Goal: Task Accomplishment & Management: Manage account settings

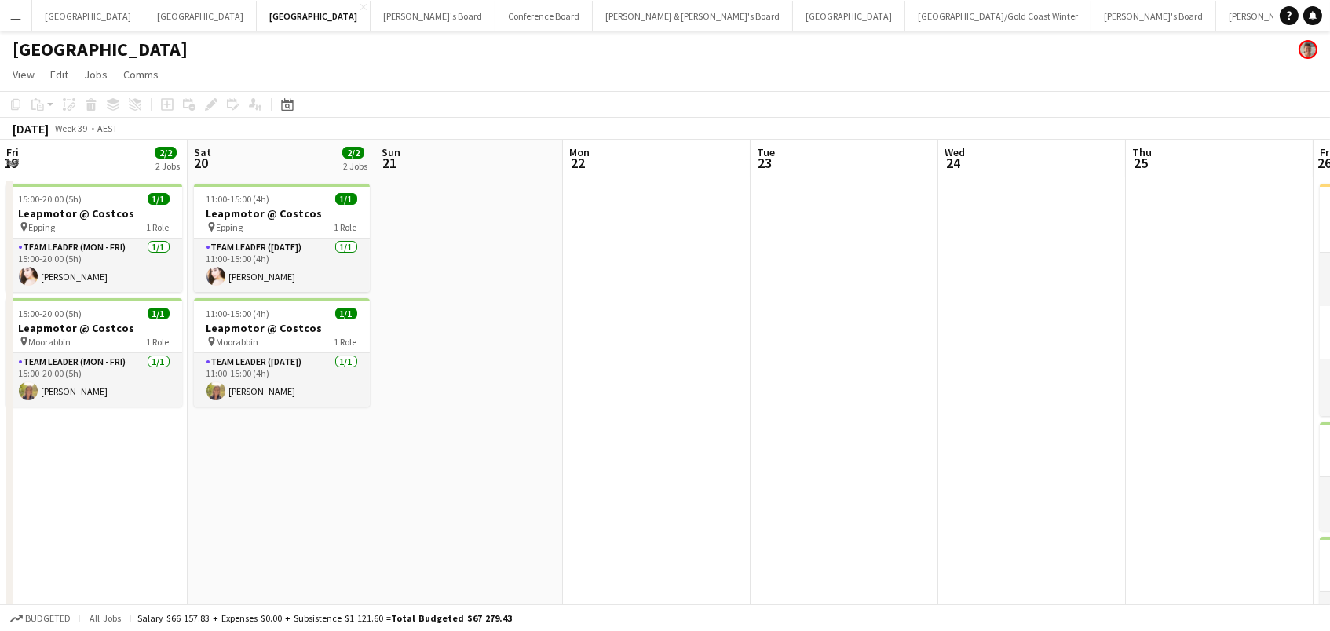
scroll to position [0, 770]
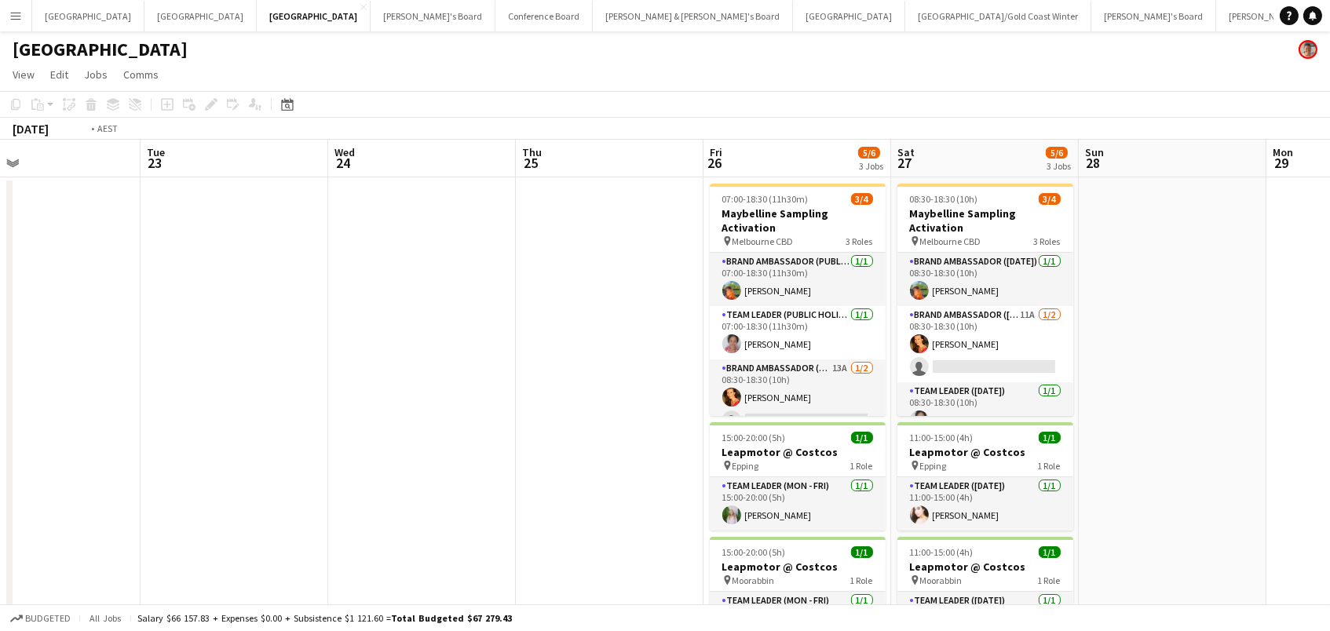
scroll to position [0, 488]
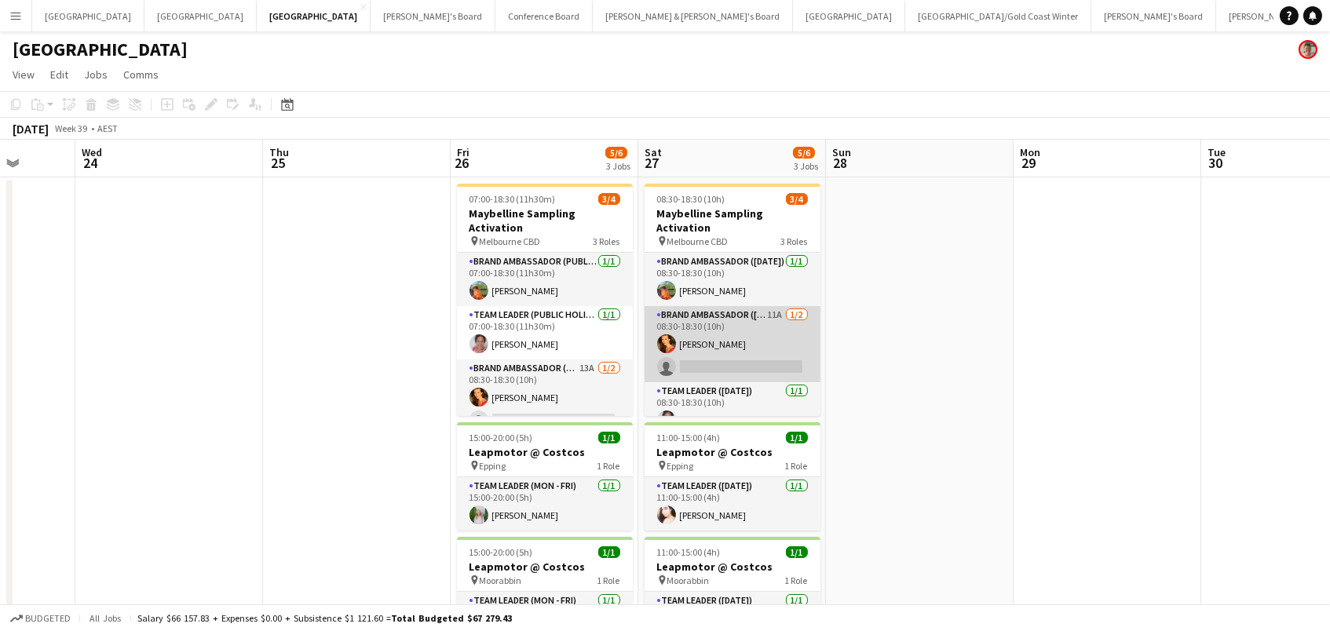
click at [737, 334] on app-card-role "Brand Ambassador ([DATE]) 11A [DATE] 08:30-18:30 (10h) [PERSON_NAME] single-neu…" at bounding box center [733, 344] width 176 height 76
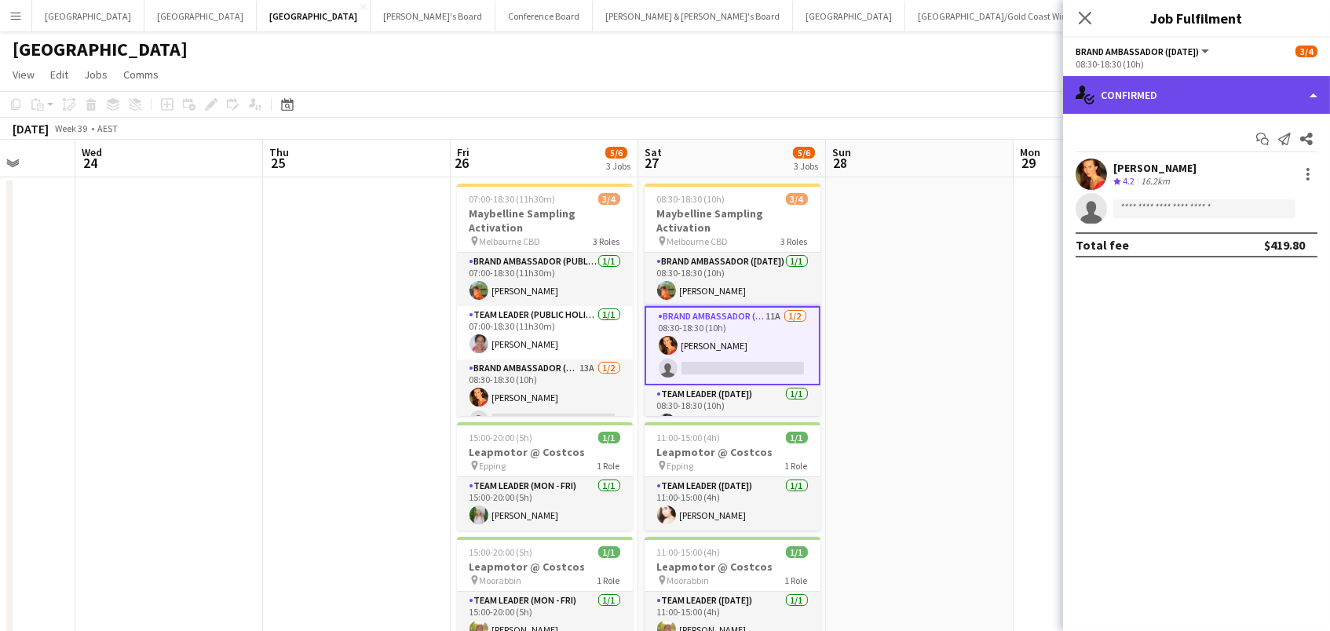
click at [1143, 111] on div "single-neutral-actions-check-2 Confirmed" at bounding box center [1196, 95] width 267 height 38
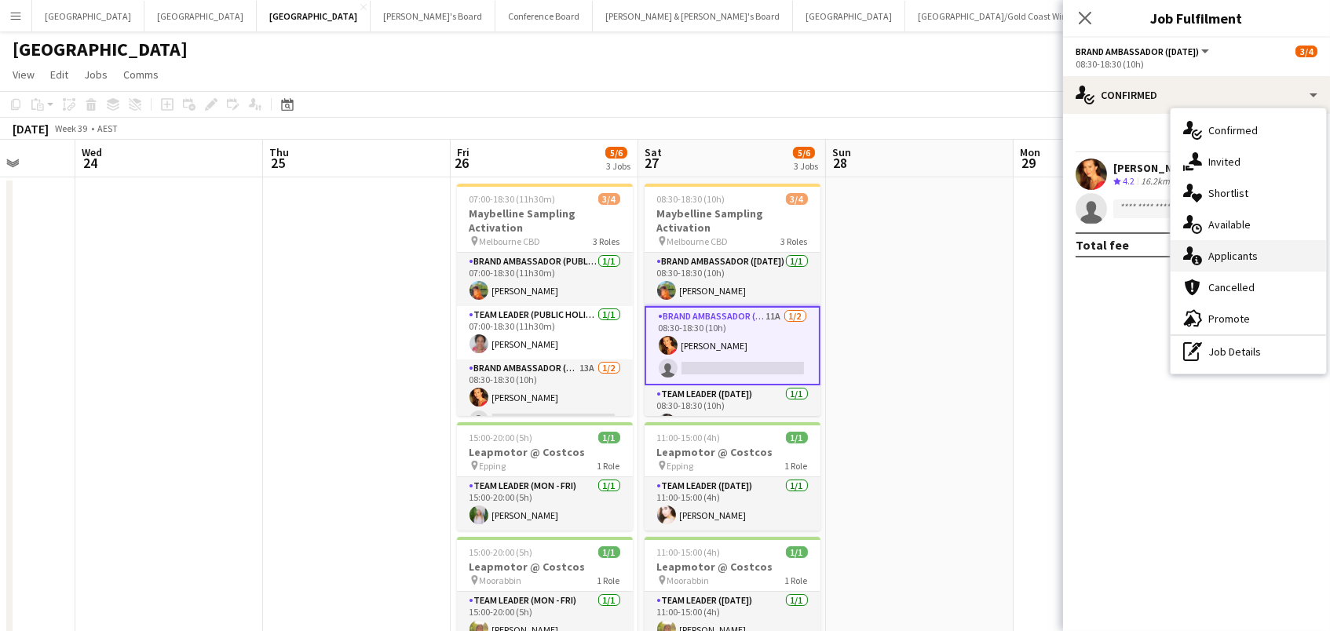
click at [1242, 247] on div "single-neutral-actions-information Applicants" at bounding box center [1249, 255] width 156 height 31
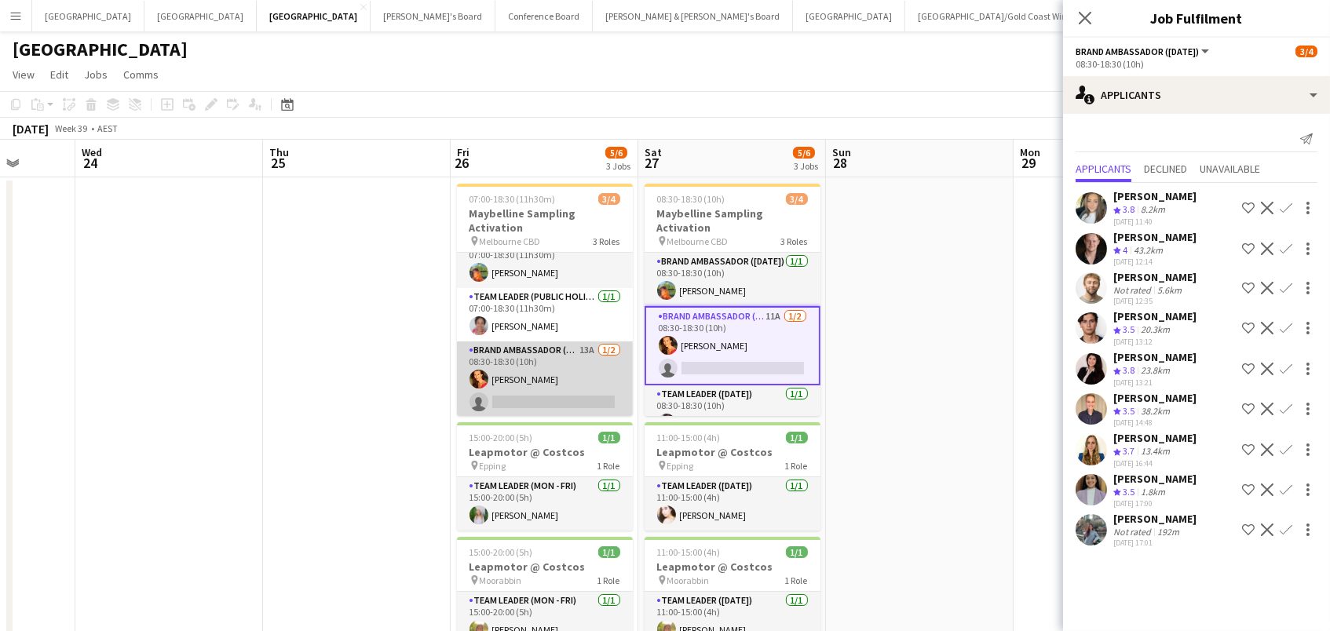
scroll to position [17, 0]
click at [601, 370] on app-card-role "Brand Ambassador (Public Holiday) 13A [DATE] 08:30-18:30 (10h) [PERSON_NAME] si…" at bounding box center [545, 380] width 176 height 76
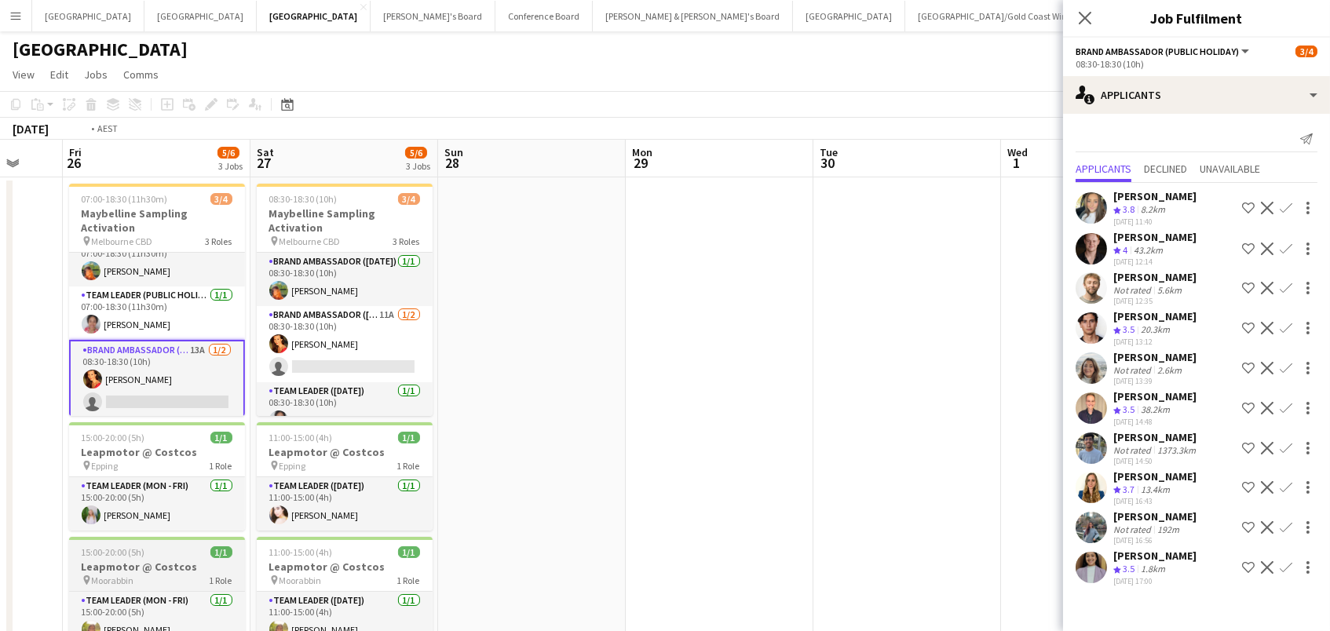
scroll to position [0, 0]
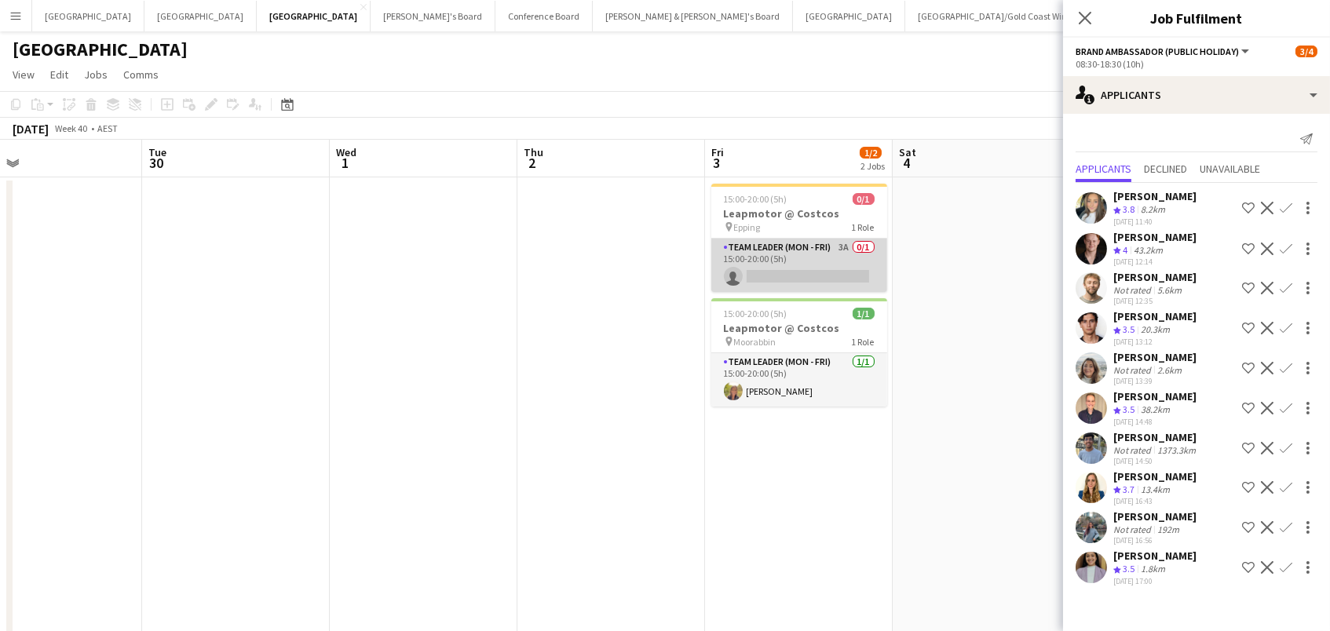
click at [789, 265] on app-card-role "Team Leader (Mon - Fri) 3A 0/1 15:00-20:00 (5h) single-neutral-actions" at bounding box center [800, 265] width 176 height 53
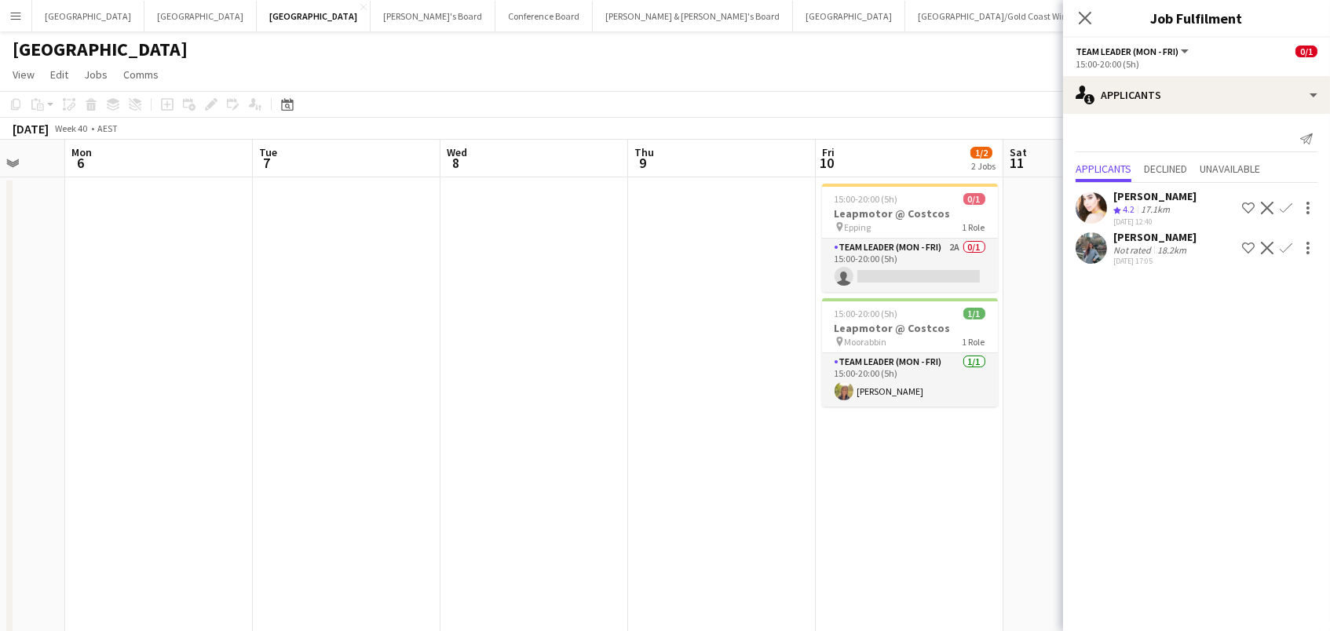
scroll to position [0, 510]
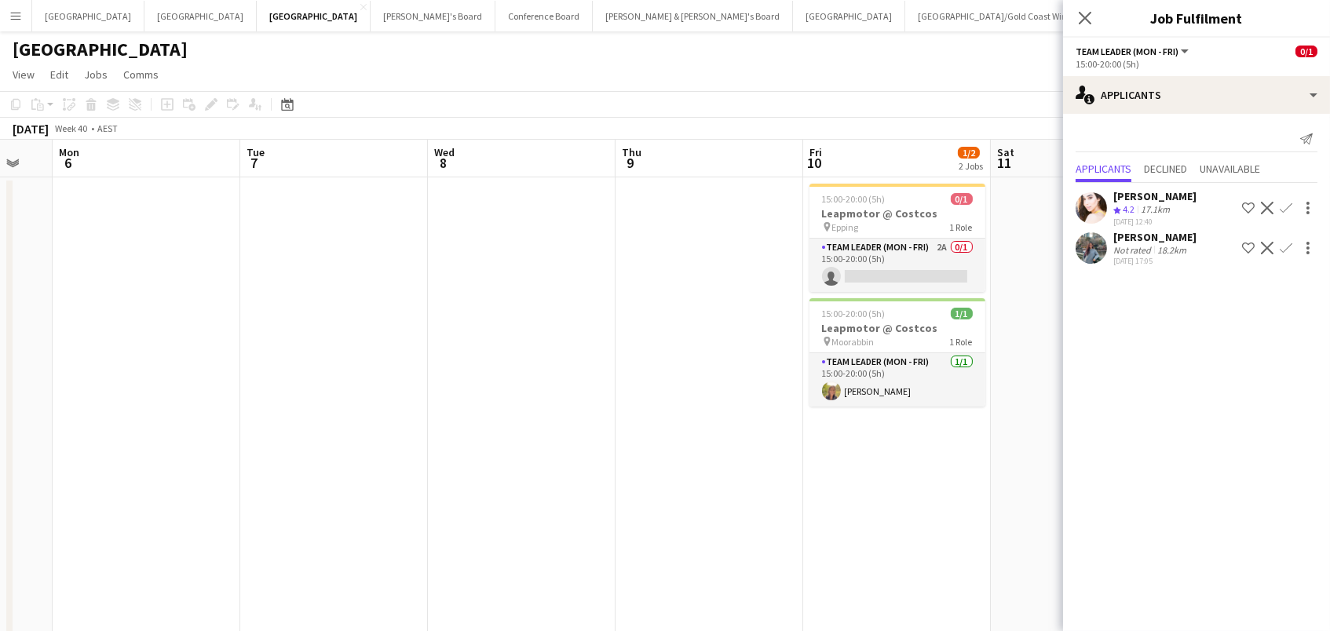
click at [1280, 205] on app-icon "Confirm" at bounding box center [1286, 208] width 13 height 13
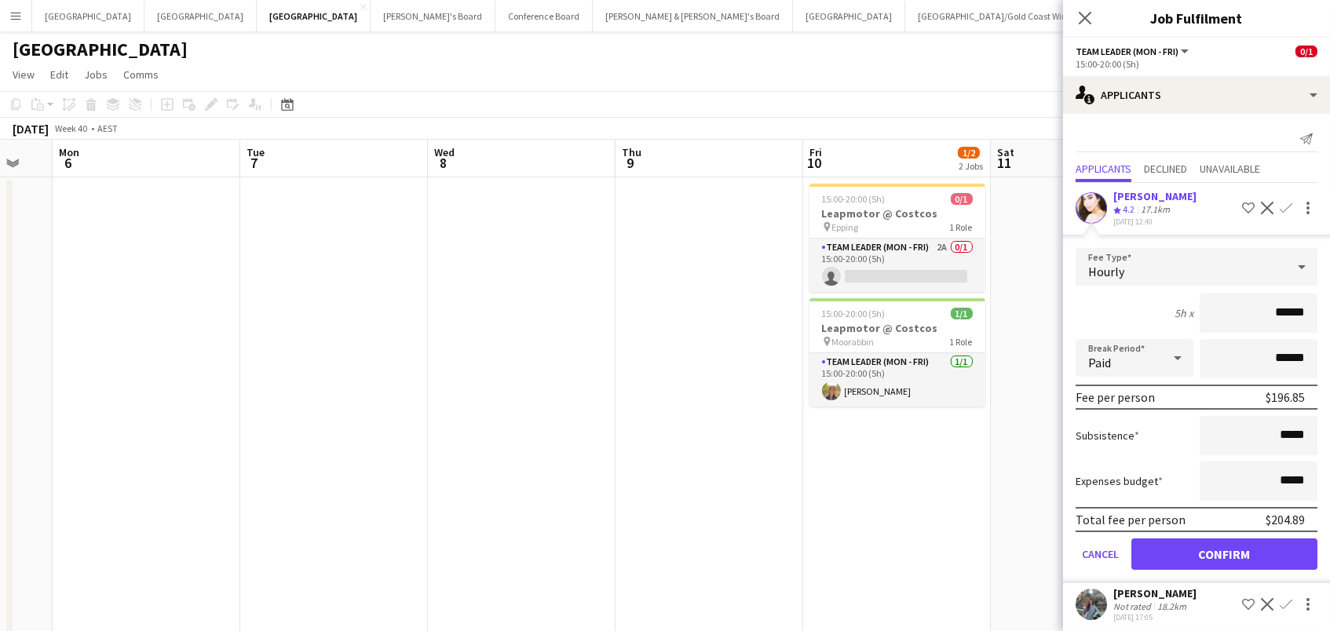
click at [1224, 550] on button "Confirm" at bounding box center [1225, 554] width 186 height 31
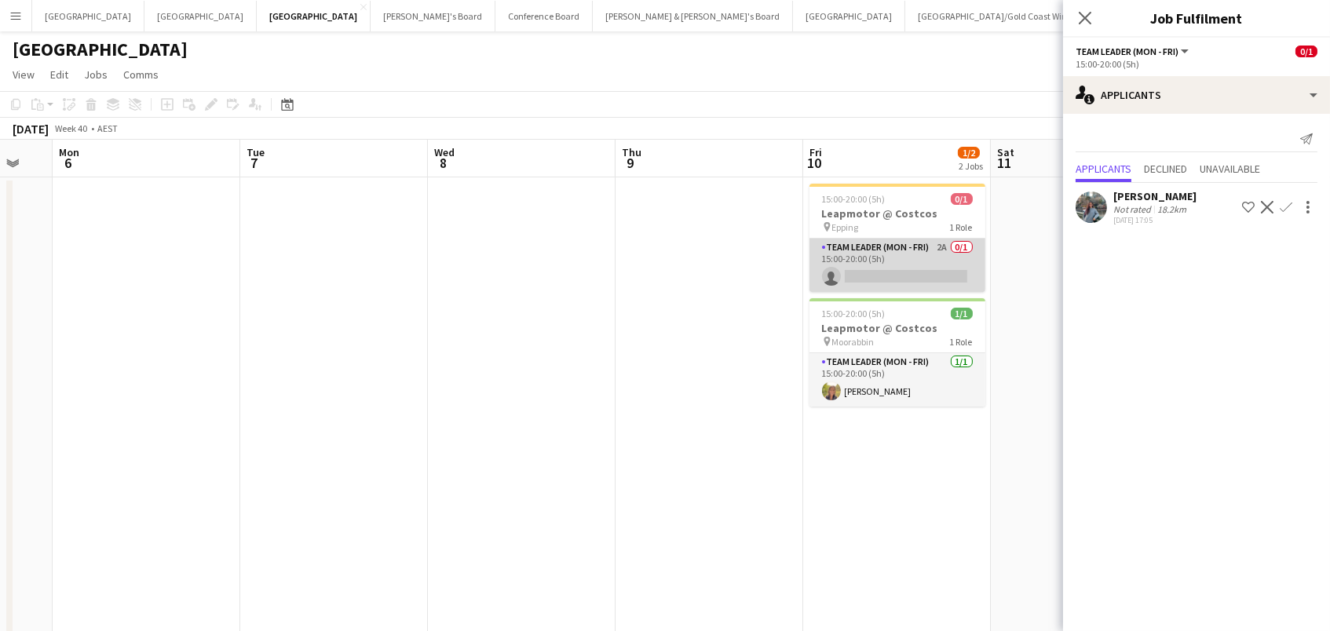
click at [862, 268] on app-card-role "Team Leader (Mon - Fri) 2A 0/1 15:00-20:00 (5h) single-neutral-actions" at bounding box center [898, 265] width 176 height 53
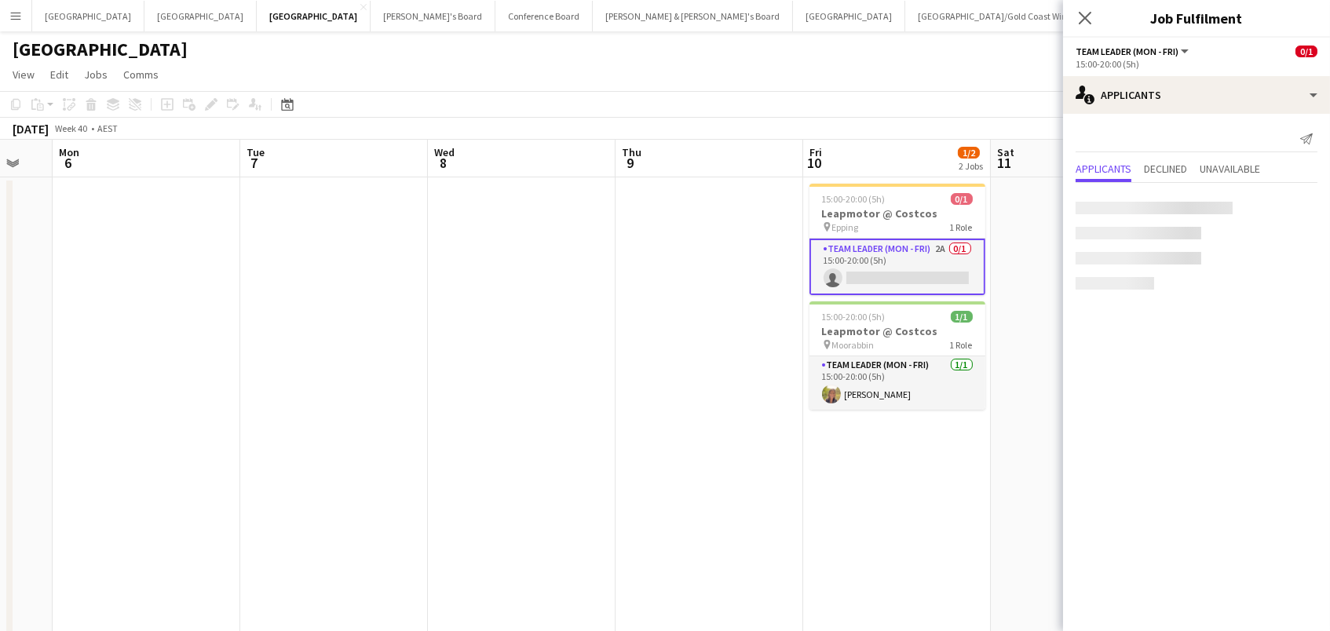
scroll to position [0, 510]
click at [1285, 205] on app-icon "Confirm" at bounding box center [1286, 208] width 13 height 13
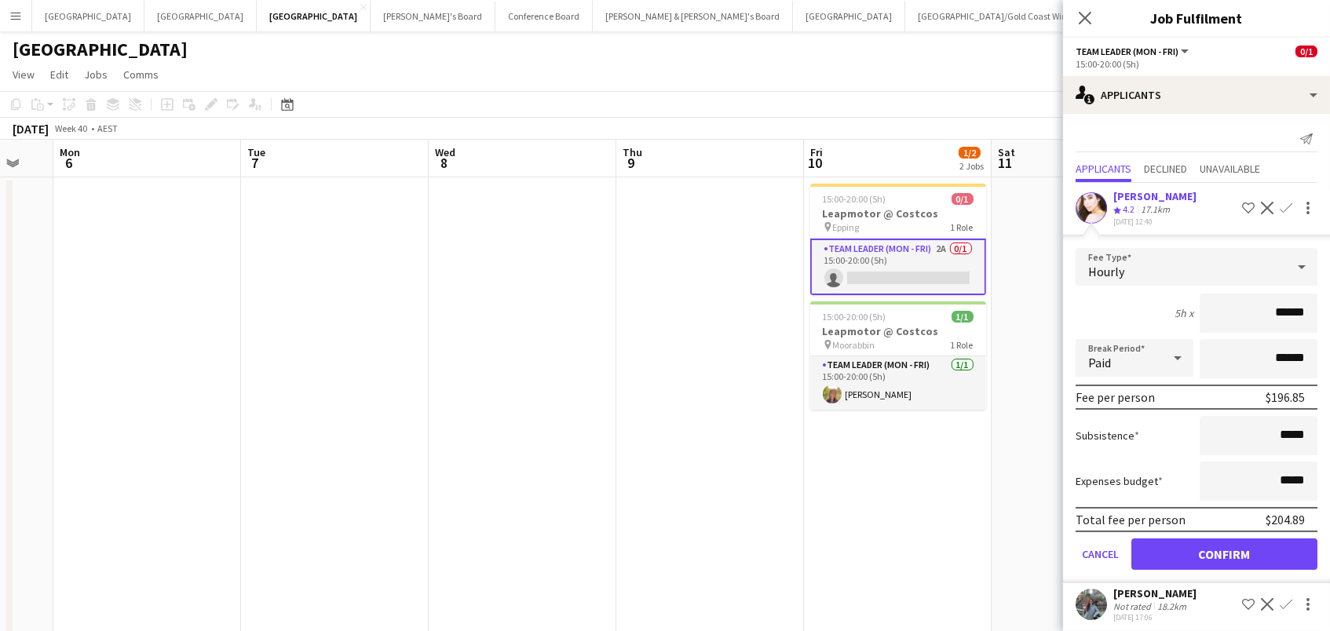
click at [1224, 550] on button "Confirm" at bounding box center [1225, 554] width 186 height 31
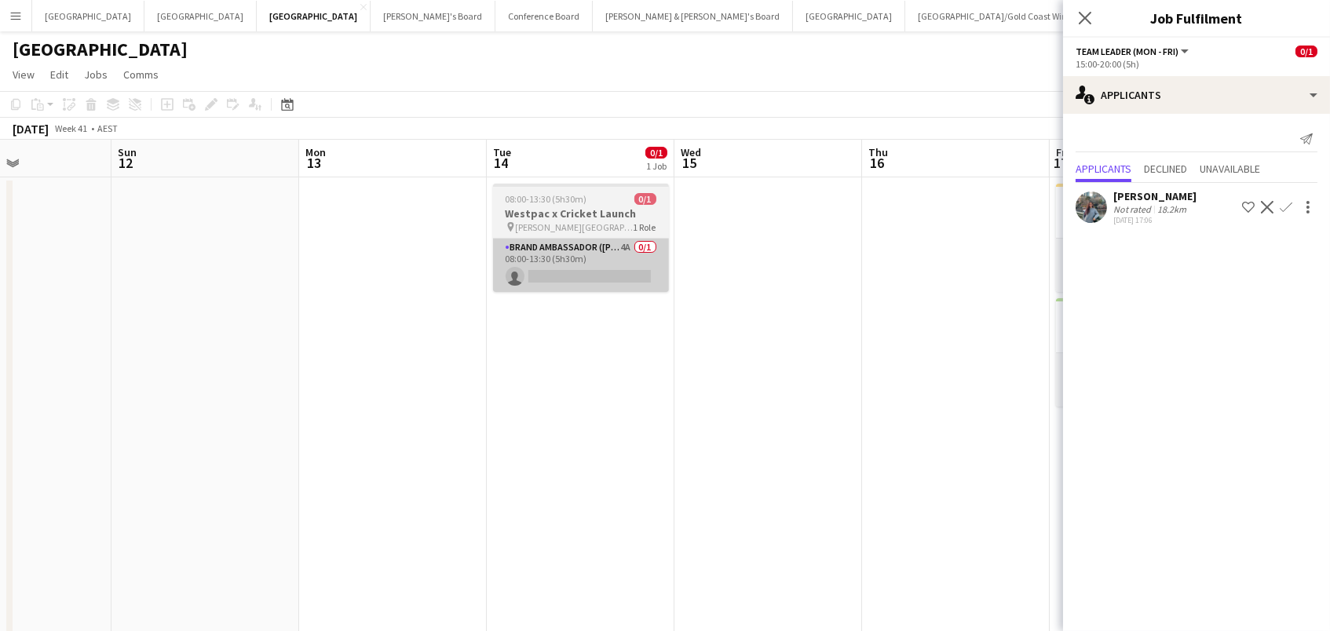
click at [639, 273] on app-card-role "Brand Ambassador (Mon - Fri) 4A 0/1 08:00-13:30 (5h30m) single-neutral-actions" at bounding box center [581, 265] width 176 height 53
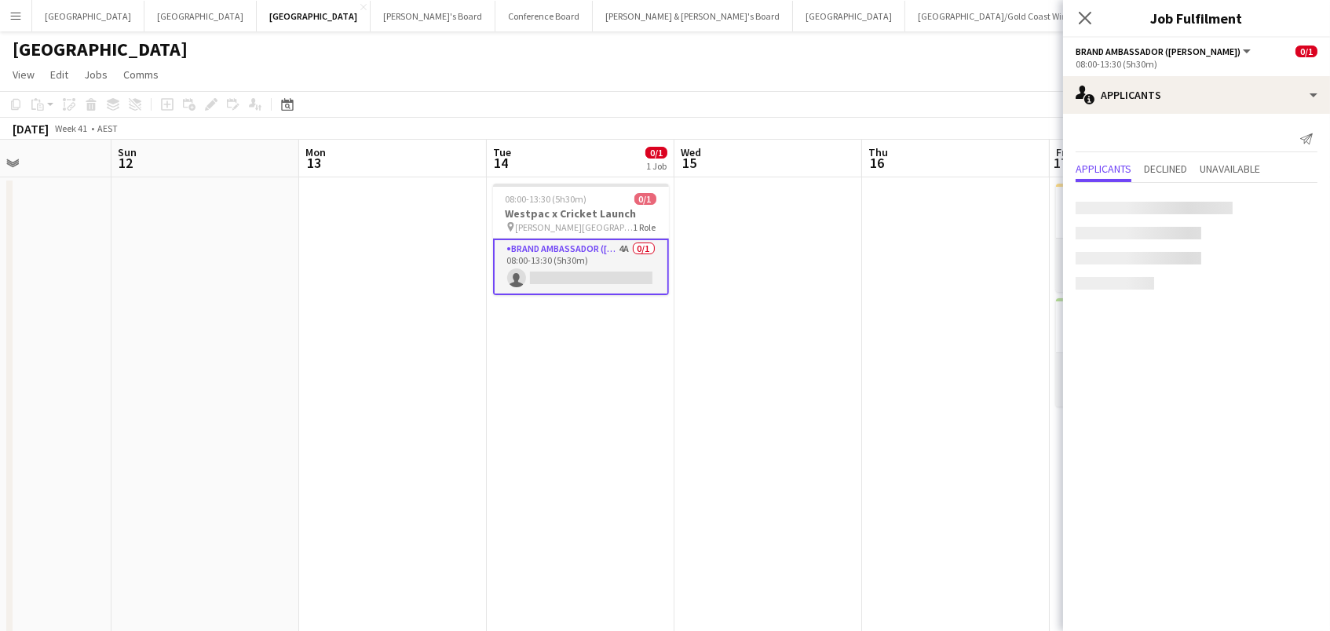
scroll to position [0, 638]
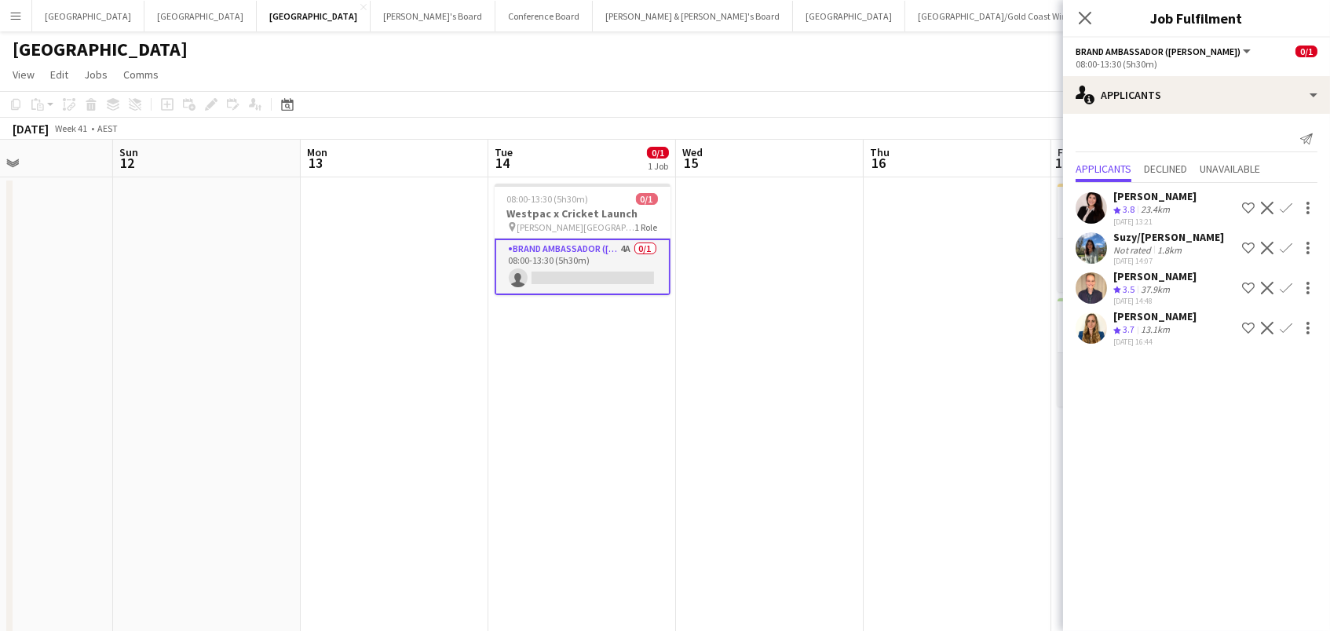
click at [1287, 208] on app-icon "Confirm" at bounding box center [1286, 208] width 13 height 13
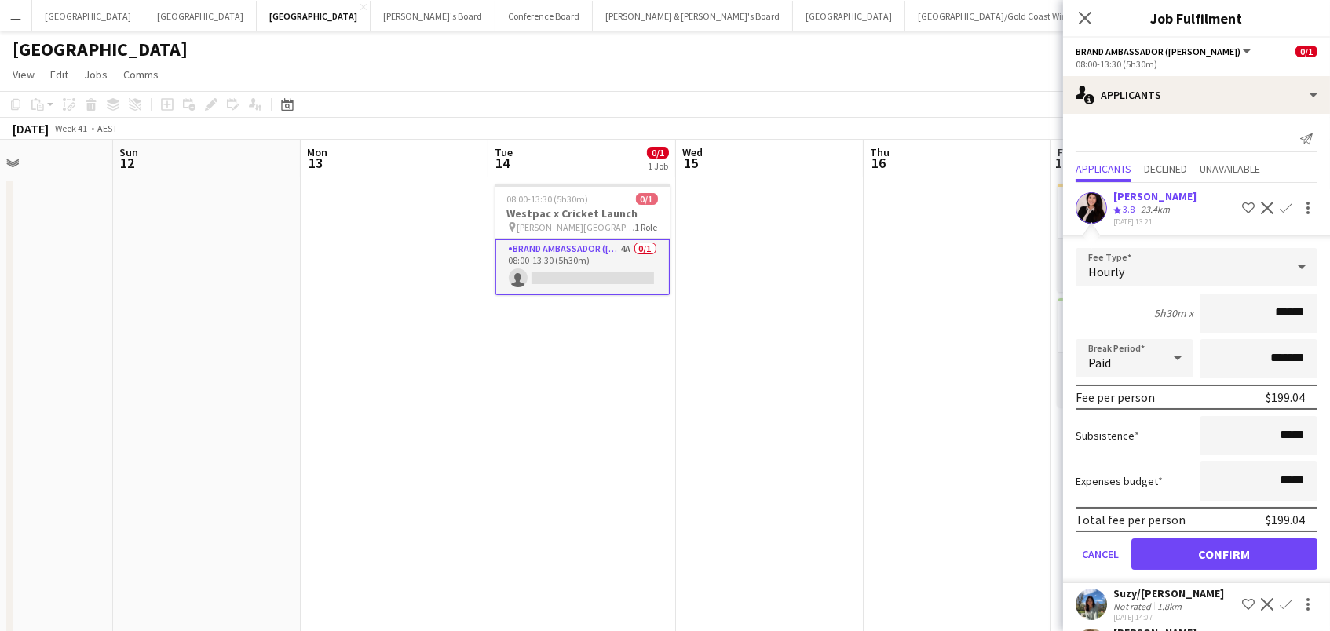
click at [1224, 550] on button "Confirm" at bounding box center [1225, 554] width 186 height 31
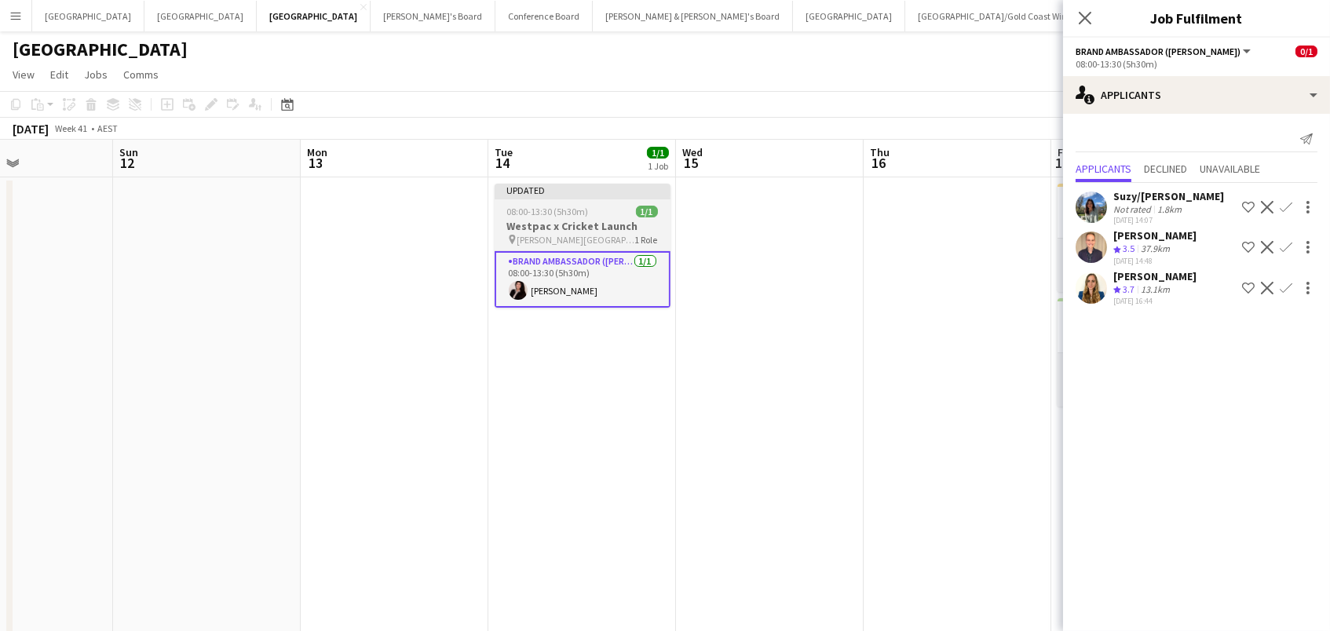
click at [573, 226] on h3 "Westpac x Cricket Launch" at bounding box center [583, 226] width 176 height 14
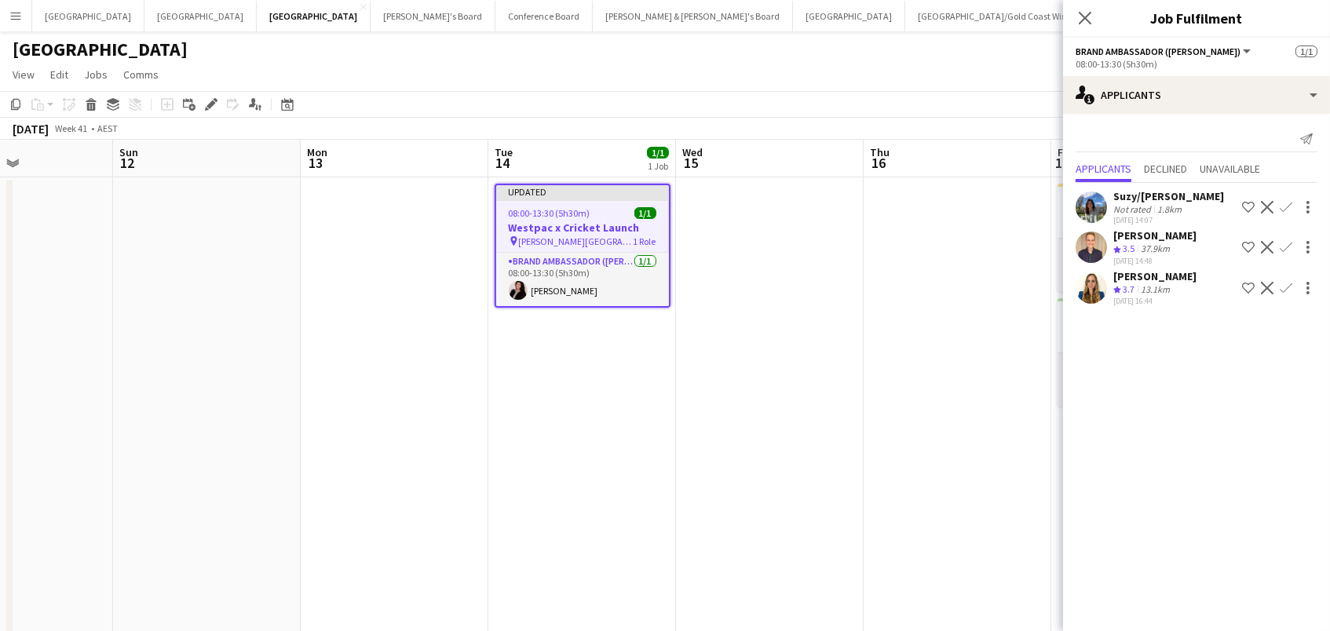
scroll to position [0, 637]
click at [202, 105] on div "Edit" at bounding box center [211, 104] width 19 height 19
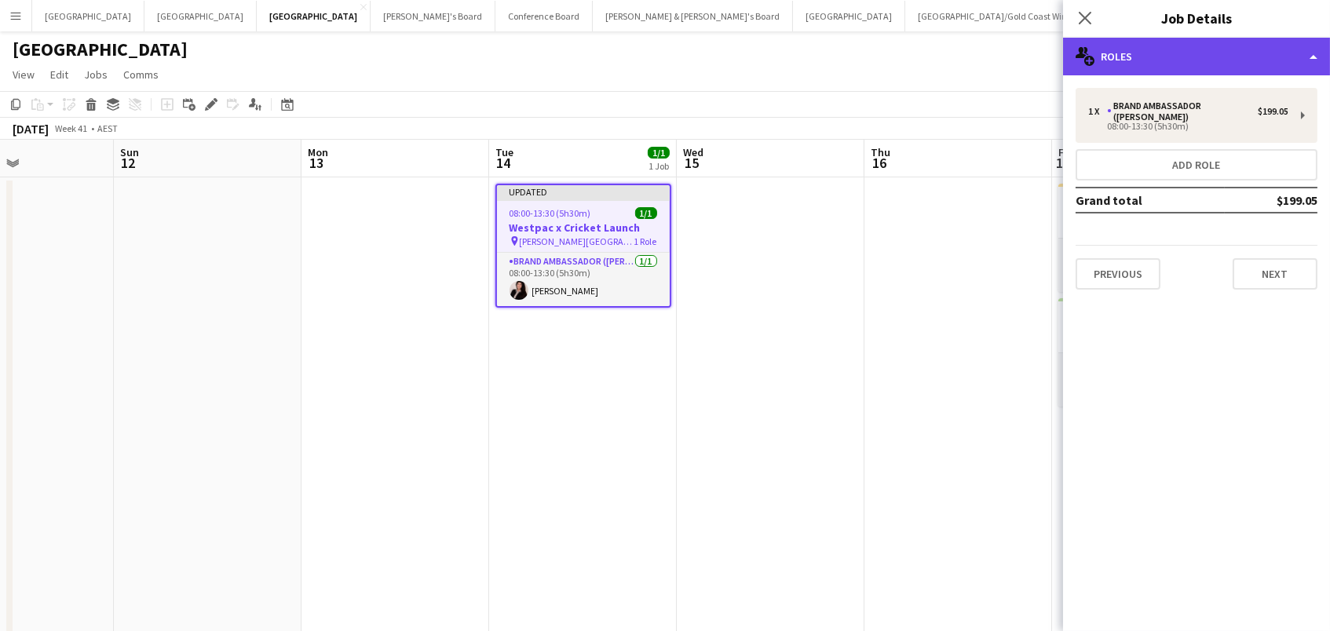
click at [1105, 61] on div "multiple-users-add Roles" at bounding box center [1196, 57] width 267 height 38
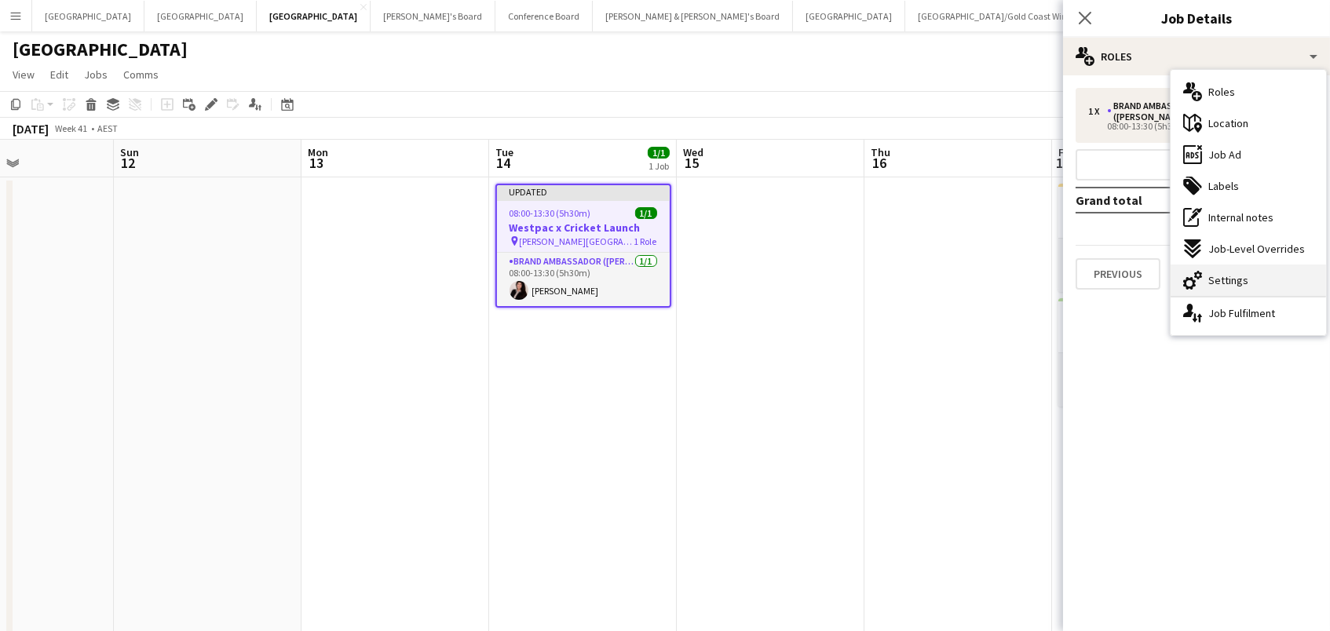
click at [1231, 284] on span "Settings" at bounding box center [1229, 280] width 40 height 14
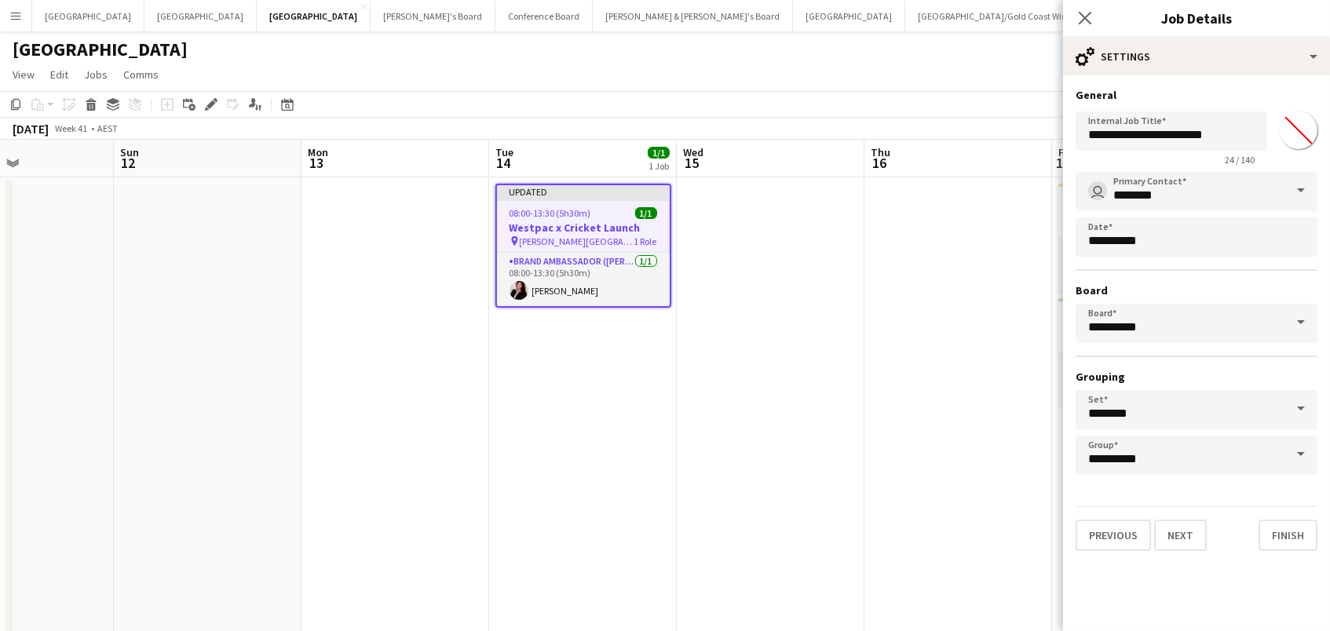
click at [1295, 122] on input "*******" at bounding box center [1299, 130] width 57 height 57
type input "*******"
click at [886, 294] on app-date-cell at bounding box center [959, 491] width 188 height 629
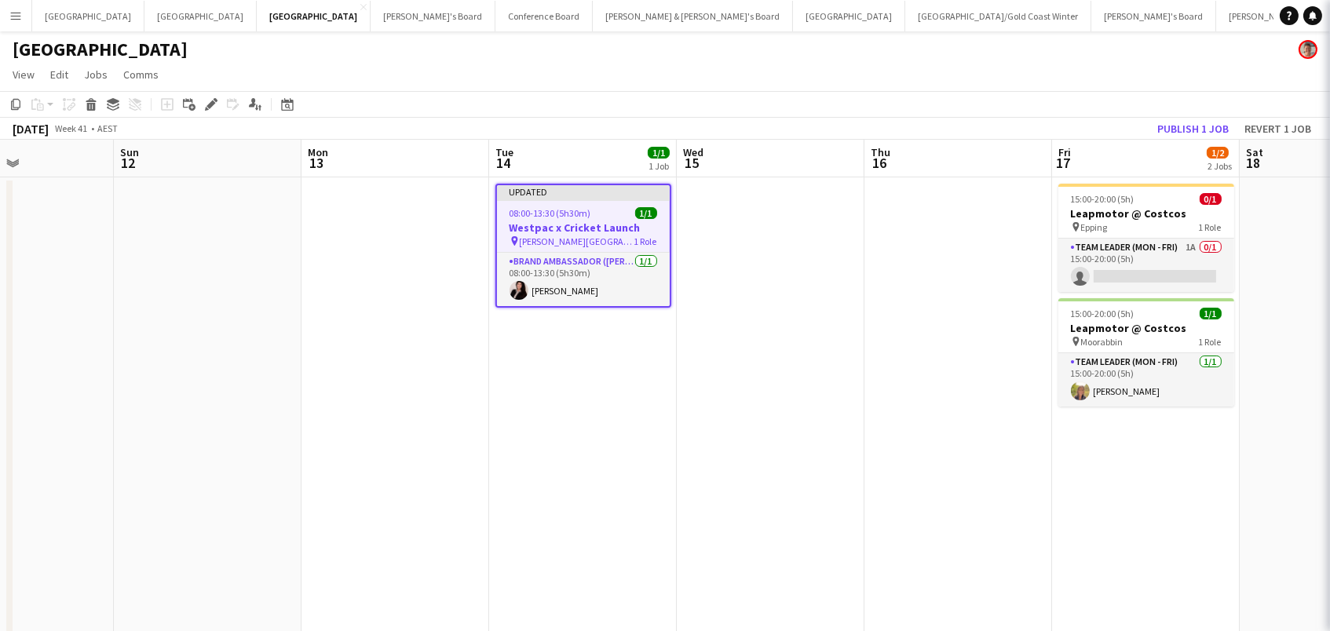
scroll to position [0, 636]
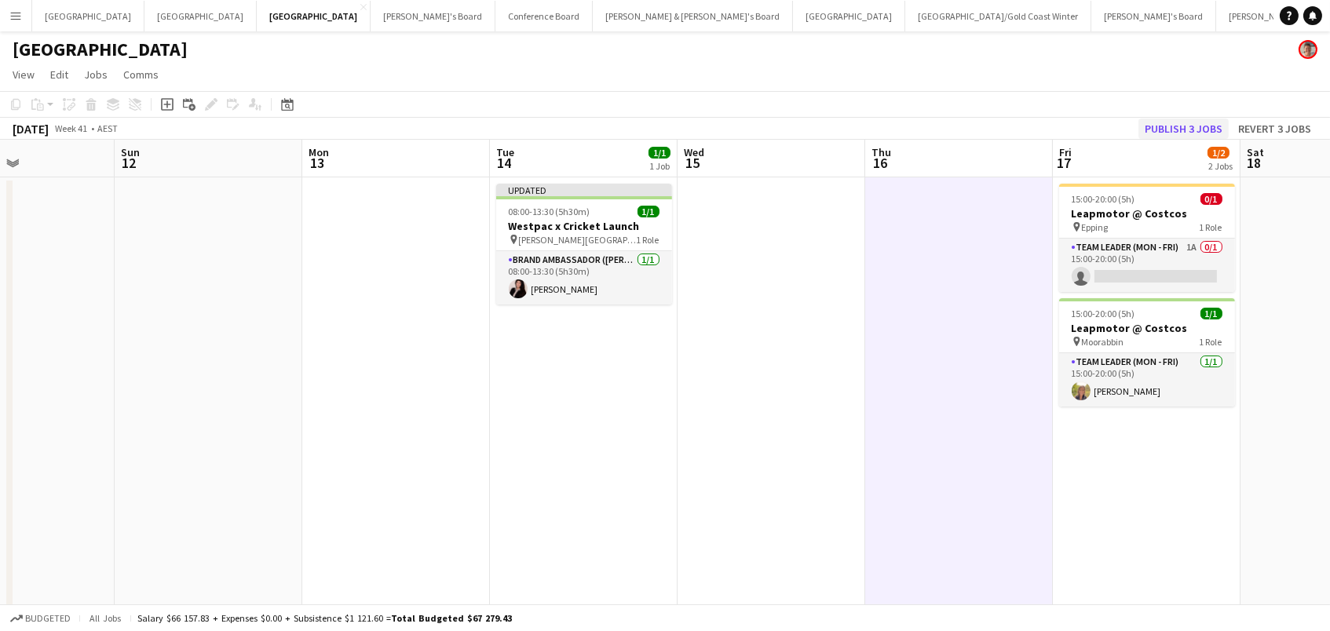
click at [1191, 129] on button "Publish 3 jobs" at bounding box center [1184, 129] width 90 height 20
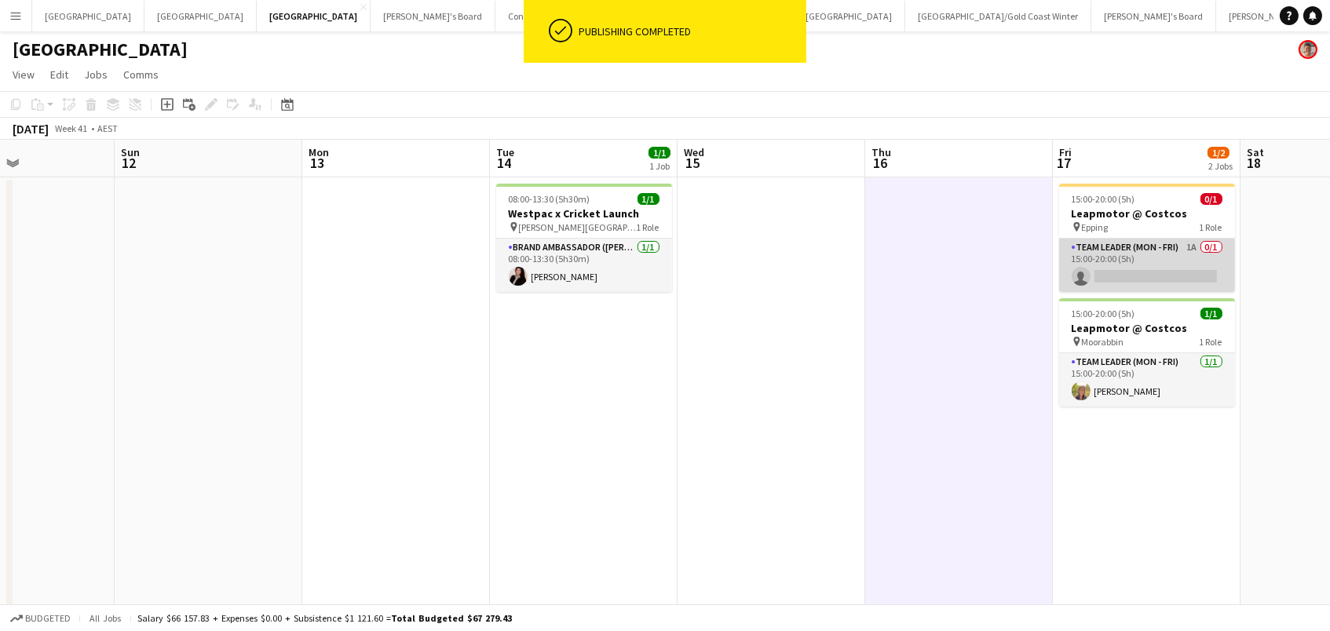
click at [1136, 258] on app-card-role "Team Leader (Mon - Fri) 1A 0/1 15:00-20:00 (5h) single-neutral-actions" at bounding box center [1147, 265] width 176 height 53
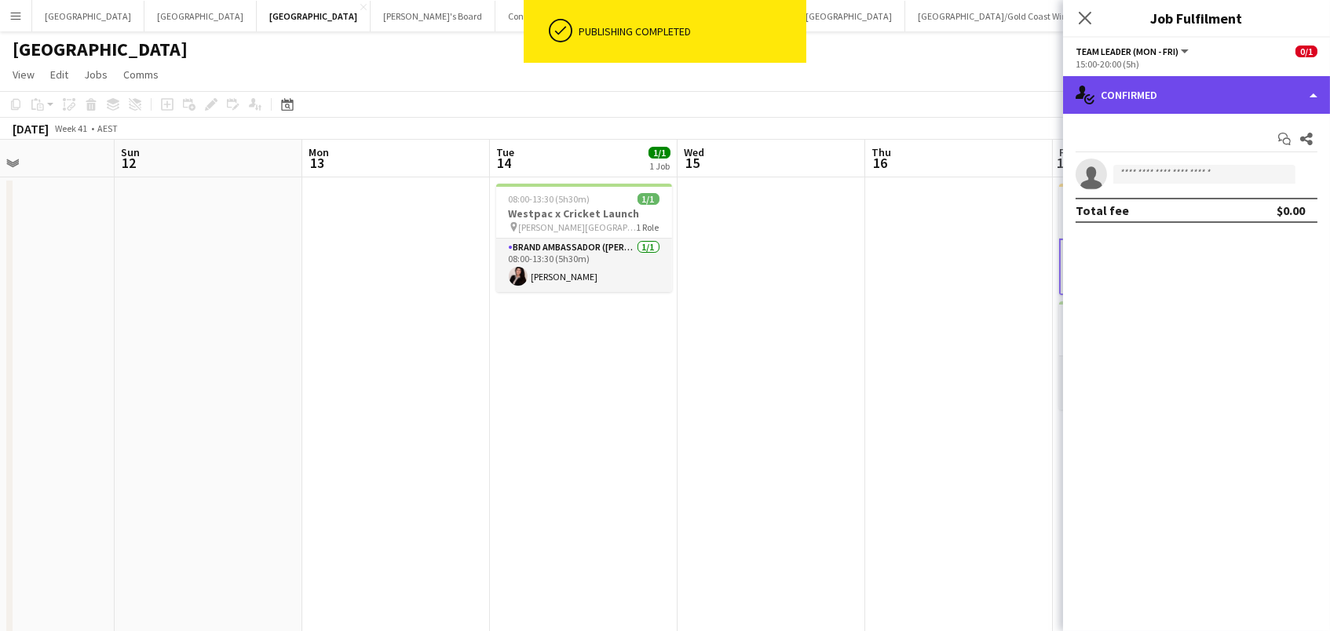
click at [1209, 93] on div "single-neutral-actions-check-2 Confirmed" at bounding box center [1196, 95] width 267 height 38
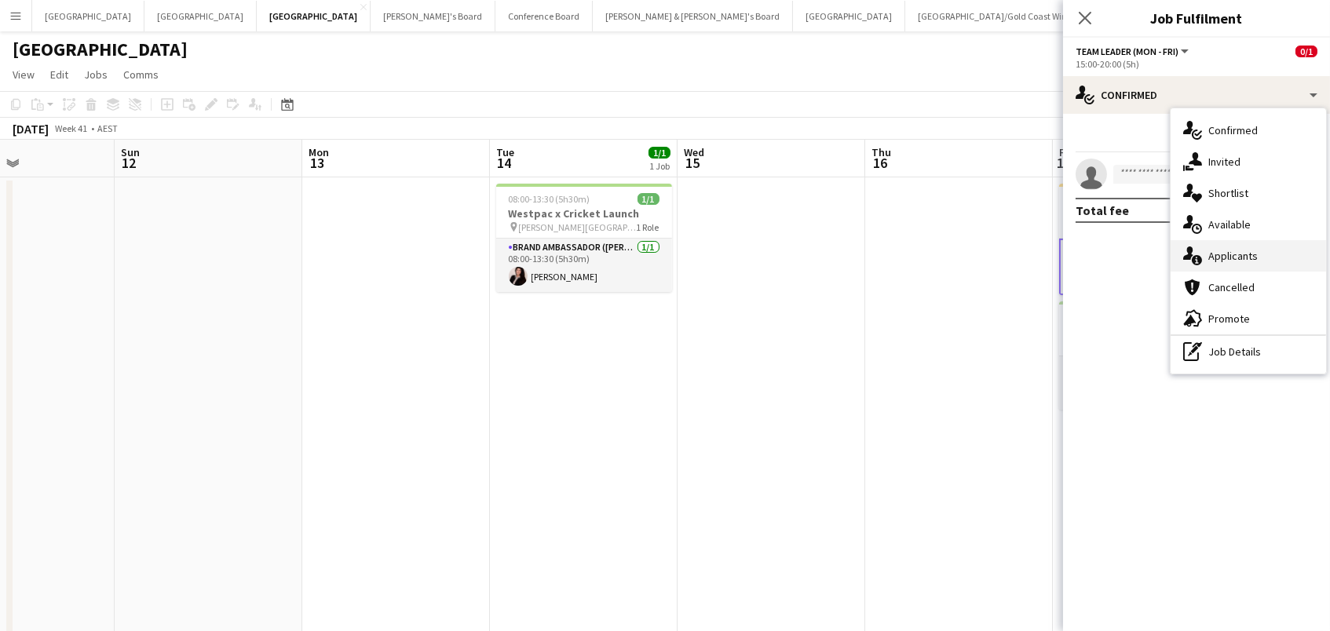
click at [1239, 263] on div "single-neutral-actions-information Applicants" at bounding box center [1249, 255] width 156 height 31
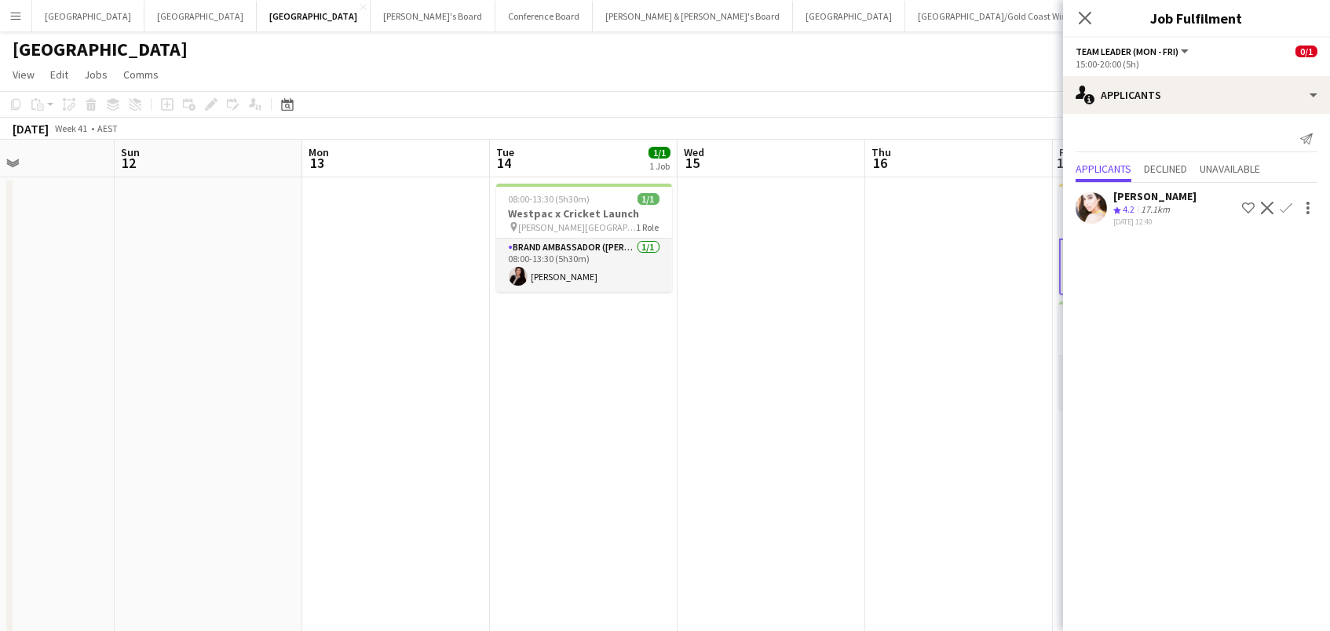
click at [1289, 207] on app-icon "Confirm" at bounding box center [1286, 208] width 13 height 13
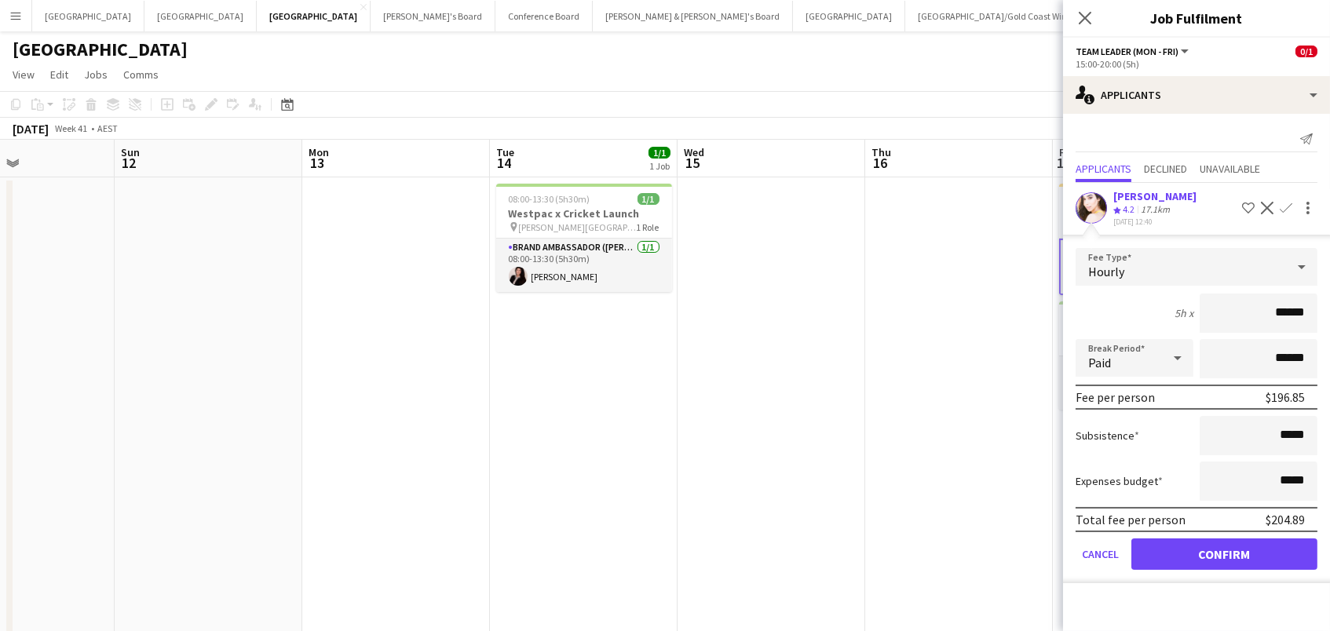
click at [1224, 550] on button "Confirm" at bounding box center [1225, 554] width 186 height 31
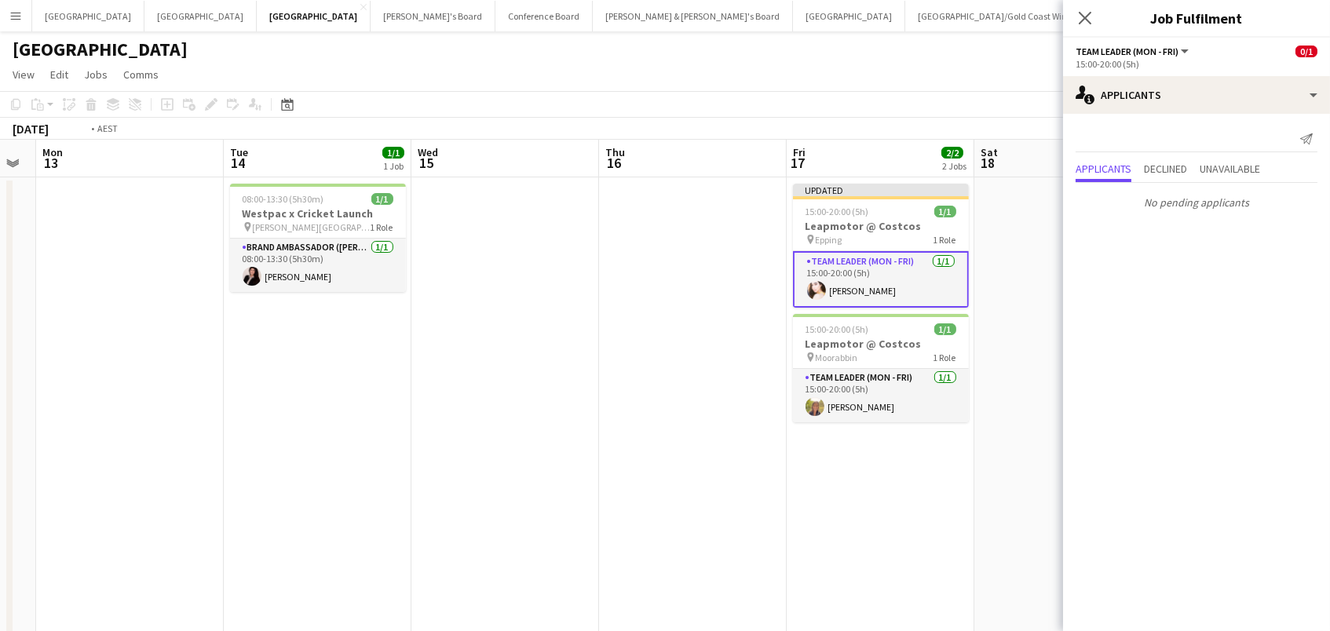
scroll to position [0, 711]
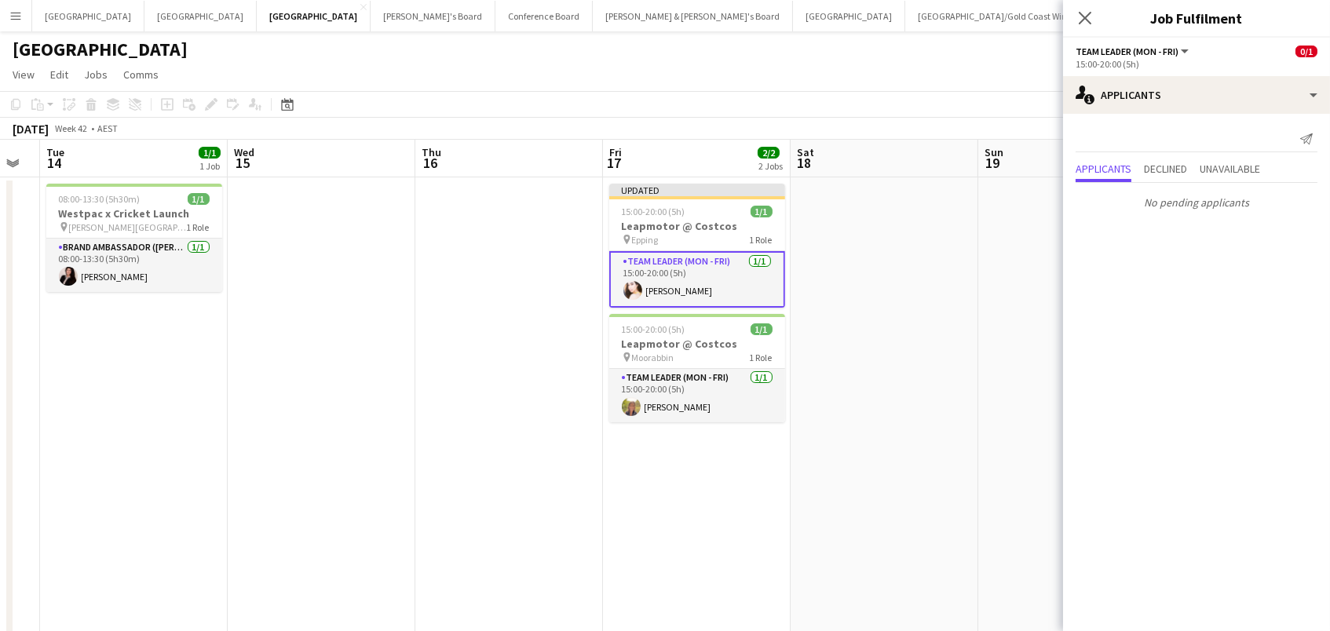
click at [658, 180] on app-date-cell "Updated 15:00-20:00 (5h) 1/1 Leapmotor @ Costcos pin Epping 1 Role Team Leader …" at bounding box center [697, 491] width 188 height 629
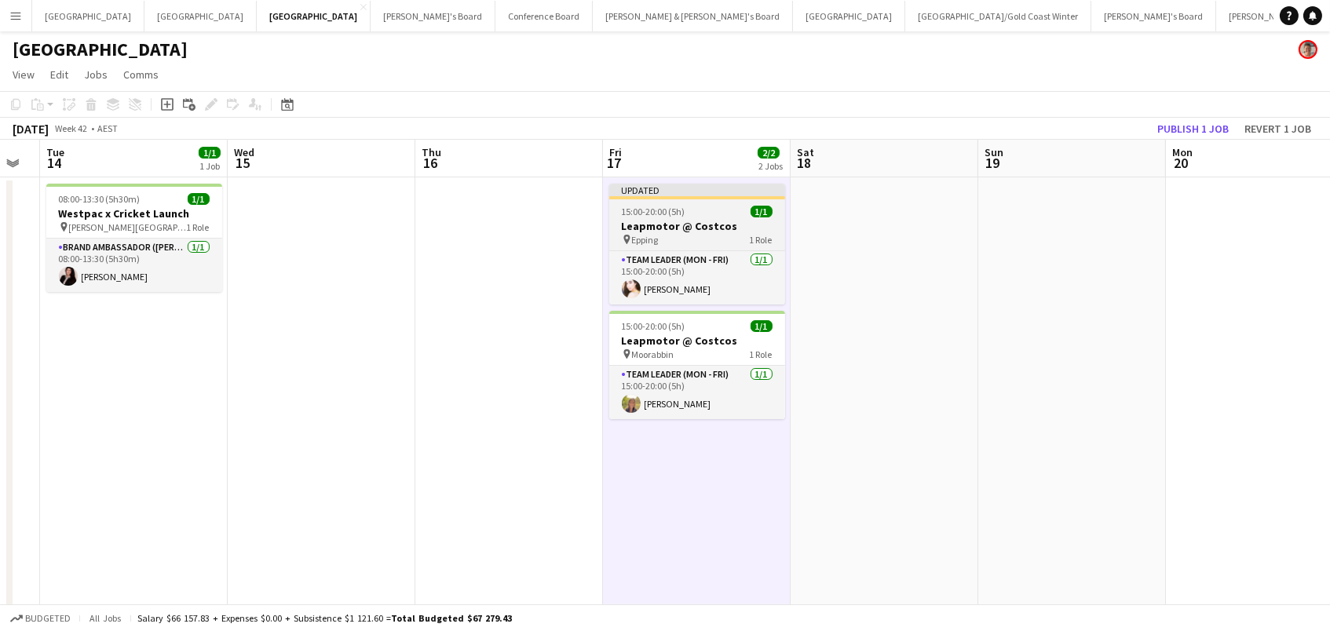
click at [650, 210] on span "15:00-20:00 (5h)" at bounding box center [654, 212] width 64 height 12
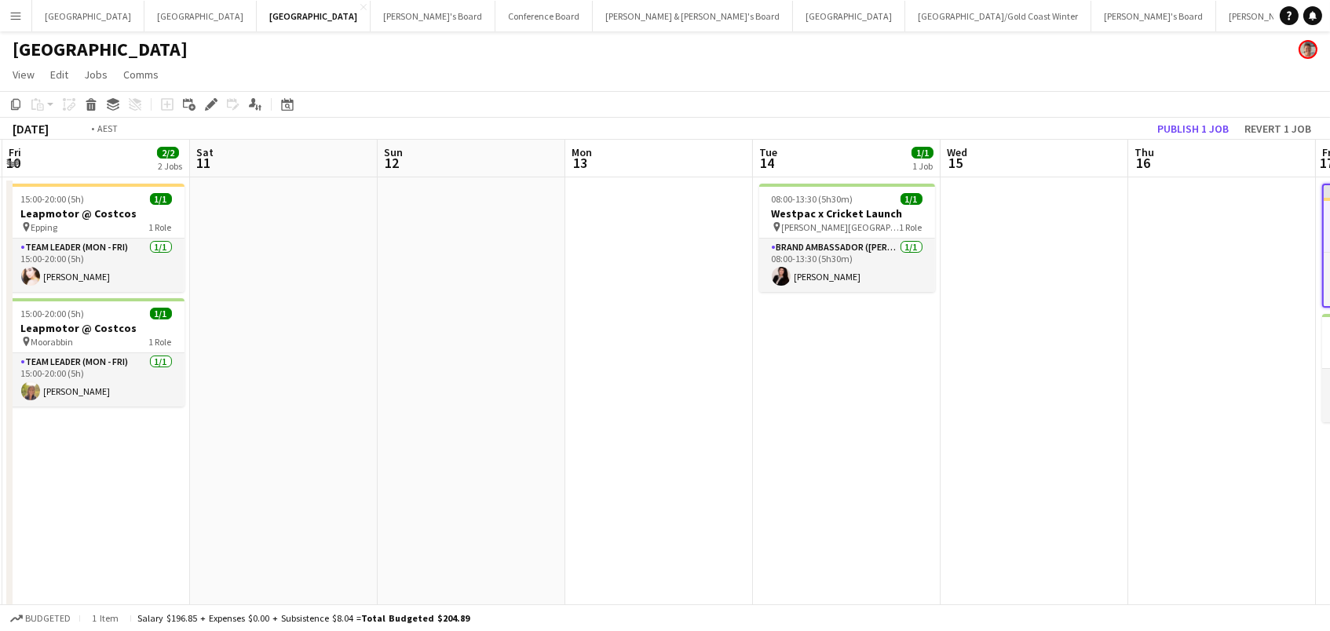
scroll to position [0, 433]
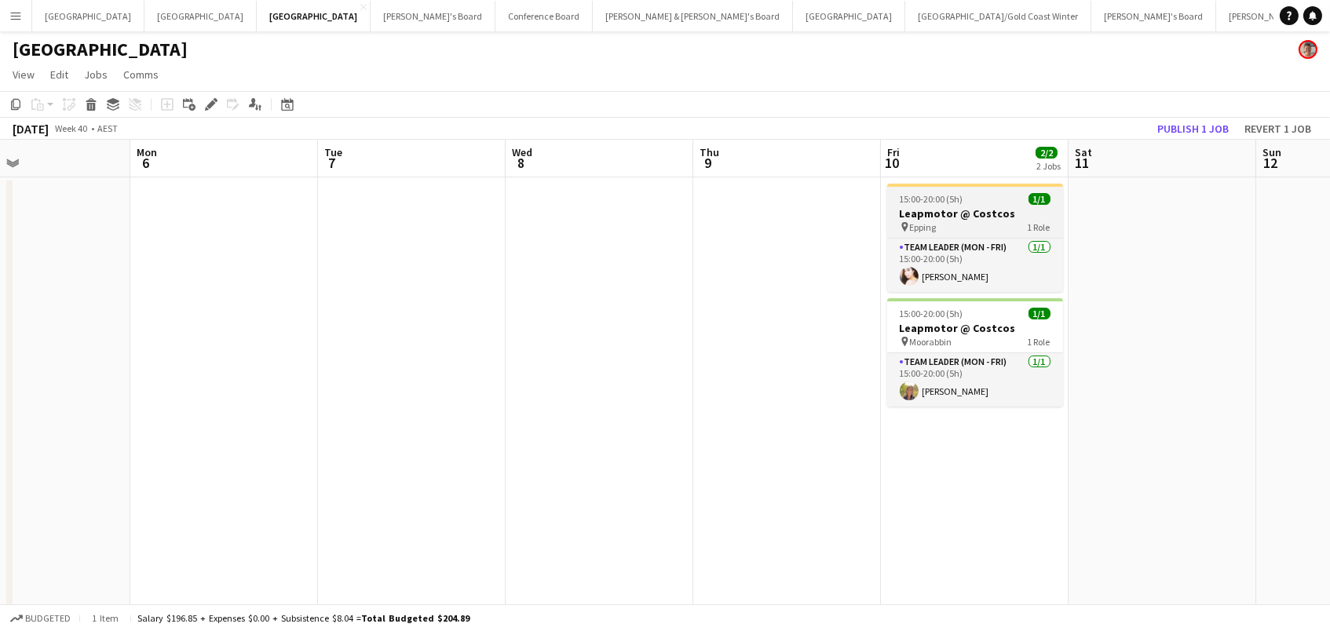
click at [913, 211] on h3 "Leapmotor @ Costcos" at bounding box center [975, 214] width 176 height 14
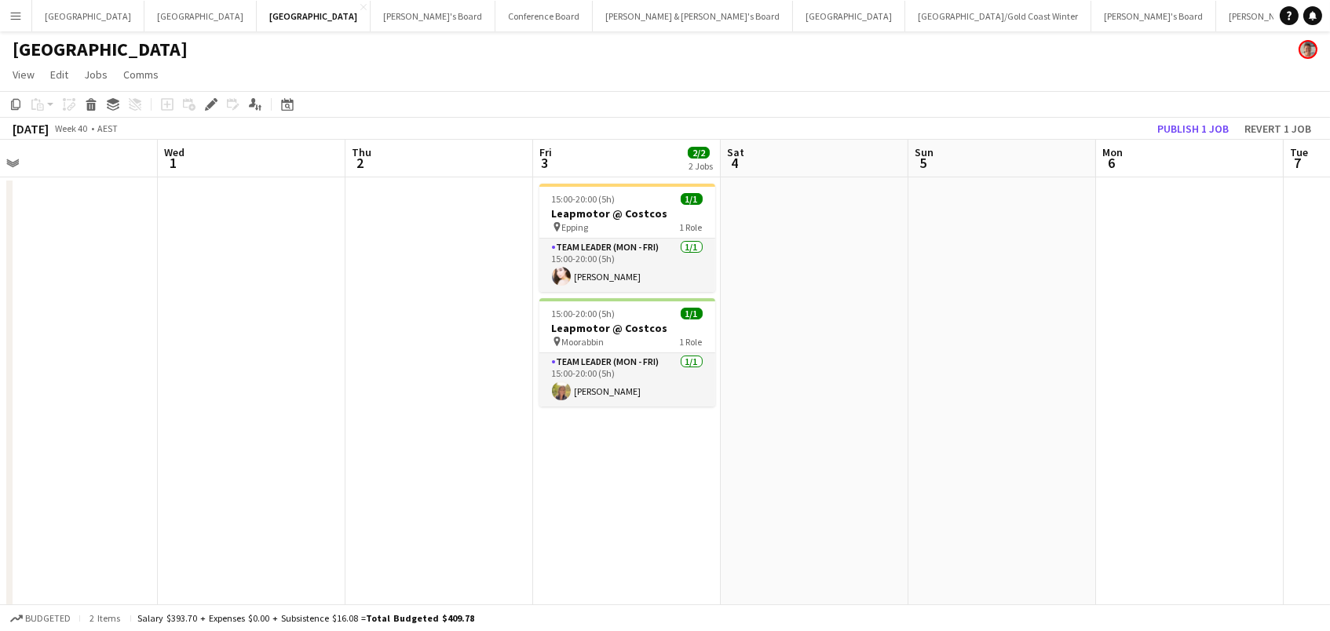
scroll to position [0, 424]
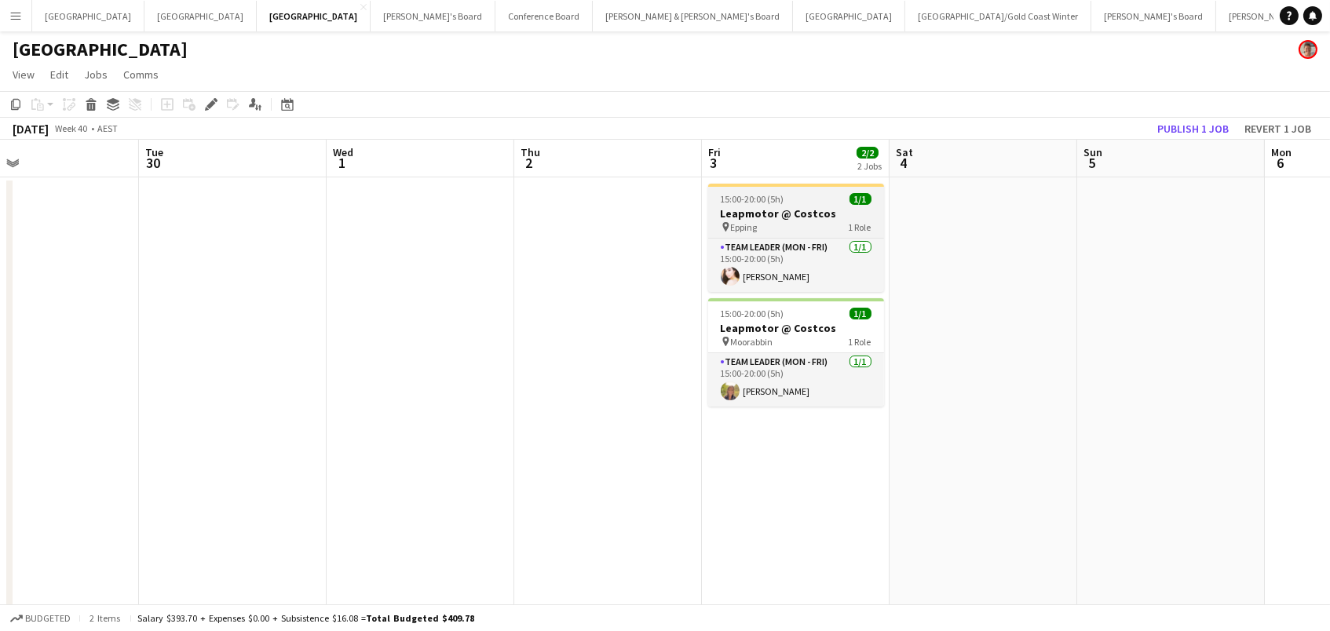
click at [779, 197] on span "15:00-20:00 (5h)" at bounding box center [753, 199] width 64 height 12
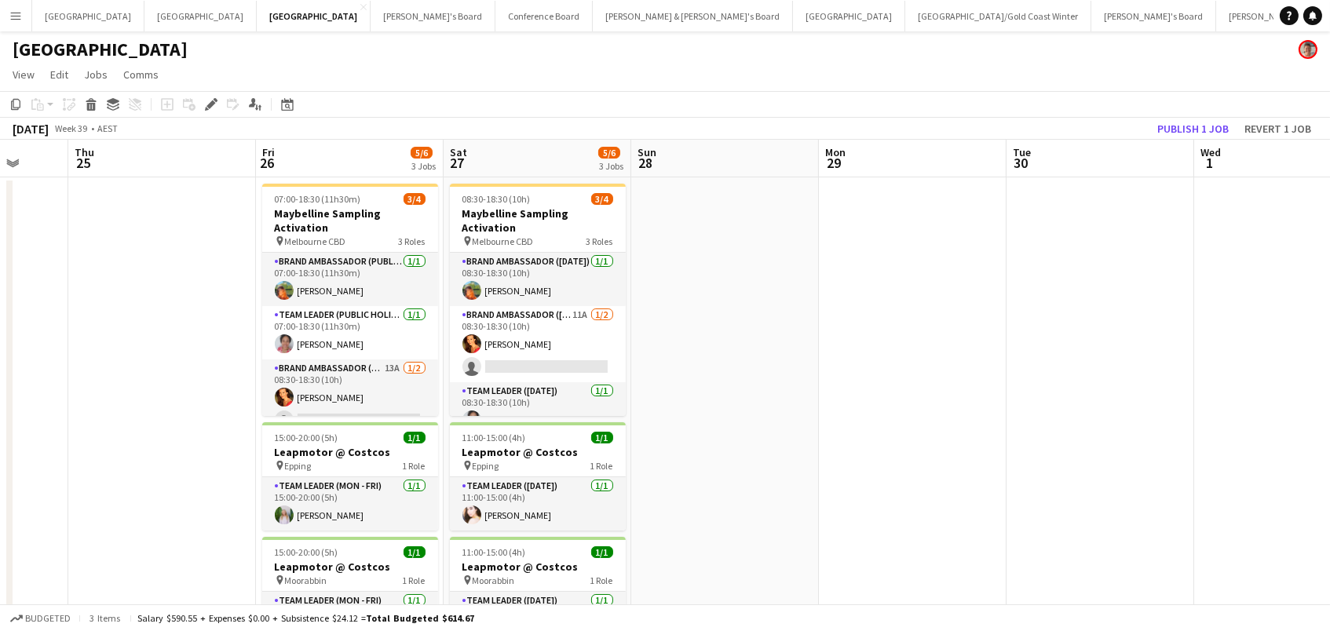
scroll to position [0, 441]
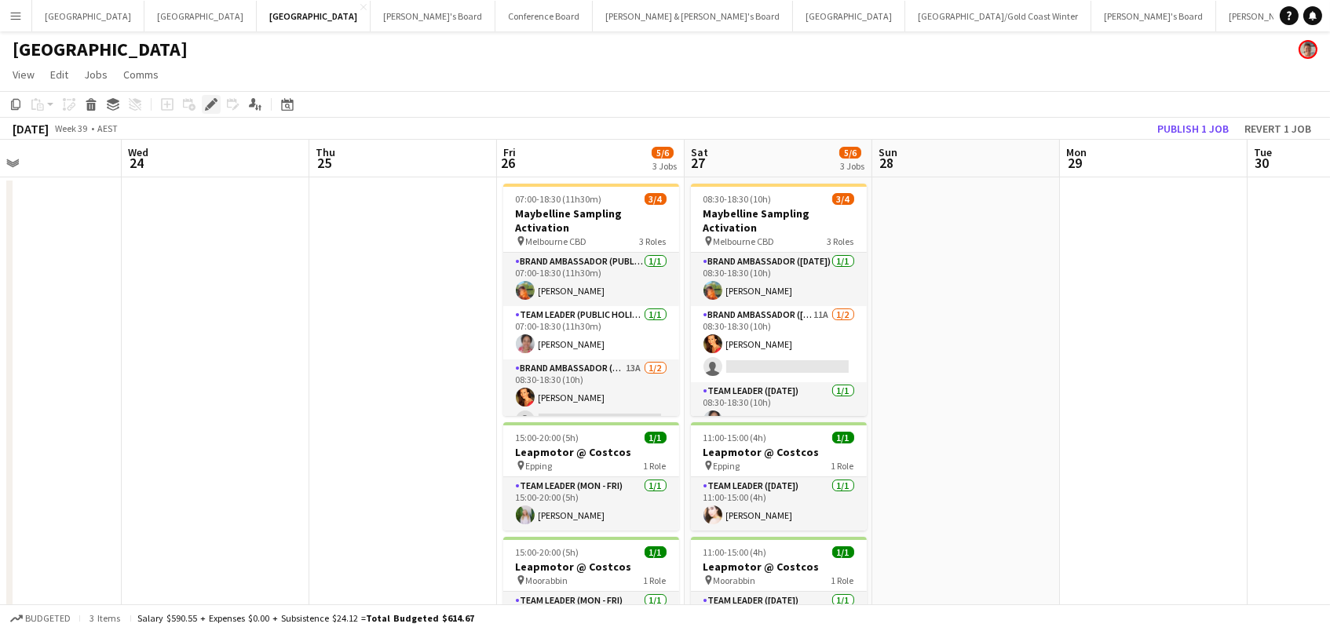
click at [207, 103] on icon at bounding box center [211, 105] width 9 height 9
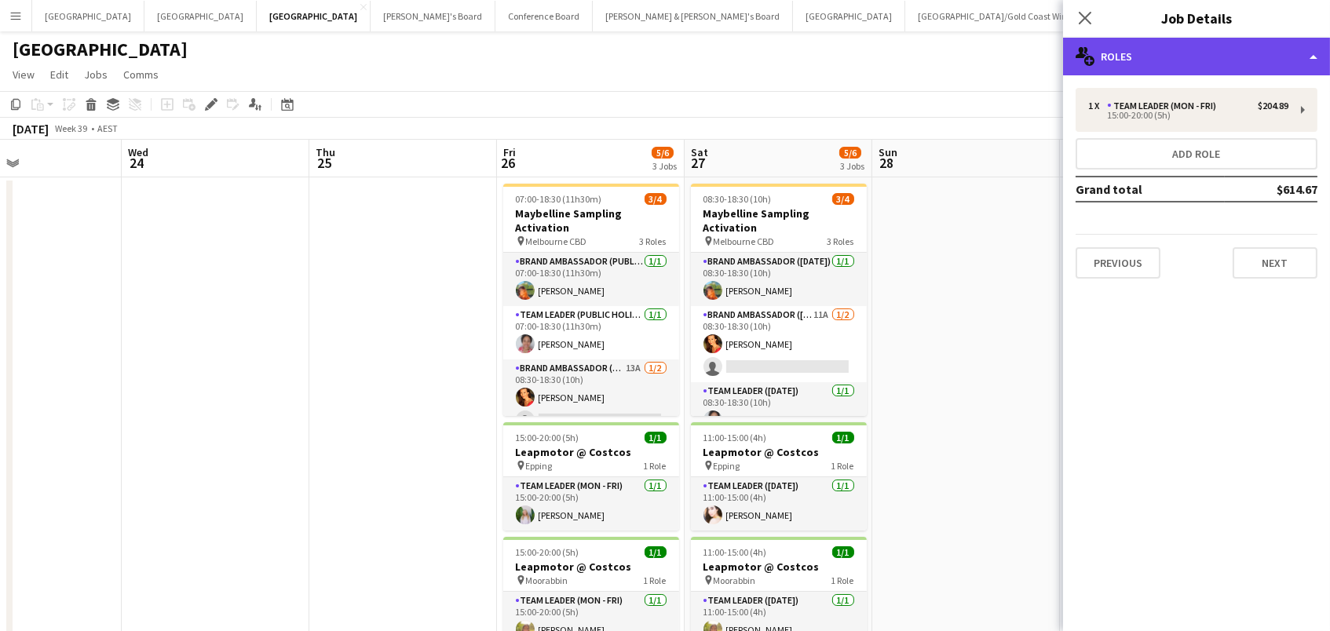
click at [1229, 60] on div "multiple-users-add Roles" at bounding box center [1196, 57] width 267 height 38
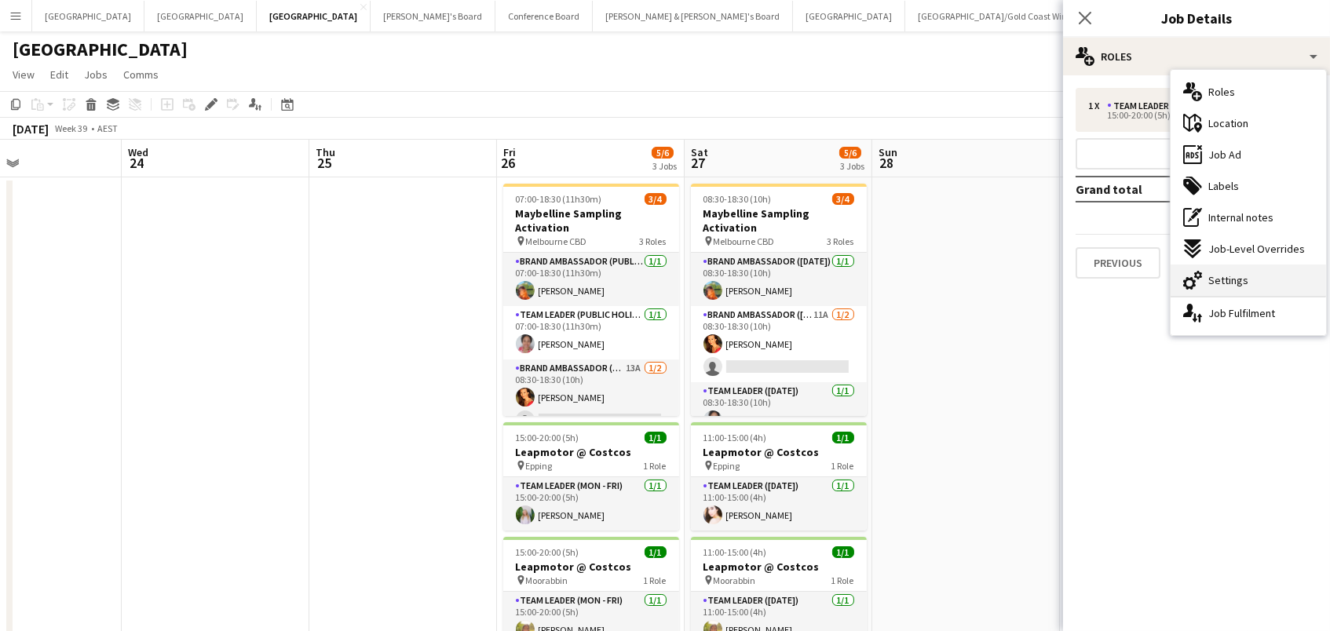
click at [1286, 280] on div "cog-double-3 Settings" at bounding box center [1249, 280] width 156 height 31
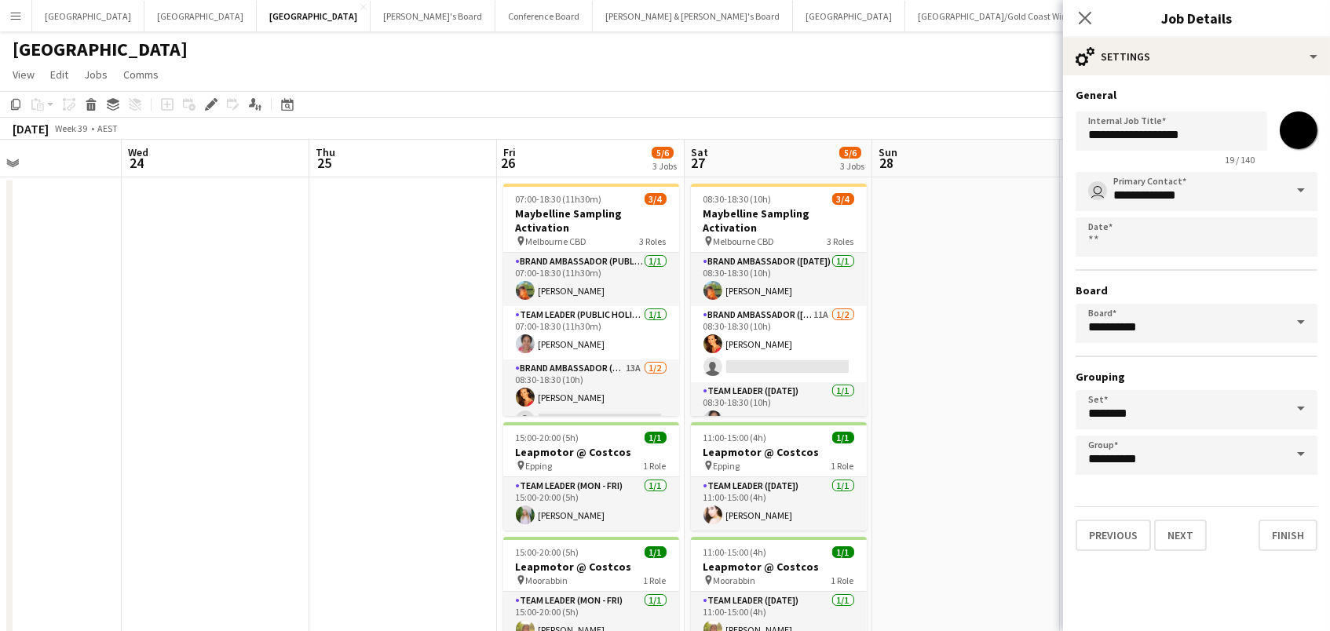
click at [1302, 137] on input "*******" at bounding box center [1299, 130] width 57 height 57
type input "*******"
click at [1004, 316] on app-date-cell at bounding box center [967, 491] width 188 height 629
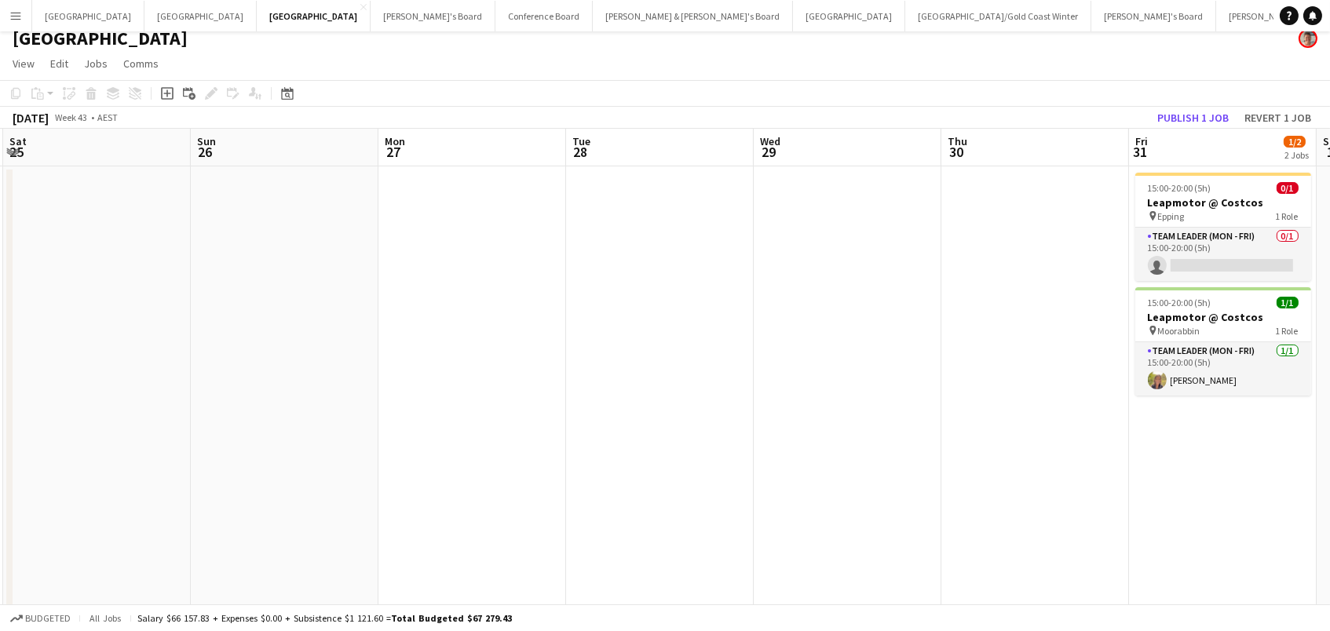
scroll to position [0, 478]
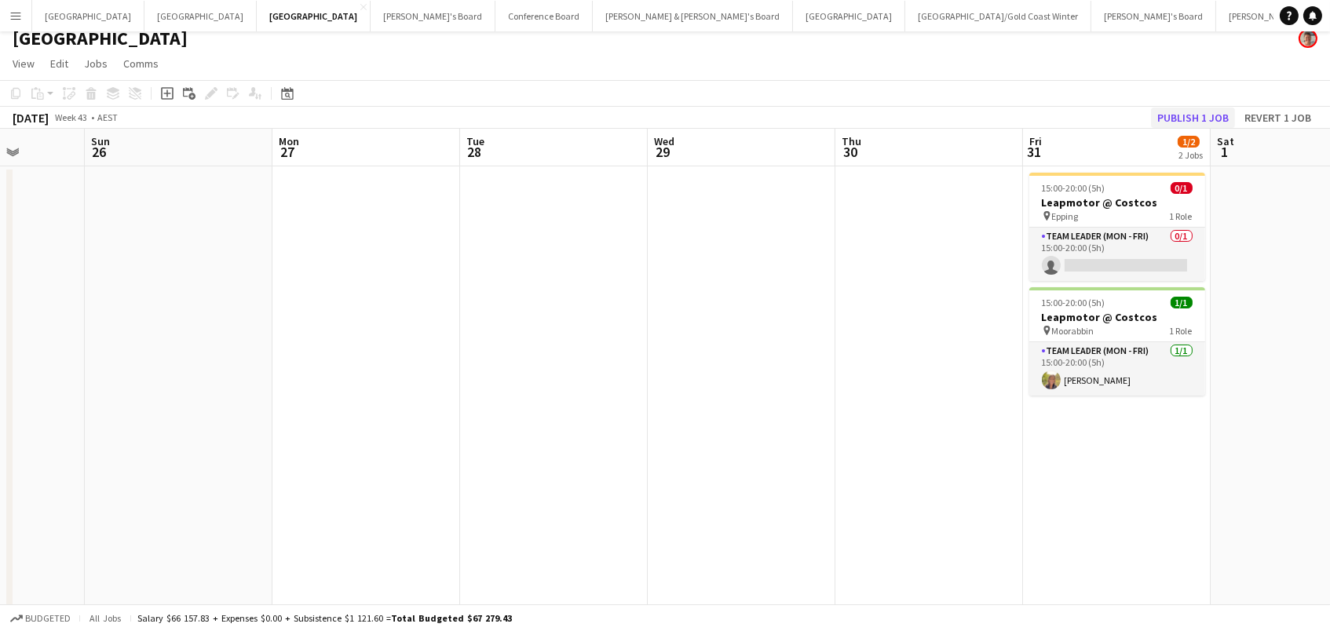
click at [1197, 123] on button "Publish 1 job" at bounding box center [1193, 118] width 84 height 20
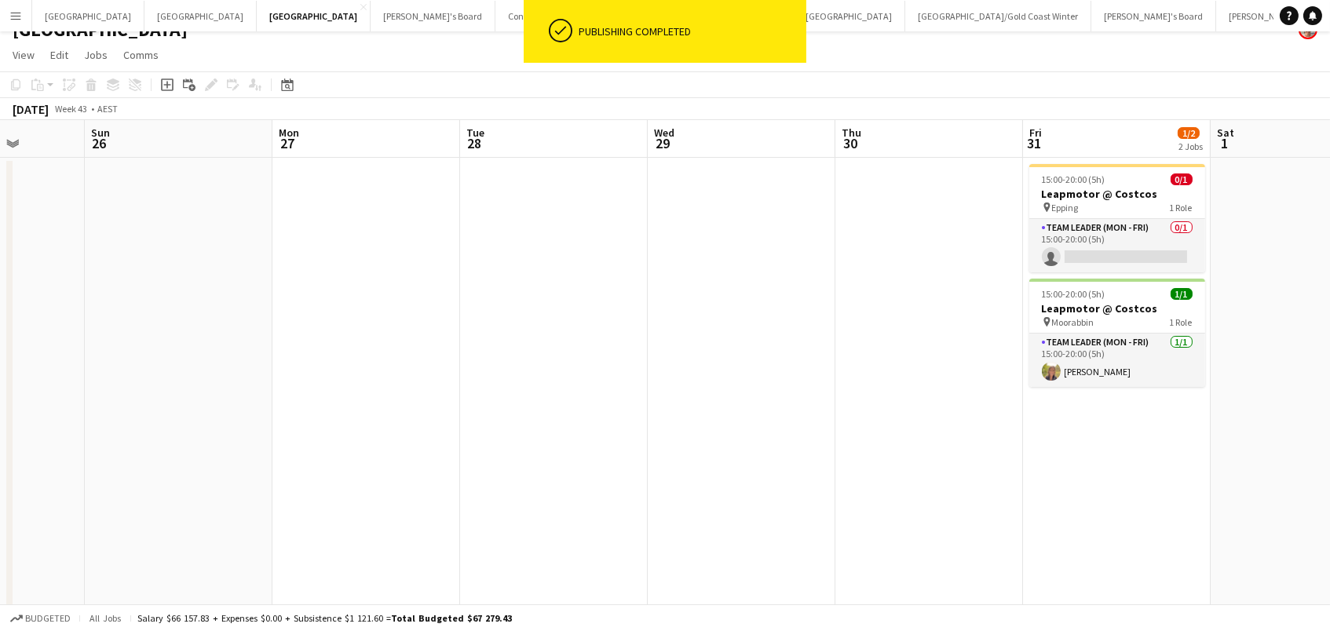
scroll to position [21, 0]
click at [793, 24] on button "Sydney Close" at bounding box center [849, 16] width 112 height 31
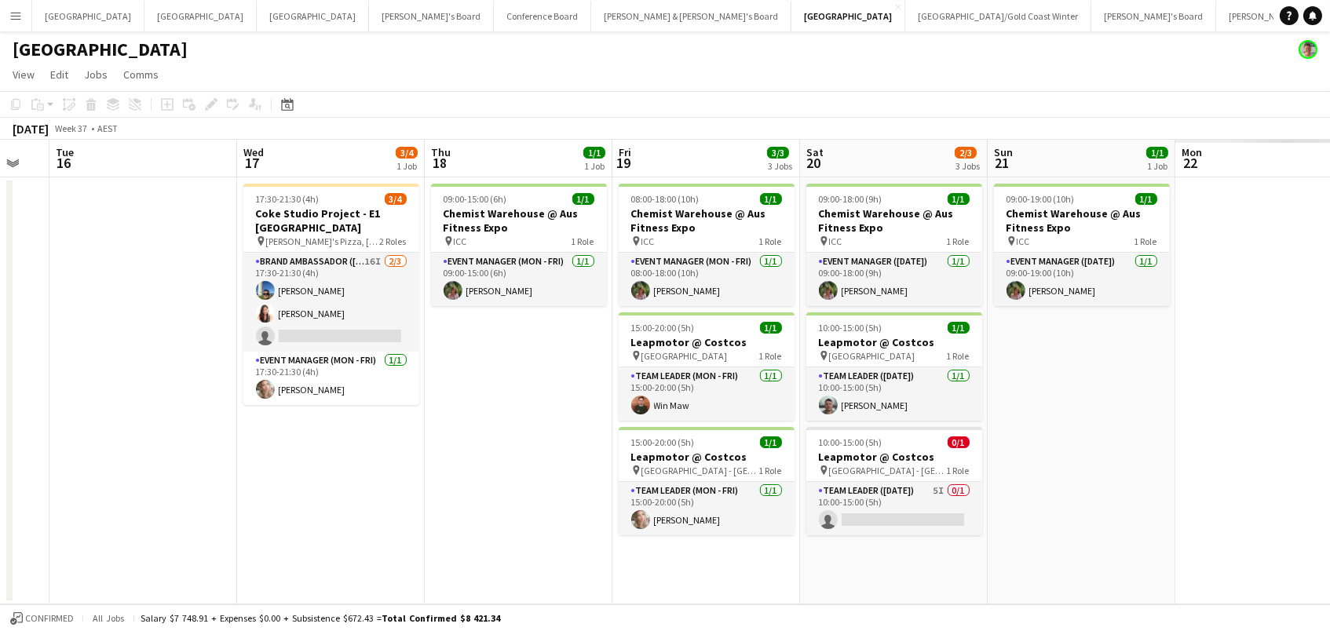
scroll to position [0, 542]
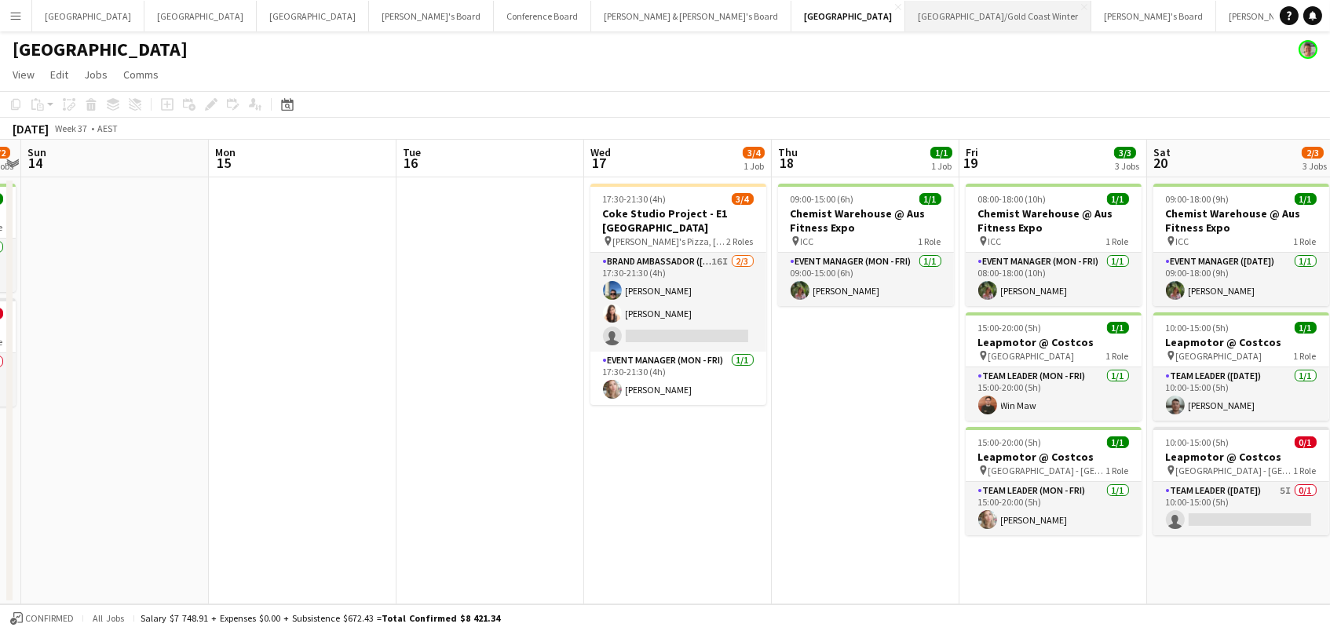
click at [906, 13] on button "[GEOGRAPHIC_DATA]/[GEOGRAPHIC_DATA] Winter Close" at bounding box center [999, 16] width 186 height 31
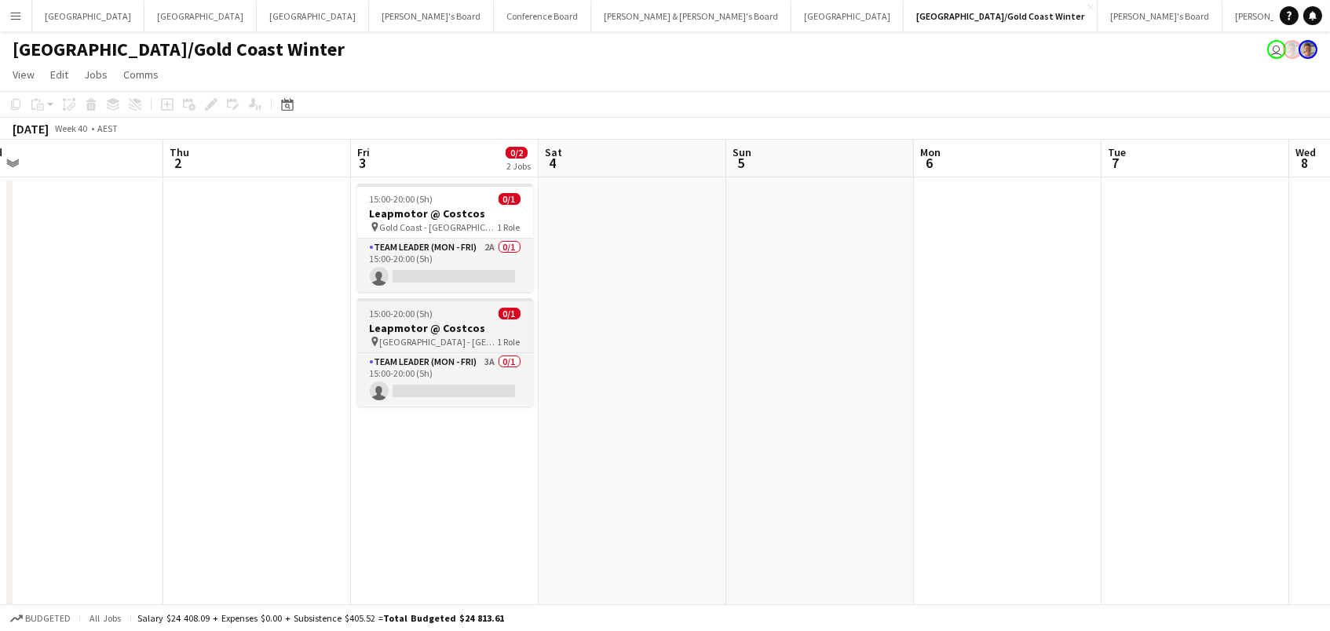
scroll to position [0, 480]
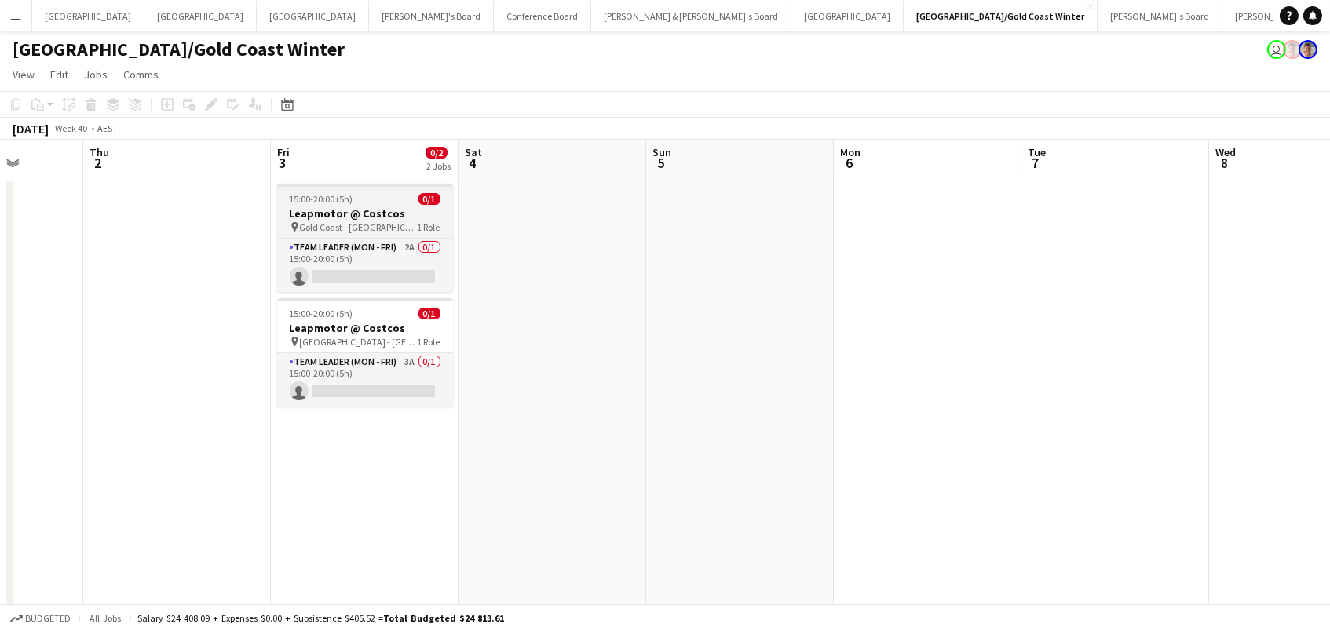
click at [369, 221] on div "pin Gold Coast - QLD 1 Role" at bounding box center [365, 227] width 176 height 13
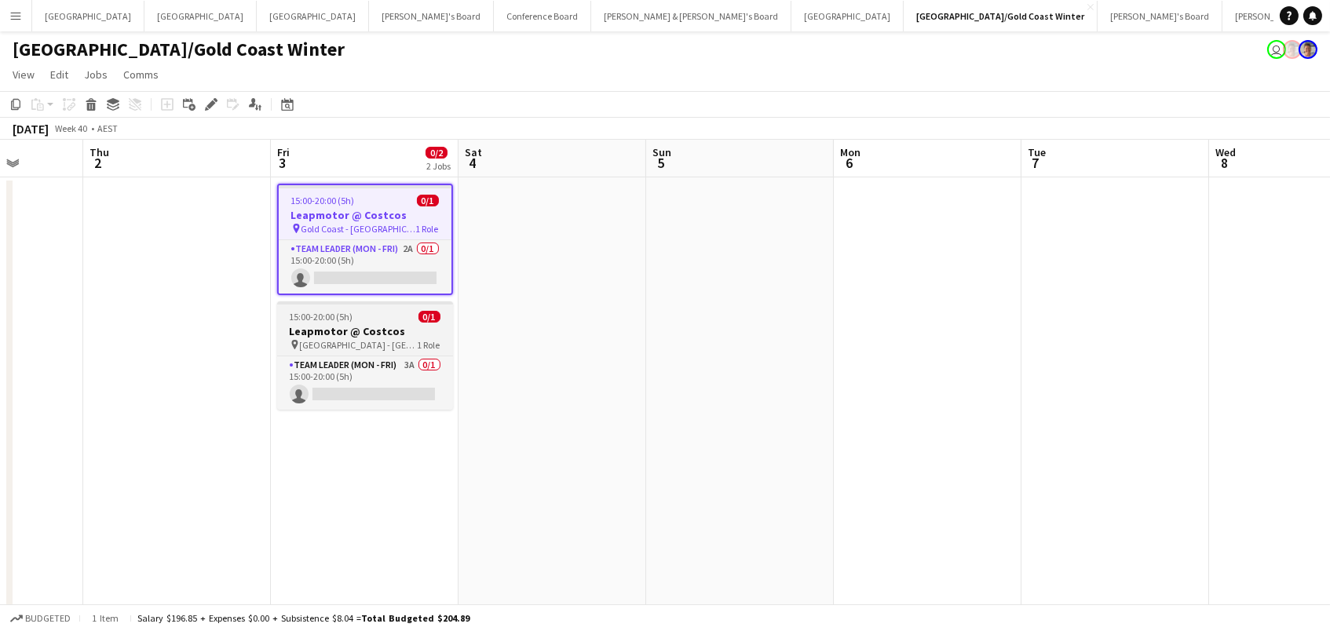
scroll to position [0, 479]
click at [378, 331] on h3 "Leapmotor @ Costcos" at bounding box center [366, 331] width 176 height 14
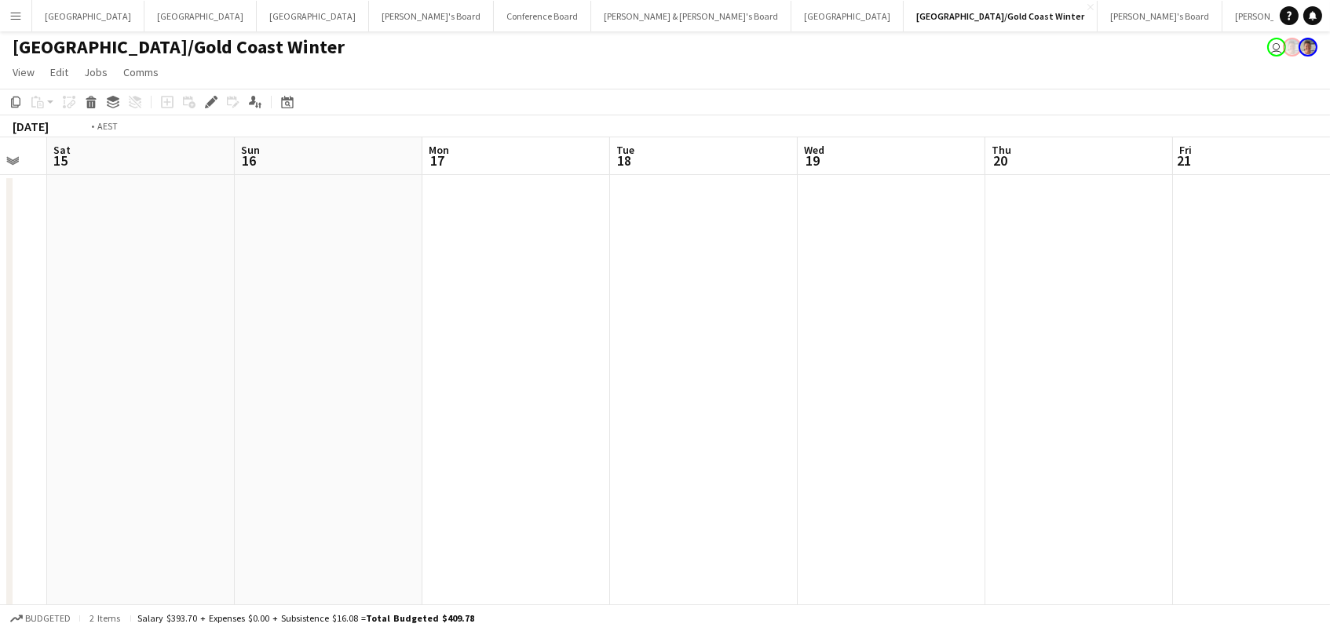
scroll to position [0, 719]
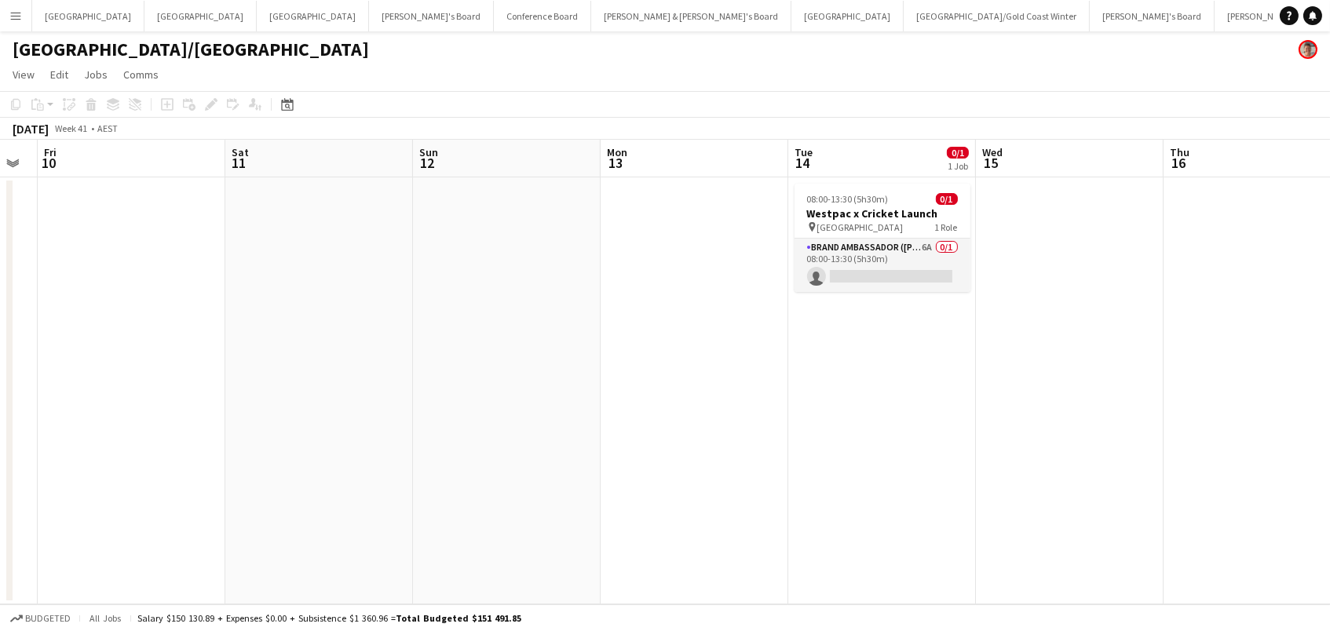
scroll to position [0, 576]
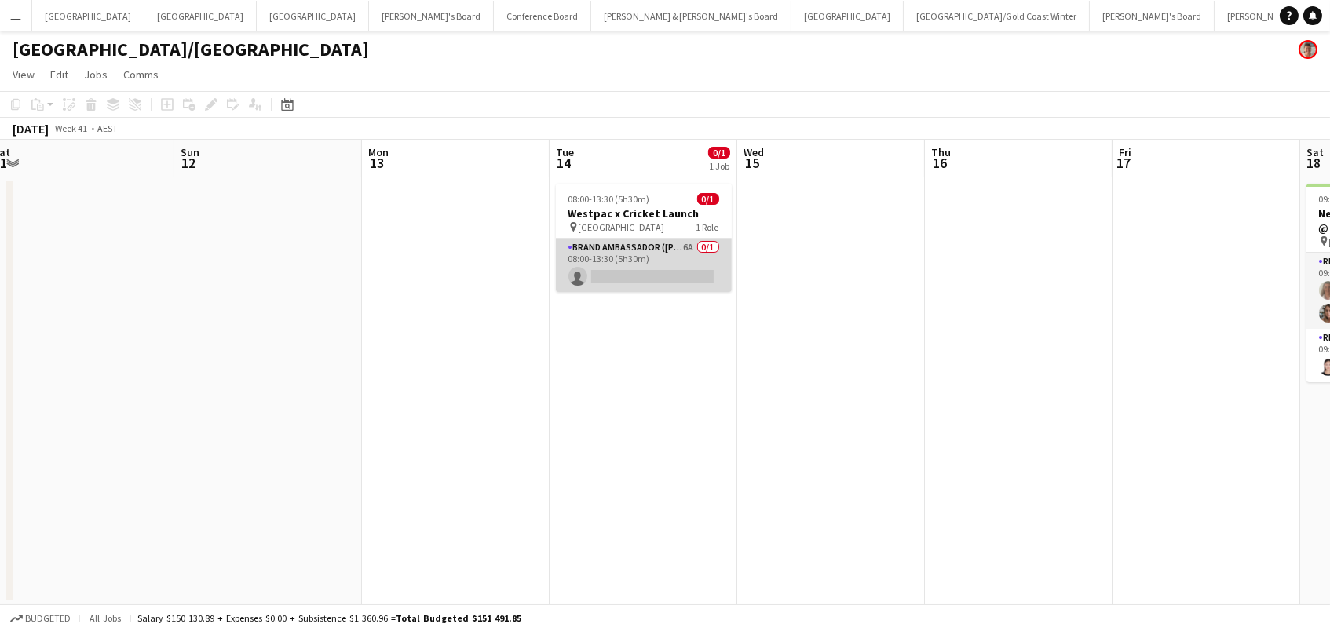
click at [620, 261] on app-card-role "Brand Ambassador (Mon - Fri) 6A 0/1 08:00-13:30 (5h30m) single-neutral-actions" at bounding box center [644, 265] width 176 height 53
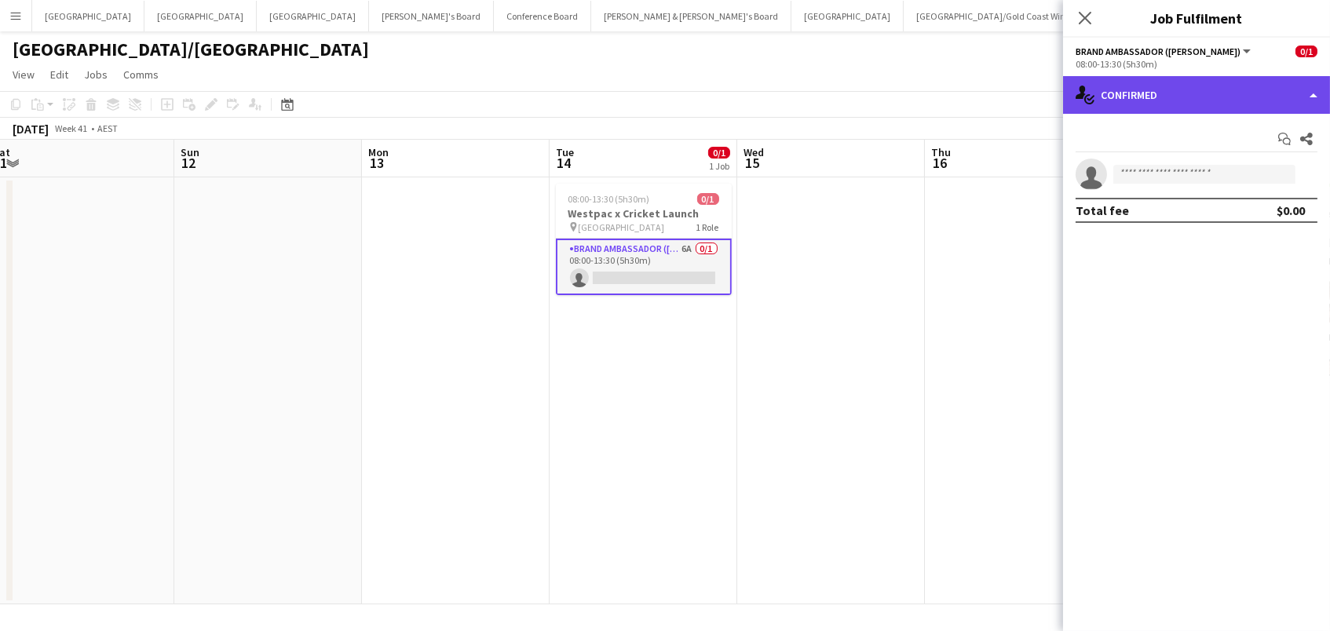
click at [1176, 93] on div "single-neutral-actions-check-2 Confirmed" at bounding box center [1196, 95] width 267 height 38
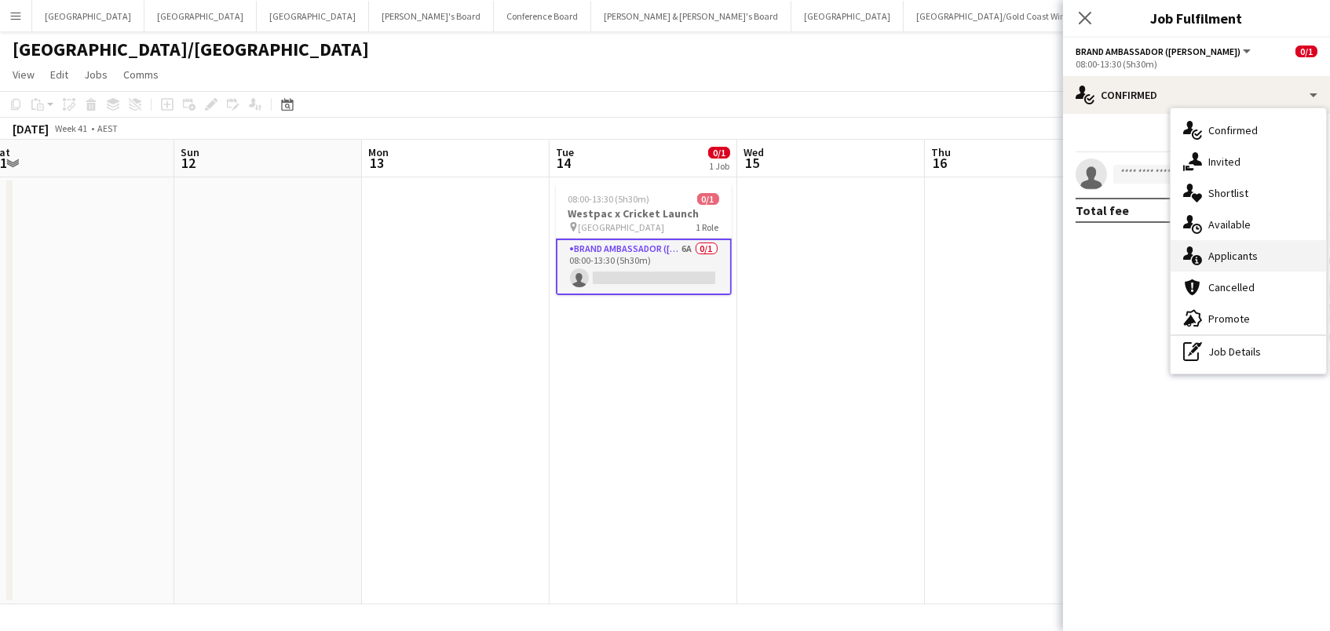
click at [1240, 264] on div "single-neutral-actions-information Applicants" at bounding box center [1249, 255] width 156 height 31
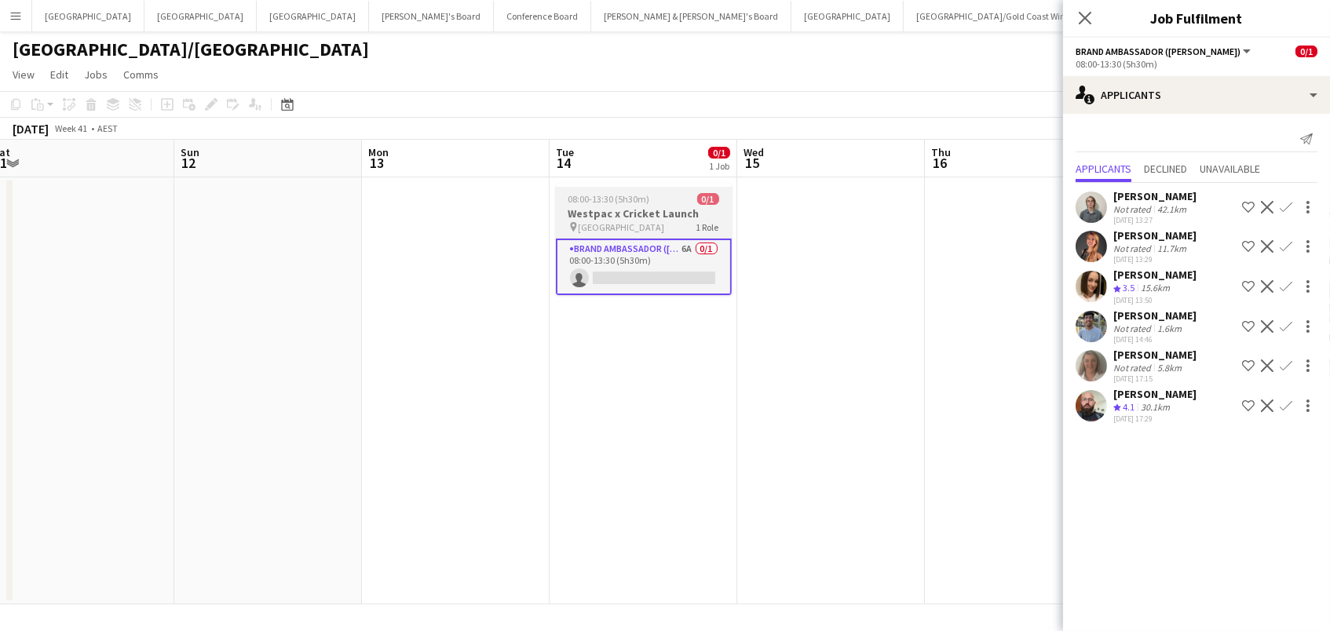
click at [689, 203] on div "08:00-13:30 (5h30m) 0/1" at bounding box center [644, 199] width 176 height 12
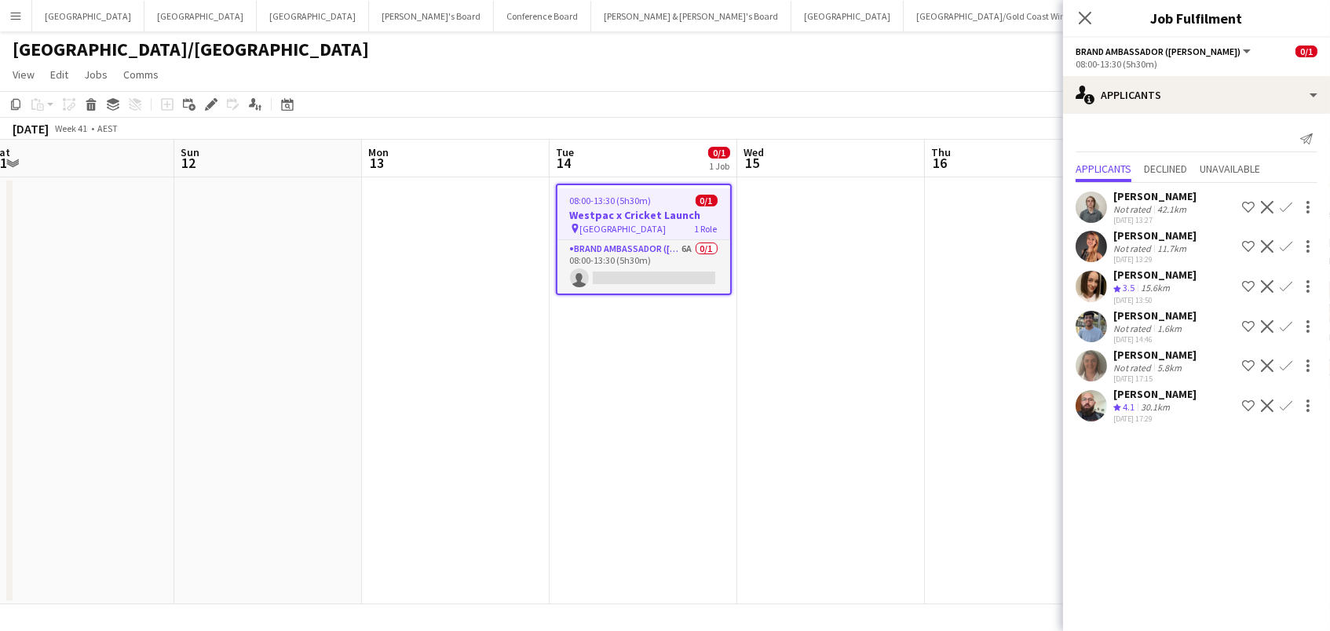
scroll to position [0, 575]
click at [205, 102] on icon "Edit" at bounding box center [211, 104] width 13 height 13
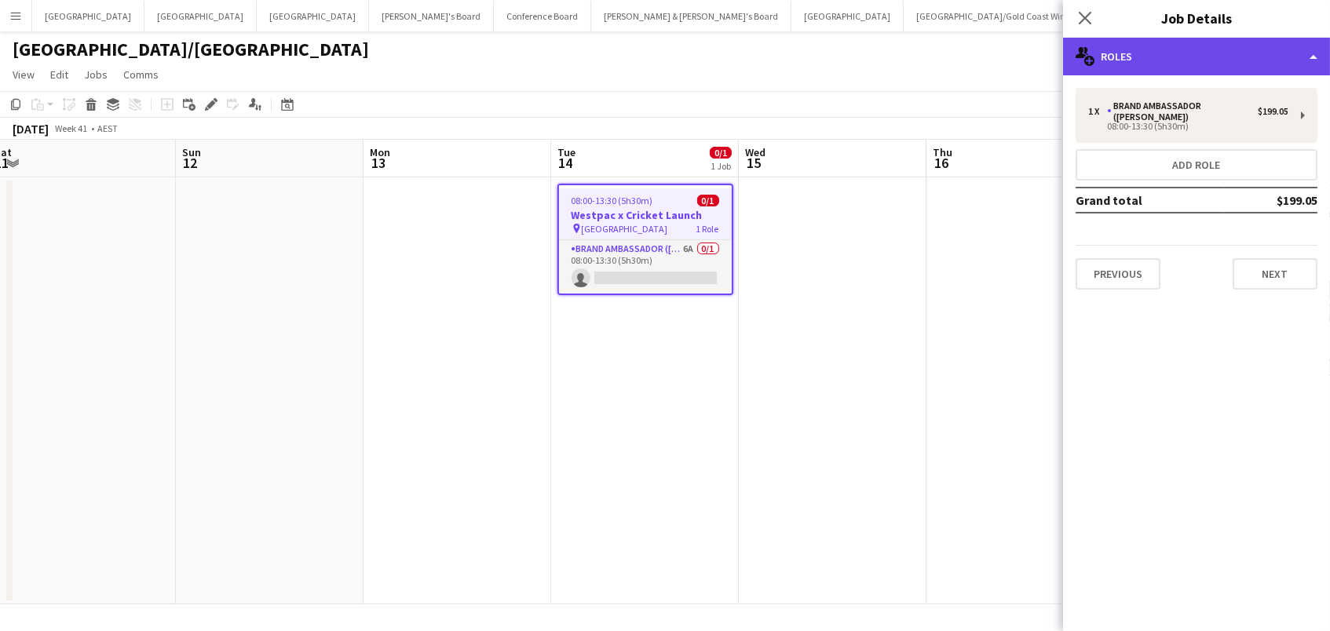
click at [1165, 58] on div "multiple-users-add Roles" at bounding box center [1196, 57] width 267 height 38
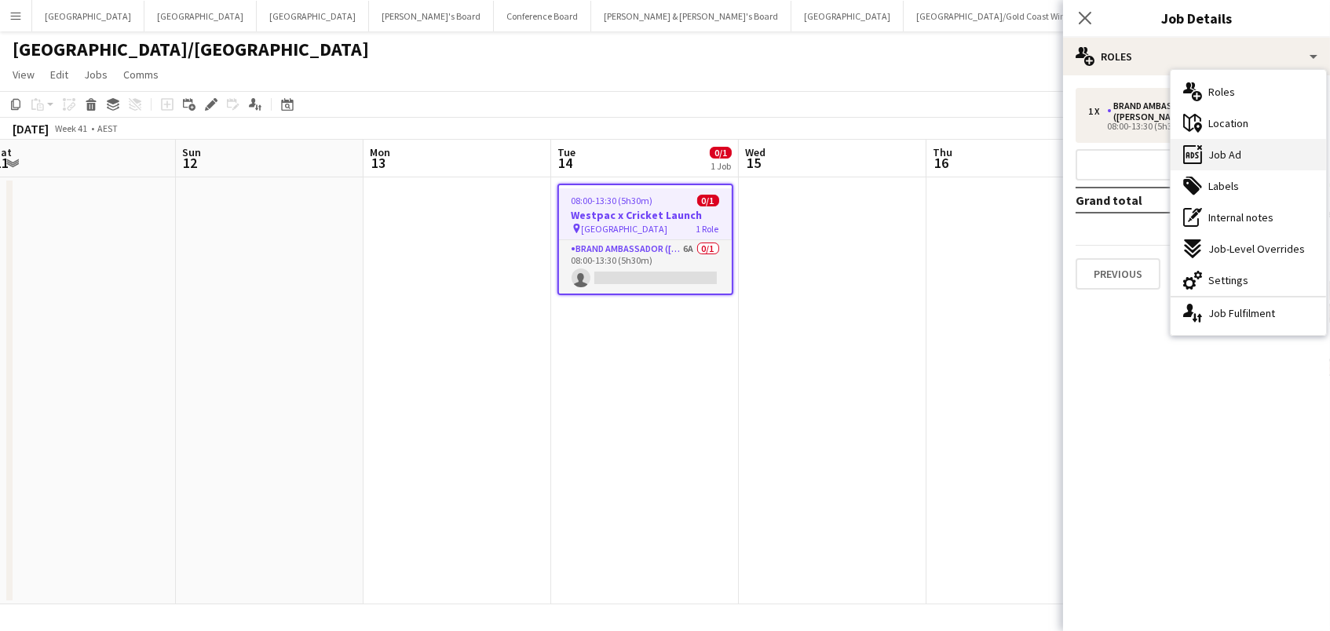
click at [1213, 154] on span "Job Ad" at bounding box center [1225, 155] width 33 height 14
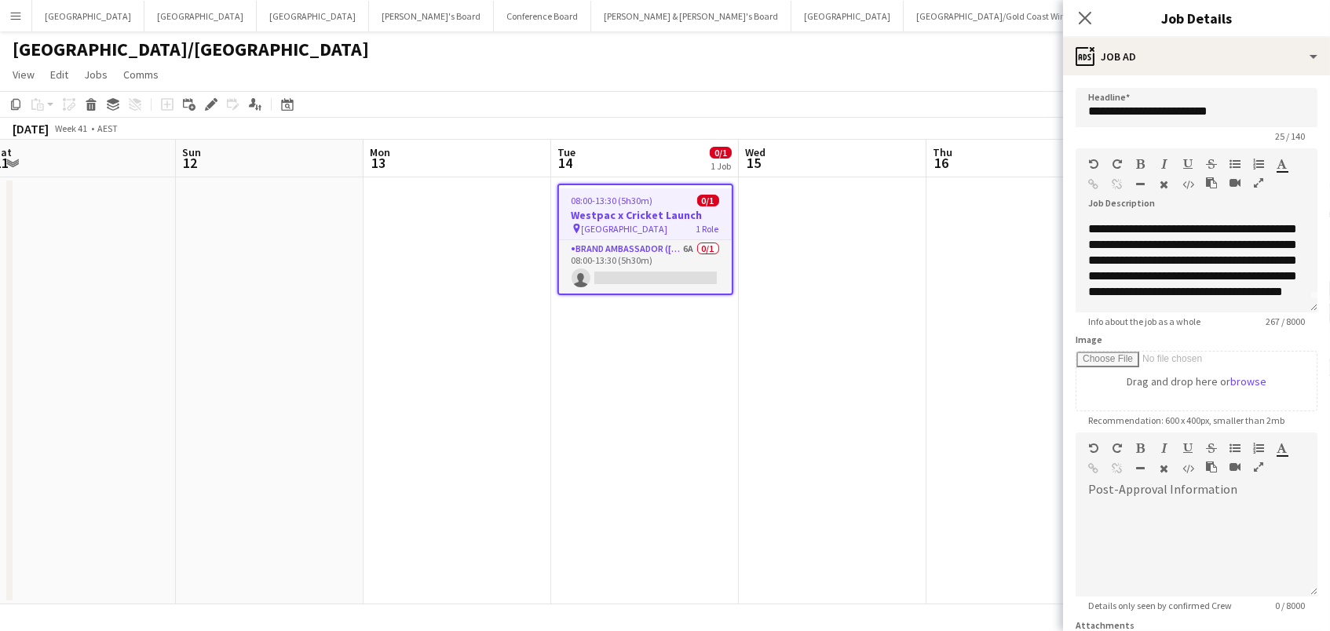
scroll to position [27, 0]
click at [1082, 13] on icon "Close pop-in" at bounding box center [1085, 17] width 15 height 15
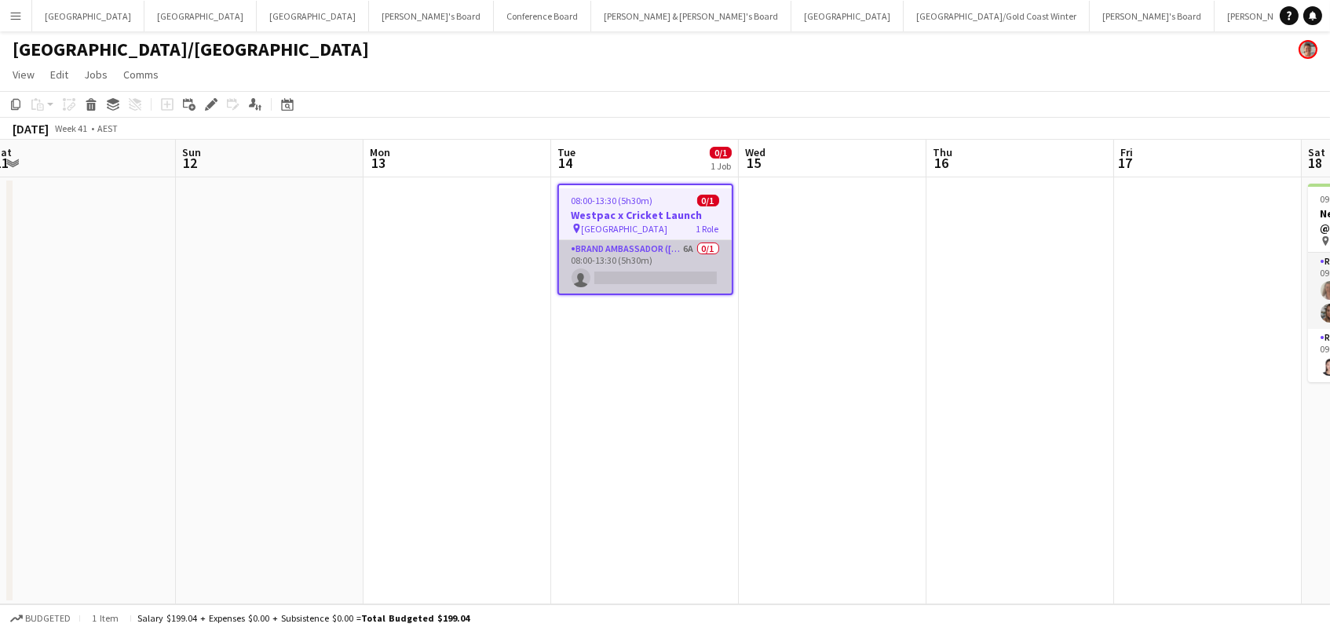
click at [598, 257] on app-card-role "Brand Ambassador (Mon - Fri) 6A 0/1 08:00-13:30 (5h30m) single-neutral-actions" at bounding box center [645, 266] width 173 height 53
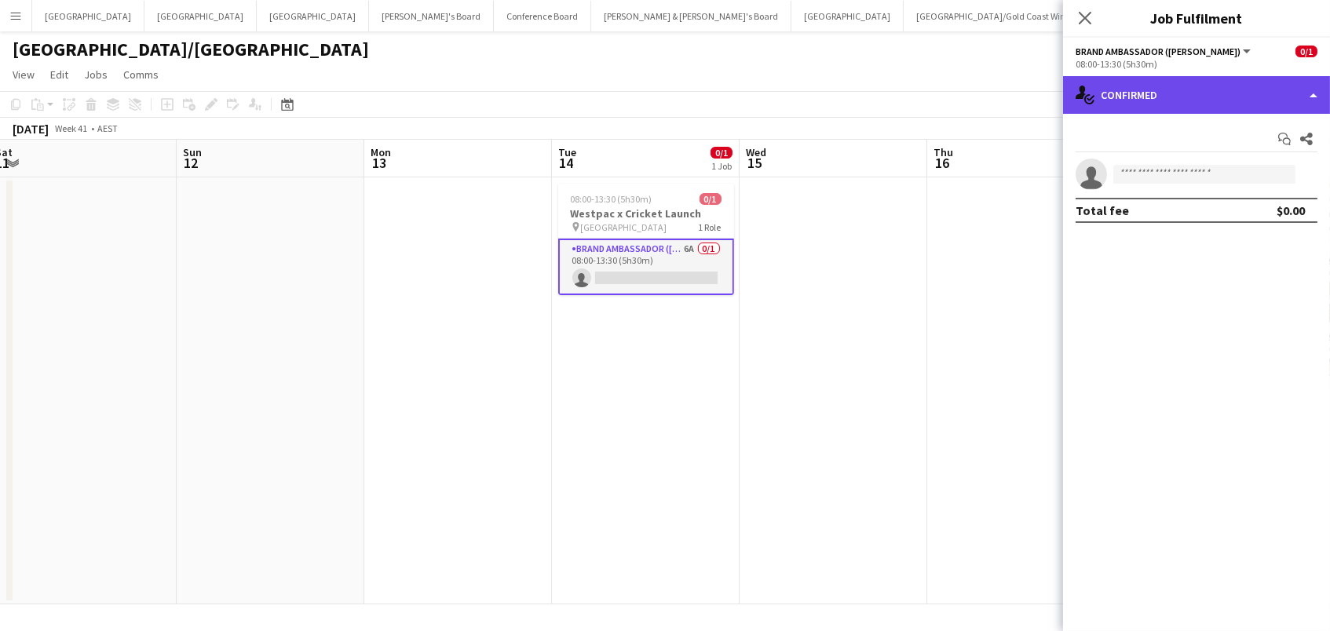
click at [1206, 92] on div "single-neutral-actions-check-2 Confirmed" at bounding box center [1196, 95] width 267 height 38
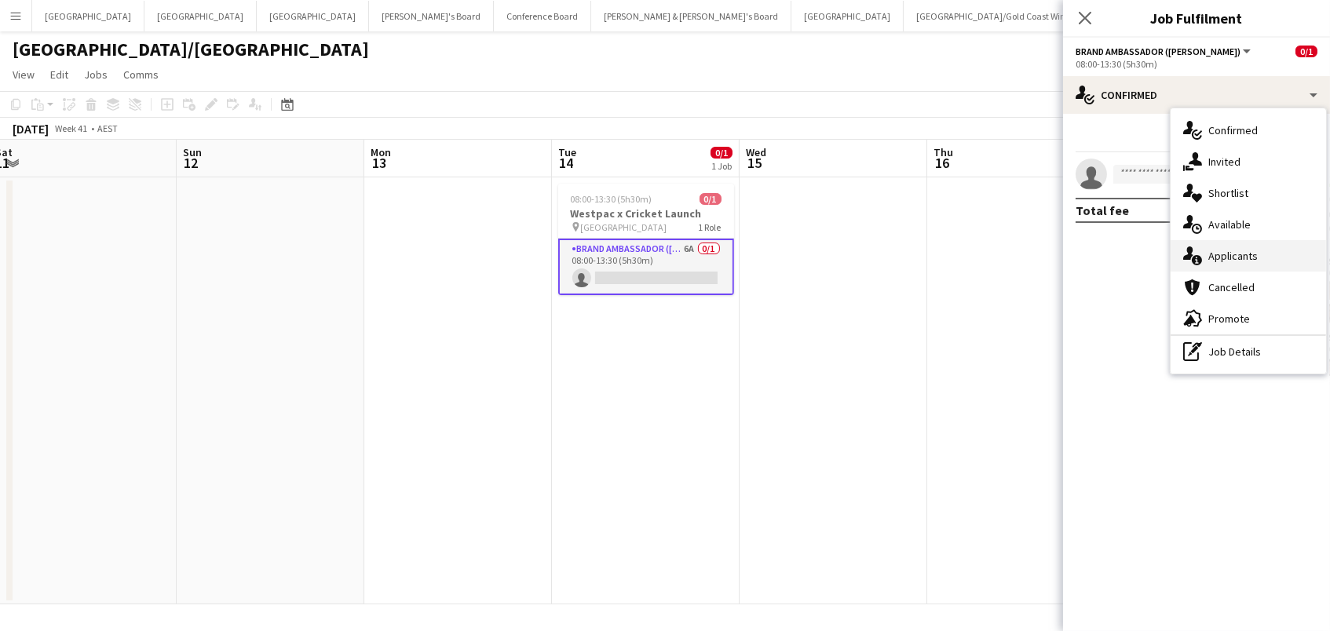
click at [1242, 260] on span "Applicants" at bounding box center [1233, 256] width 49 height 14
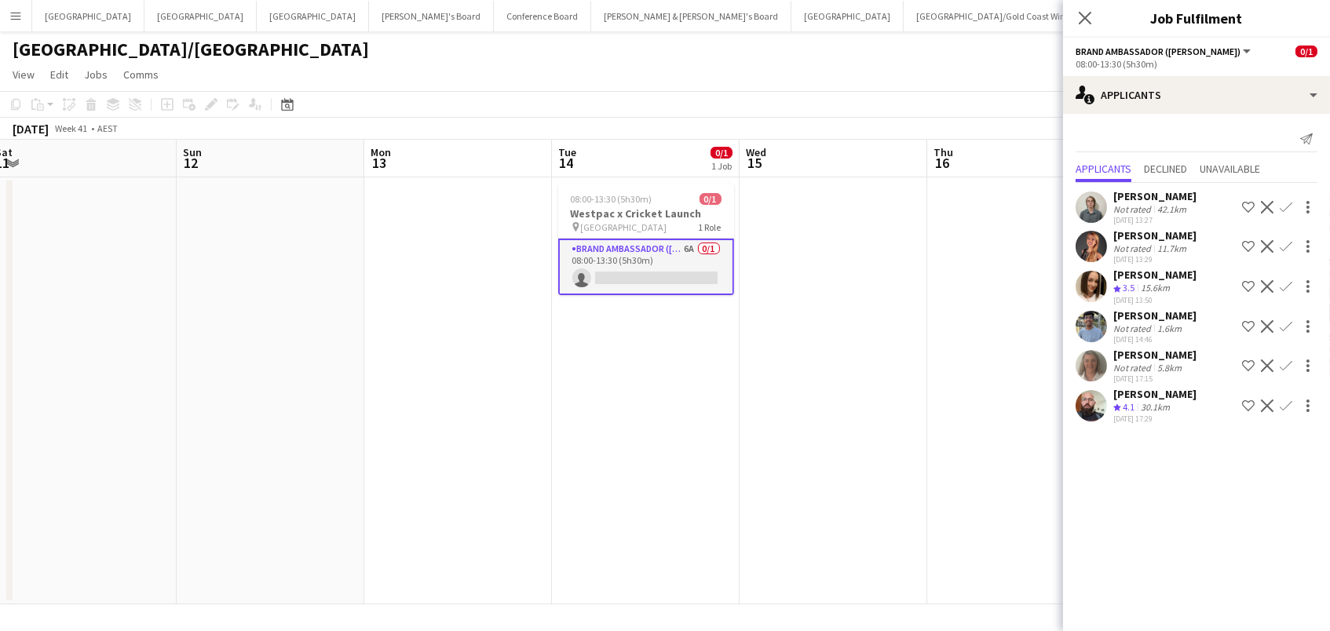
click at [1081, 402] on app-user-avatar at bounding box center [1091, 405] width 31 height 31
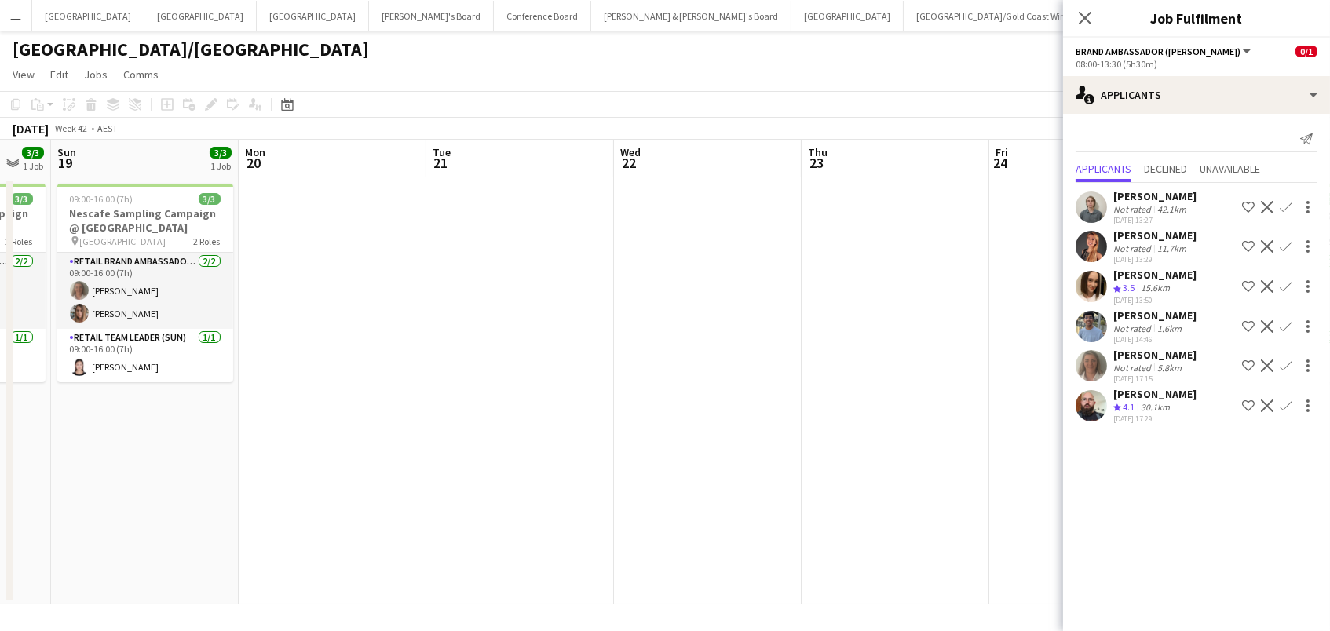
scroll to position [0, 520]
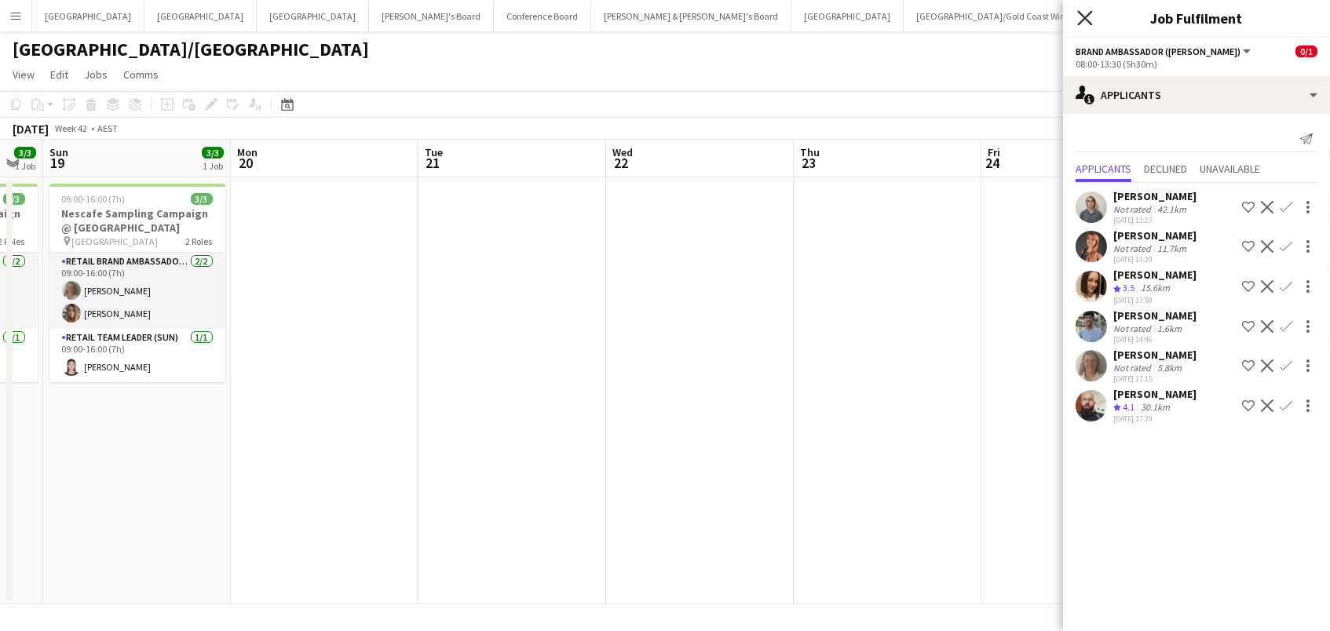
click at [1083, 17] on icon at bounding box center [1085, 17] width 15 height 15
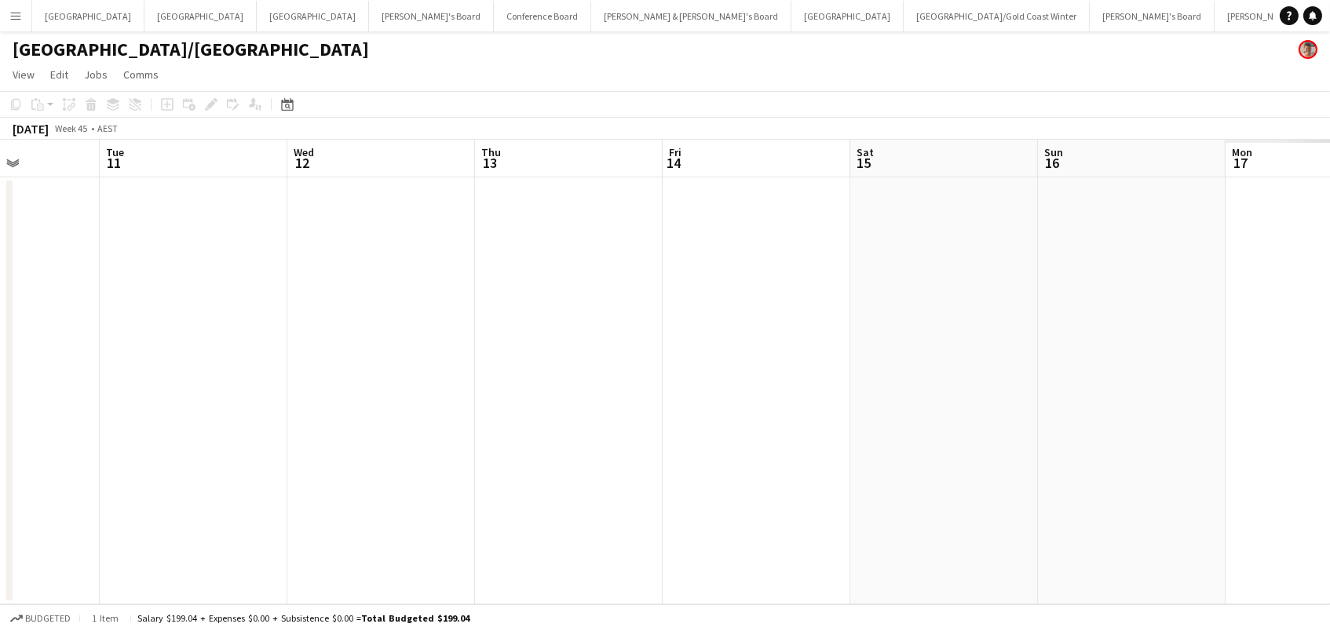
scroll to position [0, 532]
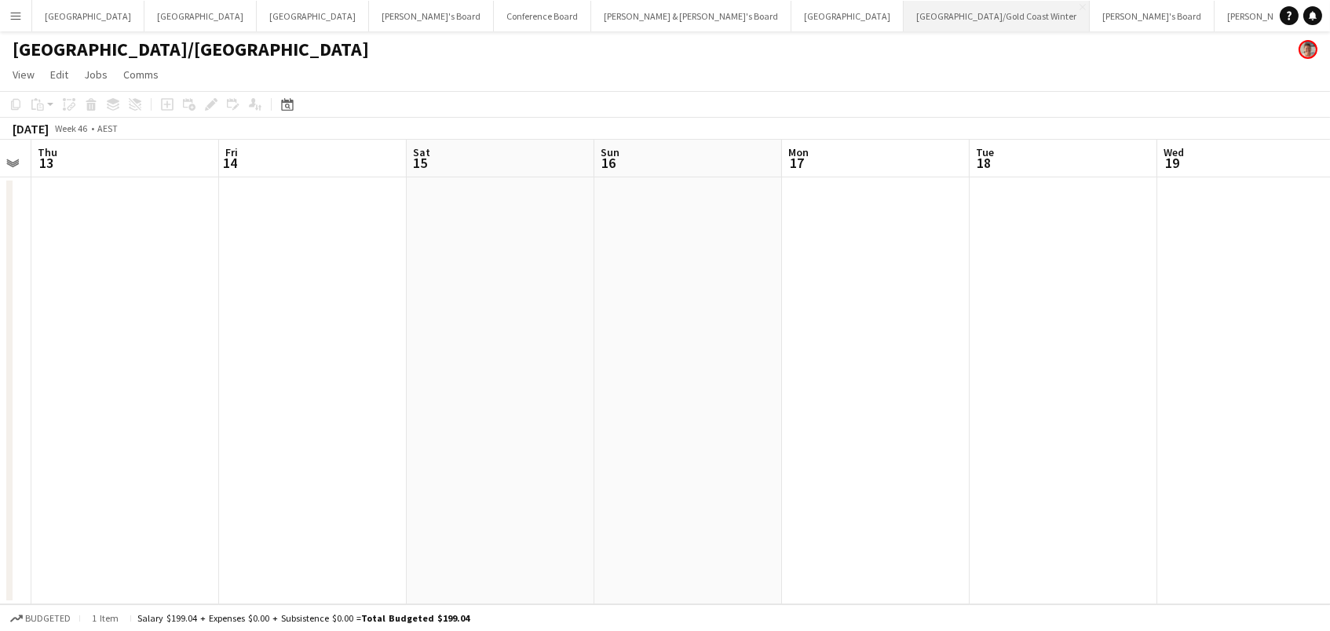
click at [904, 18] on button "[GEOGRAPHIC_DATA]/[GEOGRAPHIC_DATA] Winter Close" at bounding box center [997, 16] width 186 height 31
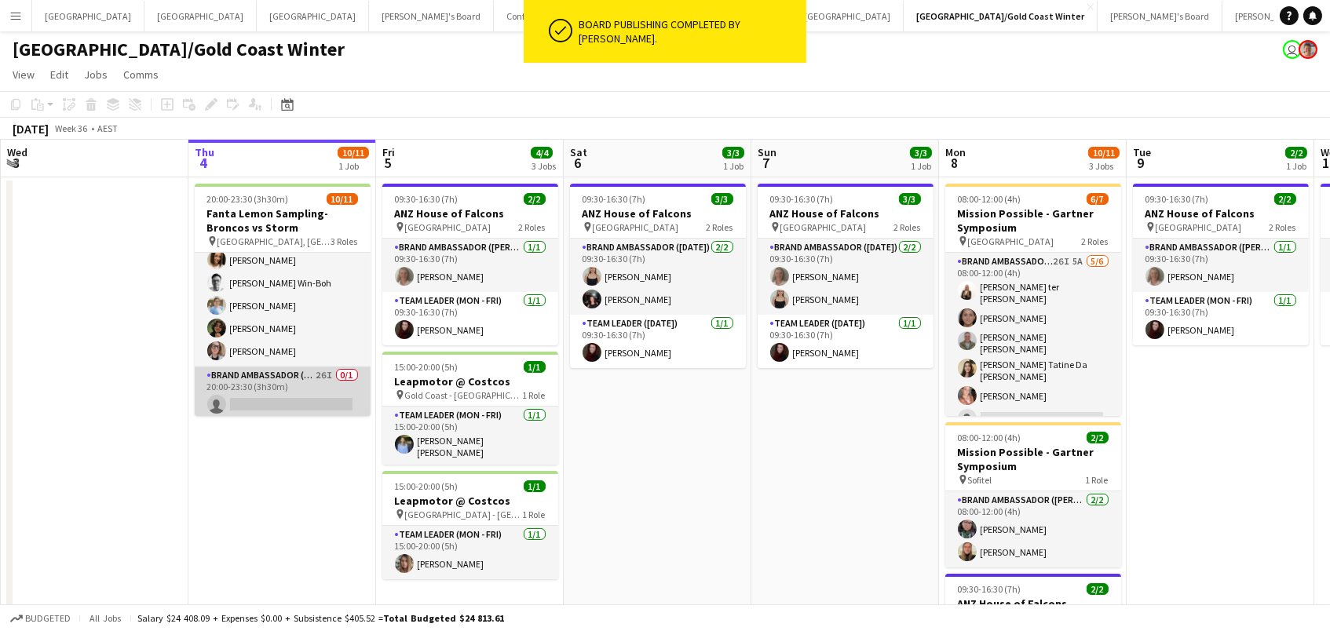
scroll to position [86, 0]
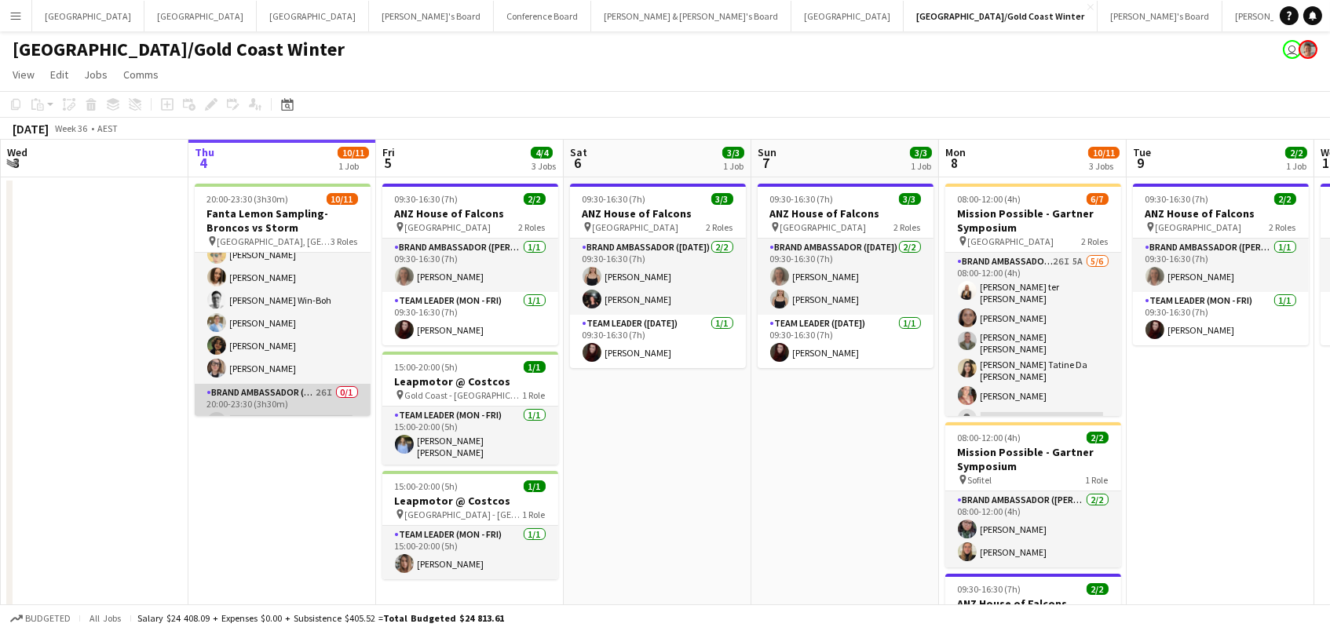
click at [295, 391] on app-card-role "Brand Ambassador (Evening) 26I 0/1 20:00-23:30 (3h30m) single-neutral-actions" at bounding box center [283, 410] width 176 height 53
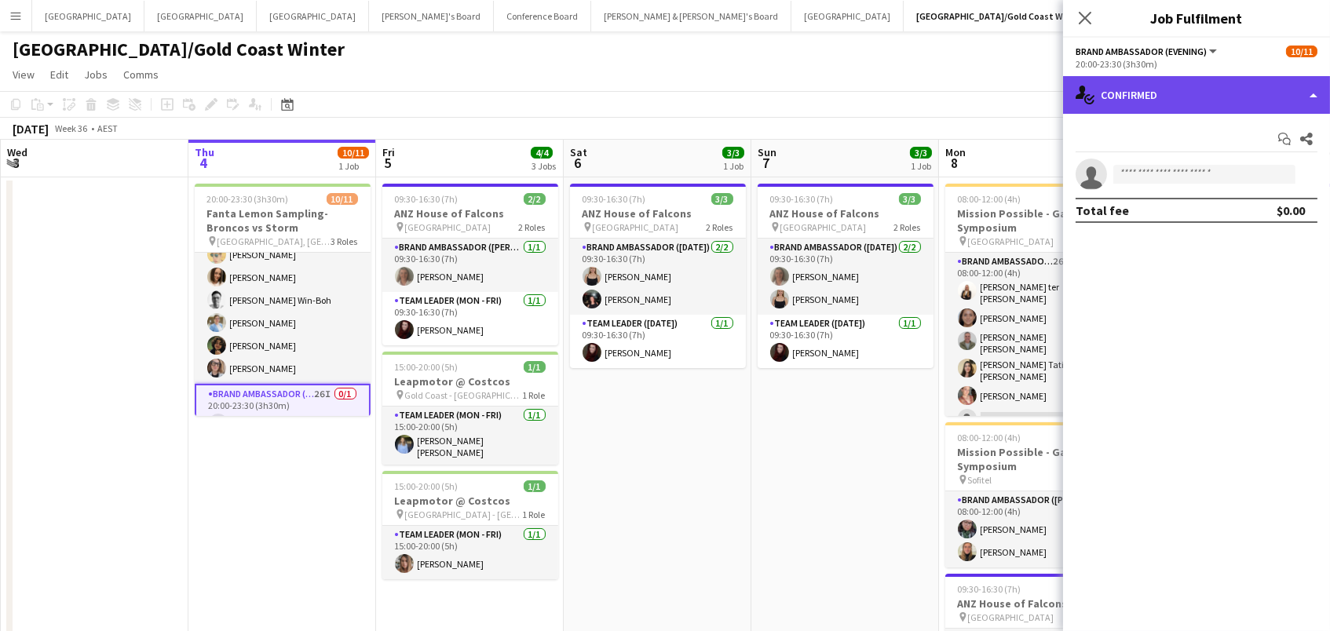
click at [1124, 102] on div "single-neutral-actions-check-2 Confirmed" at bounding box center [1196, 95] width 267 height 38
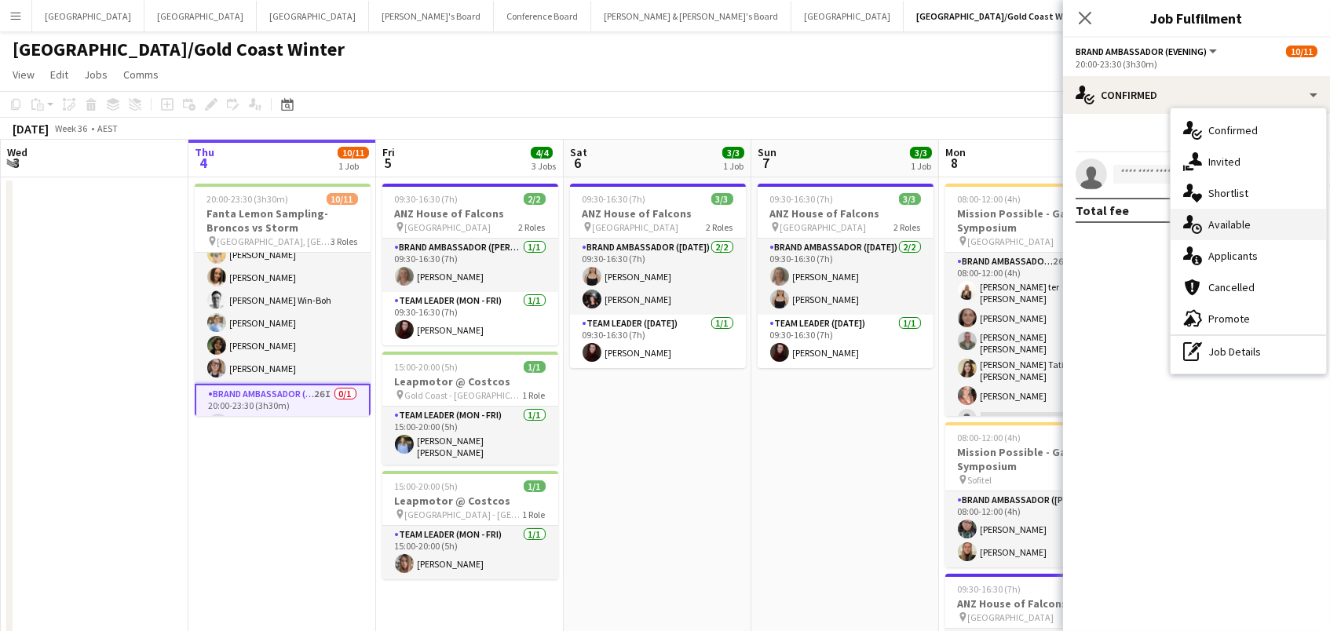
click at [1213, 232] on div "single-neutral-actions-upload Available" at bounding box center [1249, 224] width 156 height 31
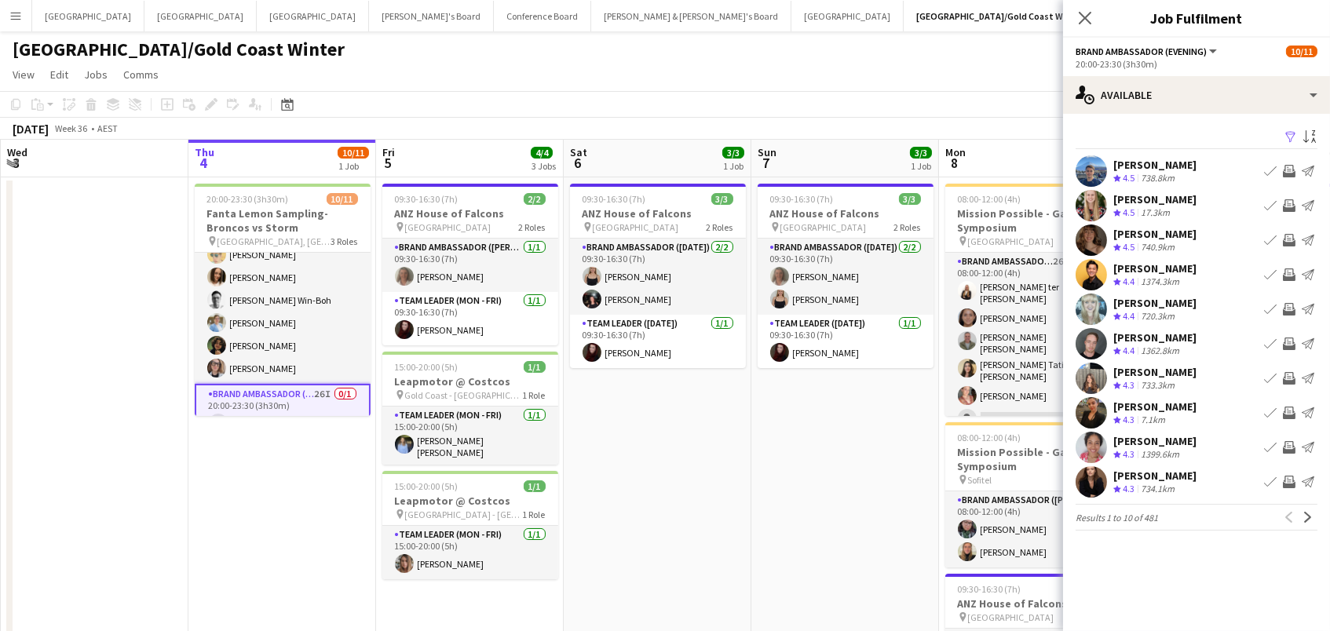
click at [1290, 137] on app-icon "Filter" at bounding box center [1291, 137] width 13 height 15
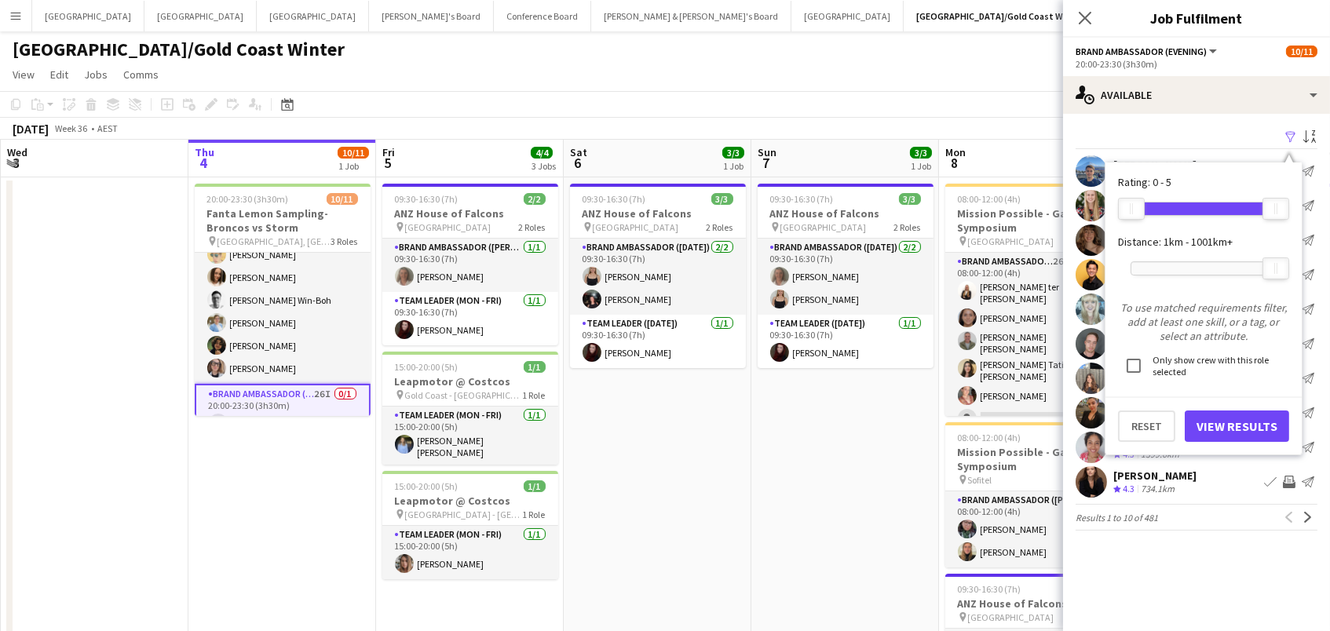
click at [1189, 262] on div at bounding box center [1204, 268] width 145 height 13
click at [1231, 417] on button "View Results" at bounding box center [1237, 426] width 104 height 31
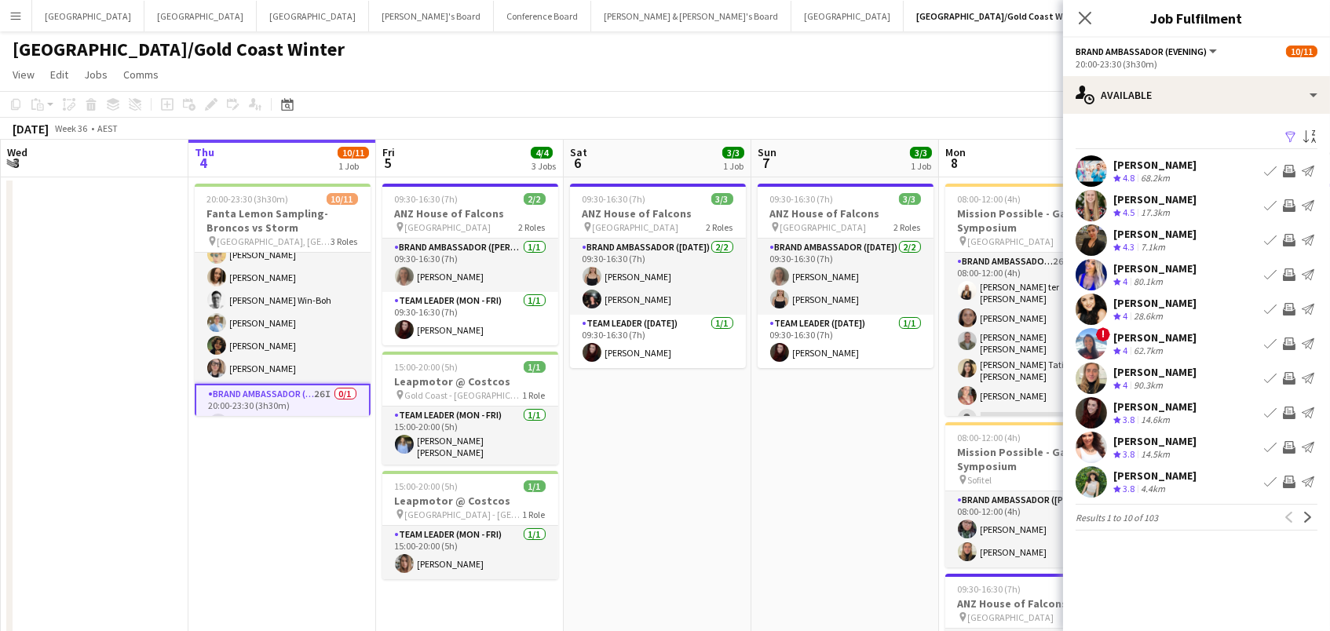
click at [1291, 203] on app-icon "Invite crew" at bounding box center [1289, 205] width 13 height 13
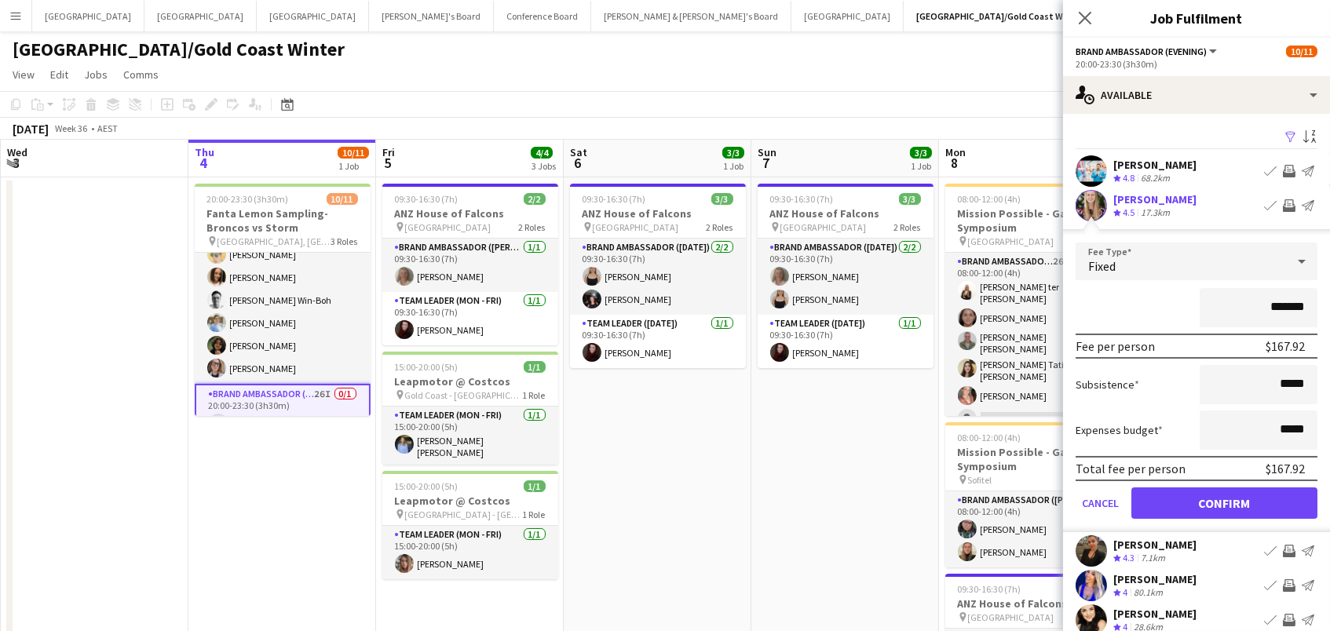
click at [1229, 499] on button "Confirm" at bounding box center [1225, 503] width 186 height 31
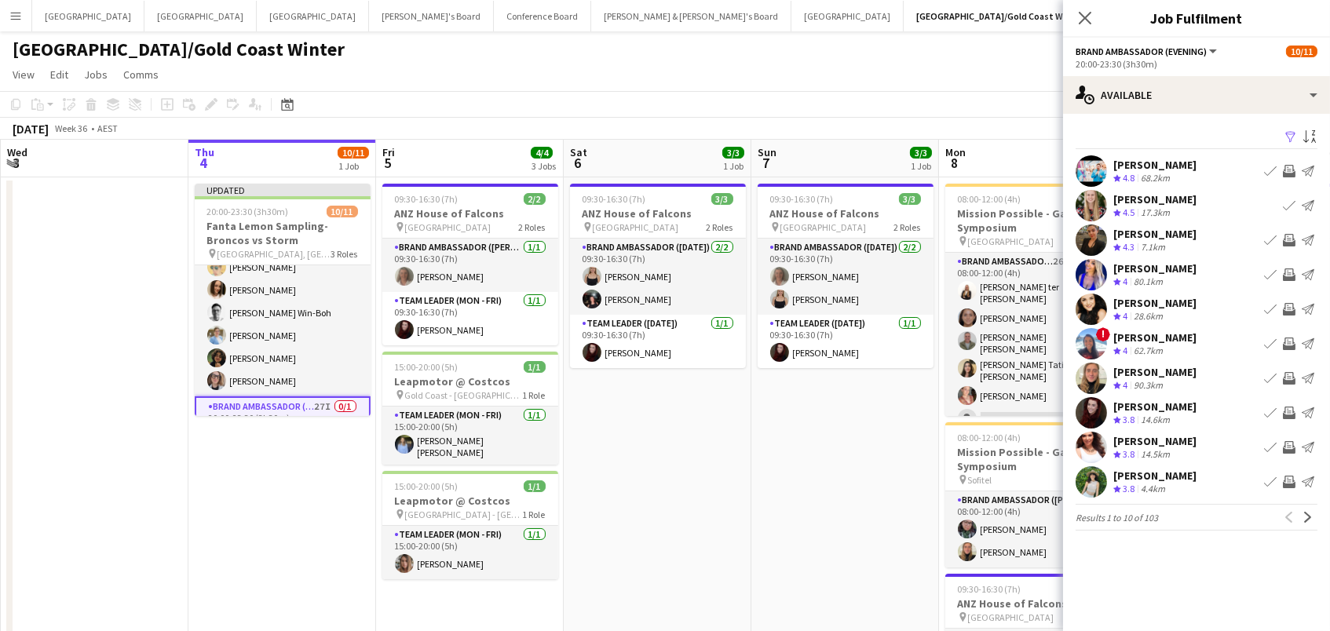
click at [1292, 443] on app-icon "Invite crew" at bounding box center [1289, 447] width 13 height 13
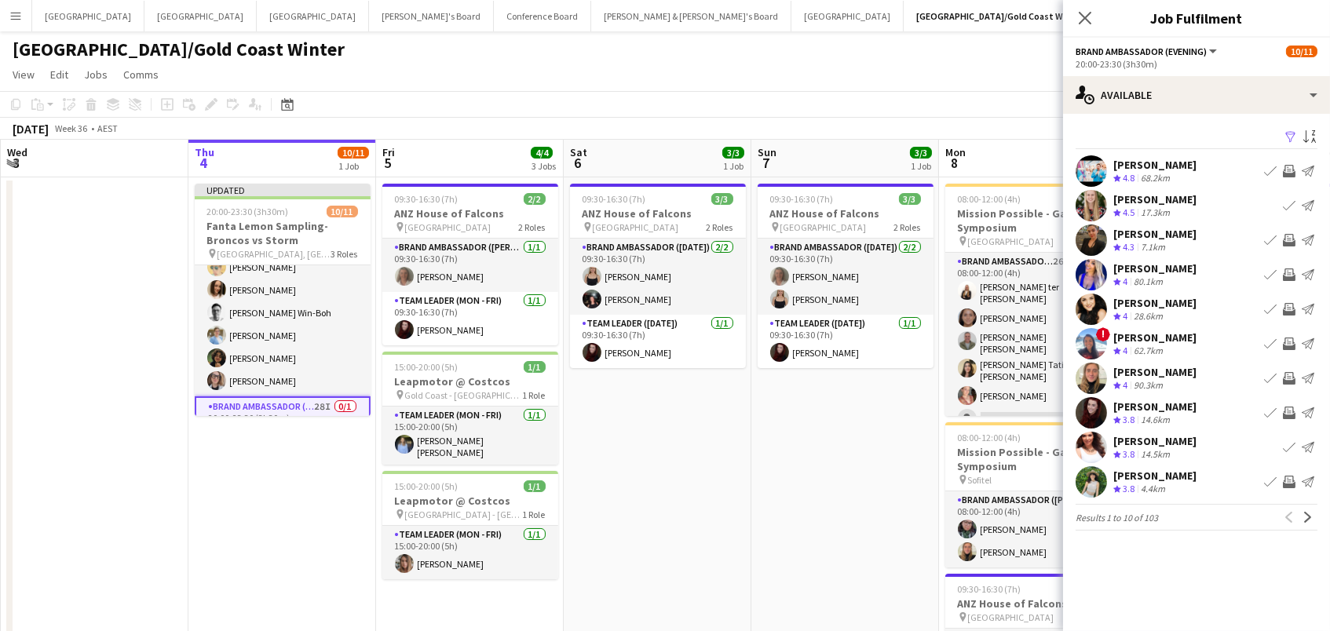
click at [1282, 485] on button "Invite crew" at bounding box center [1289, 482] width 19 height 19
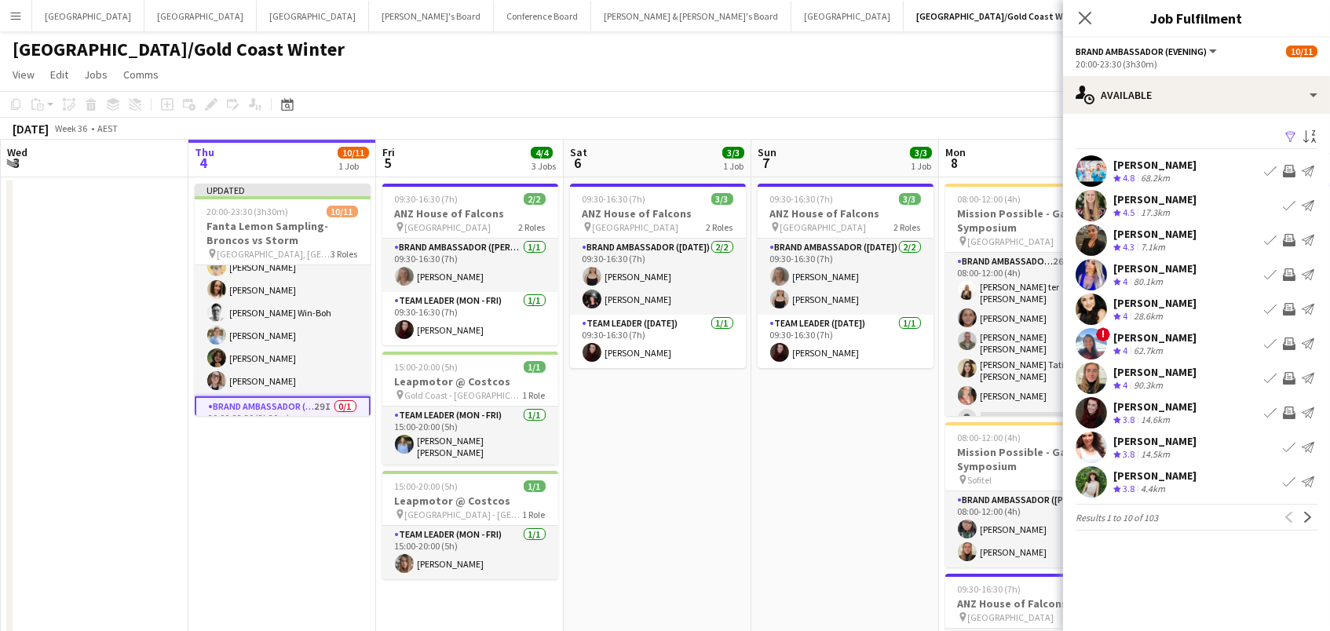
click at [1293, 375] on app-icon "Invite crew" at bounding box center [1289, 378] width 13 height 13
click at [1294, 269] on app-icon "Invite crew" at bounding box center [1289, 275] width 13 height 13
click at [1292, 306] on app-icon "Invite crew" at bounding box center [1289, 309] width 13 height 13
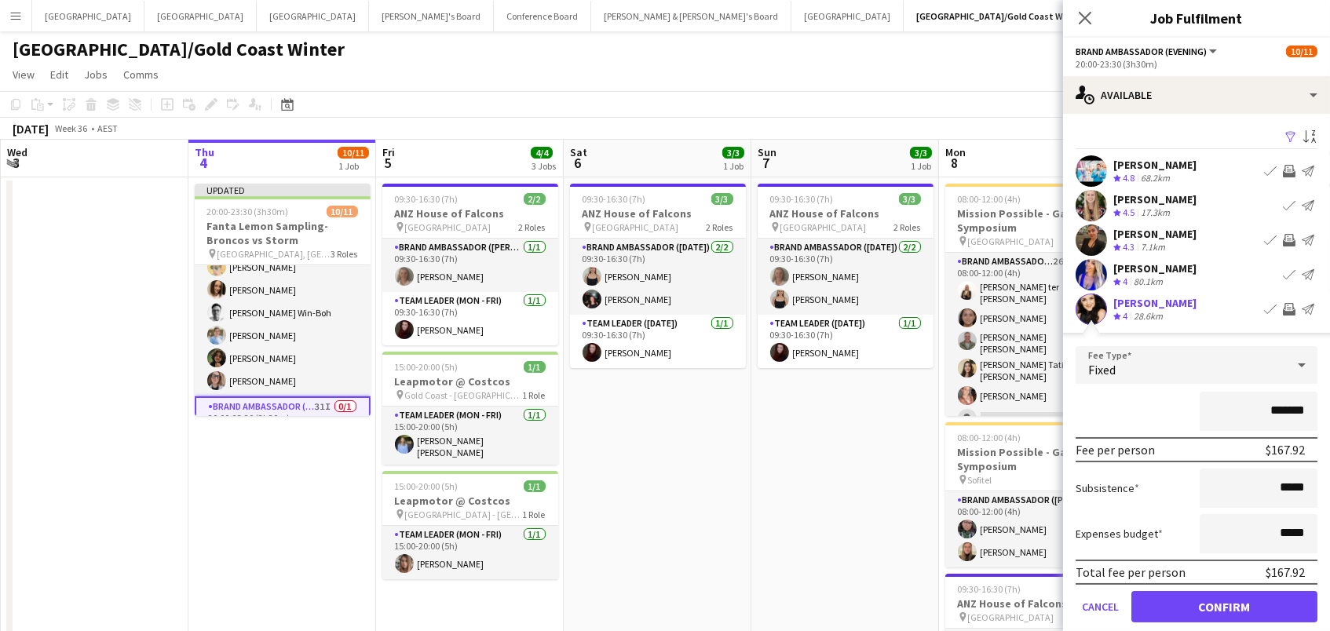
click at [1224, 605] on button "Confirm" at bounding box center [1225, 606] width 186 height 31
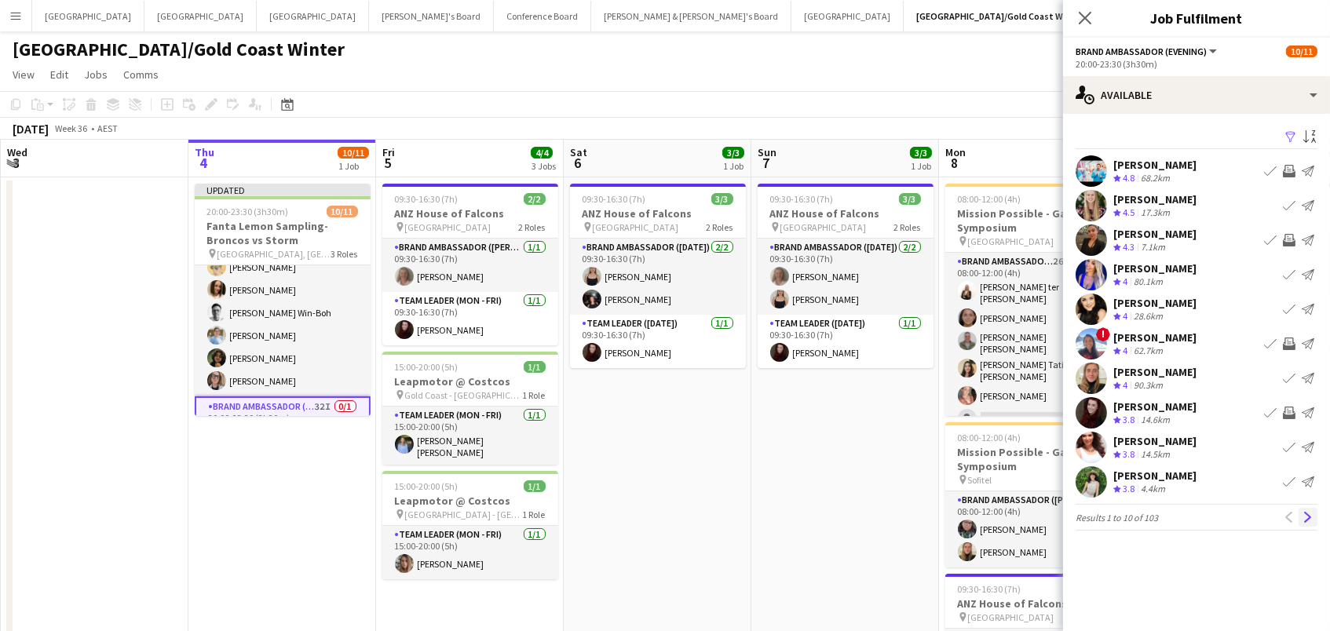
click at [1307, 521] on button "Next" at bounding box center [1308, 517] width 19 height 19
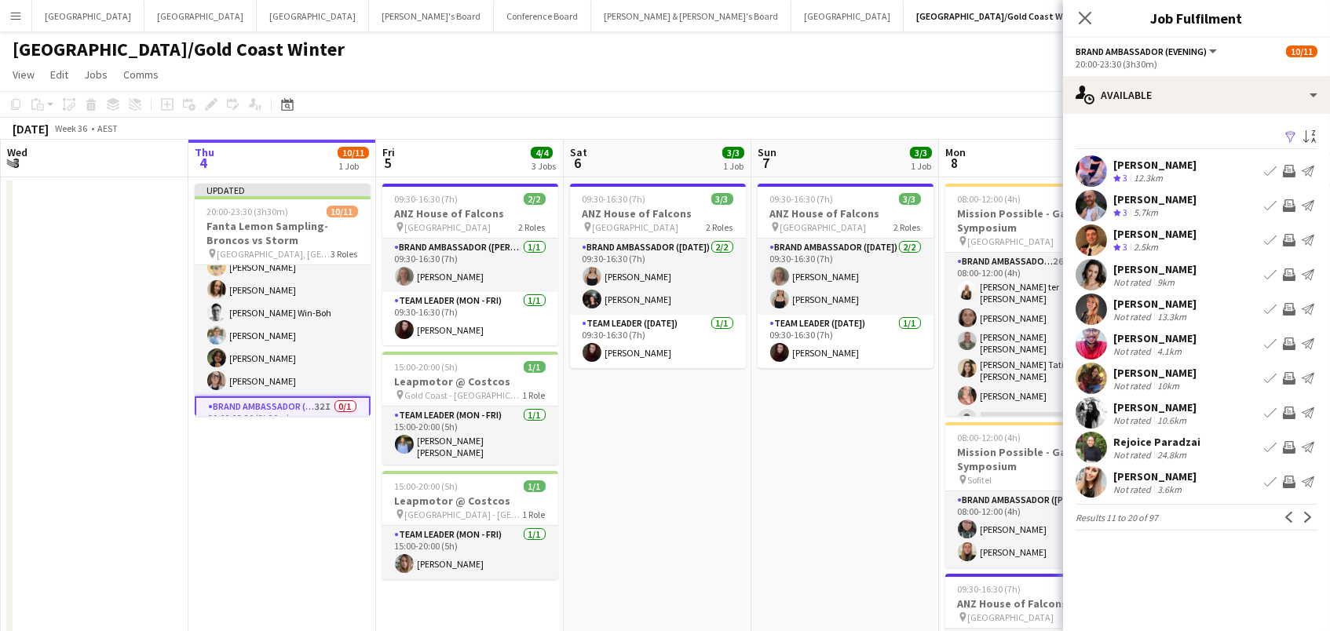
click at [1286, 168] on app-icon "Invite crew" at bounding box center [1289, 171] width 13 height 13
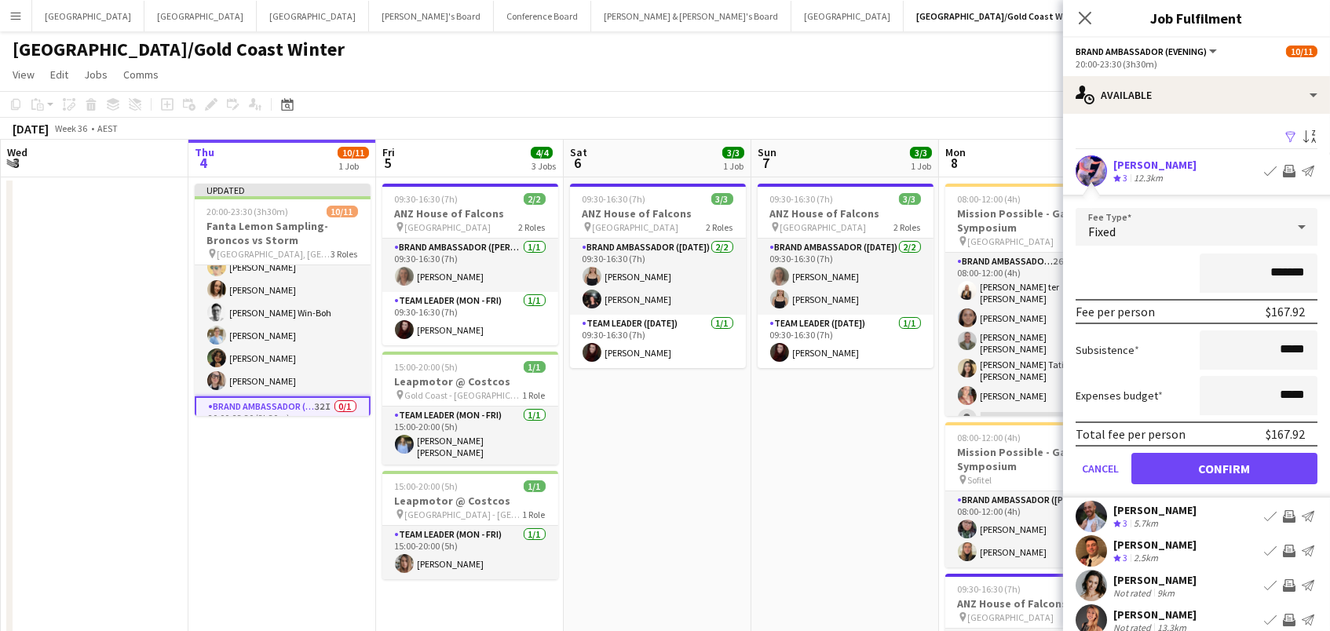
click at [1224, 467] on button "Confirm" at bounding box center [1225, 468] width 186 height 31
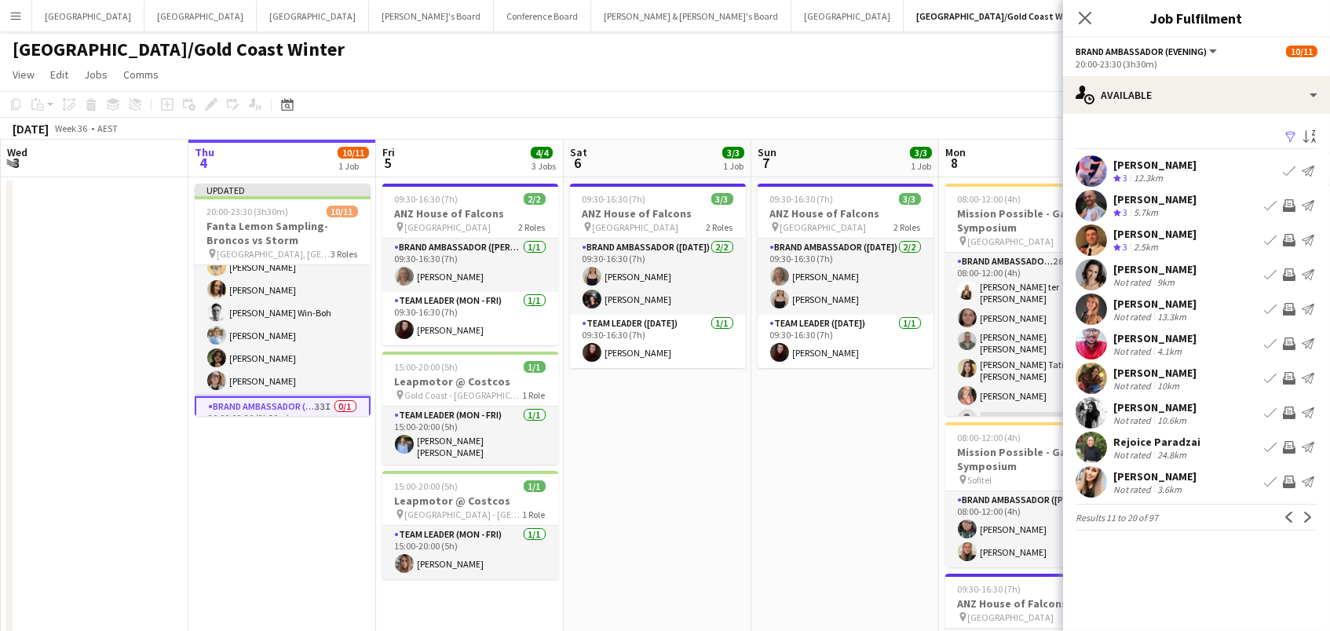
click at [1291, 239] on app-icon "Invite crew" at bounding box center [1289, 240] width 13 height 13
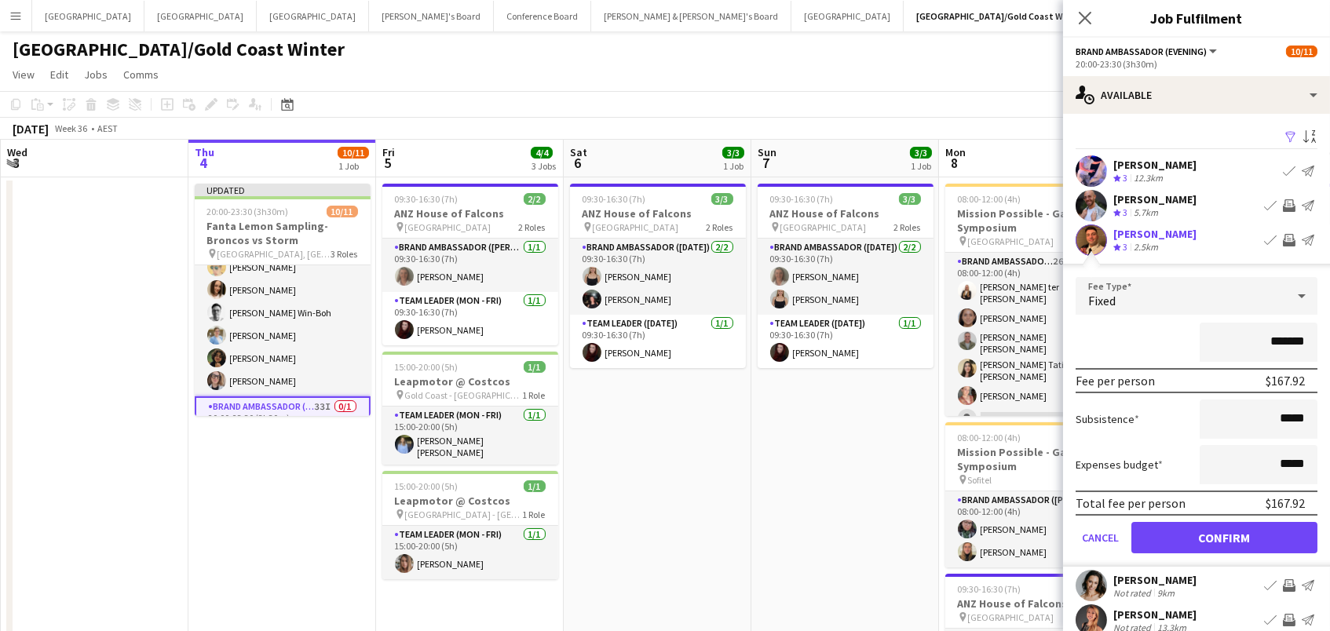
click at [1224, 536] on button "Confirm" at bounding box center [1225, 537] width 186 height 31
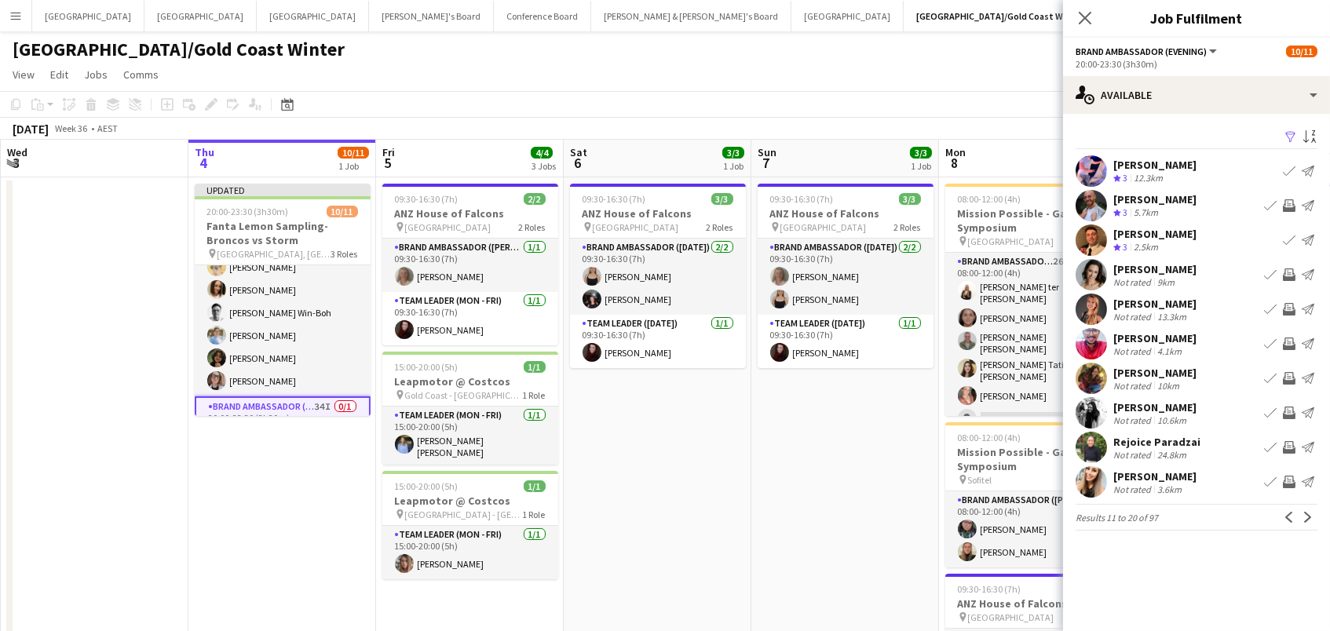
click at [1291, 273] on app-icon "Invite crew" at bounding box center [1289, 275] width 13 height 13
click at [1286, 318] on div "Rachel Tang Not rated 13.3km Book crew Invite crew Send notification" at bounding box center [1196, 309] width 267 height 31
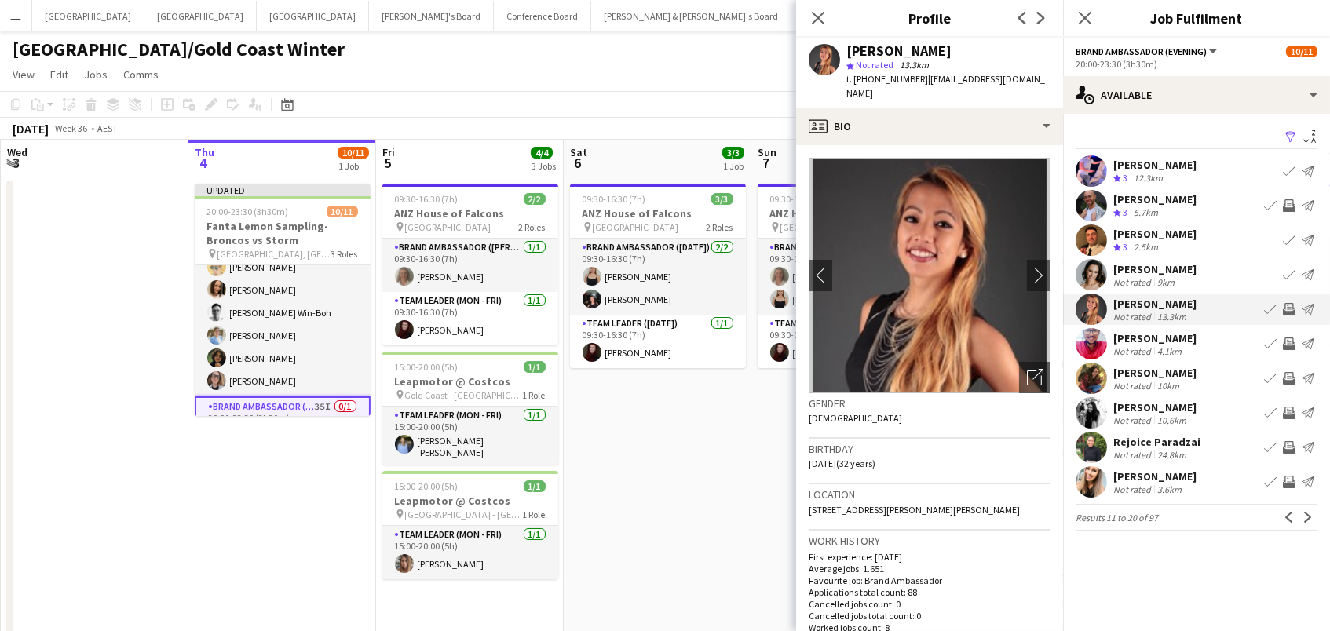
click at [1286, 313] on app-icon "Invite crew" at bounding box center [1289, 309] width 13 height 13
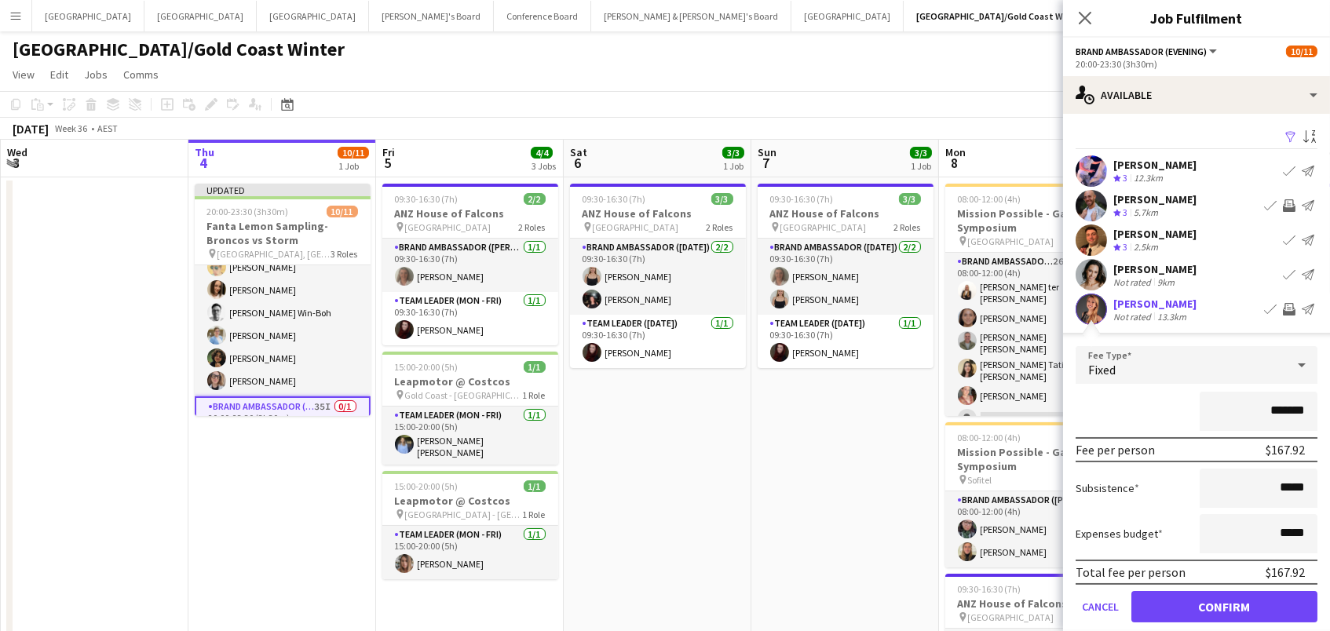
click at [1224, 605] on button "Confirm" at bounding box center [1225, 606] width 186 height 31
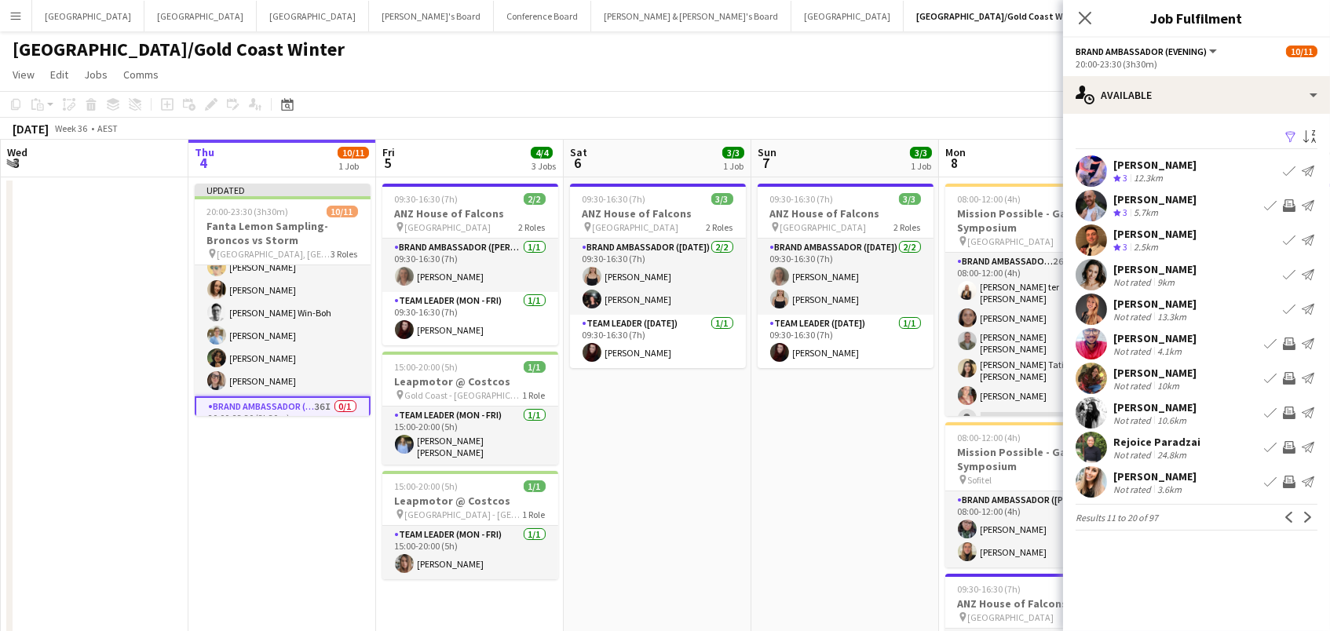
click at [1287, 347] on app-icon "Invite crew" at bounding box center [1289, 344] width 13 height 13
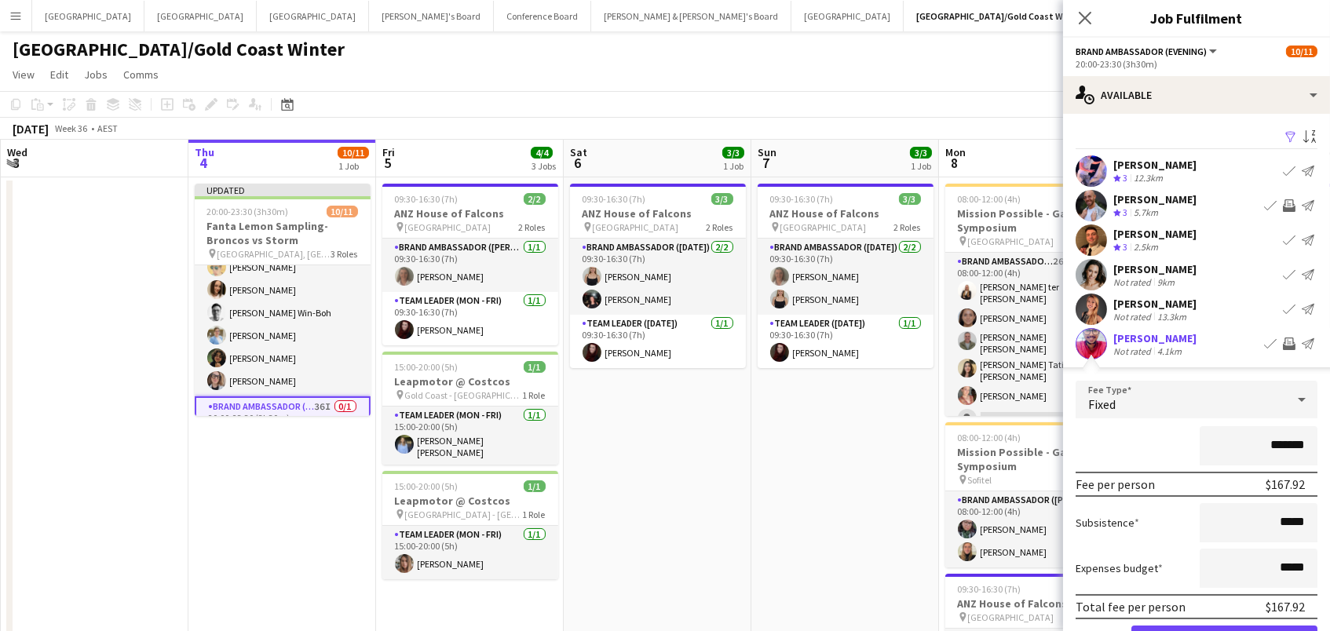
click at [1224, 631] on button "Confirm" at bounding box center [1225, 641] width 186 height 31
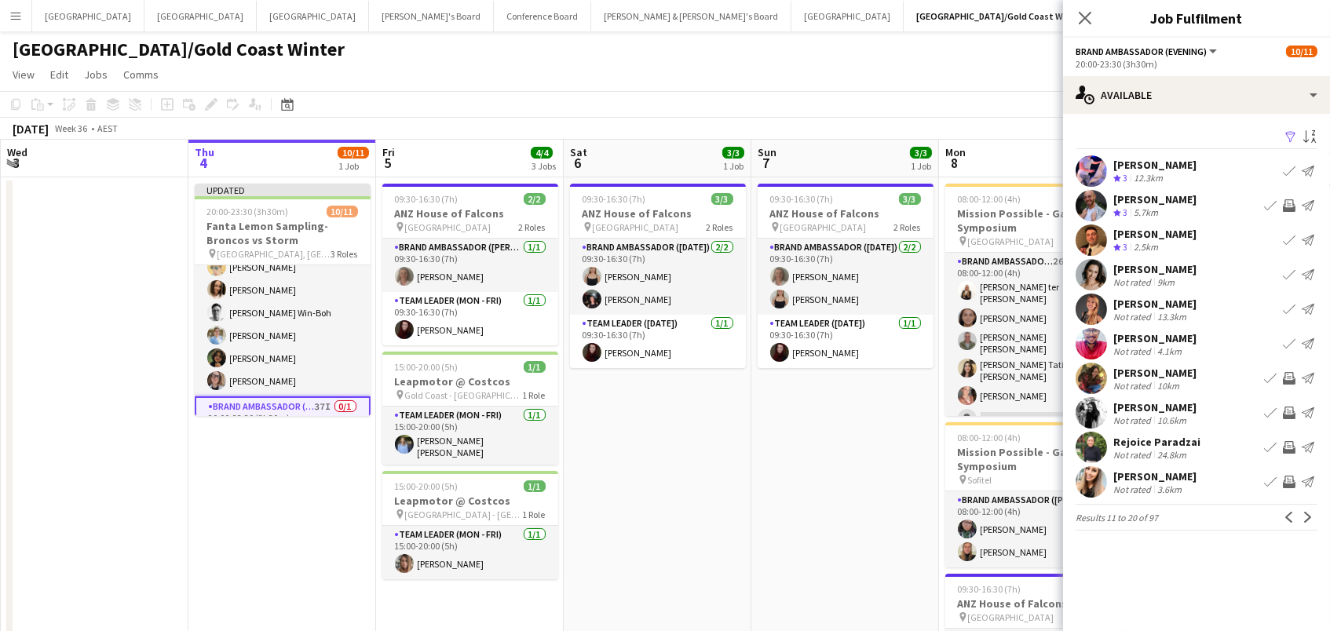
click at [1285, 374] on app-icon "Invite crew" at bounding box center [1289, 378] width 13 height 13
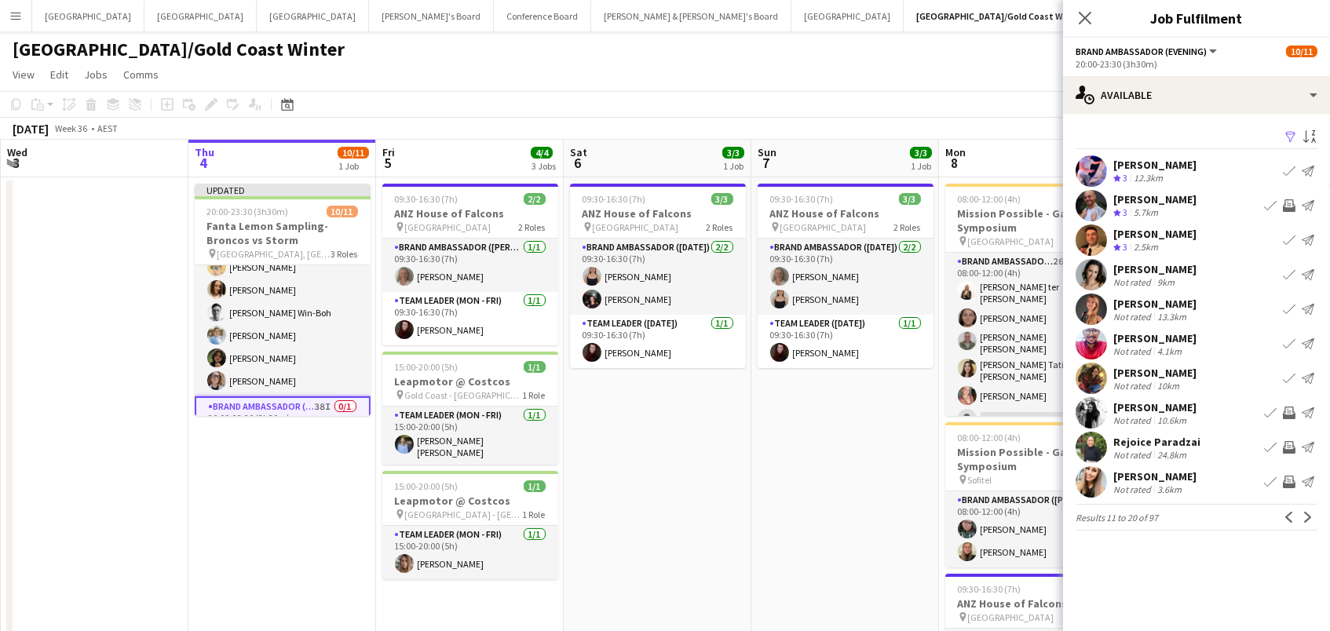
click at [1290, 412] on app-icon "Invite crew" at bounding box center [1289, 413] width 13 height 13
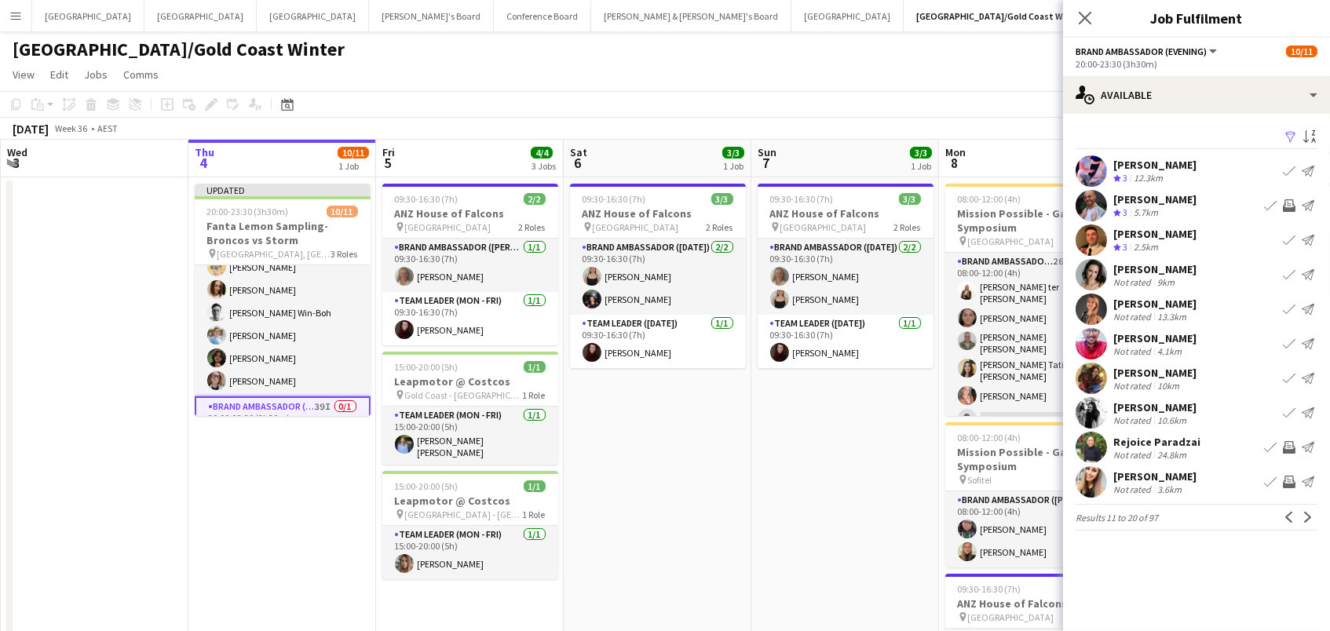
click at [1292, 448] on app-icon "Invite crew" at bounding box center [1289, 447] width 13 height 13
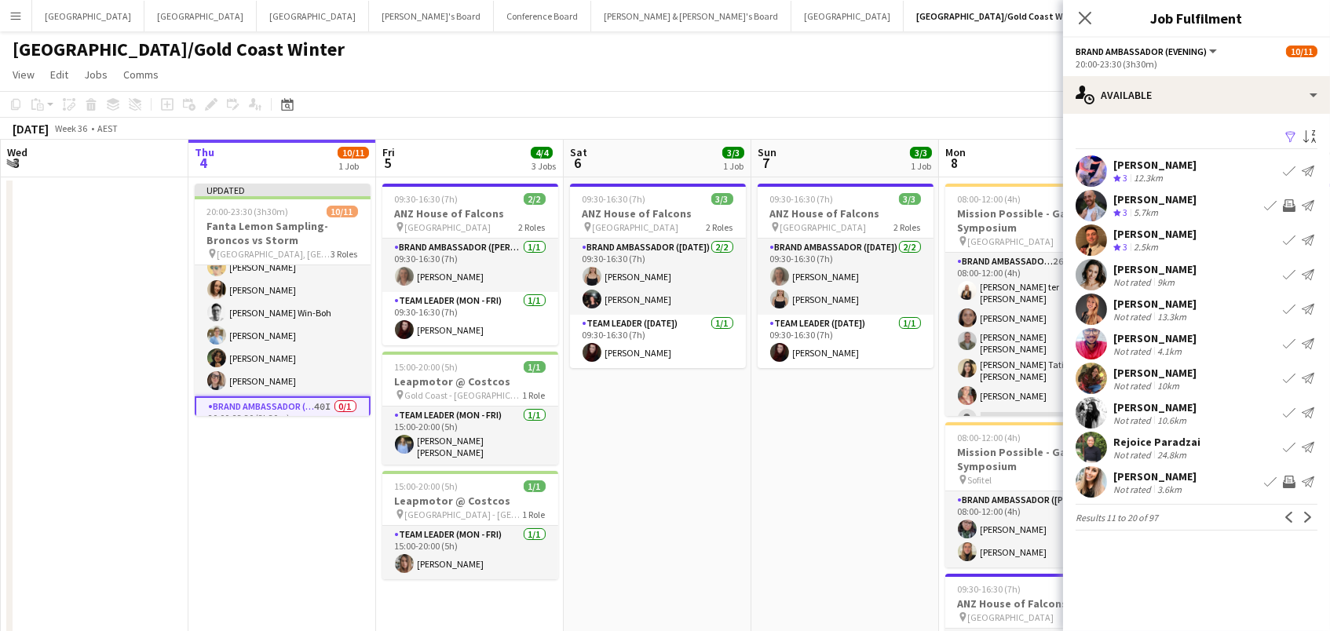
click at [1290, 482] on app-icon "Invite crew" at bounding box center [1289, 482] width 13 height 13
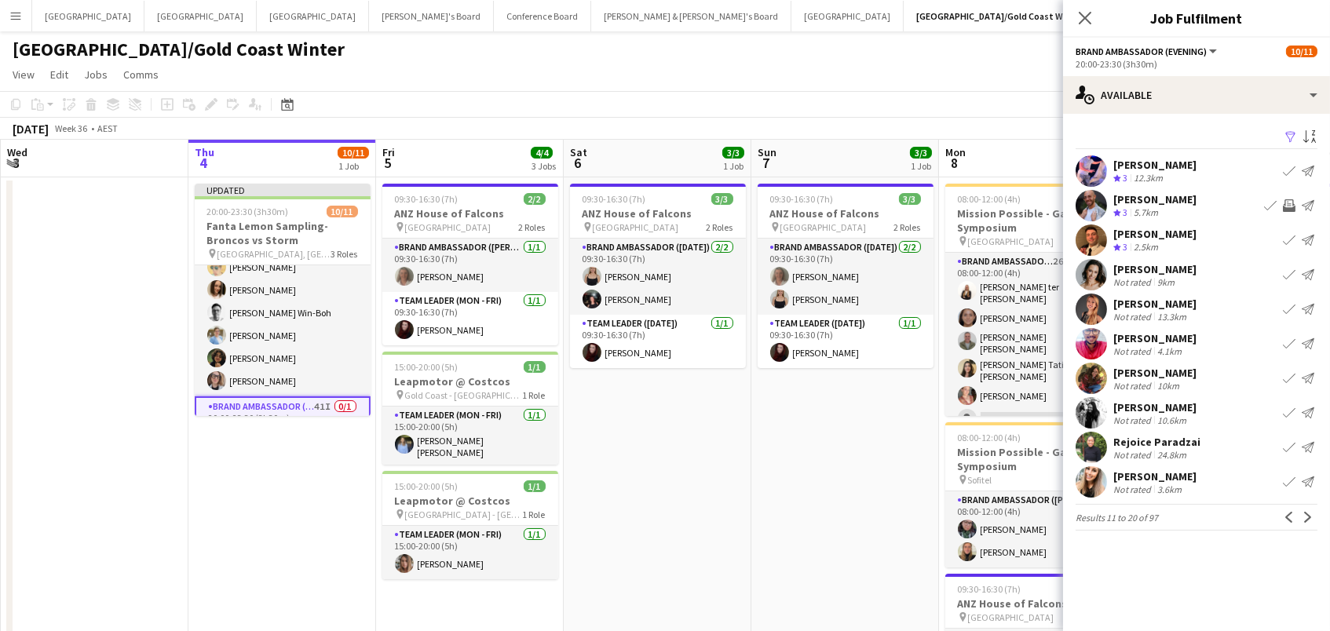
click at [1287, 203] on app-icon "Invite crew" at bounding box center [1289, 205] width 13 height 13
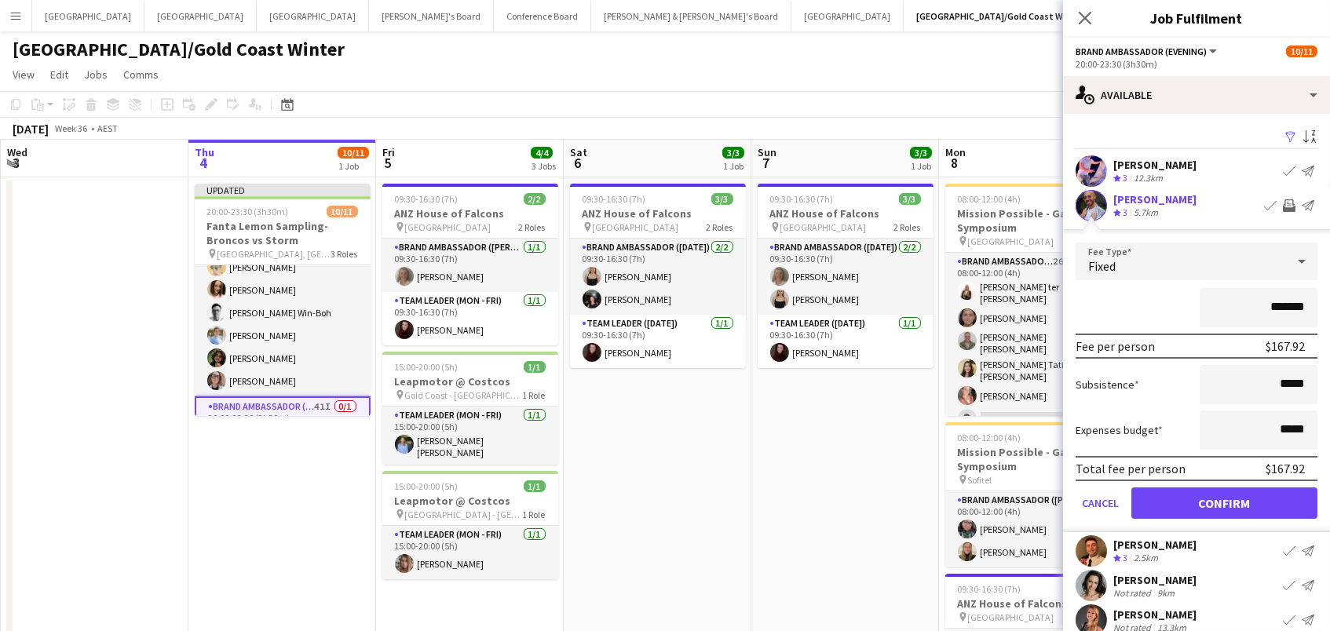
click at [1224, 501] on button "Confirm" at bounding box center [1225, 503] width 186 height 31
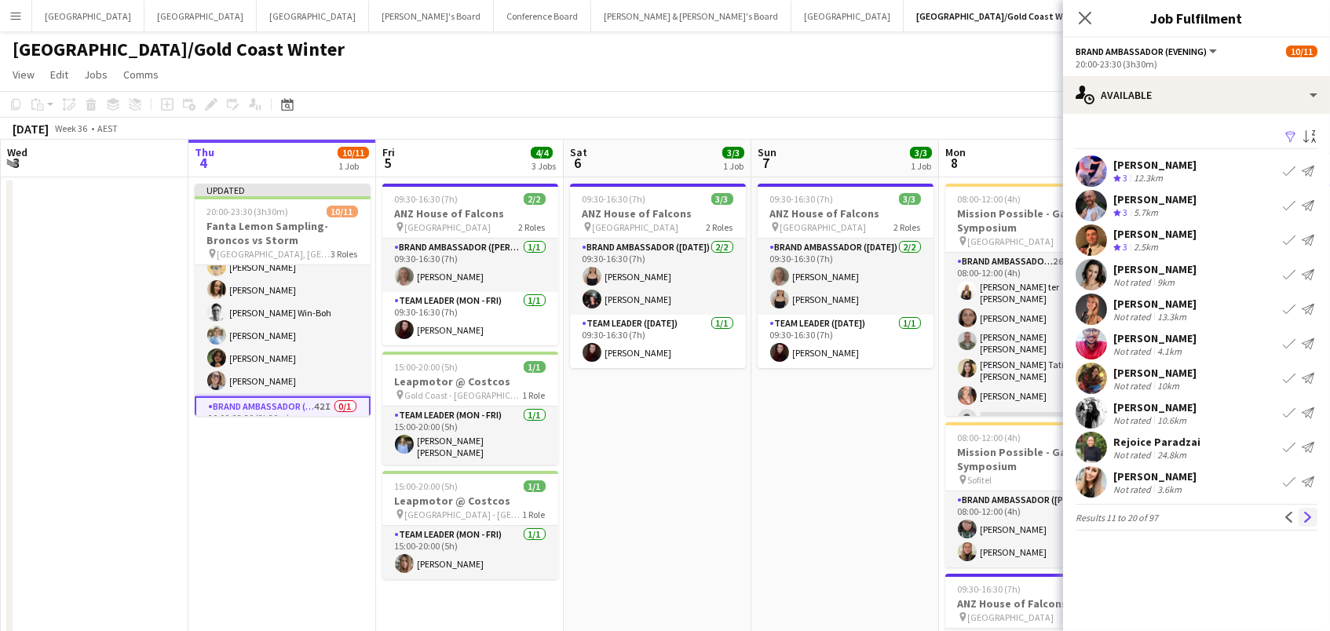
click at [1307, 514] on app-icon "Next" at bounding box center [1308, 517] width 11 height 11
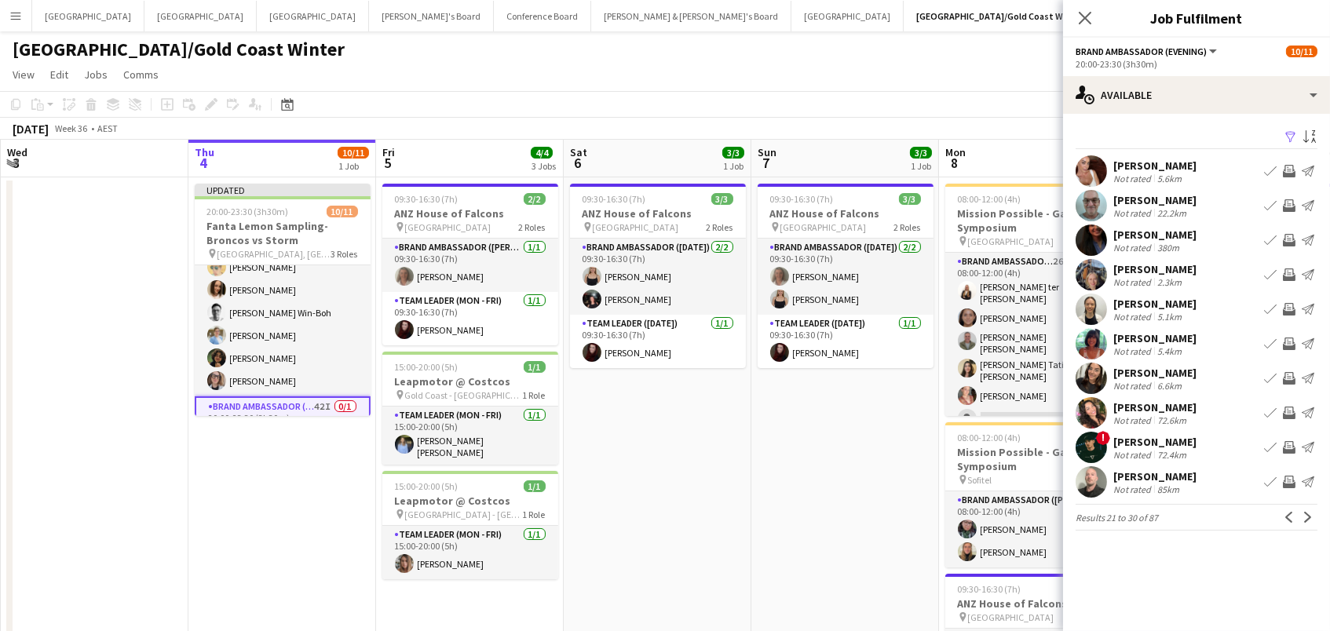
click at [1291, 310] on app-icon "Invite crew" at bounding box center [1289, 309] width 13 height 13
click at [1290, 380] on app-icon "Invite crew" at bounding box center [1289, 378] width 13 height 13
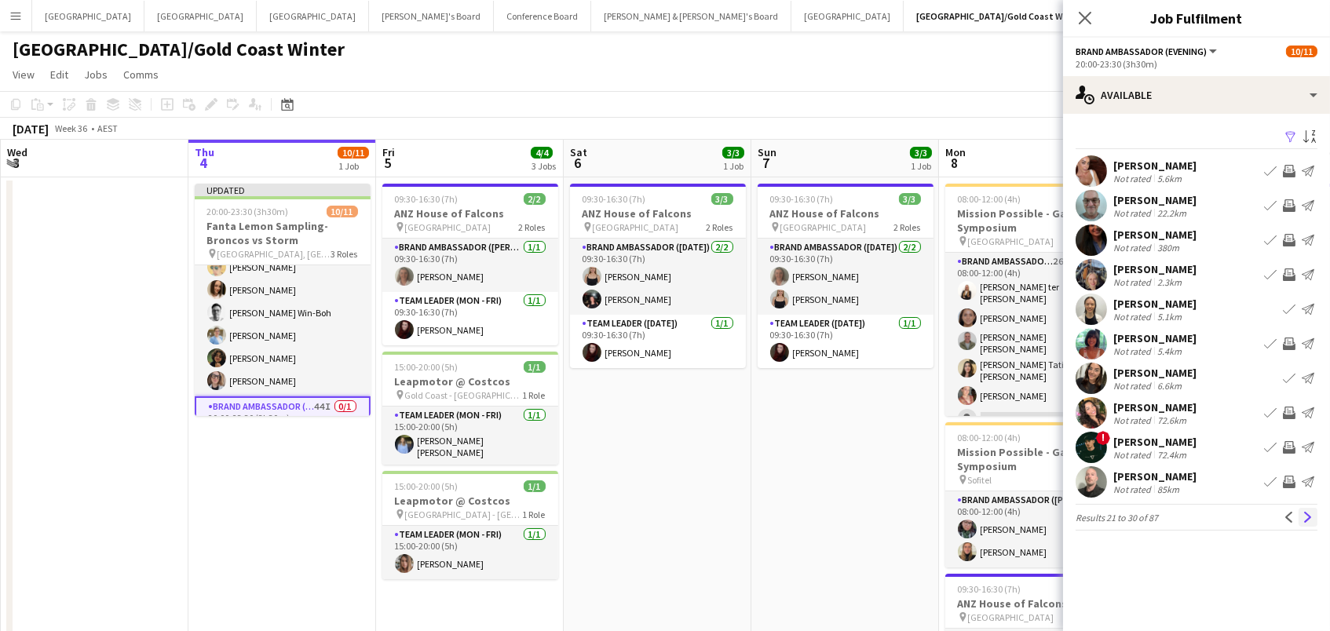
click at [1305, 514] on app-icon "Next" at bounding box center [1308, 517] width 11 height 11
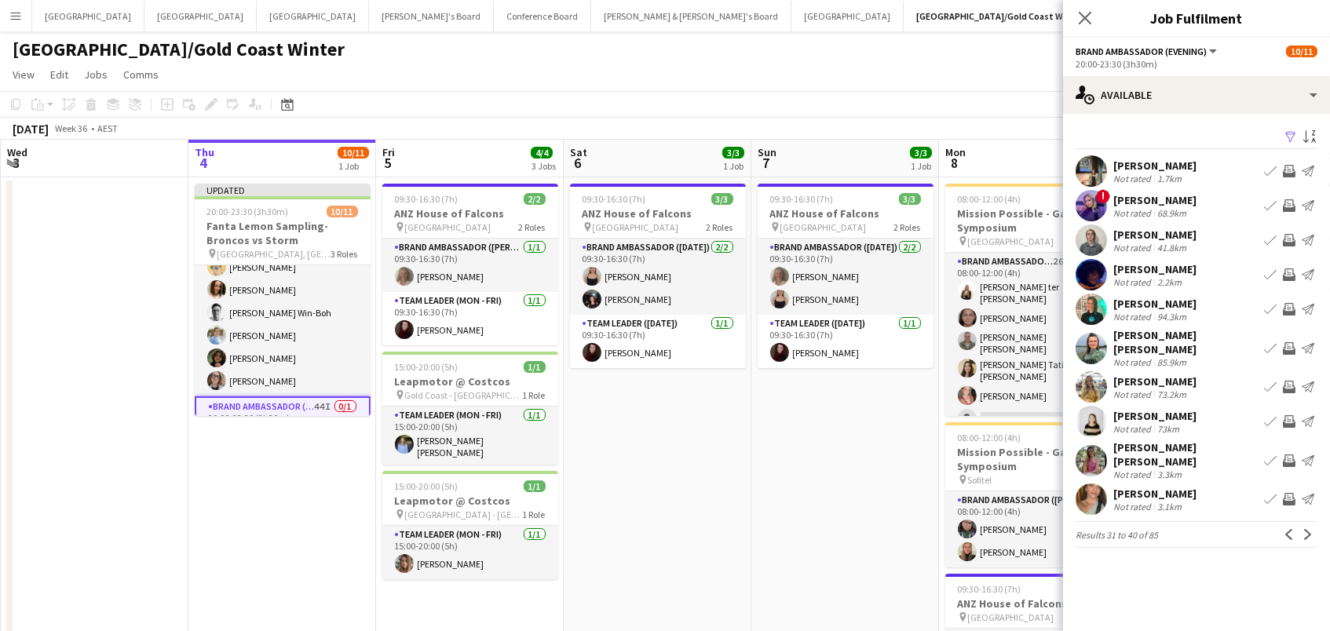
click at [1286, 237] on app-icon "Invite crew" at bounding box center [1289, 240] width 13 height 13
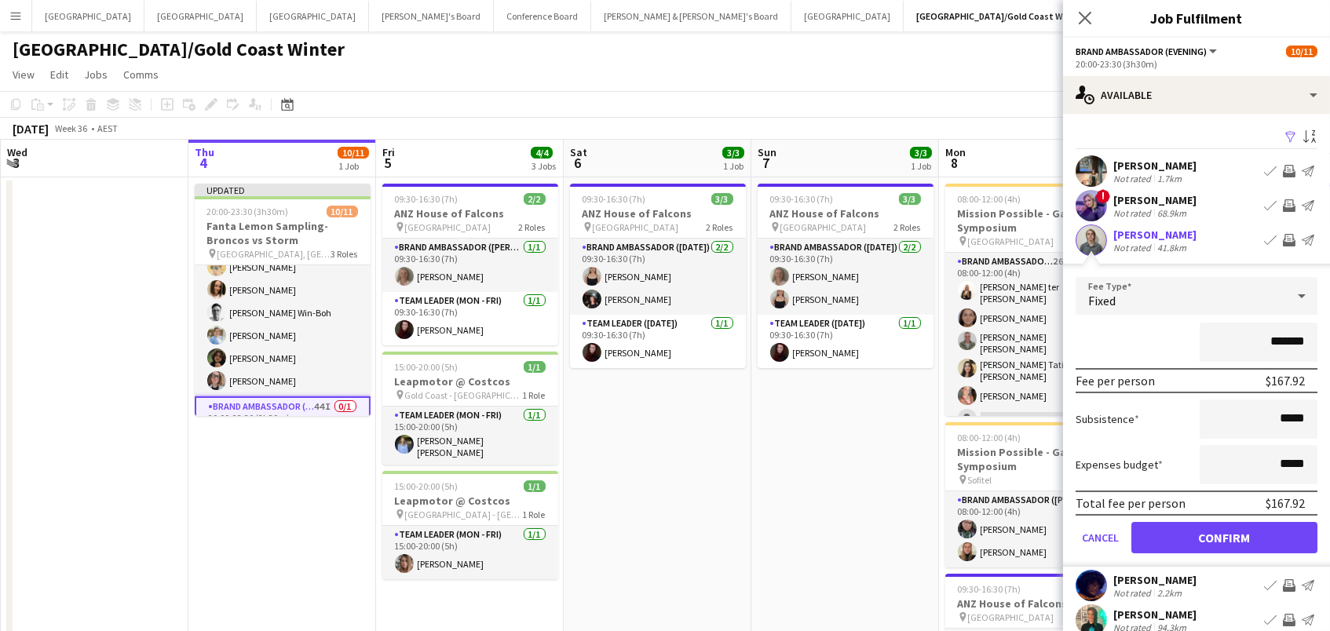
click at [1224, 536] on button "Confirm" at bounding box center [1225, 537] width 186 height 31
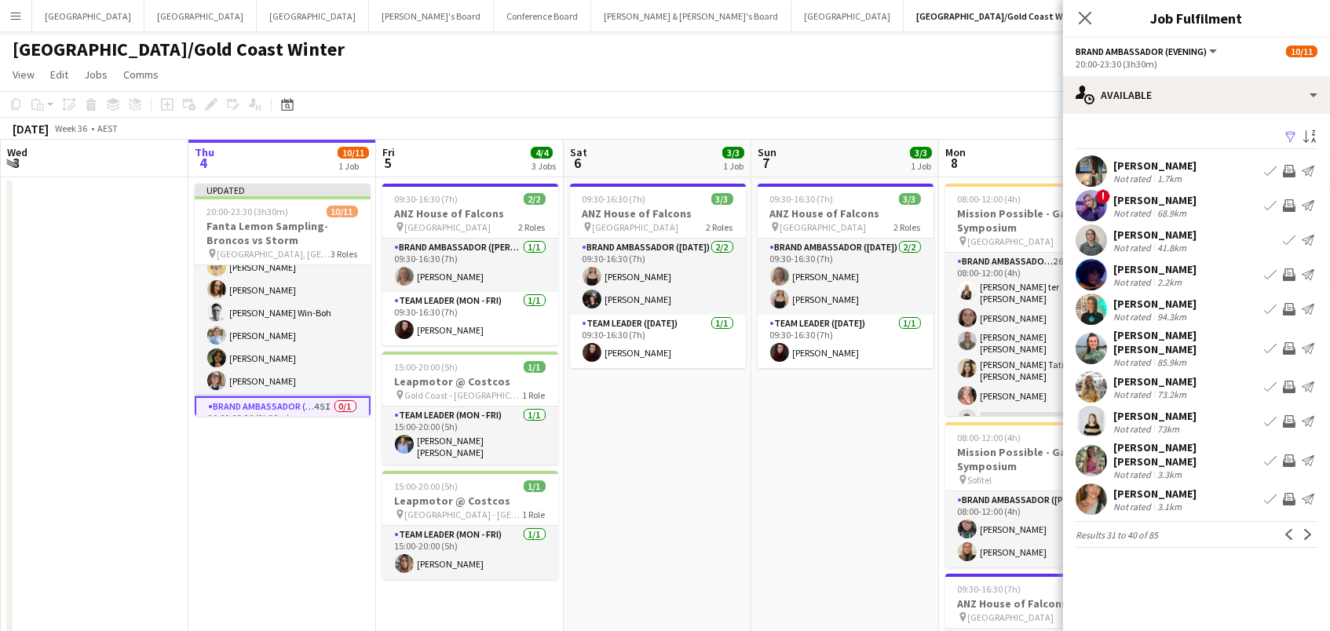
click at [1283, 275] on app-icon "Invite crew" at bounding box center [1289, 275] width 13 height 13
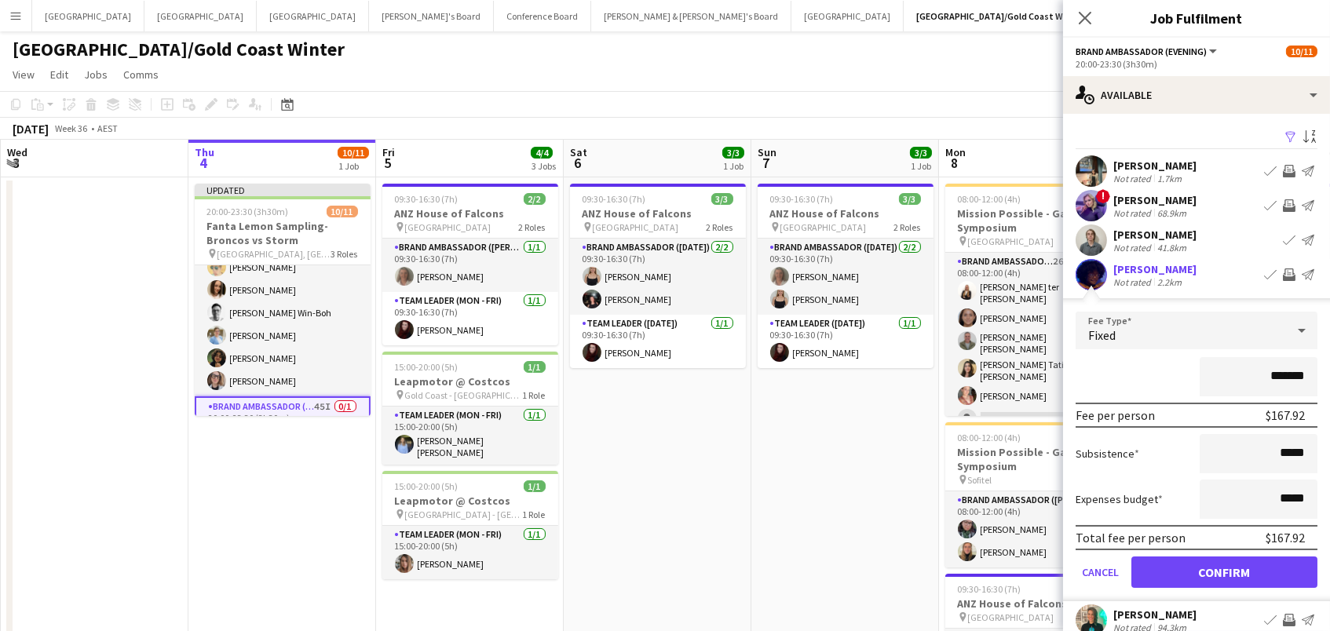
click at [1224, 570] on button "Confirm" at bounding box center [1225, 572] width 186 height 31
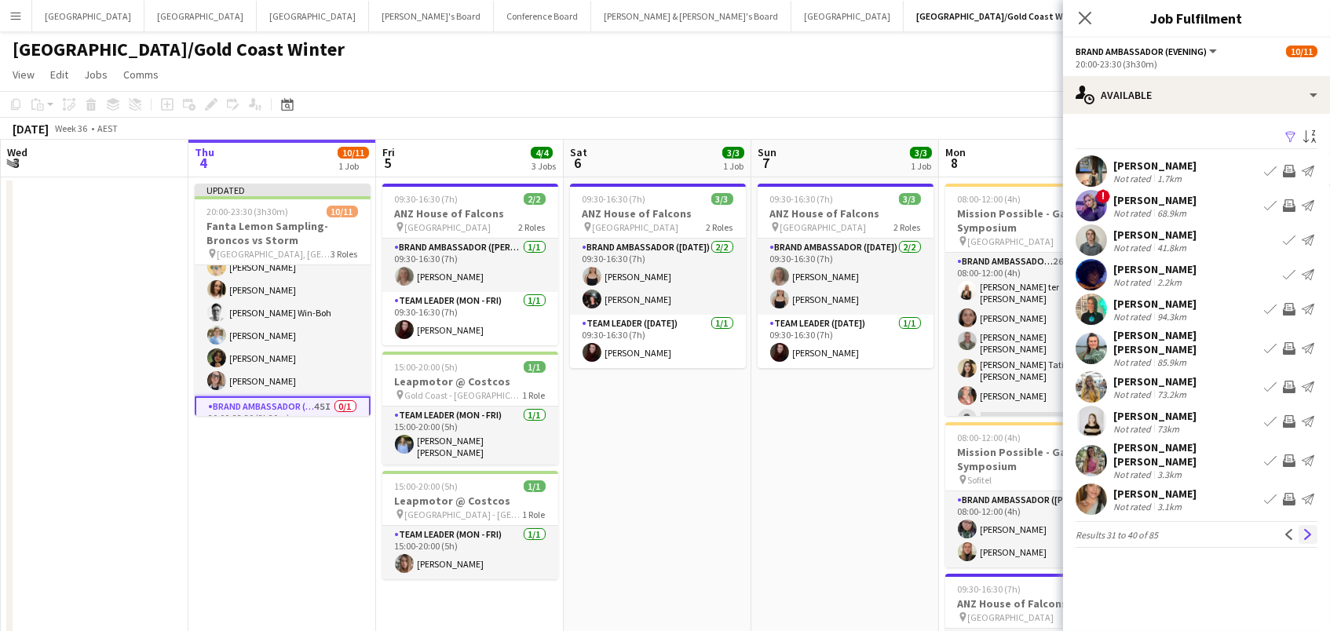
click at [1306, 529] on app-icon "Next" at bounding box center [1308, 534] width 11 height 11
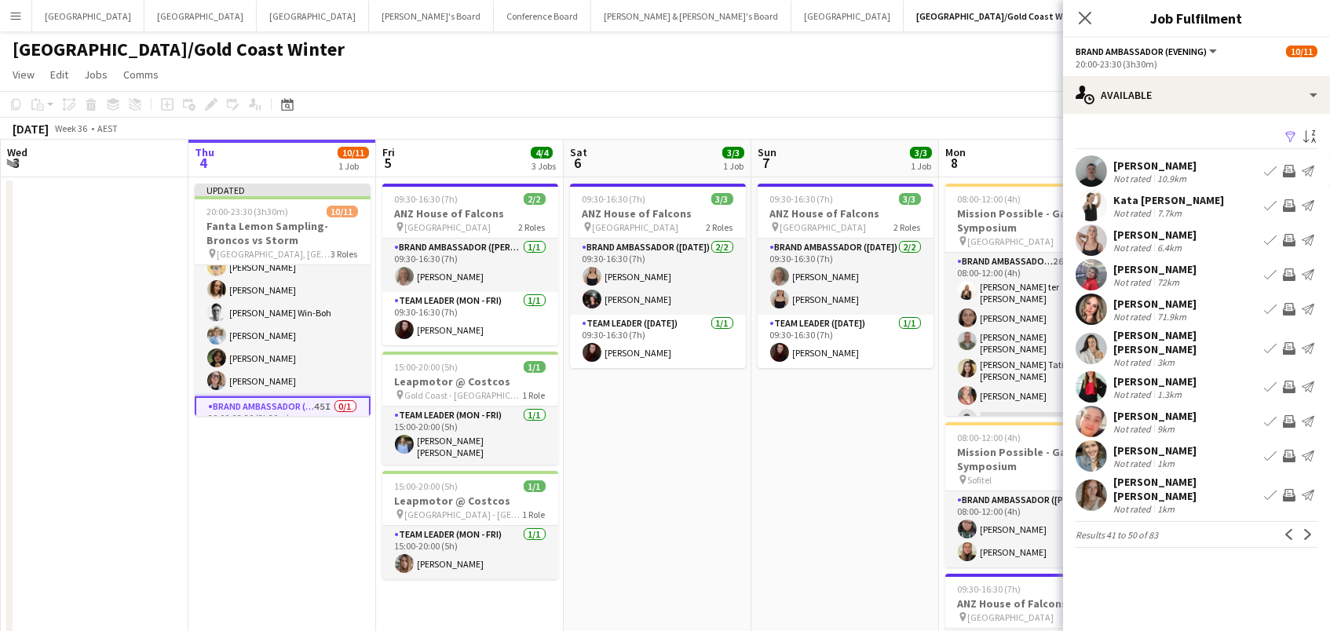
click at [1292, 176] on button "Invite crew" at bounding box center [1289, 171] width 19 height 19
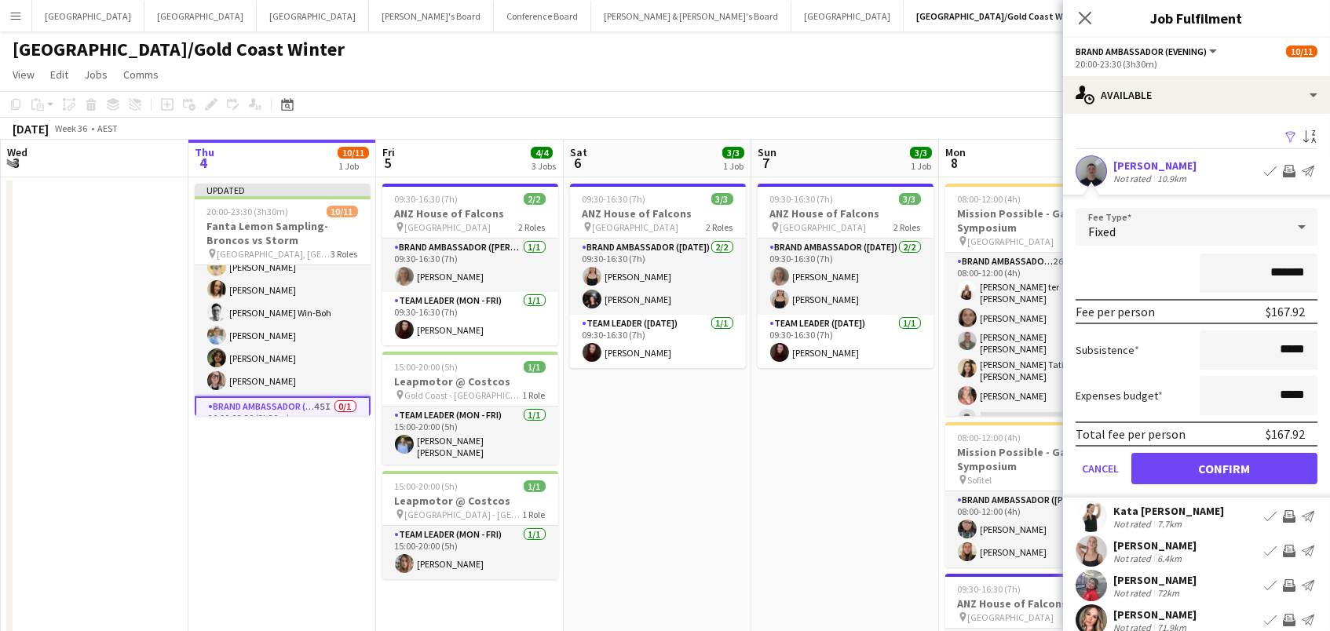
click at [1224, 467] on button "Confirm" at bounding box center [1225, 468] width 186 height 31
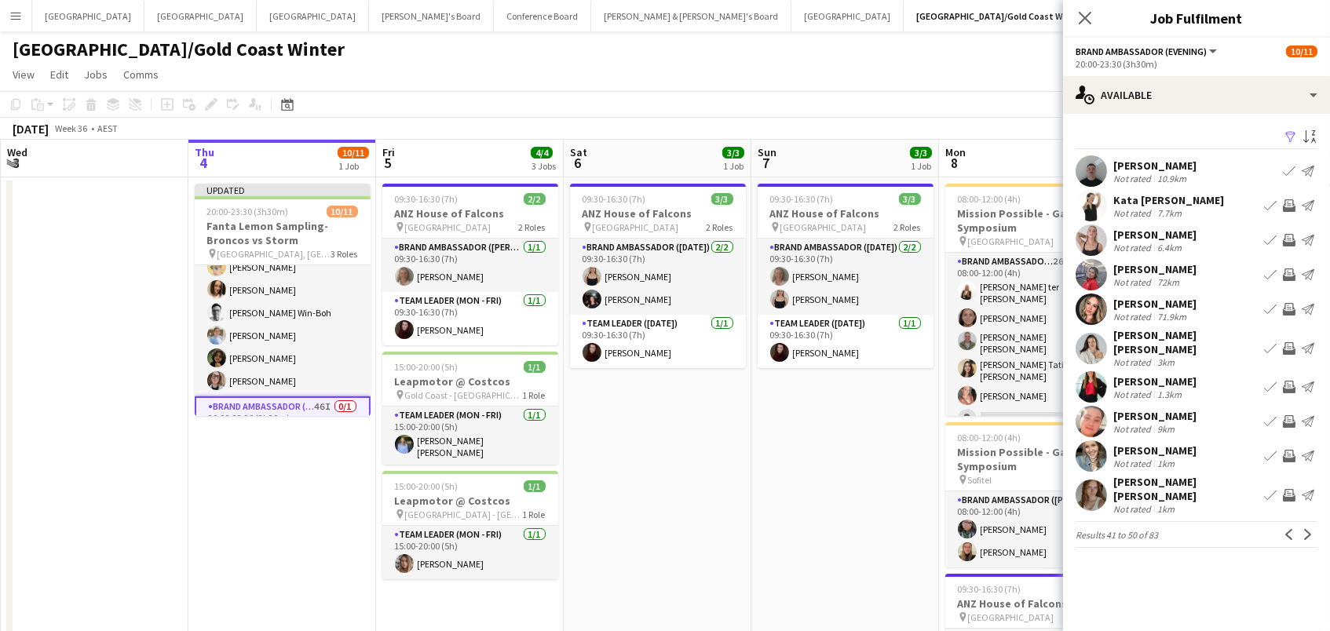
click at [1291, 241] on app-icon "Invite crew" at bounding box center [1289, 240] width 13 height 13
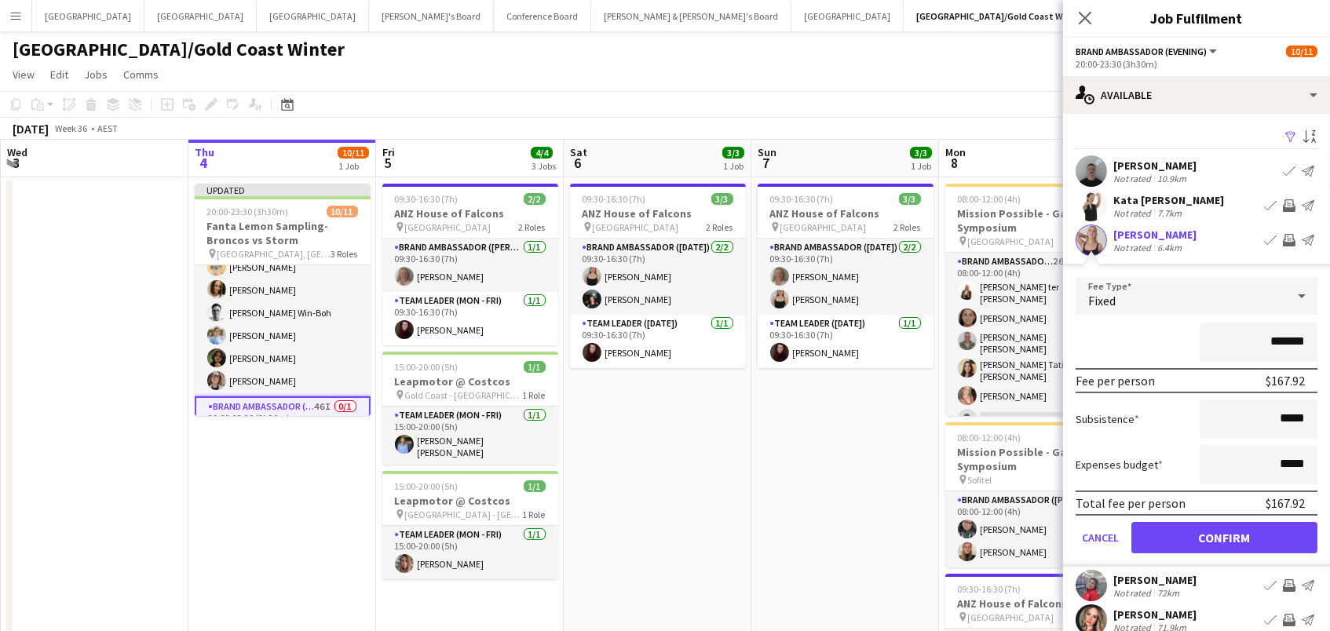
click at [1289, 584] on app-icon "Invite crew" at bounding box center [1289, 586] width 13 height 13
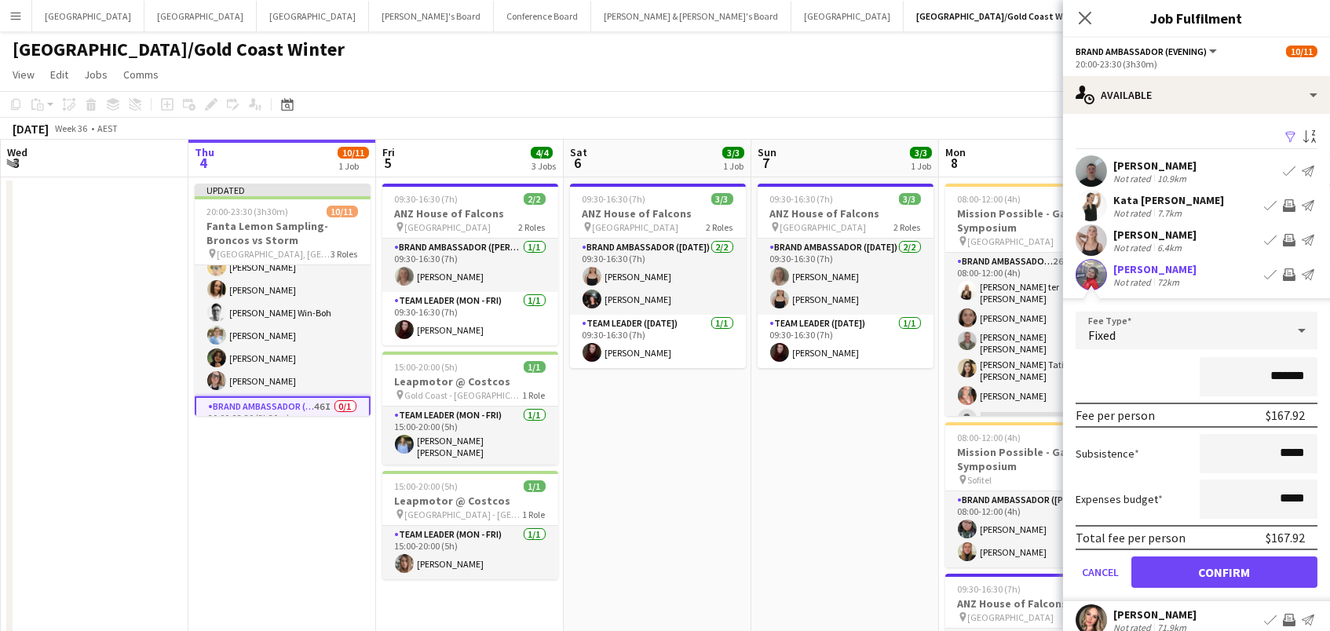
click at [1224, 570] on button "Confirm" at bounding box center [1225, 572] width 186 height 31
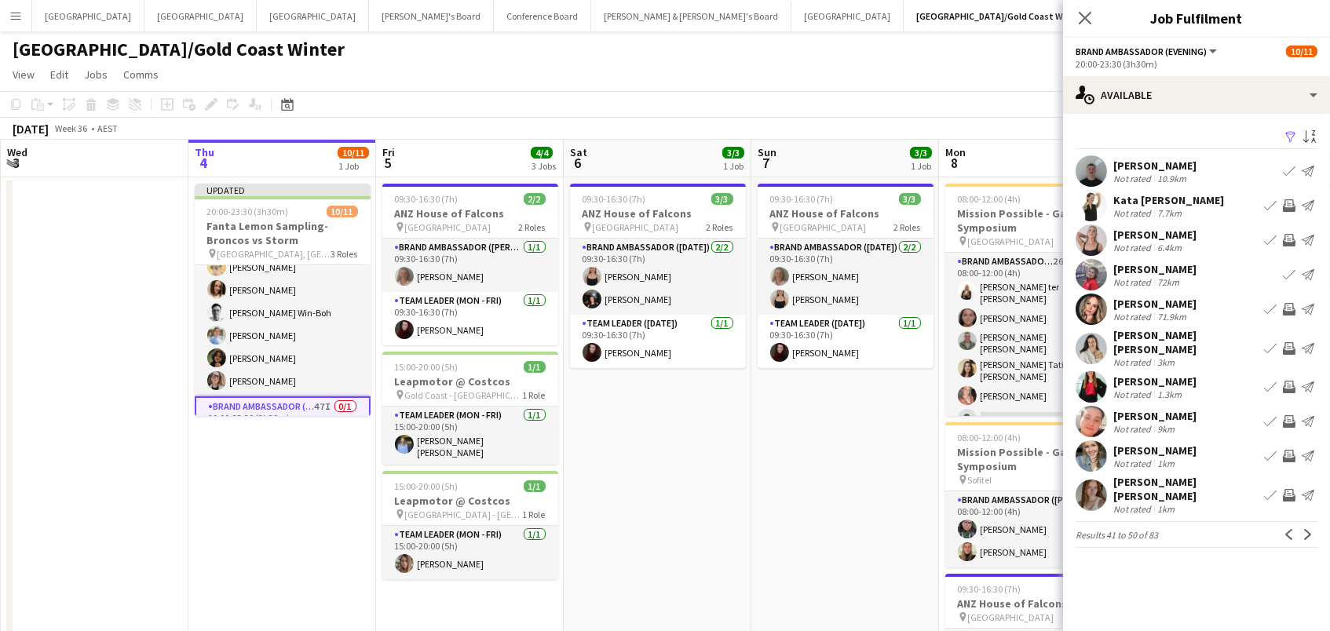
click at [1286, 342] on app-icon "Invite crew" at bounding box center [1289, 348] width 13 height 13
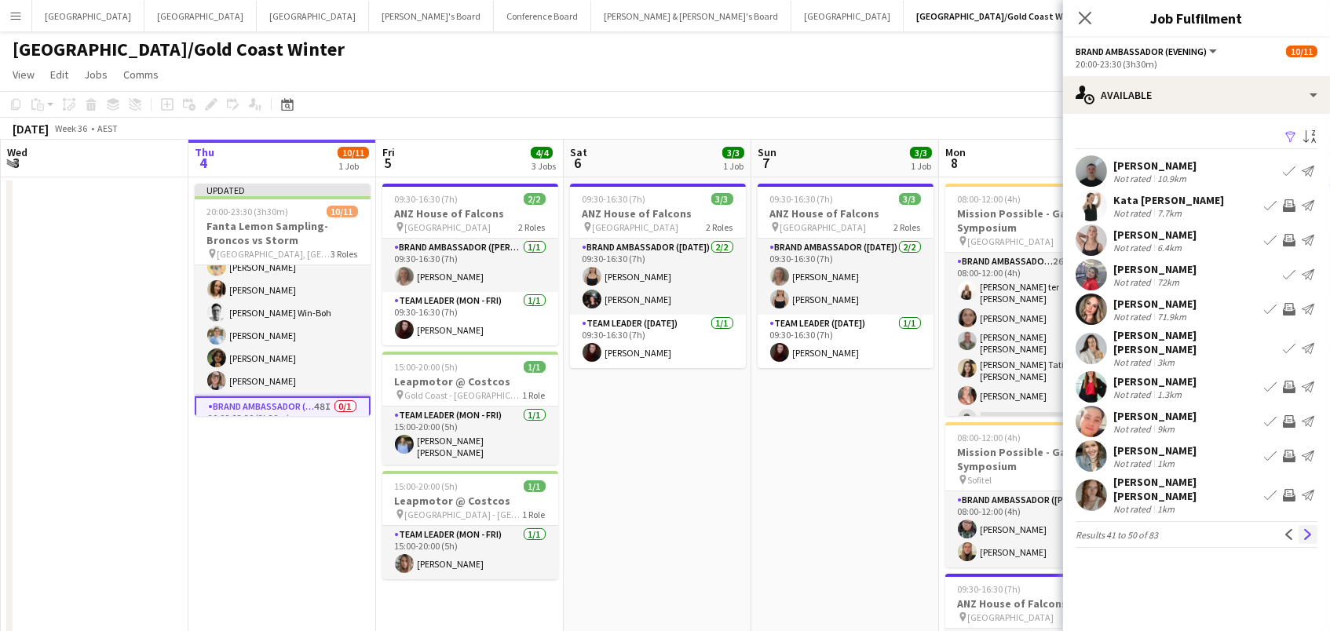
click at [1306, 525] on button "Next" at bounding box center [1308, 534] width 19 height 19
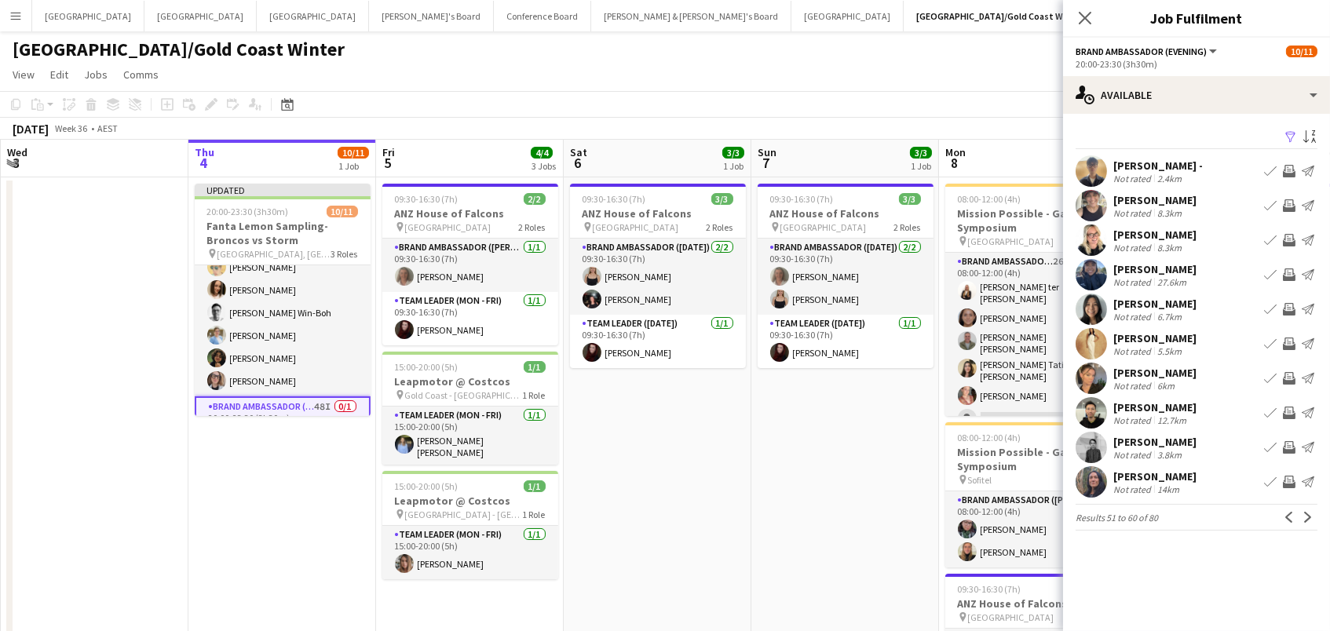
click at [1291, 166] on app-icon "Invite crew" at bounding box center [1289, 171] width 13 height 13
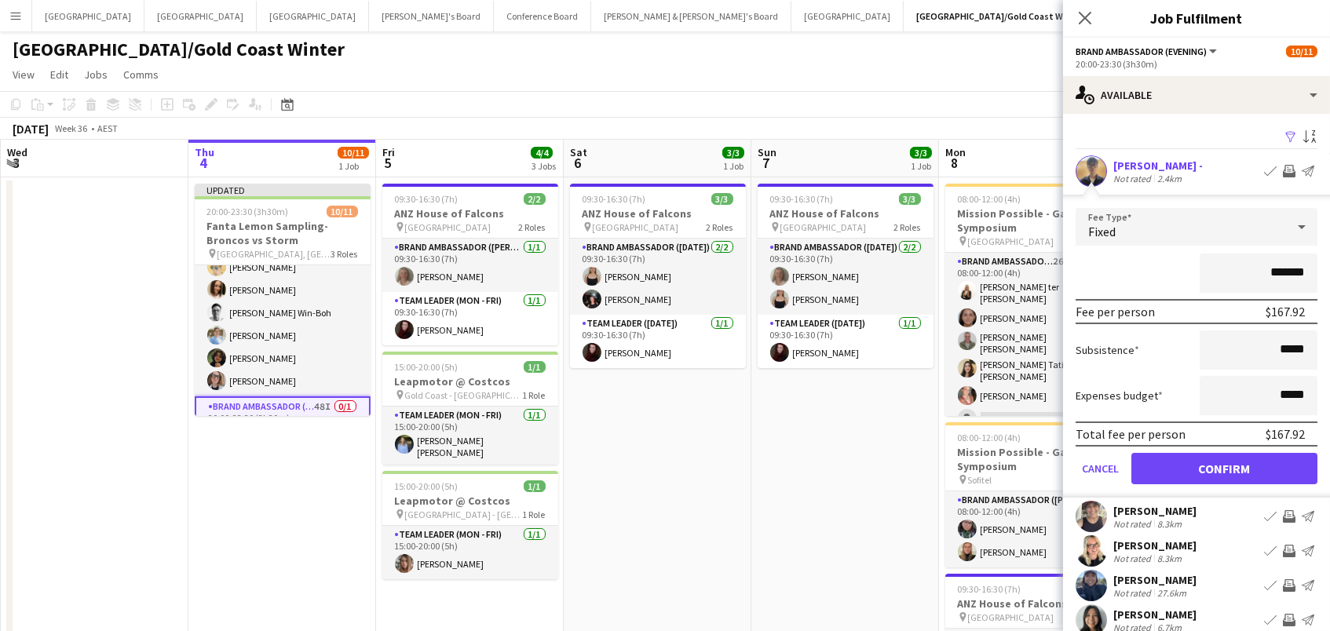
click at [1224, 467] on button "Confirm" at bounding box center [1225, 468] width 186 height 31
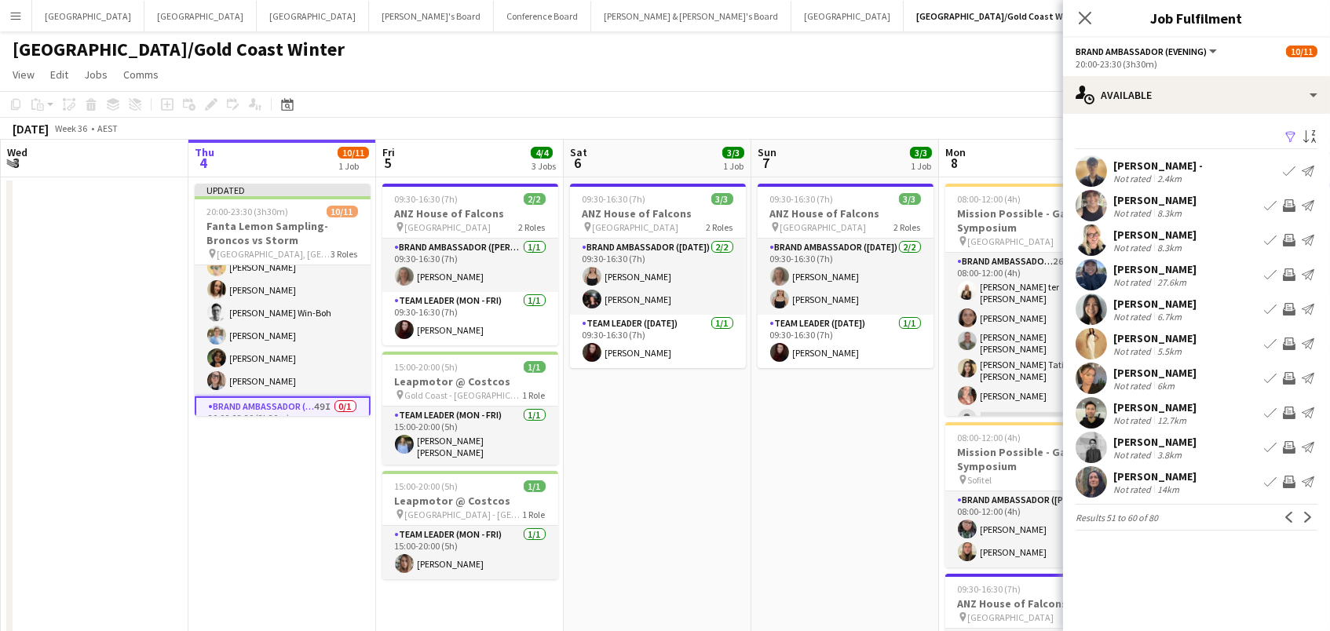
click at [1293, 234] on app-icon "Invite crew" at bounding box center [1289, 240] width 13 height 13
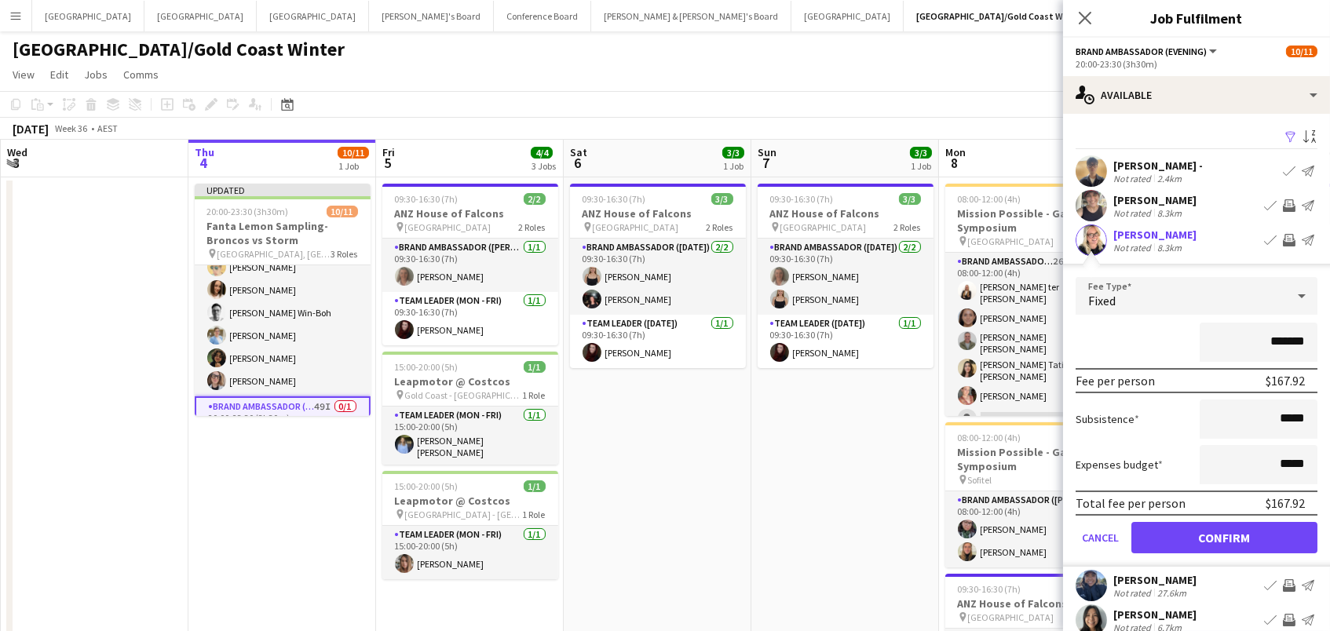
click at [1224, 536] on button "Confirm" at bounding box center [1225, 537] width 186 height 31
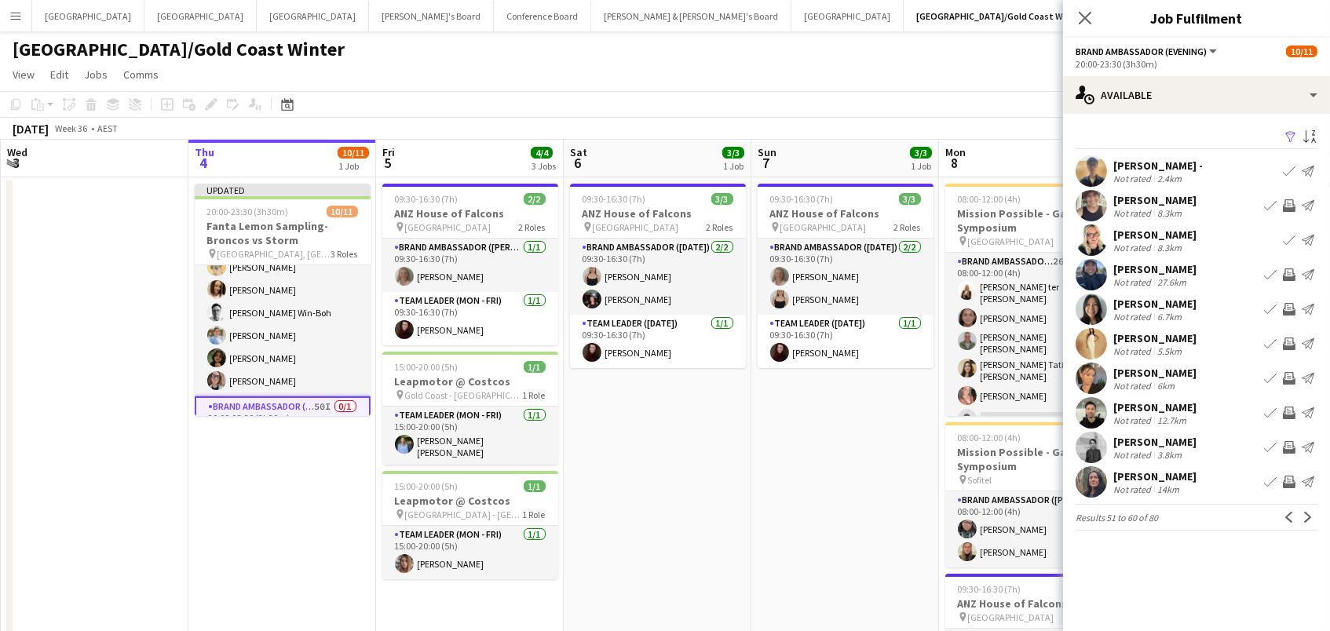
click at [1290, 304] on app-icon "Invite crew" at bounding box center [1289, 309] width 13 height 13
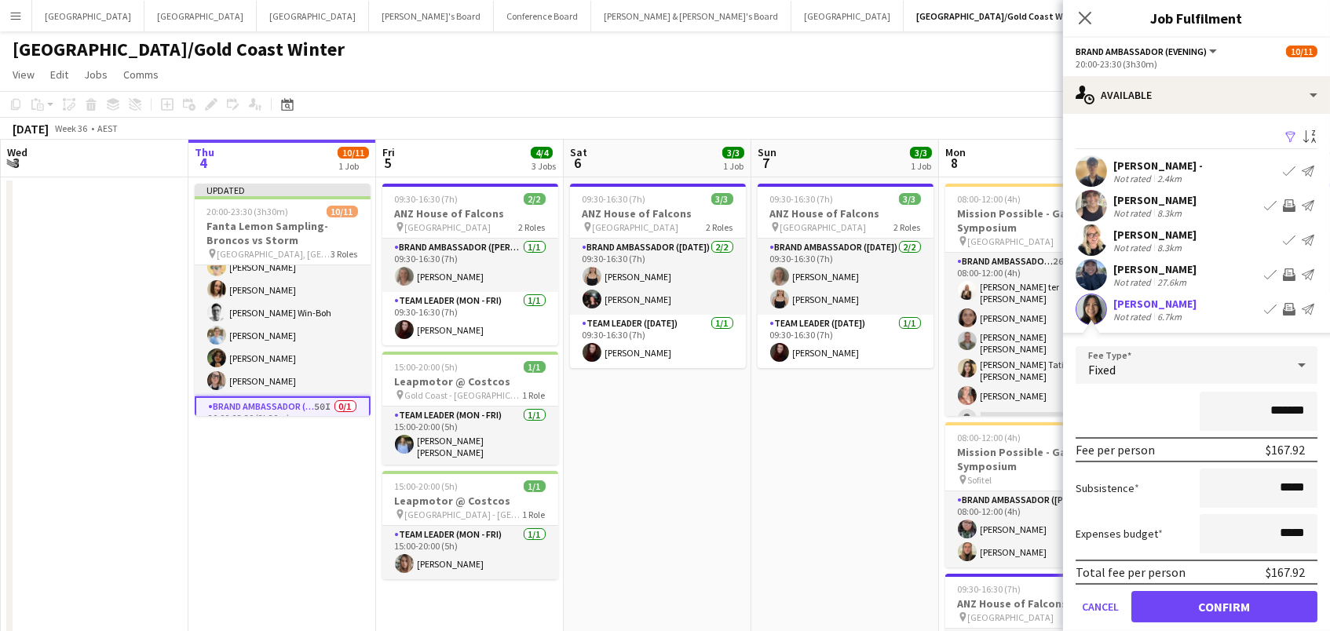
click at [1224, 605] on button "Confirm" at bounding box center [1225, 606] width 186 height 31
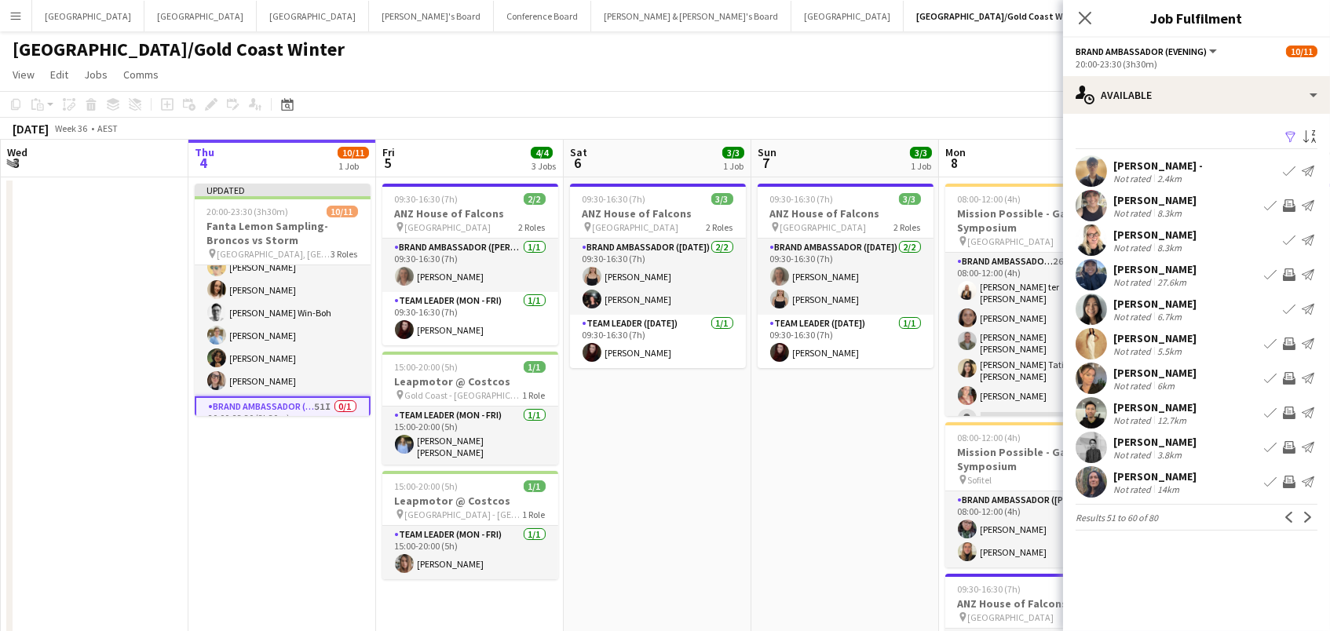
click at [1290, 344] on app-icon "Invite crew" at bounding box center [1289, 344] width 13 height 13
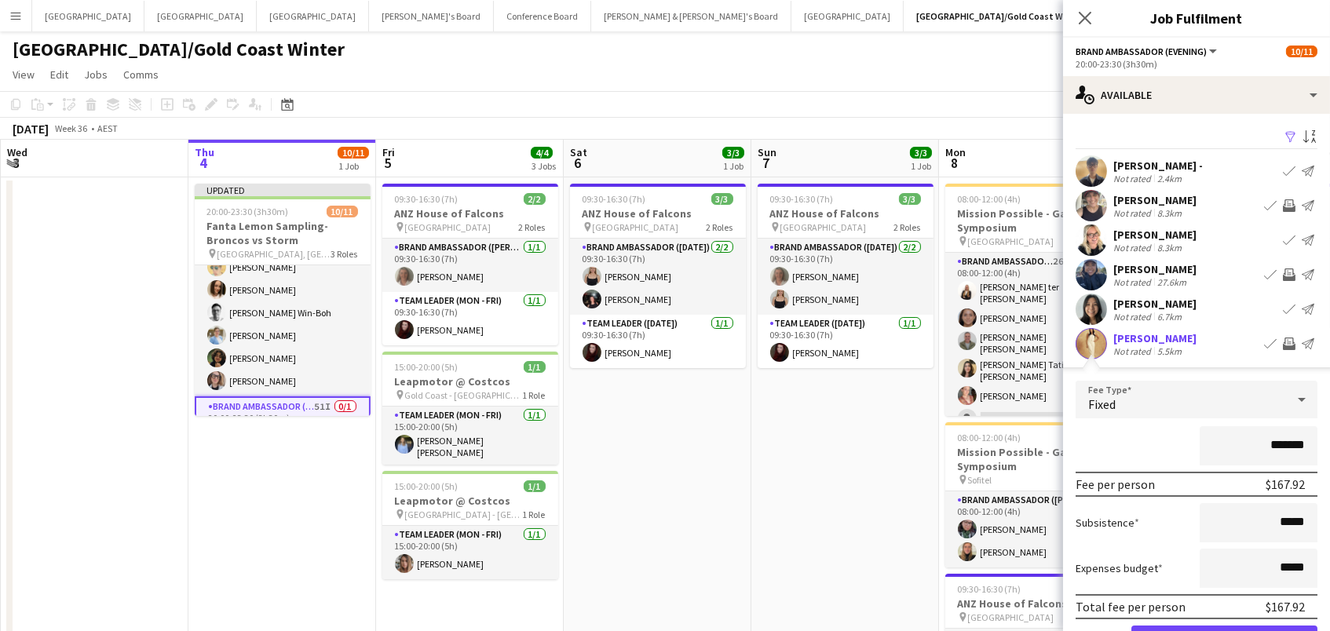
click at [1224, 631] on button "Confirm" at bounding box center [1225, 641] width 186 height 31
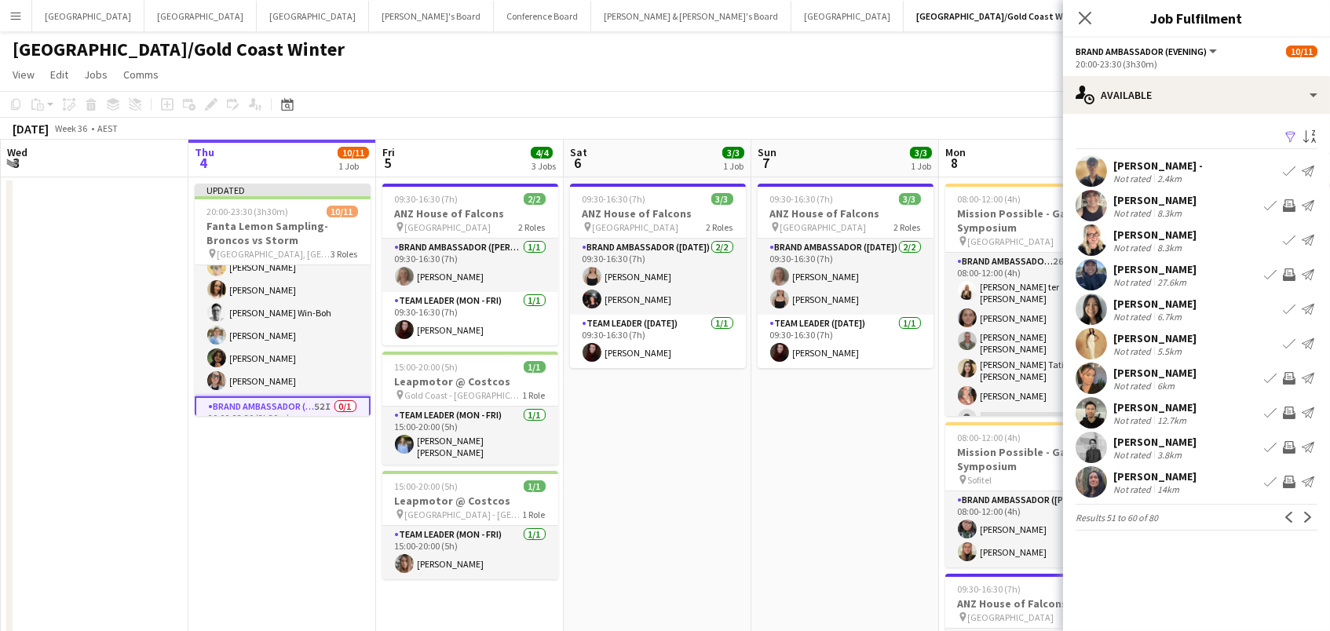
click at [1290, 444] on app-icon "Invite crew" at bounding box center [1289, 447] width 13 height 13
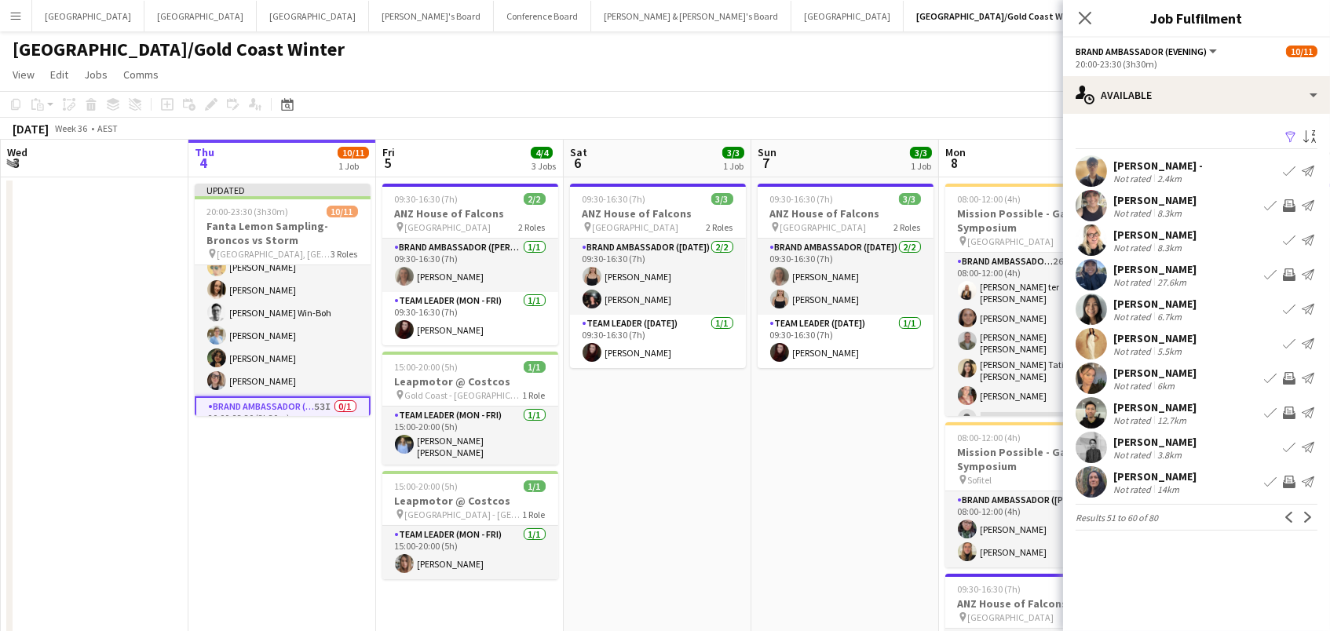
click at [1286, 412] on app-icon "Invite crew" at bounding box center [1289, 413] width 13 height 13
click at [1308, 524] on button "Next" at bounding box center [1308, 517] width 19 height 19
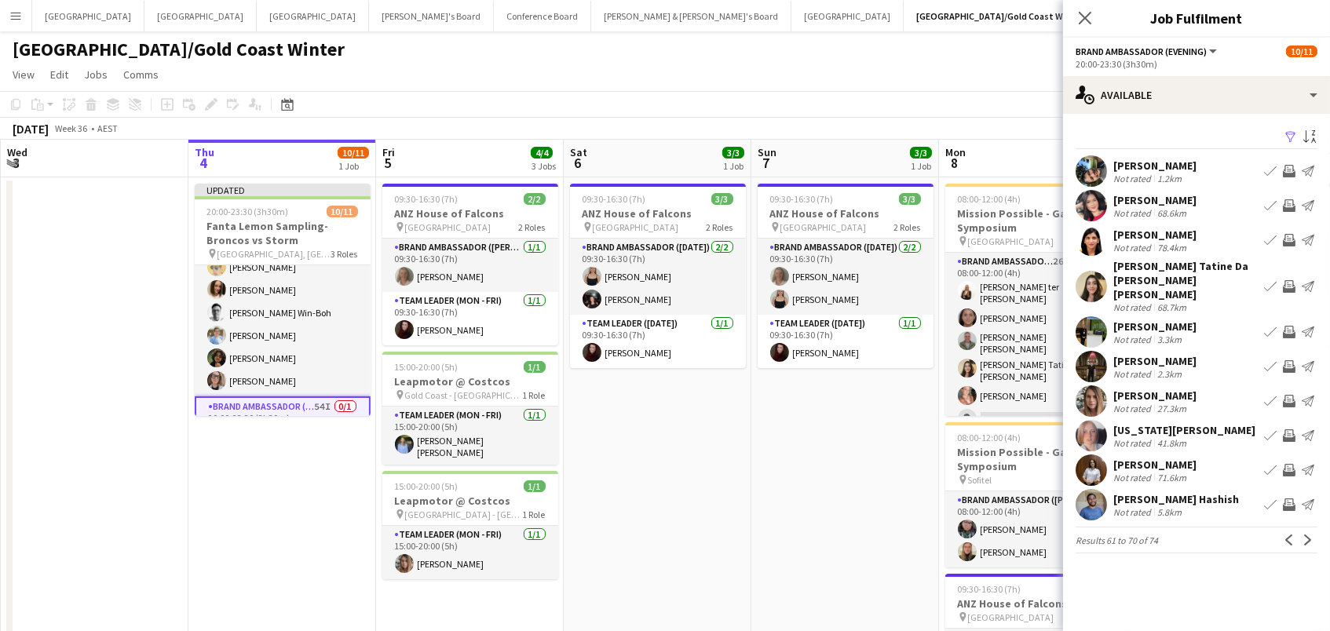
click at [1289, 199] on app-icon "Invite crew" at bounding box center [1289, 205] width 13 height 13
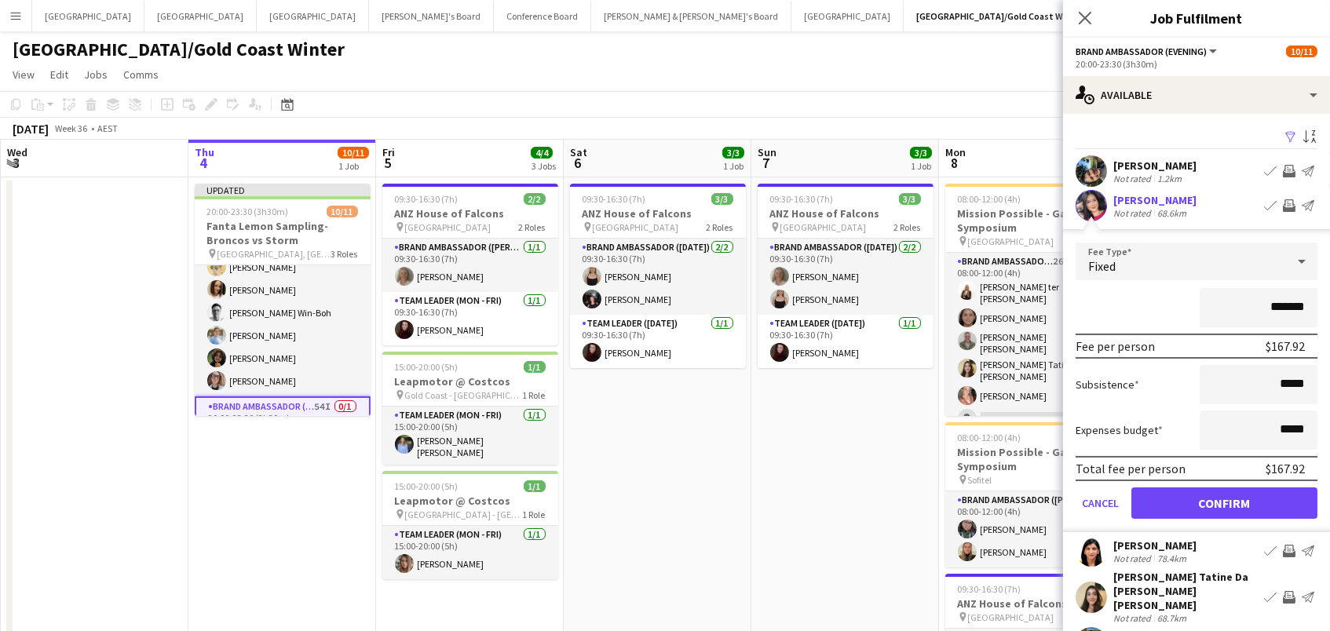
click at [1224, 501] on button "Confirm" at bounding box center [1225, 503] width 186 height 31
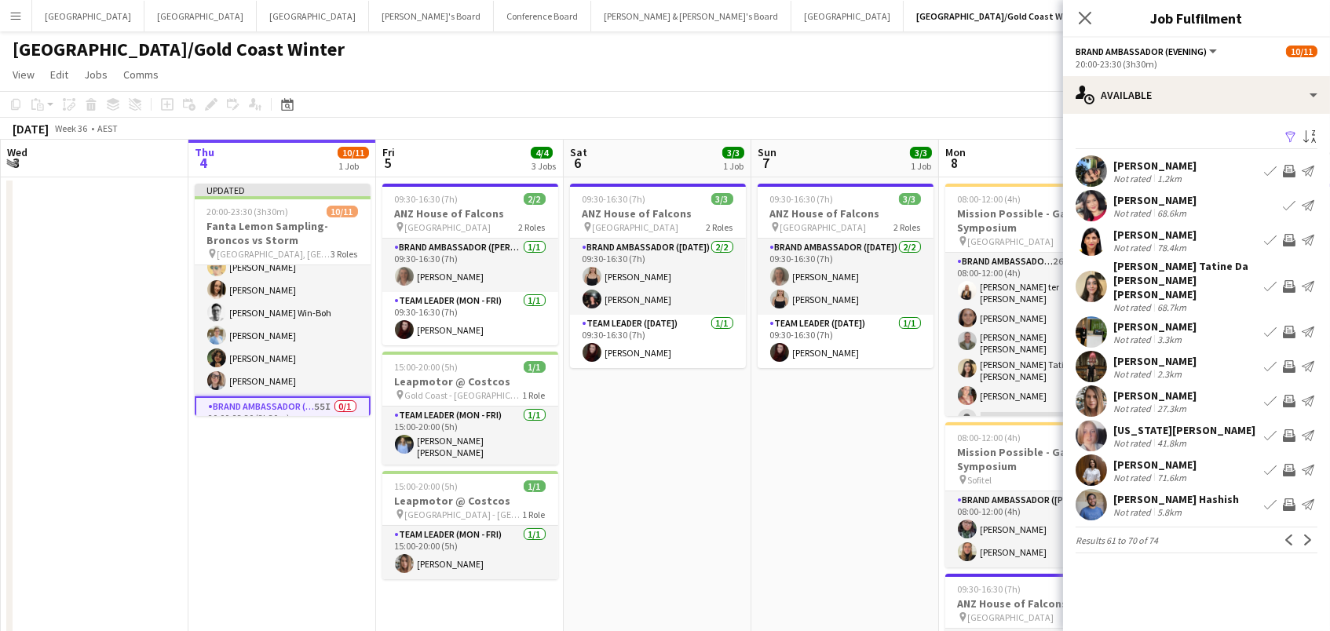
click at [1290, 280] on app-icon "Invite crew" at bounding box center [1289, 286] width 13 height 13
click at [1287, 395] on app-icon "Invite crew" at bounding box center [1289, 401] width 13 height 13
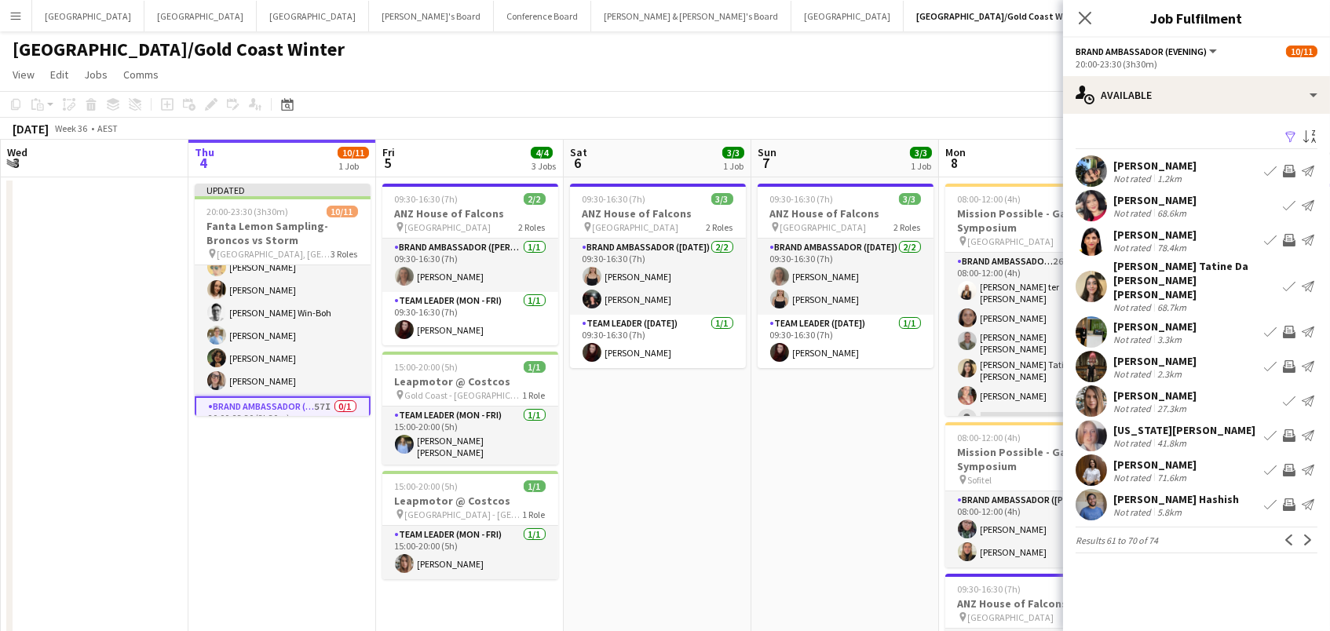
click at [1290, 430] on app-icon "Invite crew" at bounding box center [1289, 436] width 13 height 13
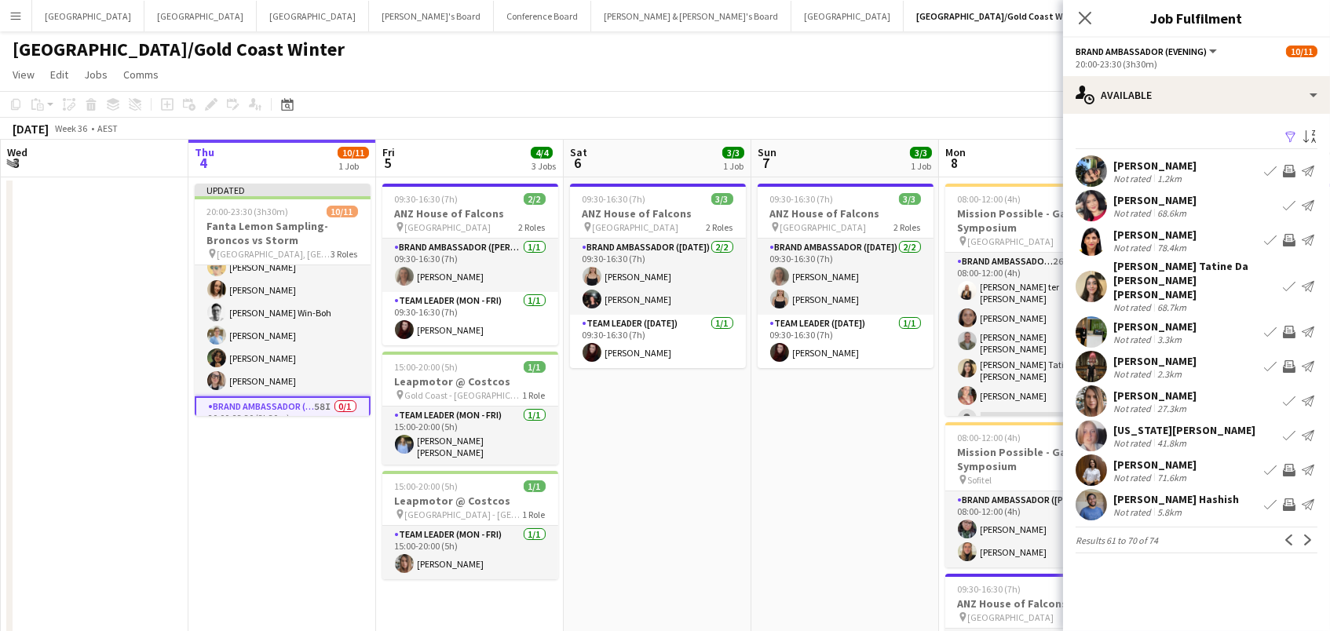
click at [1290, 499] on app-icon "Invite crew" at bounding box center [1289, 505] width 13 height 13
click at [1307, 535] on app-icon "Next" at bounding box center [1308, 540] width 11 height 11
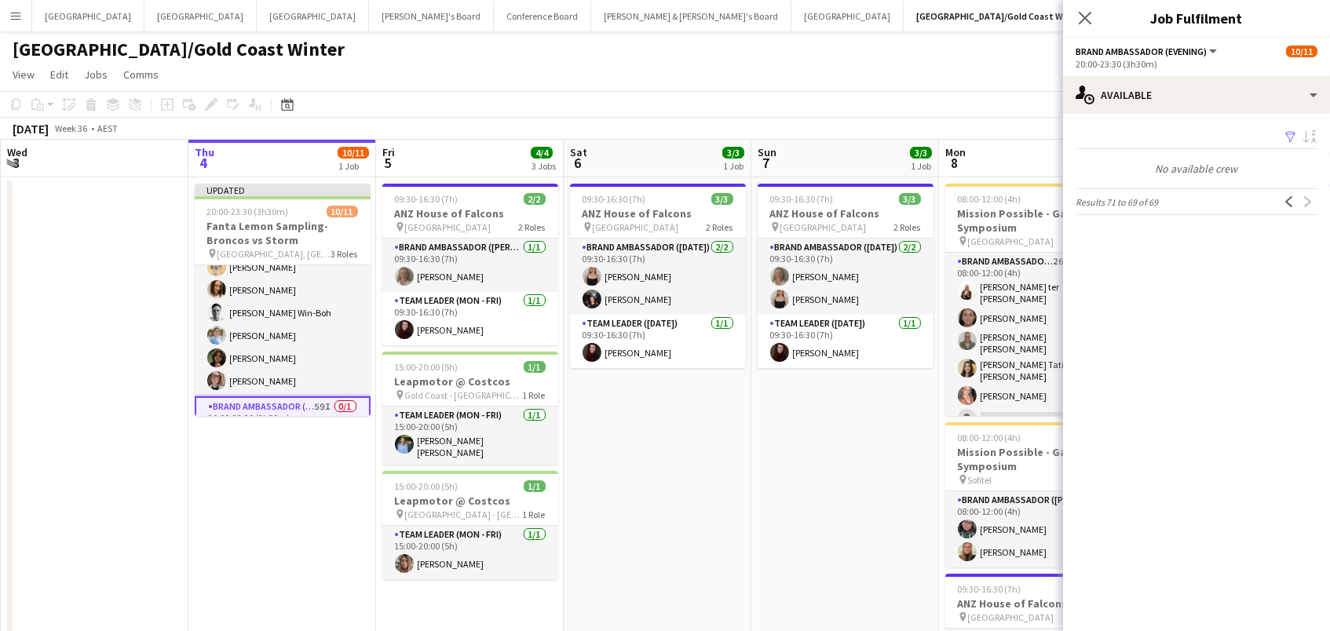
click at [929, 65] on app-page-menu "View Day view expanded Day view collapsed Month view Date picker Jump to [DATE]…" at bounding box center [665, 76] width 1330 height 30
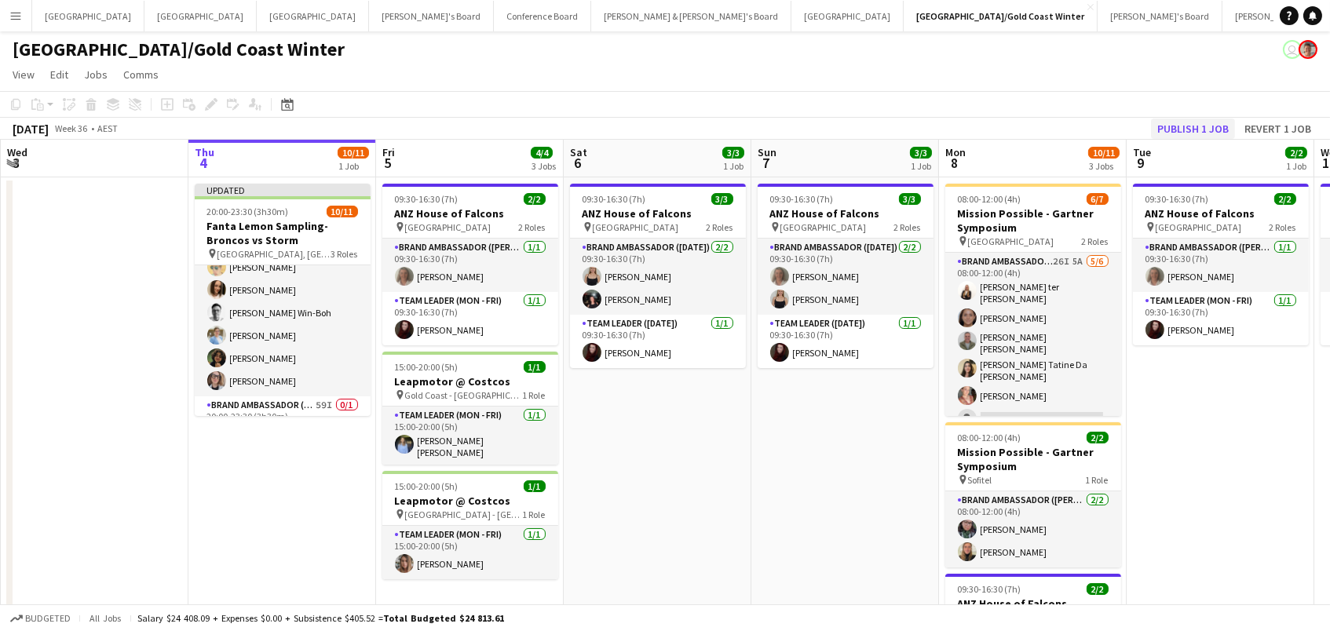
click at [1195, 135] on button "Publish 1 job" at bounding box center [1193, 129] width 84 height 20
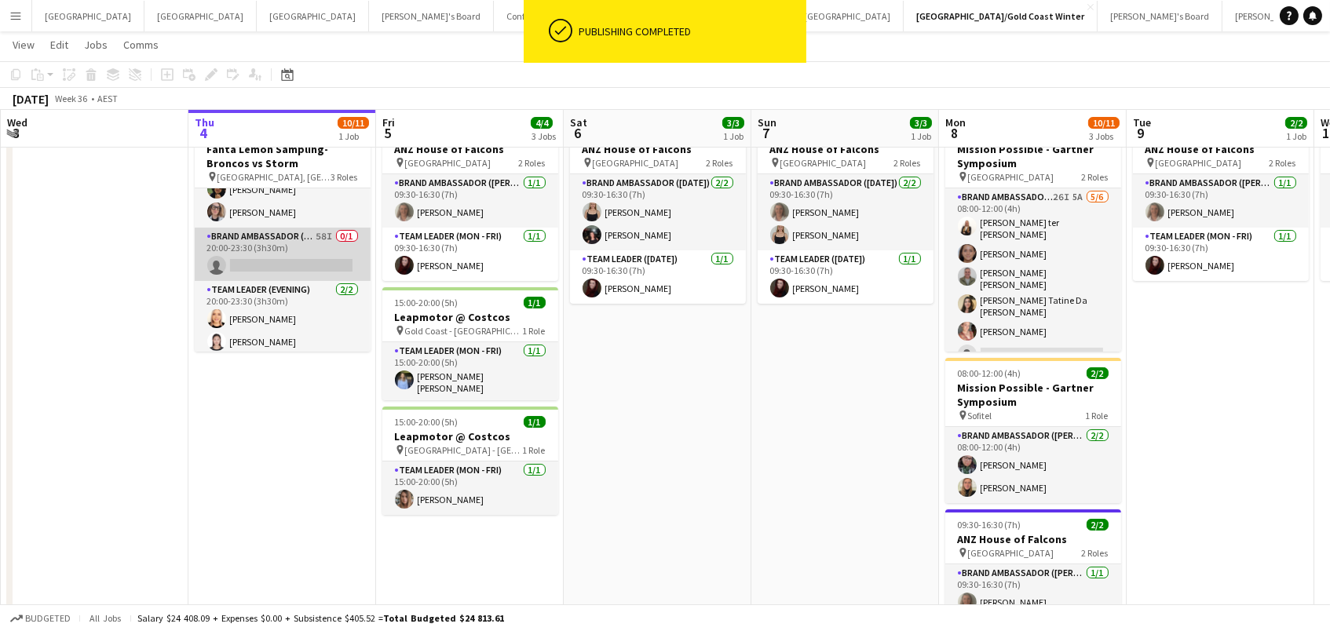
scroll to position [177, 0]
click at [305, 252] on app-card-role "Brand Ambassador (Evening) 58I 0/1 20:00-23:30 (3h30m) single-neutral-actions" at bounding box center [283, 255] width 176 height 53
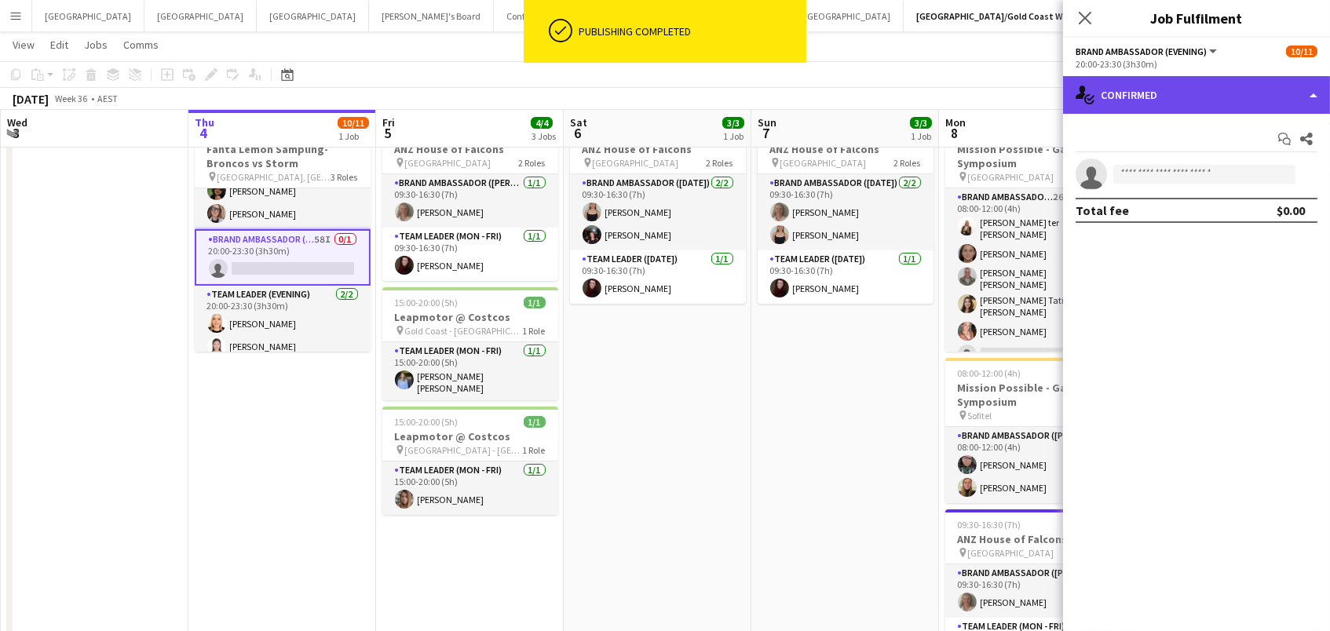
click at [1107, 98] on div "single-neutral-actions-check-2 Confirmed" at bounding box center [1196, 95] width 267 height 38
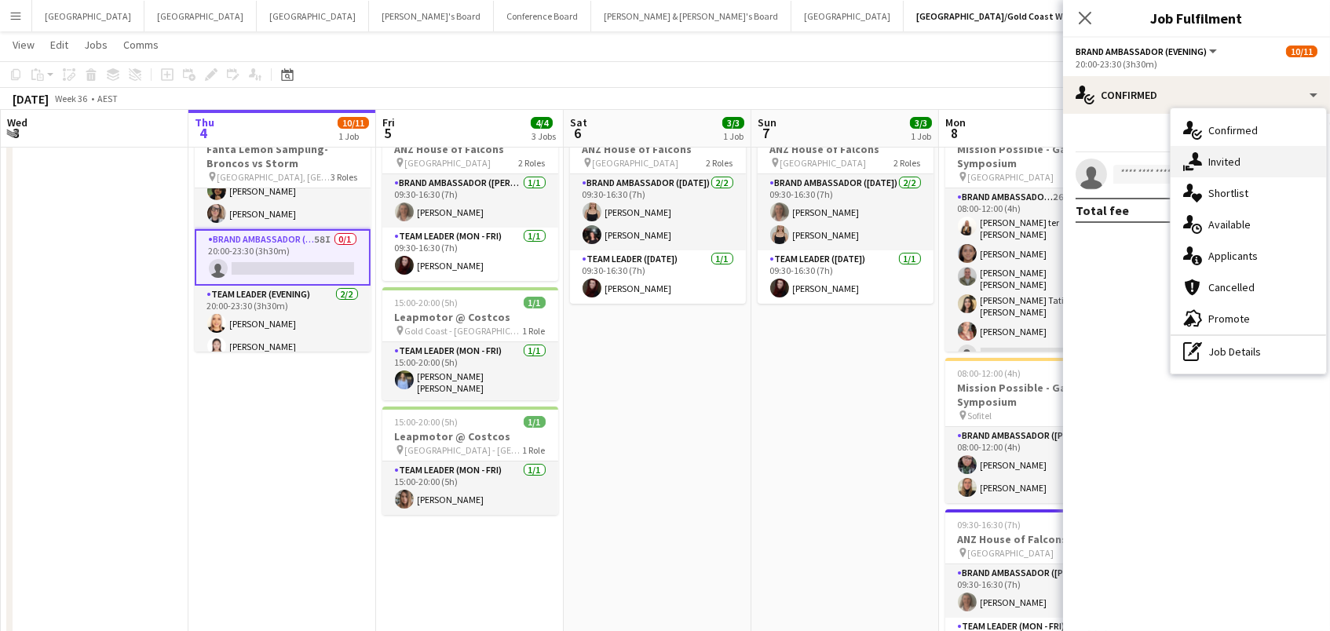
click at [1213, 158] on span "Invited" at bounding box center [1225, 162] width 32 height 14
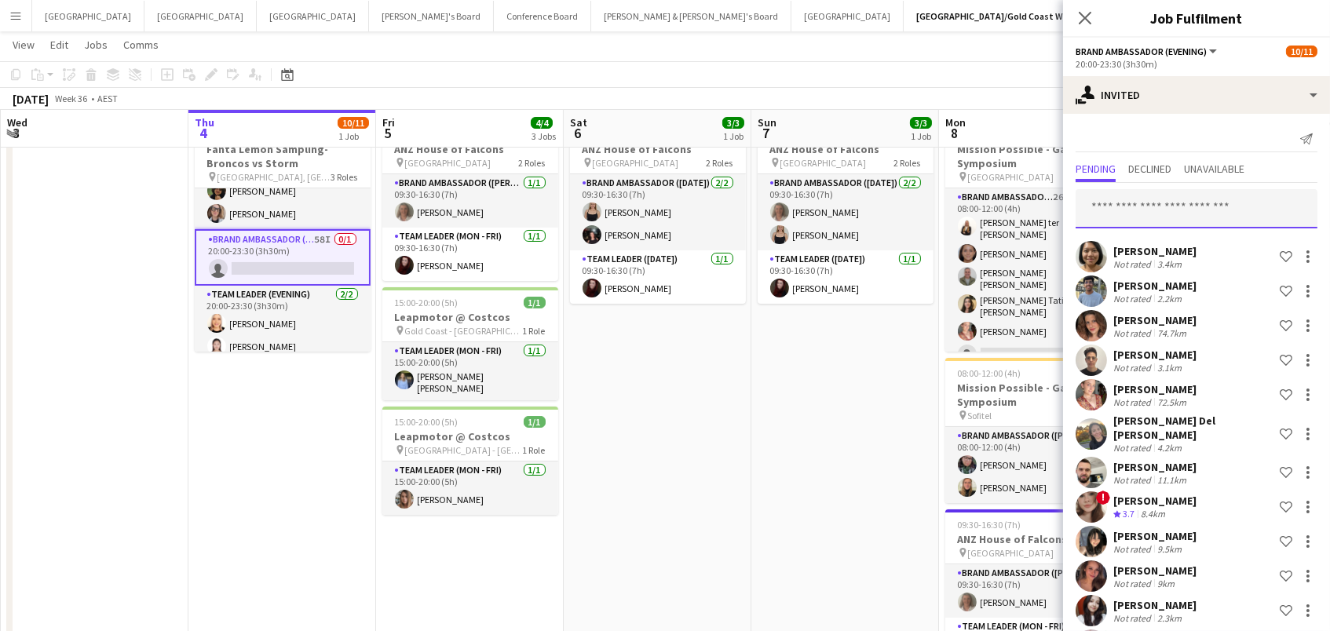
click at [1179, 196] on input "text" at bounding box center [1197, 208] width 242 height 39
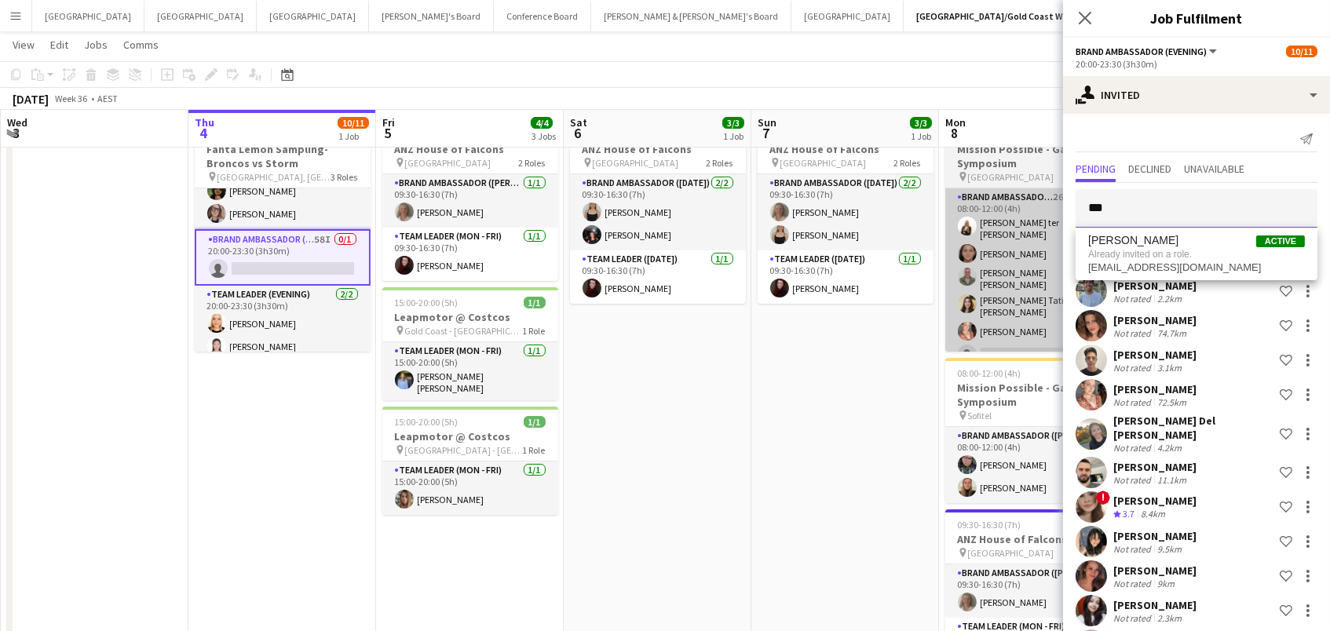
drag, startPoint x: 1124, startPoint y: 211, endPoint x: 975, endPoint y: 190, distance: 149.9
click at [975, 190] on body "Menu Boards Boards Boards All jobs Status Workforce Workforce My Workforce Recr…" at bounding box center [665, 334] width 1330 height 795
type input "******"
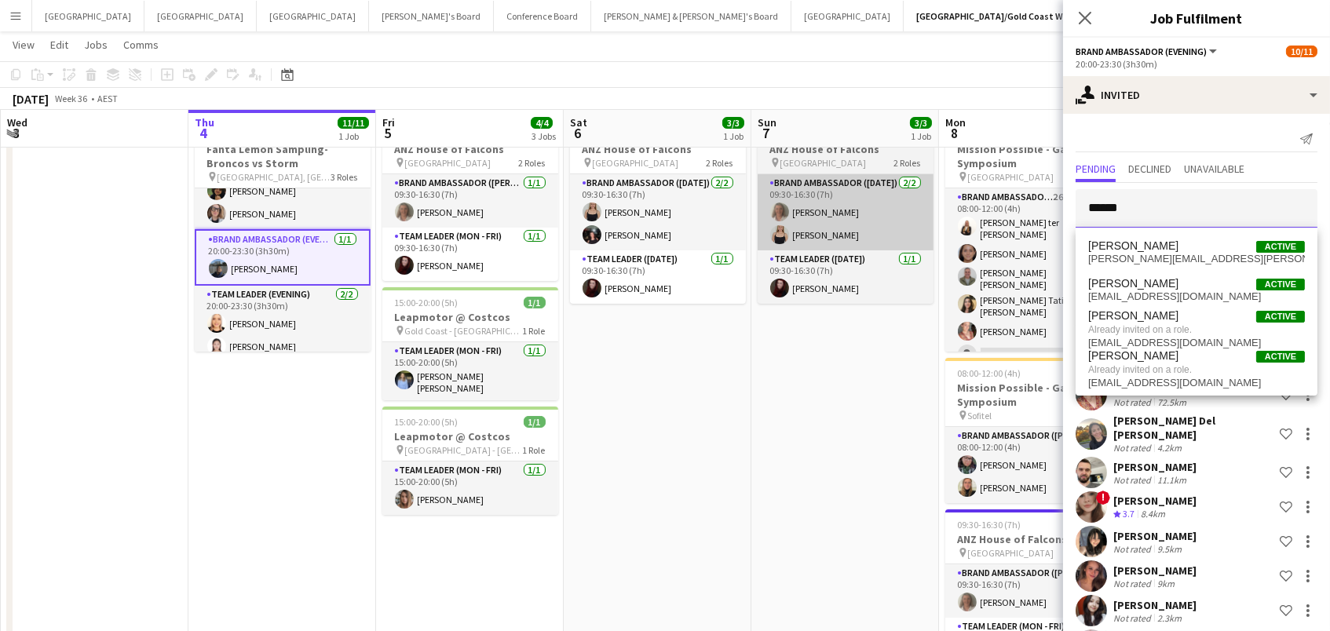
drag, startPoint x: 1155, startPoint y: 212, endPoint x: 926, endPoint y: 174, distance: 232.5
click at [926, 174] on body "Menu Boards Boards Boards All jobs Status Workforce Workforce My Workforce Recr…" at bounding box center [665, 334] width 1330 height 795
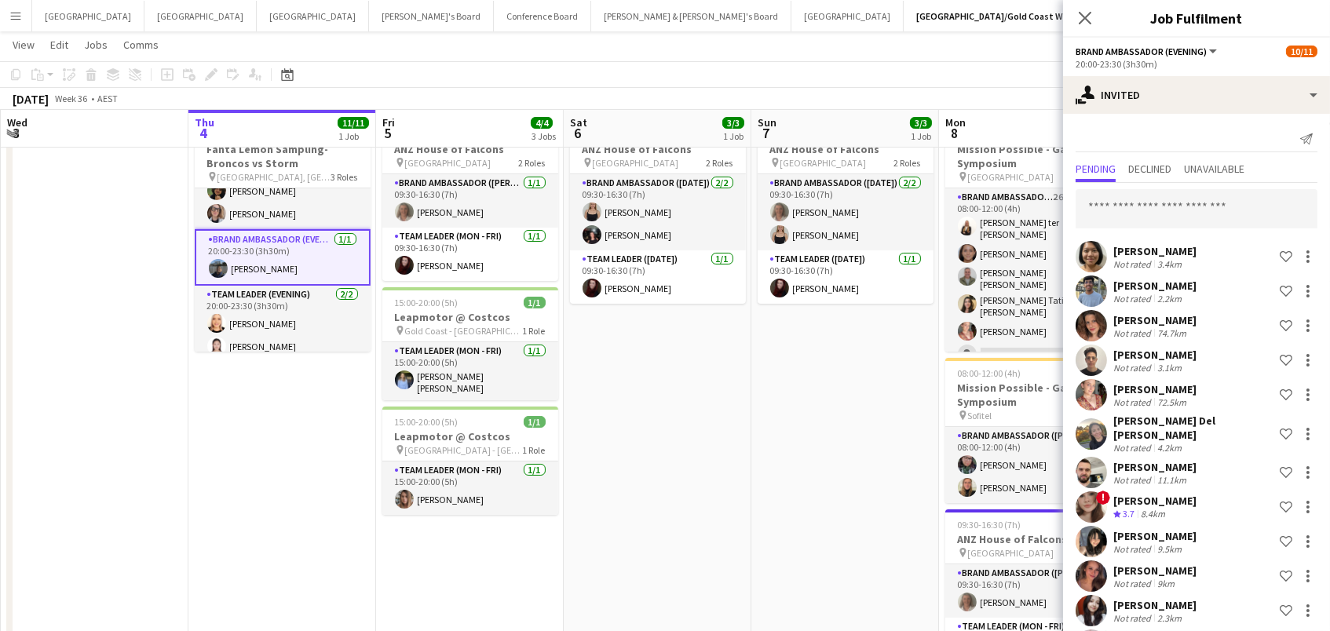
scroll to position [0, 374]
click at [234, 265] on app-card-role "Brand Ambassador (Evening) 1/1 20:00-23:30 (3h30m) Manish Yadav" at bounding box center [284, 257] width 176 height 57
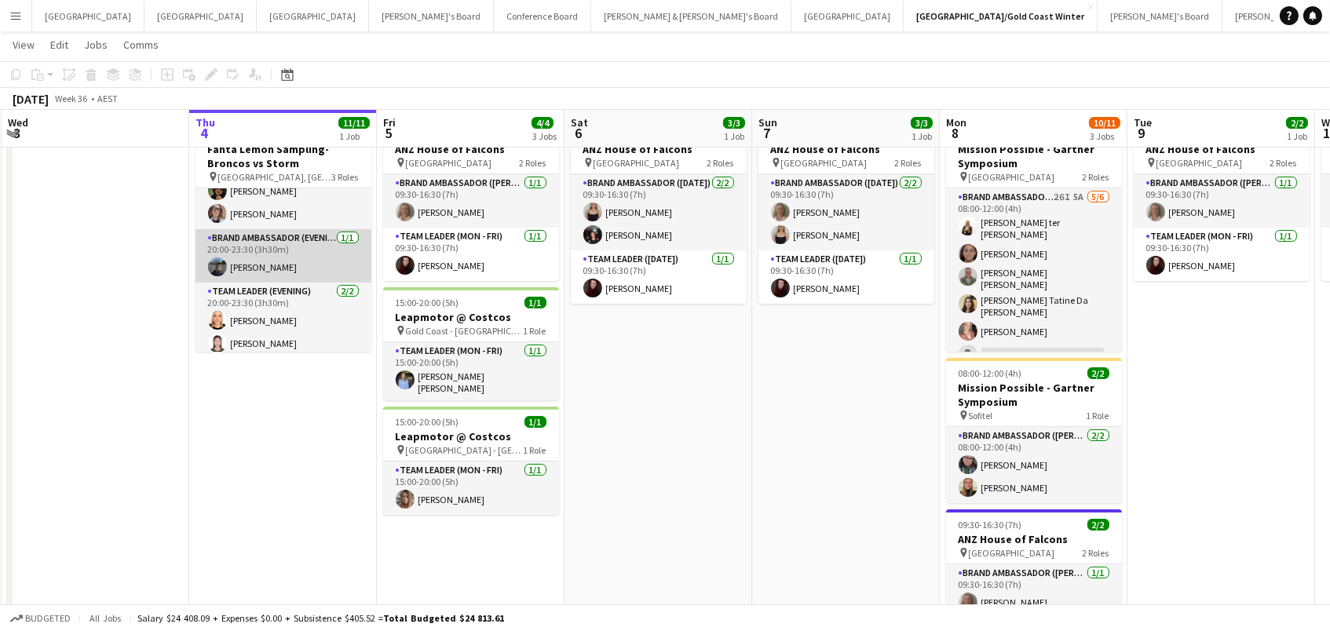
click at [234, 265] on app-card-role "Brand Ambassador (Evening) 1/1 20:00-23:30 (3h30m) Manish Yadav" at bounding box center [284, 255] width 176 height 53
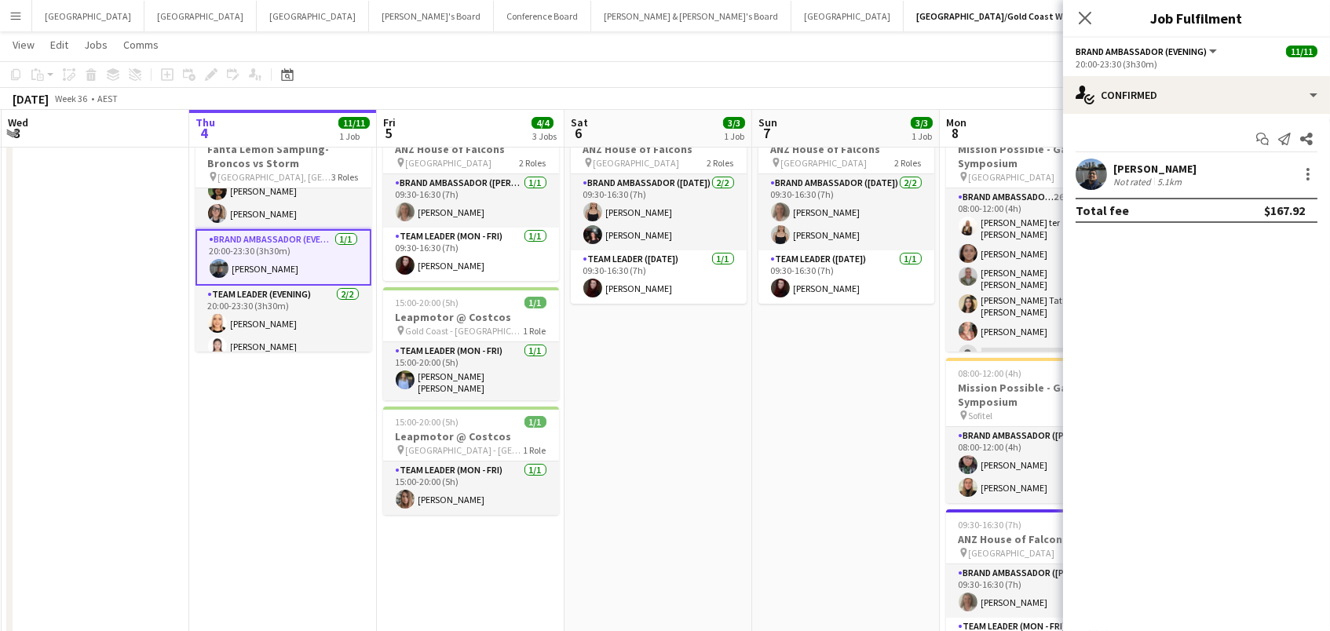
click at [1085, 168] on app-user-avatar at bounding box center [1091, 174] width 31 height 31
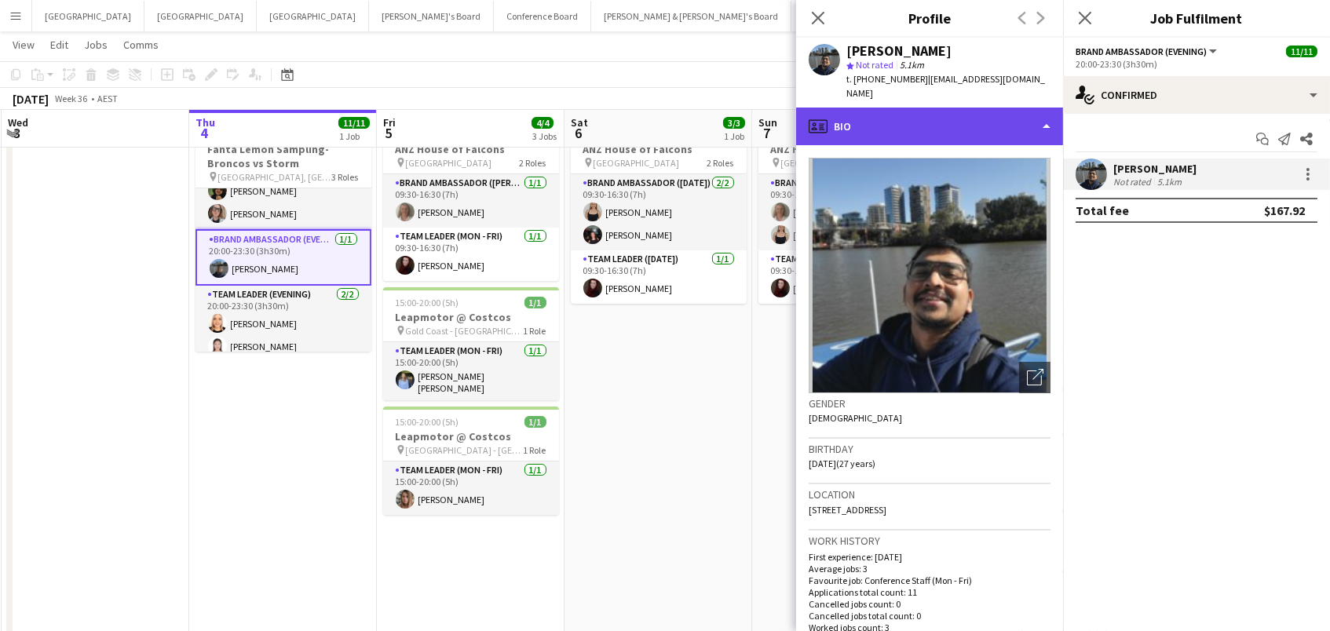
click at [959, 108] on div "profile Bio" at bounding box center [929, 127] width 267 height 38
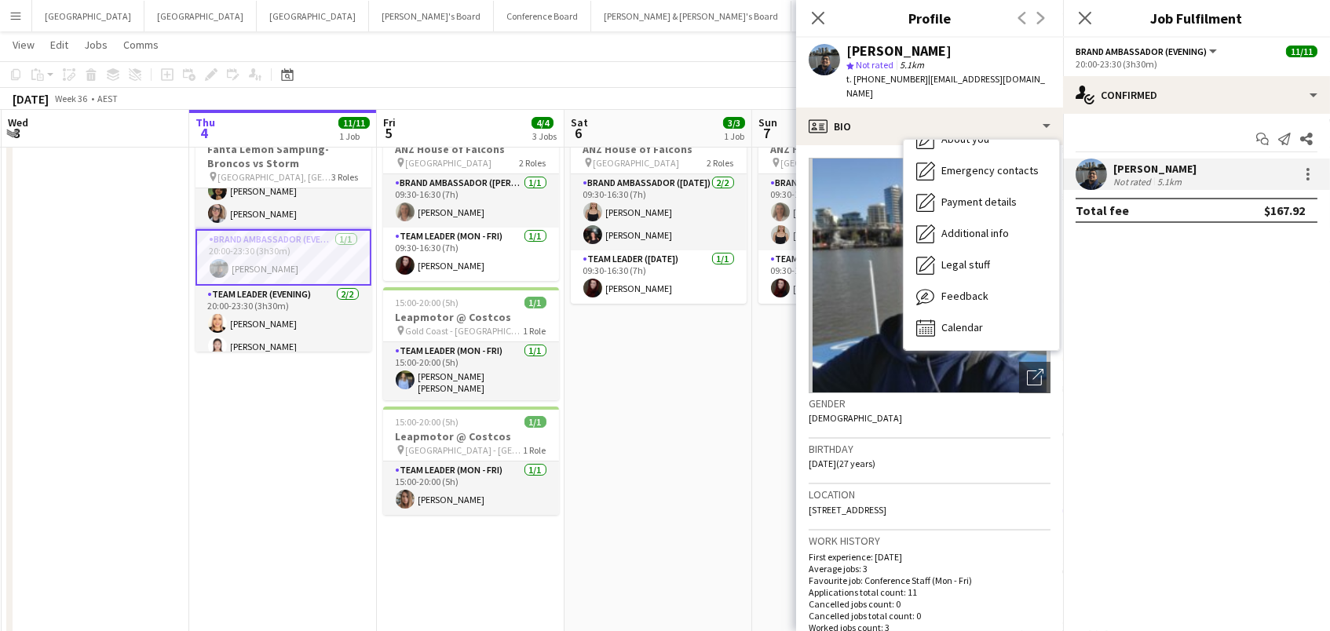
scroll to position [115, 0]
click at [689, 436] on app-date-cell "09:30-16:30 (7h) 3/3 ANZ House of Falcons pin Brisbane 2 Roles Brand Ambassador…" at bounding box center [659, 409] width 188 height 592
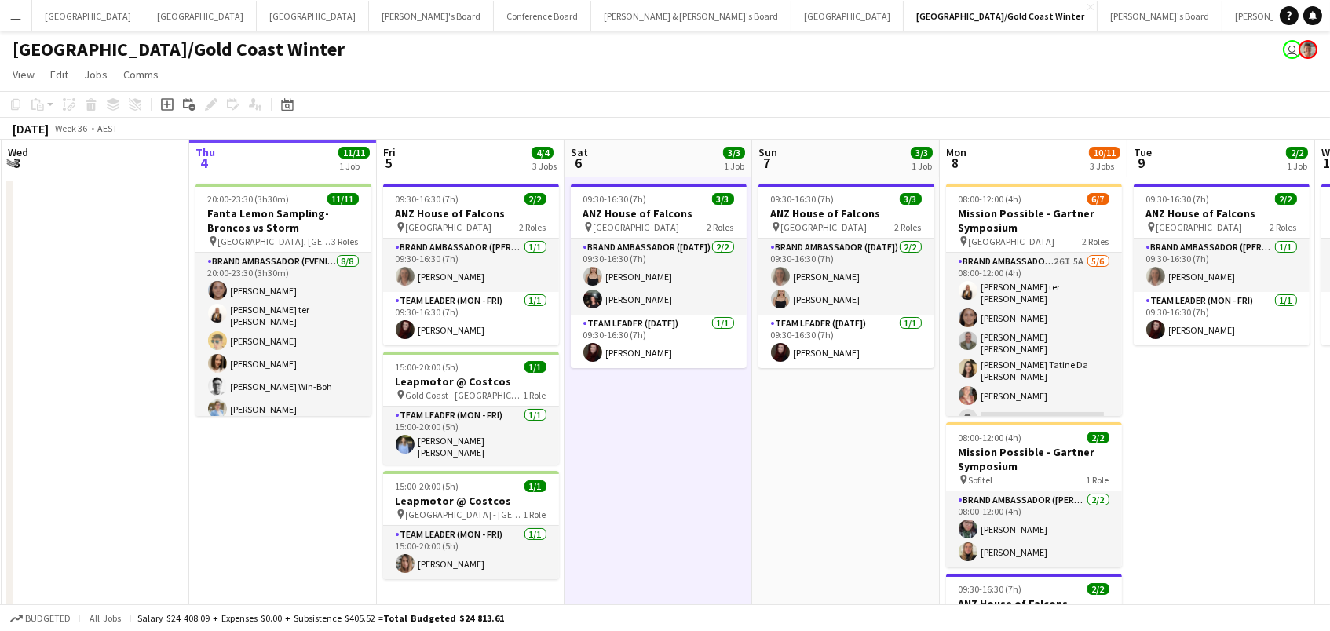
scroll to position [0, 0]
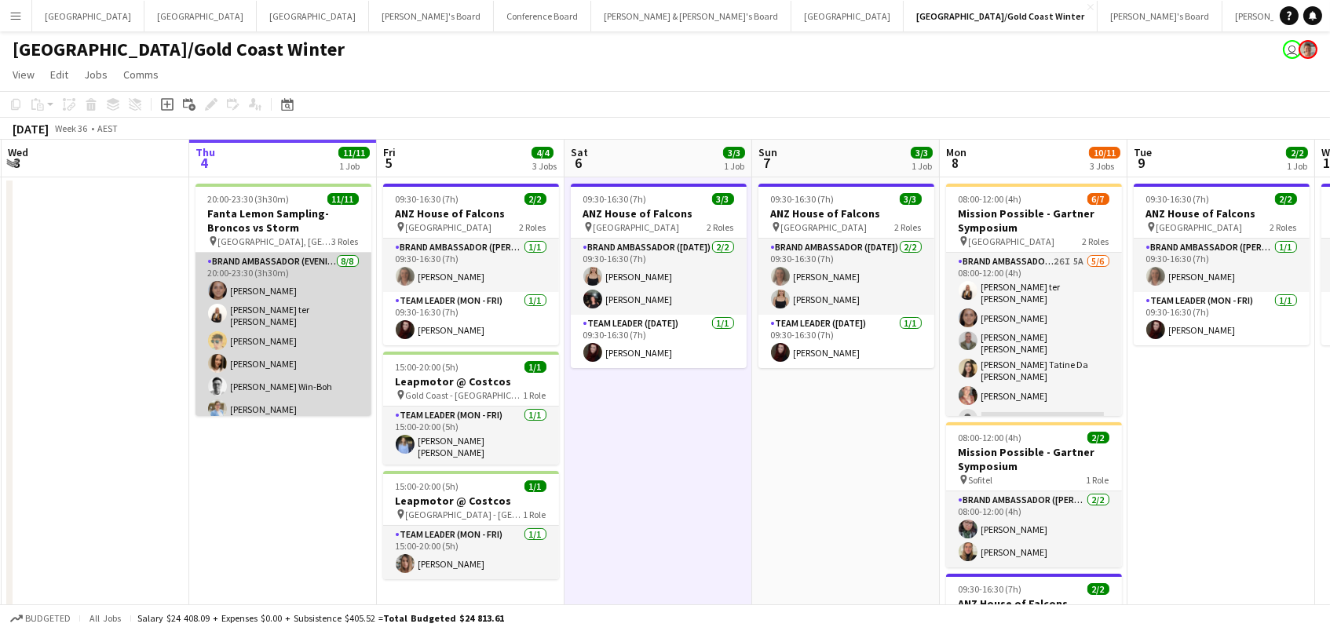
click at [226, 306] on app-card-role "Brand Ambassador (Evening) 8/8 20:00-23:30 (3h30m) Leyre Ginard Raquel ter Haar…" at bounding box center [284, 362] width 176 height 218
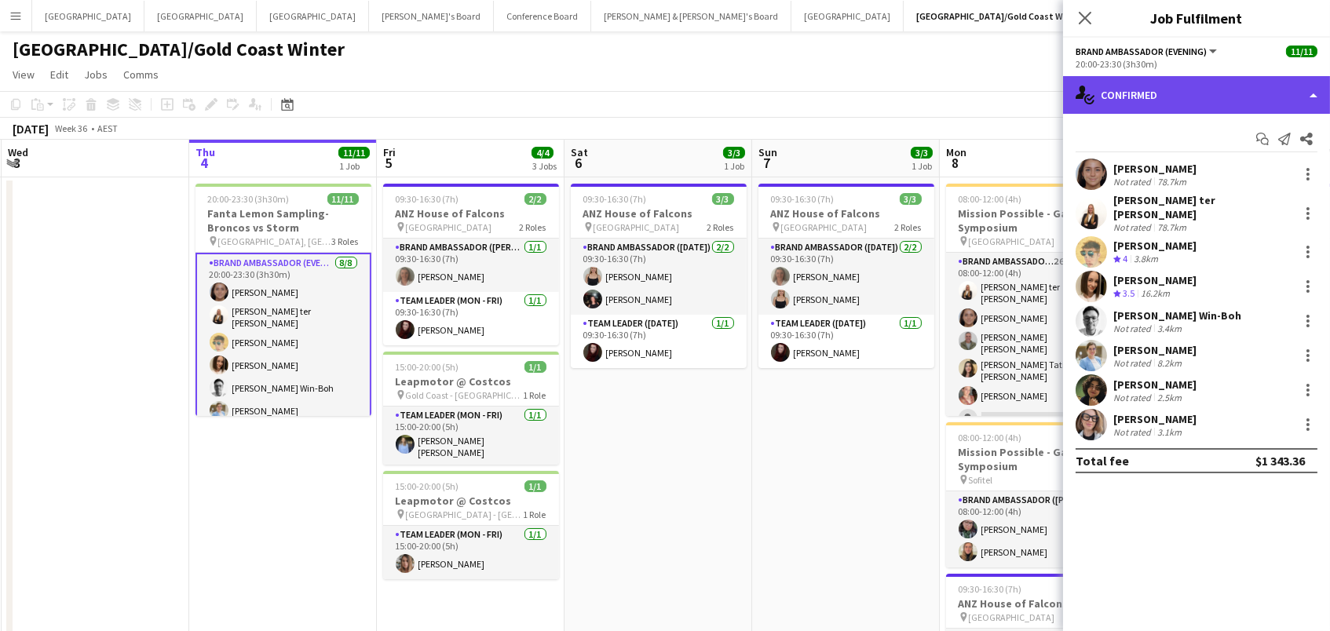
click at [1119, 97] on div "single-neutral-actions-check-2 Confirmed" at bounding box center [1196, 95] width 267 height 38
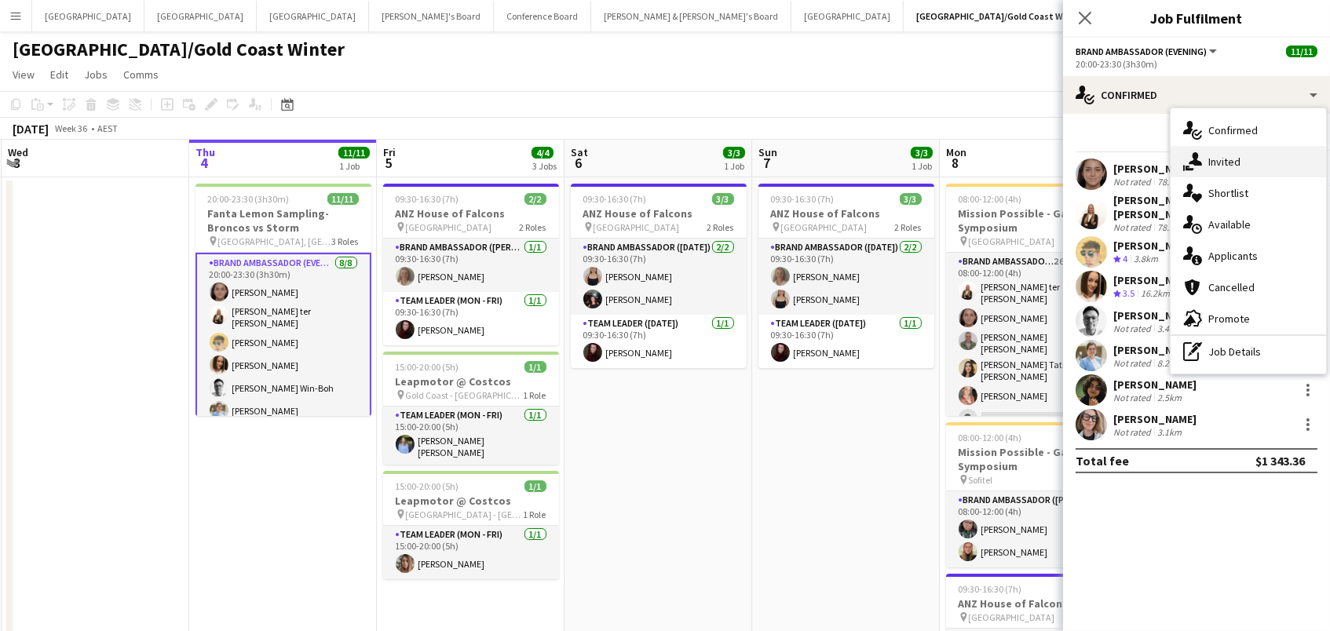
click at [1213, 148] on div "single-neutral-actions-share-1 Invited" at bounding box center [1249, 161] width 156 height 31
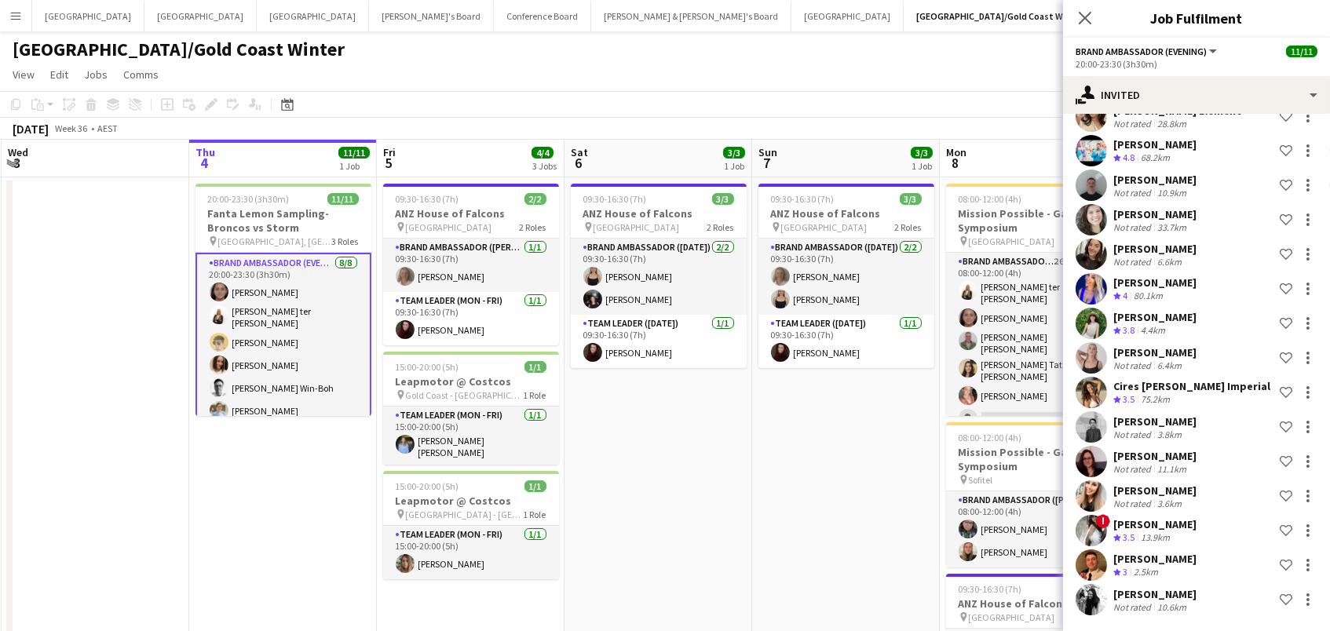
scroll to position [388, 0]
click at [807, 88] on app-page-menu "View Day view expanded Day view collapsed Month view Date picker Jump to [DATE]…" at bounding box center [665, 76] width 1330 height 30
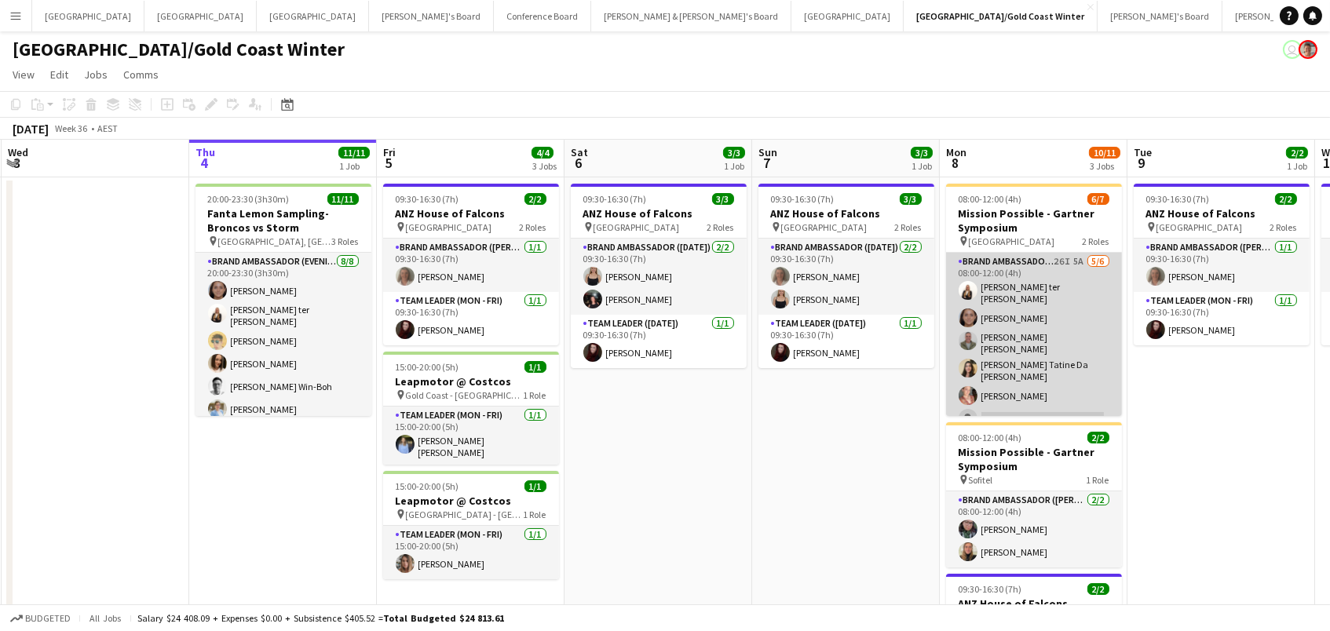
click at [1002, 383] on app-card-role "Brand Ambassador (Mon - Fri) 26I 5A 5/6 08:00-12:00 (4h) Raquel ter Haar Leyre …" at bounding box center [1034, 343] width 176 height 181
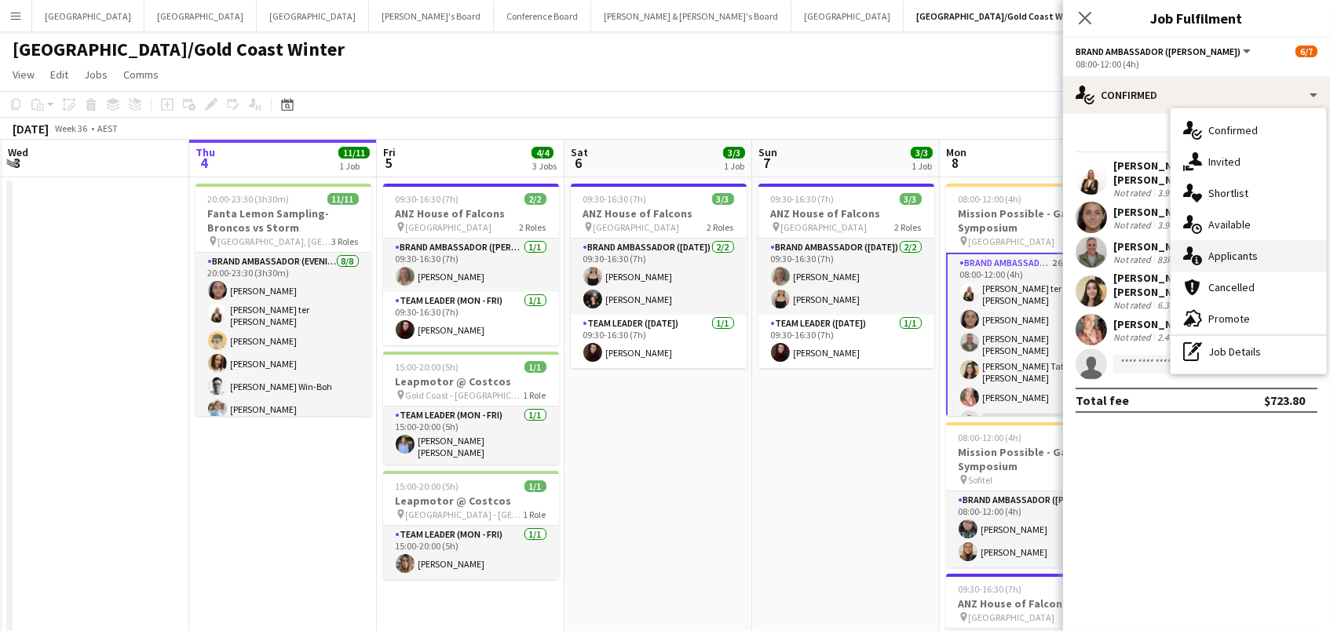
click at [1232, 258] on span "Applicants" at bounding box center [1233, 256] width 49 height 14
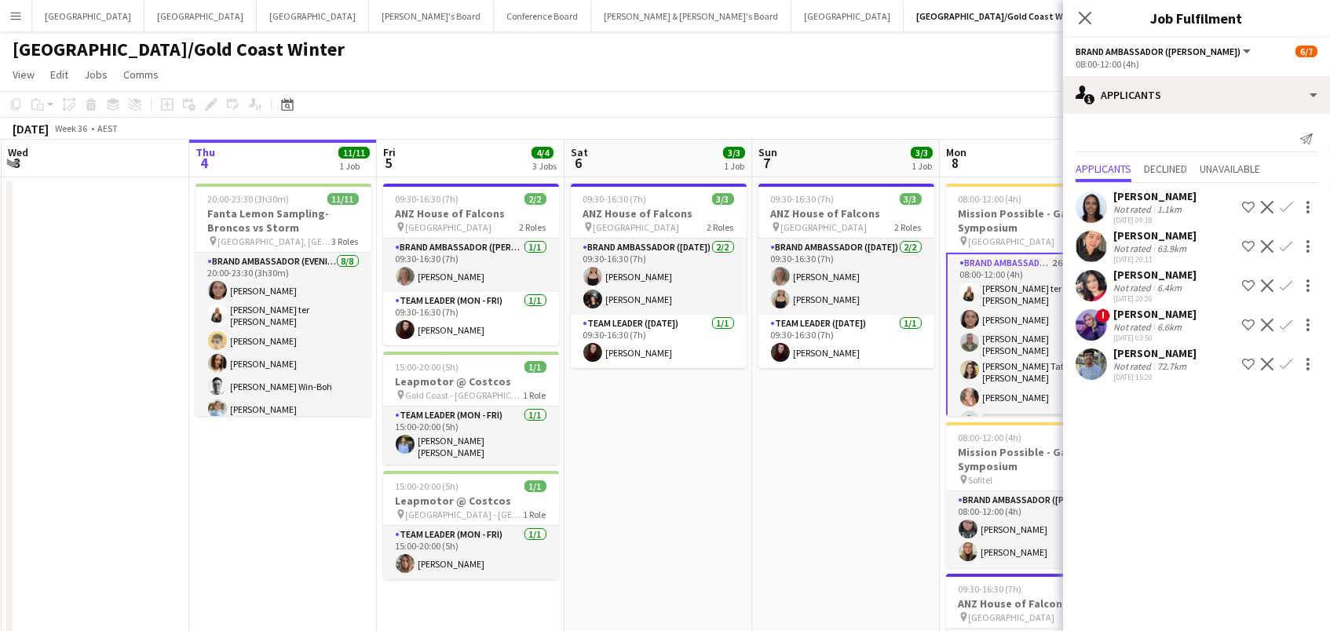
click at [1116, 240] on div "Chaewon Lee" at bounding box center [1155, 236] width 83 height 14
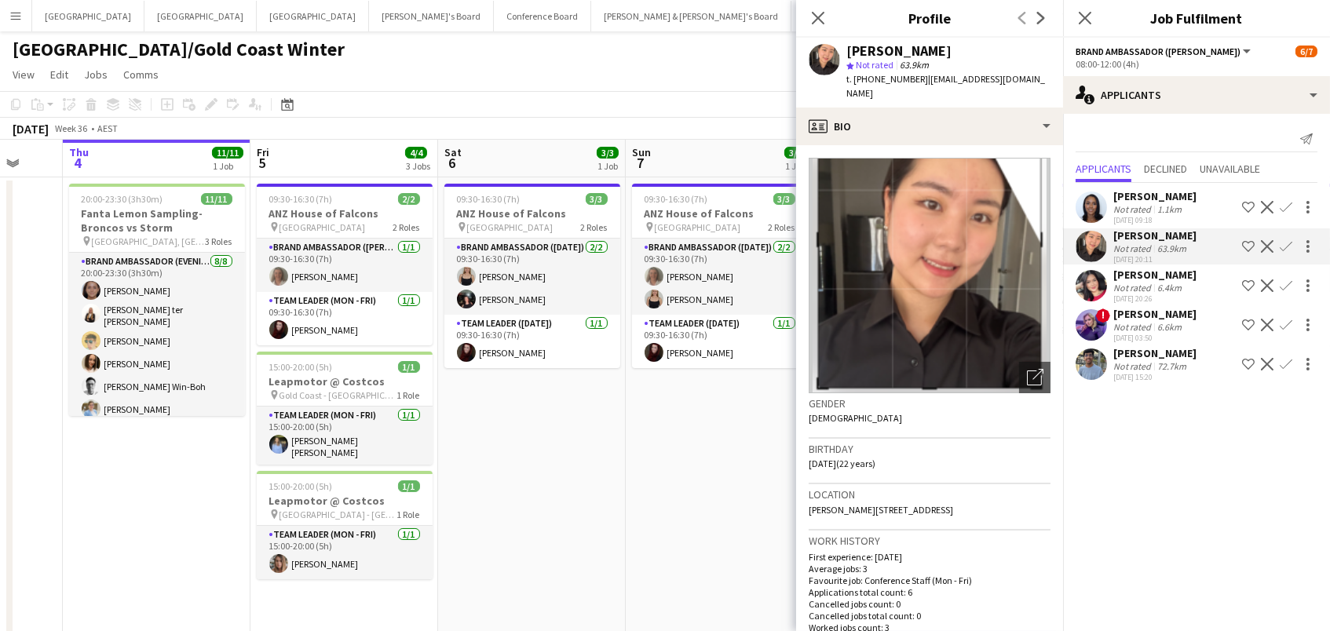
scroll to position [0, 521]
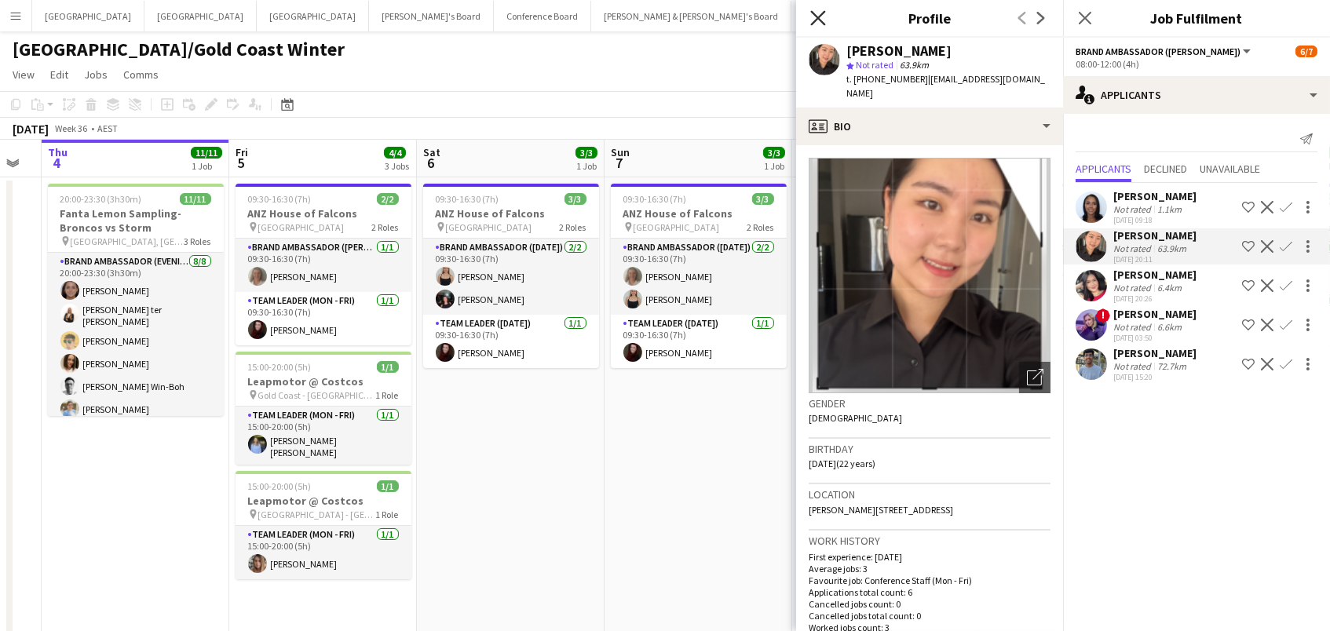
click at [812, 16] on icon "Close pop-in" at bounding box center [817, 17] width 15 height 15
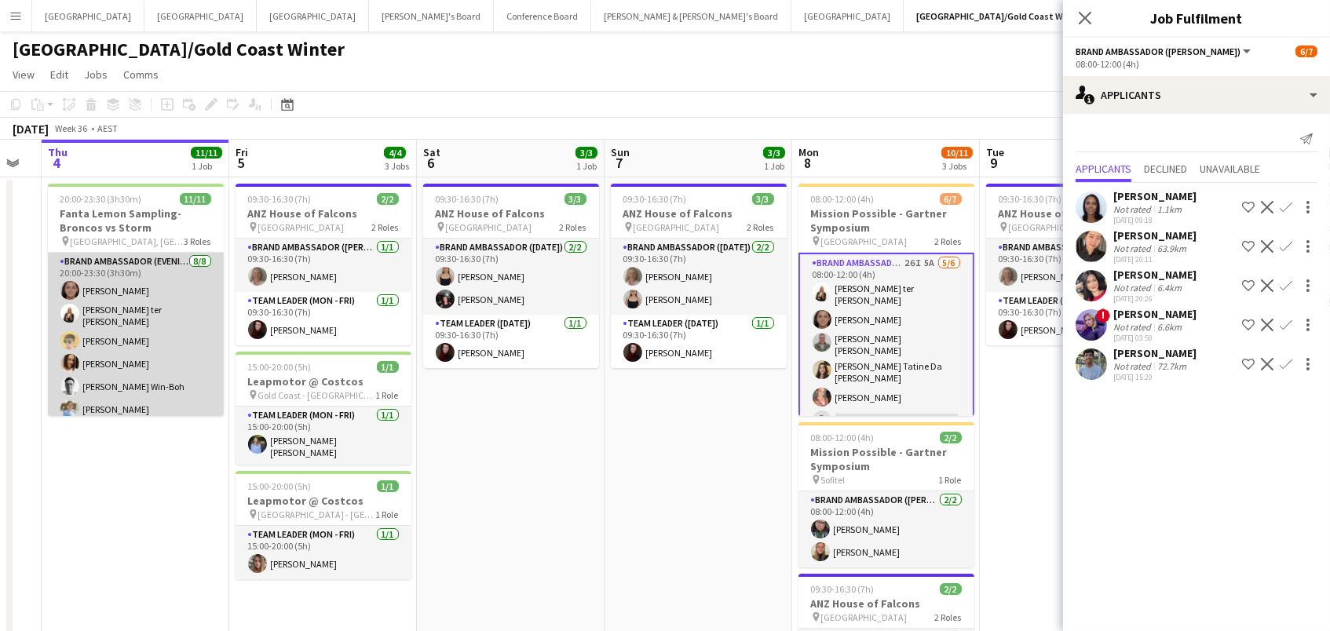
click at [166, 353] on app-card-role "Brand Ambassador (Evening) 8/8 20:00-23:30 (3h30m) Leyre Ginard Raquel ter Haar…" at bounding box center [136, 362] width 176 height 218
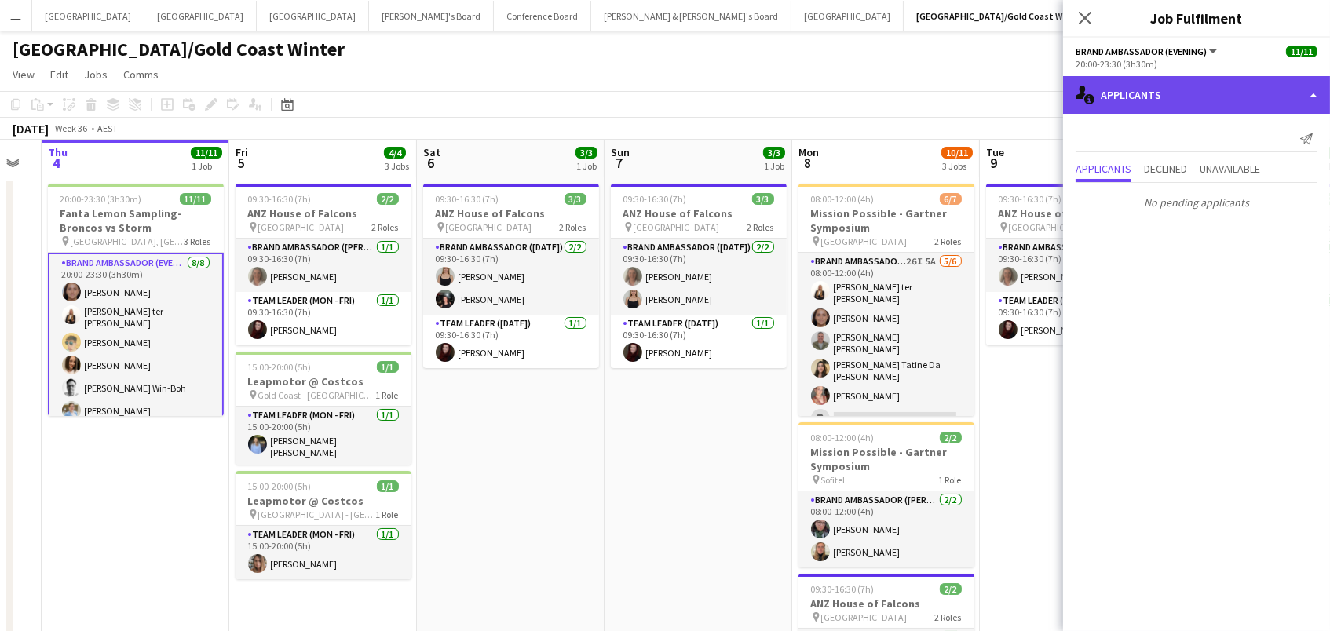
click at [1124, 79] on div "single-neutral-actions-information Applicants" at bounding box center [1196, 95] width 267 height 38
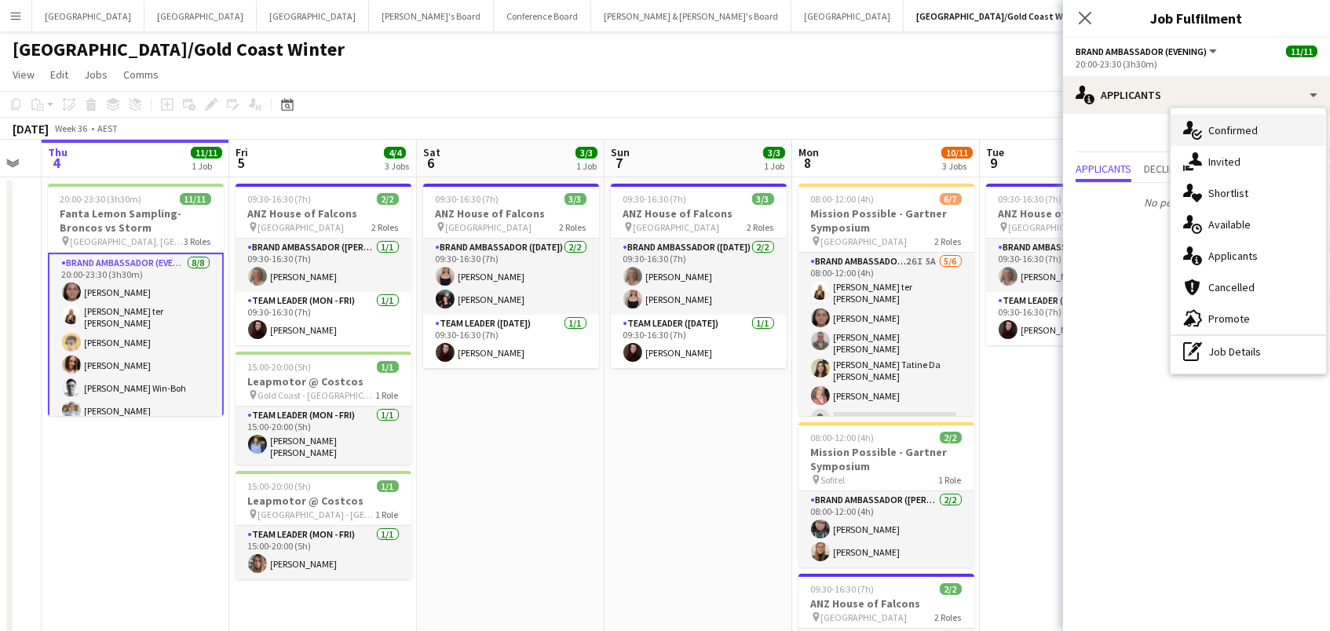
click at [1201, 127] on icon "single-neutral-actions-check-2" at bounding box center [1193, 130] width 19 height 19
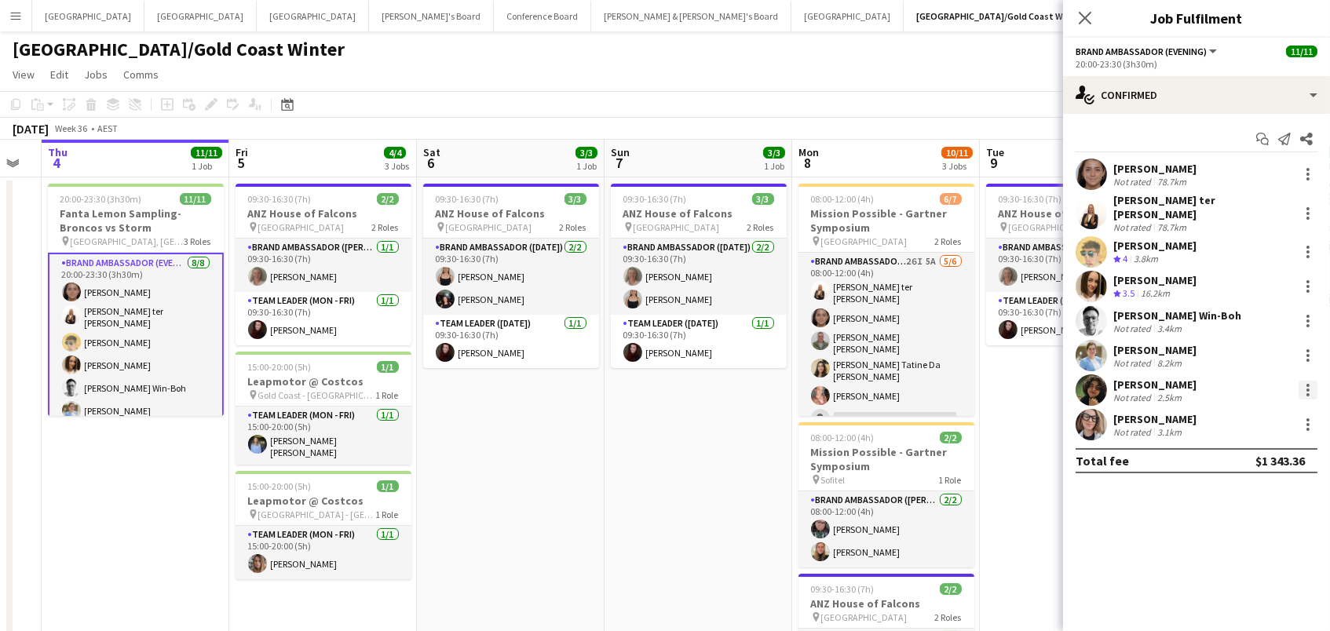
click at [1311, 381] on div at bounding box center [1308, 390] width 19 height 19
click at [1125, 384] on div at bounding box center [665, 315] width 1330 height 631
click at [1088, 379] on app-user-avatar at bounding box center [1091, 390] width 31 height 31
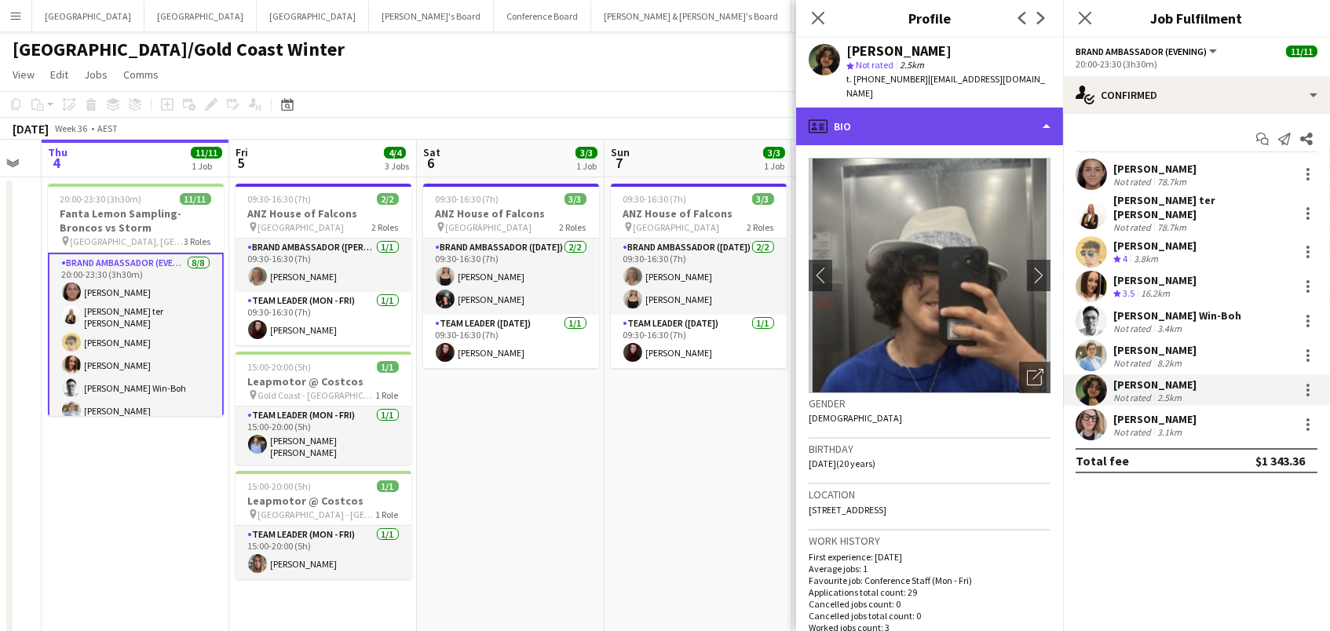
click at [940, 109] on div "profile Bio" at bounding box center [929, 127] width 267 height 38
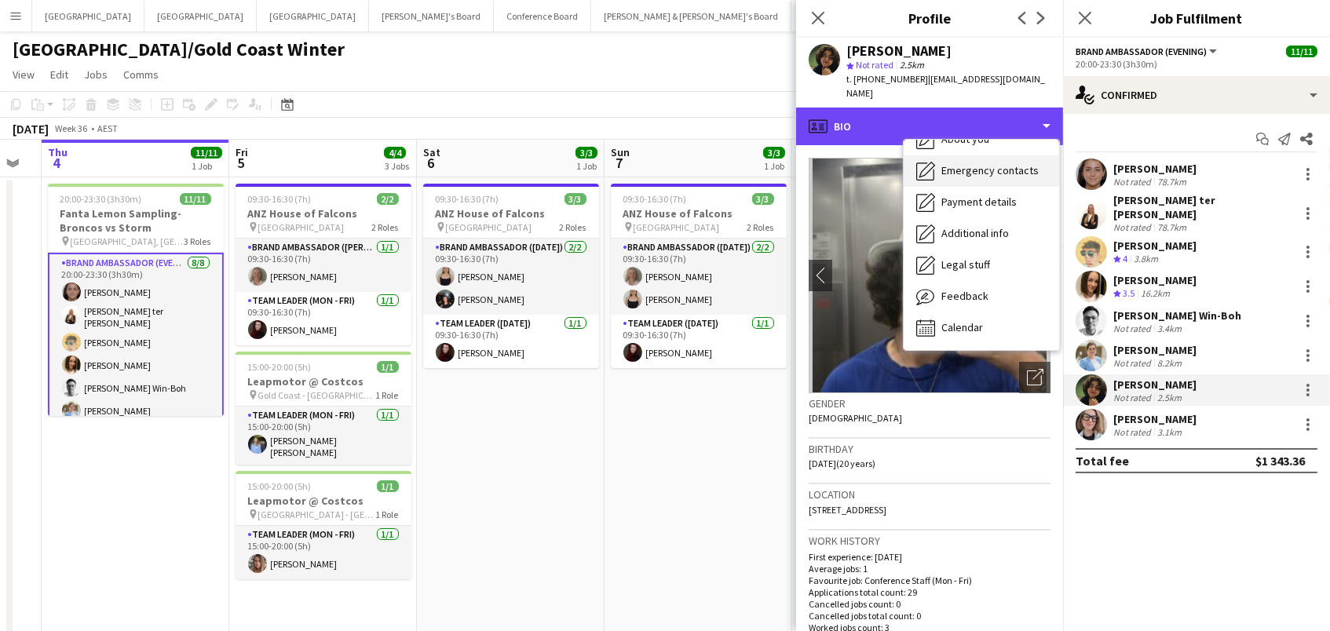
scroll to position [116, 0]
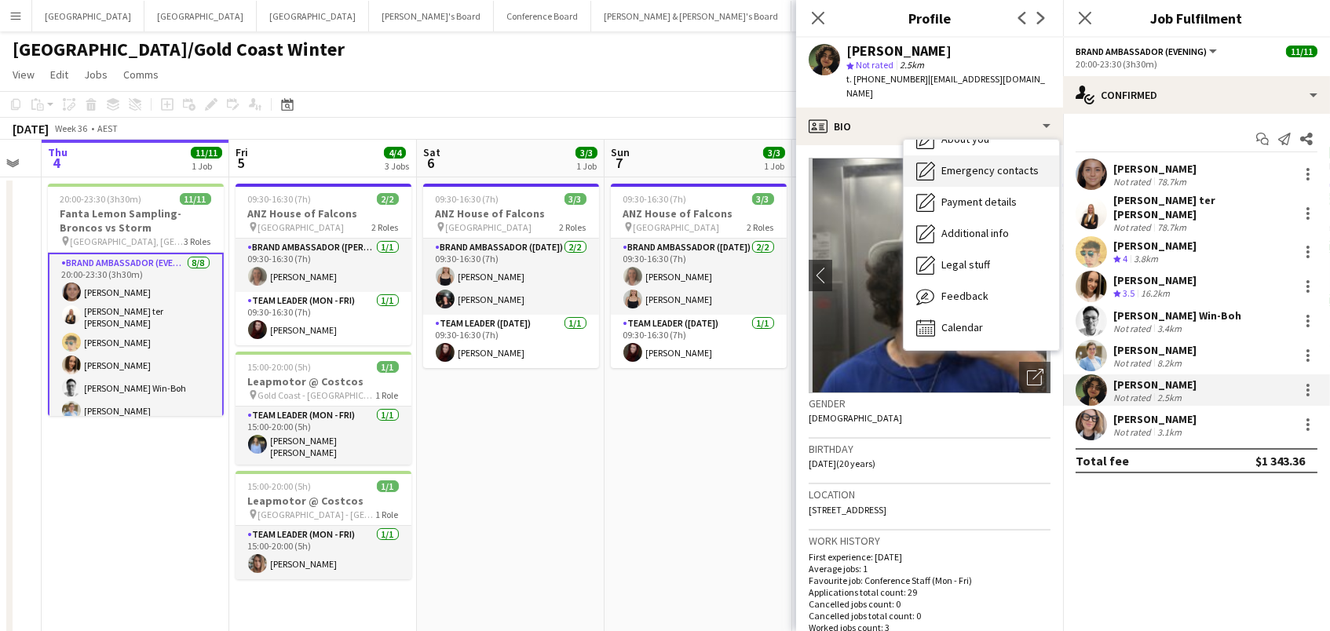
click at [990, 284] on div "Feedback Feedback" at bounding box center [982, 296] width 156 height 31
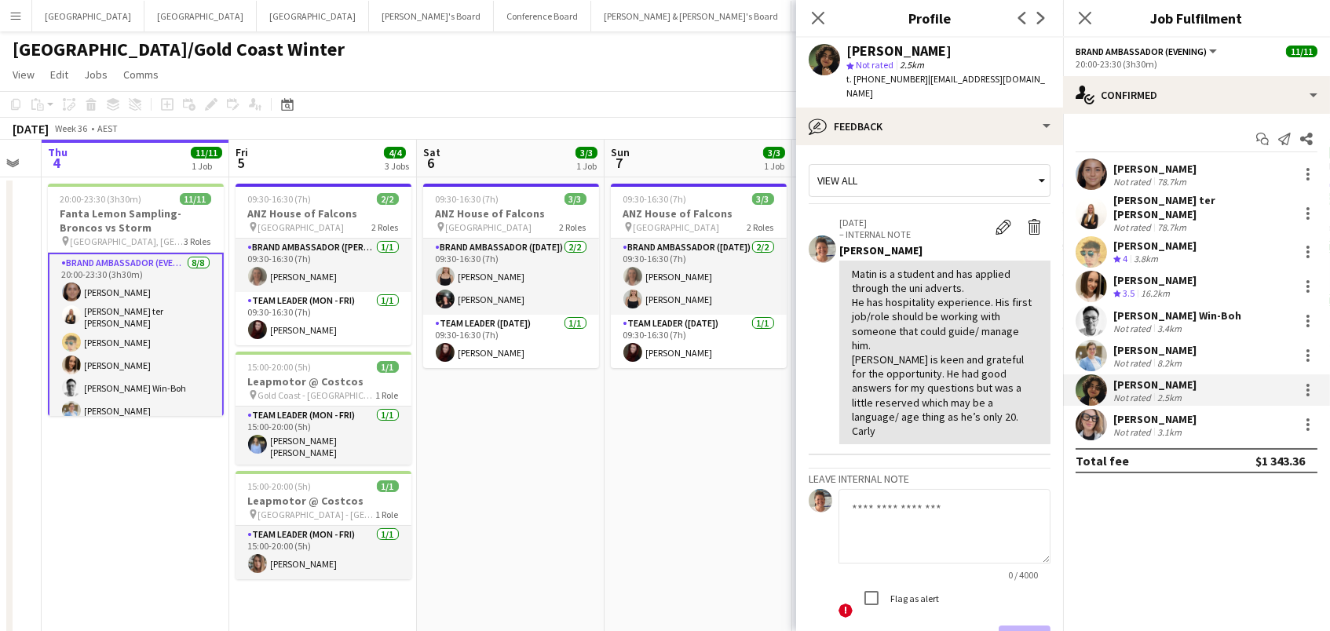
click at [873, 472] on h3 "Leave internal note" at bounding box center [930, 479] width 242 height 14
click at [867, 489] on textarea at bounding box center [945, 526] width 212 height 75
type textarea "**********"
click at [1009, 626] on button "Save" at bounding box center [1025, 641] width 52 height 31
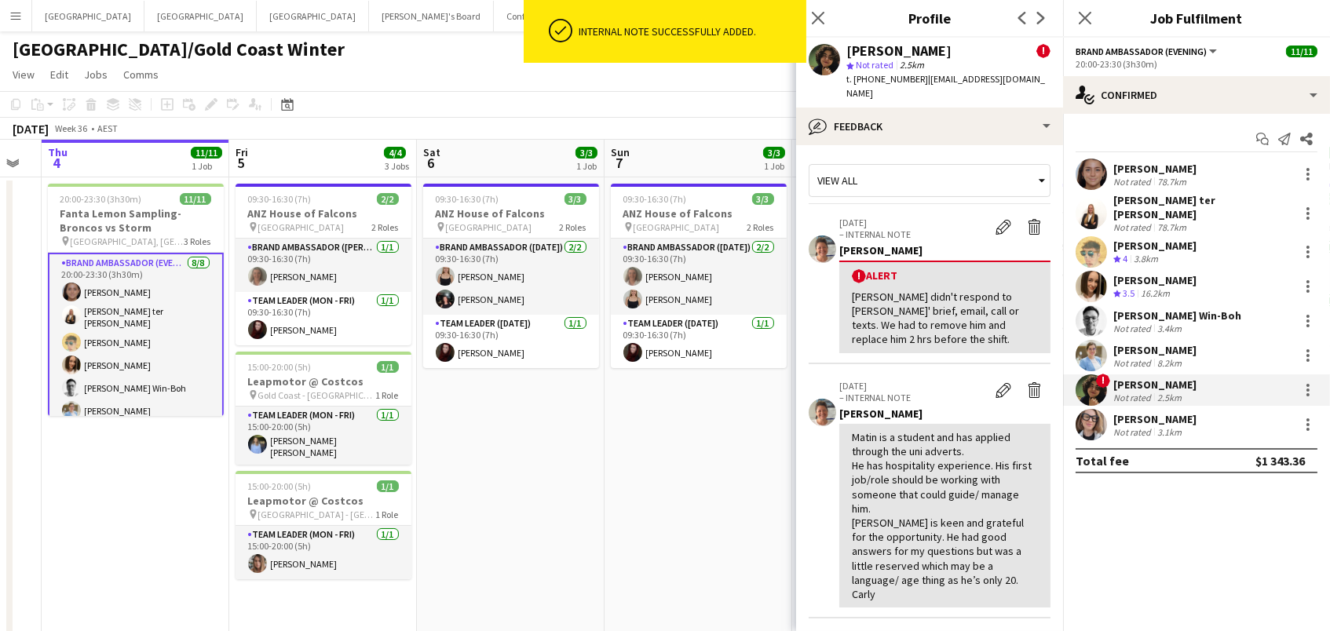
scroll to position [0, 0]
click at [1311, 382] on div at bounding box center [1308, 390] width 19 height 19
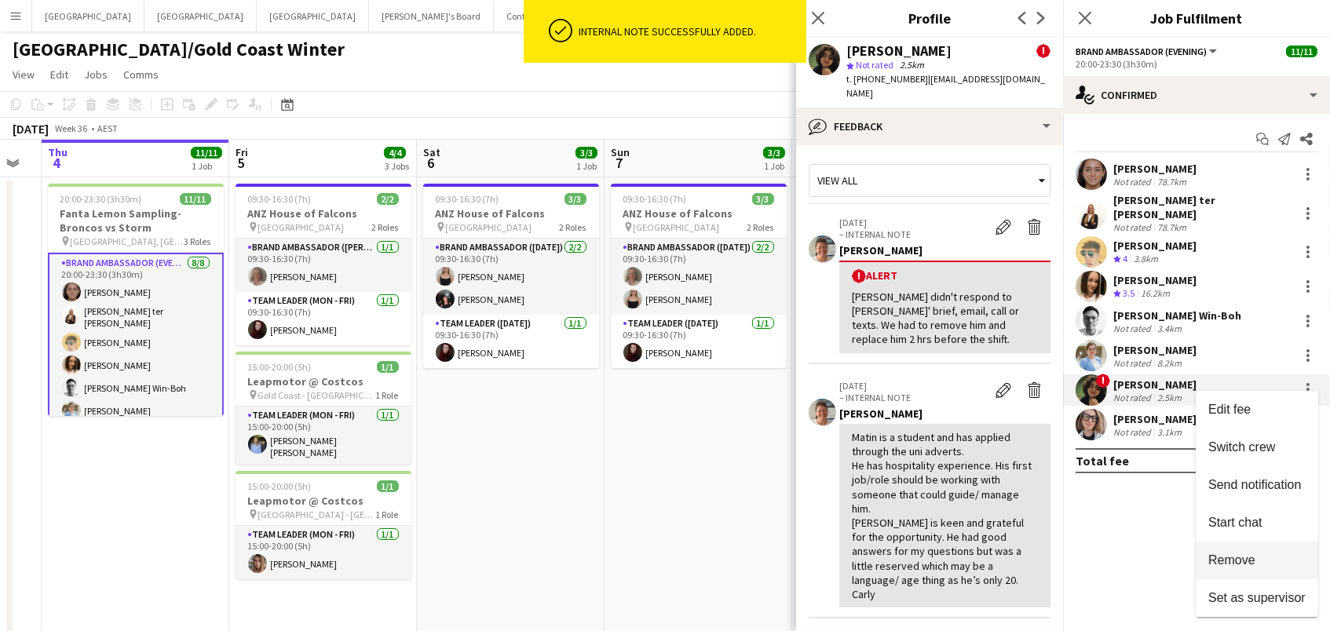
click at [1232, 567] on span "Remove" at bounding box center [1232, 560] width 47 height 13
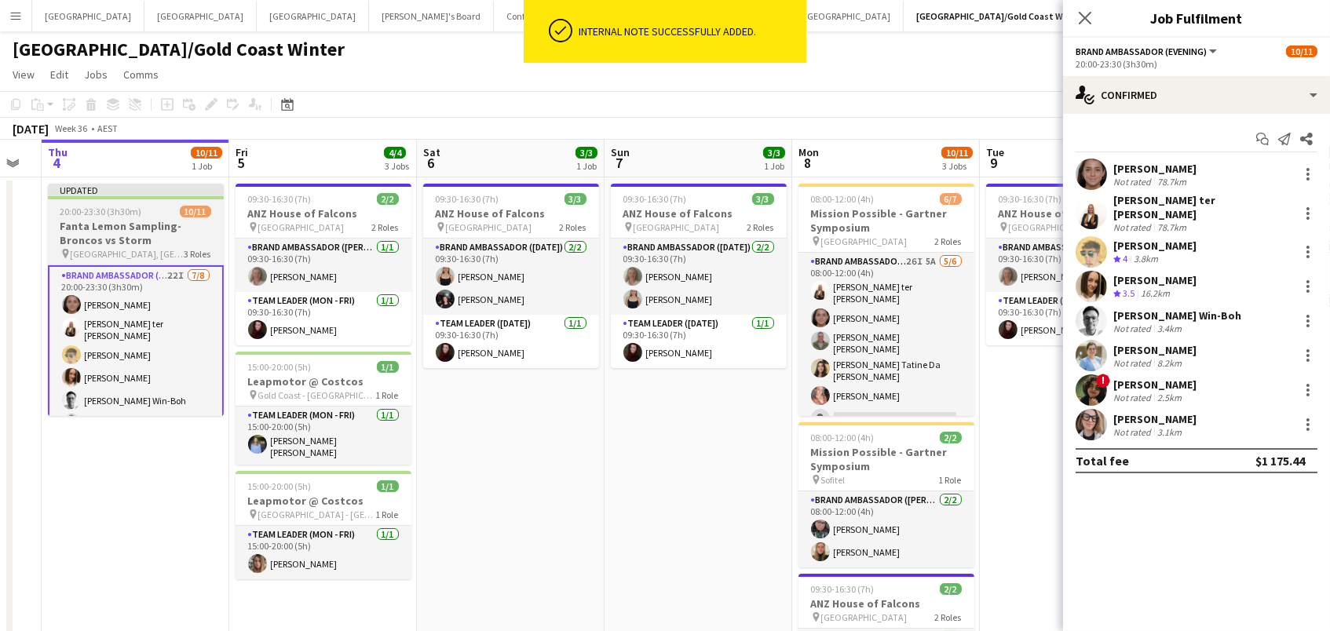
click at [98, 229] on h3 "Fanta Lemon Sampling-Broncos vs Storm" at bounding box center [136, 233] width 176 height 28
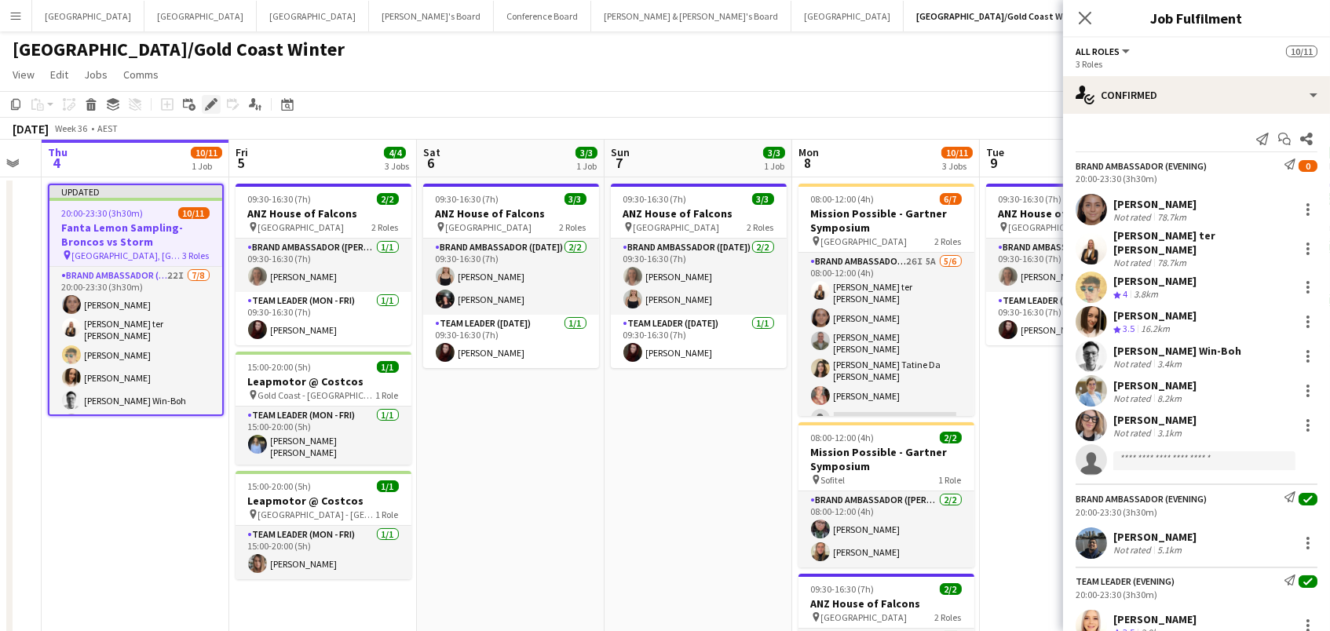
click at [205, 108] on icon at bounding box center [207, 109] width 4 height 4
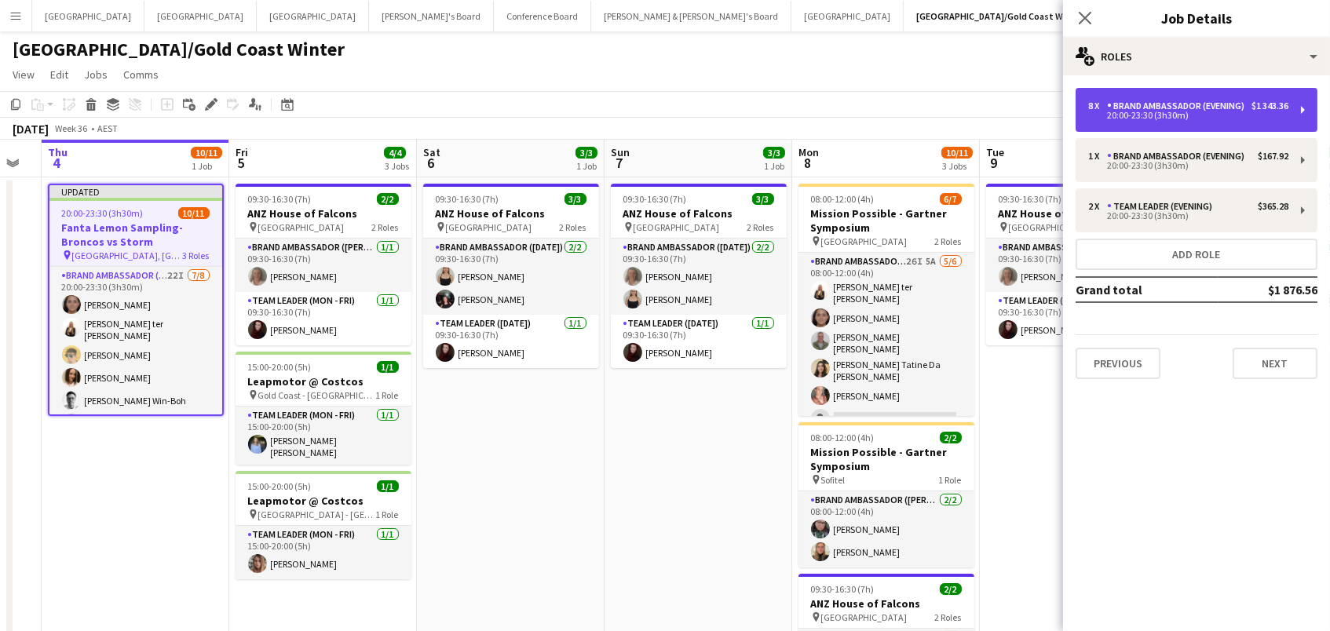
click at [1107, 90] on div "8 x Brand Ambassador (Evening) $1 343.36 20:00-23:30 (3h30m)" at bounding box center [1197, 110] width 242 height 44
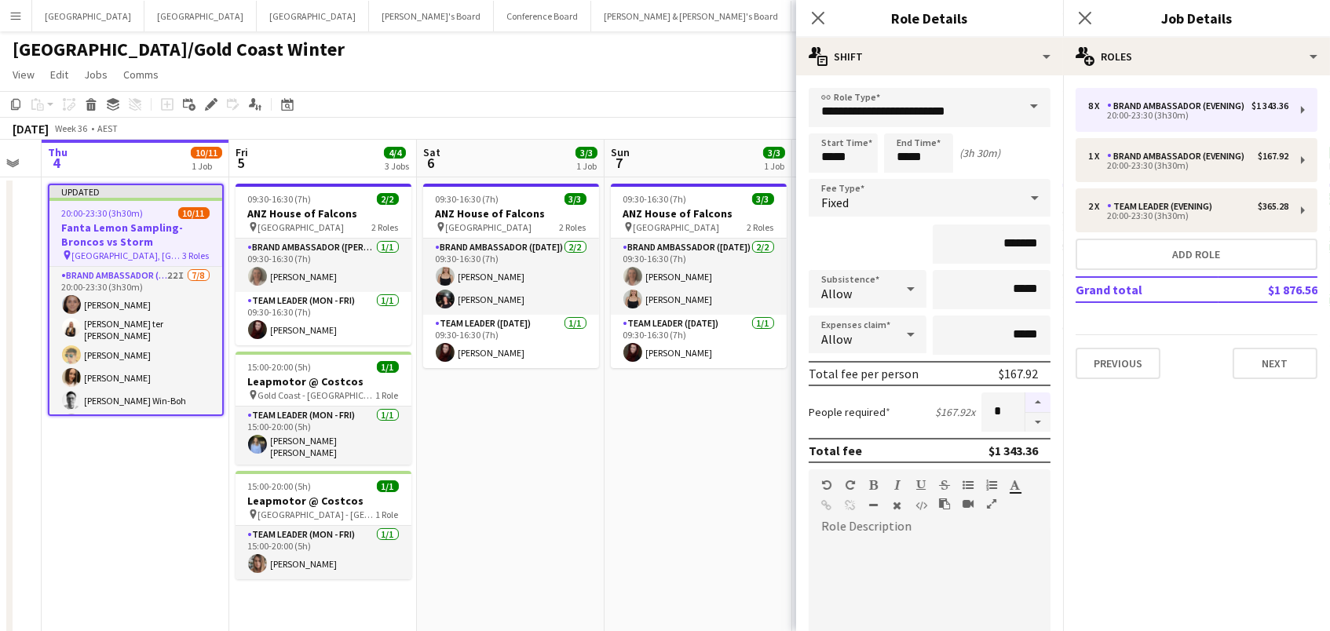
click at [1041, 410] on button "button" at bounding box center [1038, 403] width 25 height 20
type input "*"
click at [682, 478] on app-date-cell "09:30-16:30 (7h) 3/3 ANZ House of Falcons pin Brisbane 2 Roles Brand Ambassador…" at bounding box center [699, 473] width 188 height 592
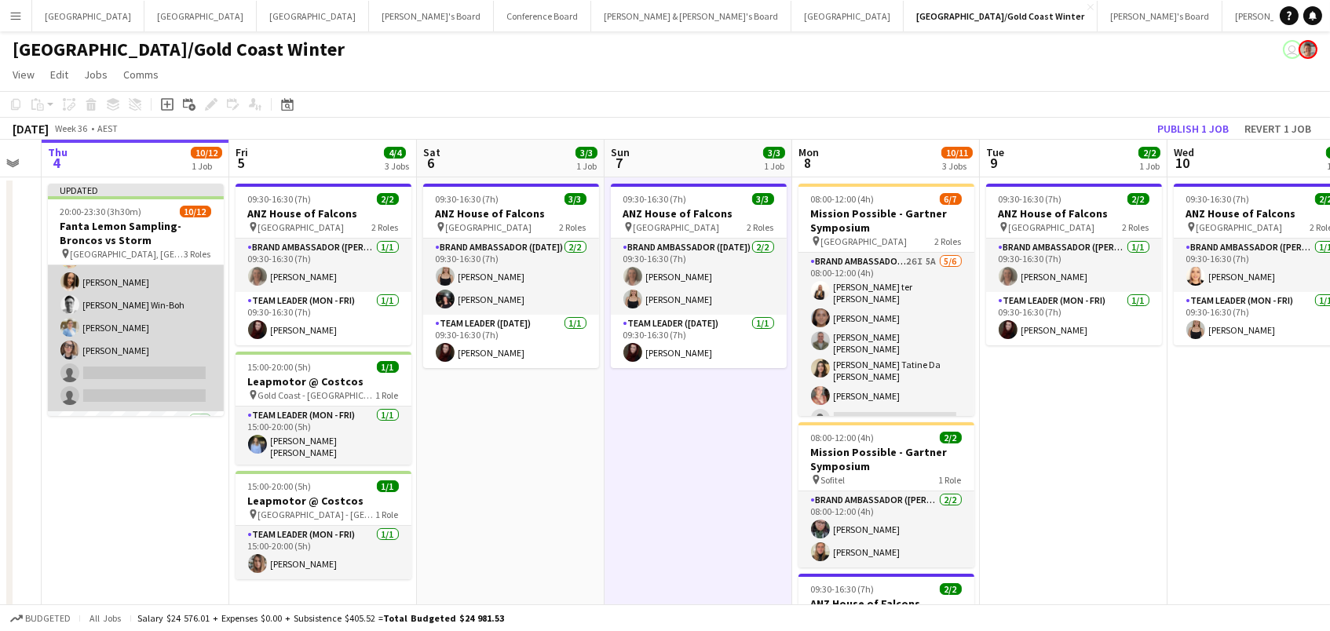
scroll to position [87, 0]
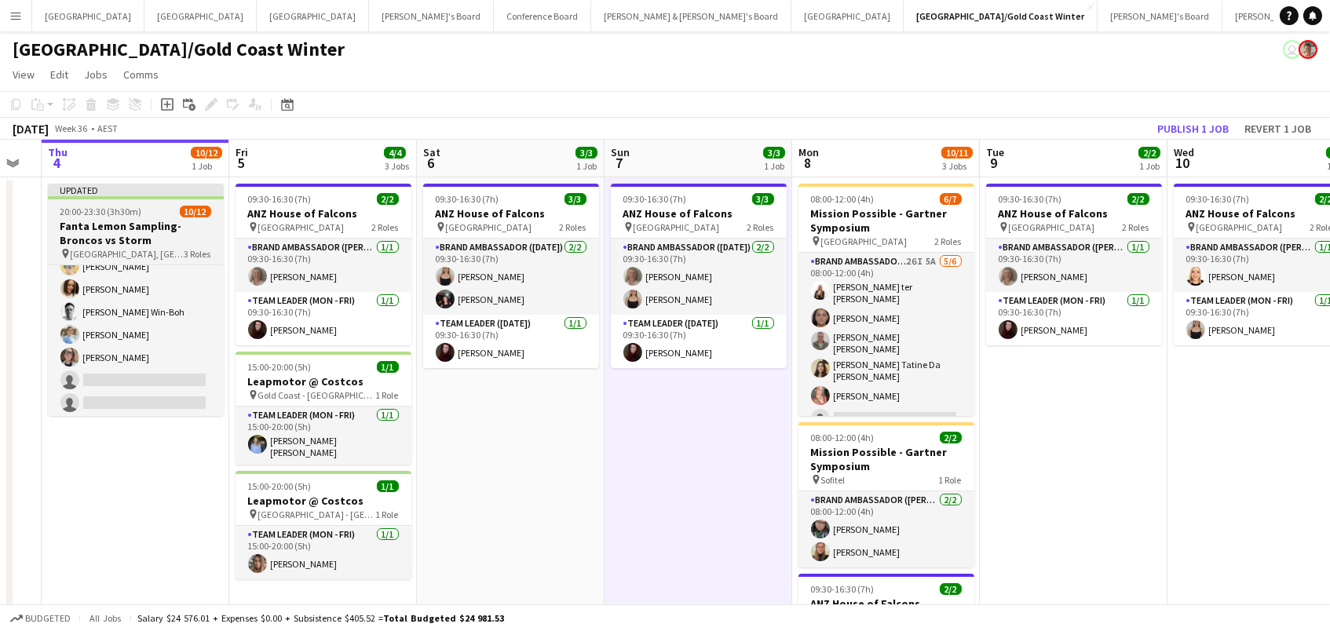
click at [128, 234] on h3 "Fanta Lemon Sampling-Broncos vs Storm" at bounding box center [136, 233] width 176 height 28
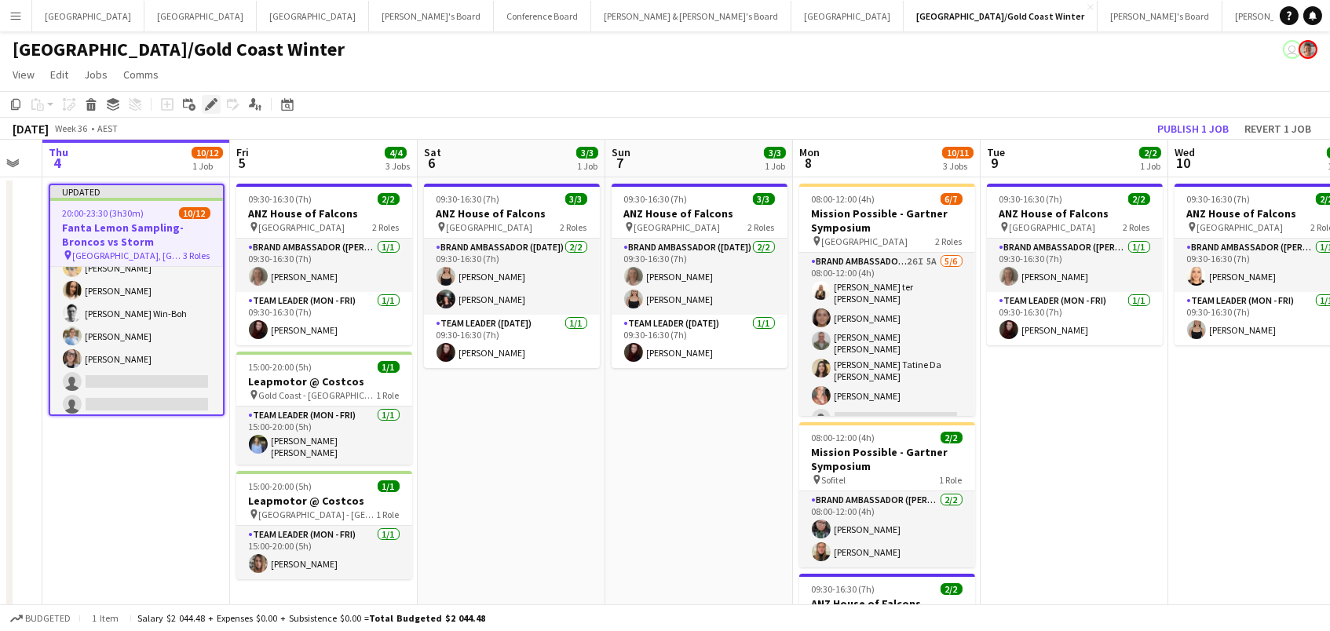
click at [211, 112] on div "Edit" at bounding box center [211, 104] width 19 height 19
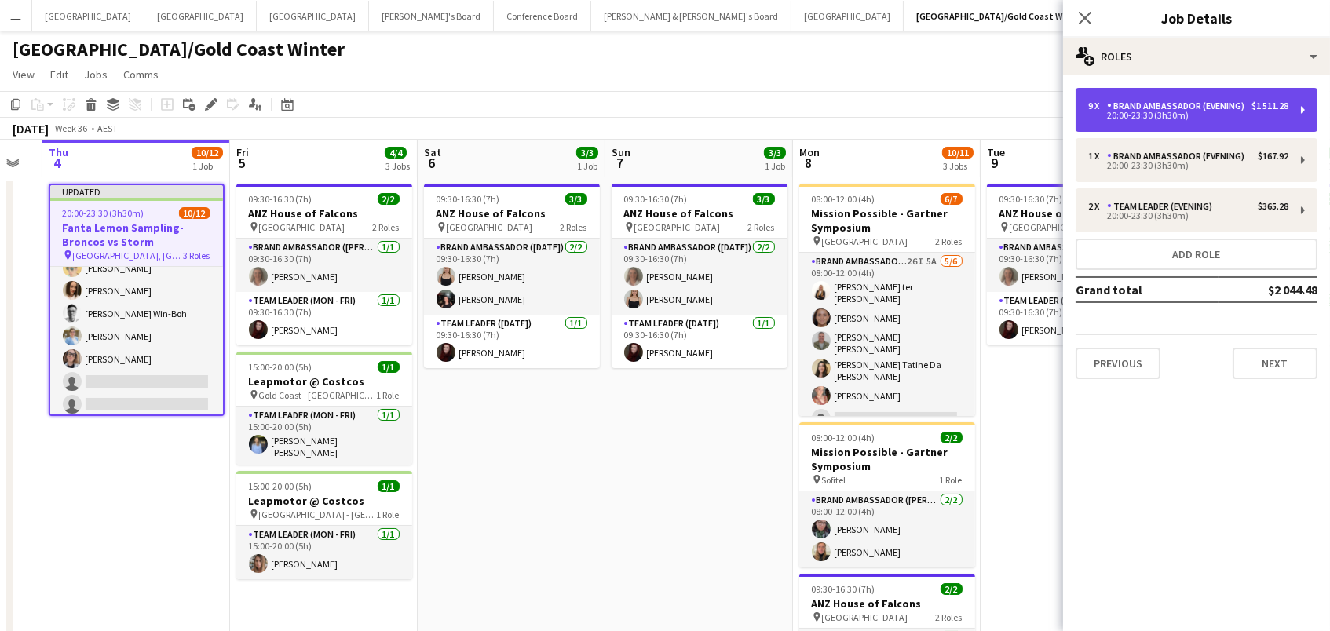
click at [1186, 119] on div "20:00-23:30 (3h30m)" at bounding box center [1189, 116] width 200 height 8
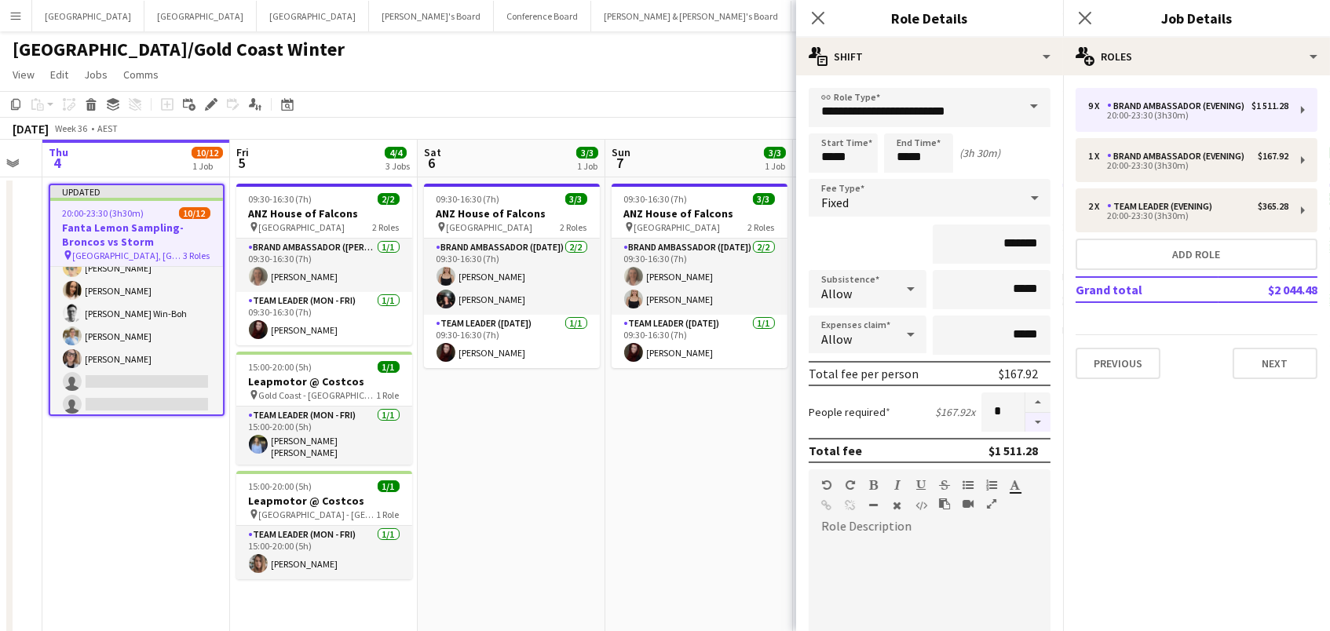
click at [1041, 423] on button "button" at bounding box center [1038, 423] width 25 height 20
type input "*"
click at [1041, 423] on div at bounding box center [1038, 412] width 26 height 39
click at [655, 459] on app-date-cell "09:30-16:30 (7h) 3/3 ANZ House of Falcons pin Brisbane 2 Roles Brand Ambassador…" at bounding box center [700, 473] width 188 height 592
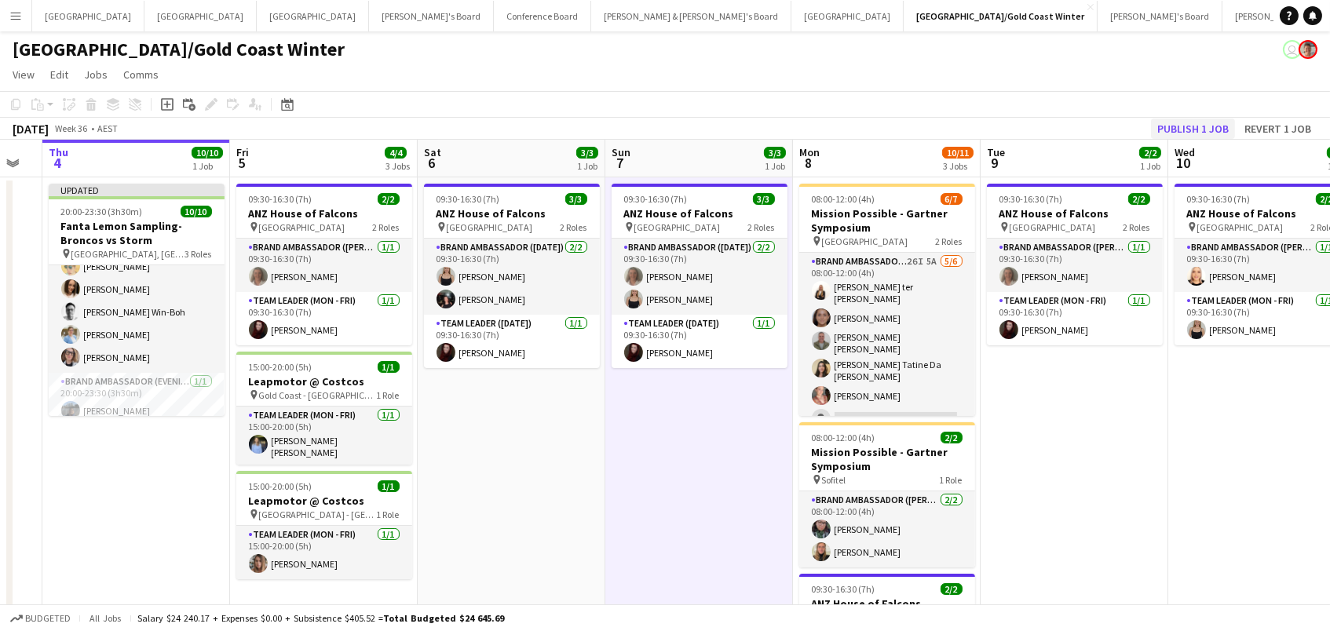
click at [1224, 119] on button "Publish 1 job" at bounding box center [1193, 129] width 84 height 20
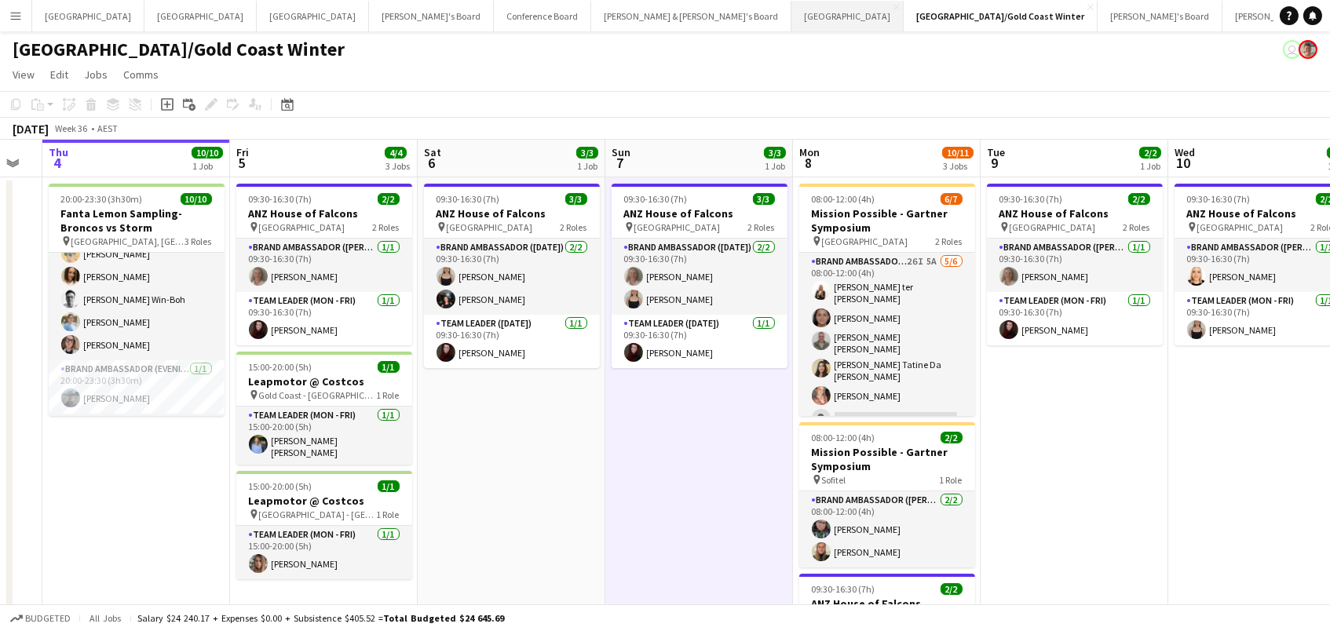
click at [792, 15] on button "Sydney Close" at bounding box center [848, 16] width 112 height 31
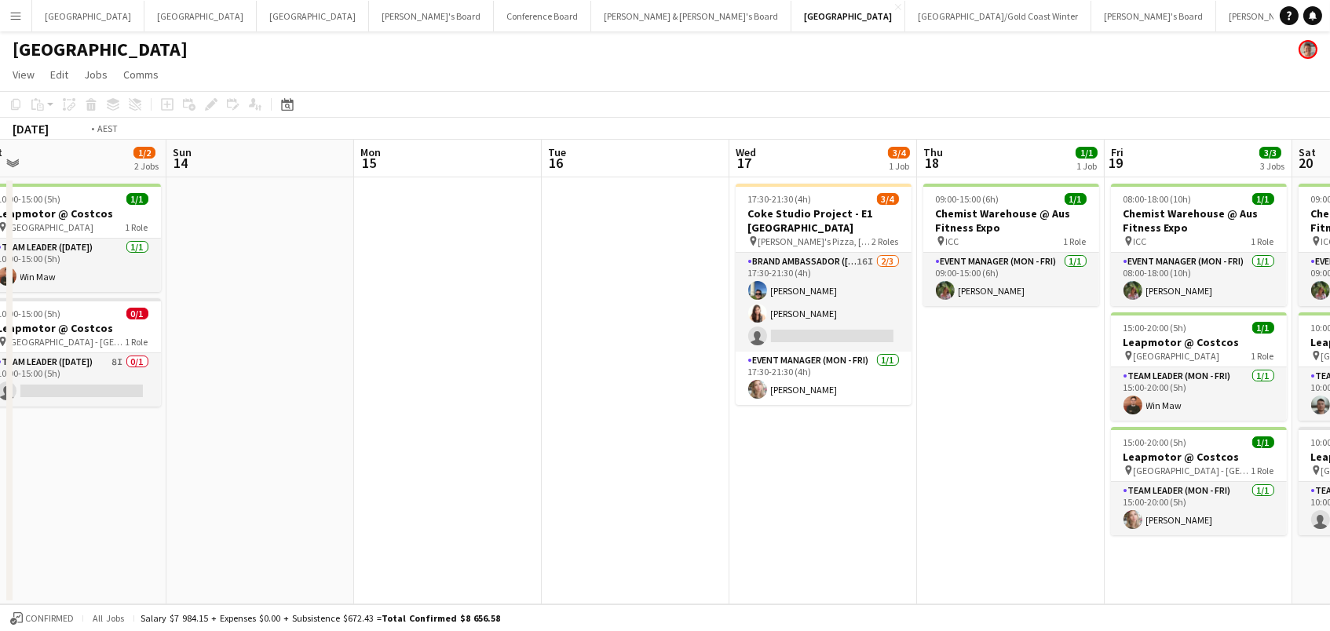
scroll to position [0, 642]
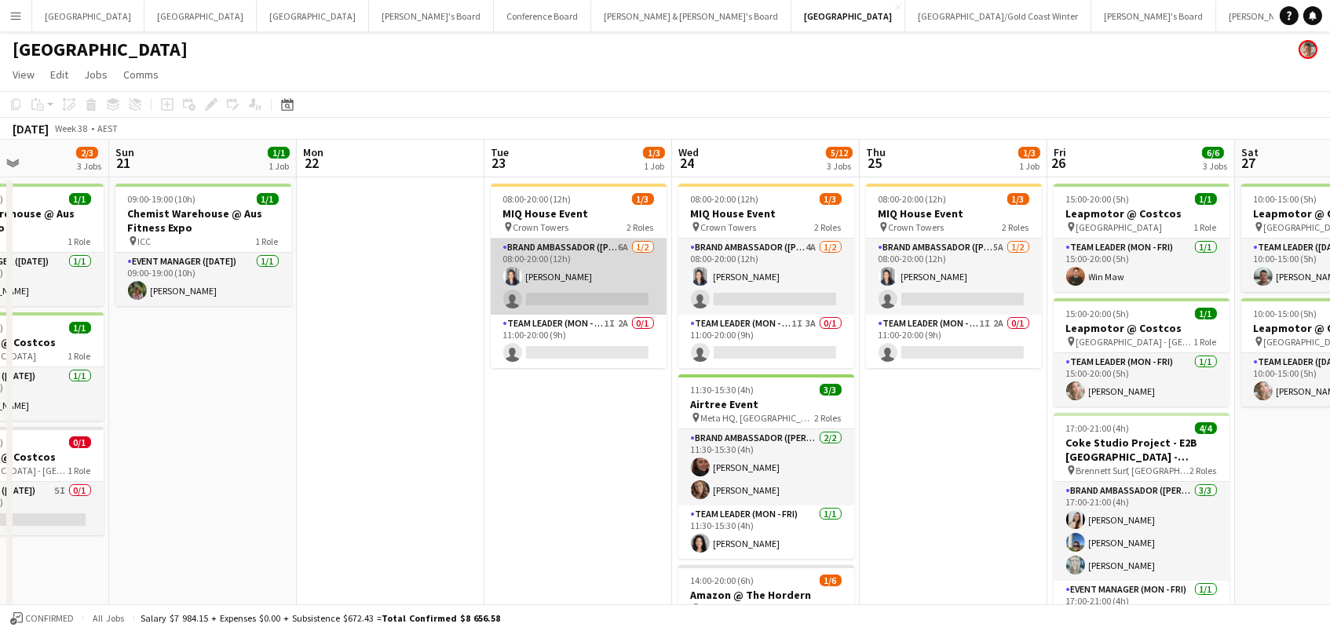
click at [563, 279] on app-card-role "Brand Ambassador (Mon - Fri) 6A 1/2 08:00-20:00 (12h) Vanessa Flauzino single-n…" at bounding box center [579, 277] width 176 height 76
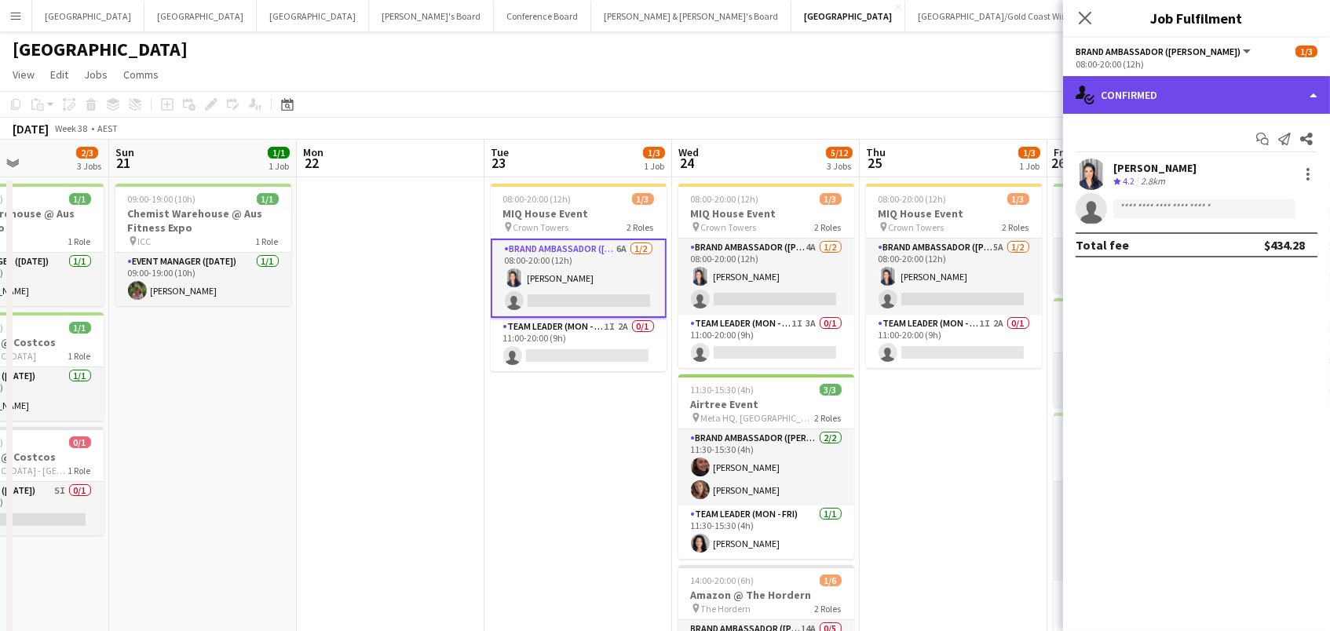
click at [1147, 103] on div "single-neutral-actions-check-2 Confirmed" at bounding box center [1196, 95] width 267 height 38
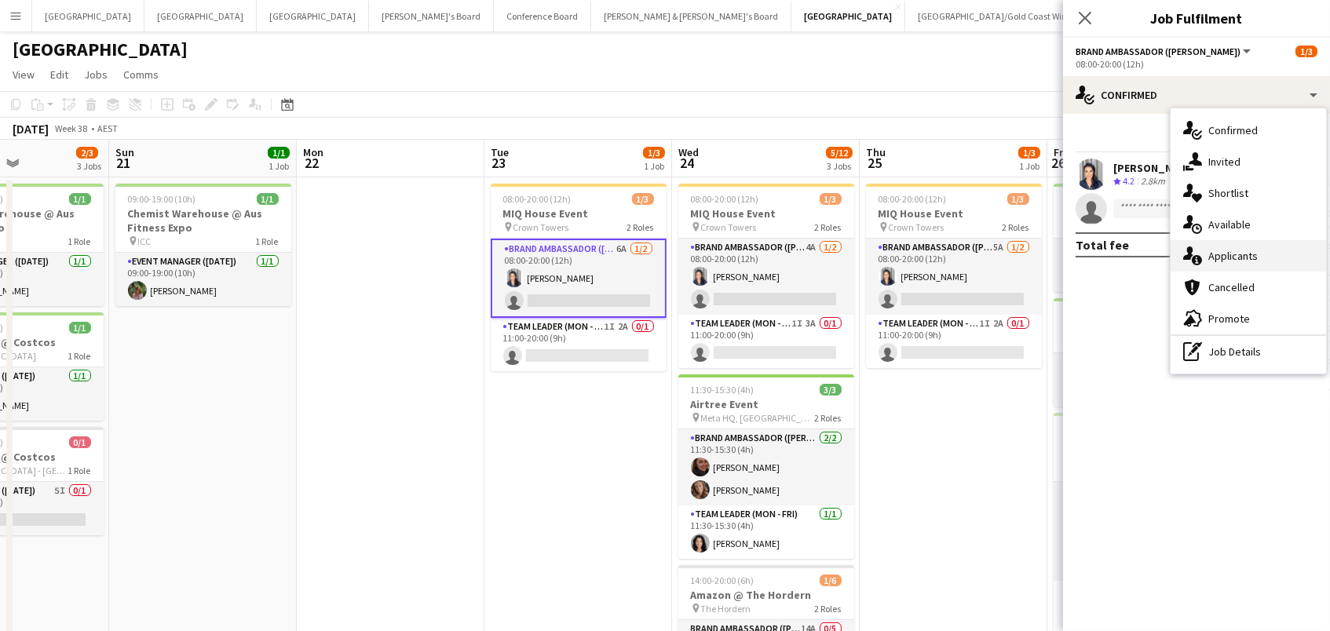
click at [1250, 254] on span "Applicants" at bounding box center [1233, 256] width 49 height 14
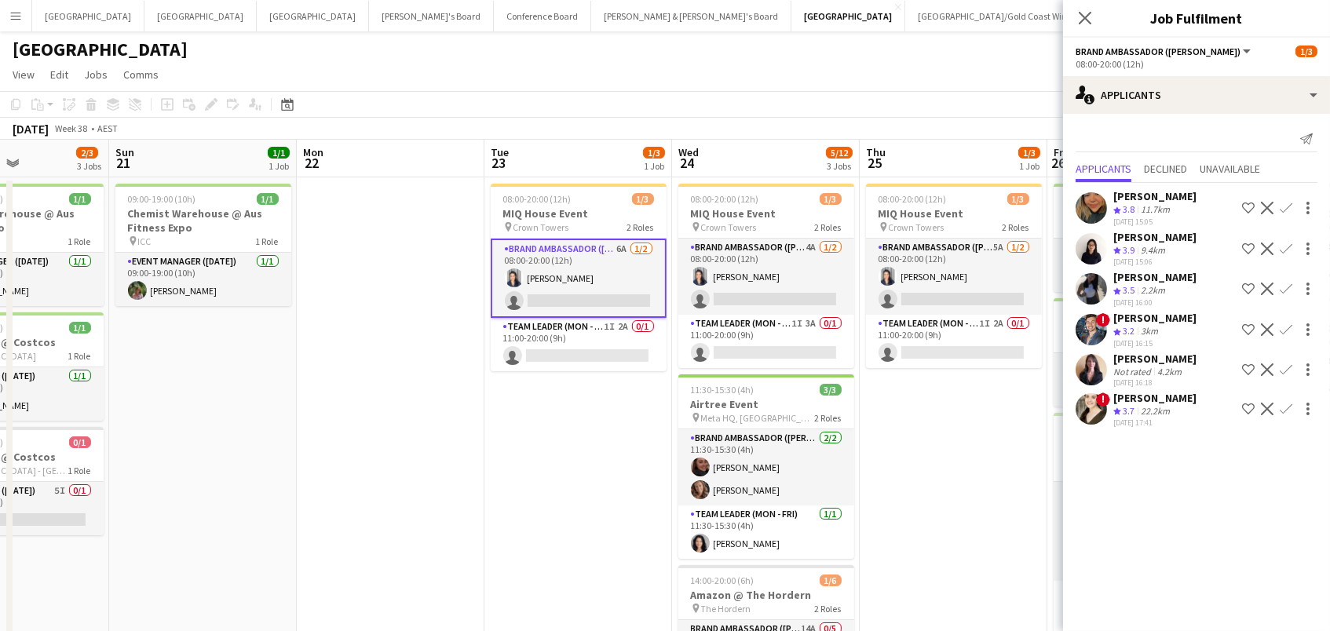
click at [595, 181] on app-date-cell "08:00-20:00 (12h) 1/3 MIQ House Event pin Crown Towers 2 Roles Brand Ambassador…" at bounding box center [579, 504] width 188 height 654
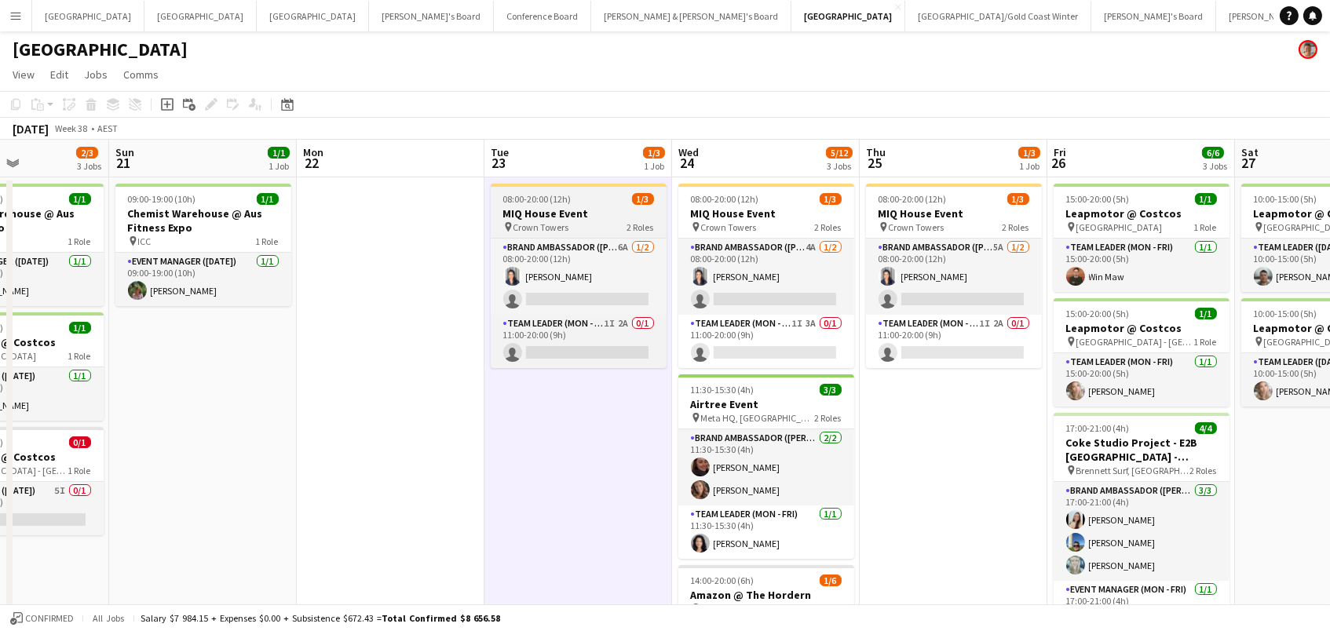
click at [594, 197] on div "08:00-20:00 (12h) 1/3" at bounding box center [579, 199] width 176 height 12
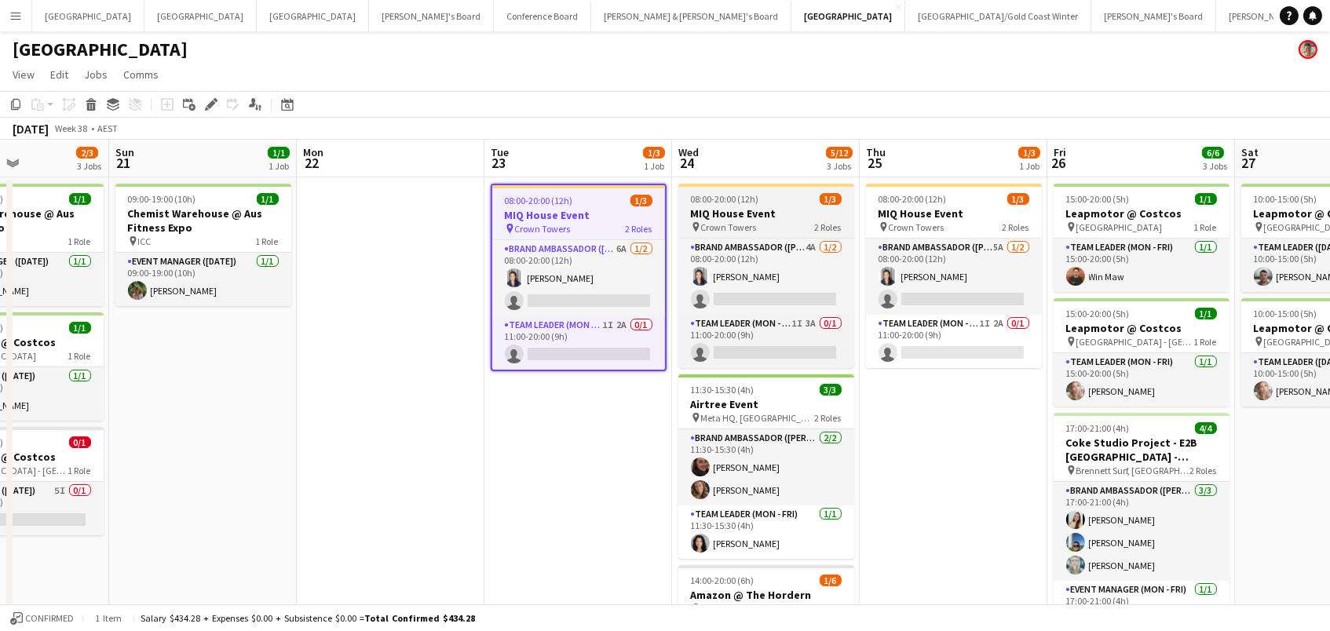
click at [757, 218] on h3 "MIQ House Event" at bounding box center [767, 214] width 176 height 14
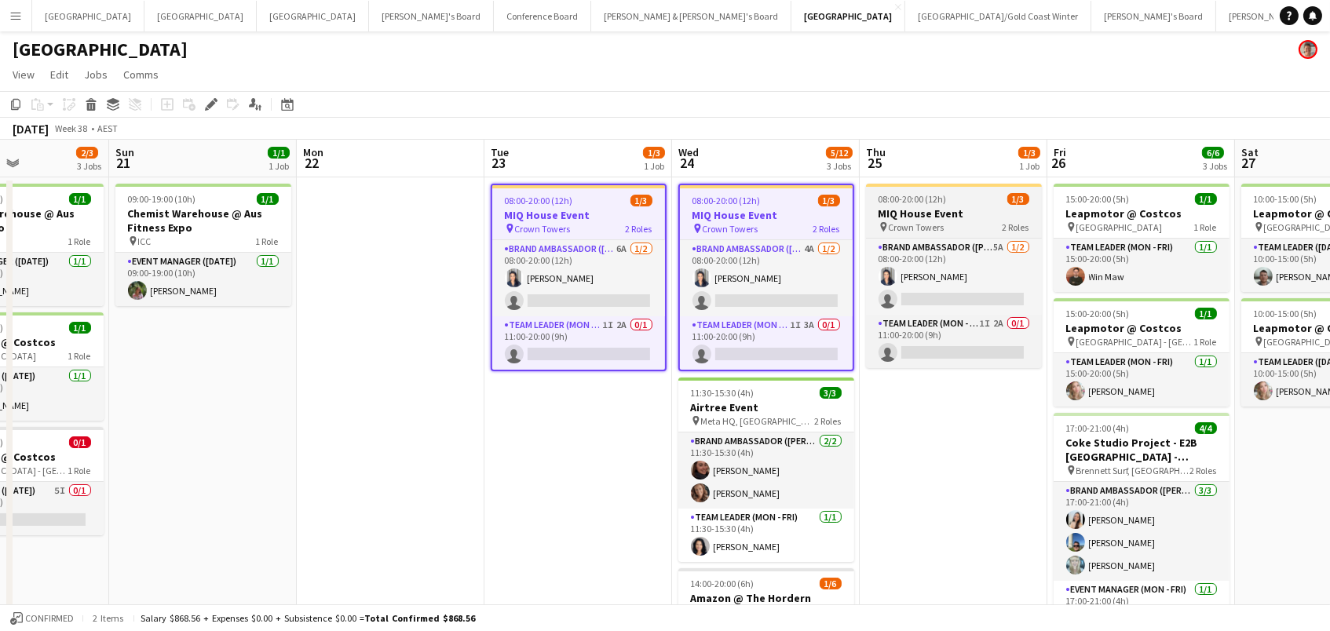
click at [906, 214] on h3 "MIQ House Event" at bounding box center [954, 214] width 176 height 14
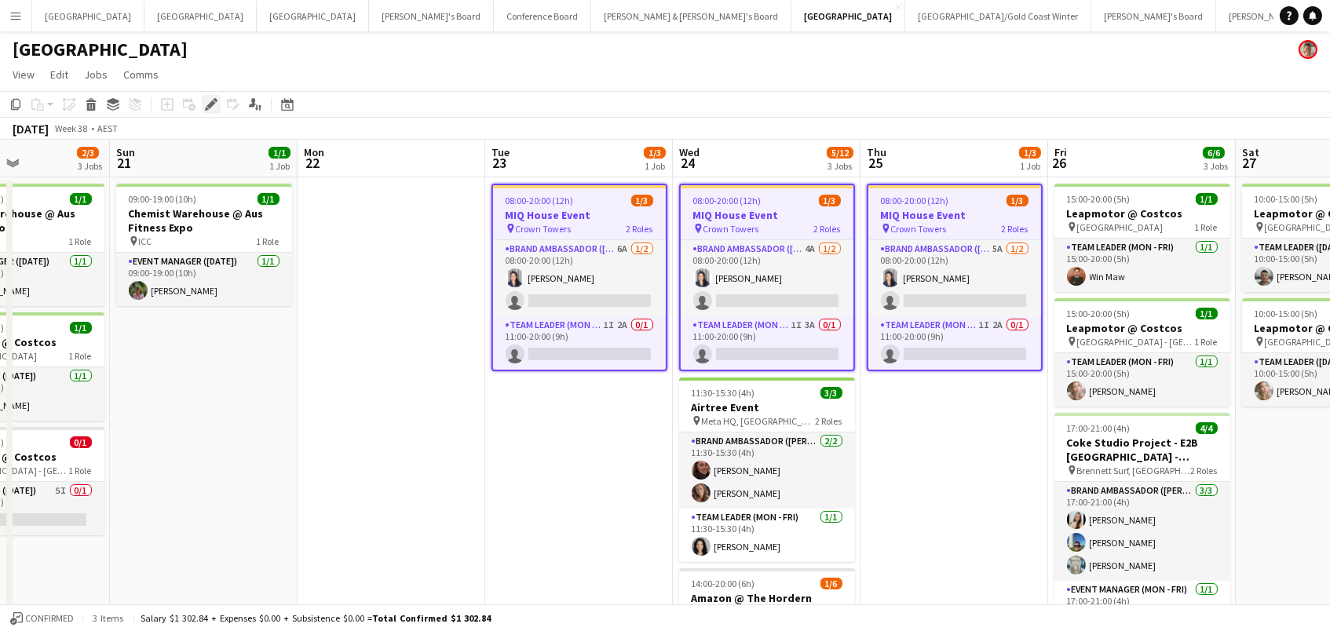
click at [210, 107] on icon "Edit" at bounding box center [211, 104] width 13 height 13
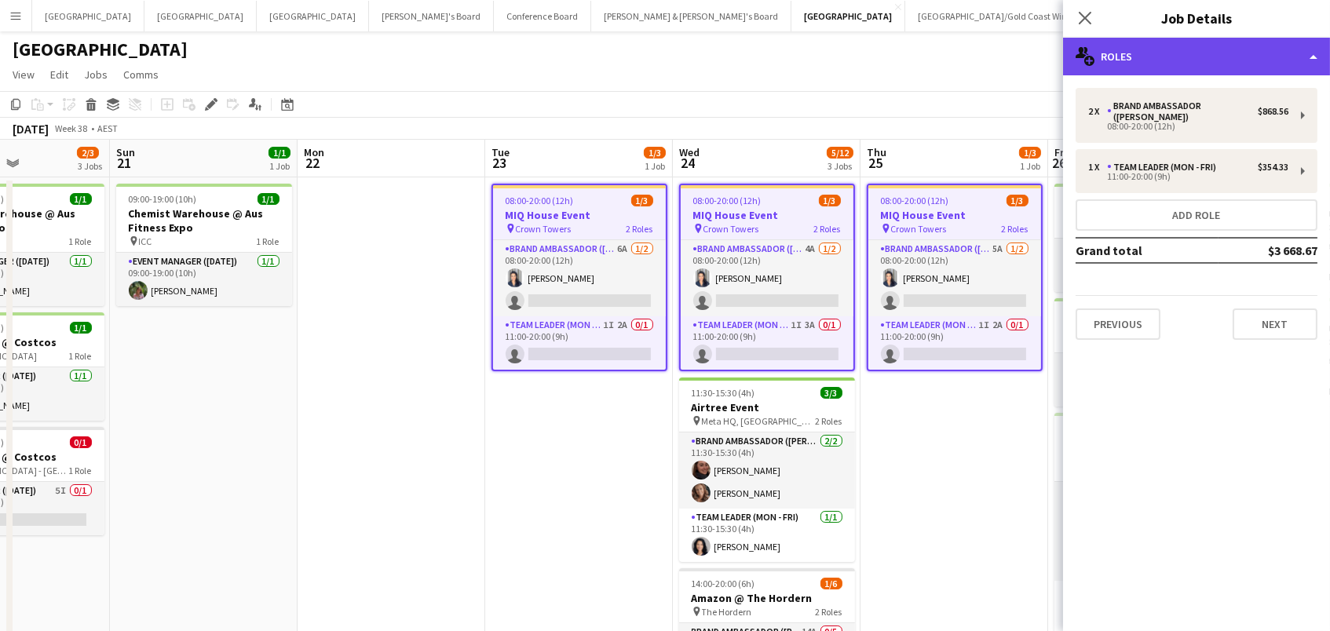
click at [1154, 48] on div "multiple-users-add Roles" at bounding box center [1196, 57] width 267 height 38
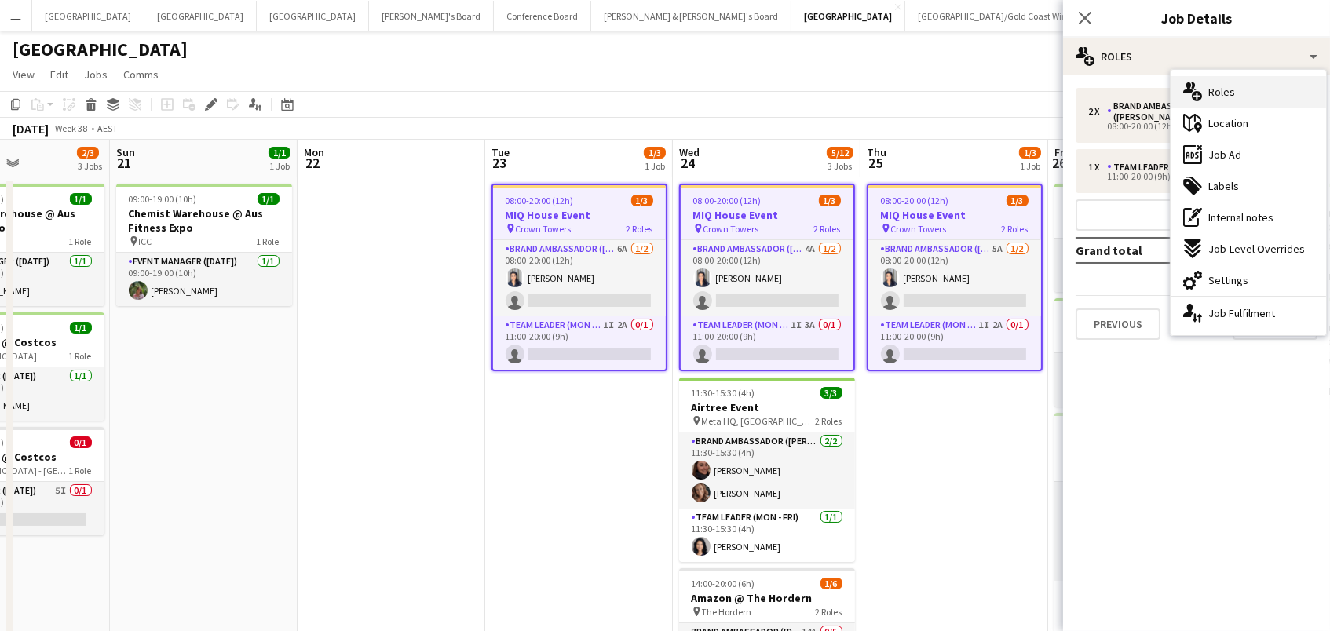
click at [1209, 97] on span "Roles" at bounding box center [1222, 92] width 27 height 14
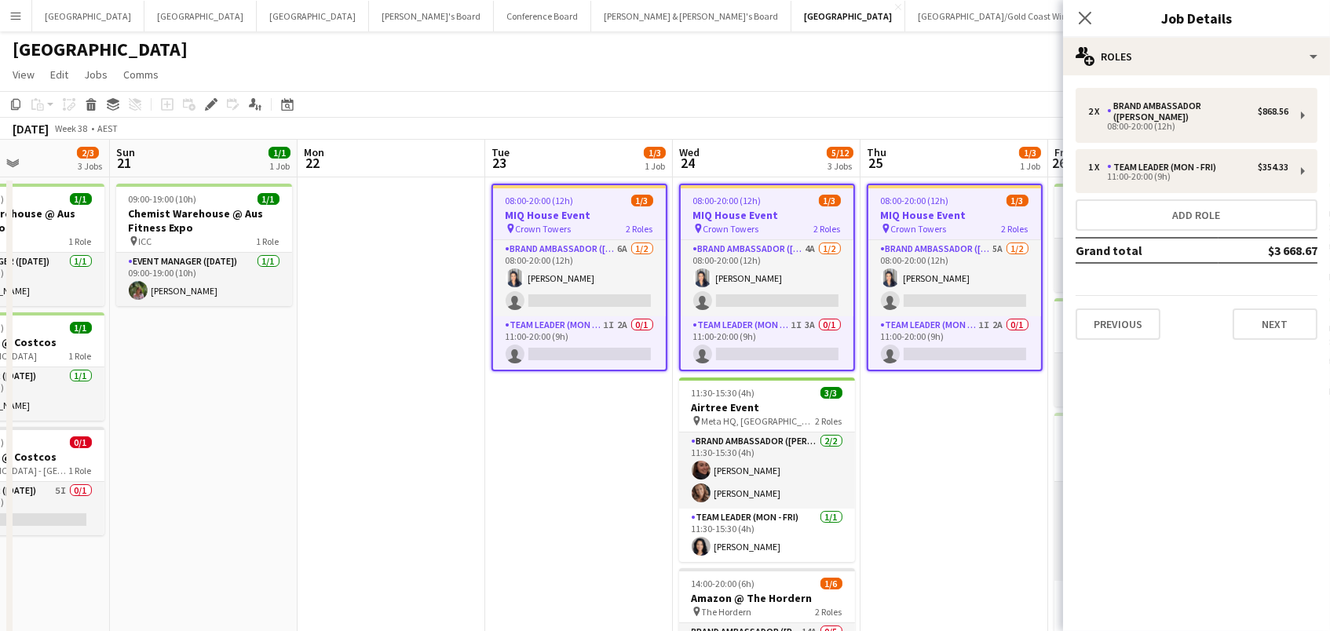
scroll to position [0, 0]
click at [448, 280] on app-date-cell at bounding box center [392, 504] width 188 height 654
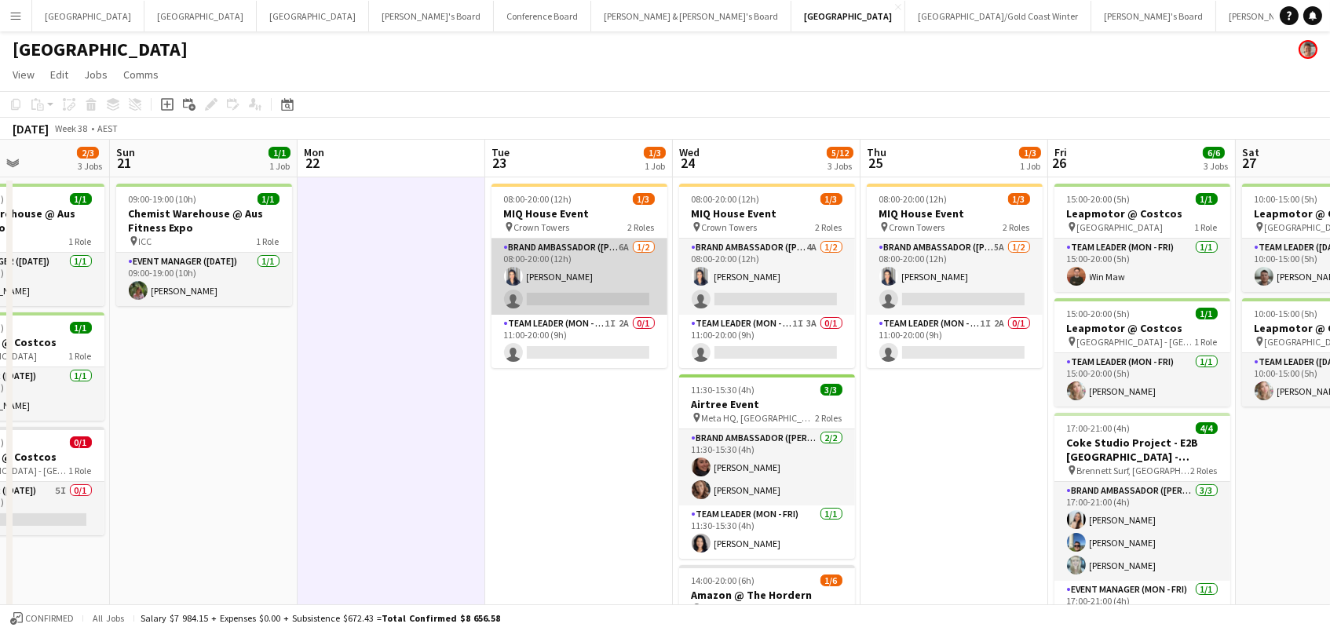
click at [577, 271] on app-card-role "Brand Ambassador (Mon - Fri) 6A 1/2 08:00-20:00 (12h) Vanessa Flauzino single-n…" at bounding box center [580, 277] width 176 height 76
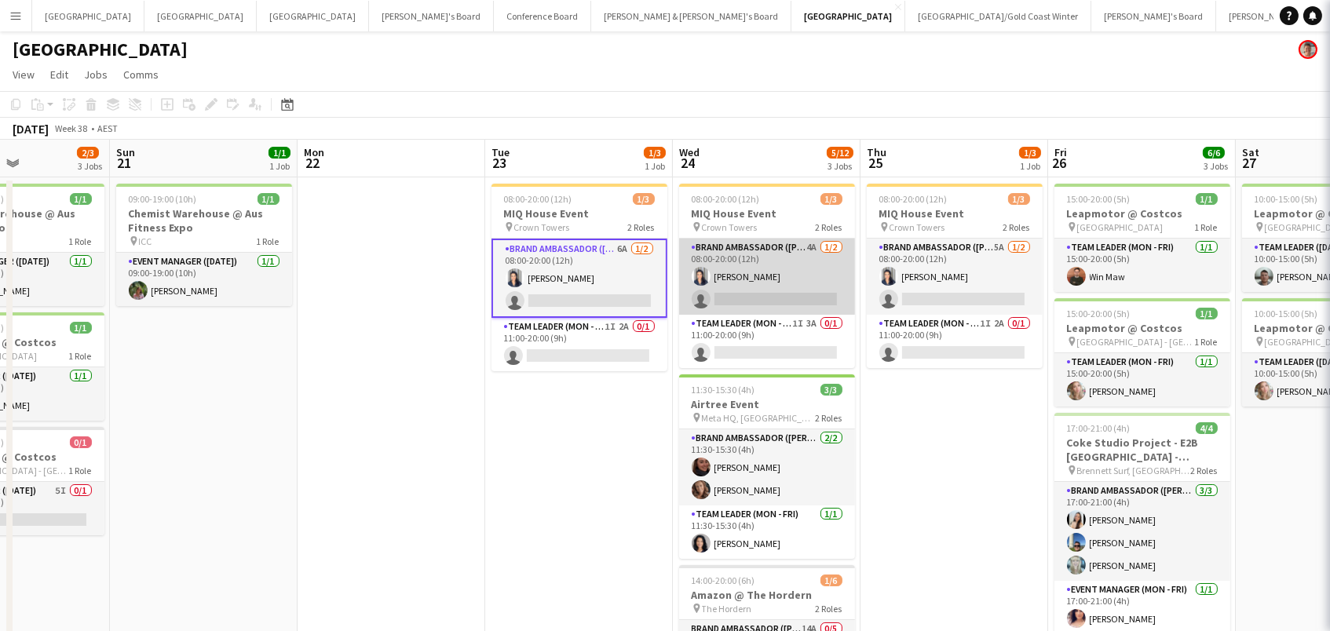
click at [766, 284] on app-card-role "Brand Ambassador (Mon - Fri) 4A 1/2 08:00-20:00 (12h) Vanessa Flauzino single-n…" at bounding box center [767, 277] width 176 height 76
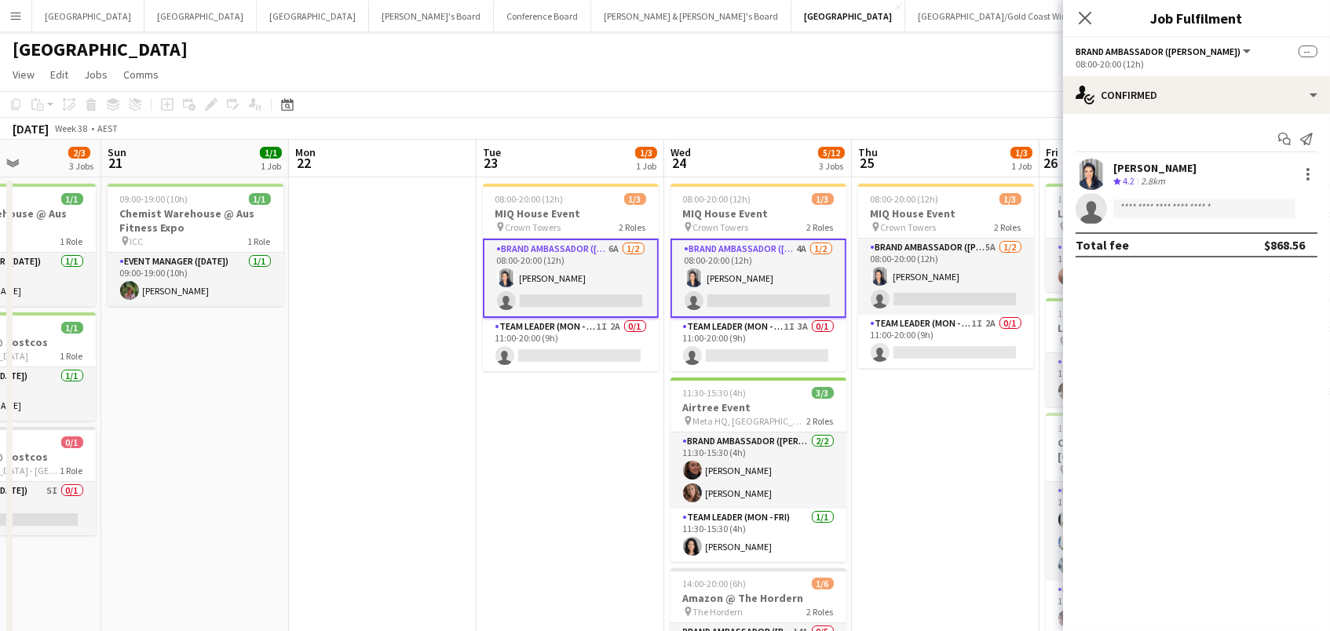
scroll to position [0, 651]
click at [638, 284] on app-card-role "Brand Ambassador (Mon - Fri) 6A 1/2 08:00-20:00 (12h) Vanessa Flauzino single-n…" at bounding box center [569, 278] width 176 height 79
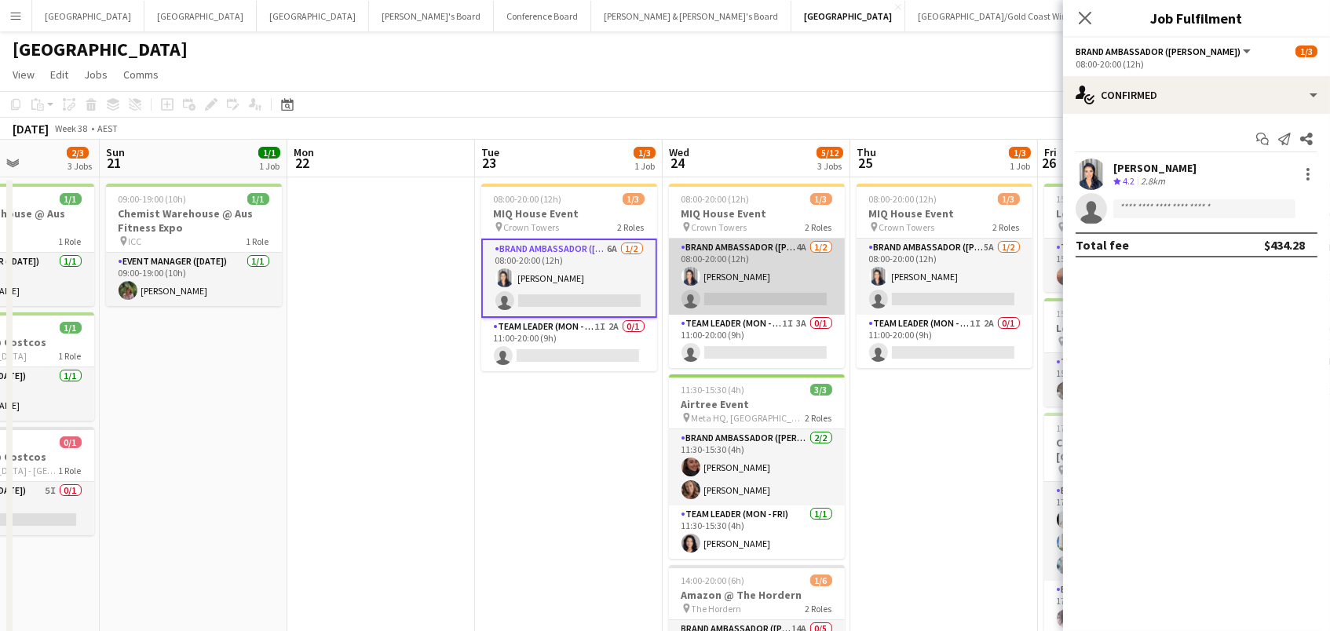
click at [781, 301] on app-card-role "Brand Ambassador (Mon - Fri) 4A 1/2 08:00-20:00 (12h) Vanessa Flauzino single-n…" at bounding box center [757, 277] width 176 height 76
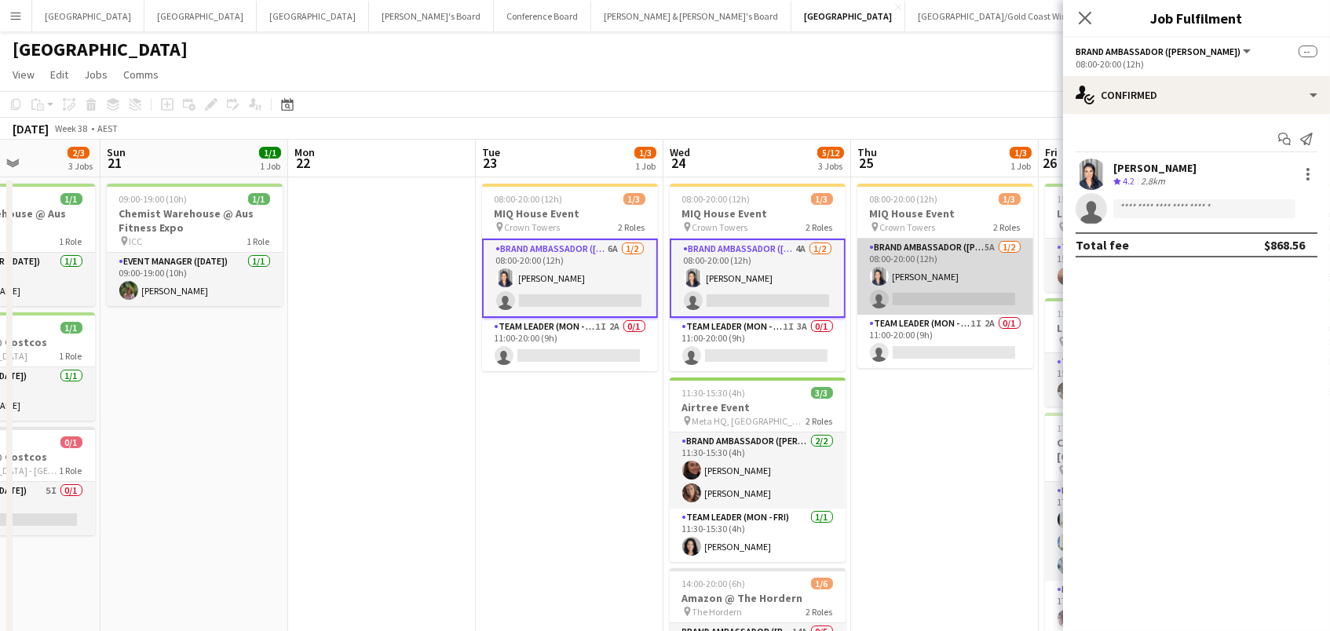
click at [933, 297] on app-card-role "Brand Ambassador (Mon - Fri) 5A 1/2 08:00-20:00 (12h) Vanessa Flauzino single-n…" at bounding box center [946, 277] width 176 height 76
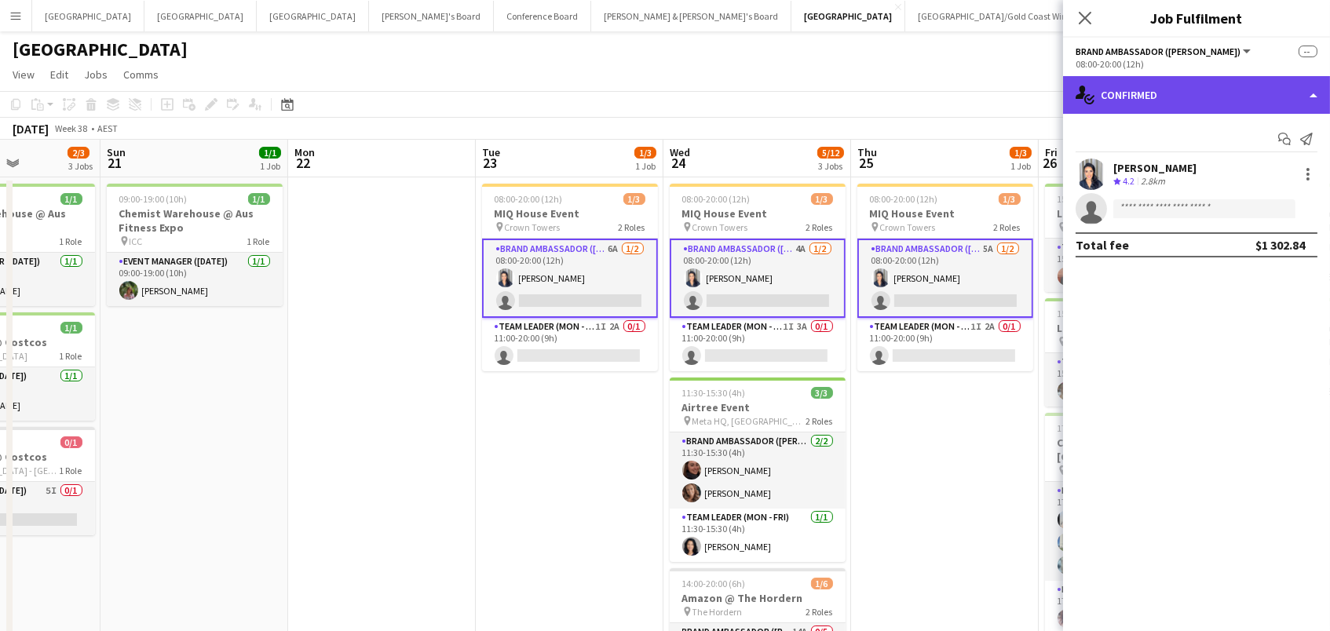
click at [1123, 100] on div "single-neutral-actions-check-2 Confirmed" at bounding box center [1196, 95] width 267 height 38
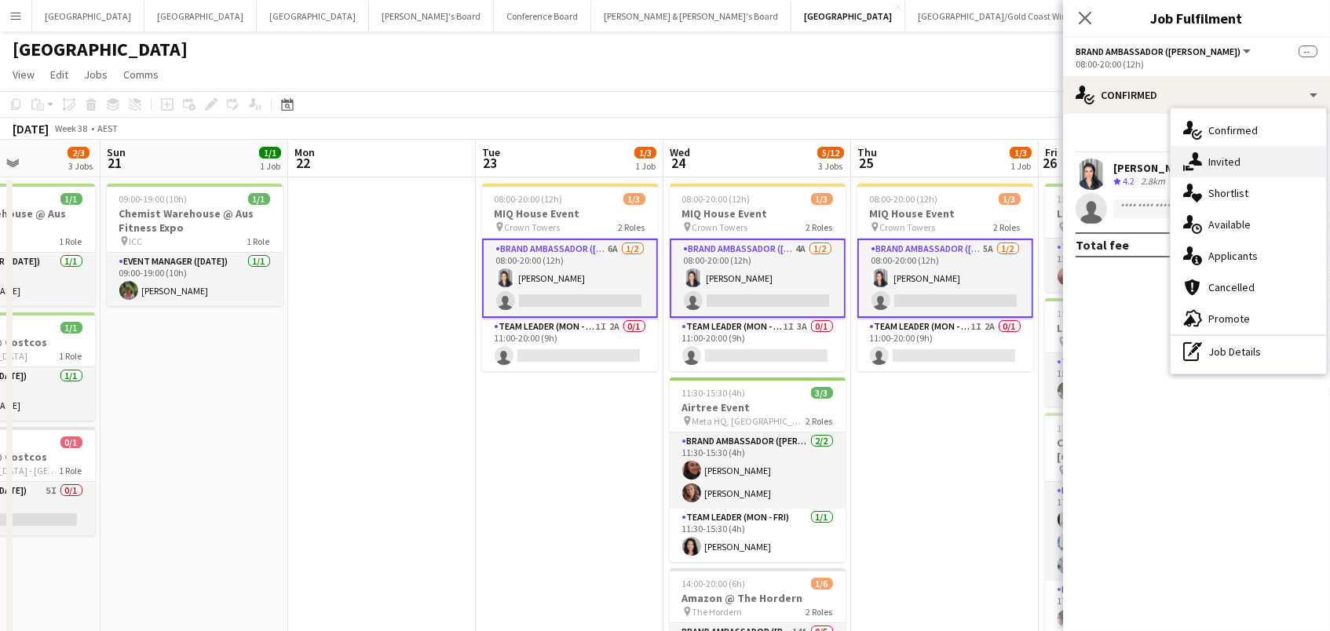
click at [1210, 164] on span "Invited" at bounding box center [1225, 162] width 32 height 14
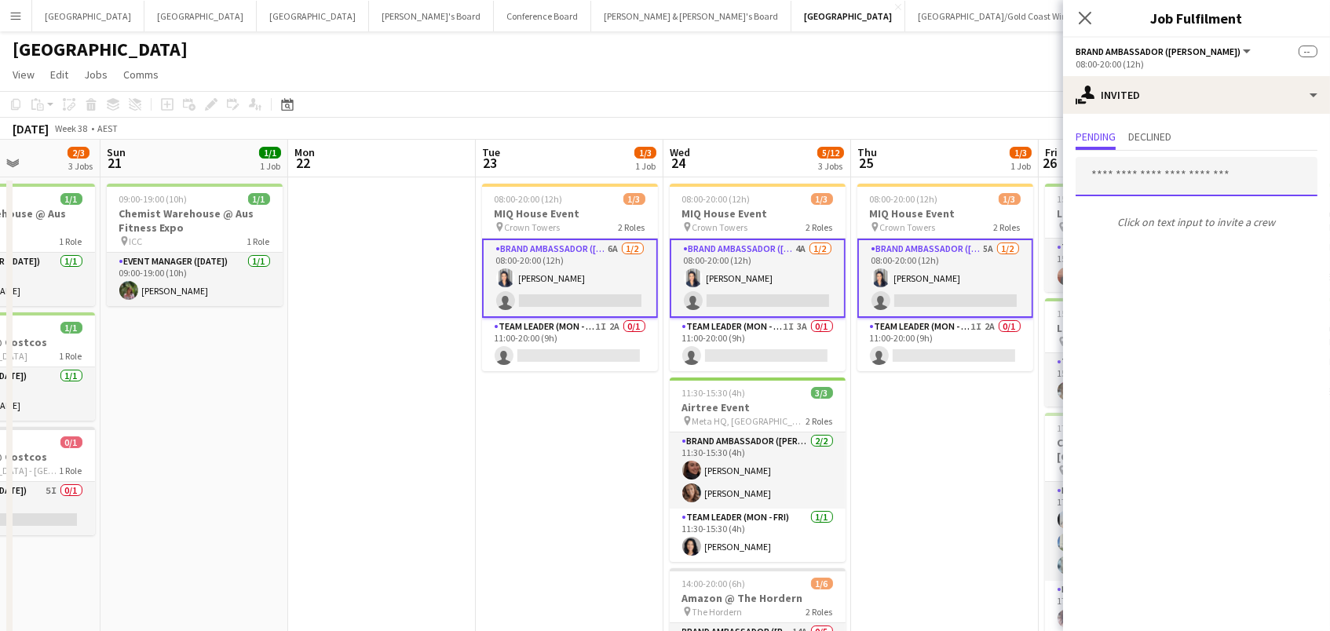
click at [1109, 174] on input "text" at bounding box center [1197, 176] width 242 height 39
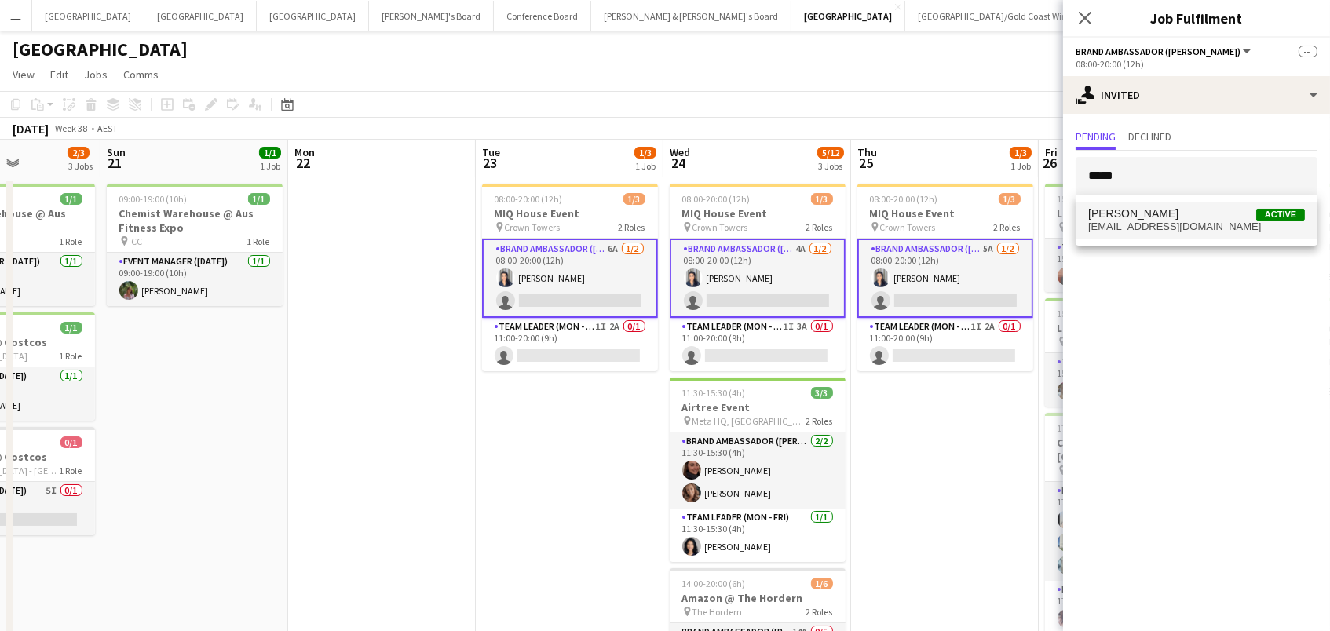
type input "*****"
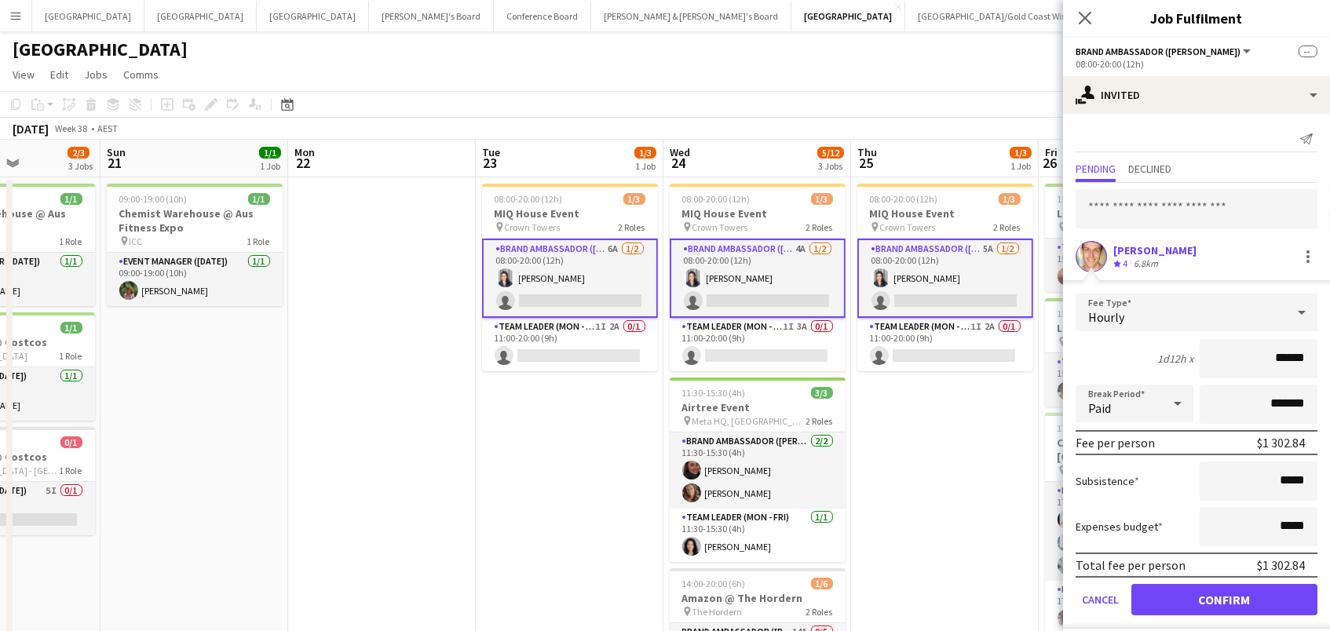
click at [1202, 595] on button "Confirm" at bounding box center [1225, 599] width 186 height 31
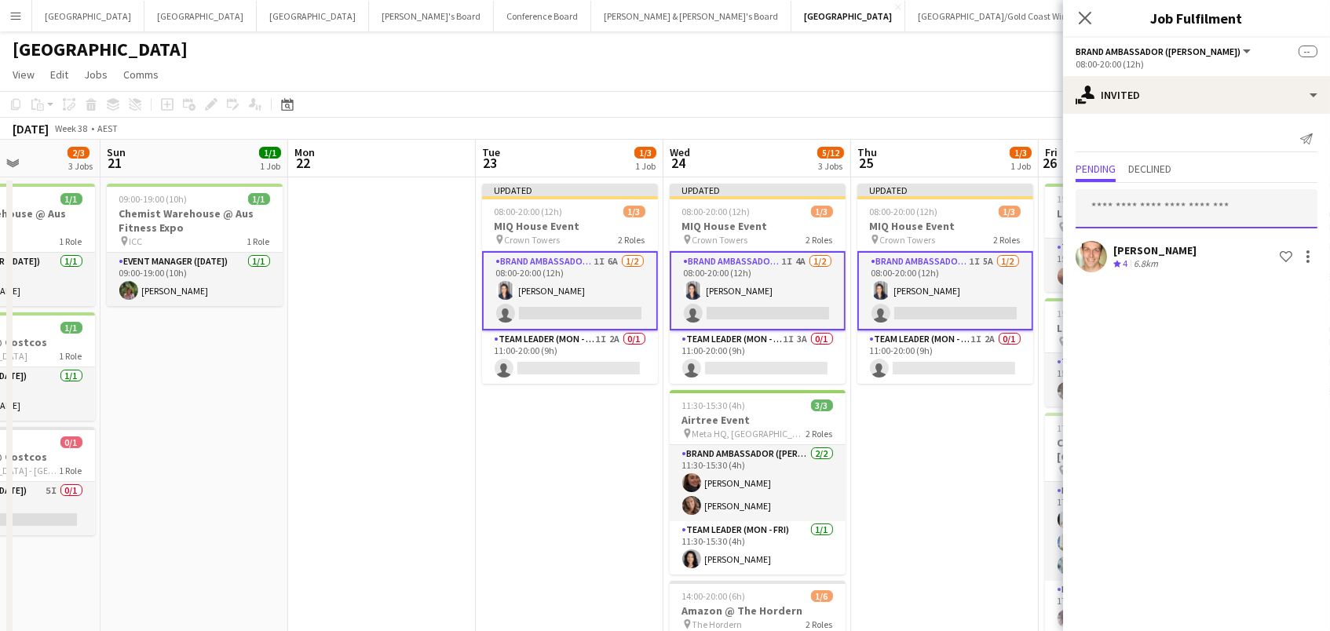
click at [1150, 217] on input "text" at bounding box center [1197, 208] width 242 height 39
type input "****"
click at [975, 70] on app-page-menu "View Day view expanded Day view collapsed Month view Date picker Jump to [DATE]…" at bounding box center [665, 76] width 1330 height 30
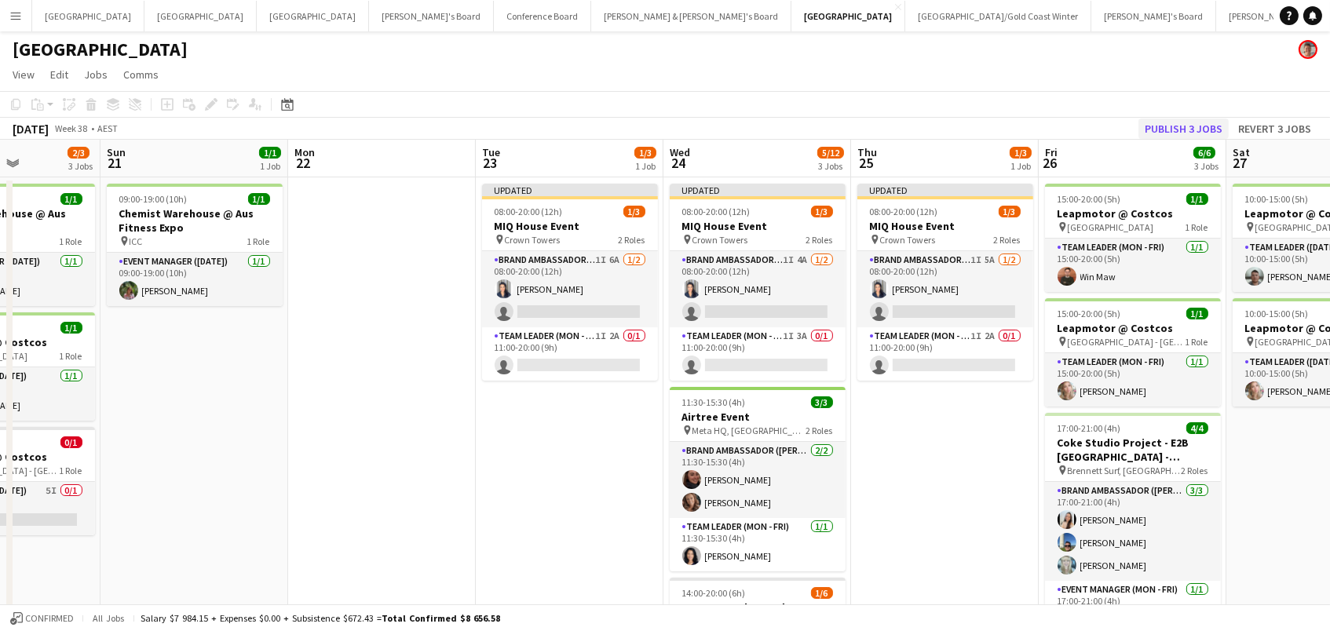
click at [1160, 123] on button "Publish 3 jobs" at bounding box center [1184, 129] width 90 height 20
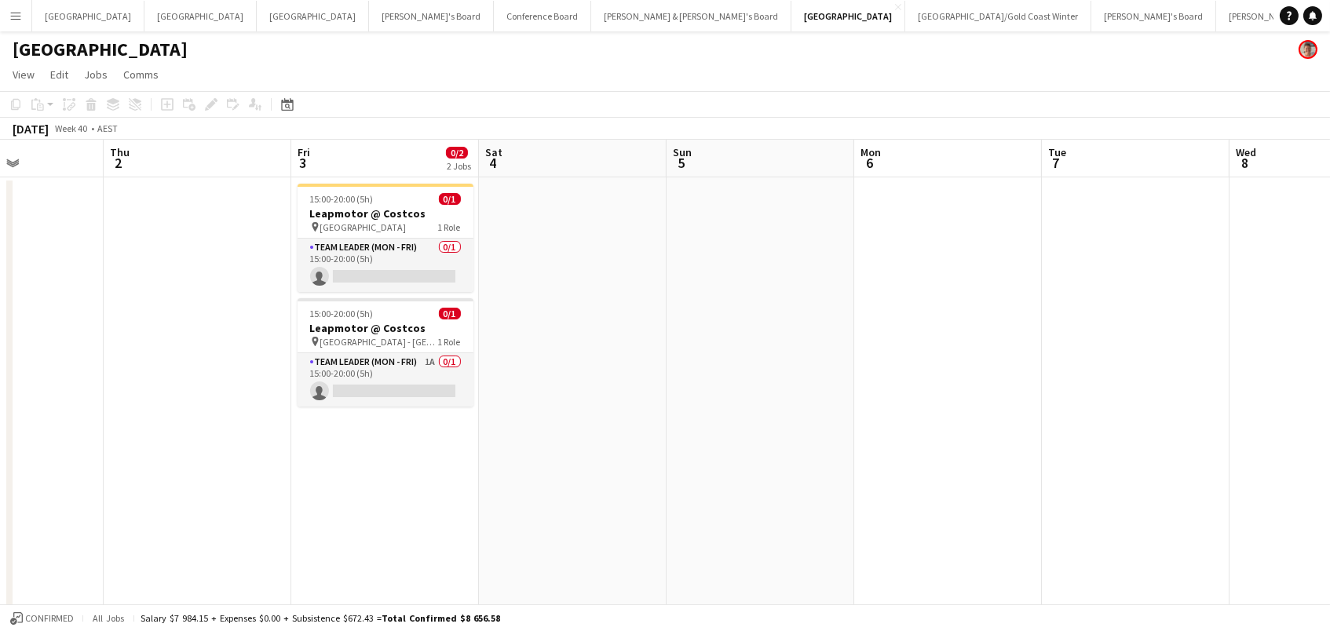
scroll to position [0, 669]
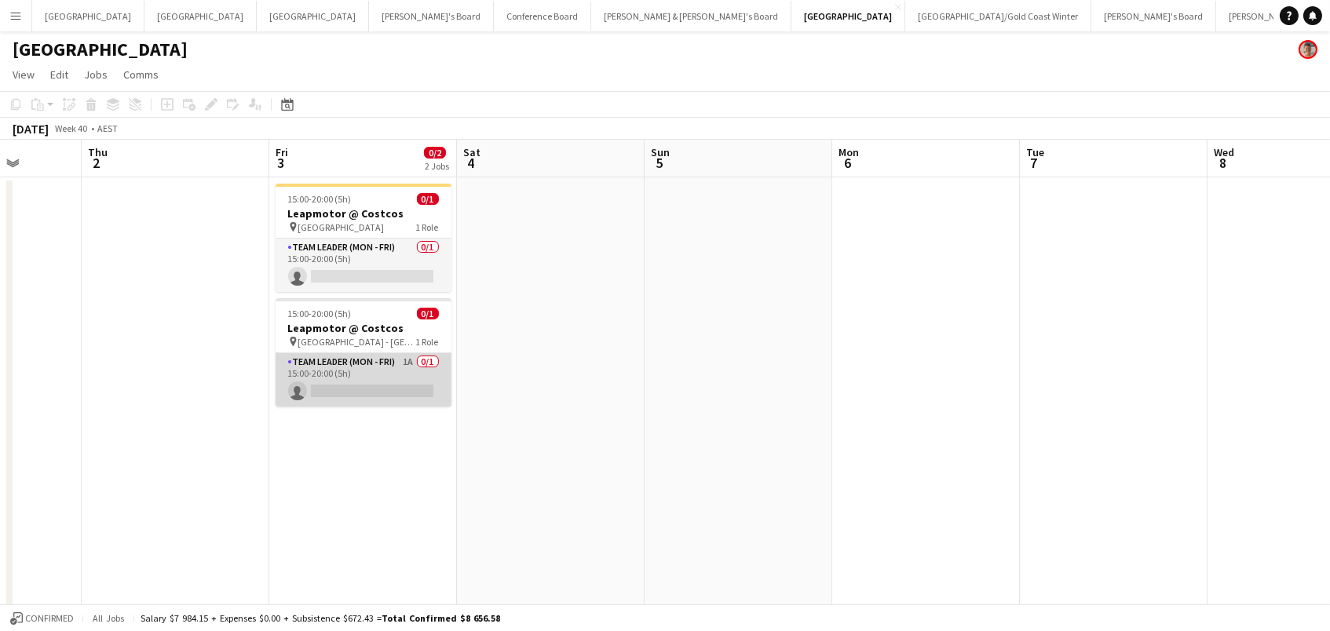
click at [386, 385] on app-card-role "Team Leader (Mon - Fri) 1A 0/1 15:00-20:00 (5h) single-neutral-actions" at bounding box center [364, 379] width 176 height 53
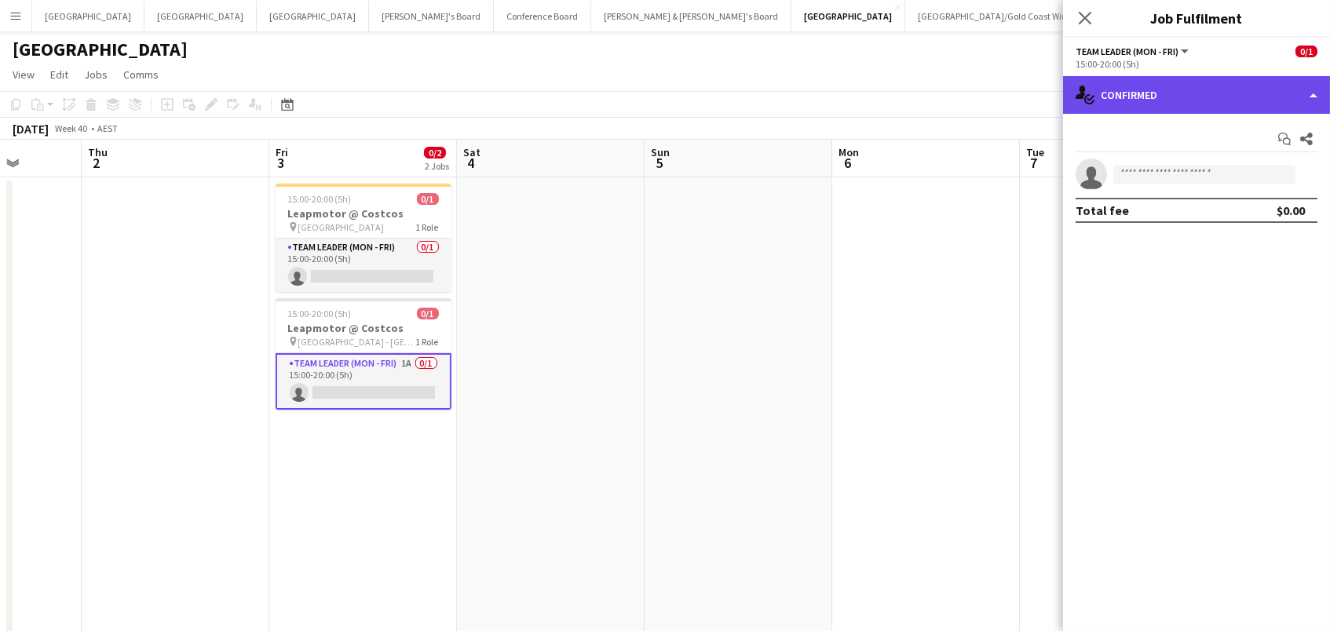
click at [1197, 81] on div "single-neutral-actions-check-2 Confirmed" at bounding box center [1196, 95] width 267 height 38
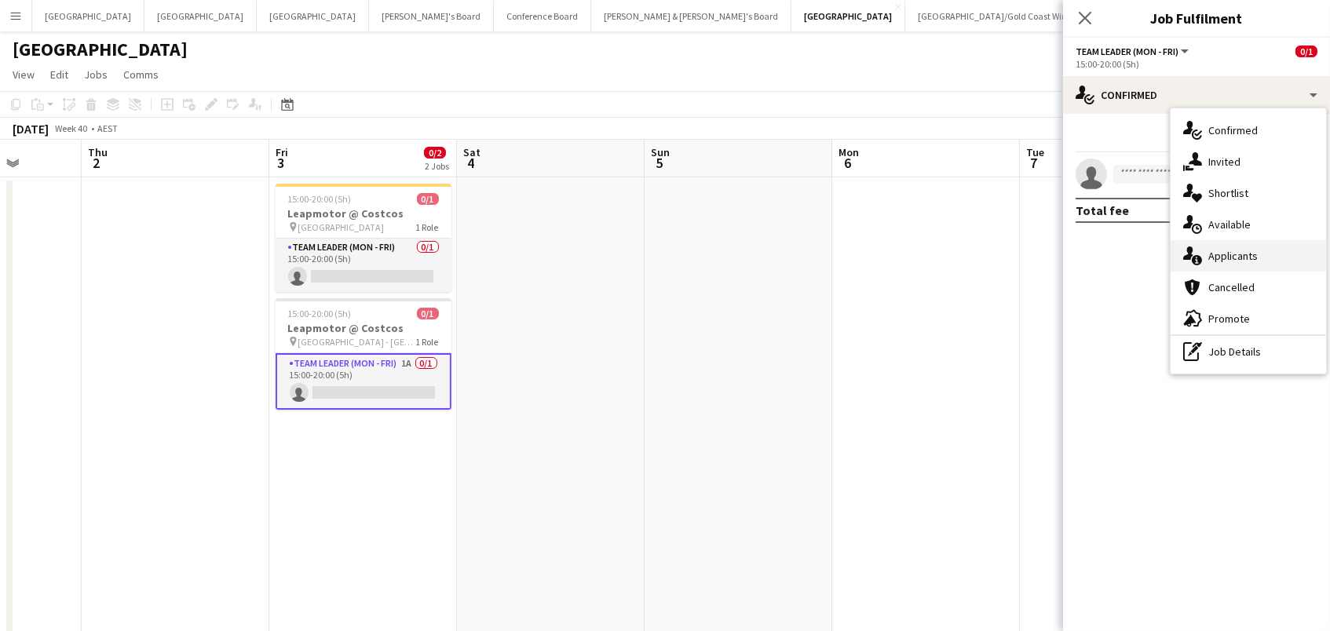
click at [1284, 258] on div "single-neutral-actions-information Applicants" at bounding box center [1249, 255] width 156 height 31
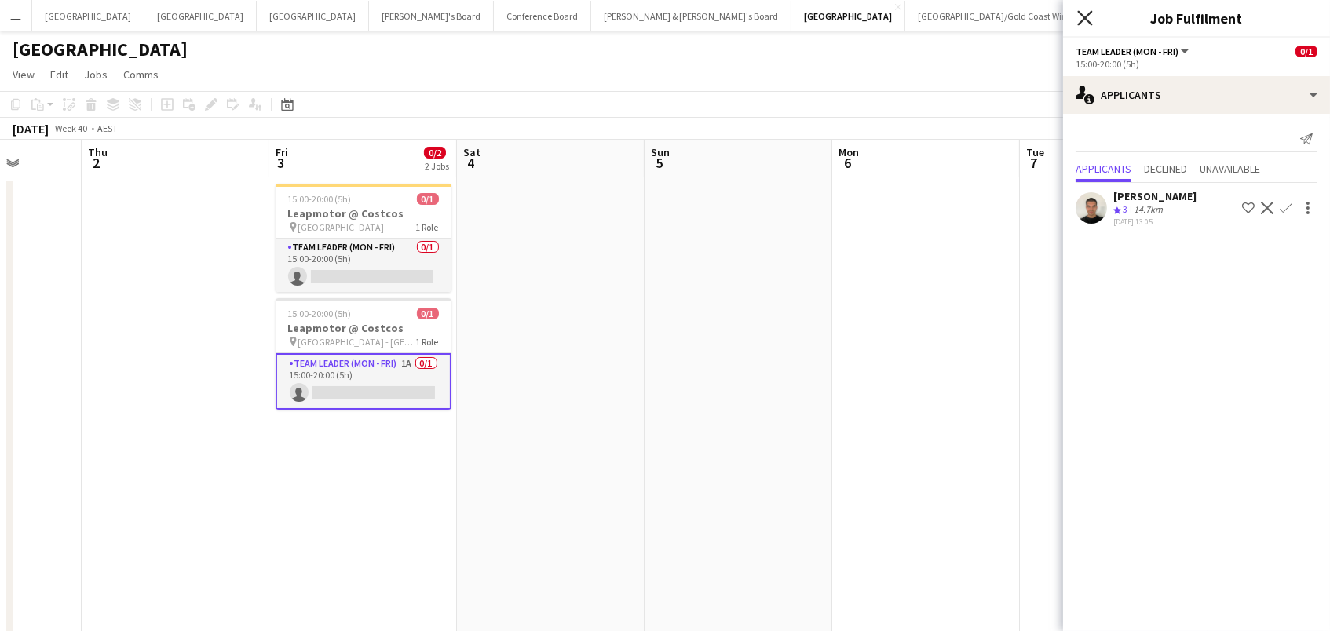
click at [1089, 17] on icon "Close pop-in" at bounding box center [1085, 17] width 15 height 15
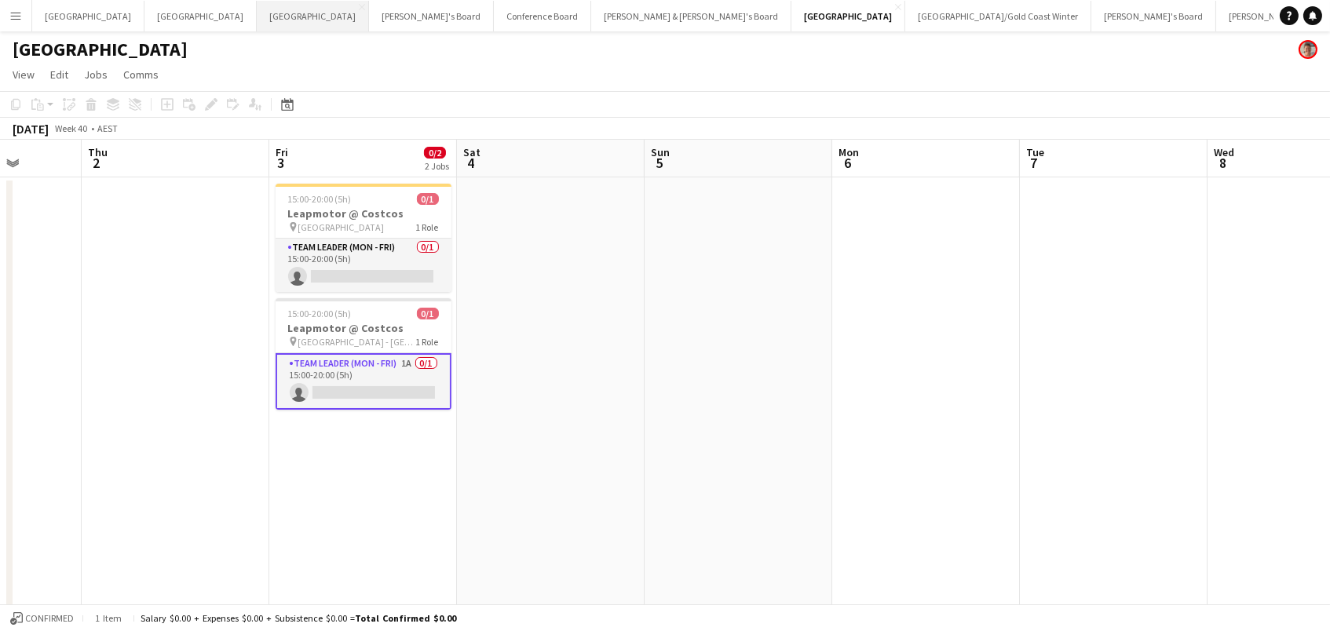
click at [257, 18] on button "Melbourne Close" at bounding box center [313, 16] width 112 height 31
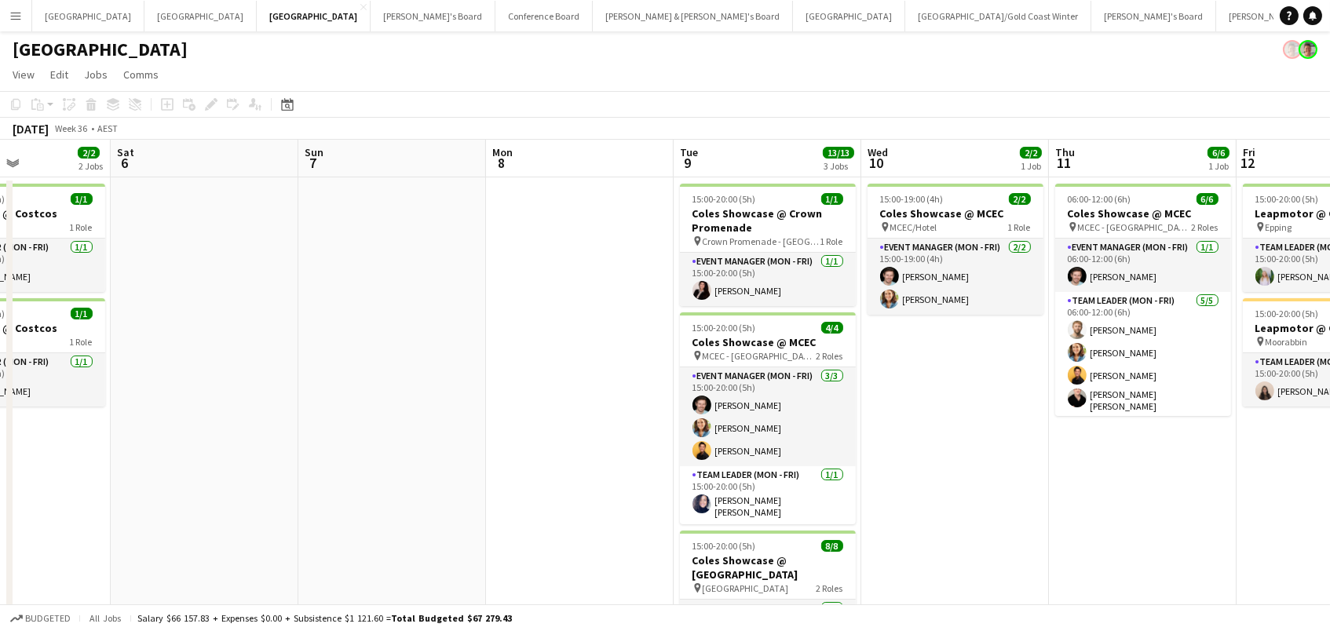
scroll to position [0, 452]
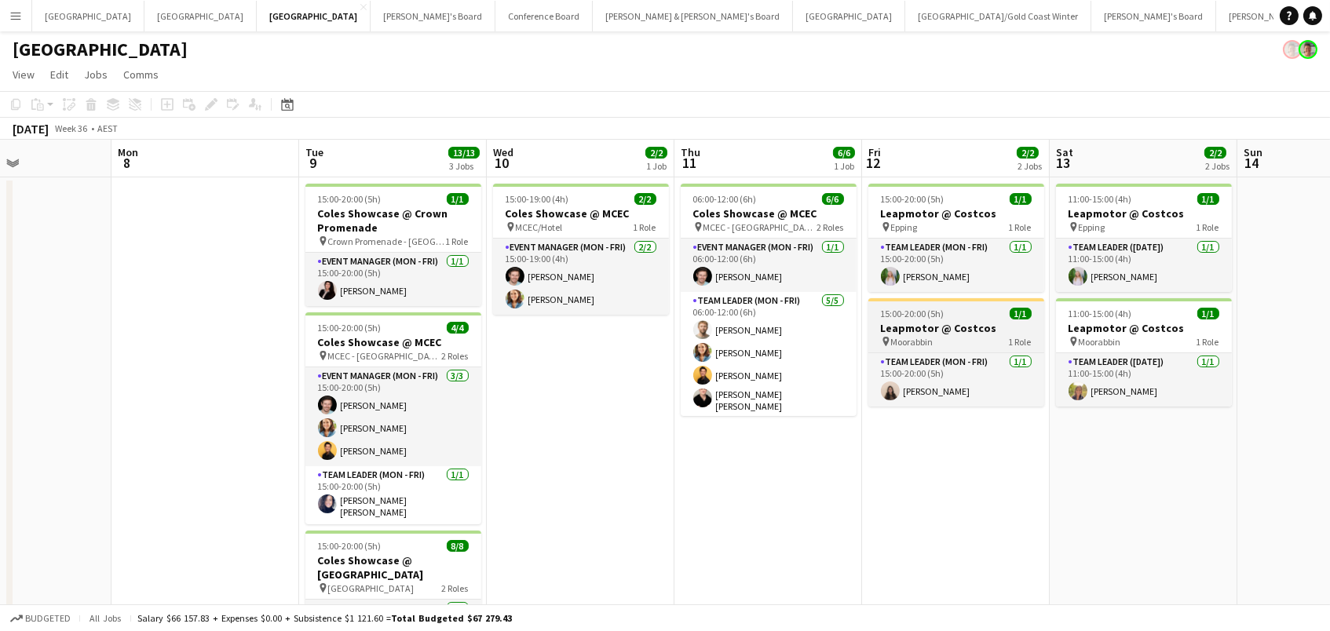
click at [881, 317] on span "15:00-20:00 (5h)" at bounding box center [913, 314] width 64 height 12
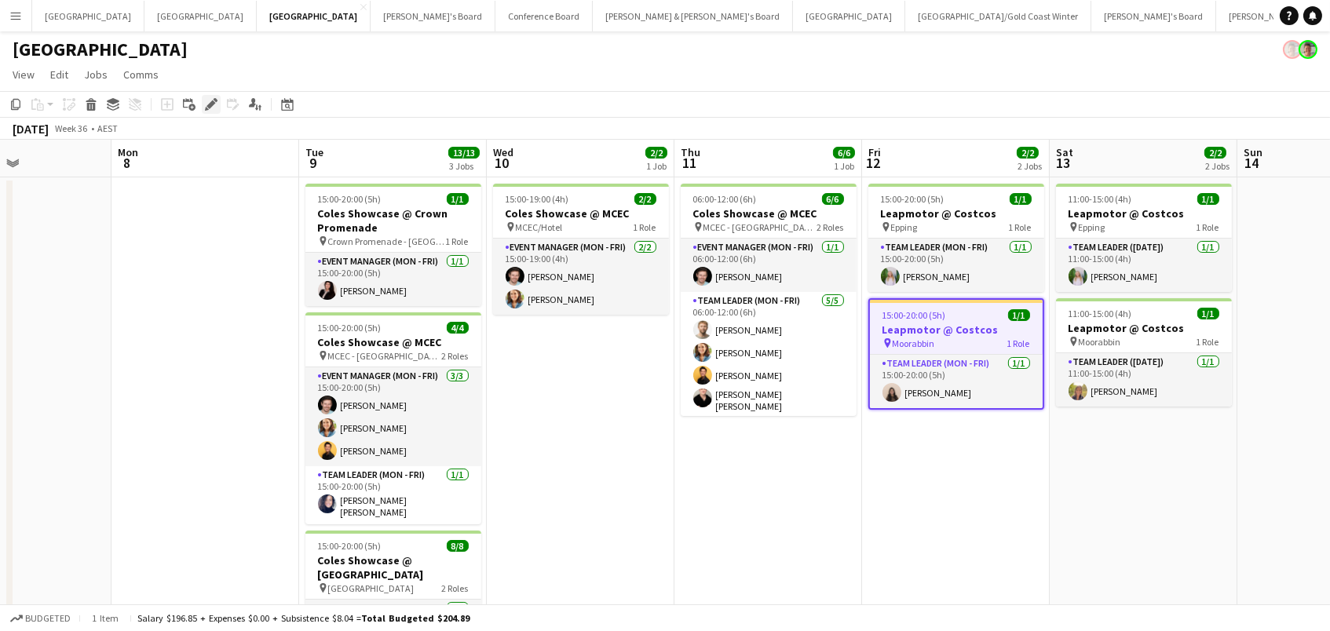
click at [206, 107] on icon "Edit" at bounding box center [211, 104] width 13 height 13
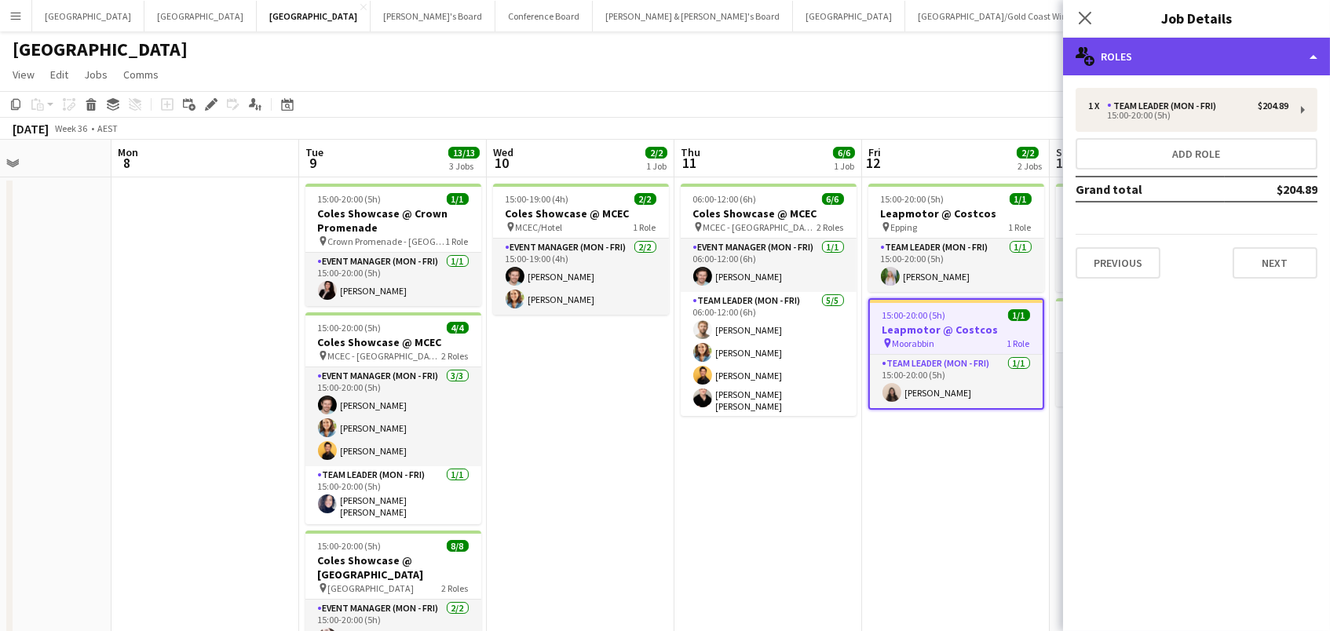
click at [1122, 64] on div "multiple-users-add Roles" at bounding box center [1196, 57] width 267 height 38
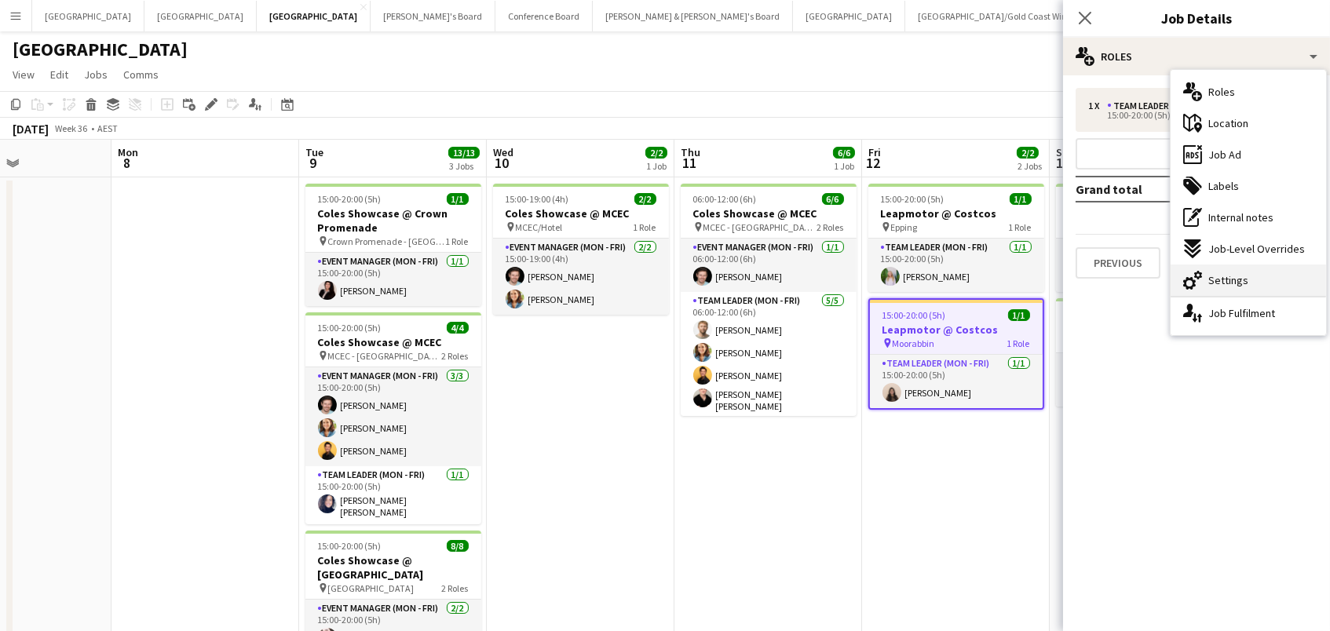
click at [1217, 280] on span "Settings" at bounding box center [1229, 280] width 40 height 14
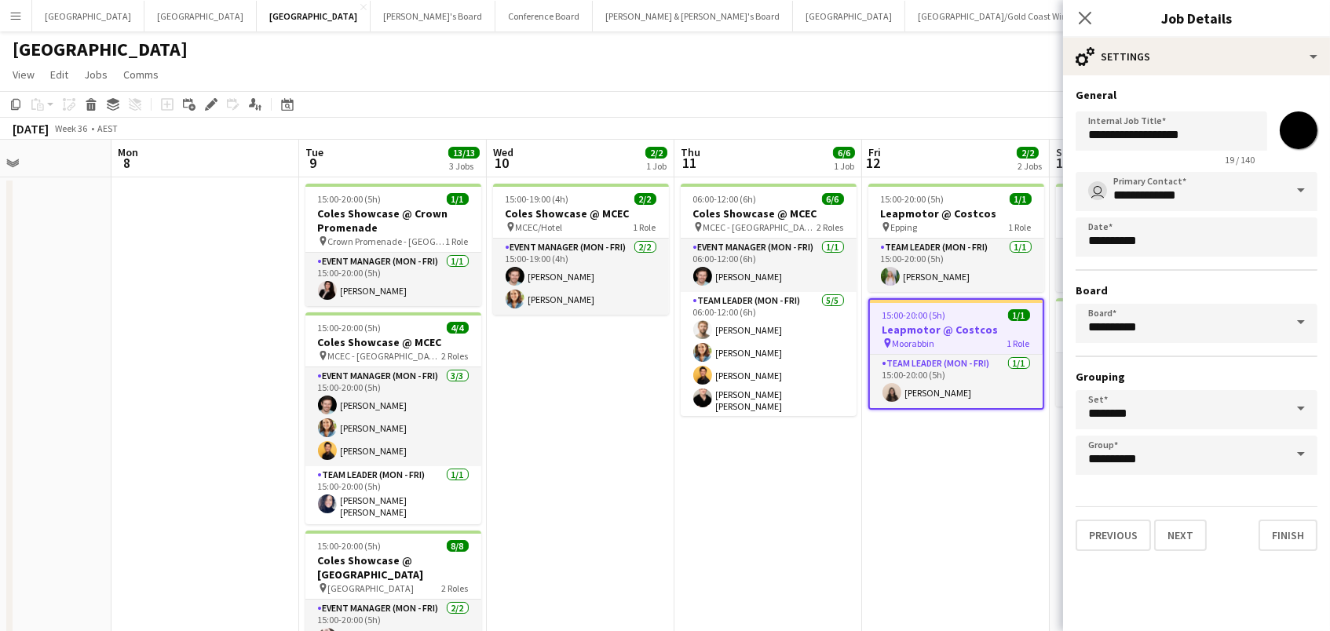
click at [1285, 137] on input "*******" at bounding box center [1299, 130] width 57 height 57
type input "*******"
click at [966, 486] on app-date-cell "15:00-20:00 (5h) 1/1 Leapmotor @ Costcos pin Epping 1 Role Team Leader (Mon - F…" at bounding box center [956, 491] width 188 height 629
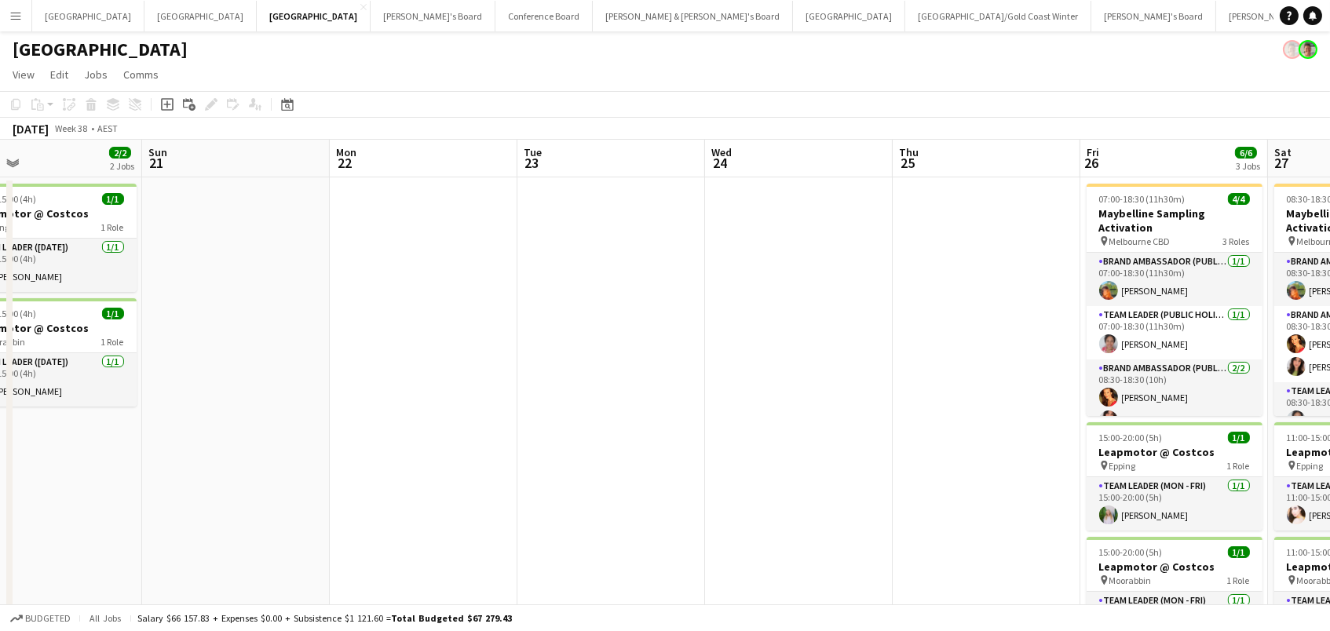
scroll to position [0, 525]
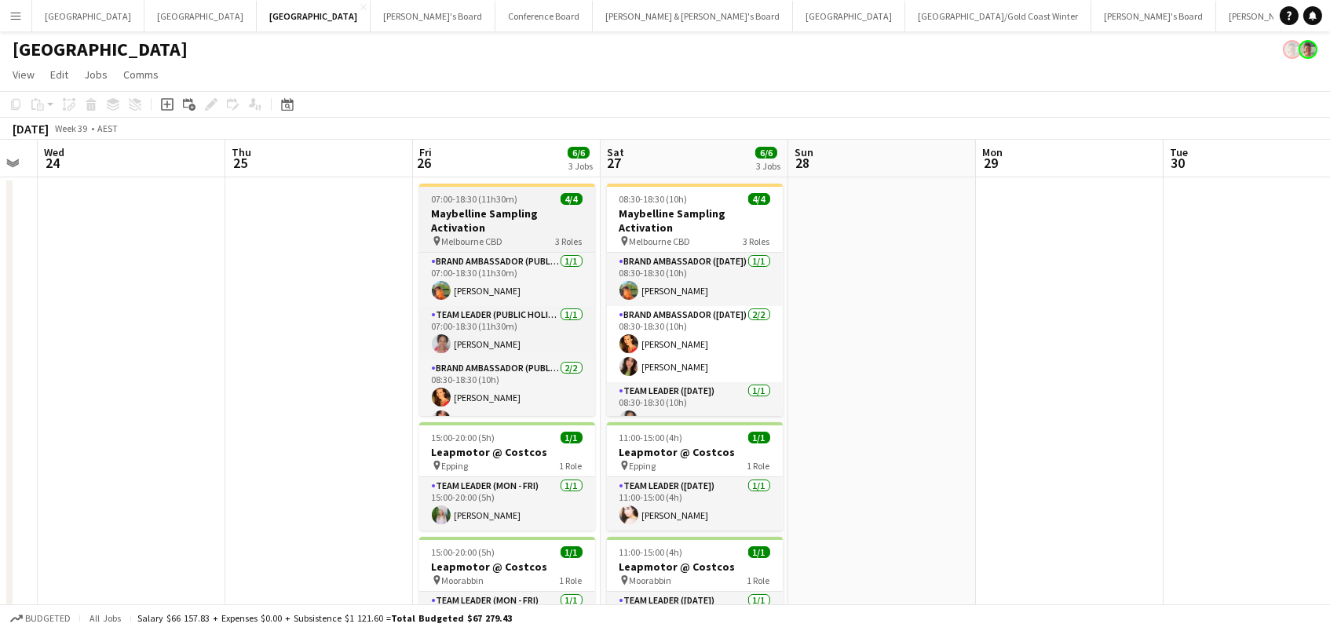
click at [500, 207] on h3 "Maybelline Sampling Activation" at bounding box center [507, 221] width 176 height 28
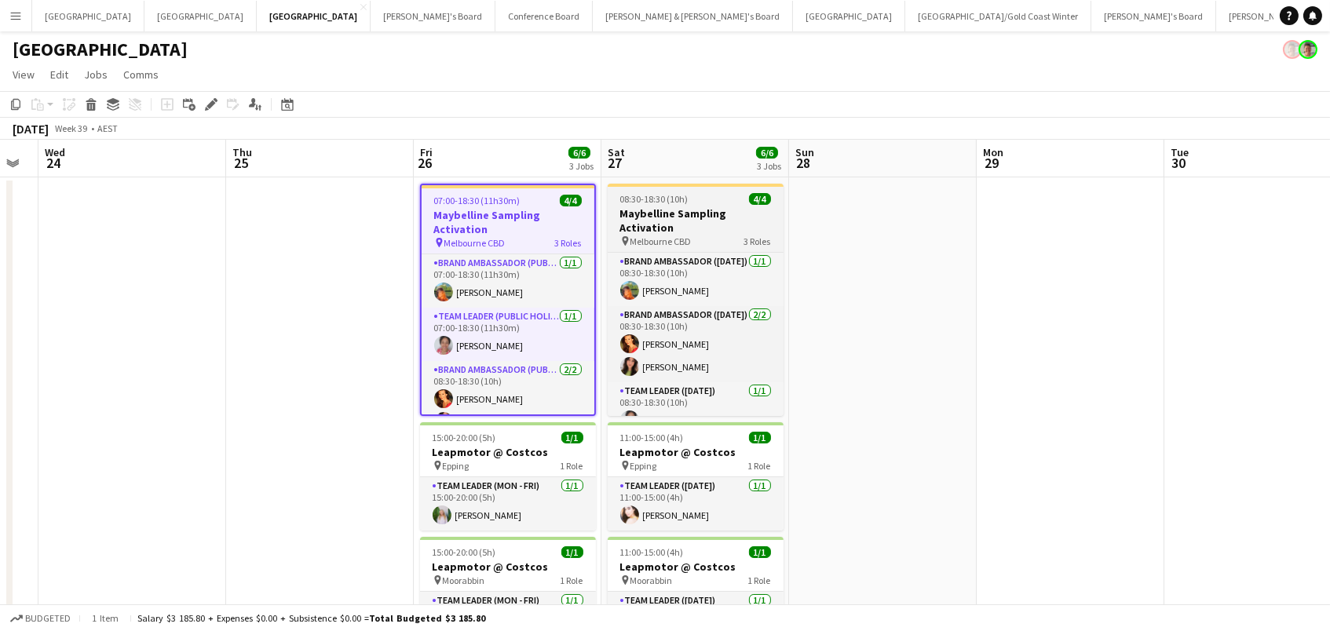
click at [643, 208] on h3 "Maybelline Sampling Activation" at bounding box center [696, 221] width 176 height 28
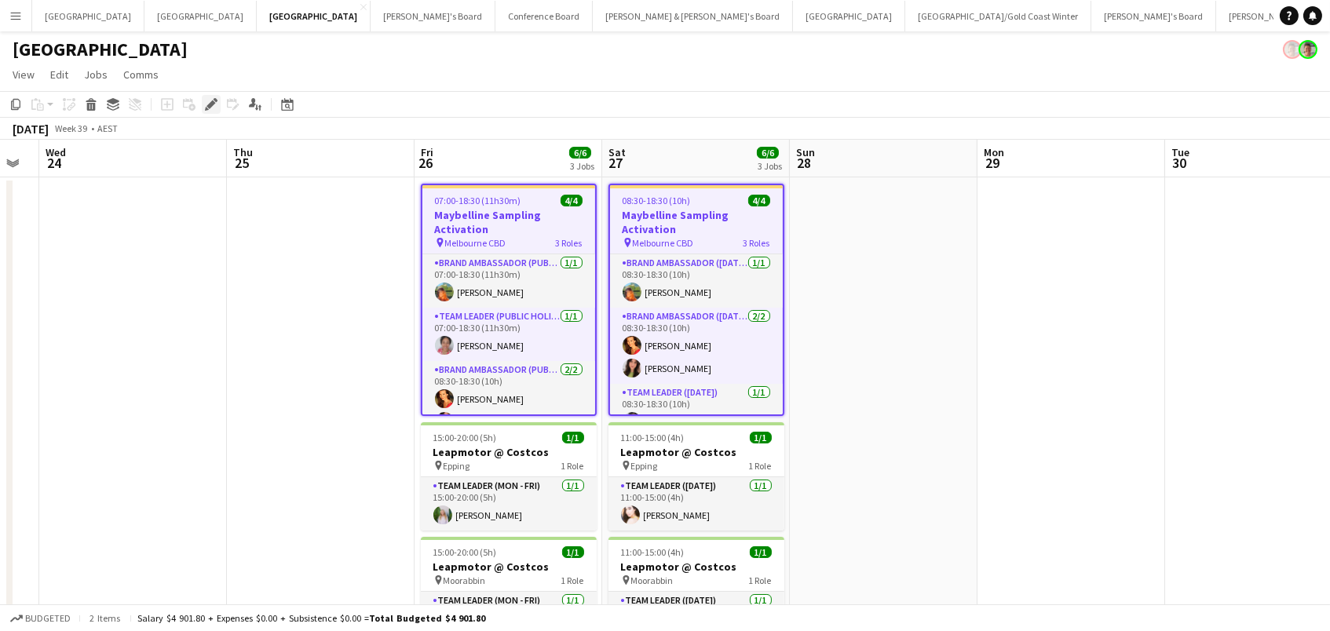
click at [215, 105] on icon "Edit" at bounding box center [211, 104] width 13 height 13
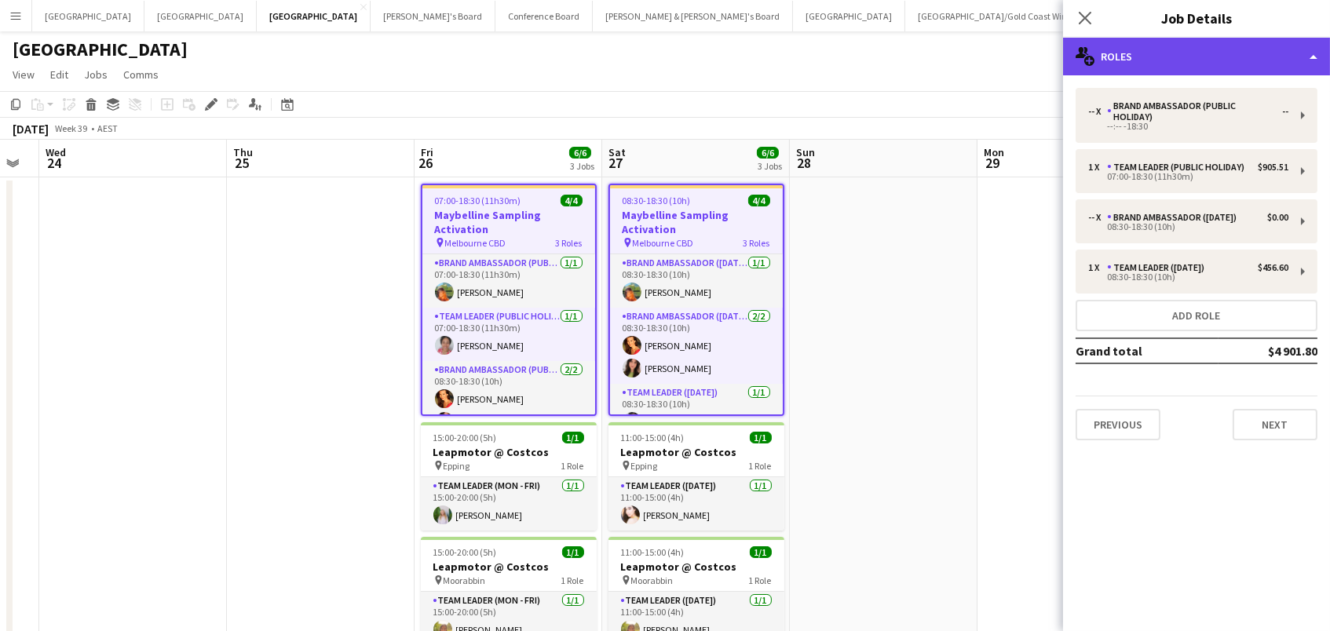
click at [1201, 49] on div "multiple-users-add Roles" at bounding box center [1196, 57] width 267 height 38
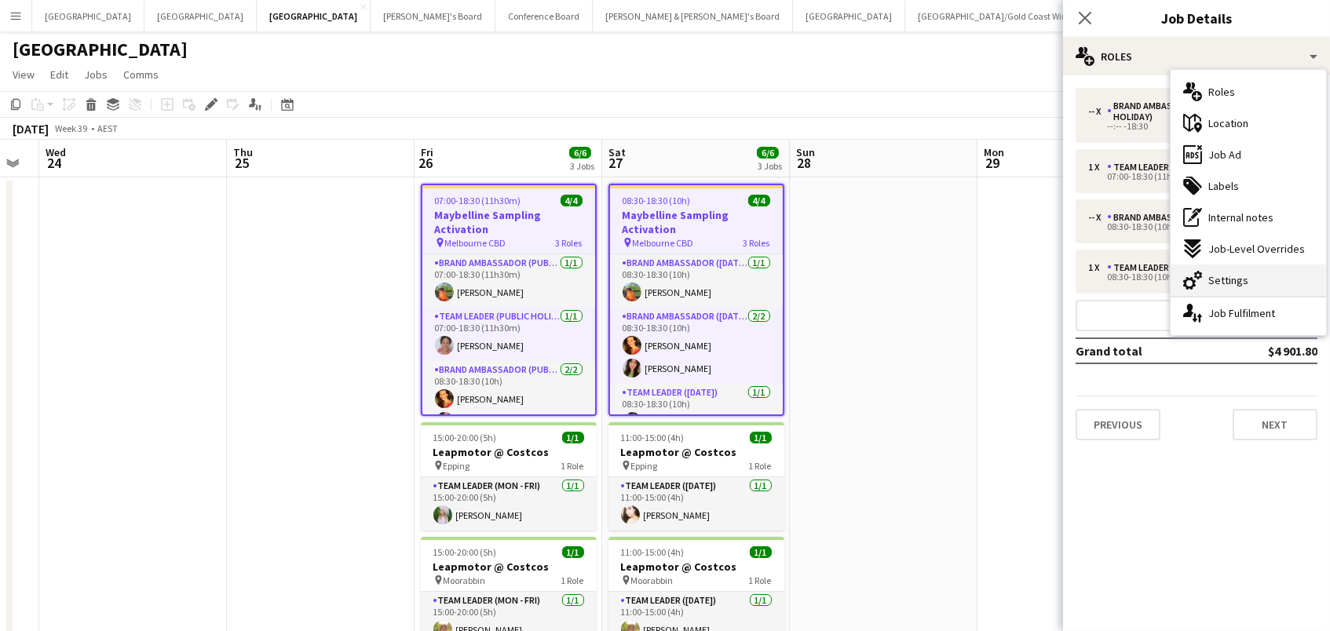
click at [1262, 276] on div "cog-double-3 Settings" at bounding box center [1249, 280] width 156 height 31
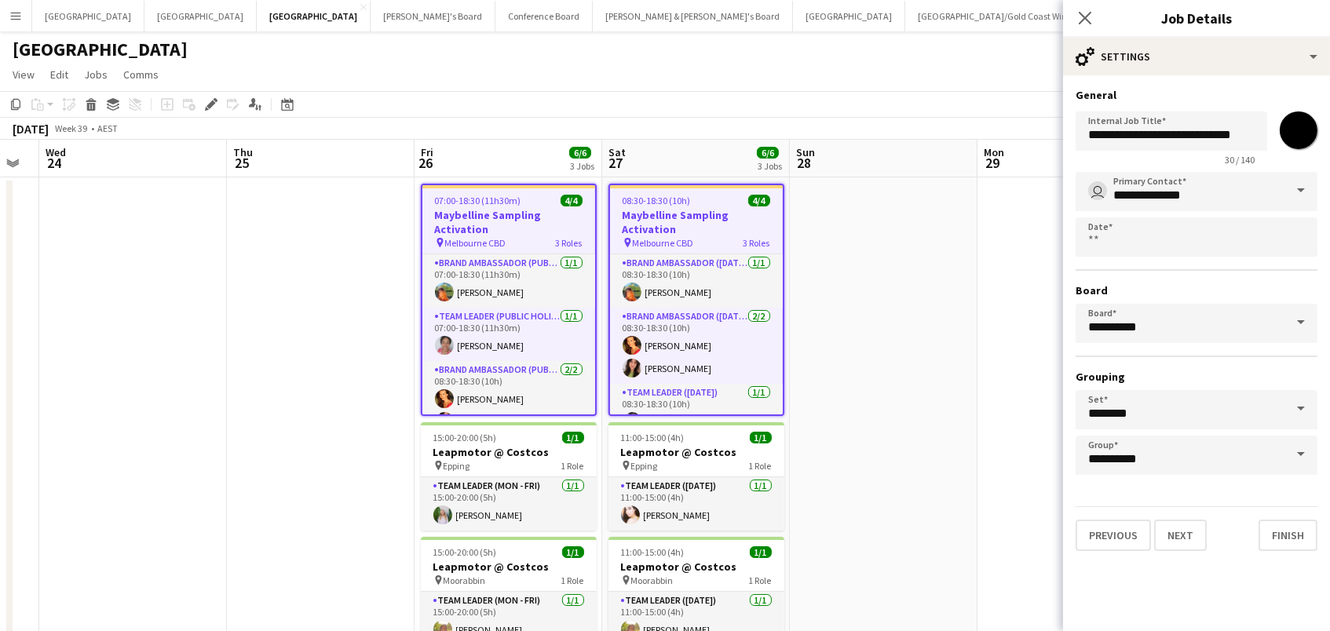
click at [1306, 122] on input "*******" at bounding box center [1299, 130] width 57 height 57
type input "*******"
click at [978, 328] on app-date-cell at bounding box center [1072, 491] width 188 height 629
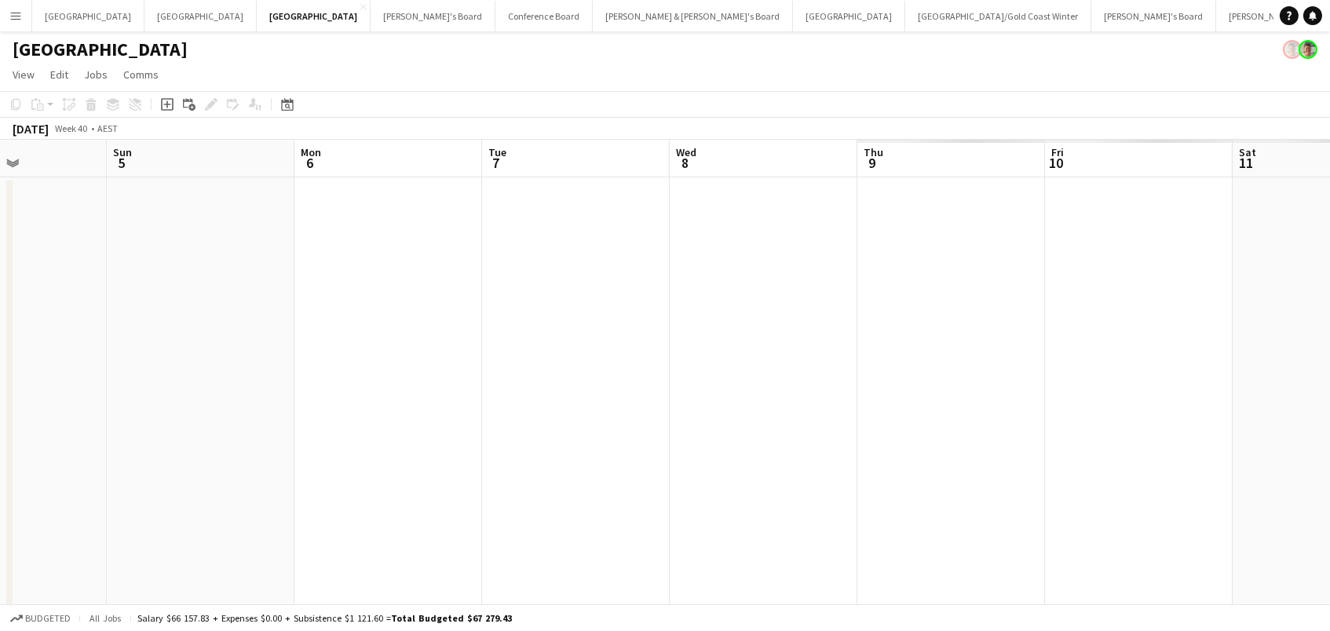
scroll to position [0, 644]
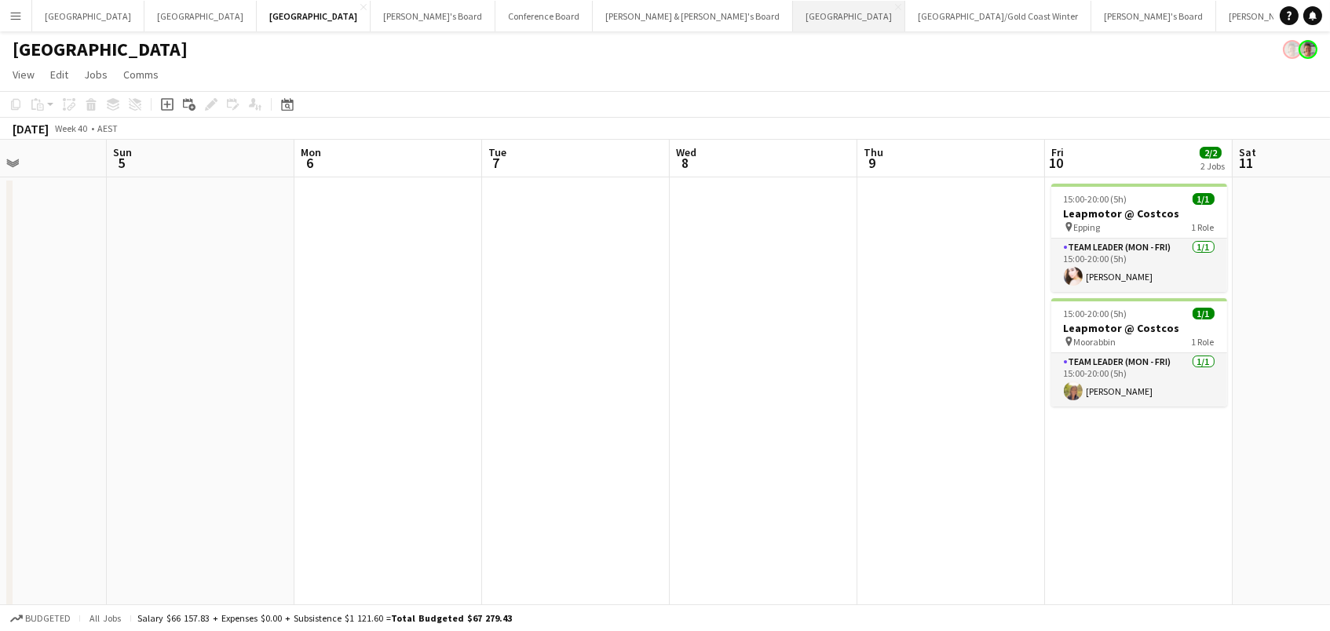
click at [793, 18] on button "Sydney Close" at bounding box center [849, 16] width 112 height 31
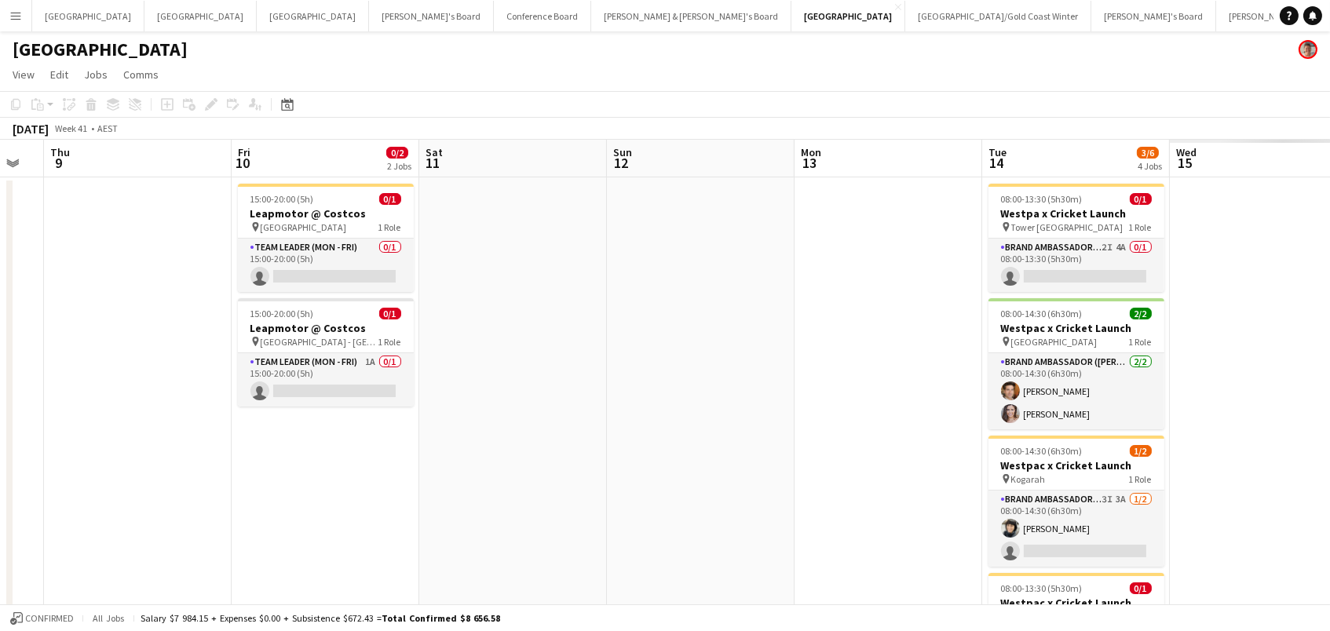
scroll to position [0, 692]
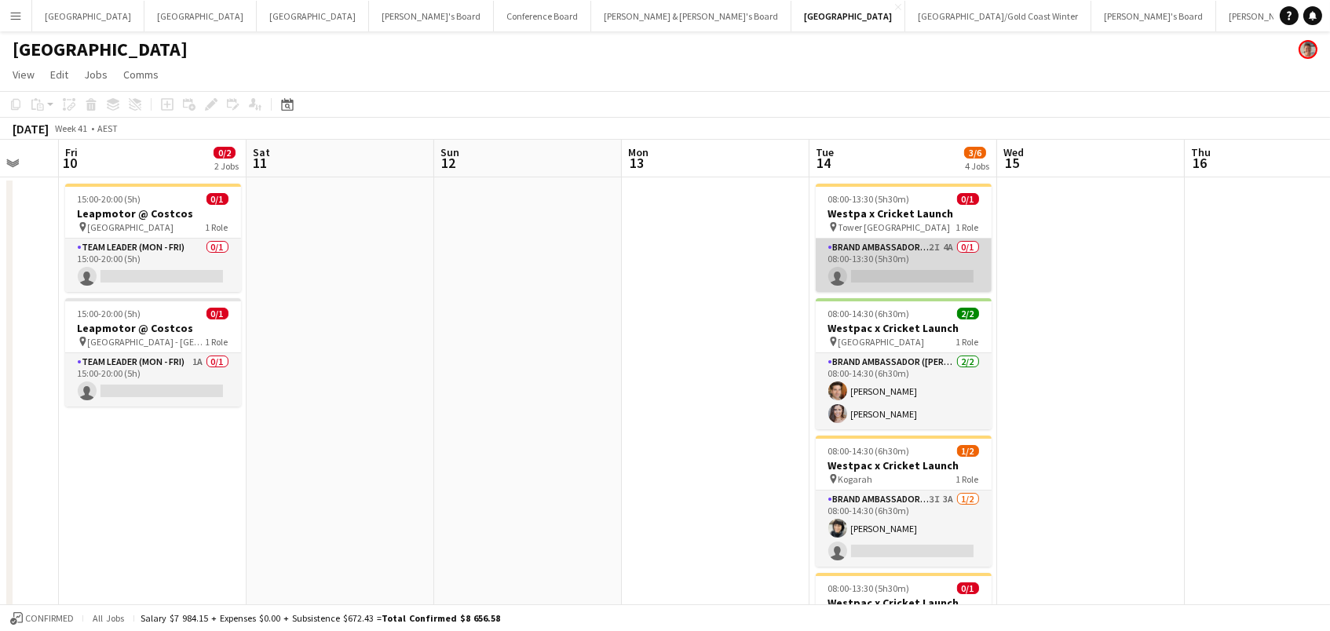
click at [935, 268] on app-card-role "Brand Ambassador (Mon - Fri) 2I 4A 0/1 08:00-13:30 (5h30m) single-neutral-actio…" at bounding box center [904, 265] width 176 height 53
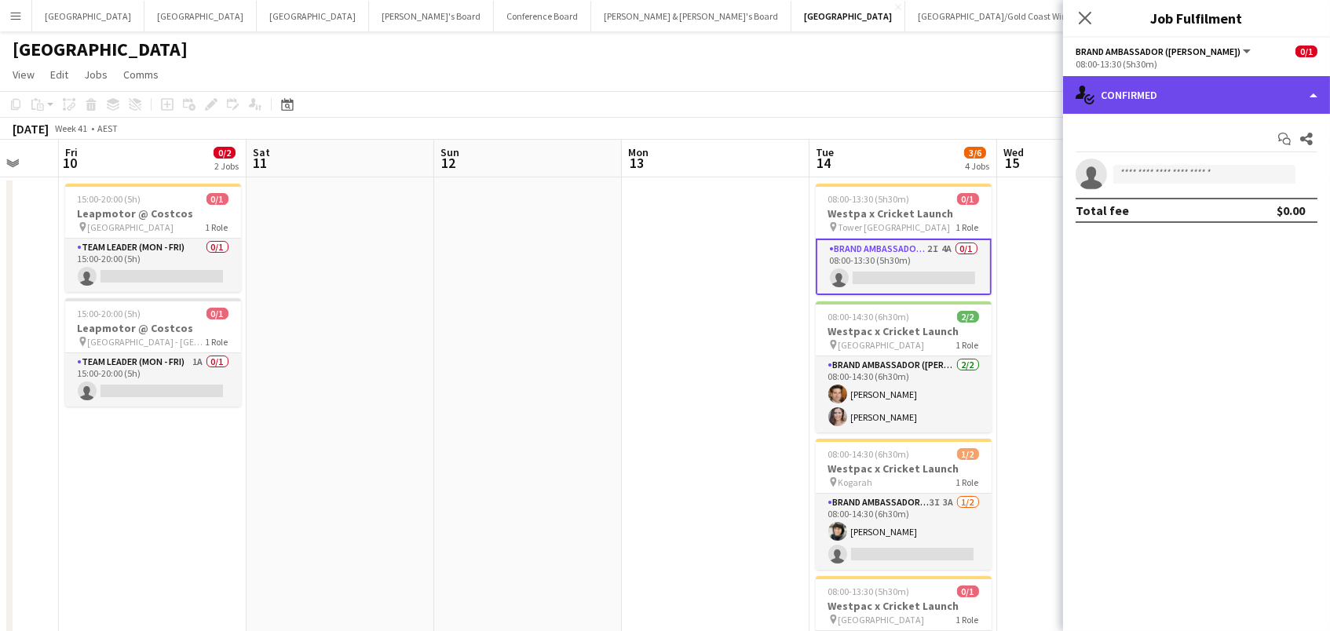
click at [1180, 87] on div "single-neutral-actions-check-2 Confirmed" at bounding box center [1196, 95] width 267 height 38
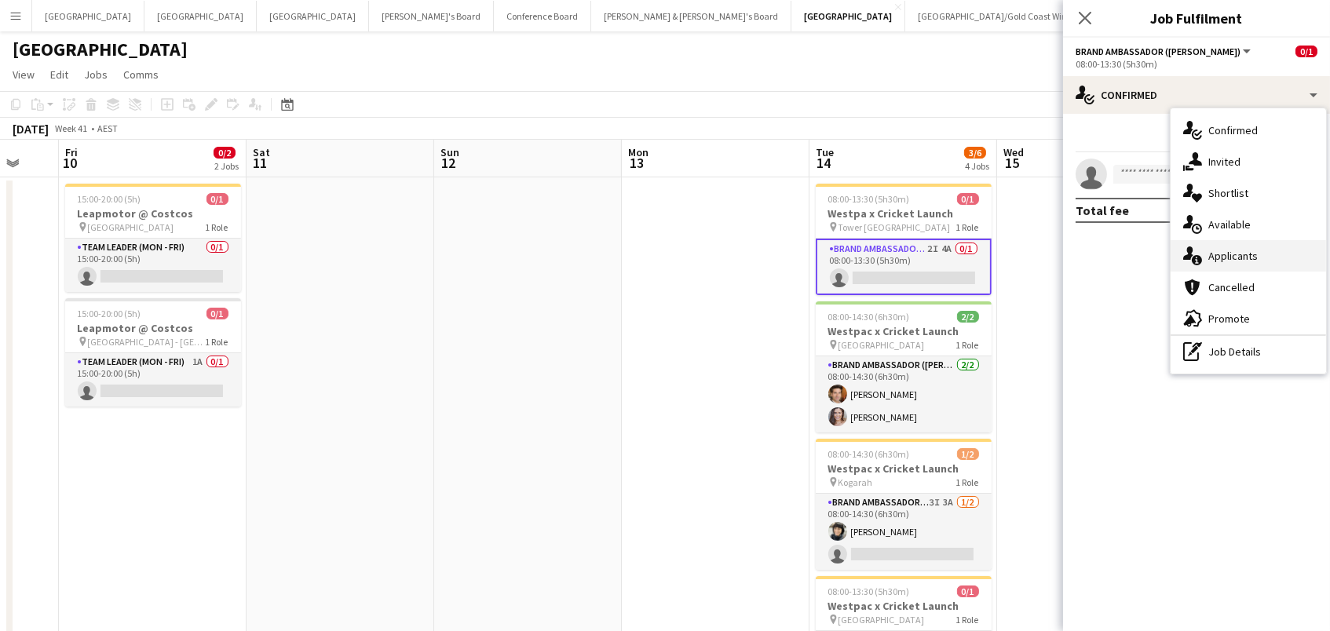
click at [1223, 264] on div "single-neutral-actions-information Applicants" at bounding box center [1249, 255] width 156 height 31
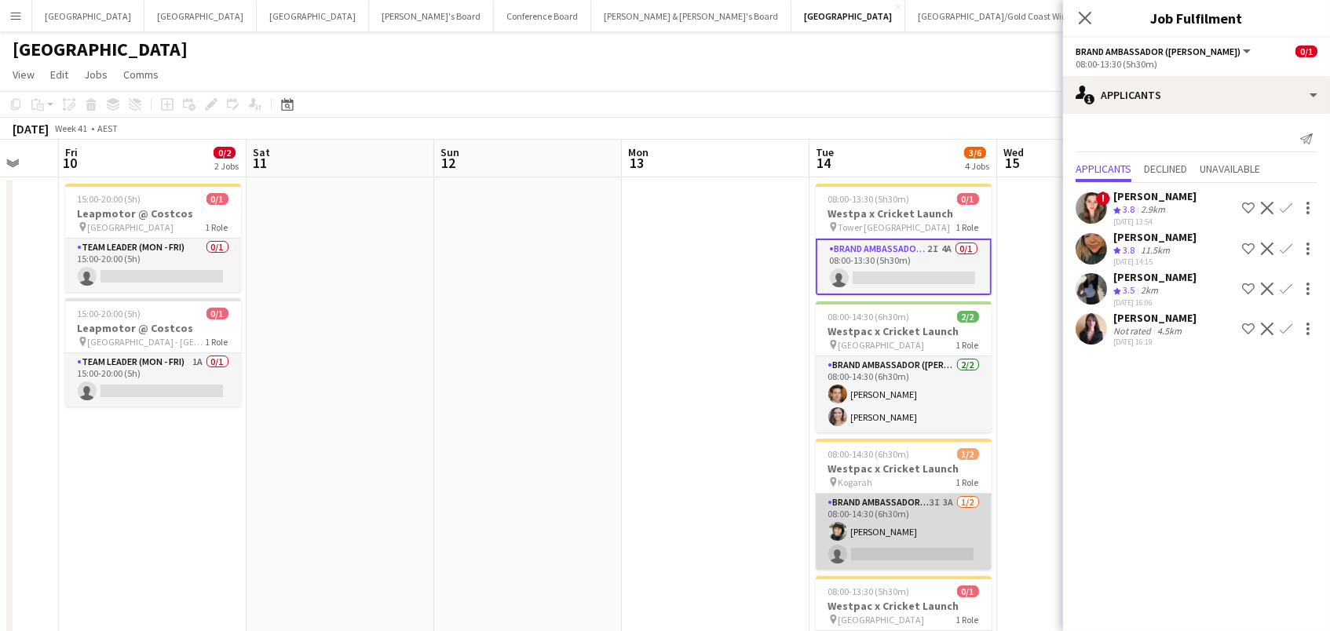
click at [950, 532] on app-card-role "Brand Ambassador (Mon - Fri) 3I 3A 1/2 08:00-14:30 (6h30m) Shirene D'Silva sing…" at bounding box center [904, 532] width 176 height 76
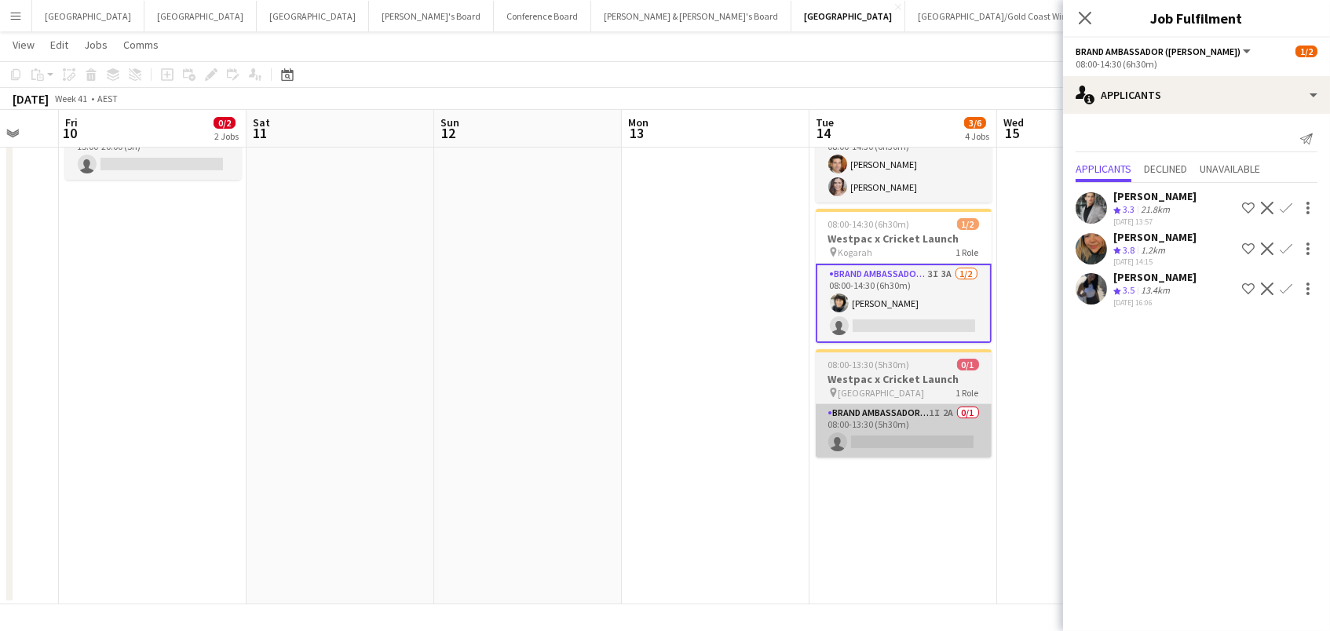
scroll to position [224, 0]
click at [935, 437] on app-card-role "Brand Ambassador (Mon - Fri) 1I 2A 0/1 08:00-13:30 (5h30m) single-neutral-actio…" at bounding box center [904, 432] width 176 height 53
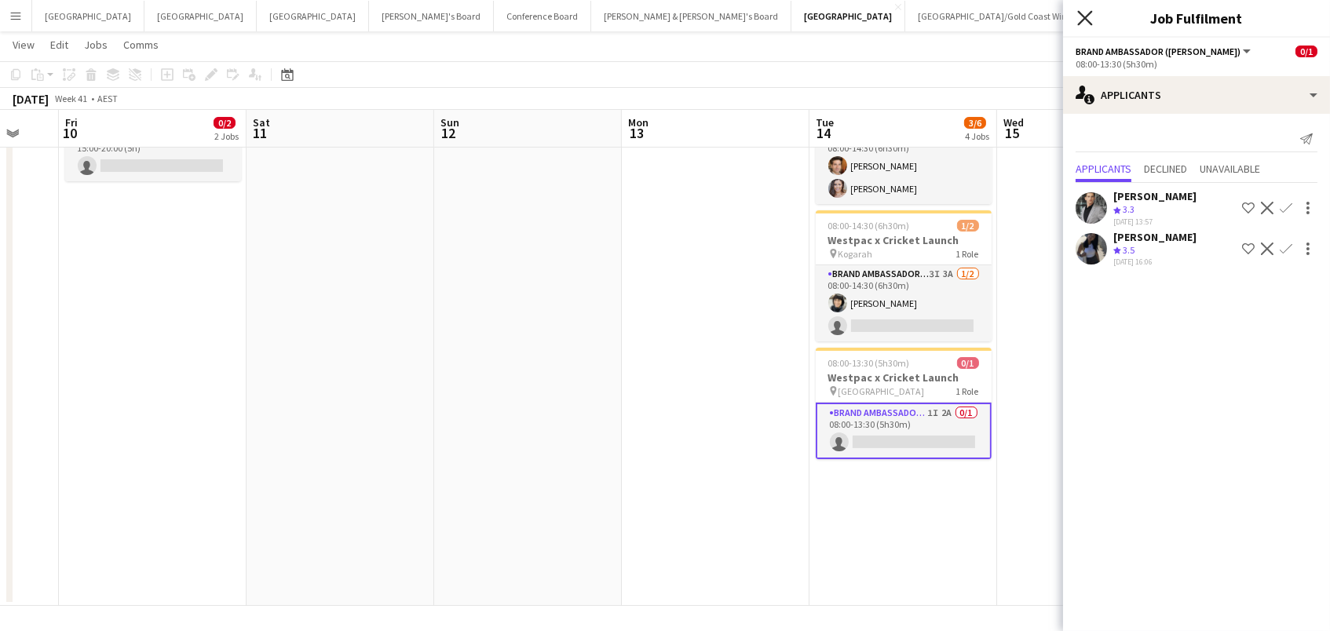
click at [1080, 15] on icon "Close pop-in" at bounding box center [1085, 17] width 15 height 15
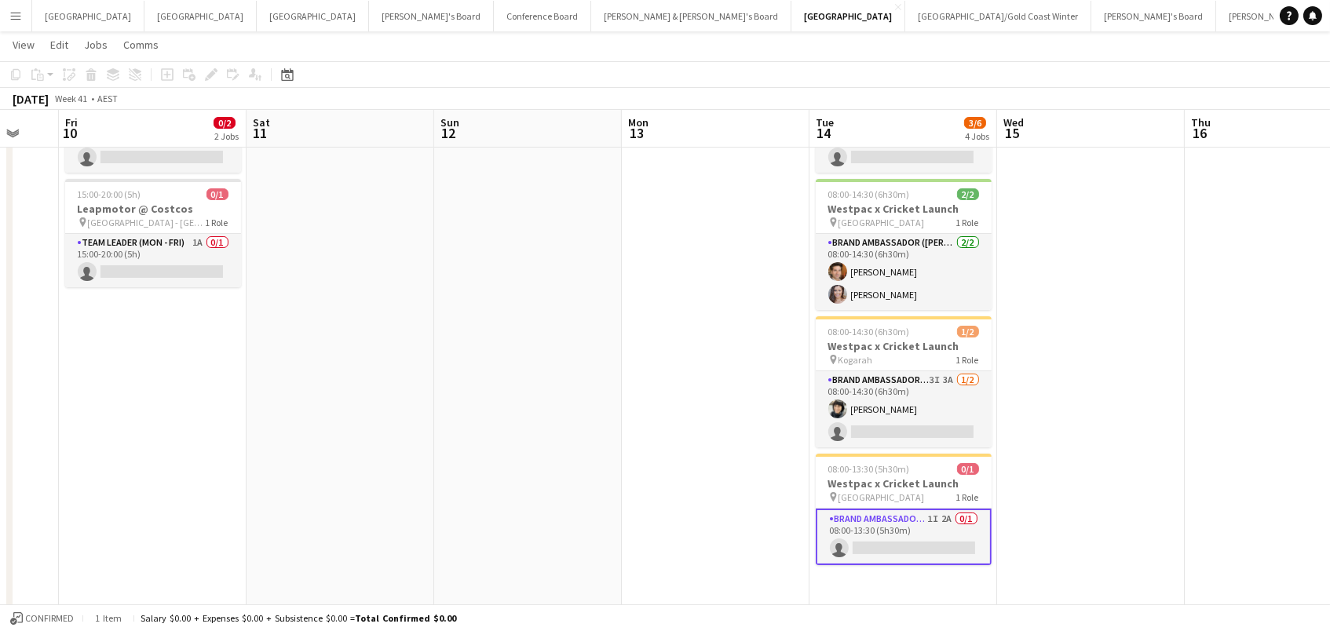
scroll to position [147, 0]
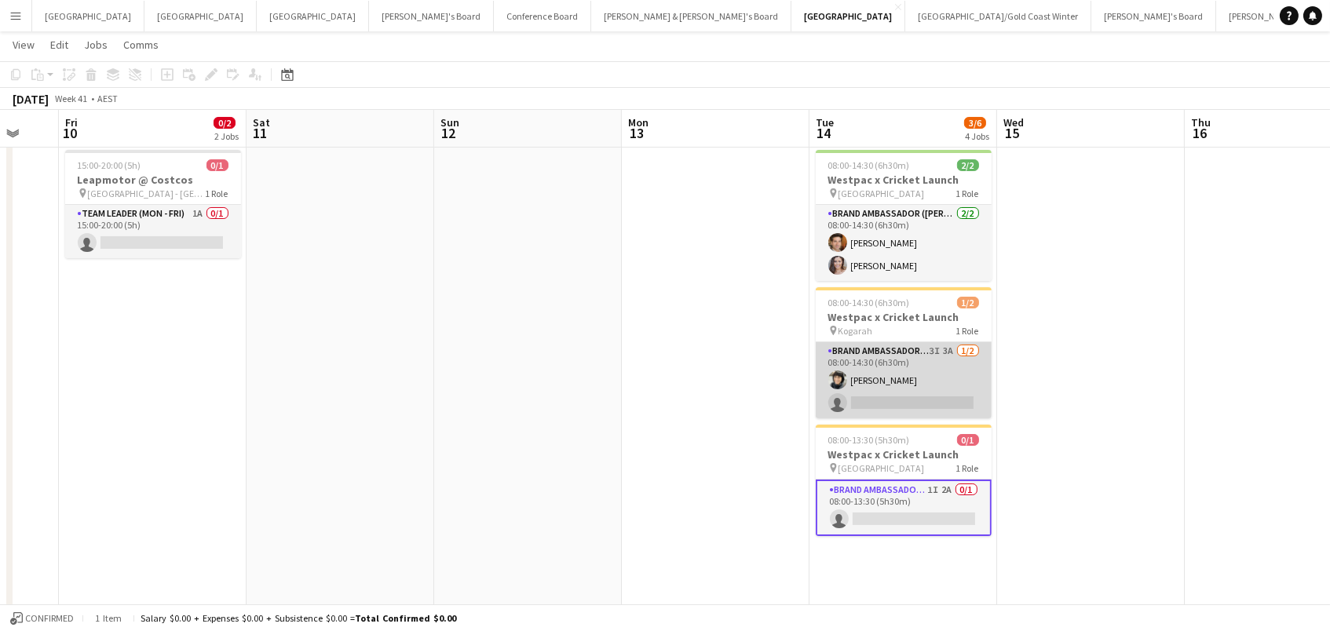
click at [923, 402] on app-card-role "Brand Ambassador (Mon - Fri) 3I 3A 1/2 08:00-14:30 (6h30m) Shirene D'Silva sing…" at bounding box center [904, 380] width 176 height 76
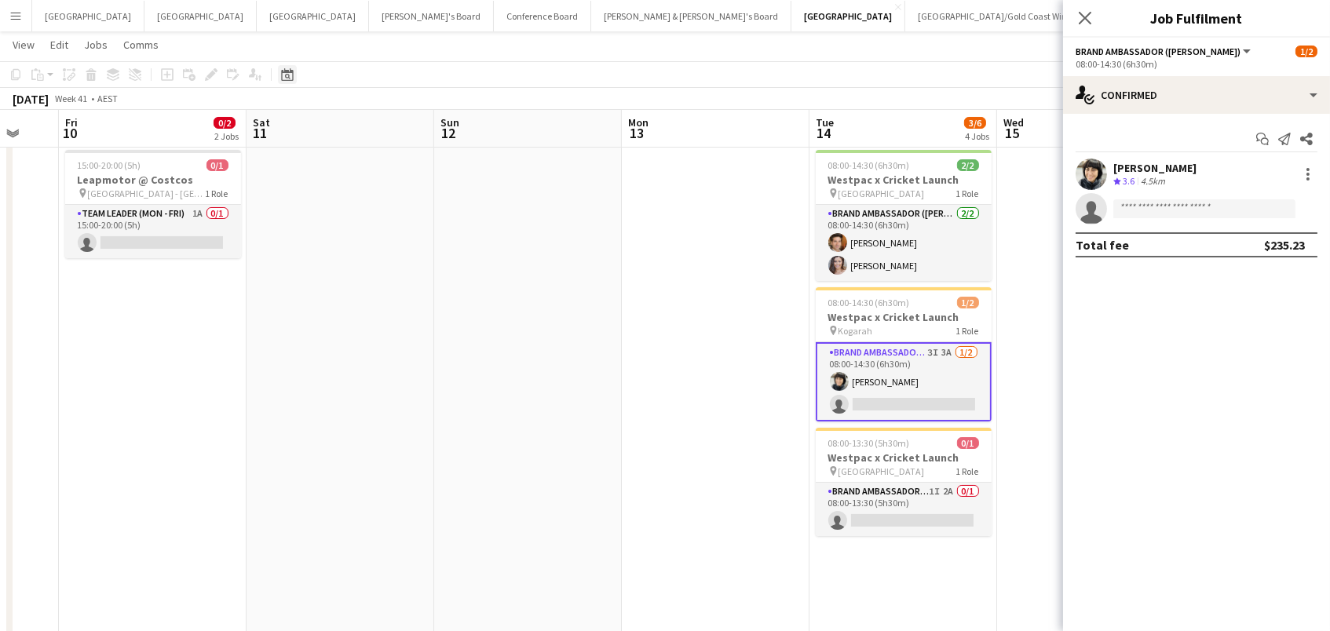
click at [287, 68] on icon "Date picker" at bounding box center [287, 74] width 13 height 13
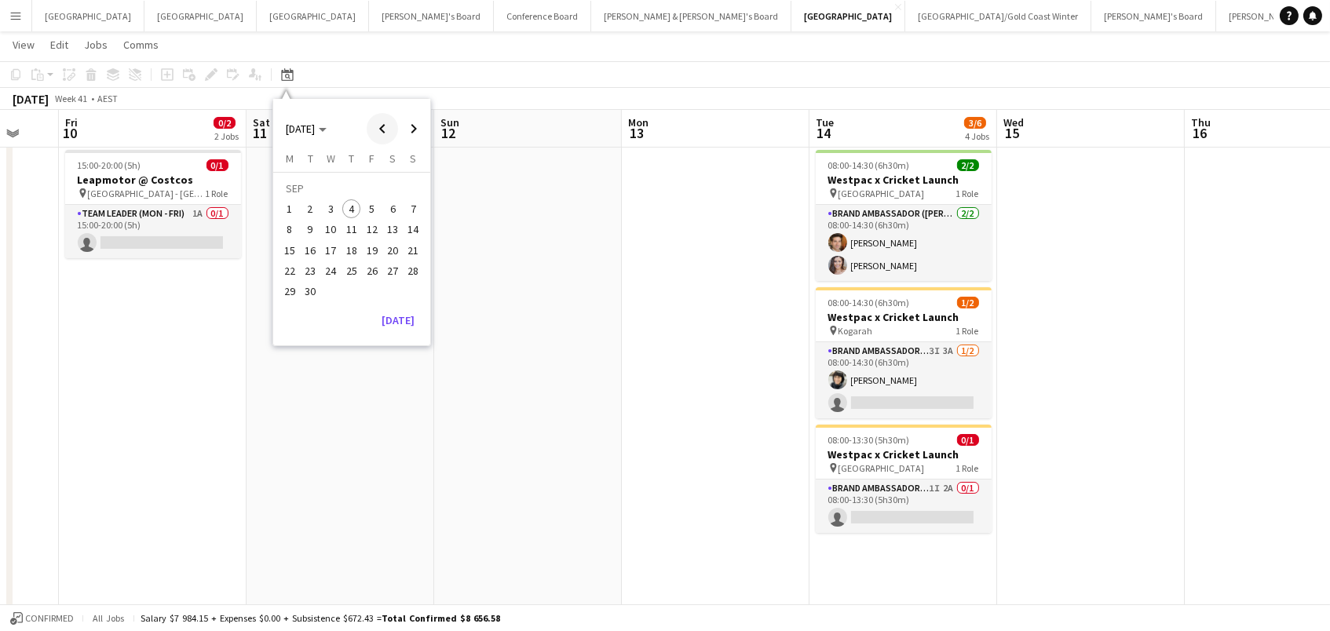
click at [386, 124] on span "Previous month" at bounding box center [382, 128] width 31 height 31
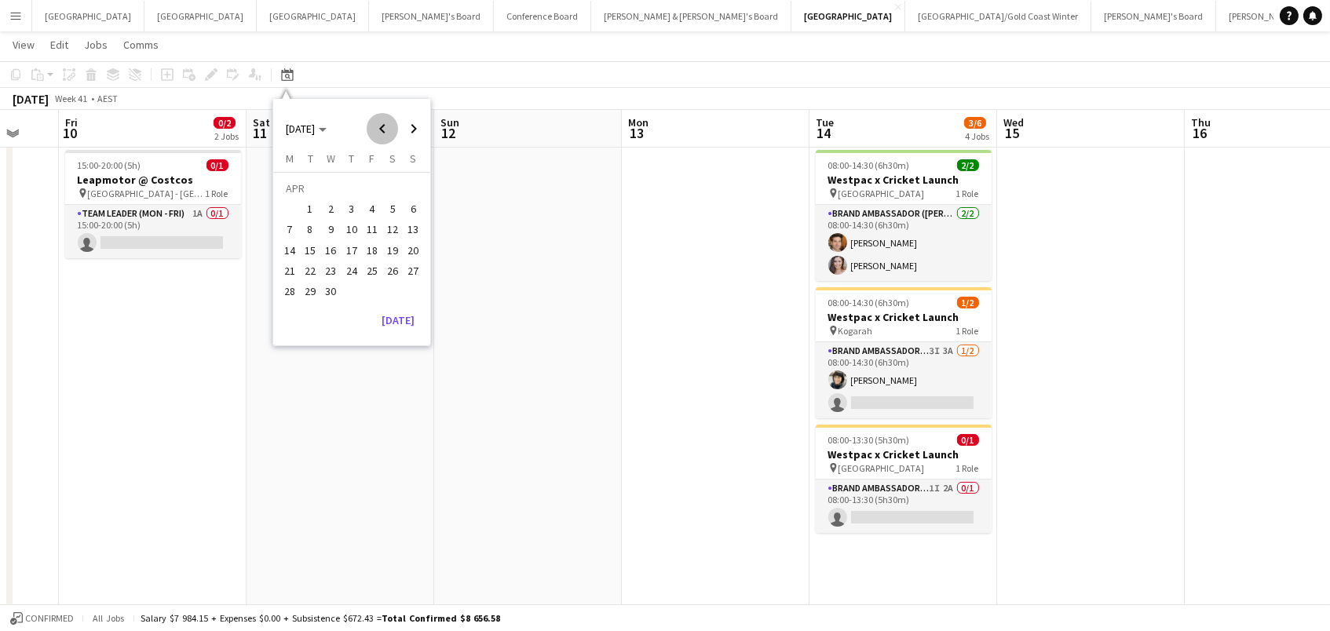
click at [386, 124] on span "Previous month" at bounding box center [382, 128] width 31 height 31
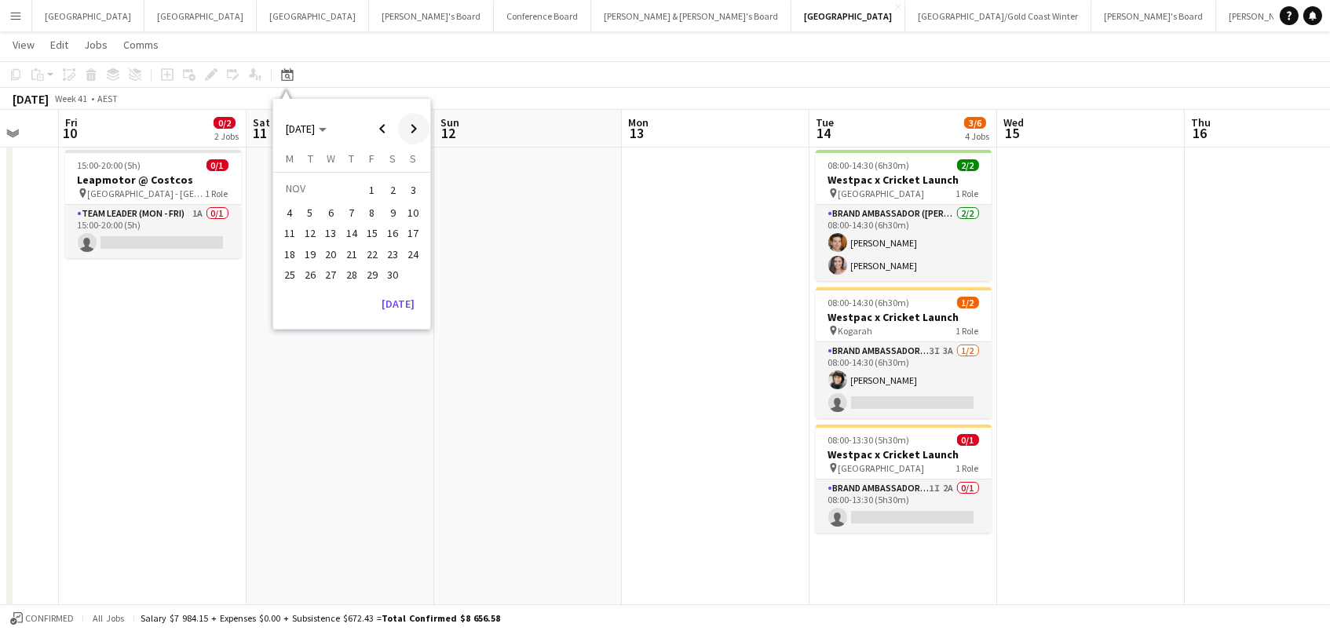
click at [409, 128] on span "Next month" at bounding box center [413, 128] width 31 height 31
click at [385, 249] on span "18" at bounding box center [392, 250] width 19 height 19
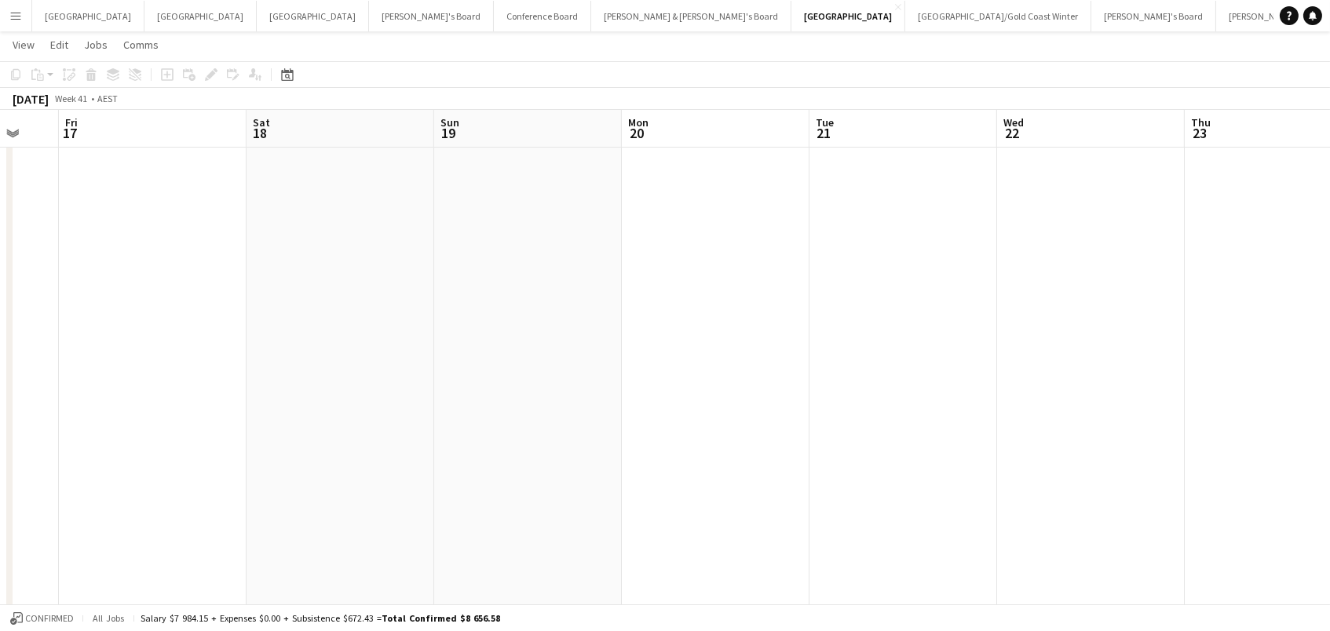
scroll to position [0, 538]
click at [289, 71] on icon at bounding box center [287, 74] width 12 height 13
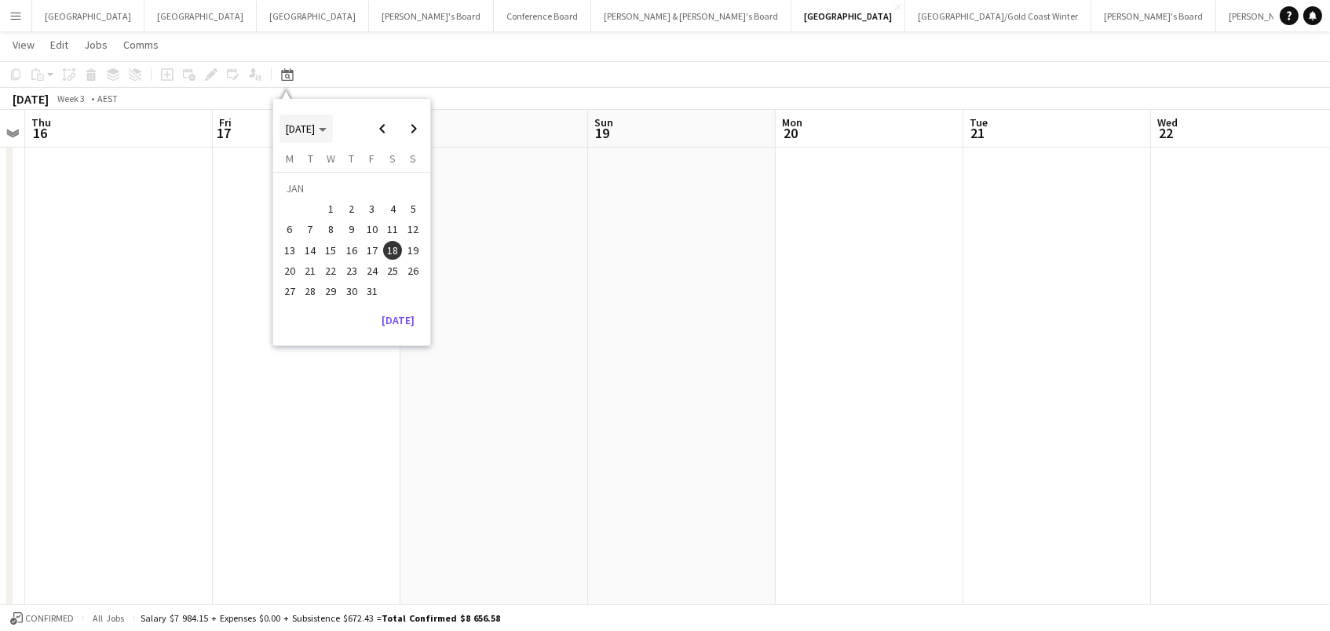
click at [327, 119] on span "Choose month and year" at bounding box center [306, 129] width 53 height 38
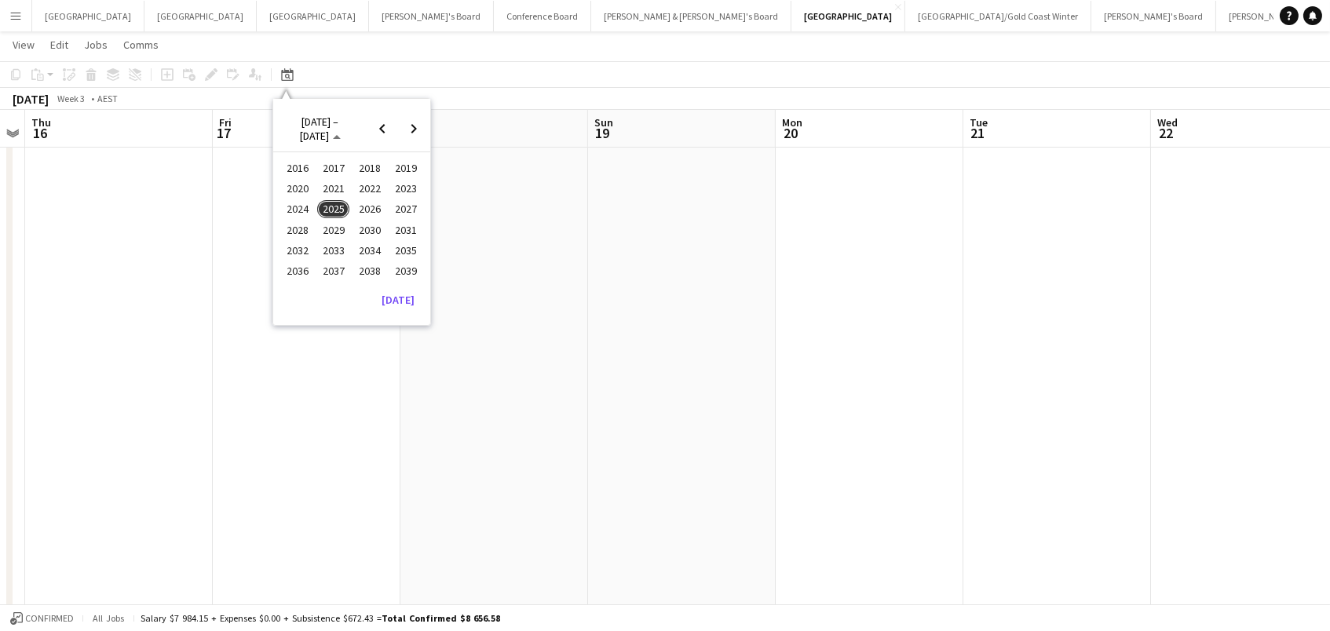
click at [299, 203] on span "2024" at bounding box center [297, 209] width 32 height 19
click at [336, 205] on span "JUN" at bounding box center [333, 209] width 32 height 19
click at [374, 211] on span "7" at bounding box center [372, 212] width 19 height 19
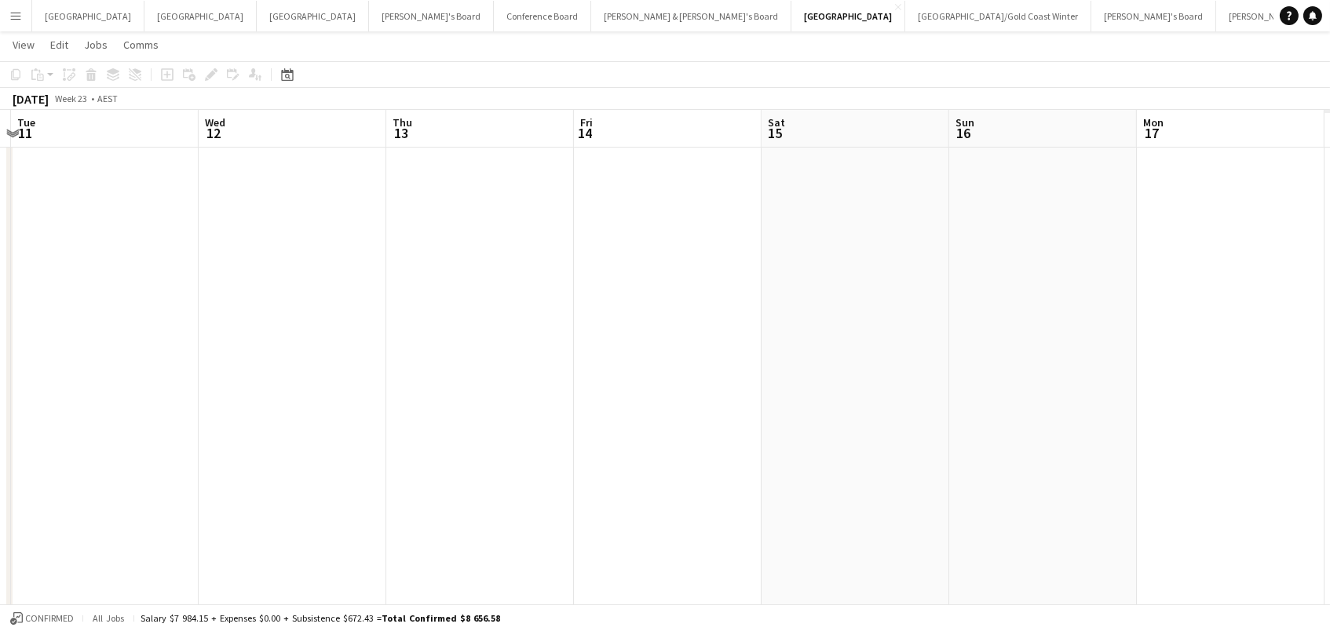
scroll to position [0, 684]
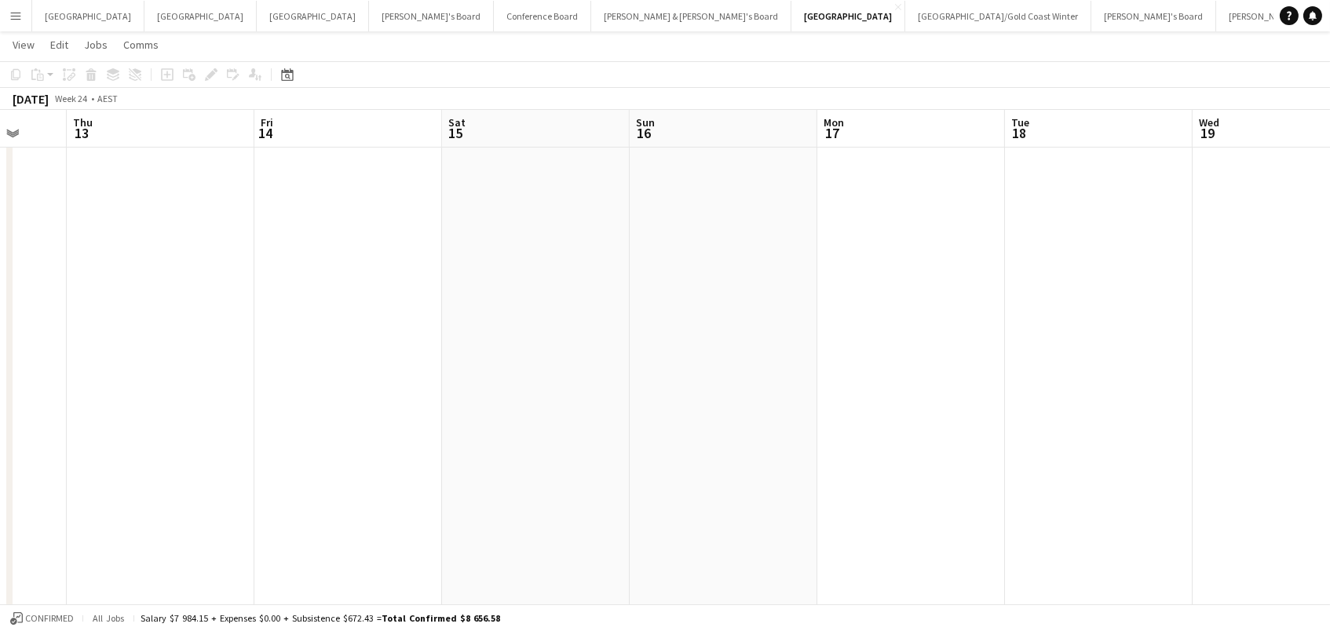
click at [397, 398] on app-date-cell at bounding box center [348, 356] width 188 height 654
click at [1092, 13] on button "Vicky's Board Close" at bounding box center [1154, 16] width 125 height 31
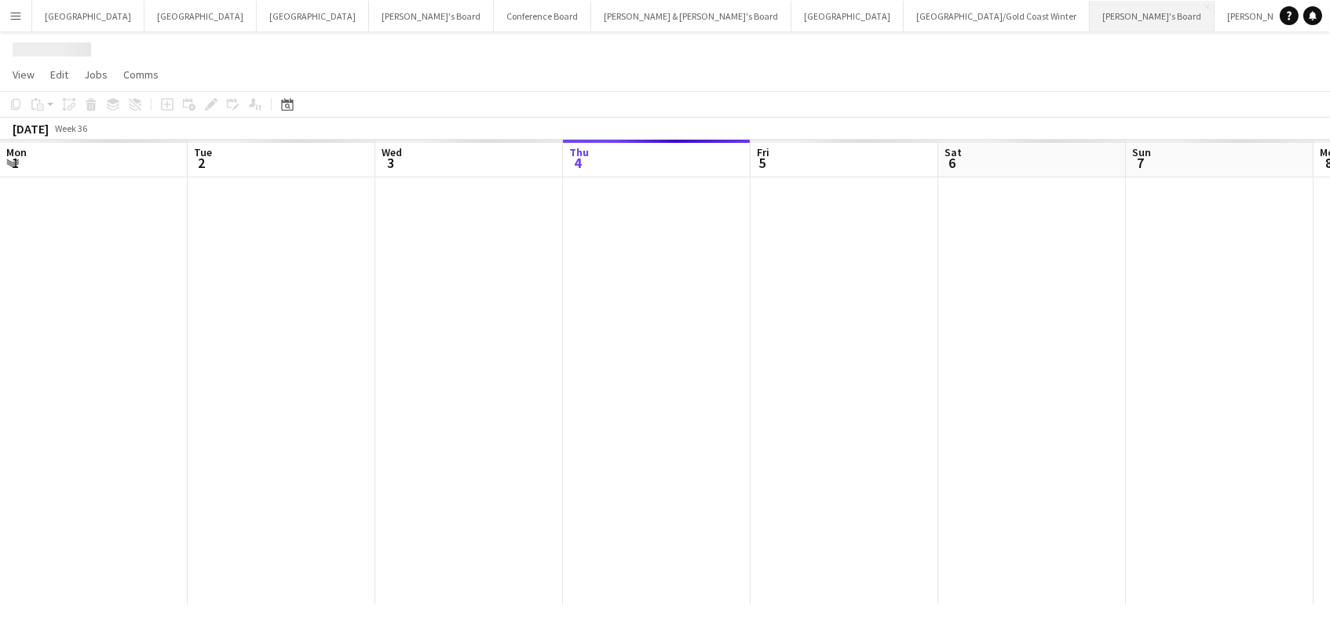
scroll to position [0, 375]
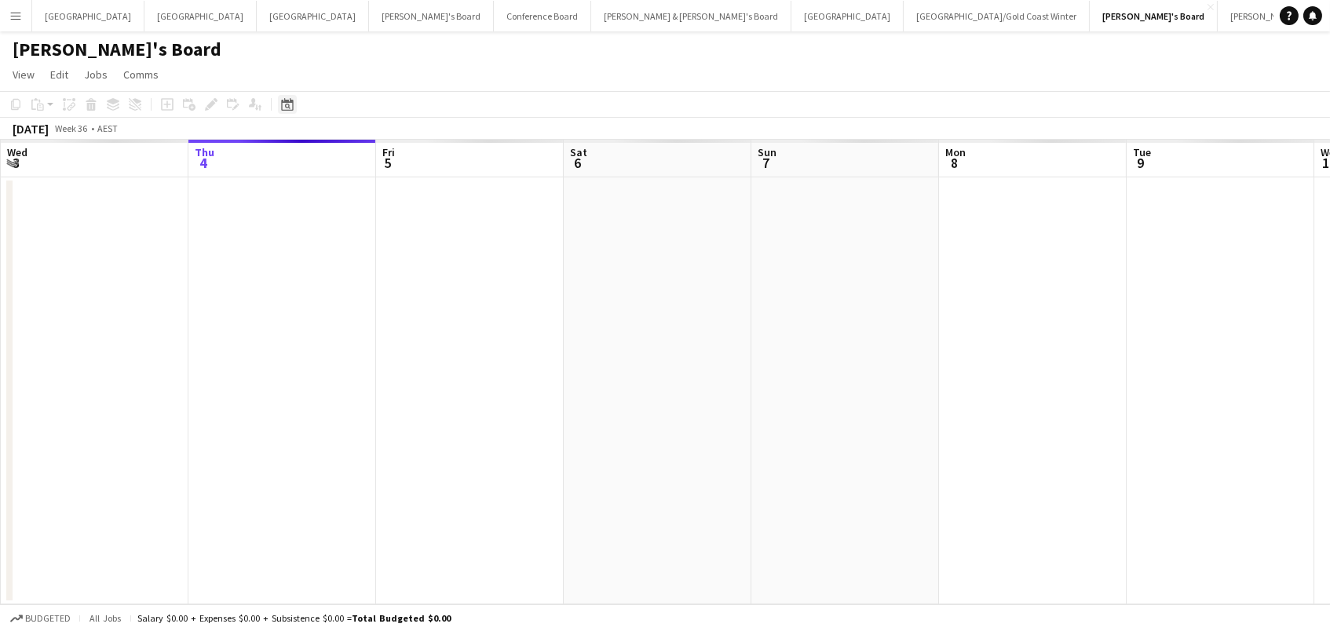
click at [286, 109] on icon at bounding box center [287, 104] width 12 height 13
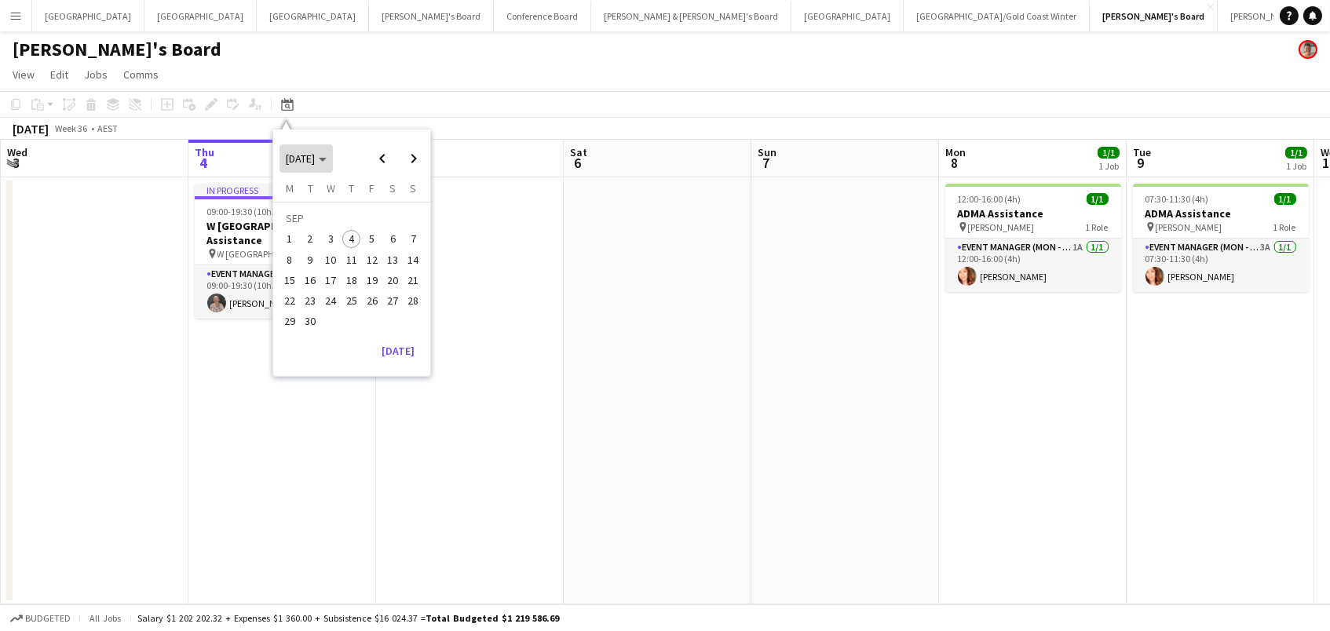
click at [315, 153] on span "[DATE]" at bounding box center [300, 159] width 29 height 14
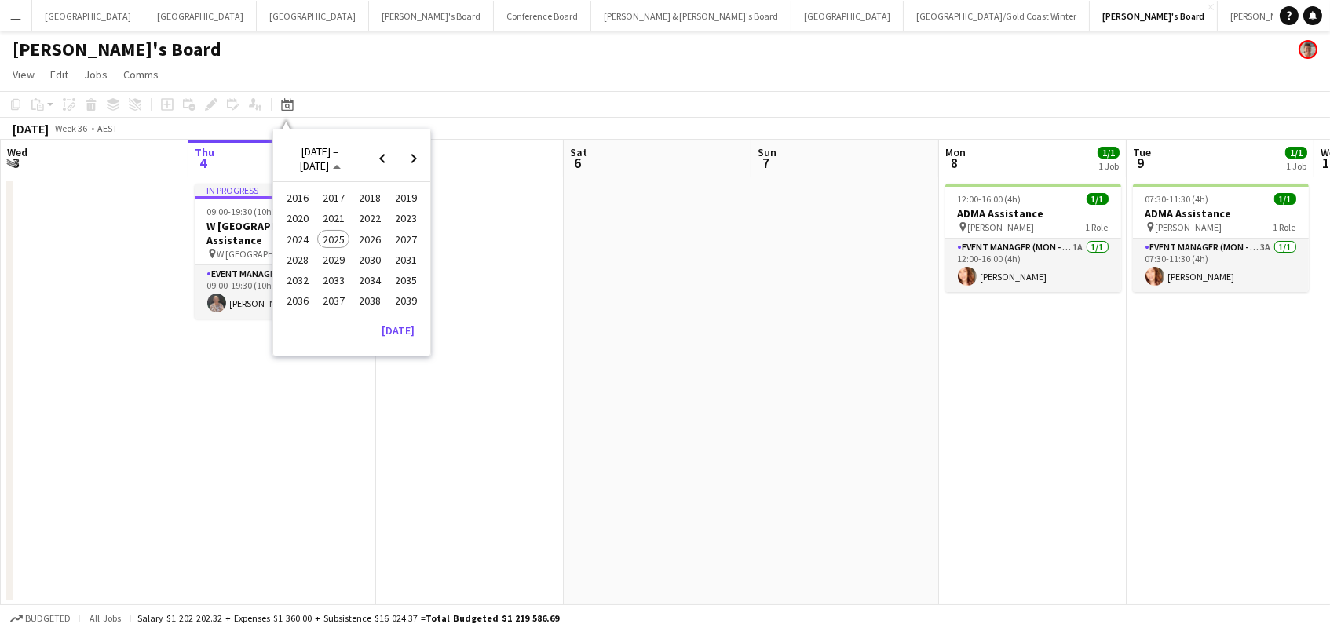
click at [298, 236] on span "2024" at bounding box center [297, 239] width 32 height 19
click at [338, 243] on span "JUN" at bounding box center [333, 239] width 32 height 19
click at [309, 235] on span "4" at bounding box center [310, 243] width 19 height 19
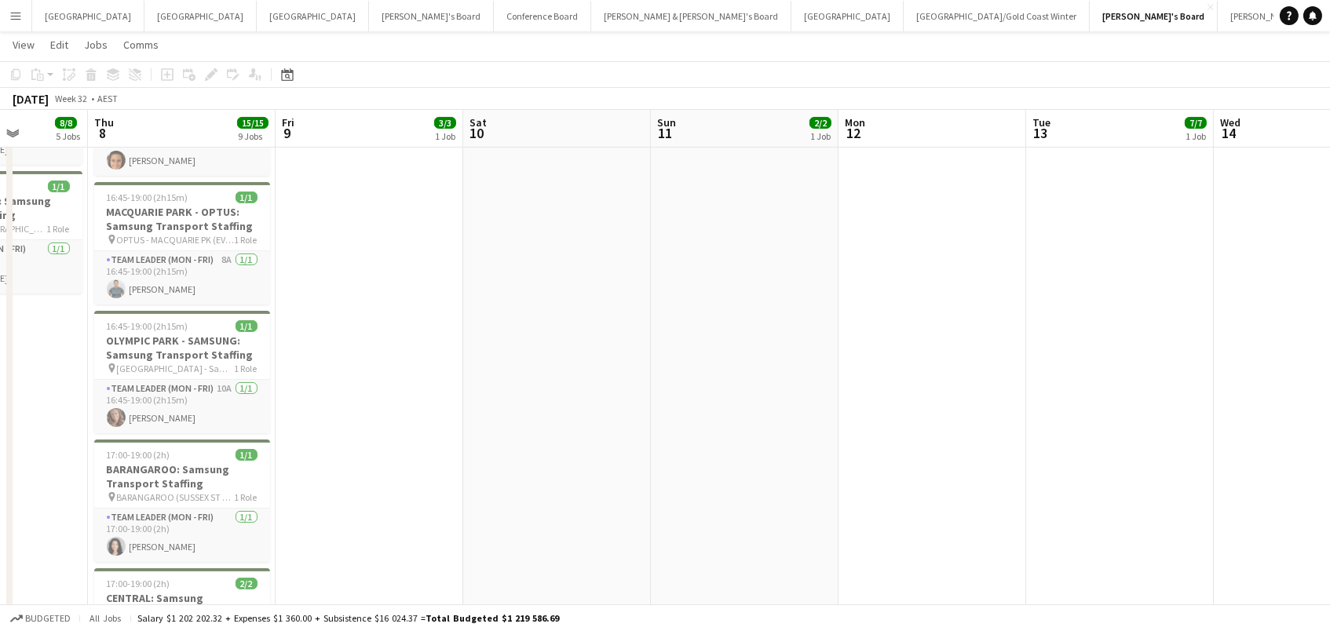
scroll to position [448, 0]
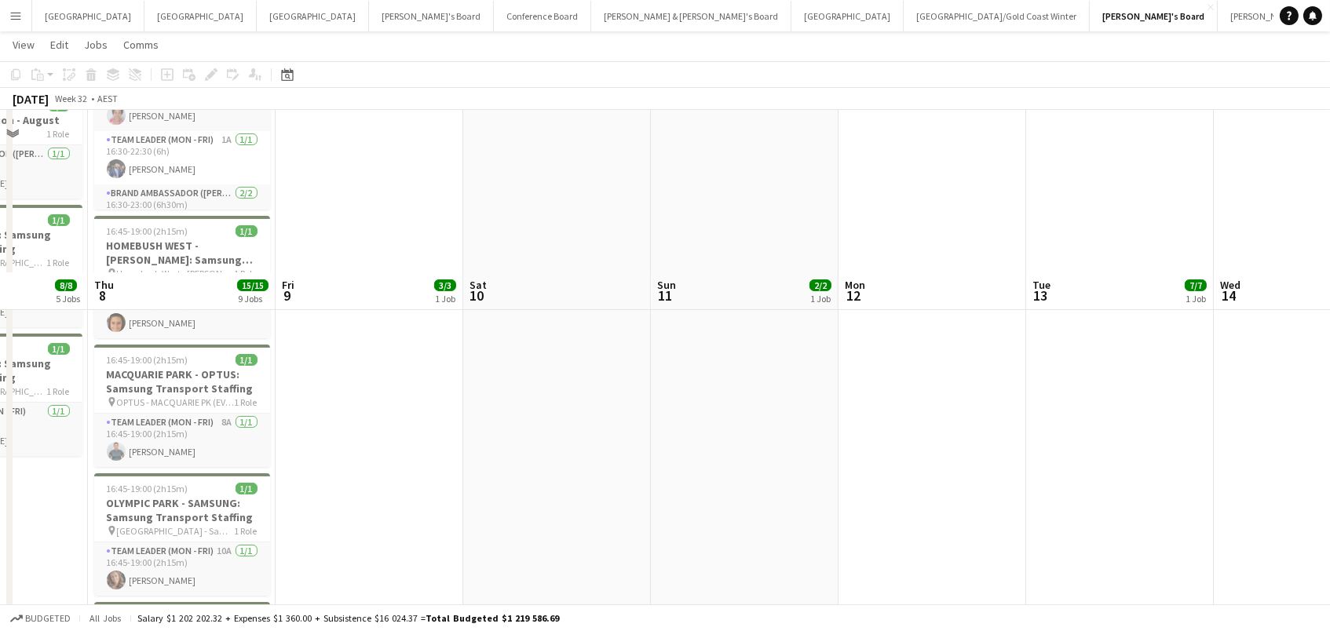
click at [284, 364] on app-date-cell "16:00-16:15 (15m) 3/3 BRIEFING CALL: Oracle Roadshow Canberra pin Canberra - TB…" at bounding box center [370, 386] width 188 height 1319
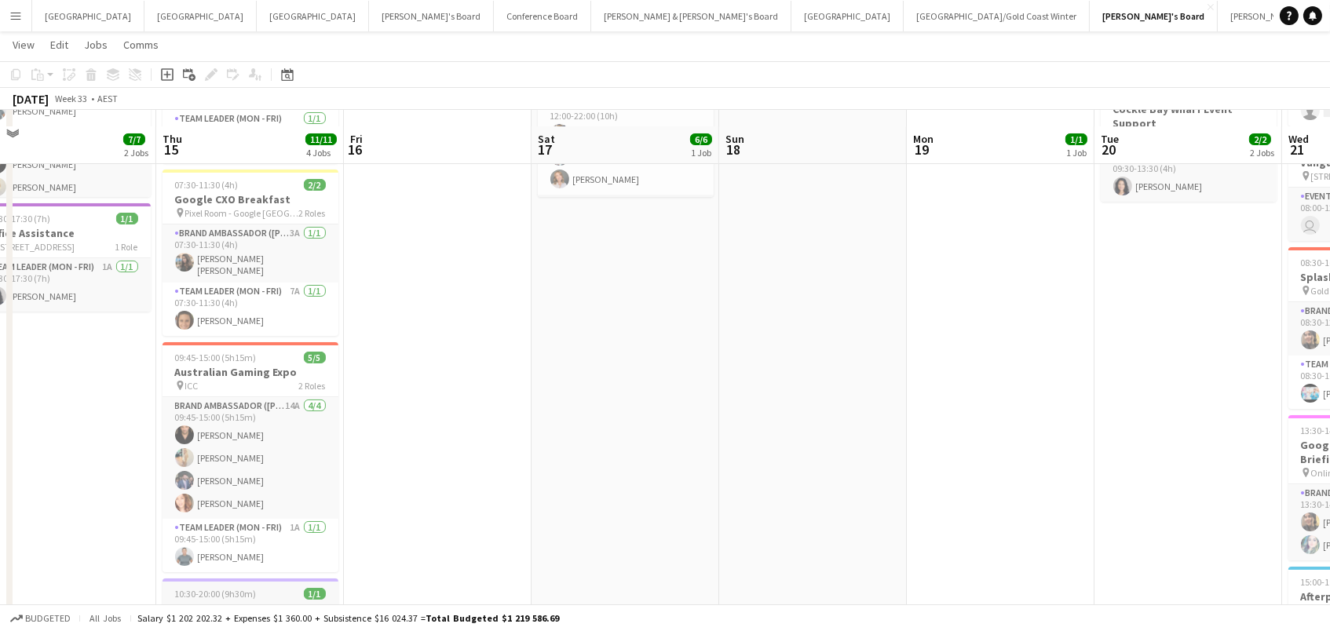
scroll to position [221, 0]
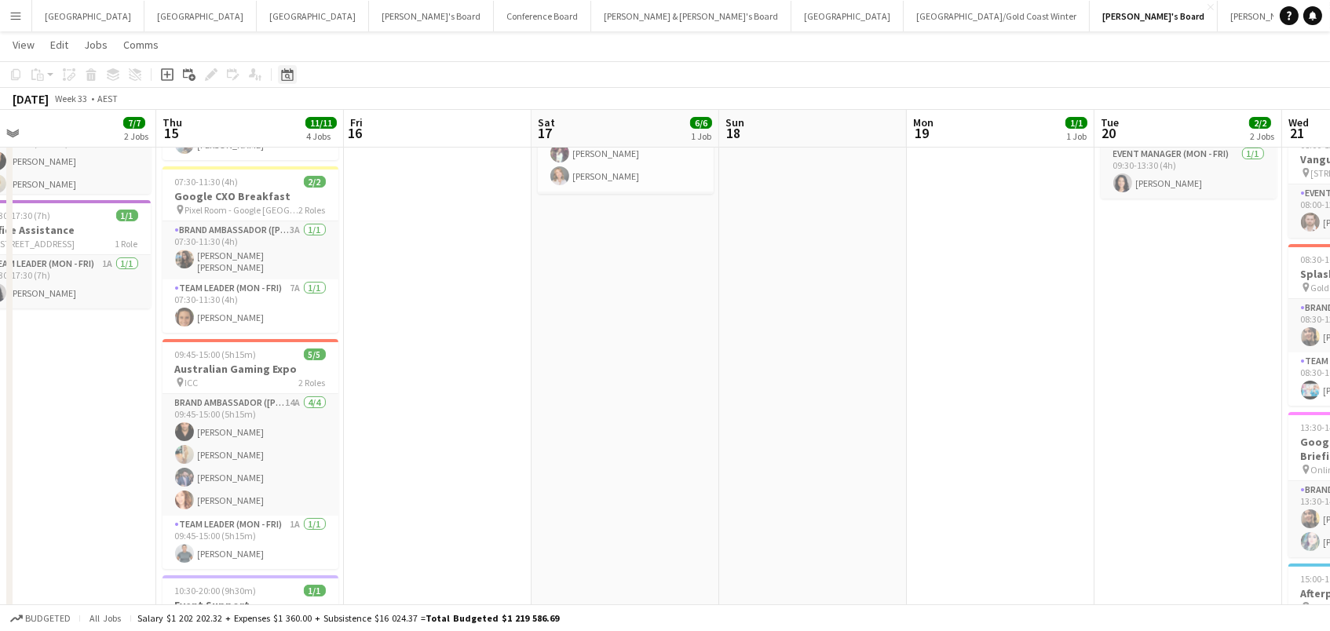
click at [285, 66] on div "Date picker" at bounding box center [287, 74] width 19 height 19
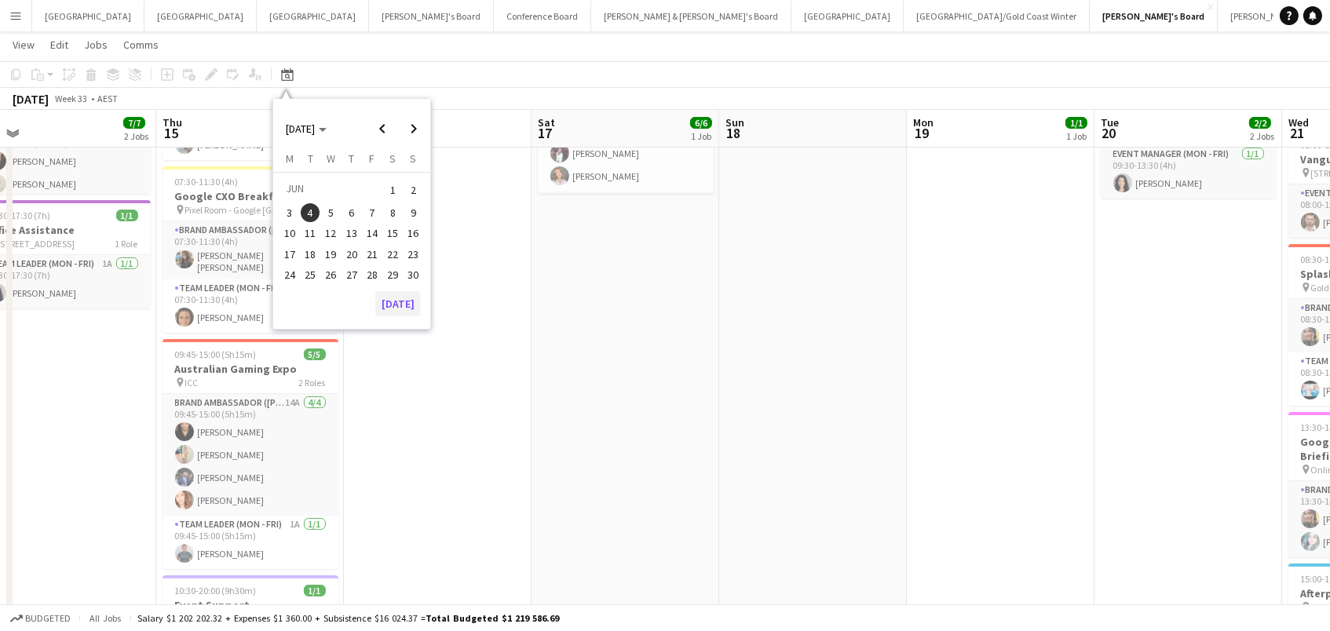
click at [415, 296] on button "[DATE]" at bounding box center [398, 303] width 46 height 25
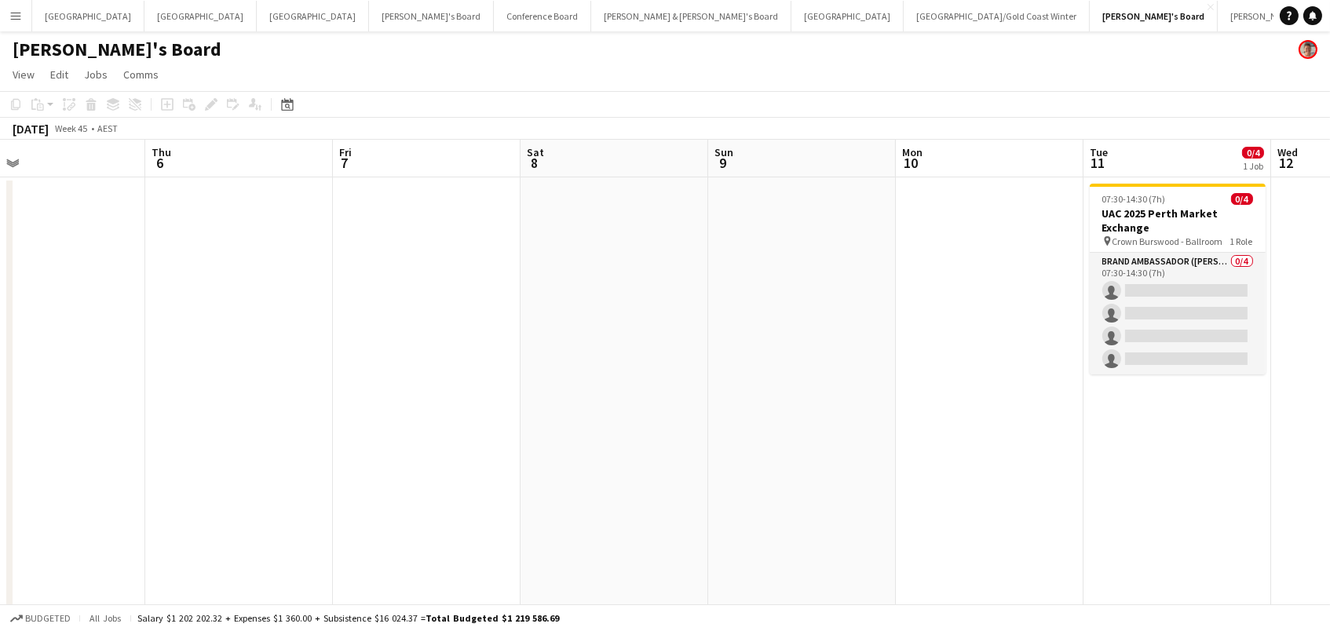
scroll to position [0, 417]
click at [273, 96] on div "Date picker SEP 2025 SEP 2025 Monday M Tuesday T Wednesday W Thursday T Friday …" at bounding box center [282, 104] width 35 height 19
click at [286, 112] on div "Date picker" at bounding box center [287, 104] width 19 height 19
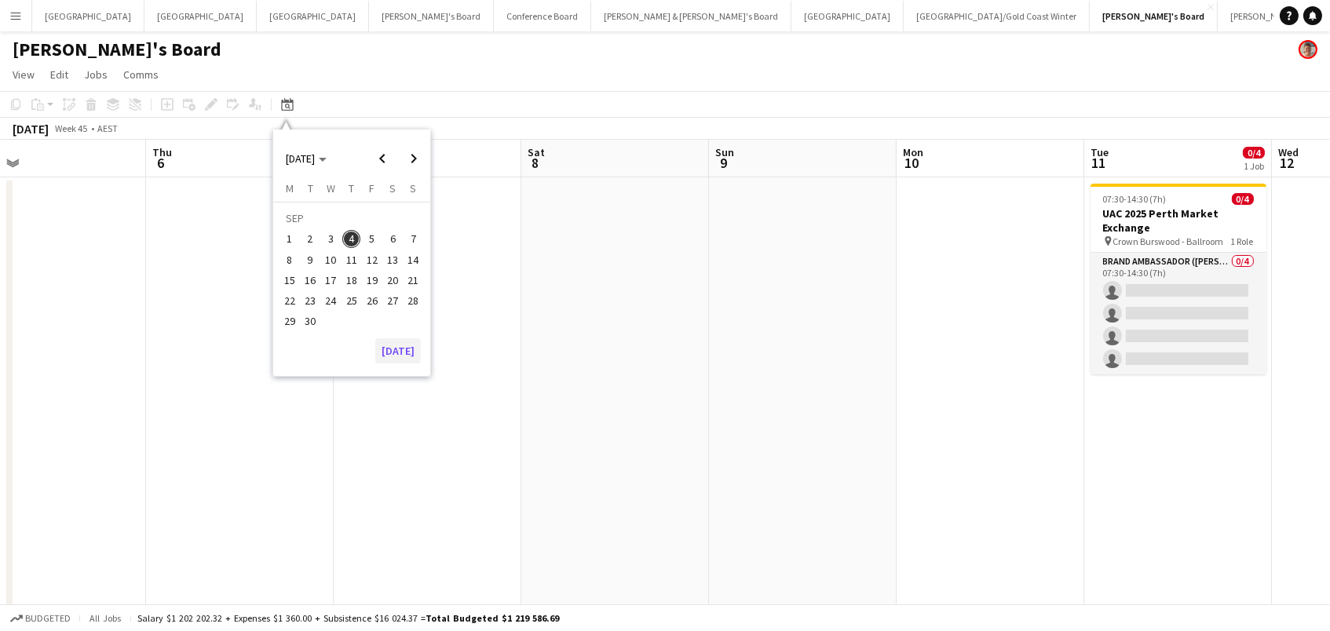
click at [390, 349] on button "[DATE]" at bounding box center [398, 350] width 46 height 25
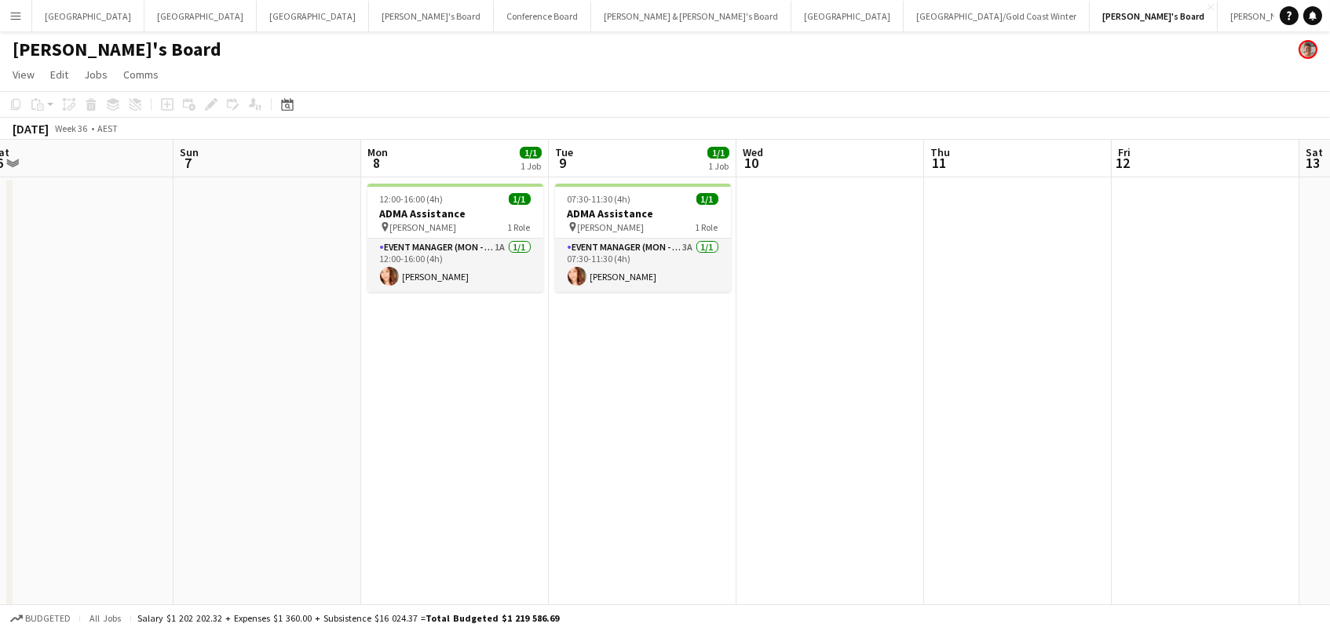
scroll to position [0, 580]
click at [53, 23] on button "Adelaide Close" at bounding box center [88, 16] width 112 height 31
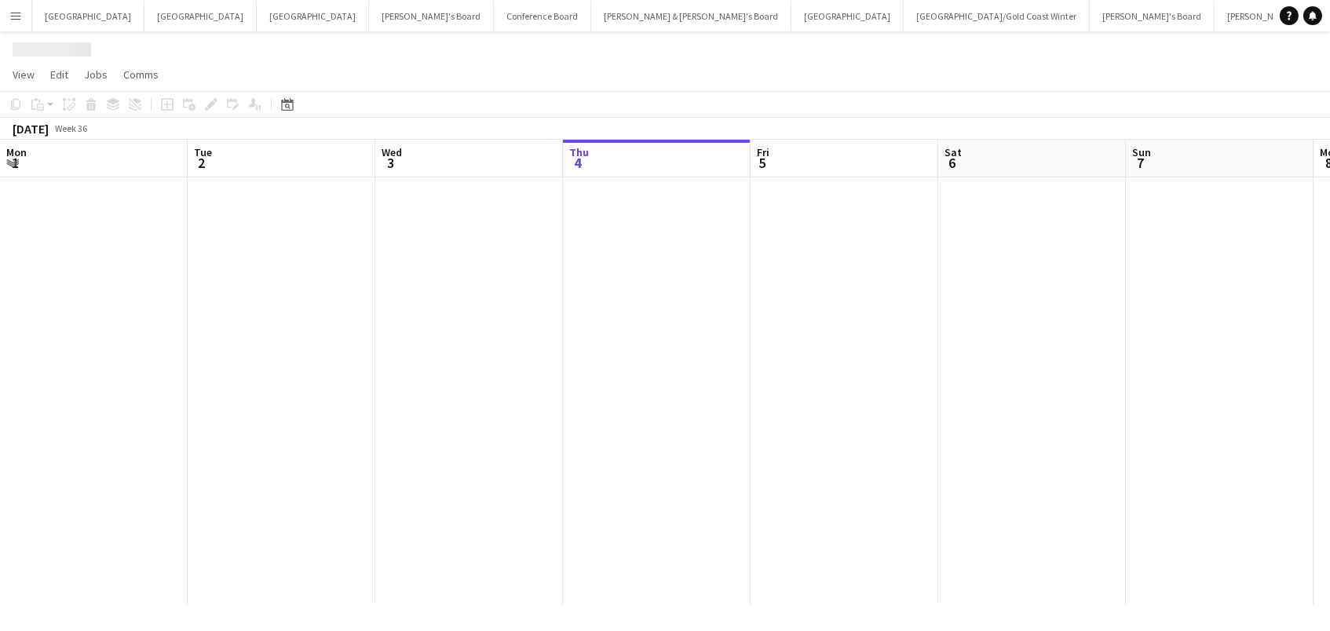
scroll to position [0, 375]
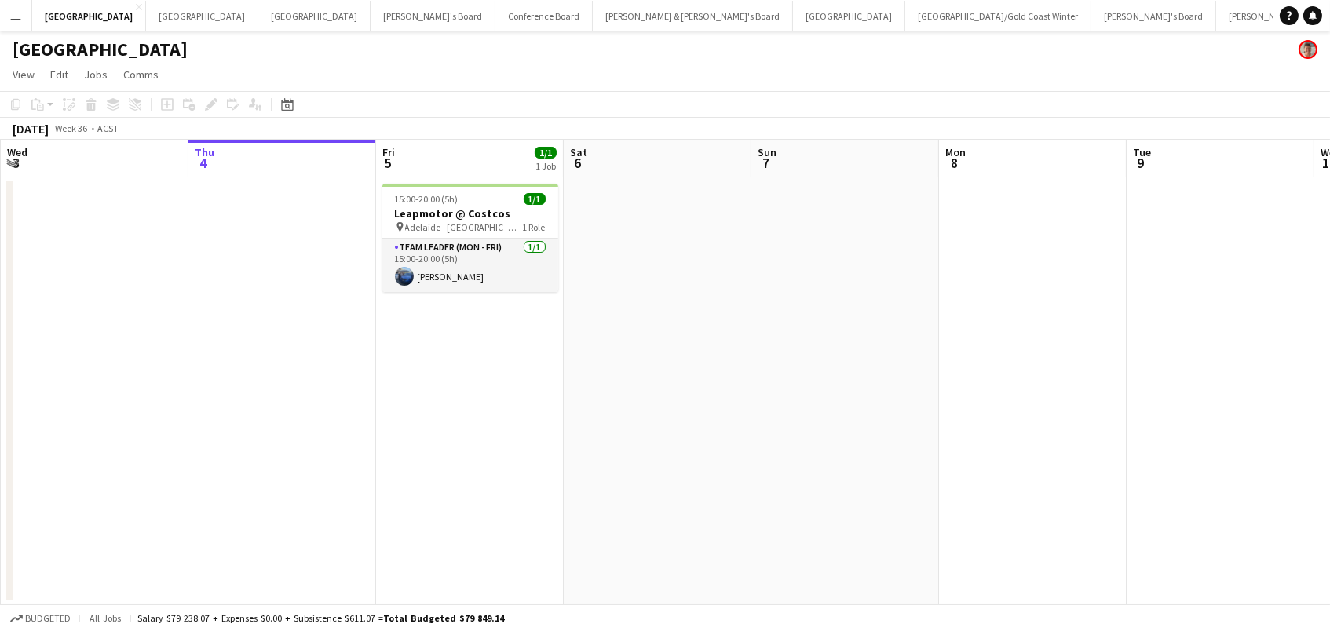
click at [423, 185] on div at bounding box center [470, 185] width 176 height 3
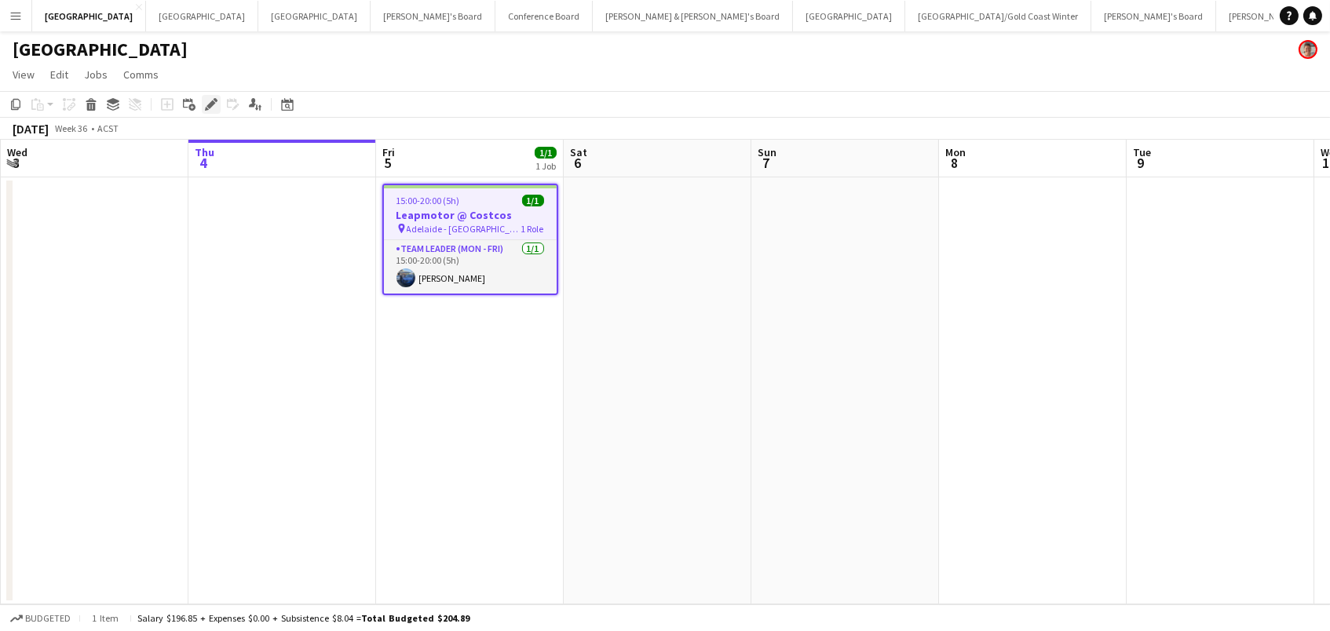
click at [210, 98] on icon "Edit" at bounding box center [211, 104] width 13 height 13
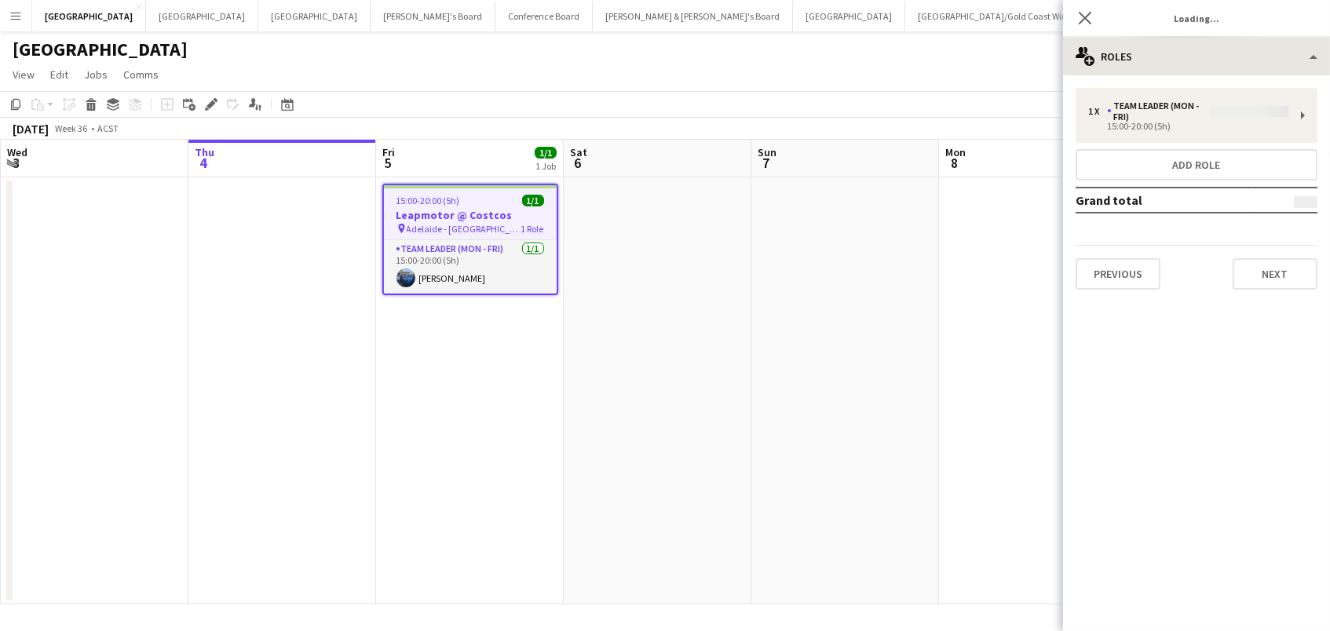
type input "**********"
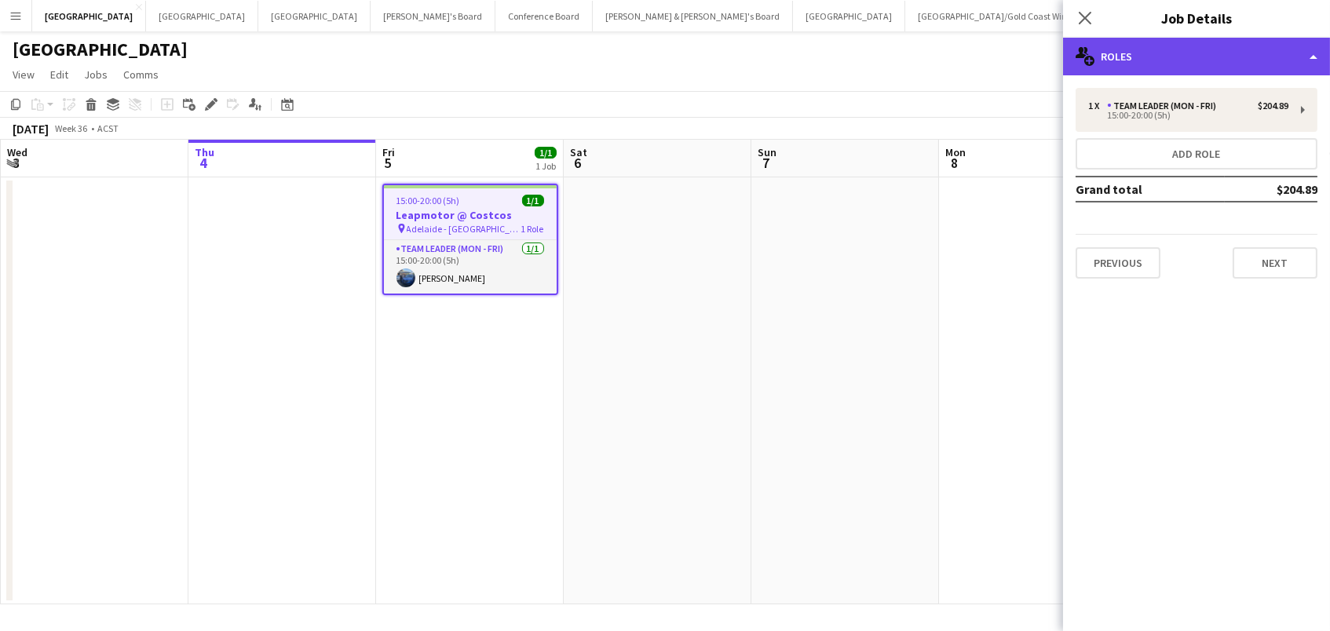
click at [1191, 46] on div "multiple-users-add Roles" at bounding box center [1196, 57] width 267 height 38
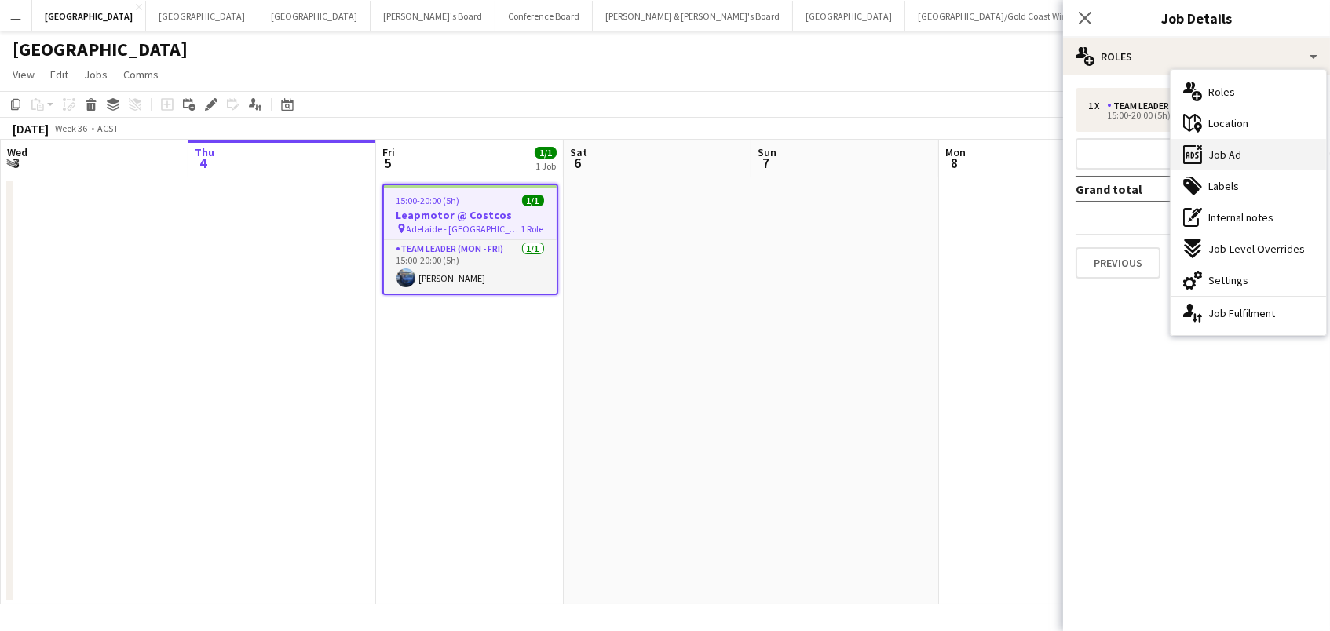
click at [1245, 155] on div "ads-window Job Ad" at bounding box center [1249, 154] width 156 height 31
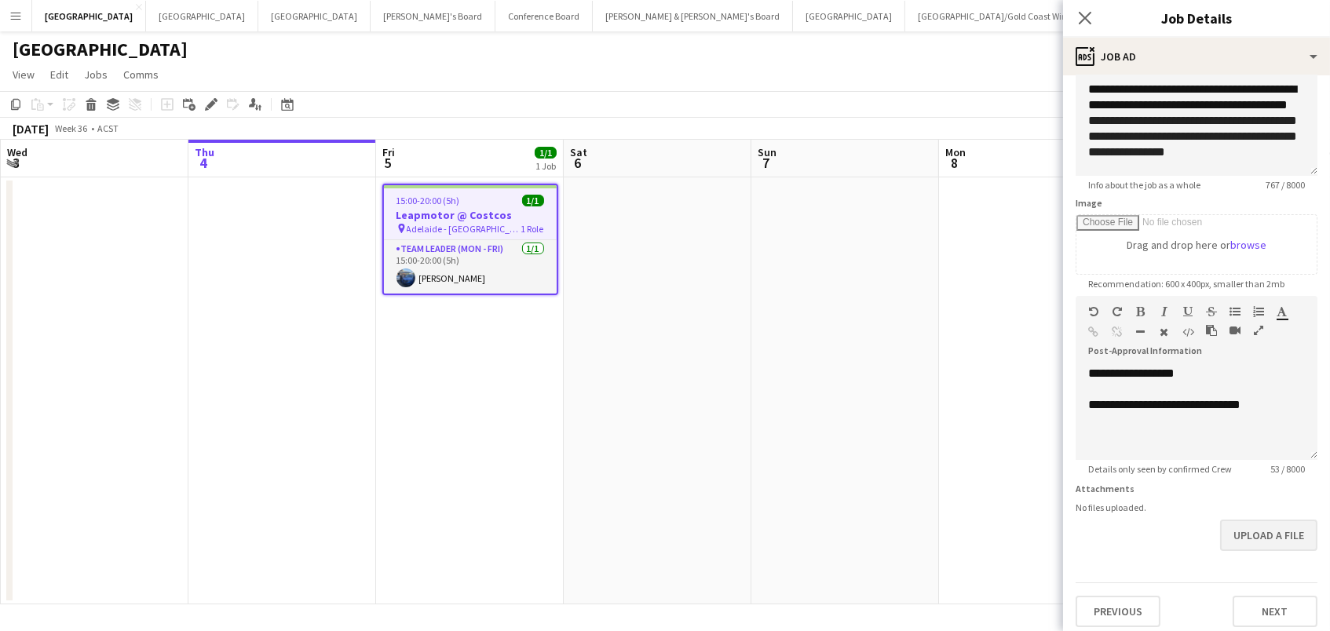
scroll to position [135, 0]
click at [1271, 521] on button "Upload a file" at bounding box center [1268, 536] width 97 height 31
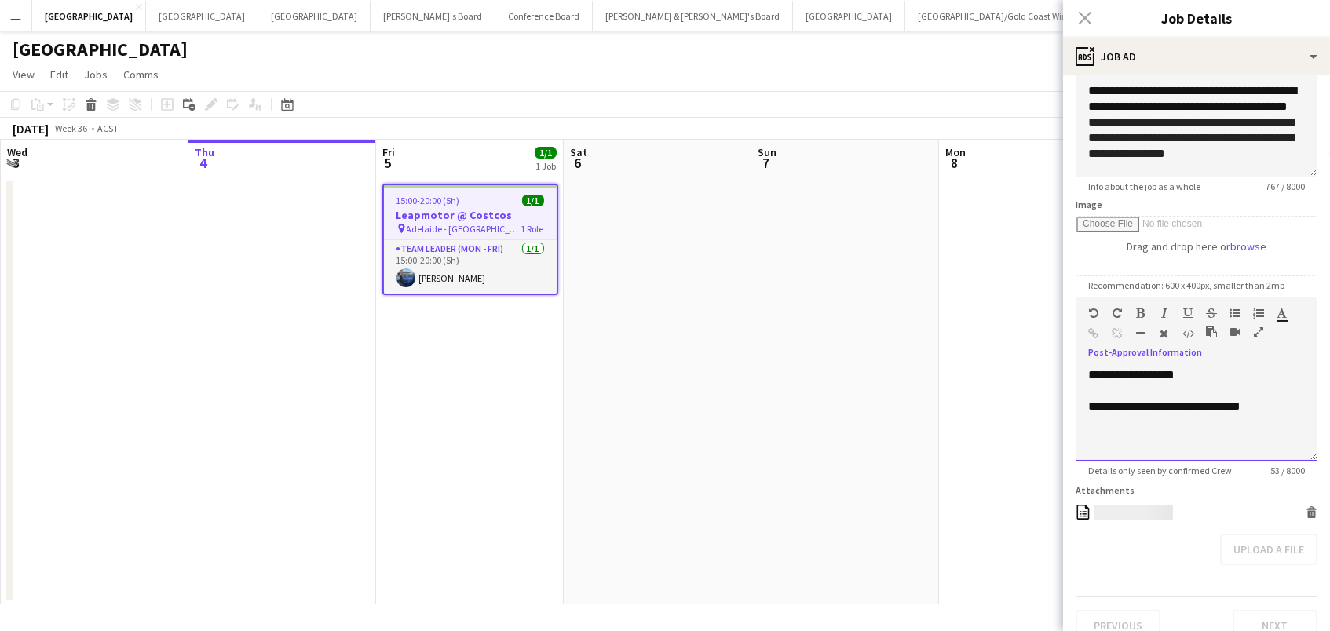
click at [1193, 370] on div "**********" at bounding box center [1197, 415] width 242 height 94
drag, startPoint x: 1193, startPoint y: 370, endPoint x: 804, endPoint y: 335, distance: 390.3
click at [804, 335] on body "Menu Boards Boards Boards All jobs Status Workforce Workforce My Workforce Recr…" at bounding box center [665, 315] width 1330 height 631
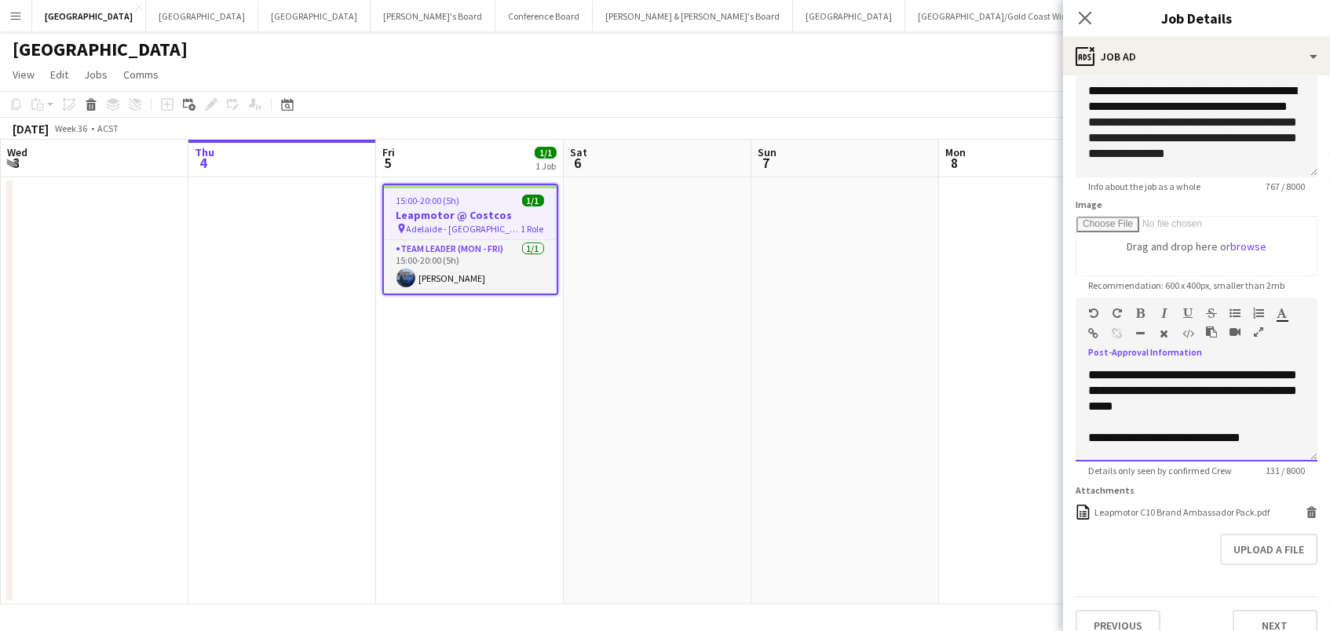
drag, startPoint x: 1191, startPoint y: 401, endPoint x: 1240, endPoint y: 367, distance: 60.4
click at [1240, 368] on div "**********" at bounding box center [1197, 415] width 242 height 94
copy div "**********"
click at [961, 495] on app-date-cell at bounding box center [1033, 390] width 188 height 427
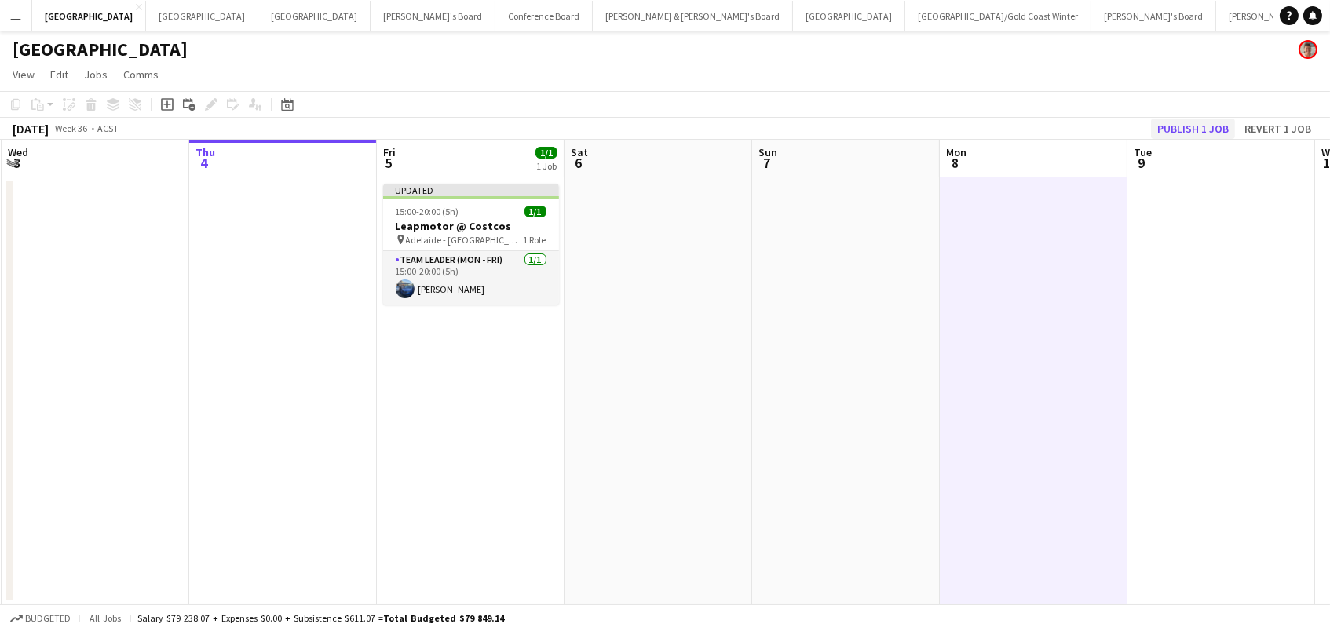
click at [1233, 125] on button "Publish 1 job" at bounding box center [1193, 129] width 84 height 20
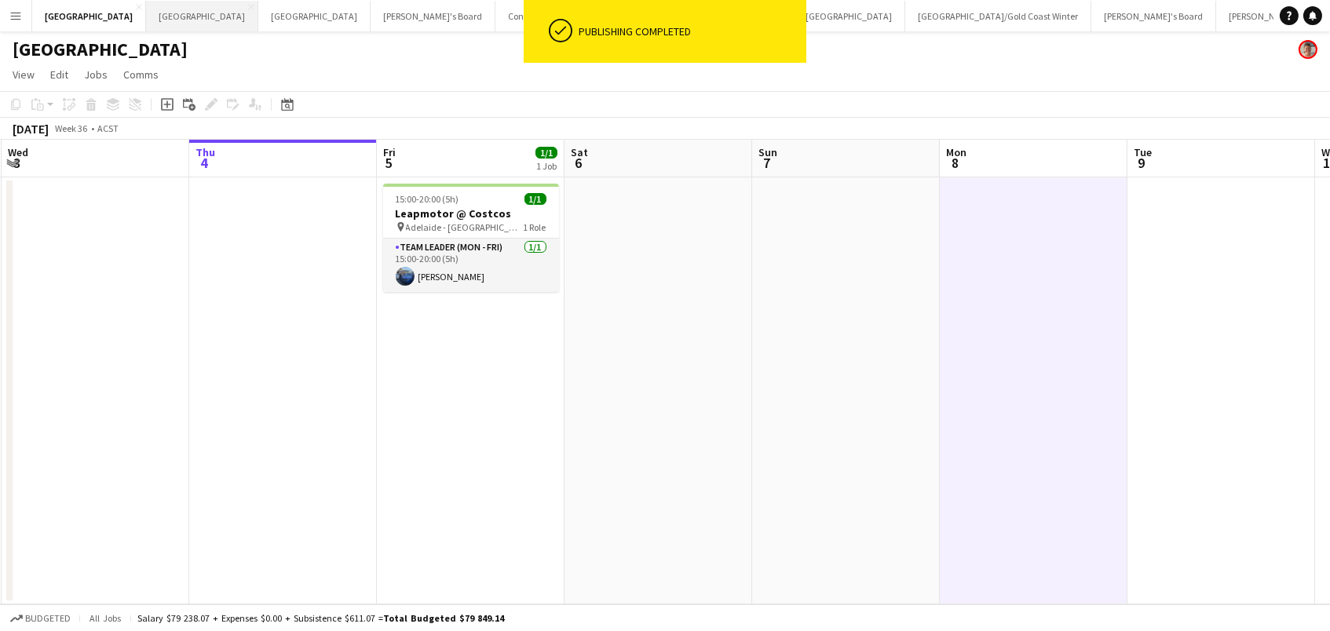
click at [146, 21] on button "Perth Close" at bounding box center [202, 16] width 112 height 31
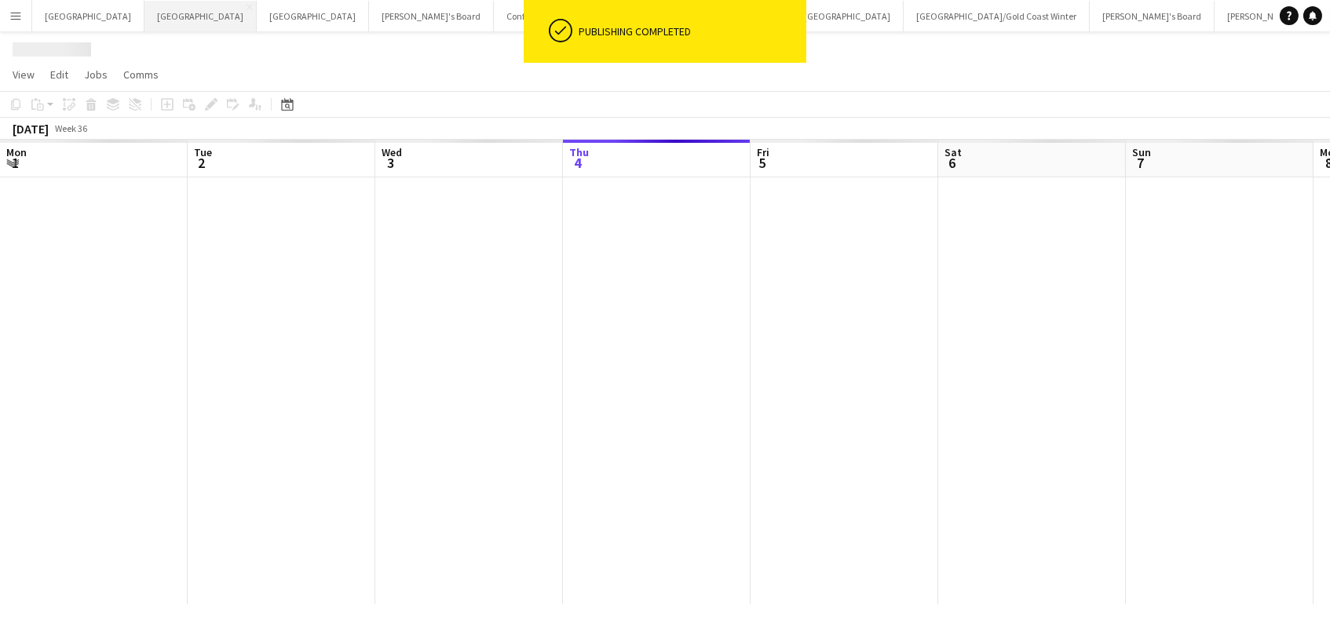
scroll to position [0, 375]
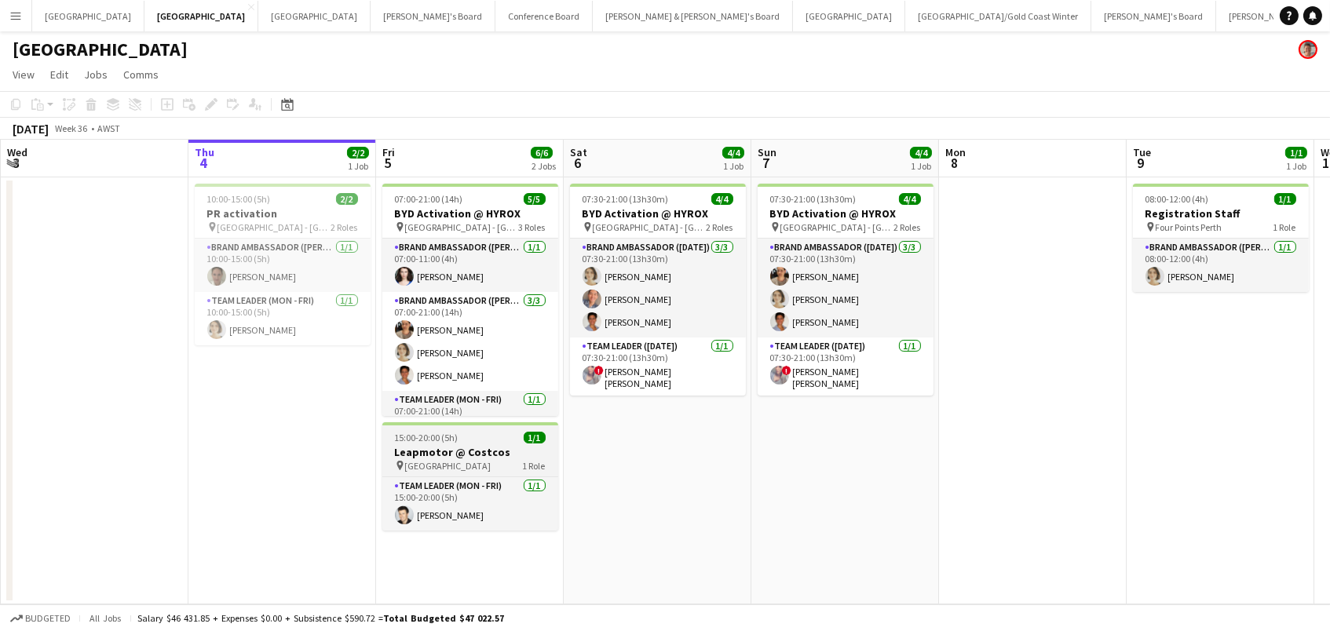
click at [463, 439] on div "15:00-20:00 (5h) 1/1" at bounding box center [470, 438] width 176 height 12
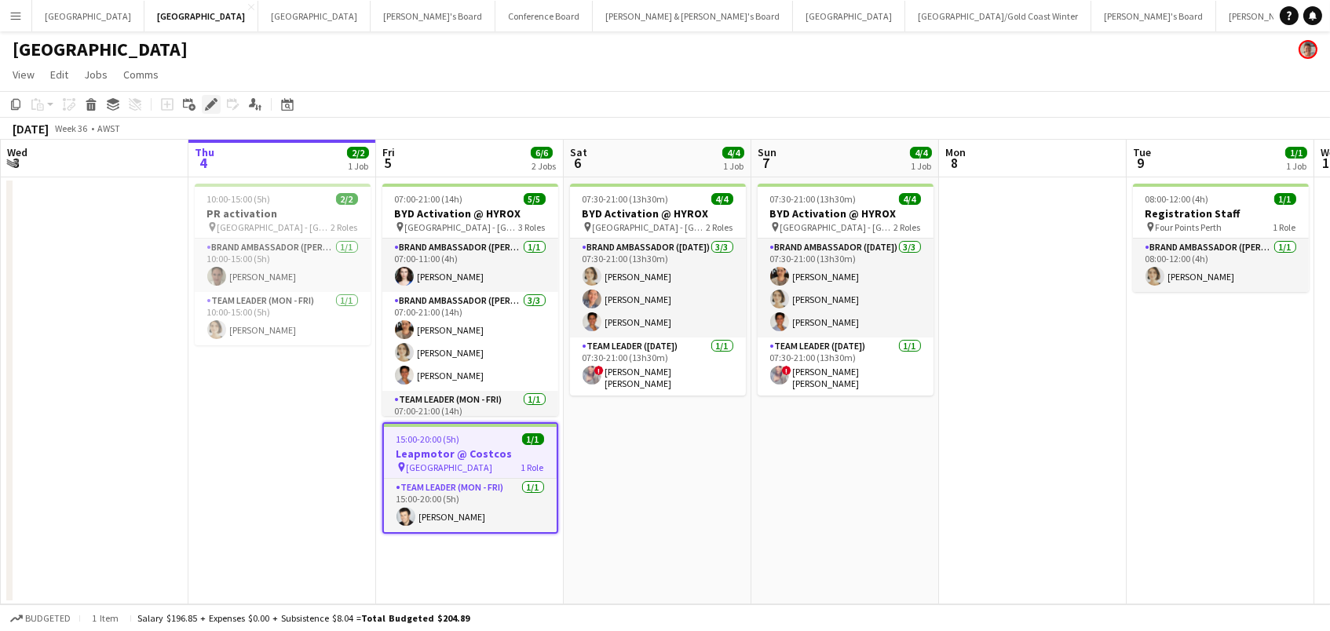
click at [211, 108] on icon "Edit" at bounding box center [211, 104] width 13 height 13
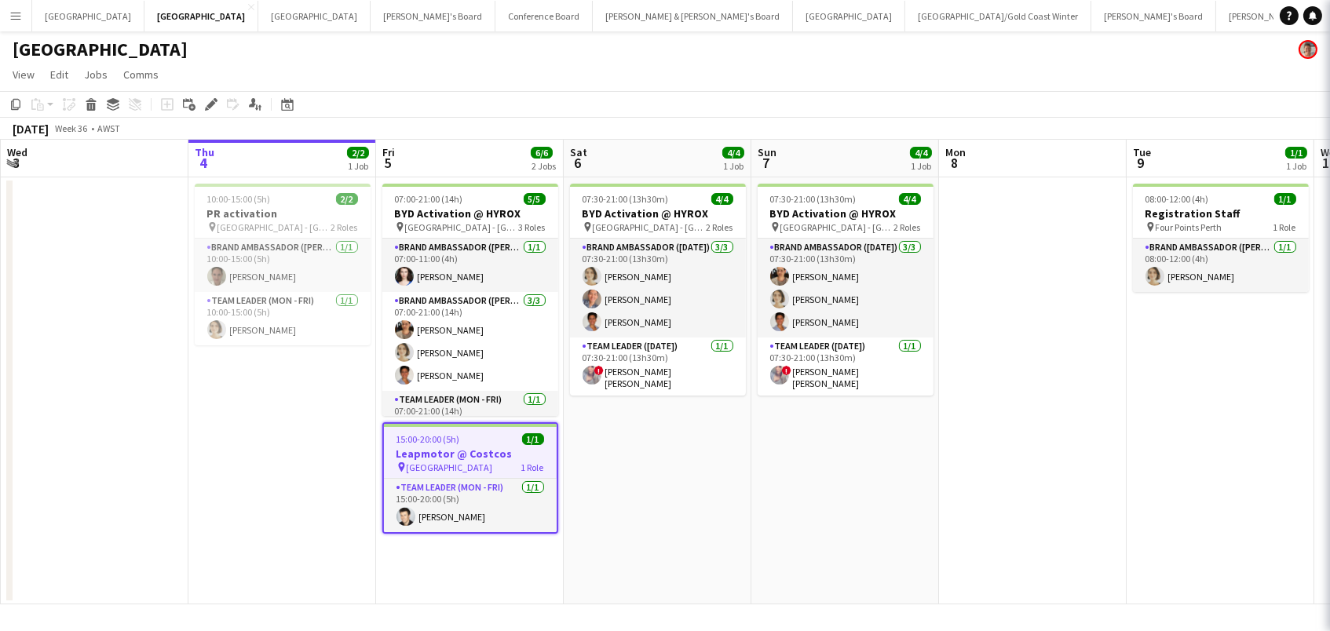
type input "**********"
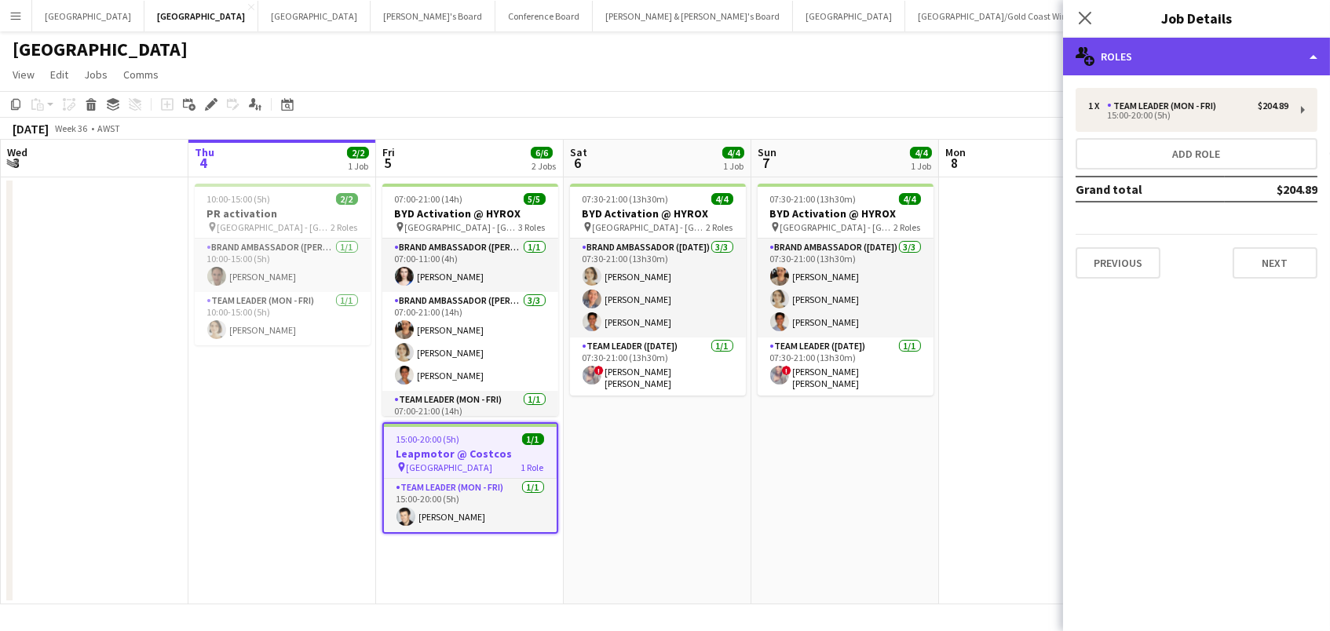
click at [1154, 62] on div "multiple-users-add Roles" at bounding box center [1196, 57] width 267 height 38
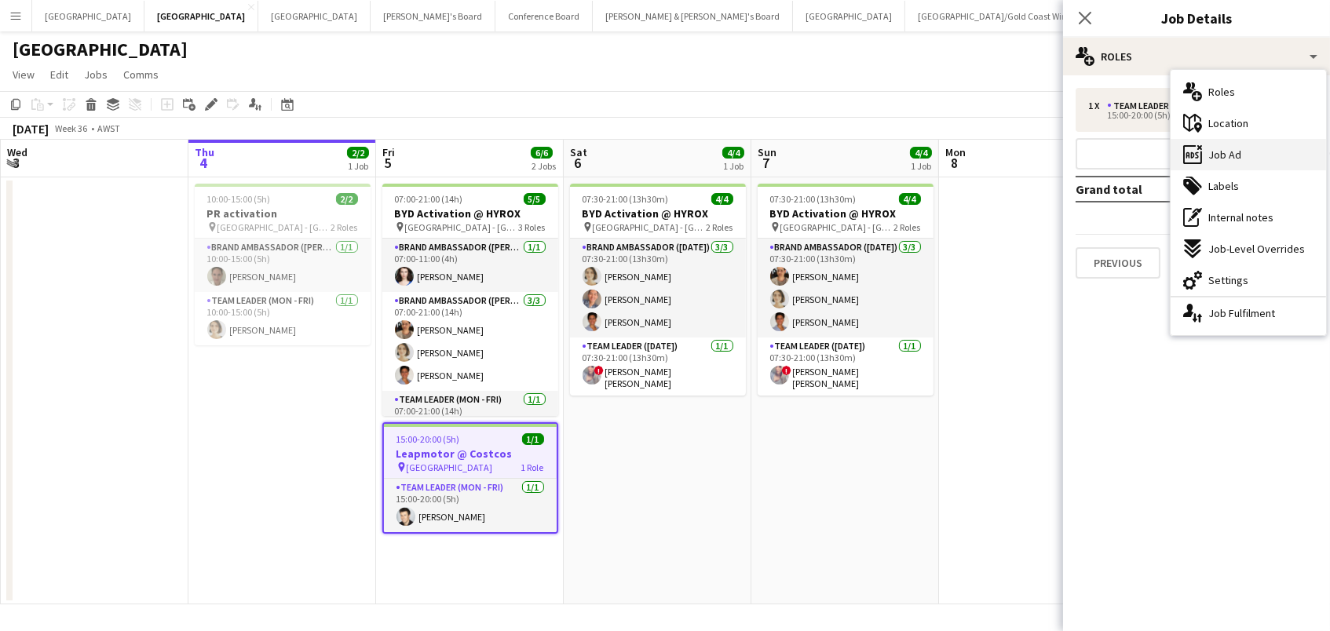
click at [1223, 149] on span "Job Ad" at bounding box center [1225, 155] width 33 height 14
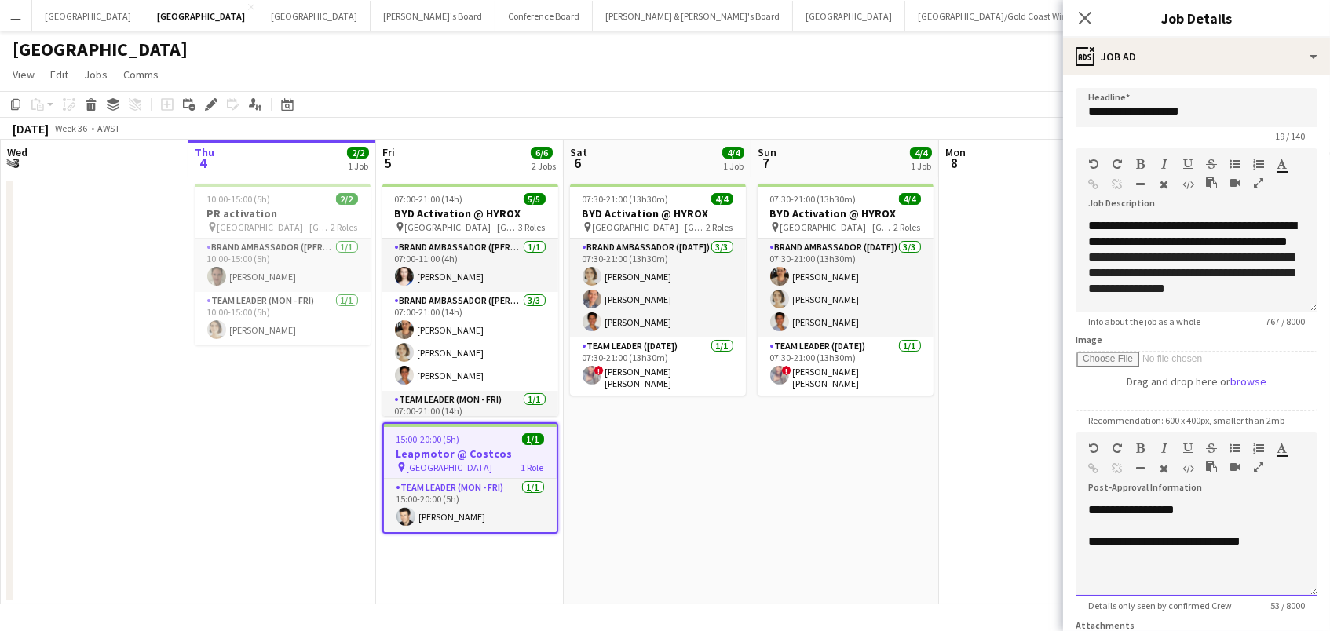
click at [1234, 540] on div "**********" at bounding box center [1197, 542] width 217 height 16
paste div
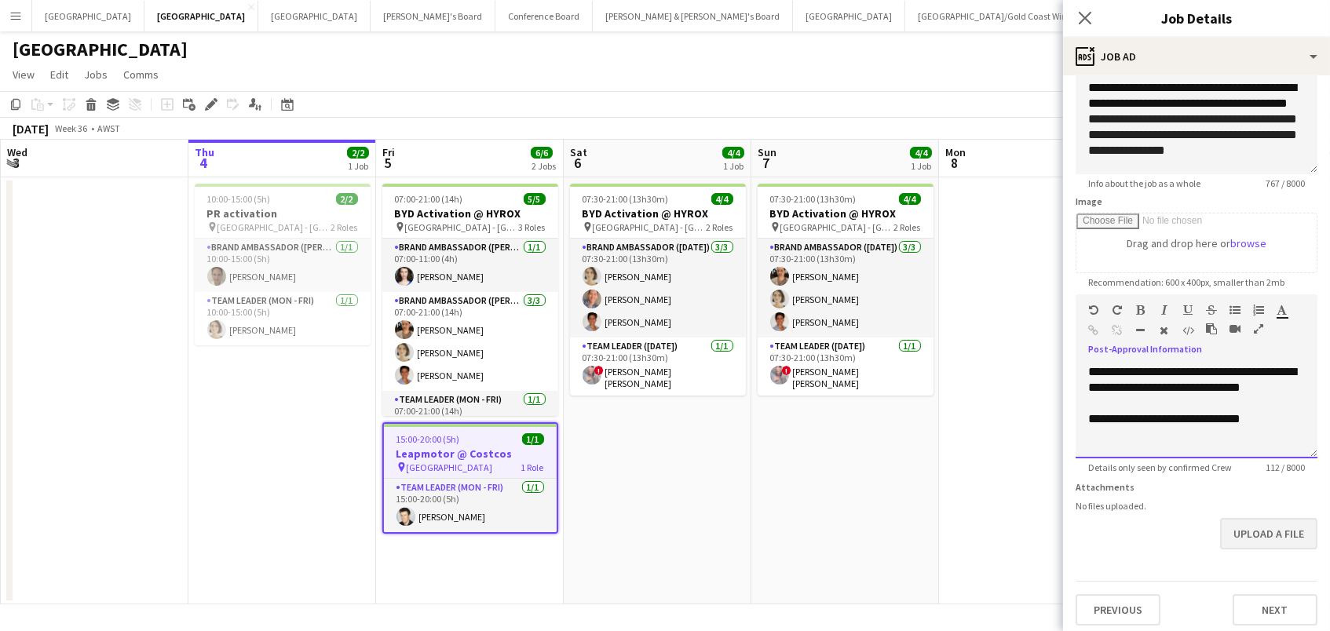
scroll to position [135, 0]
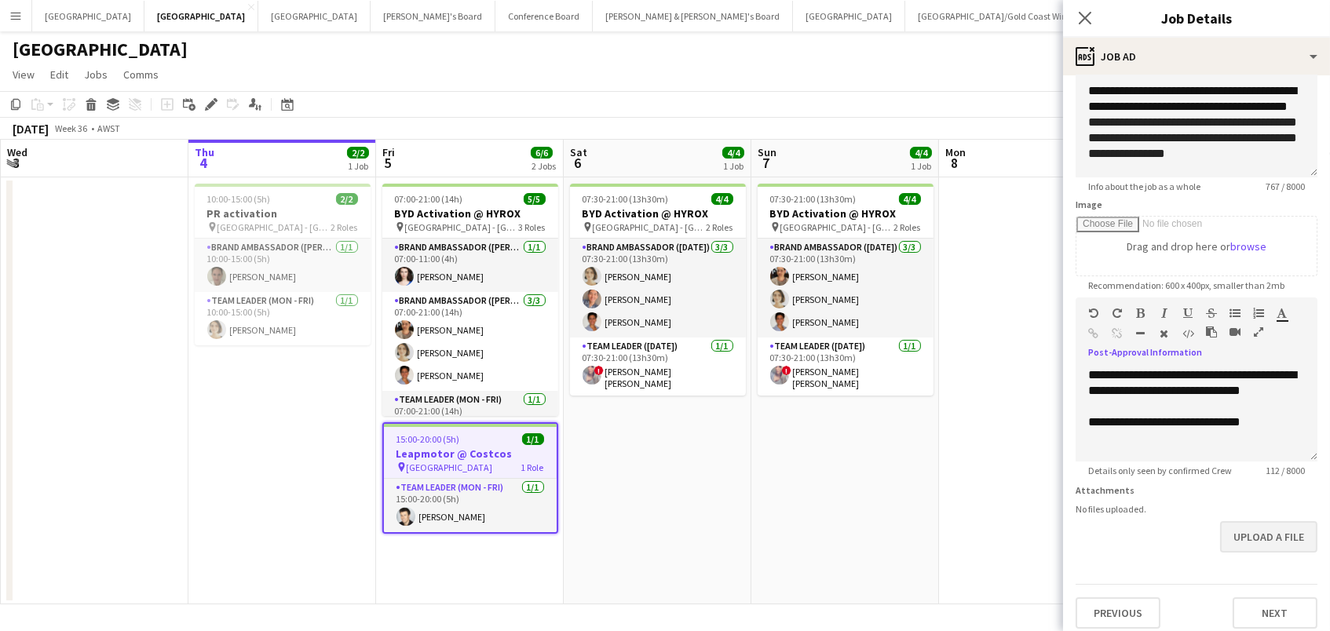
click at [1253, 537] on button "Upload a file" at bounding box center [1268, 536] width 97 height 31
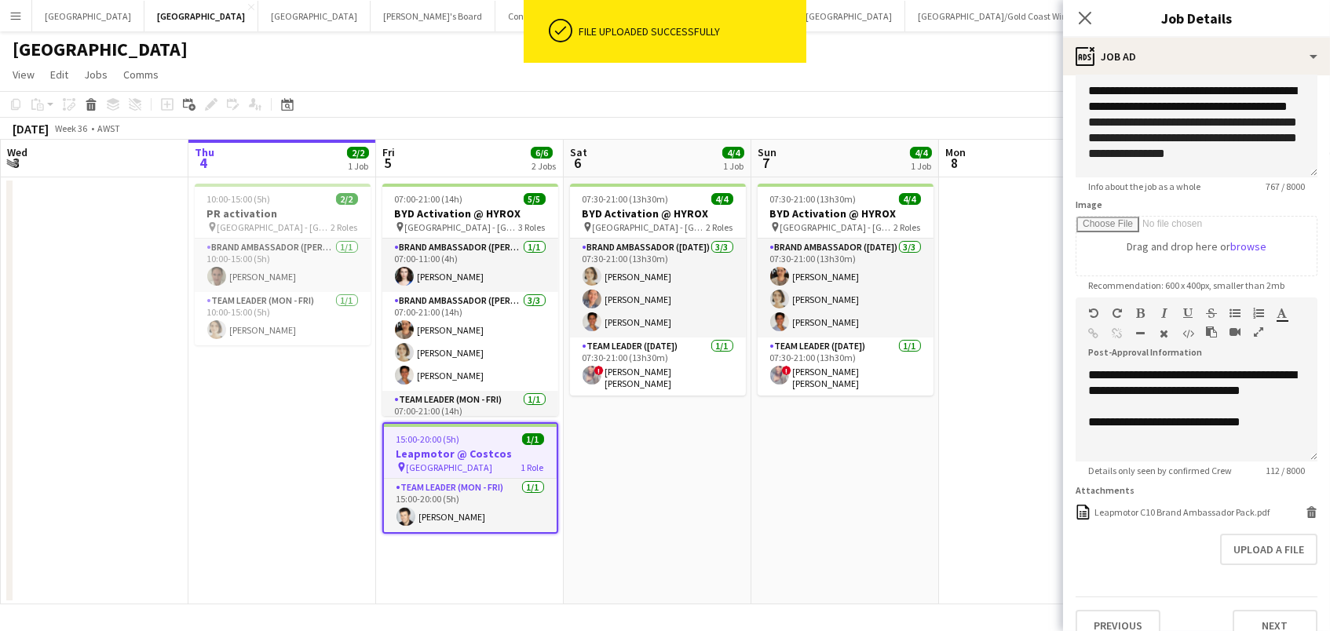
click at [982, 101] on app-toolbar "Copy Paste Paste Command V Paste with crew Command Shift V Paste linked Job [GE…" at bounding box center [665, 104] width 1330 height 27
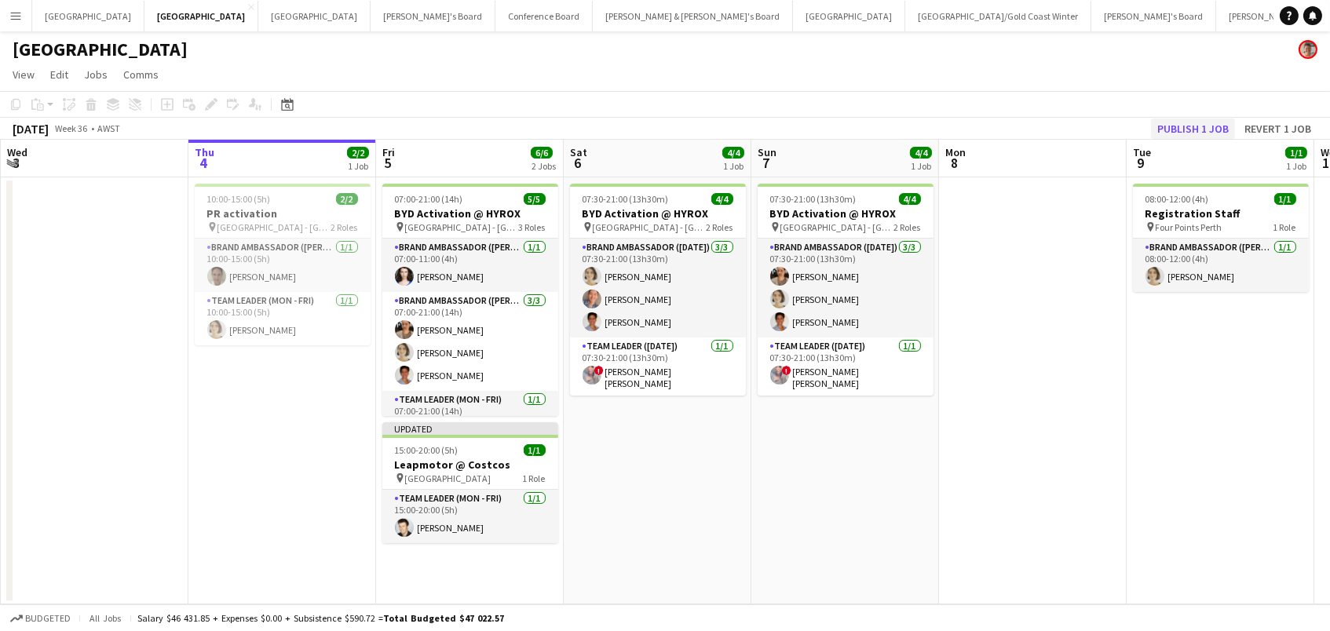
click at [1160, 125] on button "Publish 1 job" at bounding box center [1193, 129] width 84 height 20
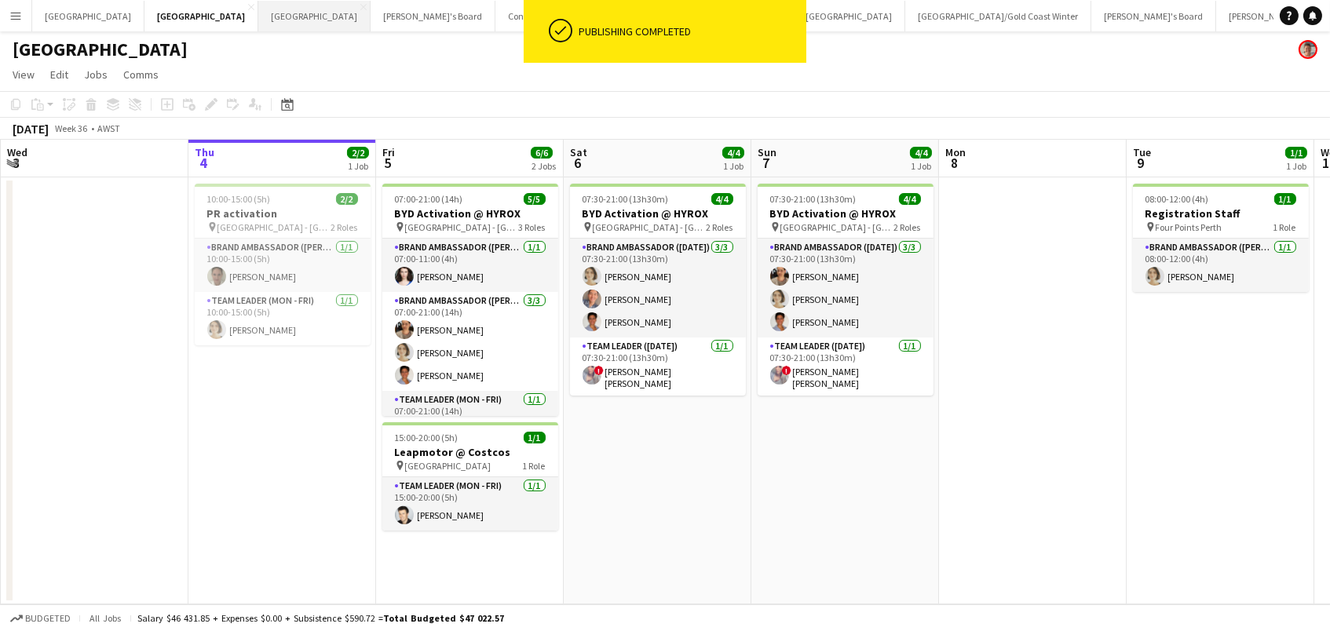
click at [258, 16] on button "Melbourne Close" at bounding box center [314, 16] width 112 height 31
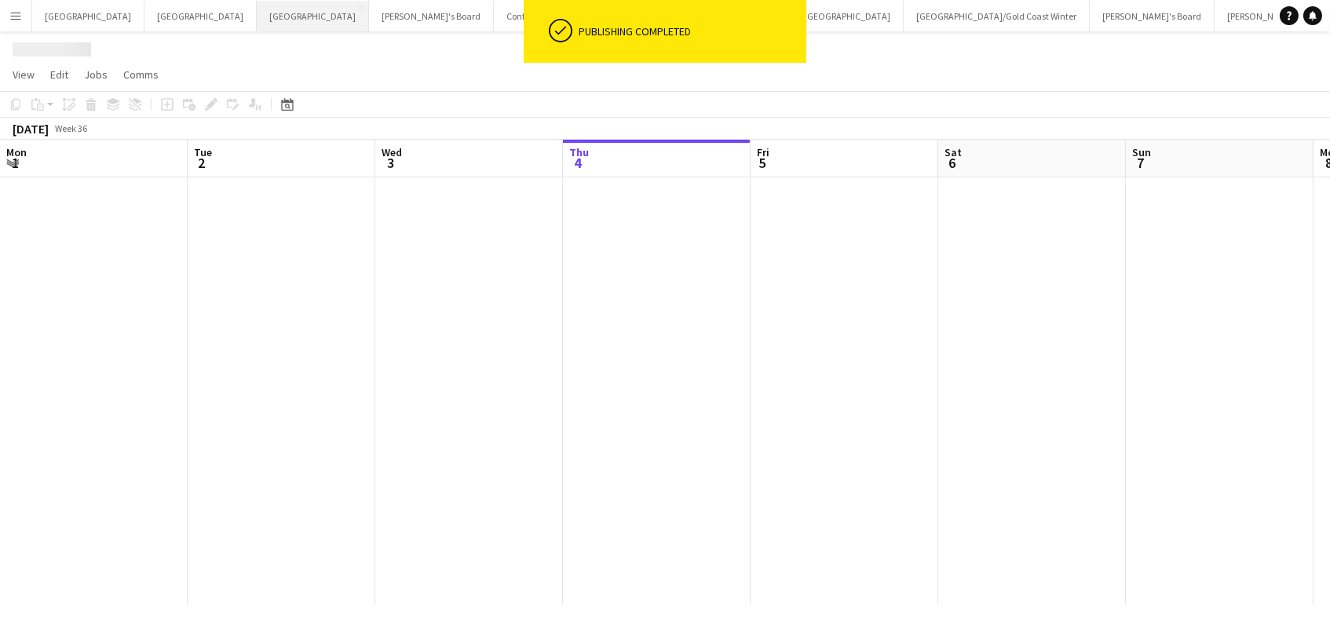
scroll to position [0, 375]
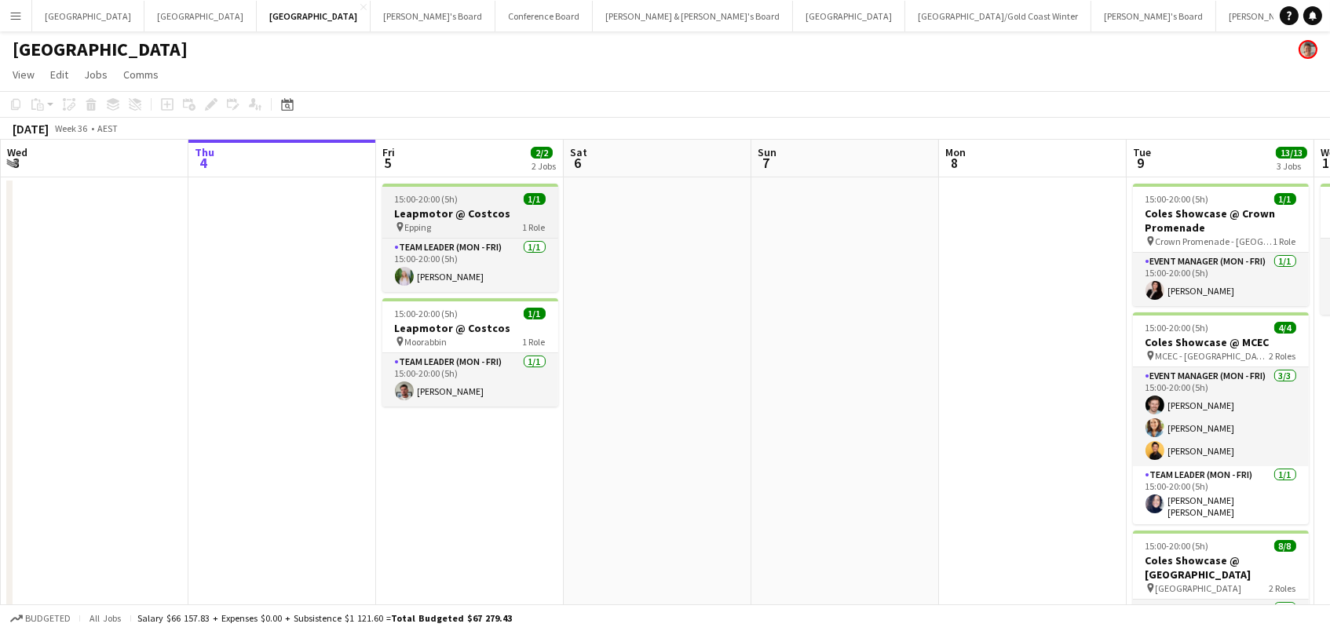
click at [468, 216] on h3 "Leapmotor @ Costcos" at bounding box center [470, 214] width 176 height 14
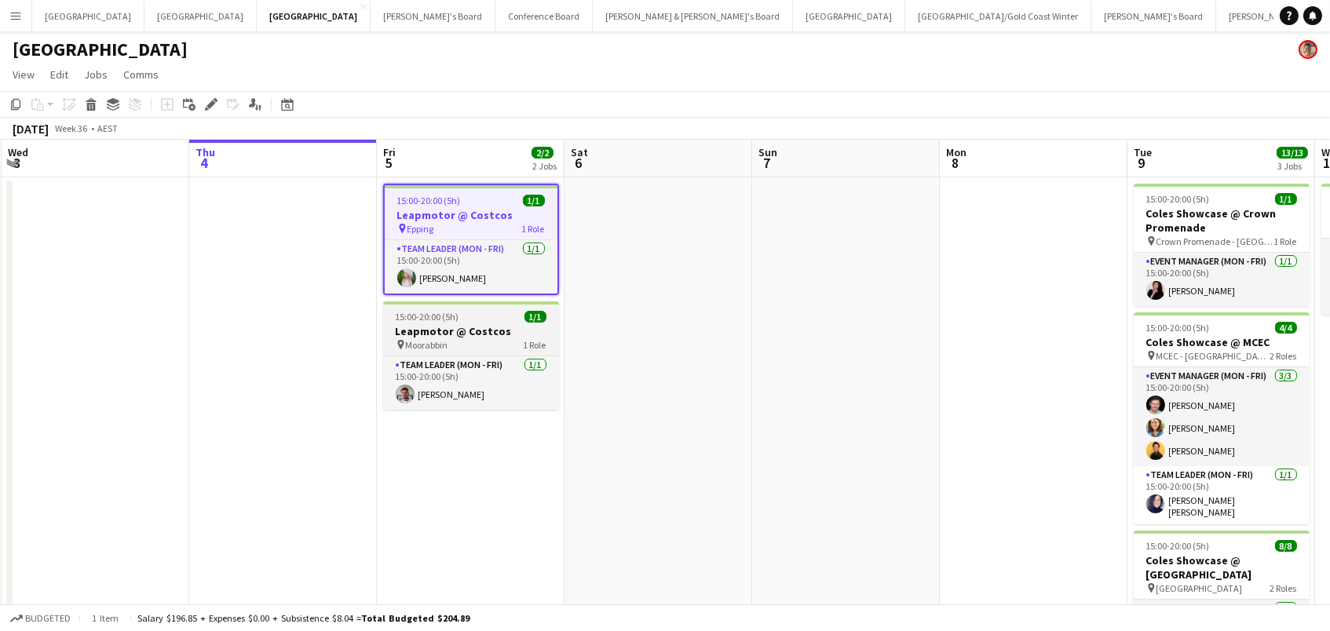
click at [470, 344] on div "pin Moorabbin 1 Role" at bounding box center [471, 344] width 176 height 13
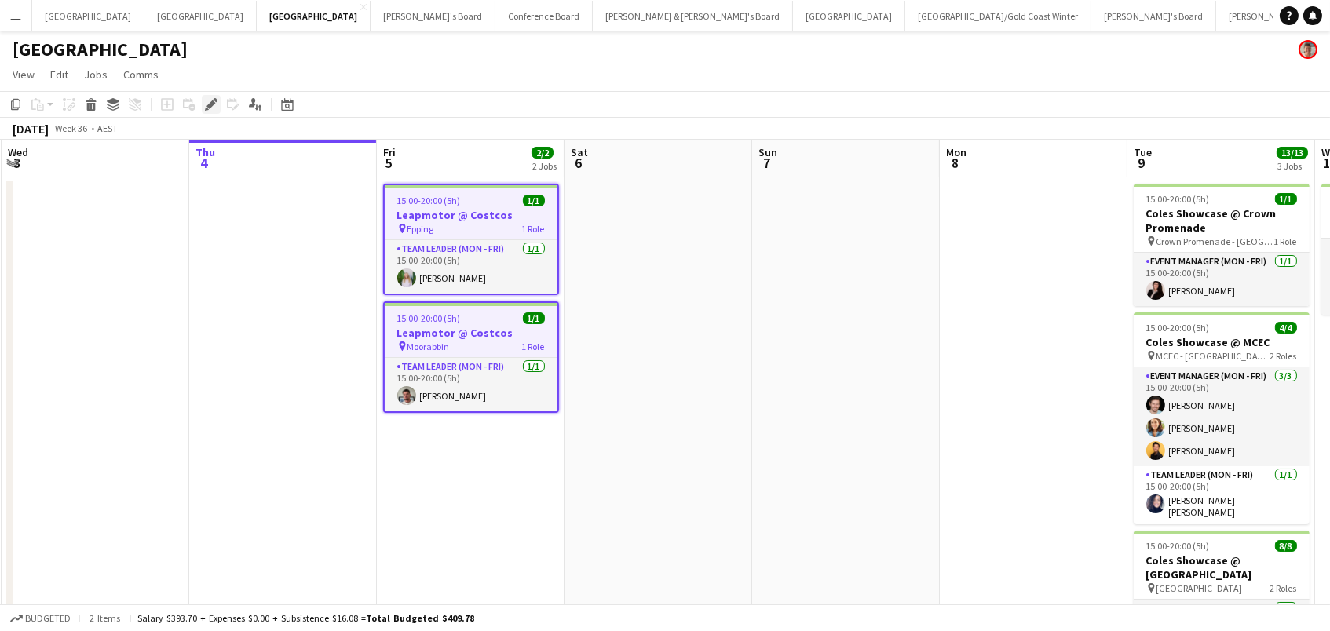
click at [213, 107] on icon "Edit" at bounding box center [211, 104] width 13 height 13
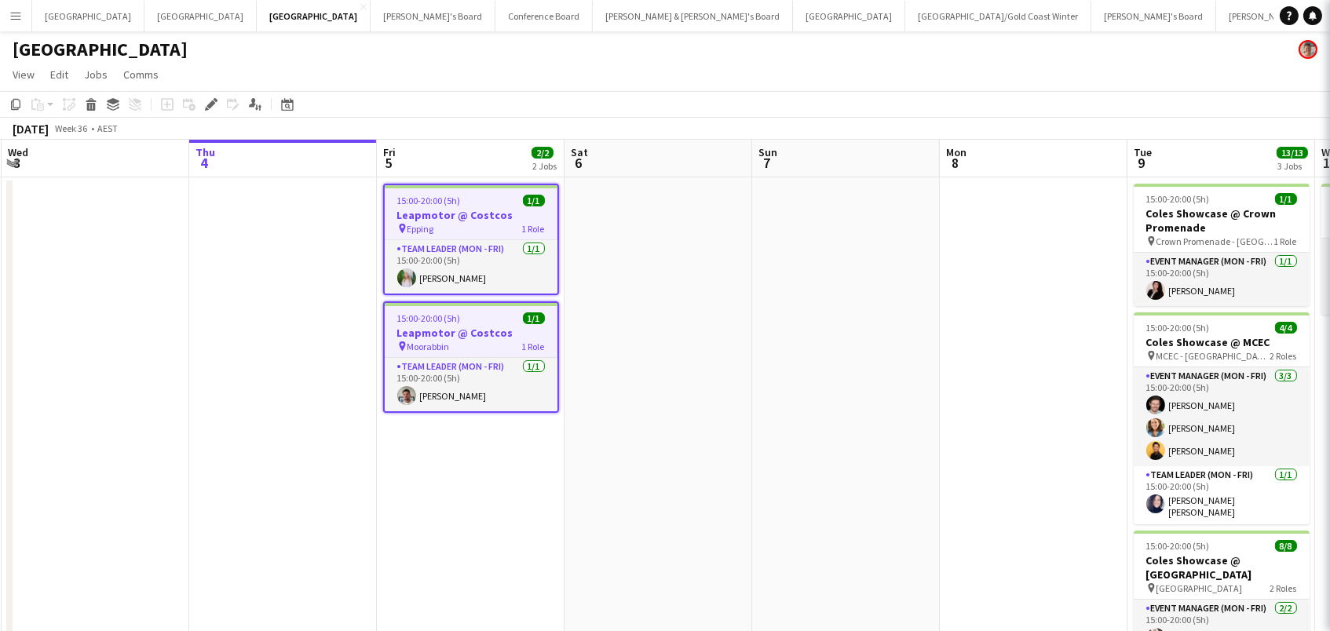
type input "**********"
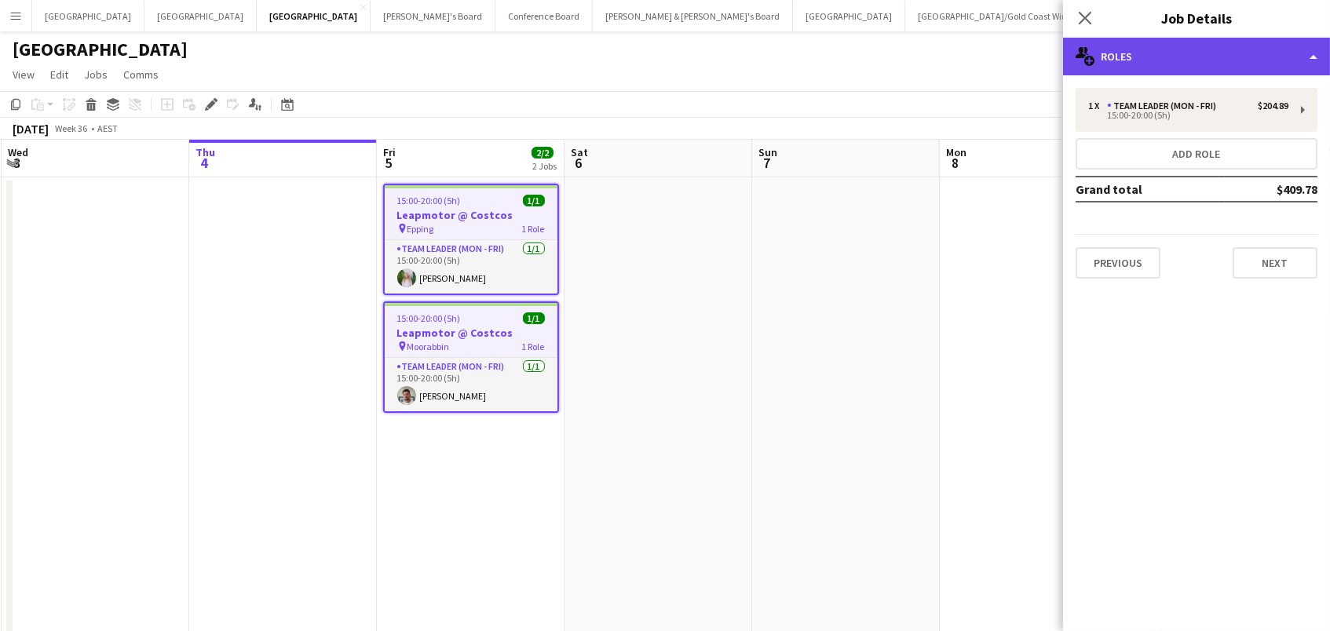
click at [1272, 66] on div "multiple-users-add Roles" at bounding box center [1196, 57] width 267 height 38
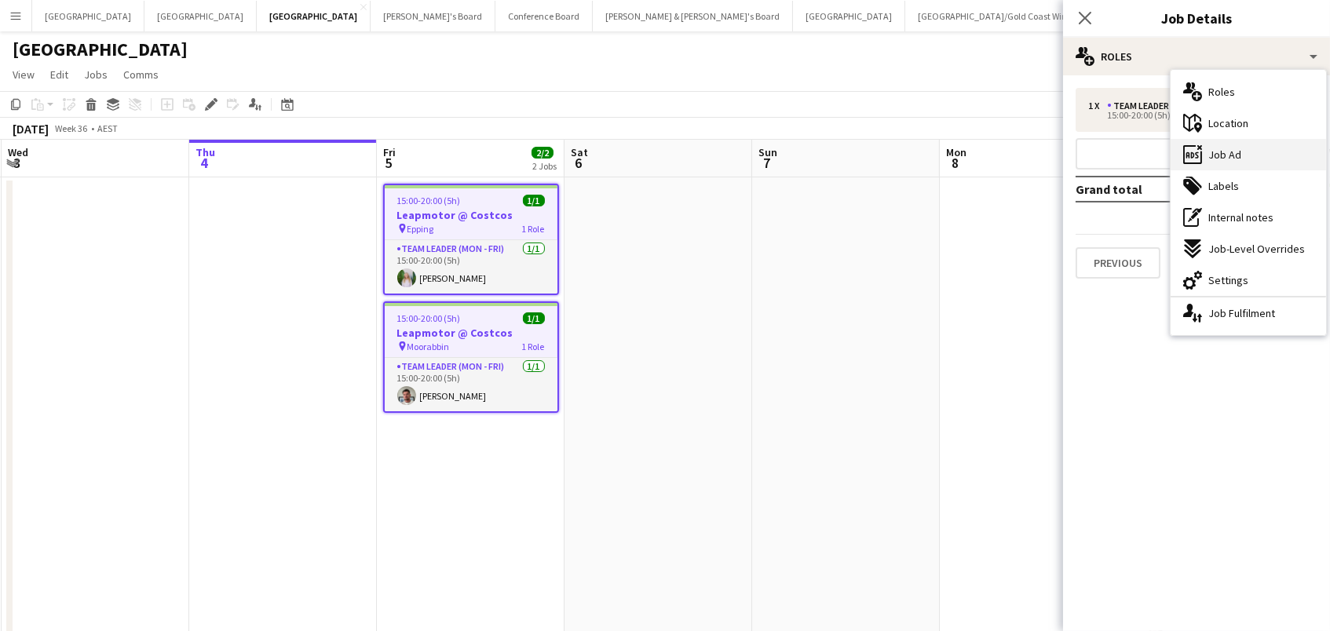
click at [1269, 159] on div "ads-window Job Ad" at bounding box center [1249, 154] width 156 height 31
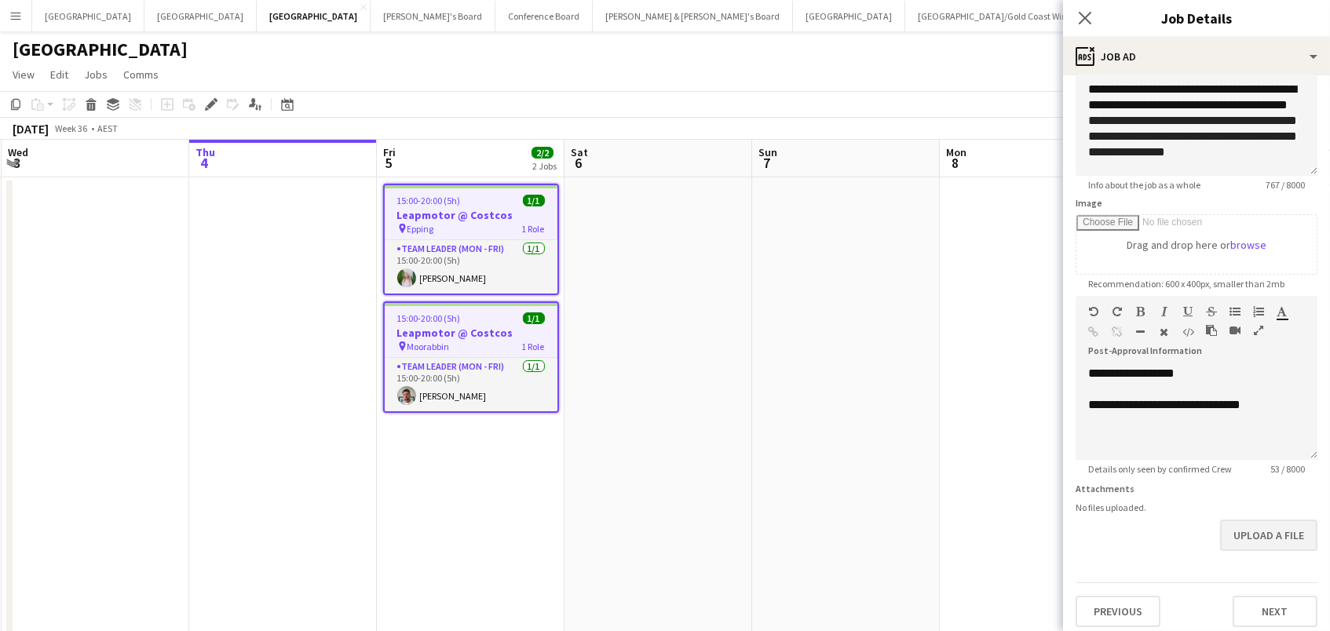
scroll to position [135, 0]
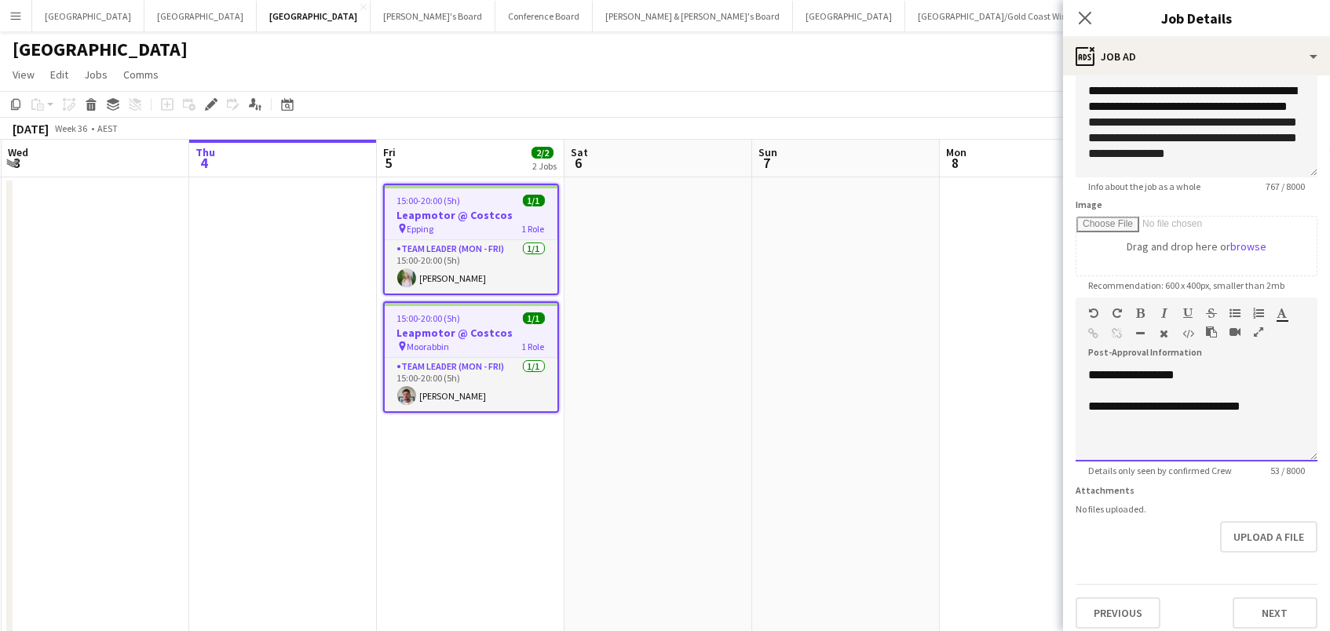
click at [1238, 415] on div "**********" at bounding box center [1197, 415] width 242 height 94
paste div
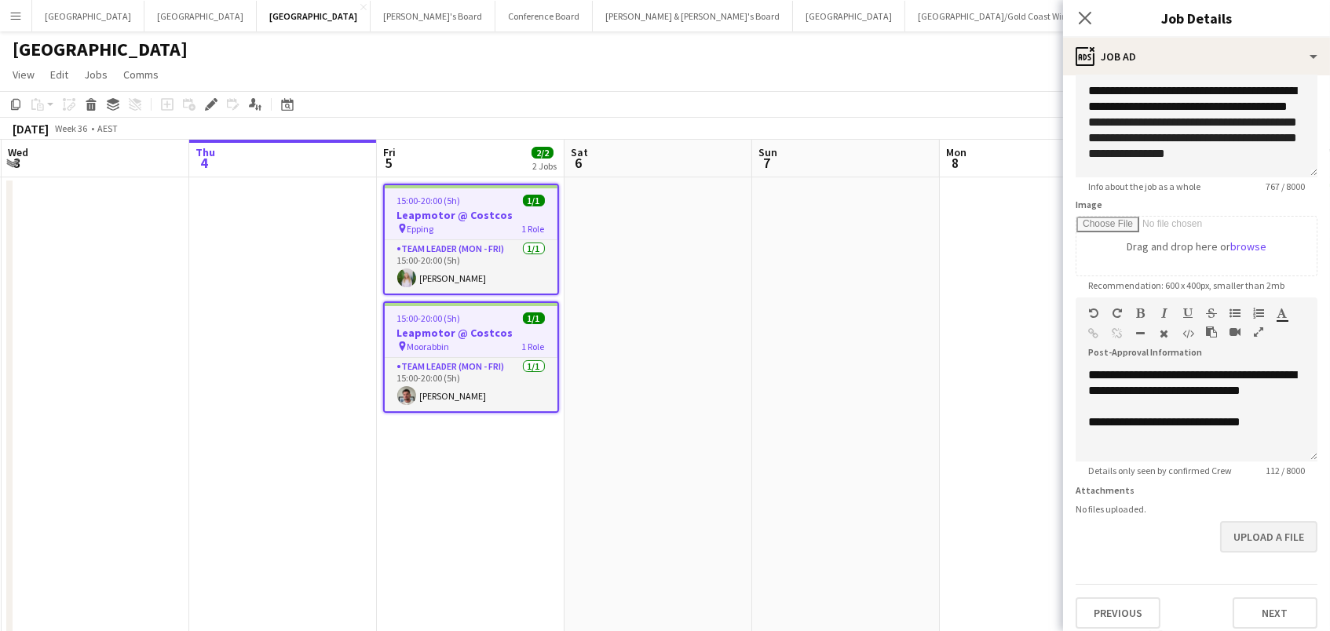
click at [1261, 528] on button "Upload a file" at bounding box center [1268, 536] width 97 height 31
click at [792, 317] on app-date-cell at bounding box center [846, 491] width 188 height 629
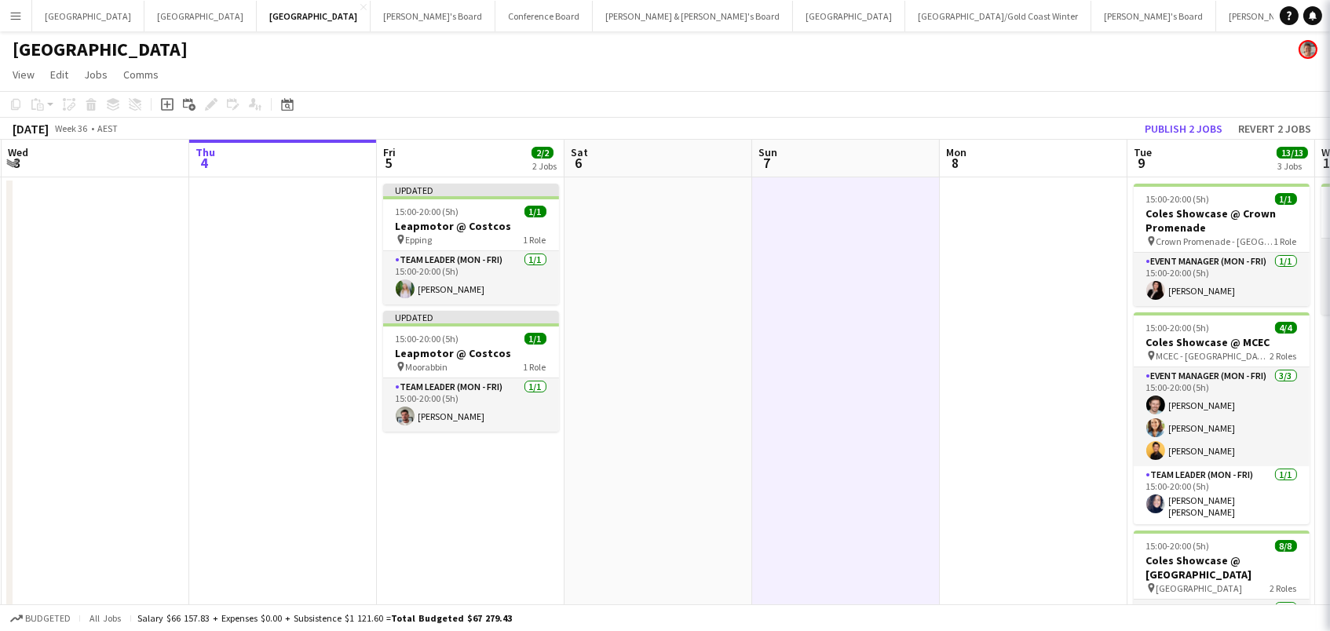
scroll to position [0, 373]
click at [1201, 119] on button "Publish 2 jobs" at bounding box center [1184, 129] width 90 height 20
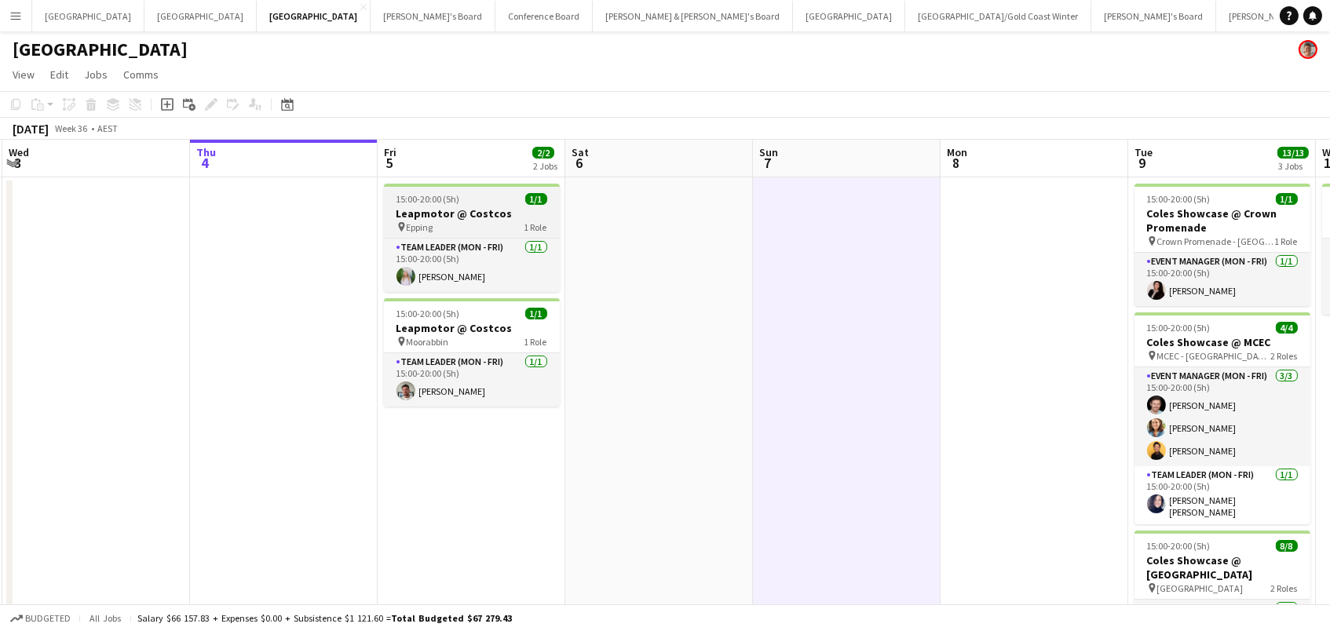
click at [469, 199] on div "15:00-20:00 (5h) 1/1" at bounding box center [472, 199] width 176 height 12
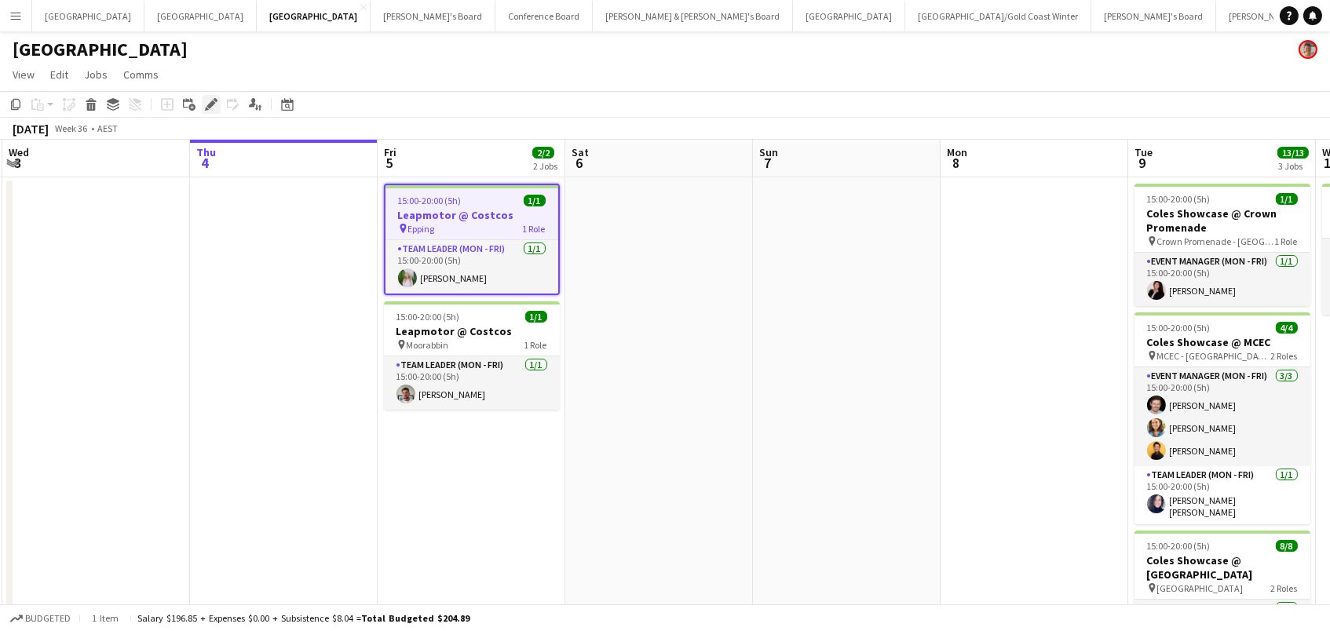
click at [212, 100] on icon "Edit" at bounding box center [211, 104] width 13 height 13
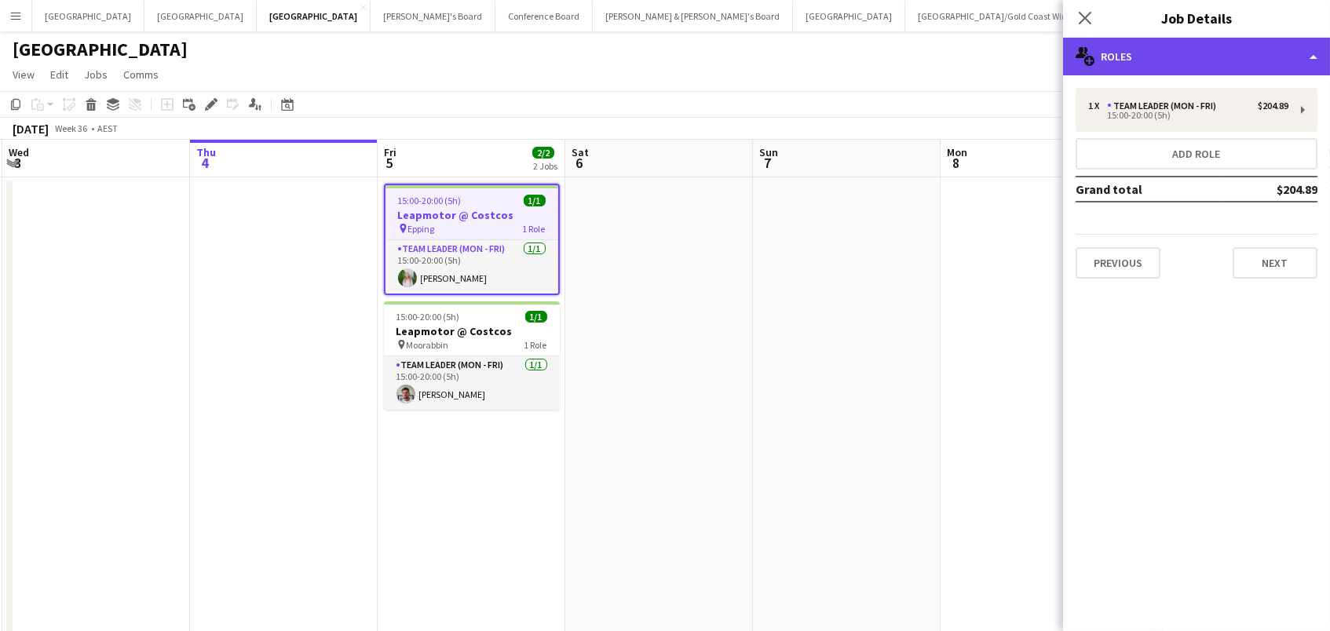
click at [1124, 46] on div "multiple-users-add Roles" at bounding box center [1196, 57] width 267 height 38
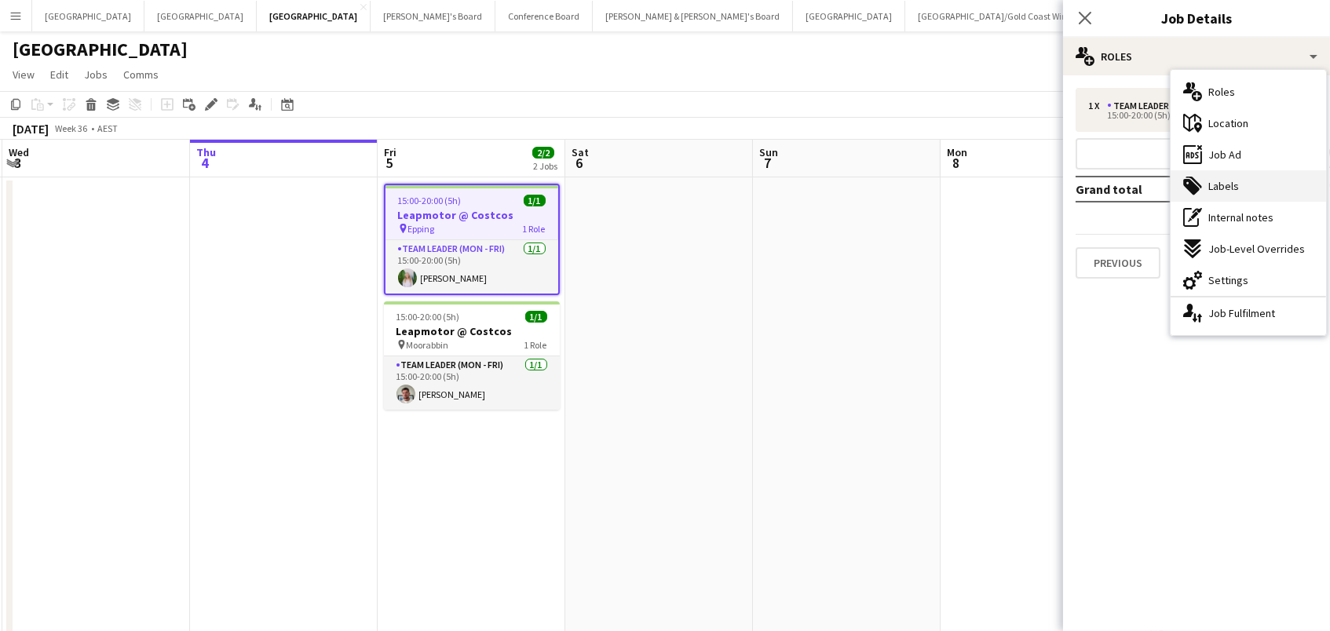
click at [1268, 185] on div "tags-double Labels" at bounding box center [1249, 185] width 156 height 31
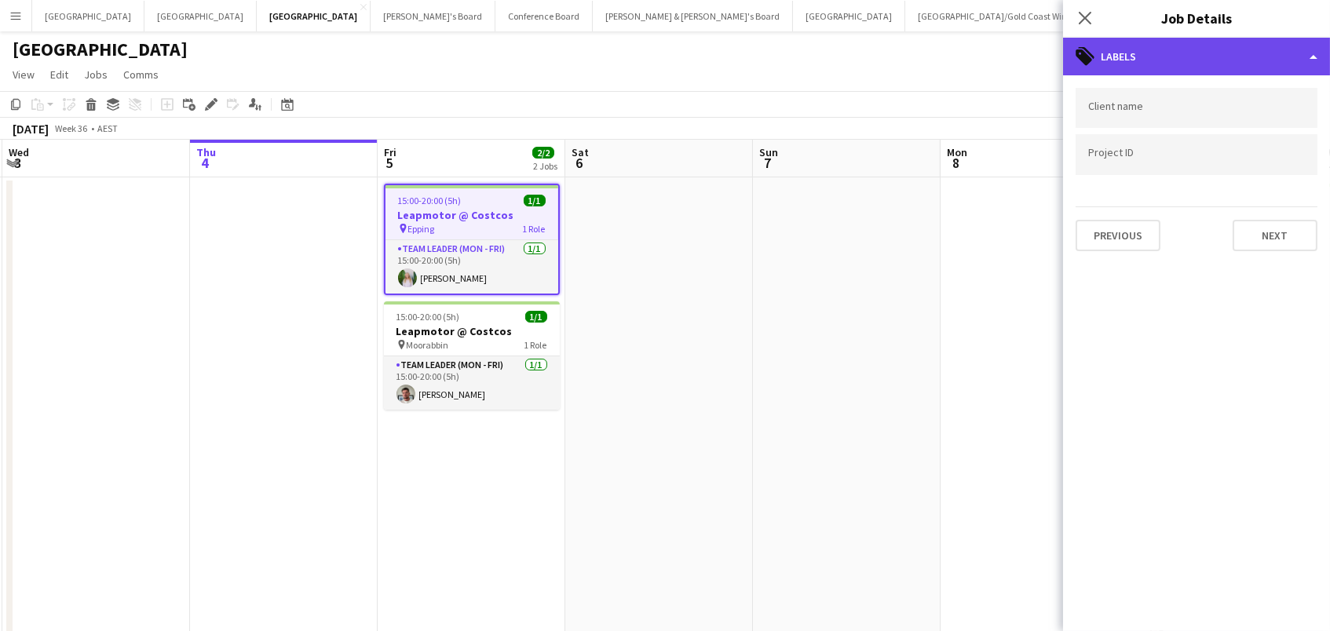
click at [1216, 60] on div "tags-double Labels" at bounding box center [1196, 57] width 267 height 38
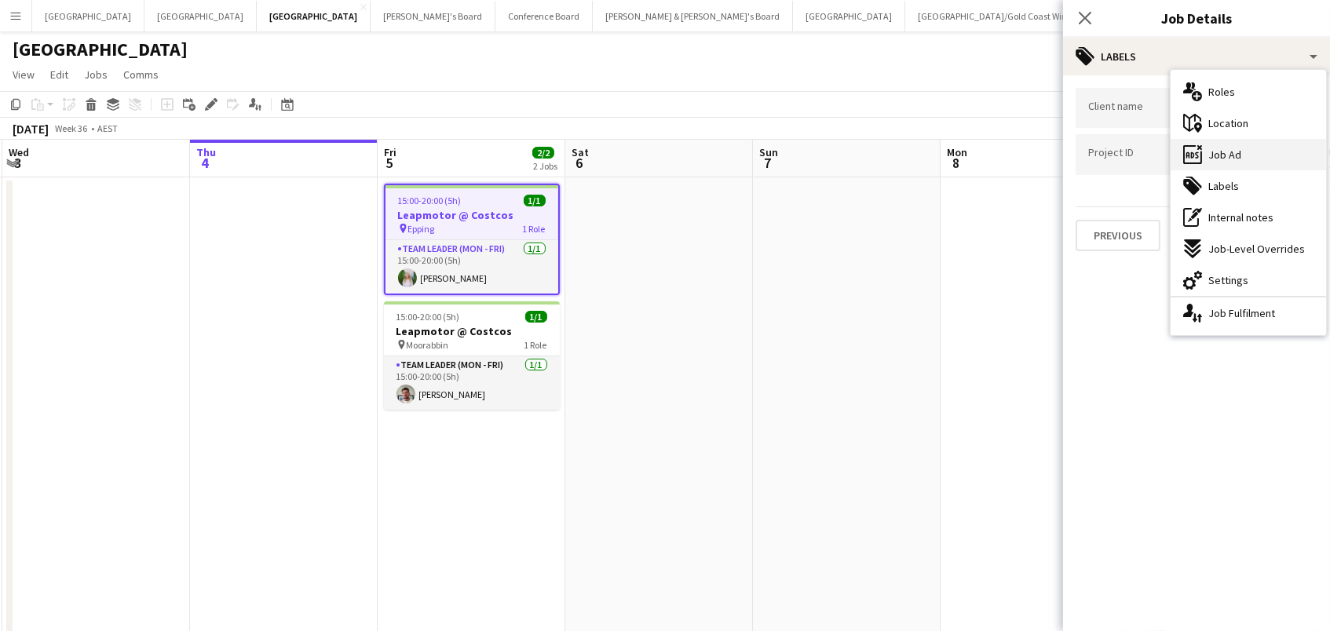
click at [1239, 163] on div "ads-window Job Ad" at bounding box center [1249, 154] width 156 height 31
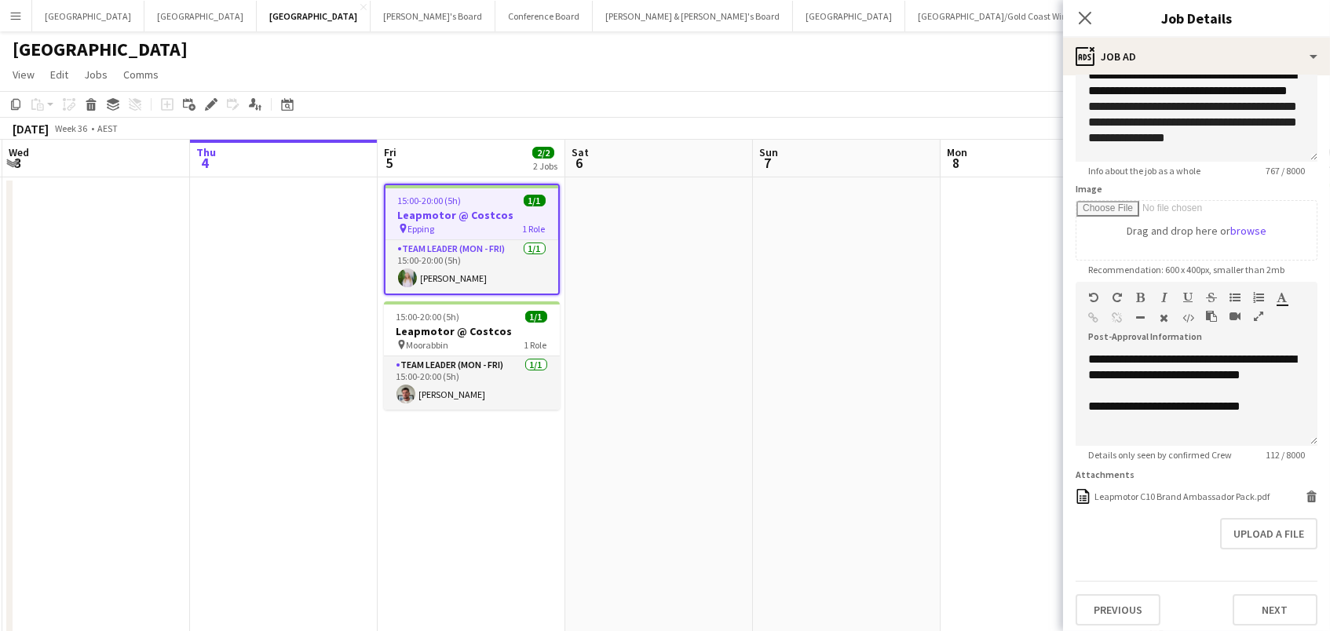
scroll to position [148, 0]
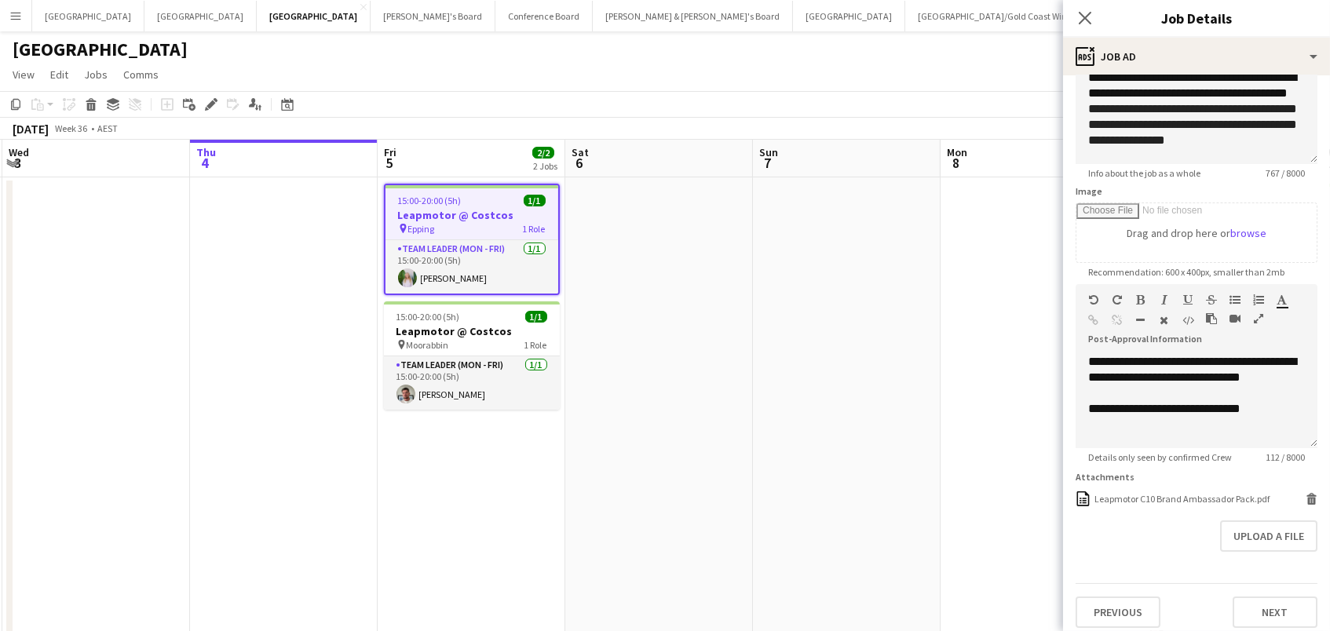
click at [876, 400] on app-date-cell at bounding box center [847, 491] width 188 height 629
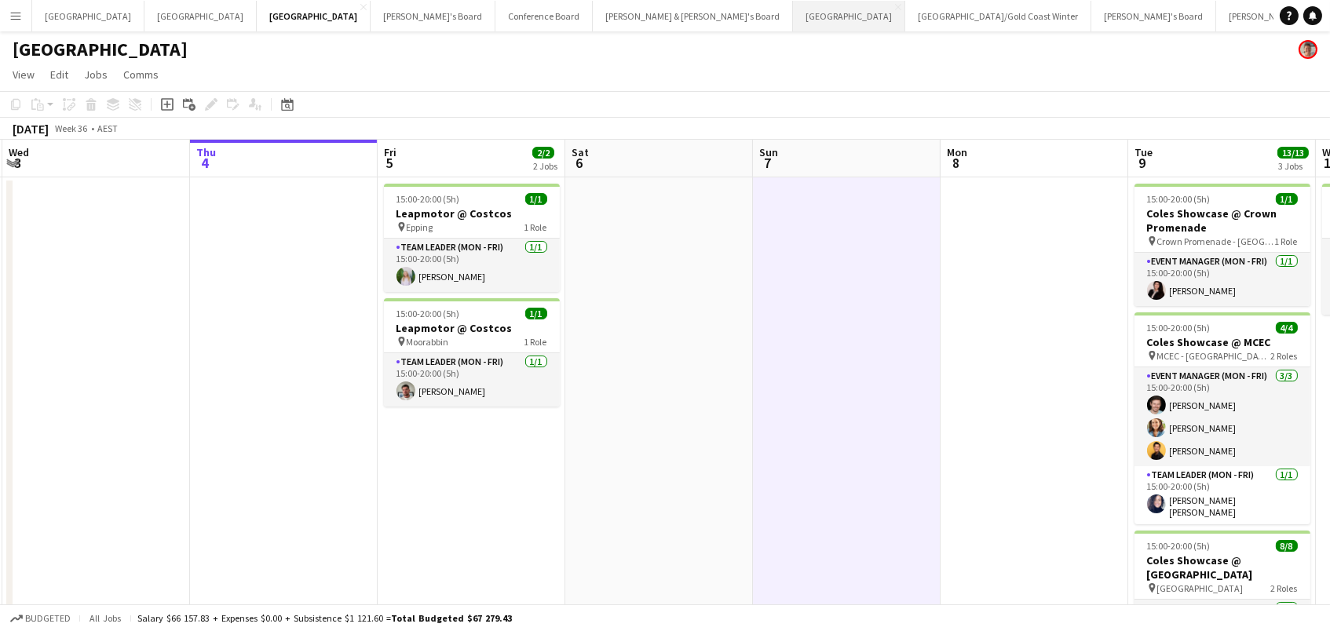
click at [793, 18] on button "Sydney Close" at bounding box center [849, 16] width 112 height 31
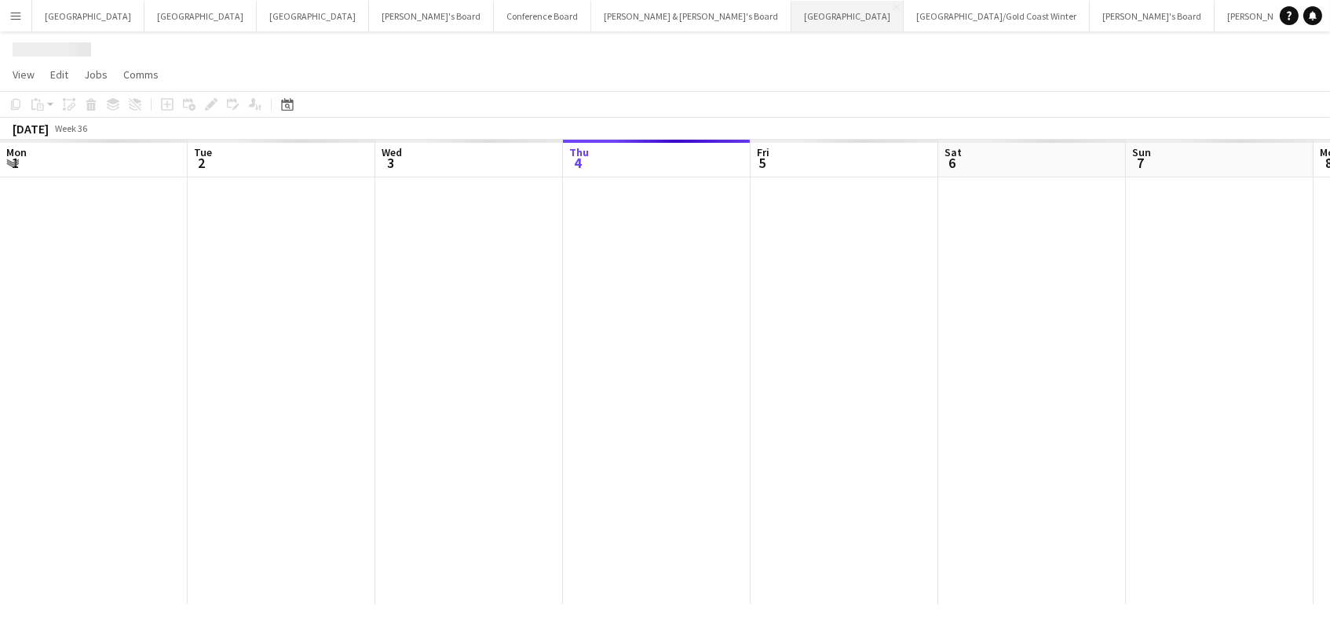
scroll to position [0, 375]
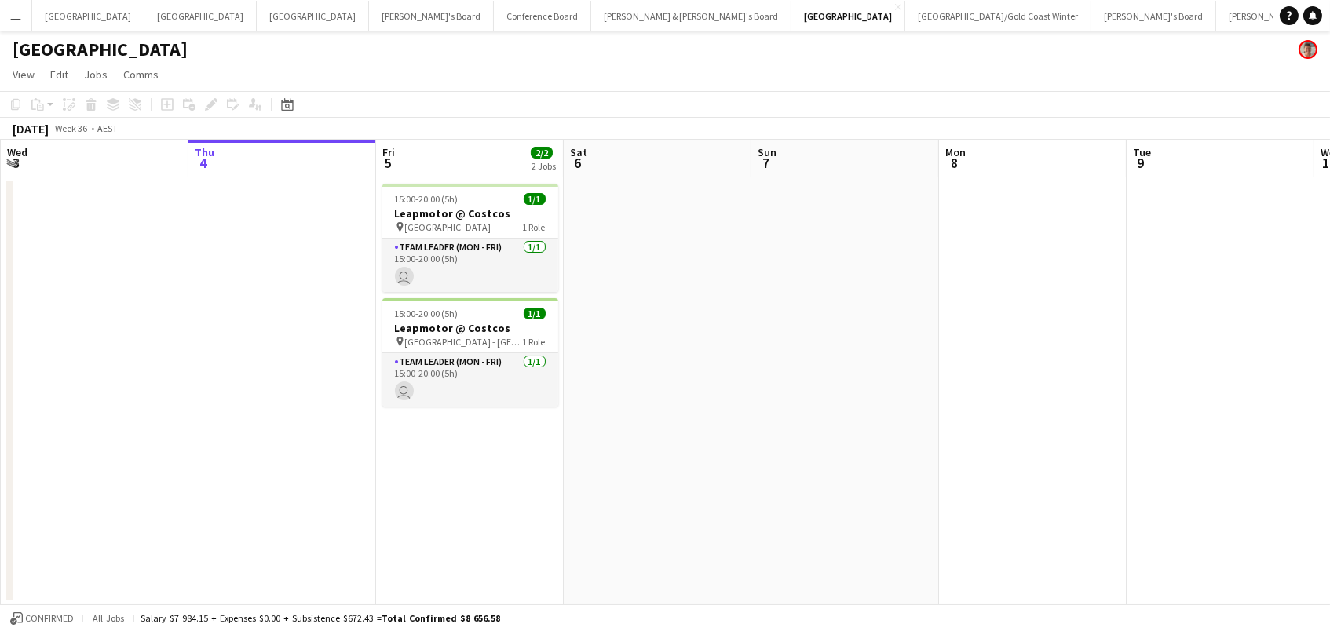
click at [463, 218] on h3 "Leapmotor @ Costcos" at bounding box center [470, 214] width 176 height 14
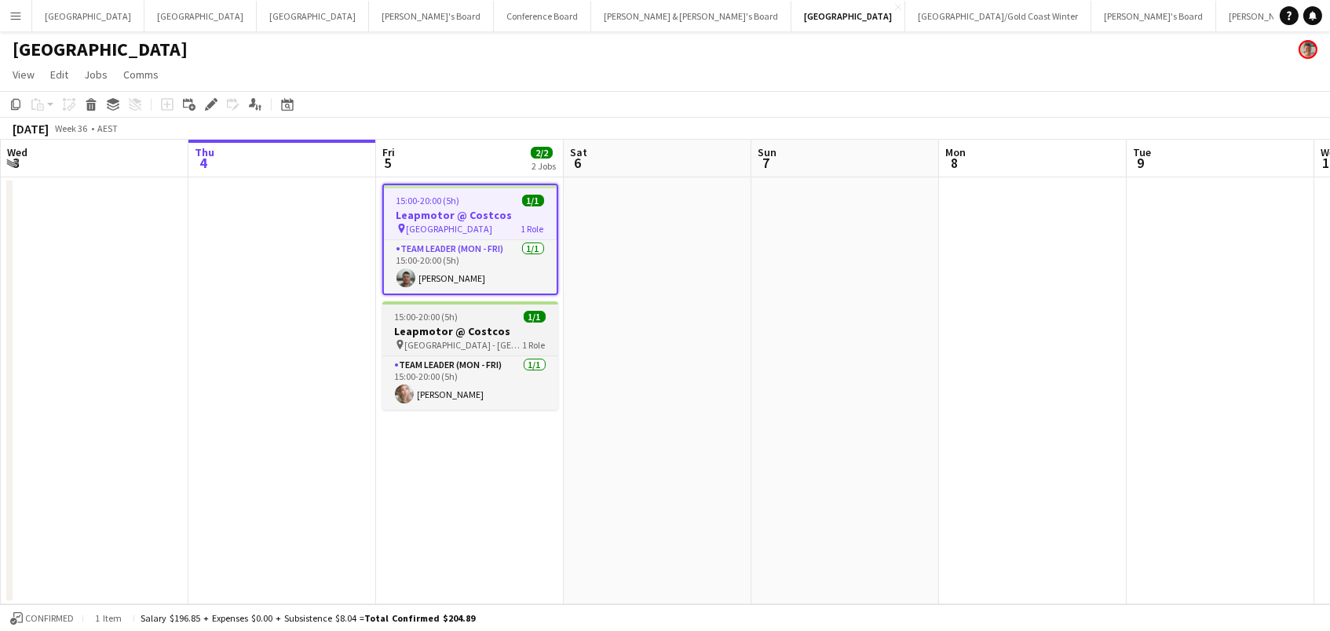
click at [442, 339] on span "Marsden Park - NSW" at bounding box center [464, 345] width 118 height 12
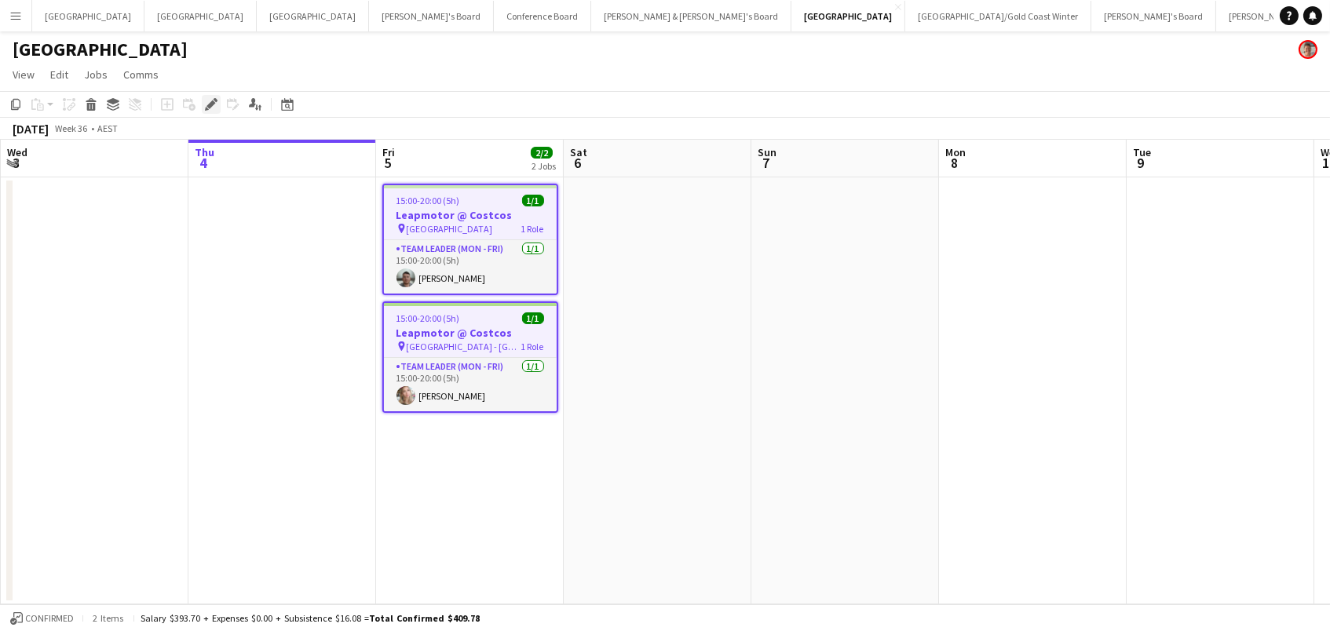
click at [214, 101] on icon at bounding box center [216, 100] width 4 height 4
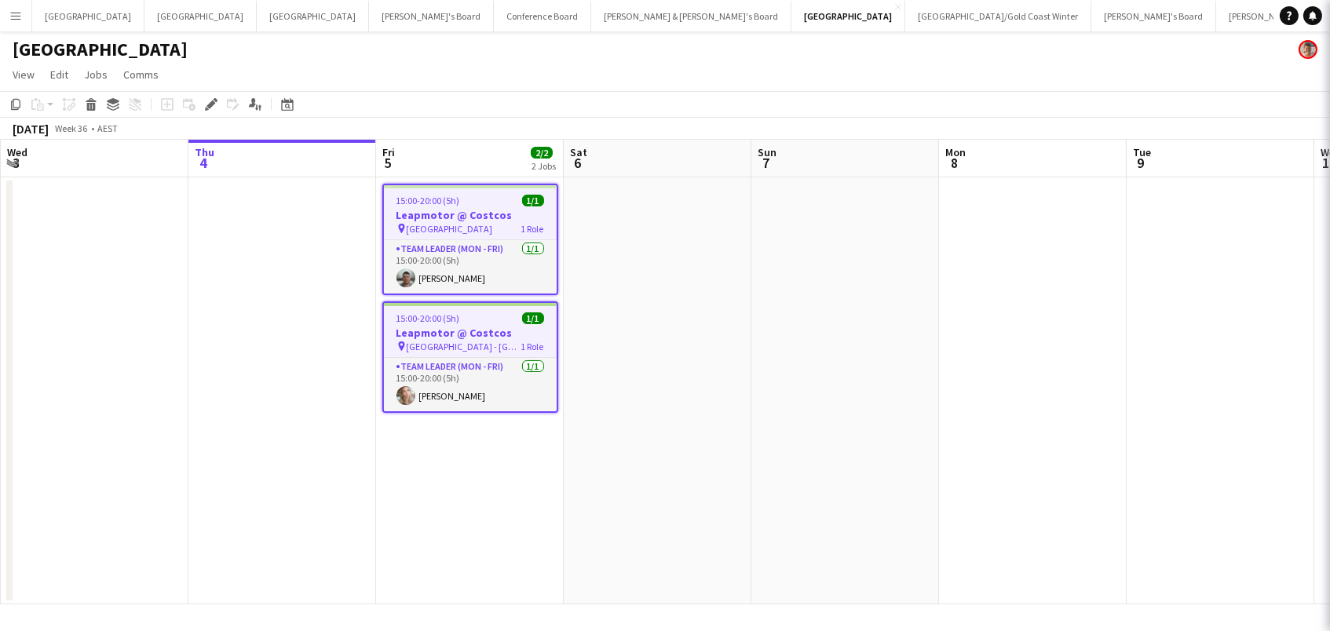
type input "**********"
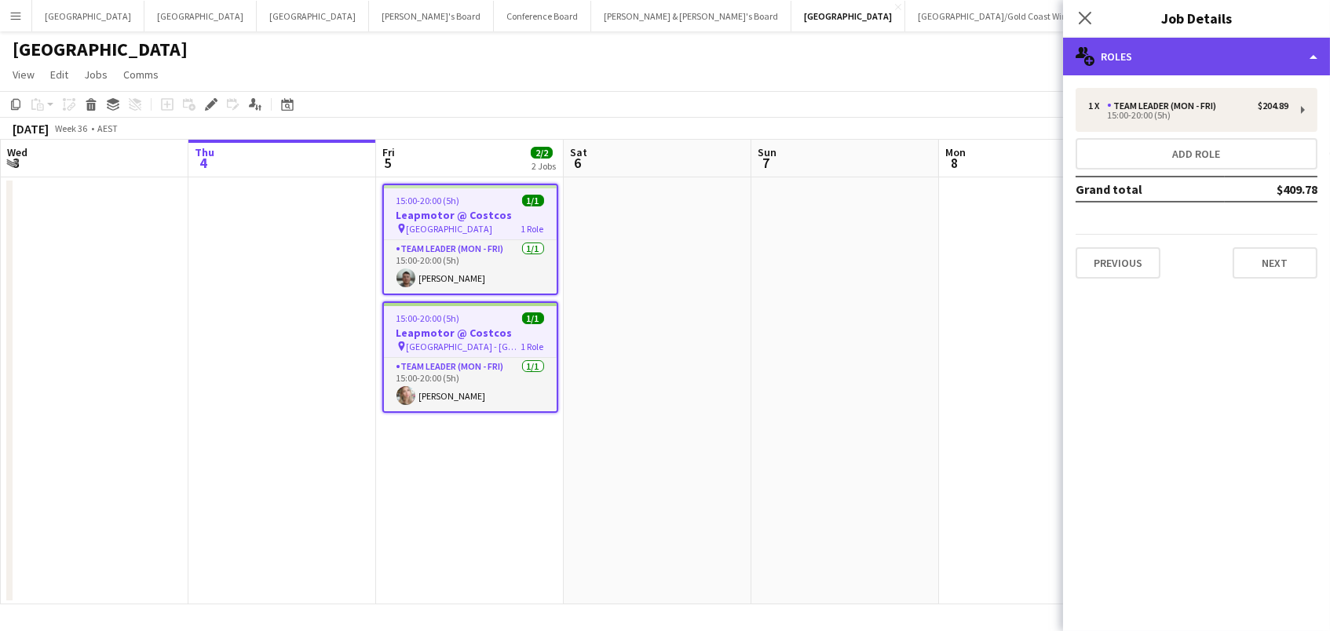
click at [1250, 64] on div "multiple-users-add Roles" at bounding box center [1196, 57] width 267 height 38
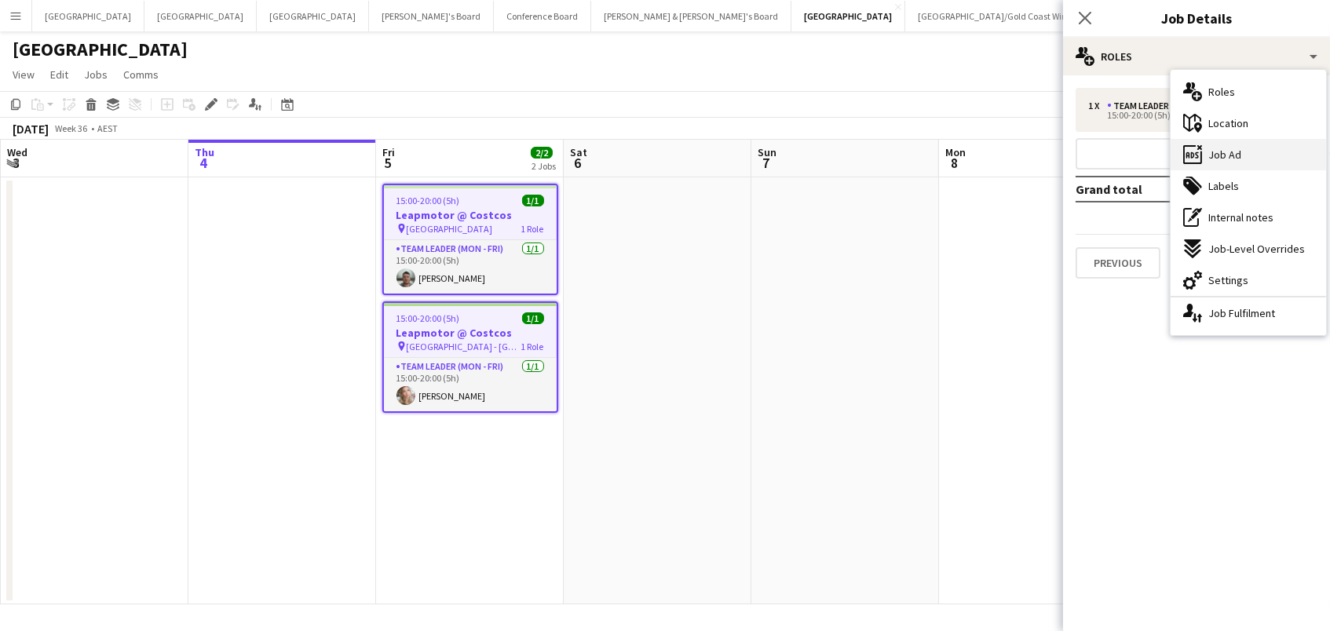
click at [1249, 163] on div "ads-window Job Ad" at bounding box center [1249, 154] width 156 height 31
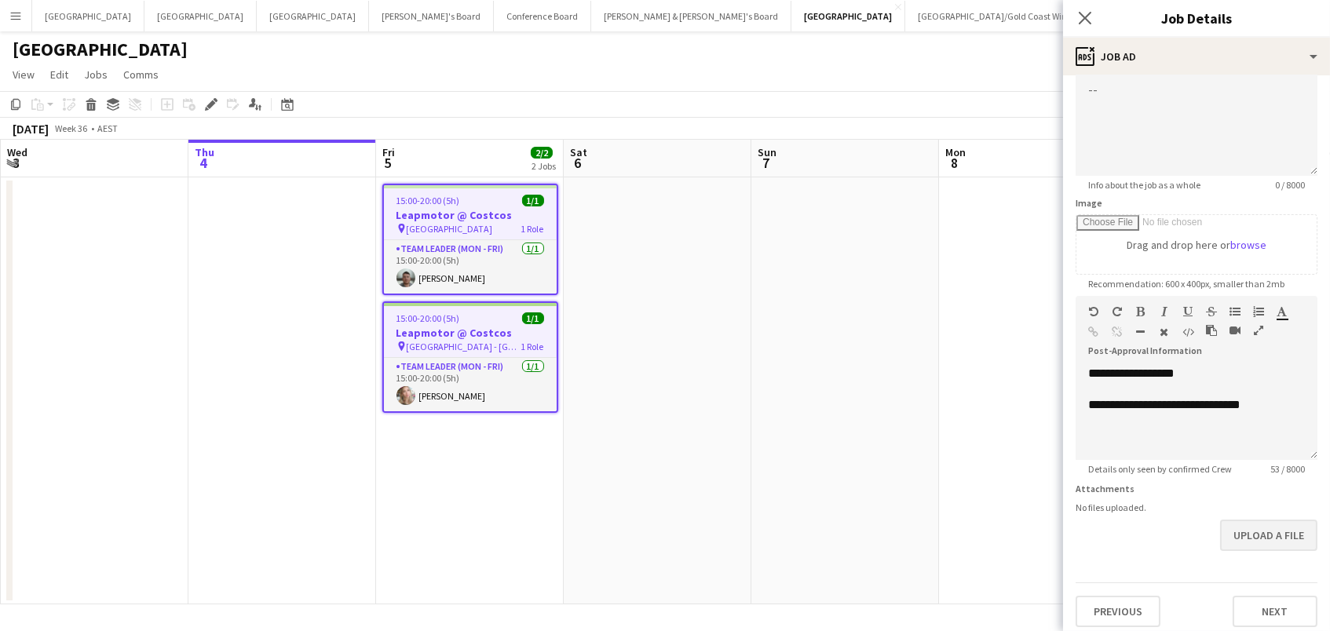
click at [1252, 541] on button "Upload a file" at bounding box center [1268, 535] width 97 height 31
click at [1232, 432] on div "**********" at bounding box center [1197, 415] width 242 height 94
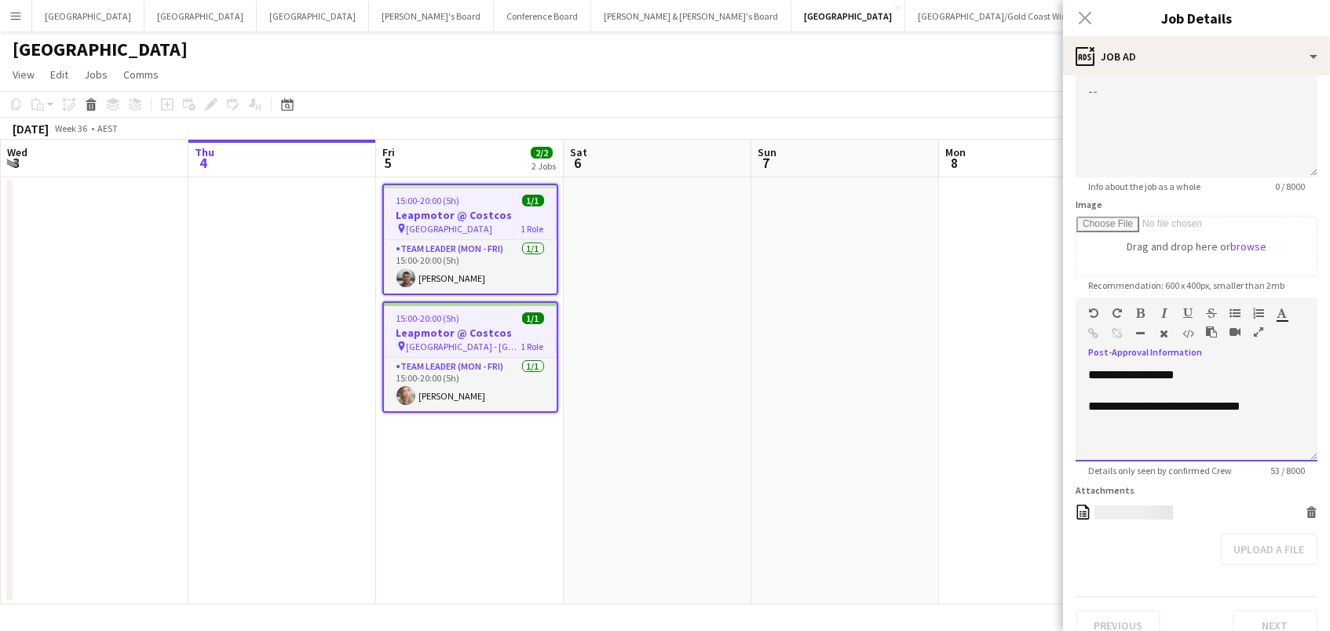
paste div
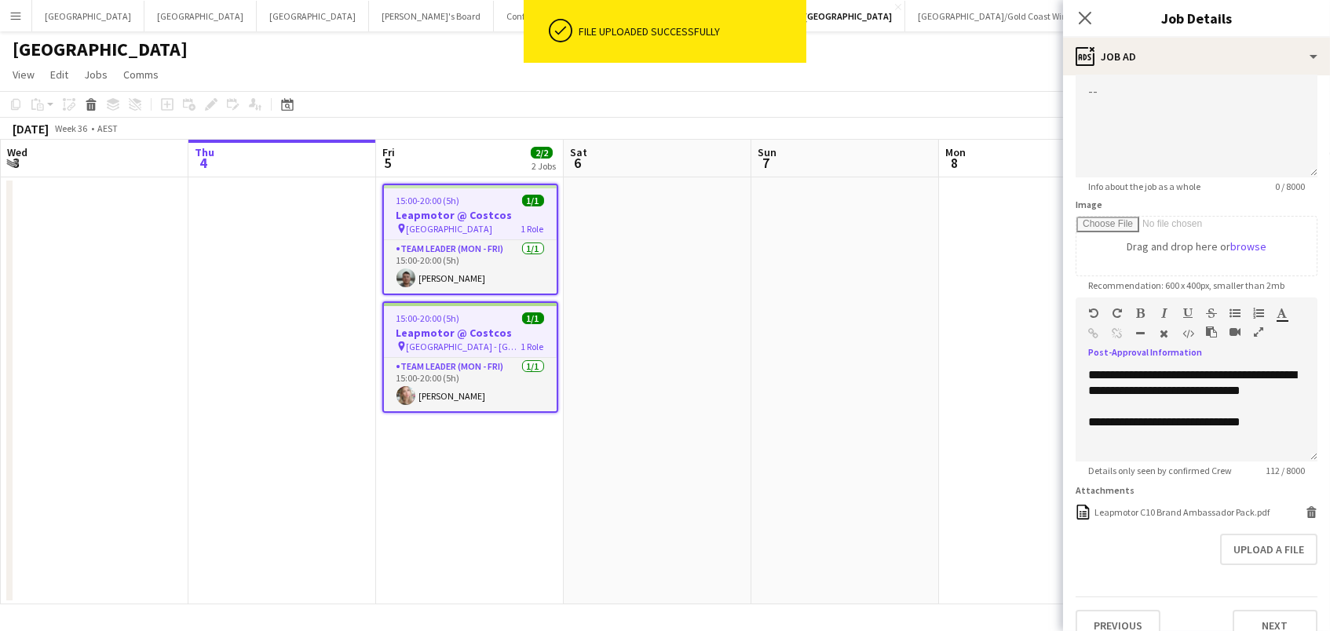
click at [843, 415] on app-date-cell at bounding box center [846, 390] width 188 height 427
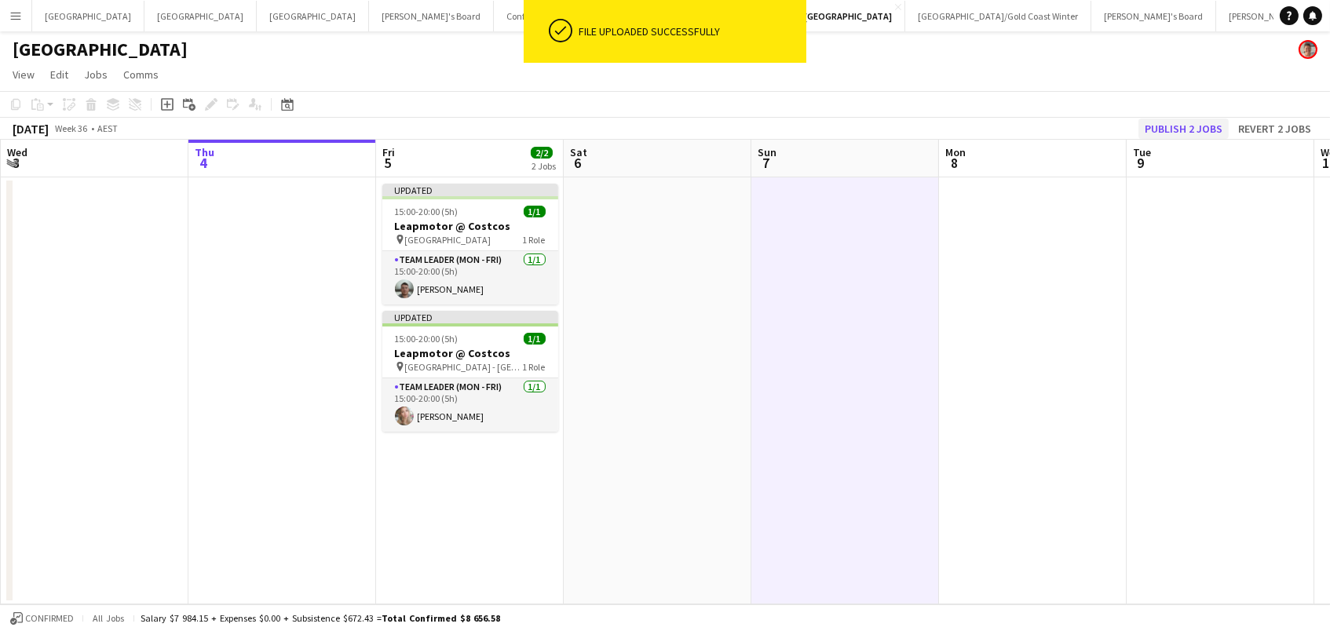
click at [1176, 127] on button "Publish 2 jobs" at bounding box center [1184, 129] width 90 height 20
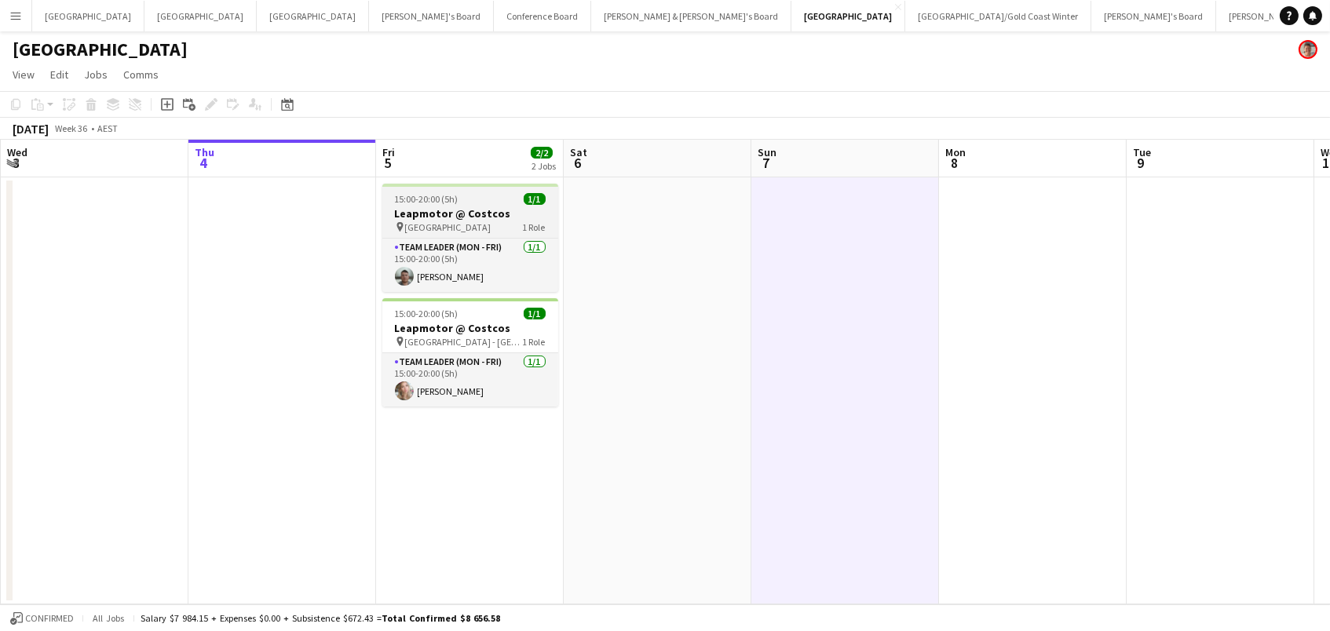
click at [524, 195] on span "1/1" at bounding box center [535, 199] width 22 height 12
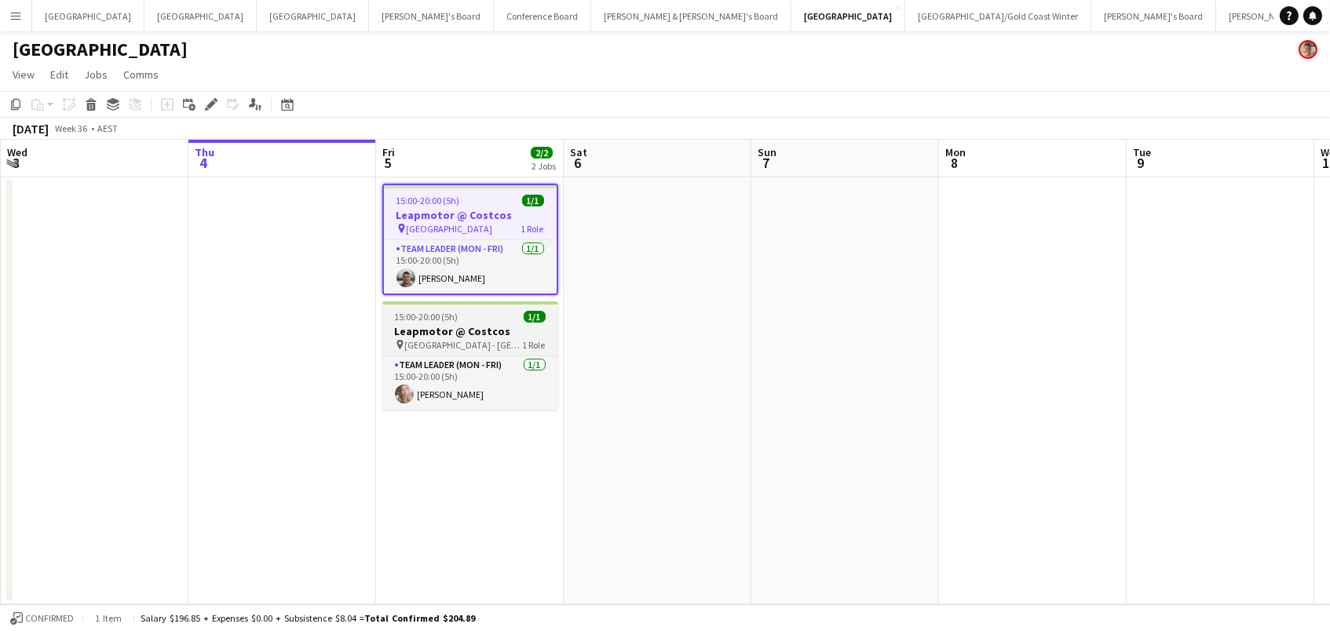
click at [514, 333] on h3 "Leapmotor @ Costcos" at bounding box center [470, 331] width 176 height 14
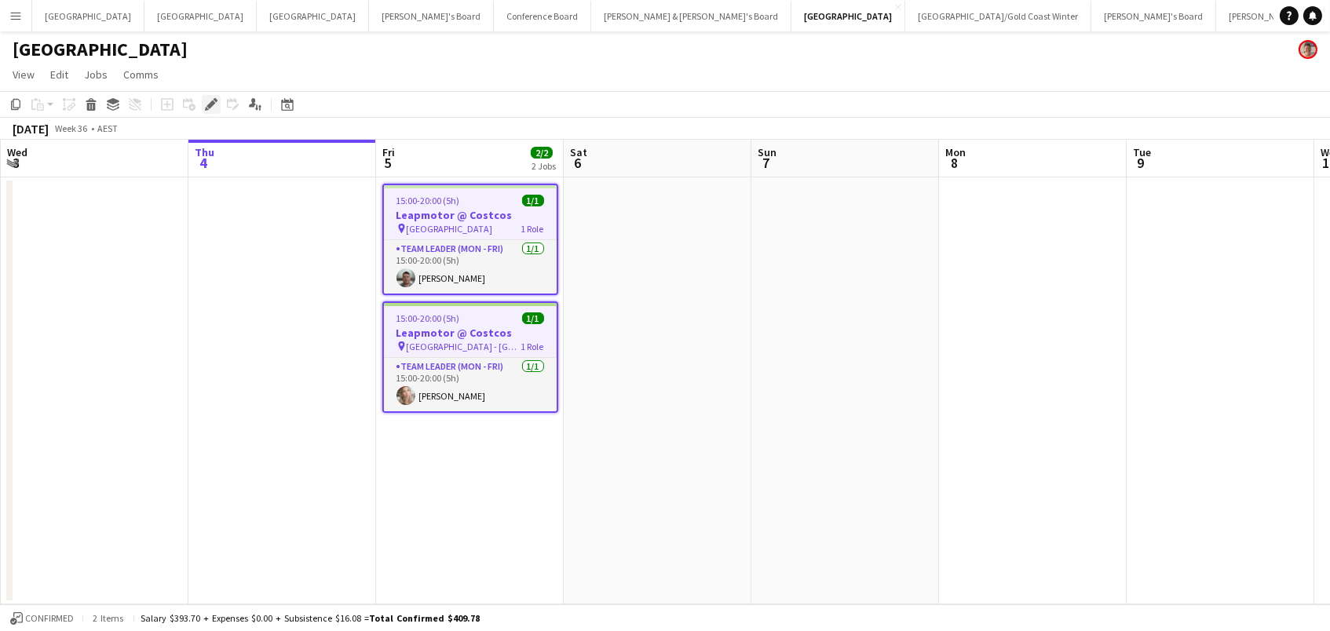
click at [208, 102] on icon at bounding box center [211, 105] width 9 height 9
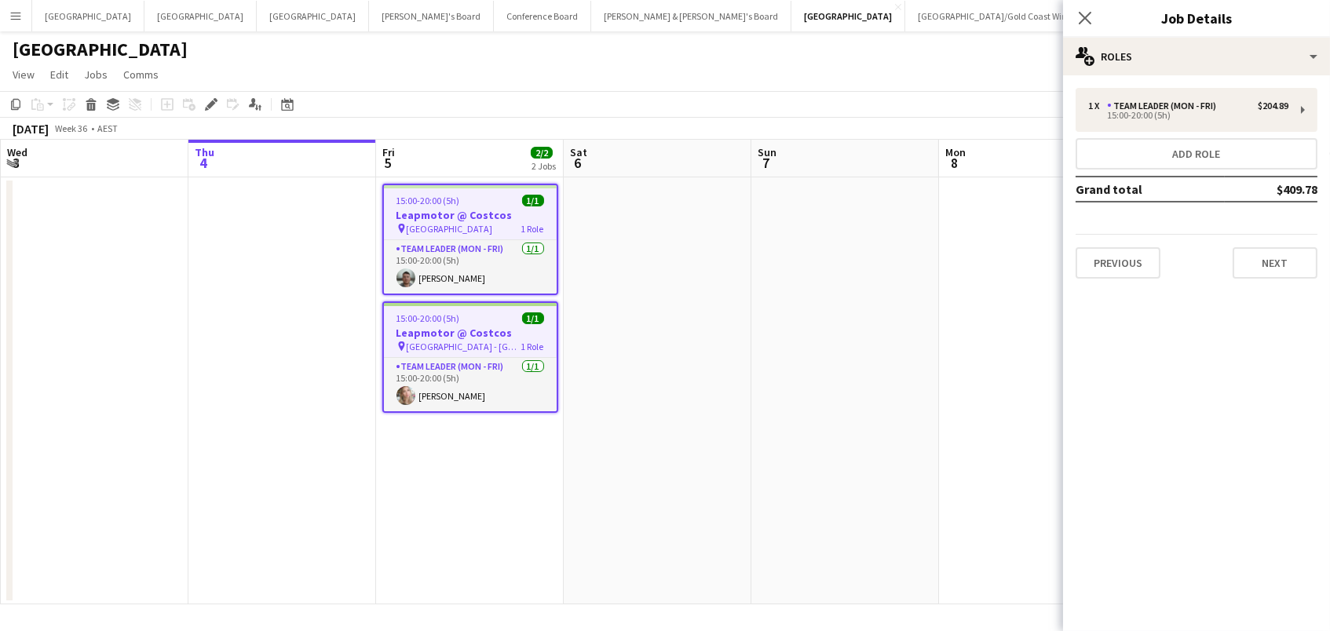
click at [1127, 77] on div "1 x Team Leader (Mon - Fri) $204.89 15:00-20:00 (5h) Add role Grand total $409.…" at bounding box center [1196, 183] width 267 height 216
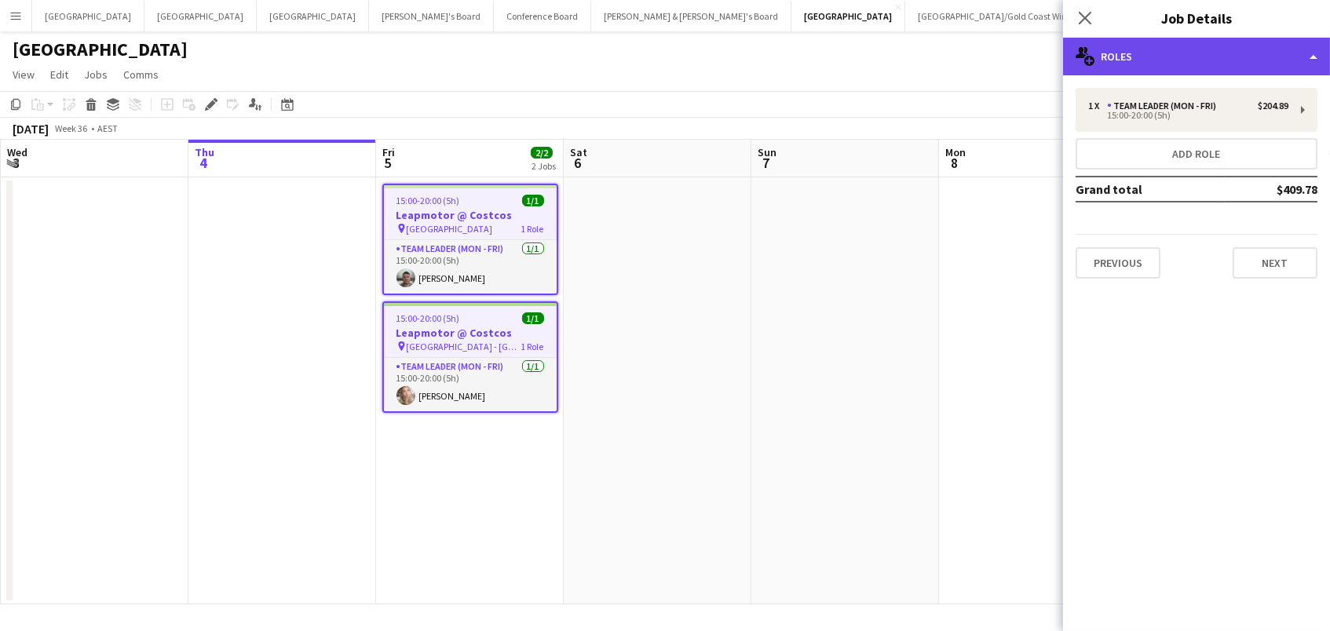
click at [1123, 67] on div "multiple-users-add Roles" at bounding box center [1196, 57] width 267 height 38
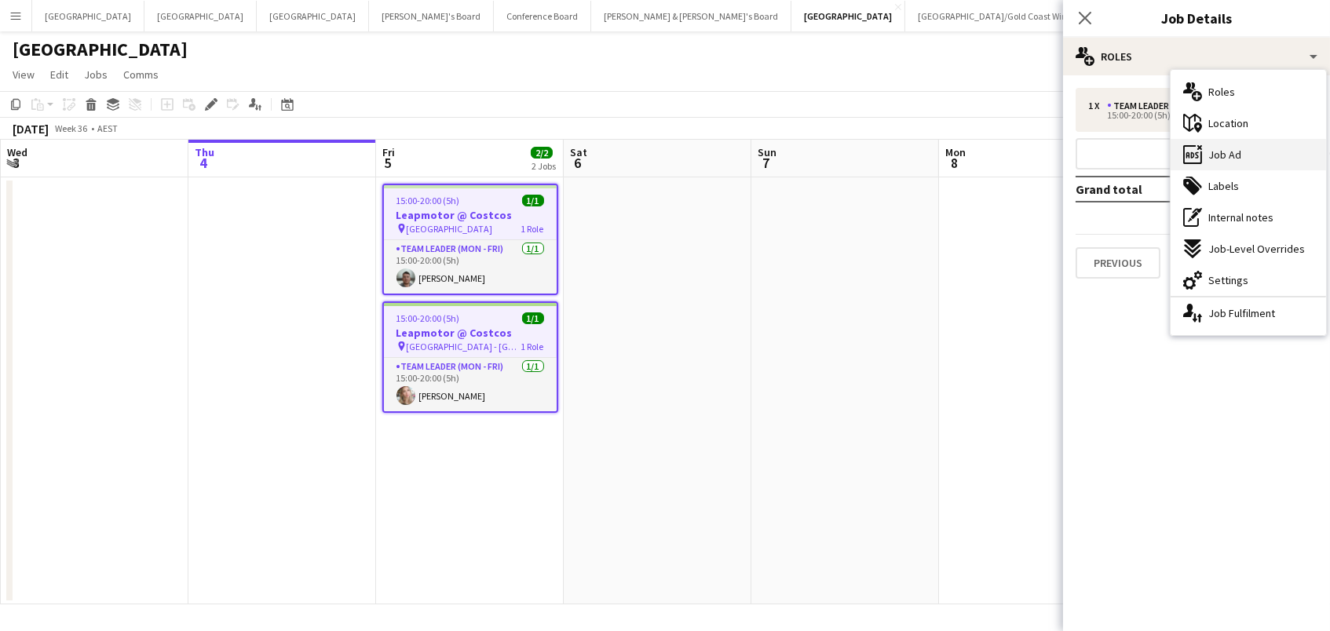
click at [1207, 156] on div "ads-window Job Ad" at bounding box center [1249, 154] width 156 height 31
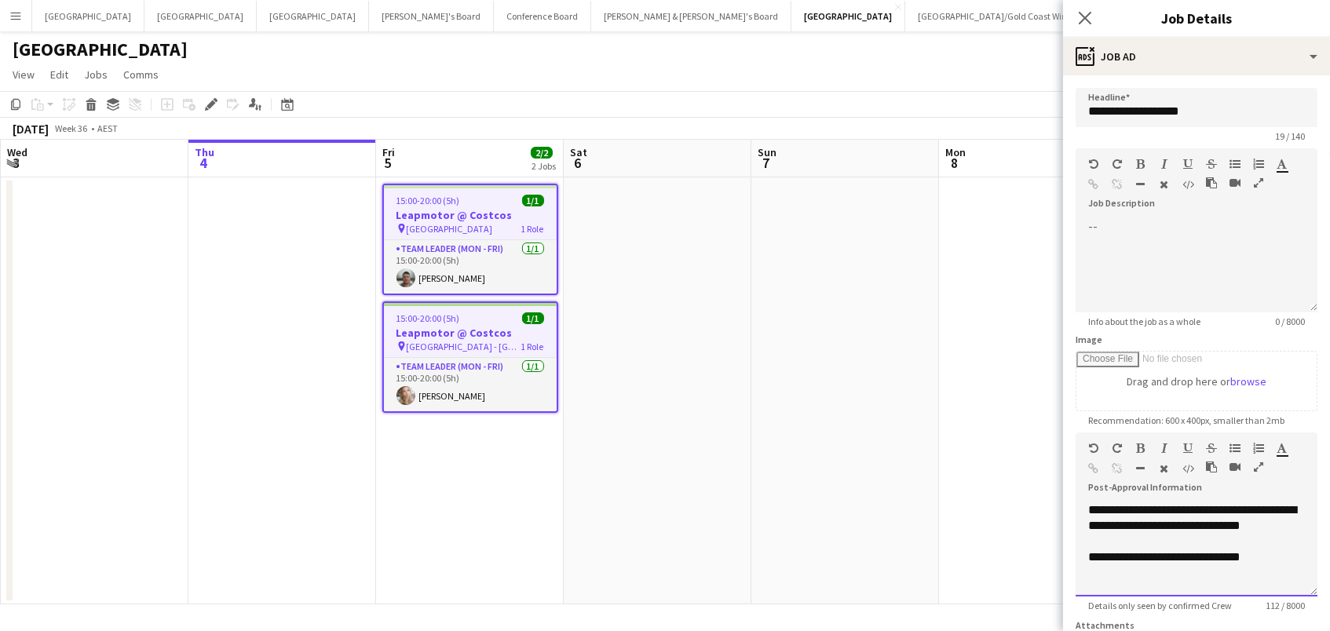
click at [1279, 556] on div "**********" at bounding box center [1197, 558] width 217 height 16
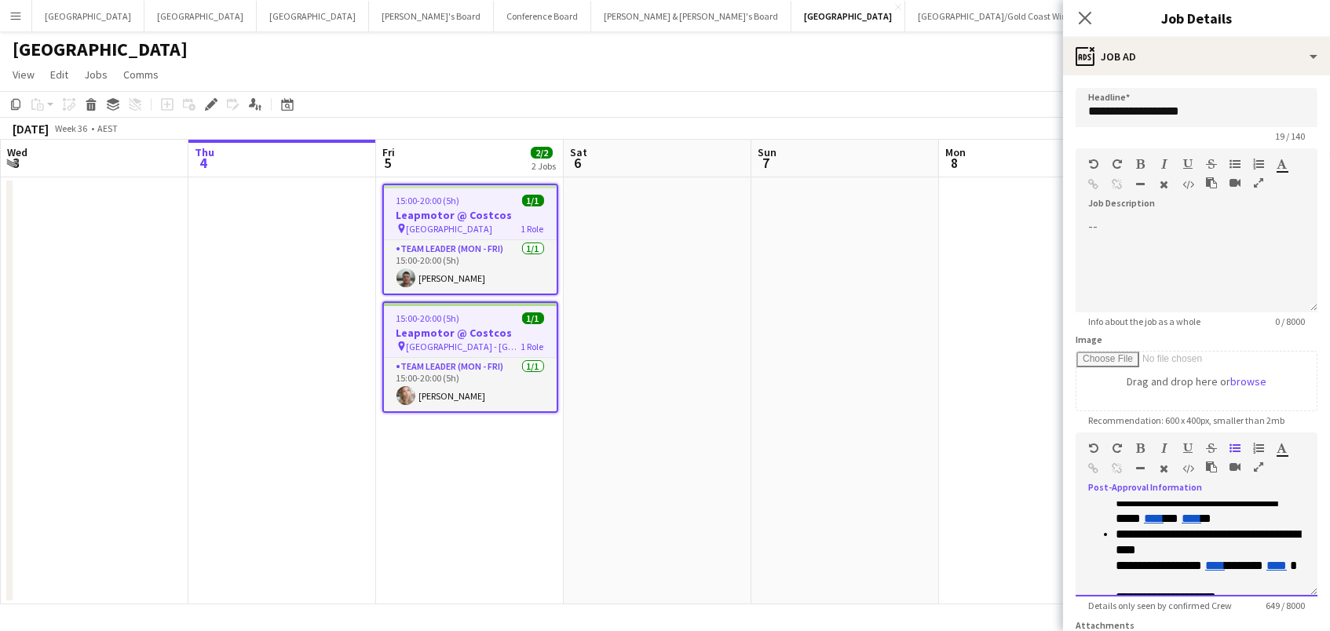
scroll to position [243, 0]
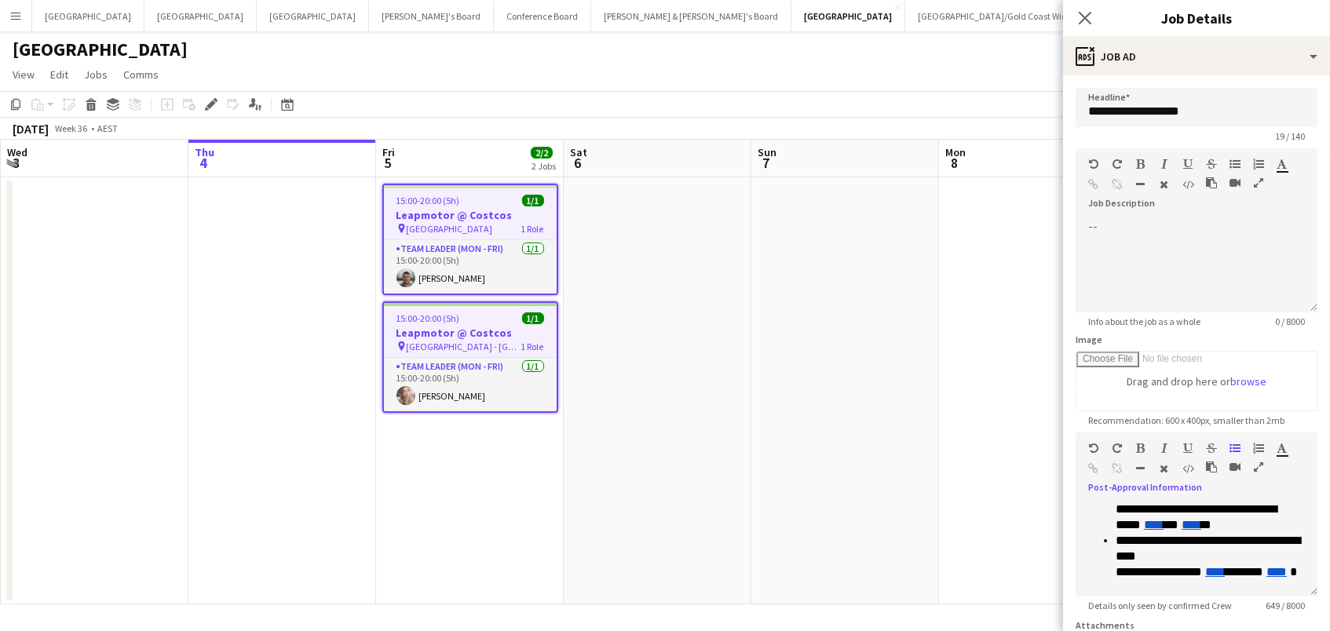
click at [832, 382] on app-date-cell at bounding box center [846, 390] width 188 height 427
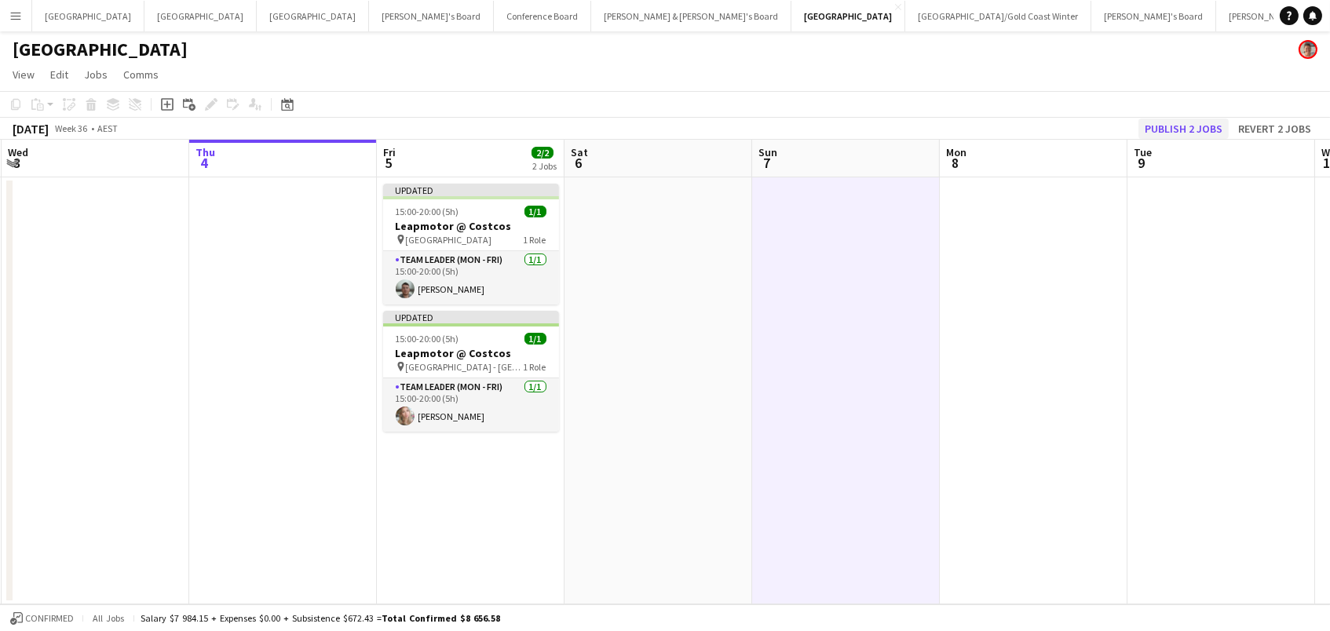
click at [1170, 123] on button "Publish 2 jobs" at bounding box center [1184, 129] width 90 height 20
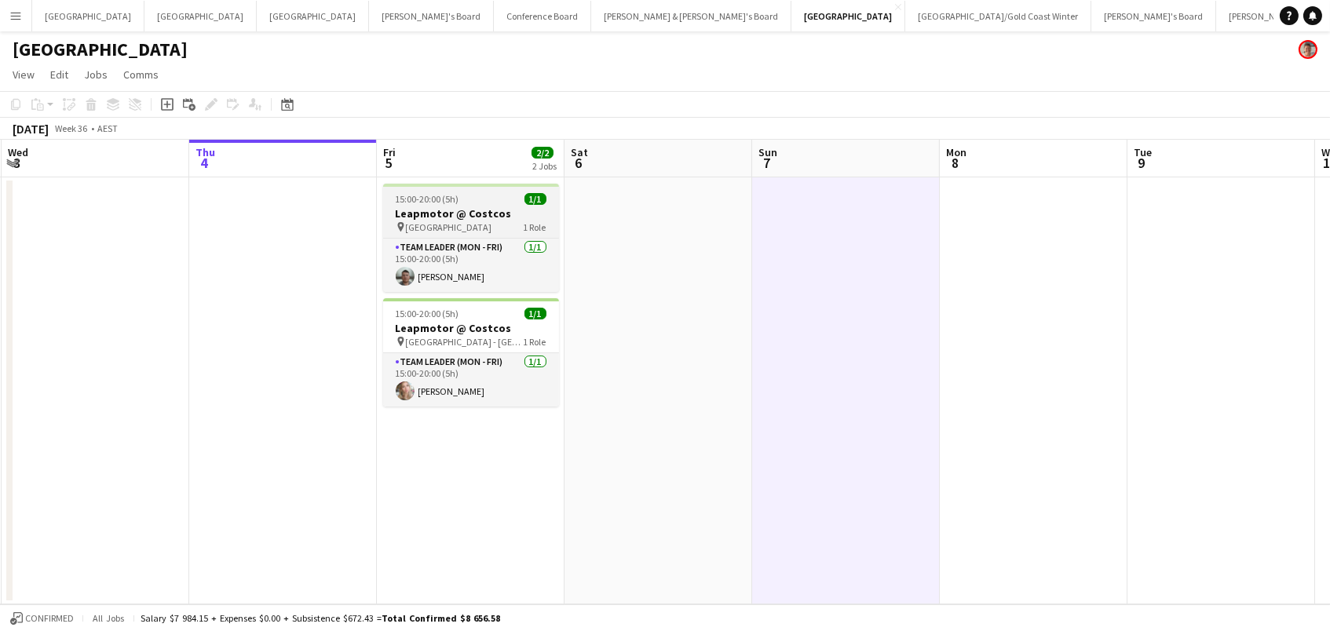
click at [481, 199] on div "15:00-20:00 (5h) 1/1" at bounding box center [471, 199] width 176 height 12
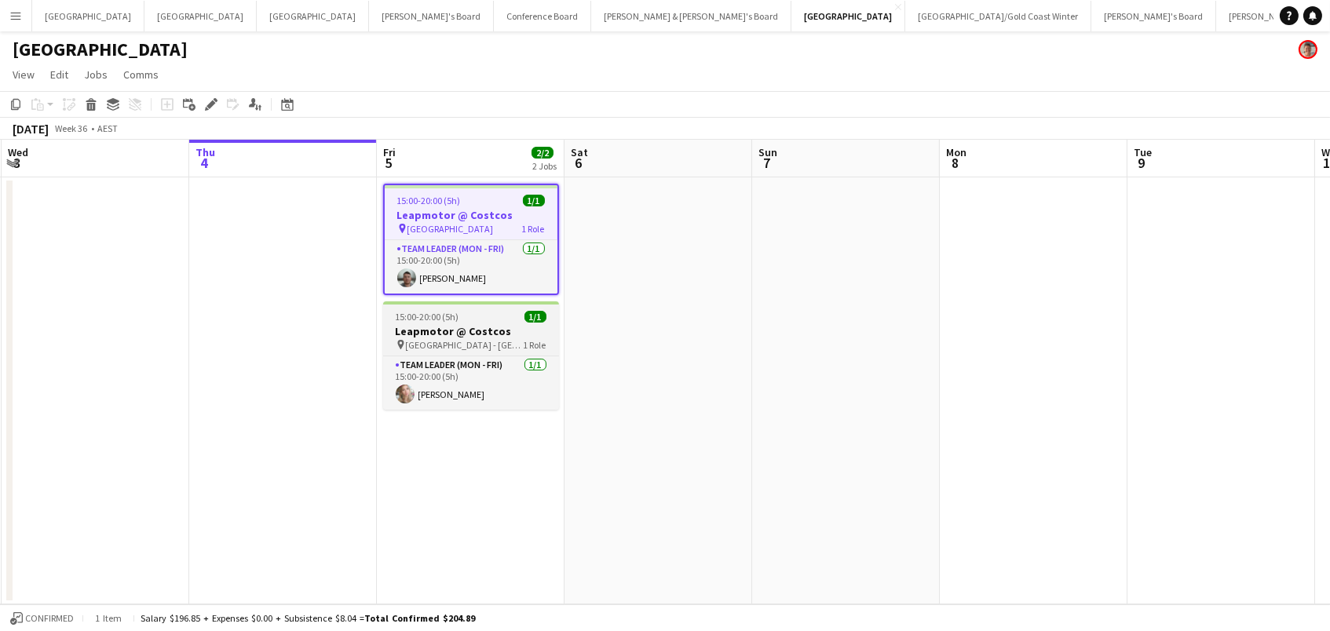
click at [479, 341] on span "Marsden Park - NSW" at bounding box center [465, 345] width 118 height 12
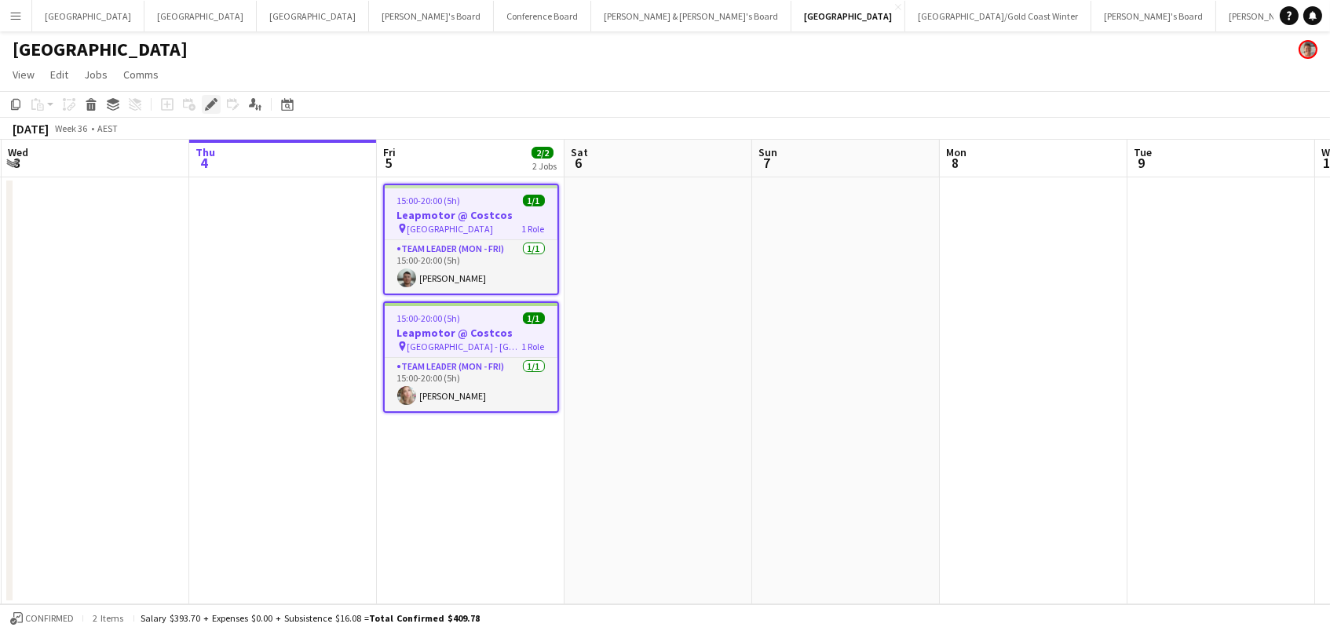
click at [208, 101] on icon "Edit" at bounding box center [211, 104] width 13 height 13
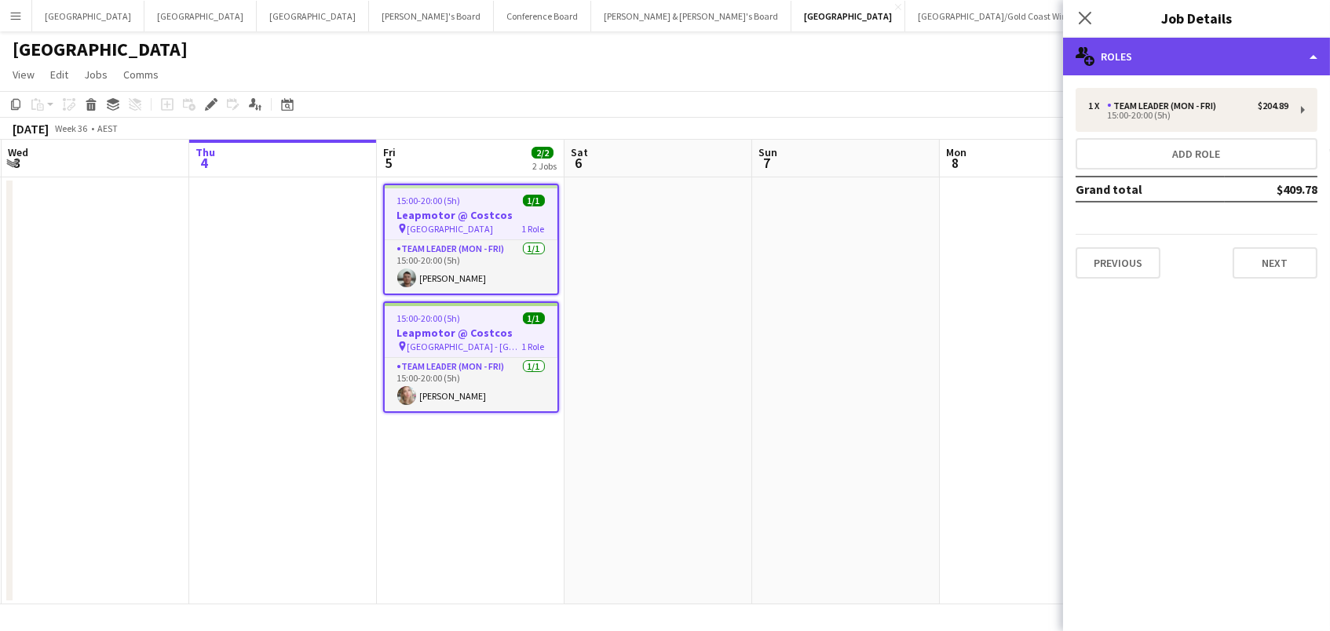
click at [1222, 53] on div "multiple-users-add Roles" at bounding box center [1196, 57] width 267 height 38
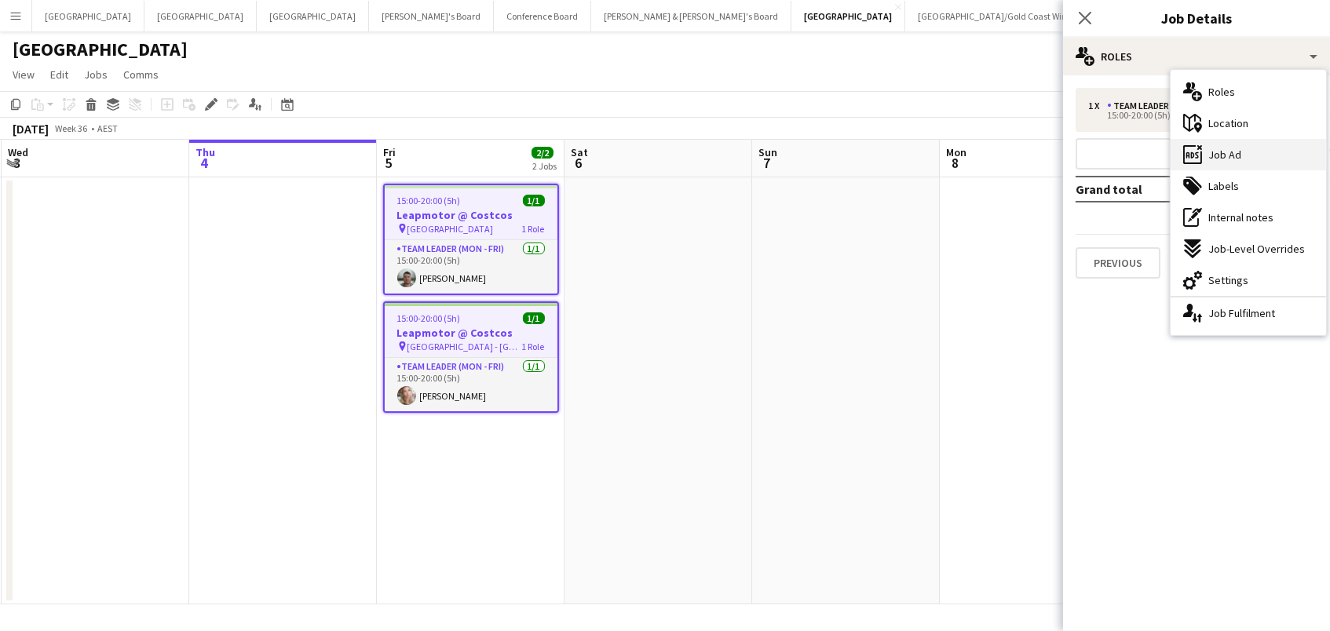
click at [1257, 148] on div "ads-window Job Ad" at bounding box center [1249, 154] width 156 height 31
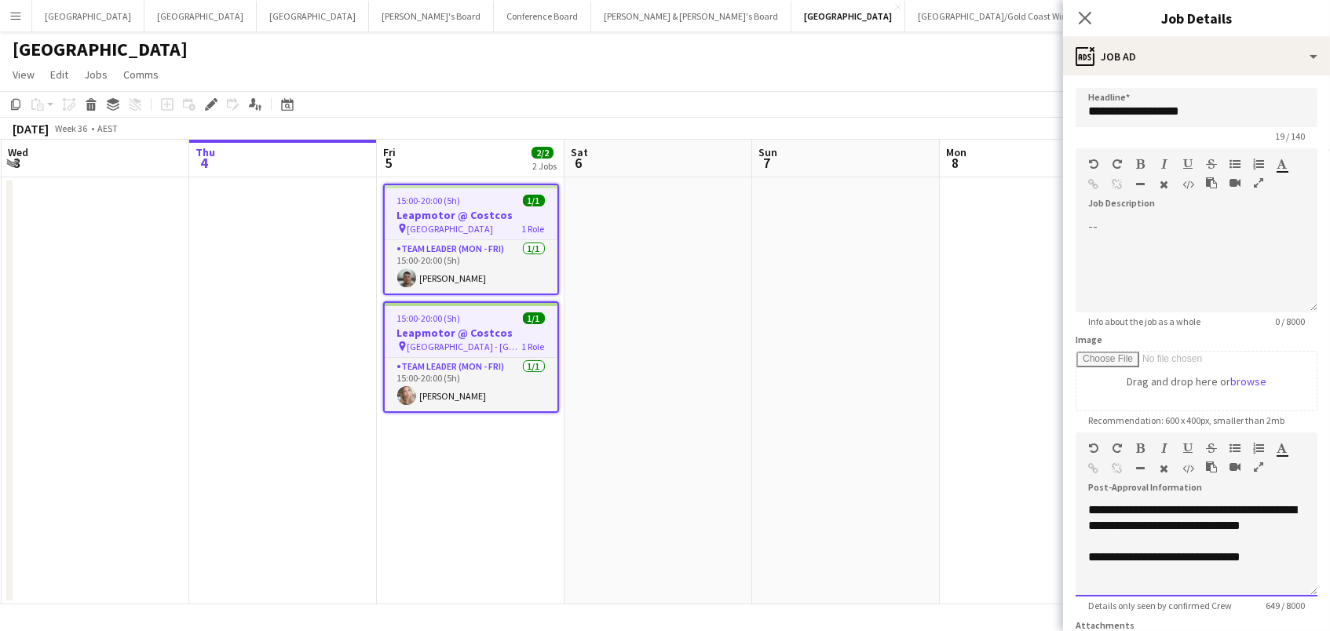
click at [1299, 550] on div "**********" at bounding box center [1197, 558] width 217 height 16
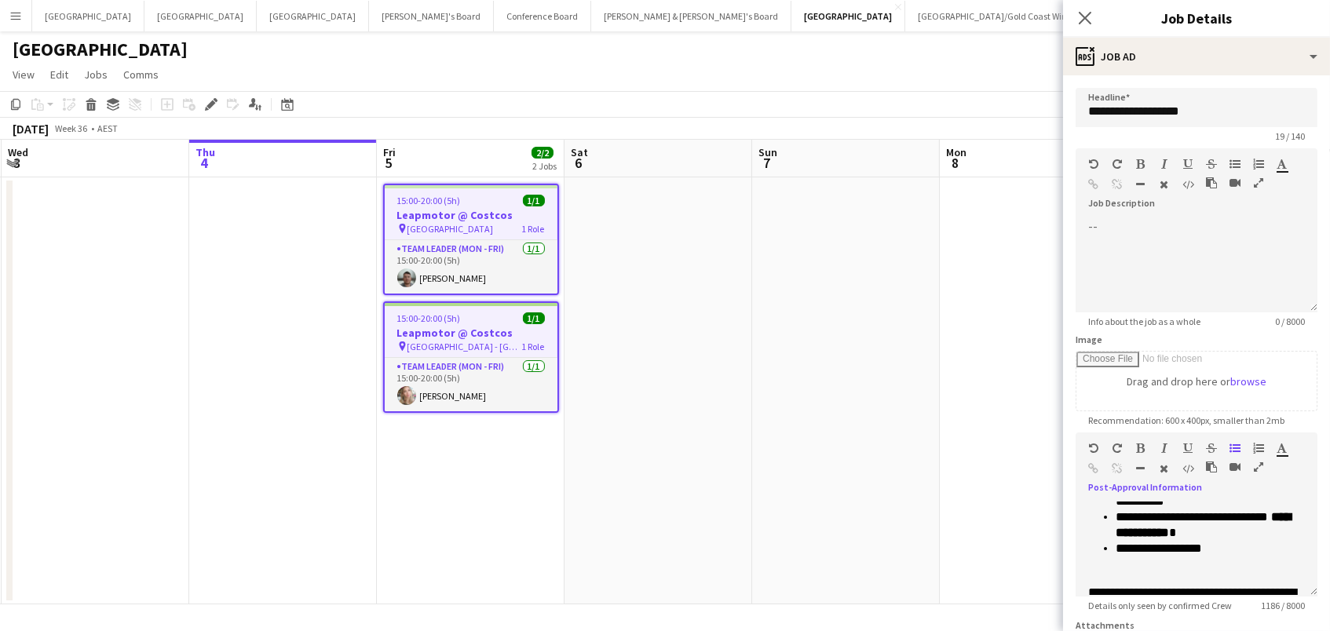
click at [917, 461] on app-date-cell at bounding box center [846, 390] width 188 height 427
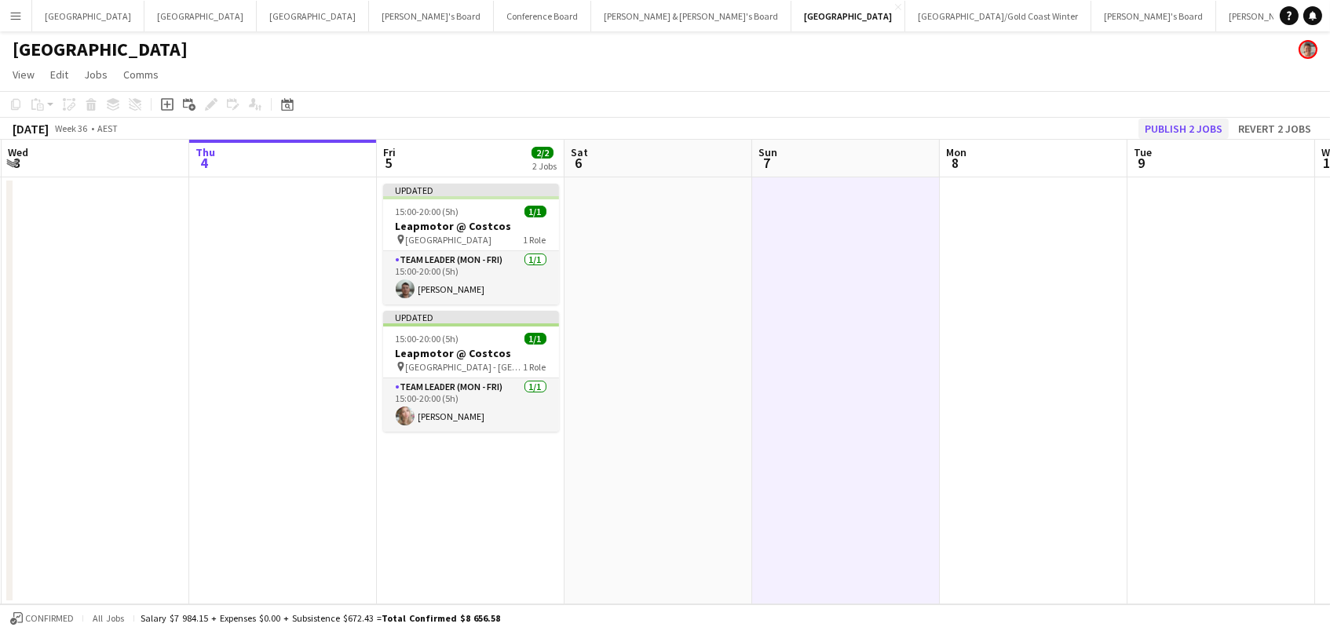
click at [1187, 127] on button "Publish 2 jobs" at bounding box center [1184, 129] width 90 height 20
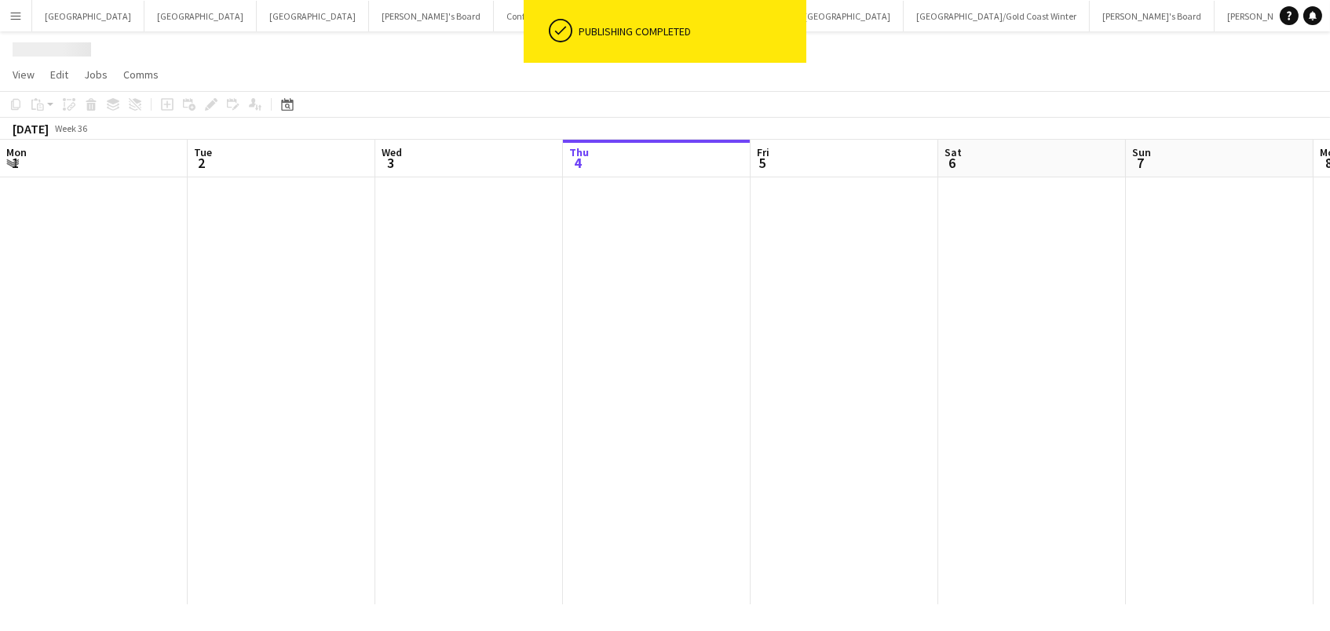
scroll to position [0, 375]
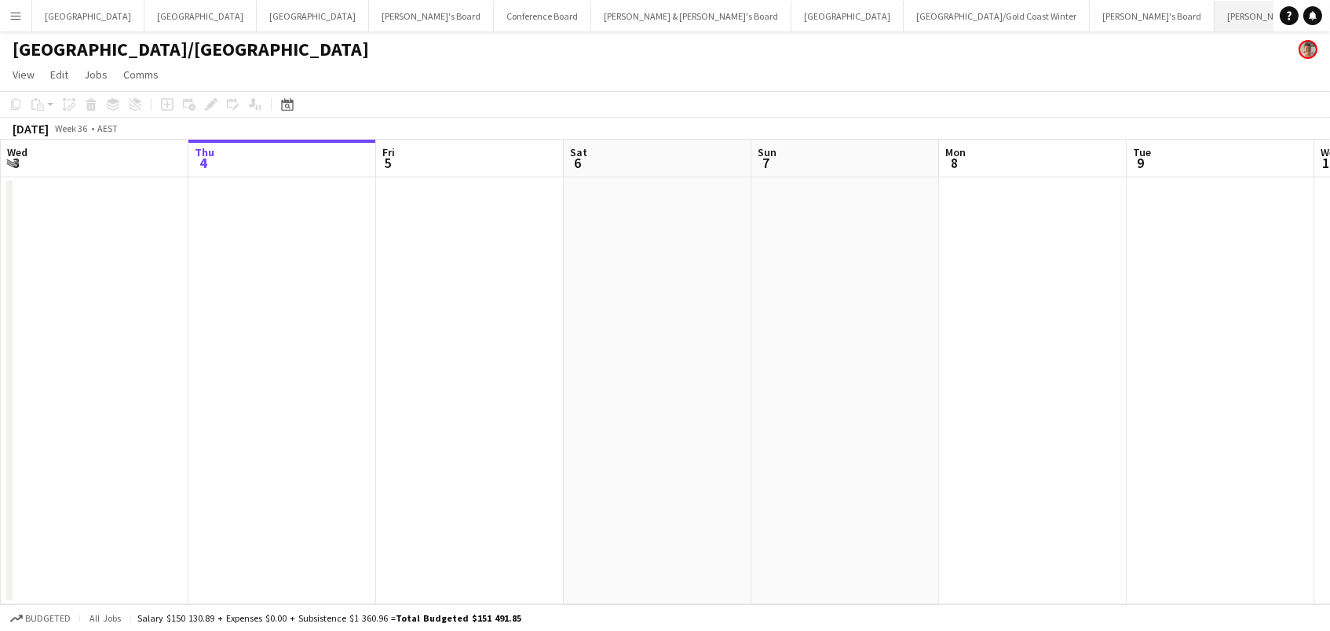
click at [1215, 17] on button "[PERSON_NAME] & [PERSON_NAME]'s Board Close" at bounding box center [1315, 16] width 200 height 31
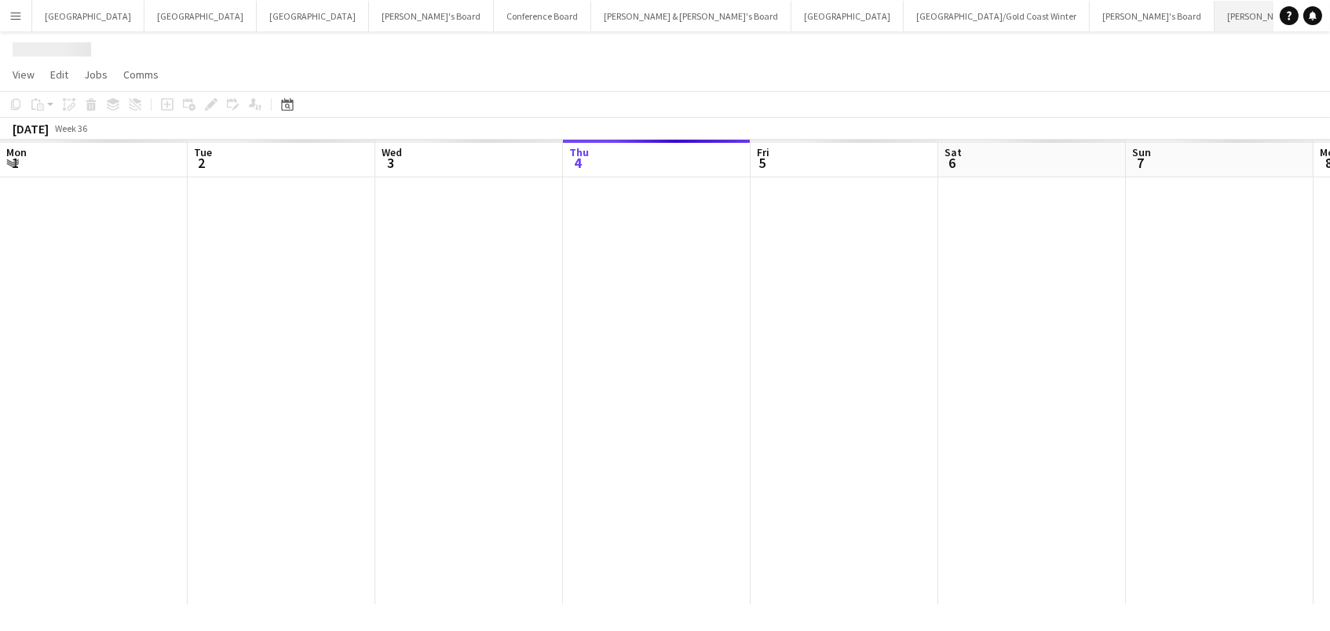
scroll to position [0, 375]
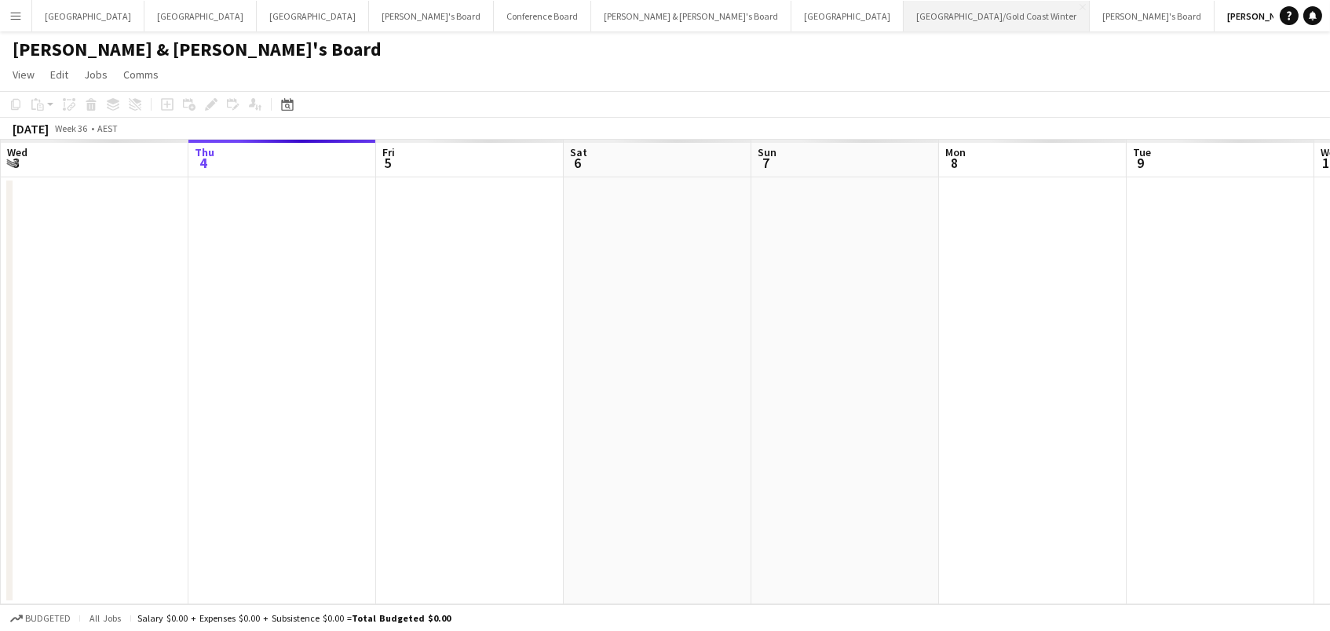
click at [904, 13] on button "[GEOGRAPHIC_DATA]/[GEOGRAPHIC_DATA] Winter Close" at bounding box center [997, 16] width 186 height 31
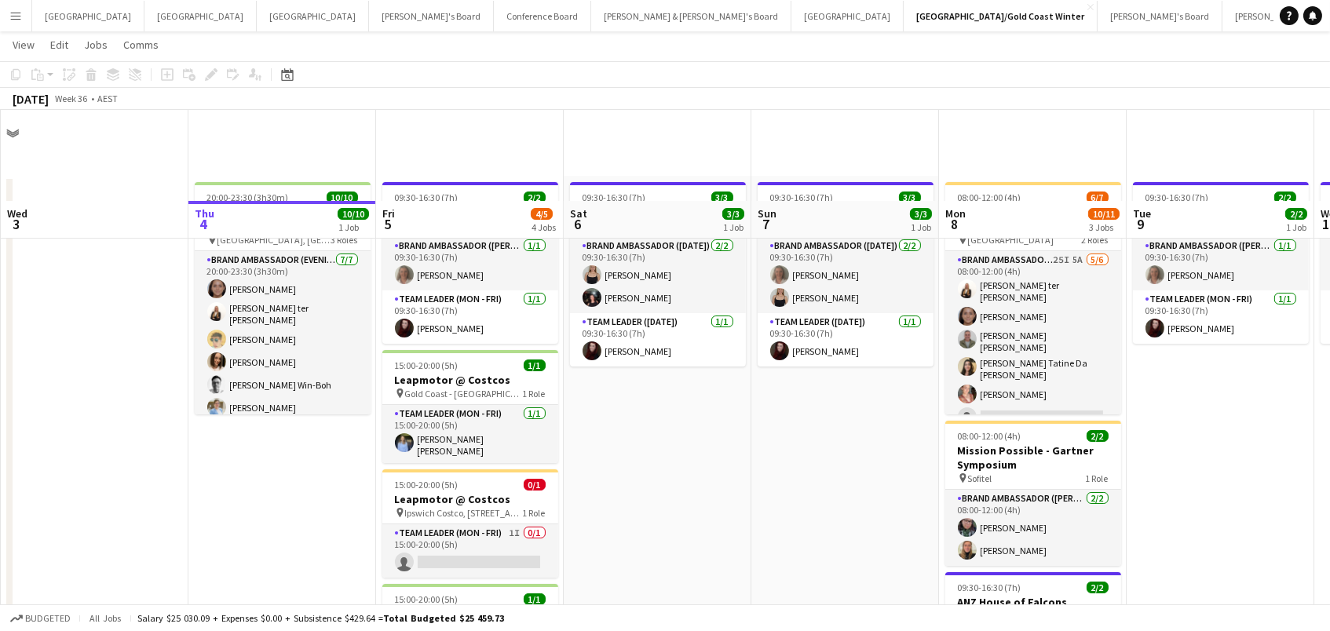
scroll to position [108, 0]
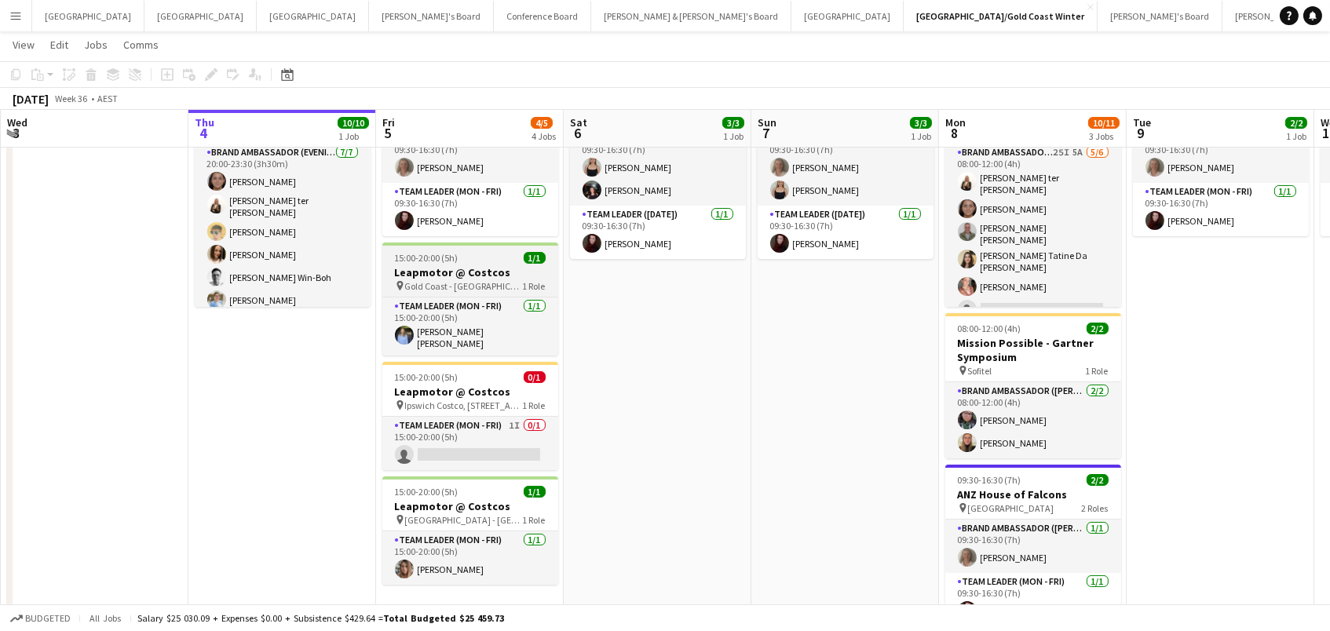
click at [423, 275] on h3 "Leapmotor @ Costcos" at bounding box center [470, 272] width 176 height 14
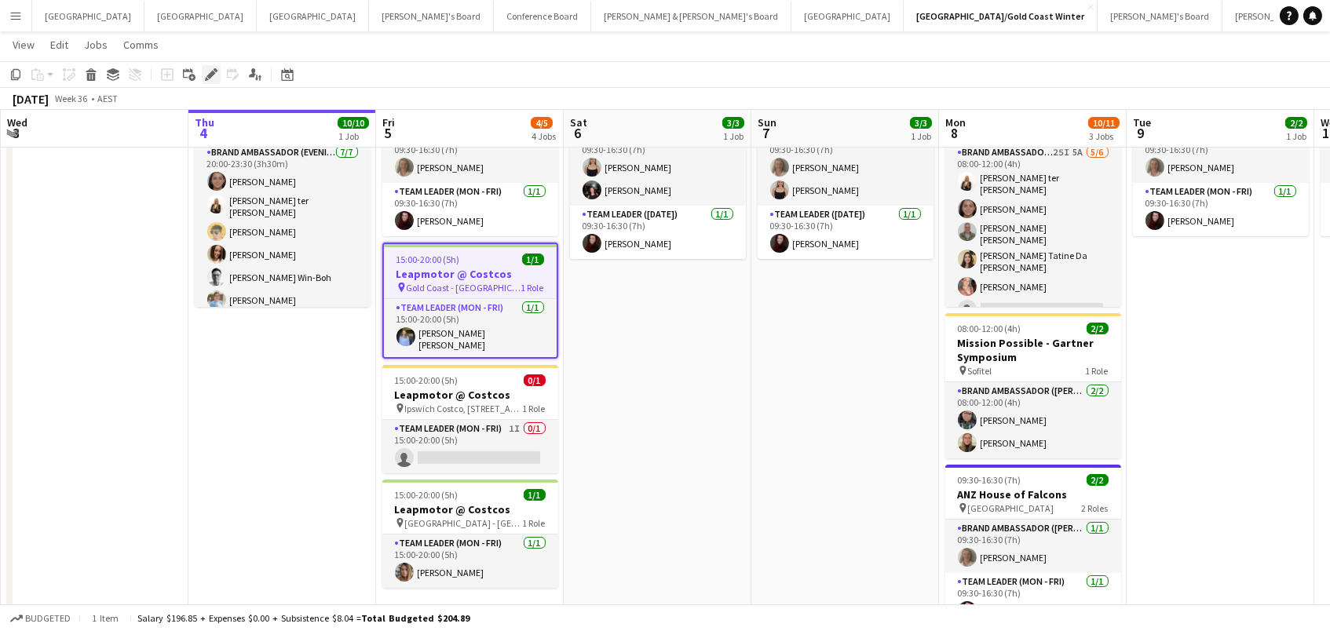
click at [206, 78] on icon at bounding box center [207, 79] width 4 height 4
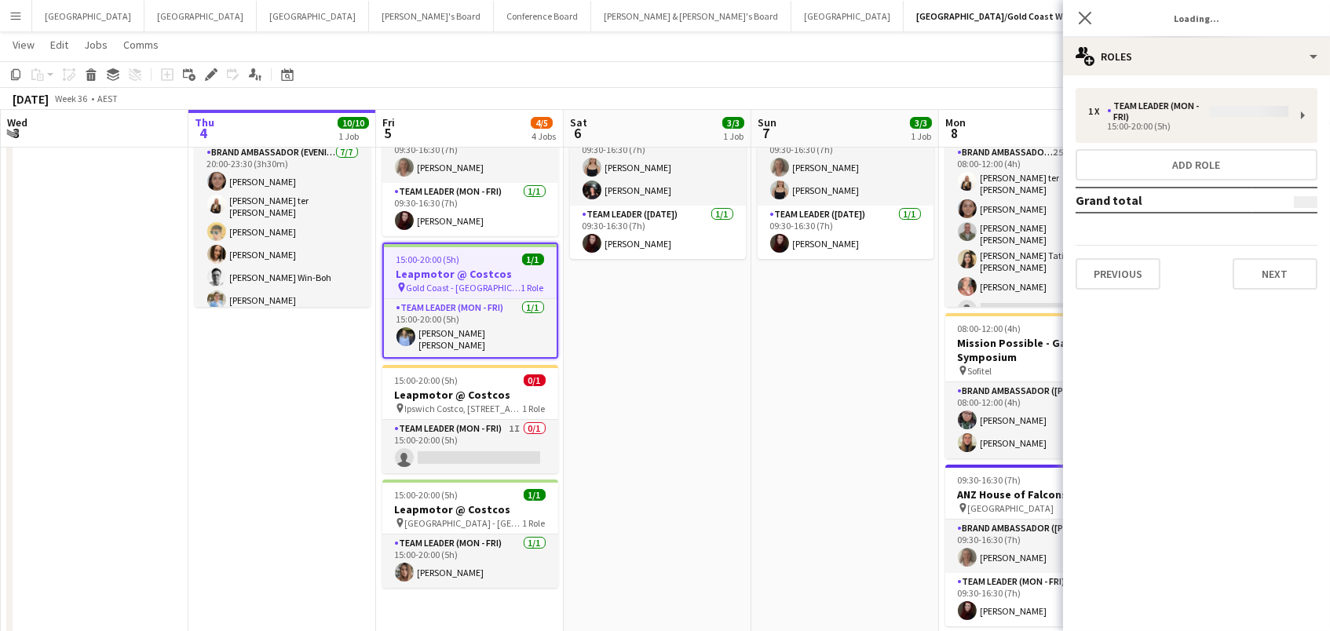
type input "**********"
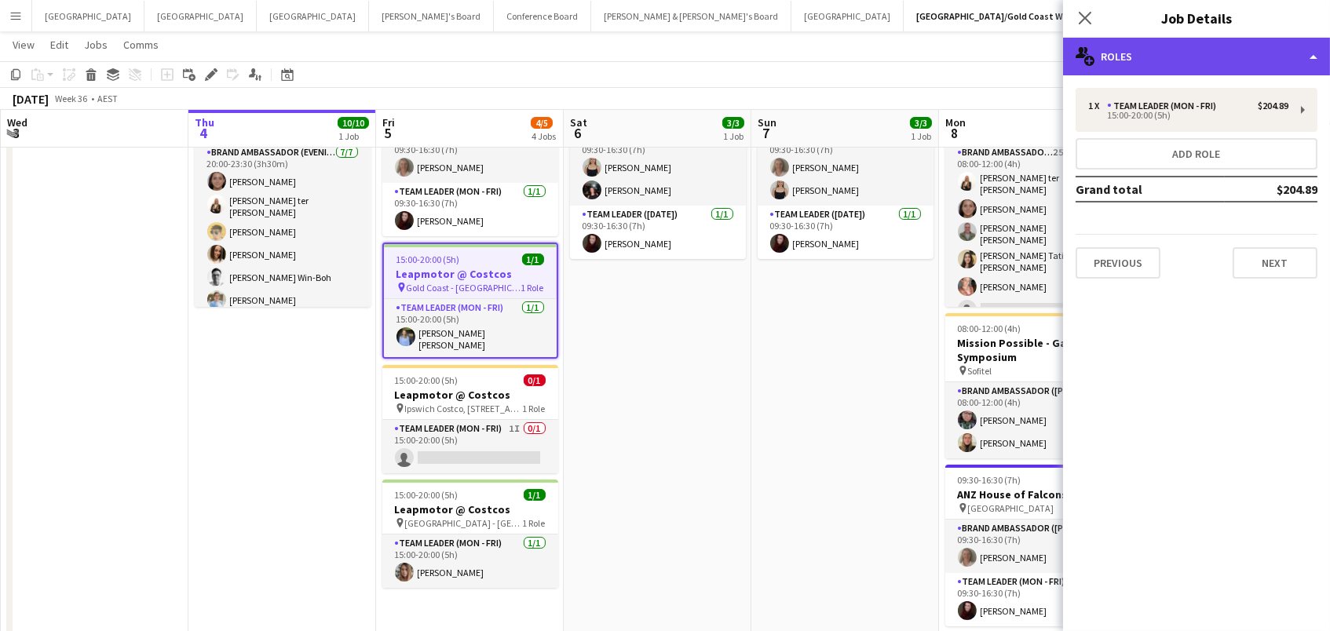
click at [1274, 50] on div "multiple-users-add Roles" at bounding box center [1196, 57] width 267 height 38
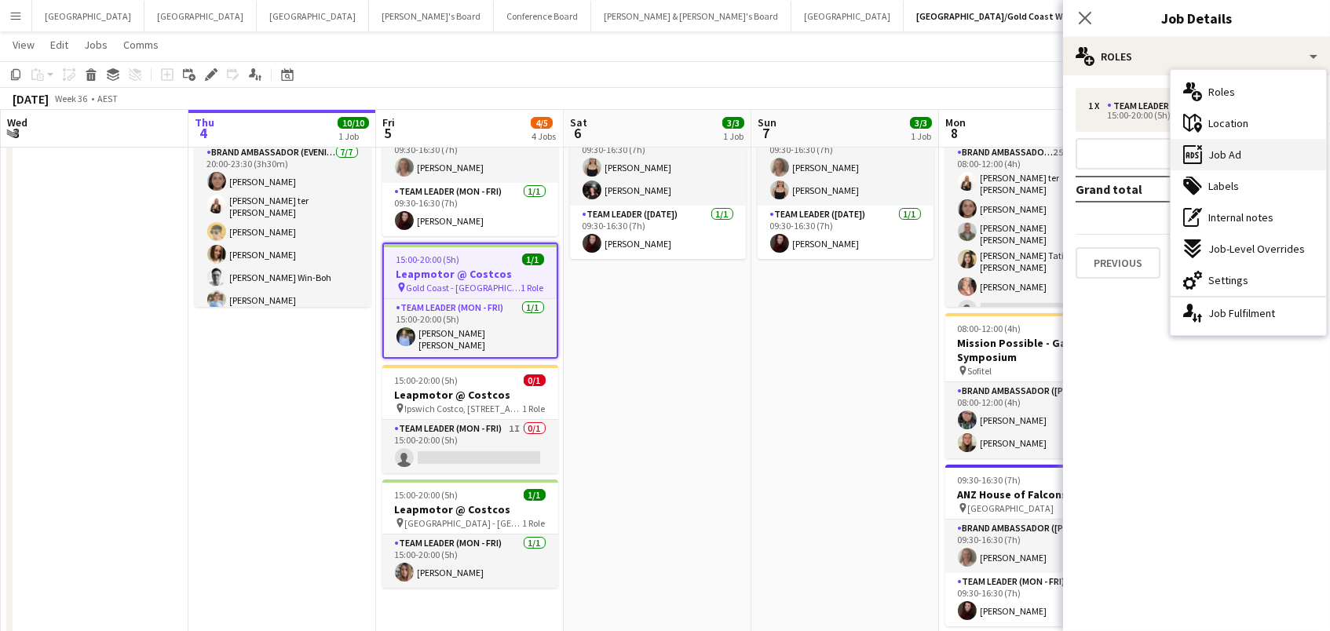
click at [1280, 155] on div "ads-window Job Ad" at bounding box center [1249, 154] width 156 height 31
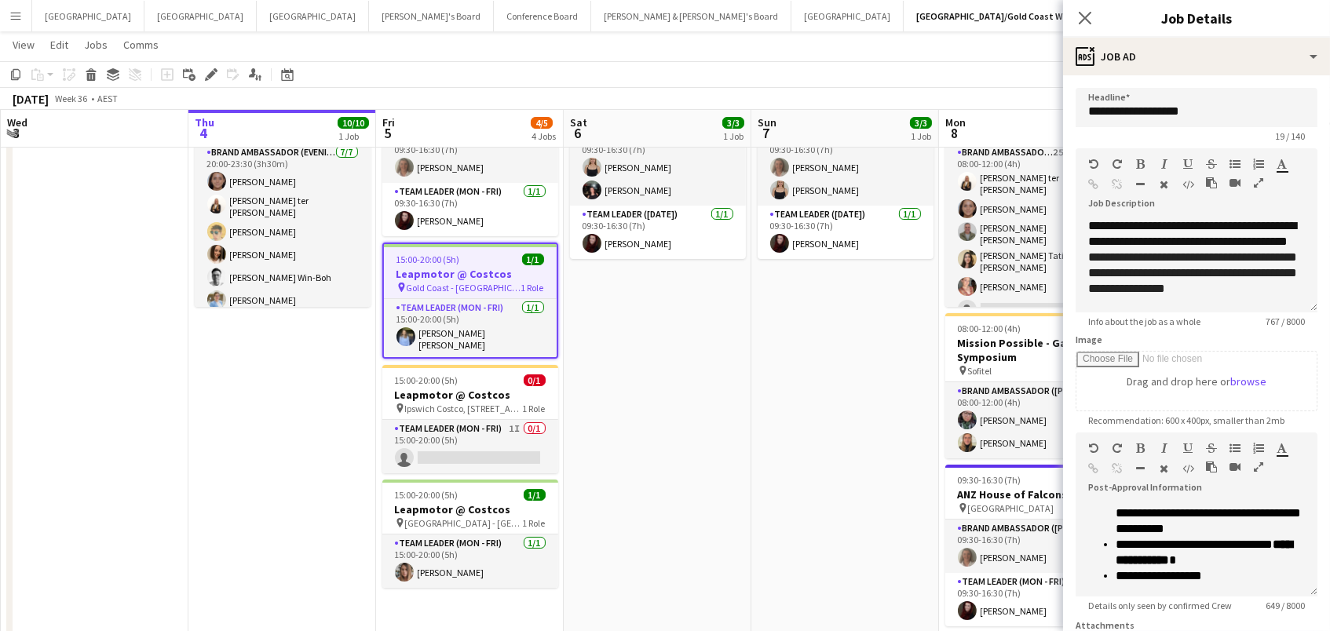
scroll to position [404, 0]
click at [532, 388] on h3 "Leapmotor @ Costcos" at bounding box center [470, 395] width 176 height 14
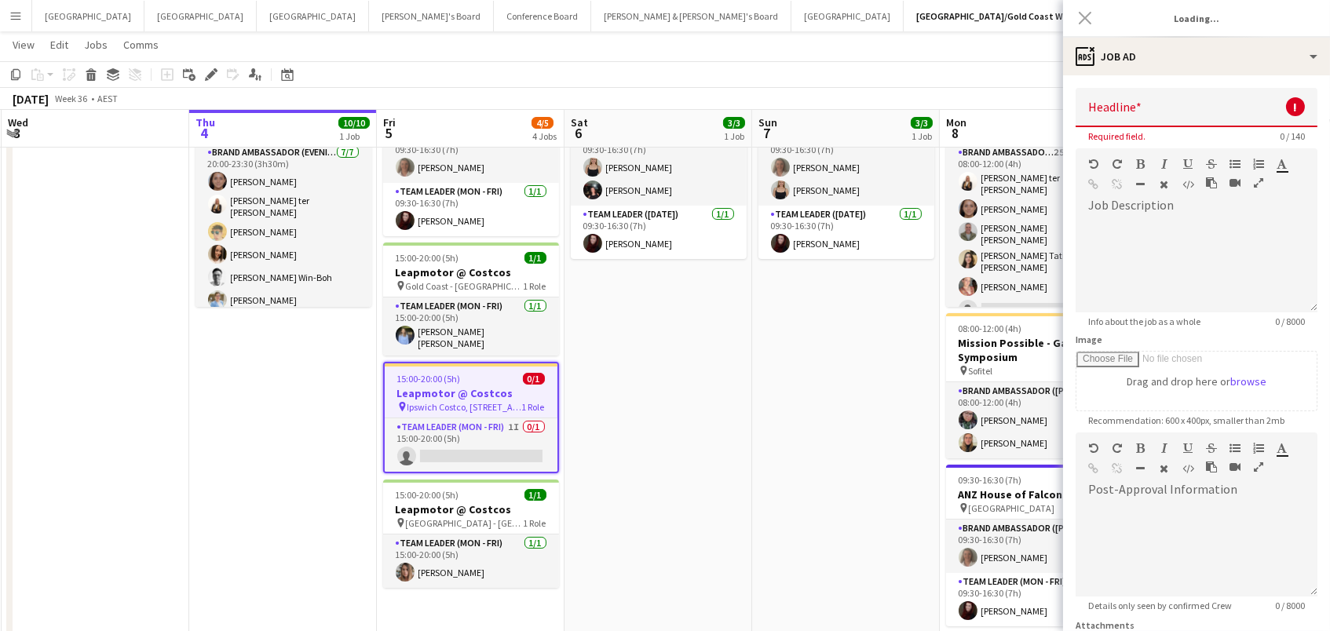
type input "**********"
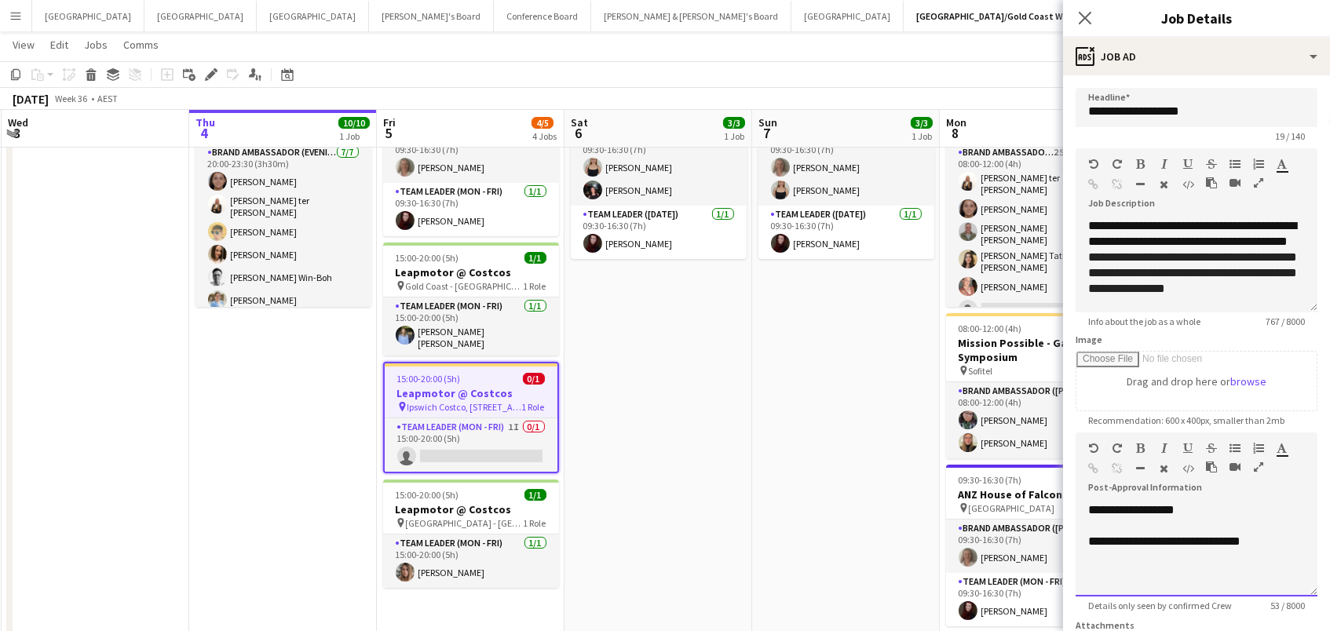
click at [1274, 536] on div "**********" at bounding box center [1197, 542] width 217 height 16
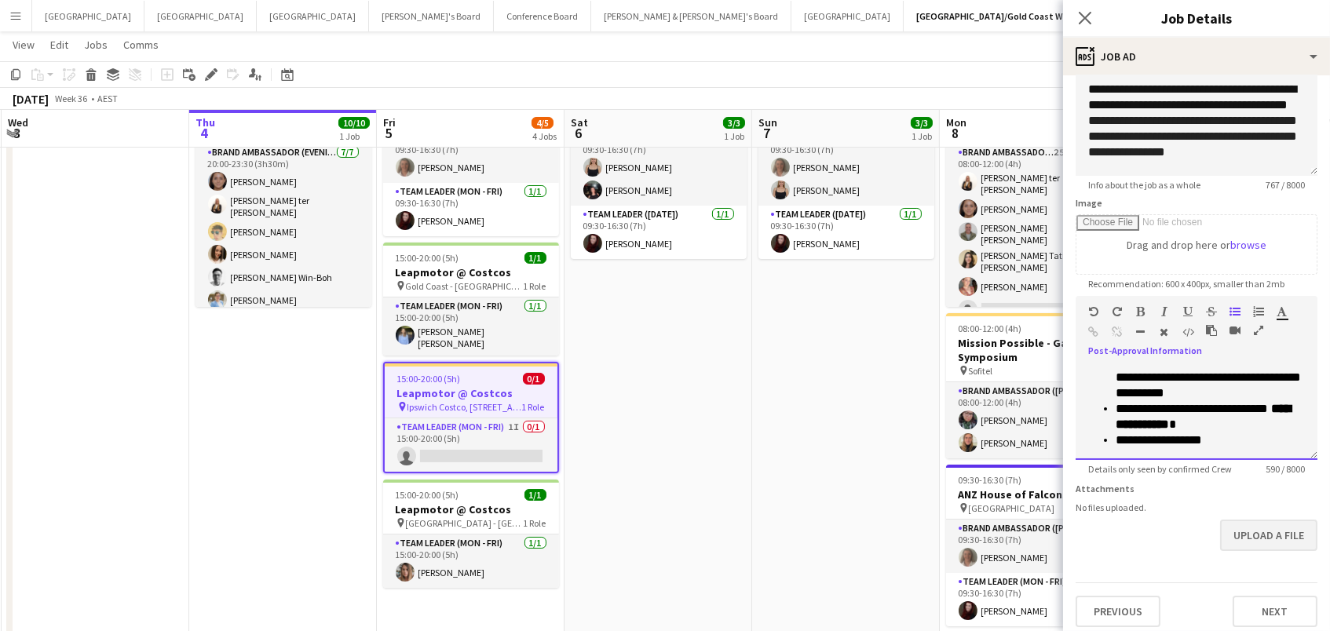
scroll to position [135, 0]
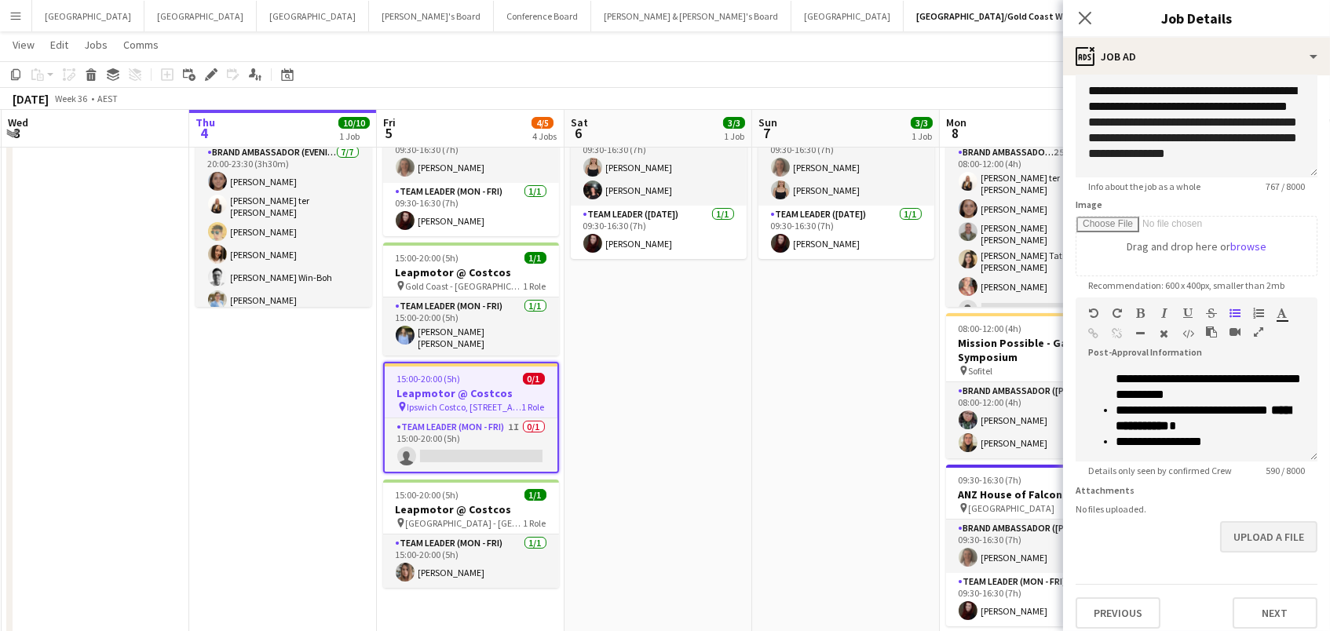
click at [1280, 522] on button "Upload a file" at bounding box center [1268, 536] width 97 height 31
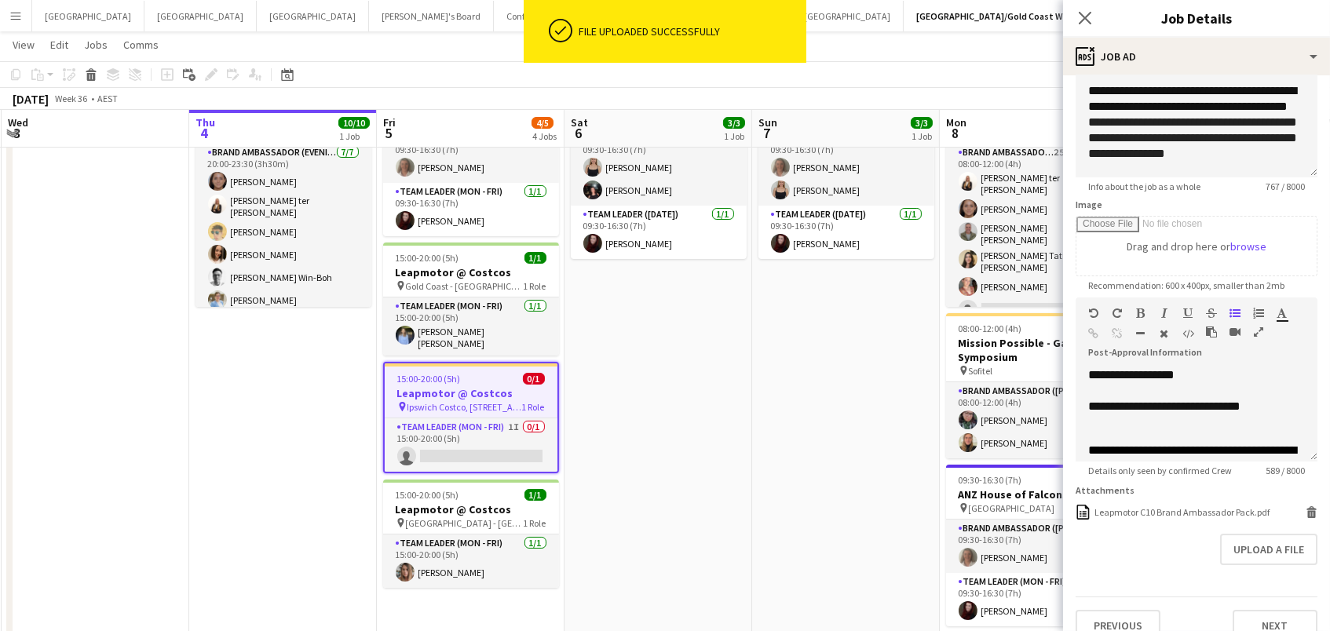
scroll to position [0, 0]
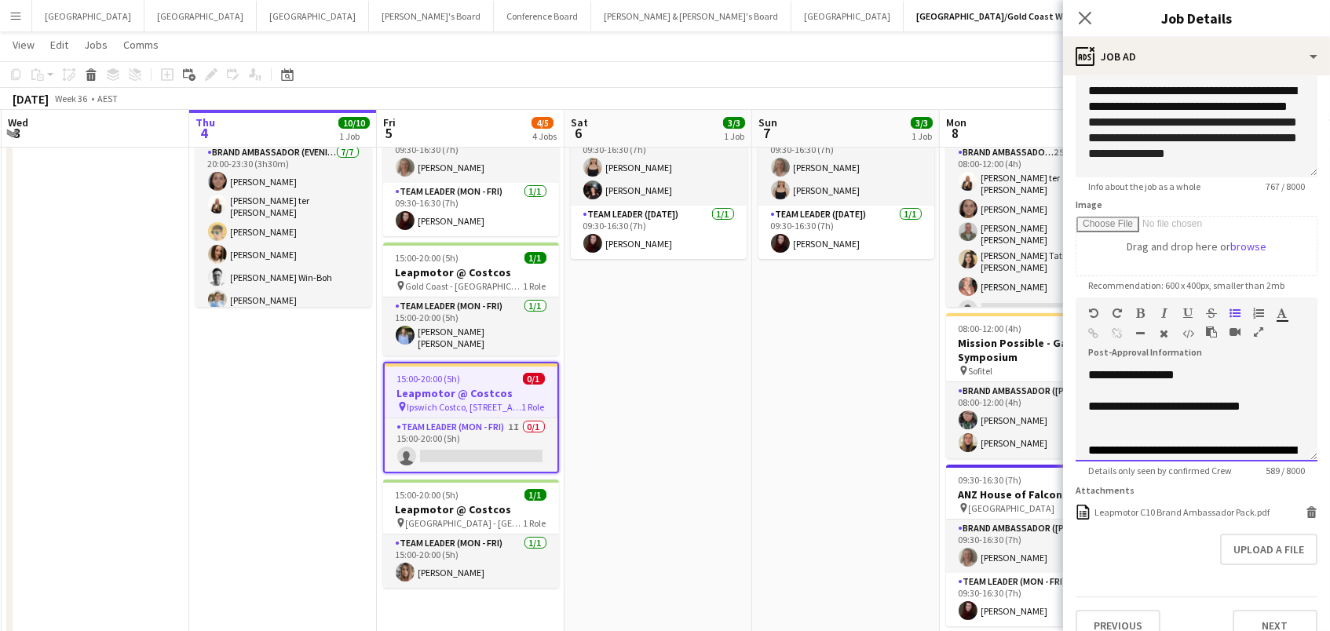
click at [1097, 422] on div at bounding box center [1197, 423] width 217 height 16
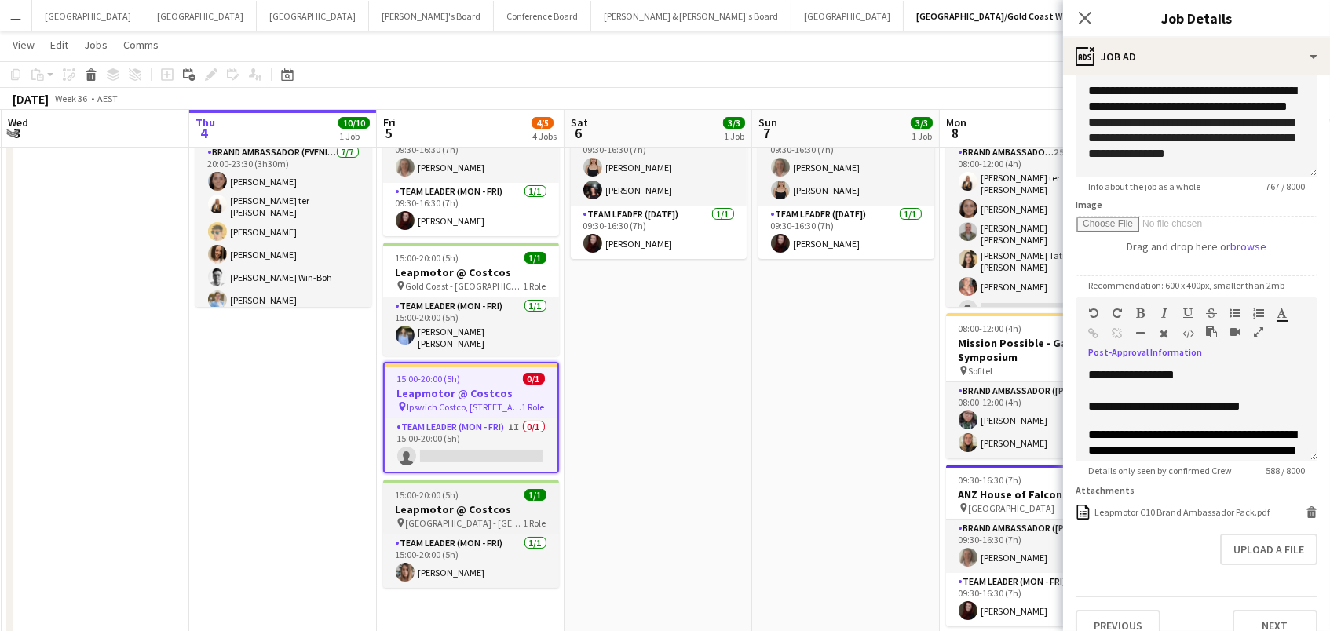
click at [417, 503] on h3 "Leapmotor @ Costcos" at bounding box center [471, 510] width 176 height 14
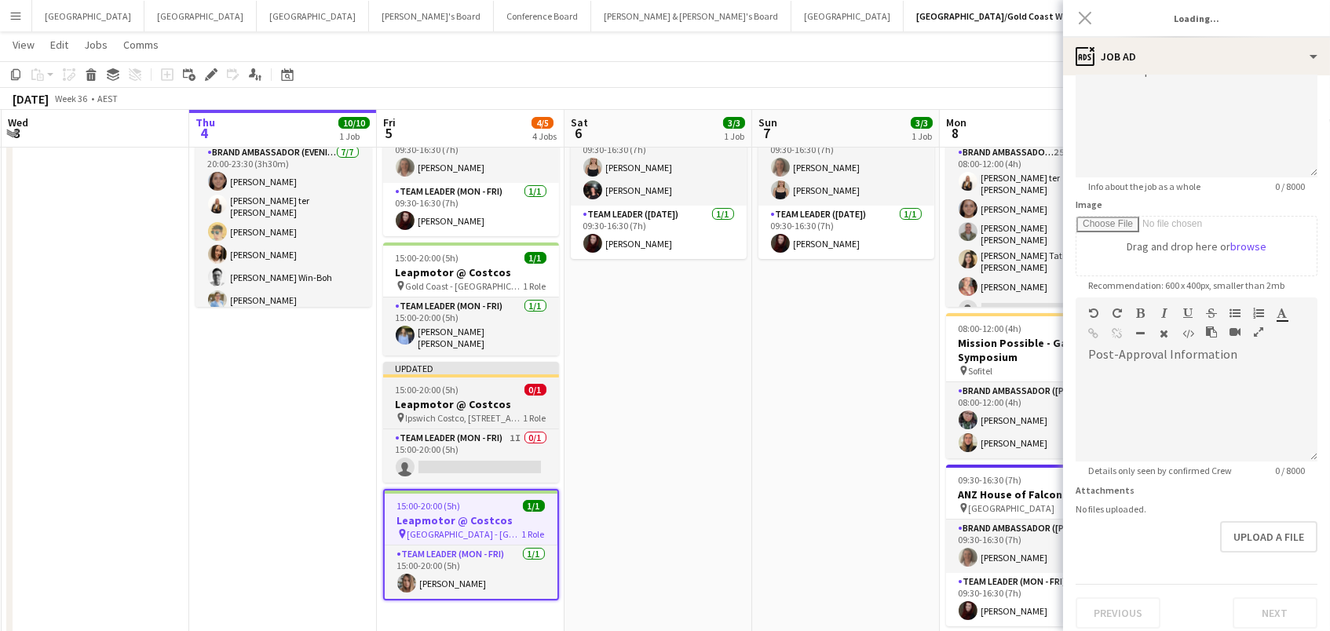
type input "**********"
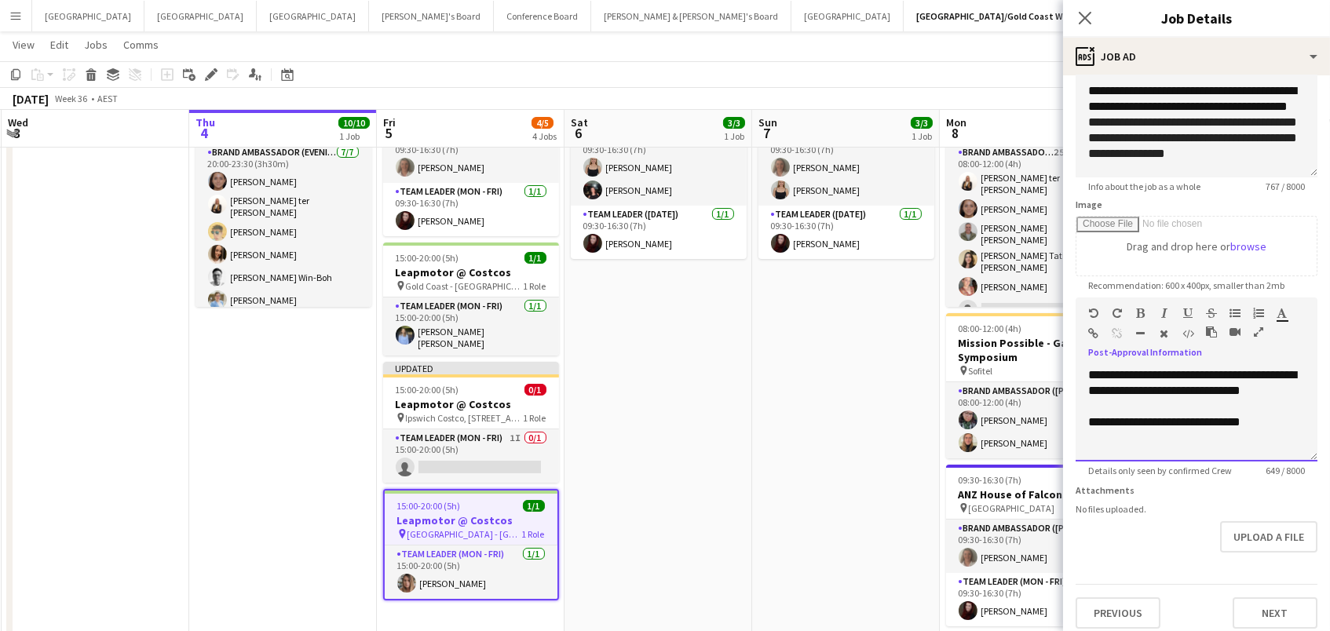
drag, startPoint x: 1280, startPoint y: 383, endPoint x: 925, endPoint y: 346, distance: 356.9
click at [925, 346] on body "Menu Boards Boards Boards All jobs Status Workforce Workforce My Workforce Recr…" at bounding box center [665, 289] width 1330 height 795
copy span "**********"
click at [491, 398] on h3 "Leapmotor @ Costcos" at bounding box center [471, 404] width 176 height 14
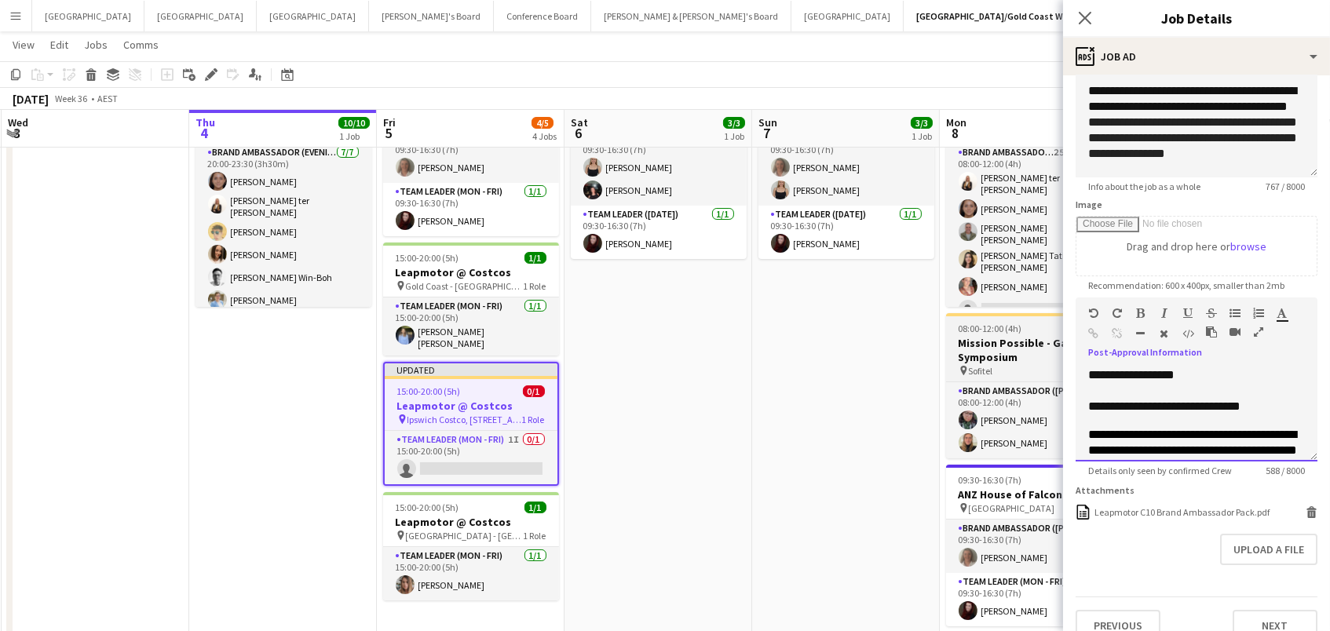
drag, startPoint x: 1179, startPoint y: 370, endPoint x: 1016, endPoint y: 369, distance: 162.6
click at [1018, 369] on body "Menu Boards Boards Boards All jobs Status Workforce Workforce My Workforce Recr…" at bounding box center [665, 289] width 1330 height 795
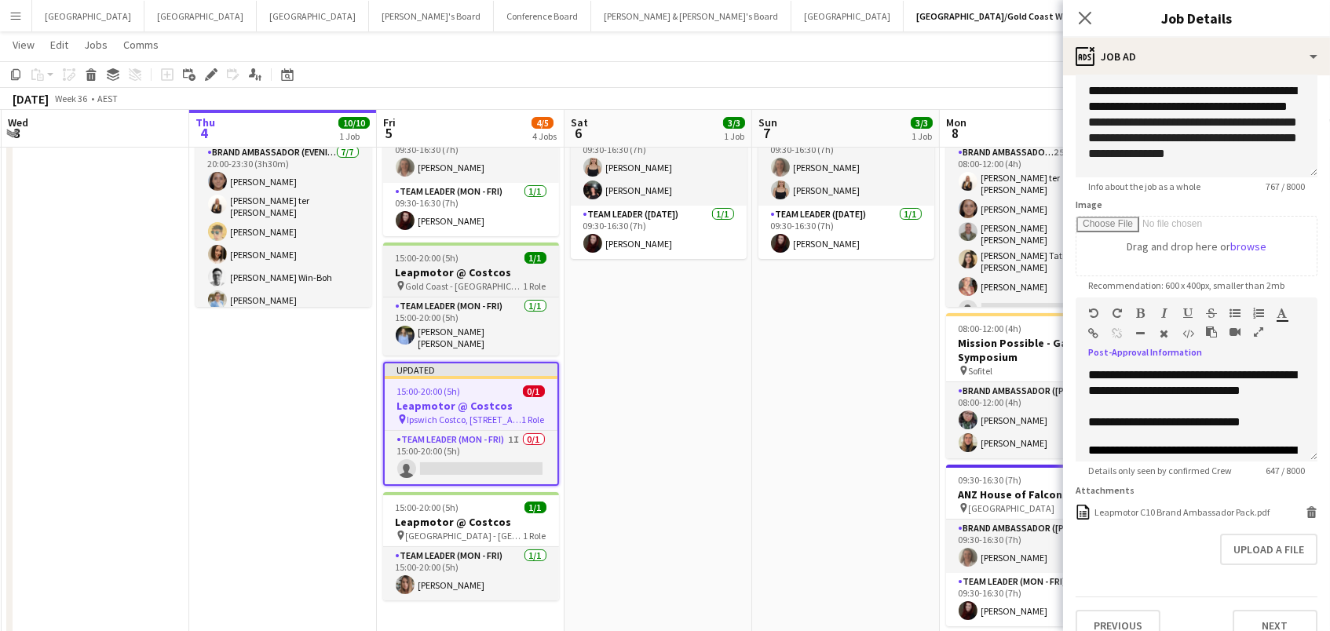
click at [518, 273] on h3 "Leapmotor @ Costcos" at bounding box center [471, 272] width 176 height 14
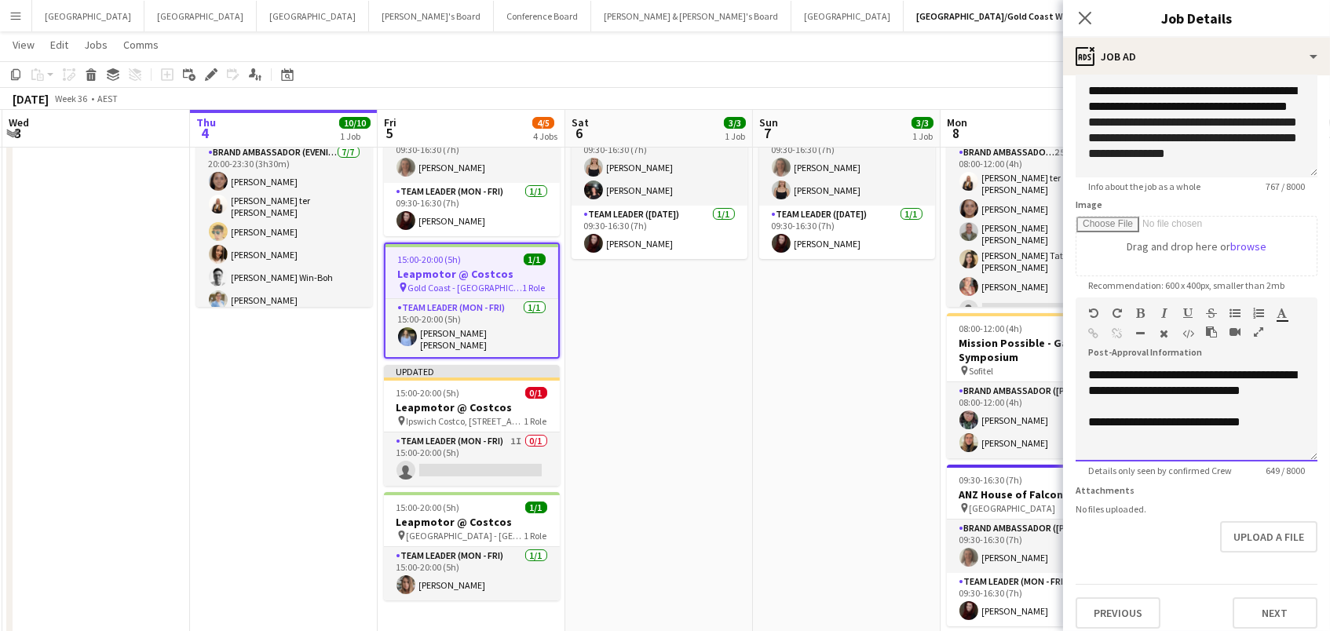
click at [1203, 435] on div at bounding box center [1197, 438] width 217 height 16
click at [704, 385] on app-date-cell "09:30-16:30 (7h) 3/3 ANZ House of Falcons pin Brisbane 2 Roles Brand Ambassador…" at bounding box center [659, 364] width 188 height 592
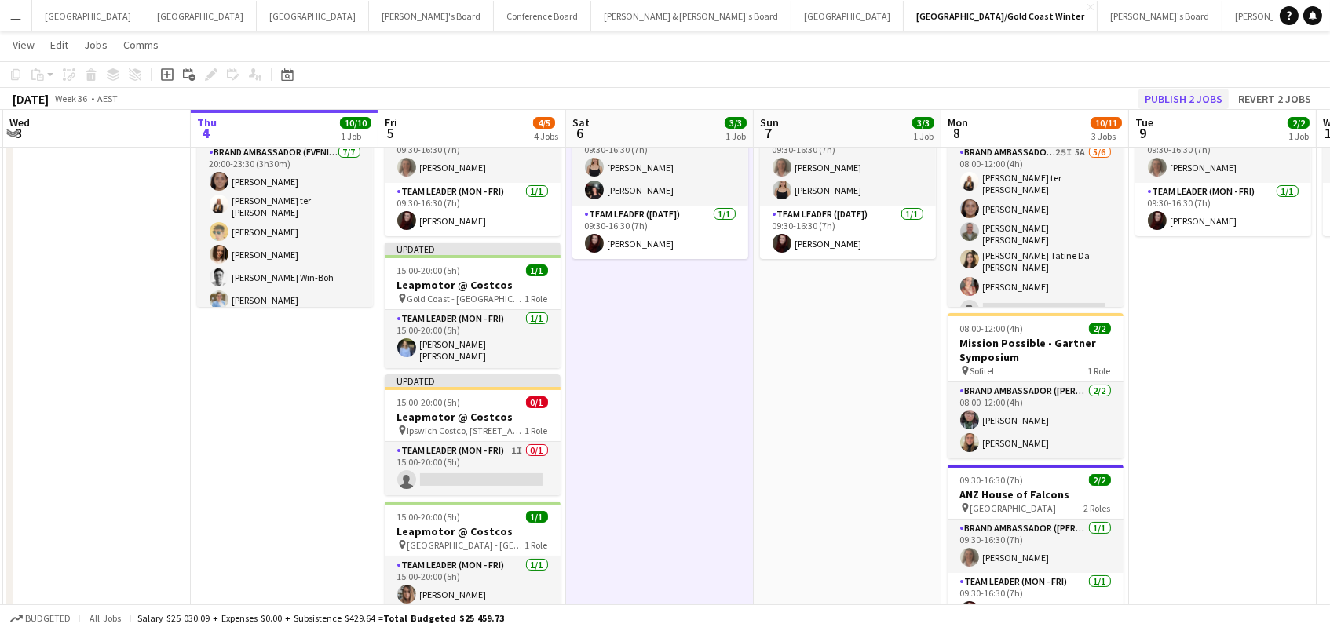
click at [1200, 95] on button "Publish 2 jobs" at bounding box center [1184, 99] width 90 height 20
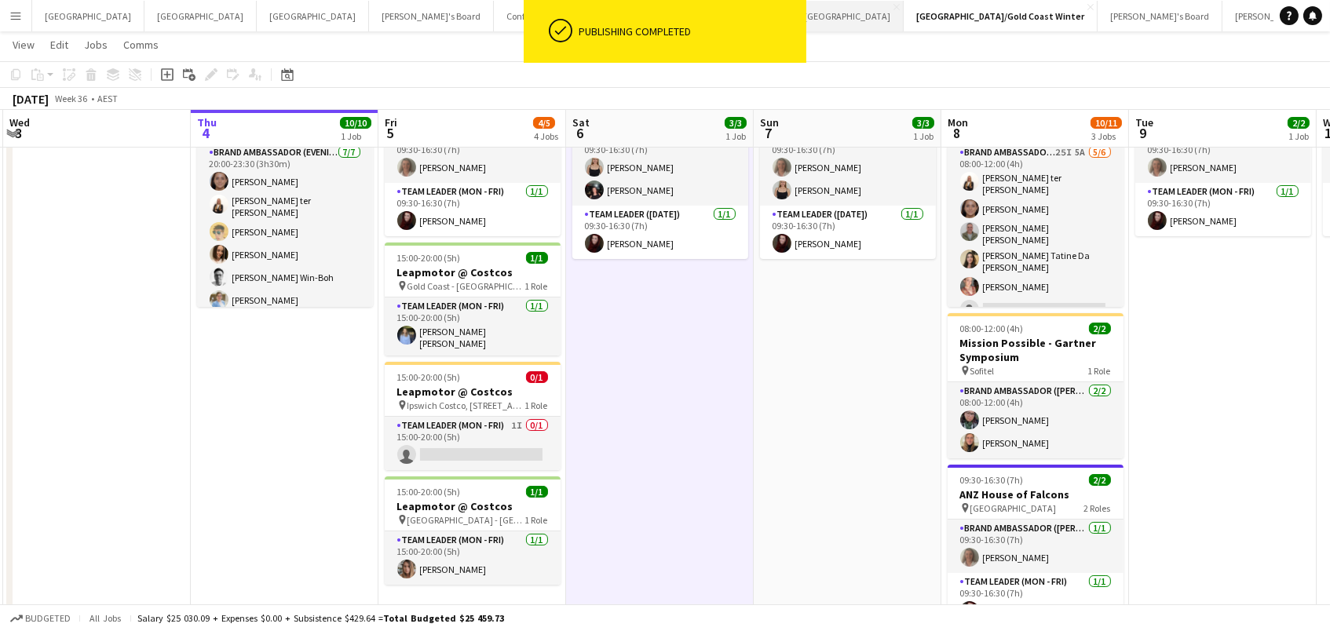
click at [792, 16] on button "Sydney Close" at bounding box center [848, 16] width 112 height 31
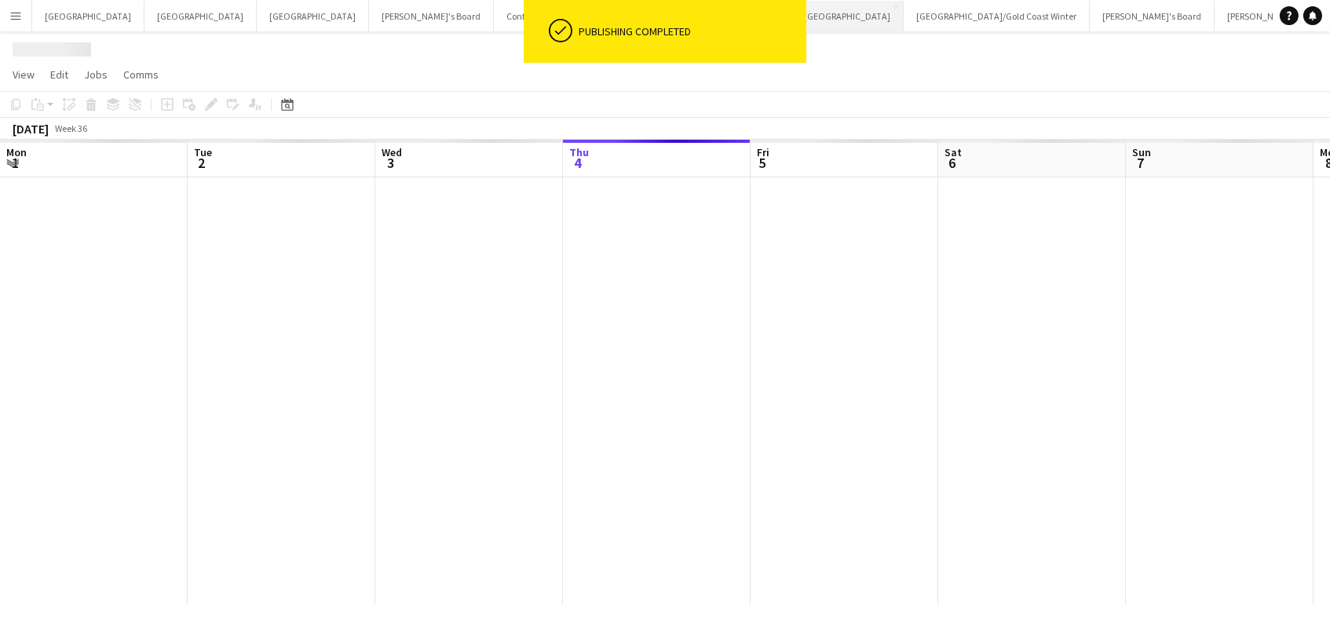
scroll to position [0, 375]
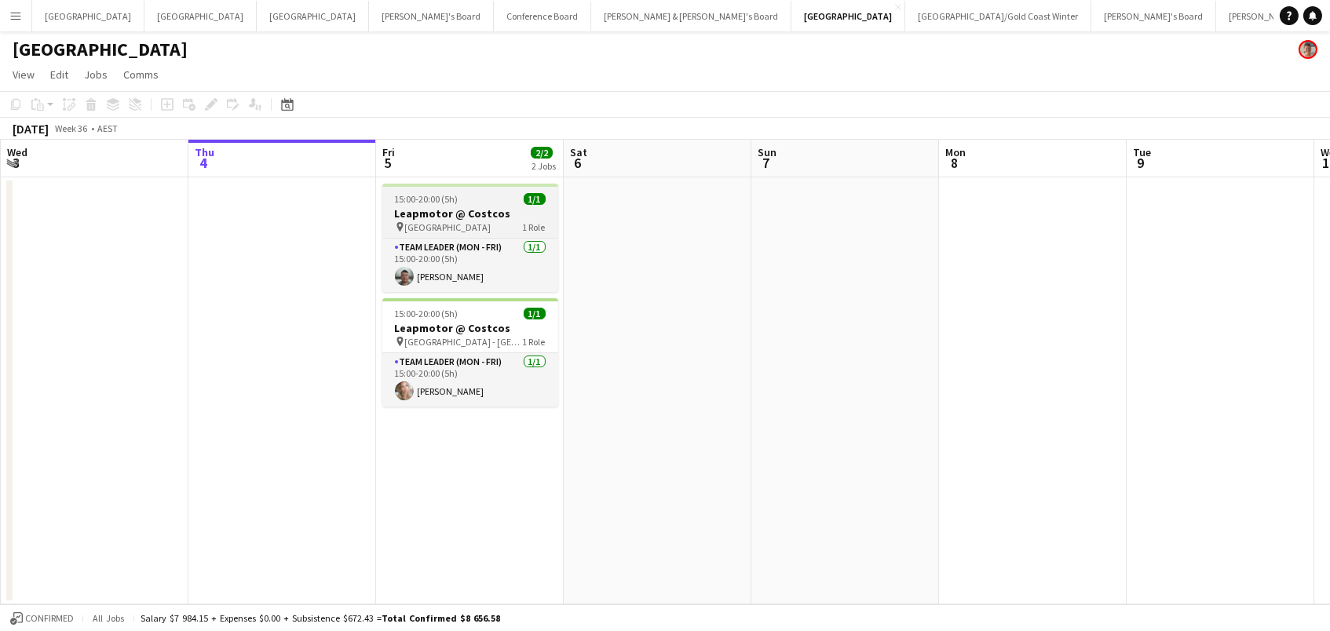
click at [438, 190] on app-job-card "15:00-20:00 (5h) 1/1 Leapmotor @ Costcos pin Canberra Airport 1 Role Team Leade…" at bounding box center [470, 238] width 176 height 108
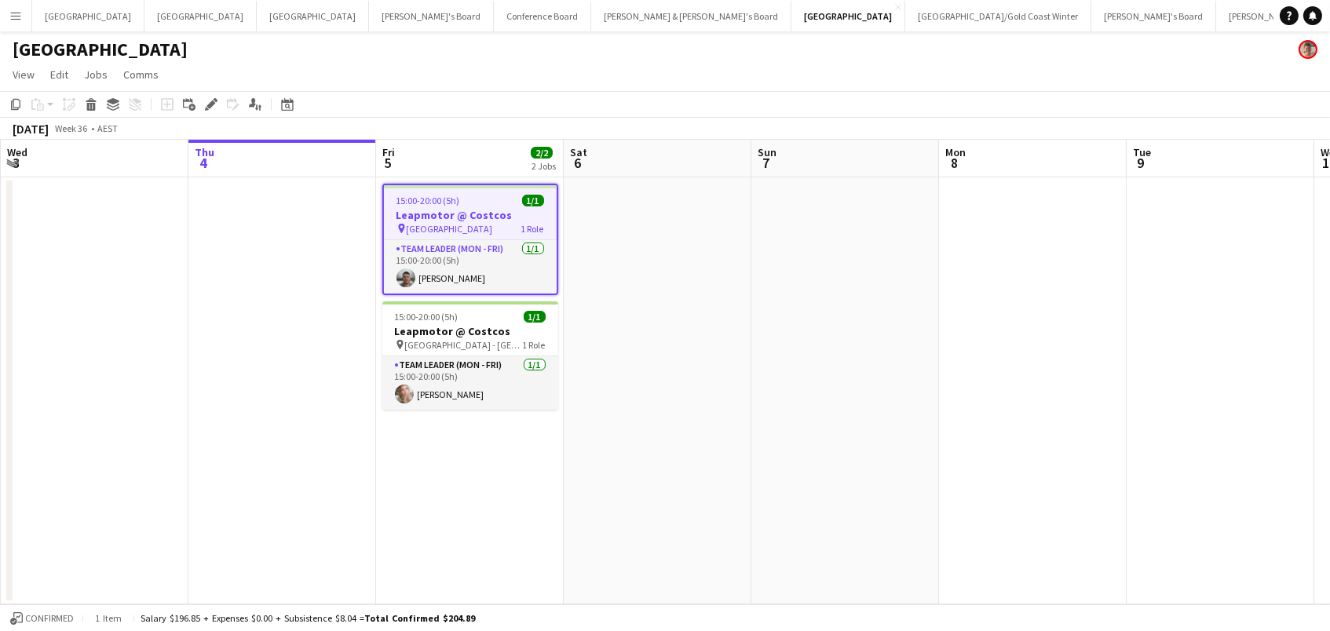
click at [199, 98] on div "Add job Add linked Job Edit Edit linked Job Applicants" at bounding box center [205, 104] width 120 height 19
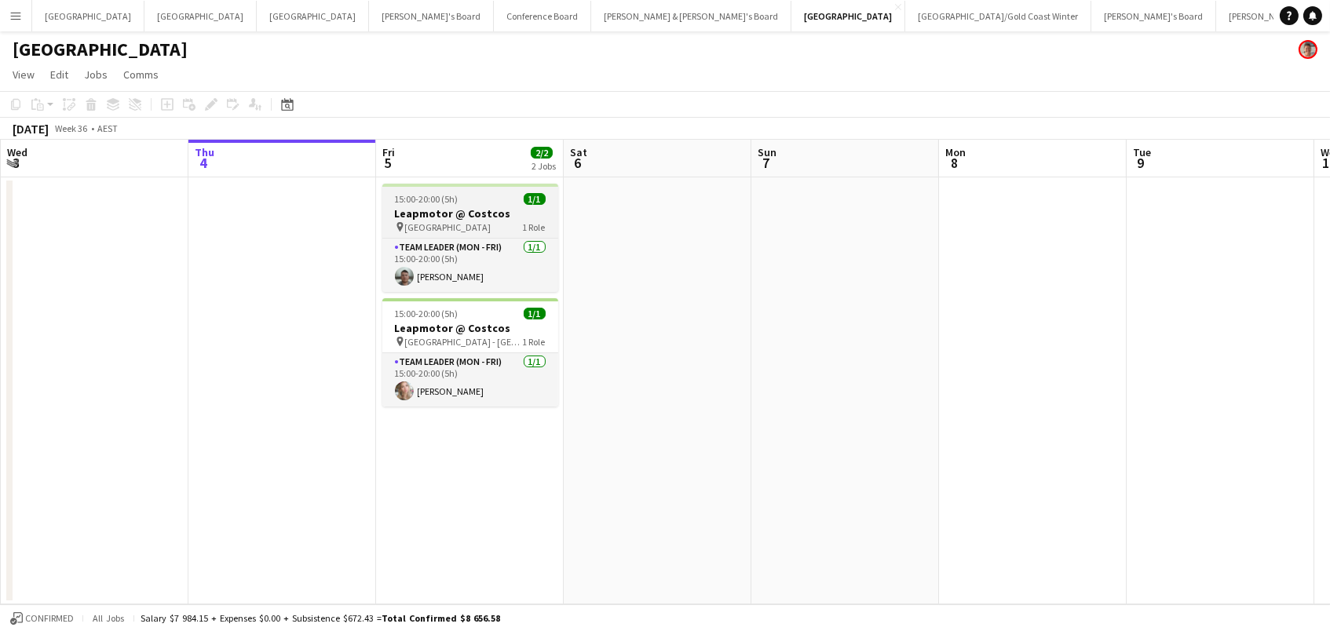
click at [422, 221] on div "pin Canberra Airport 1 Role" at bounding box center [470, 227] width 176 height 13
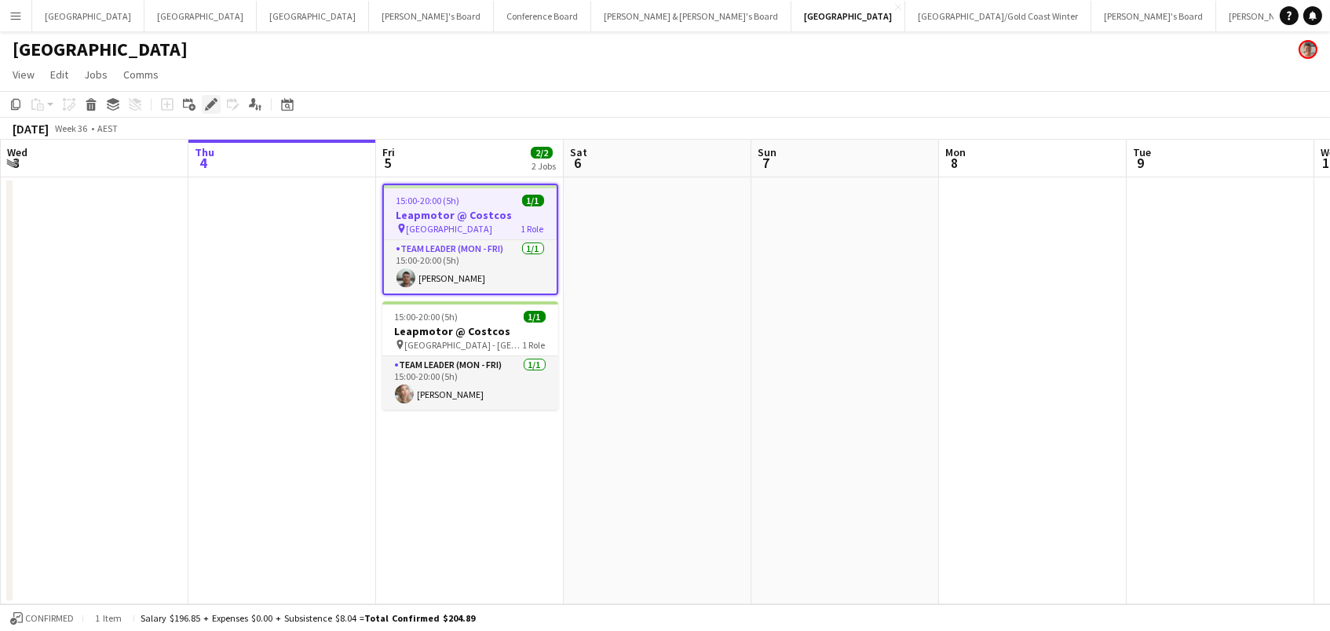
click at [212, 102] on icon at bounding box center [211, 105] width 9 height 9
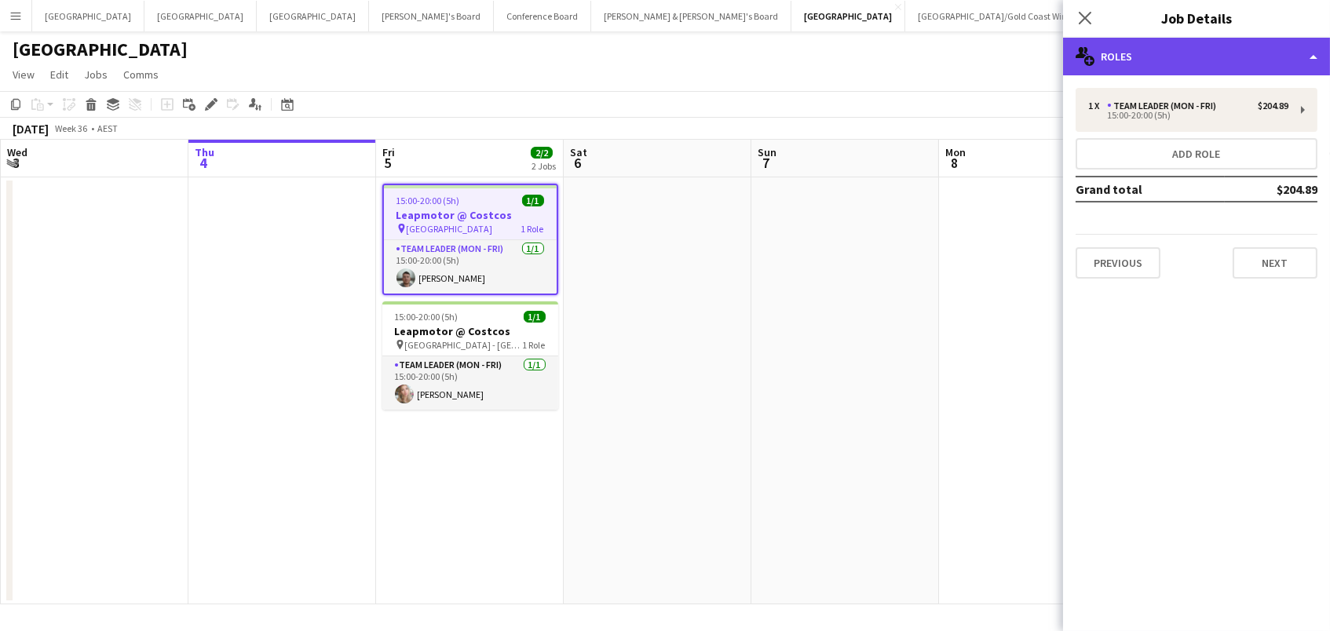
click at [1161, 54] on div "multiple-users-add Roles" at bounding box center [1196, 57] width 267 height 38
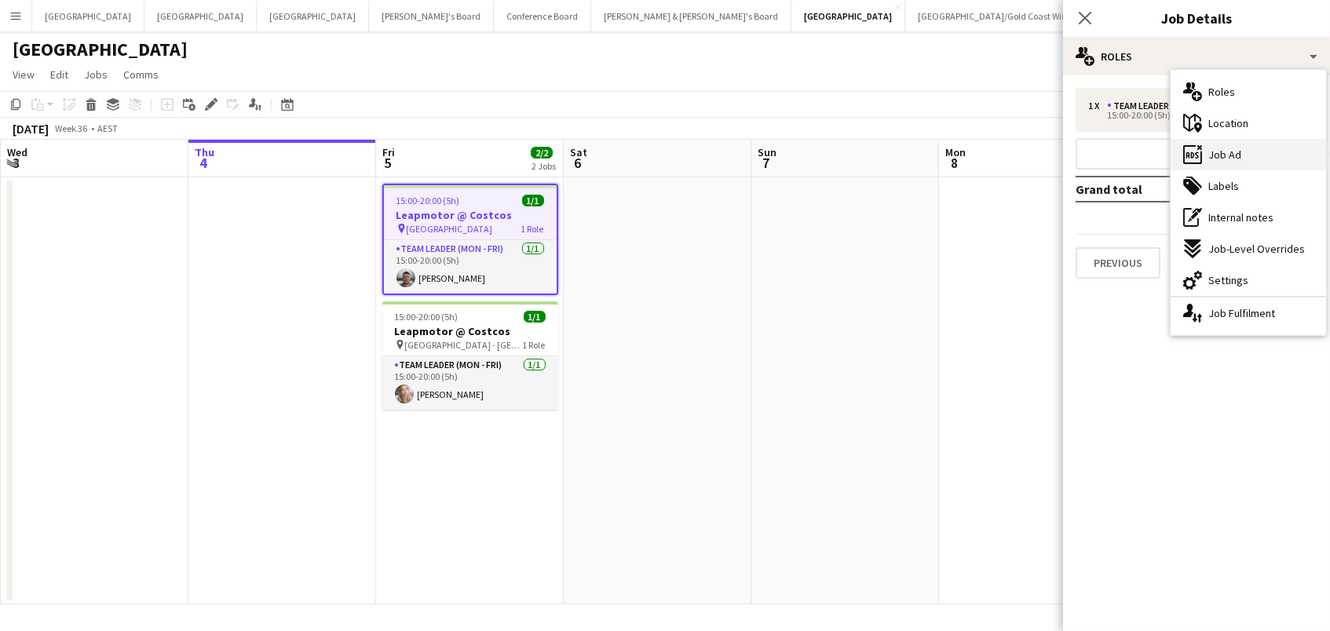
click at [1226, 163] on div "ads-window Job Ad" at bounding box center [1249, 154] width 156 height 31
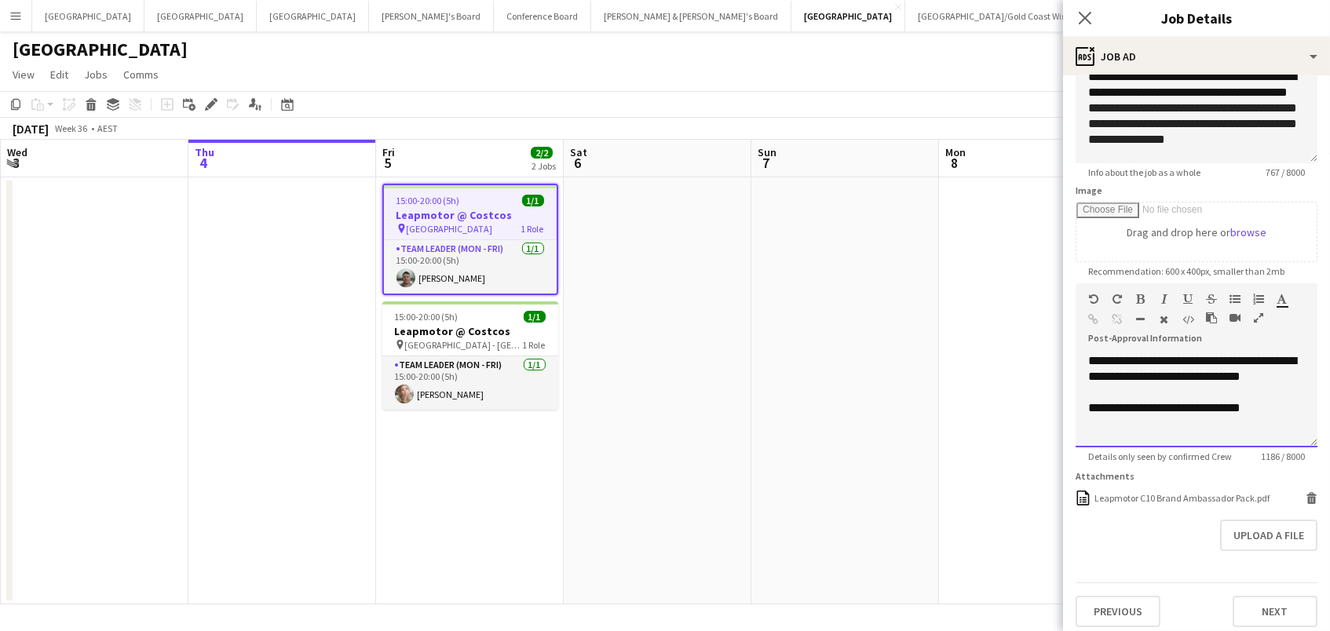
scroll to position [148, 0]
click at [1224, 417] on div at bounding box center [1197, 425] width 217 height 16
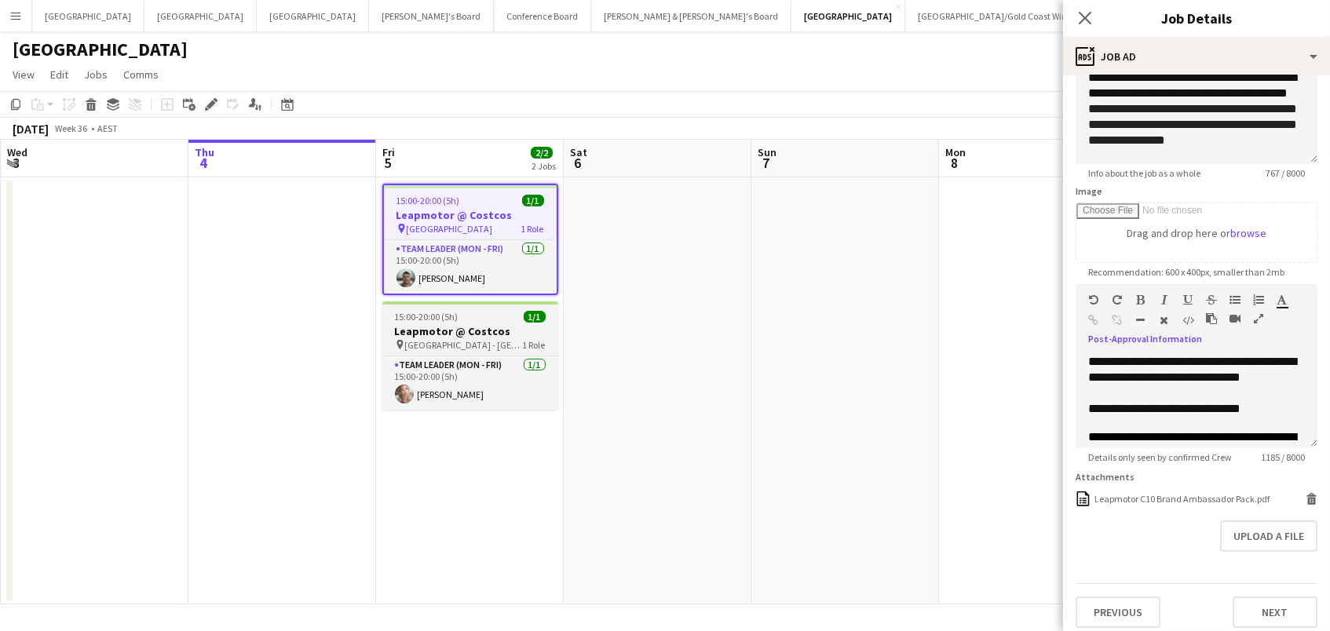
click at [516, 338] on div "pin Marsden Park - NSW 1 Role" at bounding box center [470, 344] width 176 height 13
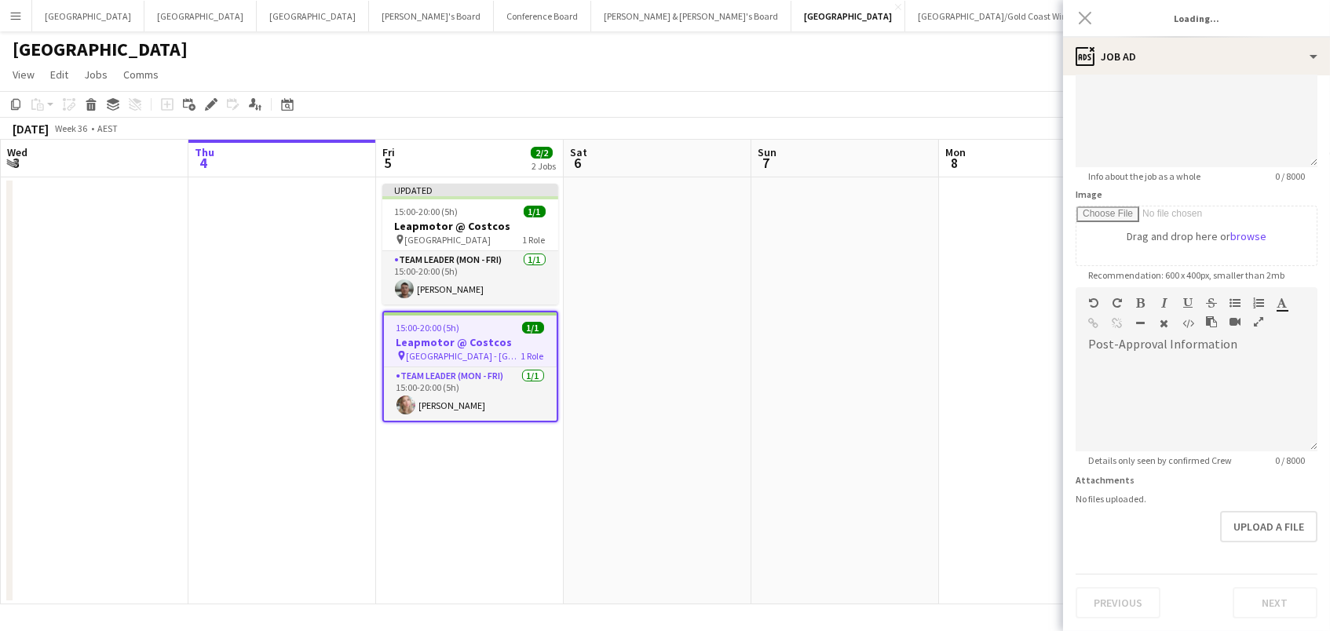
scroll to position [135, 0]
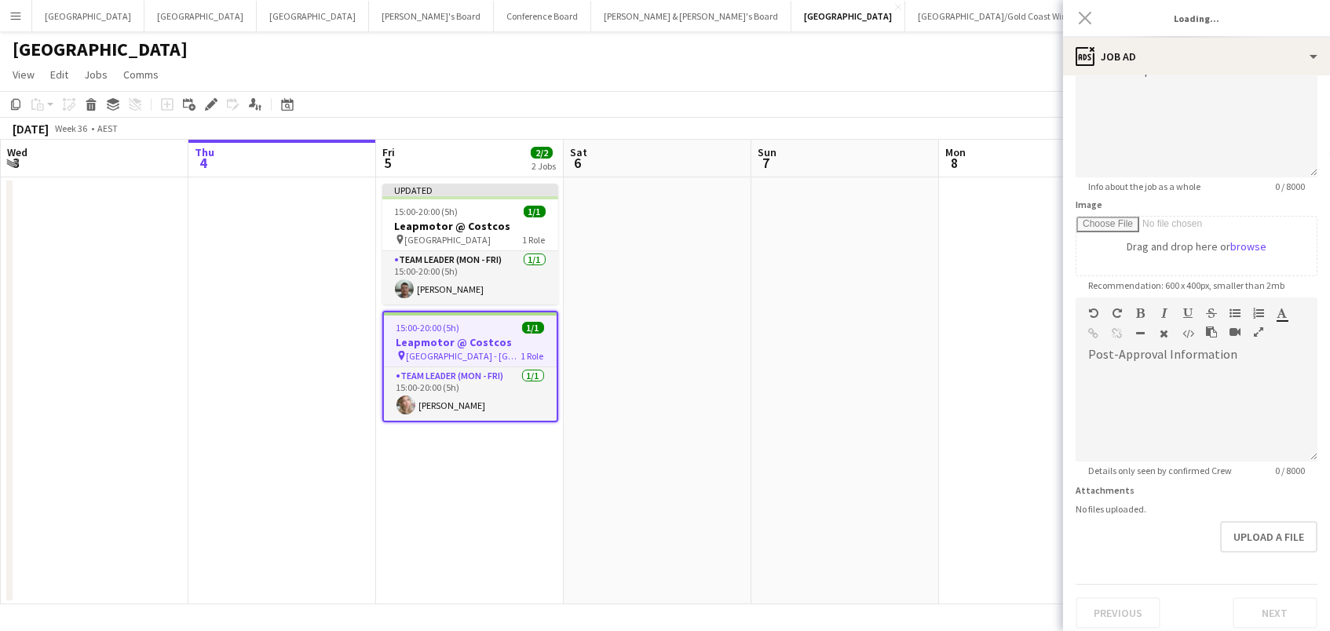
type input "**********"
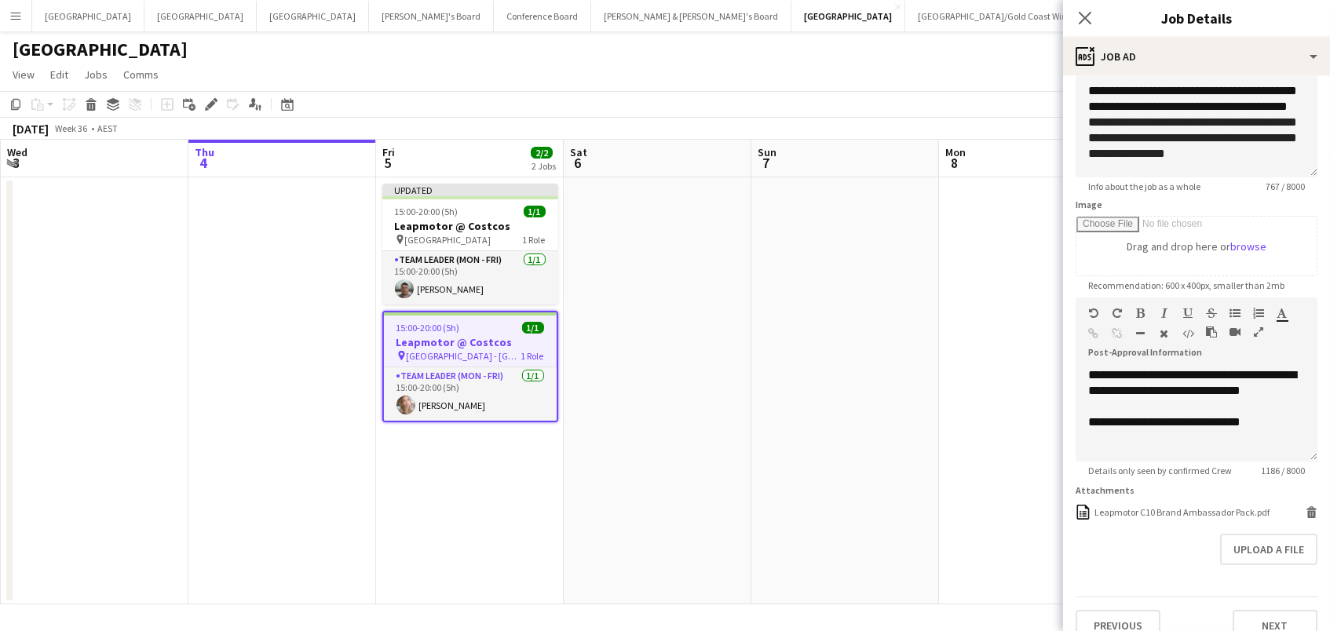
scroll to position [16, 0]
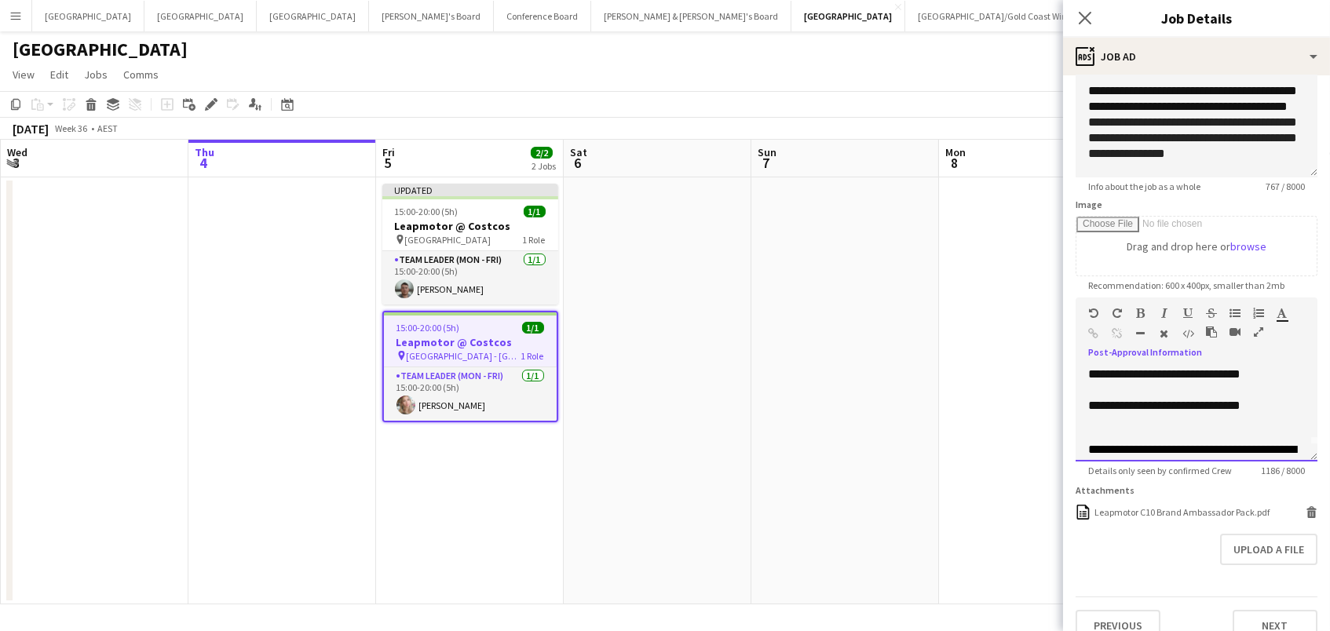
click at [1114, 415] on div at bounding box center [1197, 422] width 217 height 16
click at [748, 363] on app-date-cell at bounding box center [658, 390] width 188 height 427
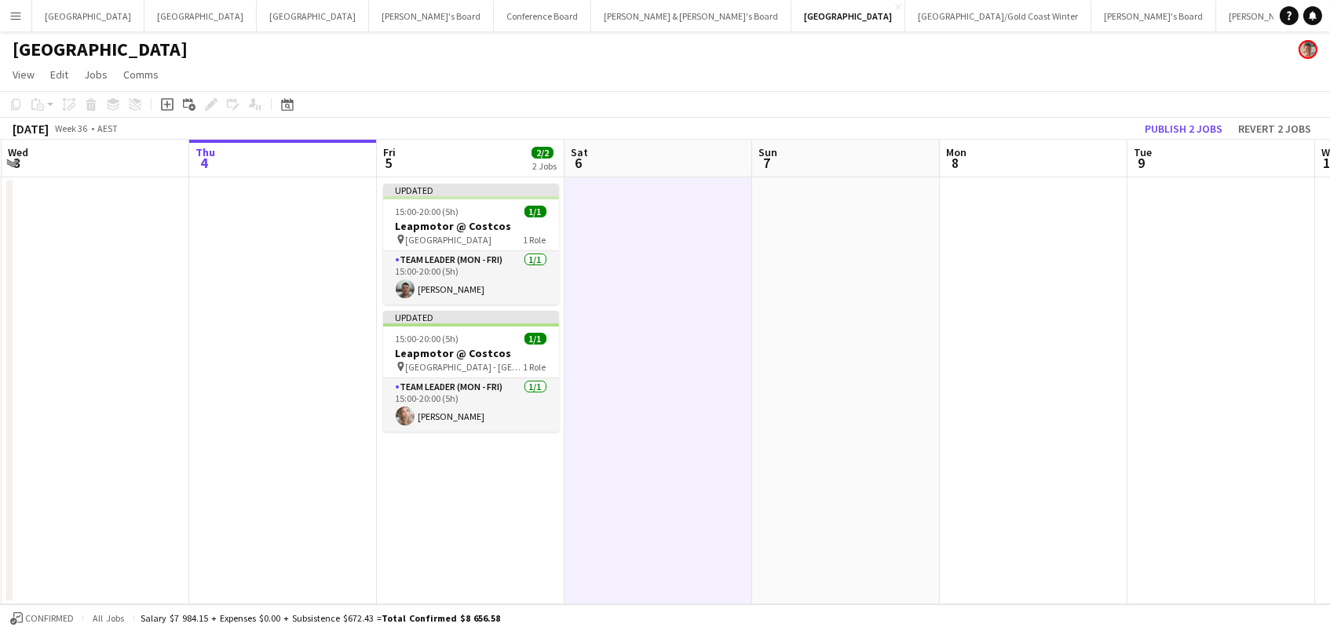
click at [1156, 118] on div "[DATE] Week 36 • AEST Publish 2 jobs Revert 2 jobs" at bounding box center [665, 129] width 1330 height 22
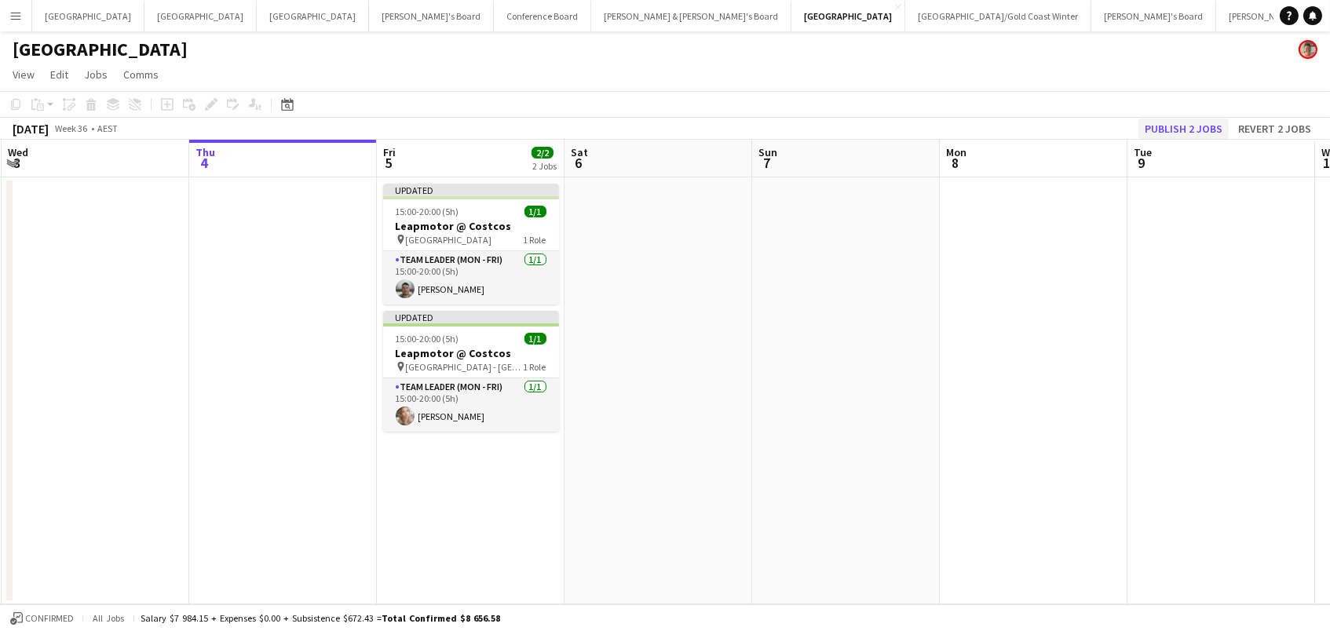
click at [1156, 128] on button "Publish 2 jobs" at bounding box center [1184, 129] width 90 height 20
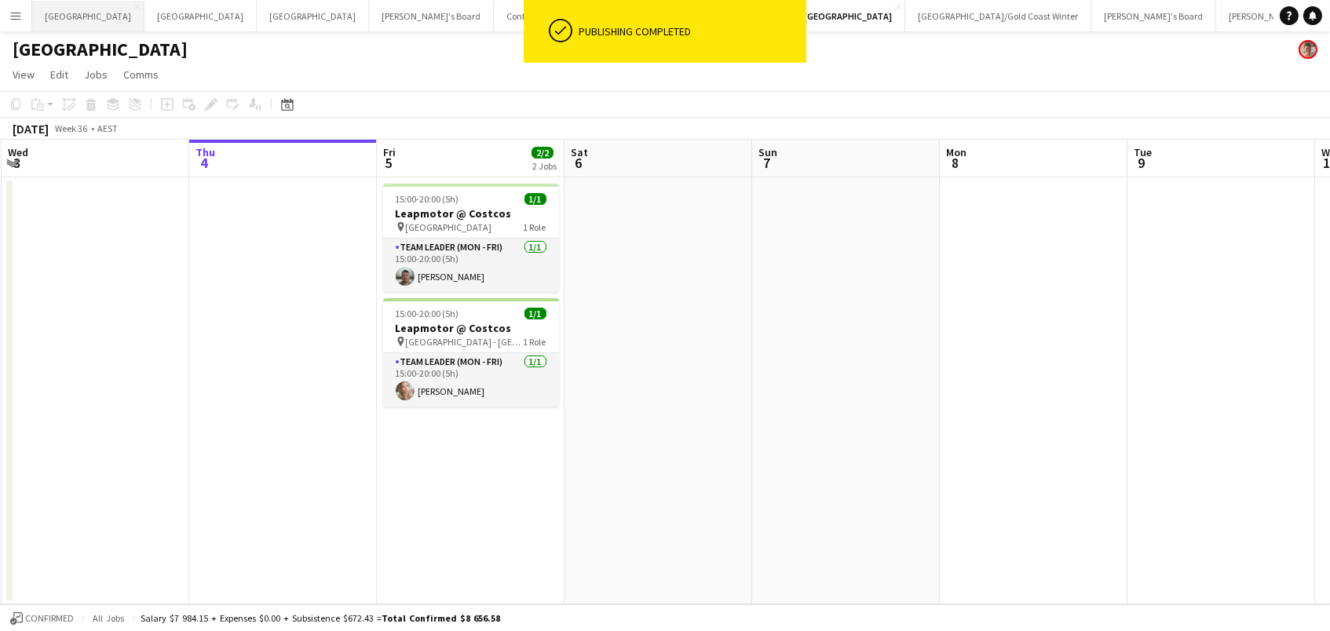
click at [69, 17] on button "Adelaide Close" at bounding box center [88, 16] width 112 height 31
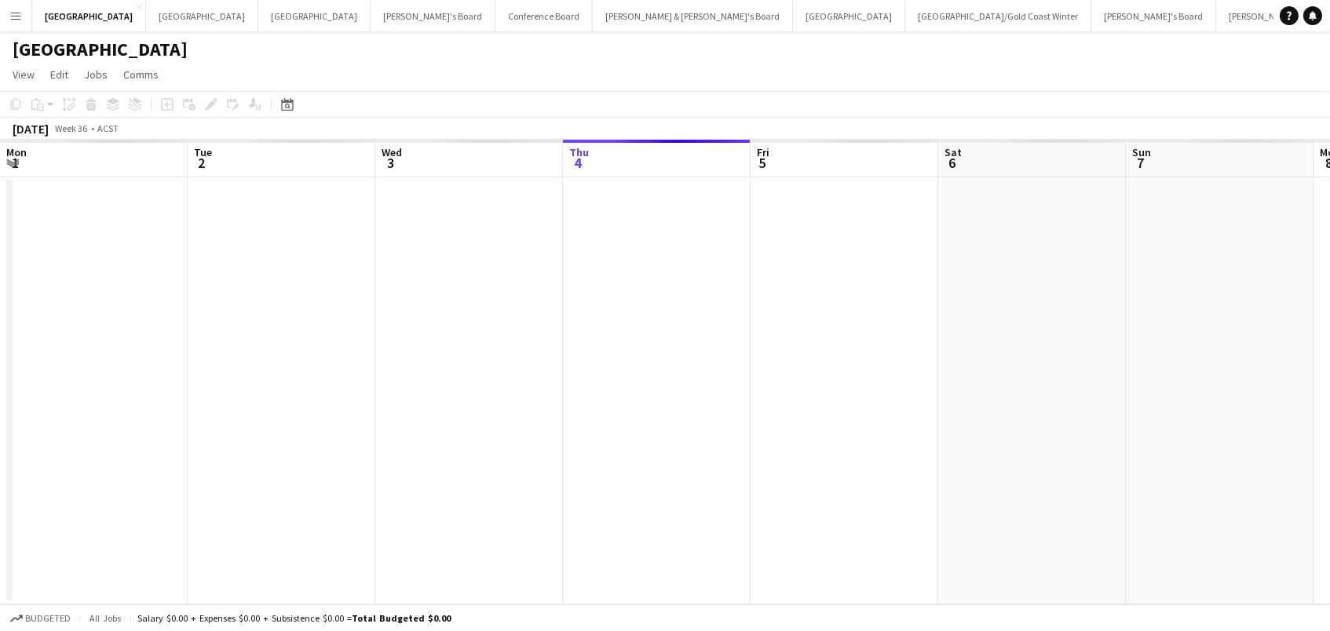
scroll to position [0, 375]
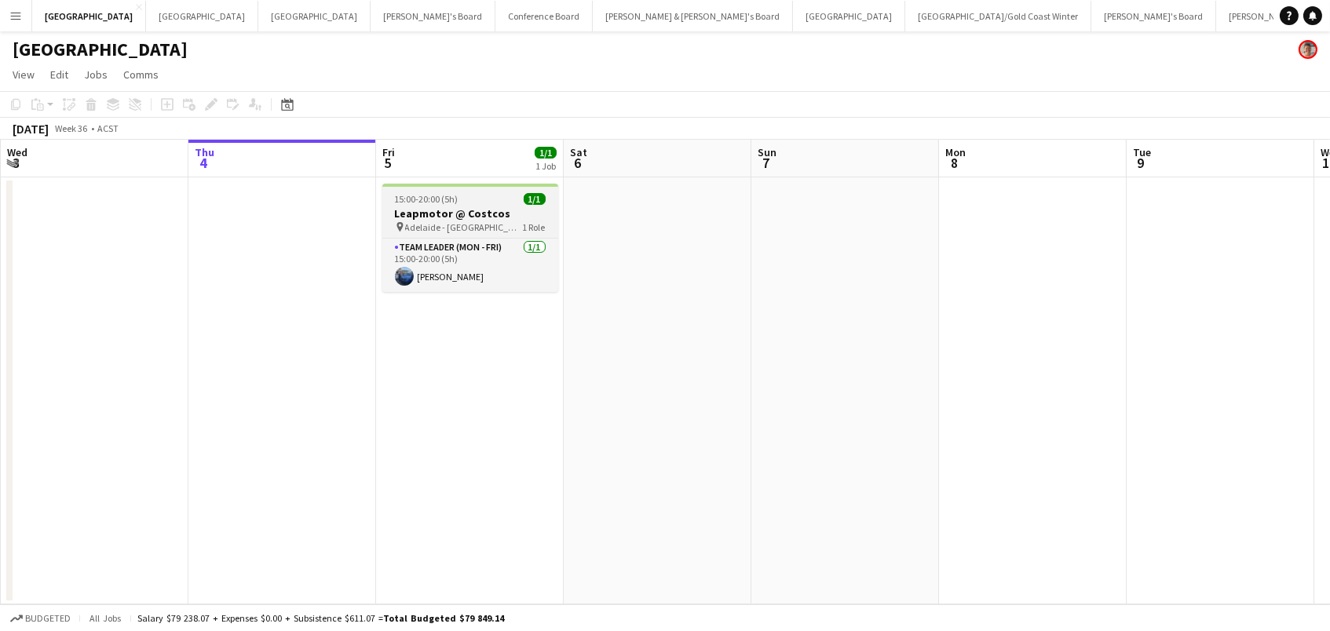
click at [419, 212] on h3 "Leapmotor @ Costcos" at bounding box center [470, 214] width 176 height 14
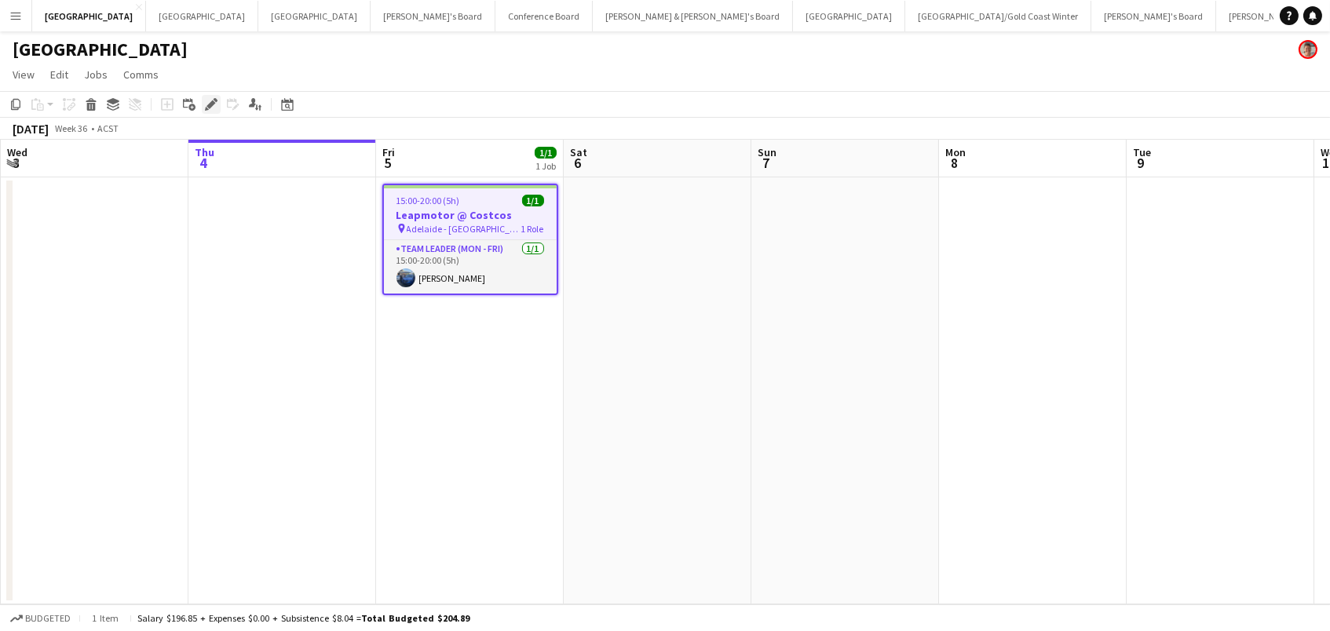
click at [205, 100] on icon "Edit" at bounding box center [211, 104] width 13 height 13
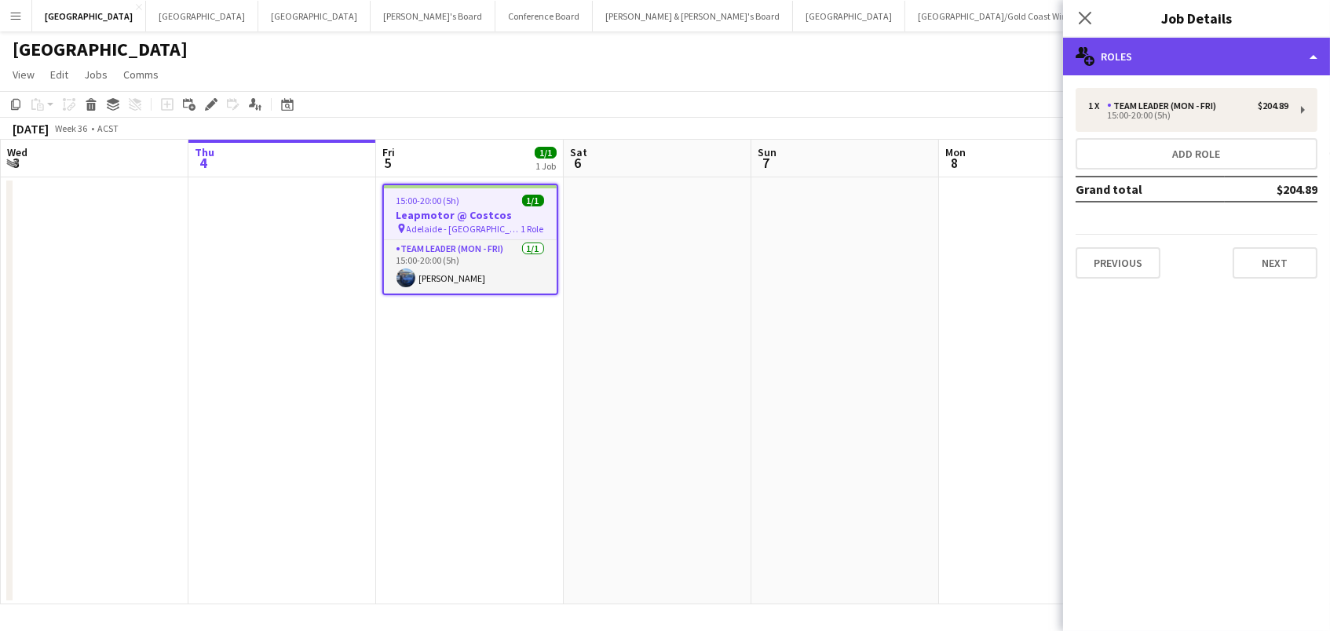
click at [1138, 64] on div "multiple-users-add Roles" at bounding box center [1196, 57] width 267 height 38
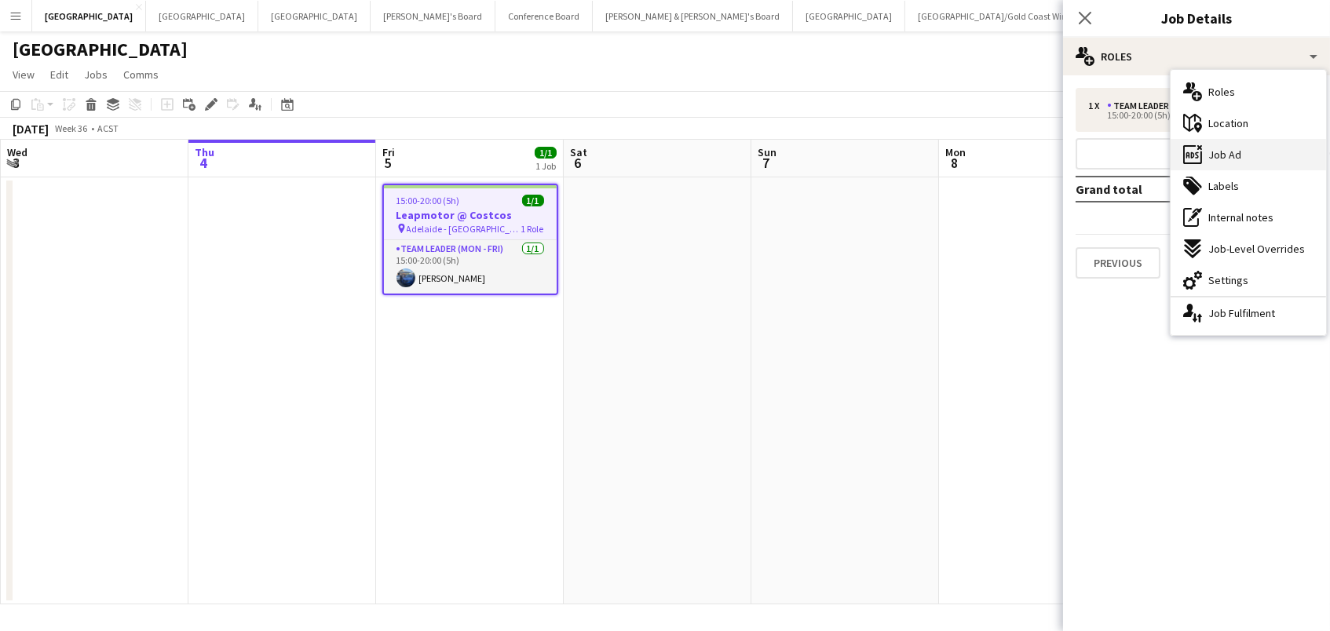
click at [1227, 158] on span "Job Ad" at bounding box center [1225, 155] width 33 height 14
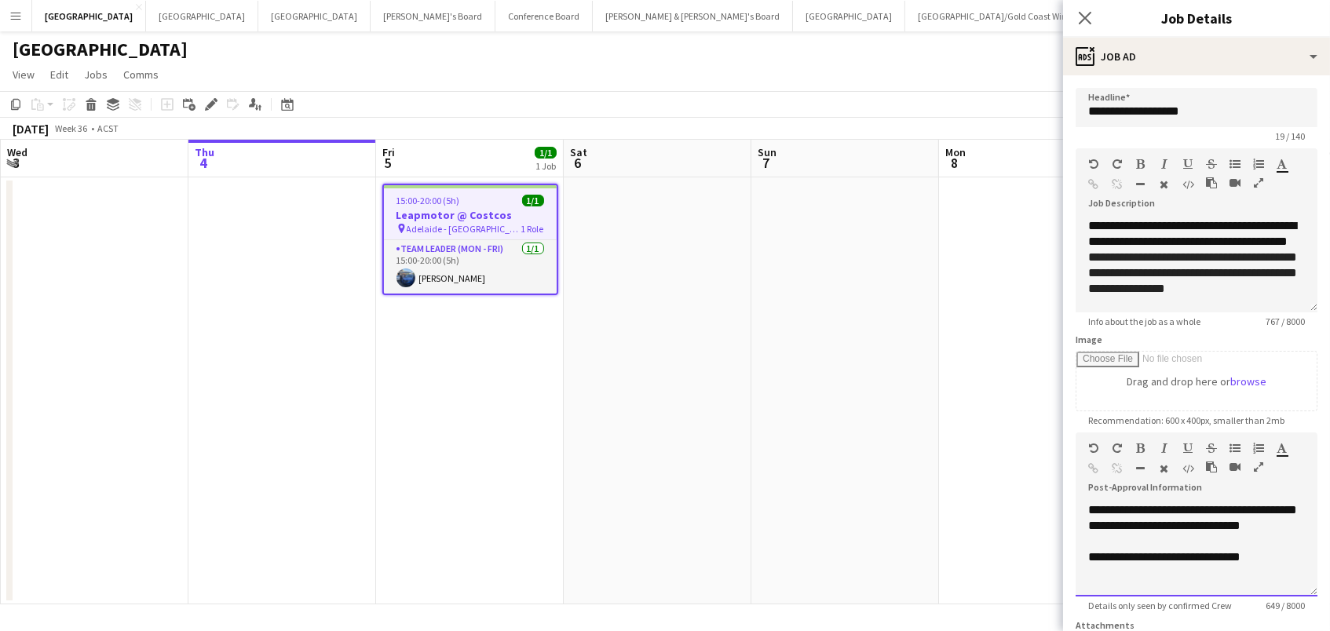
click at [1169, 574] on div at bounding box center [1197, 573] width 217 height 16
click at [830, 500] on app-date-cell at bounding box center [846, 390] width 188 height 427
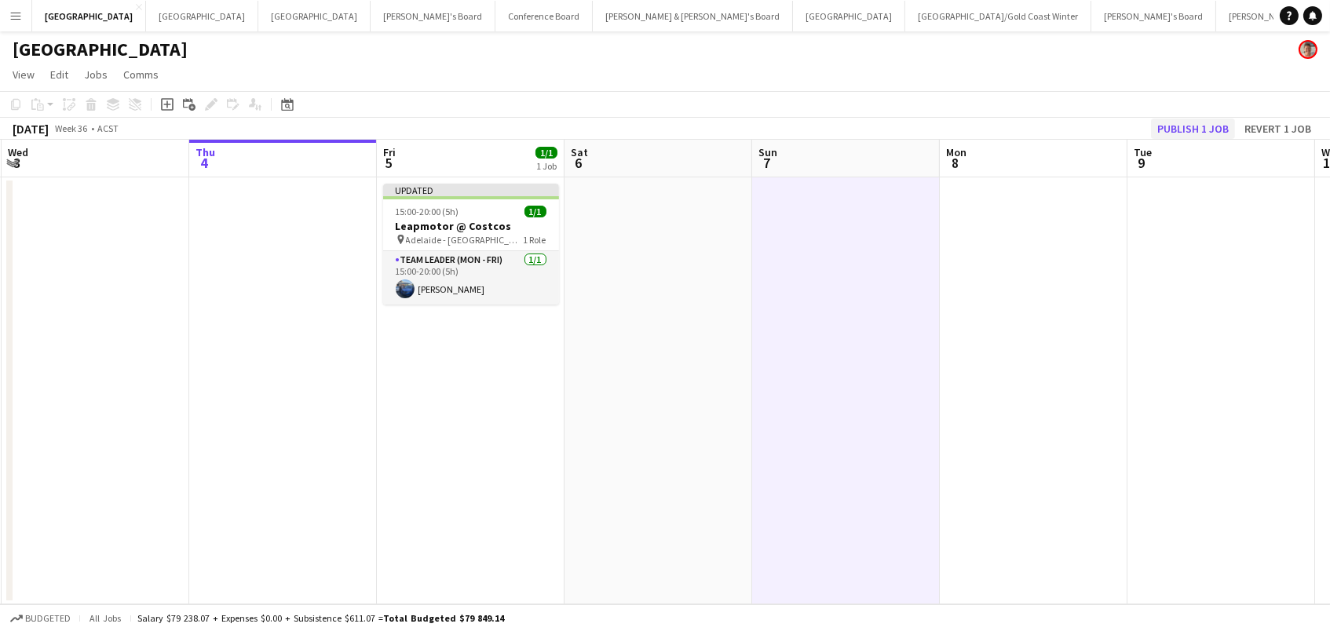
click at [1173, 125] on button "Publish 1 job" at bounding box center [1193, 129] width 84 height 20
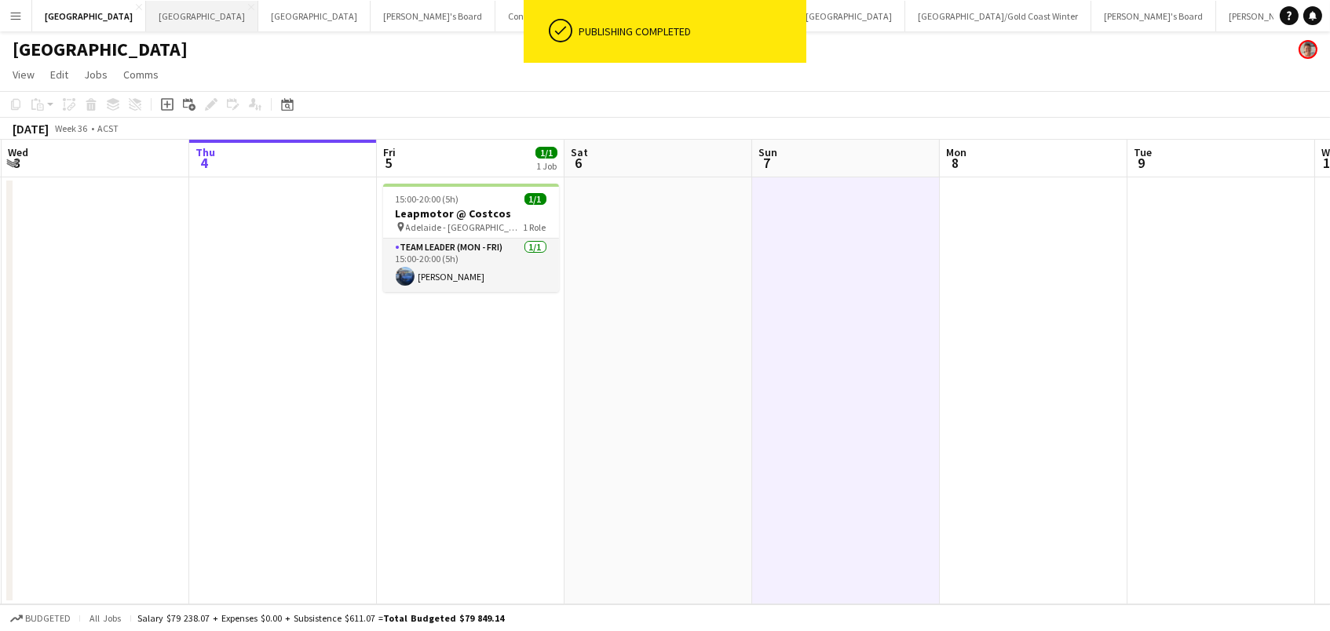
click at [146, 24] on button "Perth Close" at bounding box center [202, 16] width 112 height 31
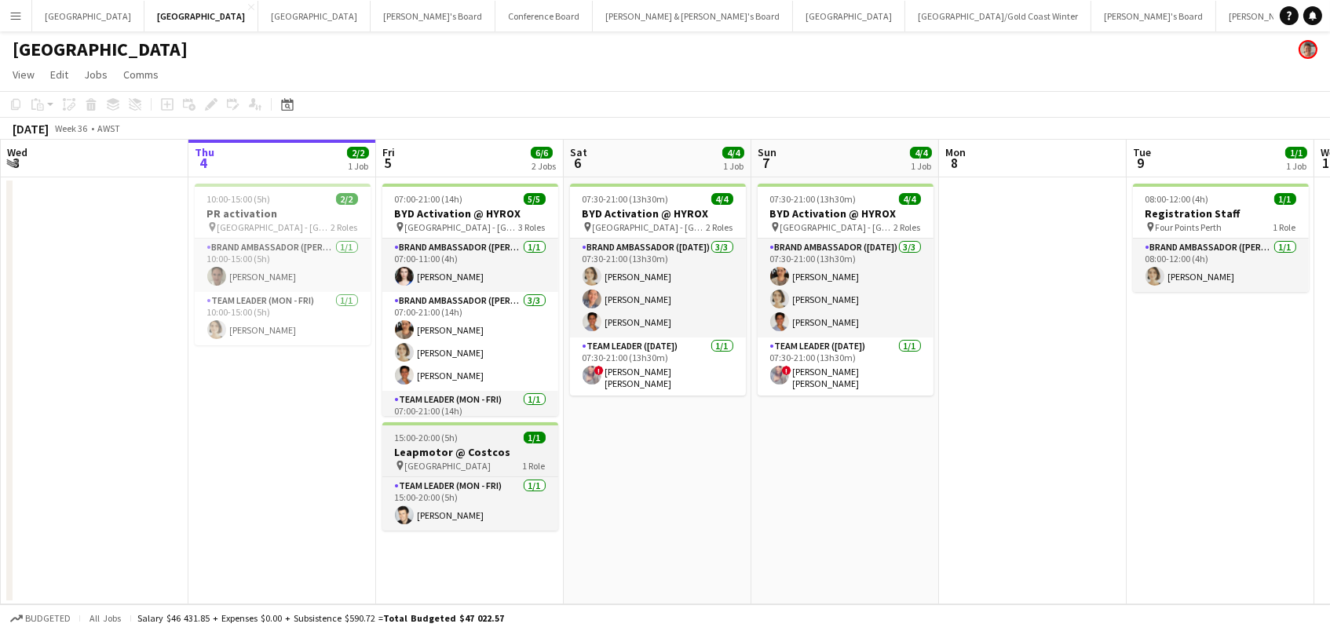
scroll to position [0, 374]
click at [459, 462] on div "pin Perth Airport 1 Role" at bounding box center [471, 465] width 176 height 13
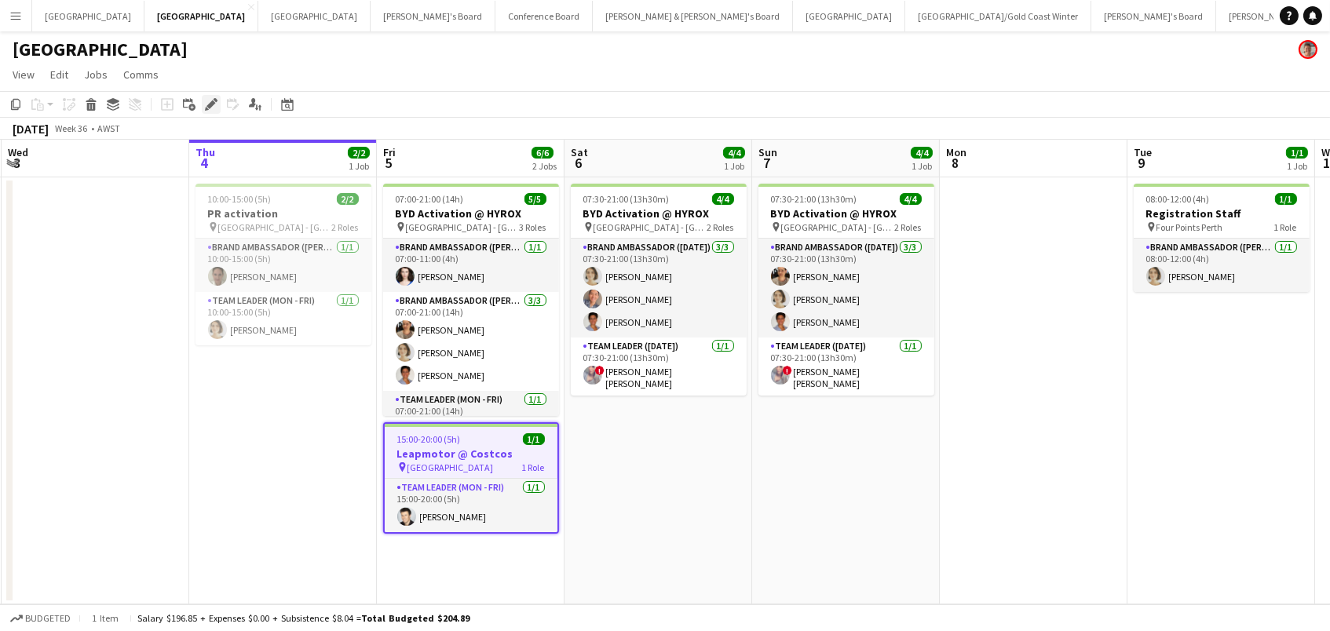
click at [207, 107] on icon "Edit" at bounding box center [211, 104] width 13 height 13
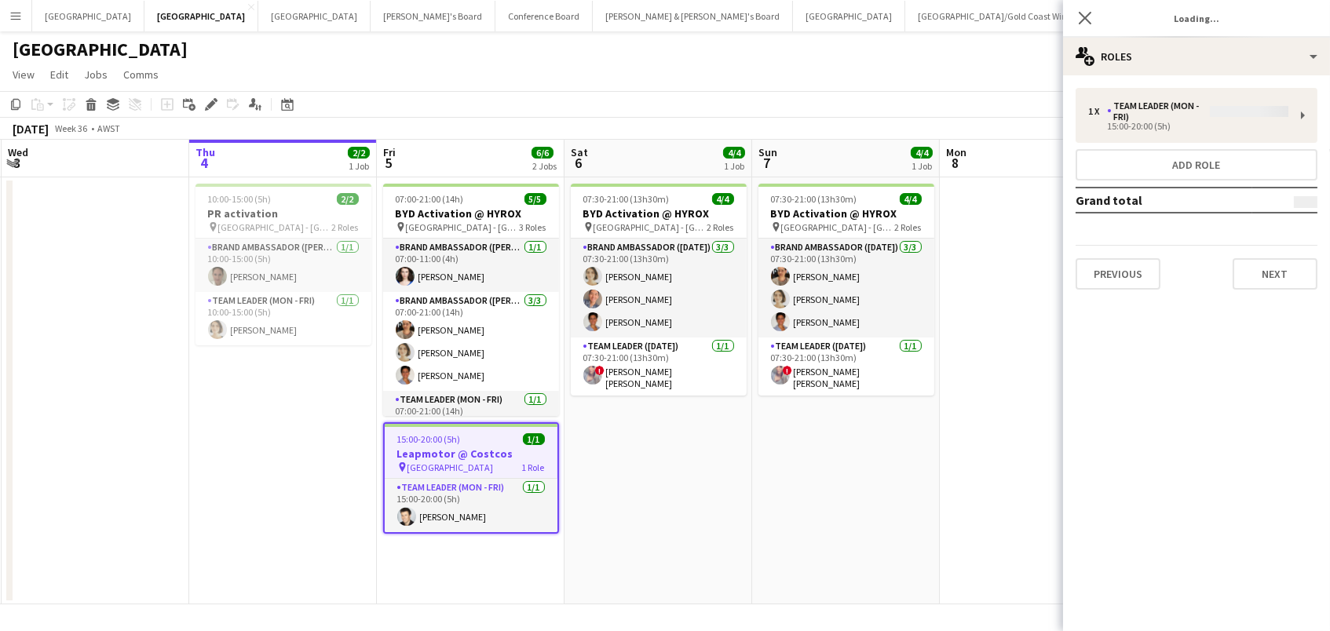
type input "**********"
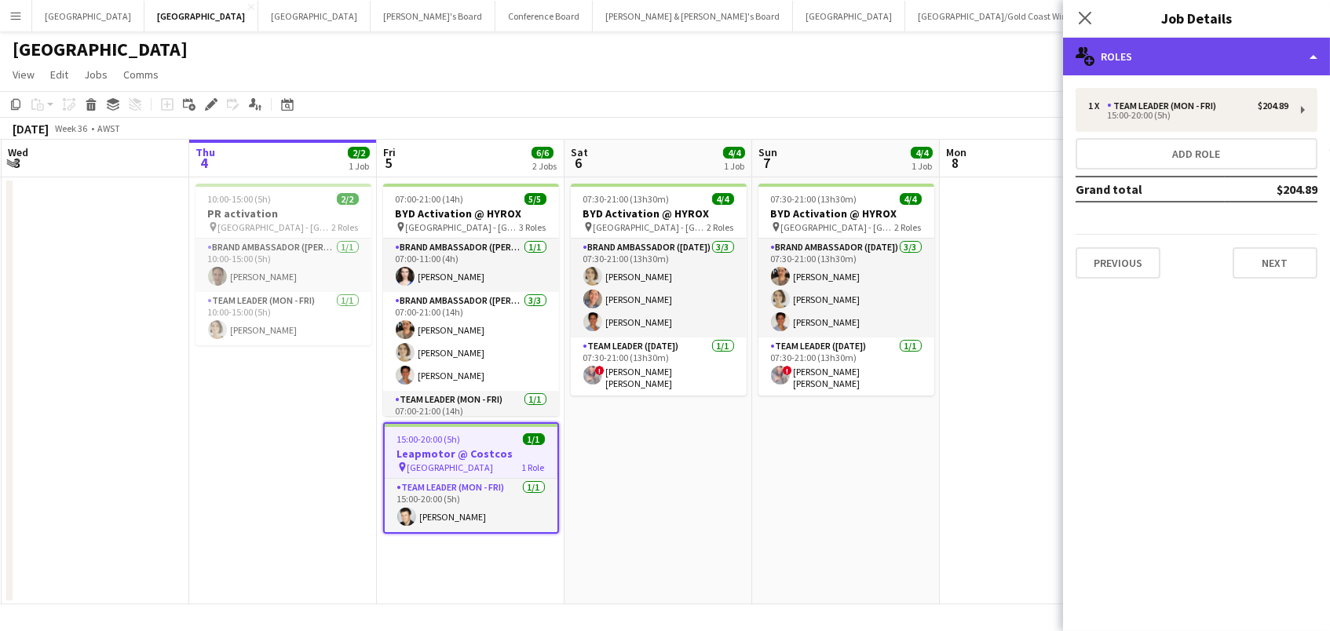
click at [1135, 46] on div "multiple-users-add Roles" at bounding box center [1196, 57] width 267 height 38
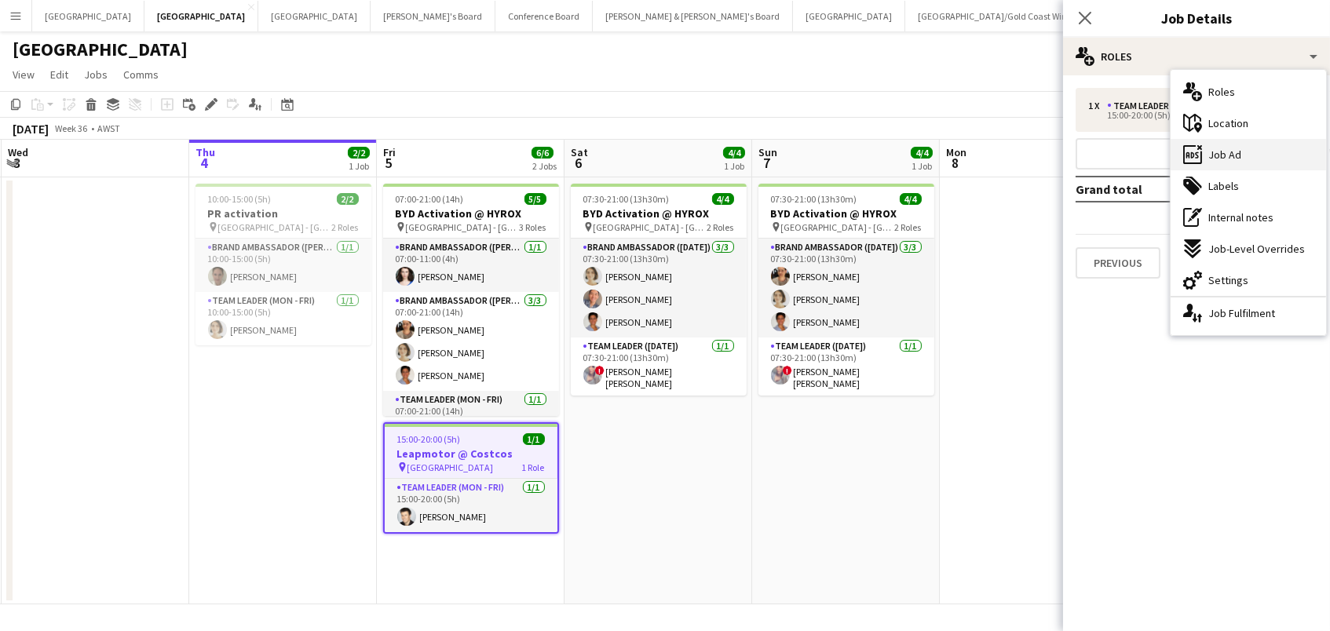
click at [1228, 159] on span "Job Ad" at bounding box center [1225, 155] width 33 height 14
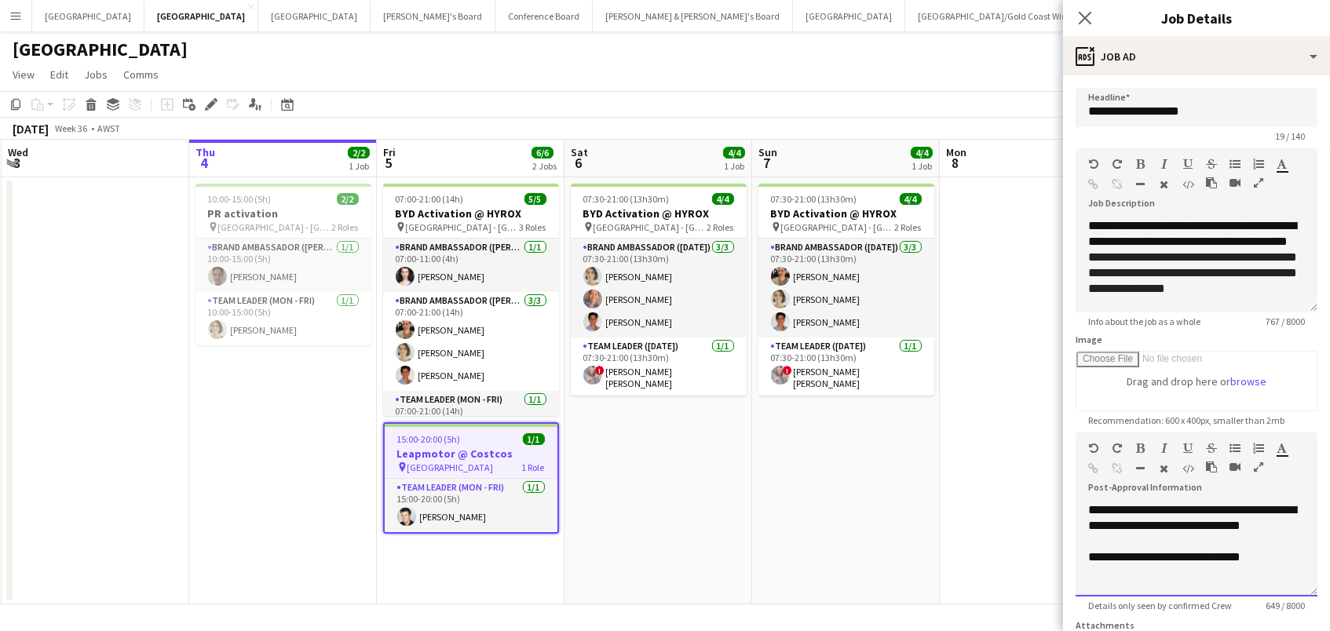
click at [1191, 571] on div at bounding box center [1197, 573] width 217 height 16
click at [957, 481] on app-date-cell at bounding box center [1034, 390] width 188 height 427
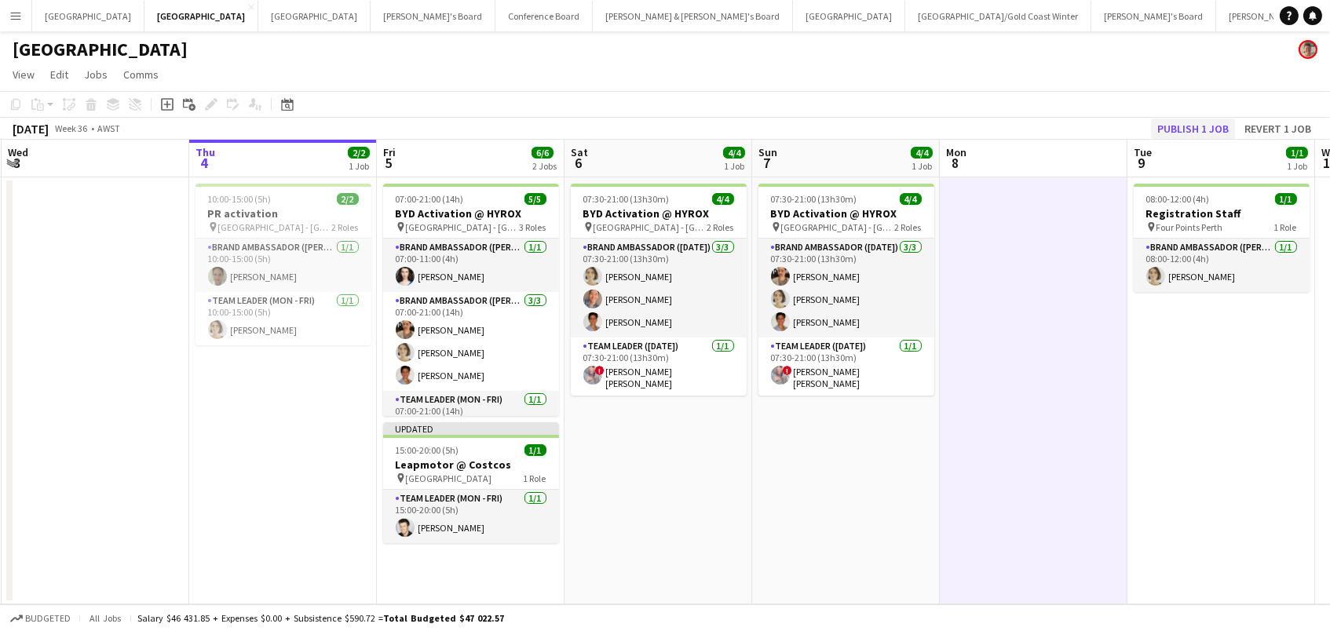
click at [1191, 123] on button "Publish 1 job" at bounding box center [1193, 129] width 84 height 20
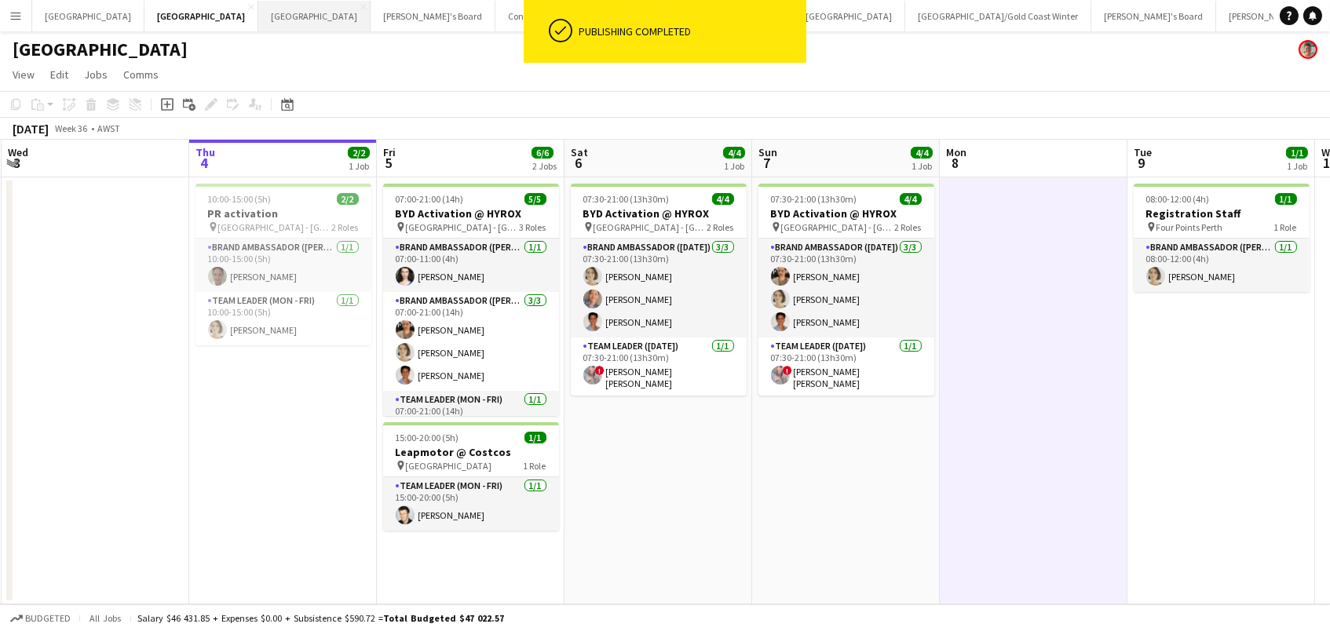
click at [258, 18] on button "Melbourne Close" at bounding box center [314, 16] width 112 height 31
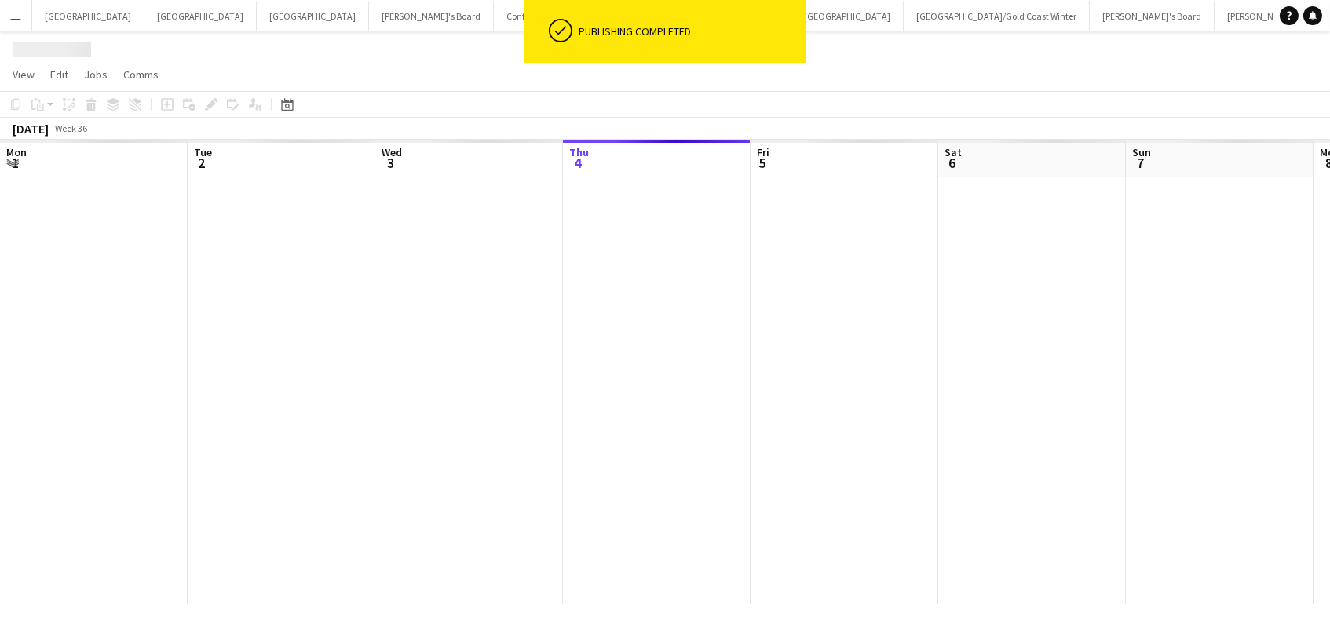
scroll to position [0, 375]
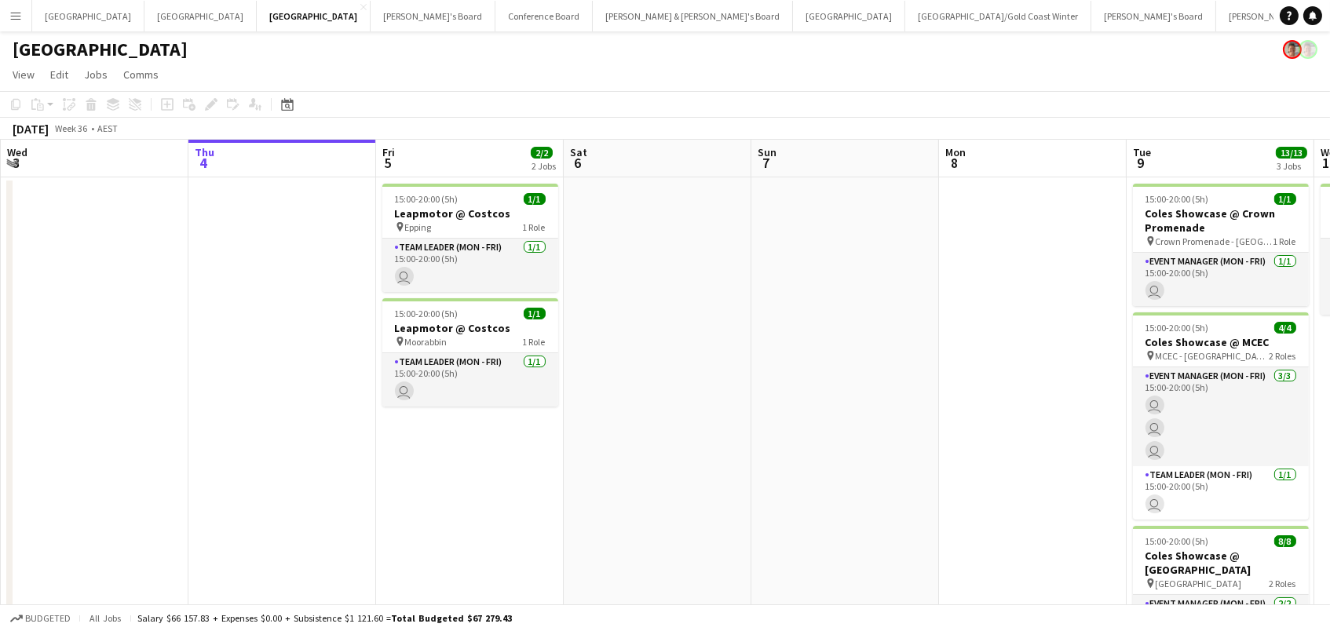
click at [463, 213] on h3 "Leapmotor @ Costcos" at bounding box center [470, 214] width 176 height 14
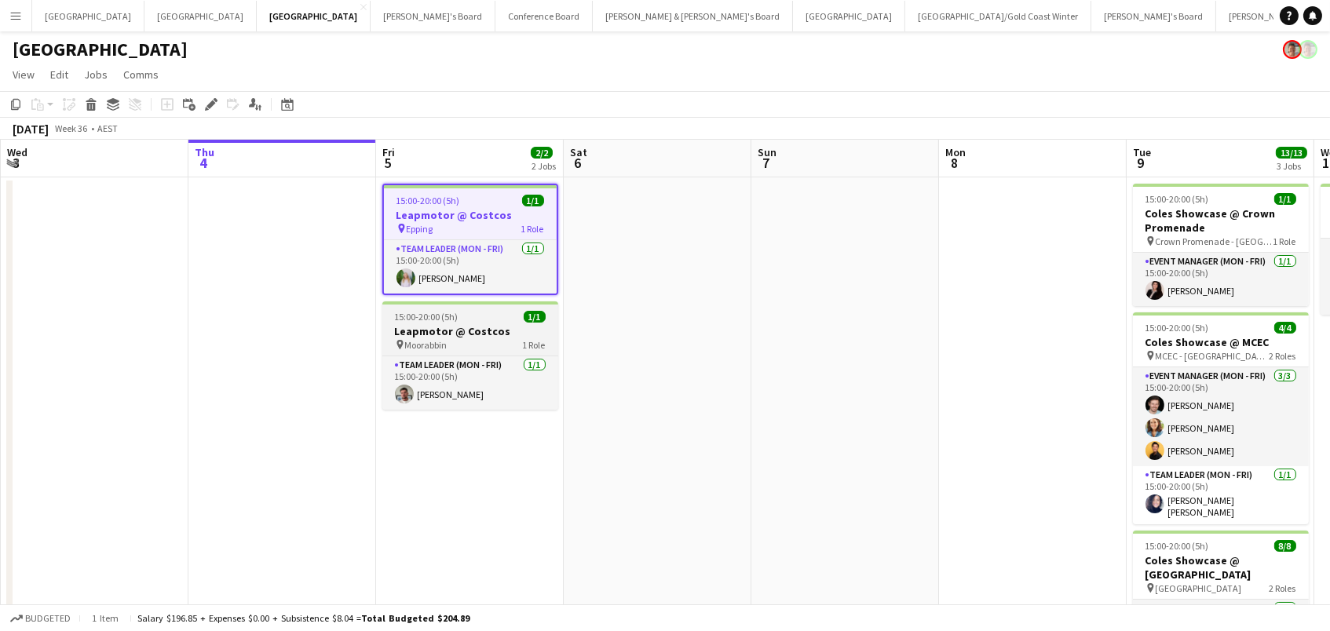
click at [457, 338] on div "pin Moorabbin 1 Role" at bounding box center [470, 344] width 176 height 13
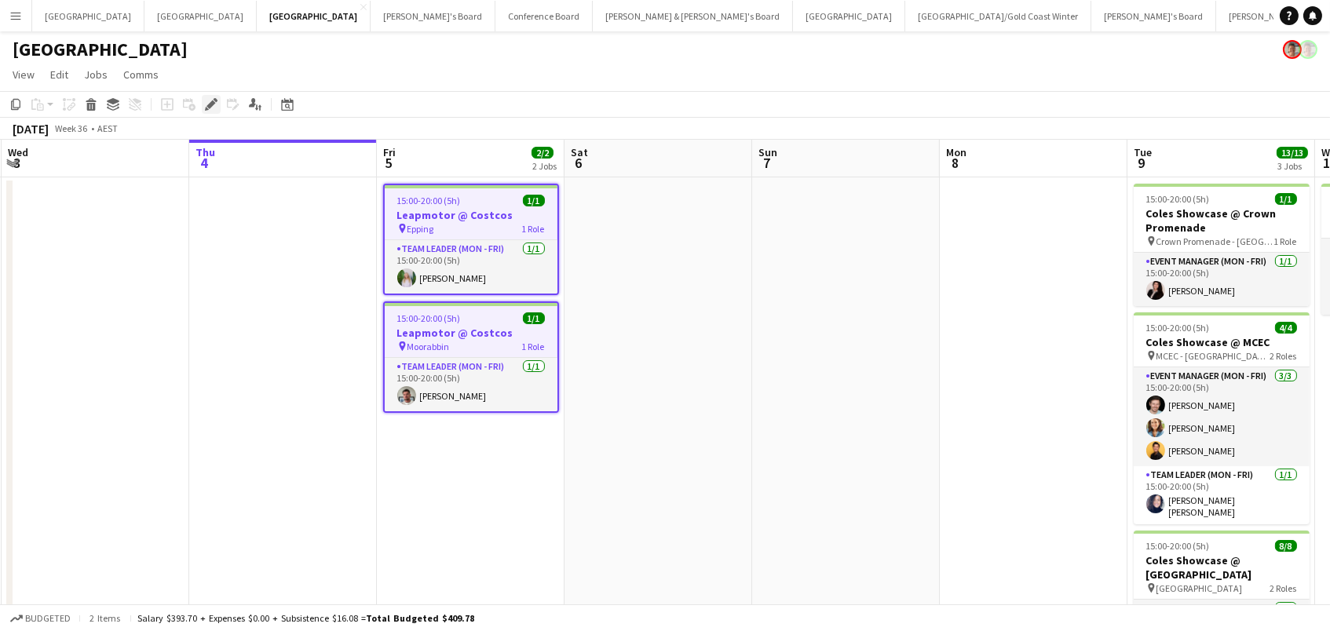
click at [210, 102] on icon at bounding box center [211, 105] width 9 height 9
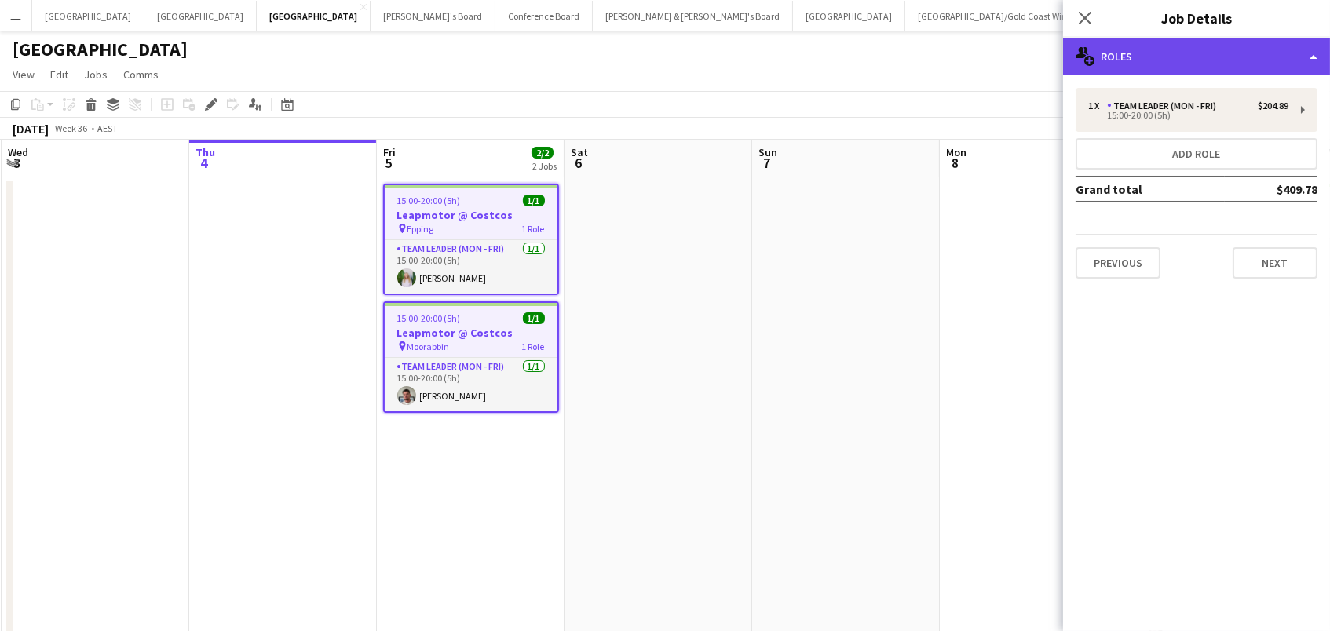
click at [1134, 50] on div "multiple-users-add Roles" at bounding box center [1196, 57] width 267 height 38
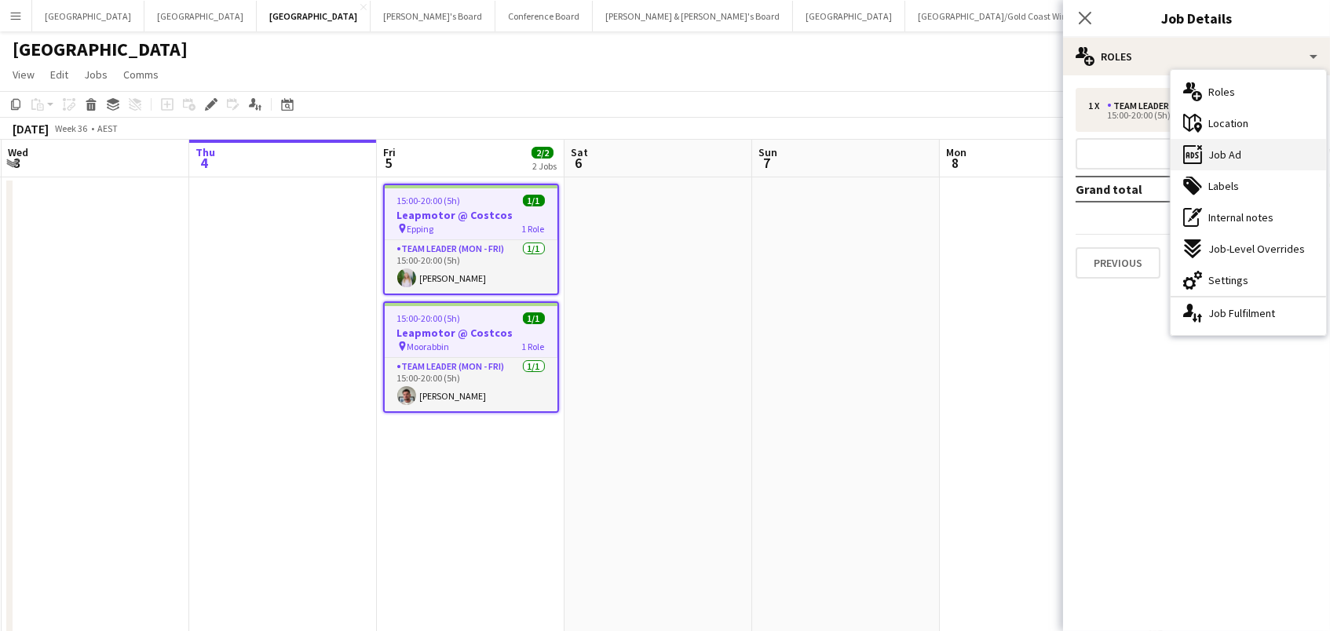
click at [1290, 154] on div "ads-window Job Ad" at bounding box center [1249, 154] width 156 height 31
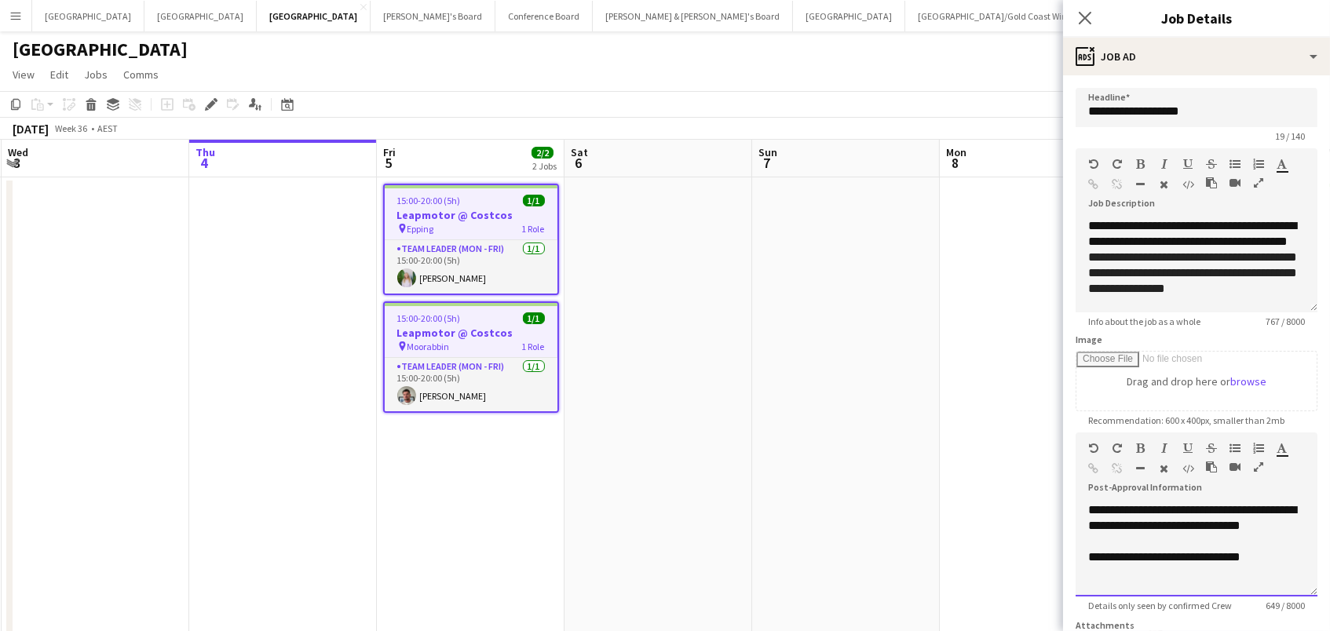
click at [1213, 567] on div at bounding box center [1197, 573] width 217 height 16
click at [926, 446] on app-date-cell at bounding box center [846, 491] width 188 height 629
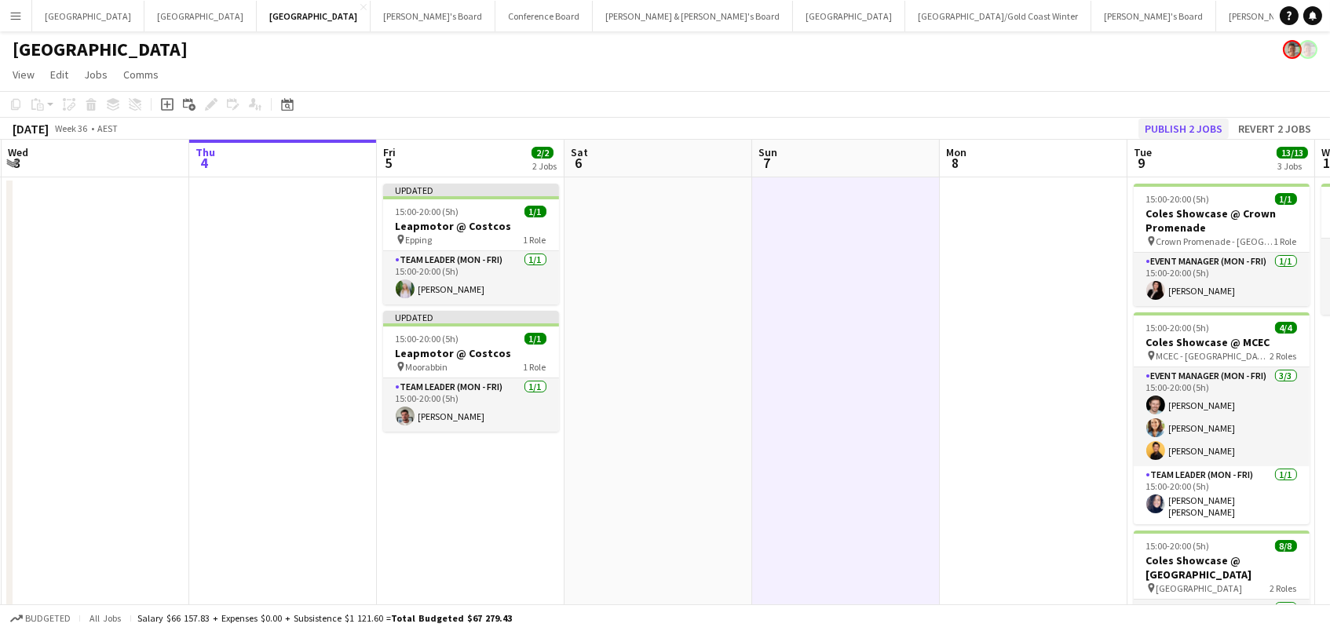
click at [1169, 119] on button "Publish 2 jobs" at bounding box center [1184, 129] width 90 height 20
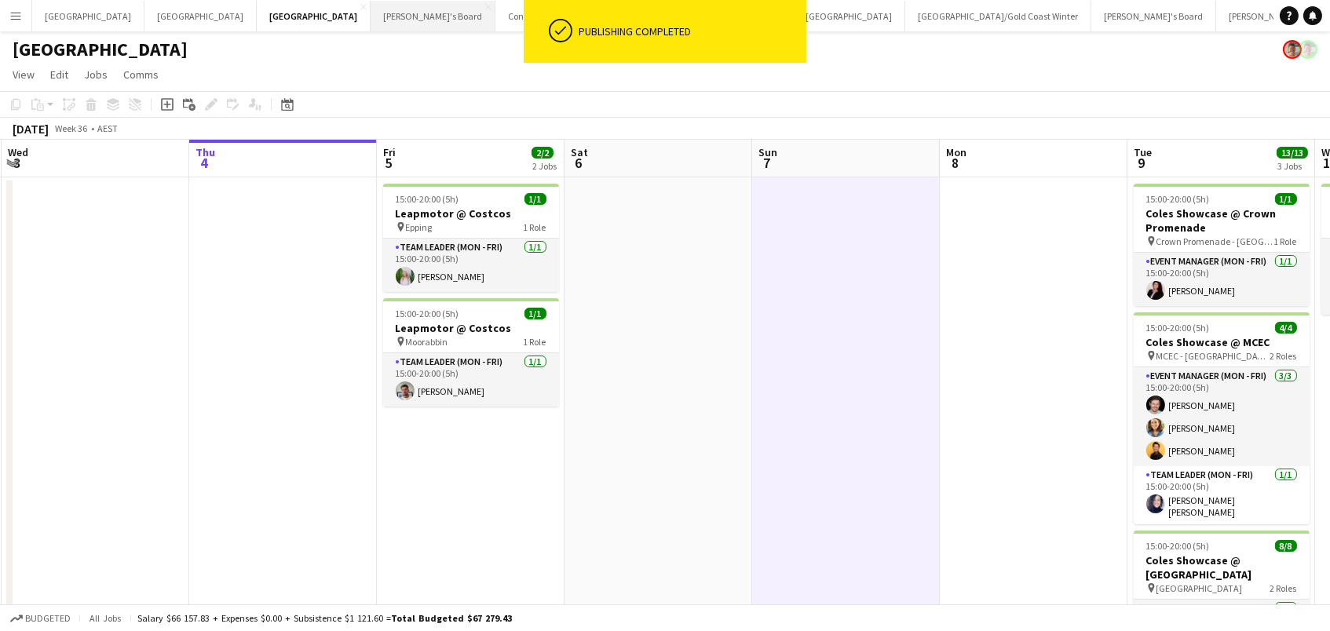
click at [371, 27] on button "Tennille's Board Close" at bounding box center [433, 16] width 125 height 31
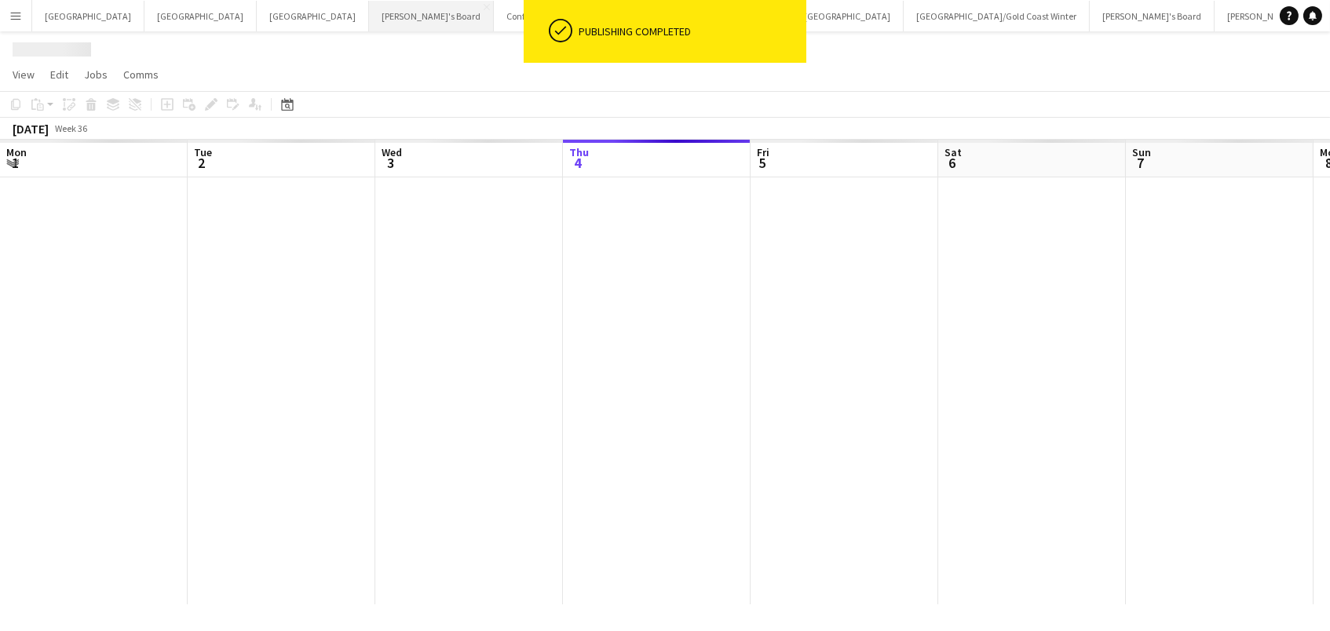
scroll to position [0, 375]
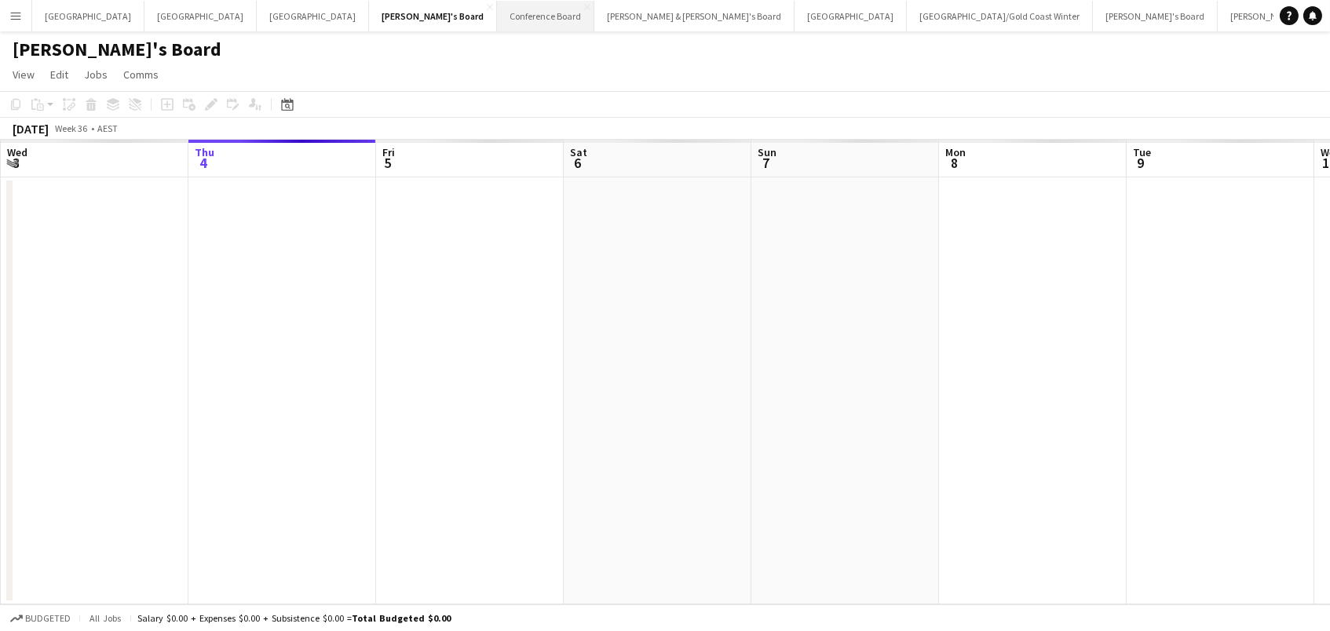
click at [497, 13] on button "Conference Board Close" at bounding box center [545, 16] width 97 height 31
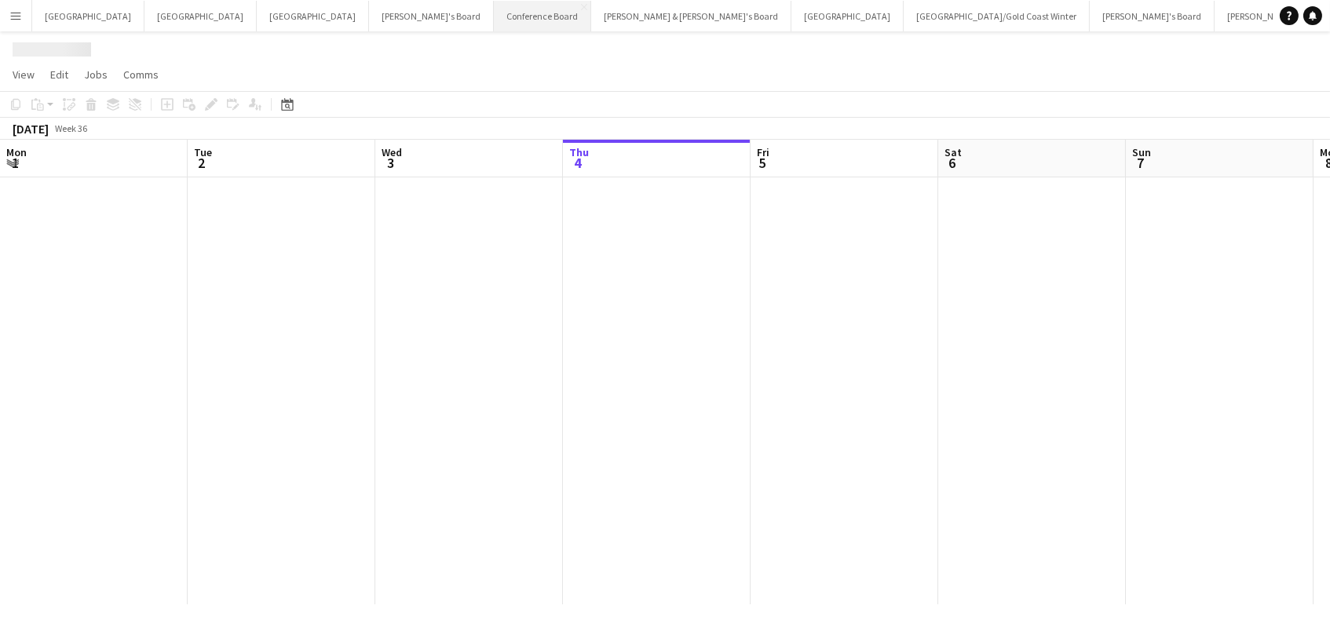
scroll to position [0, 375]
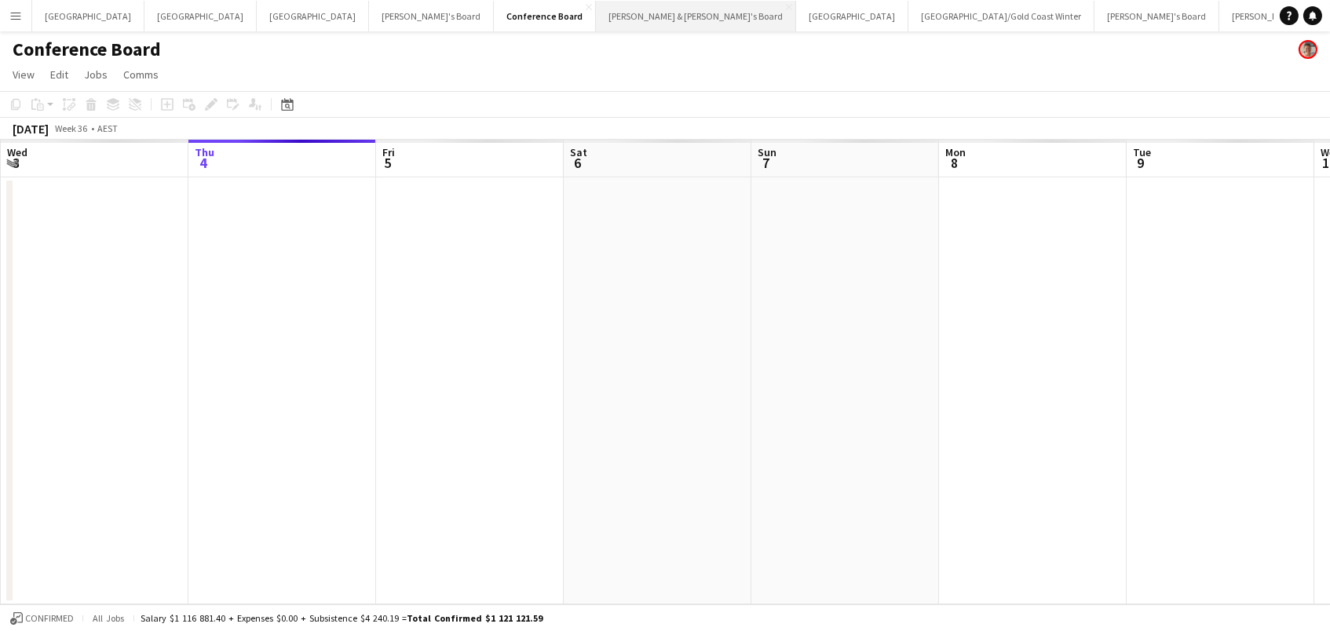
click at [596, 22] on button "Neil & Jenny's Board Close" at bounding box center [696, 16] width 200 height 31
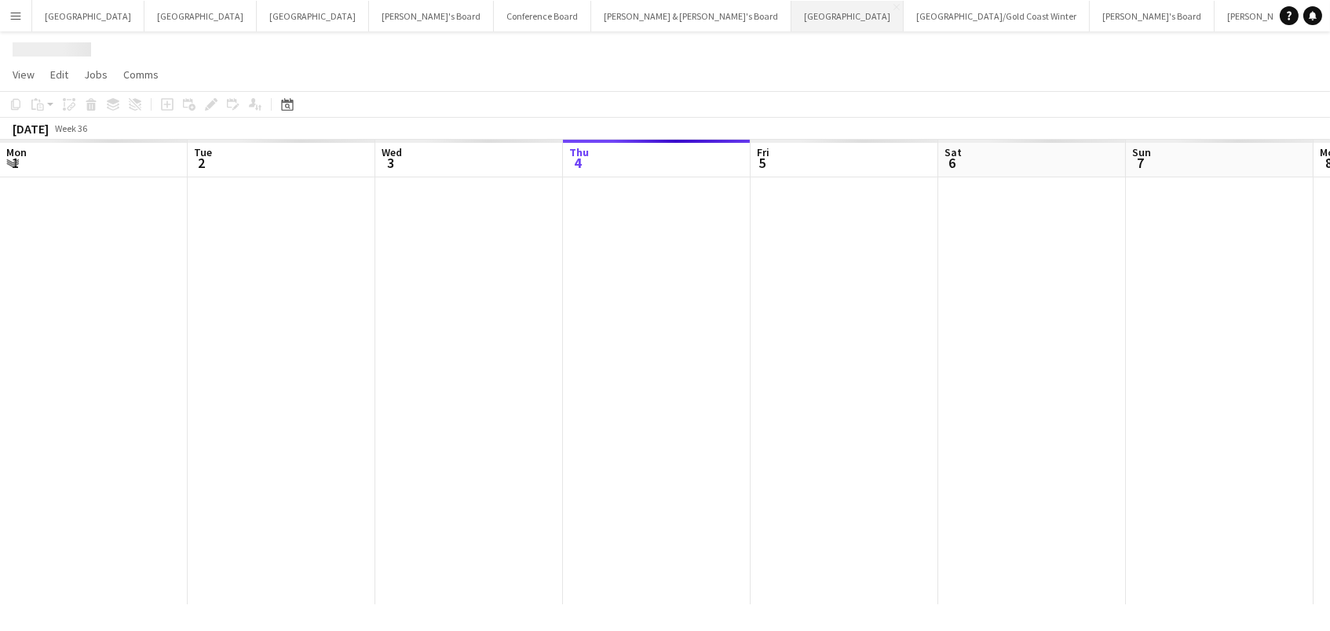
scroll to position [0, 375]
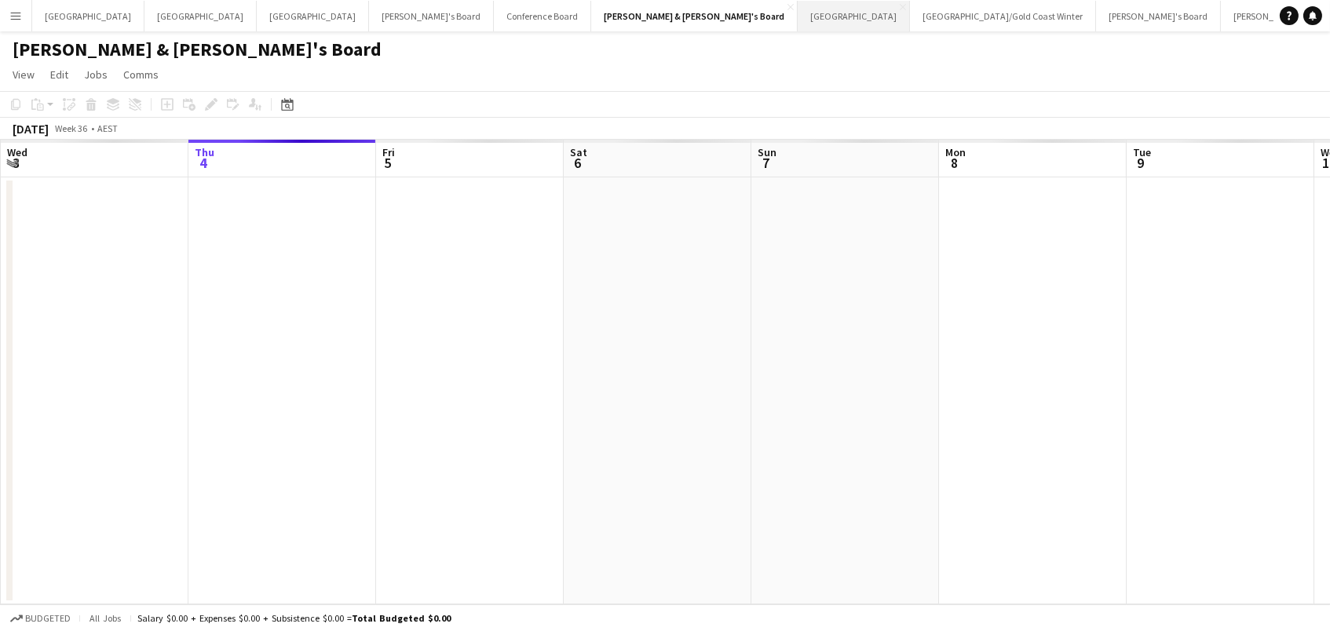
click at [798, 20] on button "Sydney Close" at bounding box center [854, 16] width 112 height 31
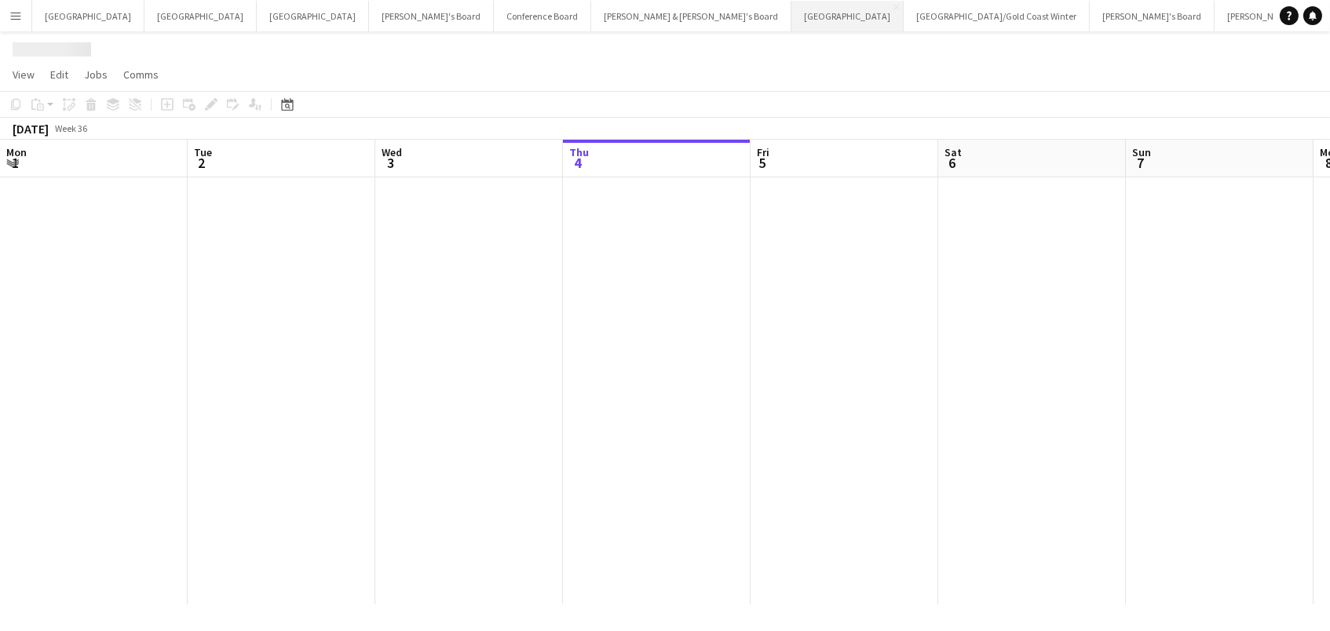
scroll to position [0, 375]
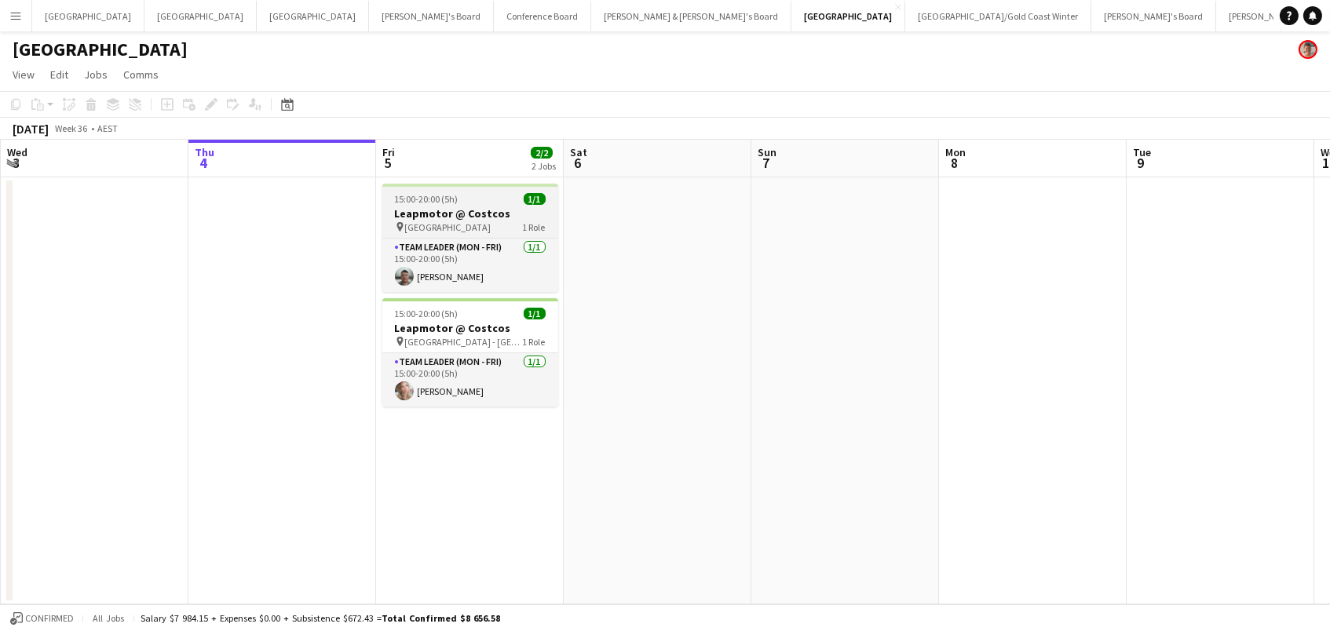
click at [455, 228] on span "Canberra Airport" at bounding box center [448, 227] width 86 height 12
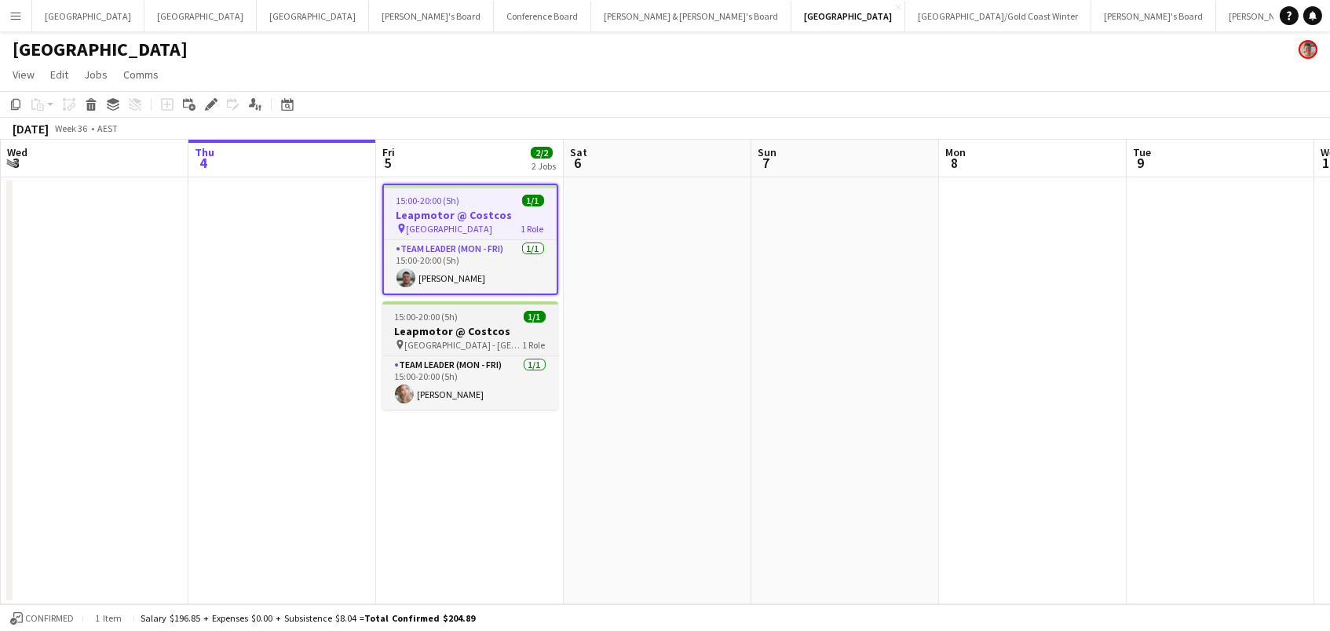
click at [481, 321] on div "15:00-20:00 (5h) 1/1" at bounding box center [470, 317] width 176 height 12
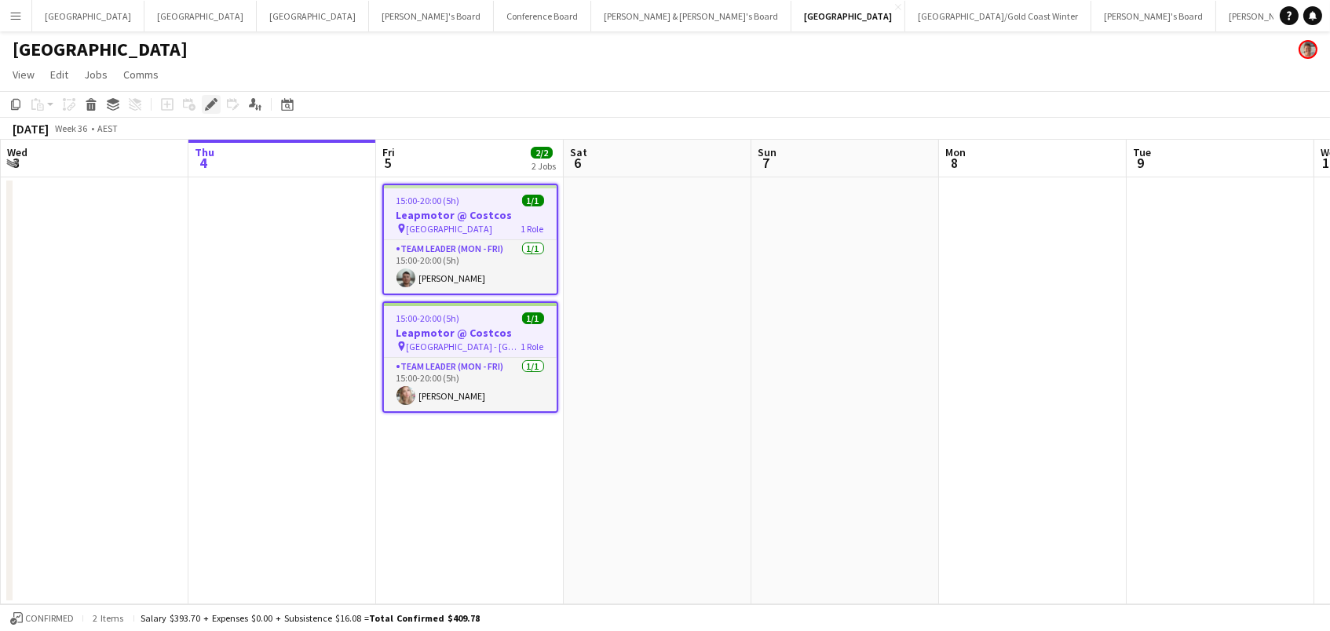
click at [207, 104] on icon at bounding box center [211, 105] width 9 height 9
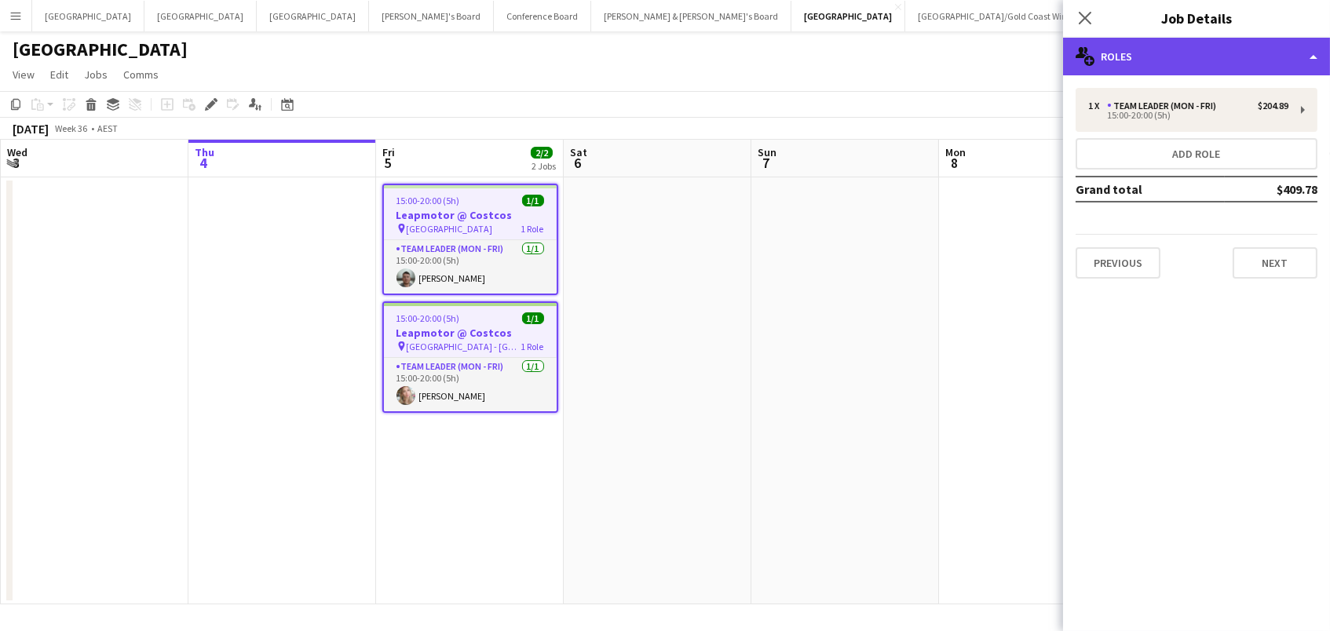
click at [1165, 51] on div "multiple-users-add Roles" at bounding box center [1196, 57] width 267 height 38
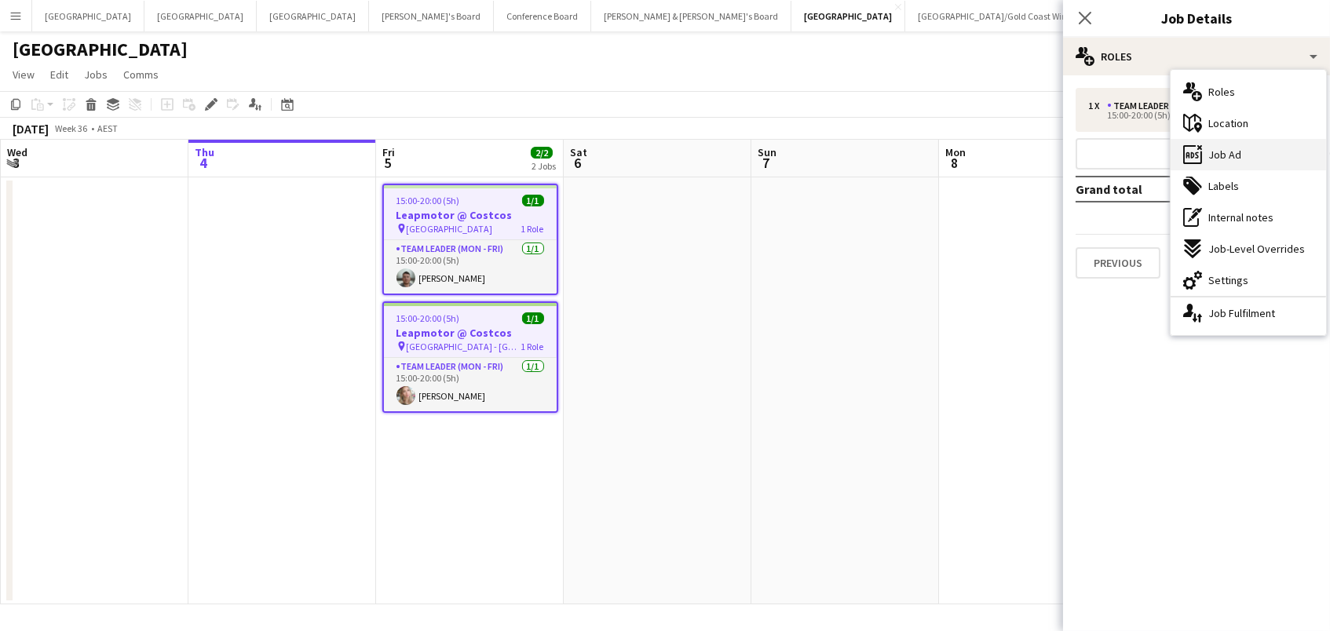
click at [1222, 158] on span "Job Ad" at bounding box center [1225, 155] width 33 height 14
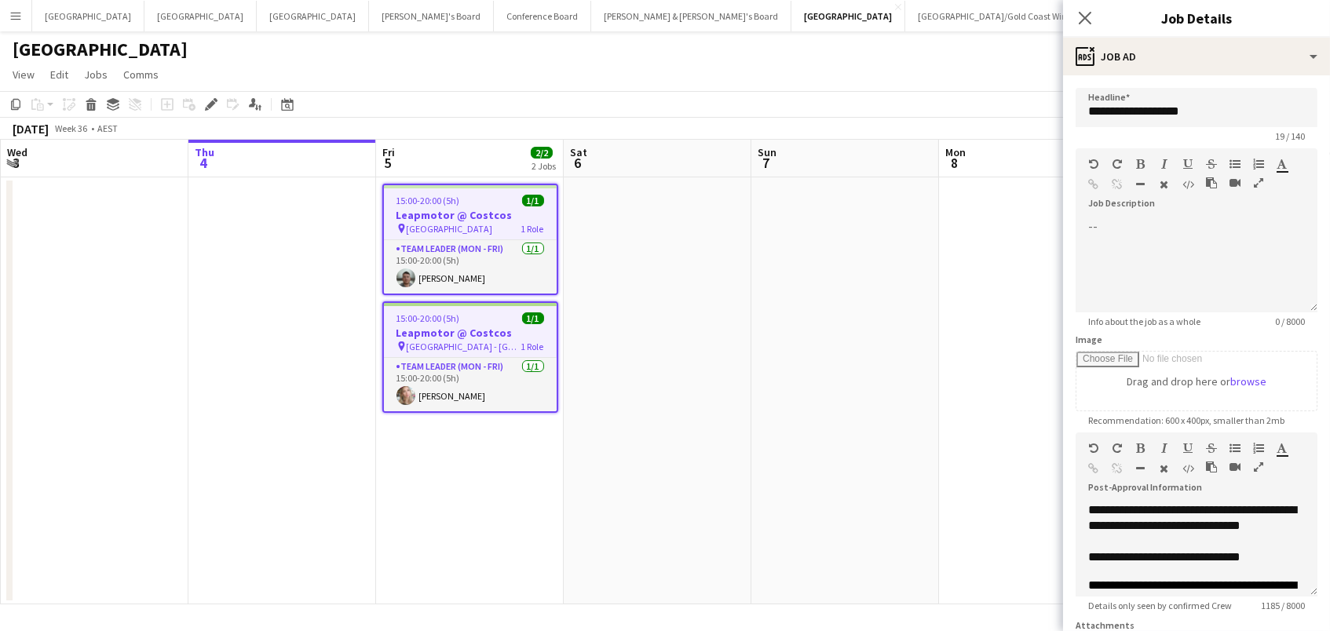
scroll to position [0, 374]
click at [859, 346] on app-date-cell at bounding box center [846, 390] width 188 height 427
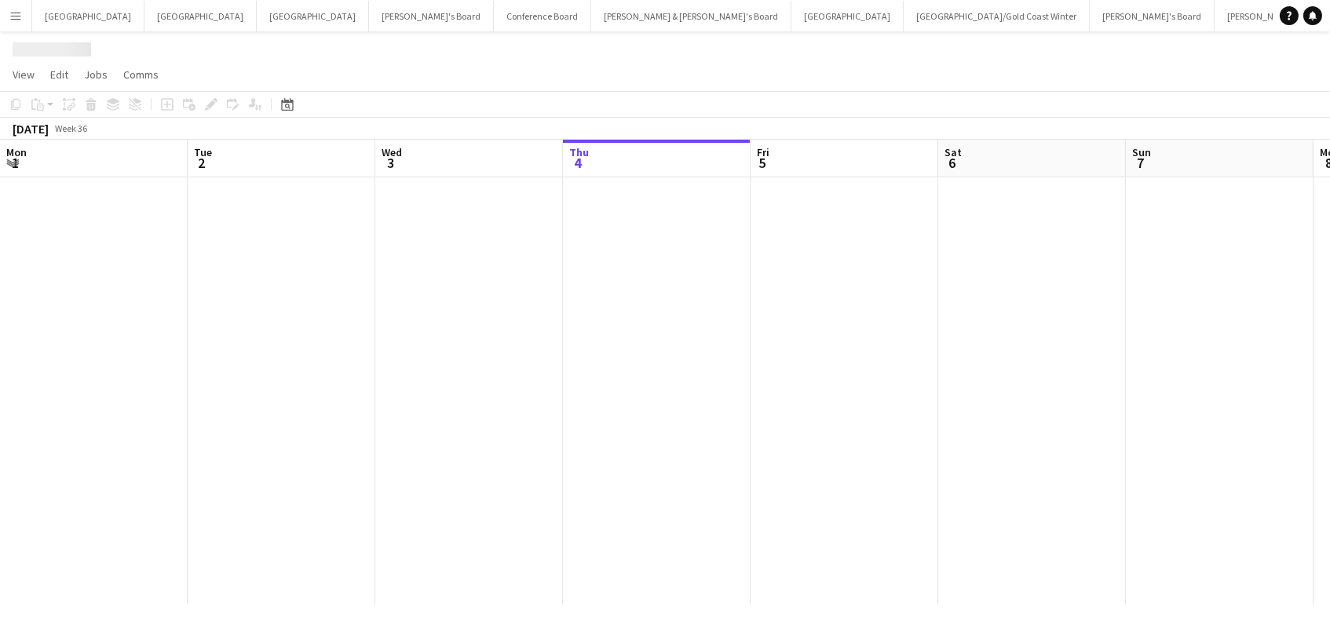
scroll to position [0, 375]
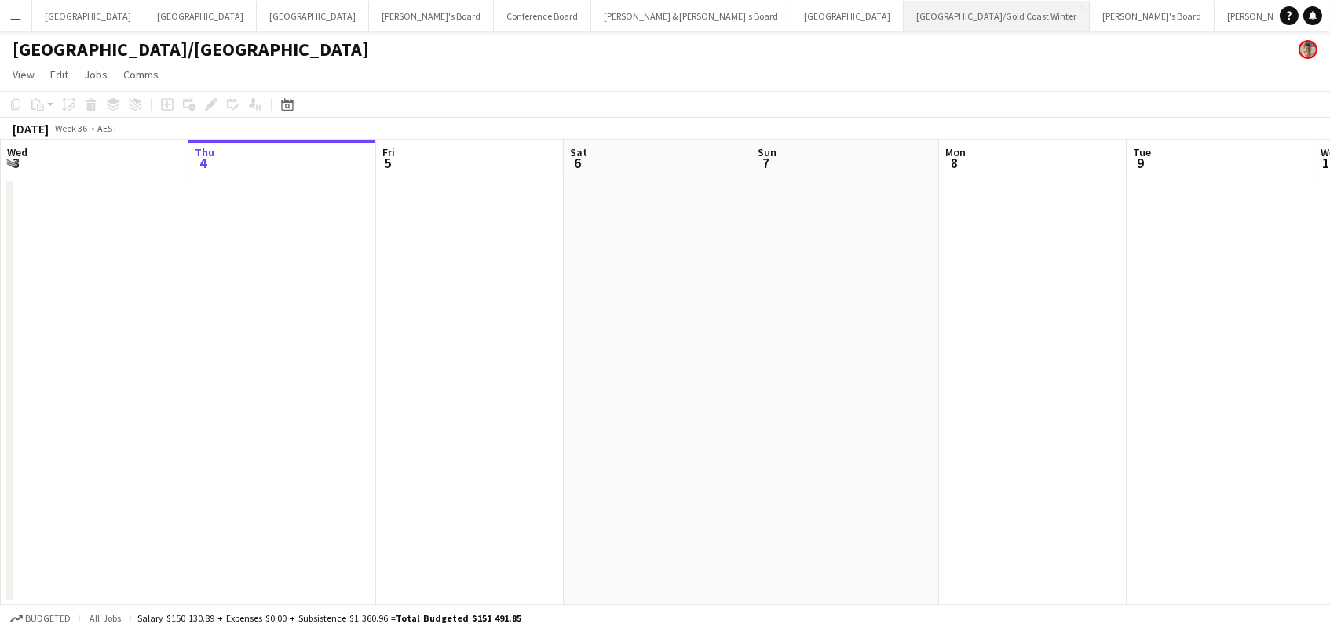
click at [904, 15] on button "[GEOGRAPHIC_DATA]/[GEOGRAPHIC_DATA] Winter Close" at bounding box center [997, 16] width 186 height 31
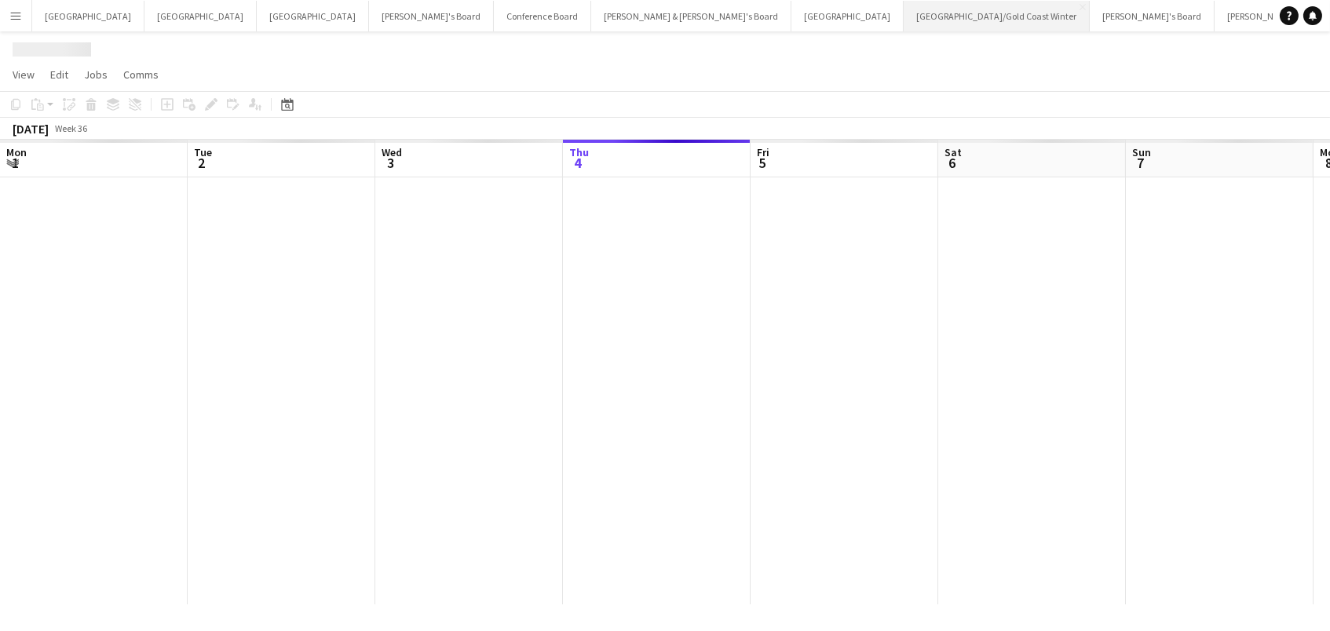
scroll to position [0, 375]
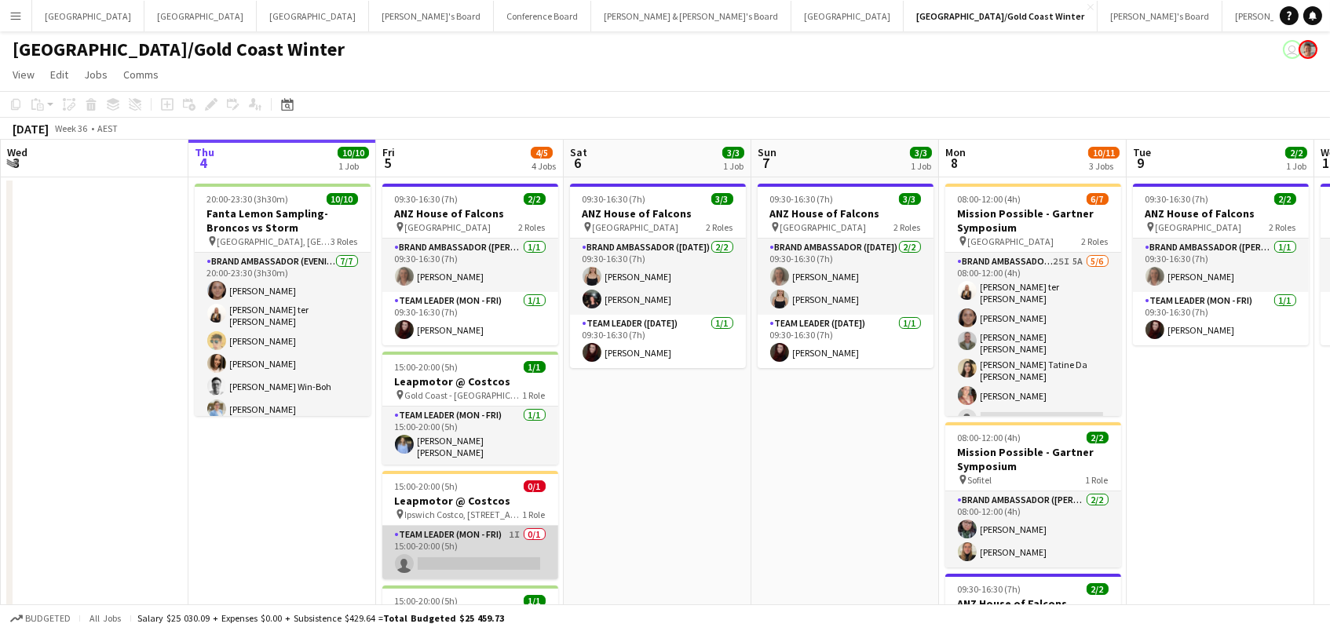
click at [527, 543] on app-card-role "Team Leader (Mon - Fri) 1I 0/1 15:00-20:00 (5h) single-neutral-actions" at bounding box center [470, 552] width 176 height 53
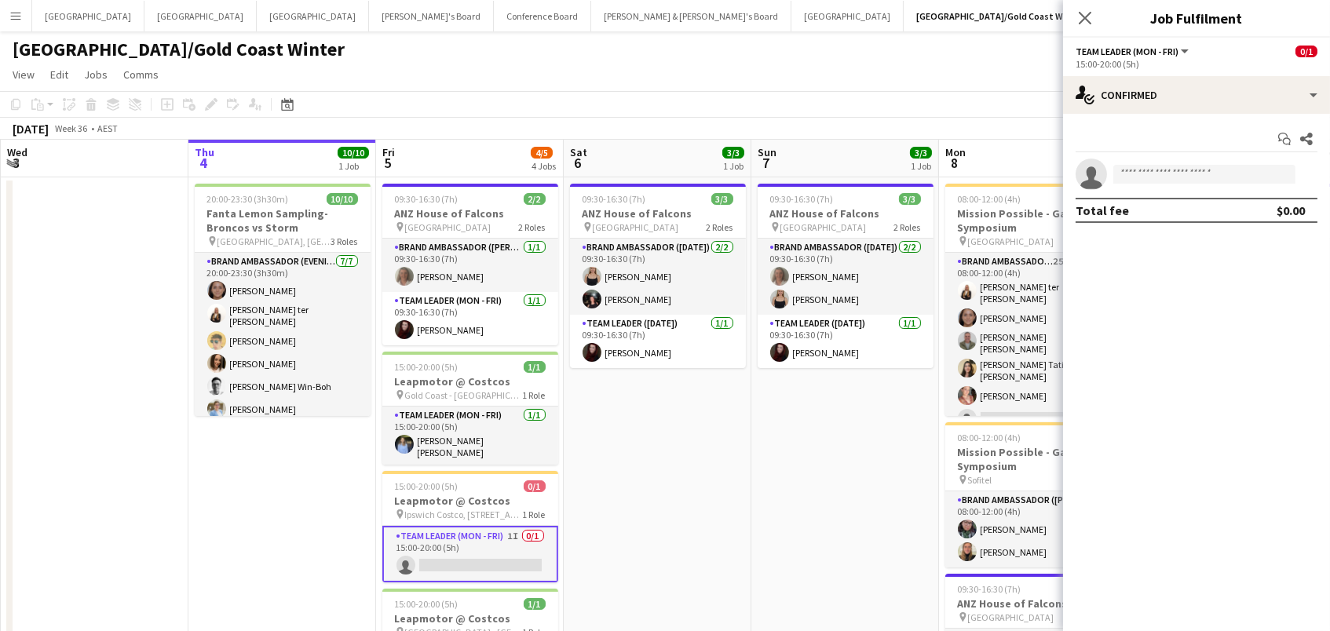
click at [527, 543] on app-card-role "Team Leader (Mon - Fri) 1I 0/1 15:00-20:00 (5h) single-neutral-actions" at bounding box center [470, 554] width 176 height 57
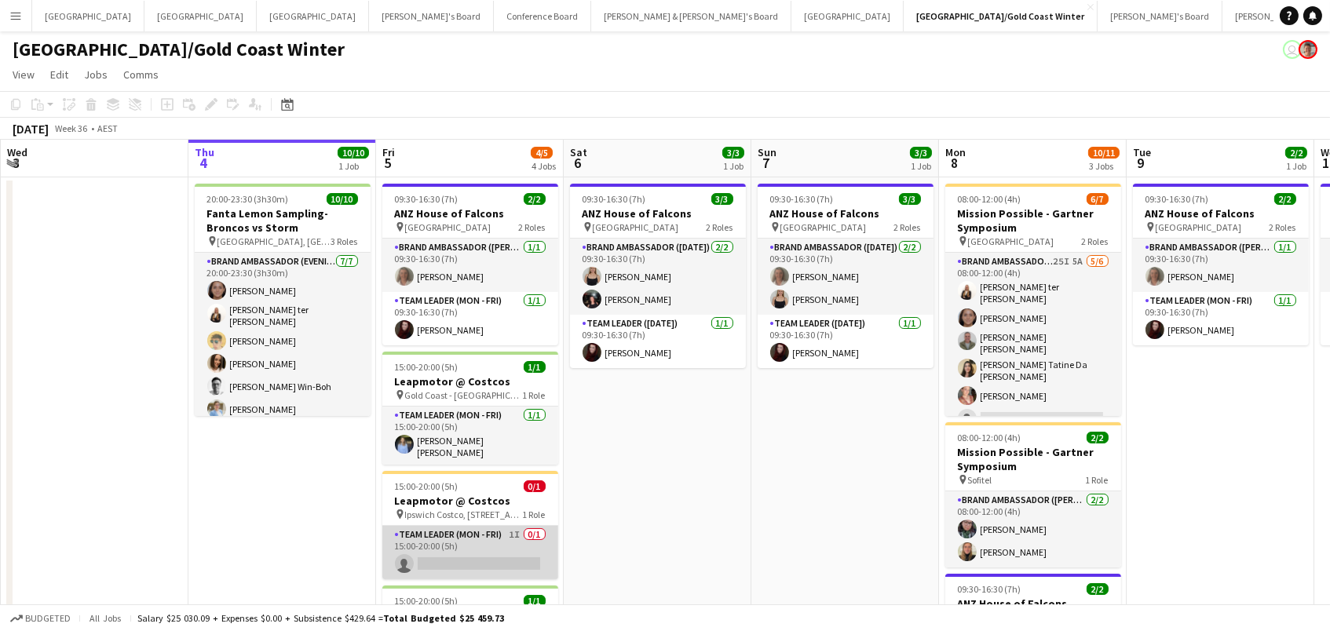
click at [527, 543] on app-card-role "Team Leader (Mon - Fri) 1I 0/1 15:00-20:00 (5h) single-neutral-actions" at bounding box center [470, 552] width 176 height 53
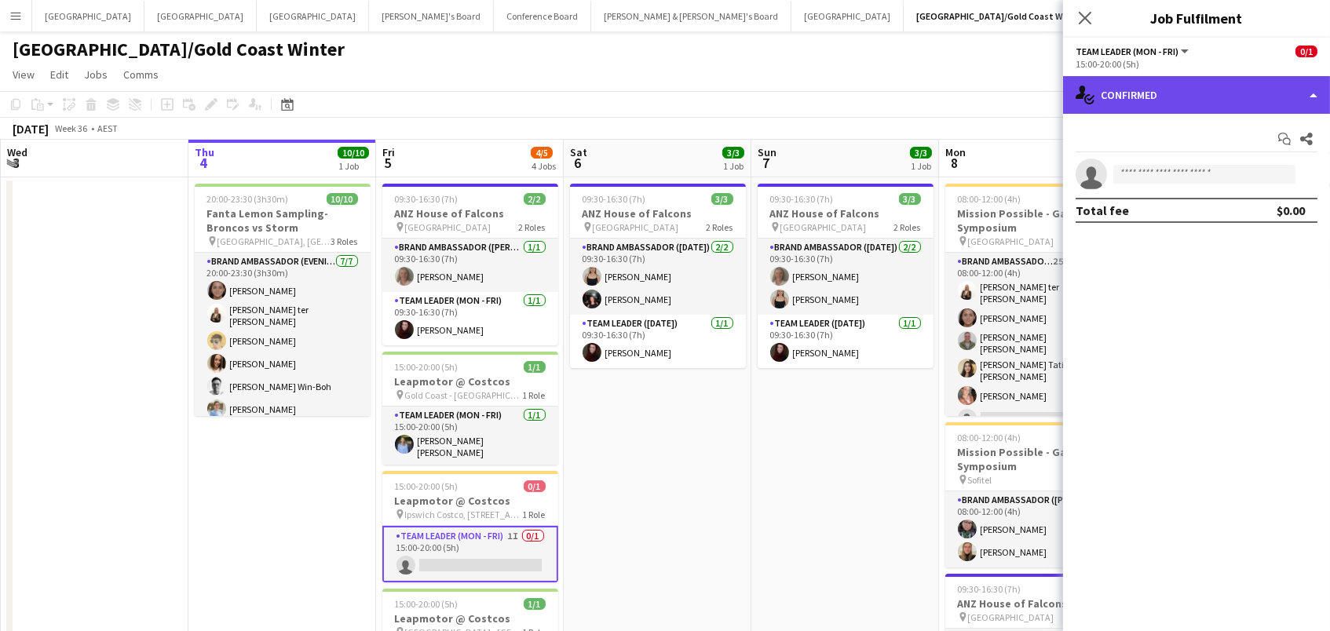
click at [1172, 109] on div "single-neutral-actions-check-2 Confirmed" at bounding box center [1196, 95] width 267 height 38
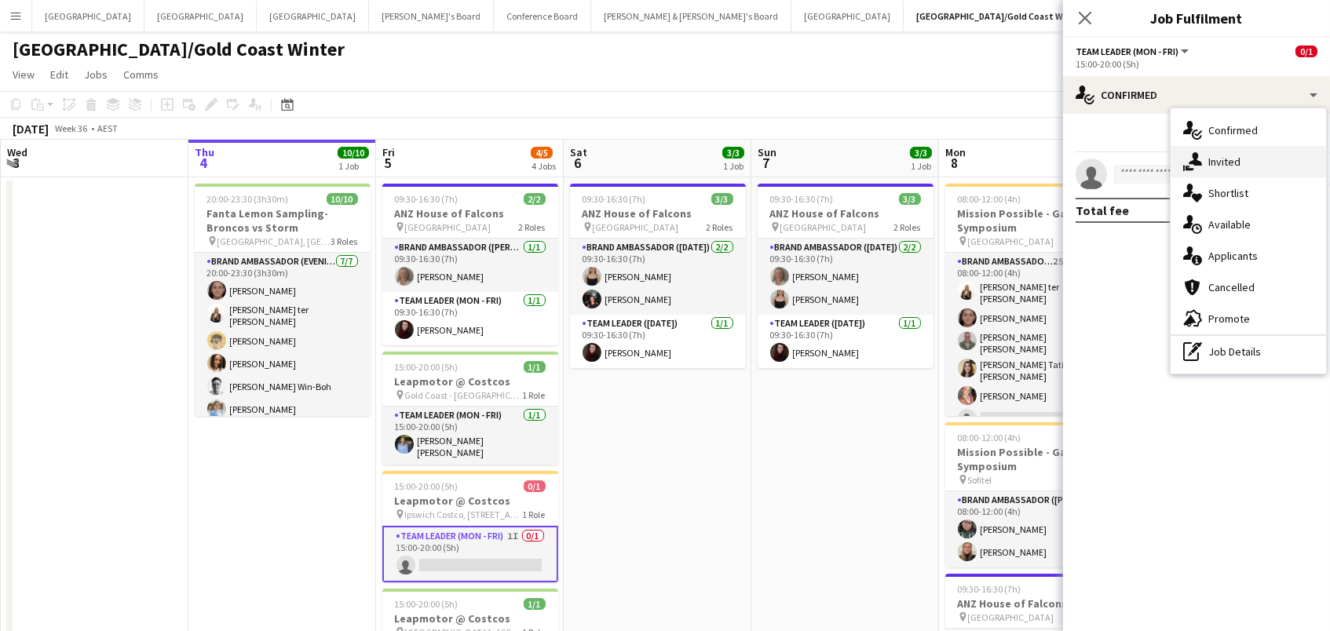
click at [1195, 165] on icon "single-neutral-actions-share-1" at bounding box center [1193, 161] width 19 height 19
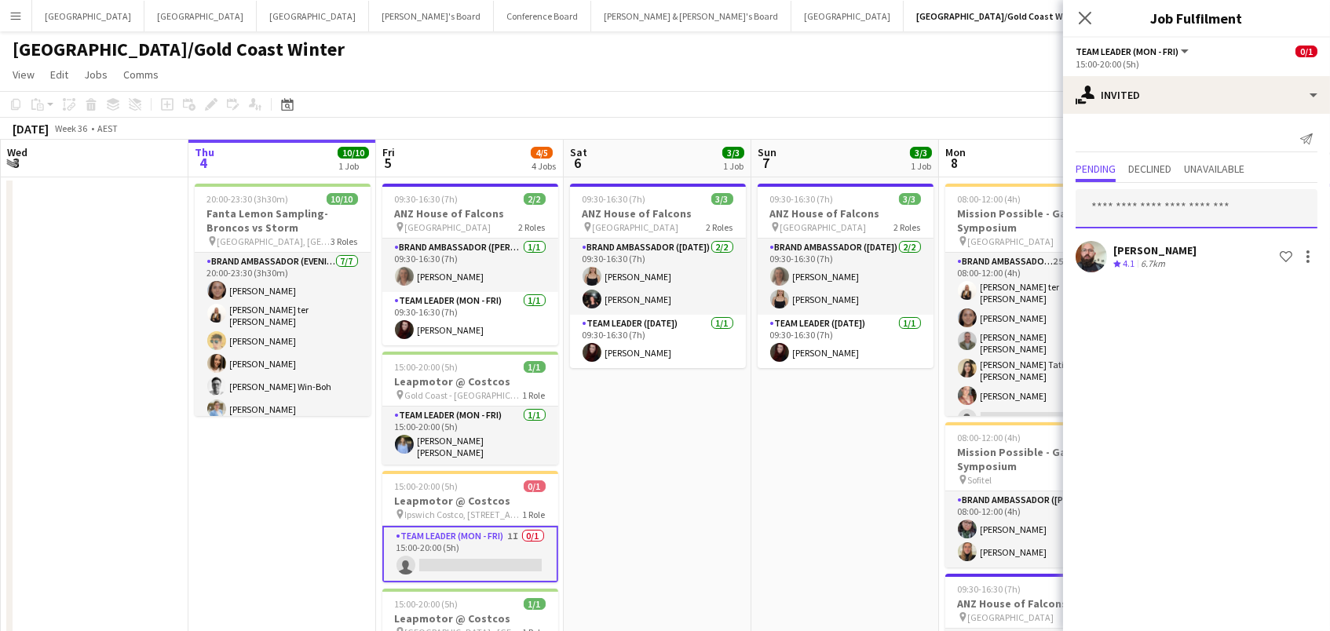
click at [1118, 207] on input "text" at bounding box center [1197, 208] width 242 height 39
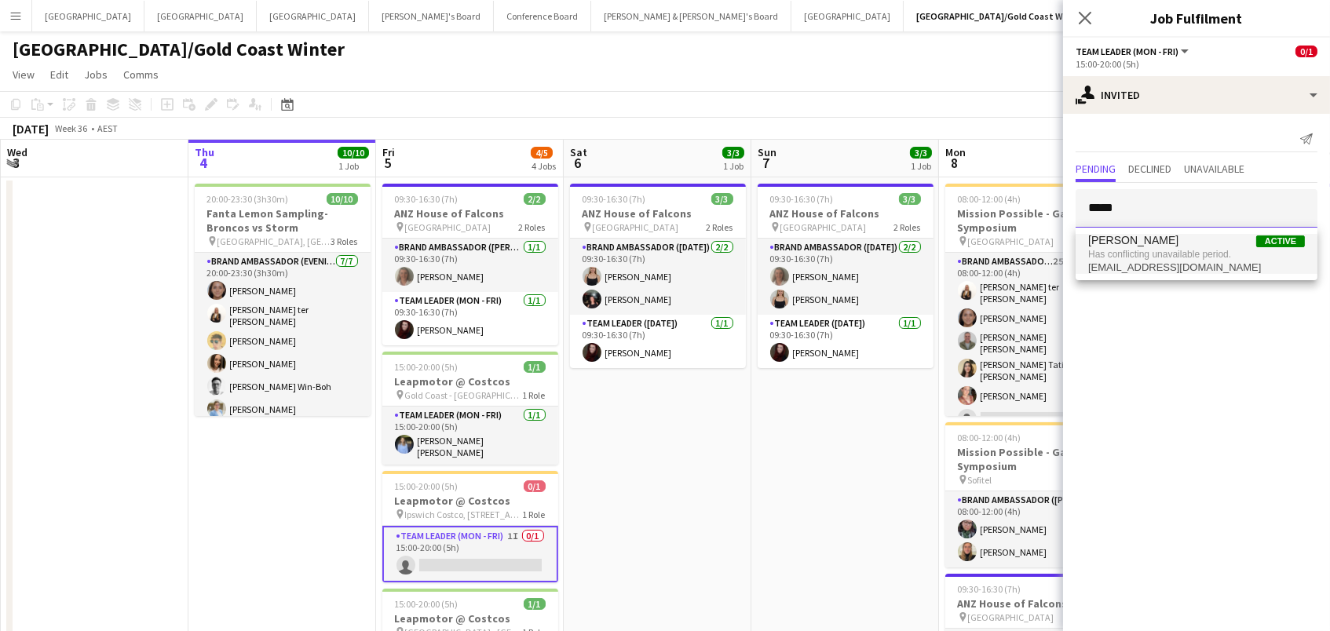
type input "*****"
click at [1129, 249] on span "Has conflicting unavailable period." at bounding box center [1197, 254] width 217 height 14
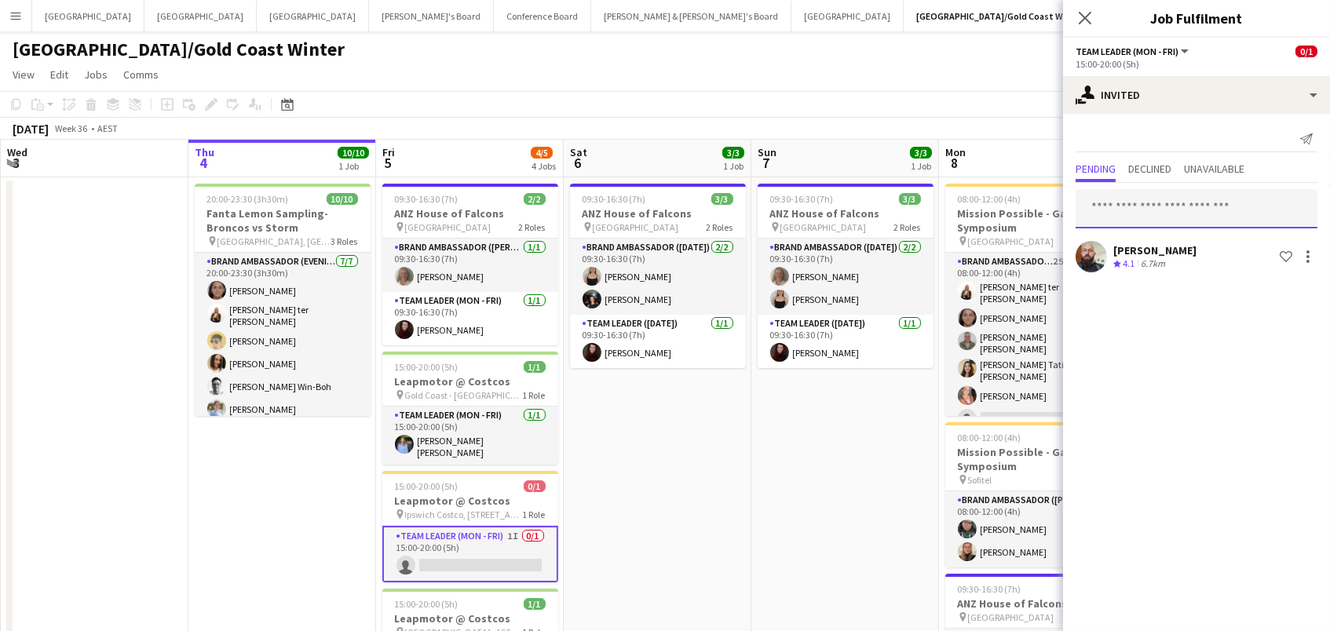
type input "*"
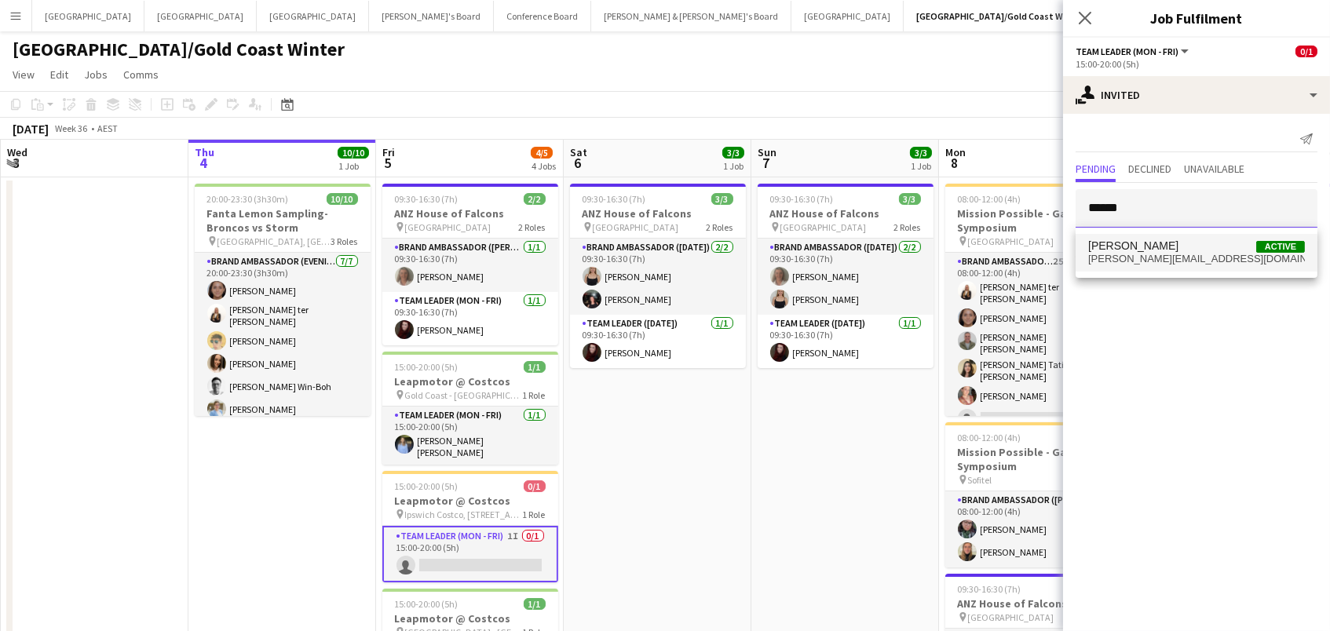
type input "******"
click at [1189, 249] on span "Emily Hendon Active" at bounding box center [1197, 246] width 217 height 13
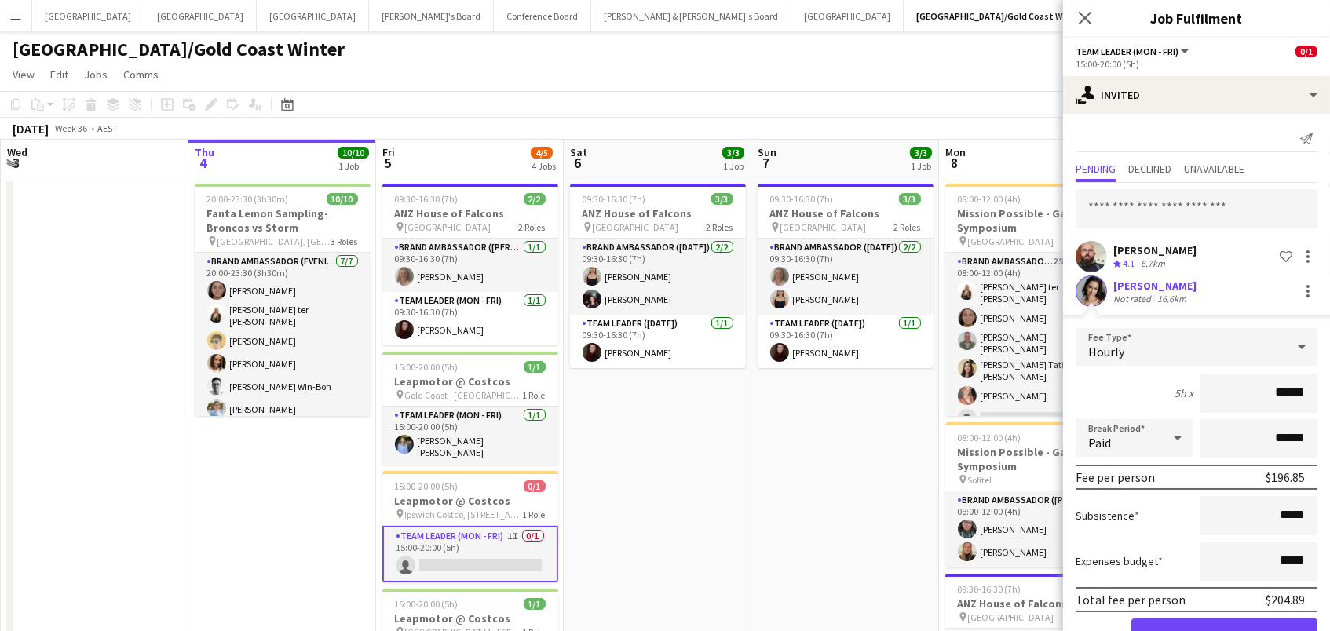
click at [1224, 631] on button "Confirm" at bounding box center [1225, 634] width 186 height 31
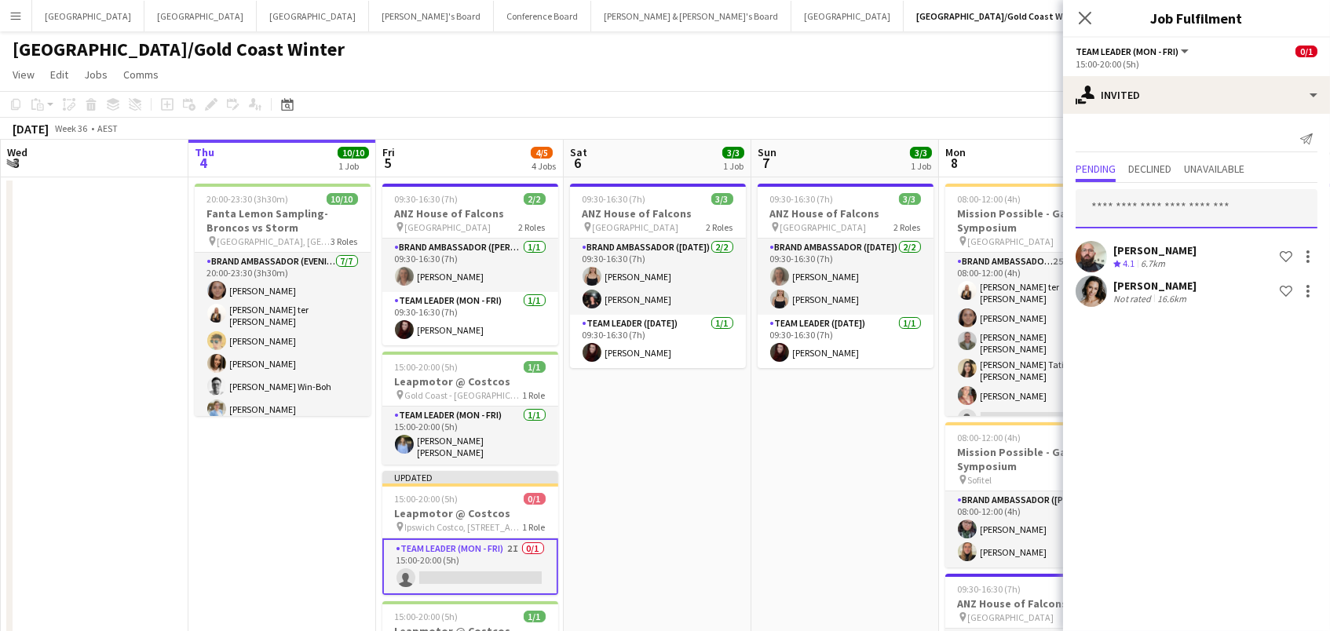
click at [1140, 211] on input "text" at bounding box center [1197, 208] width 242 height 39
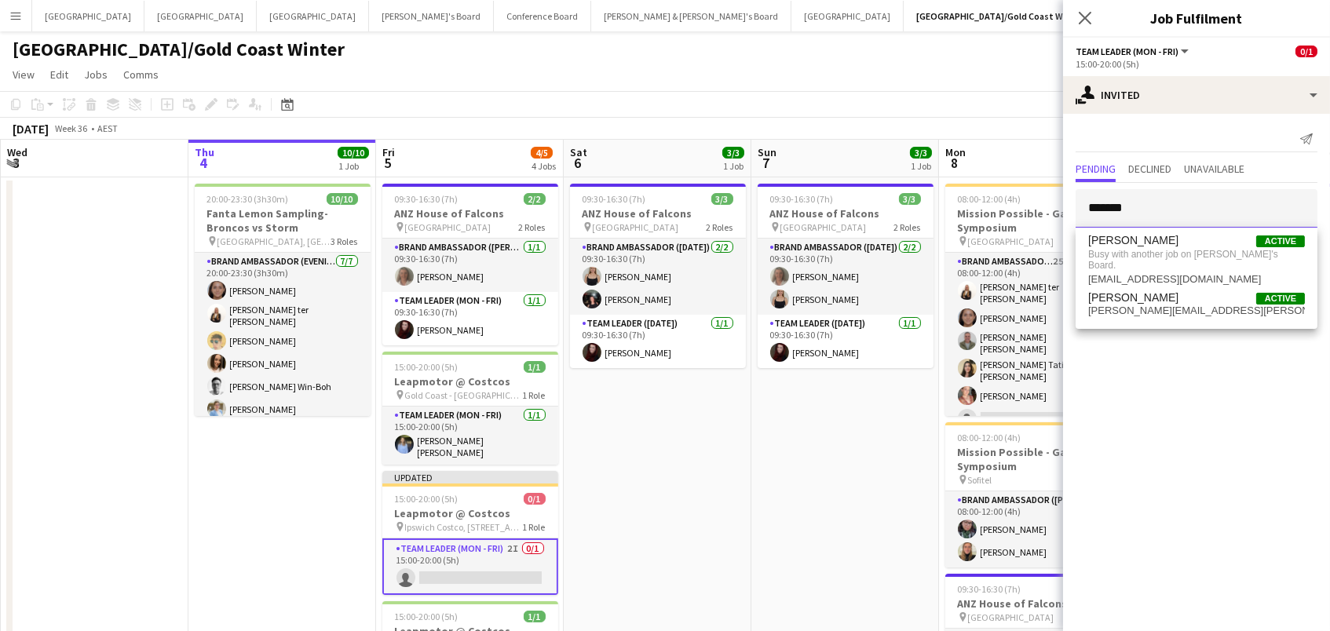
type input "*******"
drag, startPoint x: 1149, startPoint y: 218, endPoint x: 1020, endPoint y: 96, distance: 177.2
click at [1020, 96] on app-toolbar "Copy Paste Paste Command V Paste with crew Command Shift V Paste linked Job [GE…" at bounding box center [665, 104] width 1330 height 27
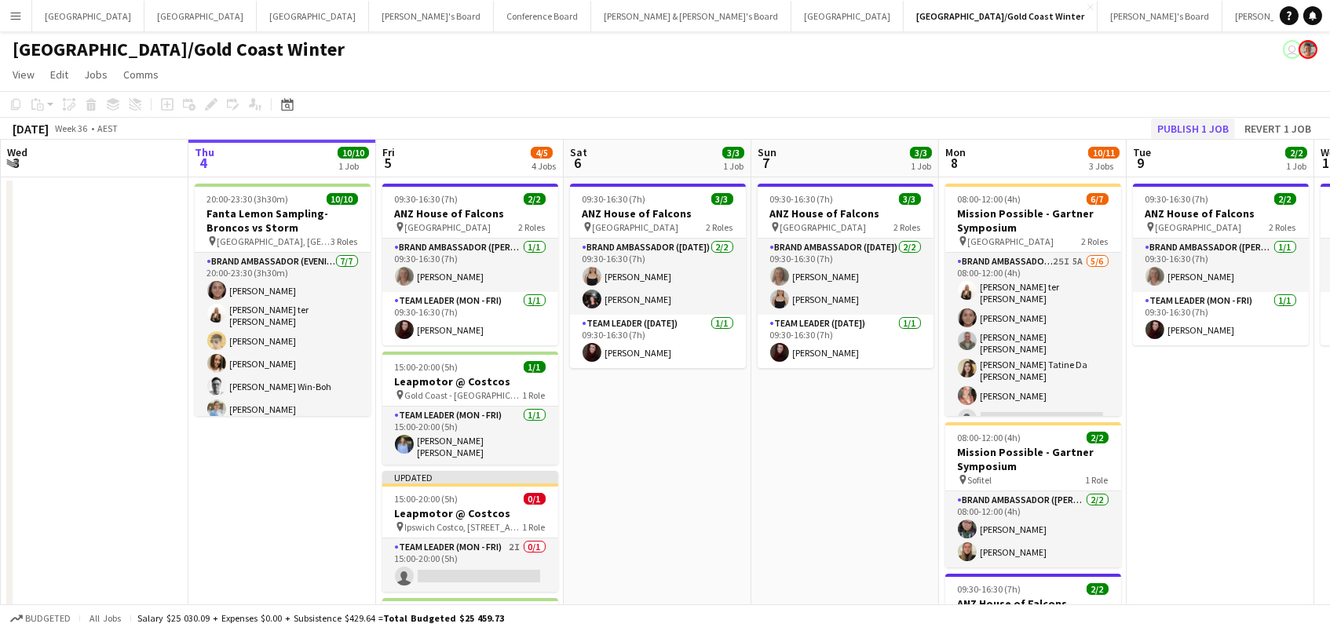
click at [1176, 125] on button "Publish 1 job" at bounding box center [1193, 129] width 84 height 20
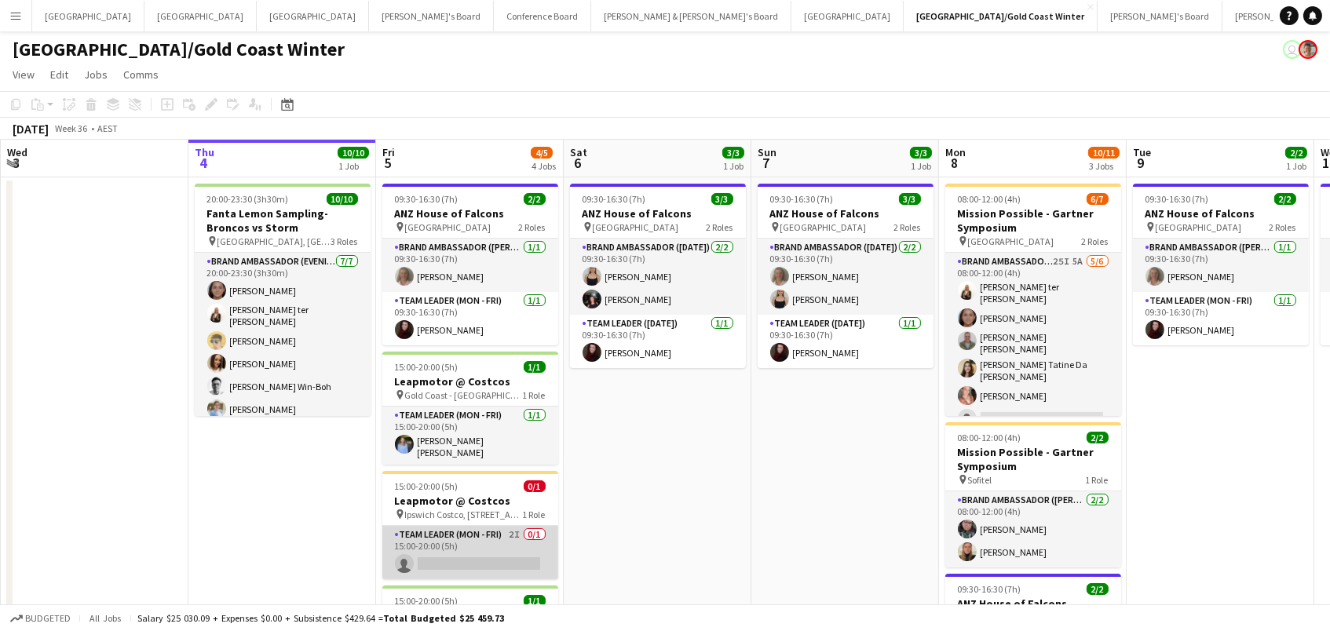
click at [472, 548] on app-card-role "Team Leader (Mon - Fri) 2I 0/1 15:00-20:00 (5h) single-neutral-actions" at bounding box center [470, 552] width 176 height 53
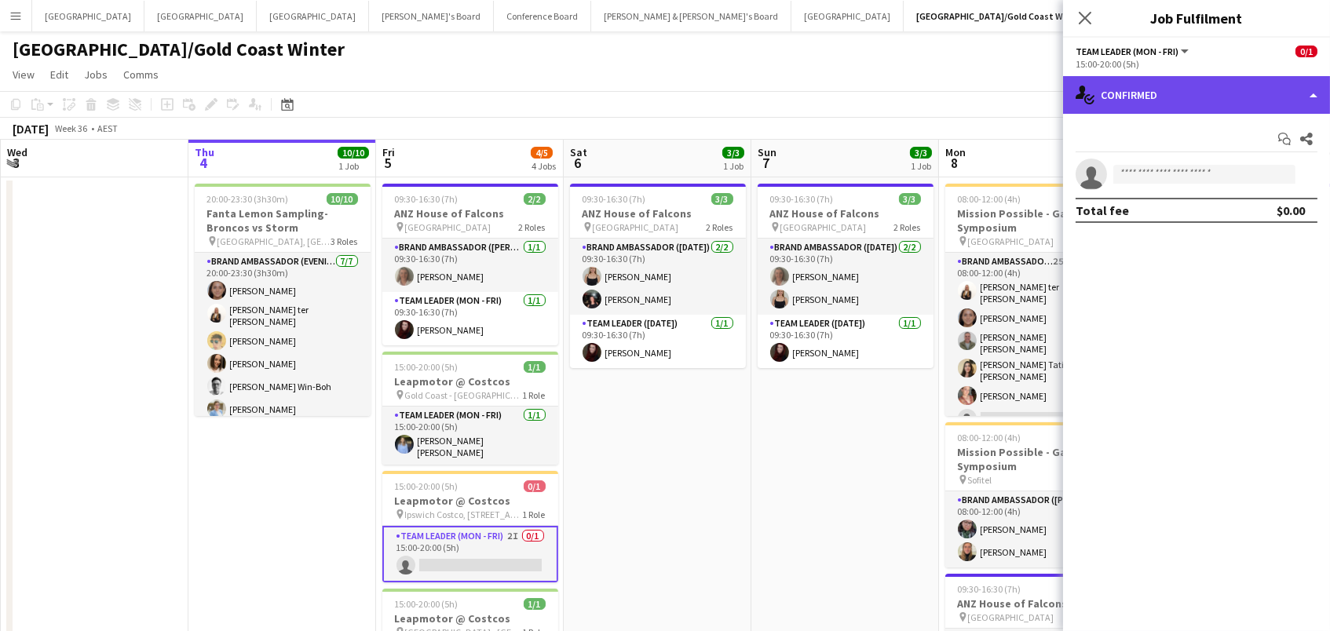
click at [1135, 76] on div "single-neutral-actions-check-2 Confirmed" at bounding box center [1196, 95] width 267 height 38
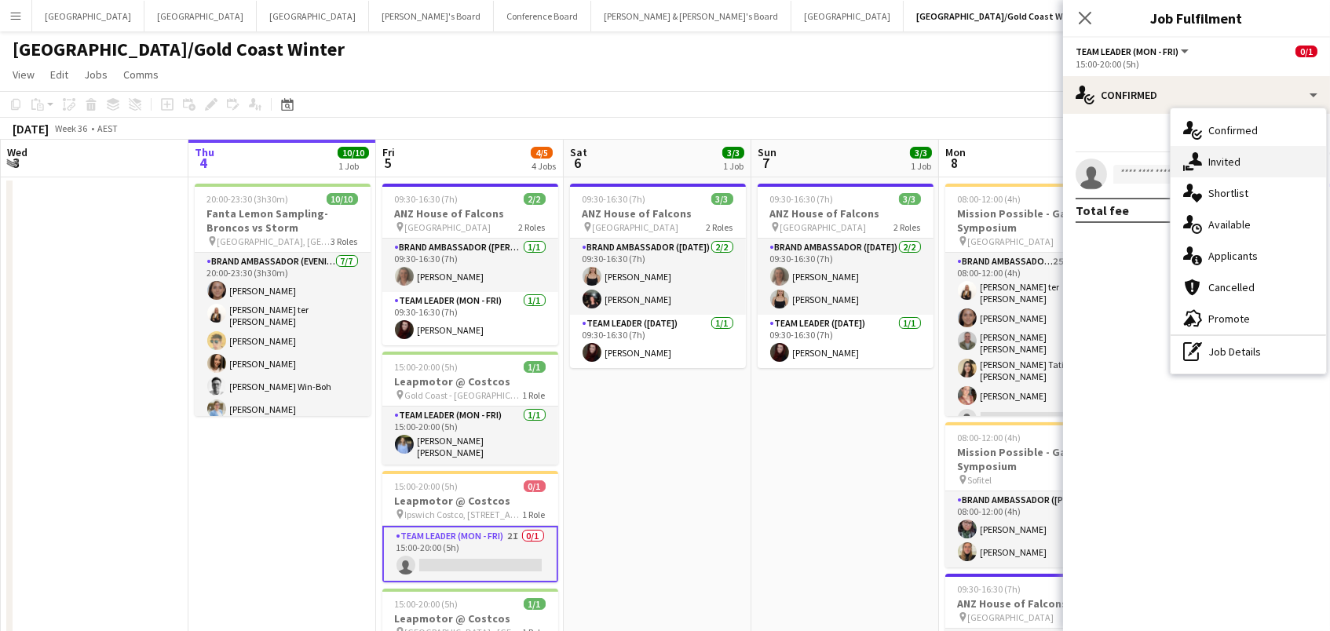
click at [1216, 158] on span "Invited" at bounding box center [1225, 162] width 32 height 14
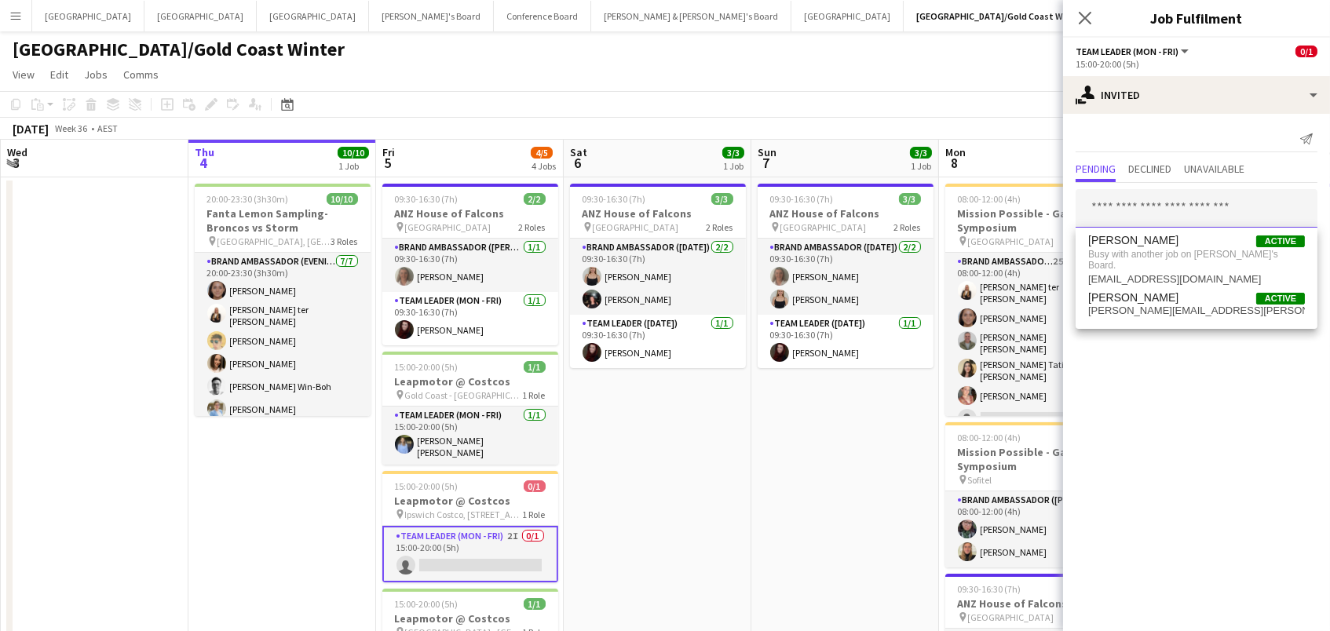
click at [1128, 196] on input "text" at bounding box center [1197, 208] width 242 height 39
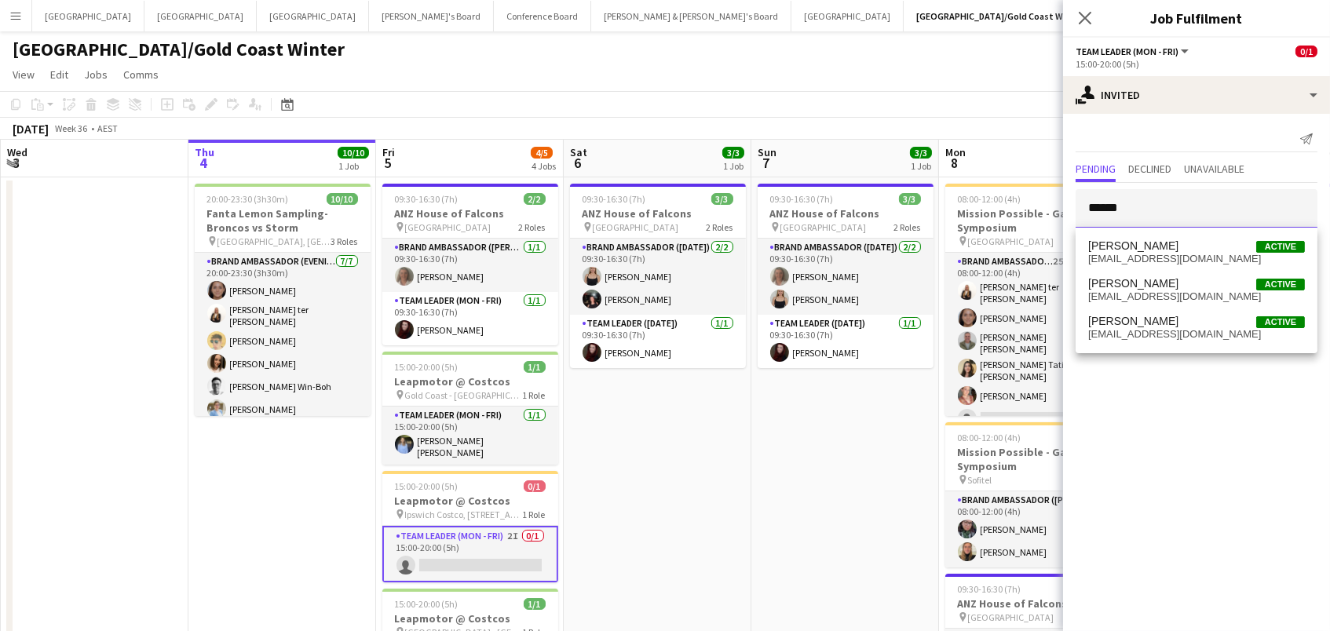
type input "******"
drag, startPoint x: 1142, startPoint y: 237, endPoint x: 1143, endPoint y: 286, distance: 48.7
click at [1143, 286] on span "[PERSON_NAME]" at bounding box center [1134, 283] width 90 height 13
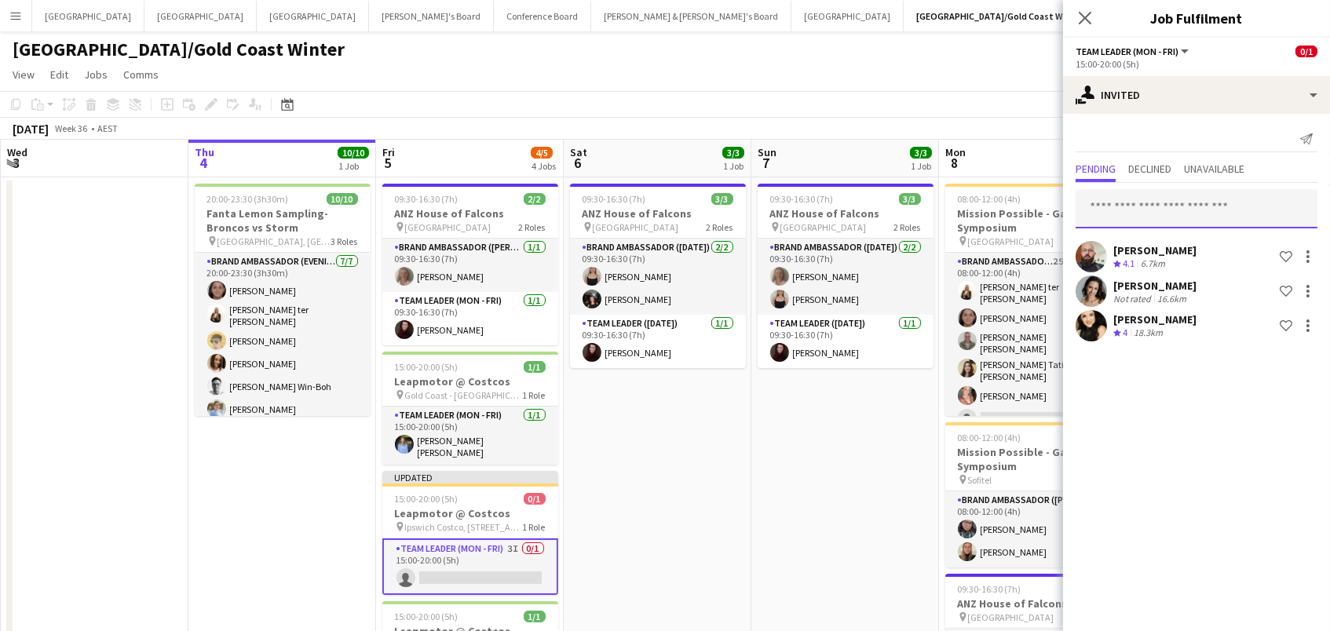
click at [1129, 202] on input "text" at bounding box center [1197, 208] width 242 height 39
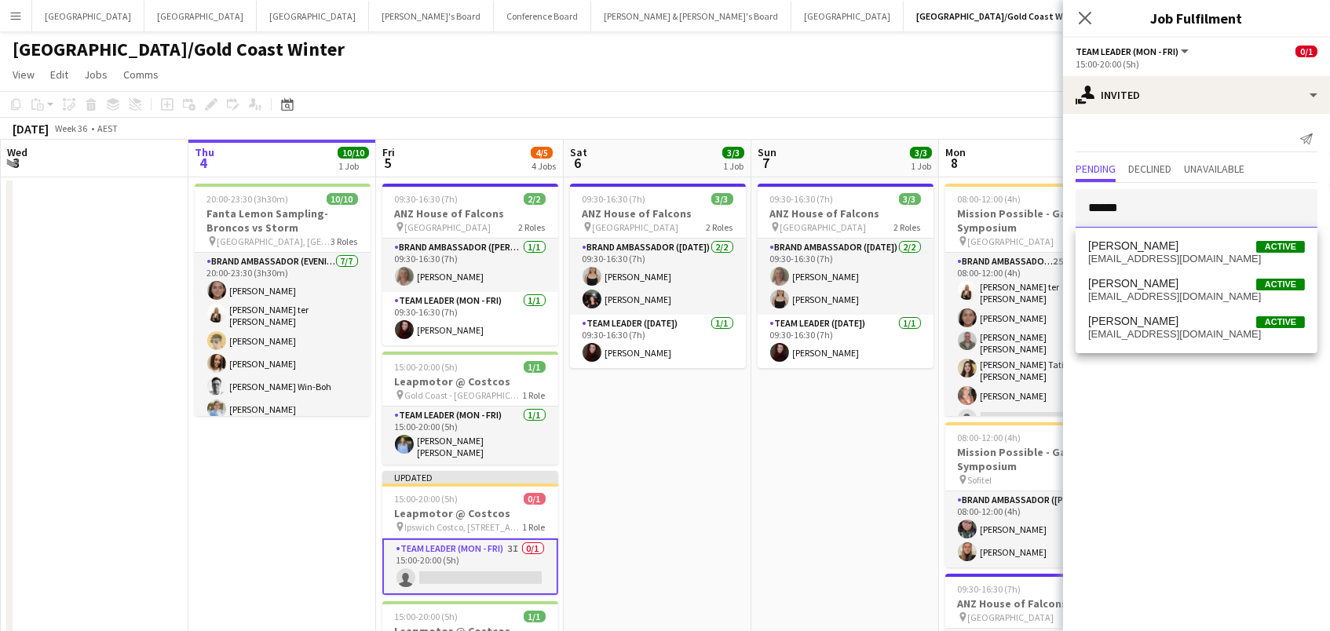
type input "******"
drag, startPoint x: 1138, startPoint y: 237, endPoint x: 1145, endPoint y: 262, distance: 26.1
click at [1145, 262] on span "[EMAIL_ADDRESS][DOMAIN_NAME]" at bounding box center [1197, 259] width 217 height 13
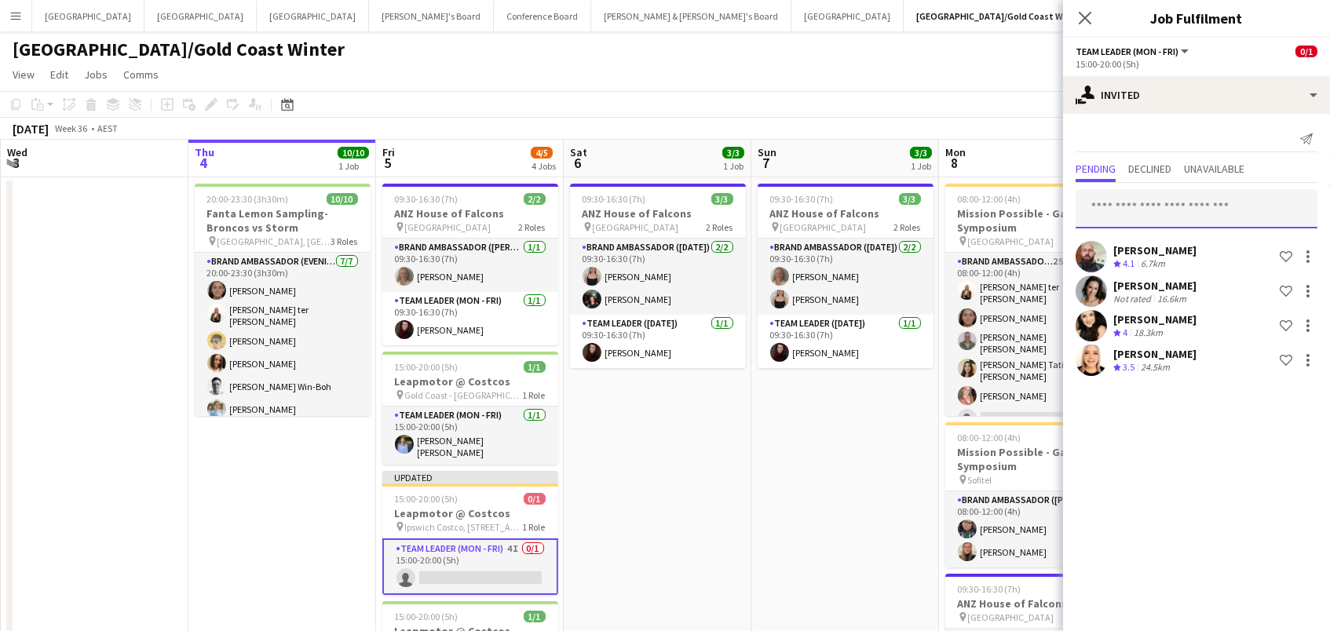
click at [1105, 210] on input "text" at bounding box center [1197, 208] width 242 height 39
type input "******"
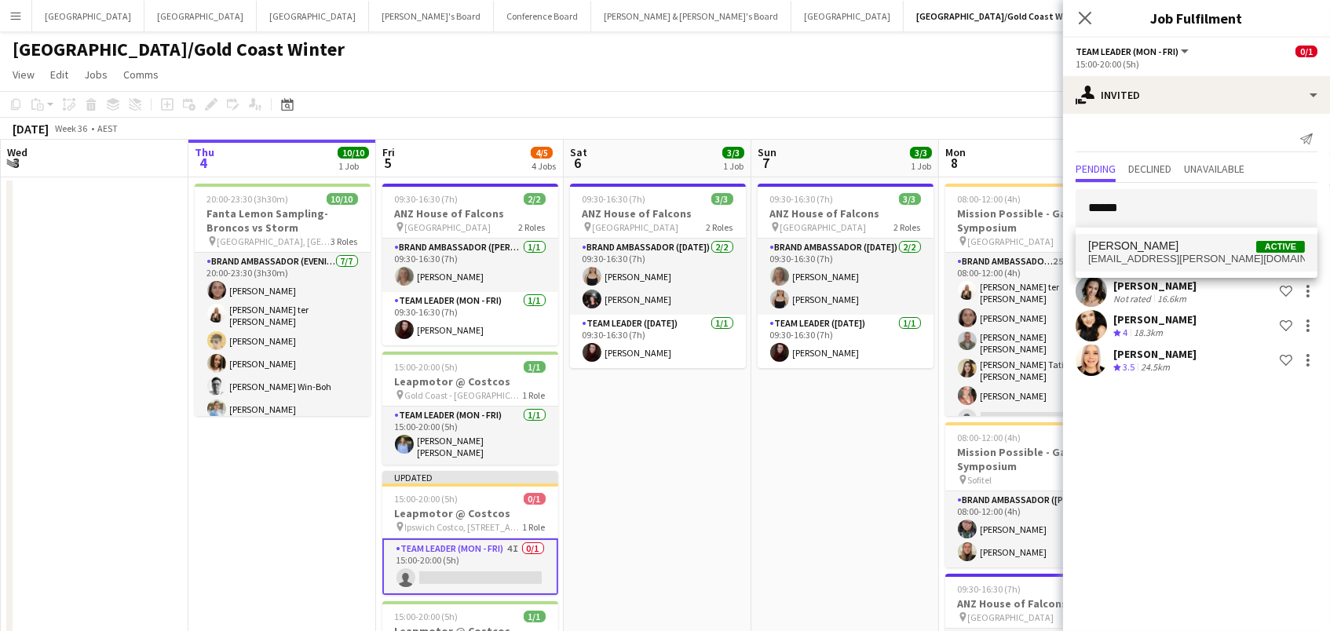
drag, startPoint x: 1132, startPoint y: 237, endPoint x: 1140, endPoint y: 253, distance: 17.6
click at [1140, 253] on span "maddie.reith@gmail.com" at bounding box center [1197, 259] width 217 height 13
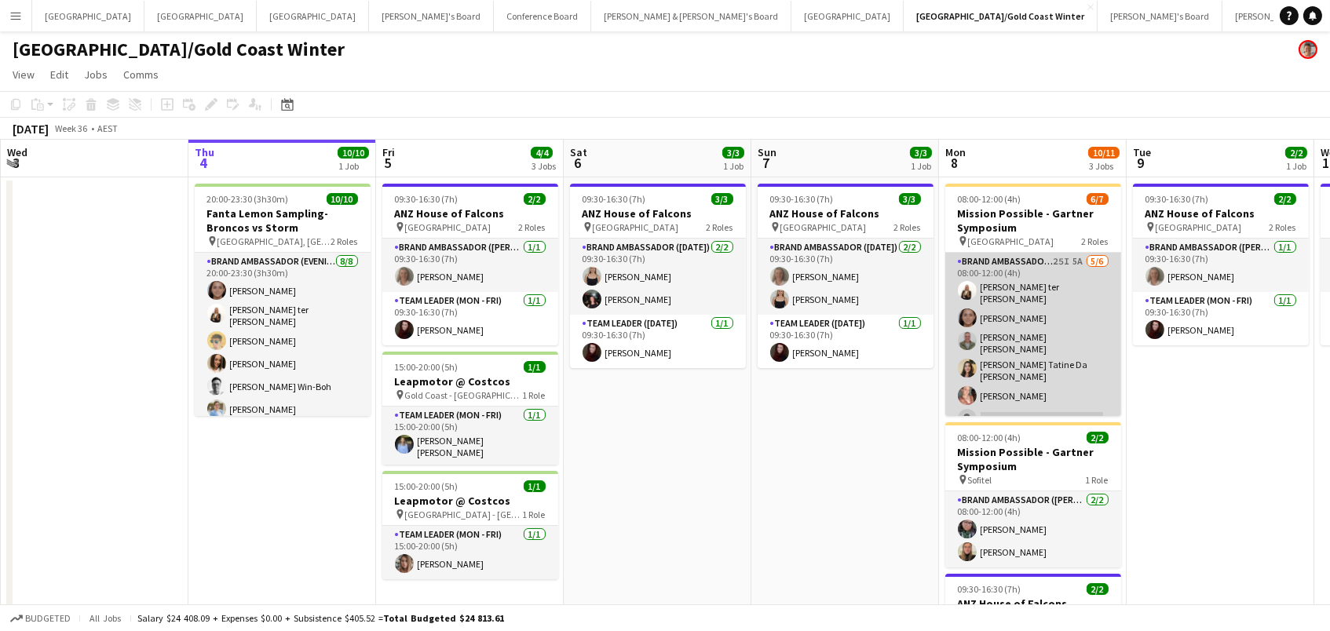
scroll to position [0, 374]
click at [1040, 345] on app-card-role "Brand Ambassador (Mon - Fri) 25I 5A 5/6 08:00-12:00 (4h) Raquel ter Haar Leyre …" at bounding box center [1034, 343] width 176 height 181
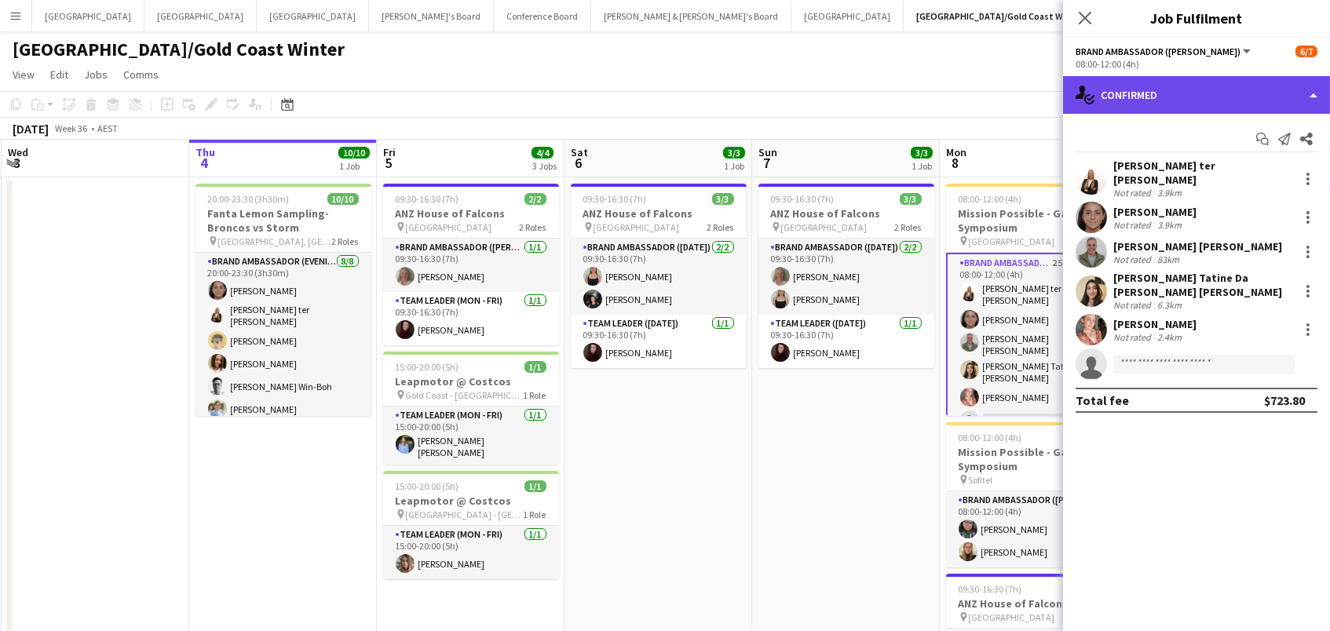
click at [1143, 93] on div "single-neutral-actions-check-2 Confirmed" at bounding box center [1196, 95] width 267 height 38
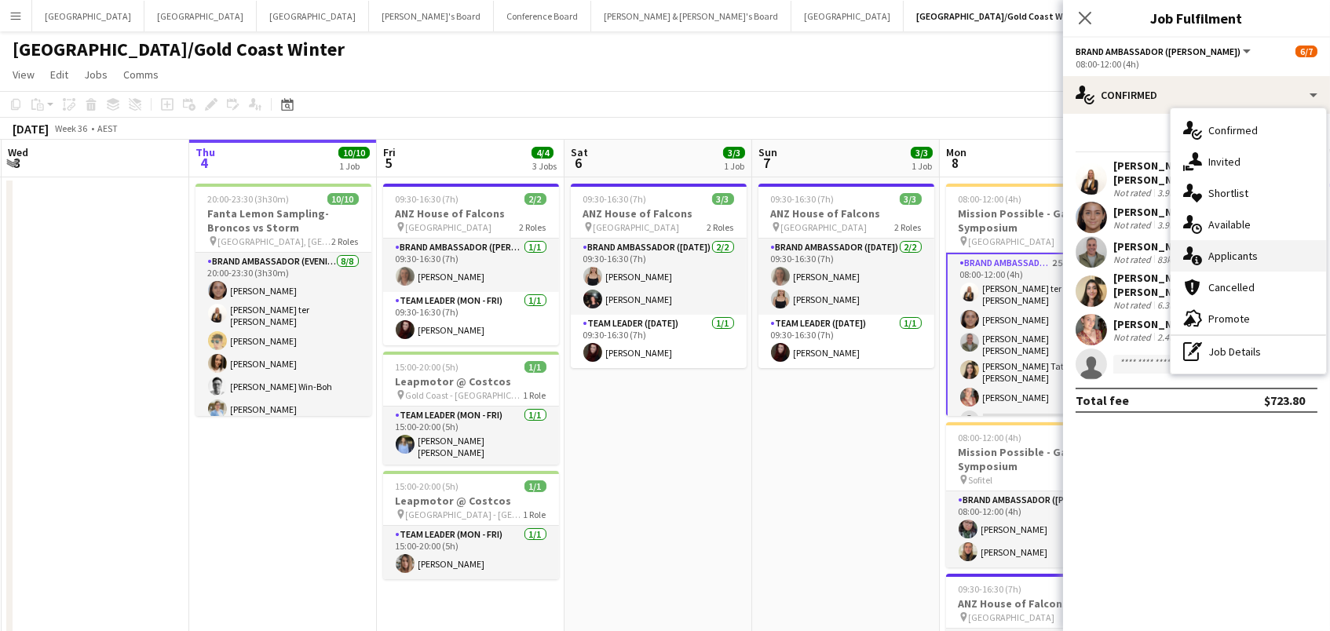
click at [1236, 253] on span "Applicants" at bounding box center [1233, 256] width 49 height 14
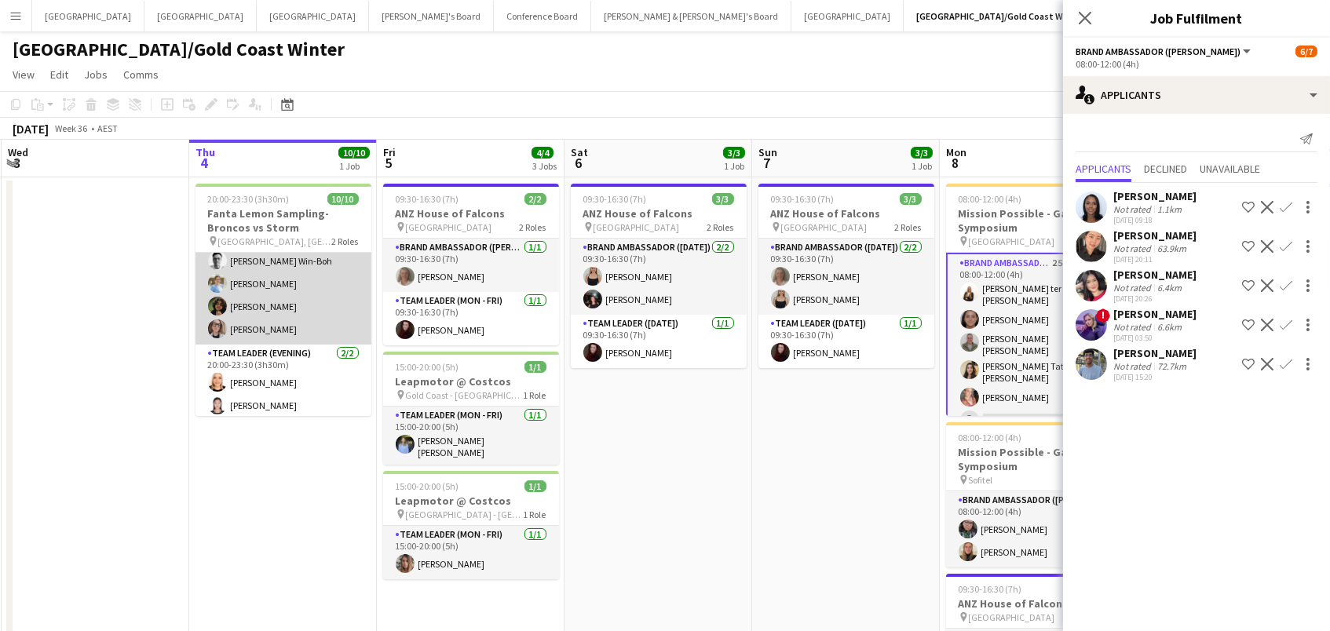
scroll to position [124, 0]
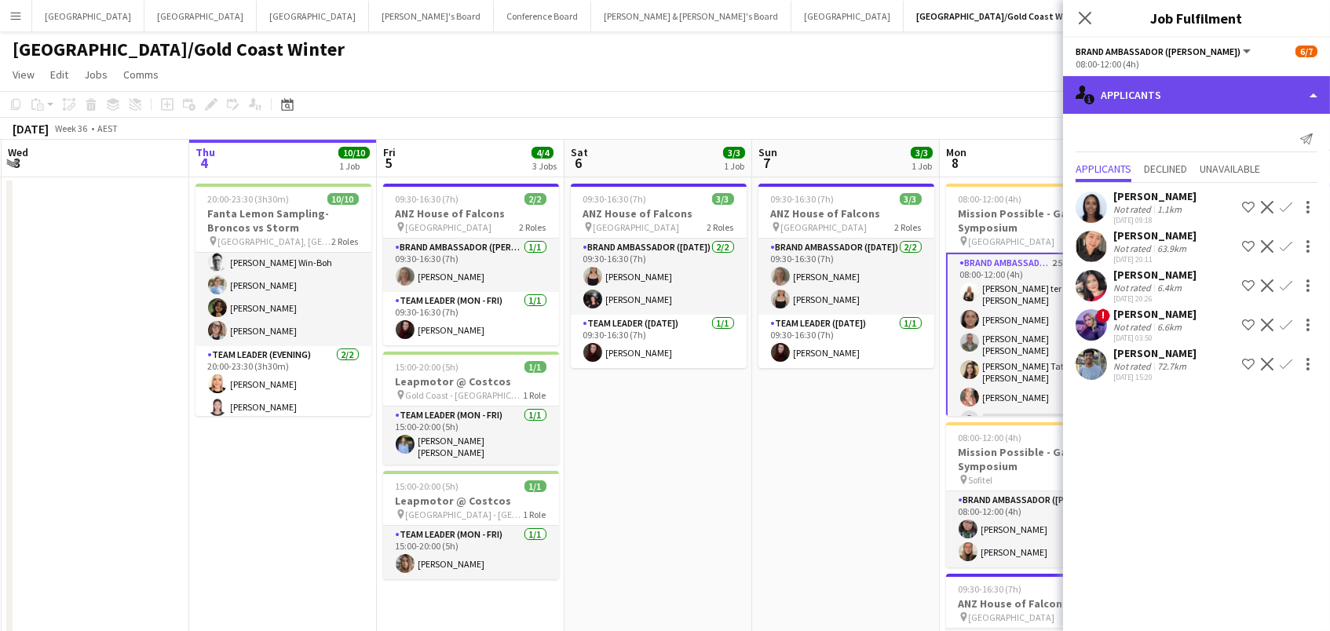
click at [1165, 79] on div "single-neutral-actions-information Applicants" at bounding box center [1196, 95] width 267 height 38
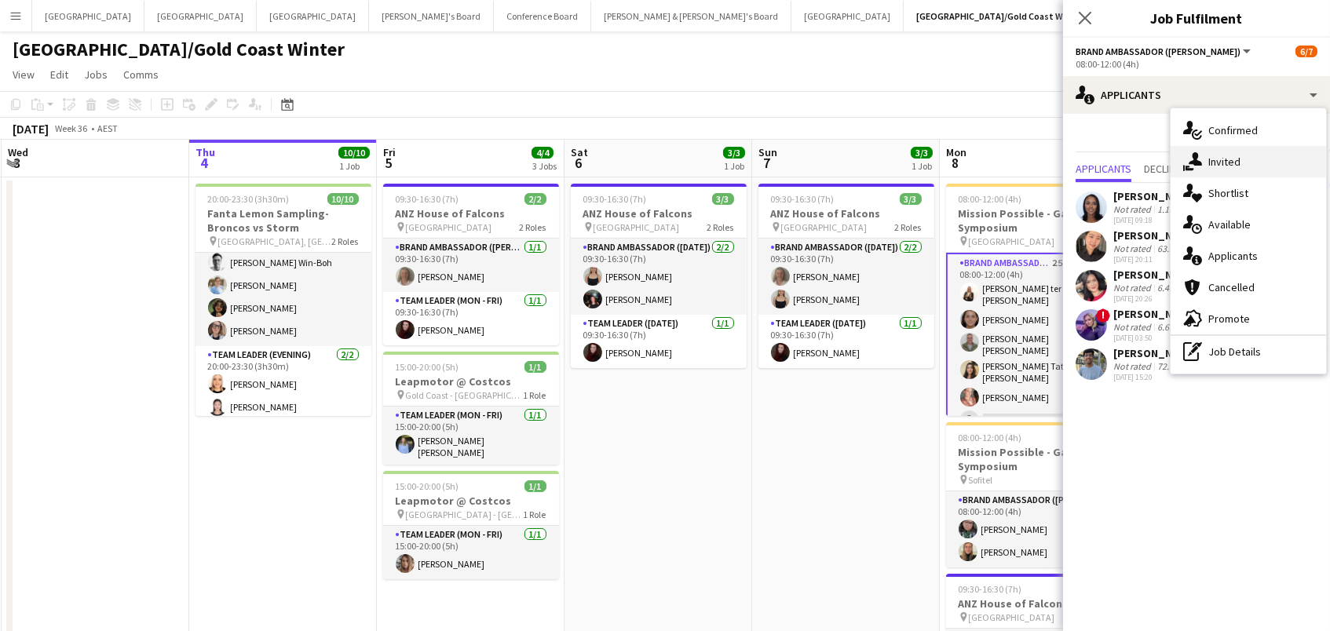
click at [1224, 155] on span "Invited" at bounding box center [1225, 162] width 32 height 14
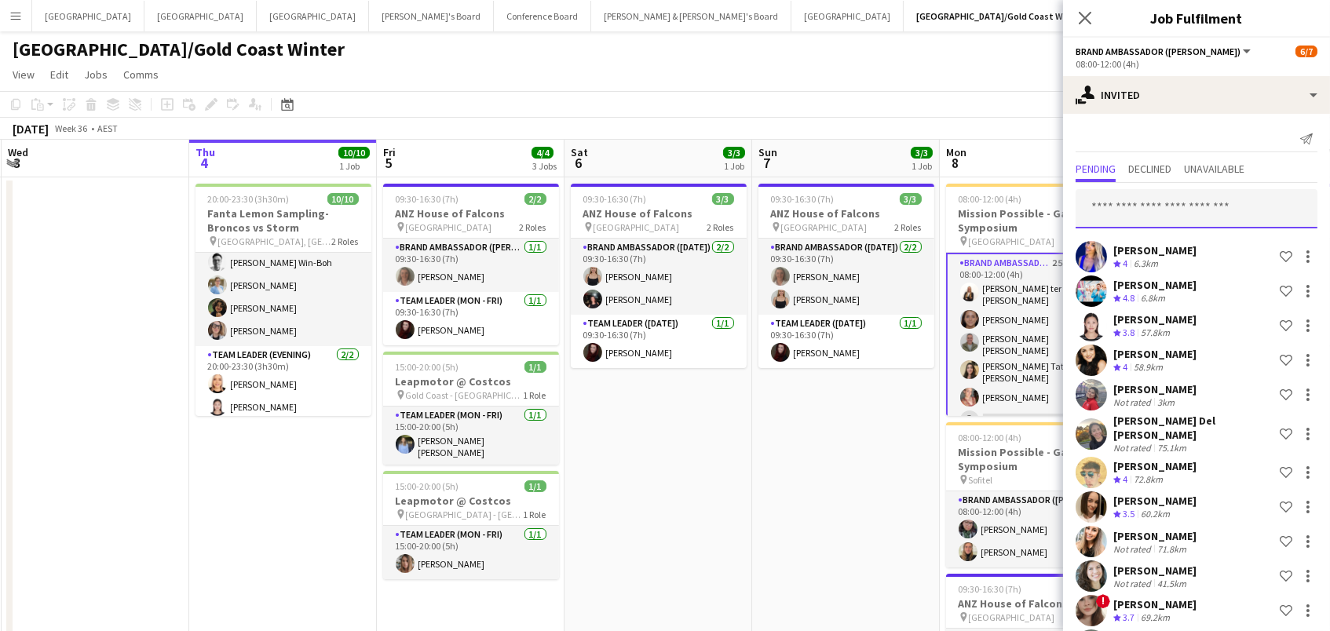
click at [1118, 205] on input "text" at bounding box center [1197, 208] width 242 height 39
click at [1118, 205] on input "********" at bounding box center [1197, 208] width 242 height 39
type input "******"
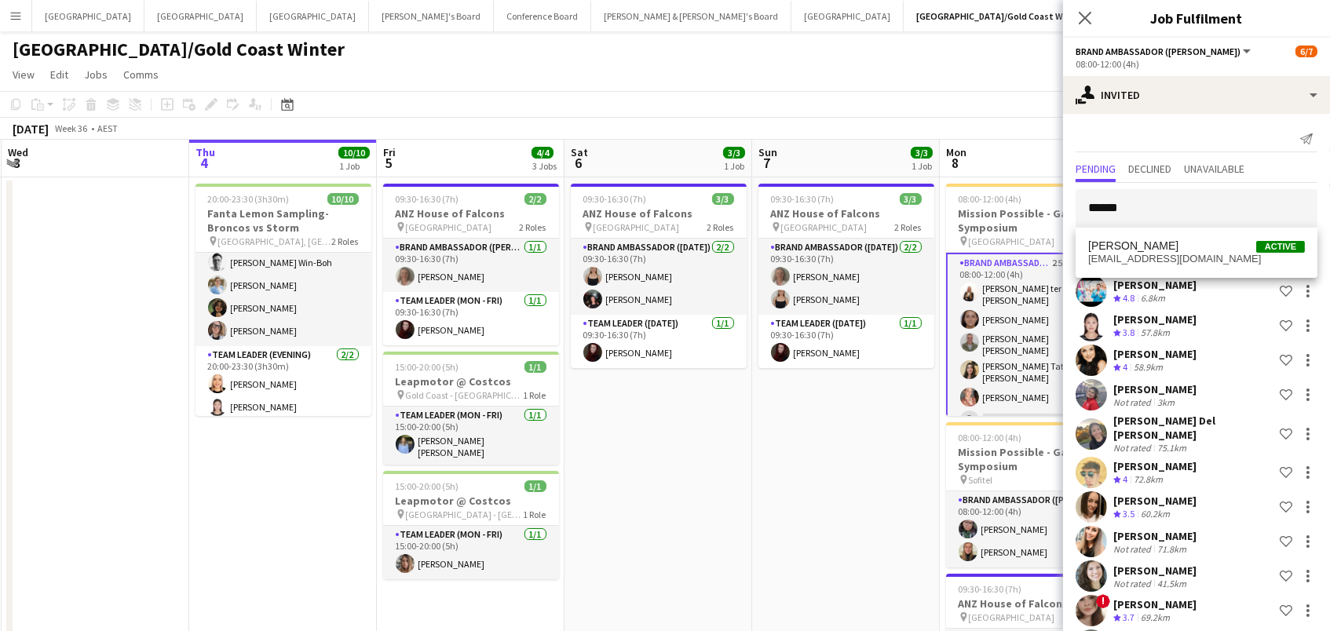
click at [1165, 238] on mat-option "simona deoregi Active deoregisimona@gmail.com" at bounding box center [1197, 253] width 242 height 38
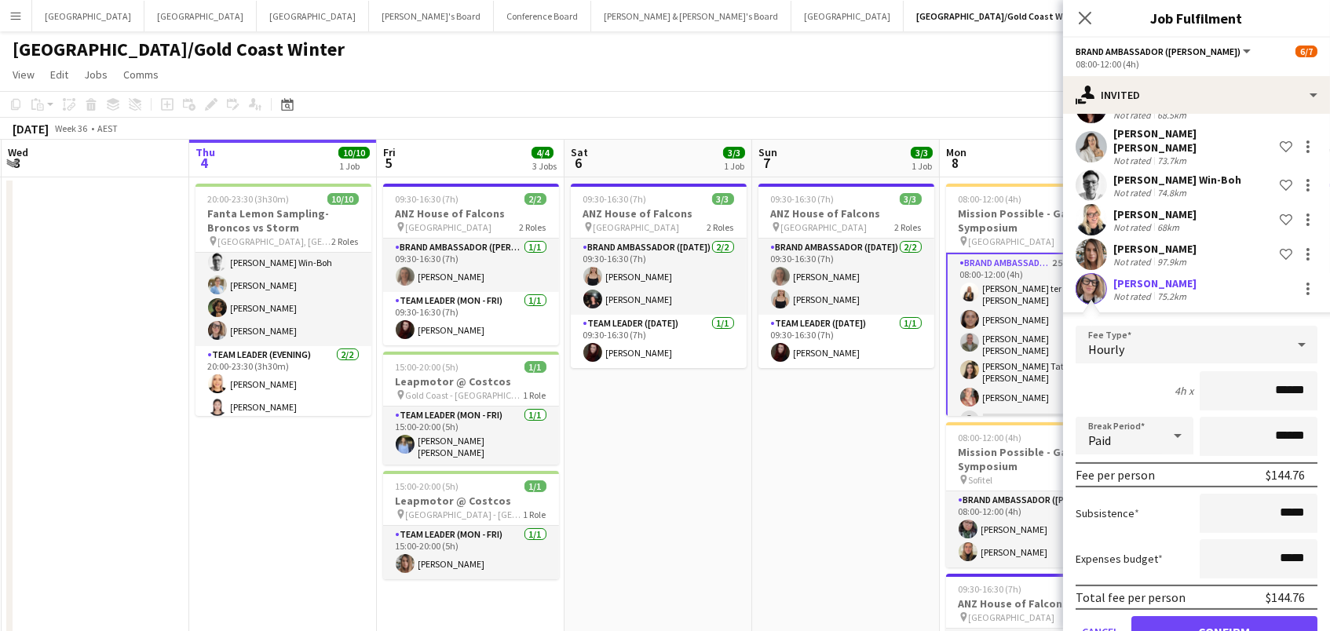
click at [1177, 617] on button "Confirm" at bounding box center [1225, 632] width 186 height 31
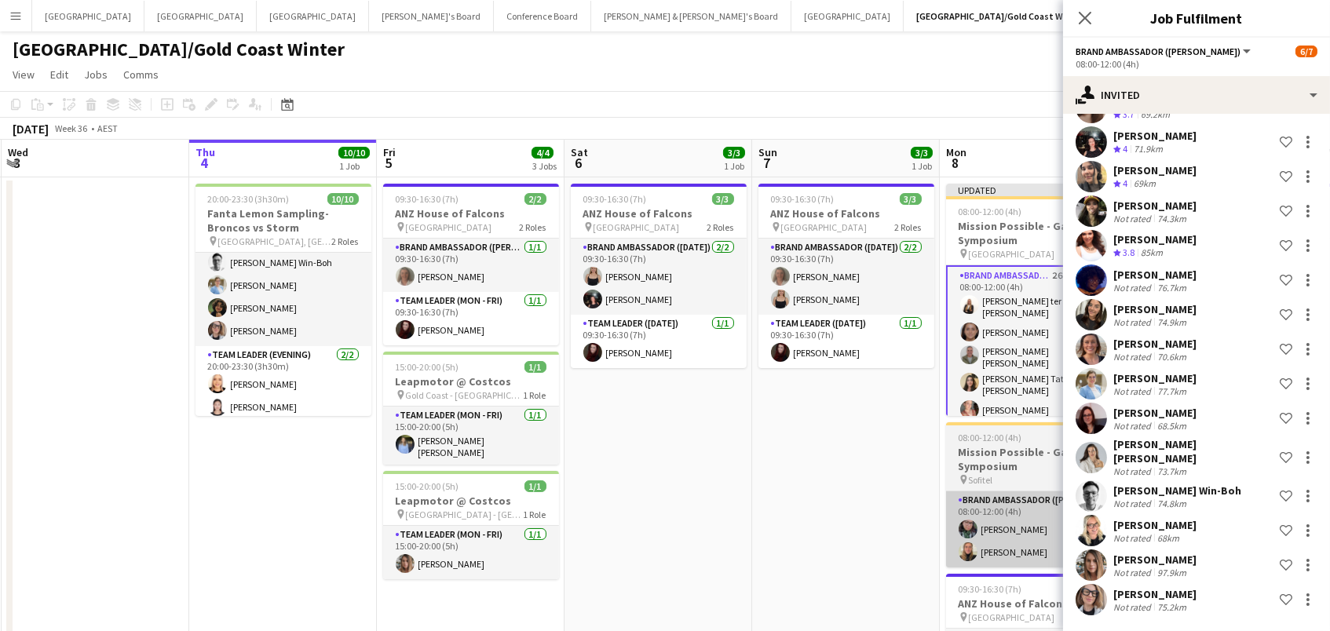
scroll to position [484, 0]
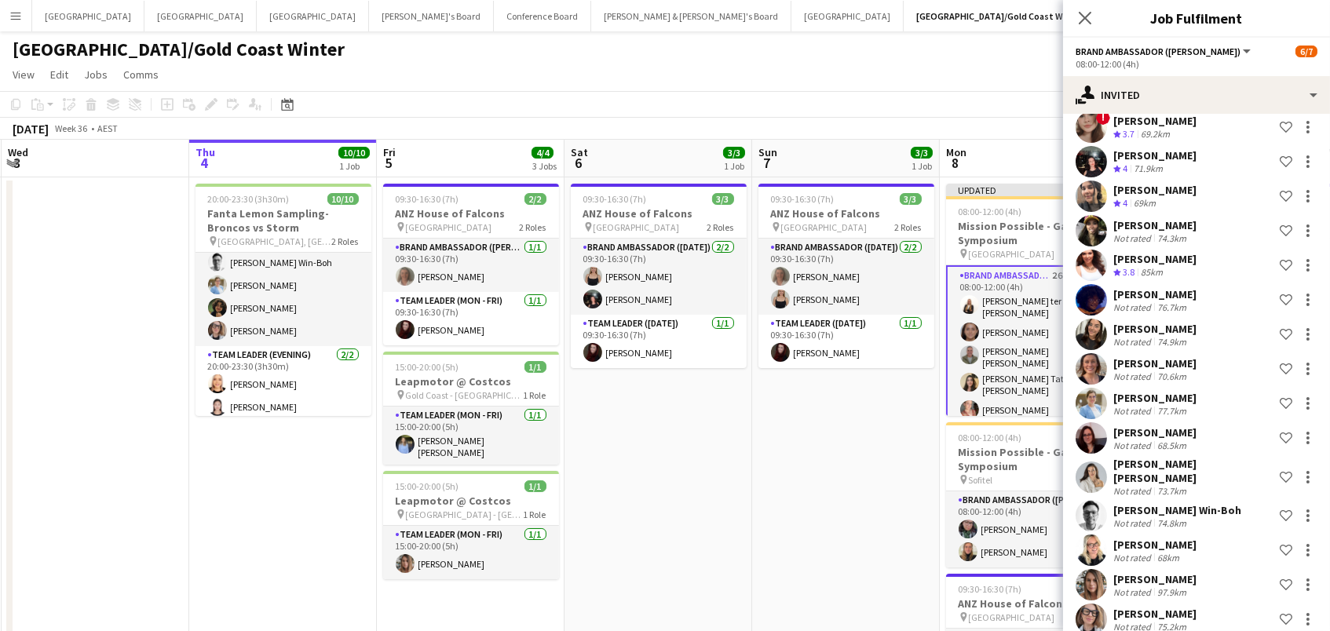
click at [832, 547] on app-date-cell "09:30-16:30 (7h) 3/3 ANZ House of Falcons pin Brisbane 2 Roles Brand Ambassador…" at bounding box center [846, 473] width 188 height 592
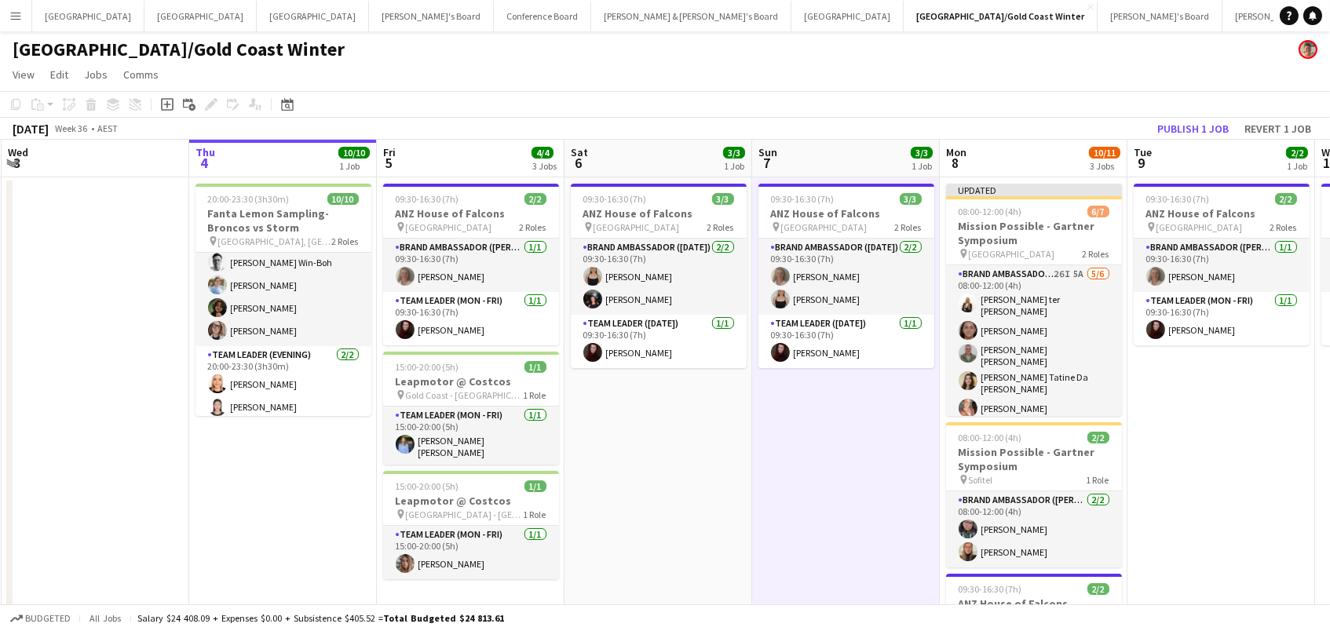
scroll to position [0, 375]
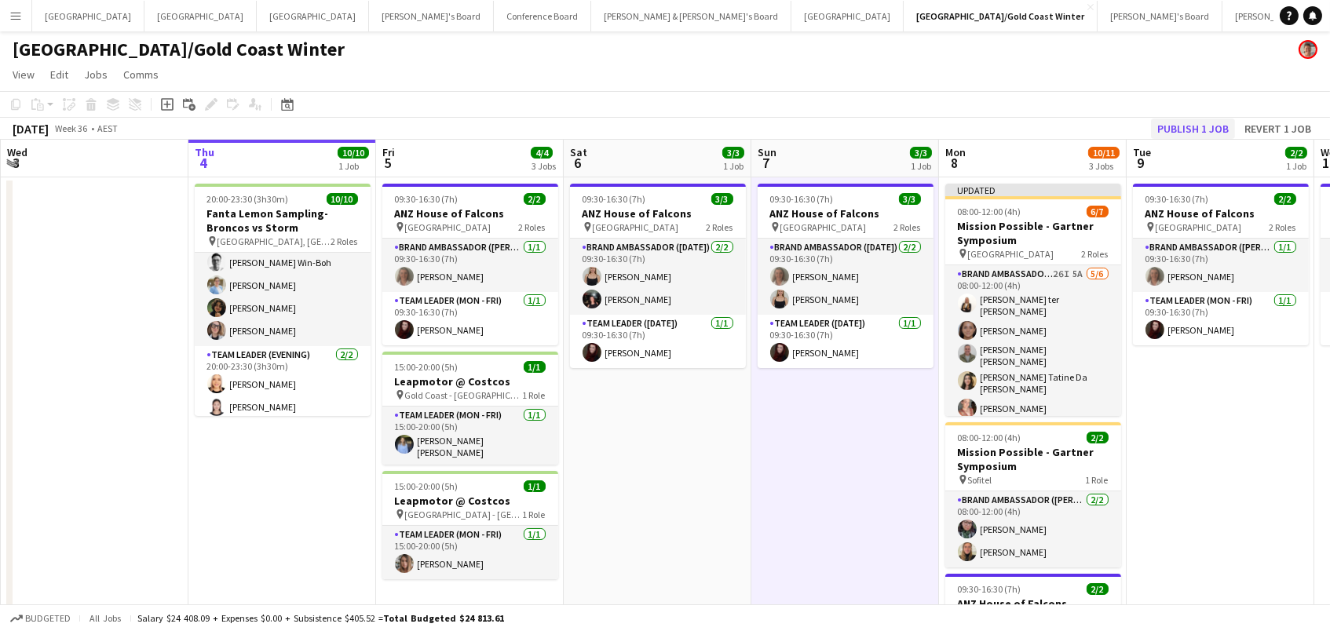
click at [1203, 129] on button "Publish 1 job" at bounding box center [1193, 129] width 84 height 20
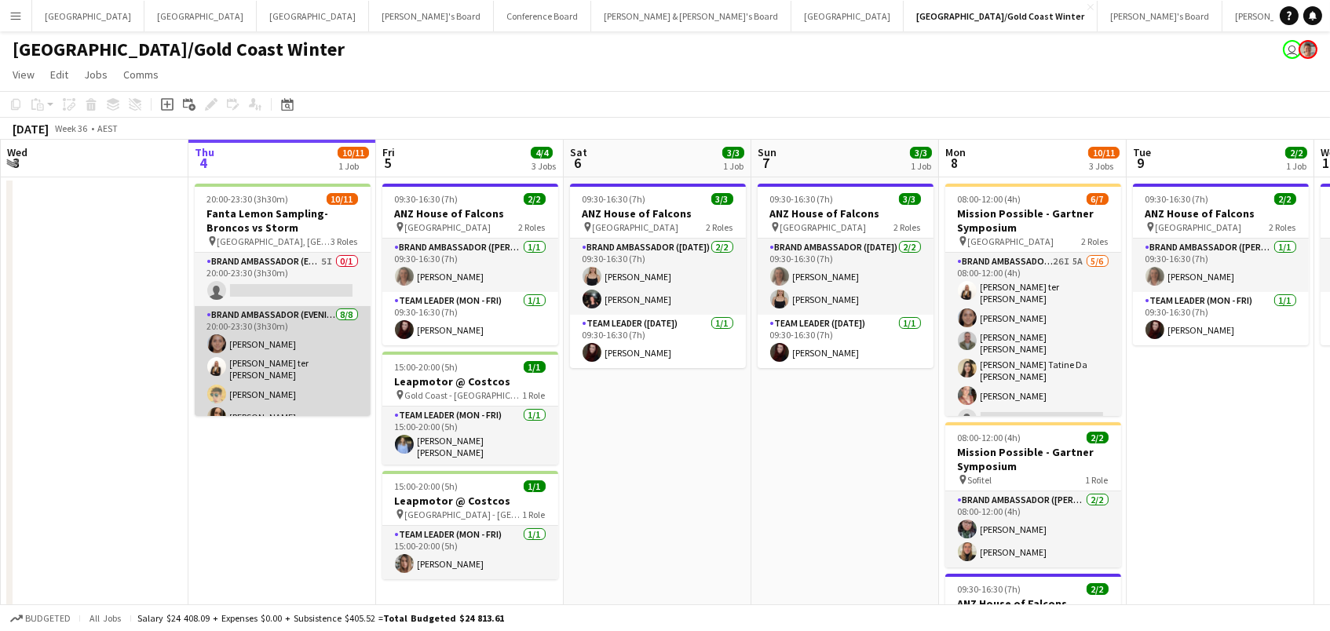
scroll to position [0, 0]
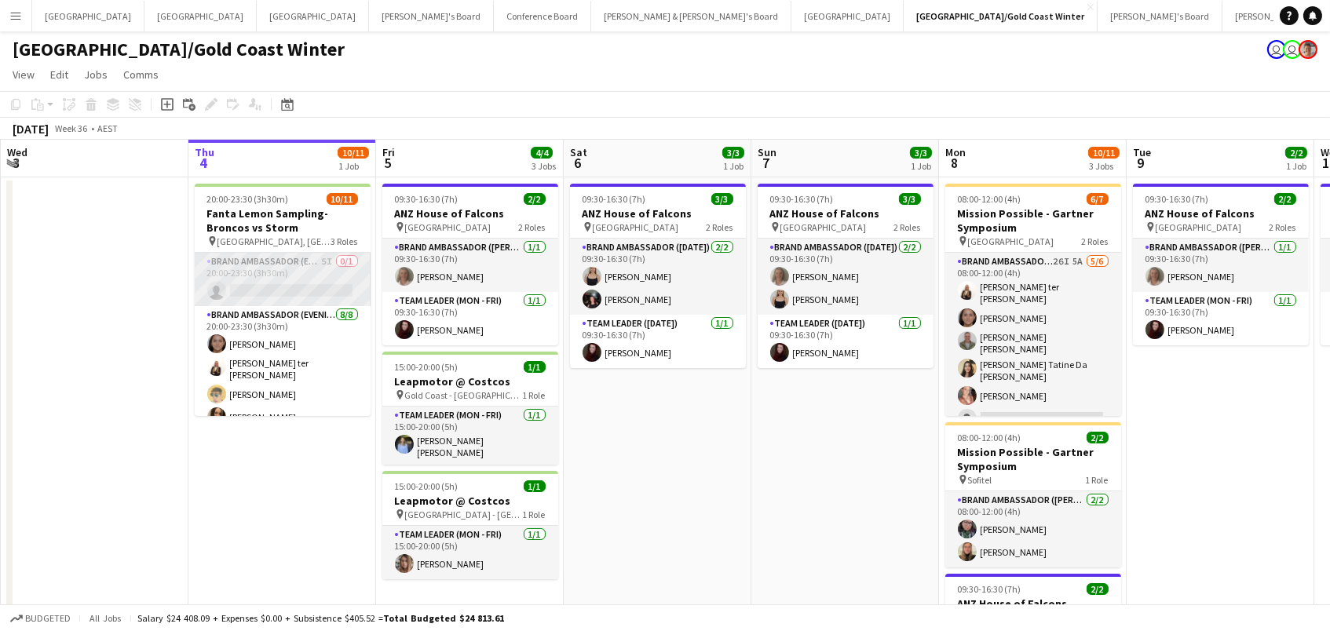
click at [339, 274] on app-card-role "Brand Ambassador (Evening) 5I 0/1 20:00-23:30 (3h30m) single-neutral-actions" at bounding box center [283, 279] width 176 height 53
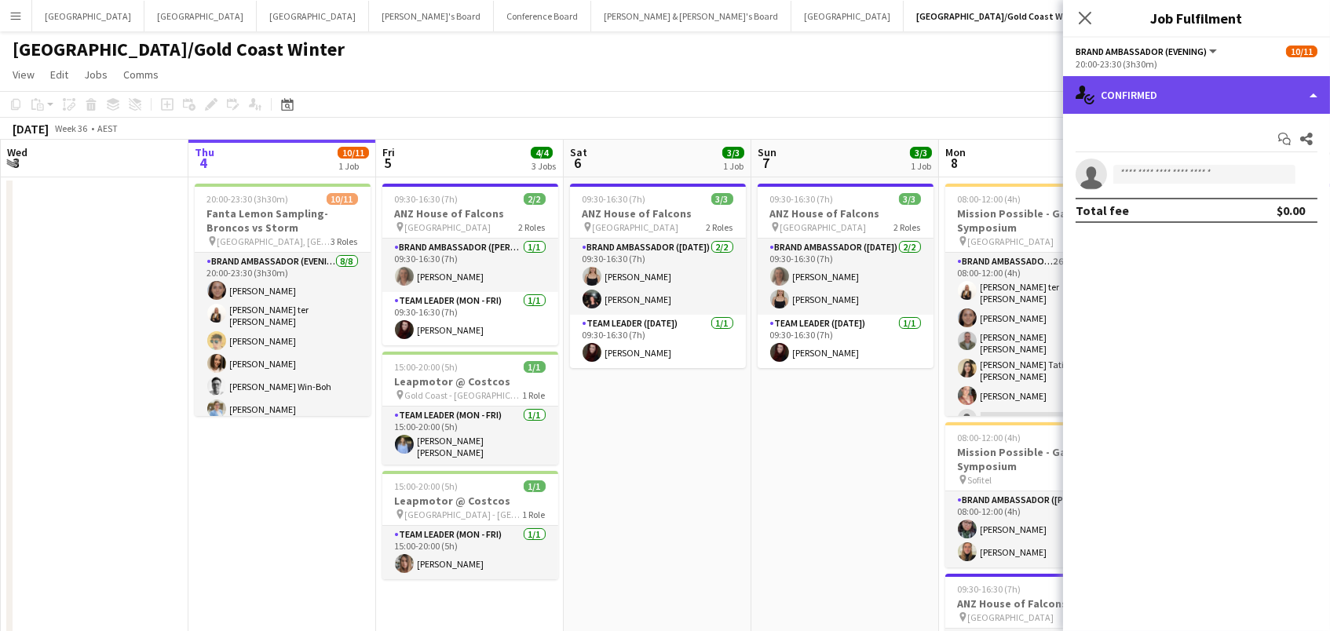
click at [1175, 91] on div "single-neutral-actions-check-2 Confirmed" at bounding box center [1196, 95] width 267 height 38
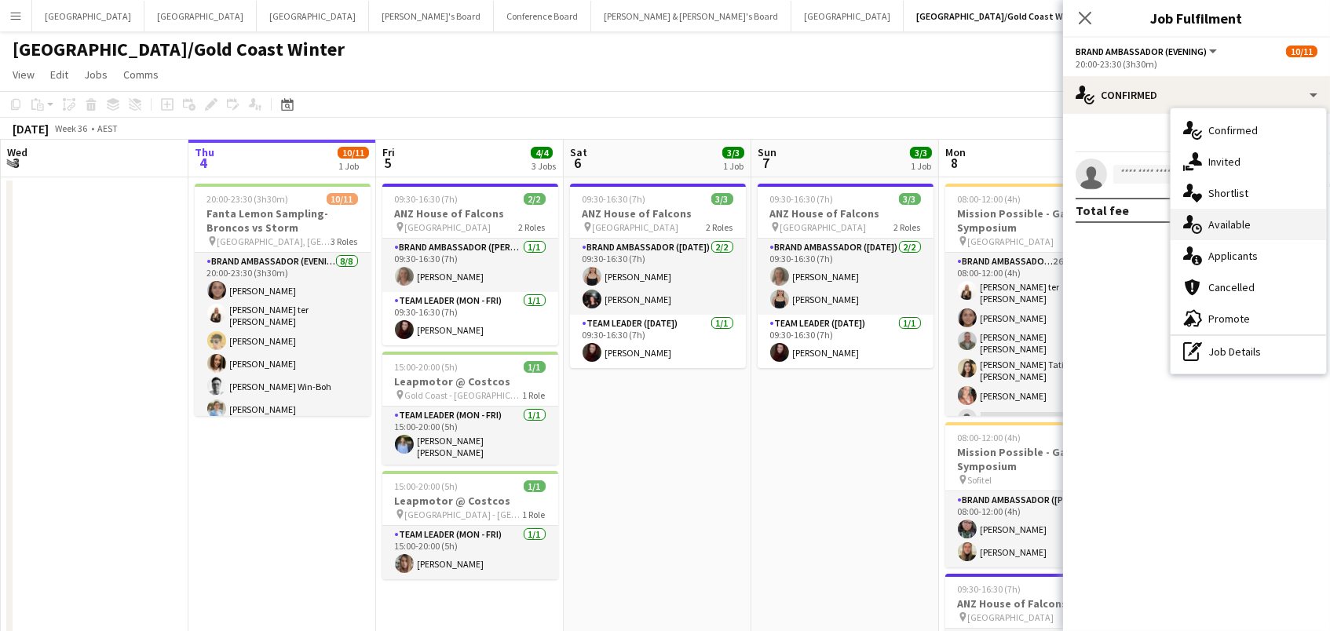
click at [1215, 232] on div "single-neutral-actions-upload Available" at bounding box center [1249, 224] width 156 height 31
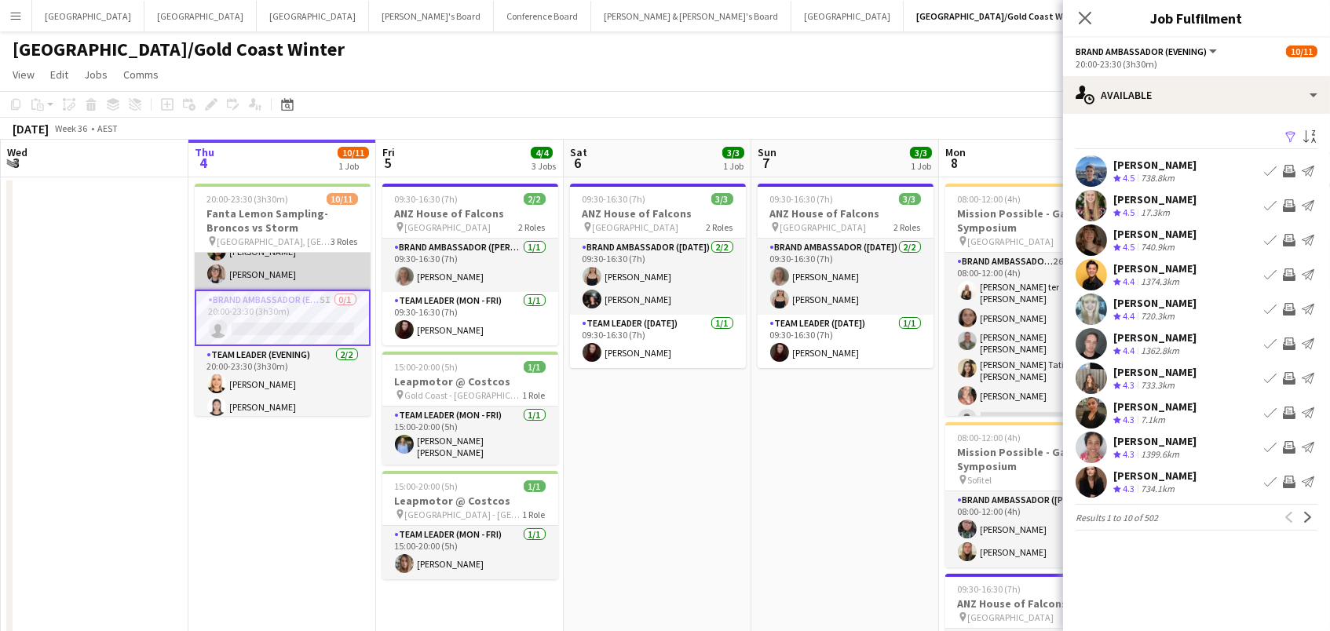
scroll to position [180, 0]
click at [1291, 137] on app-icon "Filter" at bounding box center [1291, 137] width 13 height 15
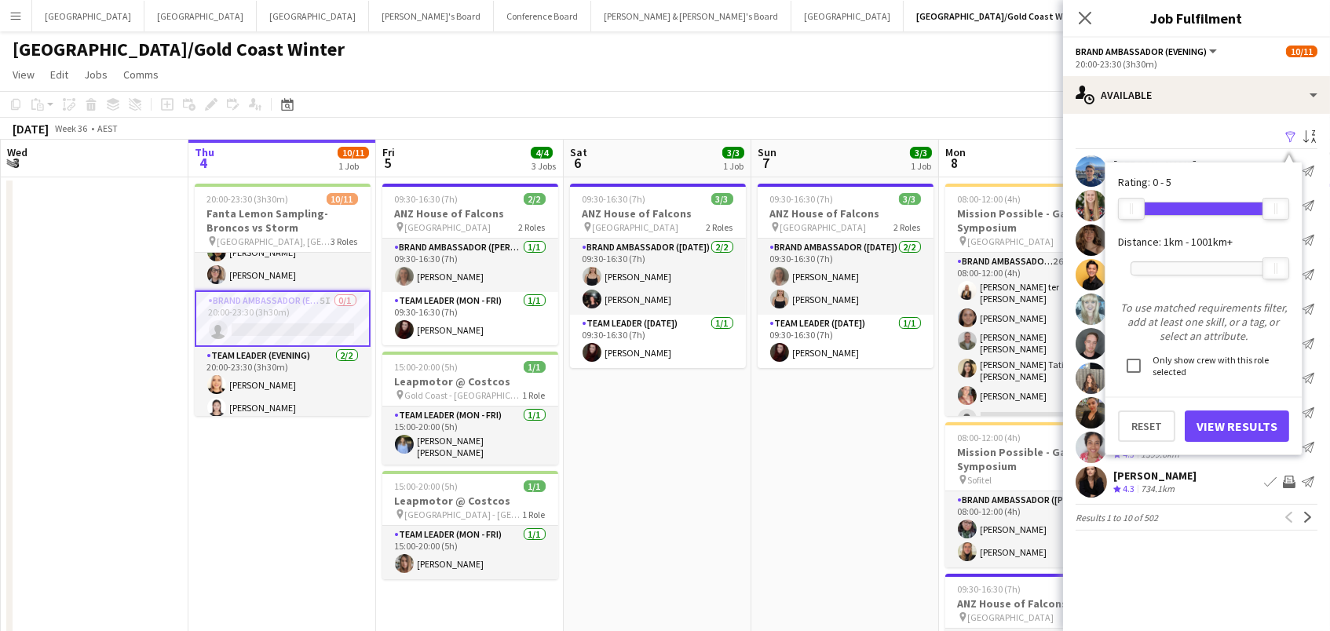
click at [1165, 265] on div at bounding box center [1204, 268] width 145 height 13
click at [1180, 273] on div at bounding box center [1171, 268] width 25 height 20
click at [1213, 421] on button "View Results" at bounding box center [1237, 426] width 104 height 31
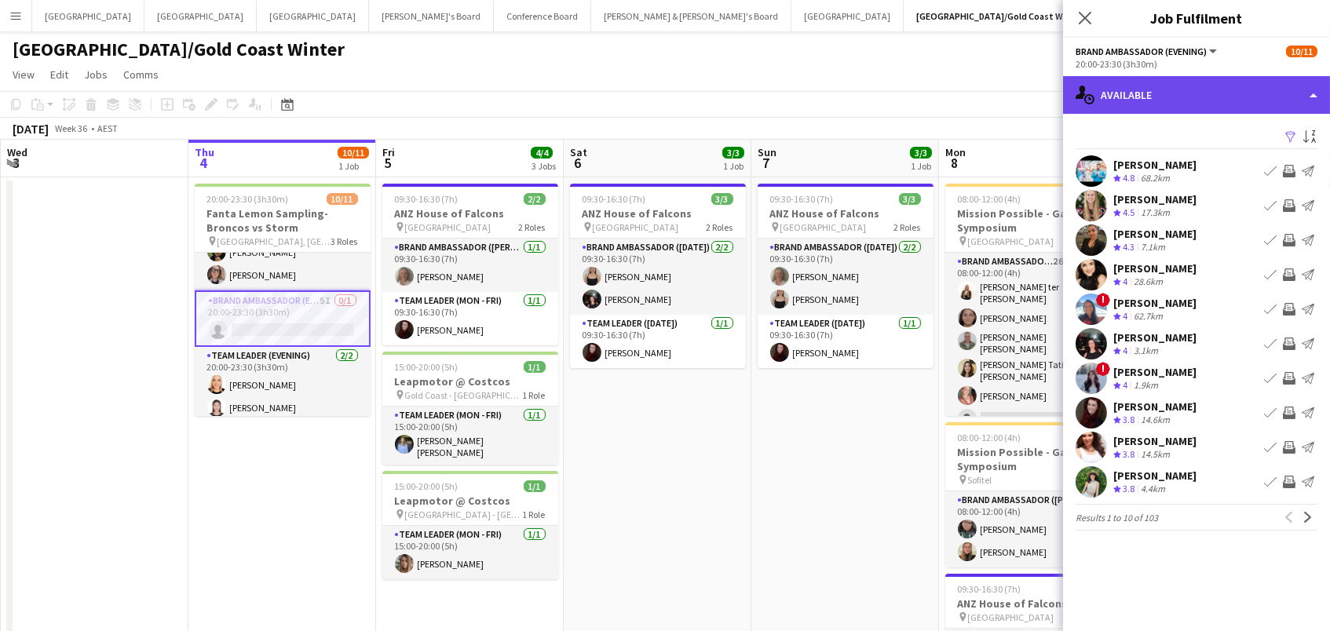
click at [1187, 95] on div "single-neutral-actions-upload Available" at bounding box center [1196, 95] width 267 height 38
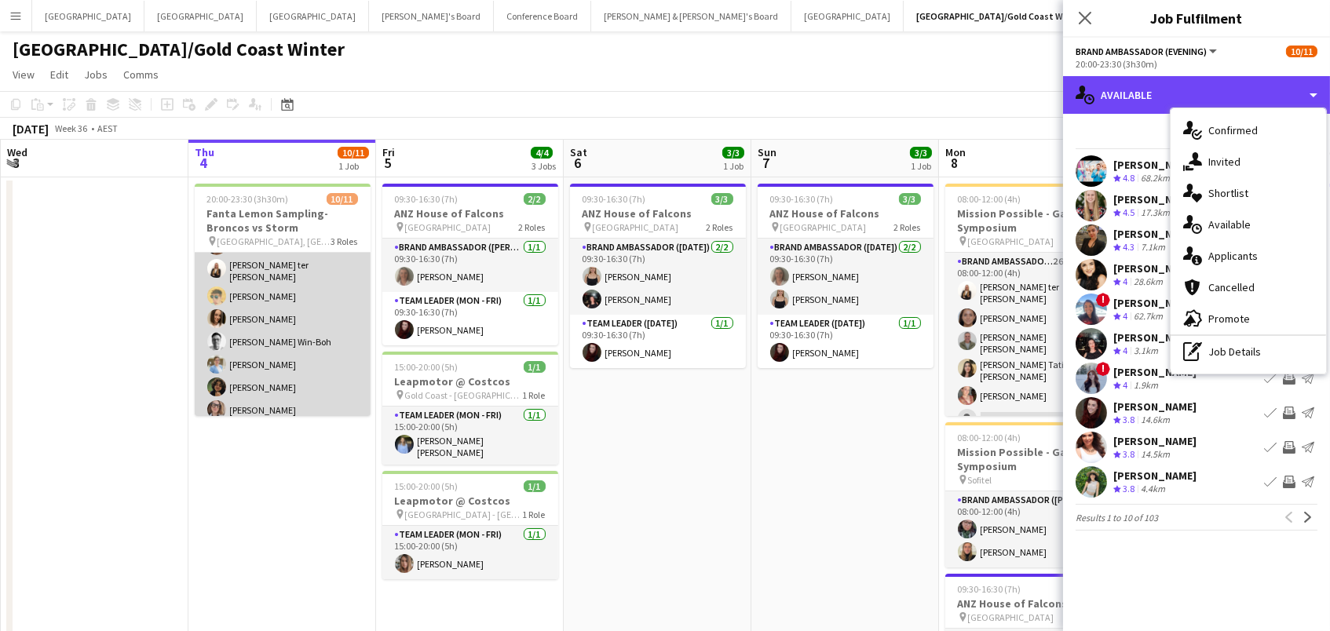
scroll to position [60, 0]
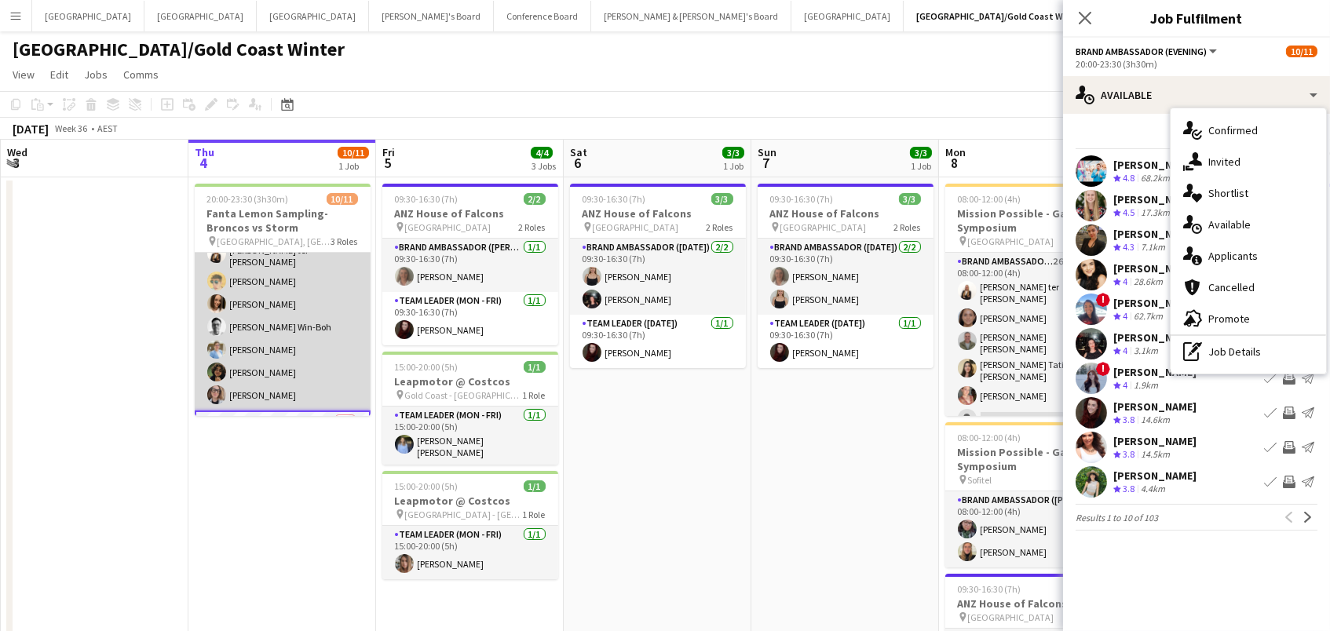
click at [285, 368] on app-card-role "Brand Ambassador (Evening) 8/8 20:00-23:30 (3h30m) Leyre Ginard Raquel ter Haar…" at bounding box center [283, 302] width 176 height 218
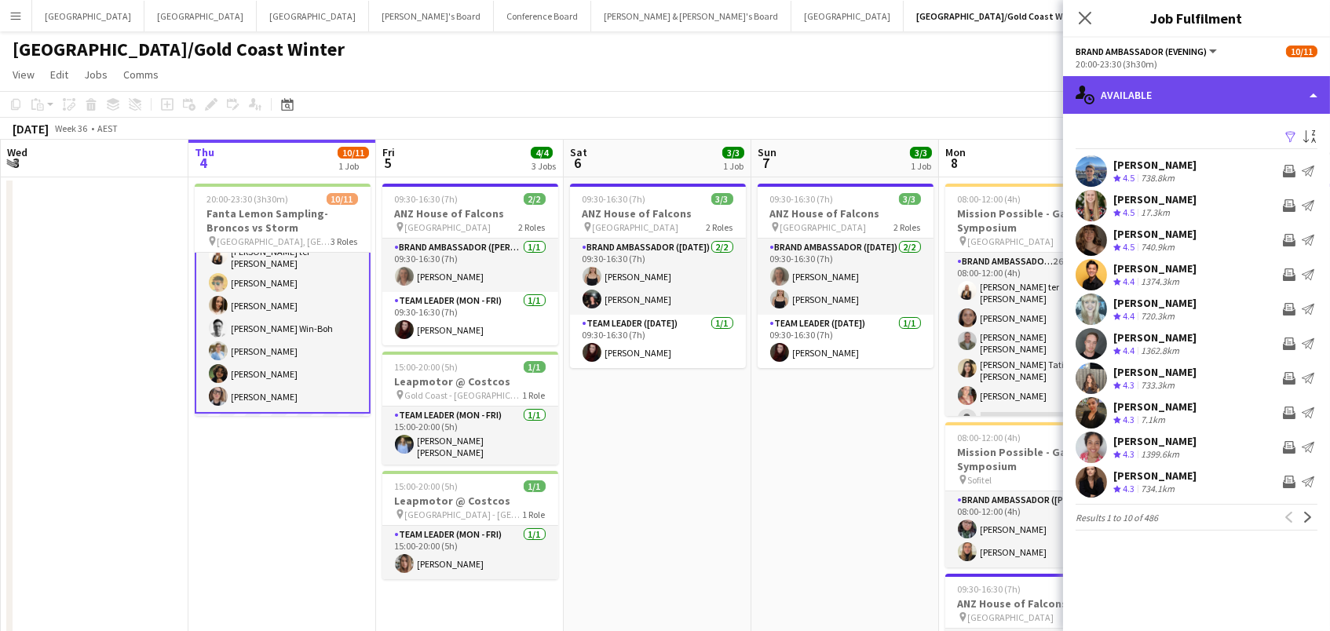
click at [1137, 100] on div "single-neutral-actions-upload Available" at bounding box center [1196, 95] width 267 height 38
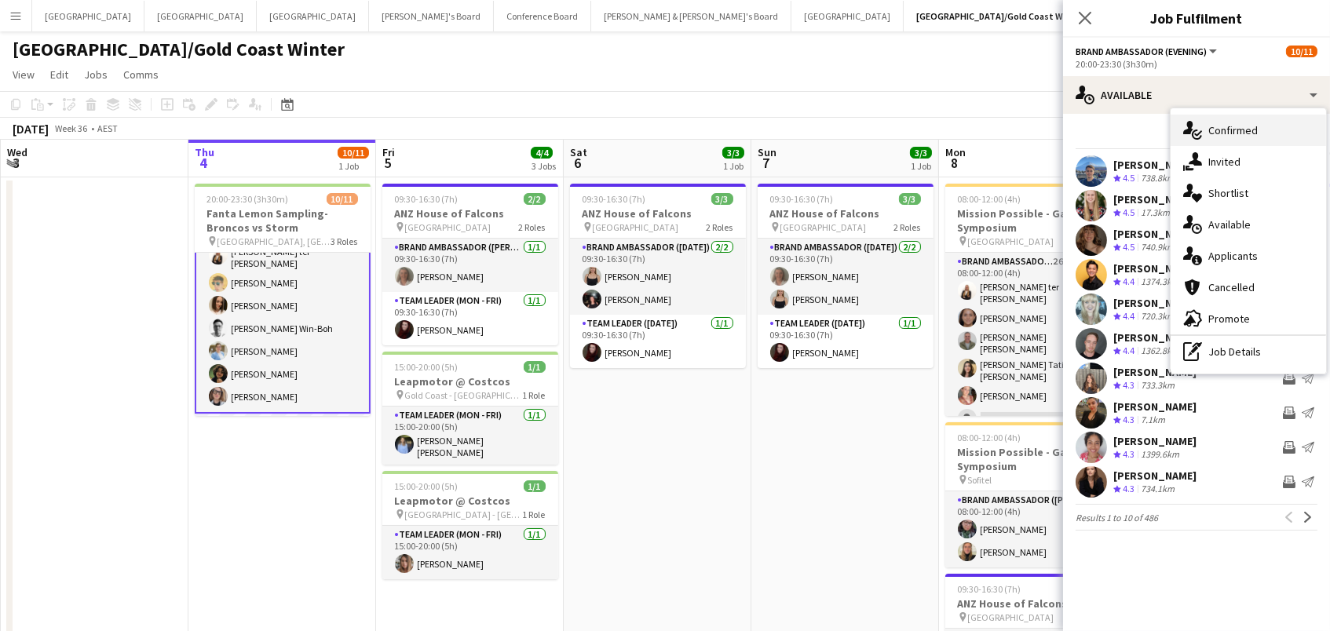
click at [1187, 130] on icon at bounding box center [1189, 127] width 10 height 13
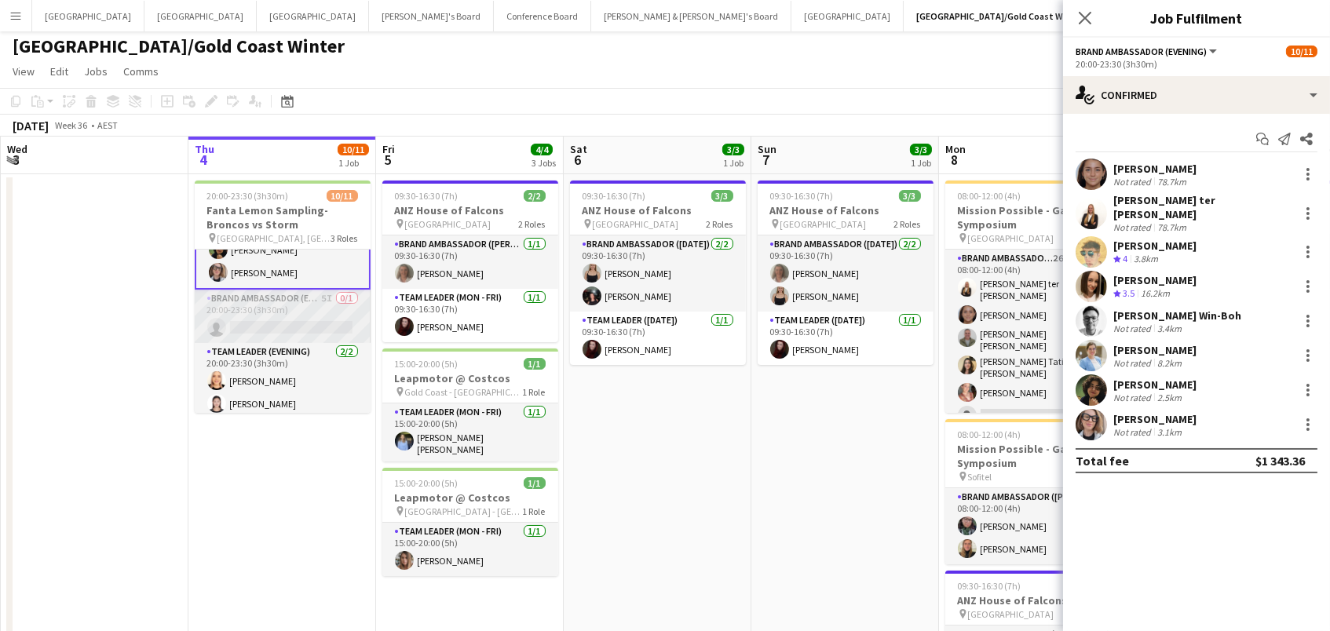
scroll to position [180, 0]
click at [300, 312] on app-card-role "Brand Ambassador (Evening) 5I 0/1 20:00-23:30 (3h30m) single-neutral-actions" at bounding box center [283, 317] width 176 height 53
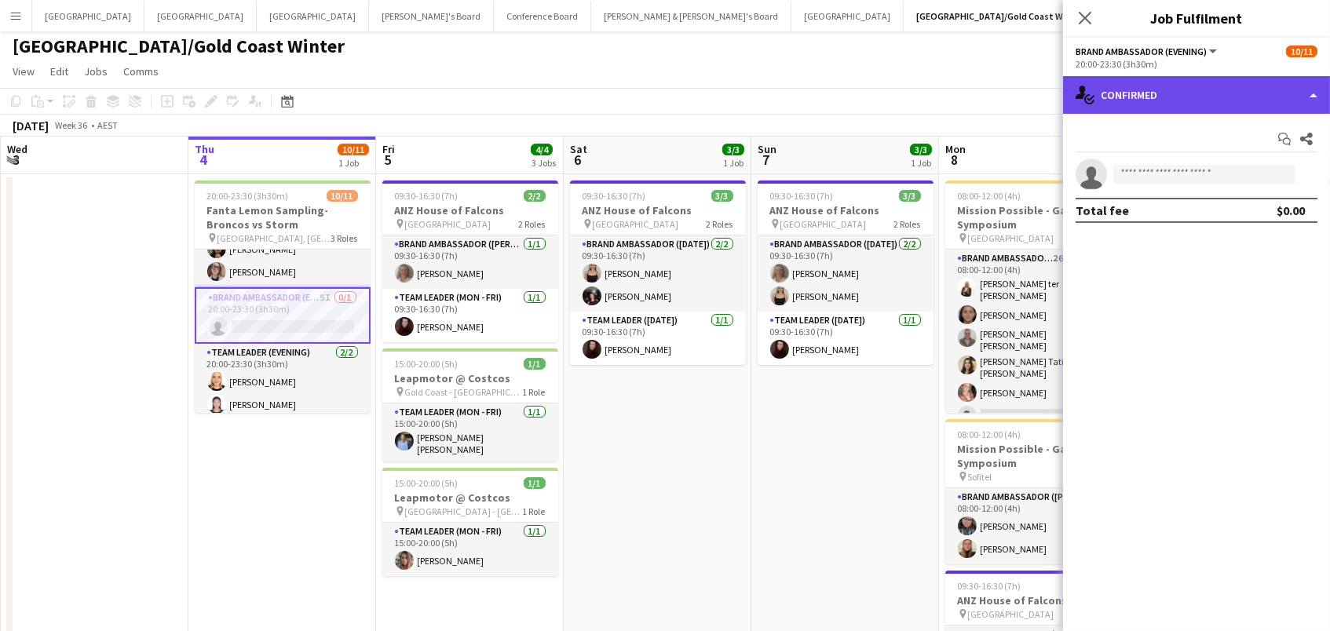
click at [1133, 82] on div "single-neutral-actions-check-2 Confirmed" at bounding box center [1196, 95] width 267 height 38
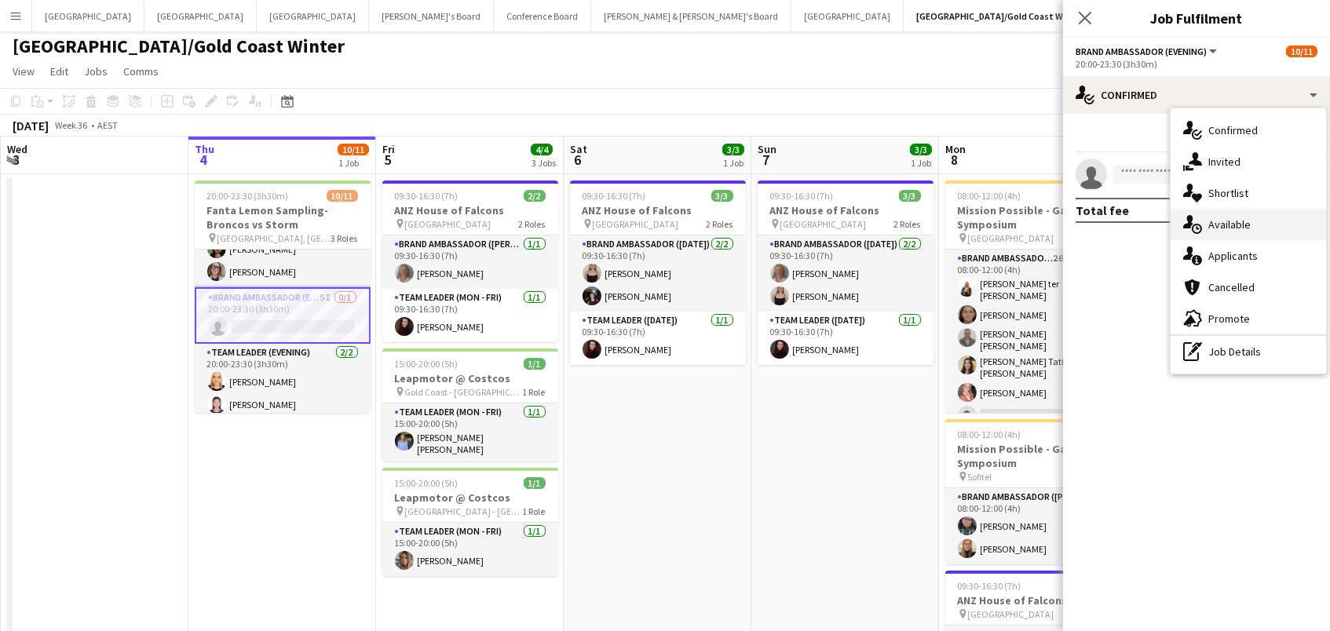
click at [1290, 217] on div "single-neutral-actions-upload Available" at bounding box center [1249, 224] width 156 height 31
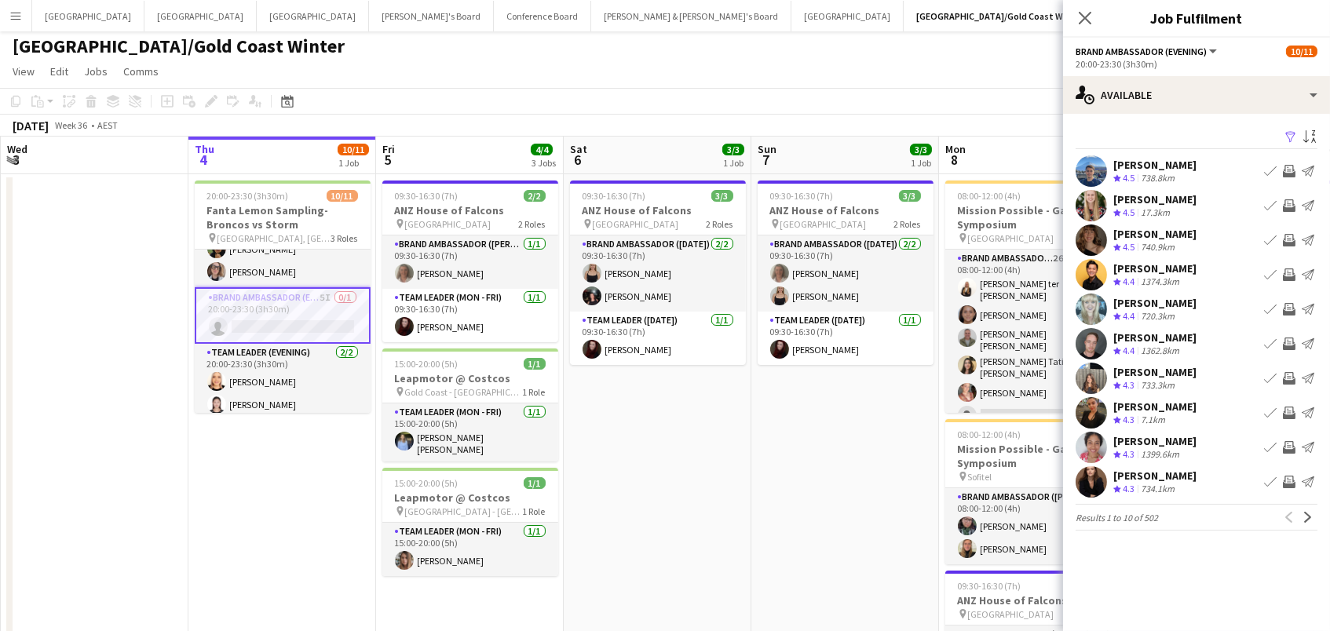
click at [1290, 130] on app-icon "Filter" at bounding box center [1291, 137] width 13 height 15
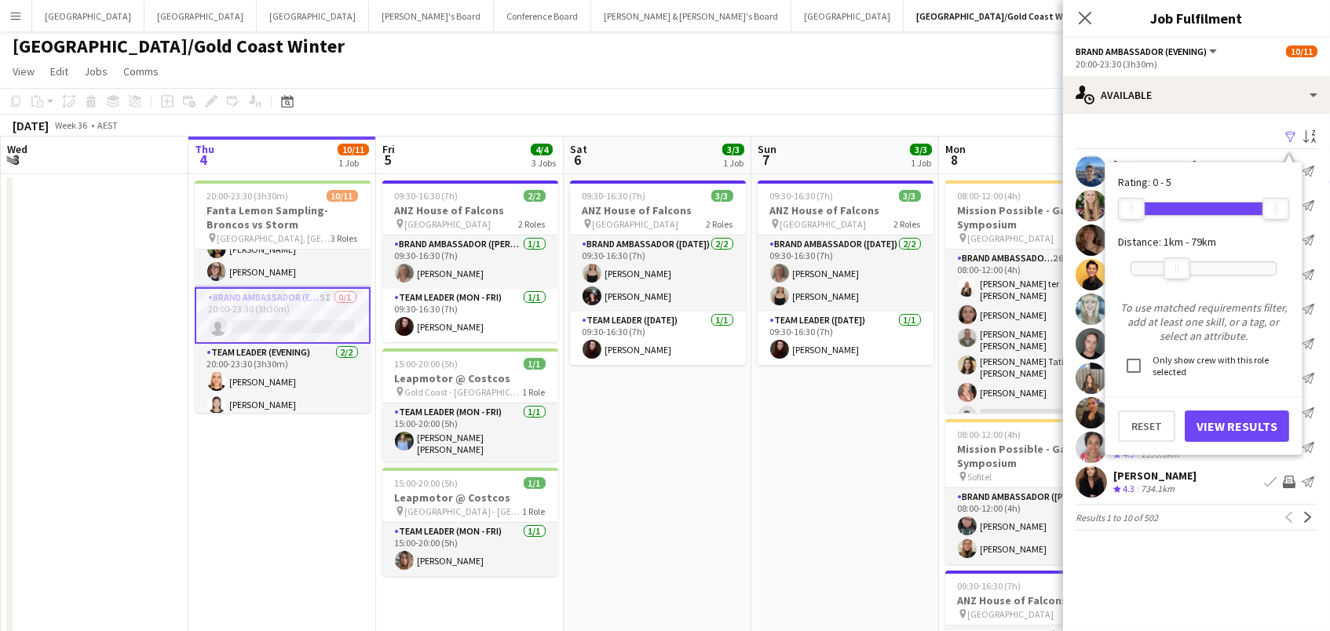
click at [1177, 269] on div at bounding box center [1204, 268] width 145 height 13
click at [1259, 436] on button "View Results" at bounding box center [1237, 426] width 104 height 31
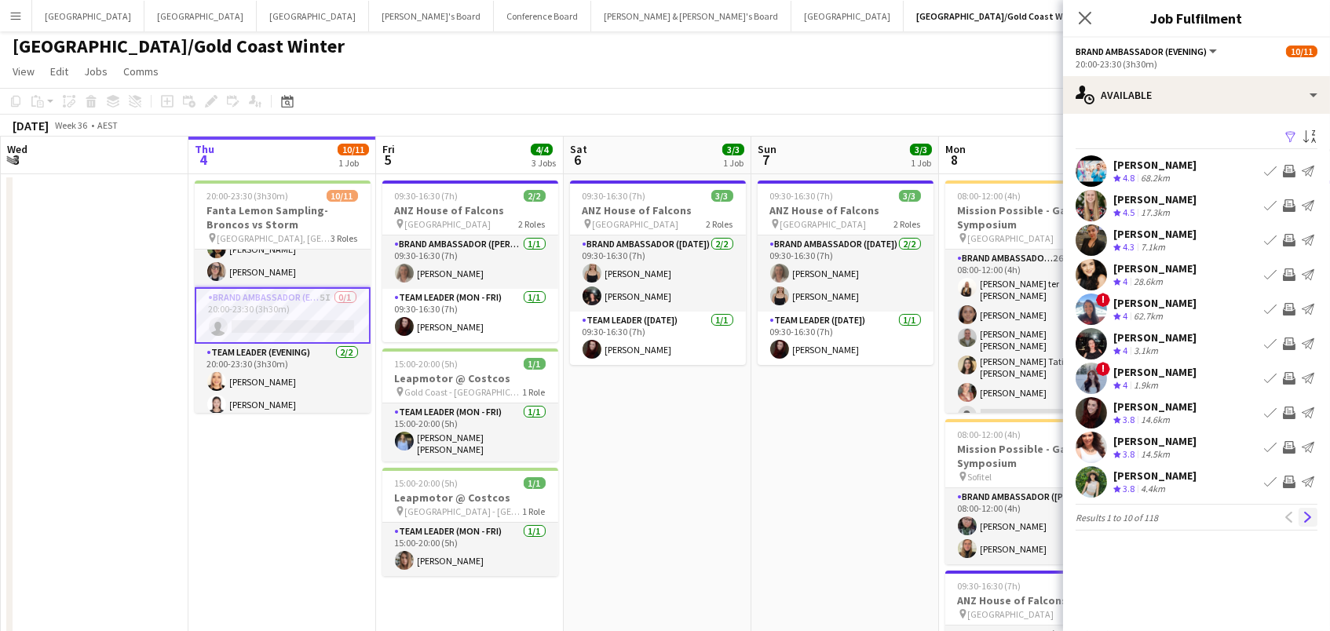
click at [1312, 516] on app-icon "Next" at bounding box center [1308, 517] width 11 height 11
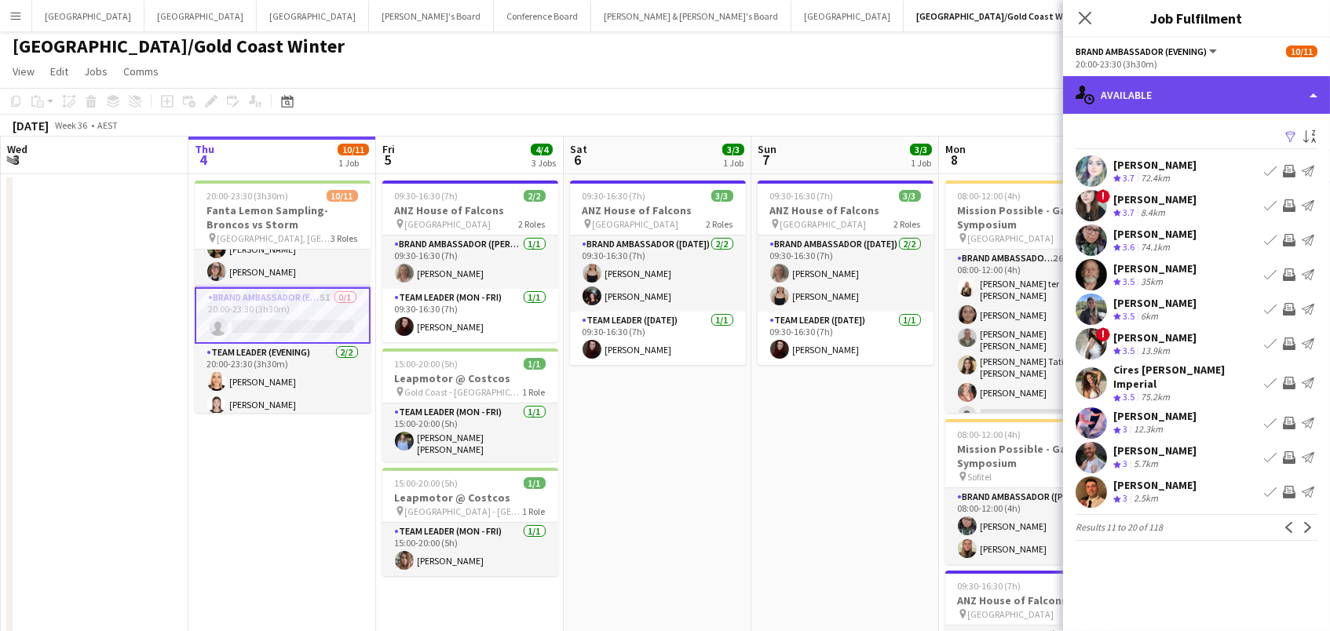
click at [1169, 88] on div "single-neutral-actions-upload Available" at bounding box center [1196, 95] width 267 height 38
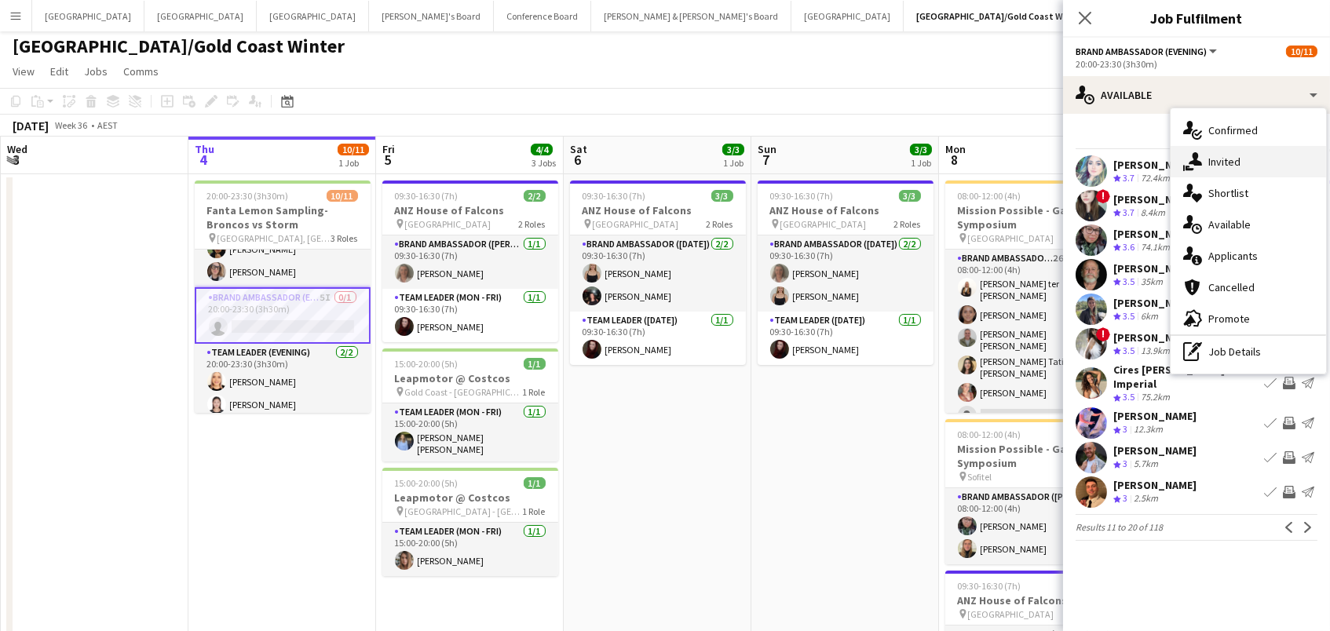
click at [1201, 163] on icon at bounding box center [1195, 158] width 13 height 13
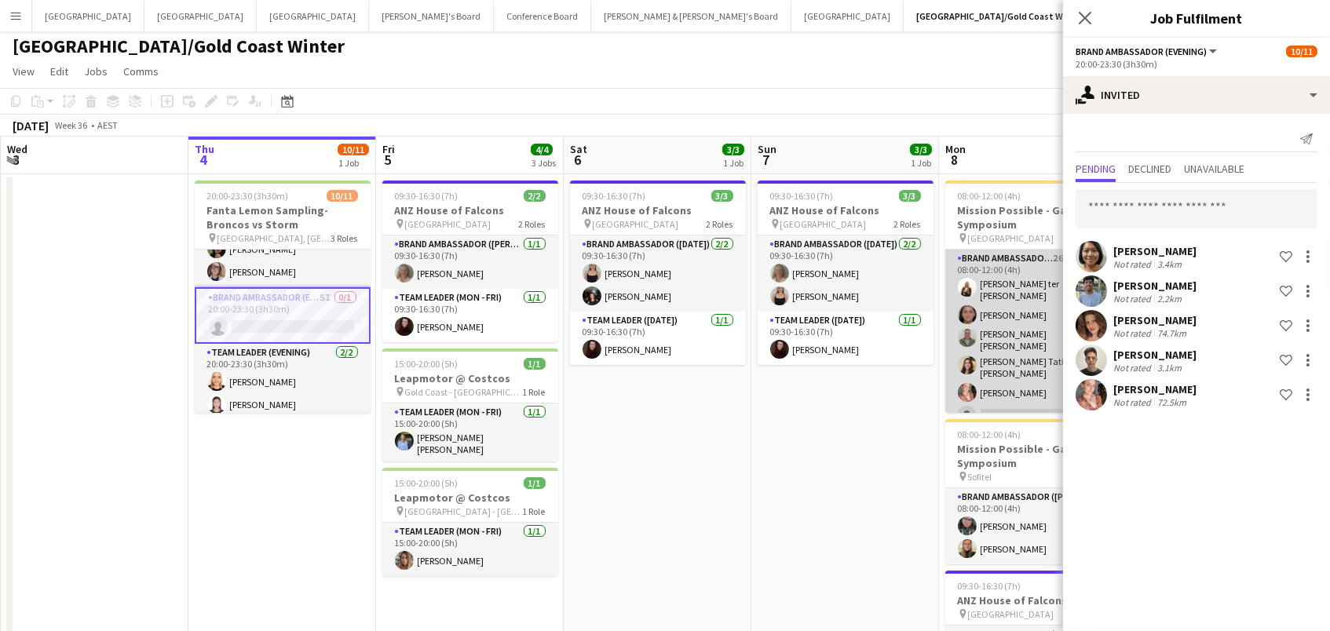
click at [983, 364] on app-card-role "Brand Ambassador (Mon - Fri) 26I 5A 5/6 08:00-12:00 (4h) Raquel ter Haar Leyre …" at bounding box center [1034, 340] width 176 height 181
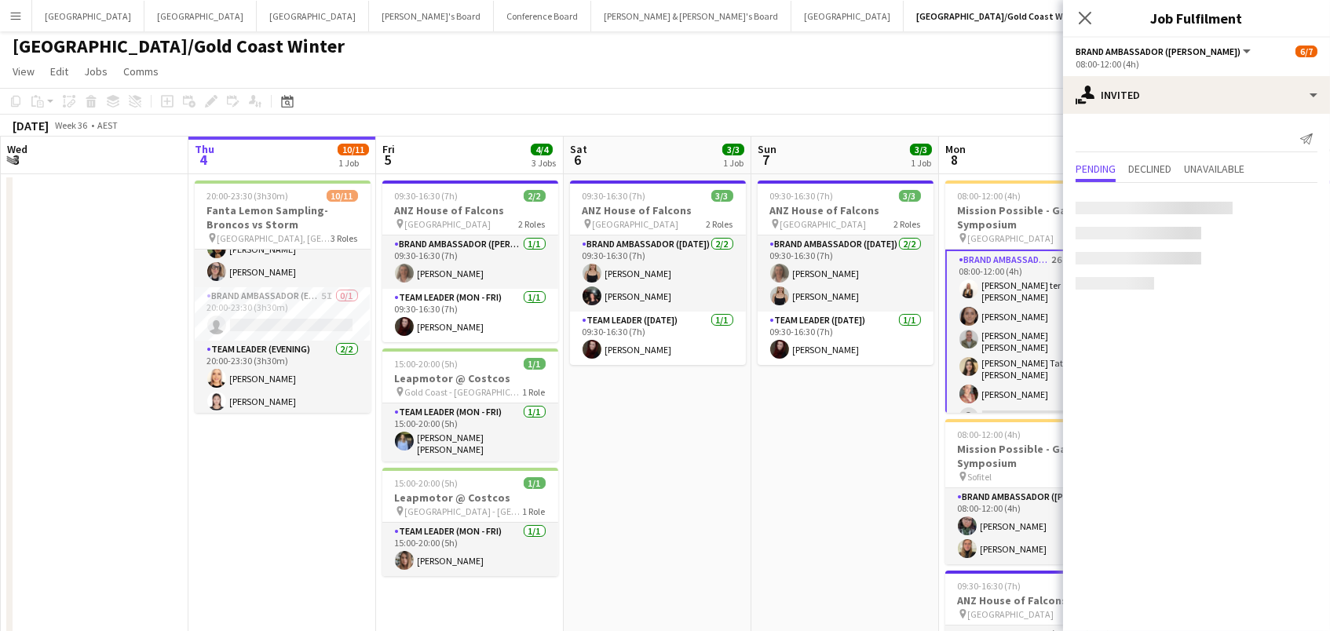
scroll to position [177, 0]
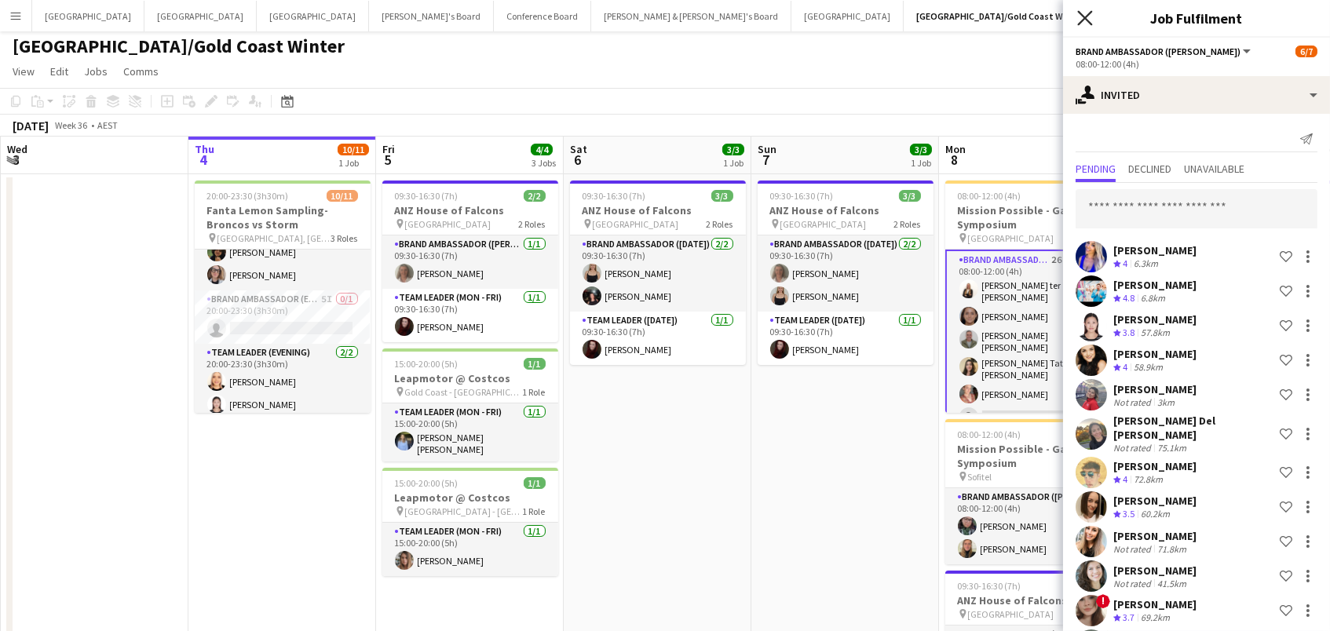
click at [1083, 21] on icon "Close pop-in" at bounding box center [1085, 17] width 15 height 15
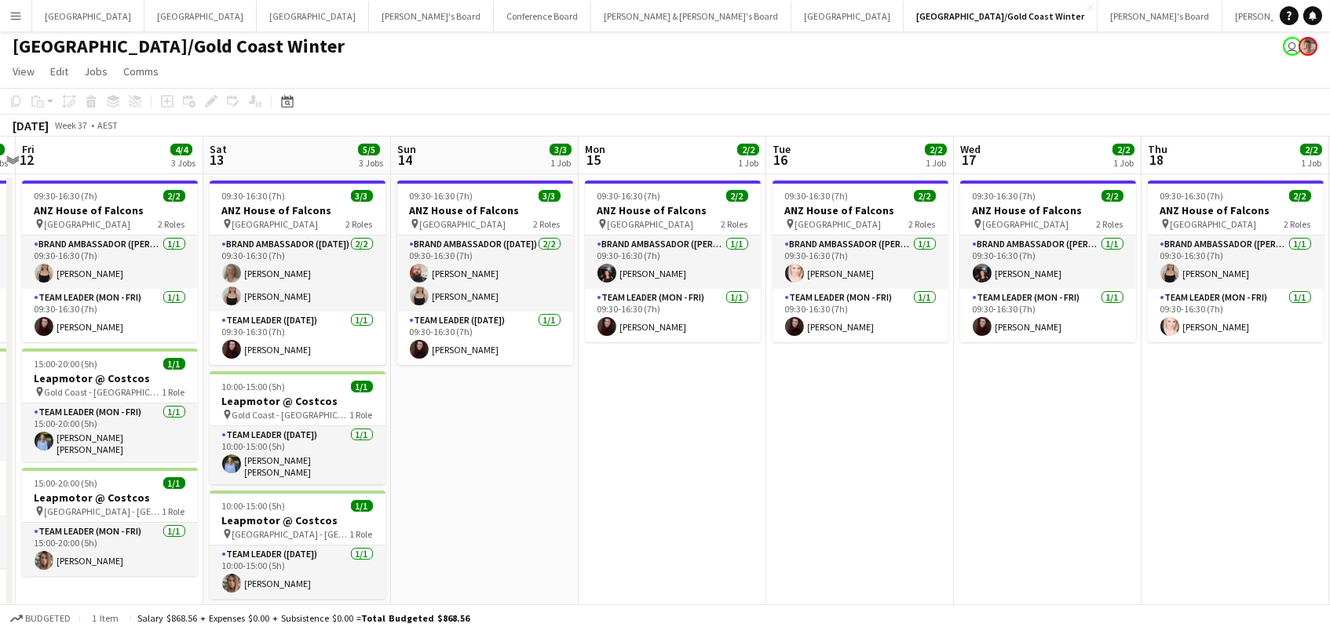
scroll to position [0, 449]
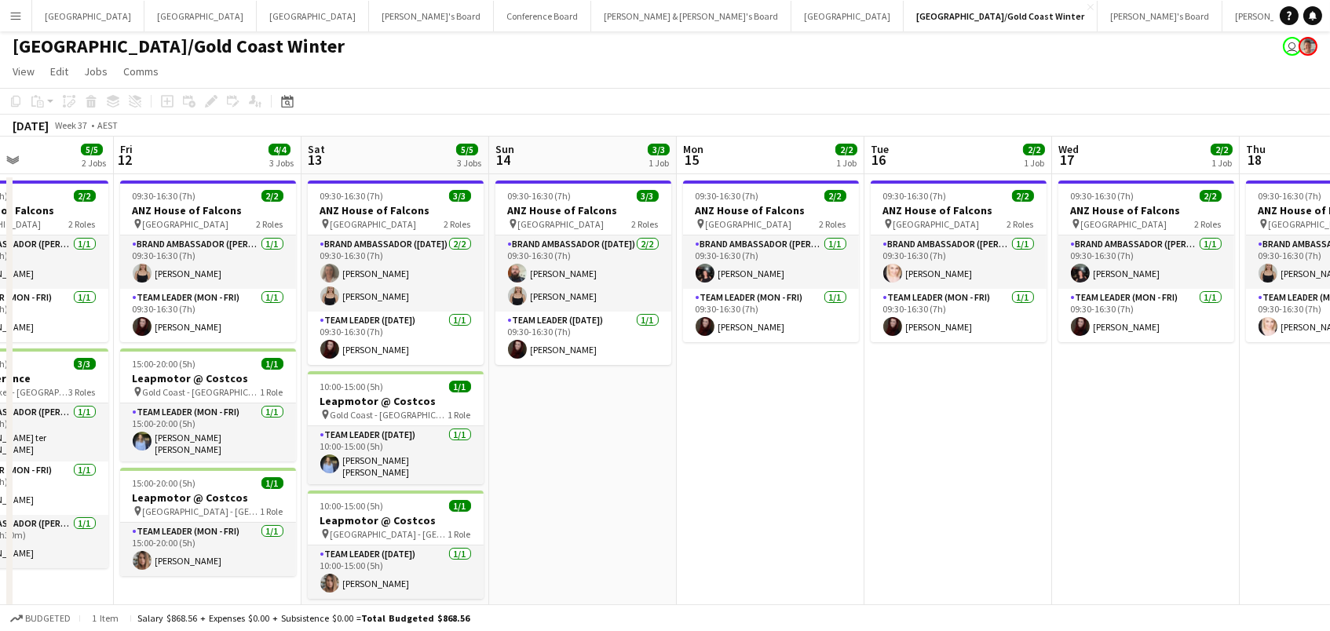
click at [792, 13] on button "Sydney Close" at bounding box center [848, 16] width 112 height 31
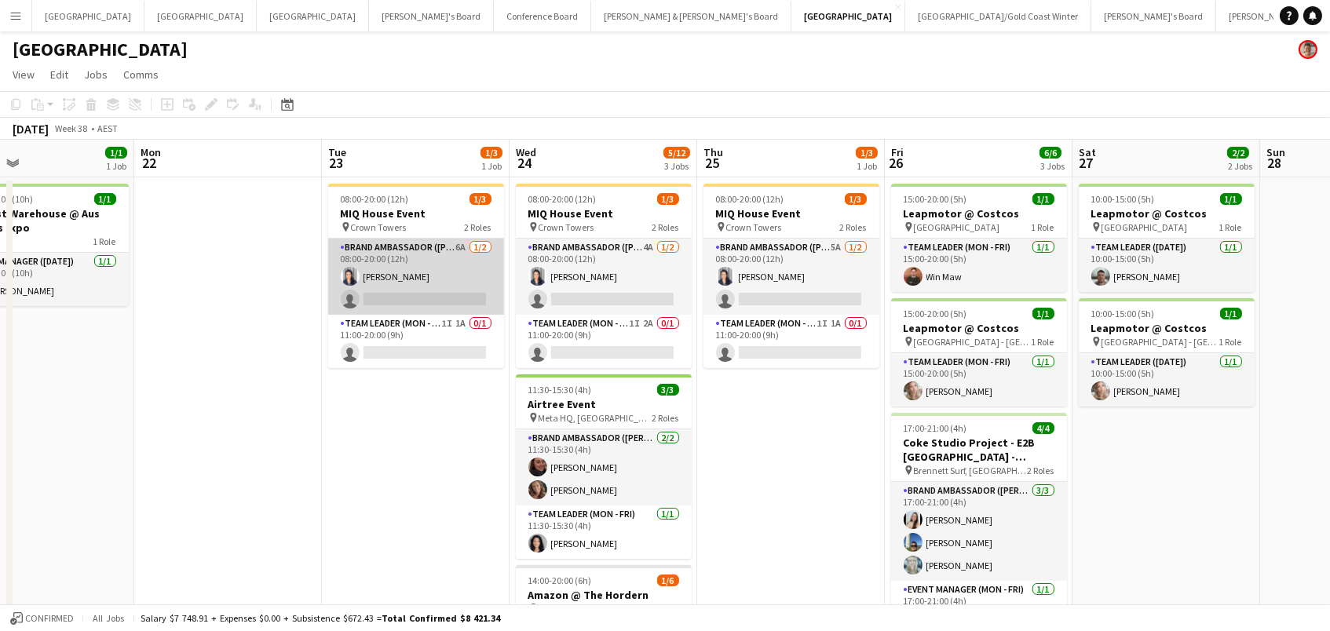
scroll to position [0, 616]
click at [474, 291] on app-card-role "Brand Ambassador (Mon - Fri) 6A 1/2 08:00-20:00 (12h) Vanessa Flauzino single-n…" at bounding box center [417, 277] width 176 height 76
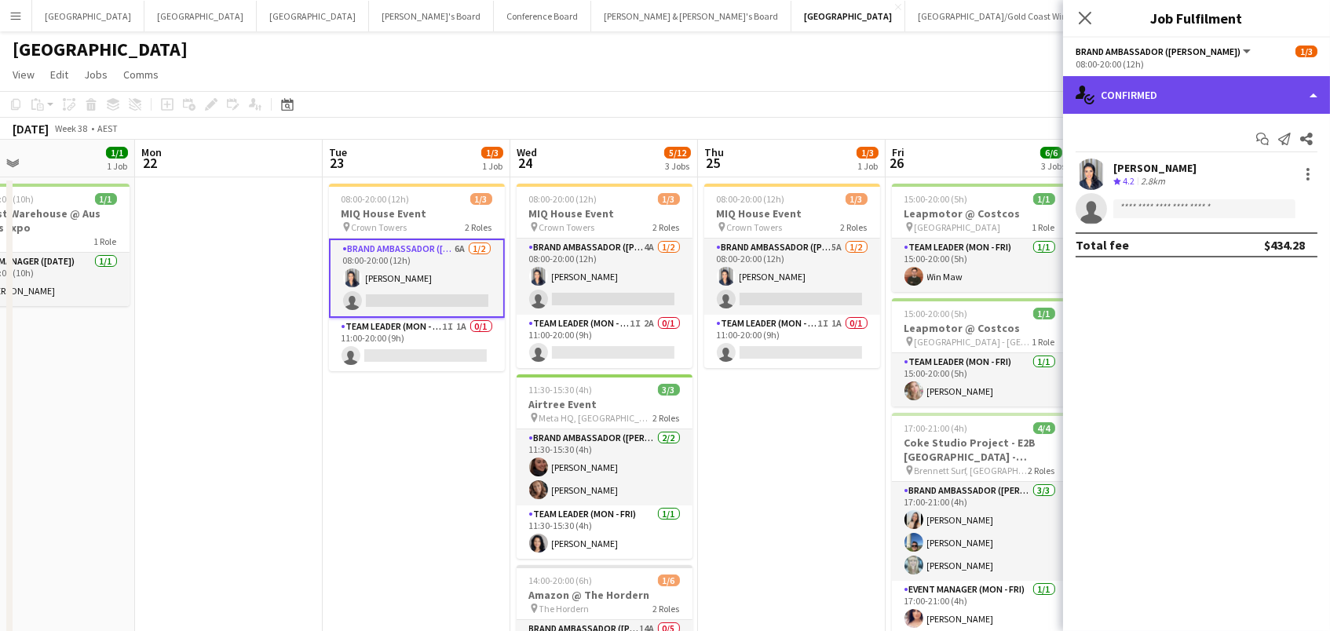
click at [1121, 101] on div "single-neutral-actions-check-2 Confirmed" at bounding box center [1196, 95] width 267 height 38
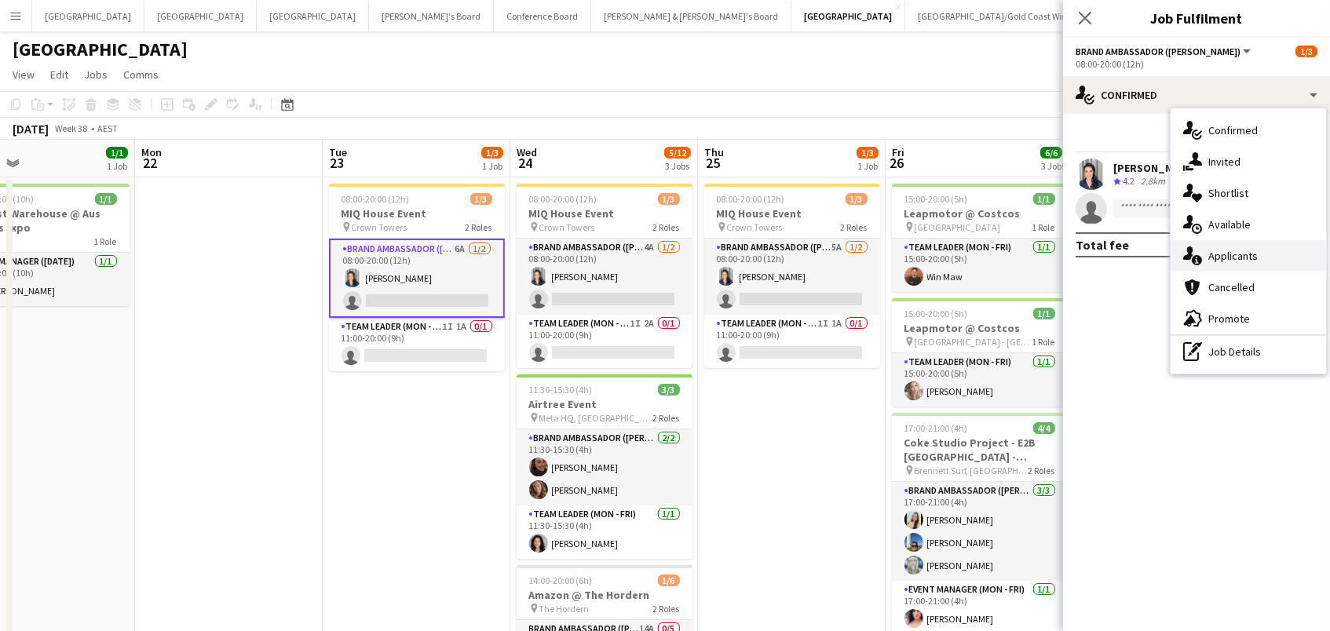
click at [1239, 250] on span "Applicants" at bounding box center [1233, 256] width 49 height 14
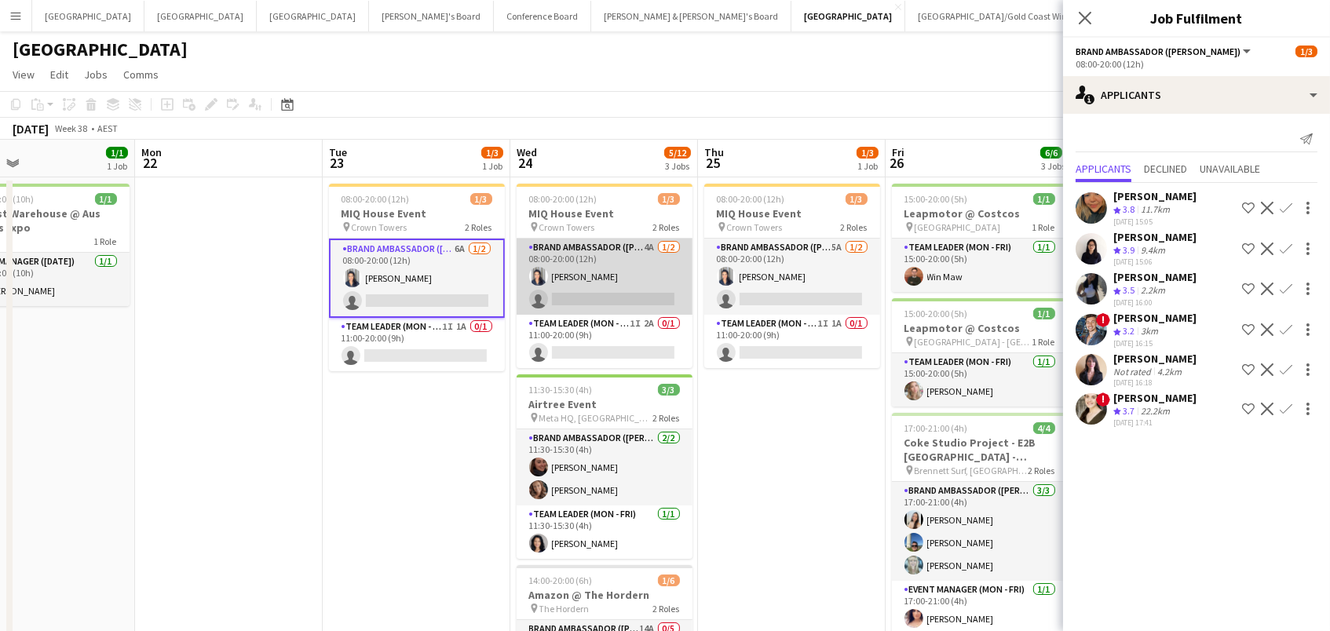
click at [620, 291] on app-card-role "Brand Ambassador (Mon - Fri) 4A 1/2 08:00-20:00 (12h) Vanessa Flauzino single-n…" at bounding box center [605, 277] width 176 height 76
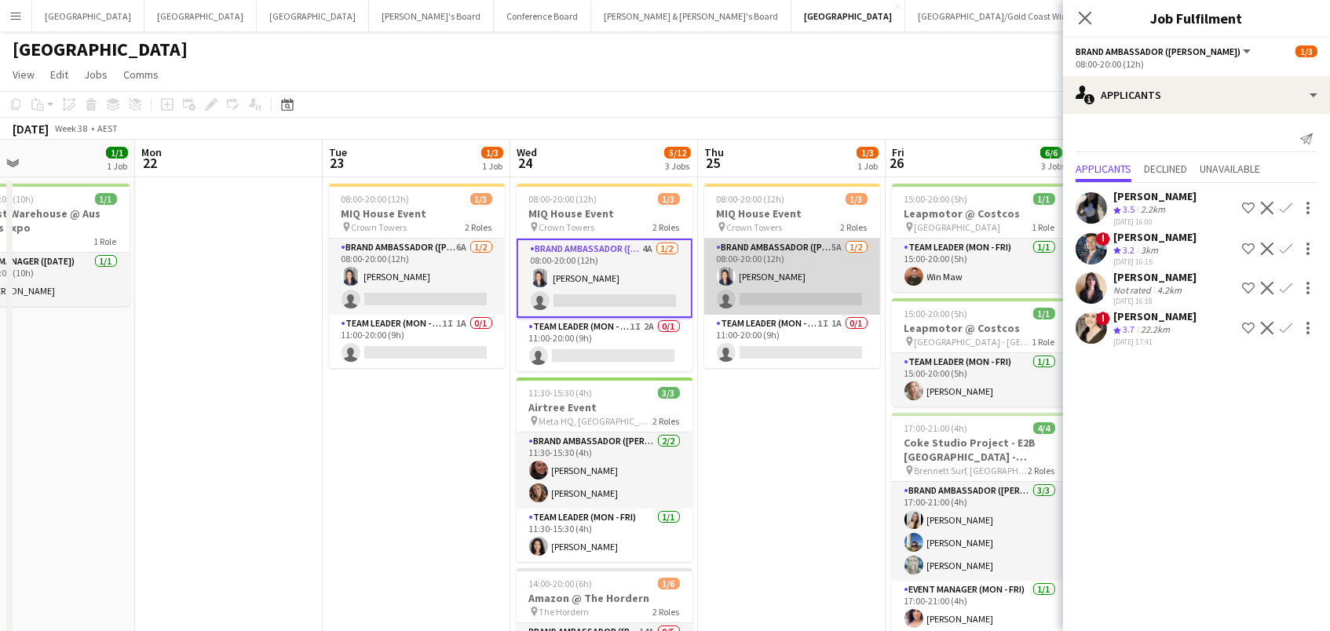
click at [763, 294] on app-card-role "Brand Ambassador (Mon - Fri) 5A 1/2 08:00-20:00 (12h) Vanessa Flauzino single-n…" at bounding box center [792, 277] width 176 height 76
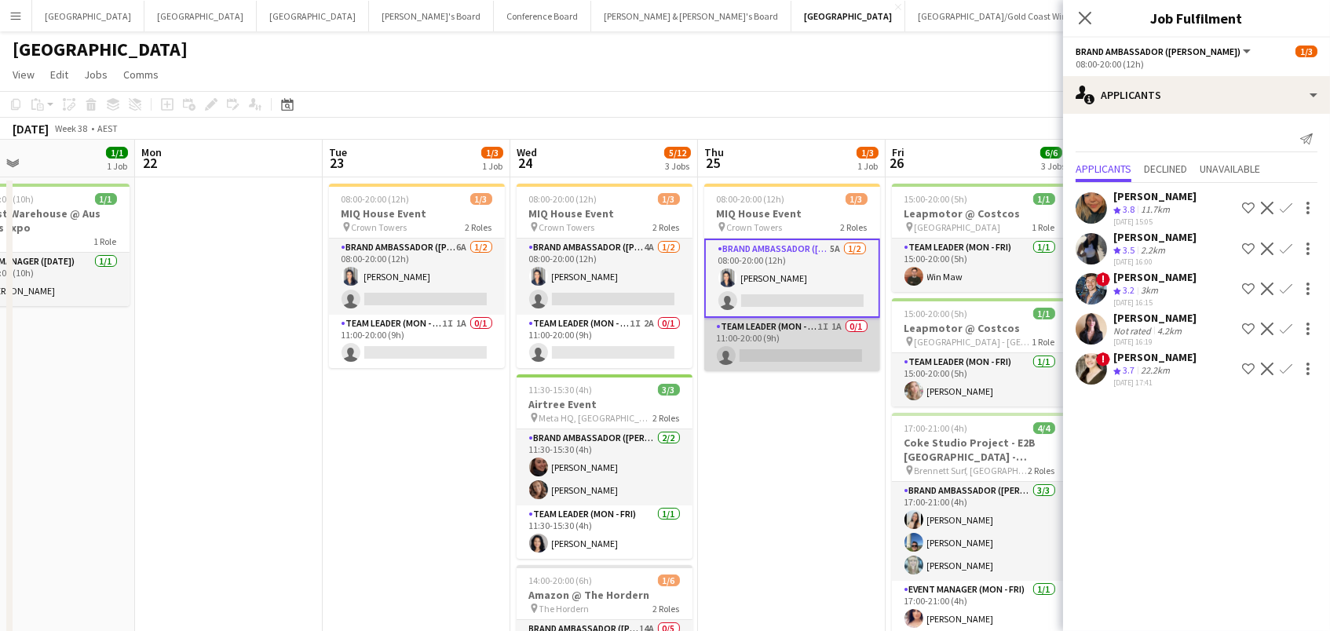
click at [765, 338] on app-card-role "Team Leader (Mon - Fri) 1I 1A 0/1 11:00-20:00 (9h) single-neutral-actions" at bounding box center [792, 344] width 176 height 53
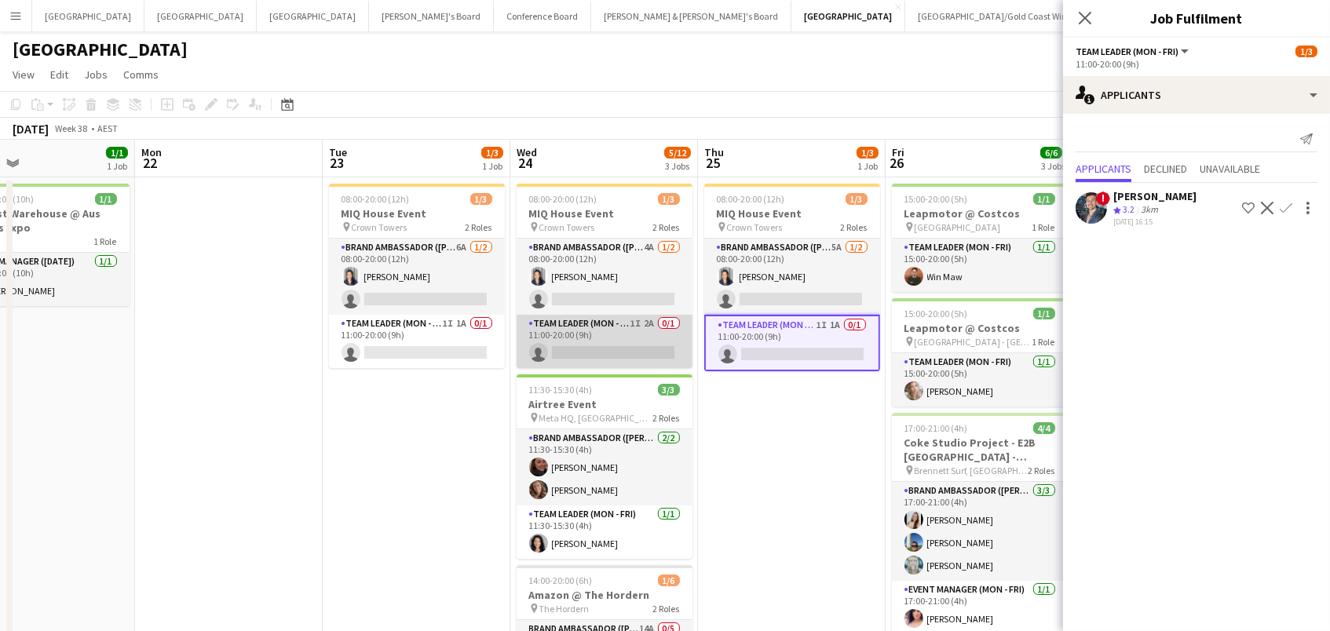
click at [580, 333] on app-card-role "Team Leader (Mon - Fri) 1I 2A 0/1 11:00-20:00 (9h) single-neutral-actions" at bounding box center [605, 341] width 176 height 53
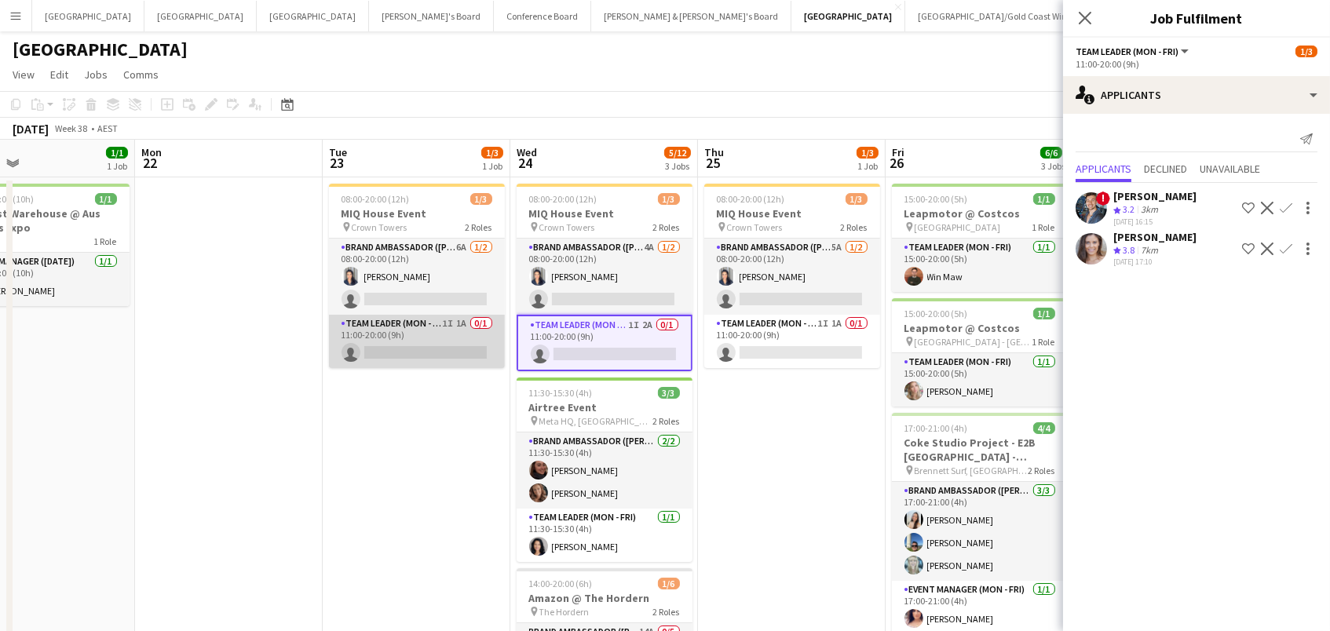
click at [459, 336] on app-card-role "Team Leader (Mon - Fri) 1I 1A 0/1 11:00-20:00 (9h) single-neutral-actions" at bounding box center [417, 341] width 176 height 53
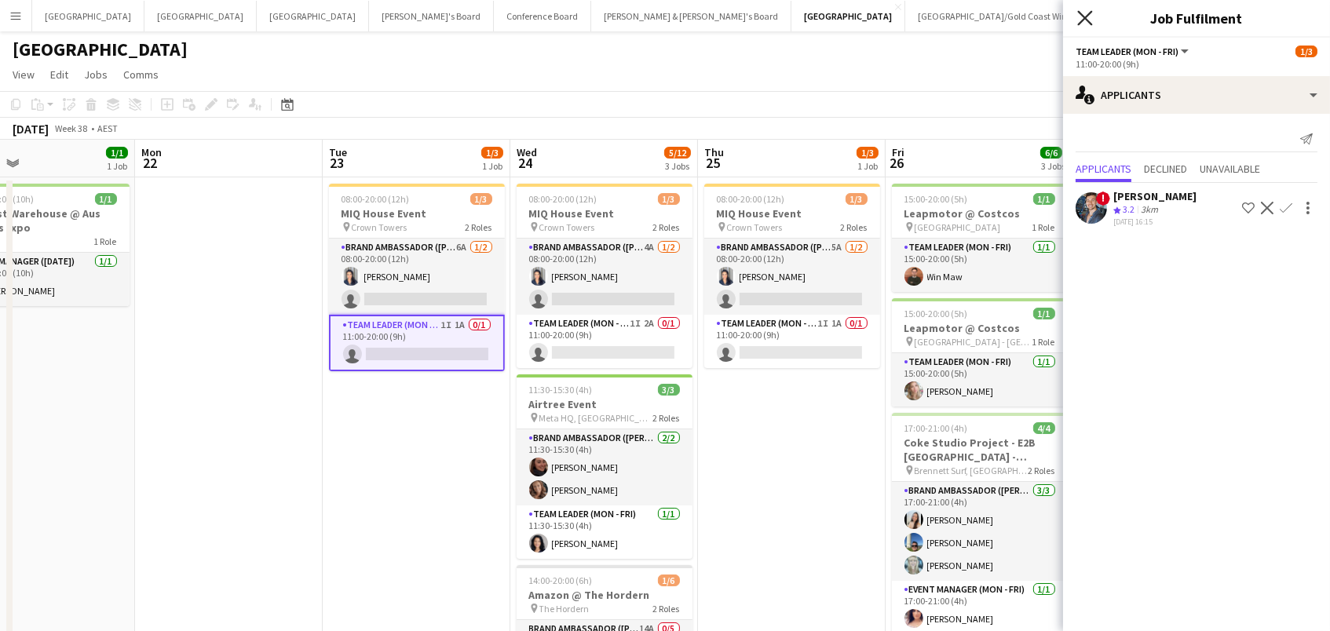
click at [1080, 24] on icon "Close pop-in" at bounding box center [1085, 17] width 15 height 15
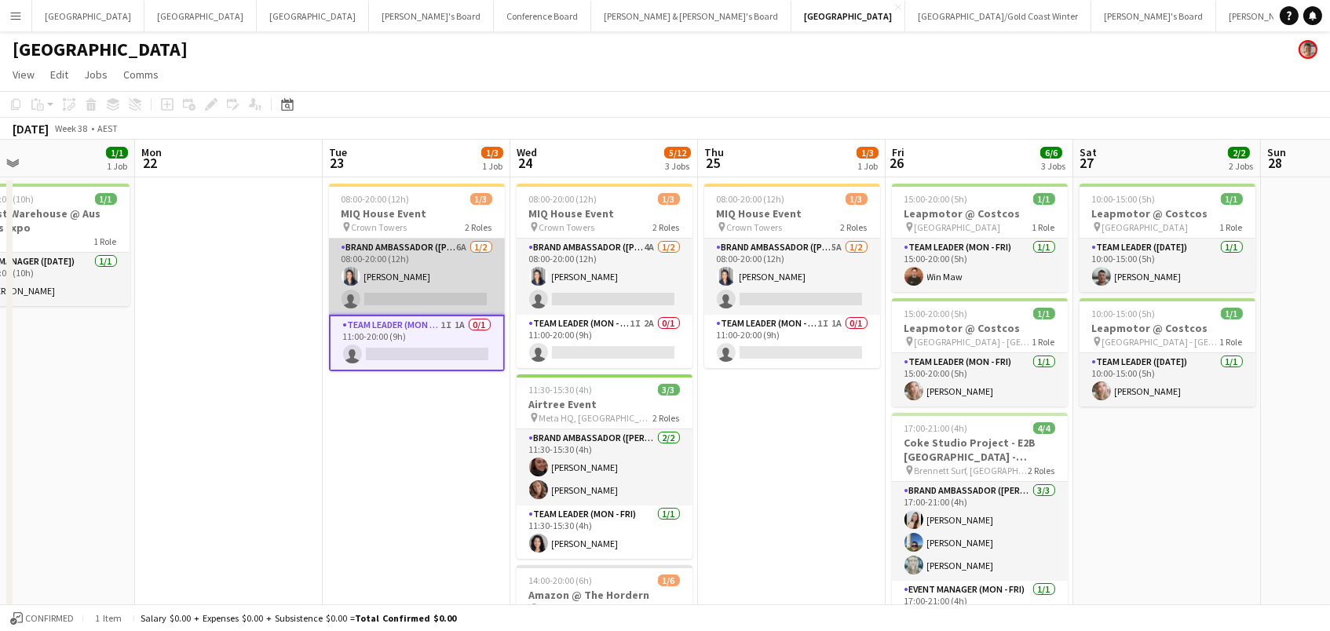
click at [375, 261] on app-card-role "Brand Ambassador (Mon - Fri) 6A 1/2 08:00-20:00 (12h) Vanessa Flauzino single-n…" at bounding box center [417, 277] width 176 height 76
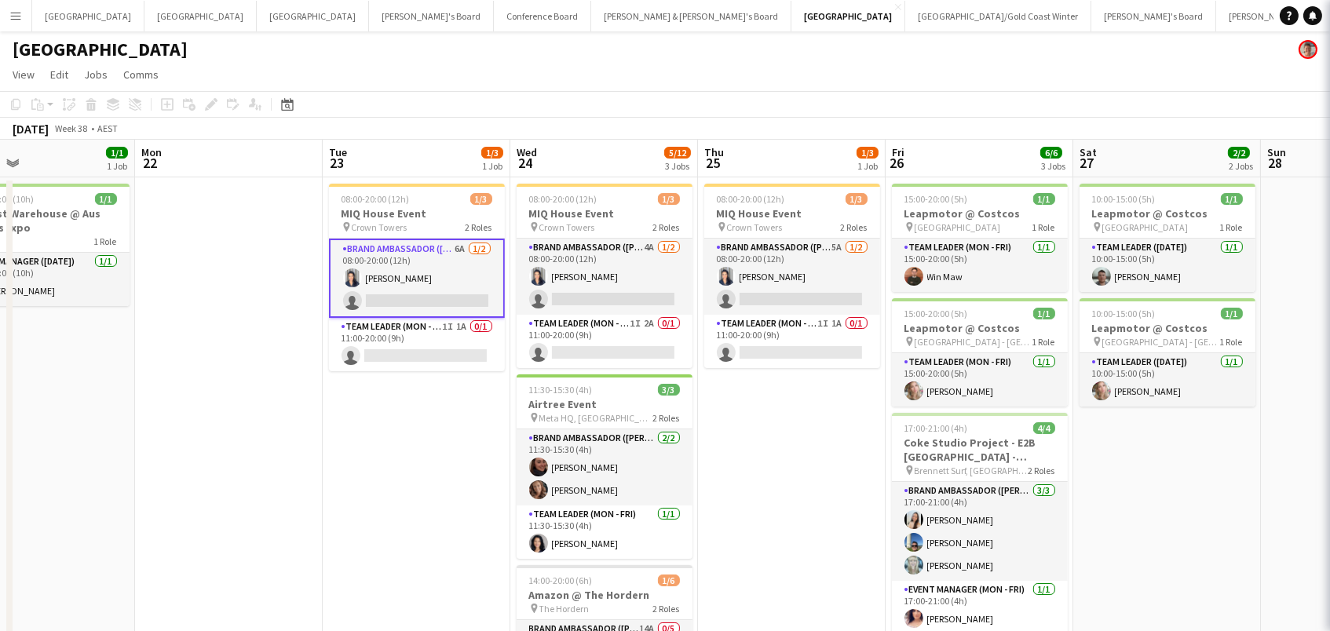
scroll to position [0, 615]
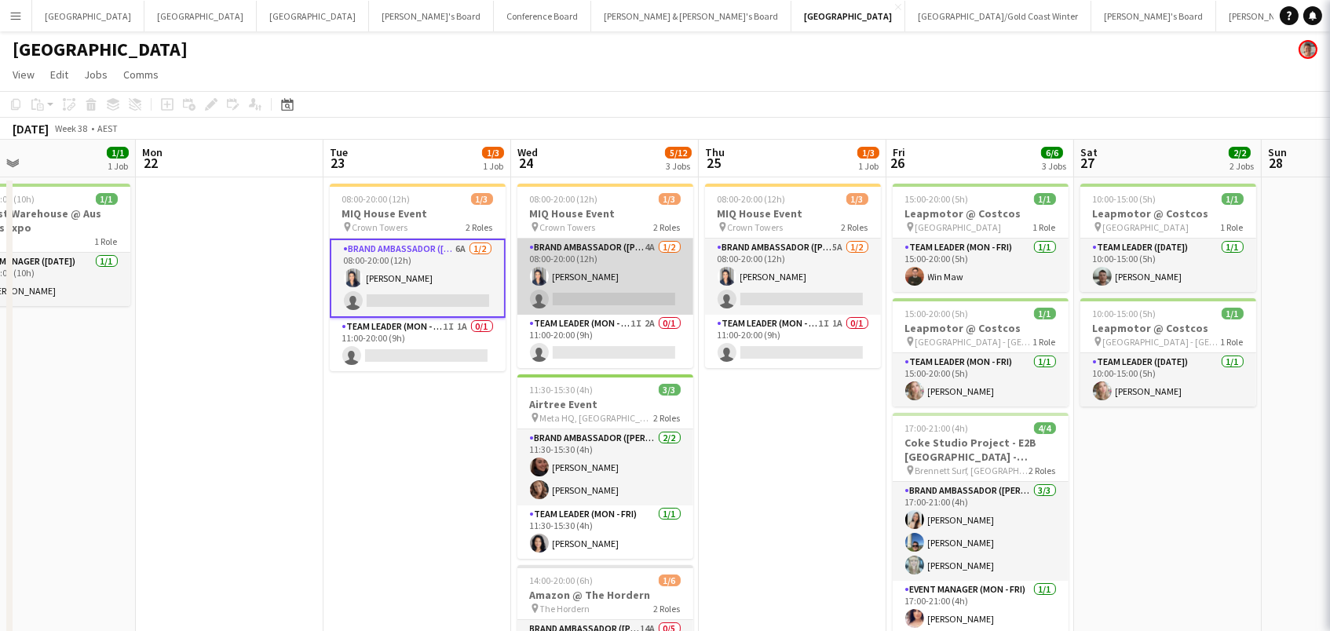
click at [609, 258] on app-card-role "Brand Ambassador (Mon - Fri) 4A 1/2 08:00-20:00 (12h) Vanessa Flauzino single-n…" at bounding box center [606, 277] width 176 height 76
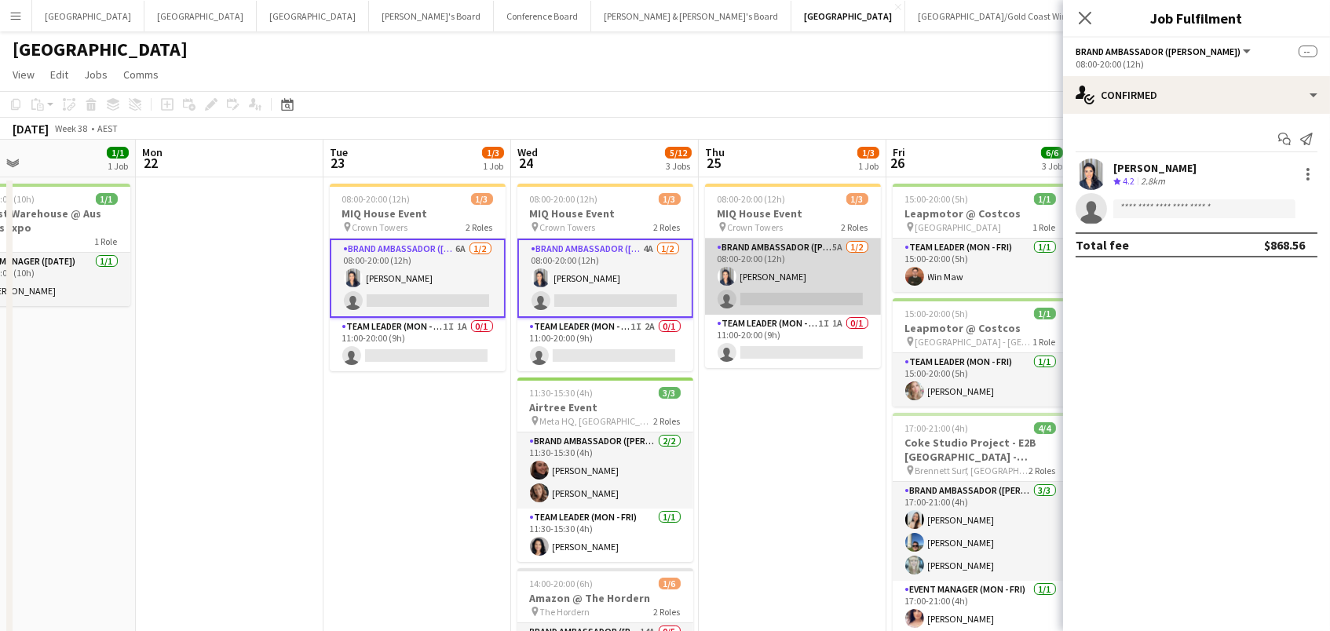
click at [776, 261] on app-card-role "Brand Ambassador (Mon - Fri) 5A 1/2 08:00-20:00 (12h) Vanessa Flauzino single-n…" at bounding box center [793, 277] width 176 height 76
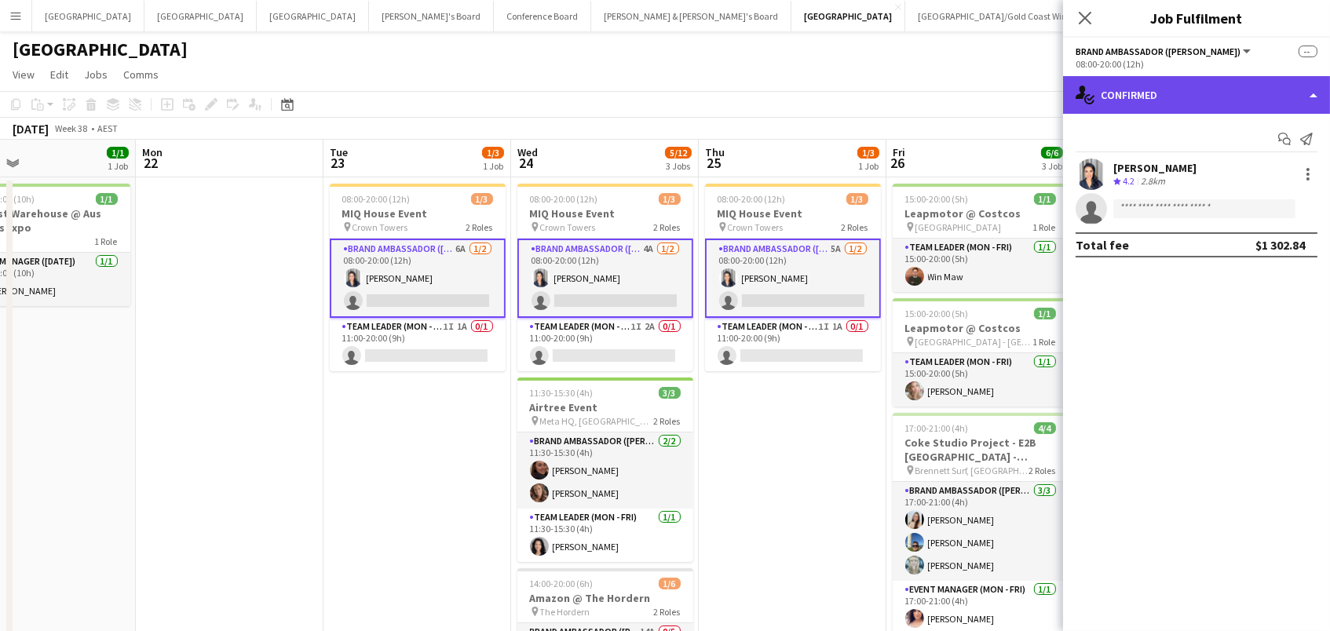
click at [1158, 88] on div "single-neutral-actions-check-2 Confirmed" at bounding box center [1196, 95] width 267 height 38
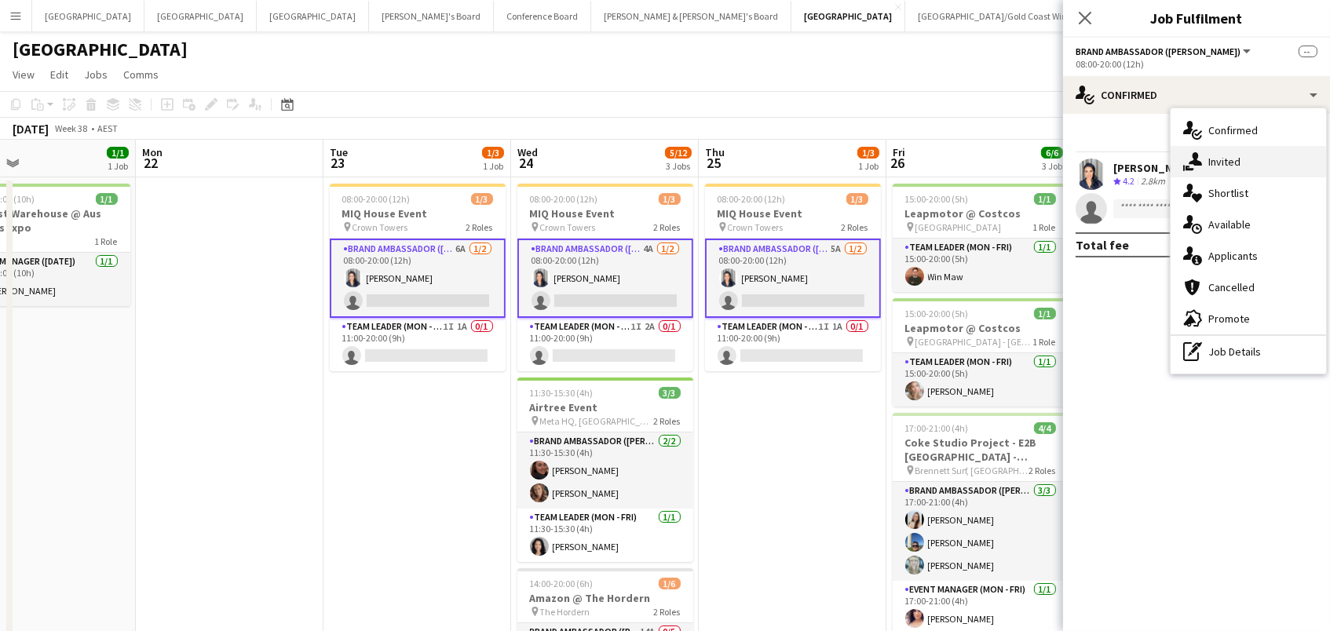
click at [1199, 163] on icon at bounding box center [1195, 158] width 13 height 13
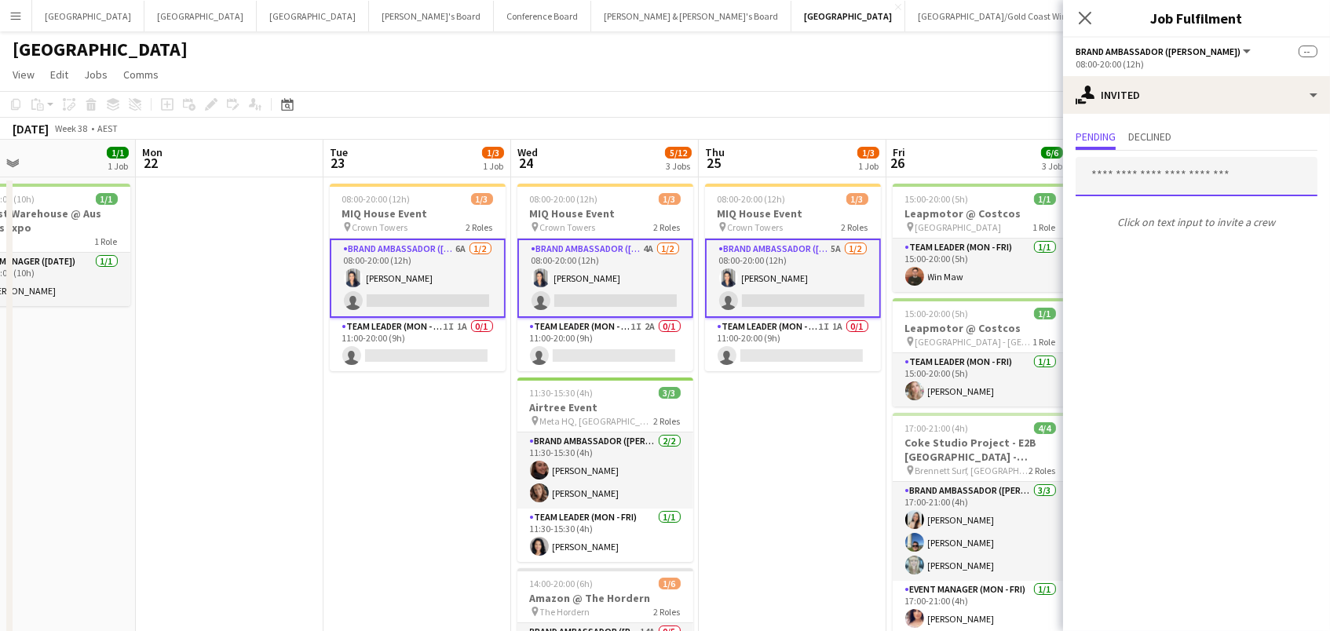
click at [1135, 178] on input "text" at bounding box center [1197, 176] width 242 height 39
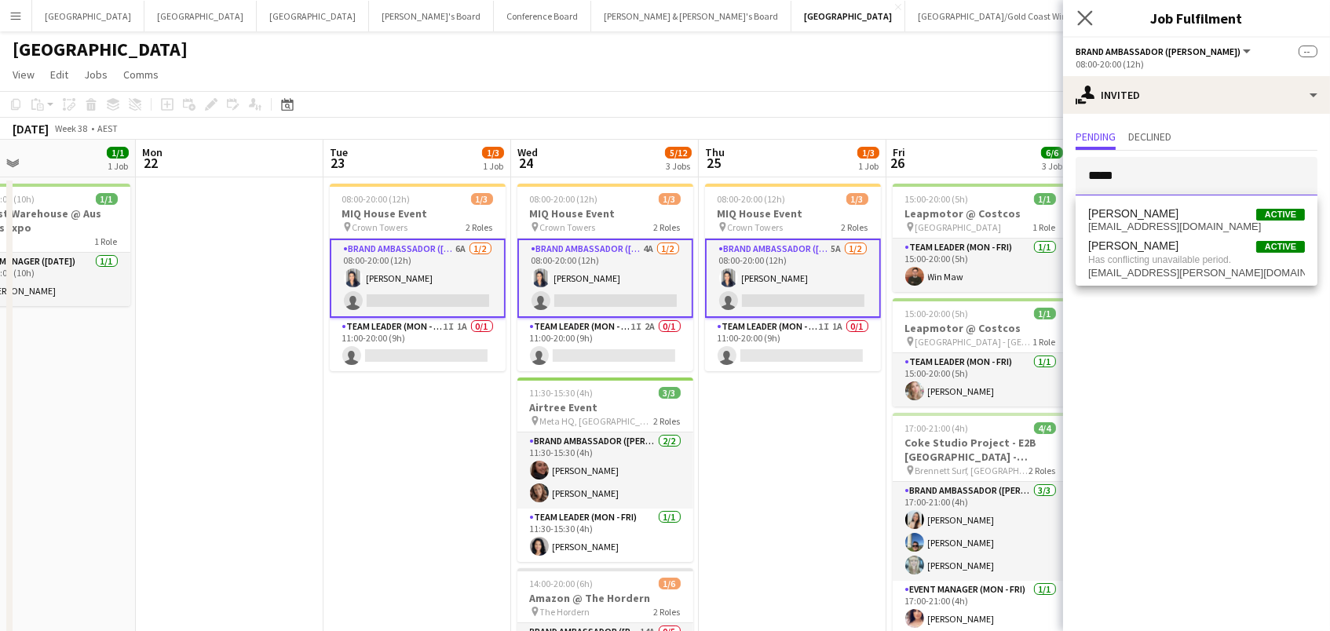
type input "*****"
click at [1092, 14] on app-icon "Close pop-in" at bounding box center [1085, 18] width 23 height 23
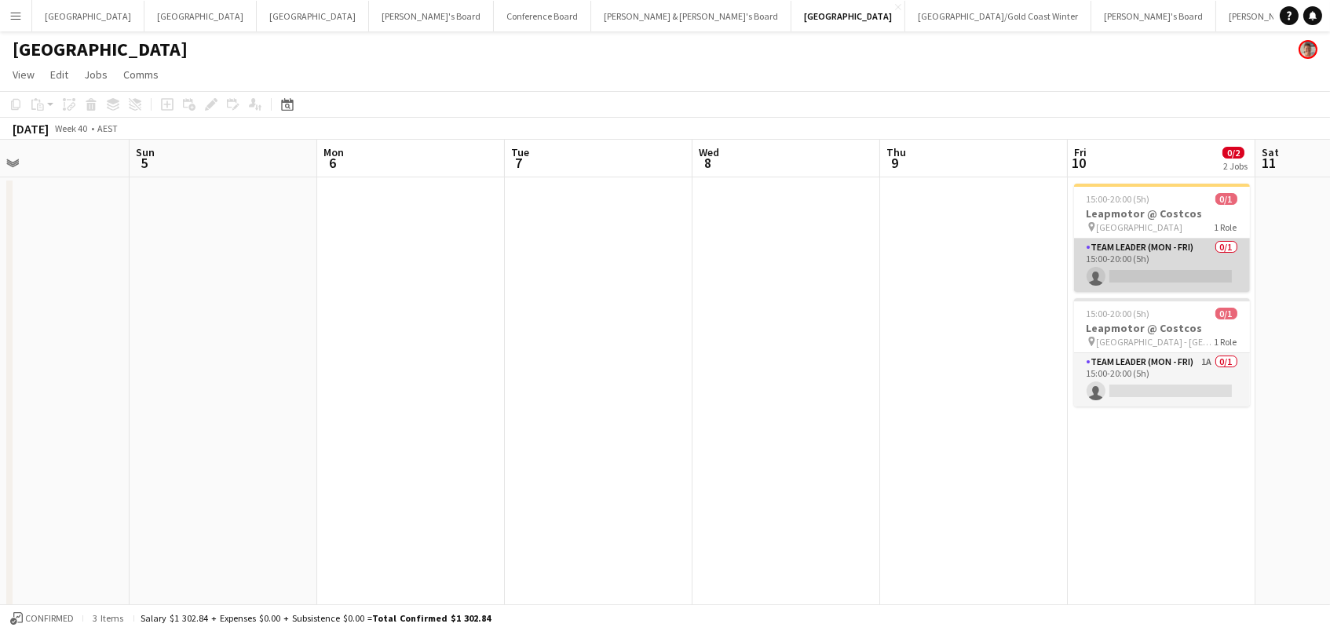
scroll to position [0, 399]
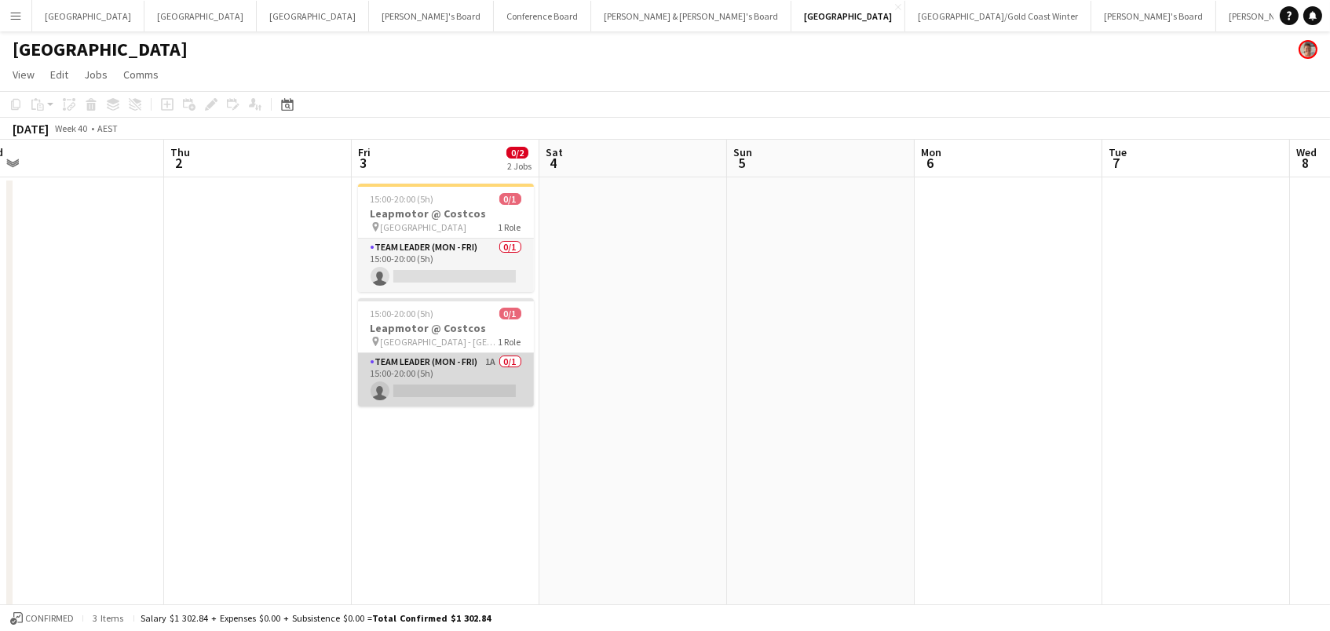
click at [498, 374] on app-card-role "Team Leader (Mon - Fri) 1A 0/1 15:00-20:00 (5h) single-neutral-actions" at bounding box center [446, 379] width 176 height 53
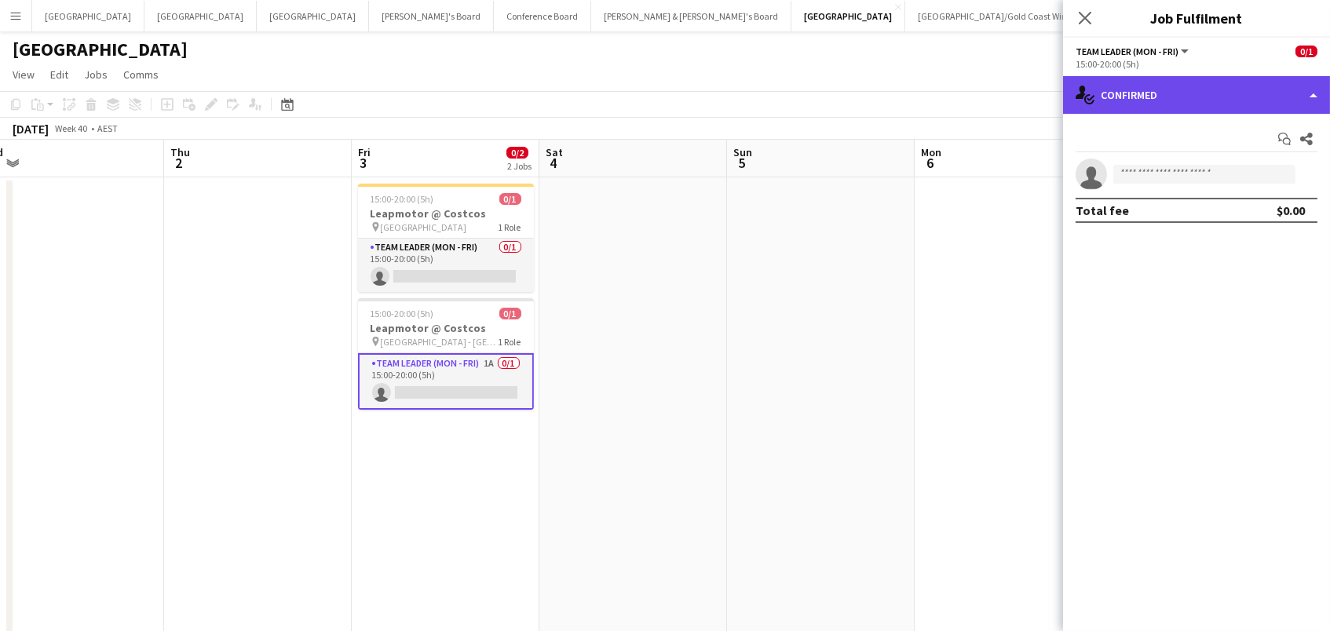
click at [1206, 108] on div "single-neutral-actions-check-2 Confirmed" at bounding box center [1196, 95] width 267 height 38
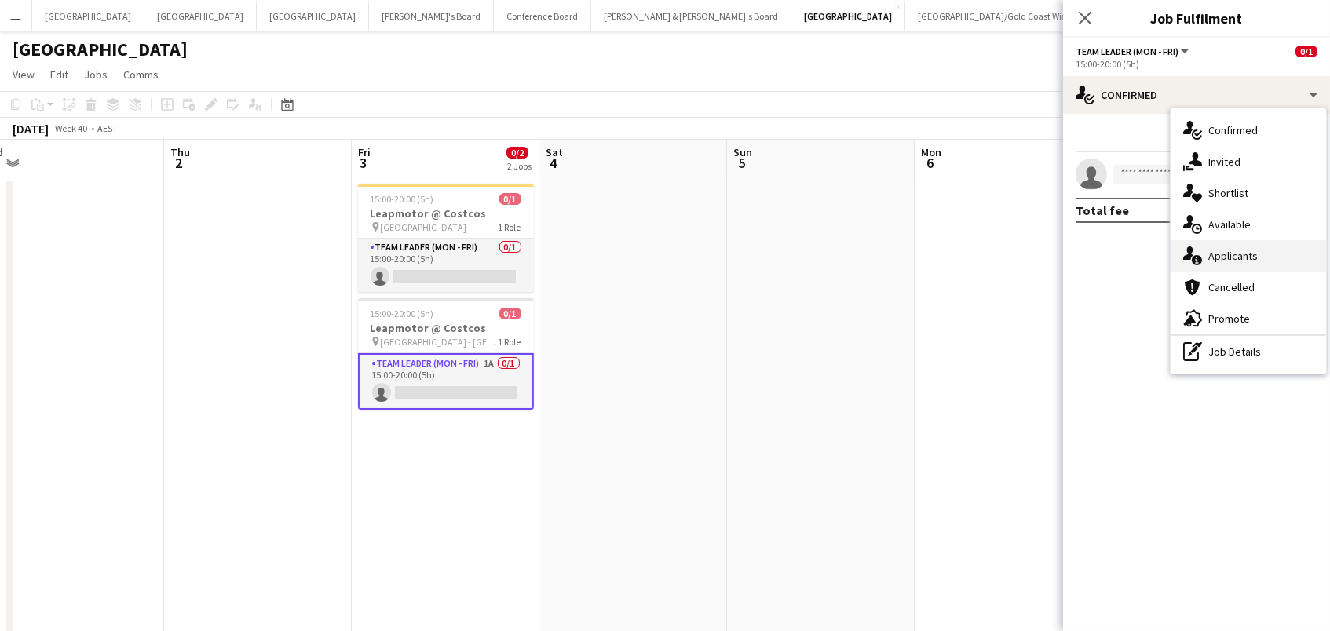
click at [1247, 264] on div "single-neutral-actions-information Applicants" at bounding box center [1249, 255] width 156 height 31
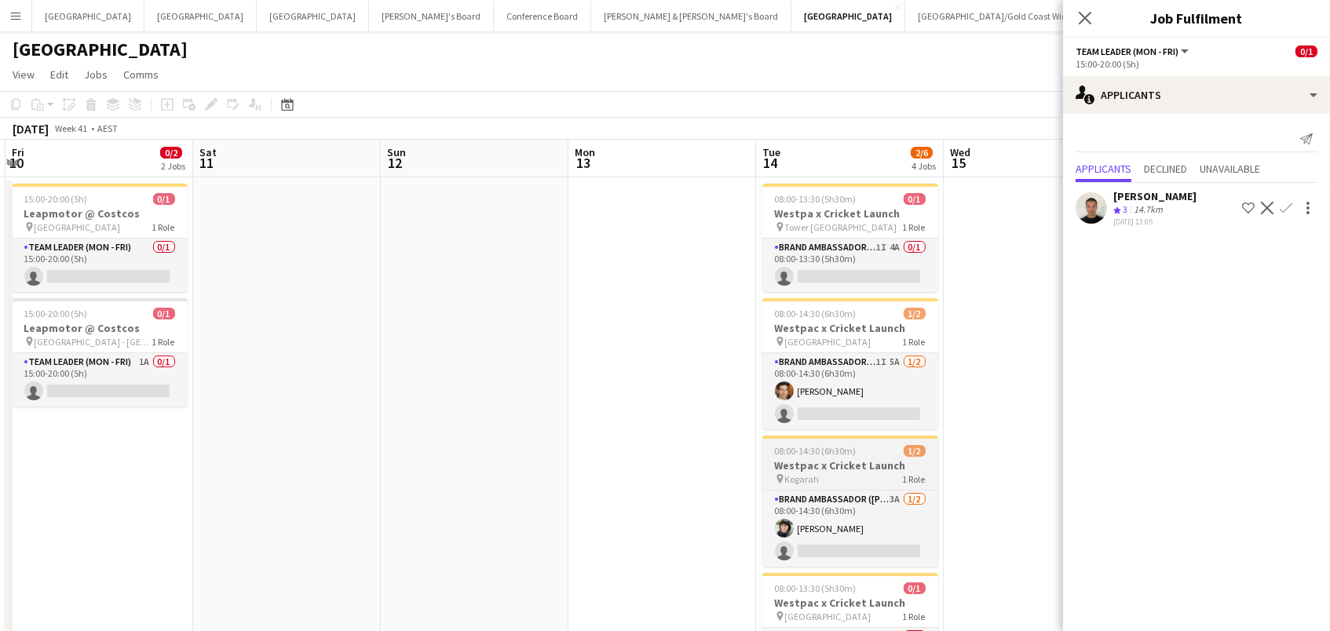
scroll to position [145, 0]
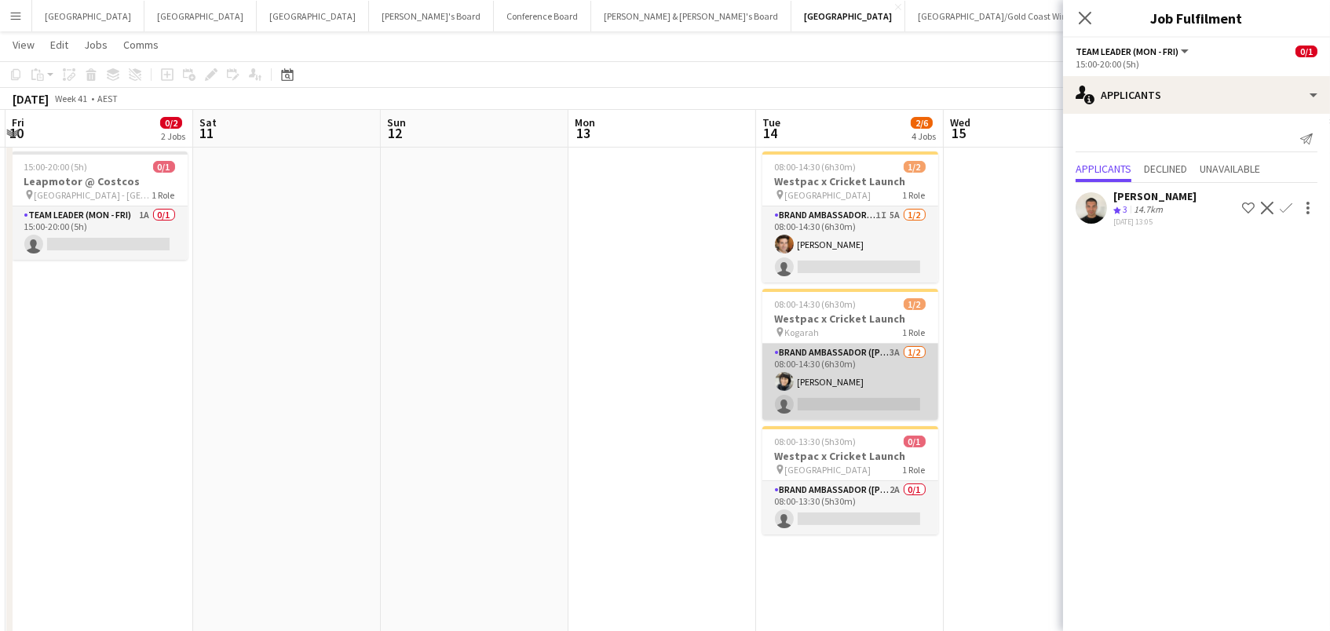
click at [865, 383] on app-card-role "Brand Ambassador (Mon - Fri) 3A 1/2 08:00-14:30 (6h30m) Shirene D'Silva single-…" at bounding box center [851, 382] width 176 height 76
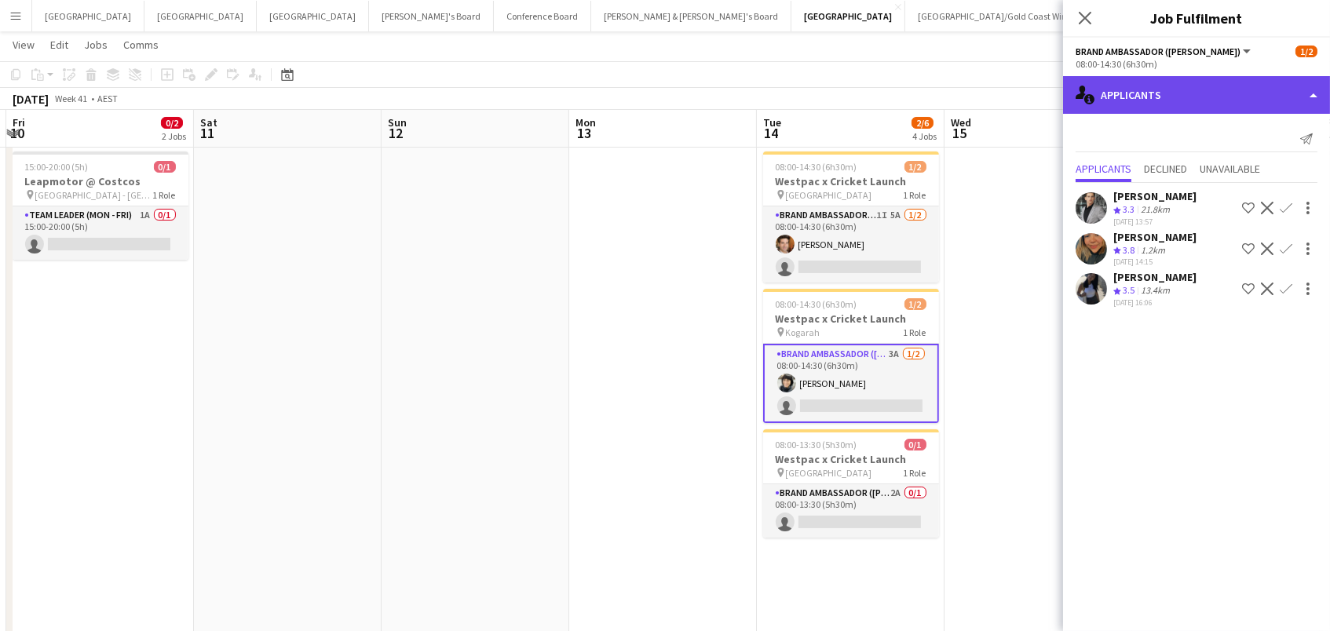
click at [1218, 103] on div "single-neutral-actions-information Applicants" at bounding box center [1196, 95] width 267 height 38
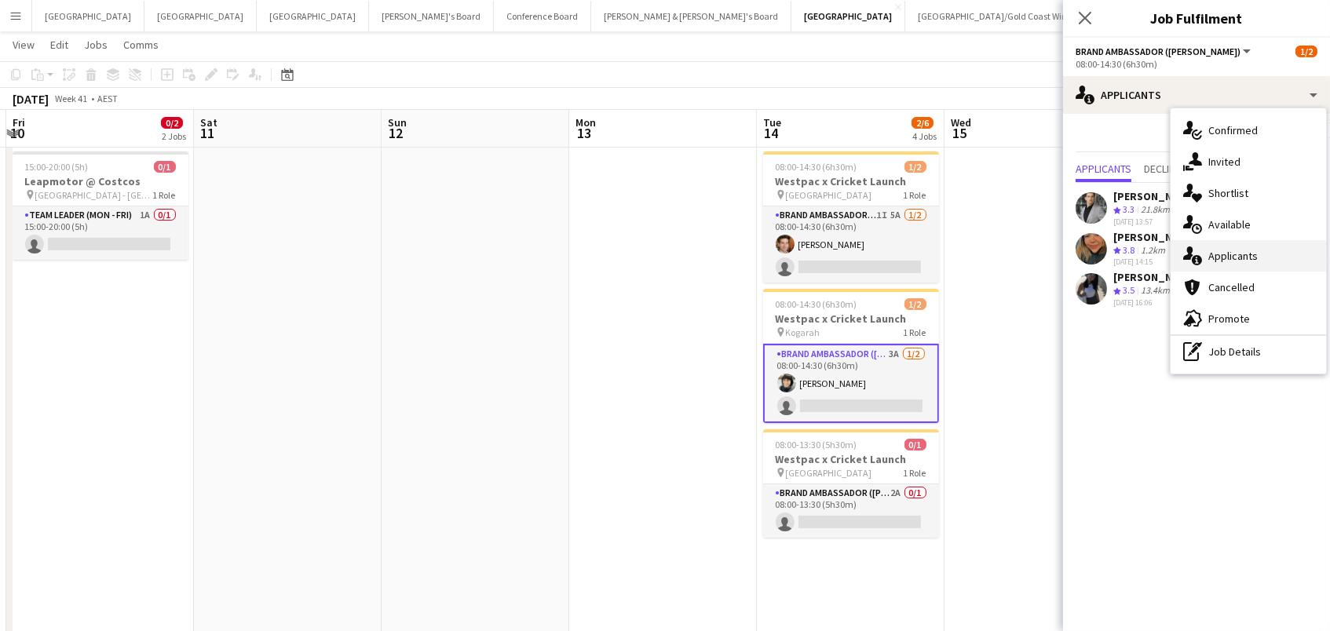
click at [1228, 266] on div "single-neutral-actions-information Applicants" at bounding box center [1249, 255] width 156 height 31
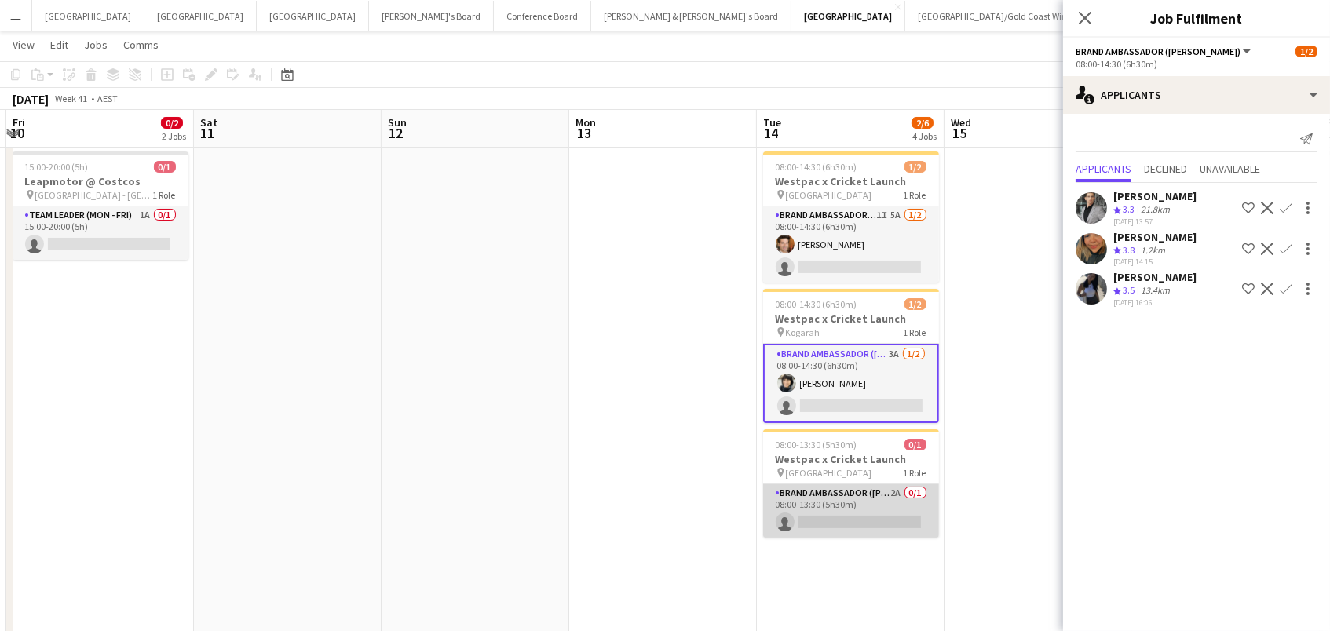
click at [887, 508] on app-card-role "Brand Ambassador (Mon - Fri) 2A 0/1 08:00-13:30 (5h30m) single-neutral-actions" at bounding box center [851, 511] width 176 height 53
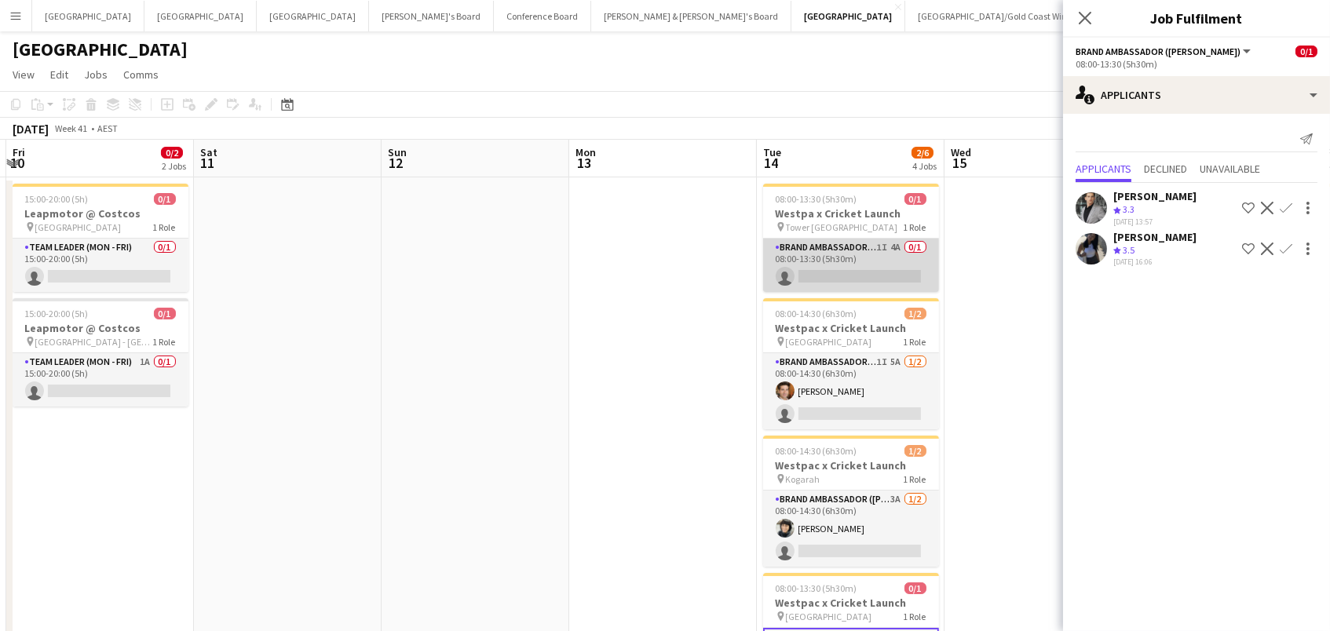
scroll to position [-1, 0]
click at [833, 269] on app-card-role "Brand Ambassador (Mon - Fri) 1I 4A 0/1 08:00-13:30 (5h30m) single-neutral-actio…" at bounding box center [851, 265] width 176 height 53
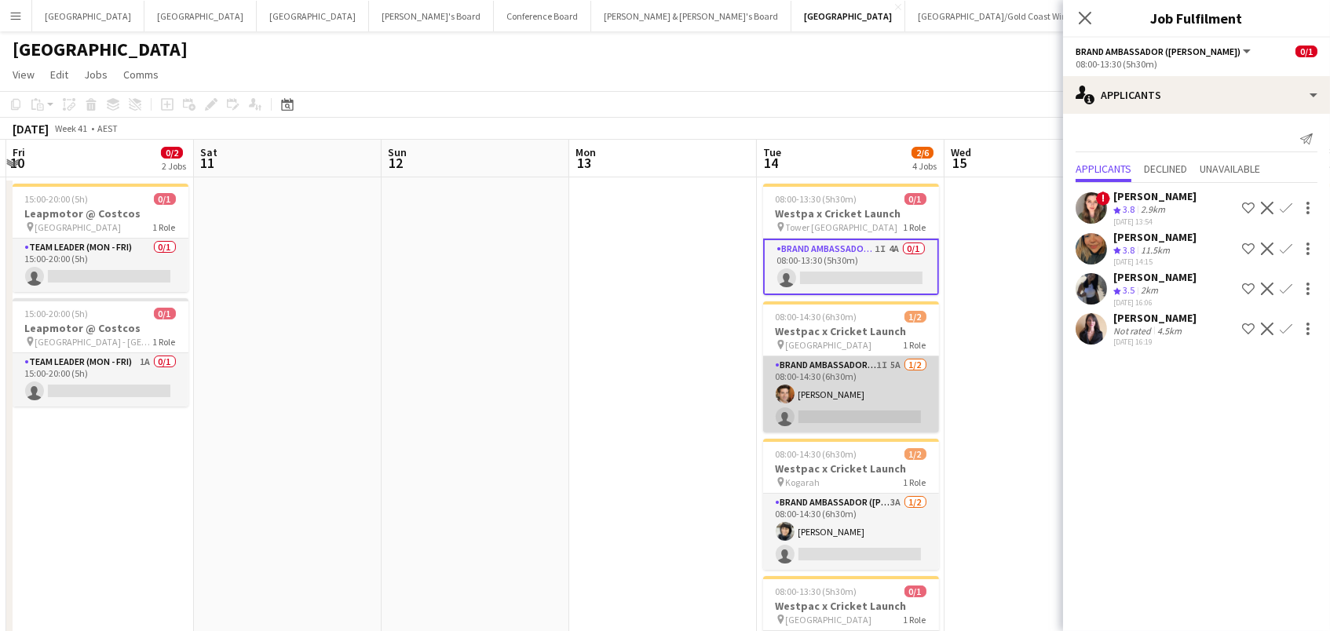
click at [796, 375] on app-card-role "Brand Ambassador (Mon - Fri) 1I 5A 1/2 08:00-14:30 (6h30m) Juan Montes single-n…" at bounding box center [851, 395] width 176 height 76
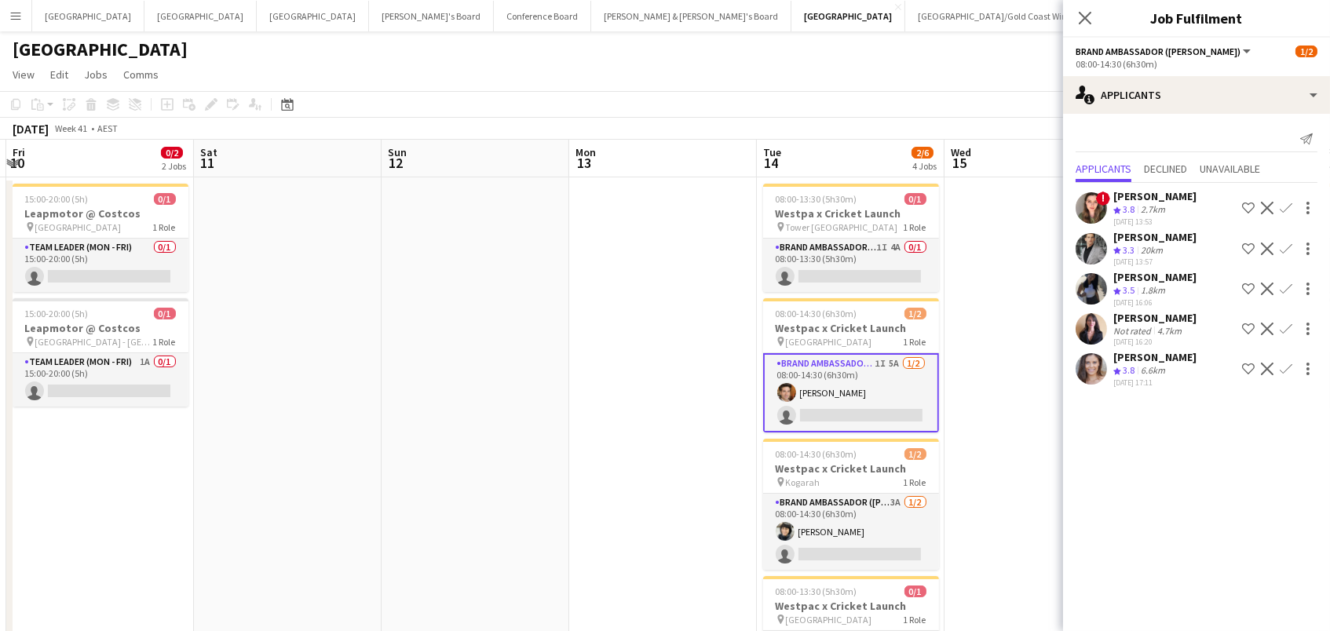
click at [1286, 372] on app-icon "Confirm" at bounding box center [1286, 369] width 13 height 13
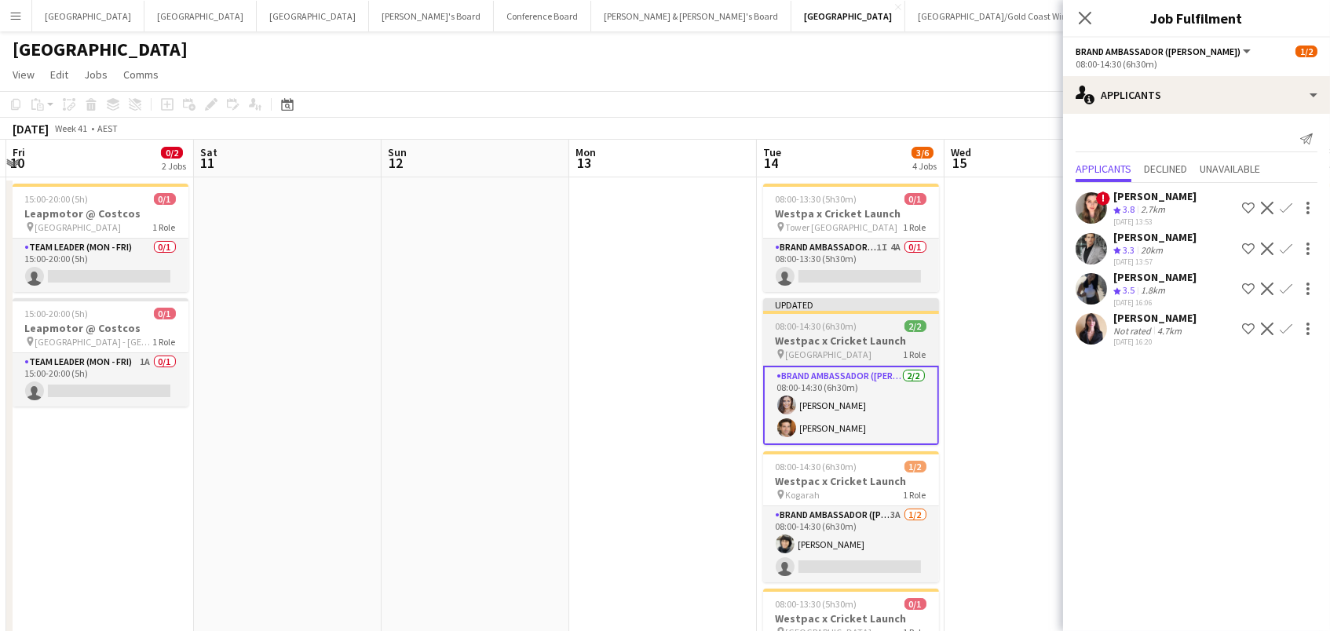
click at [851, 312] on div at bounding box center [851, 312] width 176 height 3
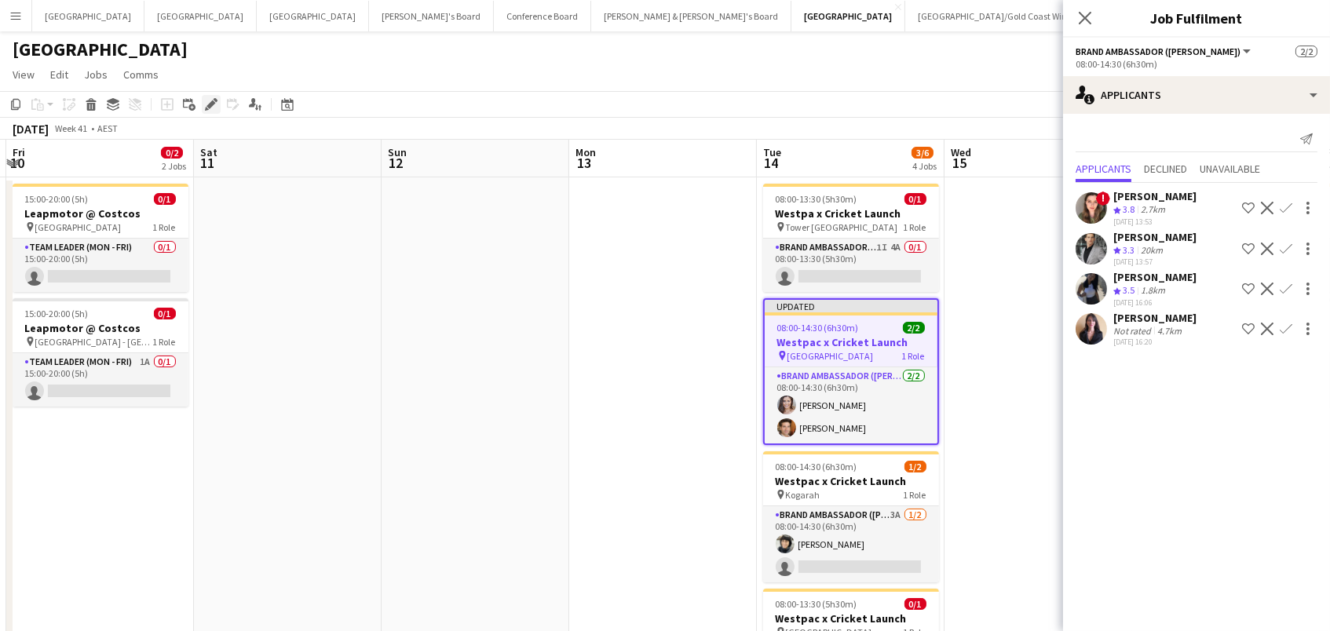
click at [210, 103] on icon at bounding box center [211, 105] width 9 height 9
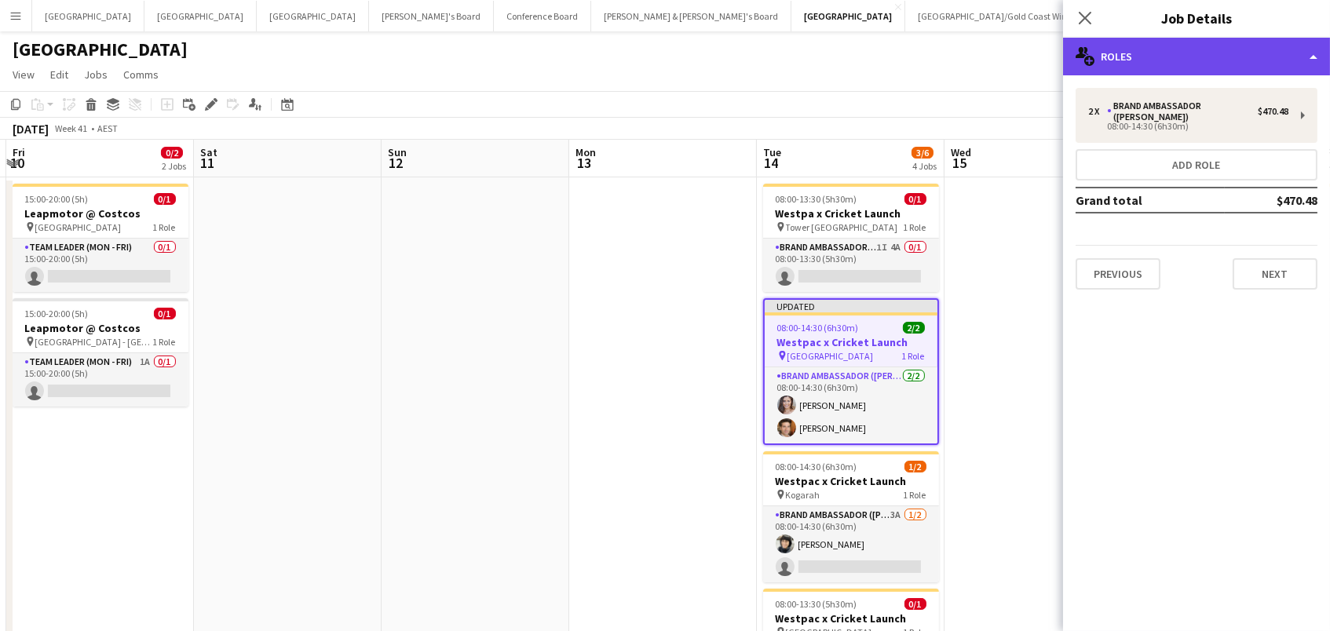
click at [1207, 64] on div "multiple-users-add Roles" at bounding box center [1196, 57] width 267 height 38
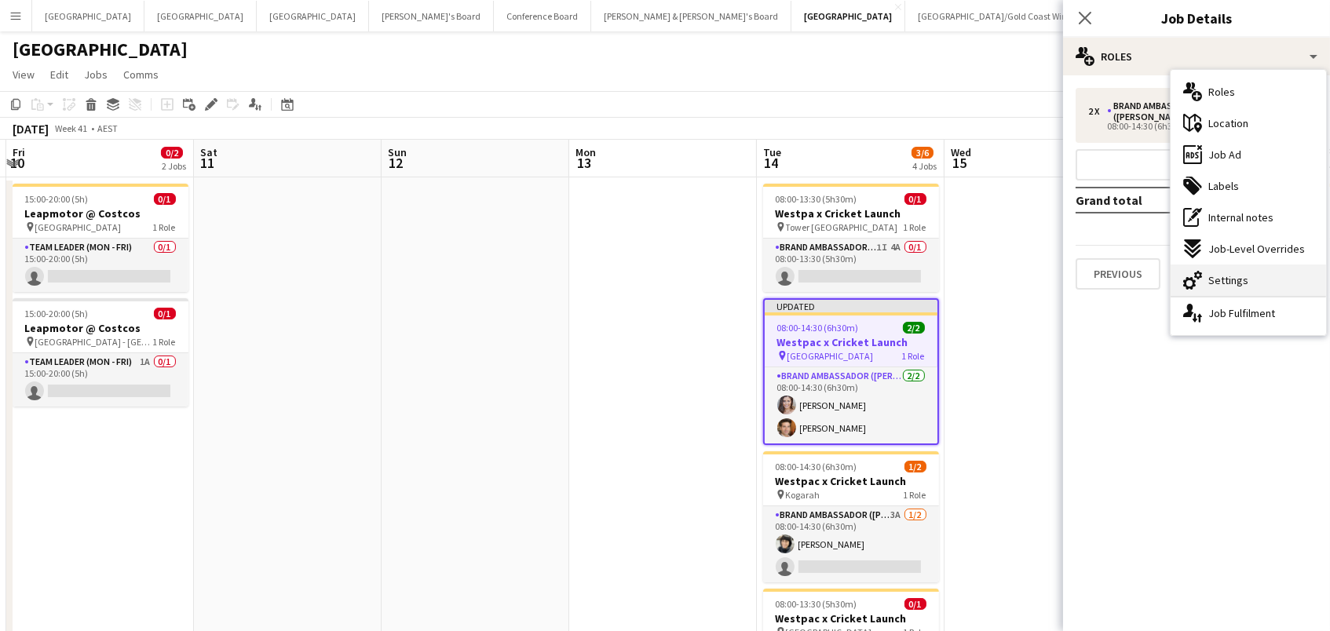
click at [1236, 278] on span "Settings" at bounding box center [1229, 280] width 40 height 14
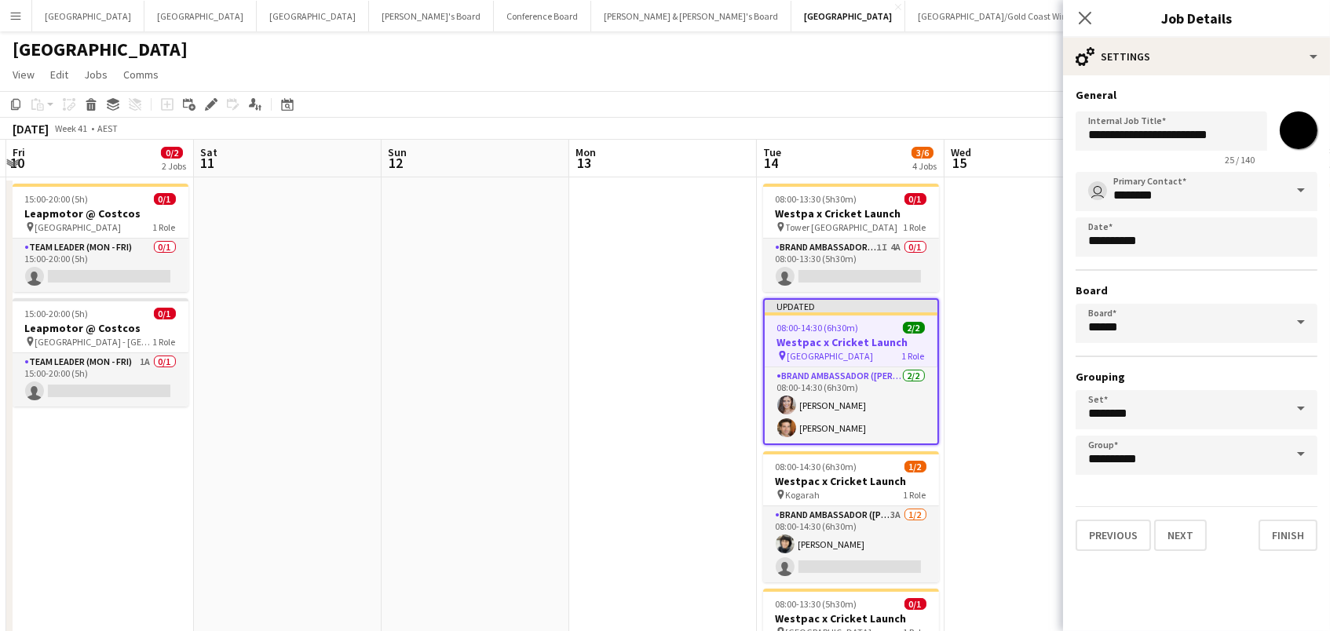
click at [1290, 134] on input "*******" at bounding box center [1299, 130] width 57 height 57
type input "*******"
click at [993, 333] on app-date-cell at bounding box center [1039, 504] width 188 height 654
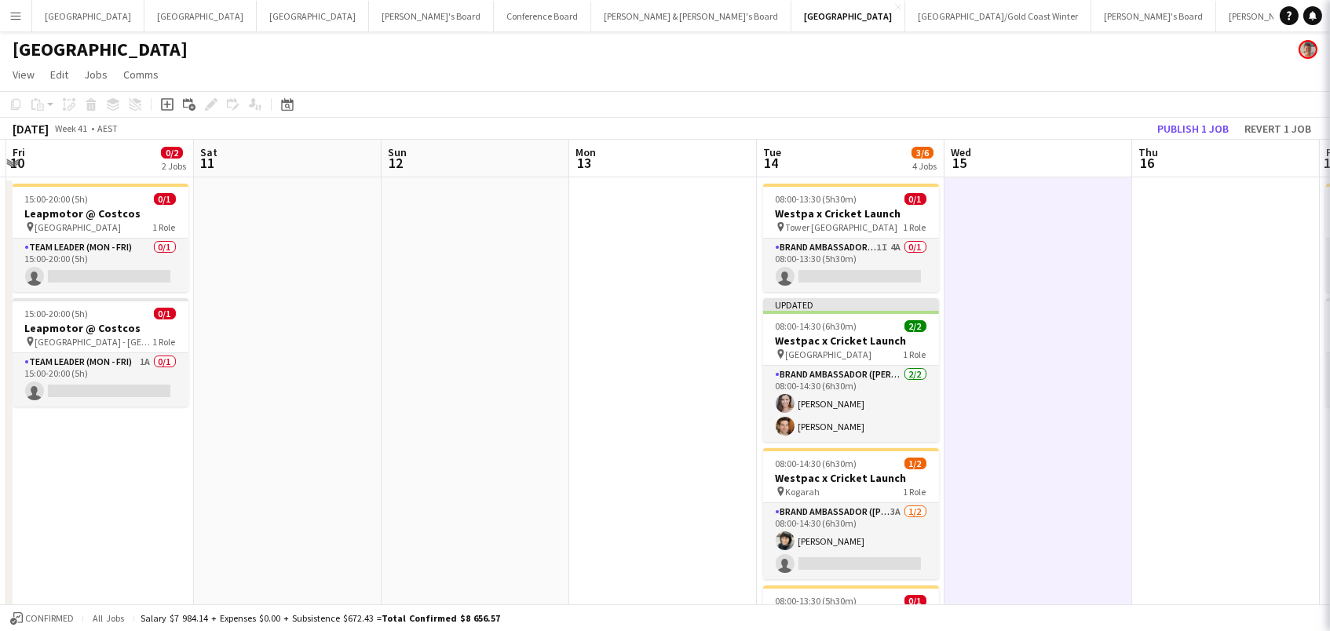
scroll to position [0, 556]
click at [1211, 126] on button "Publish 1 job" at bounding box center [1193, 129] width 84 height 20
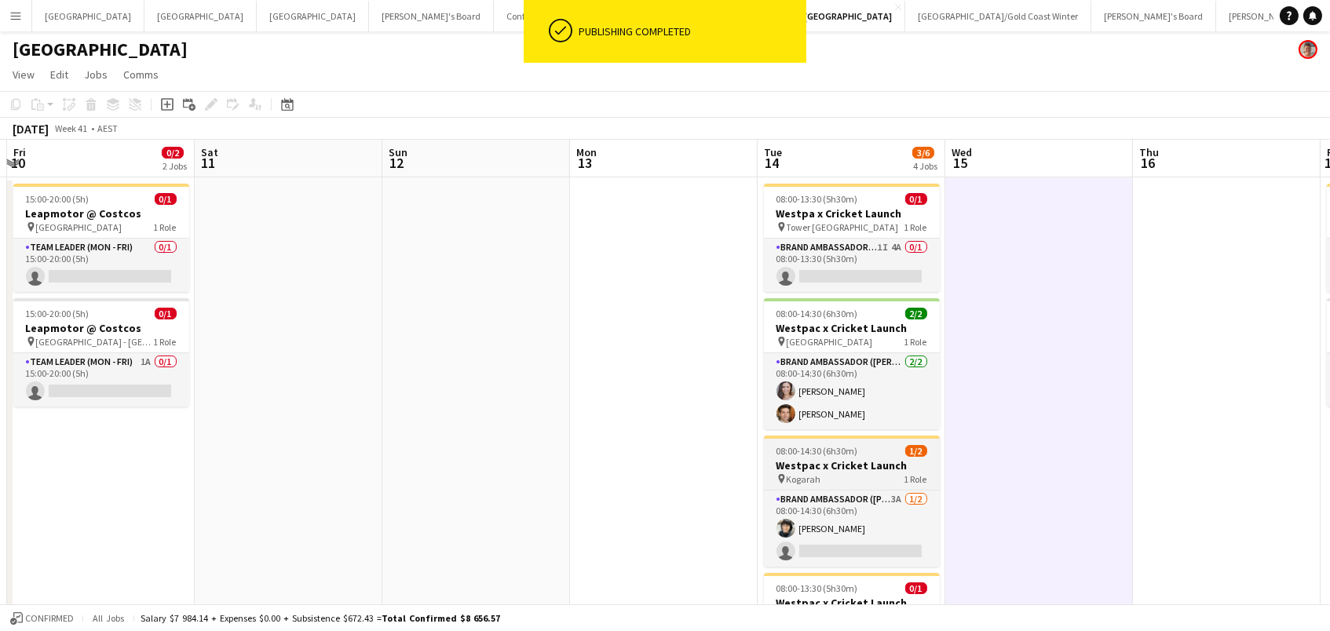
click at [849, 482] on div "pin Kogarah 1 Role" at bounding box center [852, 479] width 176 height 13
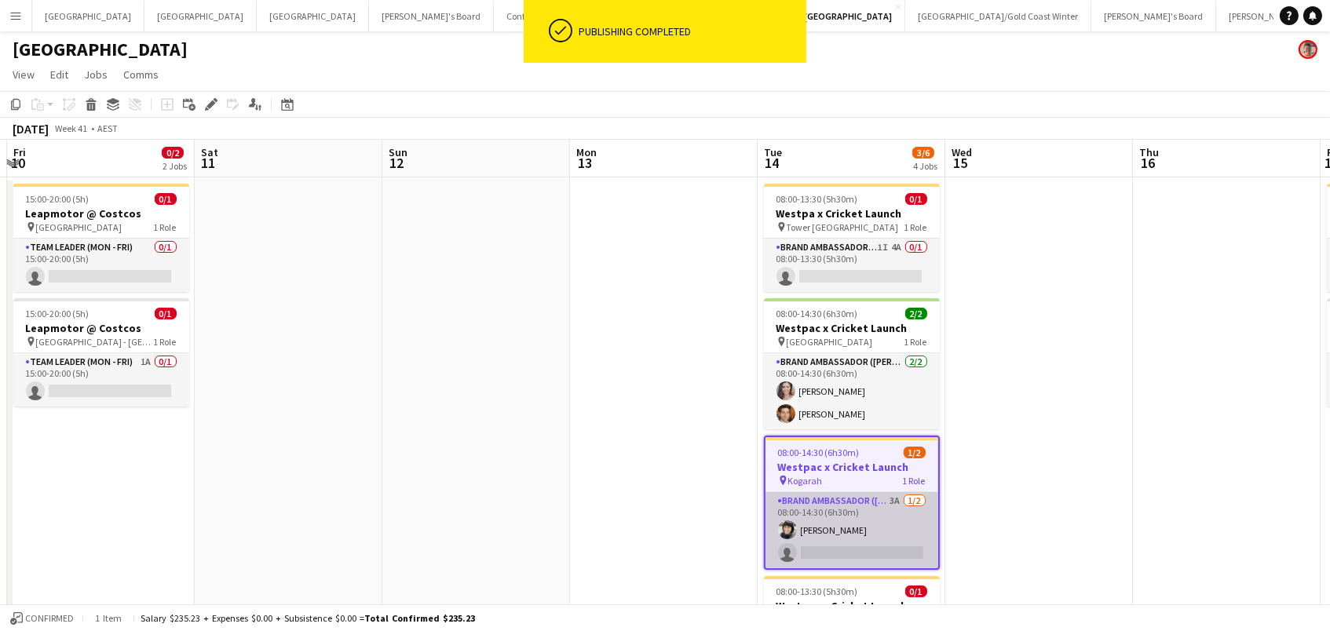
click at [847, 521] on app-card-role "Brand Ambassador (Mon - Fri) 3A 1/2 08:00-14:30 (6h30m) Shirene D'Silva single-…" at bounding box center [852, 530] width 173 height 76
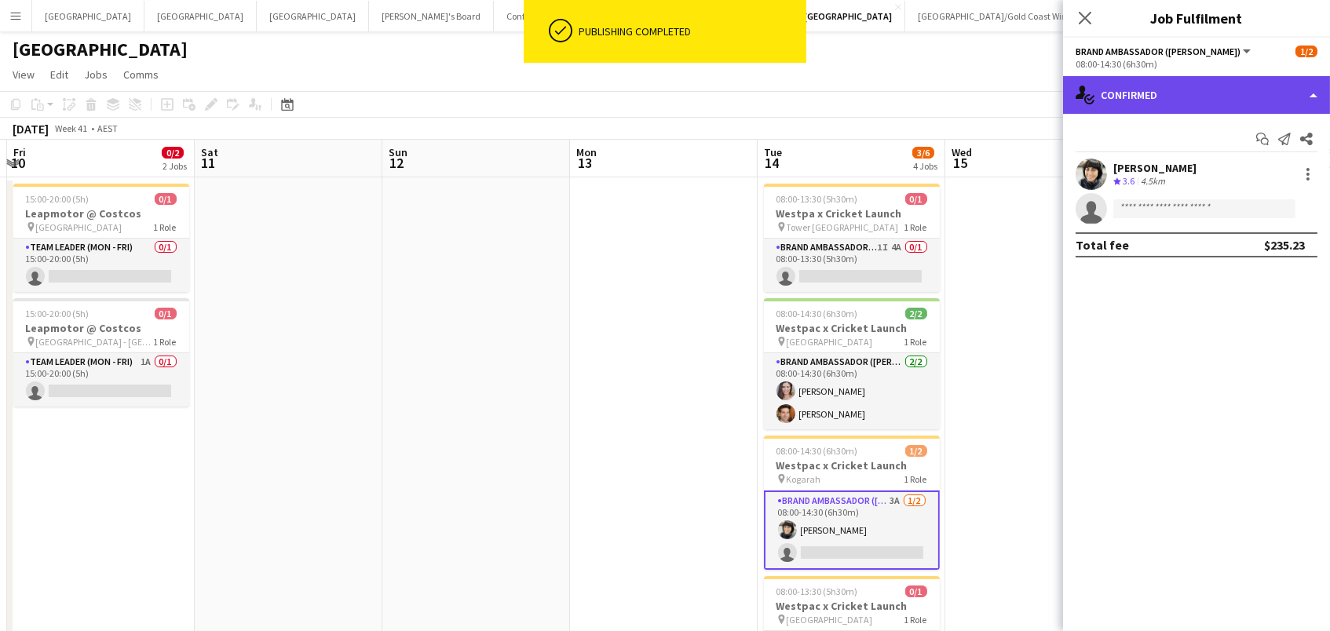
click at [1155, 102] on div "single-neutral-actions-check-2 Confirmed" at bounding box center [1196, 95] width 267 height 38
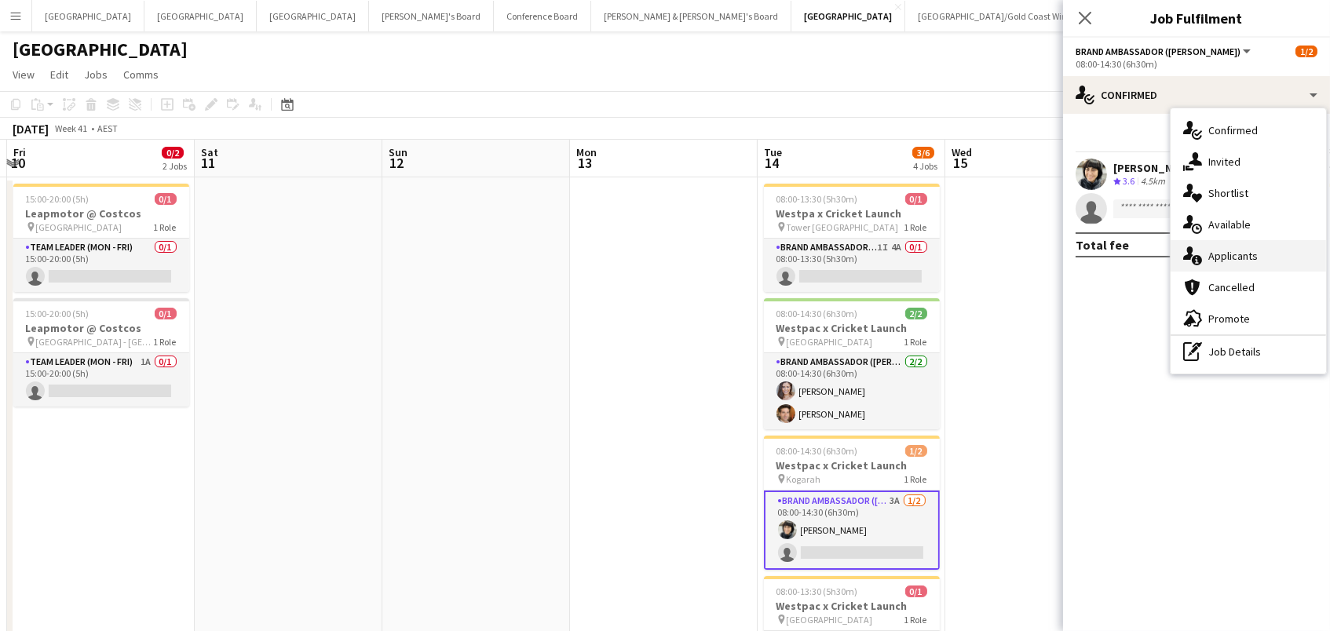
click at [1246, 258] on span "Applicants" at bounding box center [1233, 256] width 49 height 14
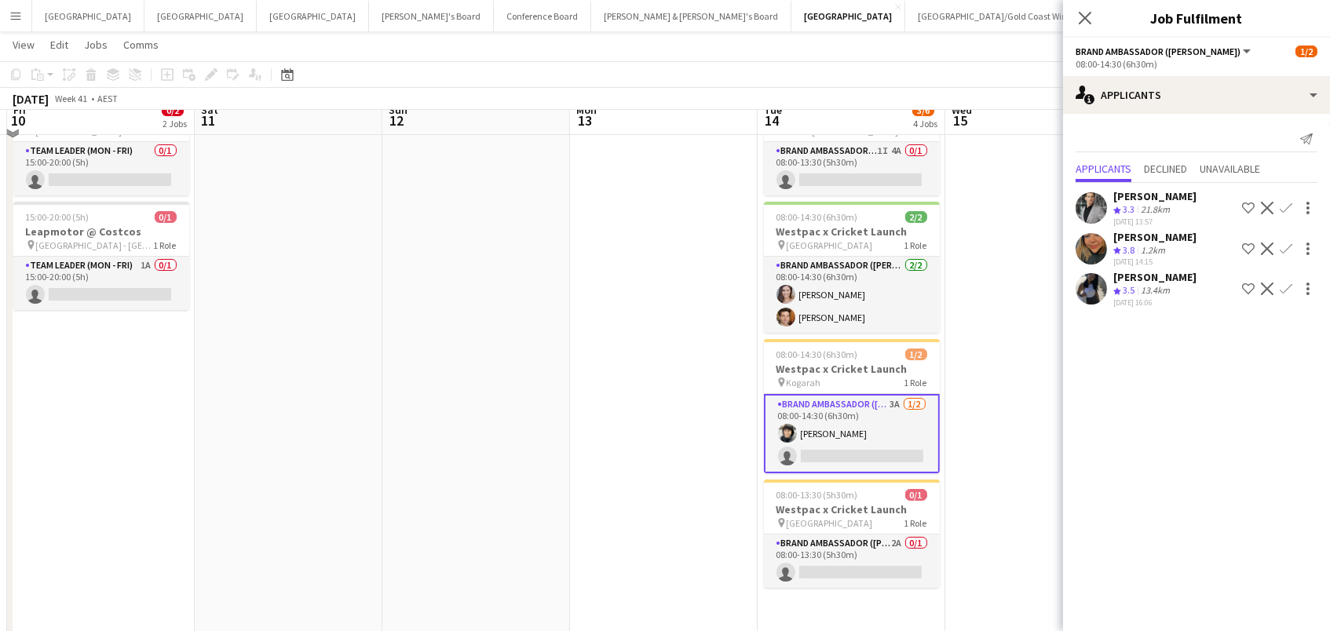
scroll to position [119, 0]
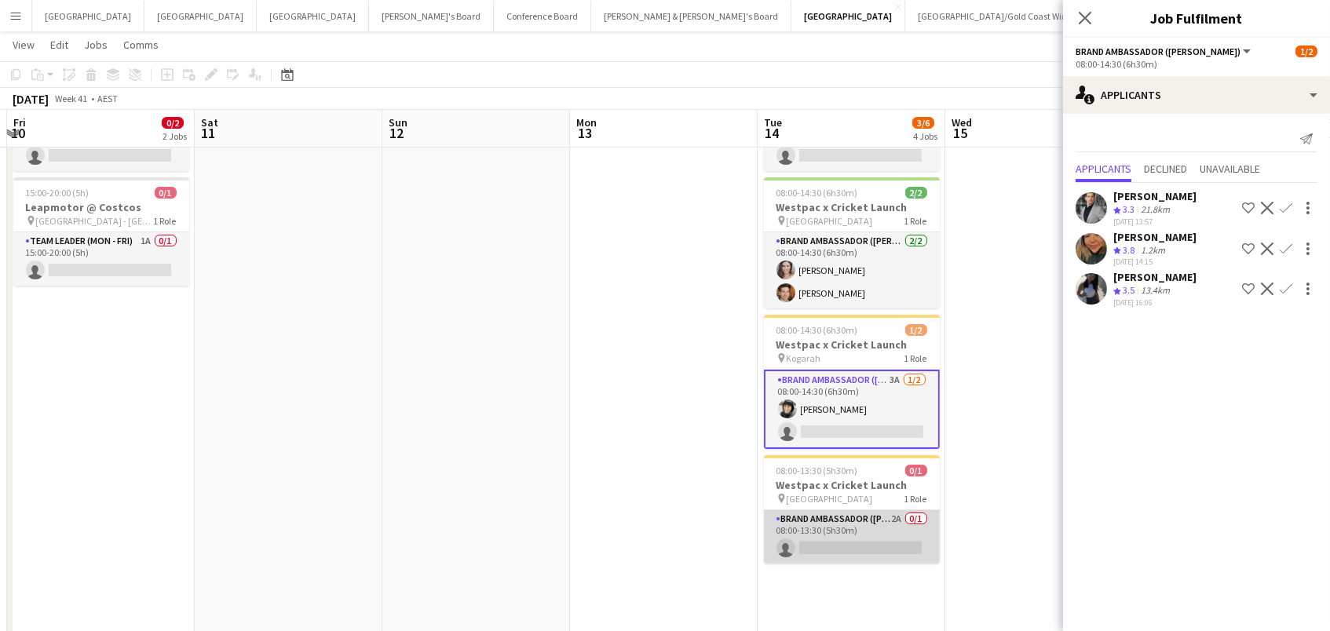
click at [847, 548] on app-card-role "Brand Ambassador (Mon - Fri) 2A 0/1 08:00-13:30 (5h30m) single-neutral-actions" at bounding box center [852, 536] width 176 height 53
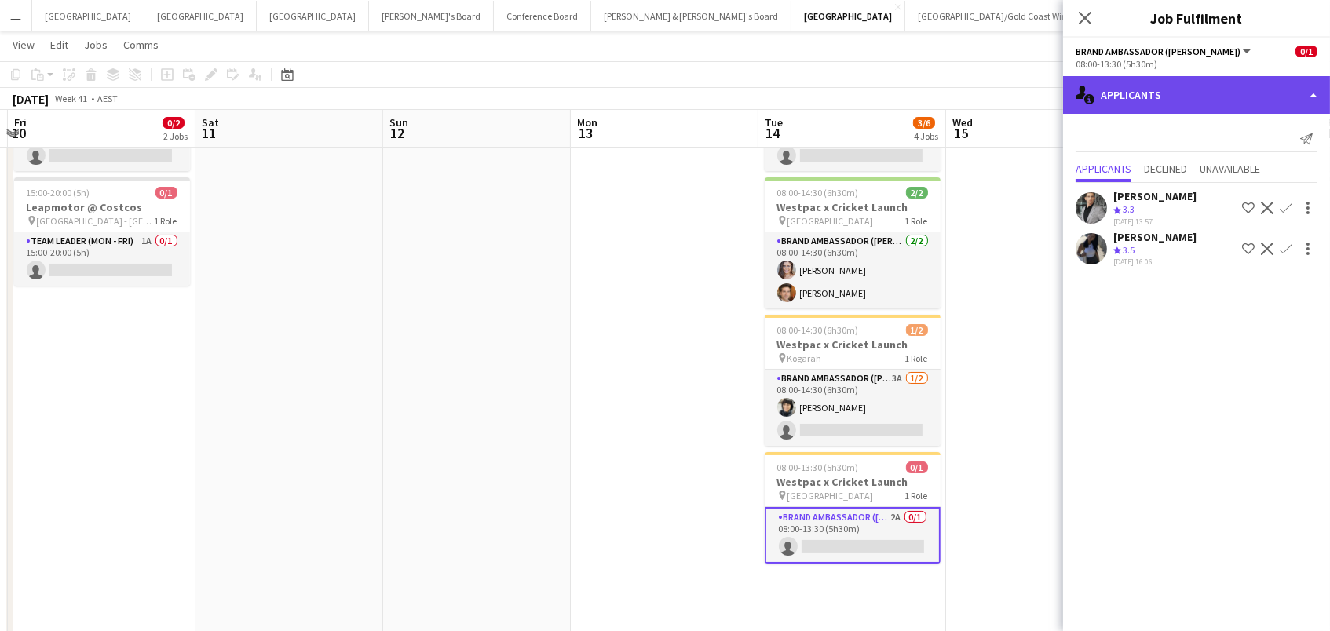
click at [1143, 87] on div "single-neutral-actions-information Applicants" at bounding box center [1196, 95] width 267 height 38
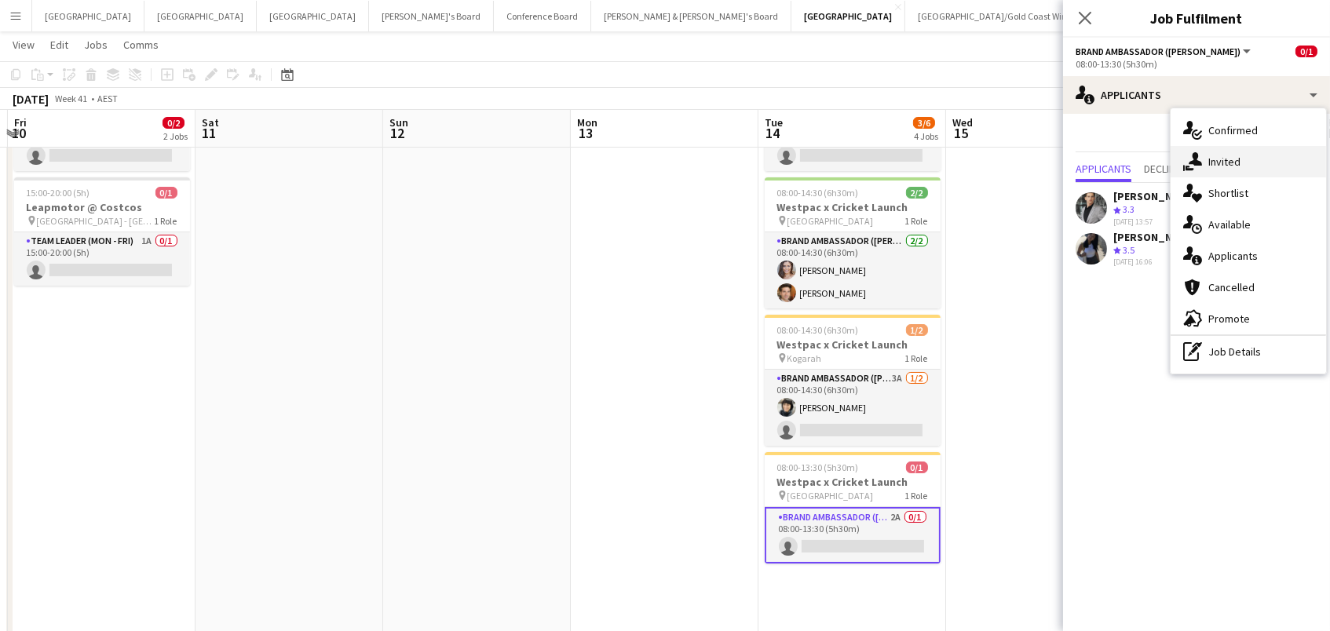
click at [1203, 169] on div "single-neutral-actions-share-1 Invited" at bounding box center [1249, 161] width 156 height 31
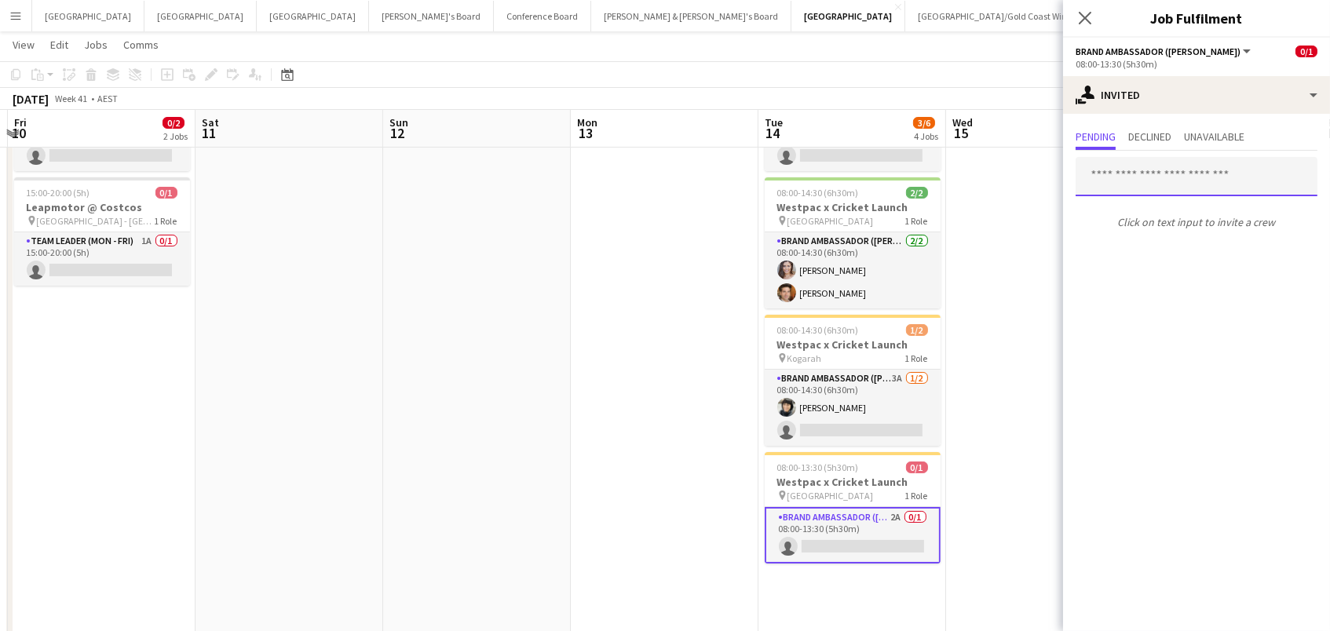
click at [1154, 180] on input "text" at bounding box center [1197, 176] width 242 height 39
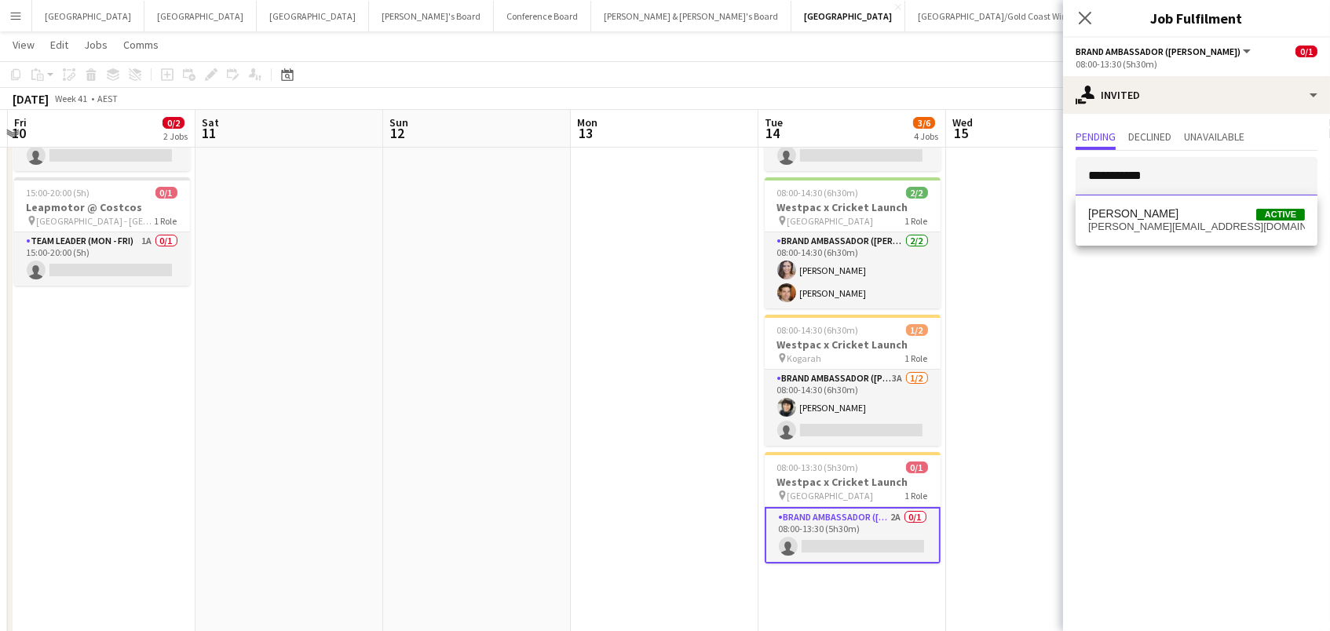
type input "**********"
drag, startPoint x: 1169, startPoint y: 205, endPoint x: 1168, endPoint y: 229, distance: 24.4
click at [1168, 229] on span "laura.sanchimartinez@gmail.com" at bounding box center [1197, 227] width 217 height 13
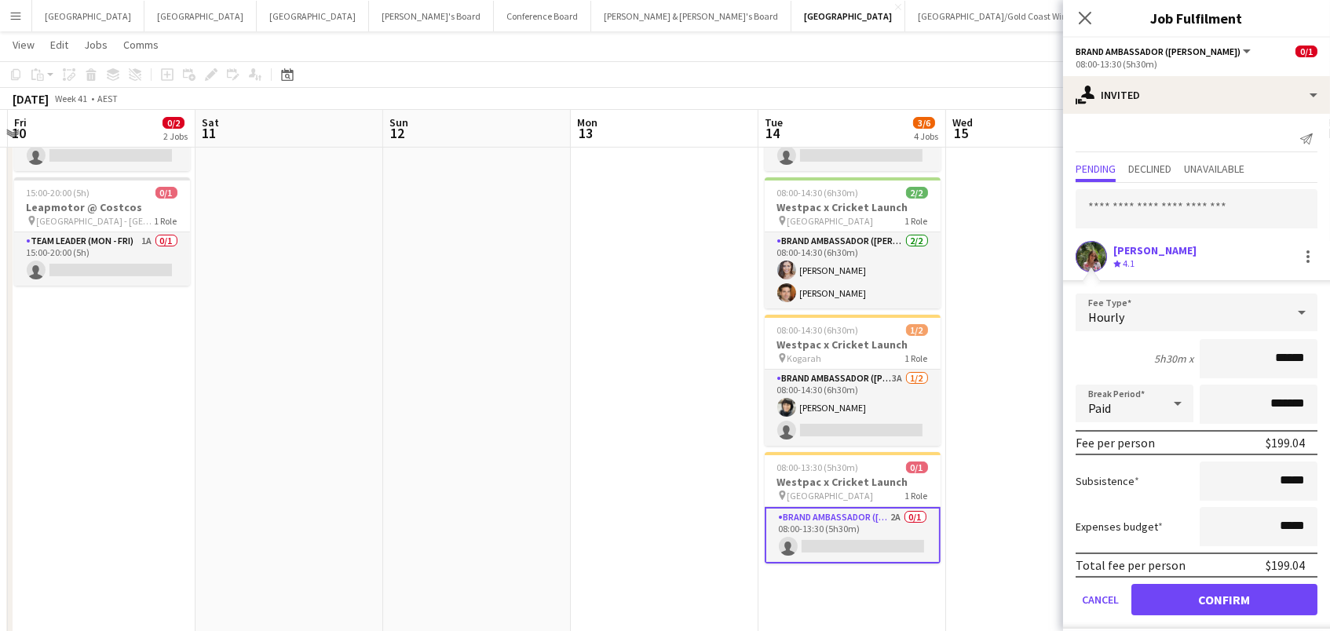
click at [1224, 598] on button "Confirm" at bounding box center [1225, 599] width 186 height 31
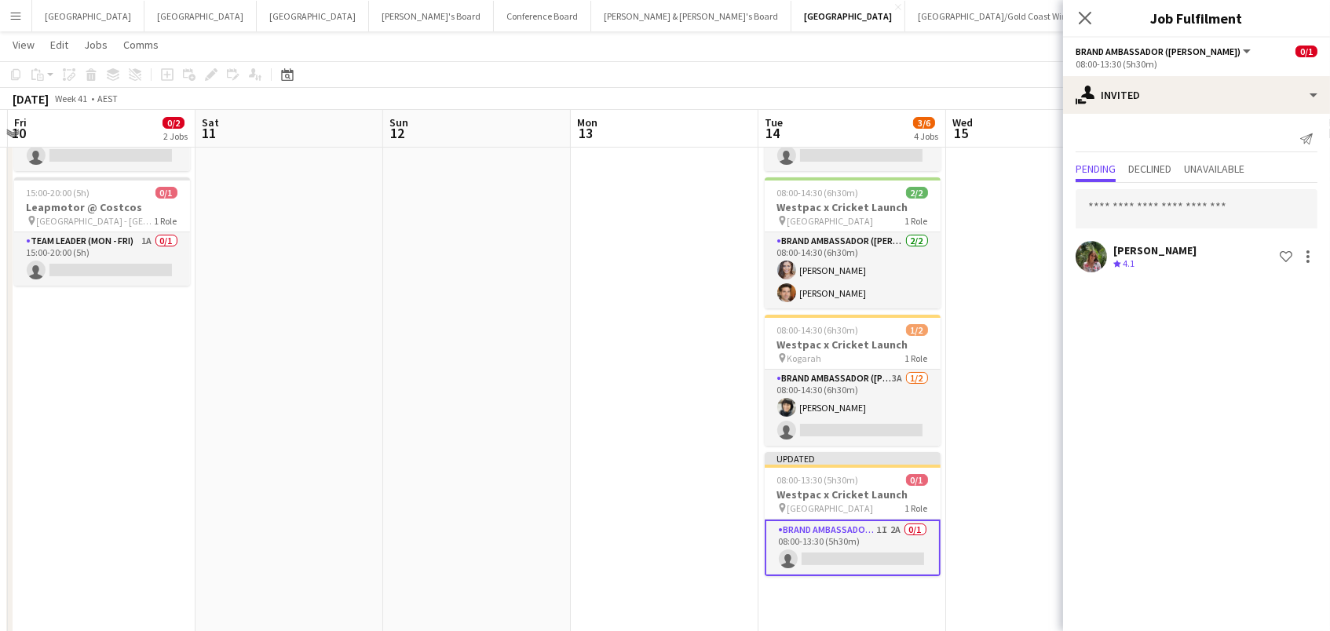
click at [989, 346] on app-date-cell at bounding box center [1040, 384] width 188 height 654
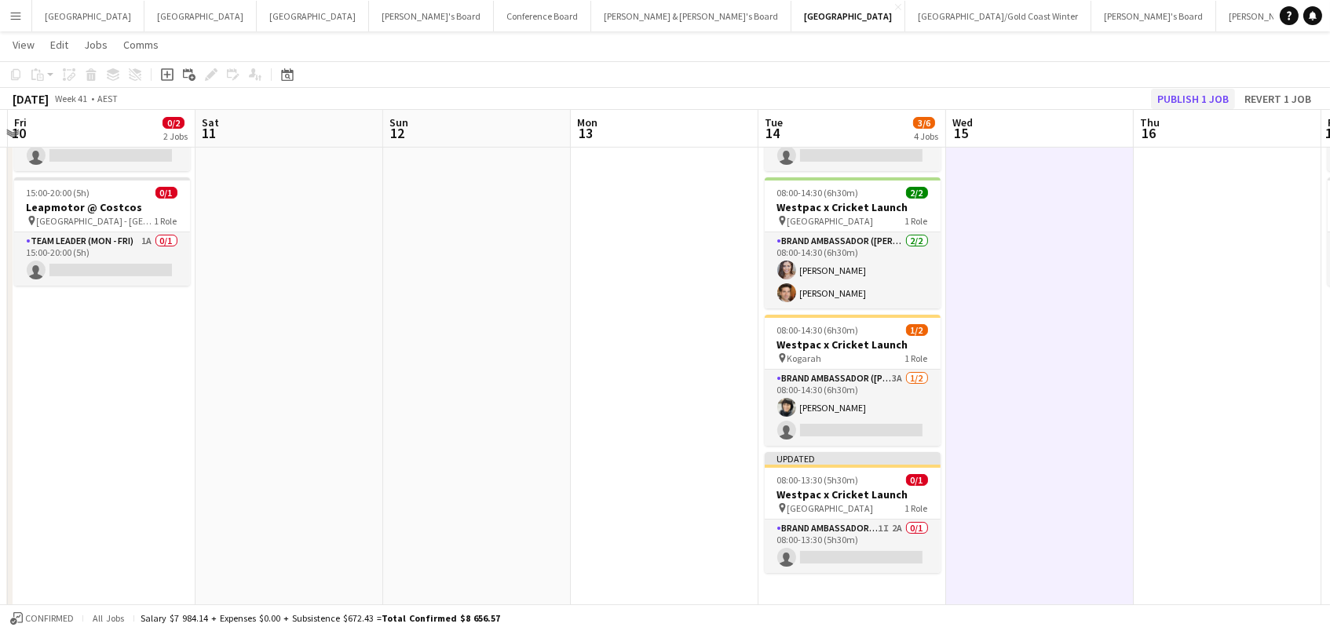
click at [1203, 102] on button "Publish 1 job" at bounding box center [1193, 99] width 84 height 20
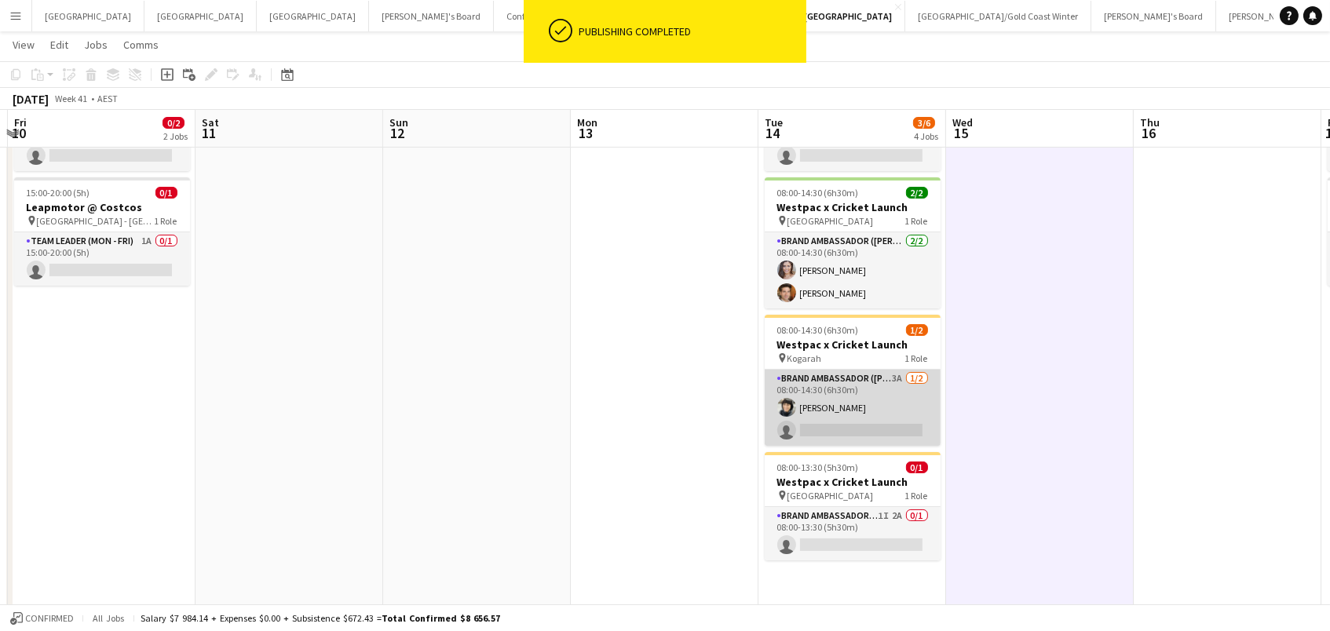
click at [830, 426] on app-card-role "Brand Ambassador (Mon - Fri) 3A 1/2 08:00-14:30 (6h30m) Shirene D'Silva single-…" at bounding box center [853, 408] width 176 height 76
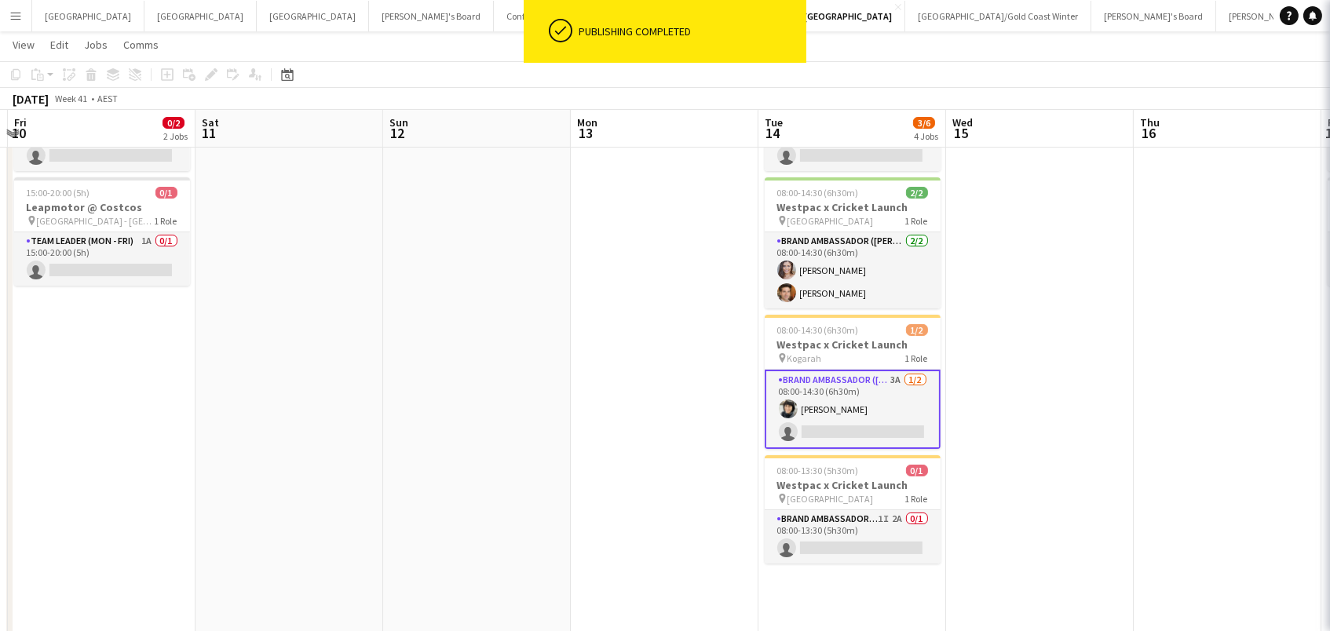
scroll to position [0, 554]
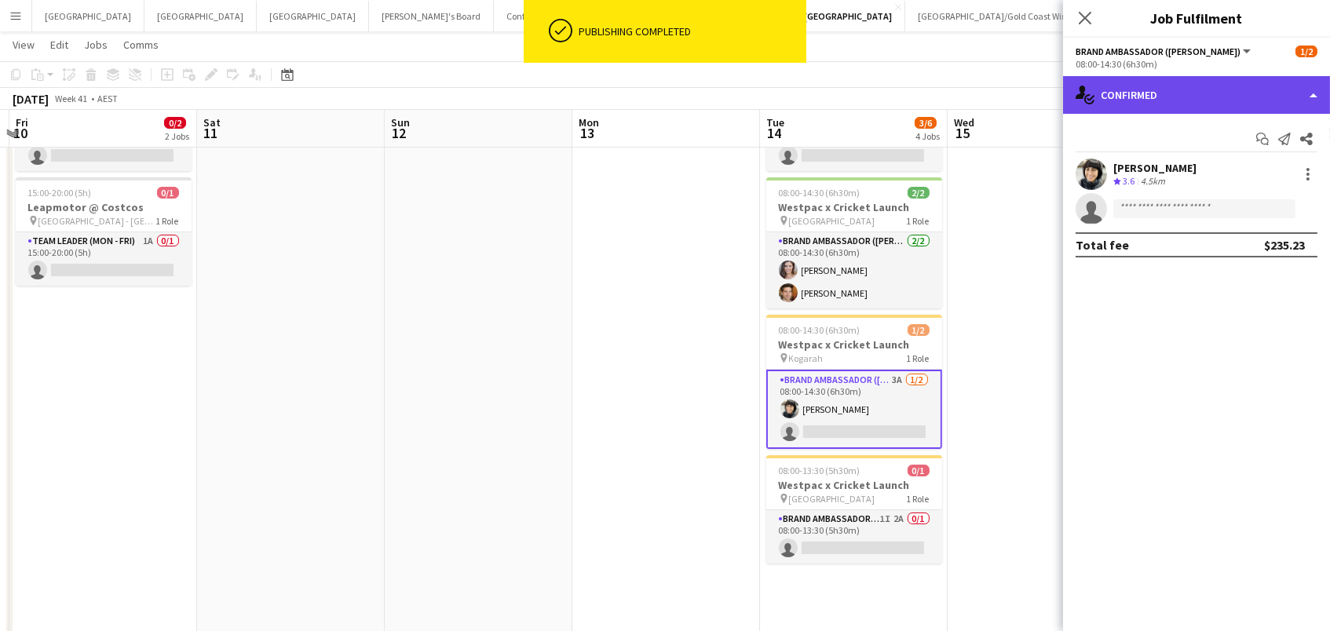
click at [1184, 101] on div "single-neutral-actions-check-2 Confirmed" at bounding box center [1196, 95] width 267 height 38
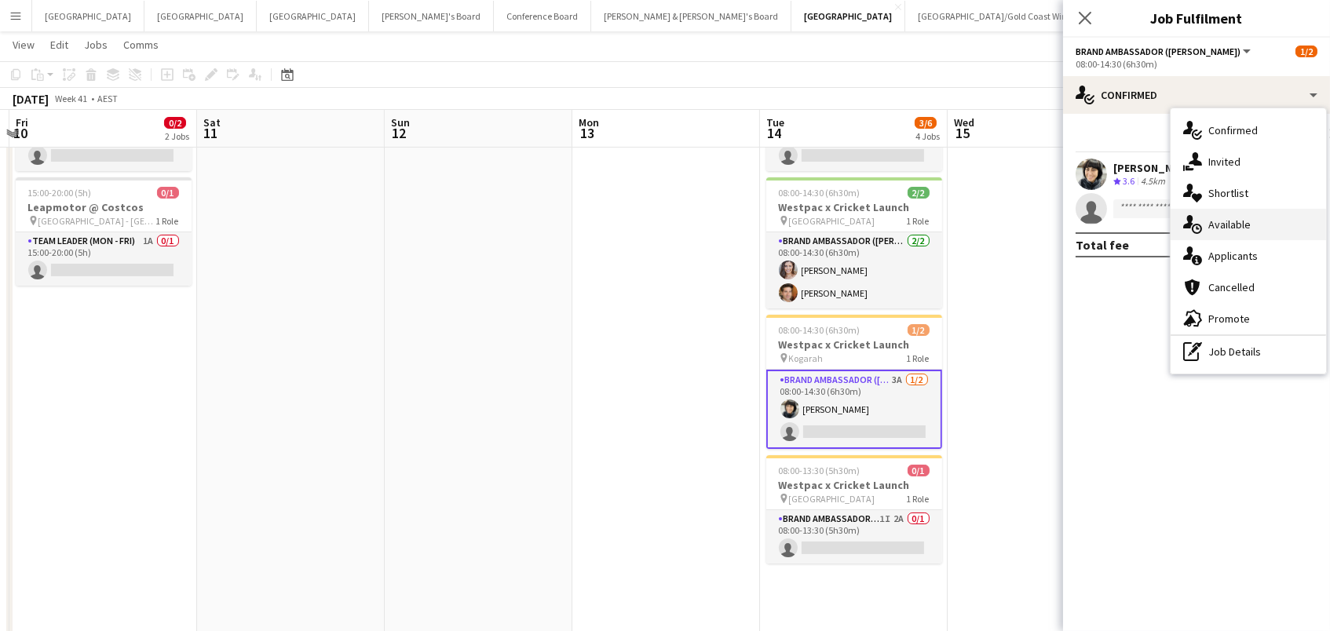
click at [1242, 229] on span "Available" at bounding box center [1230, 225] width 42 height 14
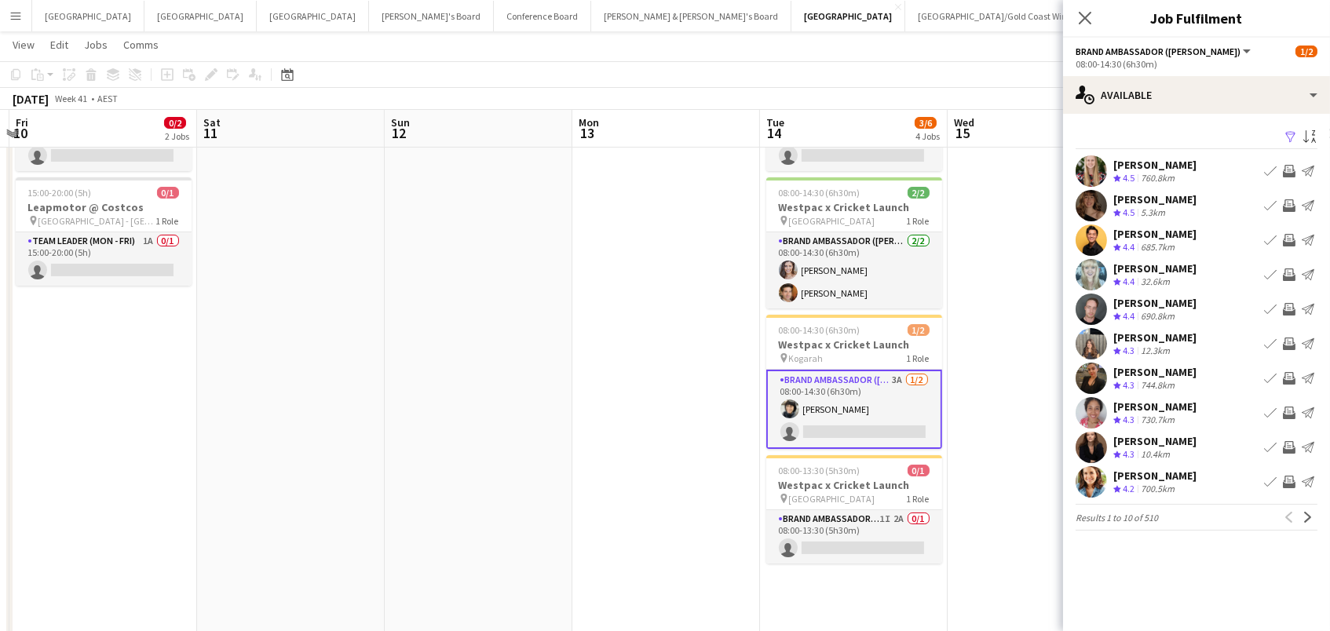
click at [1290, 134] on app-icon "Filter" at bounding box center [1291, 137] width 13 height 15
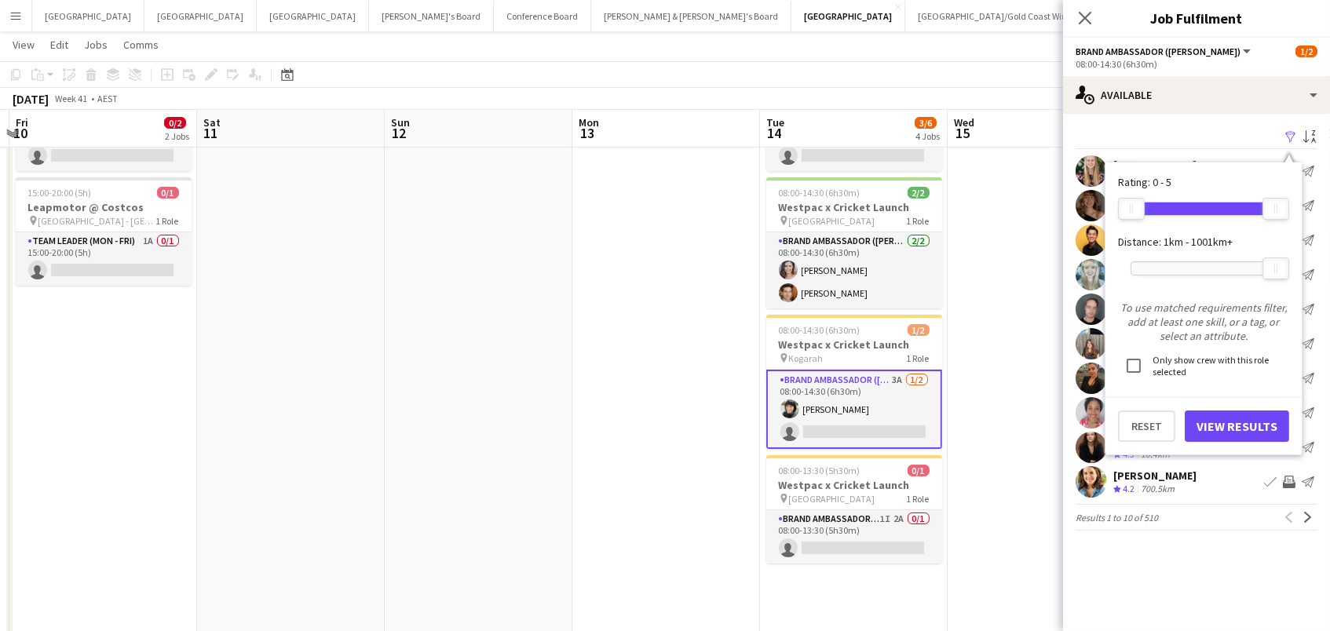
click at [1174, 268] on div at bounding box center [1204, 268] width 145 height 13
click at [1217, 417] on button "View Results" at bounding box center [1237, 426] width 104 height 31
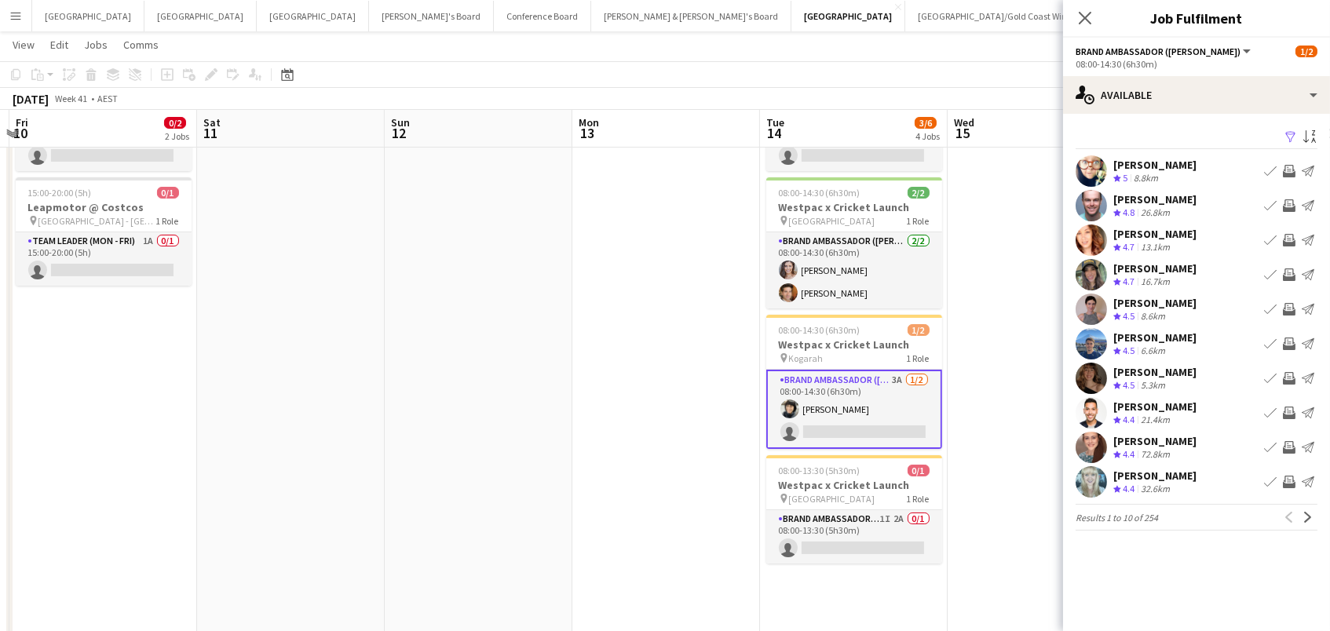
click at [1289, 240] on app-icon "Invite crew" at bounding box center [1289, 240] width 13 height 13
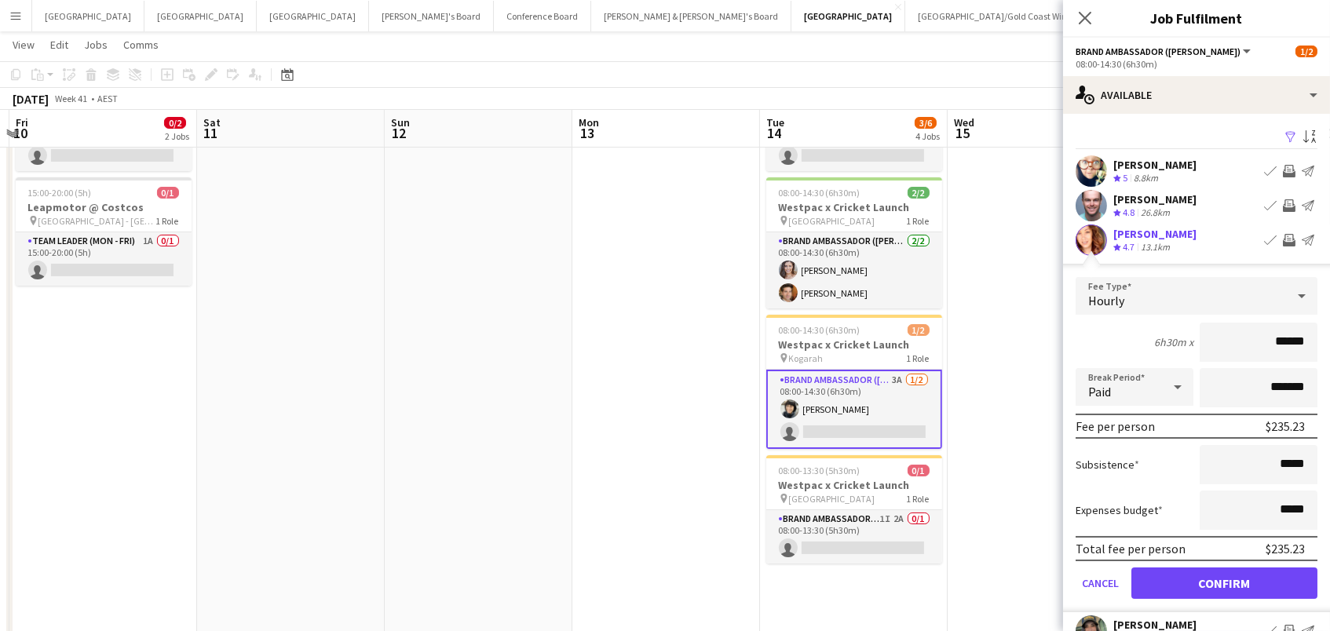
click at [1224, 581] on button "Confirm" at bounding box center [1225, 583] width 186 height 31
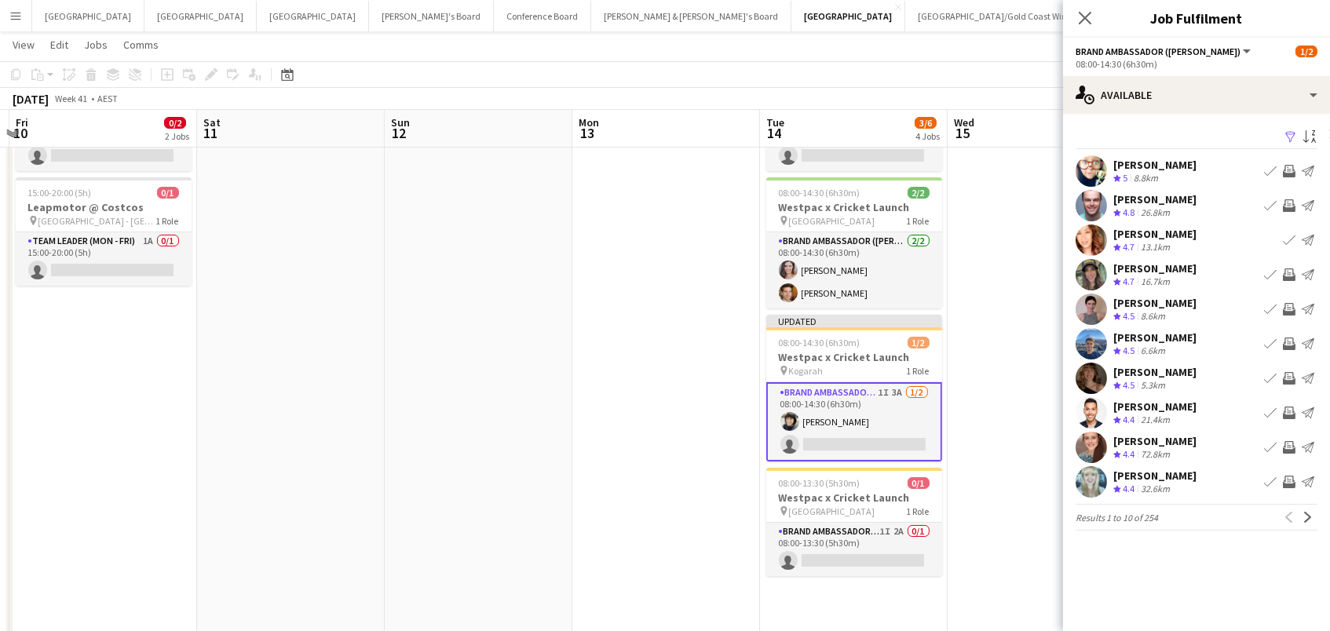
click at [1290, 485] on app-icon "Invite crew" at bounding box center [1289, 482] width 13 height 13
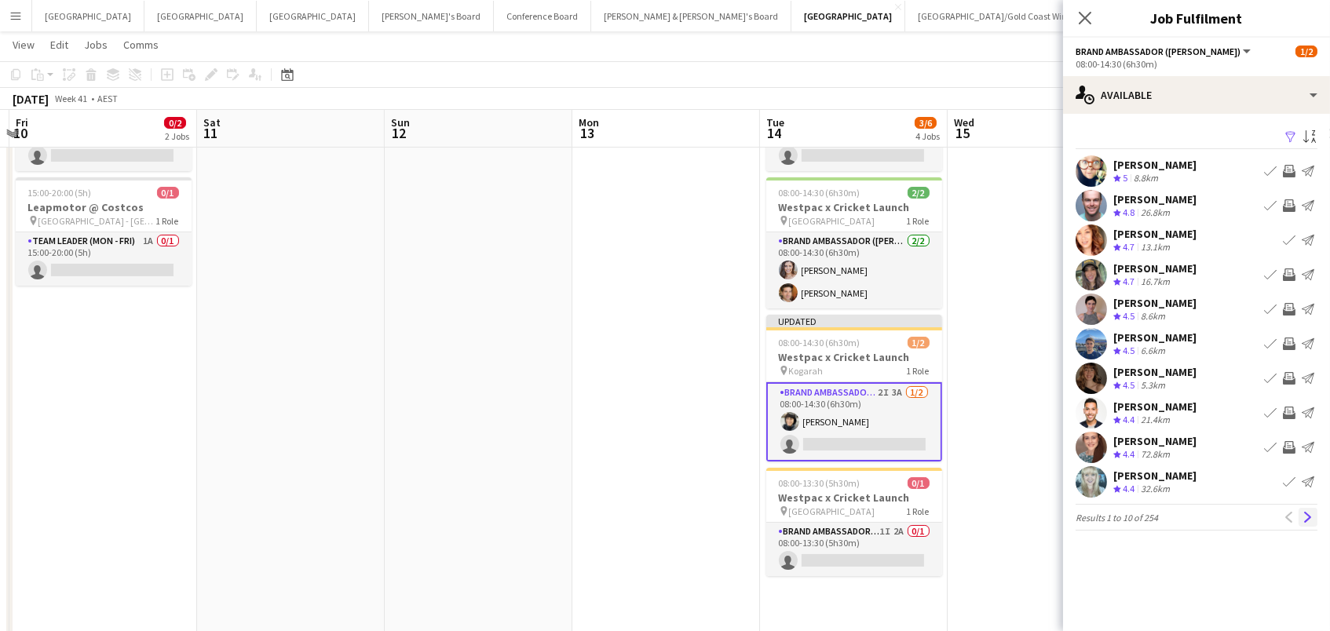
click at [1312, 516] on app-icon "Next" at bounding box center [1308, 517] width 11 height 11
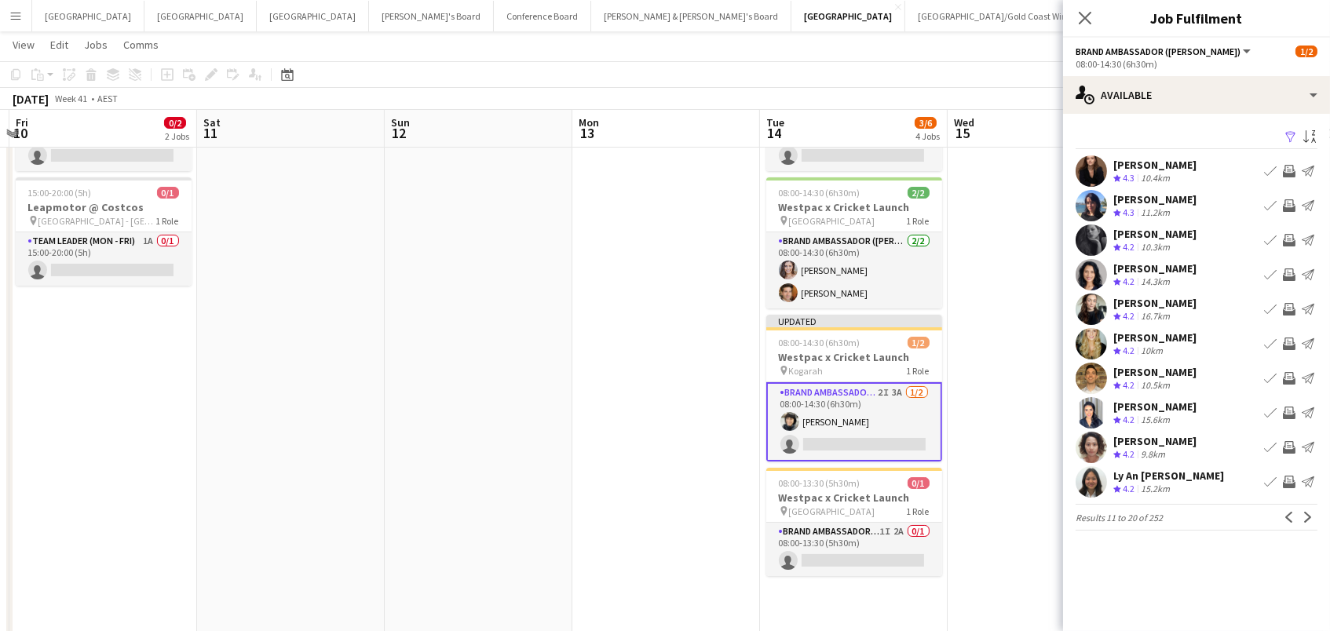
click at [1290, 339] on app-icon "Invite crew" at bounding box center [1289, 344] width 13 height 13
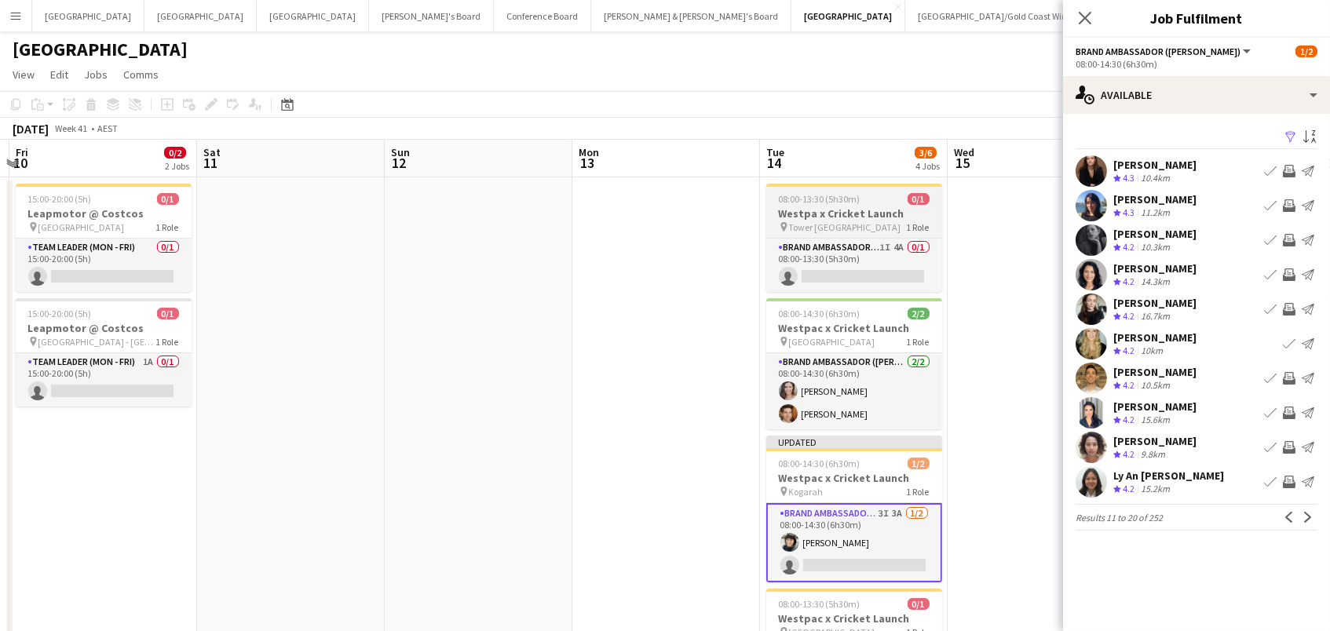
scroll to position [0, 0]
click at [888, 265] on app-card-role "Brand Ambassador (Mon - Fri) 1I 4A 0/1 08:00-13:30 (5h30m) single-neutral-actio…" at bounding box center [855, 265] width 176 height 53
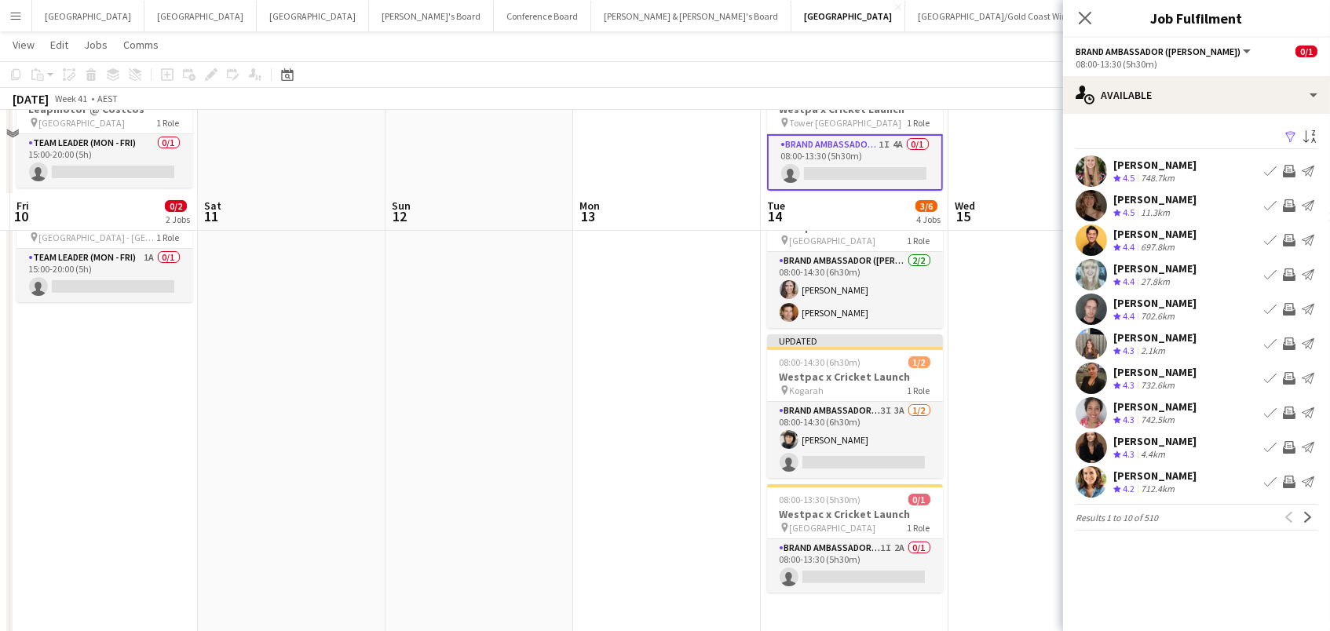
scroll to position [215, 0]
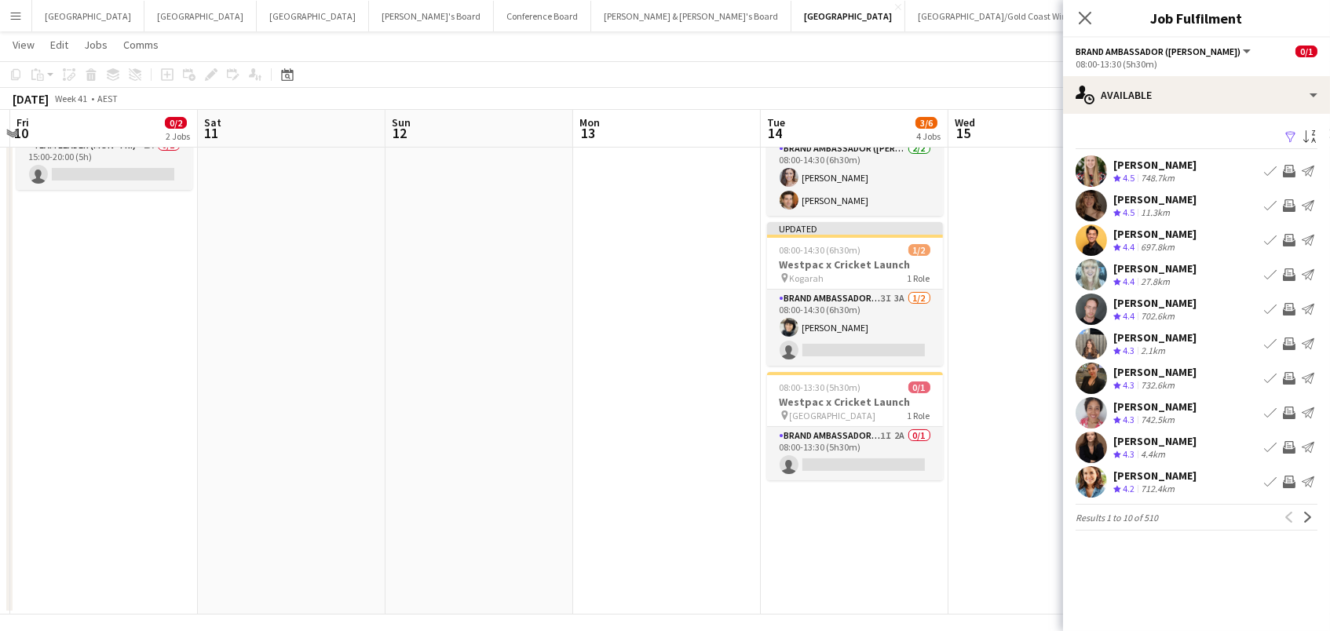
click at [980, 553] on app-date-cell at bounding box center [1043, 288] width 188 height 654
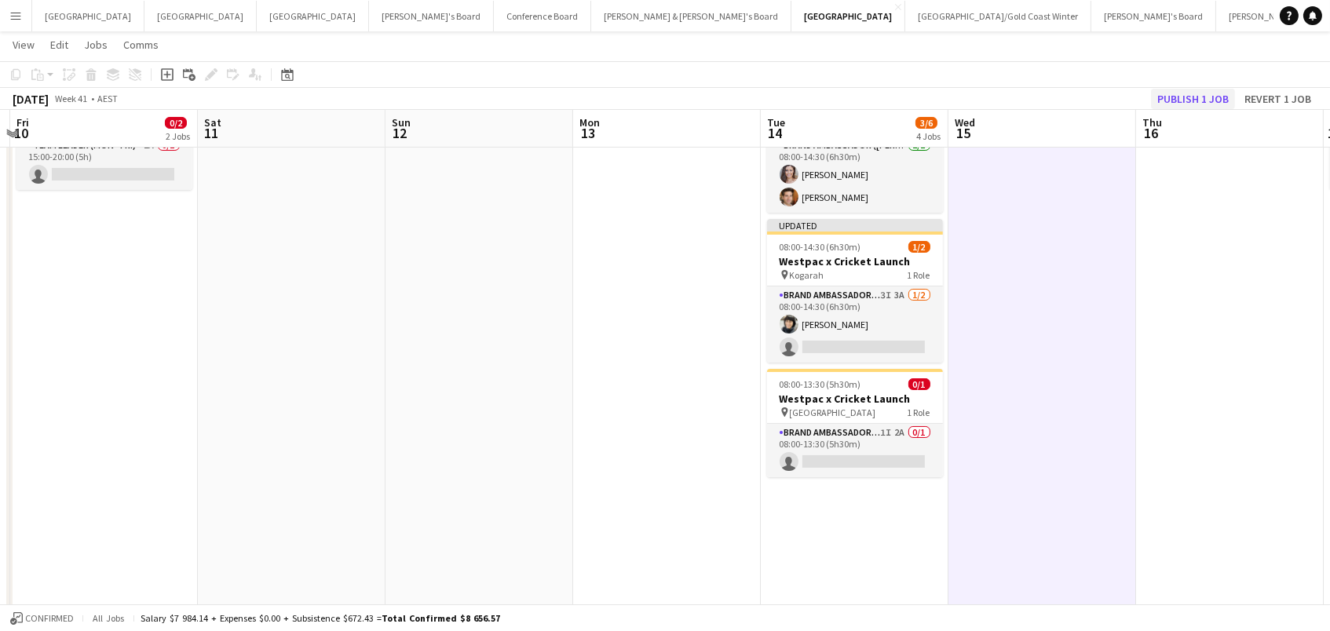
click at [1171, 93] on button "Publish 1 job" at bounding box center [1193, 99] width 84 height 20
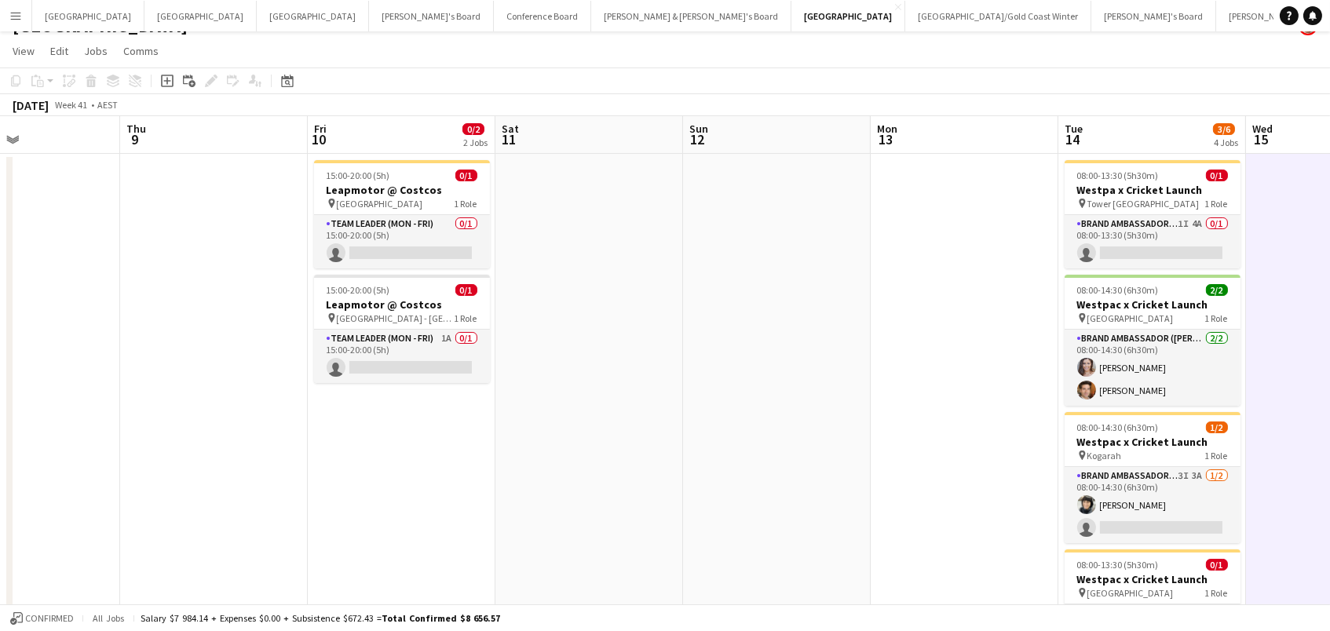
scroll to position [0, 521]
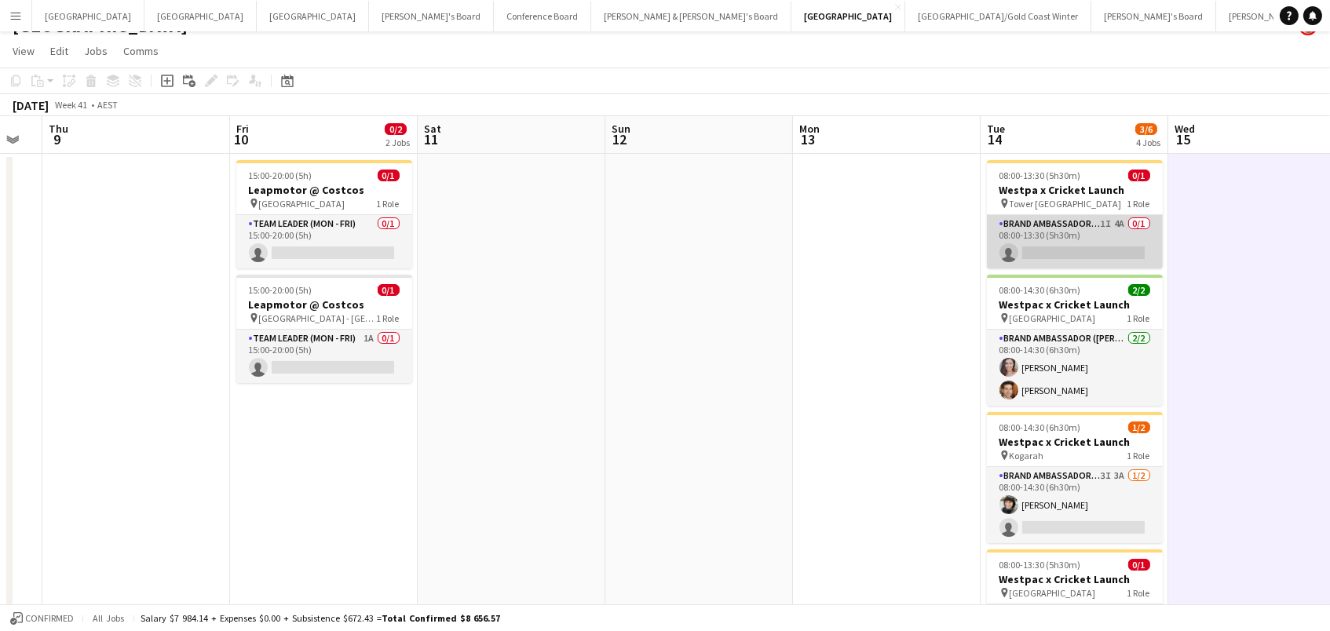
click at [1069, 236] on app-card-role "Brand Ambassador (Mon - Fri) 1I 4A 0/1 08:00-13:30 (5h30m) single-neutral-actio…" at bounding box center [1075, 241] width 176 height 53
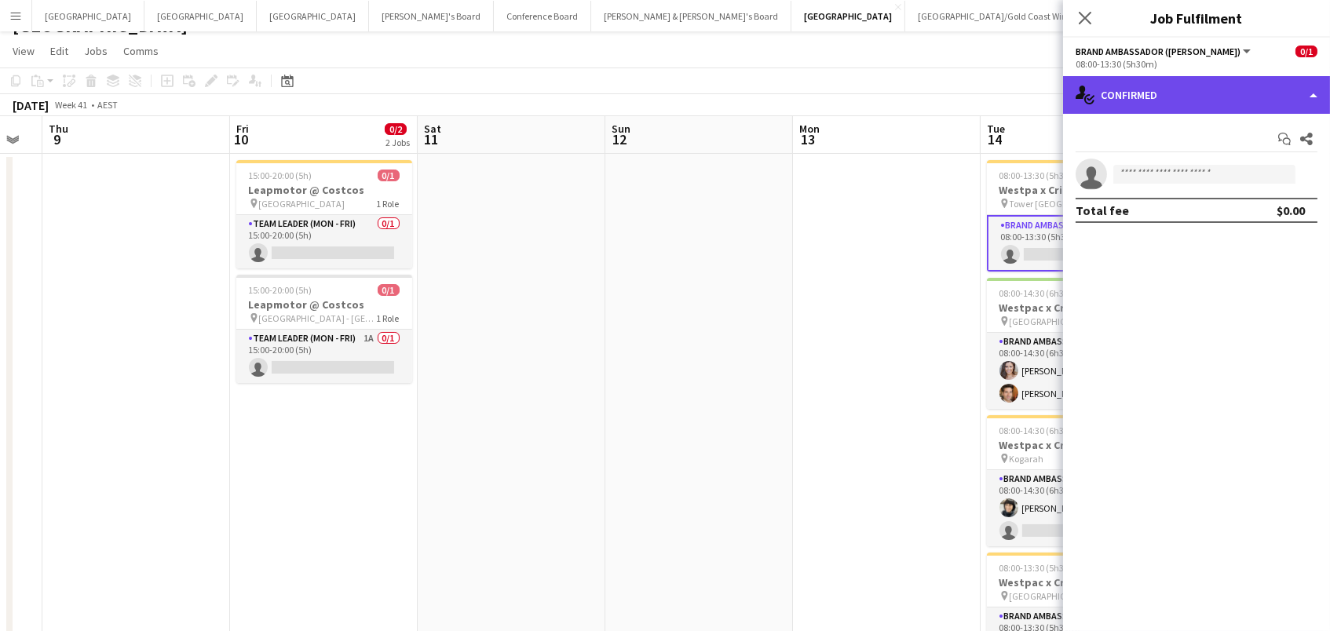
click at [1235, 90] on div "single-neutral-actions-check-2 Confirmed" at bounding box center [1196, 95] width 267 height 38
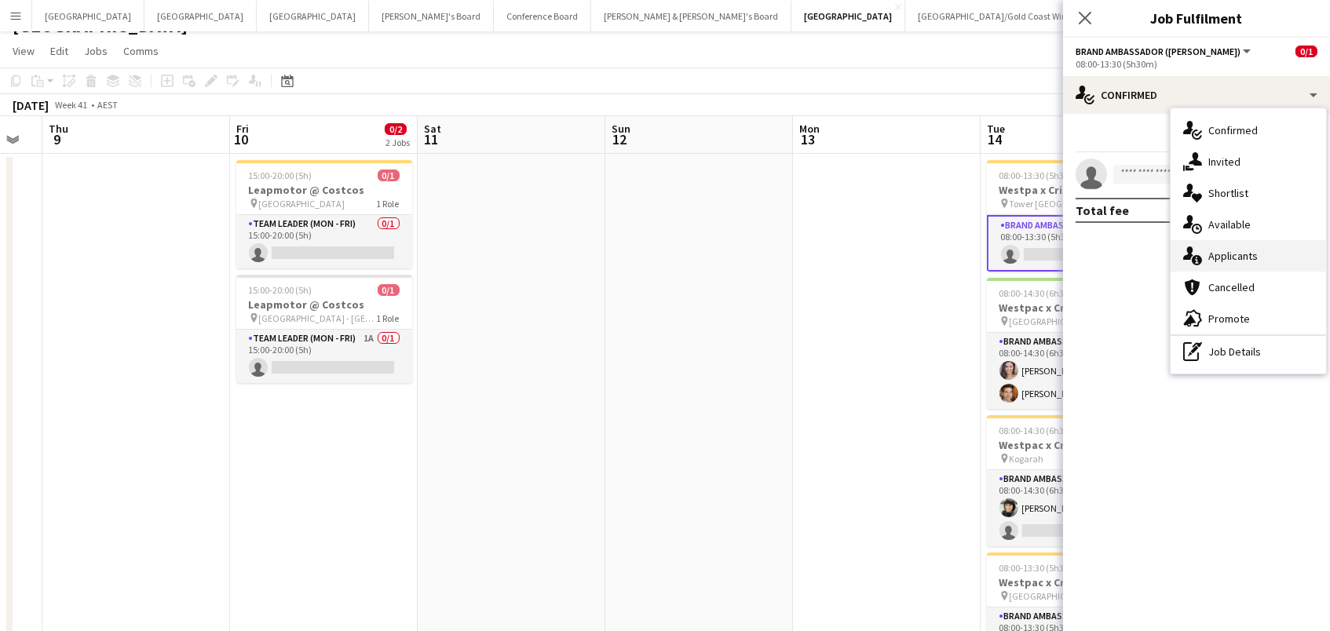
click at [1275, 248] on div "single-neutral-actions-information Applicants" at bounding box center [1249, 255] width 156 height 31
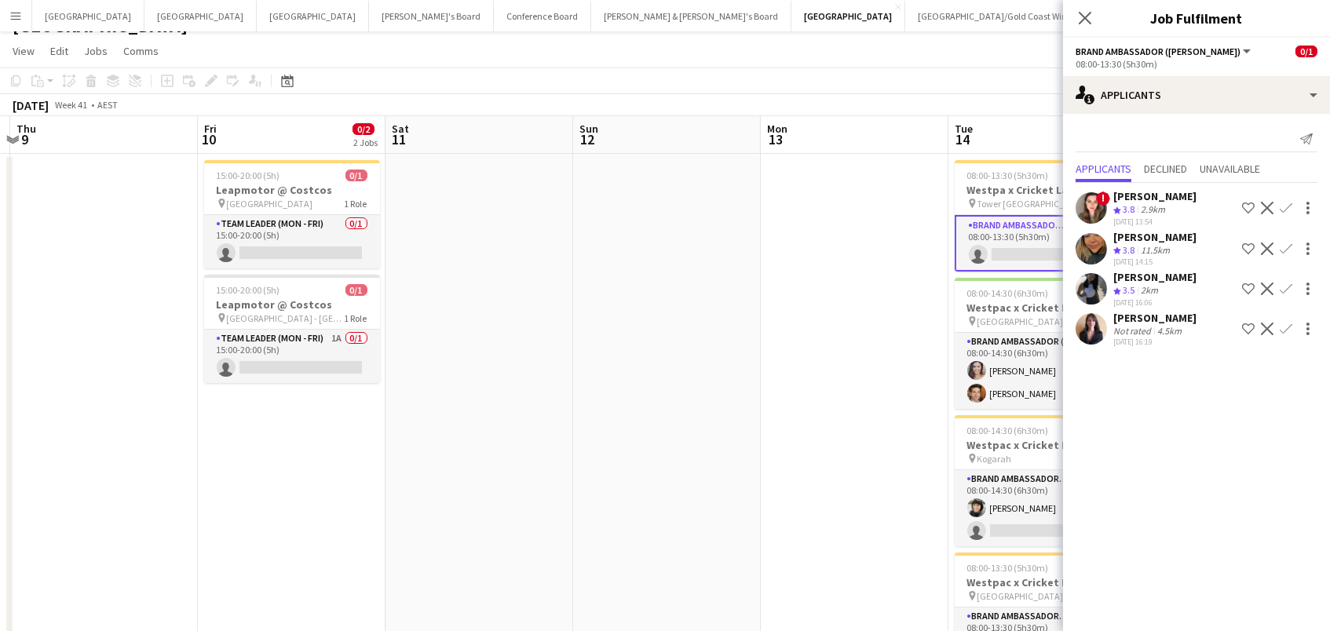
scroll to position [0, 620]
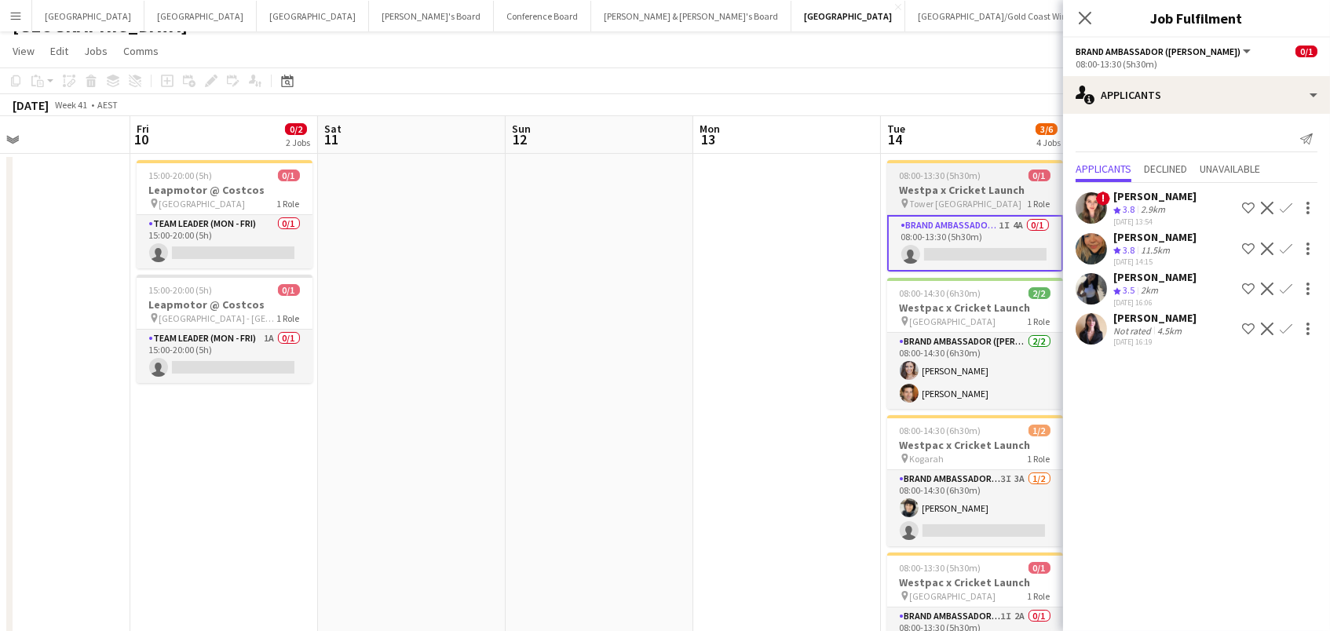
click at [931, 170] on span "08:00-13:30 (5h30m)" at bounding box center [941, 176] width 82 height 12
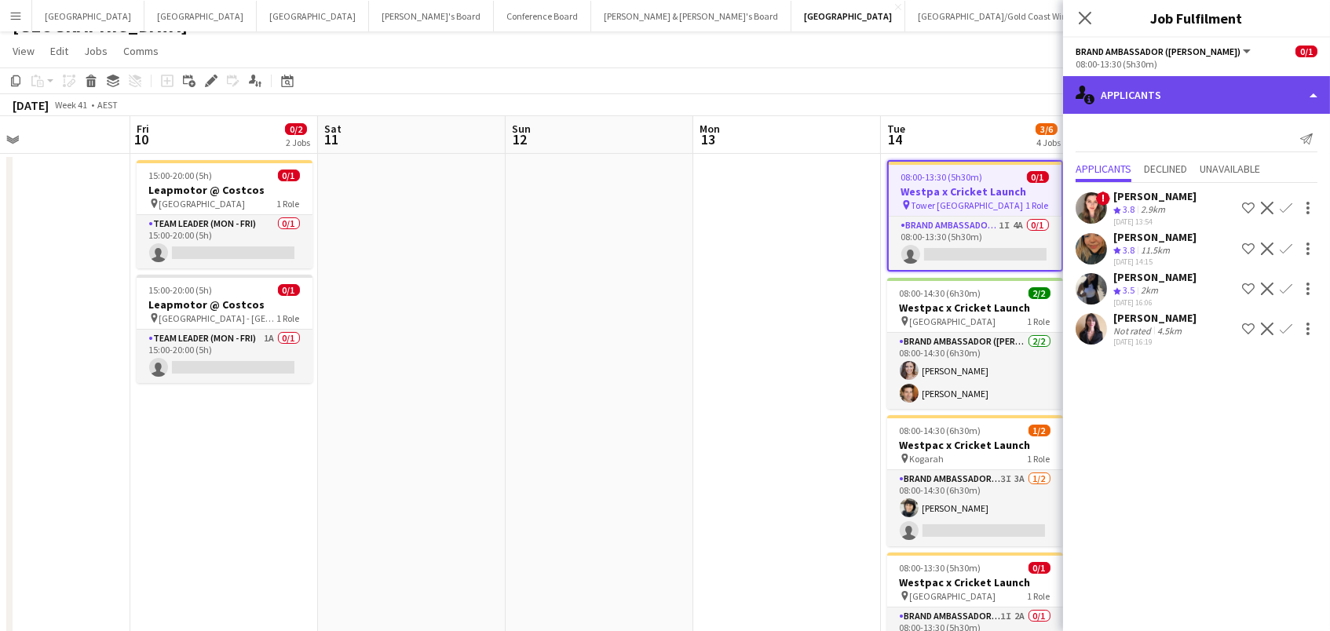
click at [1111, 87] on div "single-neutral-actions-information Applicants" at bounding box center [1196, 95] width 267 height 38
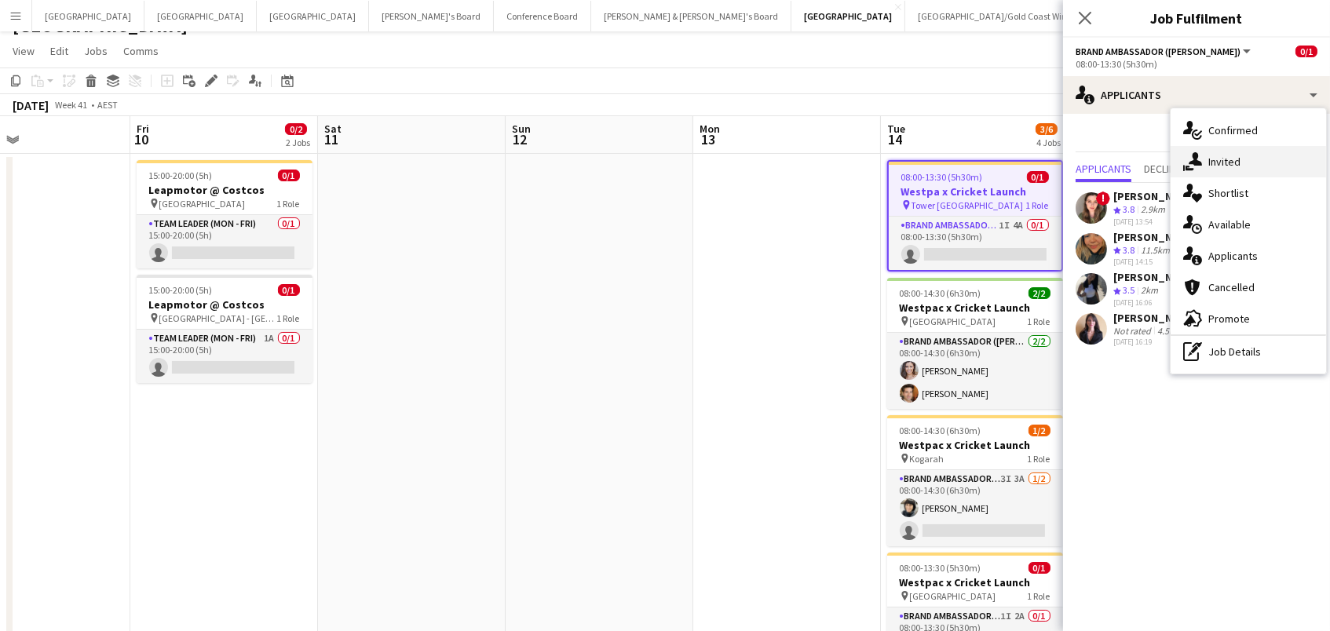
click at [1182, 156] on div "single-neutral-actions-share-1 Invited" at bounding box center [1249, 161] width 156 height 31
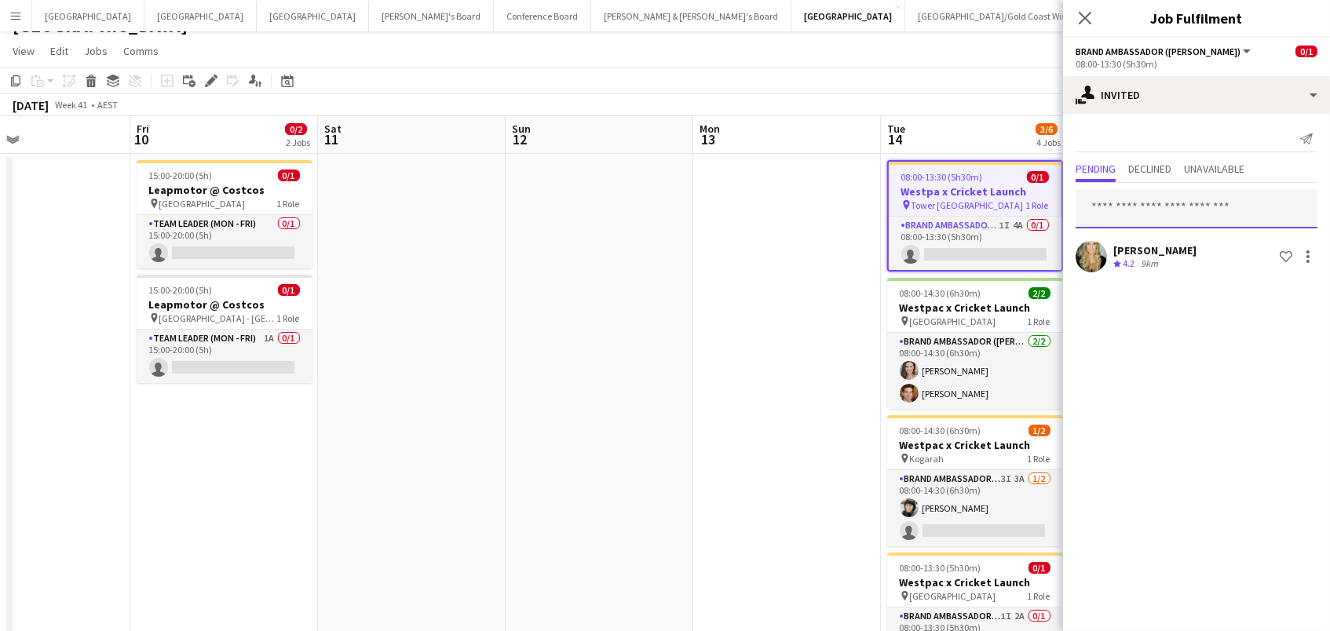
click at [1107, 198] on input "text" at bounding box center [1197, 208] width 242 height 39
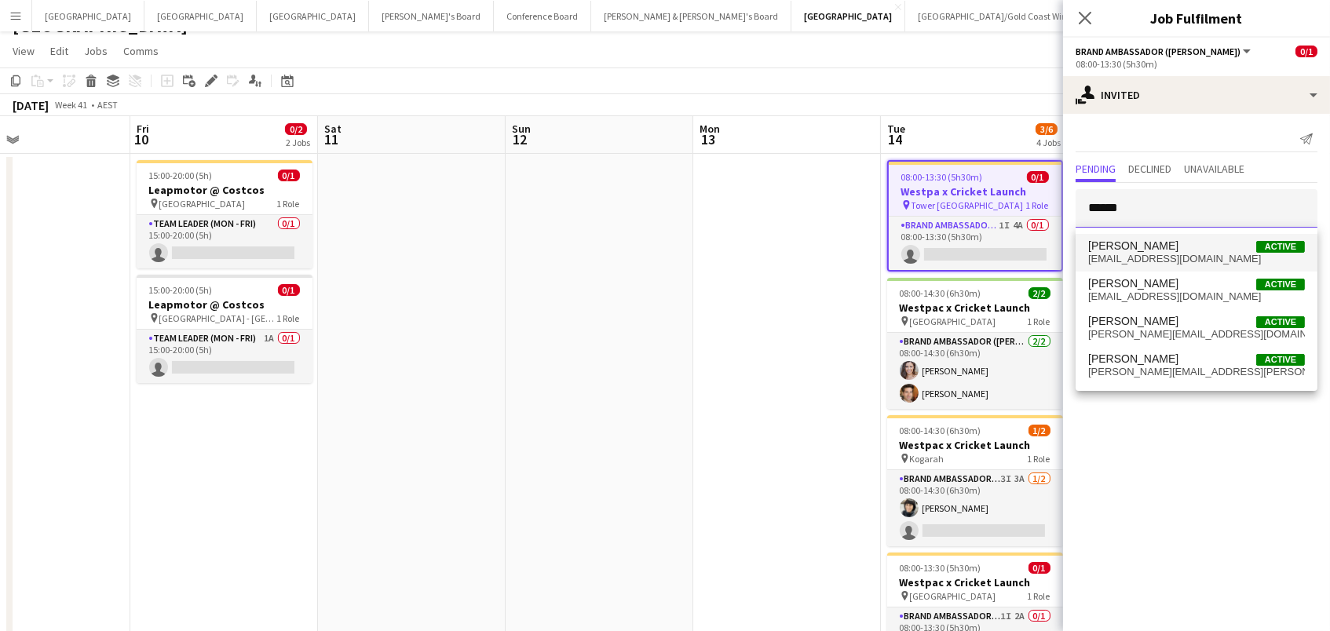
type input "******"
drag, startPoint x: 1128, startPoint y: 237, endPoint x: 1198, endPoint y: 362, distance: 143.1
click at [1198, 362] on span "Isabel Macmaster Active" at bounding box center [1197, 359] width 217 height 13
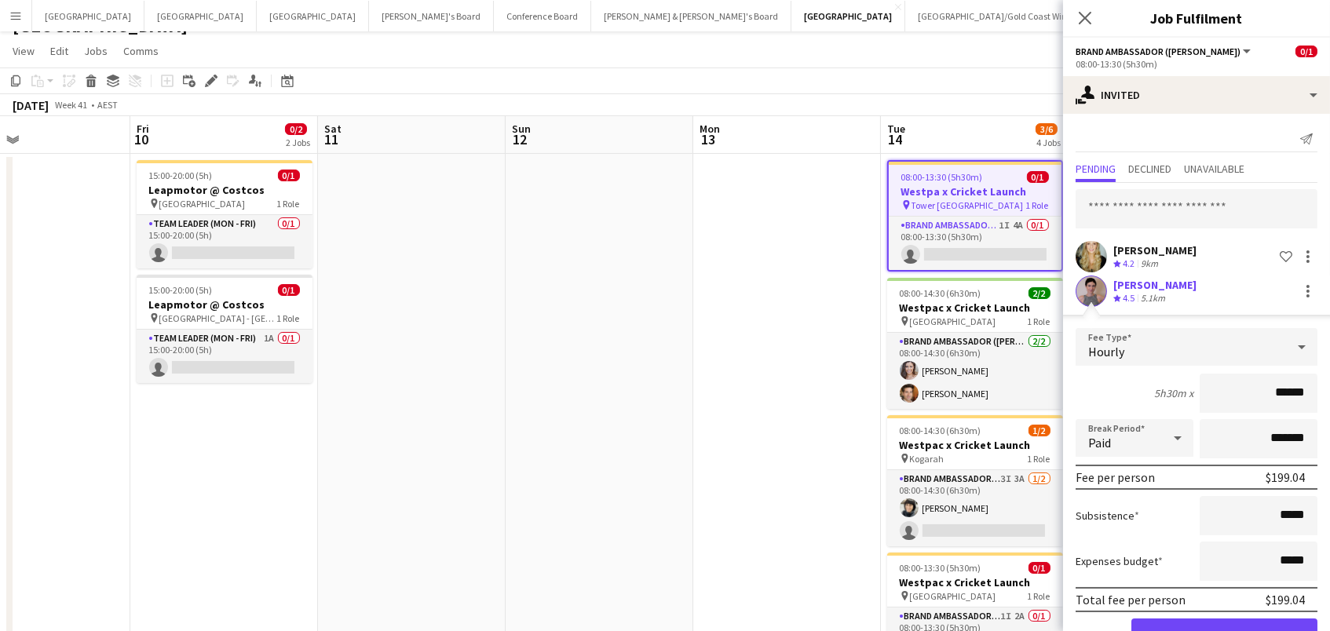
click at [1224, 631] on button "Confirm" at bounding box center [1225, 634] width 186 height 31
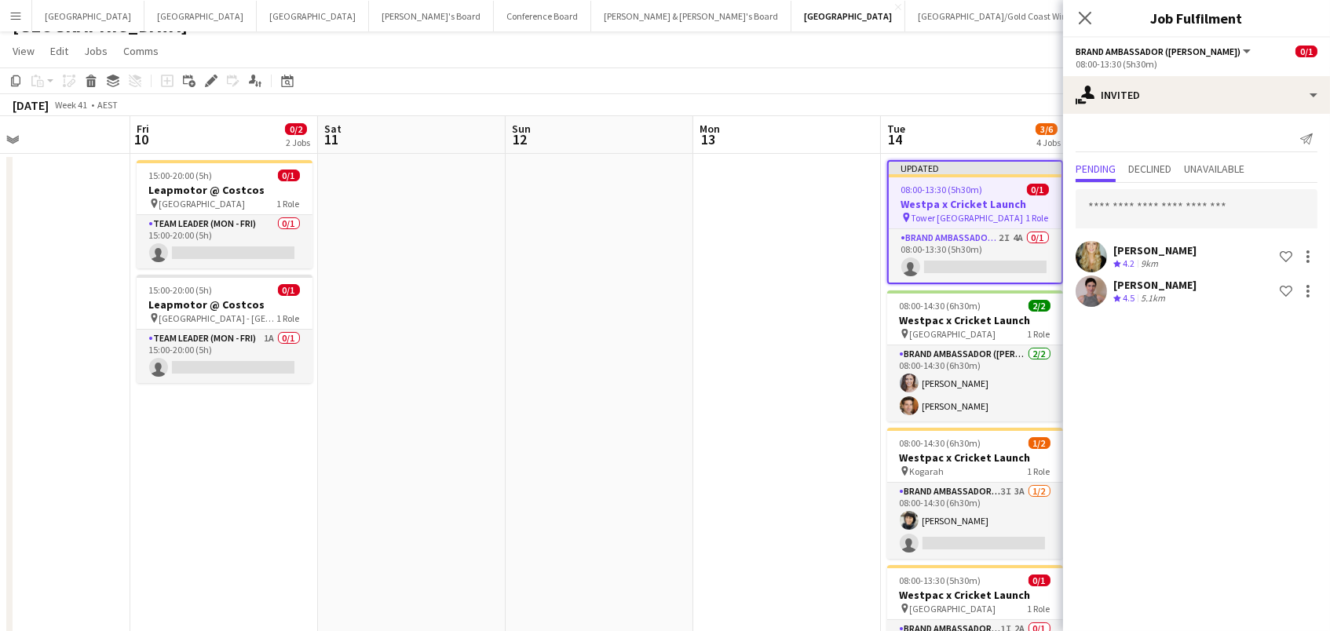
click at [882, 360] on app-date-cell "Updated 08:00-13:30 (5h30m) 0/1 Westpa x Cricket Launch pin Tower Two Internati…" at bounding box center [975, 481] width 188 height 654
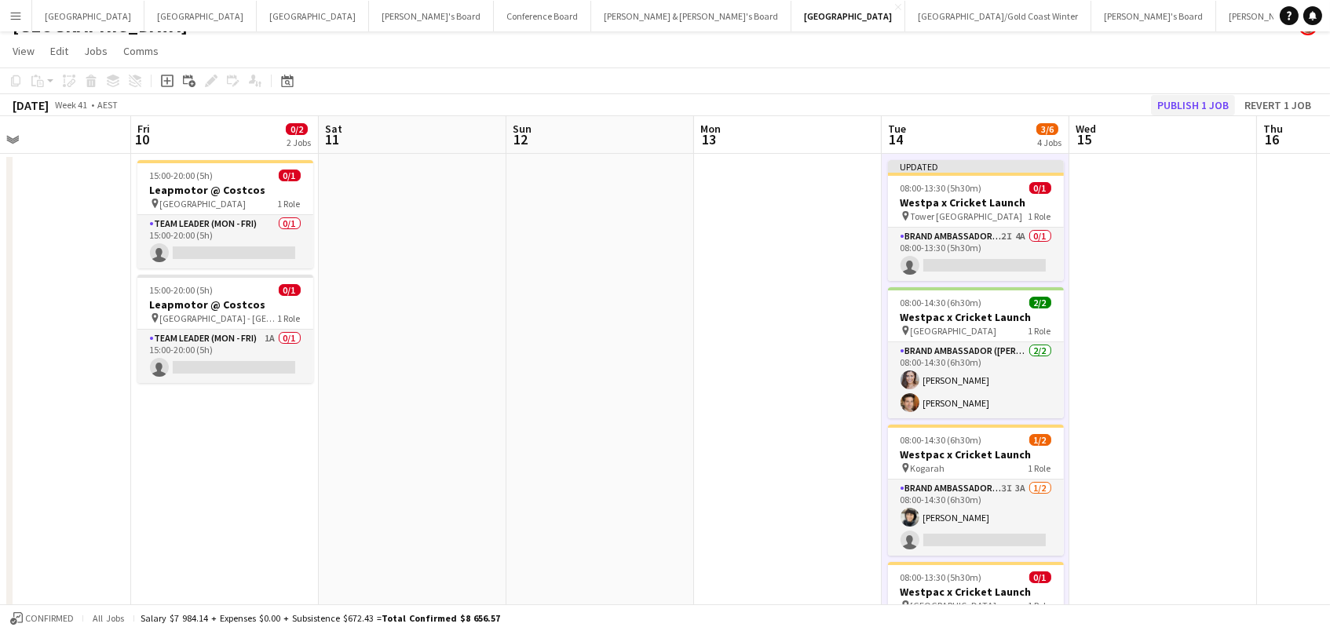
click at [1200, 101] on button "Publish 1 job" at bounding box center [1193, 105] width 84 height 20
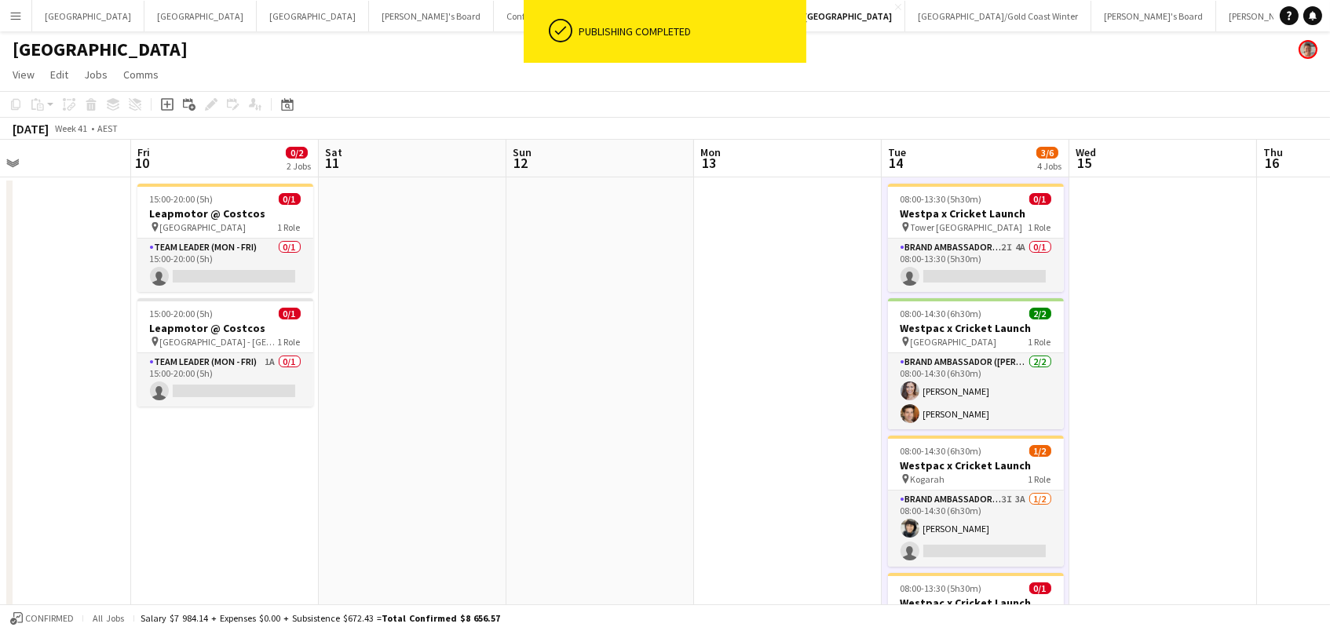
scroll to position [0, 0]
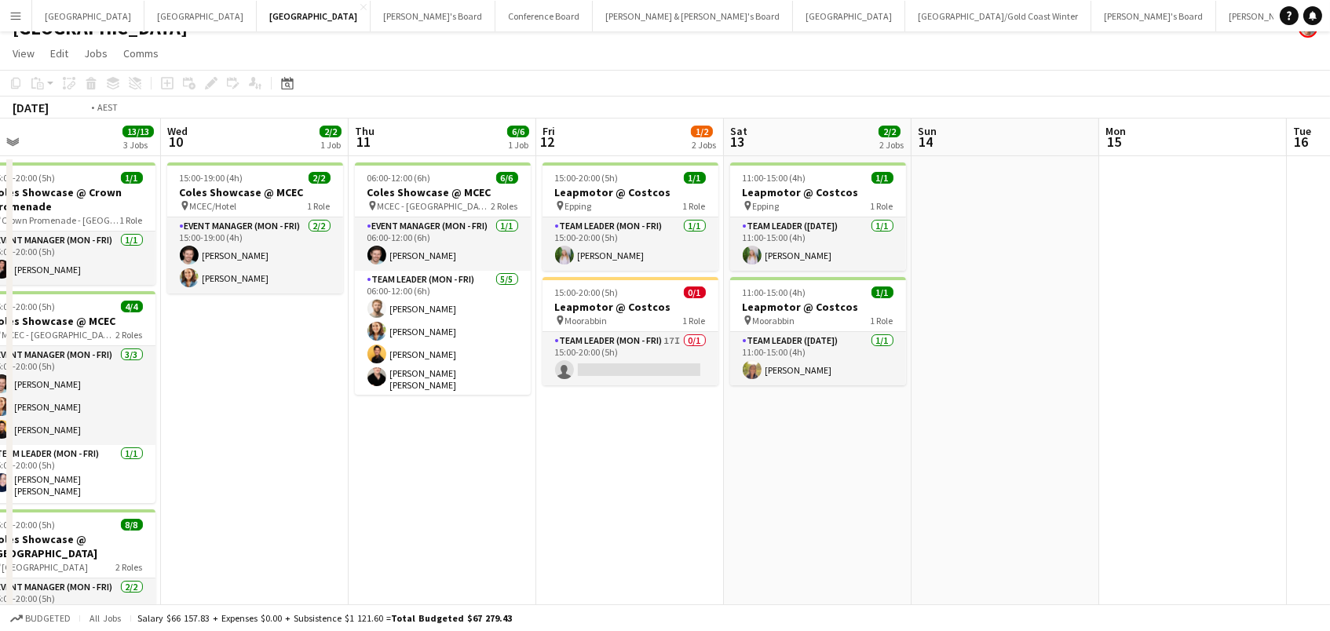
scroll to position [0, 435]
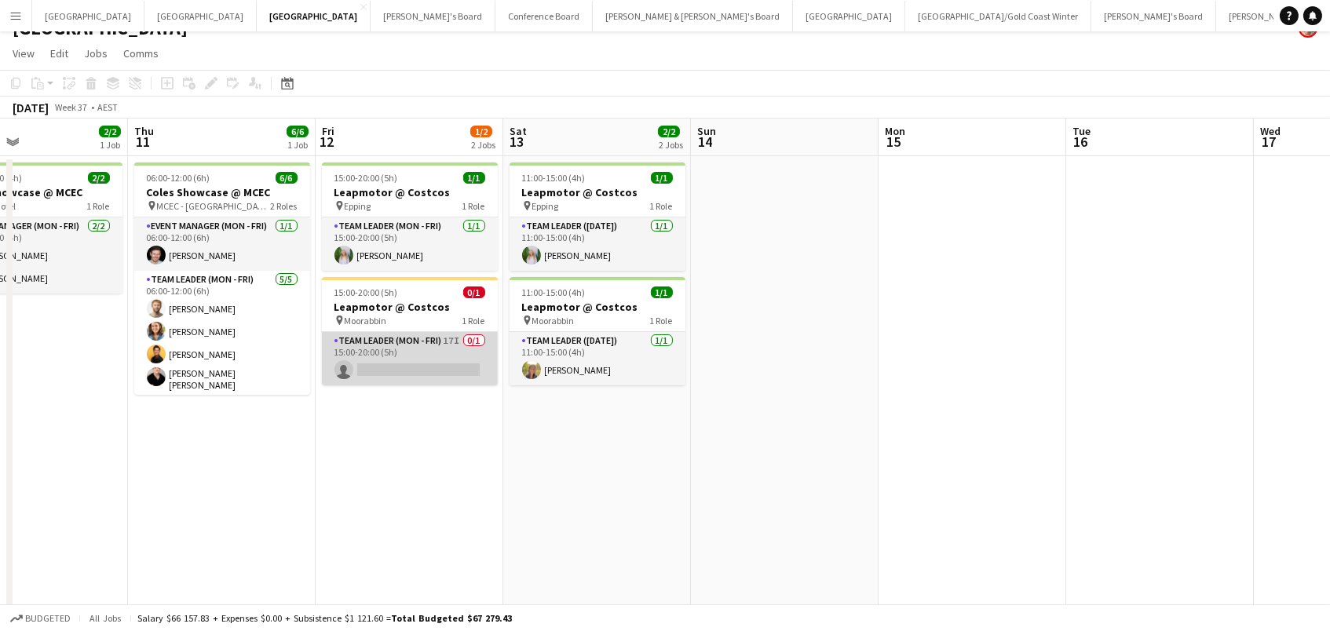
click at [431, 360] on app-card-role "Team Leader (Mon - Fri) 17I 0/1 15:00-20:00 (5h) single-neutral-actions" at bounding box center [410, 358] width 176 height 53
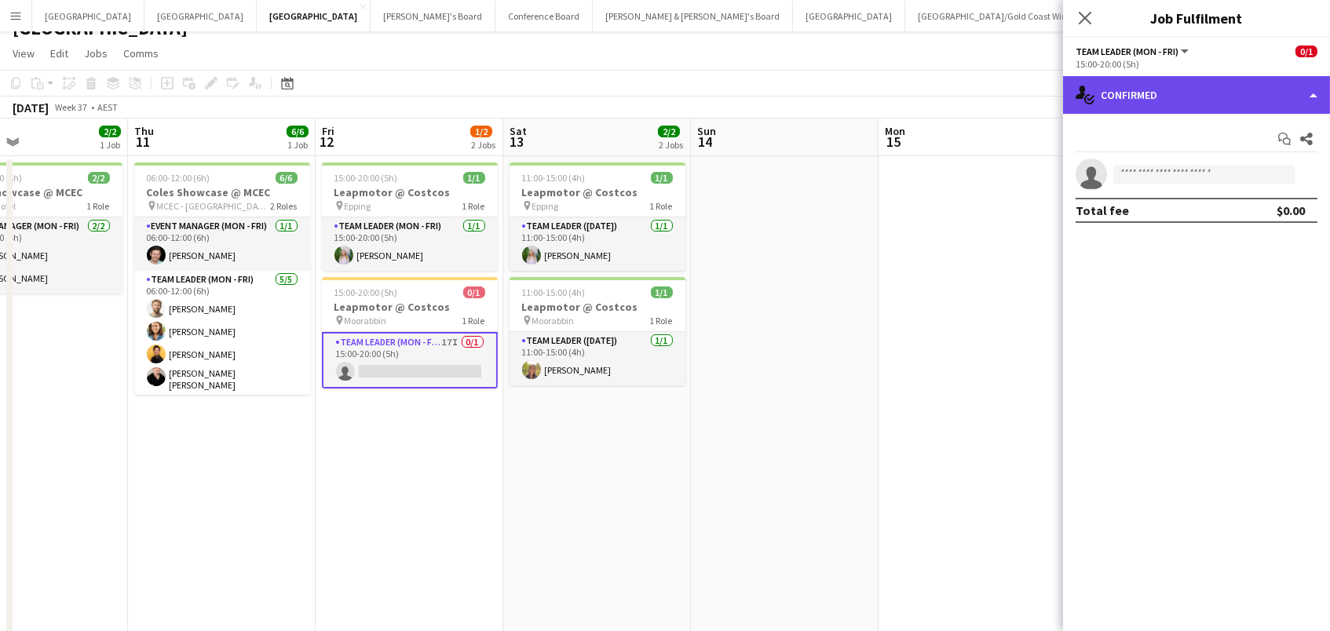
click at [1162, 102] on div "single-neutral-actions-check-2 Confirmed" at bounding box center [1196, 95] width 267 height 38
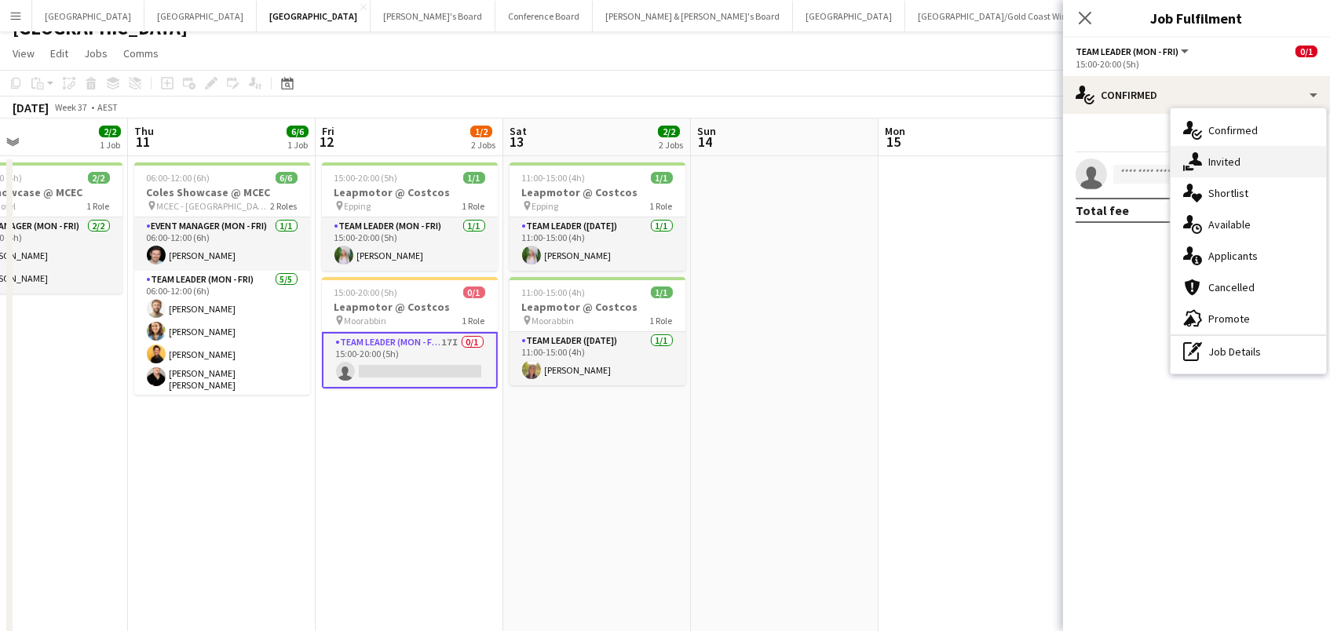
click at [1209, 163] on span "Invited" at bounding box center [1225, 162] width 32 height 14
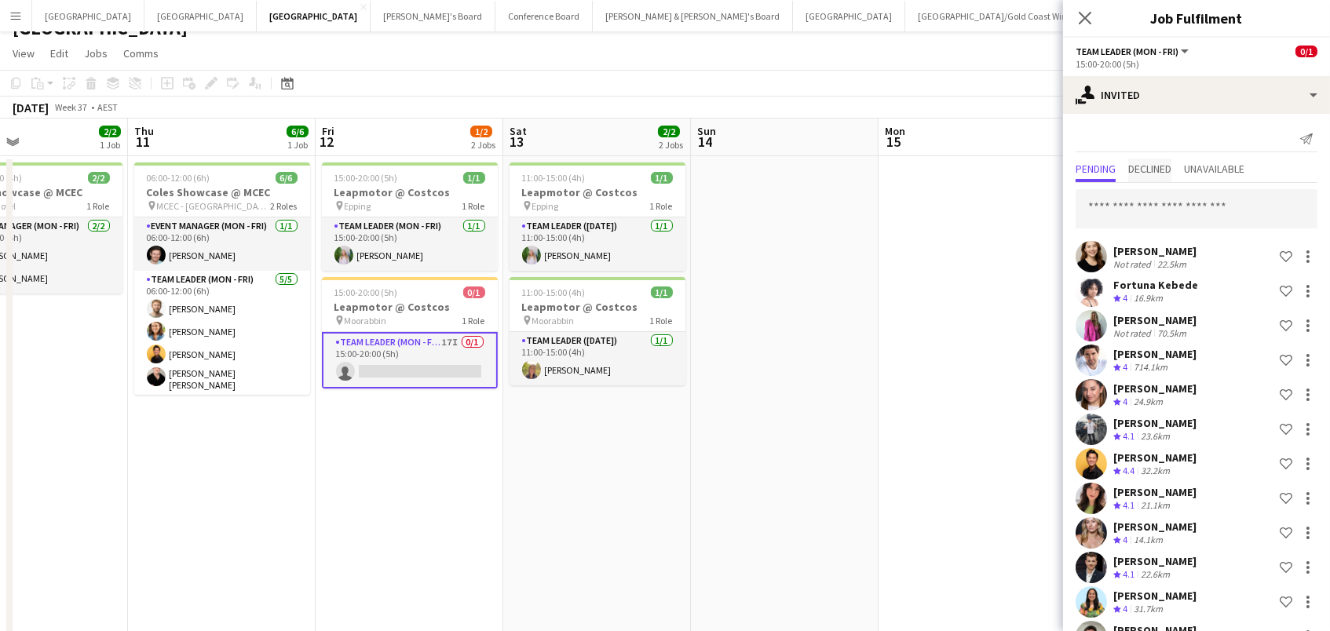
click at [1152, 170] on span "Declined" at bounding box center [1150, 168] width 43 height 11
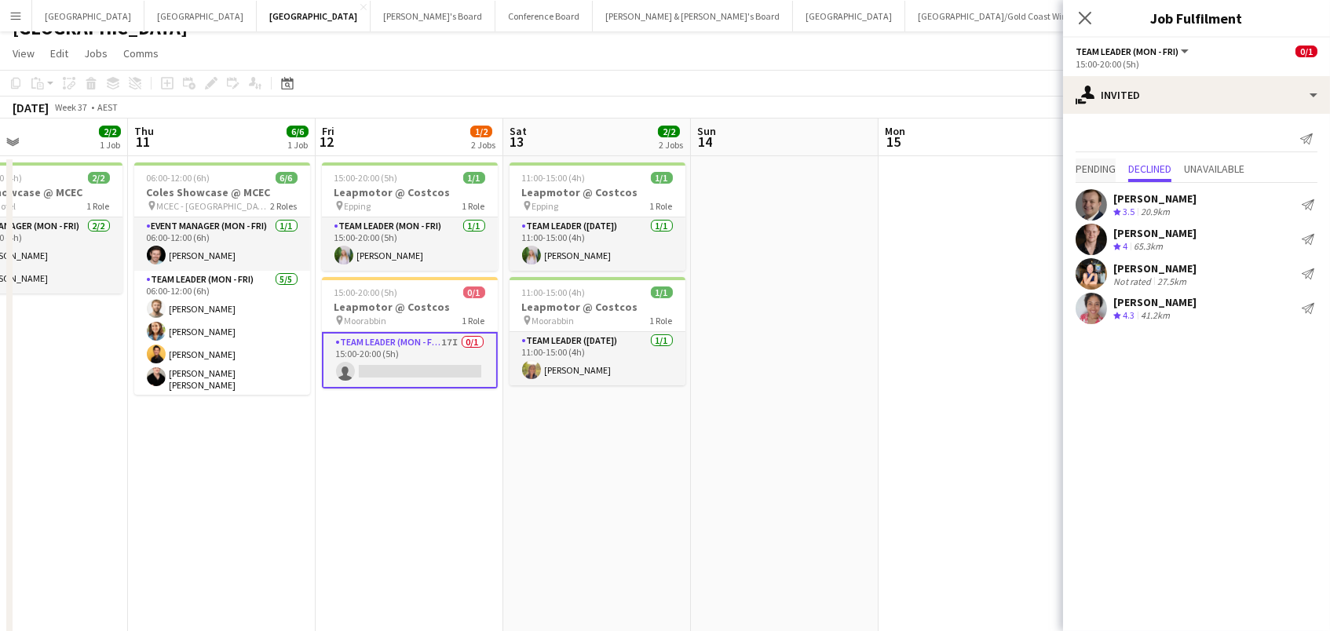
click at [1098, 168] on span "Pending" at bounding box center [1096, 168] width 40 height 11
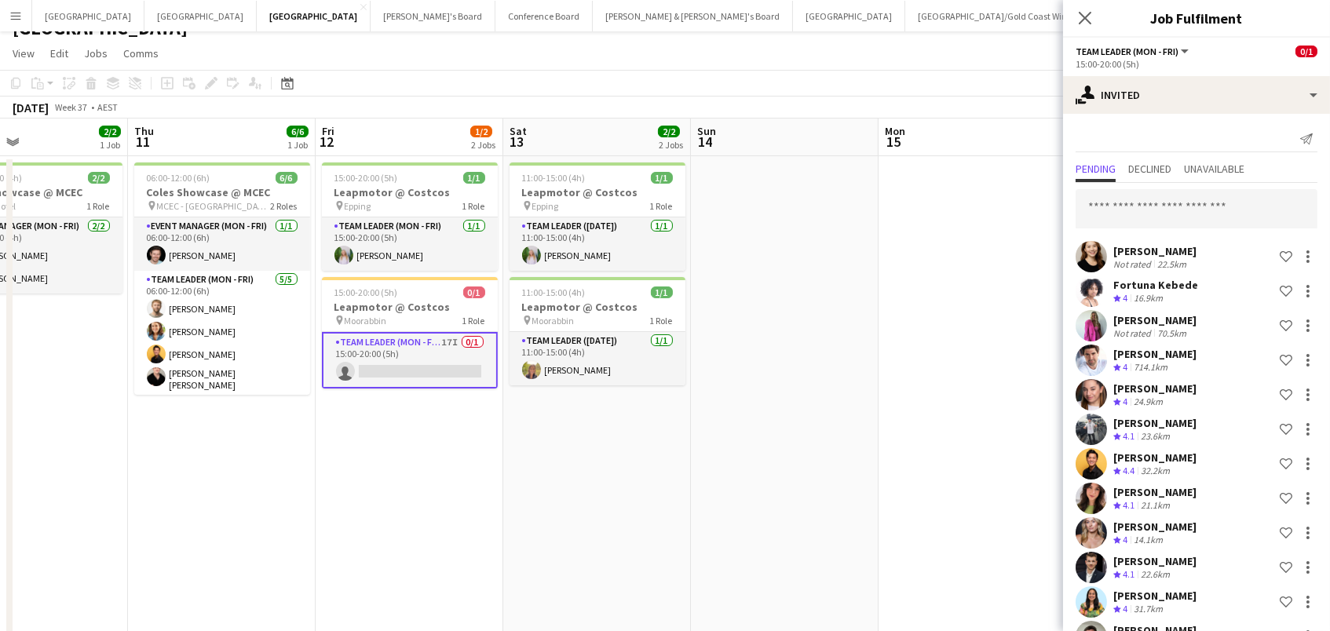
scroll to position [0, 0]
click at [1243, 210] on input "text" at bounding box center [1197, 208] width 242 height 39
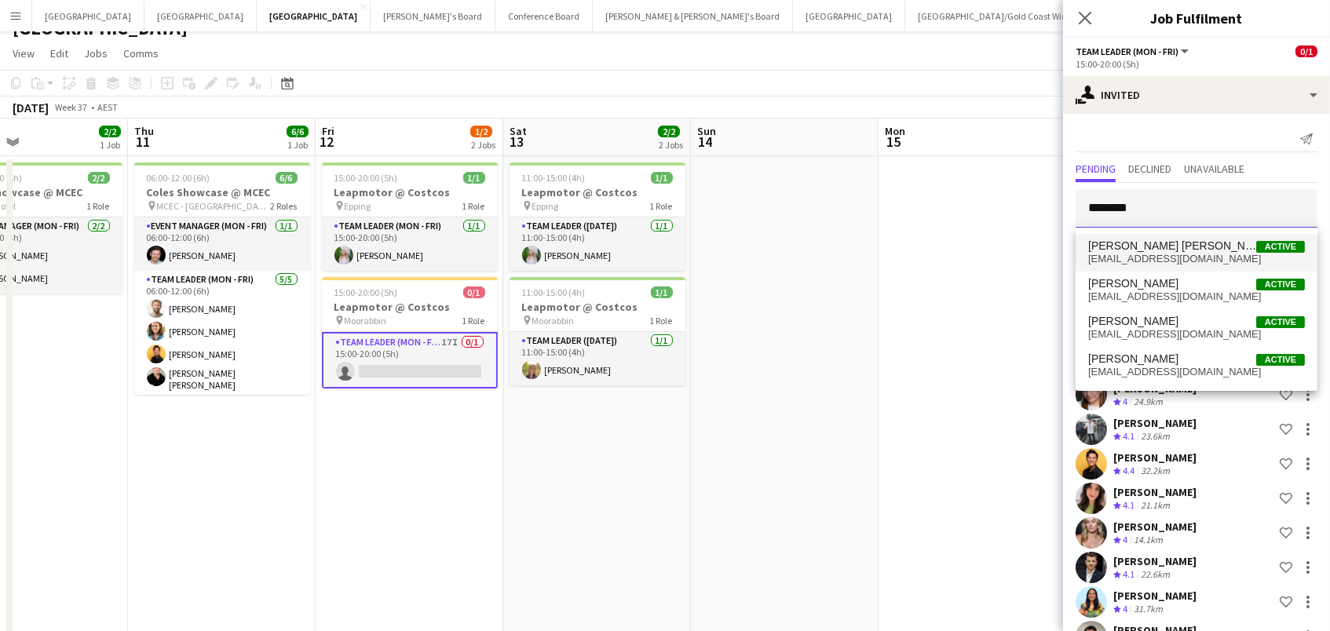
type input "********"
click at [1165, 254] on span "[EMAIL_ADDRESS][DOMAIN_NAME]" at bounding box center [1197, 259] width 217 height 13
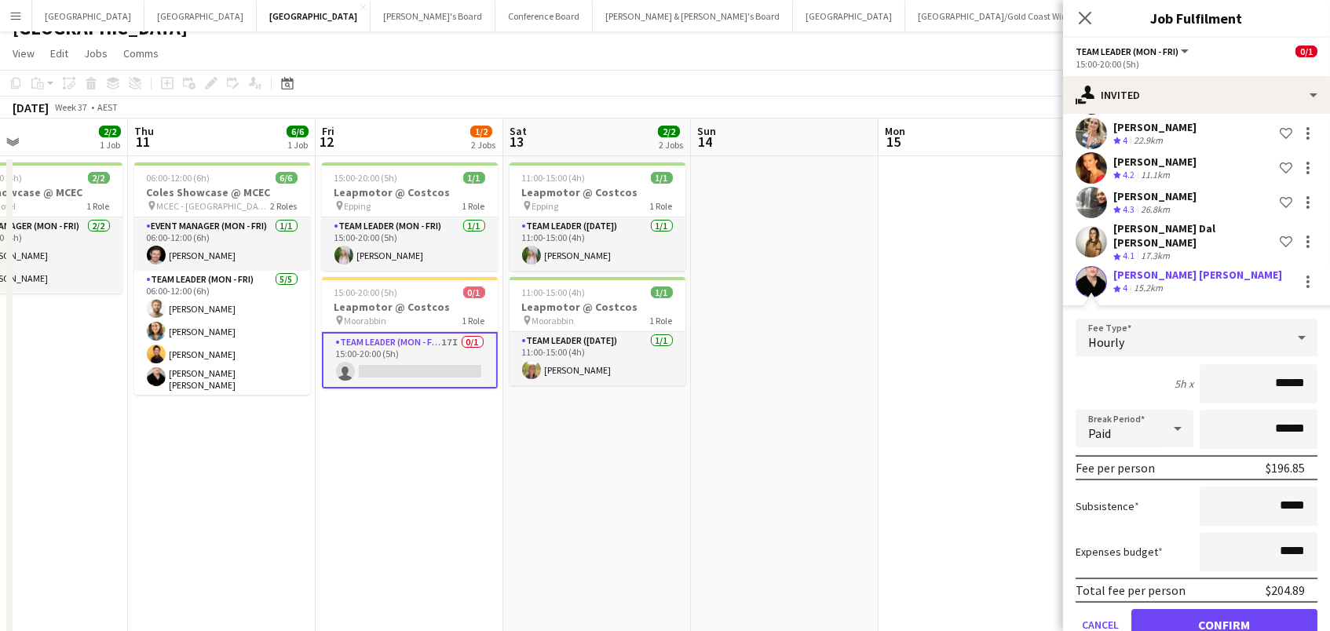
click at [1224, 612] on button "Confirm" at bounding box center [1225, 624] width 186 height 31
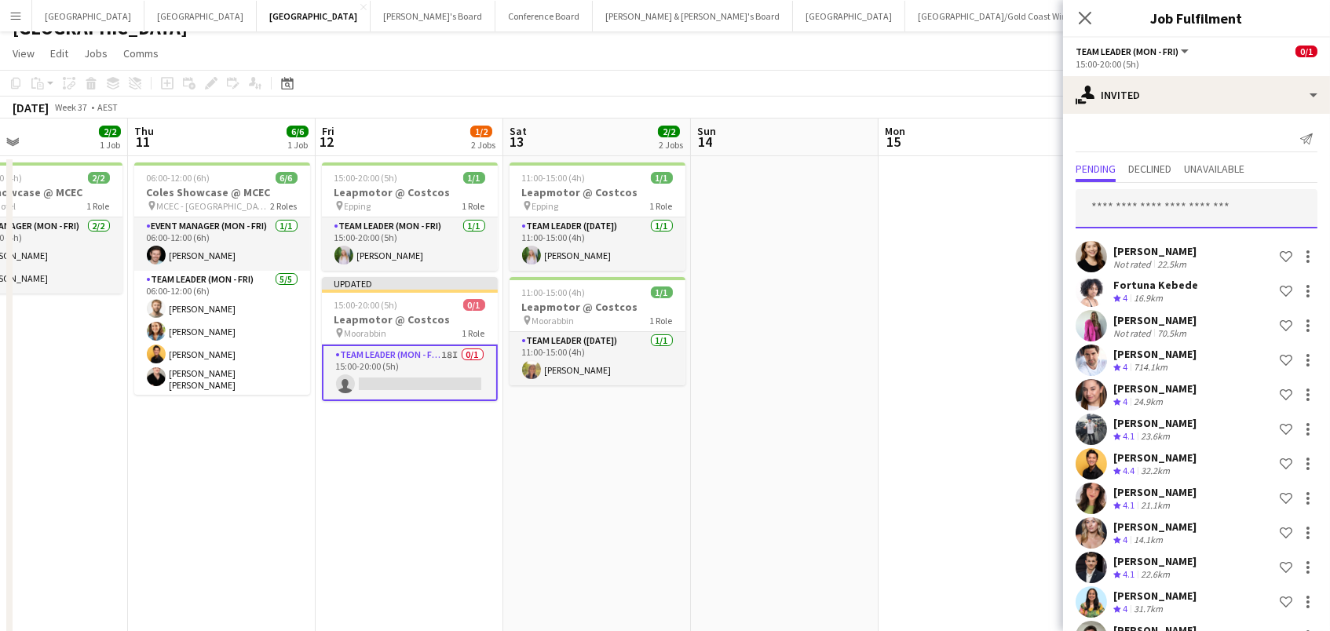
click at [1153, 212] on input "text" at bounding box center [1197, 208] width 242 height 39
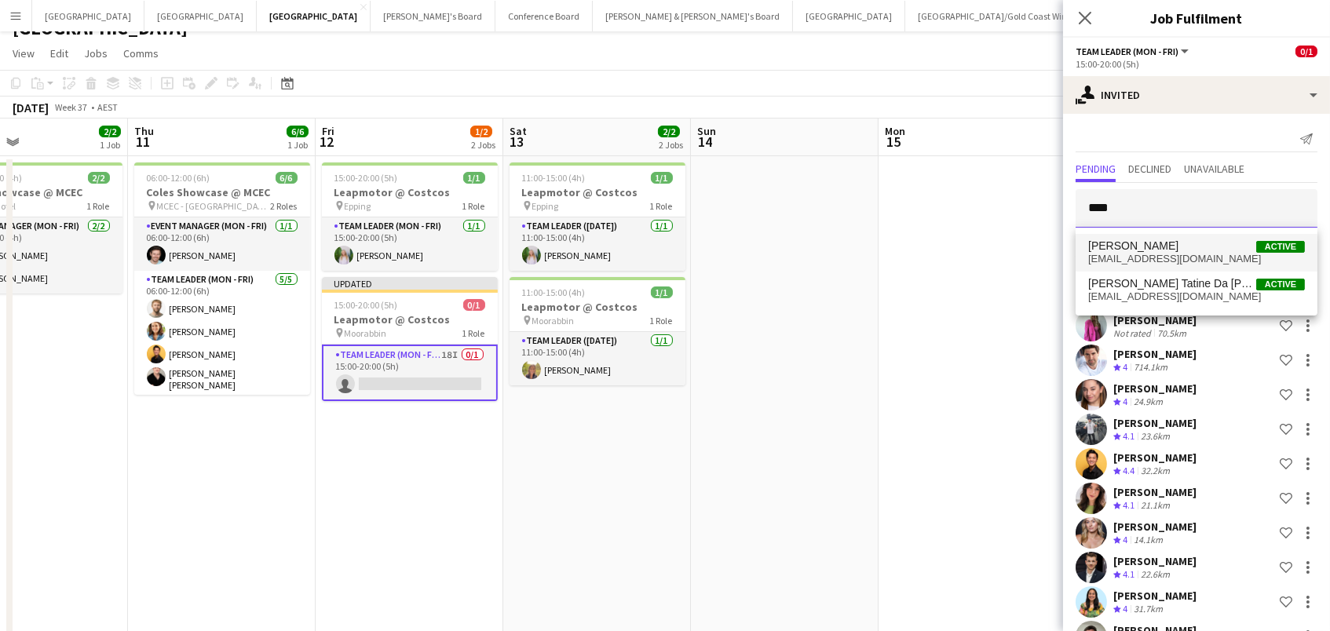
type input "****"
click at [1143, 240] on span "[PERSON_NAME]" at bounding box center [1134, 246] width 90 height 13
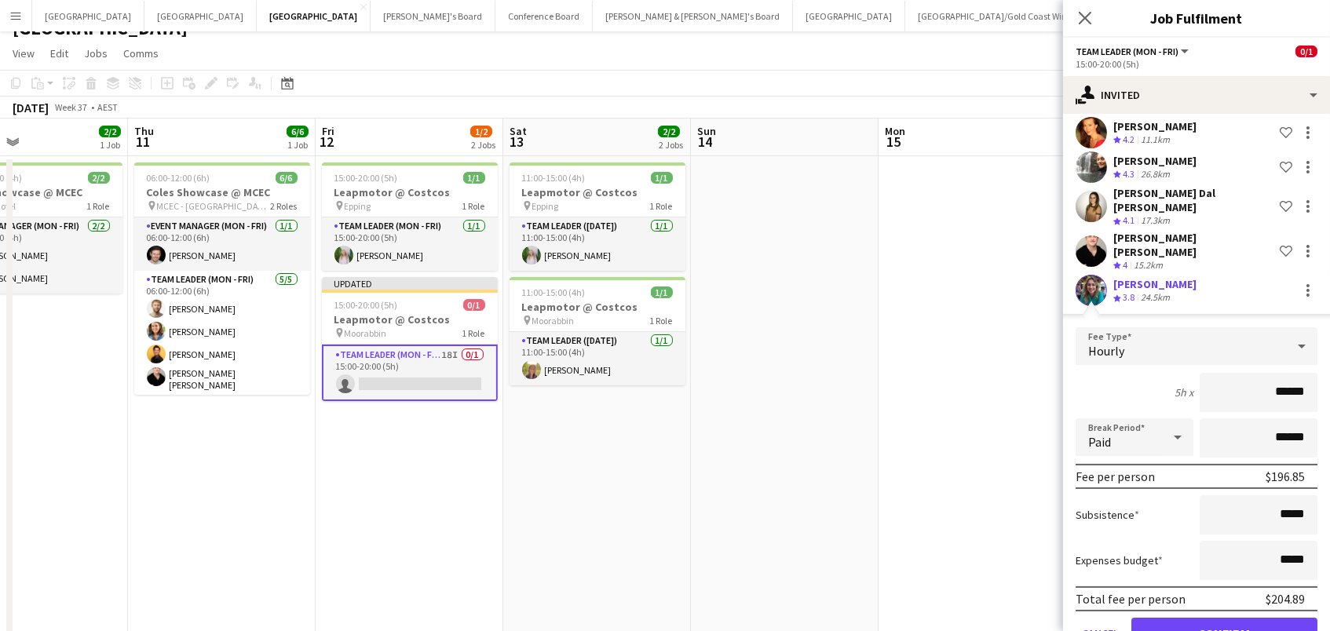
click at [1224, 618] on button "Confirm" at bounding box center [1225, 633] width 186 height 31
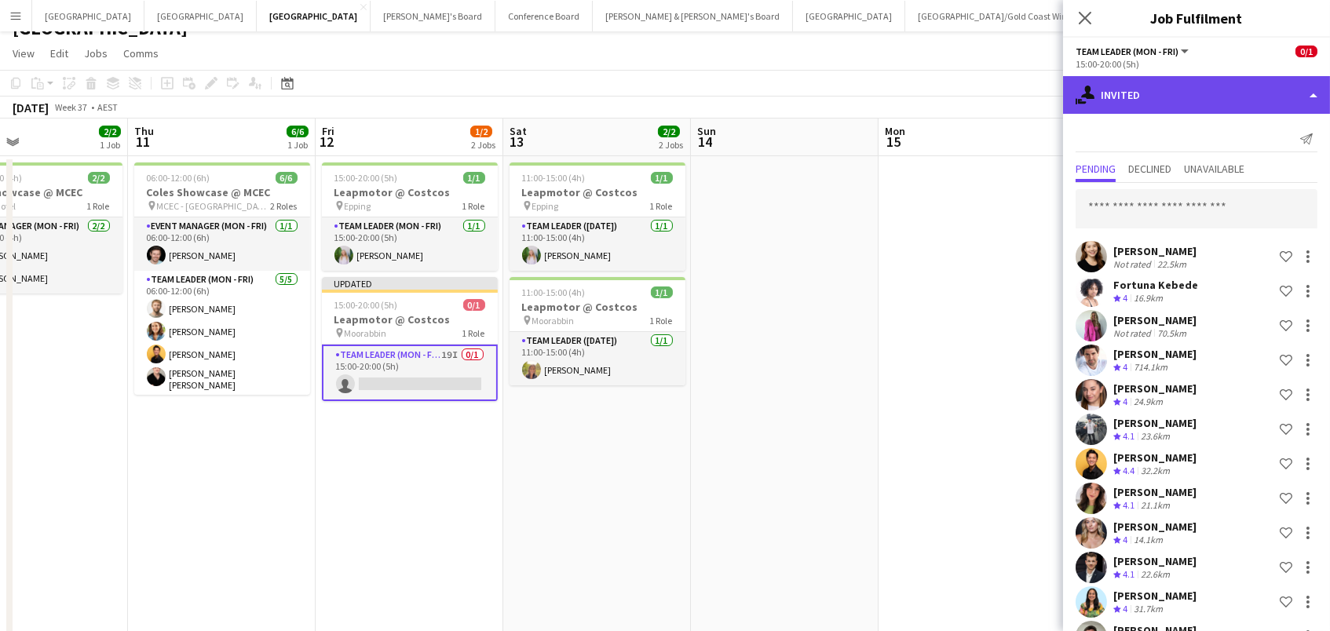
click at [1116, 108] on div "single-neutral-actions-share-1 Invited" at bounding box center [1196, 95] width 267 height 38
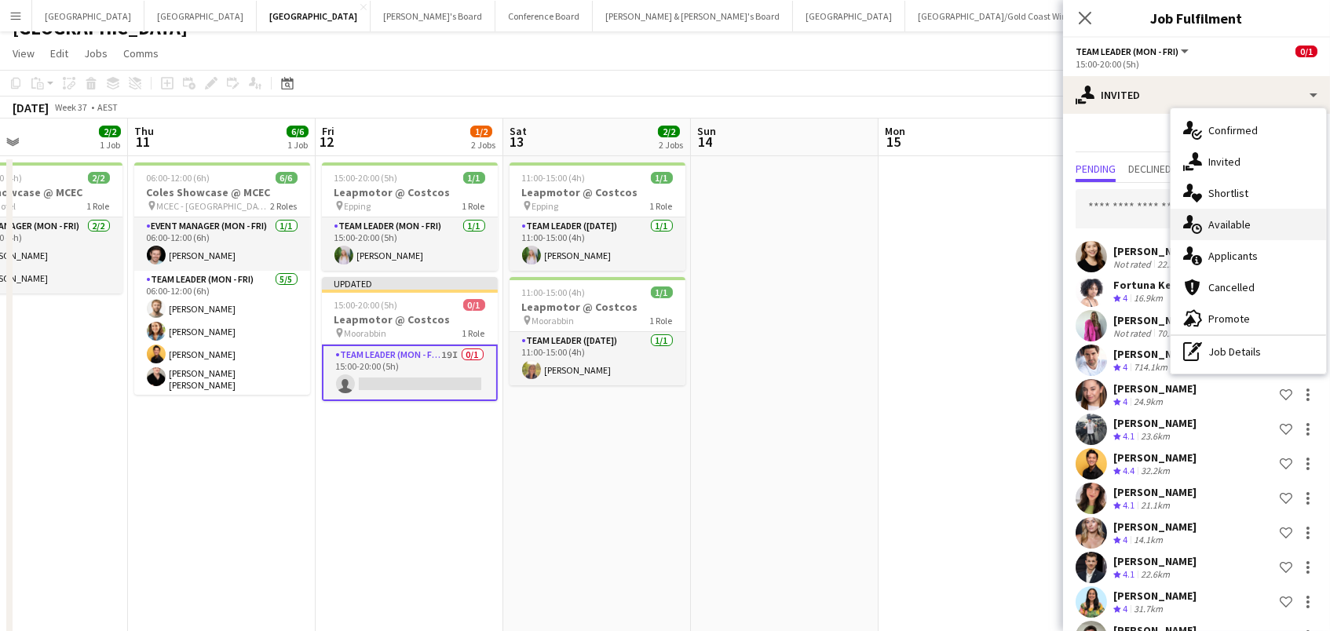
click at [1211, 224] on span "Available" at bounding box center [1230, 225] width 42 height 14
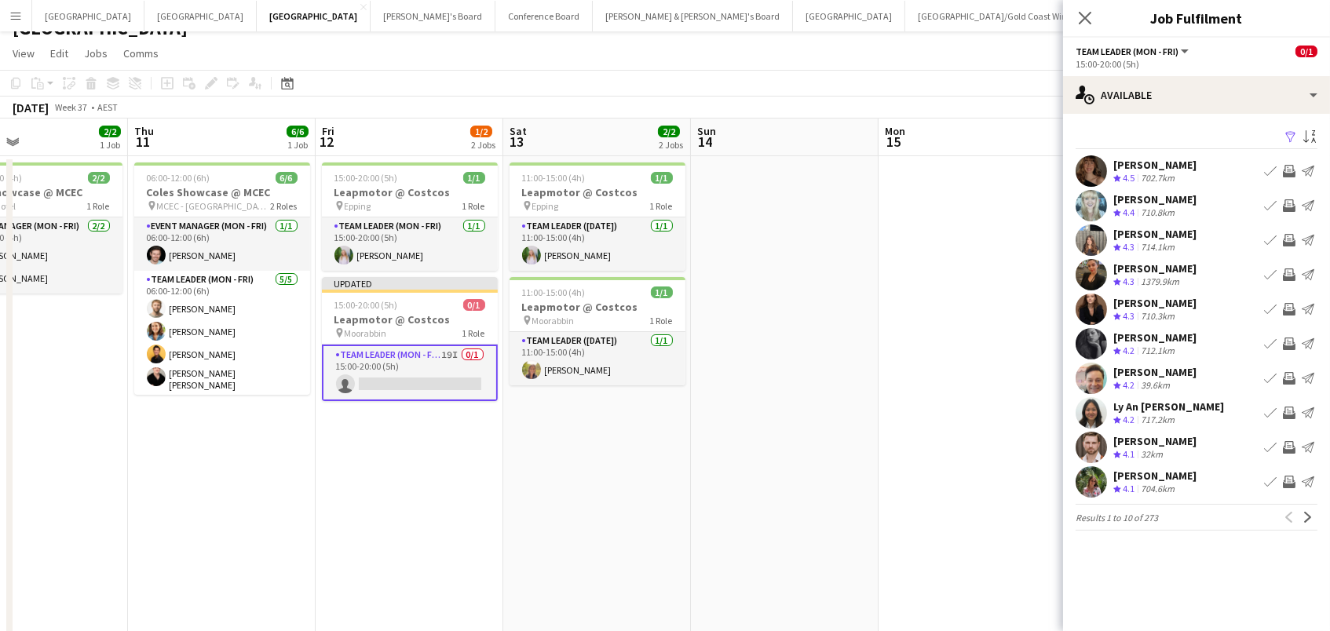
click at [1290, 138] on app-icon "Filter" at bounding box center [1291, 137] width 13 height 15
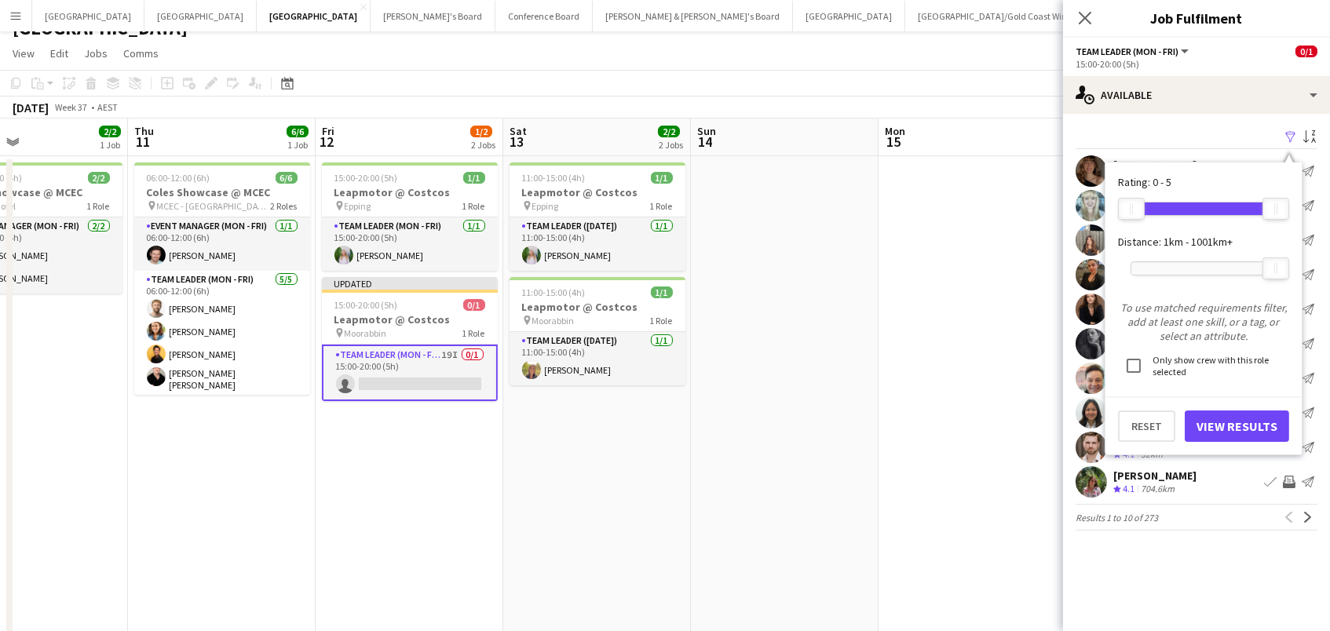
click at [1176, 265] on div at bounding box center [1204, 268] width 145 height 13
click at [1208, 425] on button "View Results" at bounding box center [1237, 426] width 104 height 31
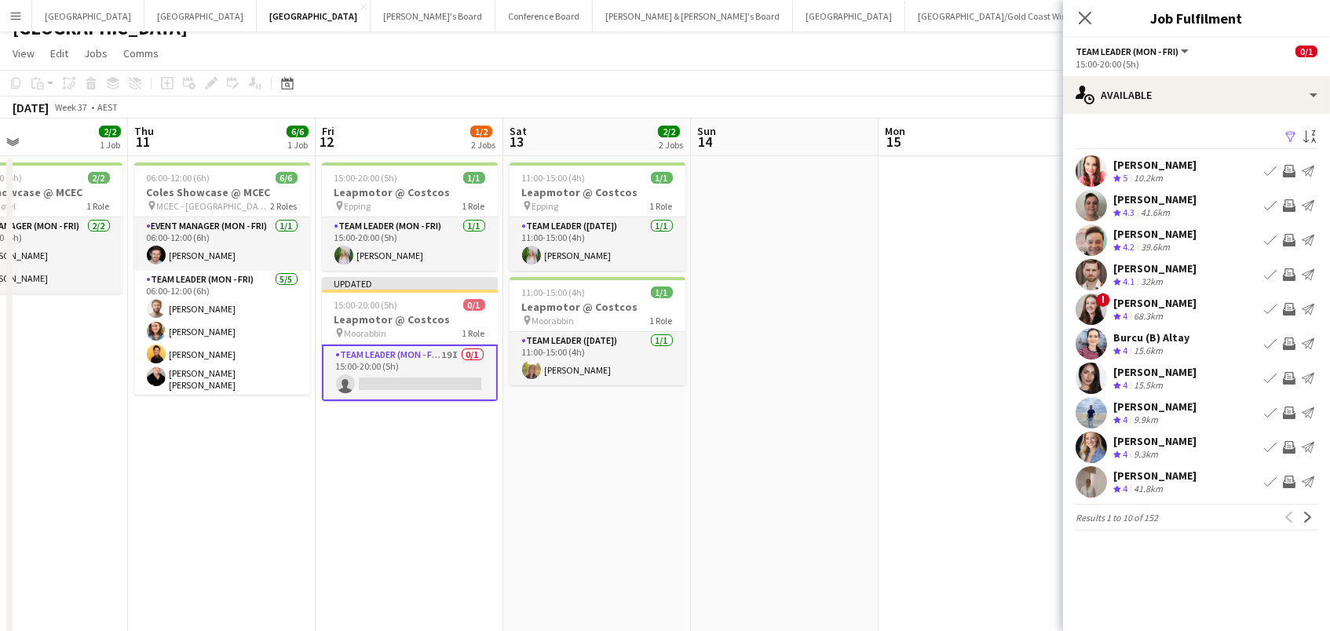
click at [1287, 201] on app-icon "Invite crew" at bounding box center [1289, 205] width 13 height 13
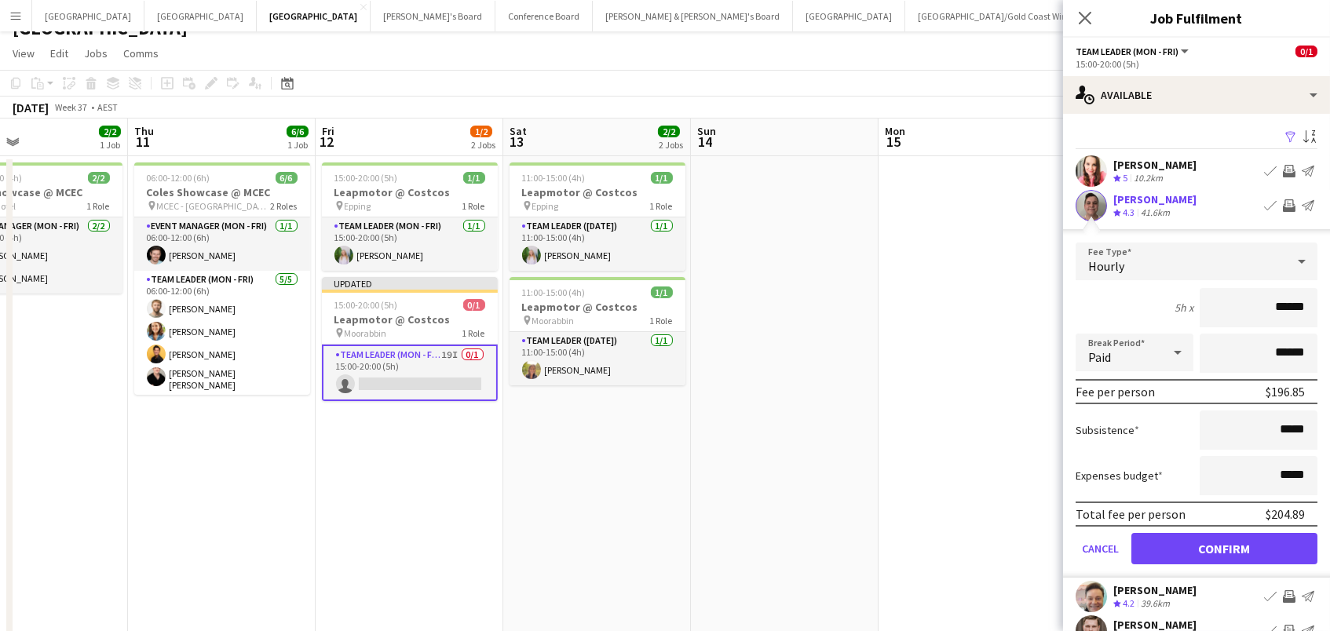
click at [1224, 547] on button "Confirm" at bounding box center [1225, 548] width 186 height 31
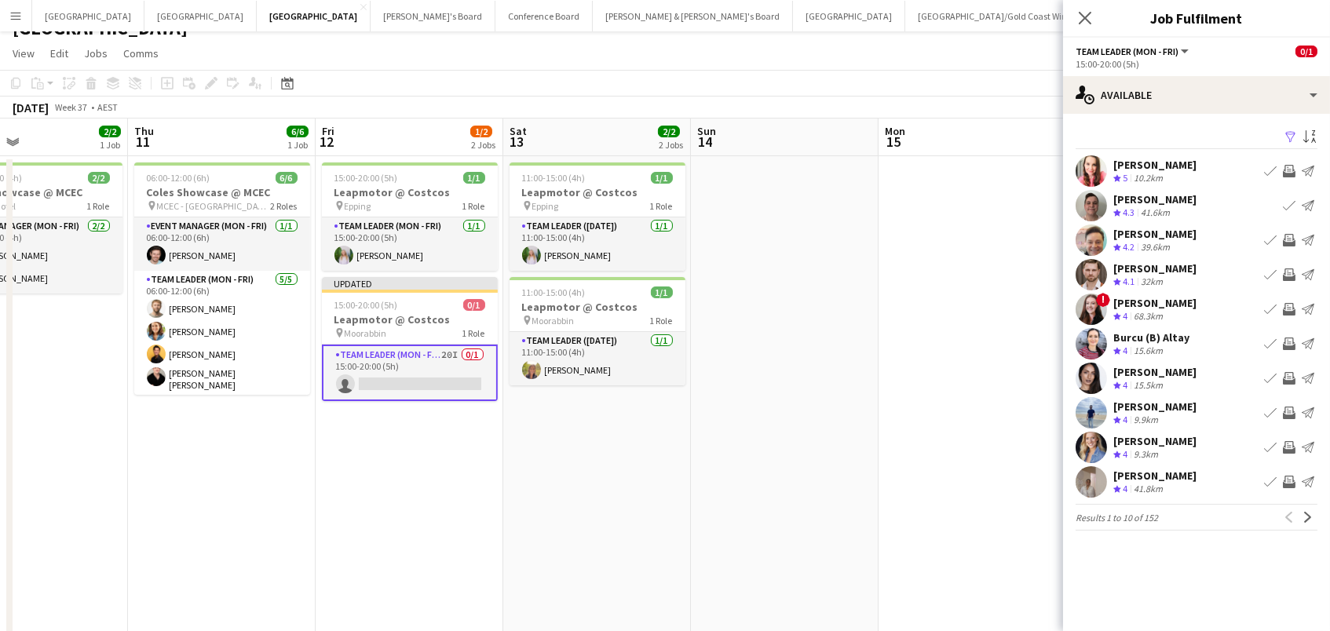
click at [1287, 235] on app-icon "Invite crew" at bounding box center [1289, 240] width 13 height 13
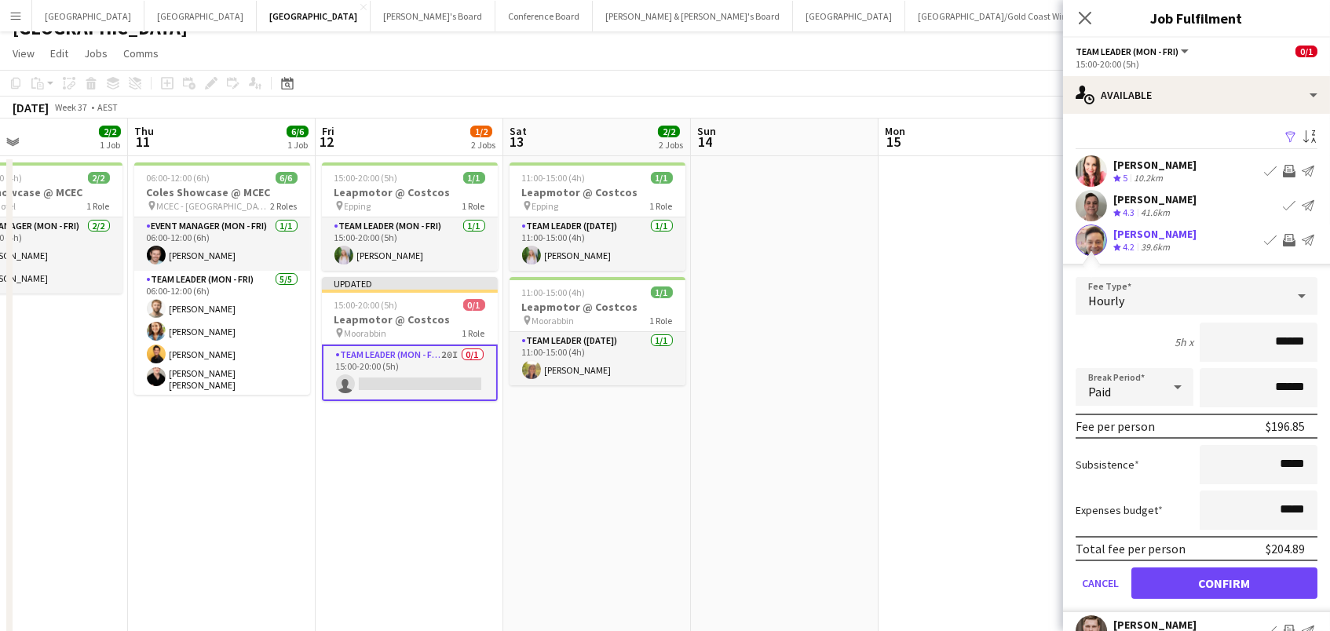
click at [1224, 581] on button "Confirm" at bounding box center [1225, 583] width 186 height 31
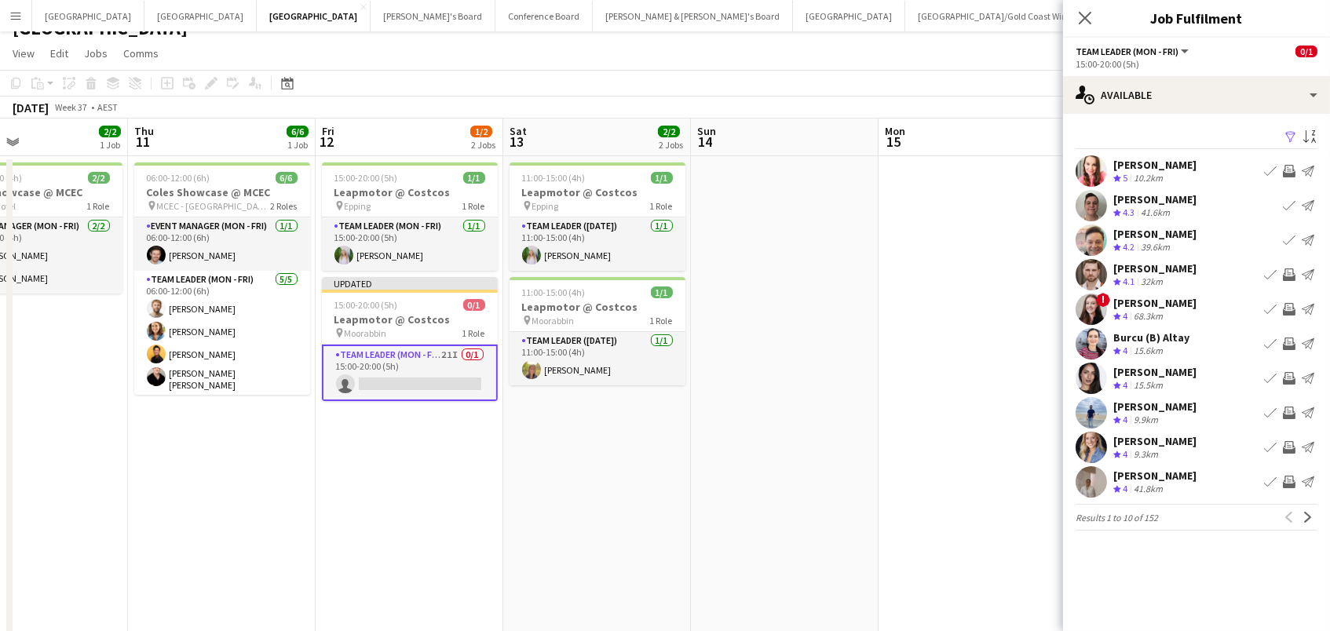
click at [1287, 273] on app-icon "Invite crew" at bounding box center [1289, 275] width 13 height 13
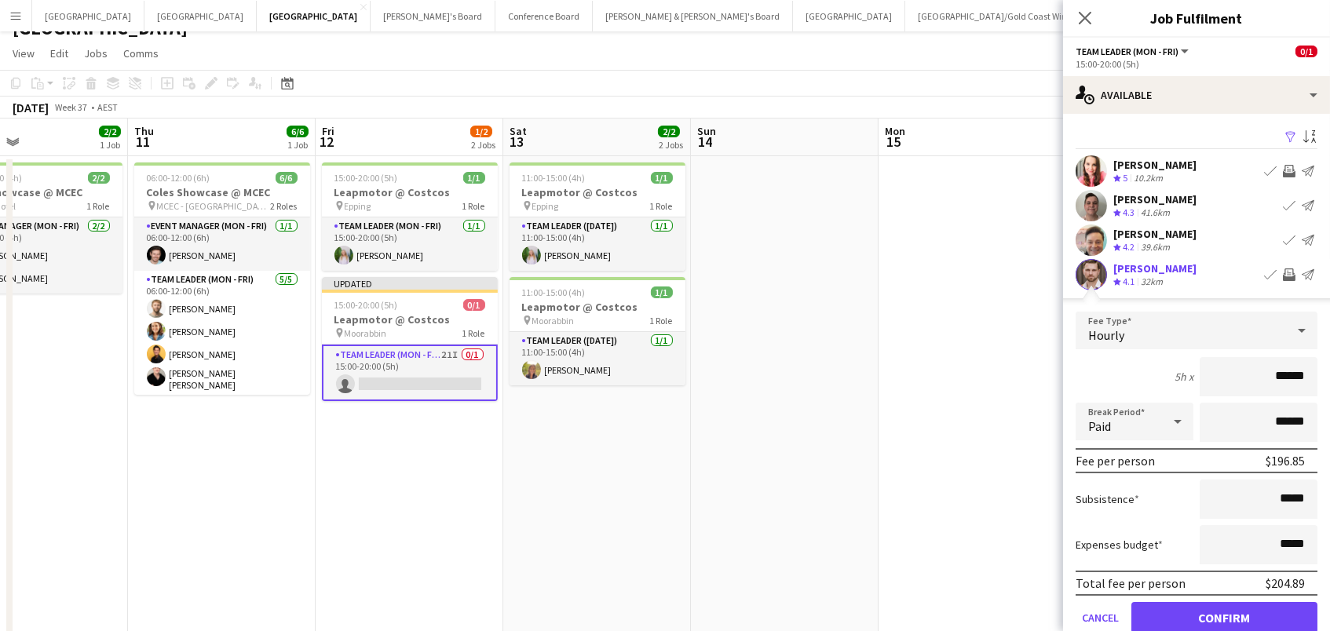
click at [1224, 616] on button "Confirm" at bounding box center [1225, 617] width 186 height 31
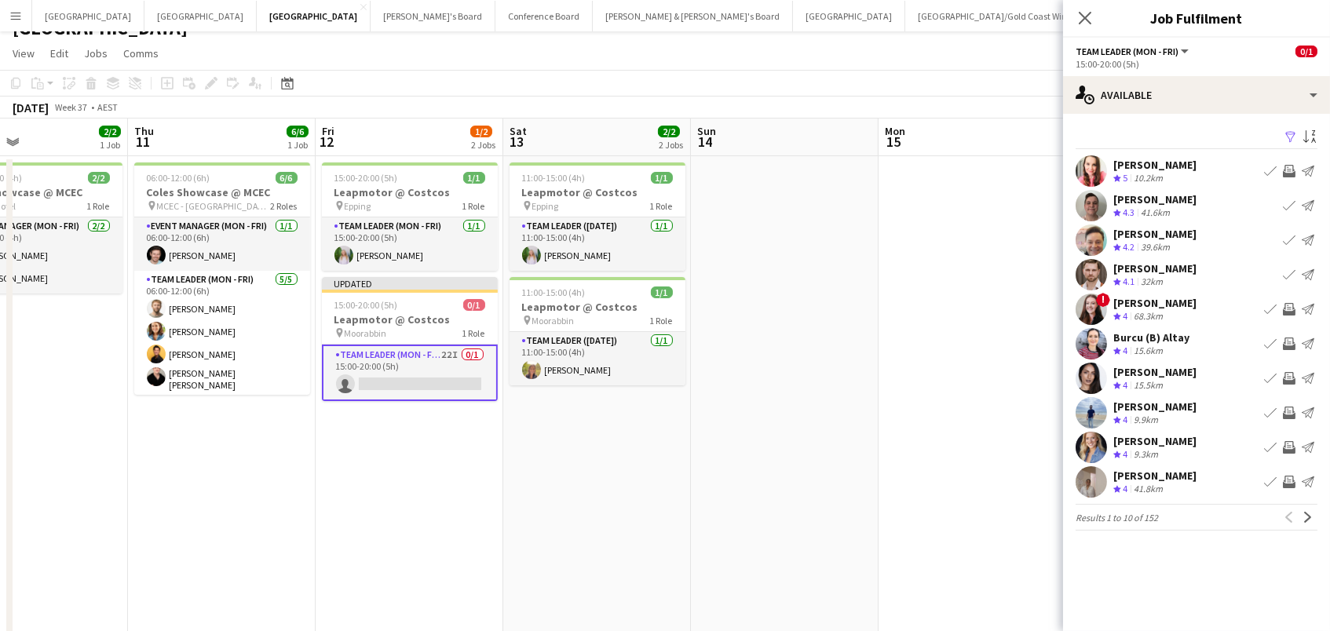
click at [1286, 342] on app-icon "Invite crew" at bounding box center [1289, 344] width 13 height 13
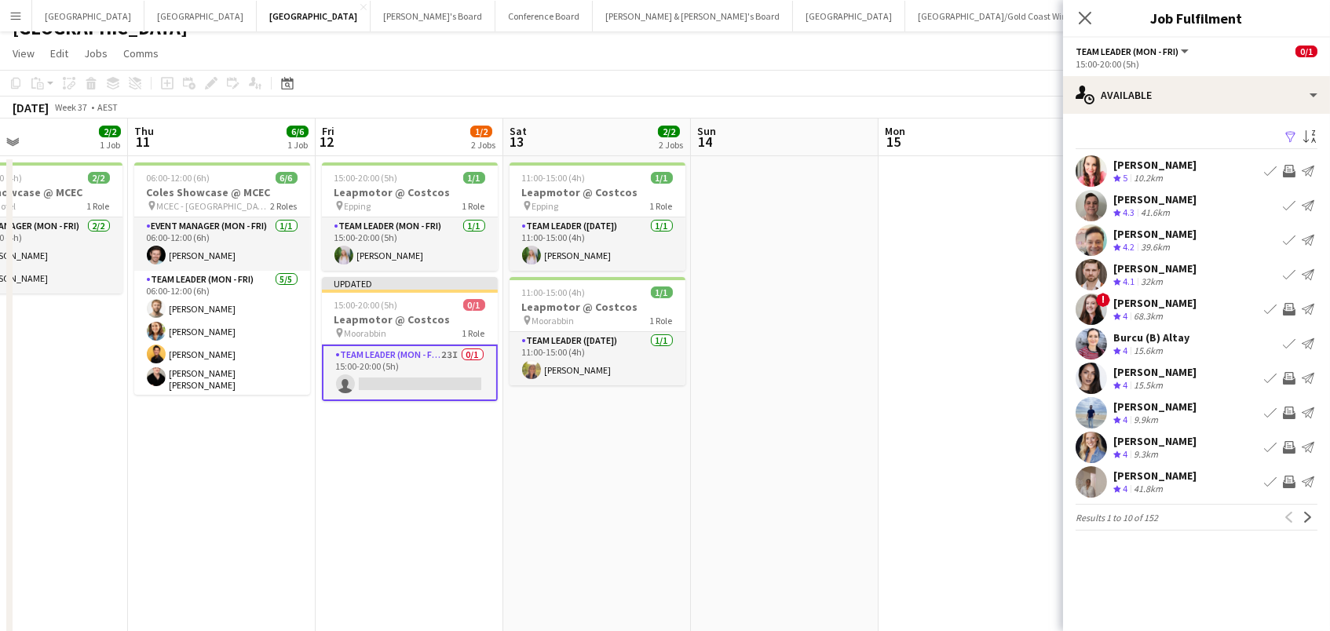
click at [1291, 447] on app-icon "Invite crew" at bounding box center [1289, 447] width 13 height 13
click at [1312, 514] on app-icon "Next" at bounding box center [1308, 517] width 11 height 11
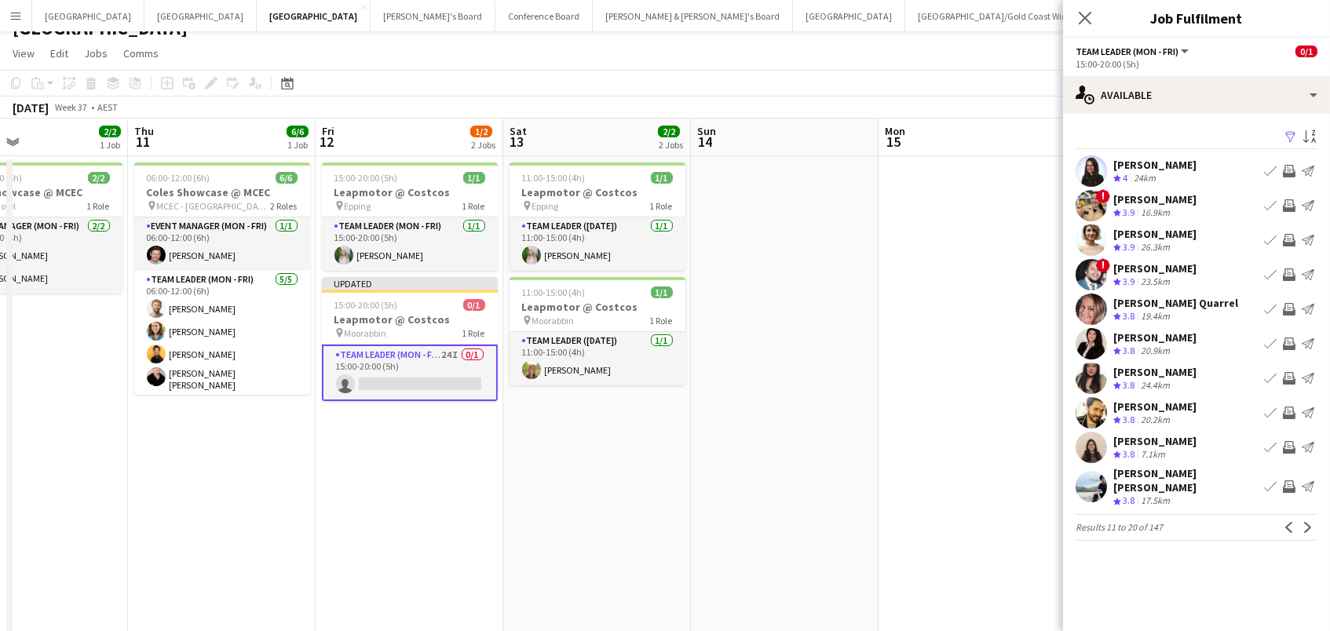
click at [1289, 170] on app-icon "Invite crew" at bounding box center [1289, 171] width 13 height 13
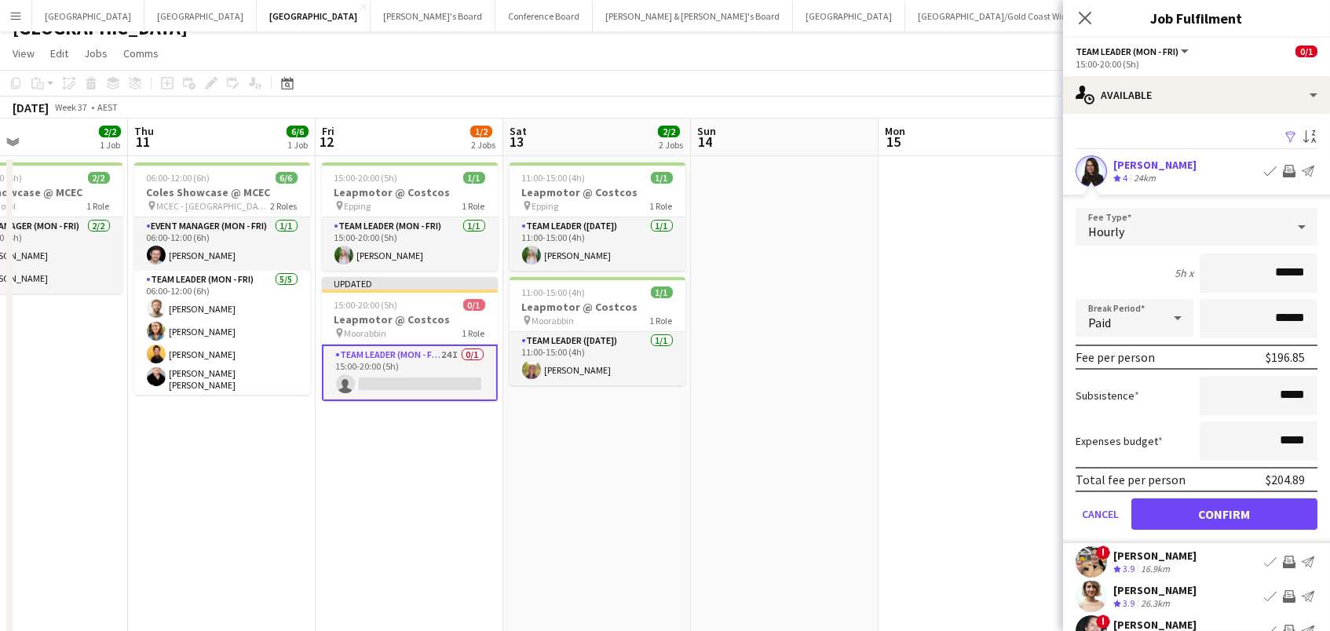
click at [1224, 512] on button "Confirm" at bounding box center [1225, 514] width 186 height 31
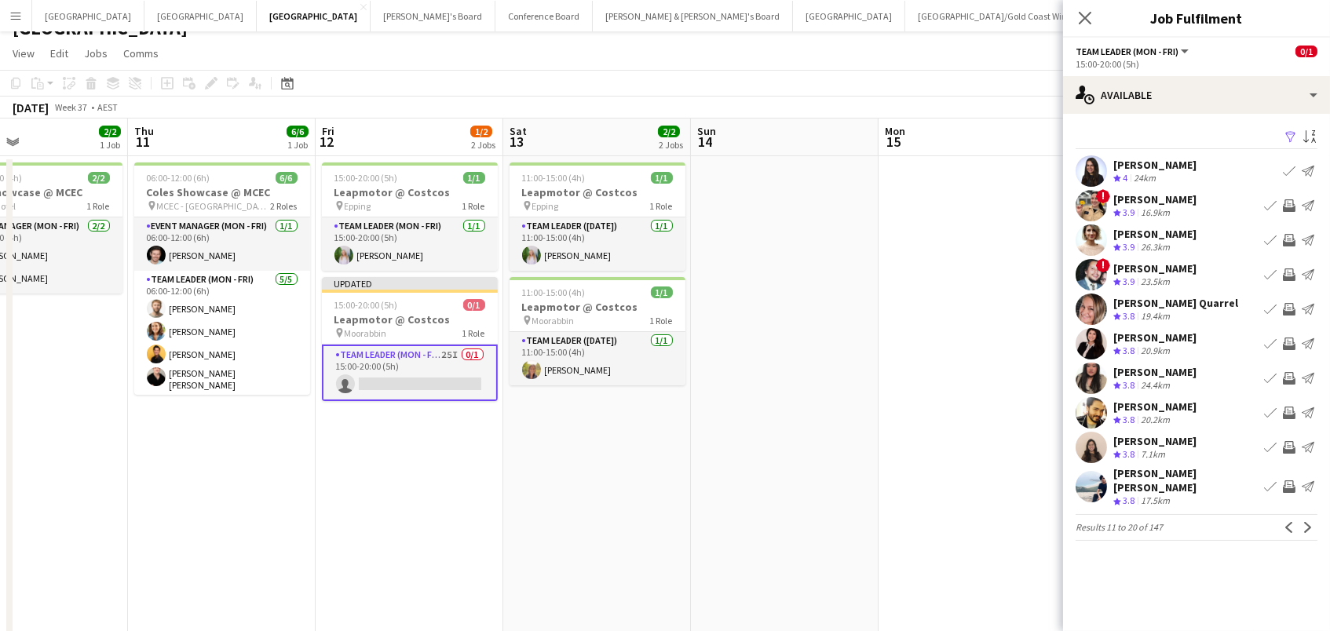
click at [1289, 203] on app-icon "Invite crew" at bounding box center [1289, 205] width 13 height 13
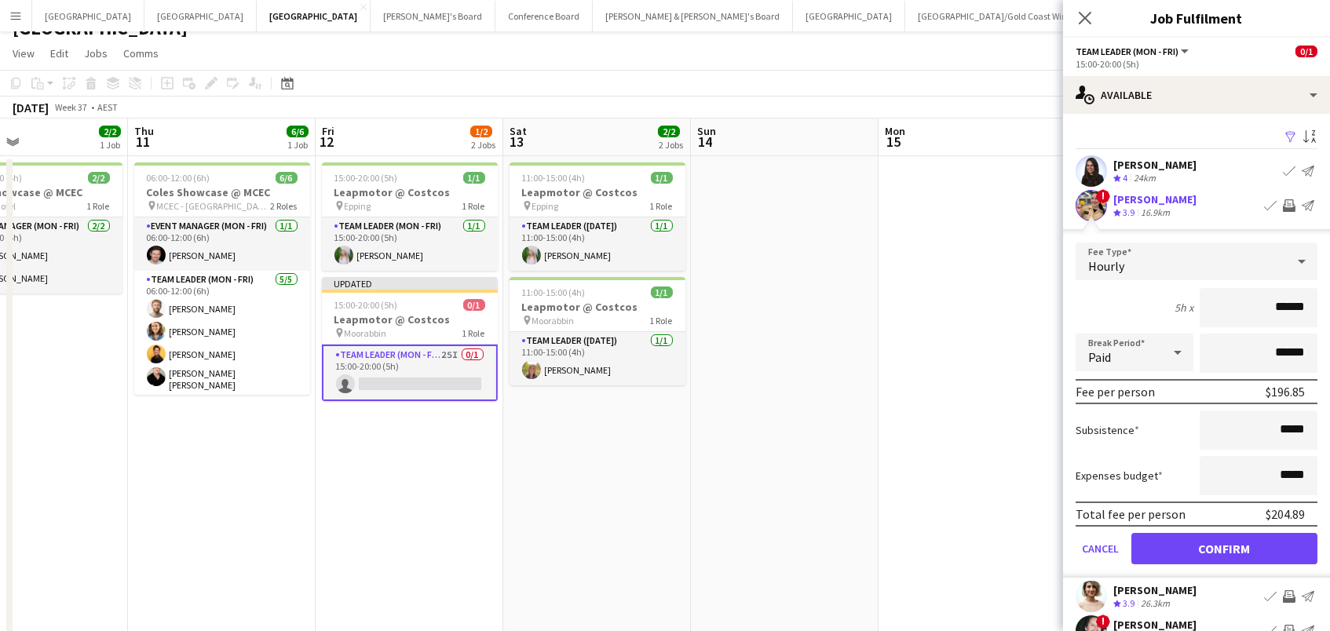
click at [1224, 547] on button "Confirm" at bounding box center [1225, 548] width 186 height 31
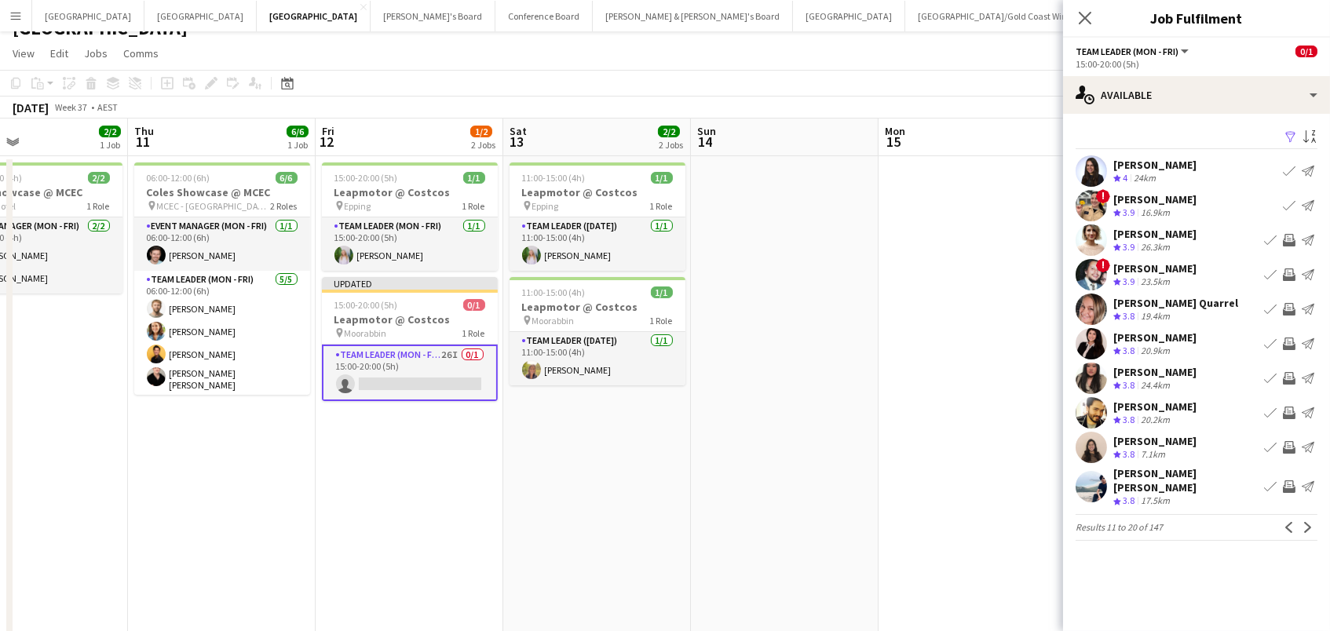
click at [1287, 243] on app-icon "Invite crew" at bounding box center [1289, 240] width 13 height 13
click at [1290, 269] on app-icon "Invite crew" at bounding box center [1289, 275] width 13 height 13
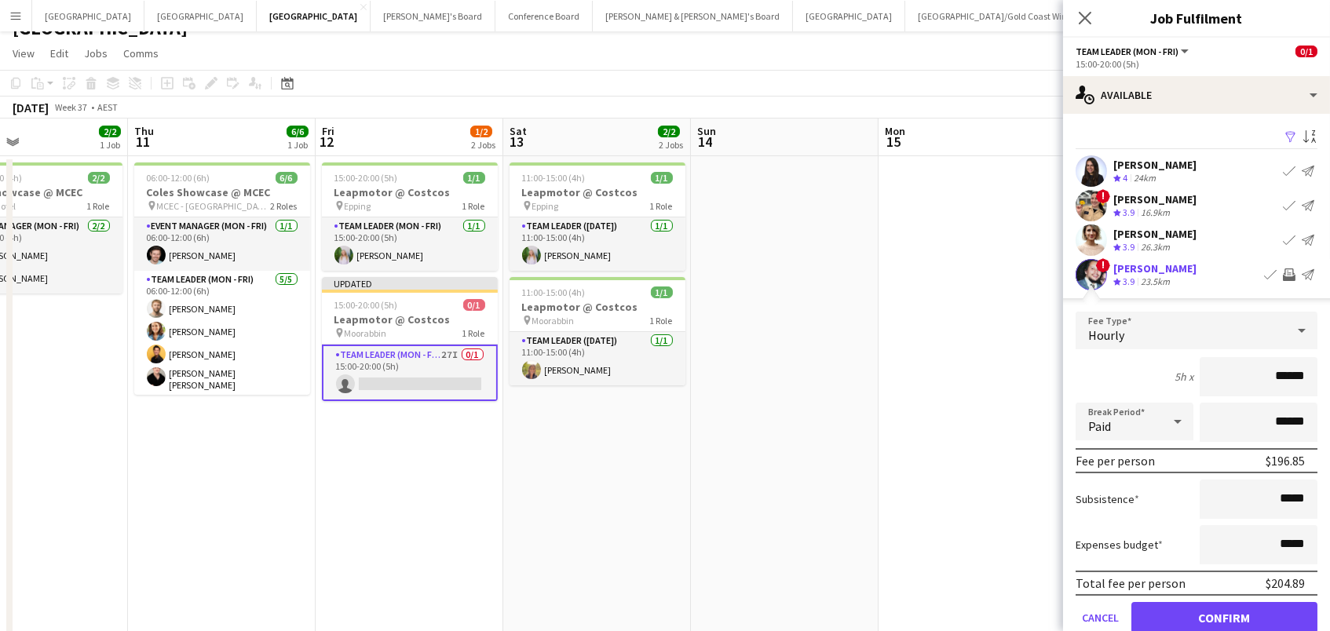
click at [1224, 616] on button "Confirm" at bounding box center [1225, 617] width 186 height 31
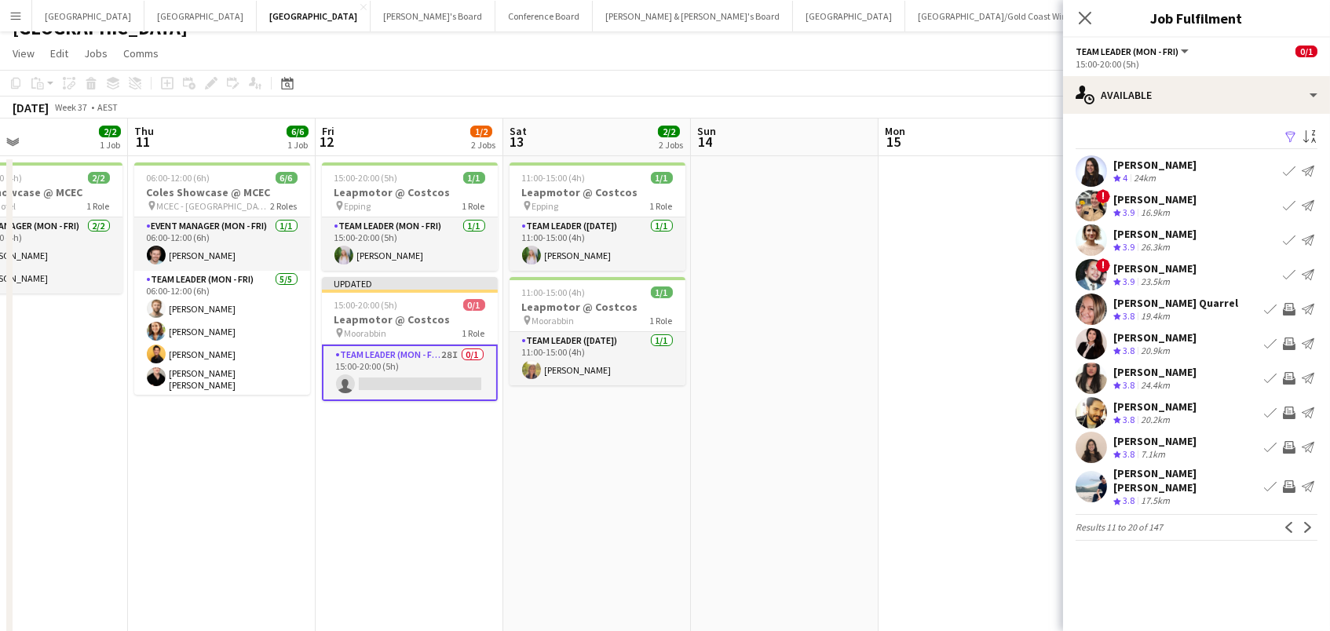
click at [1291, 344] on app-icon "Invite crew" at bounding box center [1289, 344] width 13 height 13
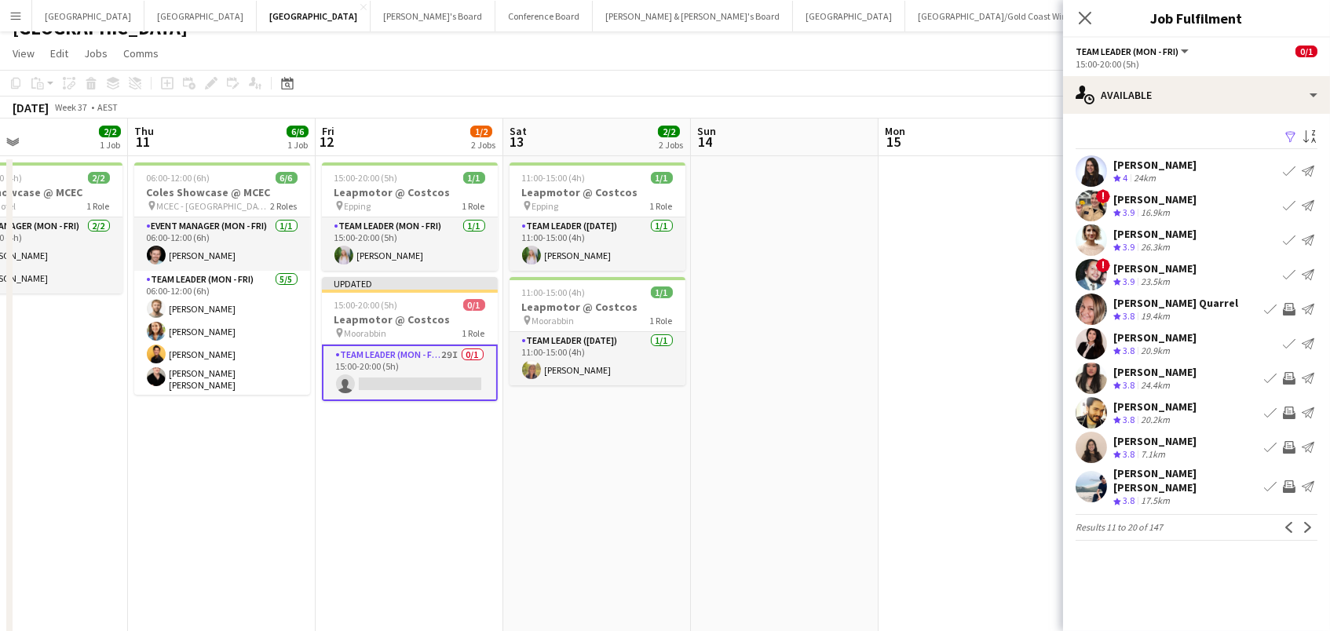
click at [1286, 448] on app-icon "Invite crew" at bounding box center [1289, 447] width 13 height 13
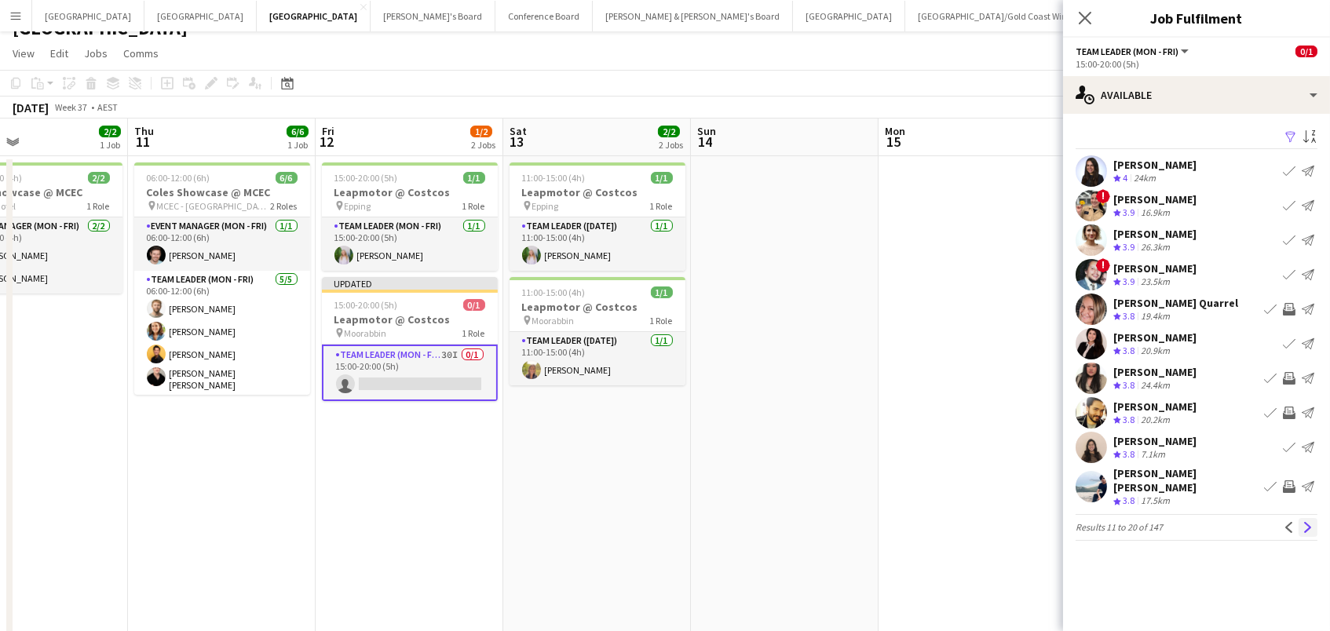
click at [1309, 531] on button "Next" at bounding box center [1308, 527] width 19 height 19
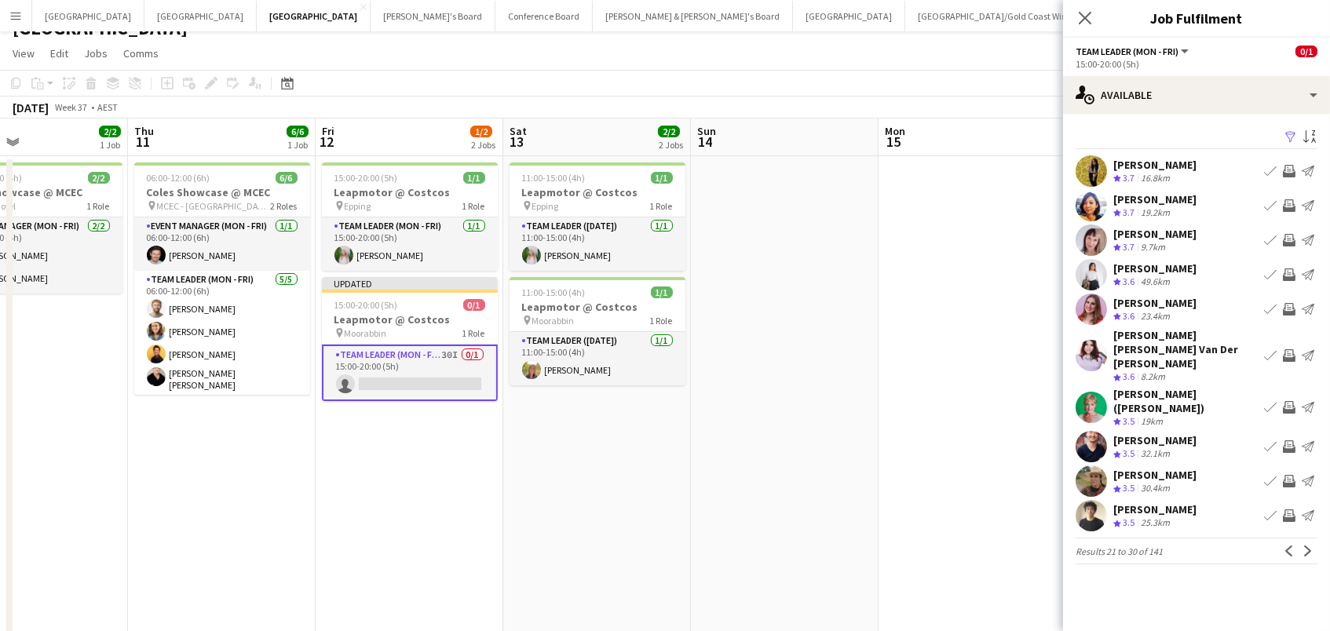
click at [1287, 203] on app-icon "Invite crew" at bounding box center [1289, 205] width 13 height 13
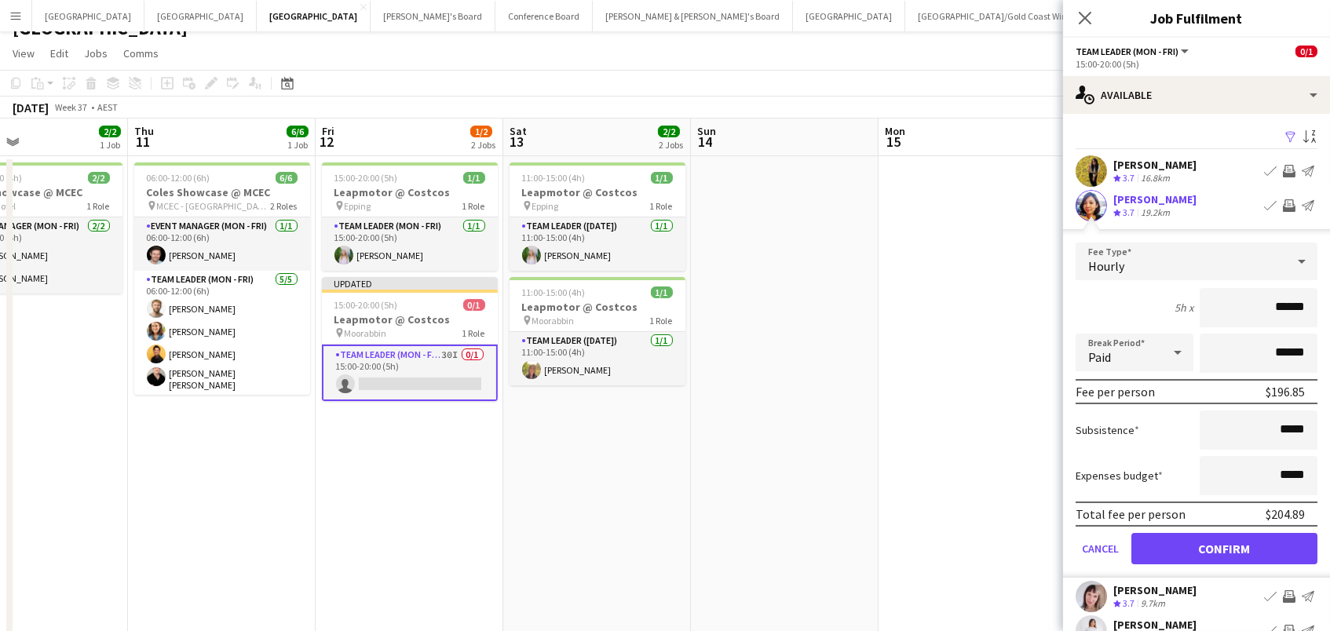
click at [1224, 547] on button "Confirm" at bounding box center [1225, 548] width 186 height 31
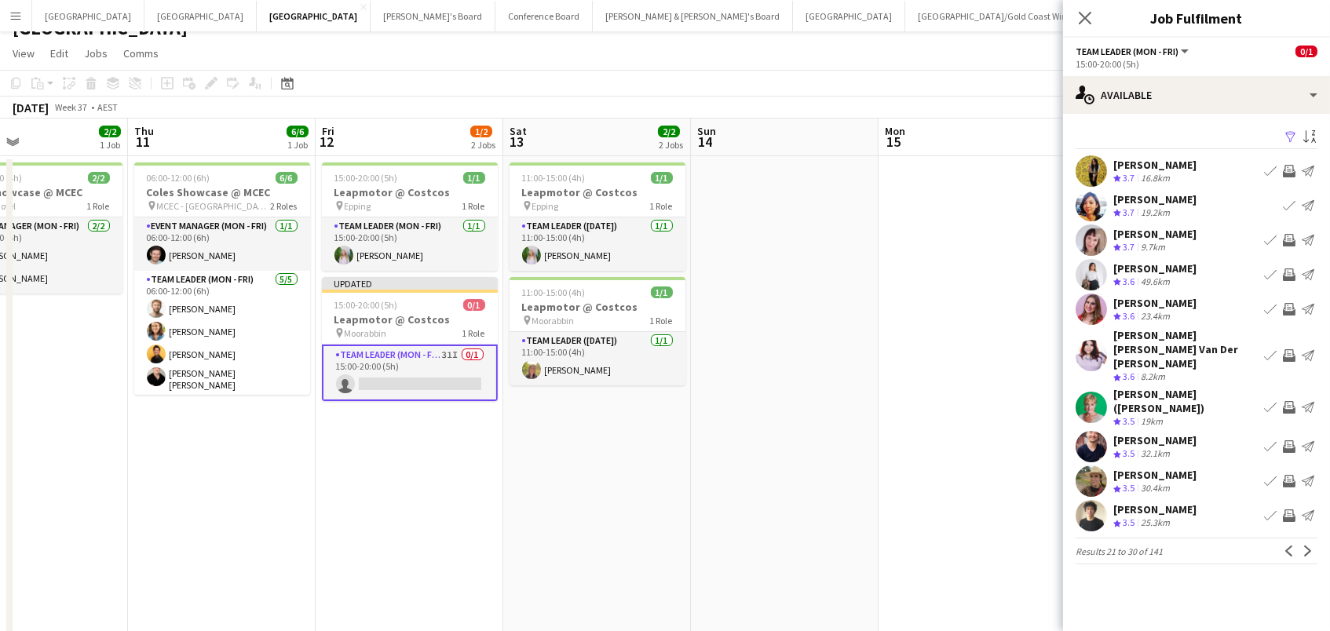
click at [1286, 242] on app-icon "Invite crew" at bounding box center [1289, 240] width 13 height 13
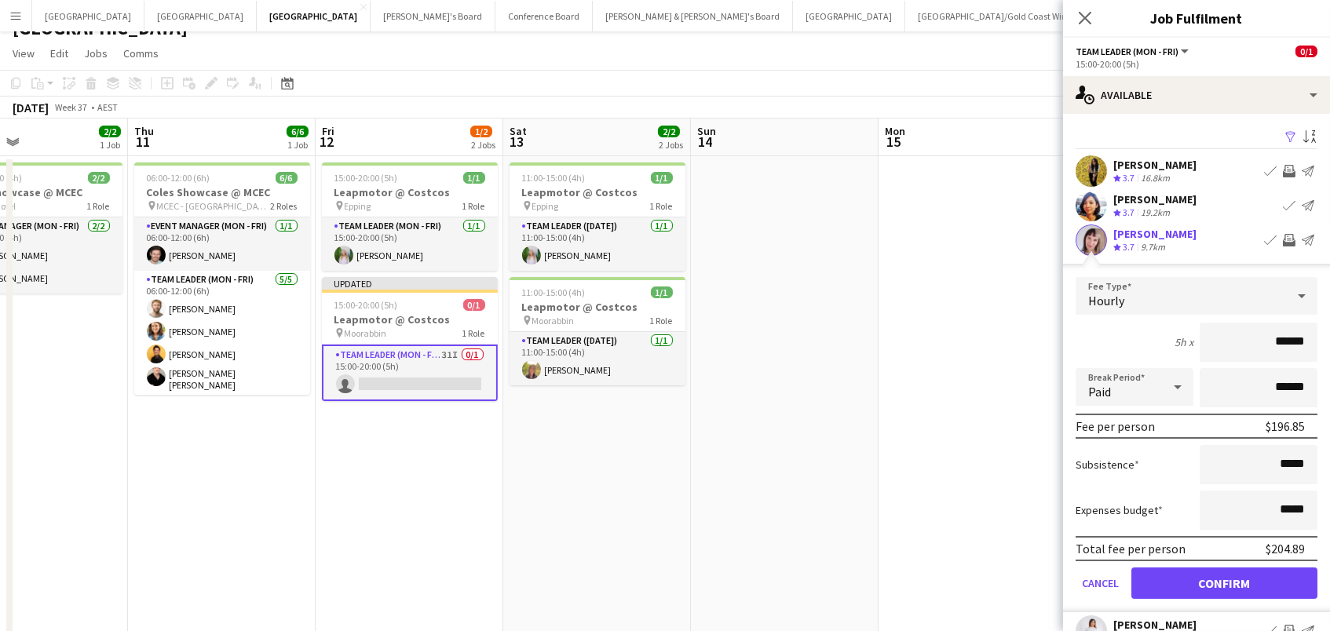
click at [1224, 581] on button "Confirm" at bounding box center [1225, 583] width 186 height 31
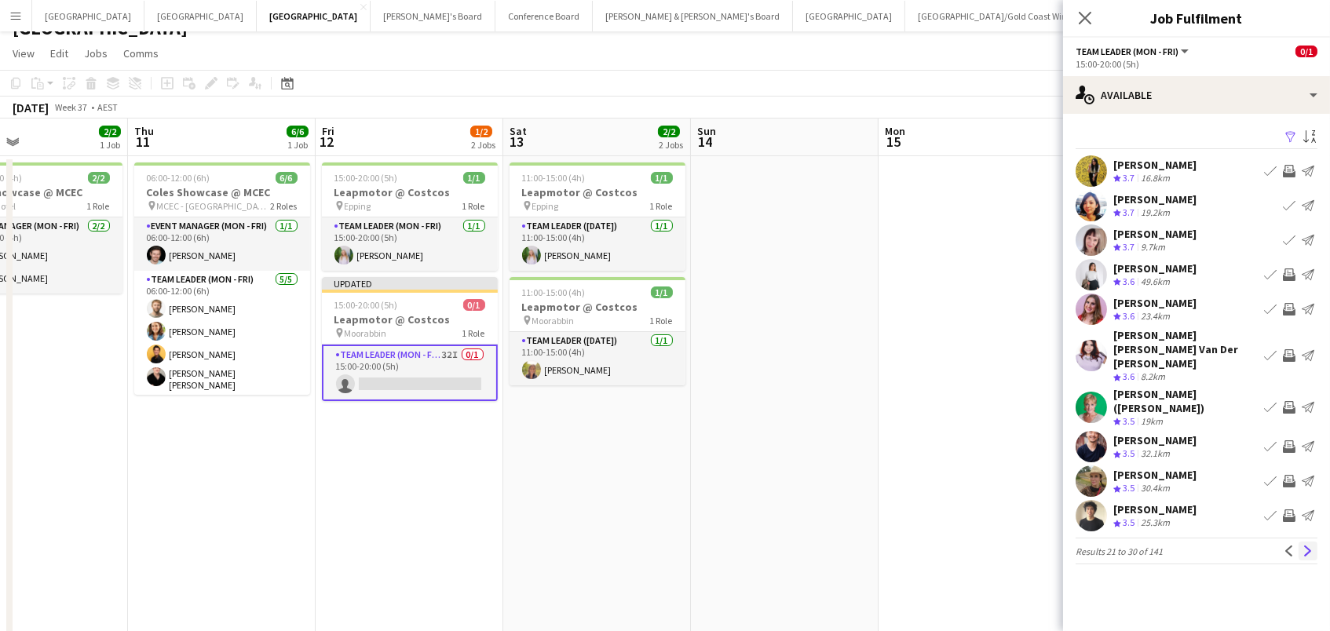
click at [1310, 546] on app-icon "Next" at bounding box center [1308, 551] width 11 height 11
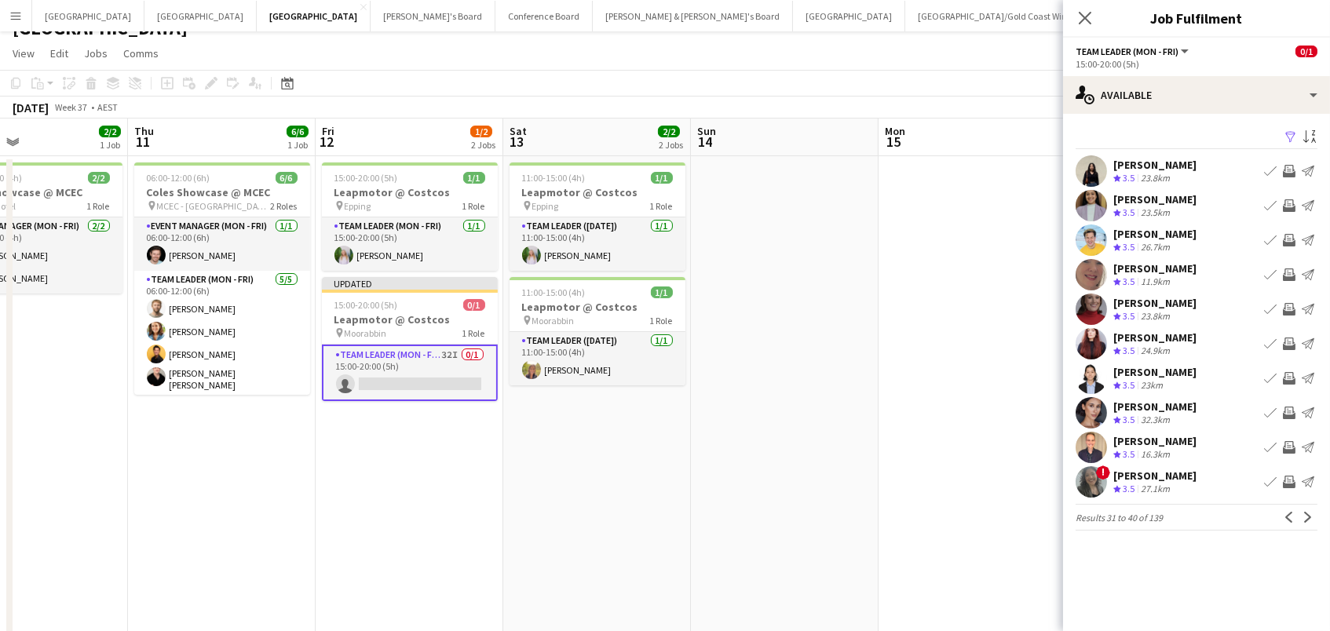
click at [1290, 166] on app-icon "Invite crew" at bounding box center [1289, 171] width 13 height 13
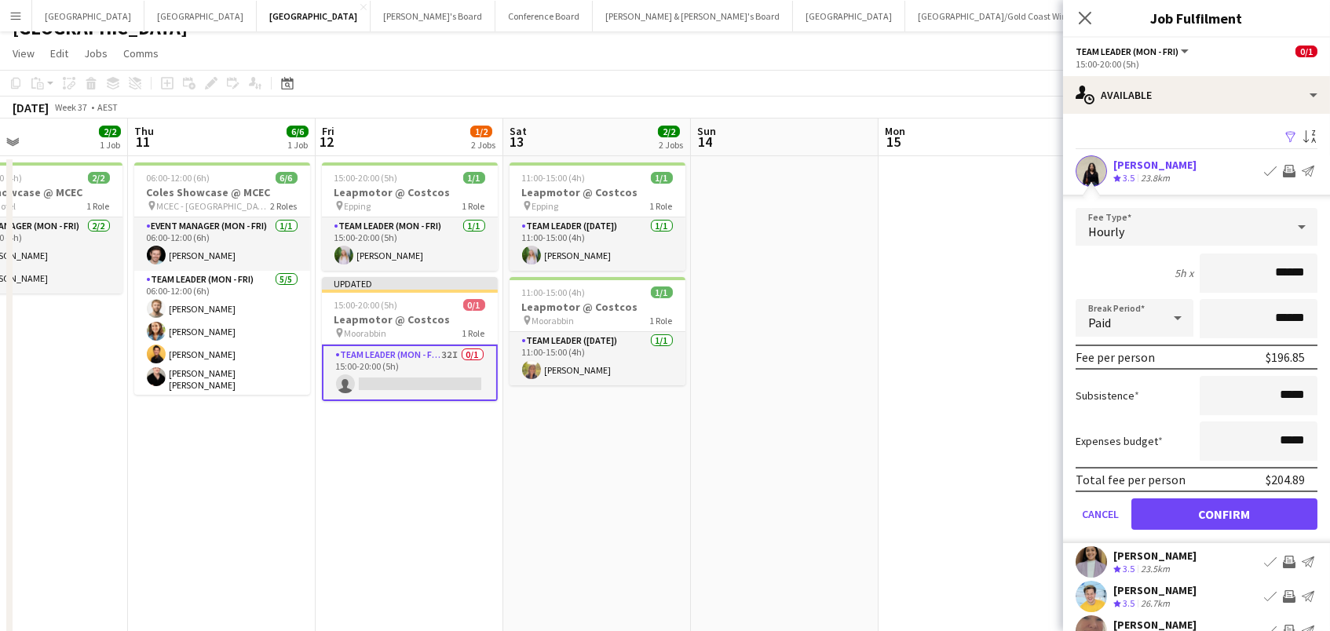
click at [1224, 512] on button "Confirm" at bounding box center [1225, 514] width 186 height 31
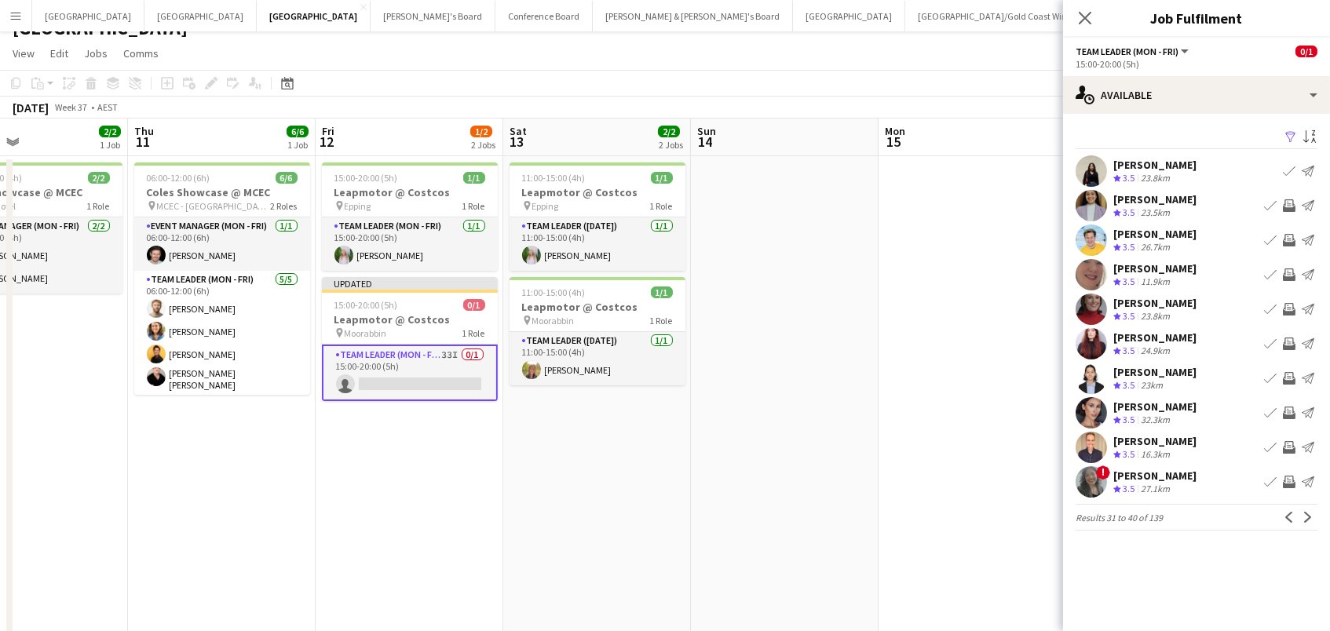
click at [1290, 306] on app-icon "Invite crew" at bounding box center [1289, 309] width 13 height 13
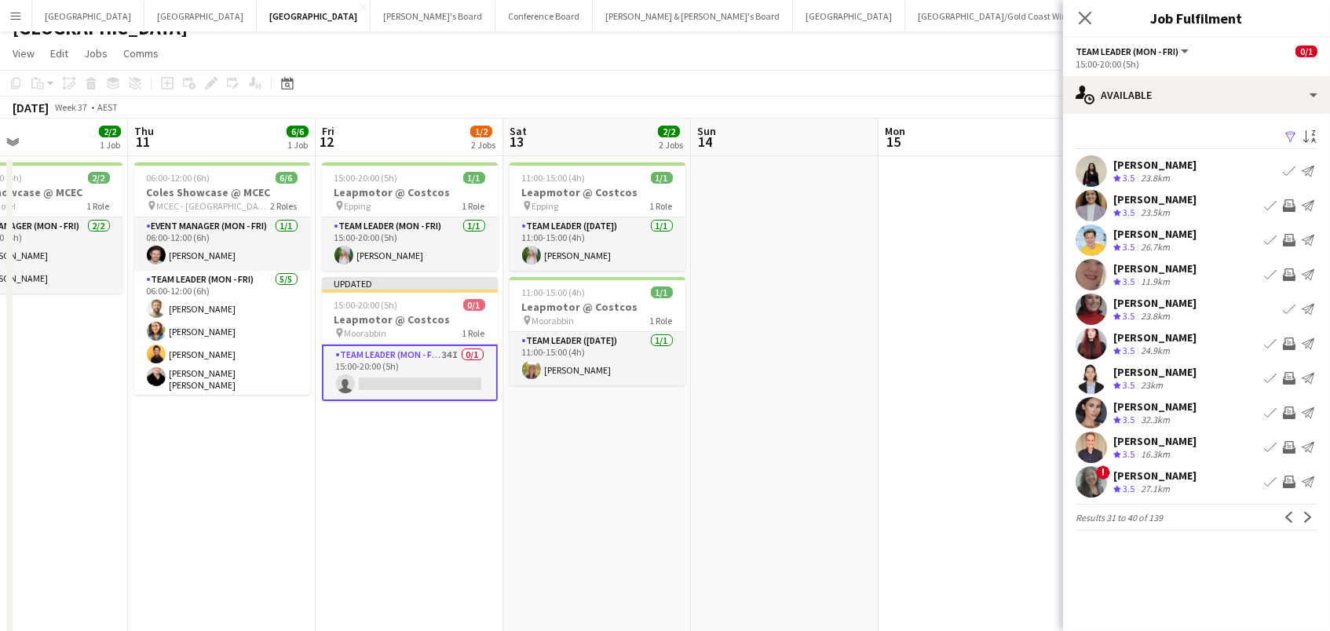
click at [1286, 445] on app-icon "Invite crew" at bounding box center [1289, 447] width 13 height 13
click at [1303, 512] on app-icon "Next" at bounding box center [1308, 517] width 11 height 11
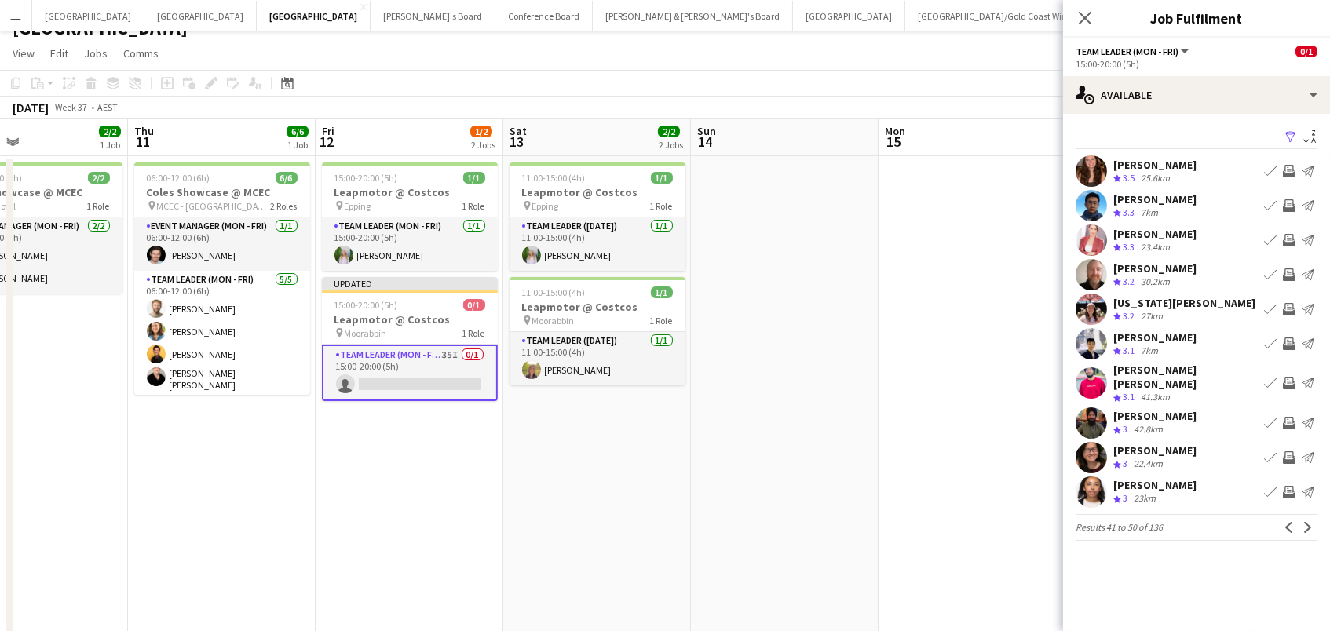
click at [1290, 166] on app-icon "Invite crew" at bounding box center [1289, 171] width 13 height 13
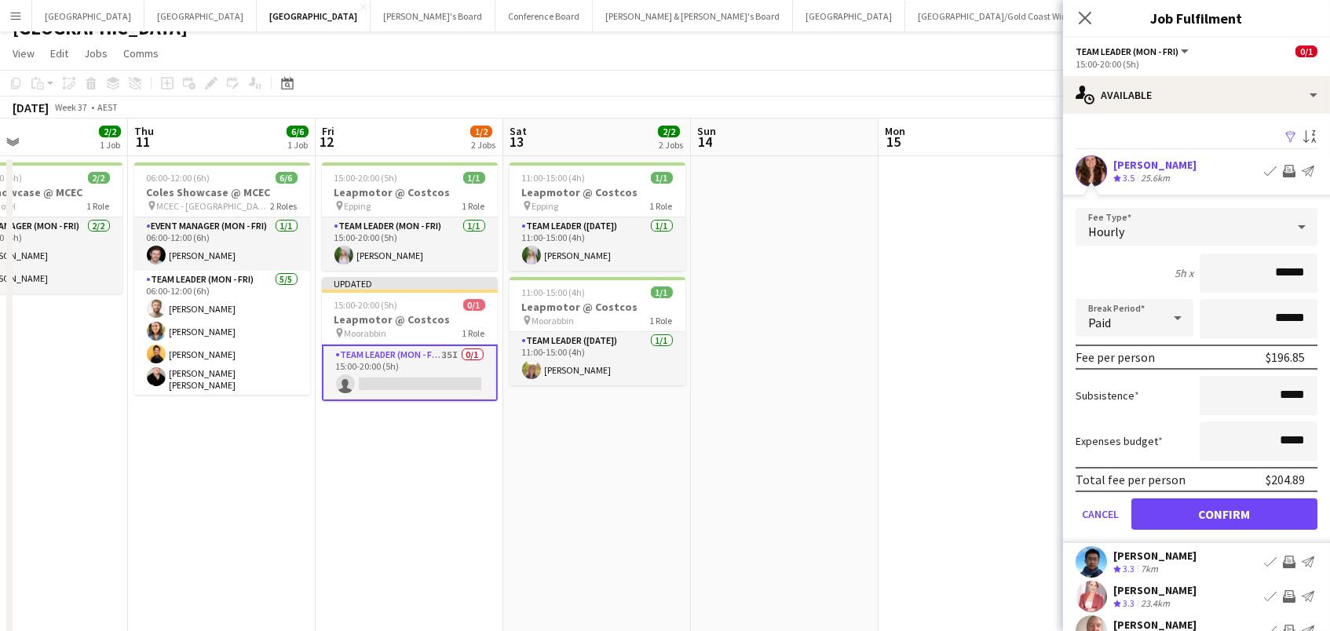
click at [1224, 512] on button "Confirm" at bounding box center [1225, 514] width 186 height 31
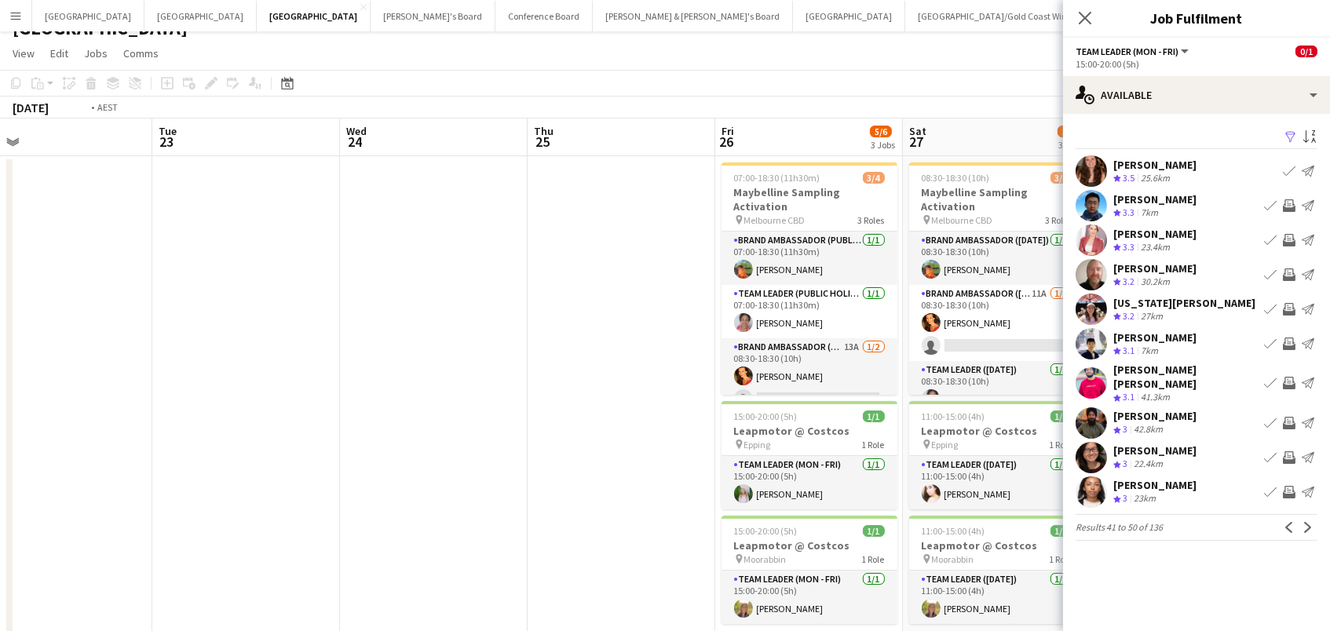
scroll to position [0, 524]
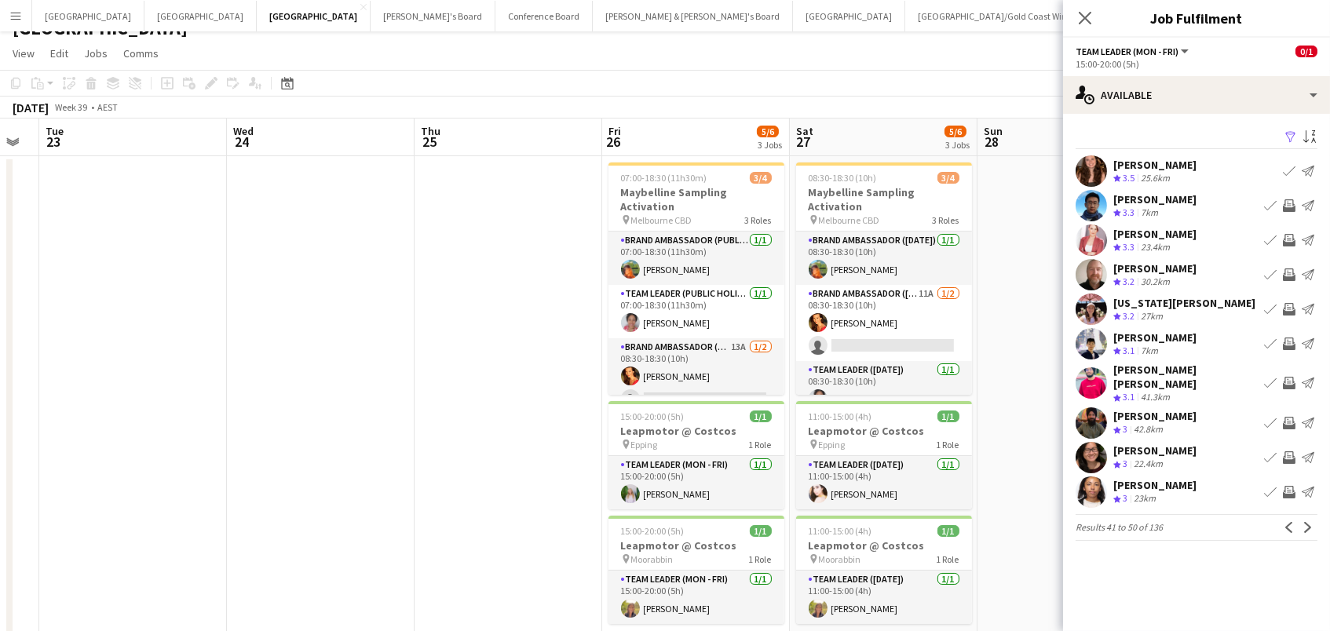
click at [1023, 181] on app-date-cell at bounding box center [1072, 470] width 188 height 629
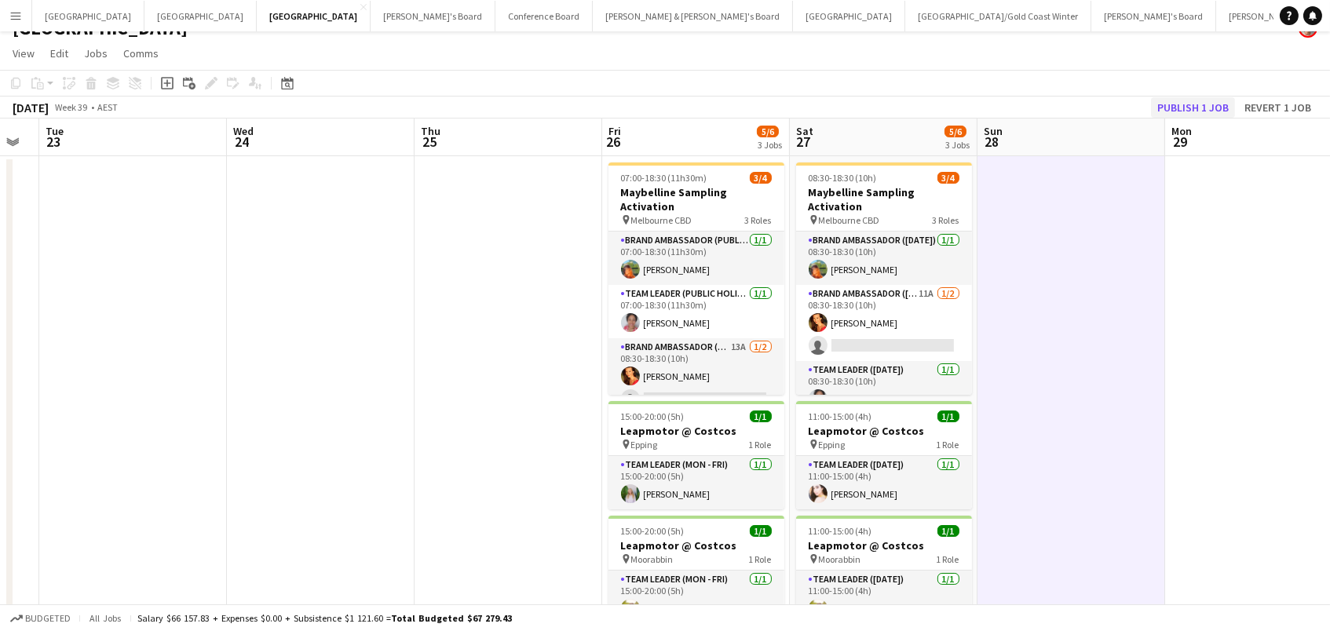
click at [1165, 101] on button "Publish 1 job" at bounding box center [1193, 107] width 84 height 20
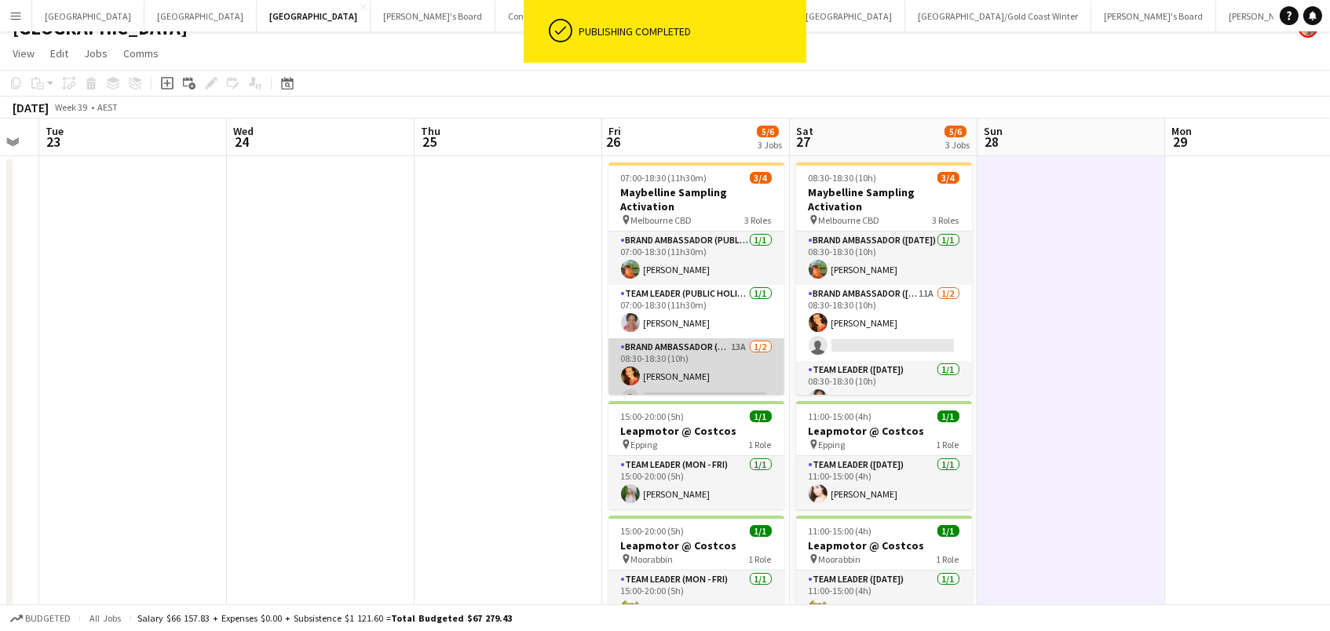
click at [719, 375] on app-card-role "Brand Ambassador (Public Holiday) 13A [DATE] 08:30-18:30 (10h) [PERSON_NAME] si…" at bounding box center [697, 376] width 176 height 76
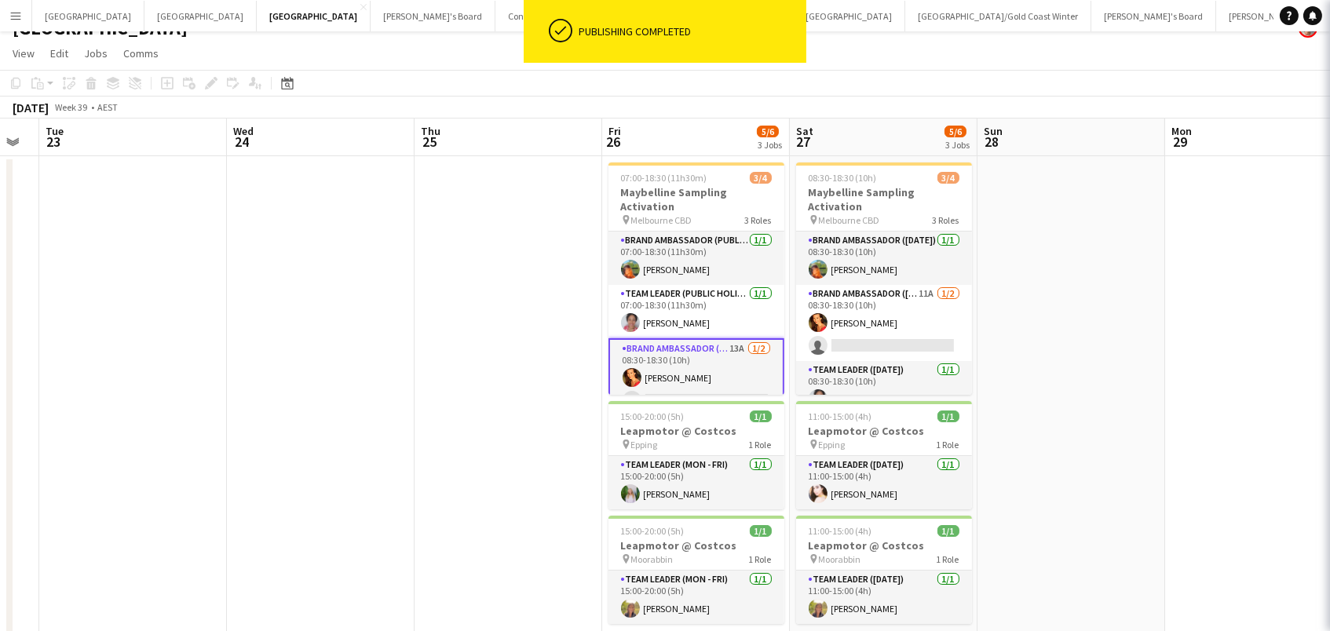
scroll to position [0, 522]
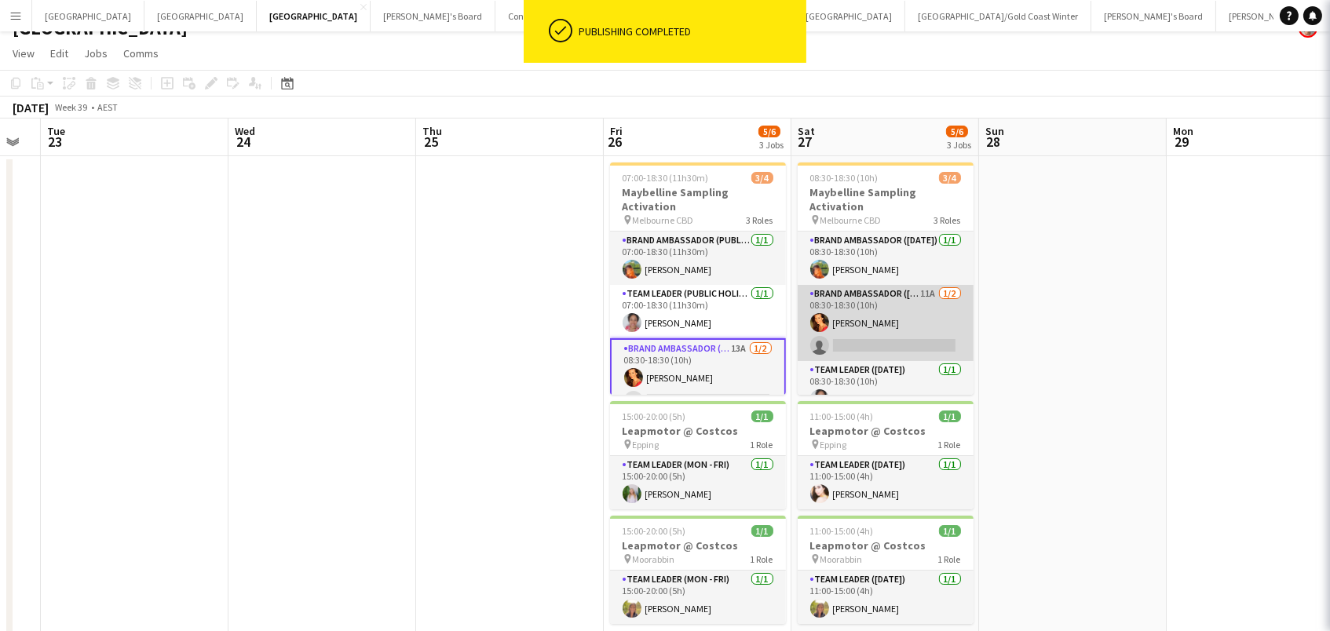
click at [862, 312] on app-card-role "Brand Ambassador ([DATE]) 11A [DATE] 08:30-18:30 (10h) [PERSON_NAME] single-neu…" at bounding box center [886, 323] width 176 height 76
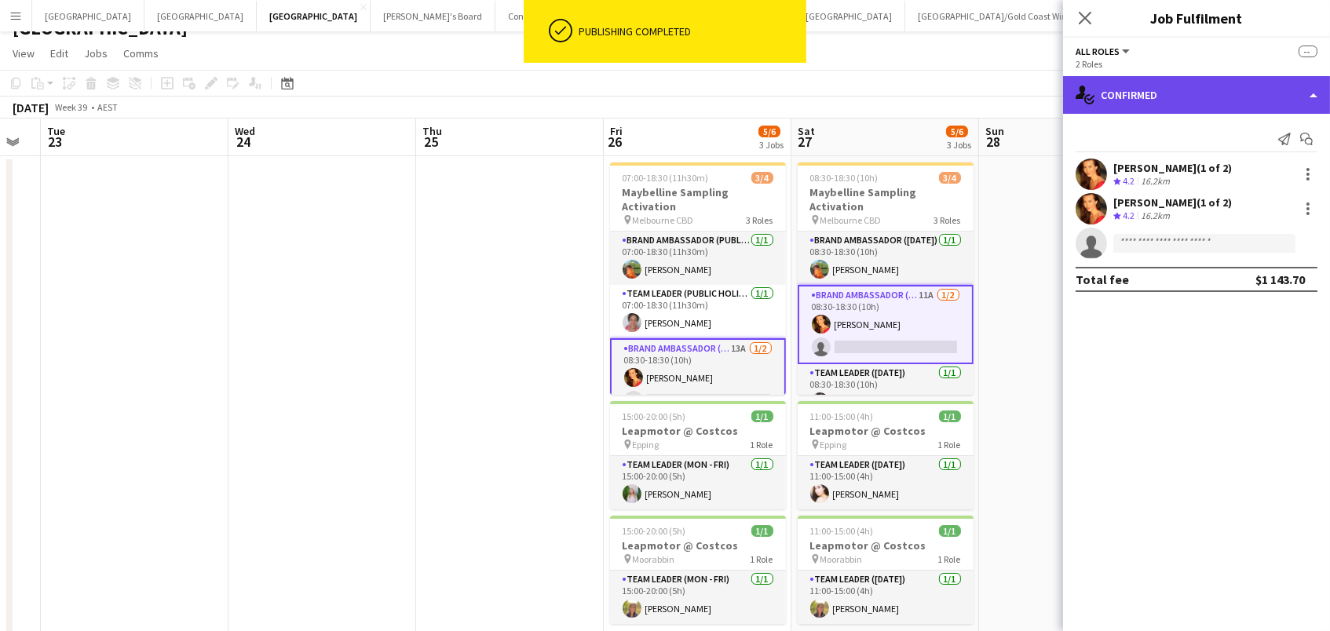
click at [1177, 93] on div "single-neutral-actions-check-2 Confirmed" at bounding box center [1196, 95] width 267 height 38
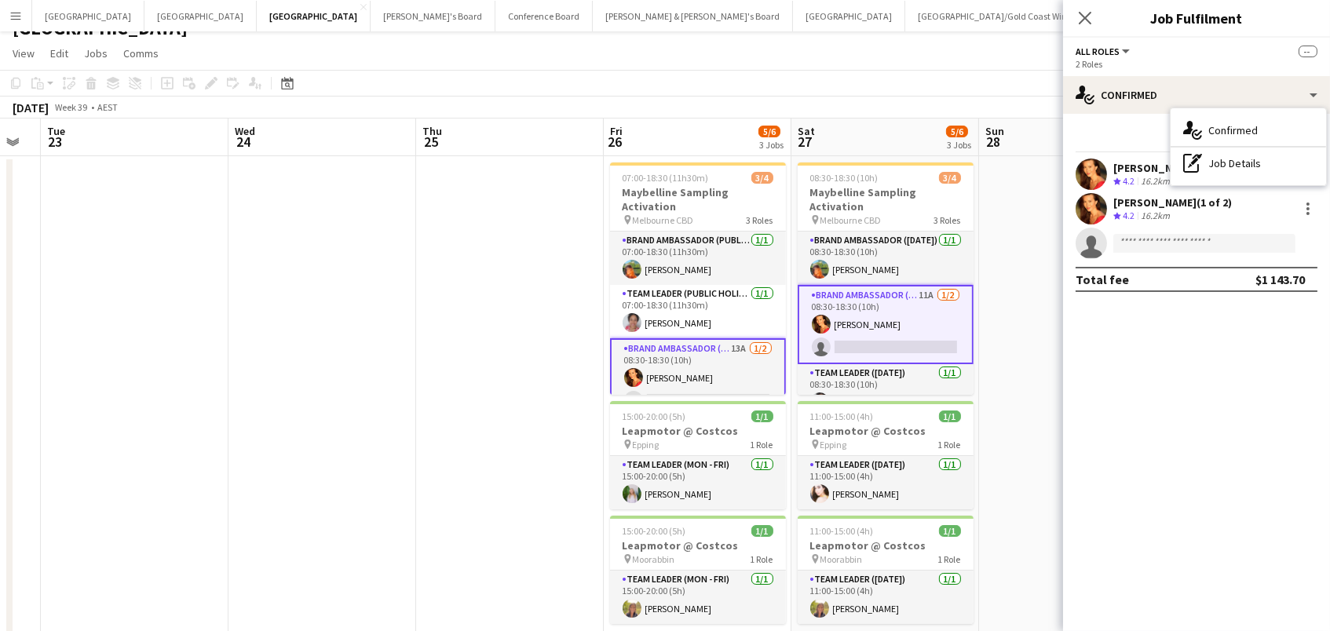
click at [814, 347] on app-card-role "Brand Ambassador ([DATE]) 11A [DATE] 08:30-18:30 (10h) [PERSON_NAME] single-neu…" at bounding box center [886, 324] width 176 height 79
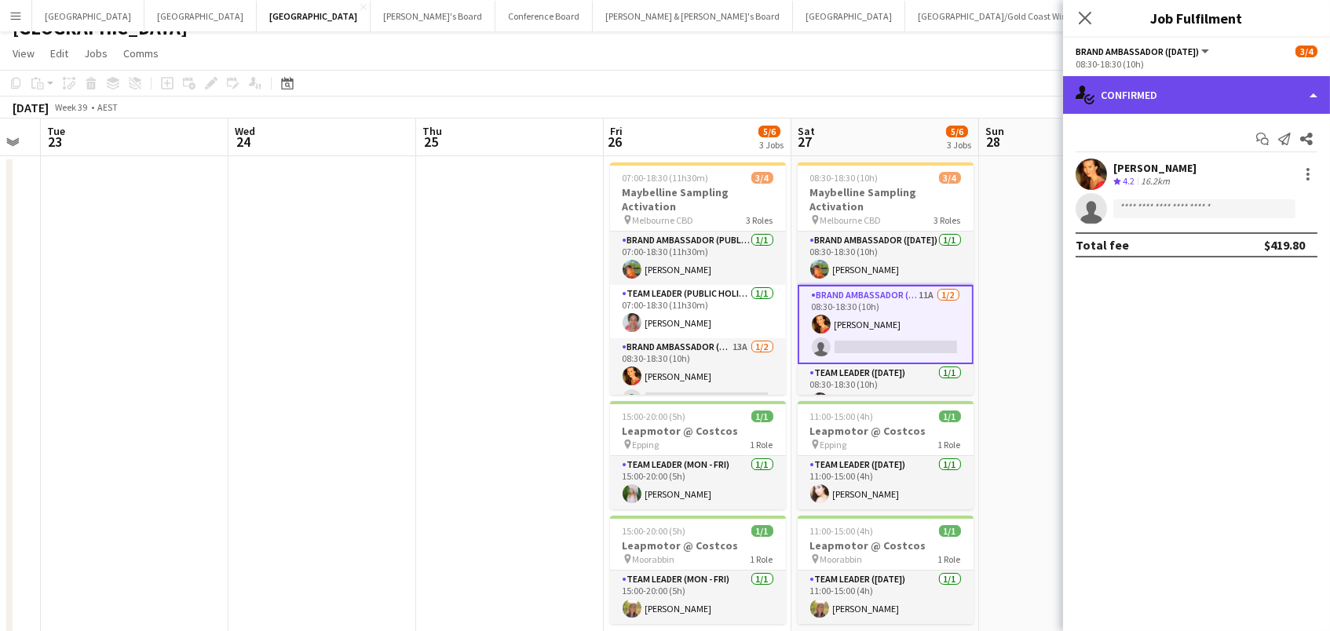
click at [1119, 86] on div "single-neutral-actions-check-2 Confirmed" at bounding box center [1196, 95] width 267 height 38
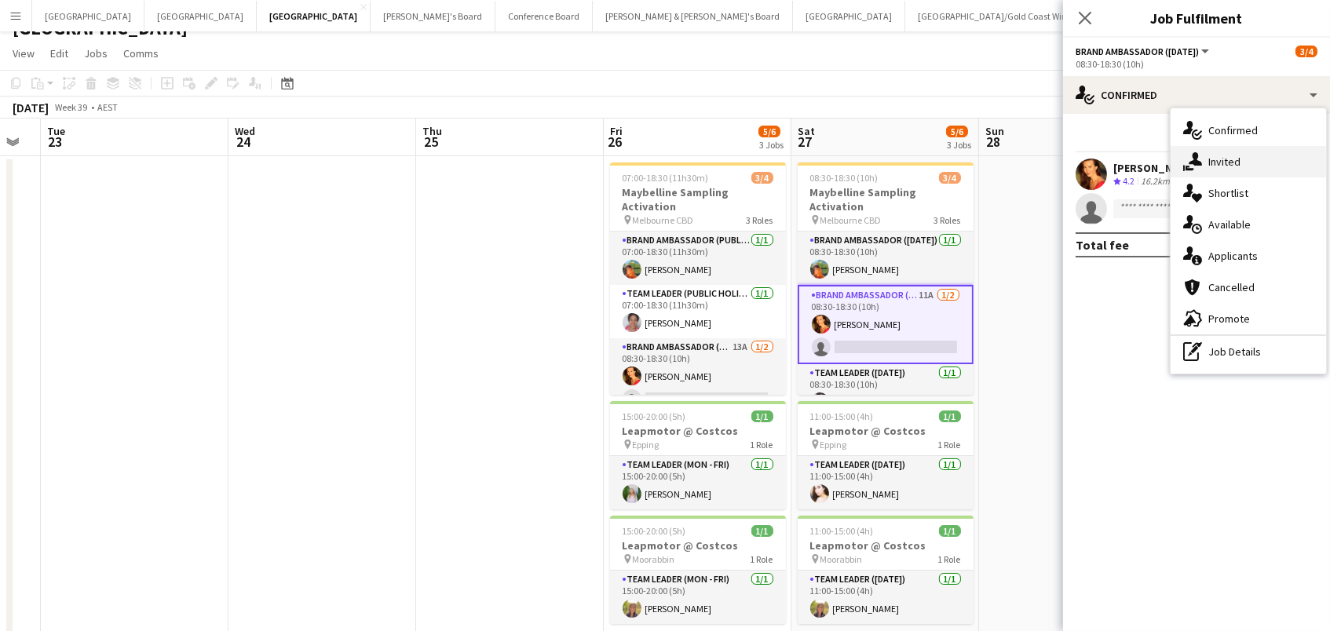
click at [1195, 149] on div "single-neutral-actions-share-1 Invited" at bounding box center [1249, 161] width 156 height 31
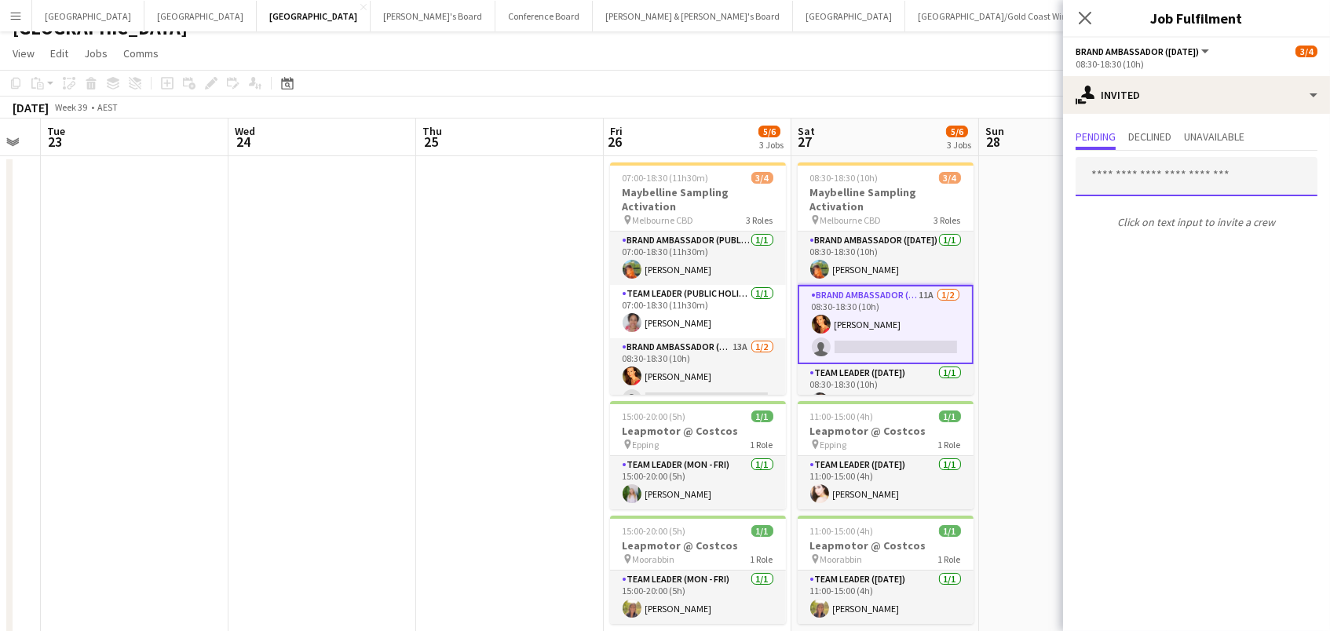
click at [1096, 170] on input "text" at bounding box center [1197, 176] width 242 height 39
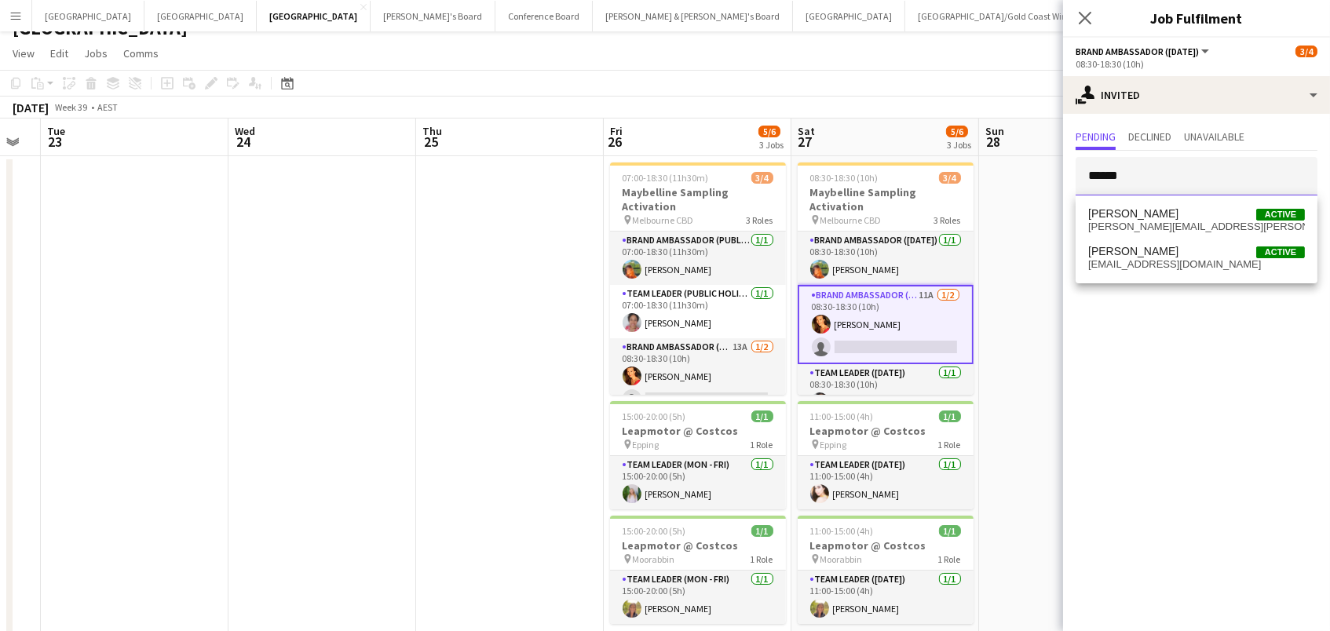
type input "******"
drag, startPoint x: 1108, startPoint y: 205, endPoint x: 1123, endPoint y: 258, distance: 54.7
click at [1123, 258] on span "[EMAIL_ADDRESS][DOMAIN_NAME]" at bounding box center [1197, 264] width 217 height 13
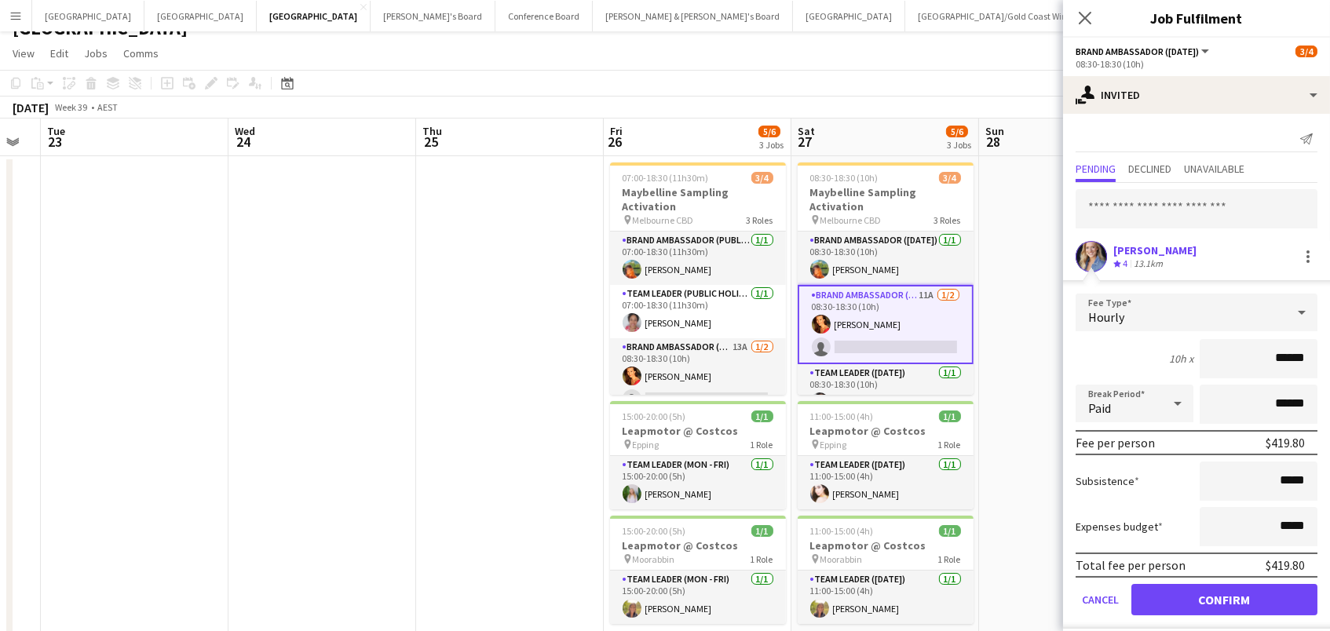
click at [1224, 598] on button "Confirm" at bounding box center [1225, 599] width 186 height 31
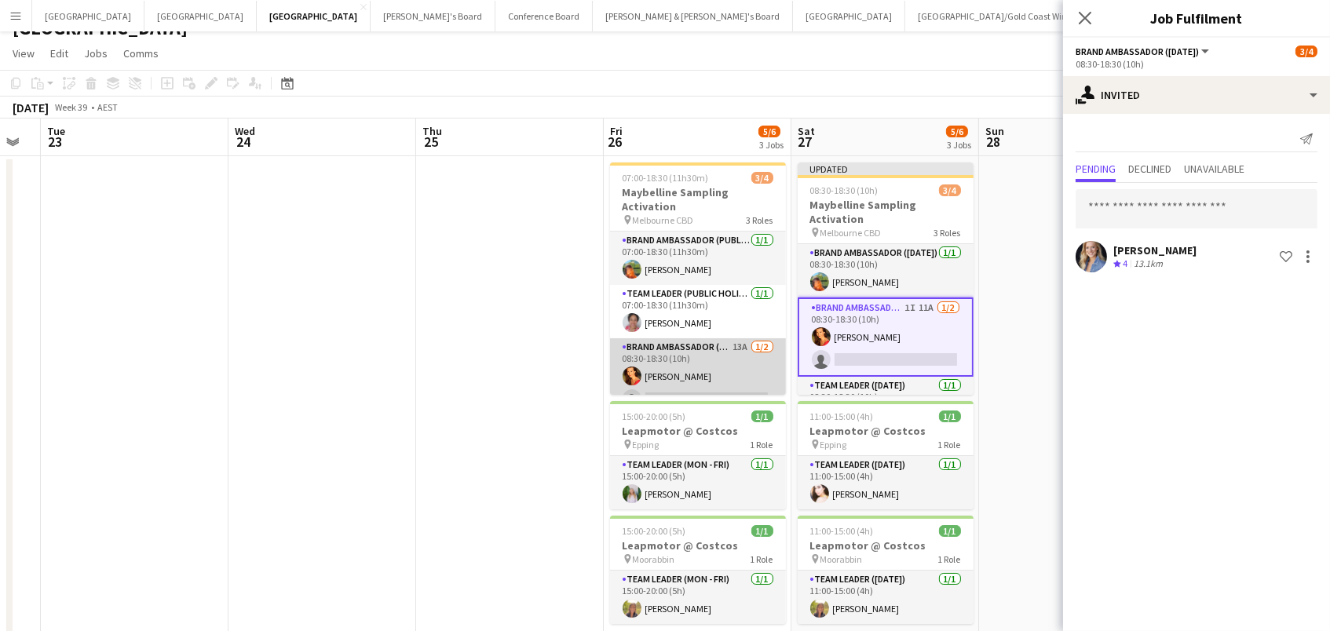
click at [728, 357] on app-card-role "Brand Ambassador (Public Holiday) 13A [DATE] 08:30-18:30 (10h) [PERSON_NAME] si…" at bounding box center [698, 376] width 176 height 76
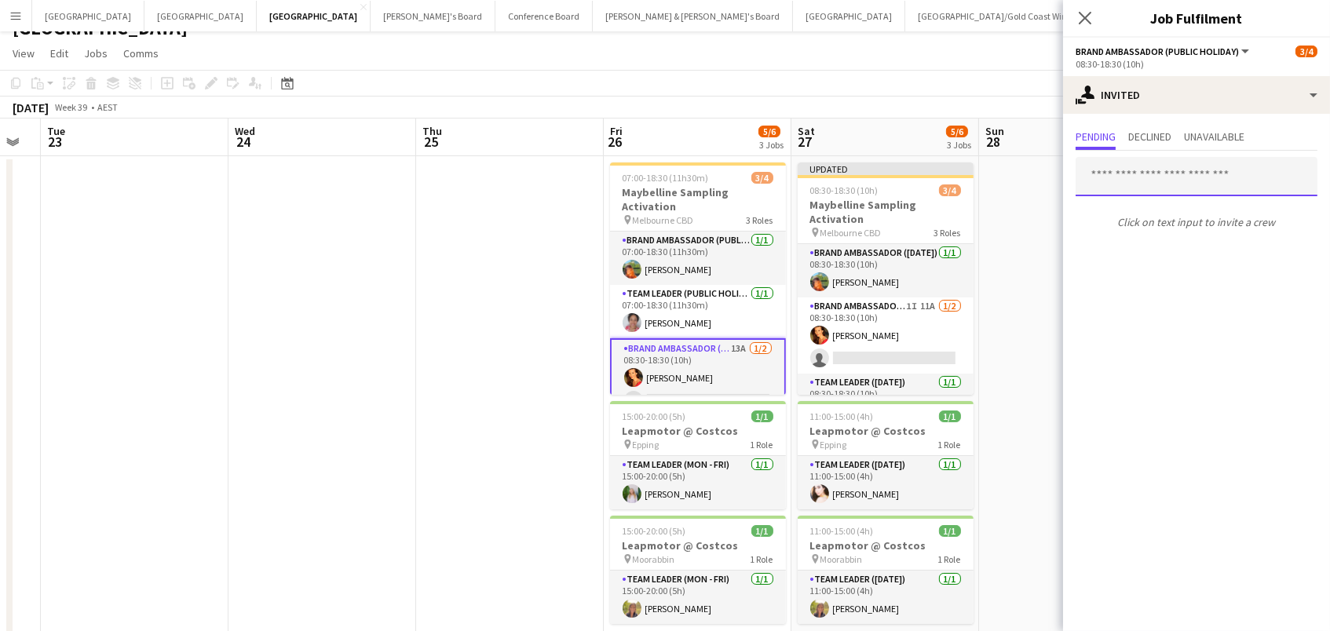
click at [1127, 175] on input "text" at bounding box center [1197, 176] width 242 height 39
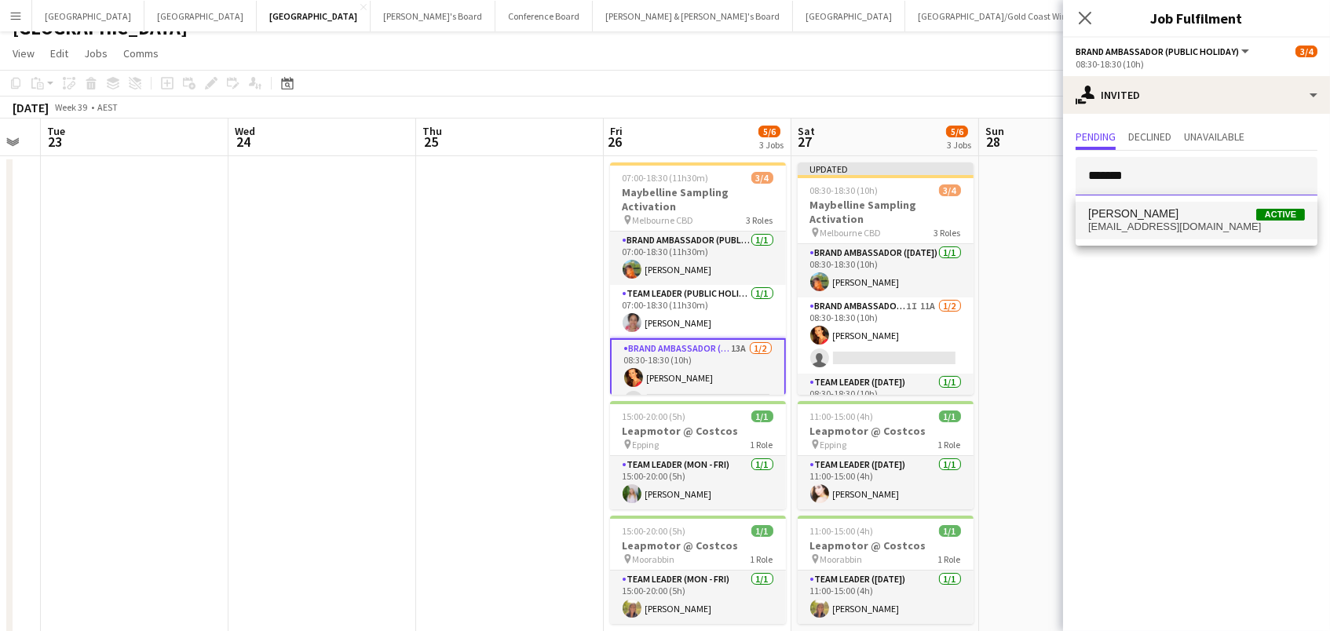
type input "*******"
click at [1159, 227] on span "[EMAIL_ADDRESS][DOMAIN_NAME]" at bounding box center [1197, 227] width 217 height 13
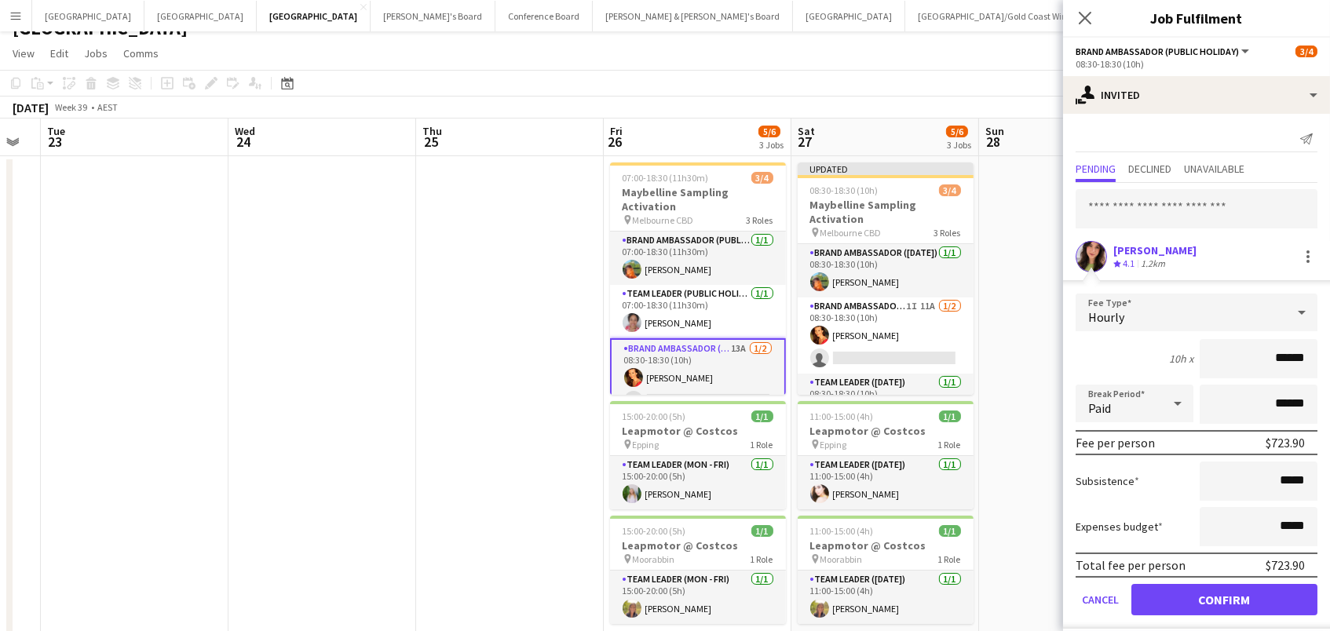
click at [1224, 598] on button "Confirm" at bounding box center [1225, 599] width 186 height 31
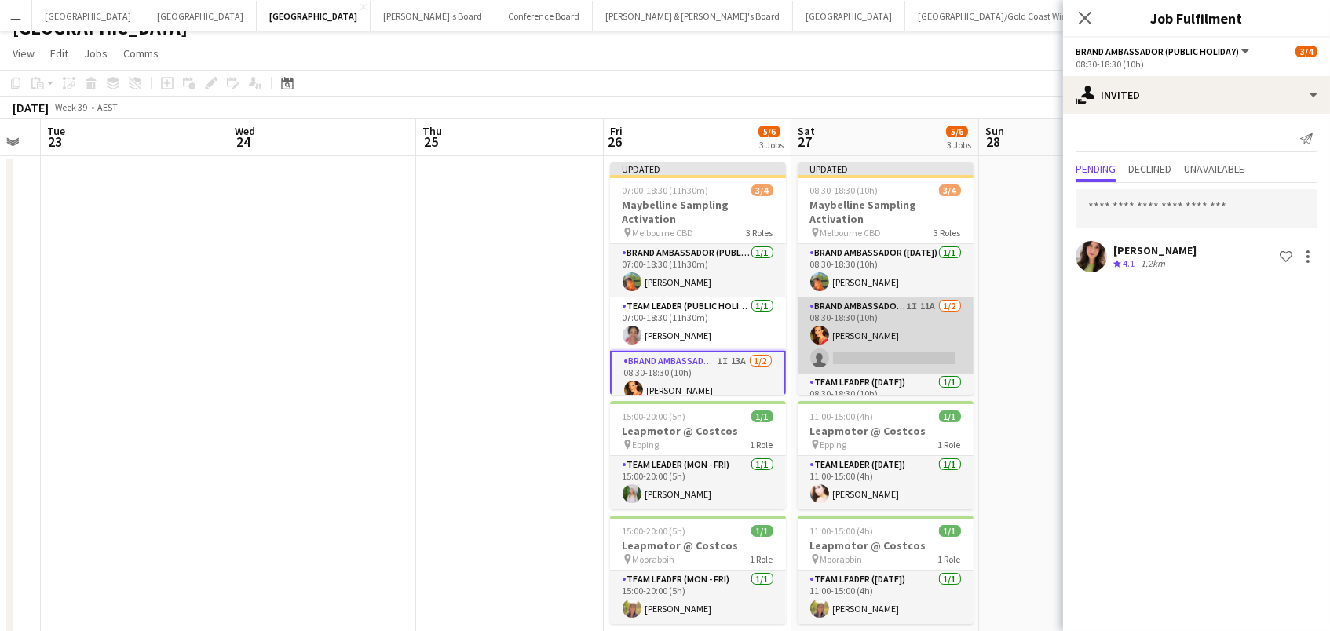
click at [908, 349] on app-card-role "Brand Ambassador ([DATE]) 1I 11A [DATE] 08:30-18:30 (10h) [PERSON_NAME] single-…" at bounding box center [886, 336] width 176 height 76
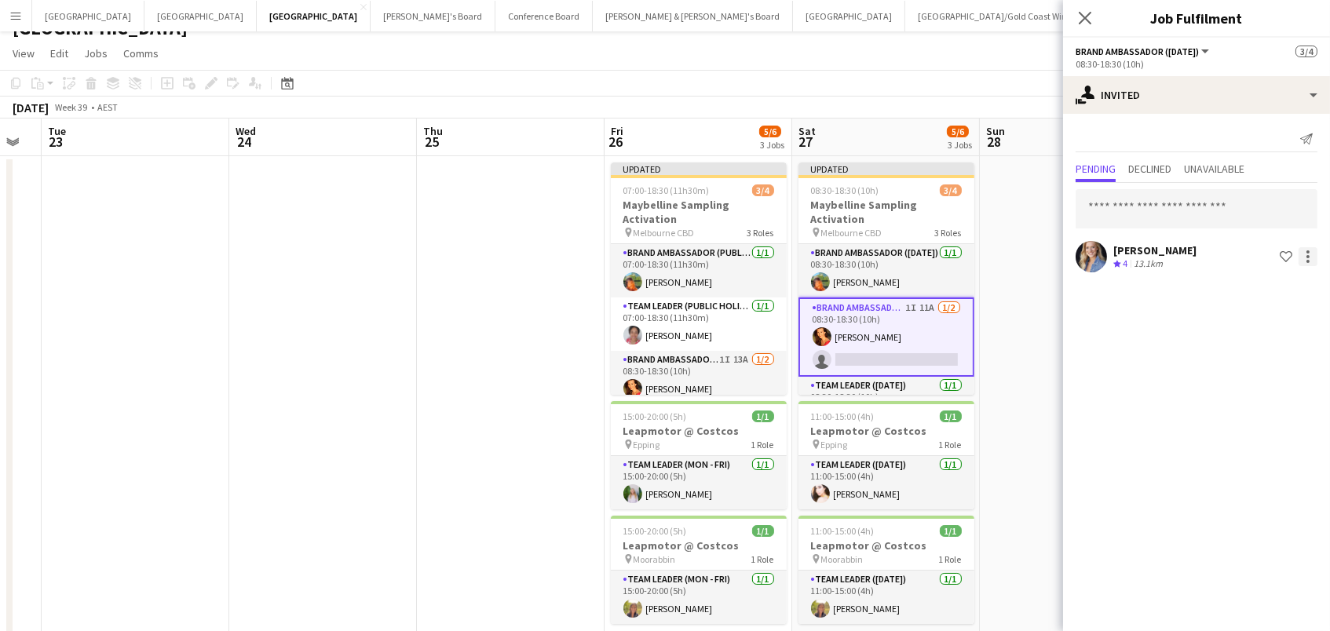
click at [1308, 257] on div at bounding box center [1308, 256] width 3 height 3
click at [1289, 401] on span "Cancel invitation" at bounding box center [1259, 397] width 92 height 13
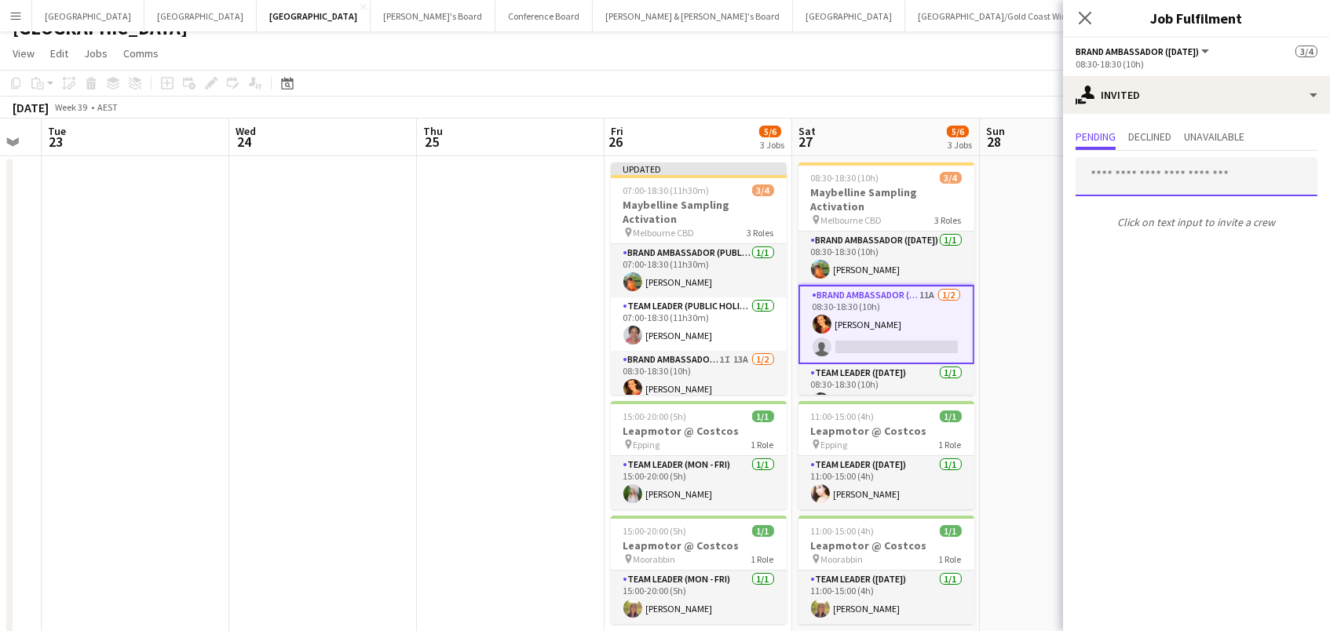
click at [1174, 170] on input "text" at bounding box center [1197, 176] width 242 height 39
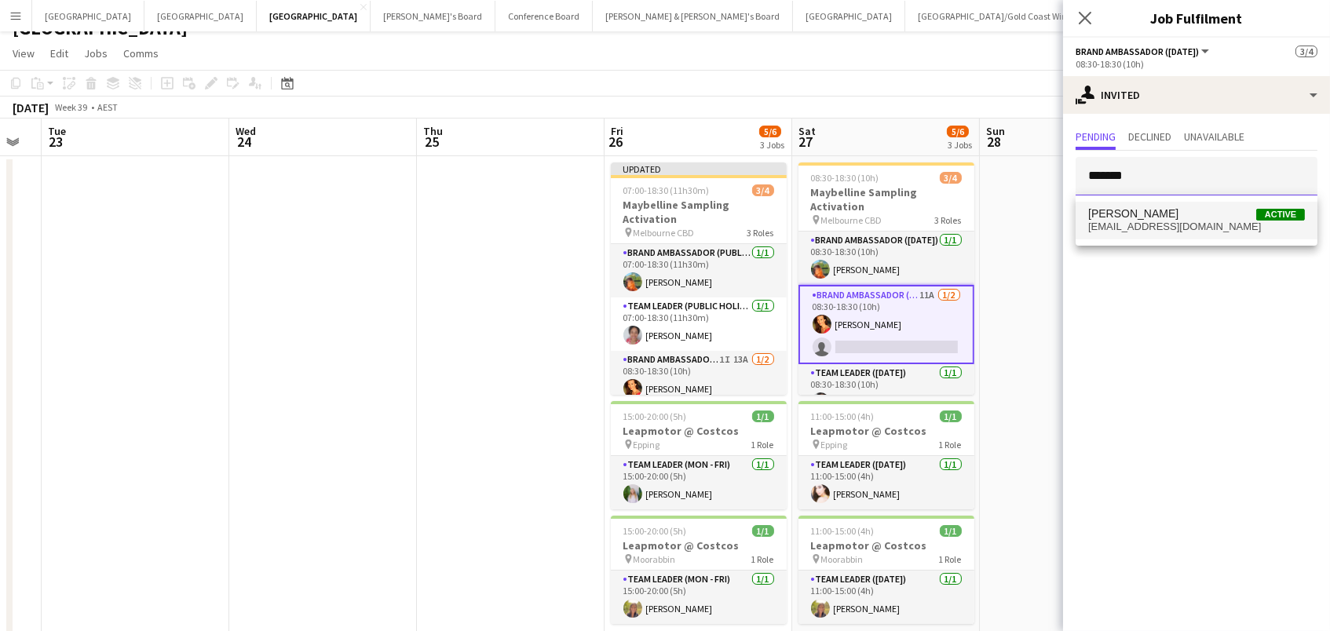
type input "*******"
click at [1150, 222] on span "[EMAIL_ADDRESS][DOMAIN_NAME]" at bounding box center [1197, 227] width 217 height 13
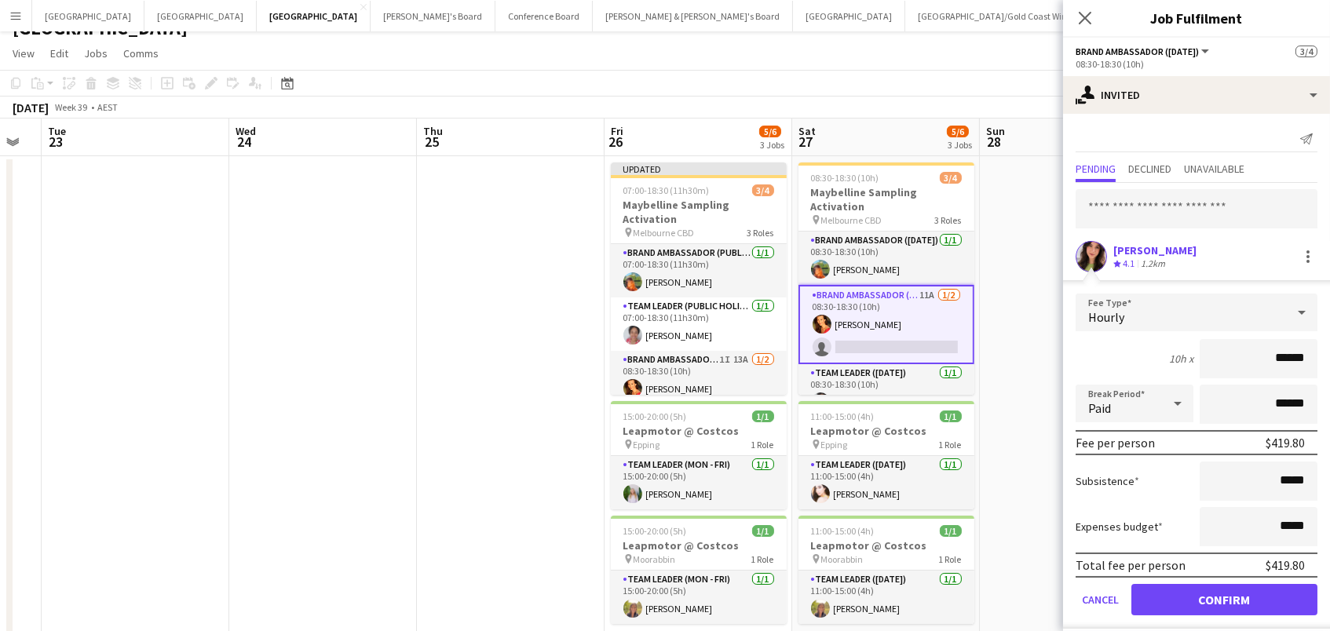
click at [1221, 601] on button "Confirm" at bounding box center [1225, 599] width 186 height 31
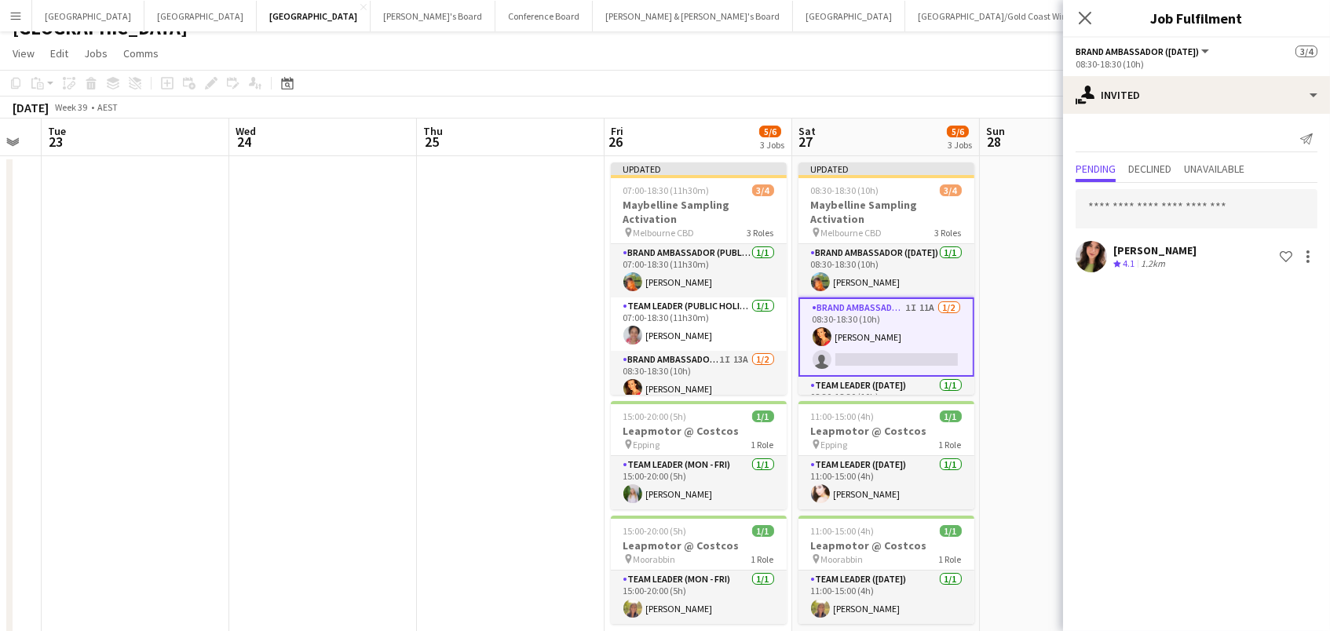
click at [996, 376] on app-date-cell at bounding box center [1074, 470] width 188 height 629
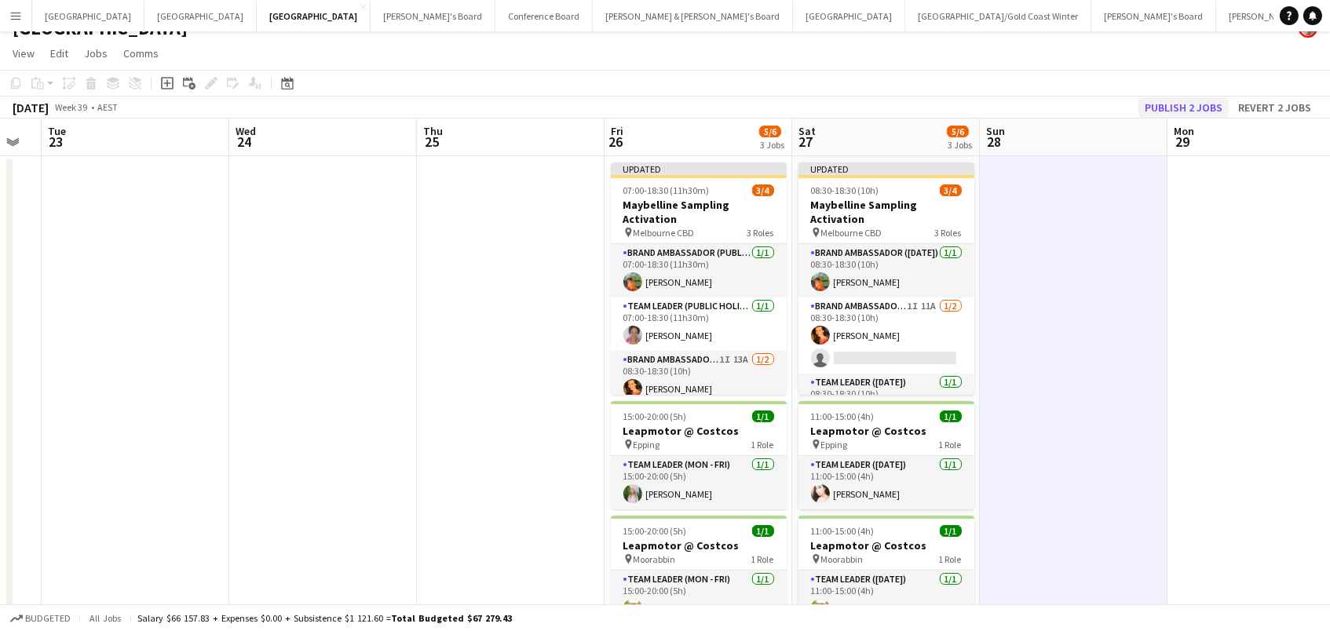
click at [1189, 102] on button "Publish 2 jobs" at bounding box center [1184, 107] width 90 height 20
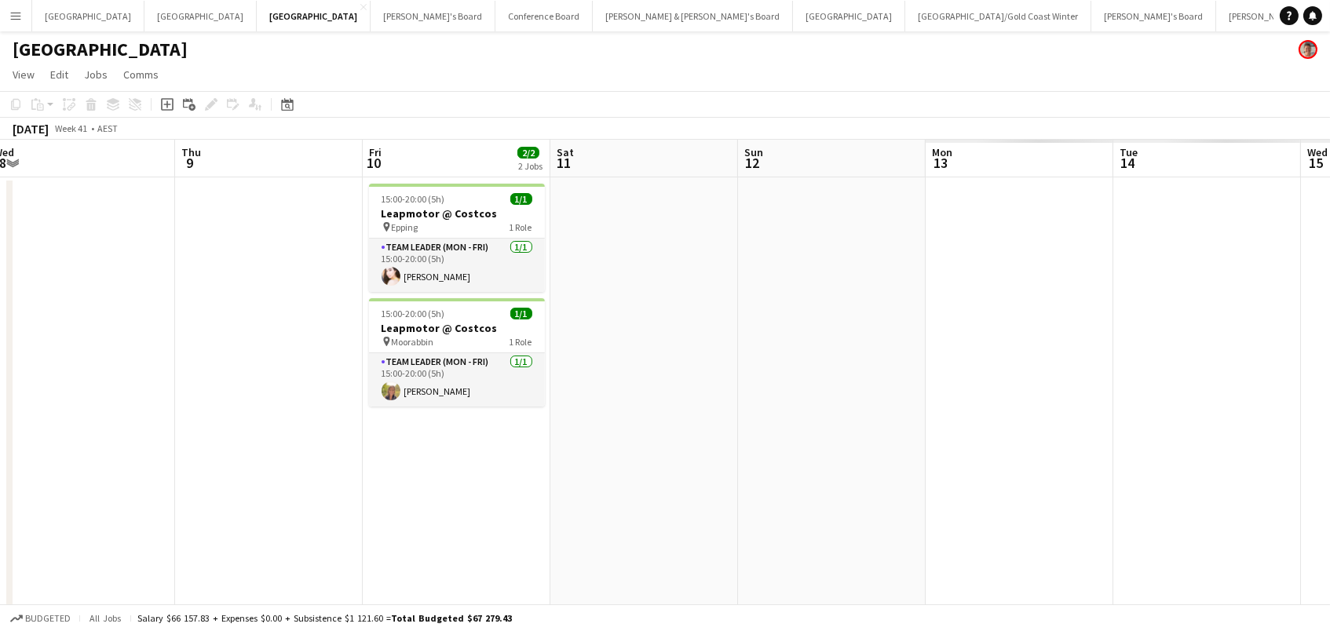
scroll to position [0, 708]
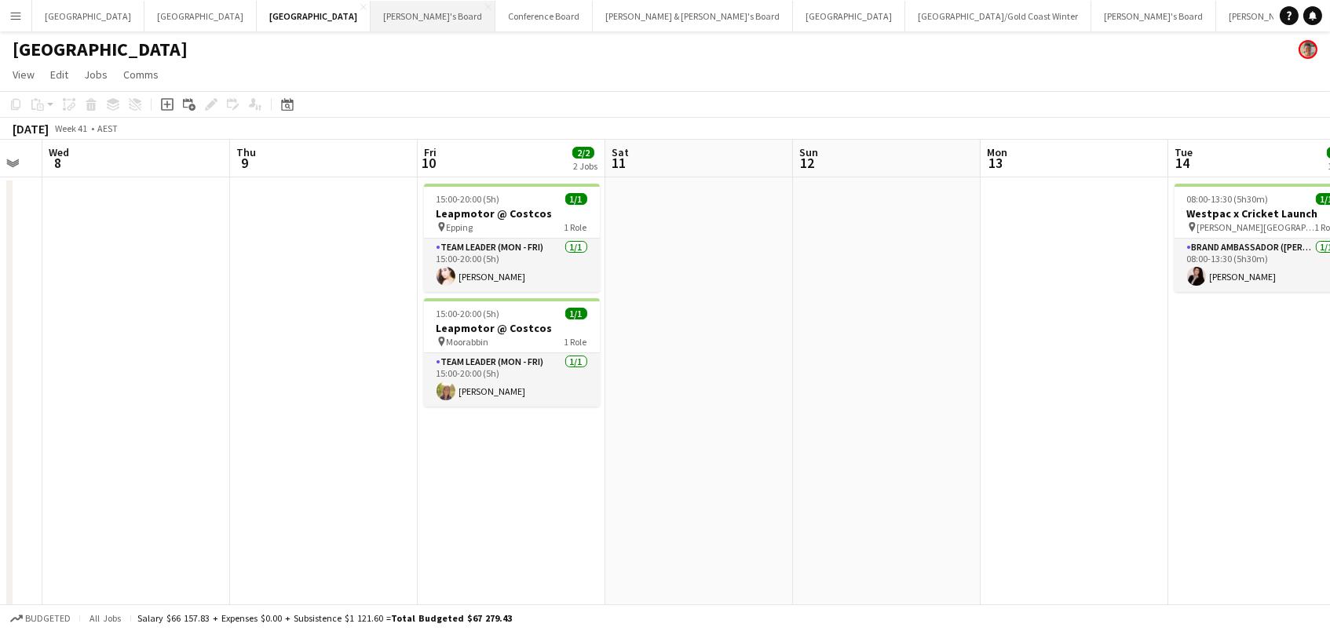
click at [371, 24] on button "Tennille's Board Close" at bounding box center [433, 16] width 125 height 31
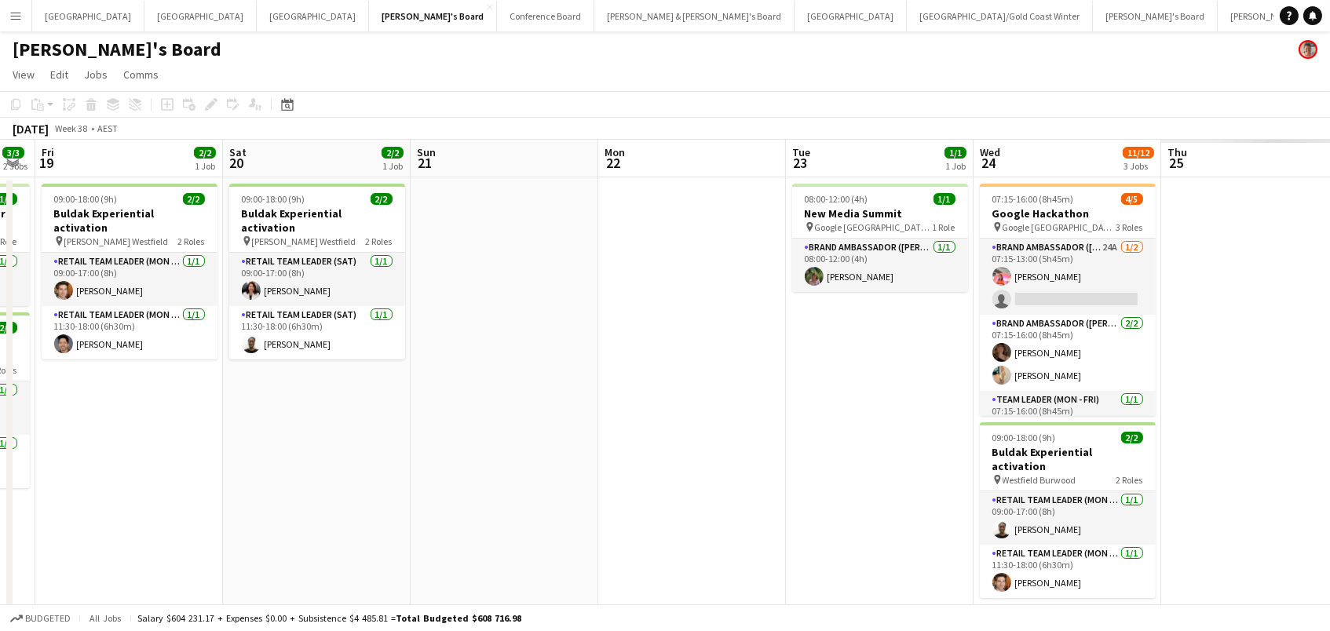
scroll to position [0, 758]
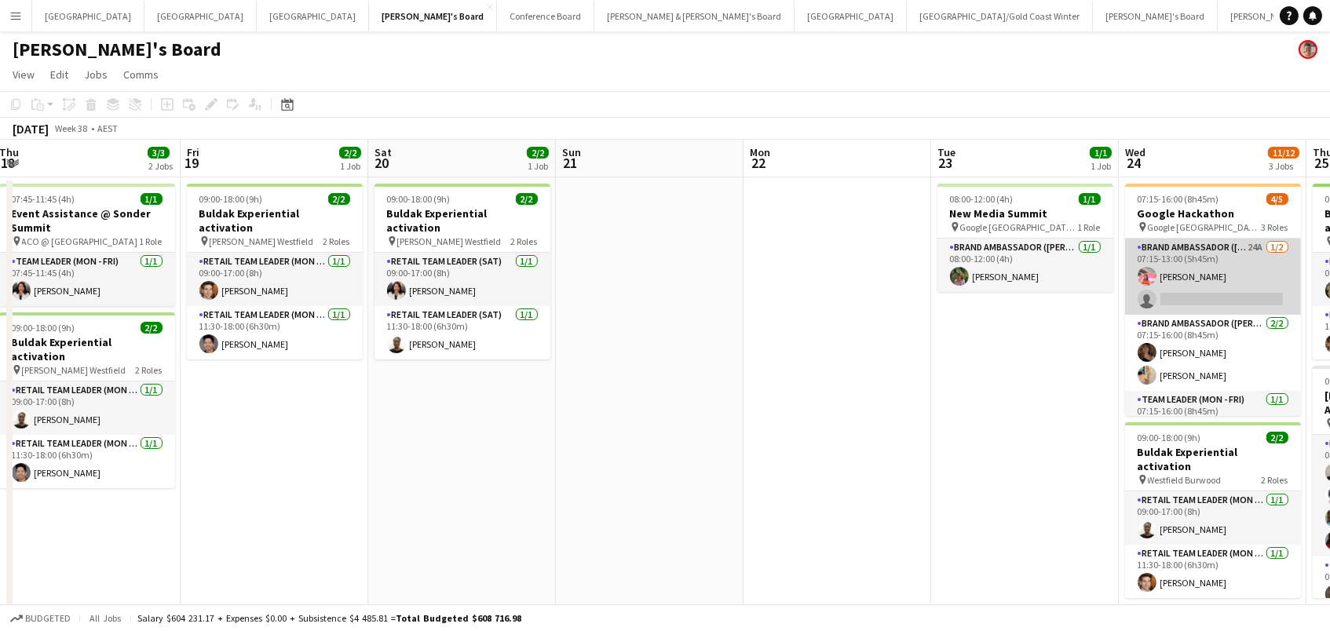
click at [1231, 281] on app-card-role "Brand Ambassador (Mon - Fri) 24A [DATE] 07:15-13:00 (5h45m) [PERSON_NAME] singl…" at bounding box center [1213, 277] width 176 height 76
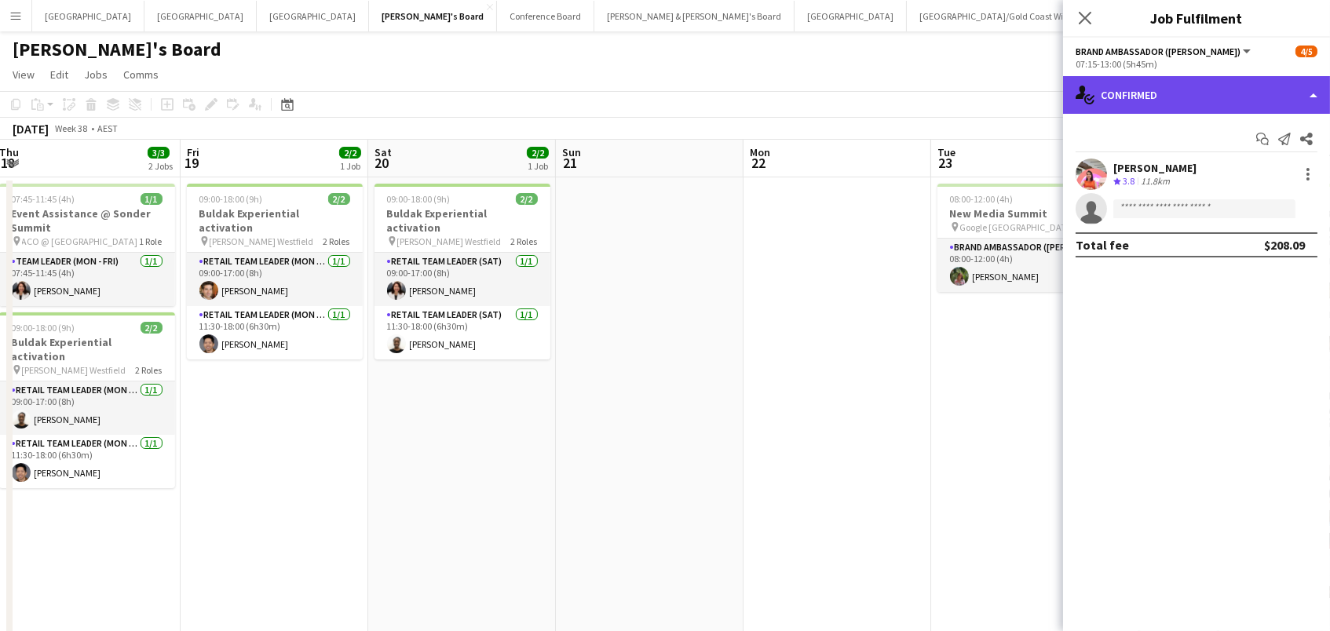
click at [1224, 96] on div "single-neutral-actions-check-2 Confirmed" at bounding box center [1196, 95] width 267 height 38
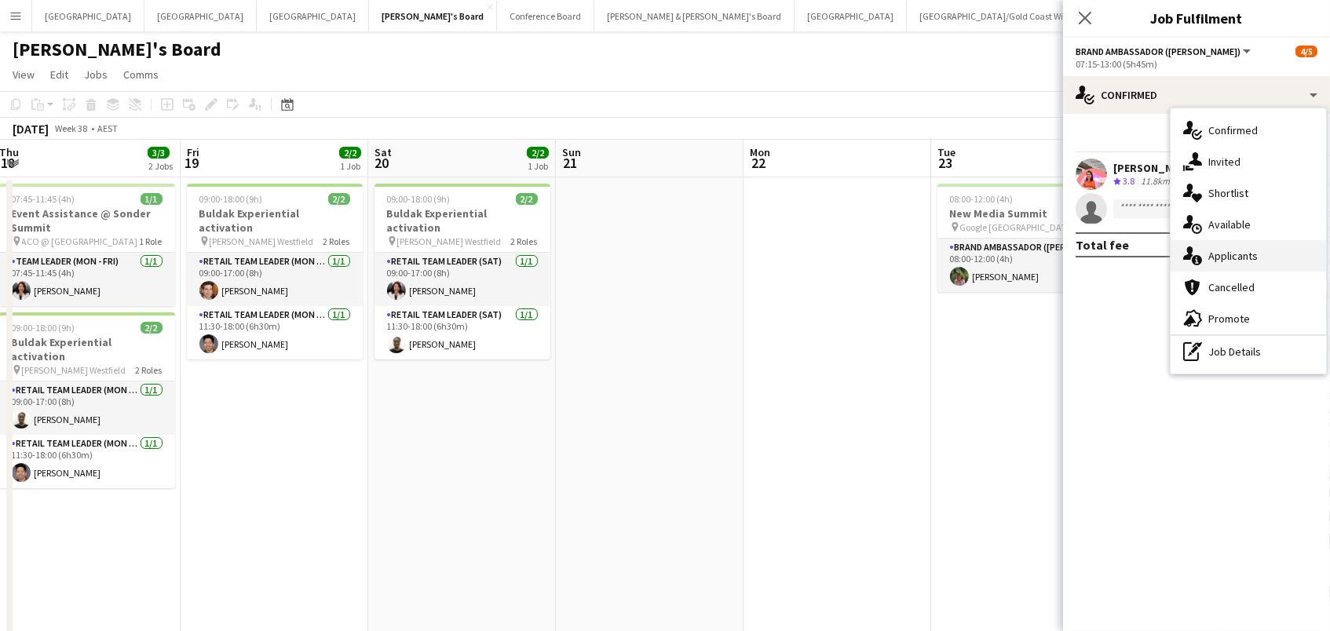
click at [1266, 254] on div "single-neutral-actions-information Applicants" at bounding box center [1249, 255] width 156 height 31
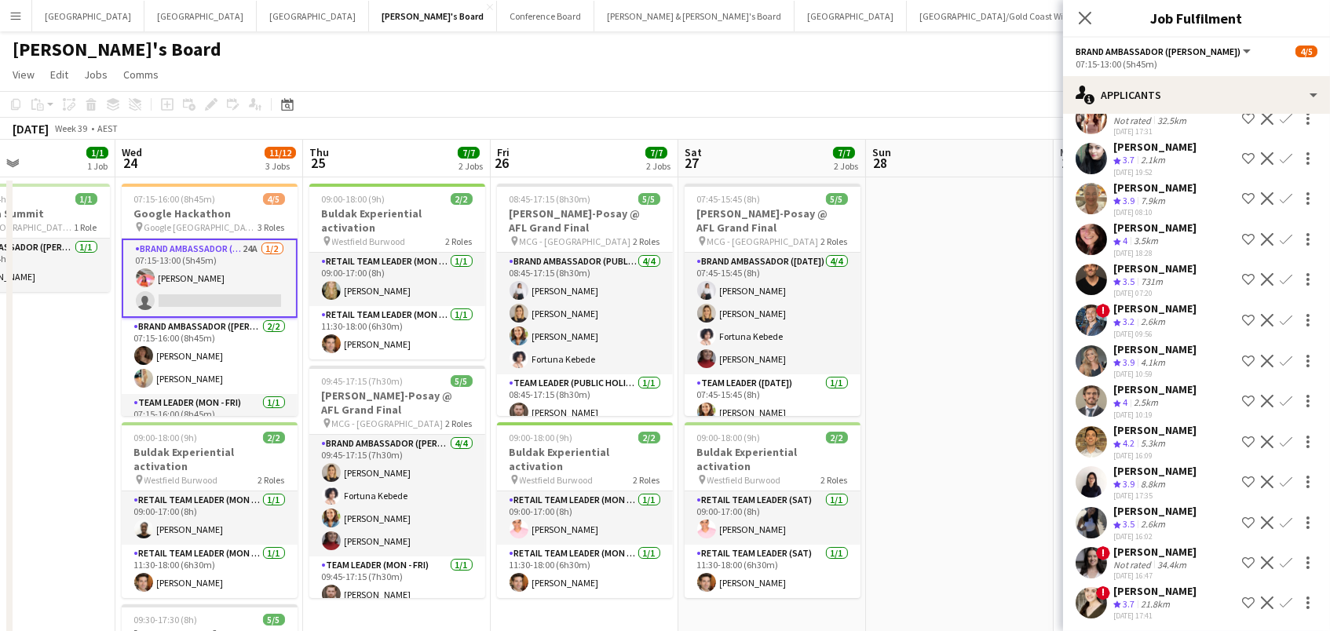
scroll to position [0, 0]
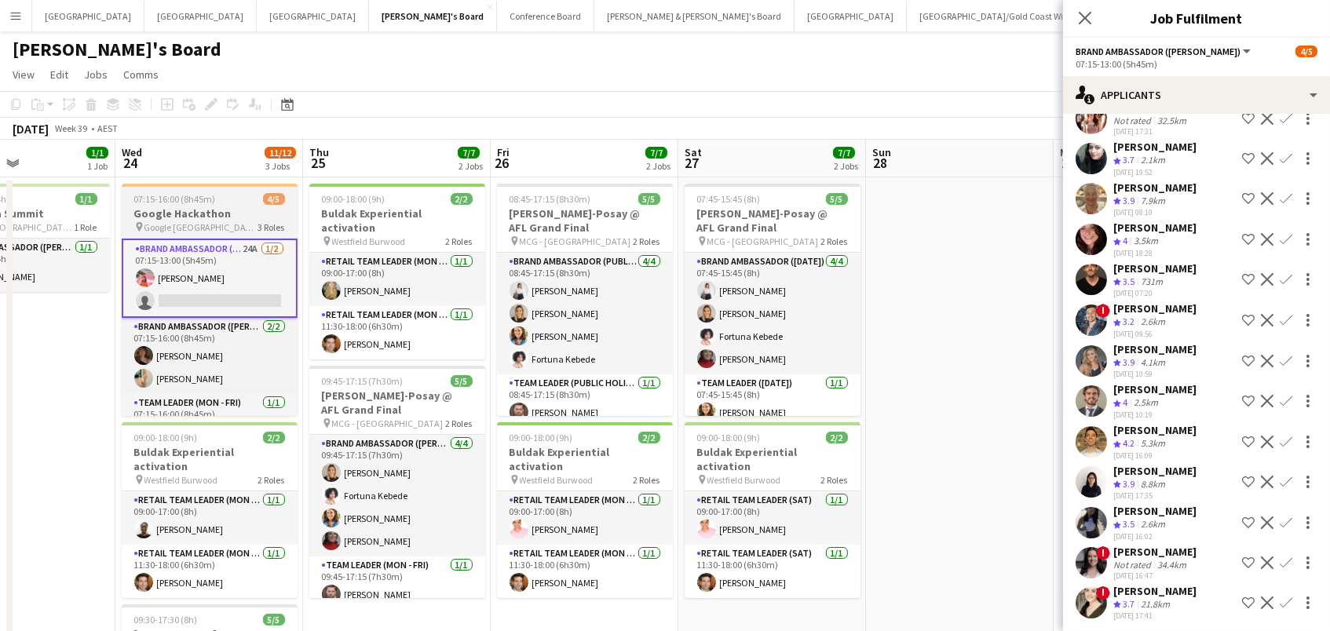
click at [184, 203] on span "07:15-16:00 (8h45m)" at bounding box center [175, 199] width 82 height 12
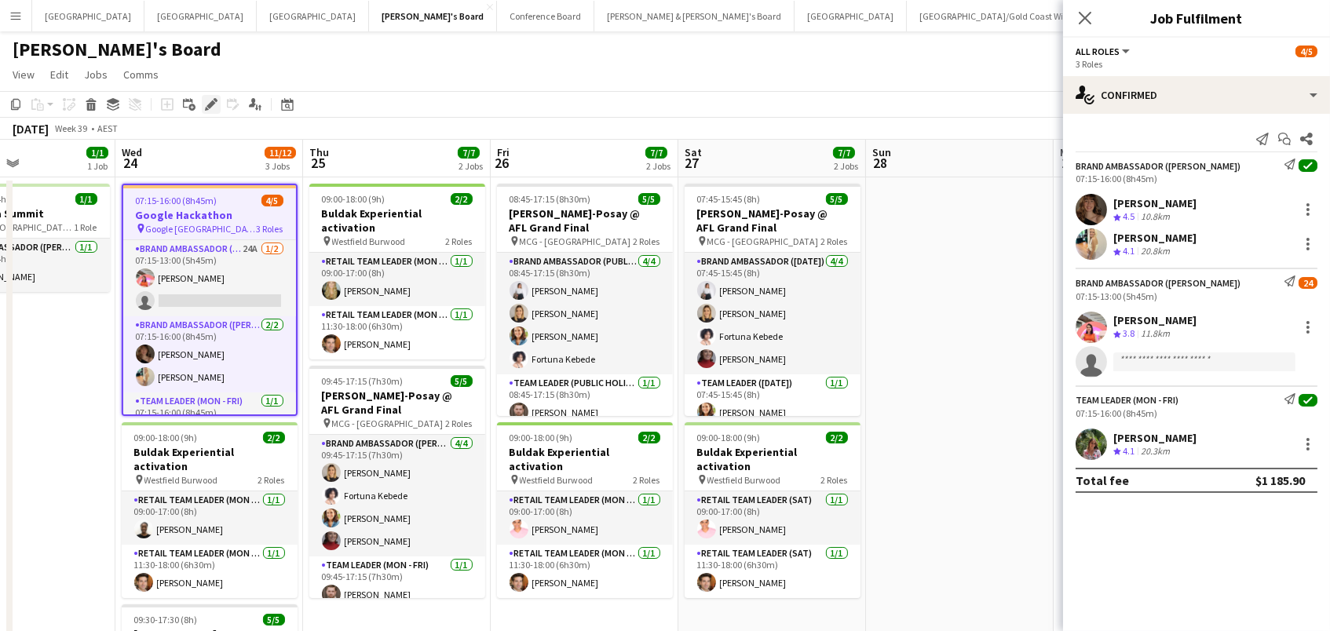
click at [207, 105] on icon at bounding box center [211, 105] width 9 height 9
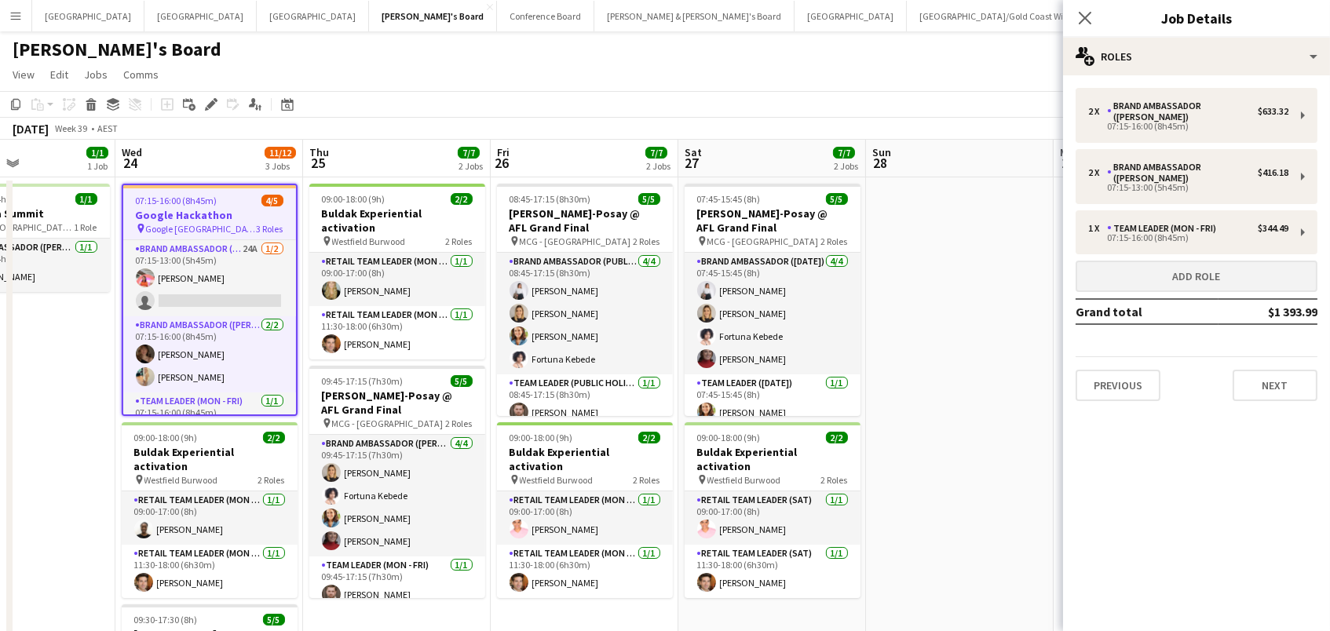
click at [1143, 261] on button "Add role" at bounding box center [1197, 276] width 242 height 31
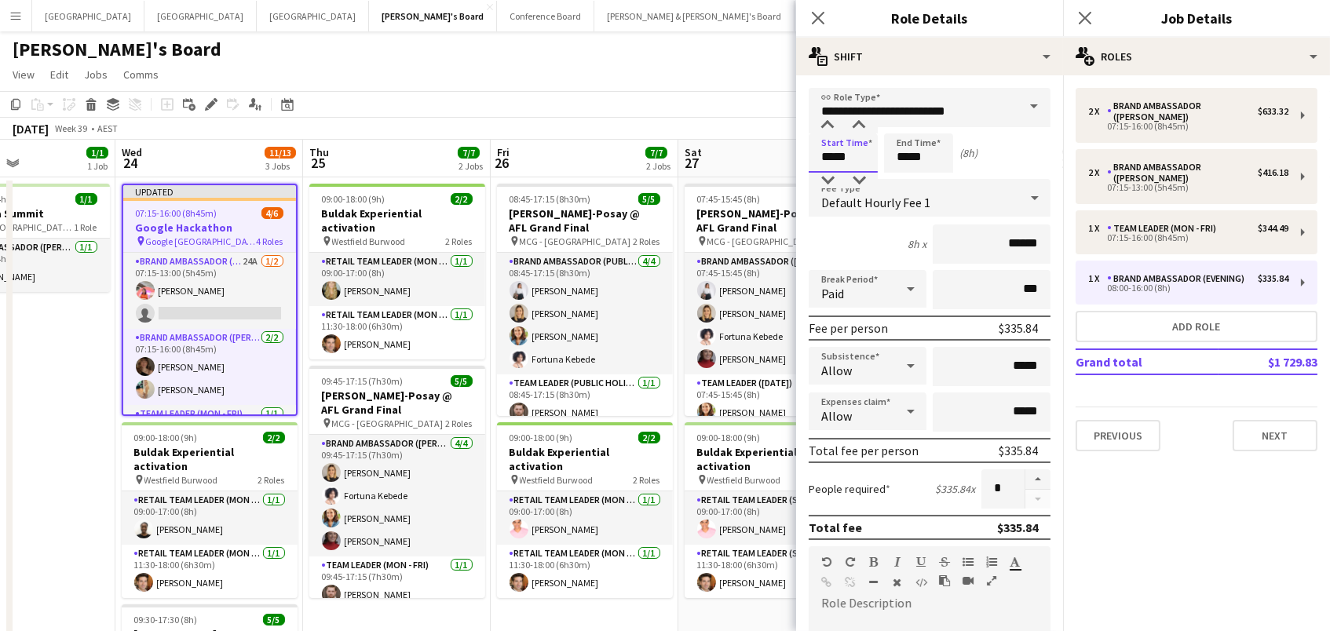
click at [829, 144] on input "*****" at bounding box center [843, 153] width 69 height 39
click at [826, 181] on div at bounding box center [827, 181] width 31 height 16
click at [861, 181] on div at bounding box center [858, 181] width 31 height 16
type input "*****"
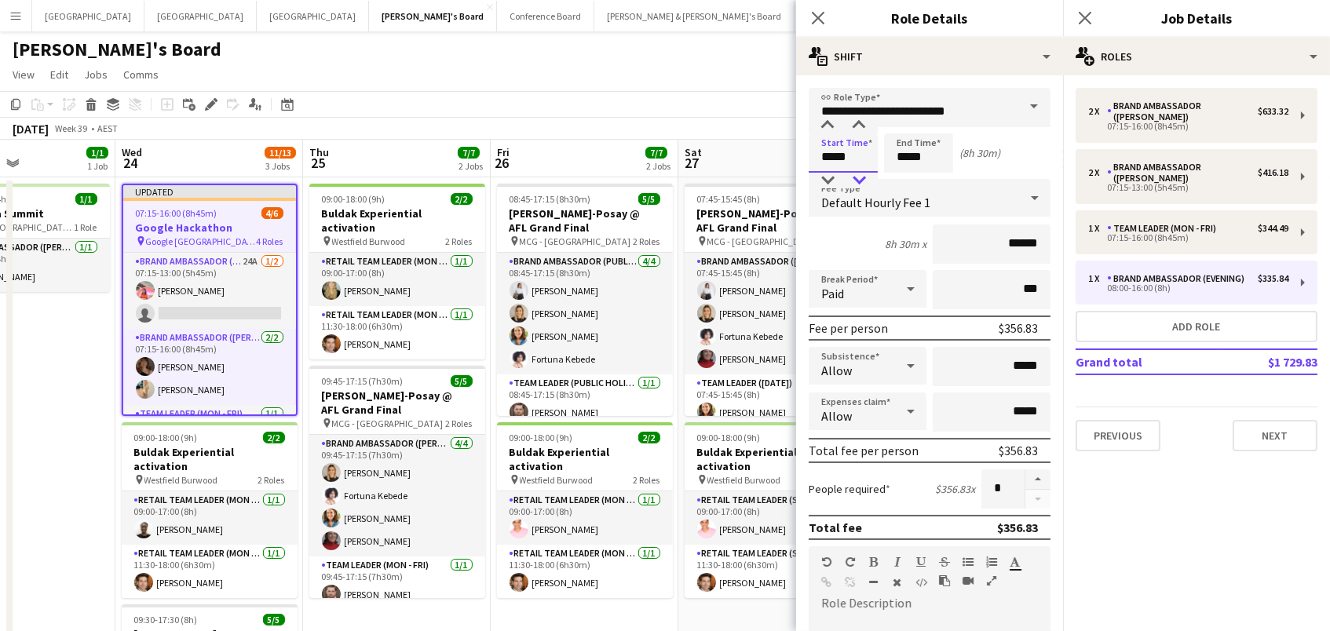
click at [861, 181] on div at bounding box center [858, 181] width 31 height 16
click at [913, 161] on input "*****" at bounding box center [918, 153] width 69 height 39
click at [897, 181] on div at bounding box center [902, 181] width 31 height 16
type input "*****"
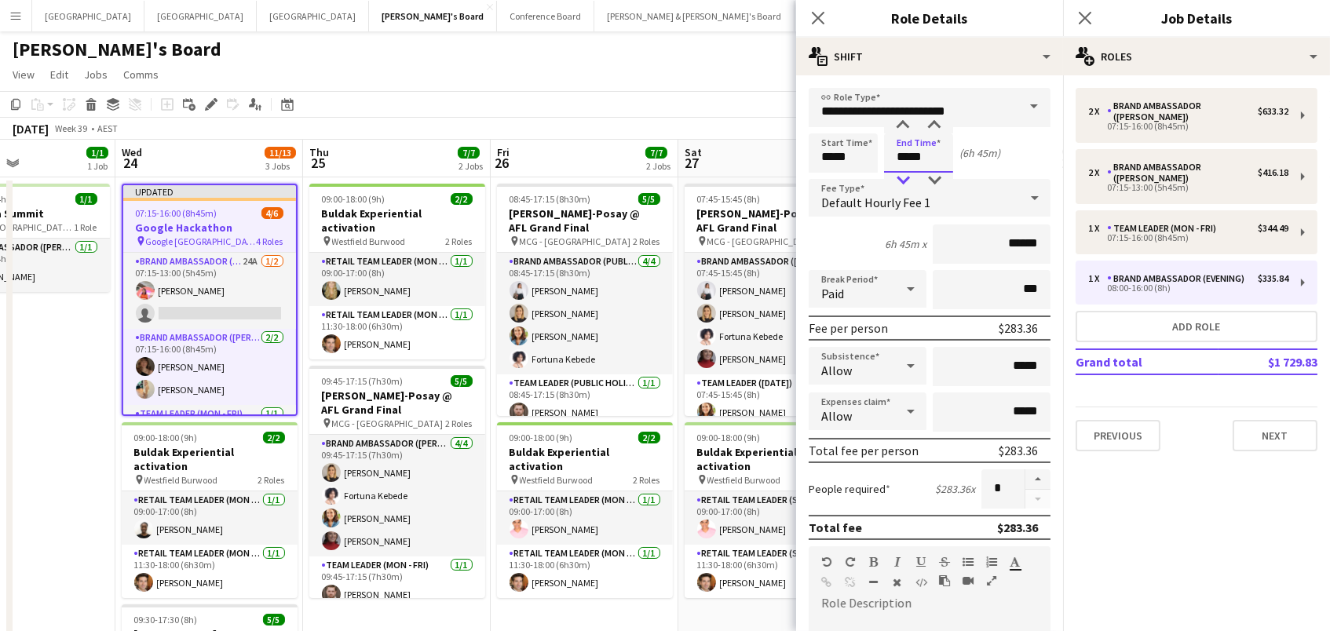
click at [897, 181] on div at bounding box center [902, 181] width 31 height 16
click at [938, 112] on input "**********" at bounding box center [930, 107] width 242 height 39
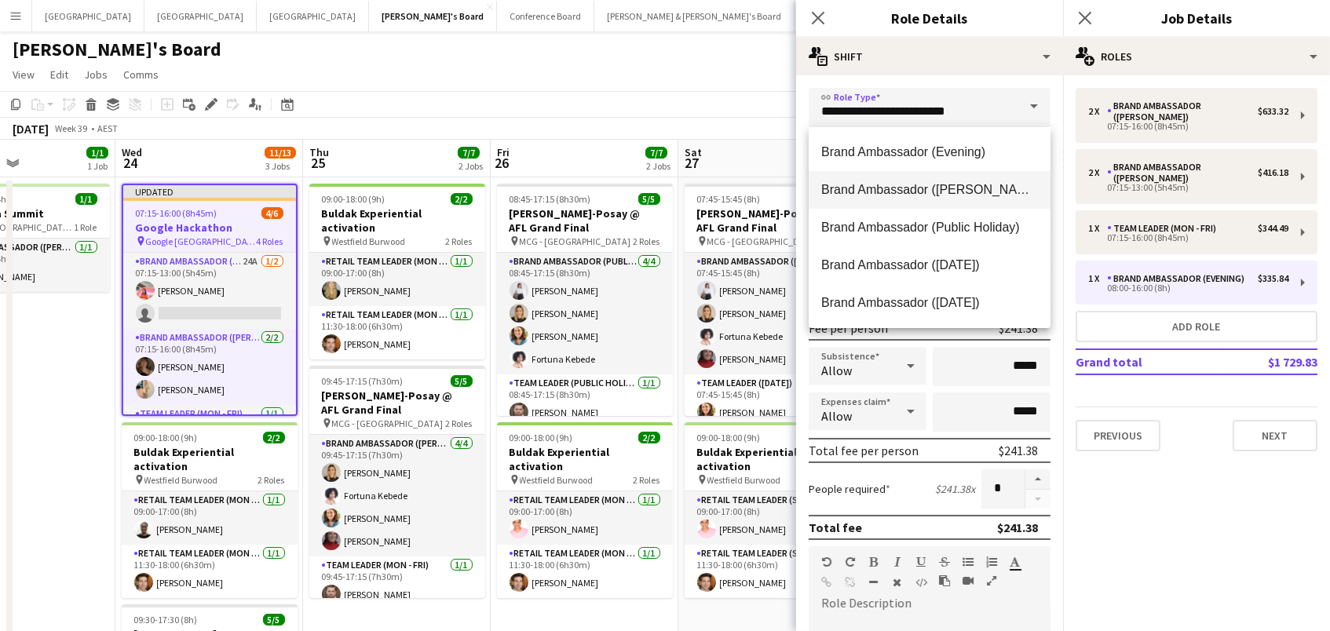
click at [962, 184] on span "Brand Ambassador ([PERSON_NAME])" at bounding box center [929, 189] width 217 height 15
type input "**********"
type input "******"
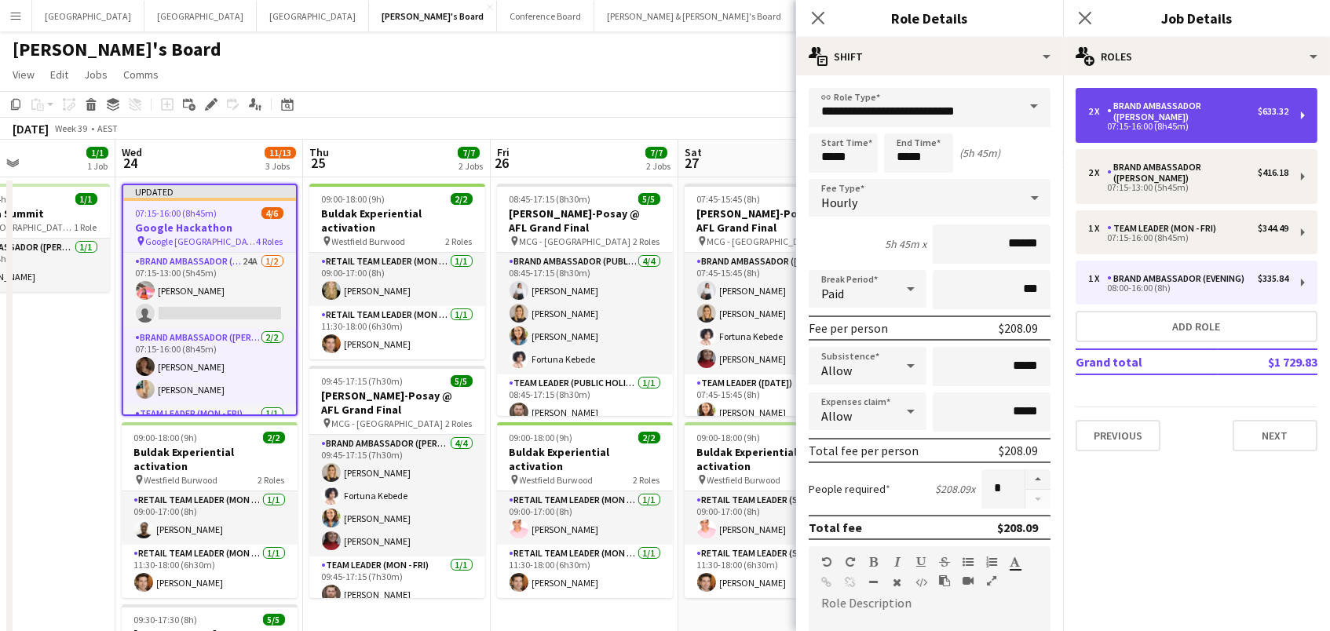
click at [1140, 123] on div "07:15-16:00 (8h45m)" at bounding box center [1189, 127] width 200 height 8
type input "*****"
type input "*"
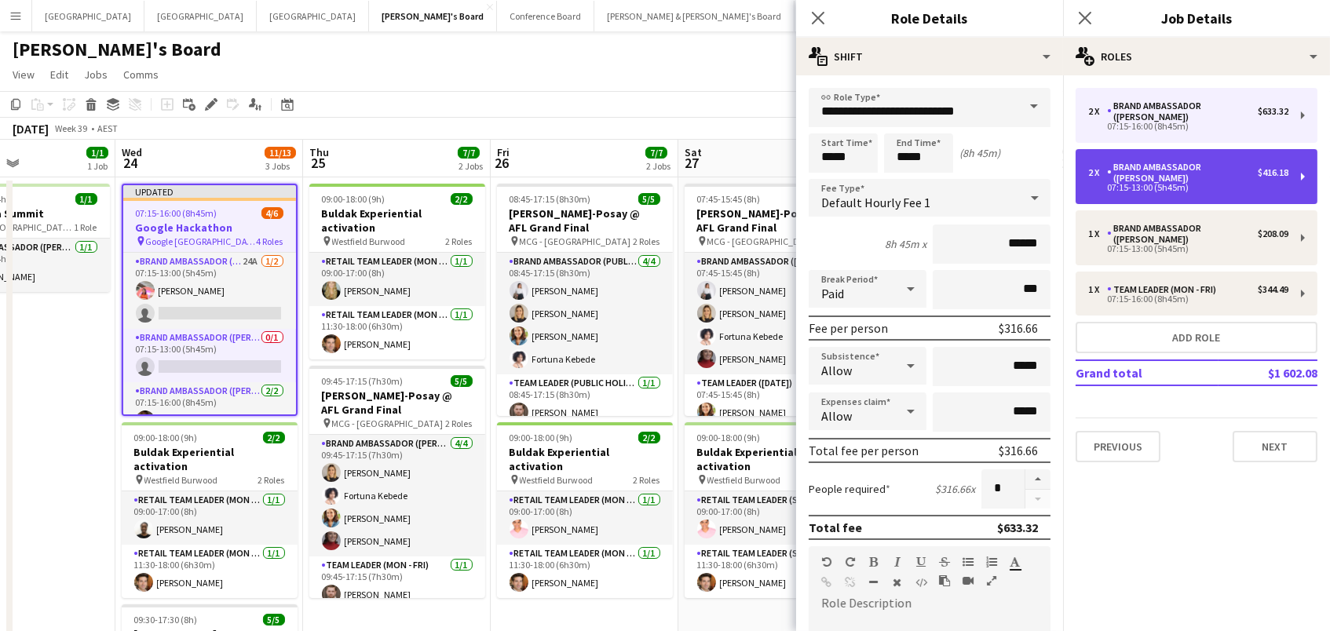
click at [1252, 149] on div "2 x Brand Ambassador (Mon - Fri) $416.18 07:15-13:00 (5h45m)" at bounding box center [1197, 176] width 242 height 55
type input "*****"
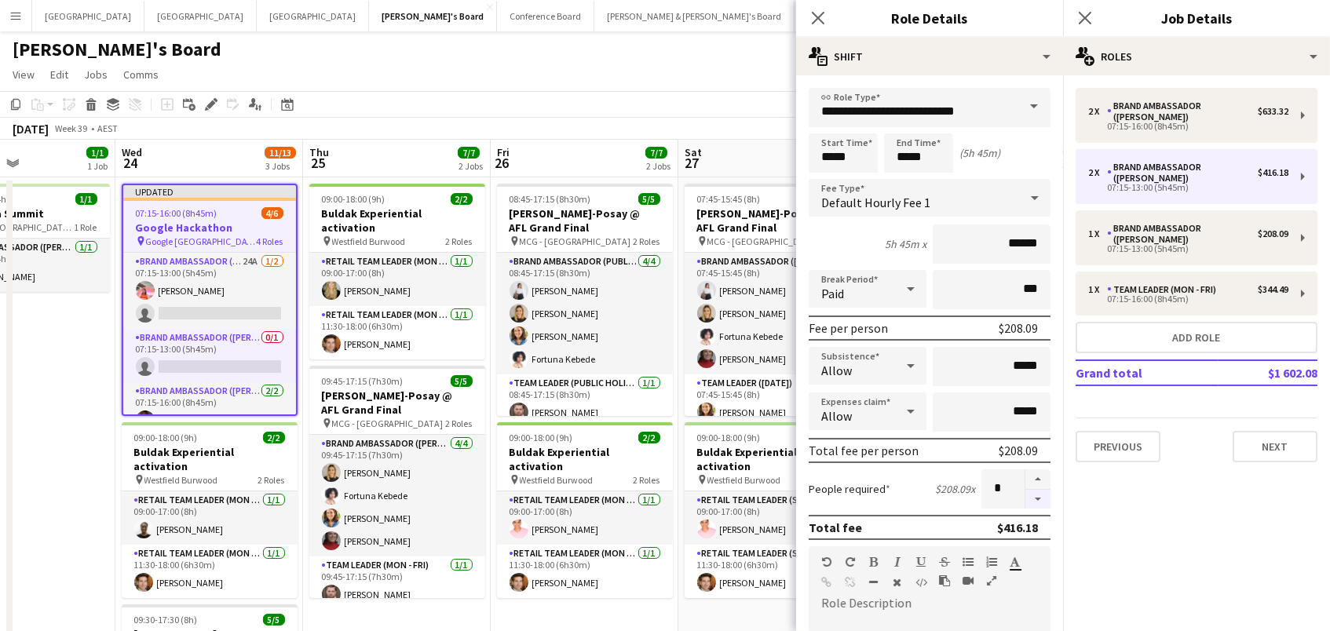
click at [1035, 499] on button "button" at bounding box center [1038, 500] width 25 height 20
type input "*"
click at [573, 112] on app-toolbar "Copy Paste Paste Command V Paste with crew Command Shift V Paste linked Job [GE…" at bounding box center [665, 104] width 1330 height 27
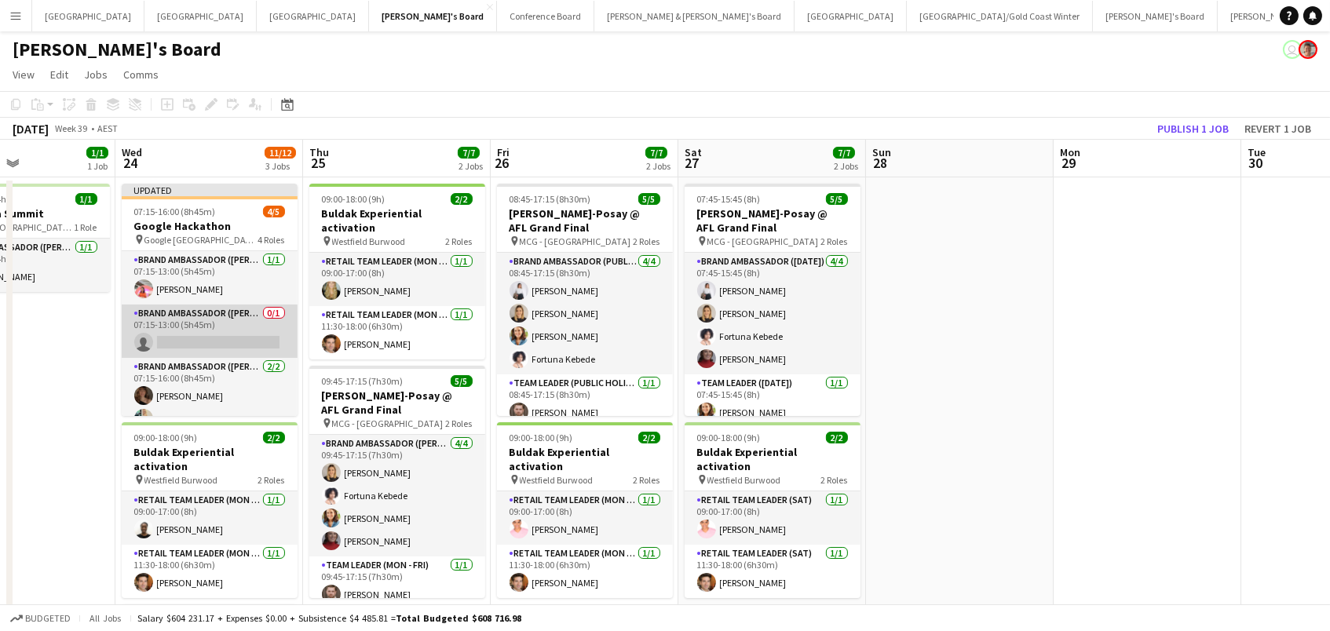
click at [215, 338] on app-card-role "Brand Ambassador (Mon - Fri) 0/1 07:15-13:00 (5h45m) single-neutral-actions" at bounding box center [210, 331] width 176 height 53
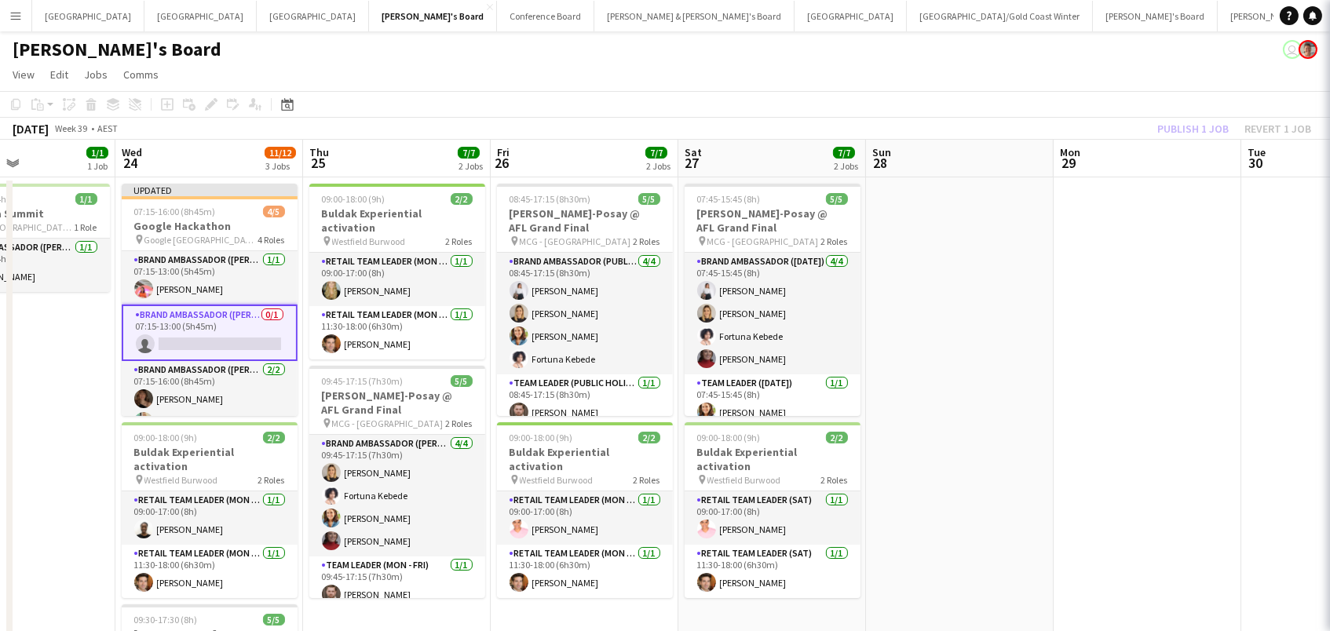
scroll to position [0, 635]
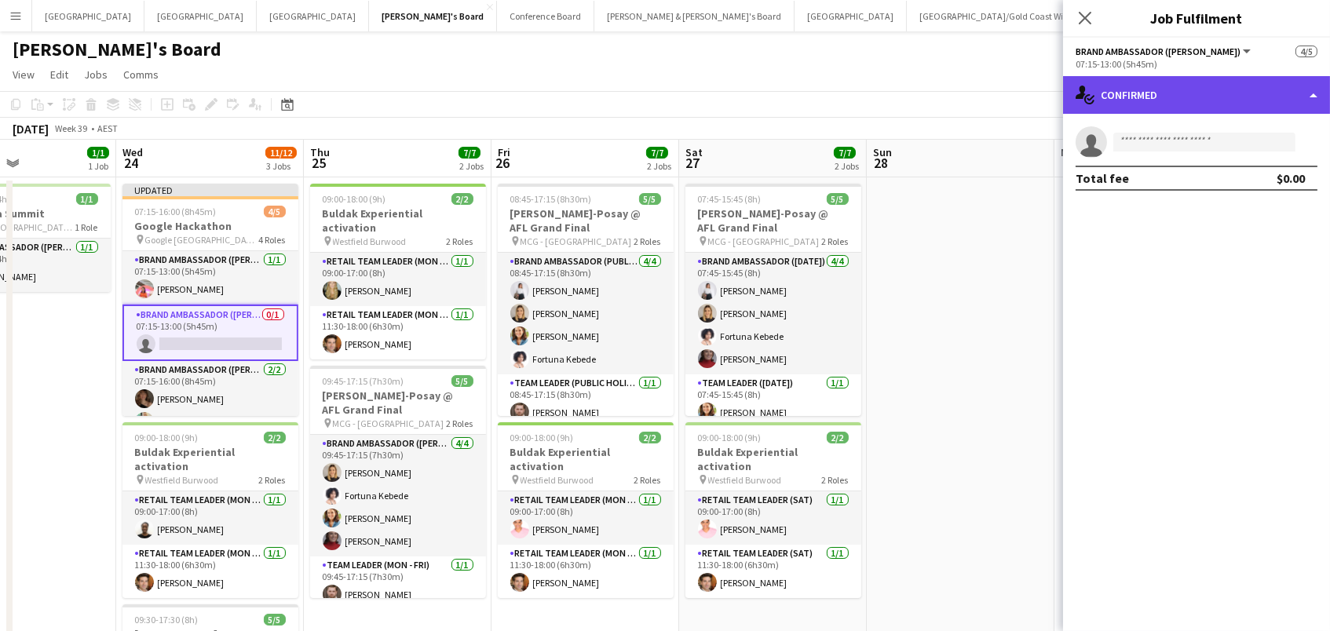
click at [1132, 101] on div "single-neutral-actions-check-2 Confirmed" at bounding box center [1196, 95] width 267 height 38
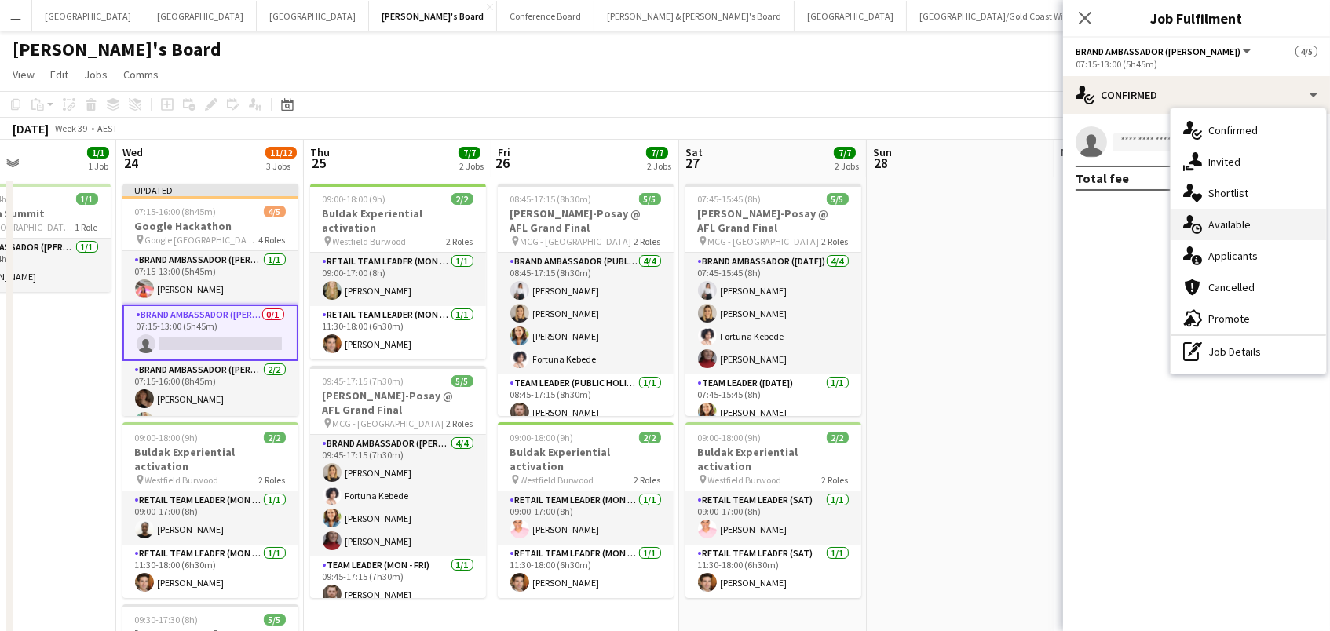
click at [1229, 221] on span "Available" at bounding box center [1230, 225] width 42 height 14
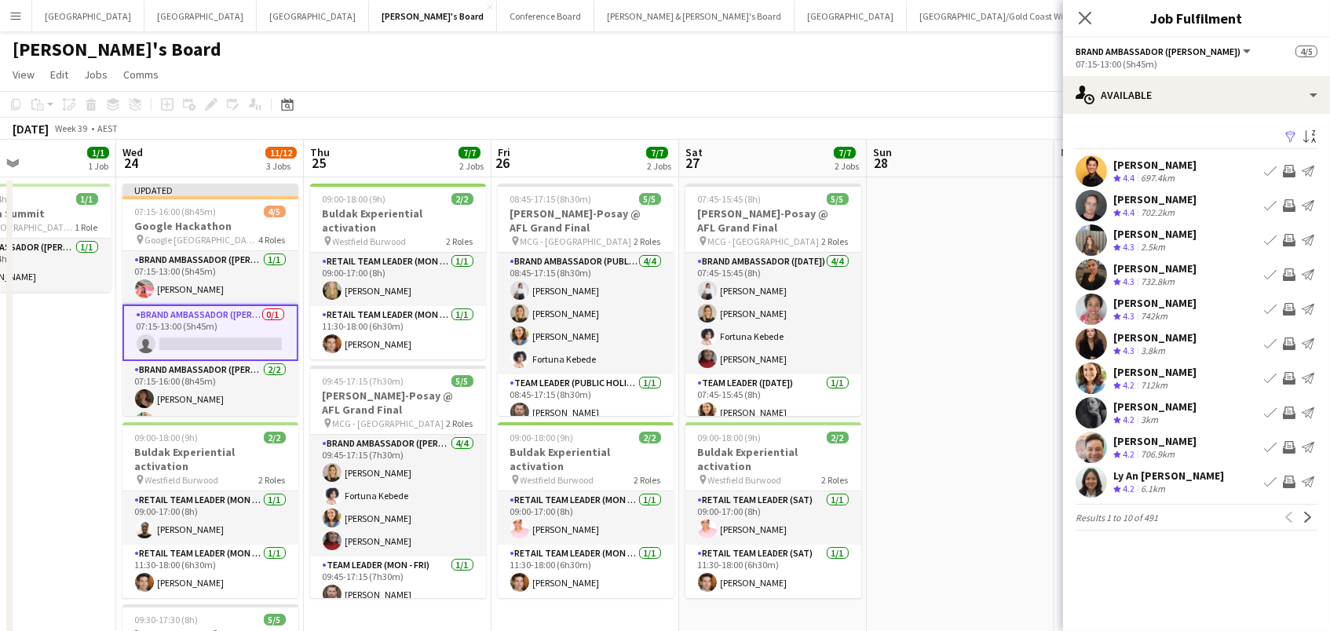
click at [1290, 130] on app-icon "Filter" at bounding box center [1291, 137] width 13 height 15
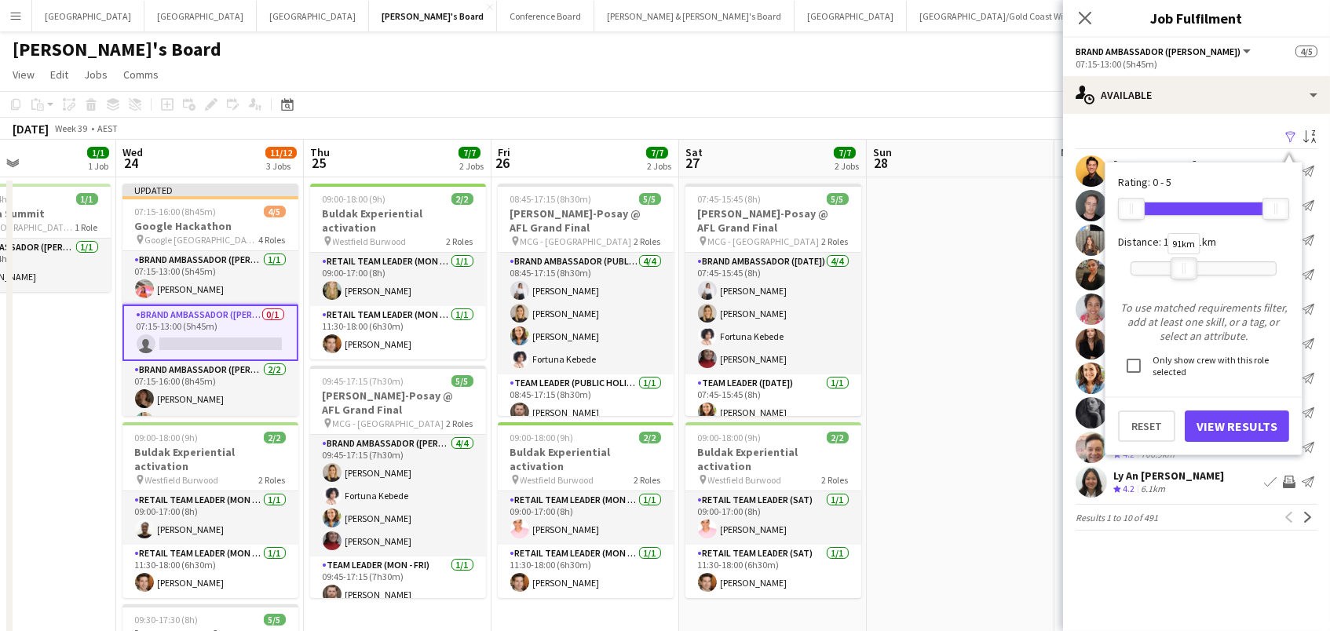
drag, startPoint x: 1279, startPoint y: 268, endPoint x: 1187, endPoint y: 268, distance: 91.9
click at [1187, 268] on div at bounding box center [1184, 268] width 25 height 20
click at [1206, 415] on button "View Results" at bounding box center [1237, 426] width 104 height 31
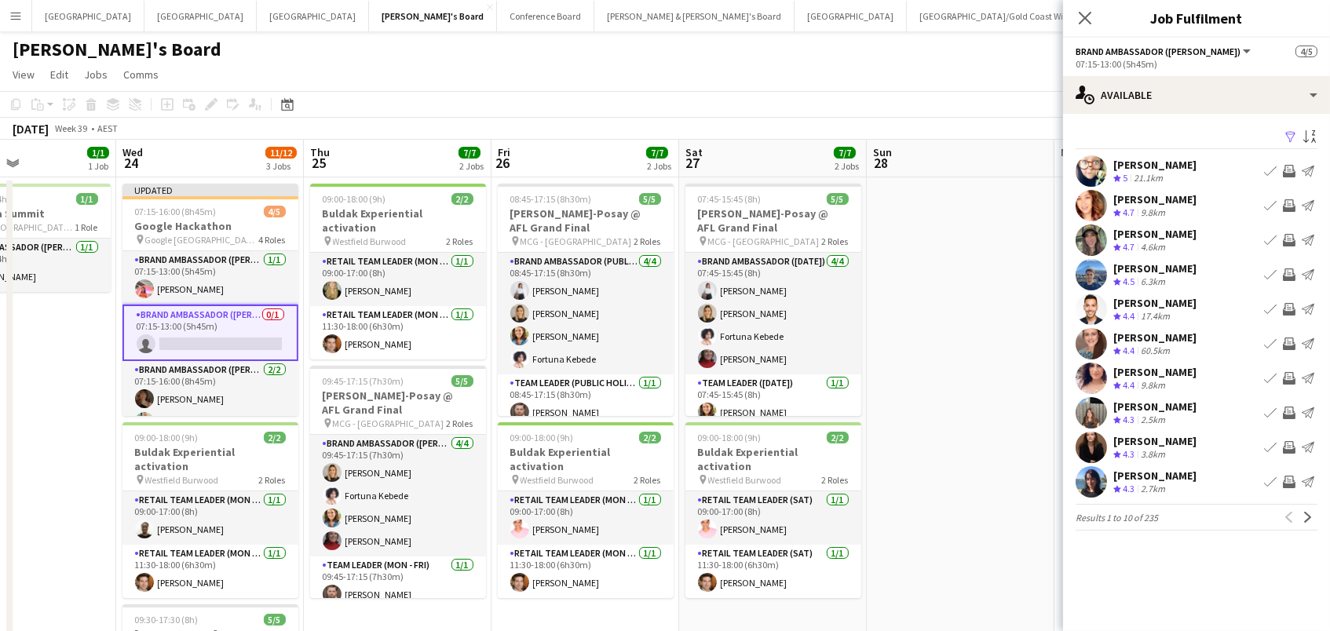
click at [1287, 203] on app-icon "Invite crew" at bounding box center [1289, 205] width 13 height 13
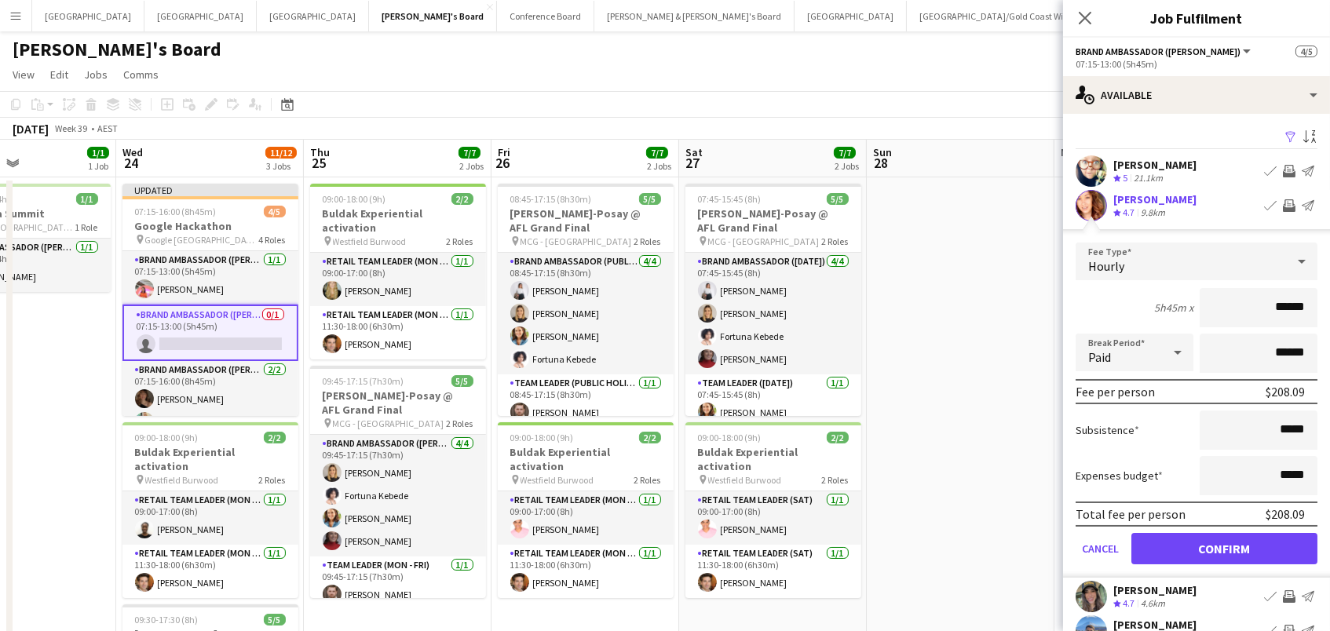
click at [1224, 547] on button "Confirm" at bounding box center [1225, 548] width 186 height 31
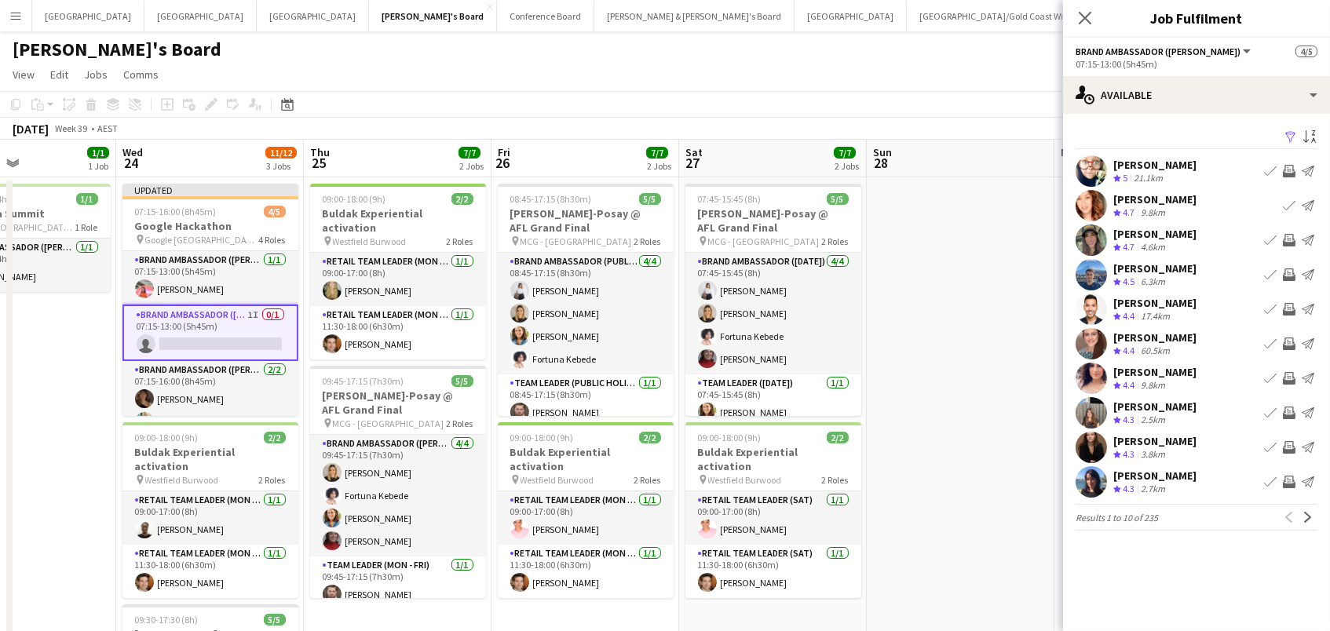
click at [1286, 379] on app-icon "Invite crew" at bounding box center [1289, 378] width 13 height 13
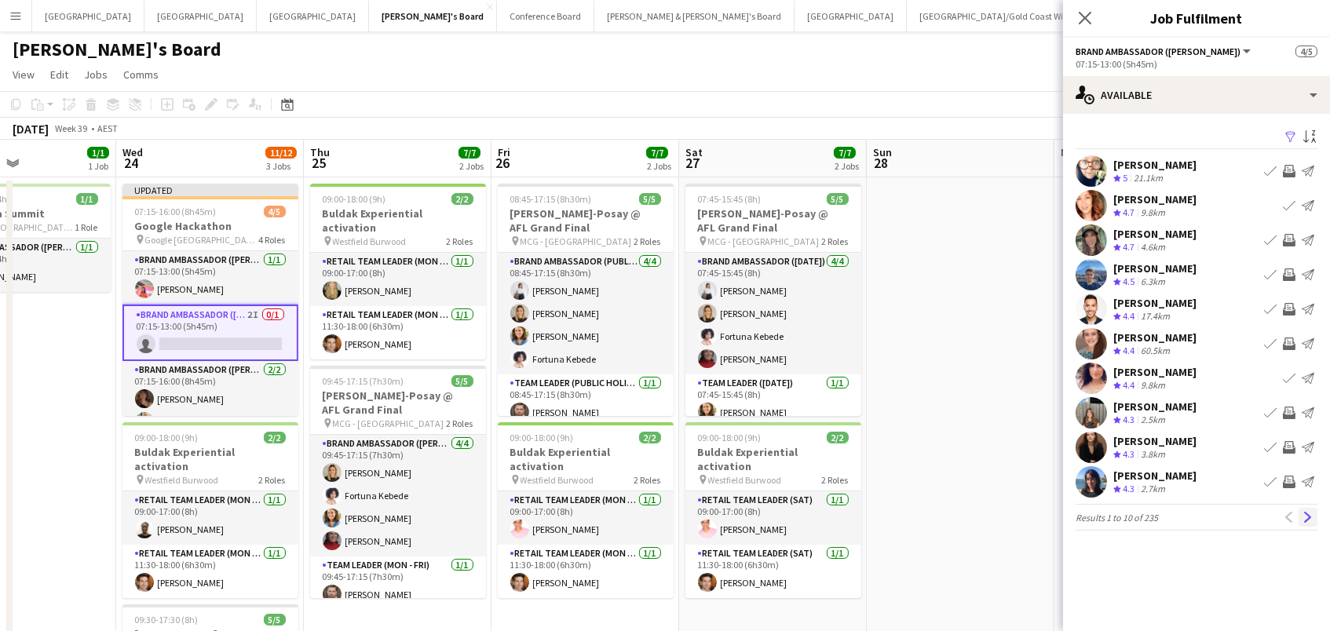
click at [1312, 516] on app-icon "Next" at bounding box center [1308, 517] width 11 height 11
click at [1309, 515] on app-icon "Next" at bounding box center [1308, 517] width 11 height 11
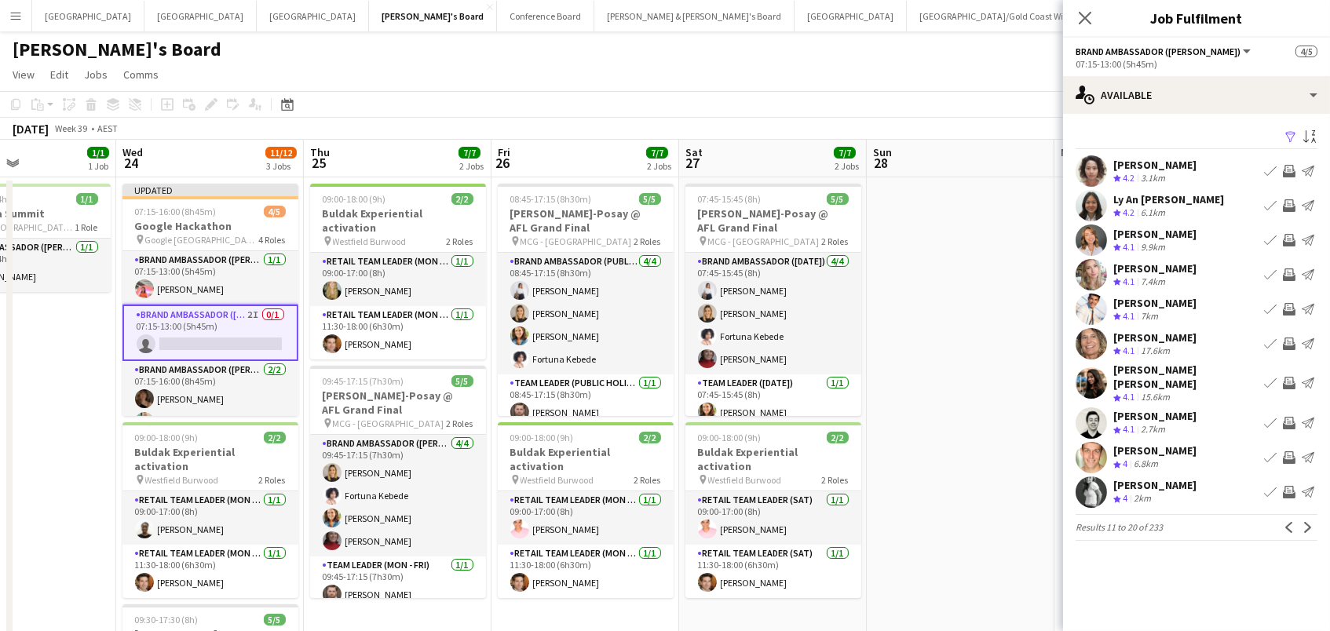
click at [1290, 417] on app-icon "Invite crew" at bounding box center [1289, 423] width 13 height 13
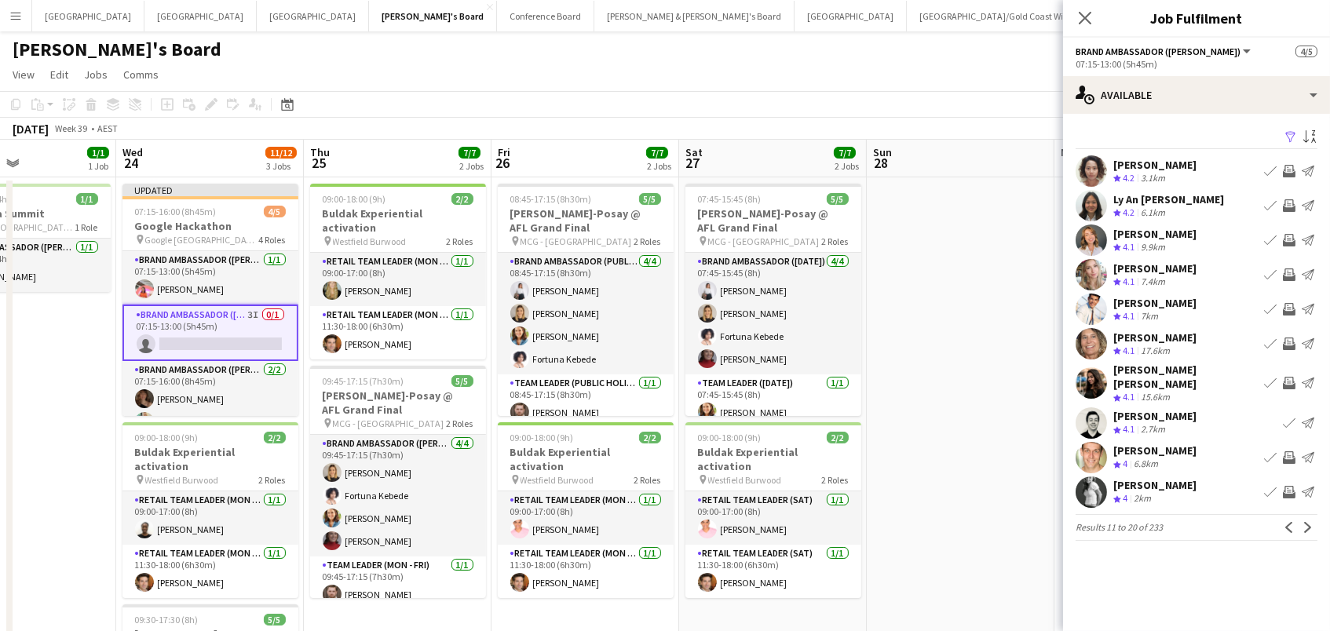
click at [1292, 452] on app-icon "Invite crew" at bounding box center [1289, 458] width 13 height 13
click at [1304, 522] on app-icon "Next" at bounding box center [1308, 527] width 11 height 11
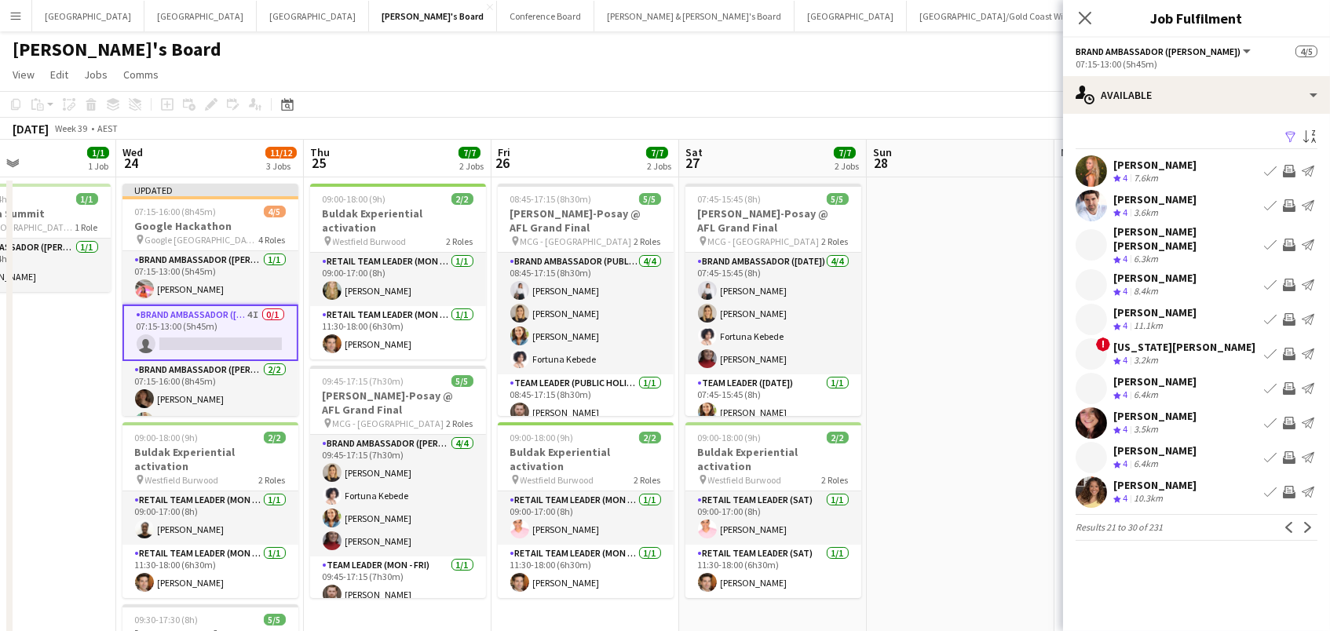
click at [1289, 417] on app-icon "Invite crew" at bounding box center [1289, 423] width 13 height 13
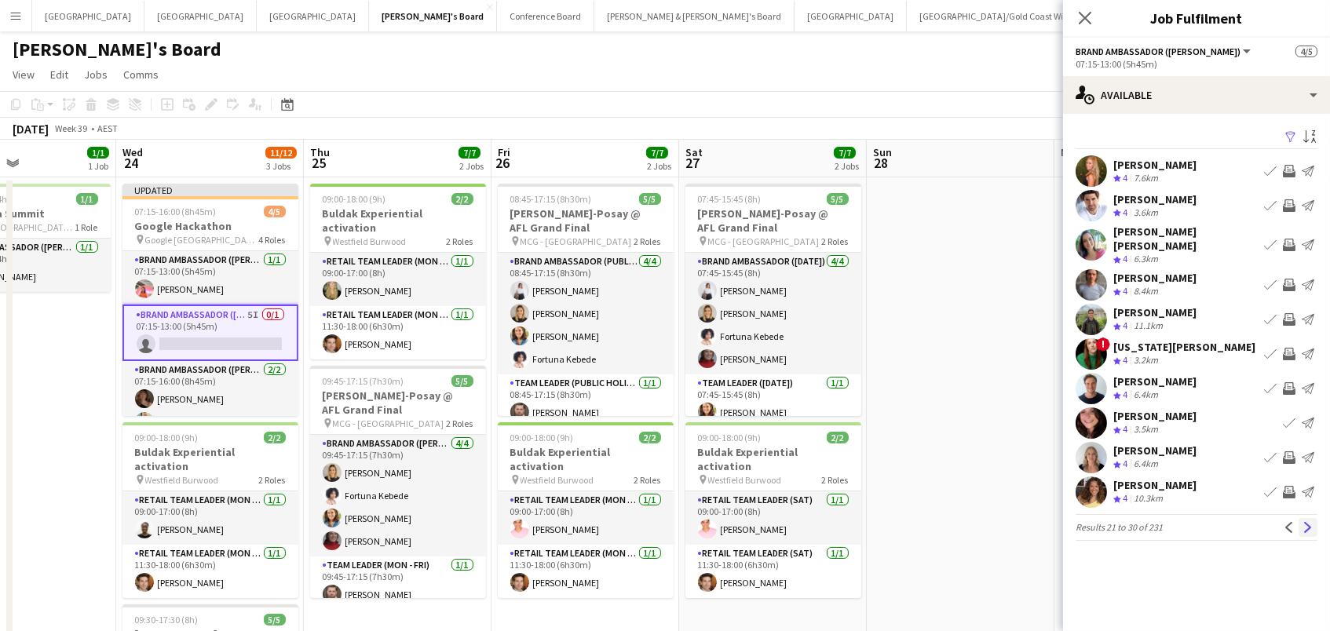
click at [1307, 521] on button "Next" at bounding box center [1308, 527] width 19 height 19
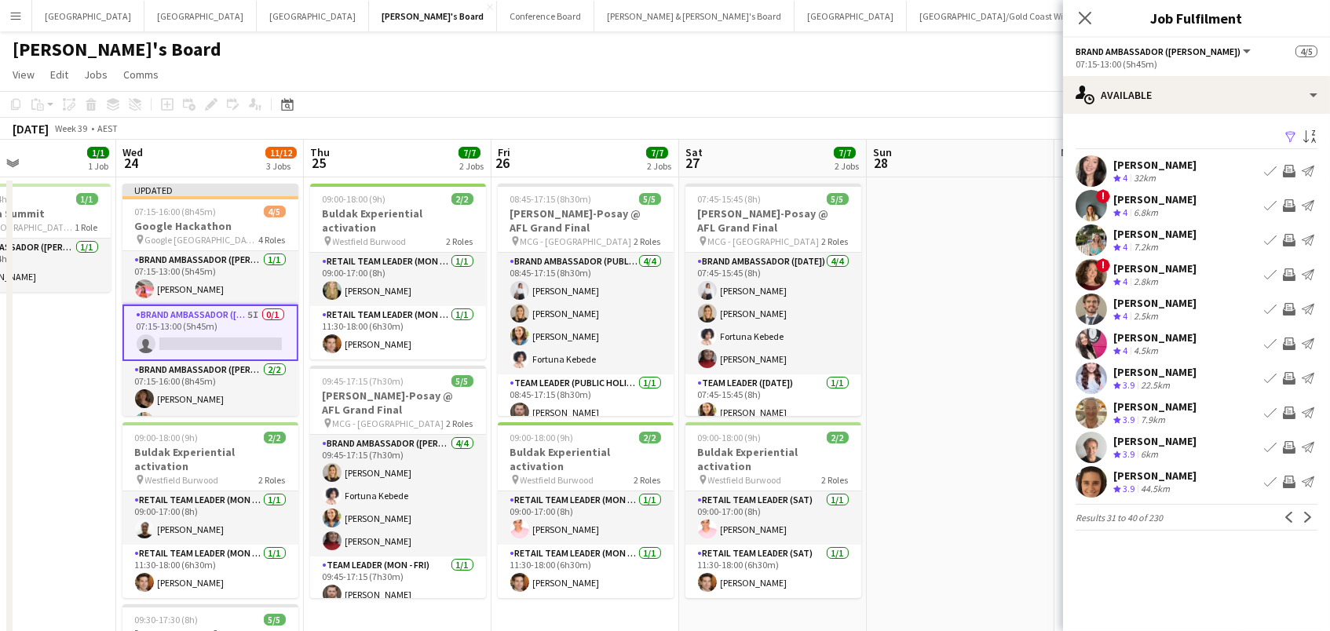
click at [1290, 240] on app-icon "Invite crew" at bounding box center [1289, 240] width 13 height 13
click at [1290, 306] on app-icon "Invite crew" at bounding box center [1289, 309] width 13 height 13
click at [1309, 521] on app-icon "Next" at bounding box center [1308, 517] width 11 height 11
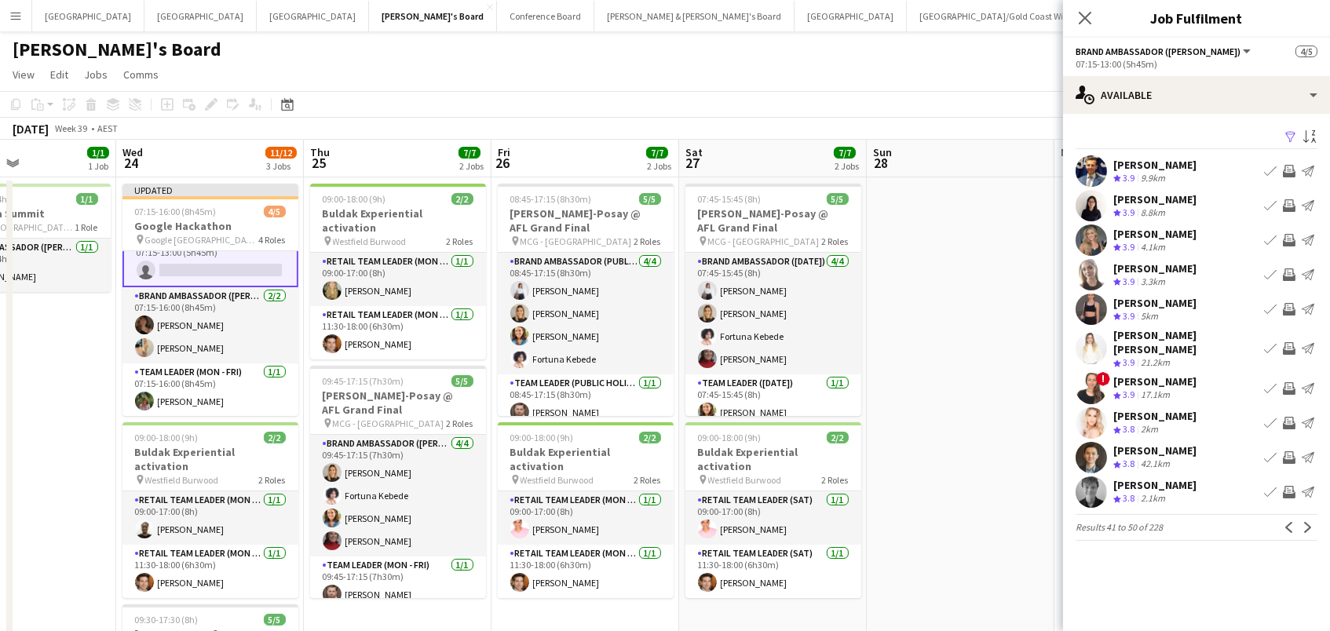
scroll to position [72, 0]
click at [1290, 200] on app-icon "Invite crew" at bounding box center [1289, 205] width 13 height 13
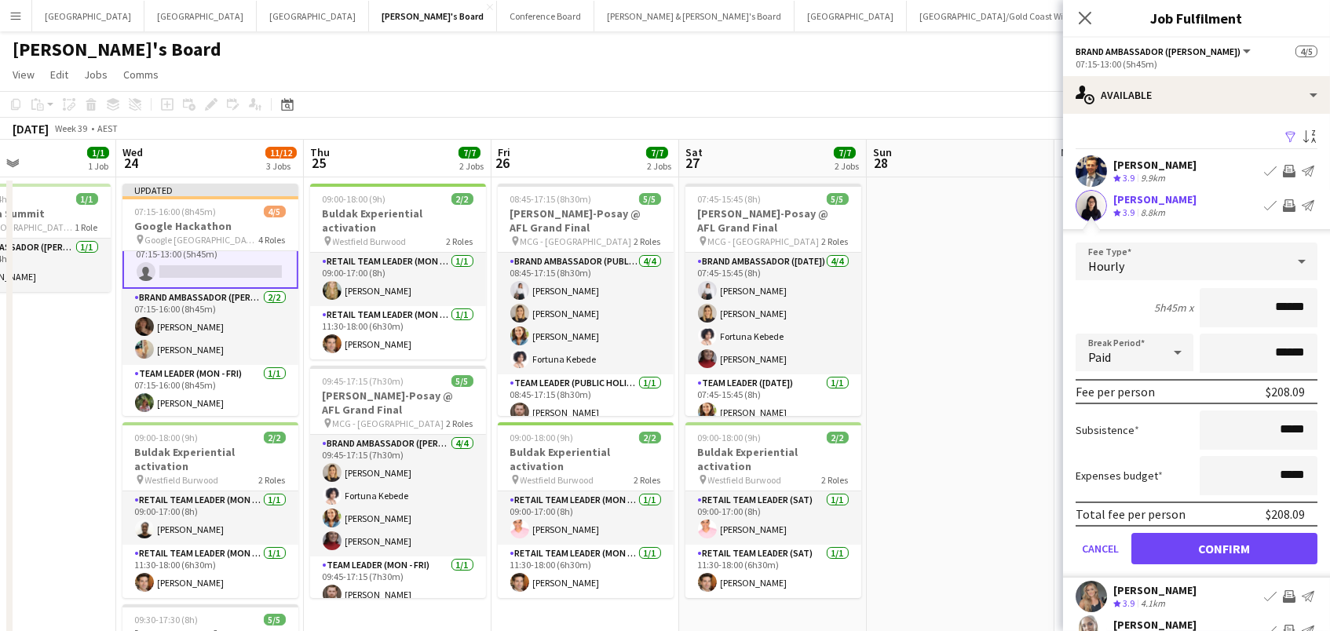
click at [1224, 547] on button "Confirm" at bounding box center [1225, 548] width 186 height 31
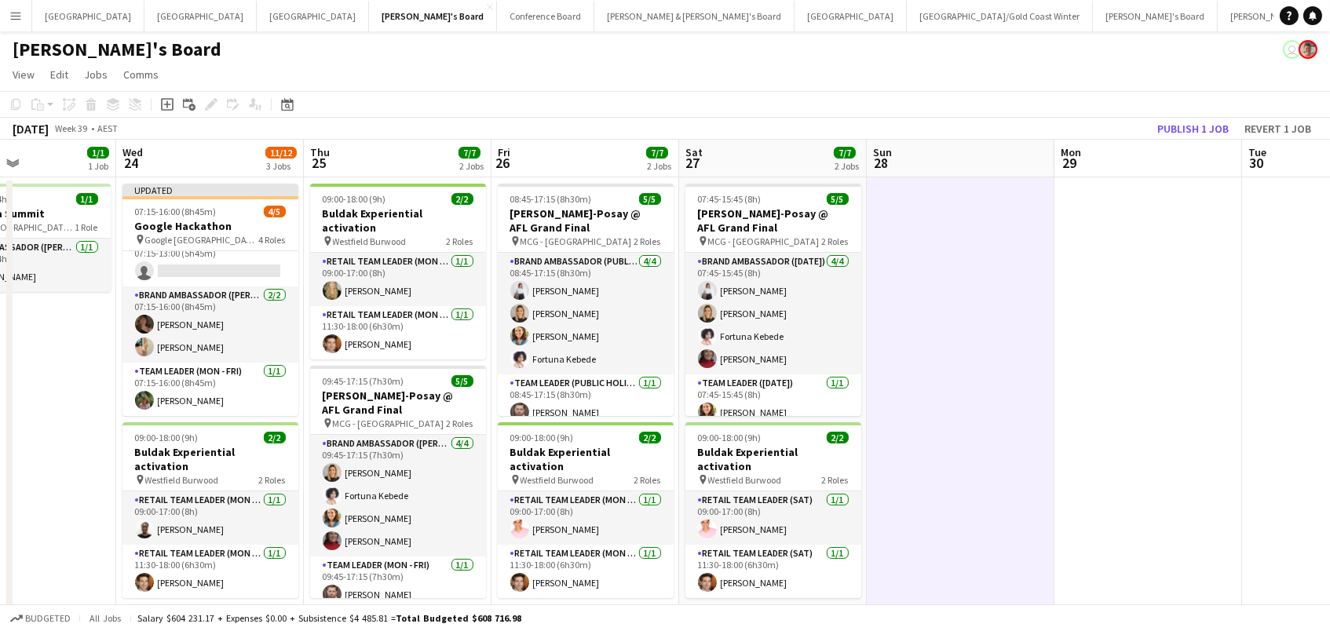
scroll to position [70, 0]
click at [1191, 123] on button "Publish 1 job" at bounding box center [1193, 129] width 84 height 20
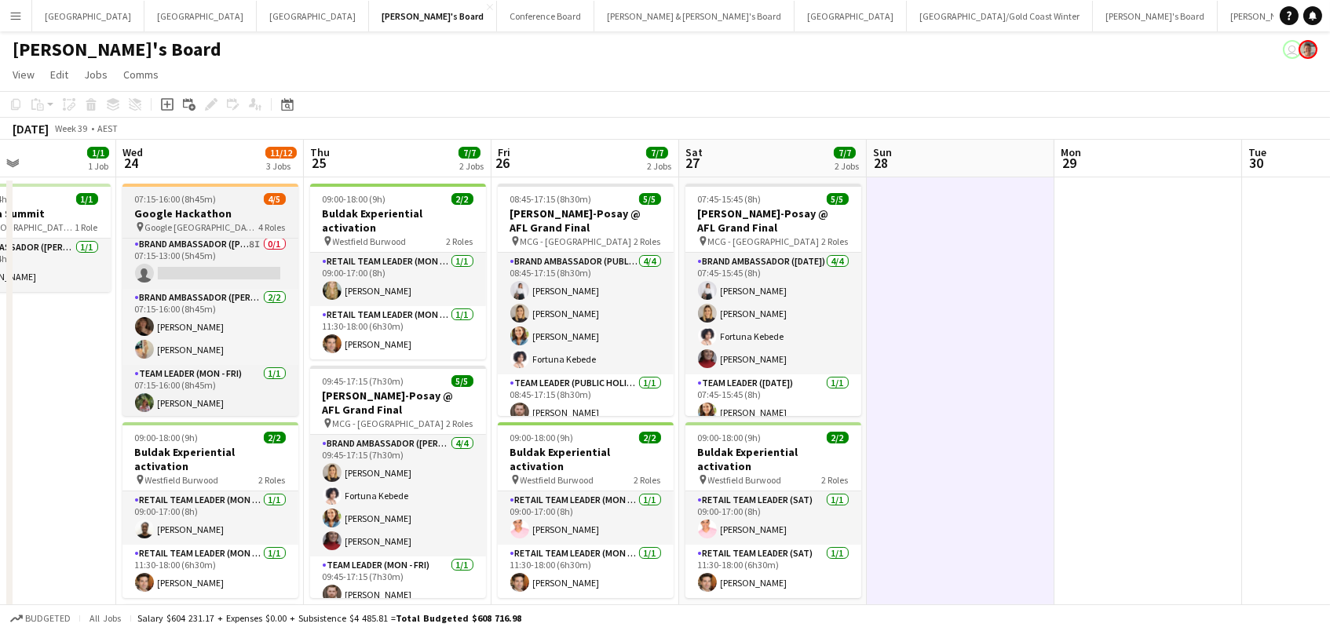
scroll to position [0, 0]
click at [231, 184] on div at bounding box center [211, 185] width 176 height 3
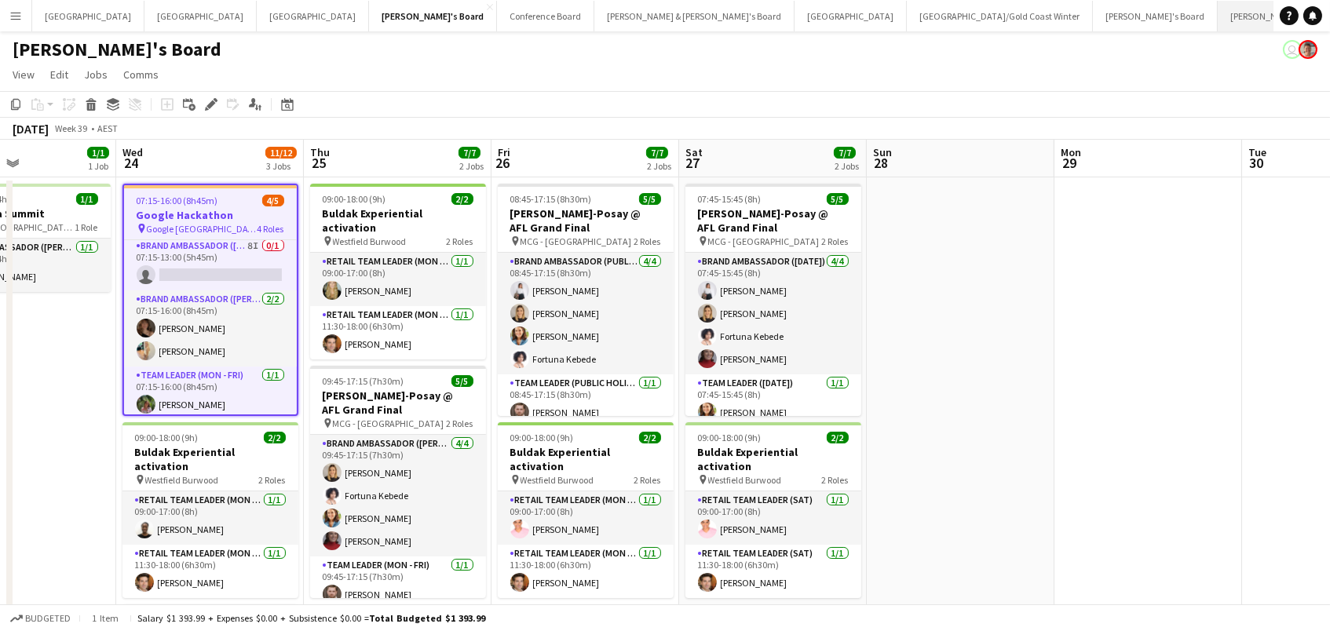
click at [1218, 19] on button "[PERSON_NAME] & [PERSON_NAME]'s Board Close" at bounding box center [1318, 16] width 200 height 31
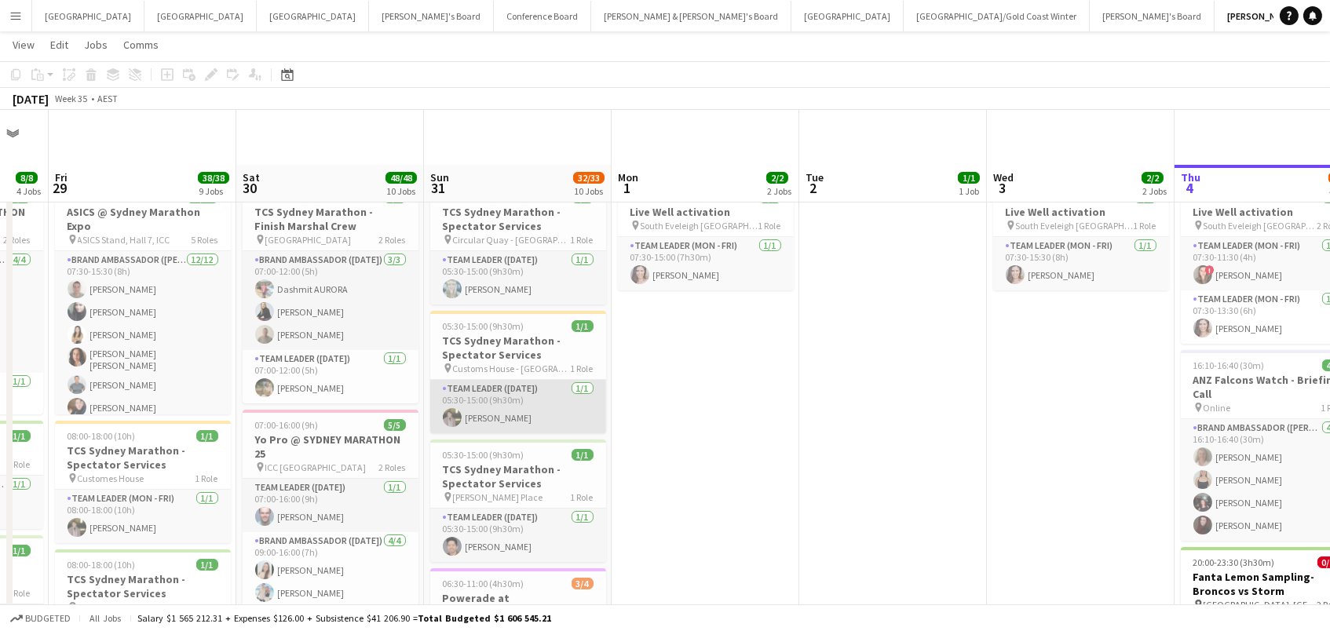
scroll to position [207, 0]
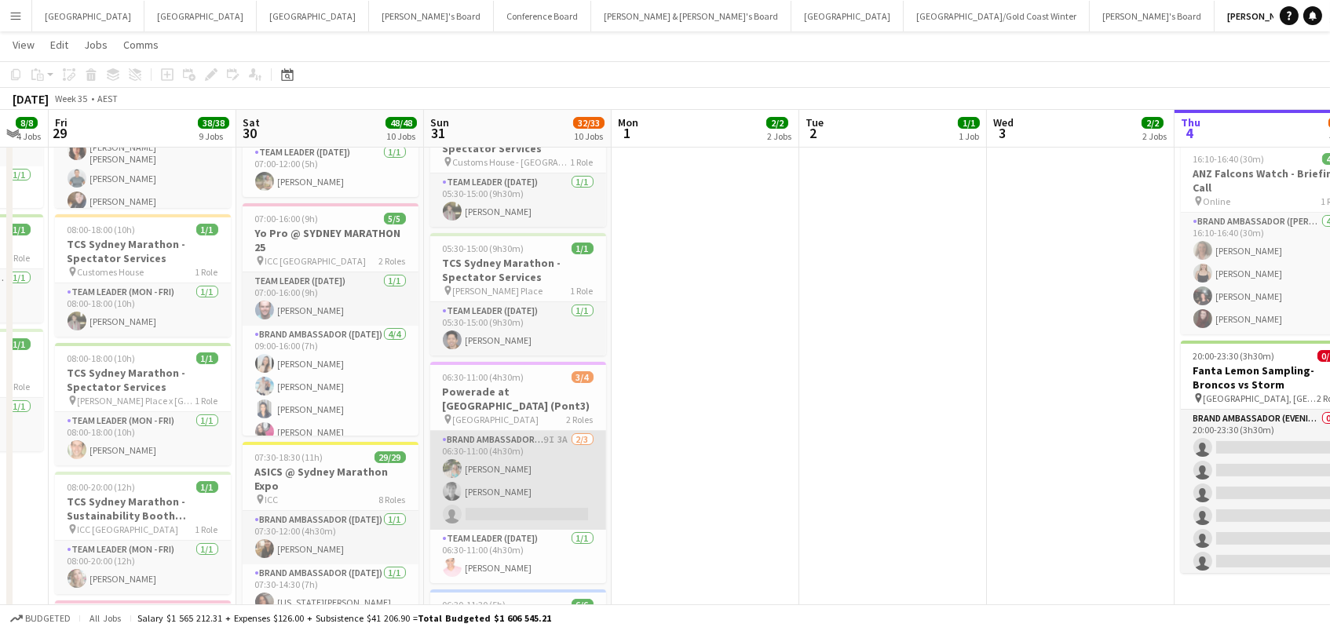
click at [504, 465] on app-card-role "Brand Ambassador ([DATE]) 9I 3A [DATE] 06:30-11:00 (4h30m) [PERSON_NAME] [PERSO…" at bounding box center [518, 480] width 176 height 99
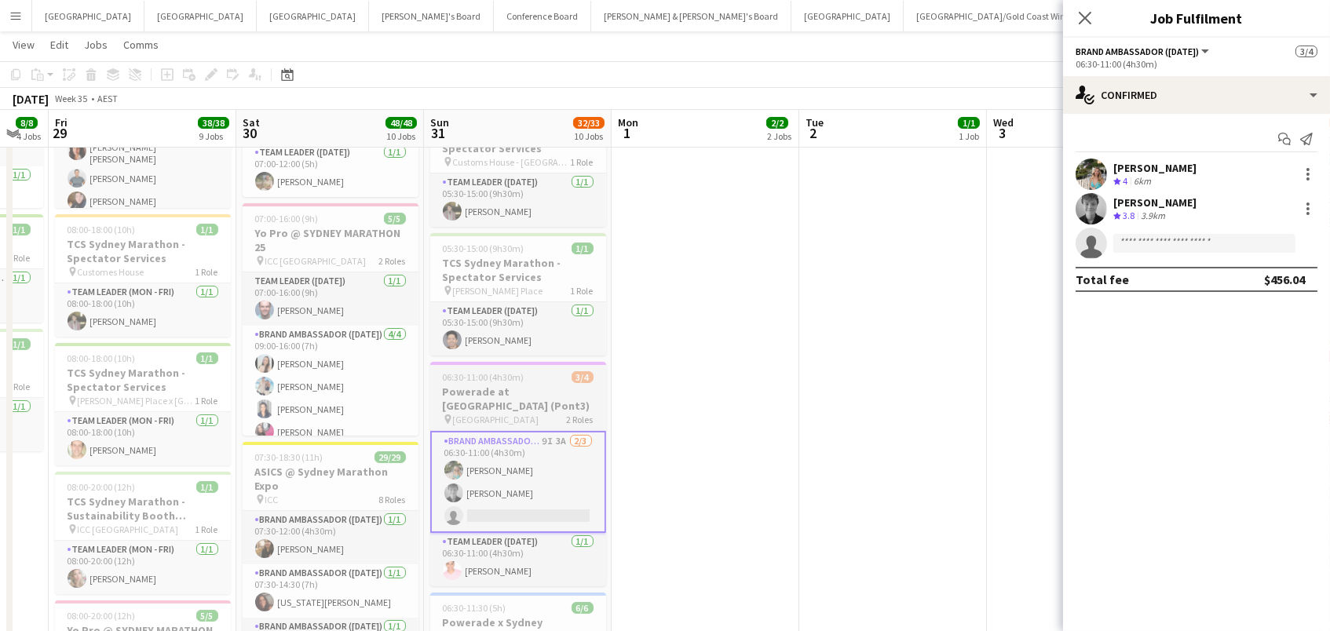
click at [486, 385] on h3 "Powerade at [GEOGRAPHIC_DATA] (Pont3)" at bounding box center [518, 399] width 176 height 28
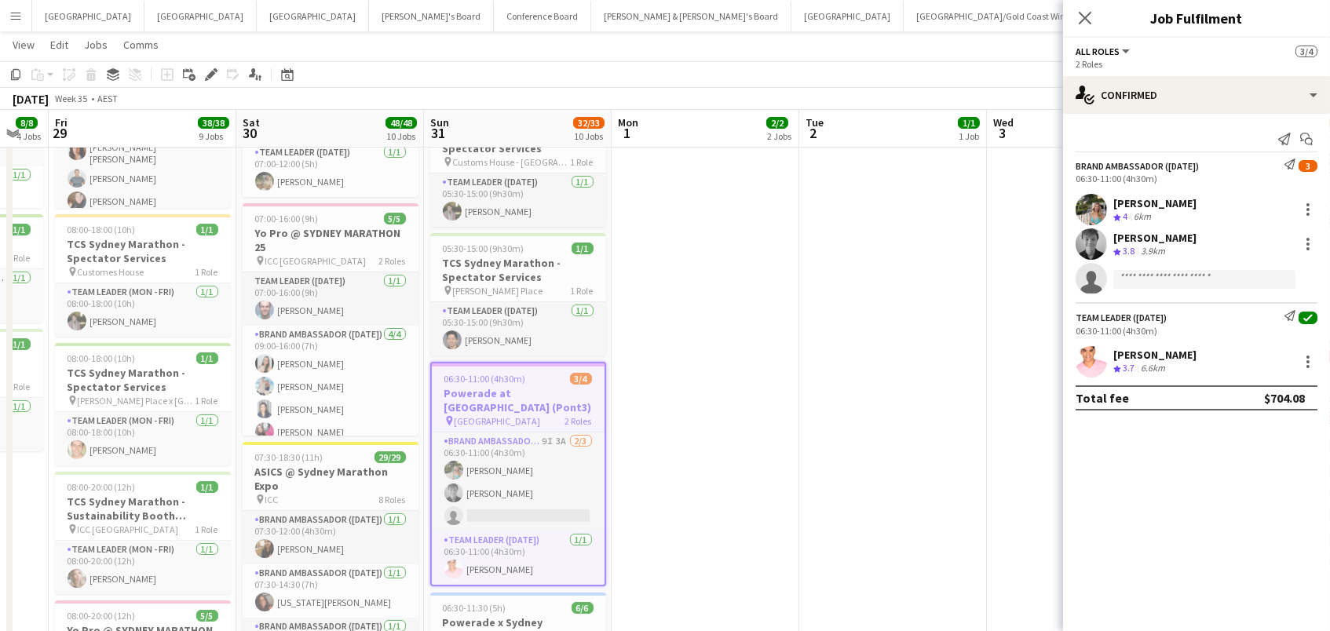
scroll to position [0, 326]
click at [202, 77] on div "Edit" at bounding box center [211, 74] width 19 height 19
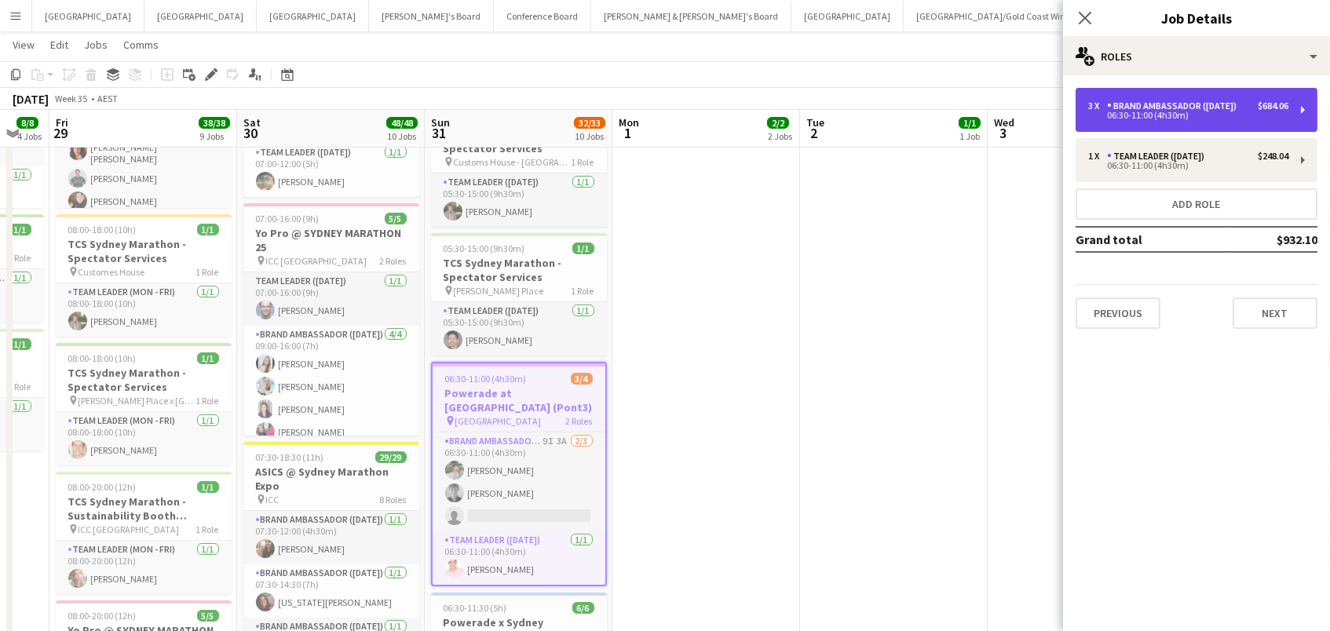
click at [1155, 107] on div "Brand Ambassador ([DATE])" at bounding box center [1175, 106] width 136 height 11
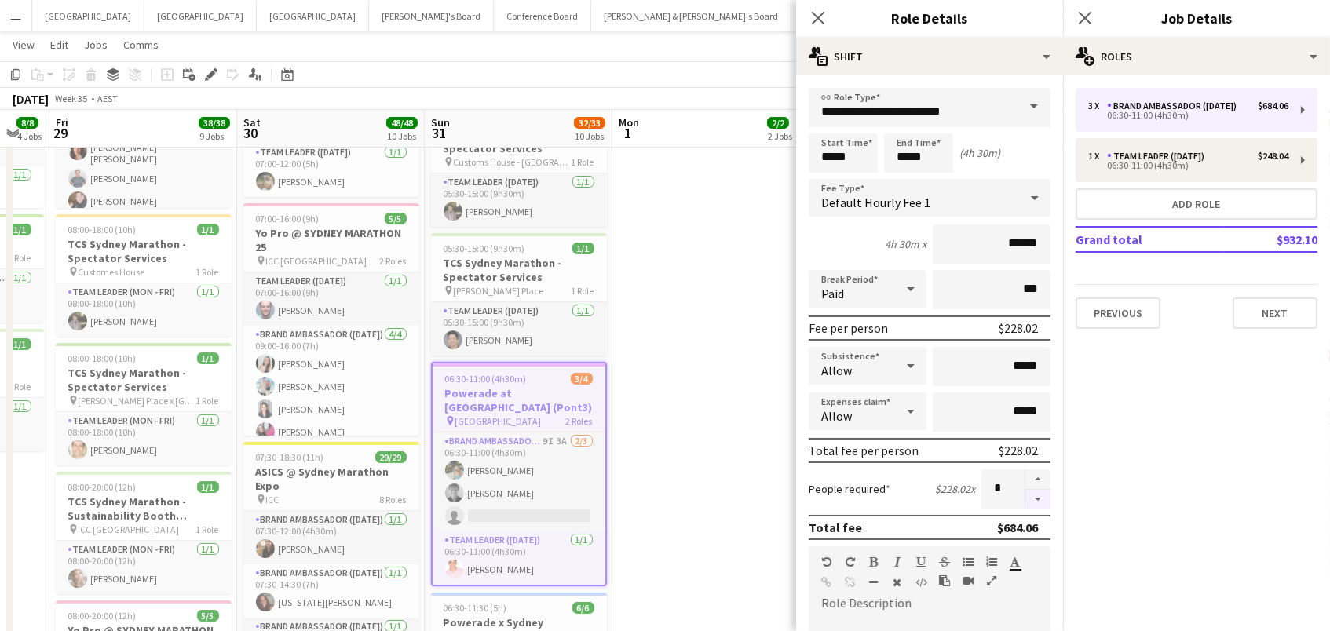
click at [1034, 502] on button "button" at bounding box center [1038, 500] width 25 height 20
type input "*"
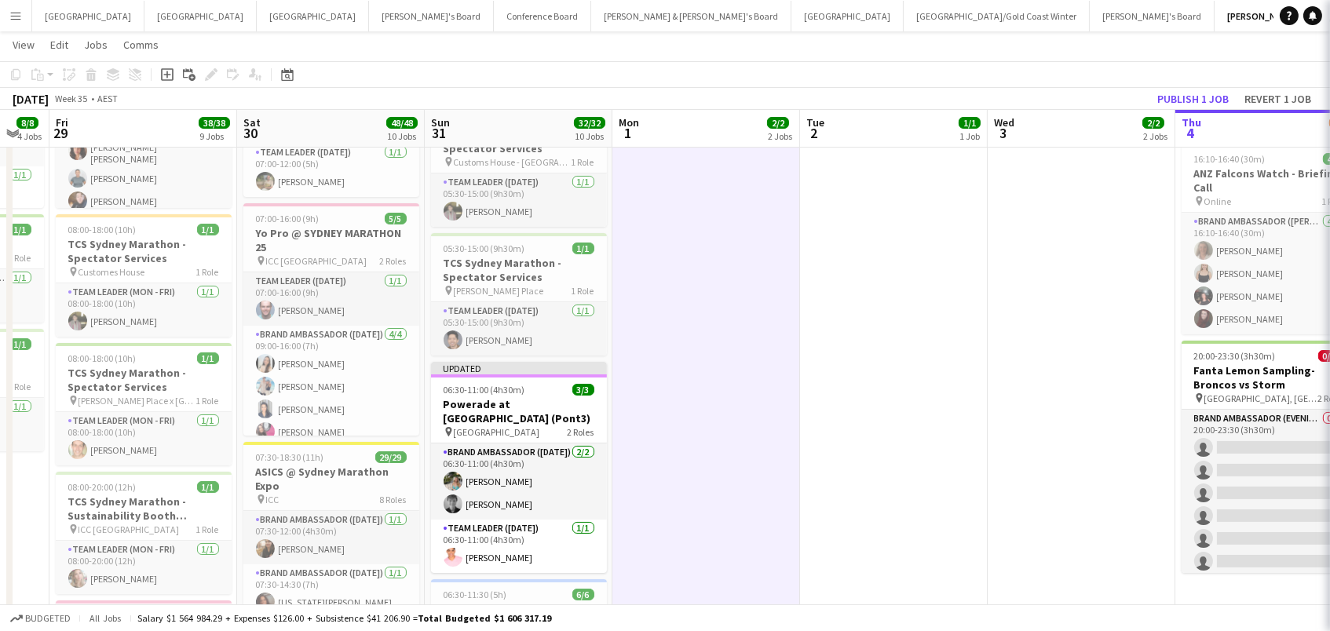
scroll to position [0, 325]
click at [1166, 107] on button "Publish 1 job" at bounding box center [1193, 99] width 84 height 20
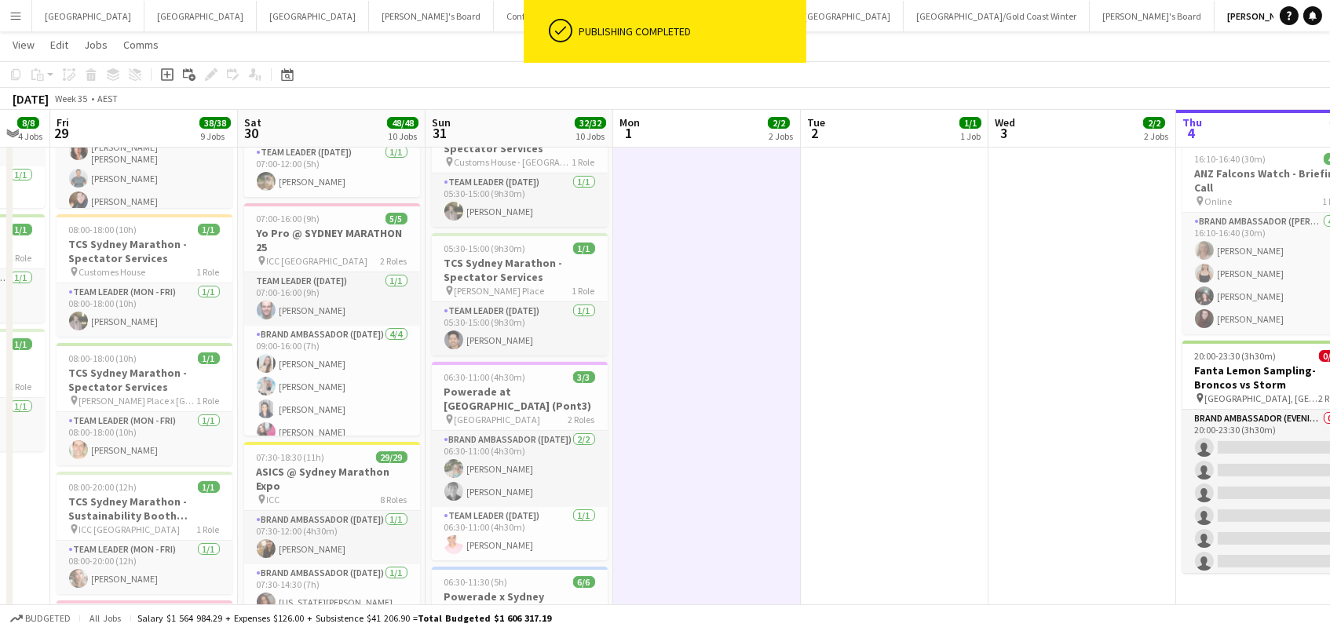
click at [16, 19] on app-icon "Menu" at bounding box center [15, 15] width 13 height 13
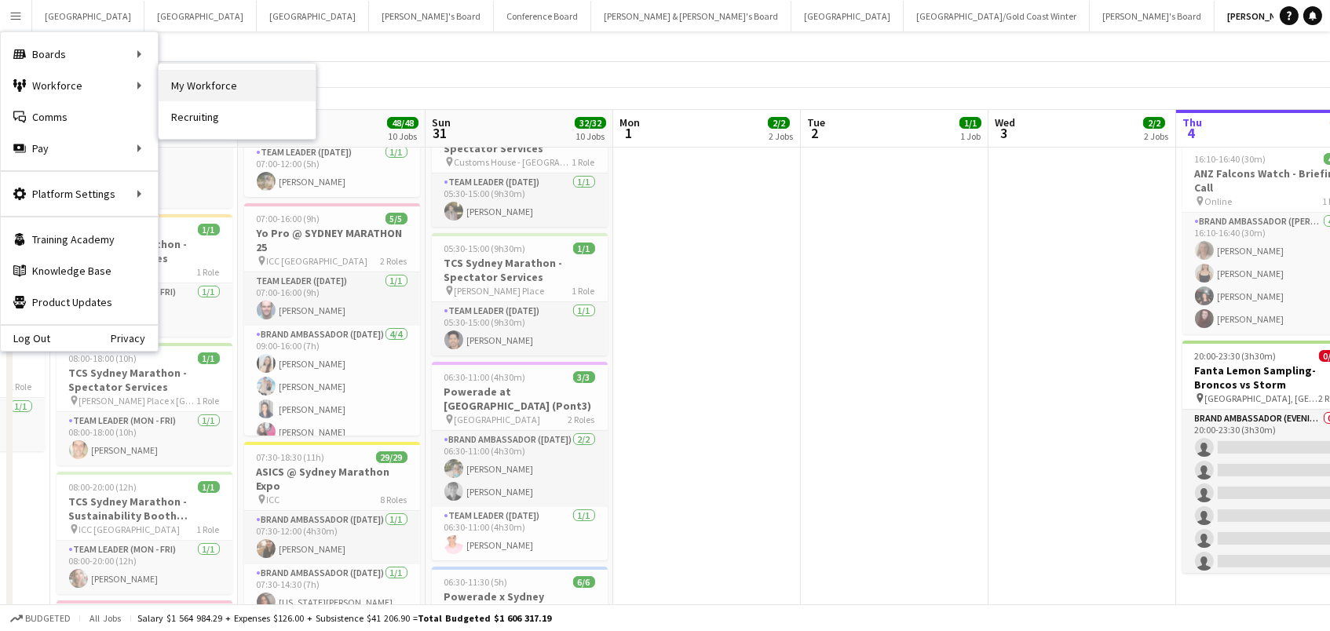
click at [182, 85] on link "My Workforce" at bounding box center [237, 85] width 157 height 31
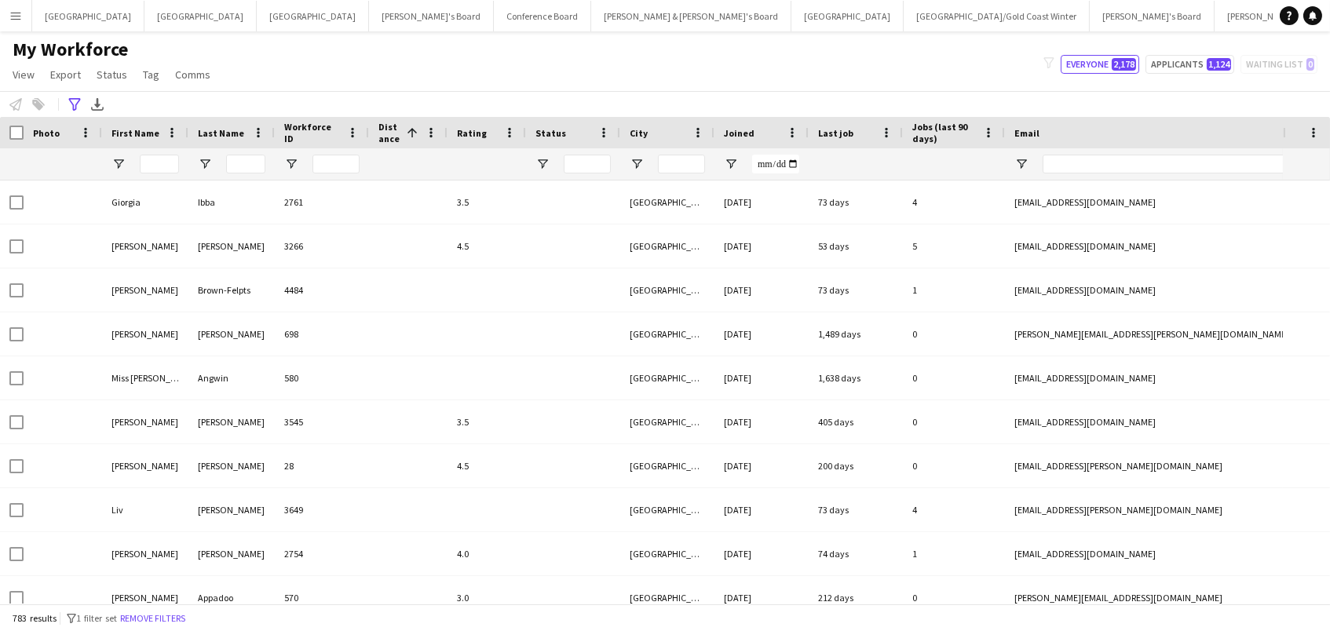
type input "**********"
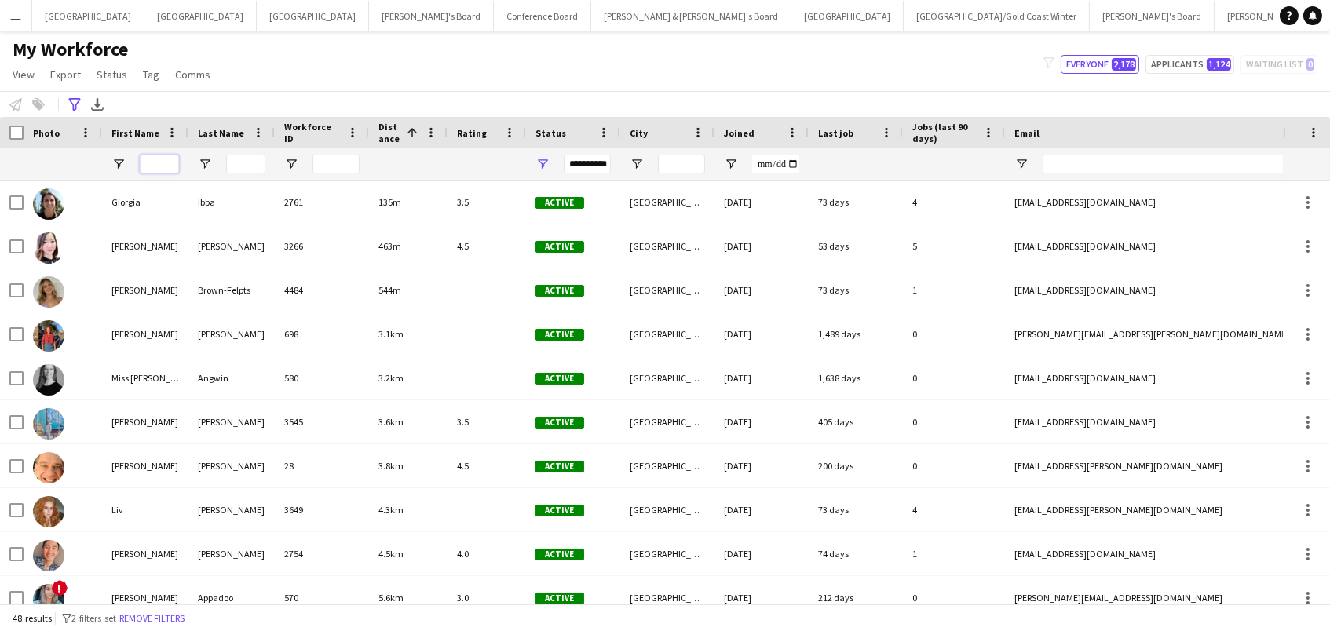
click at [152, 160] on input "First Name Filter Input" at bounding box center [159, 164] width 39 height 19
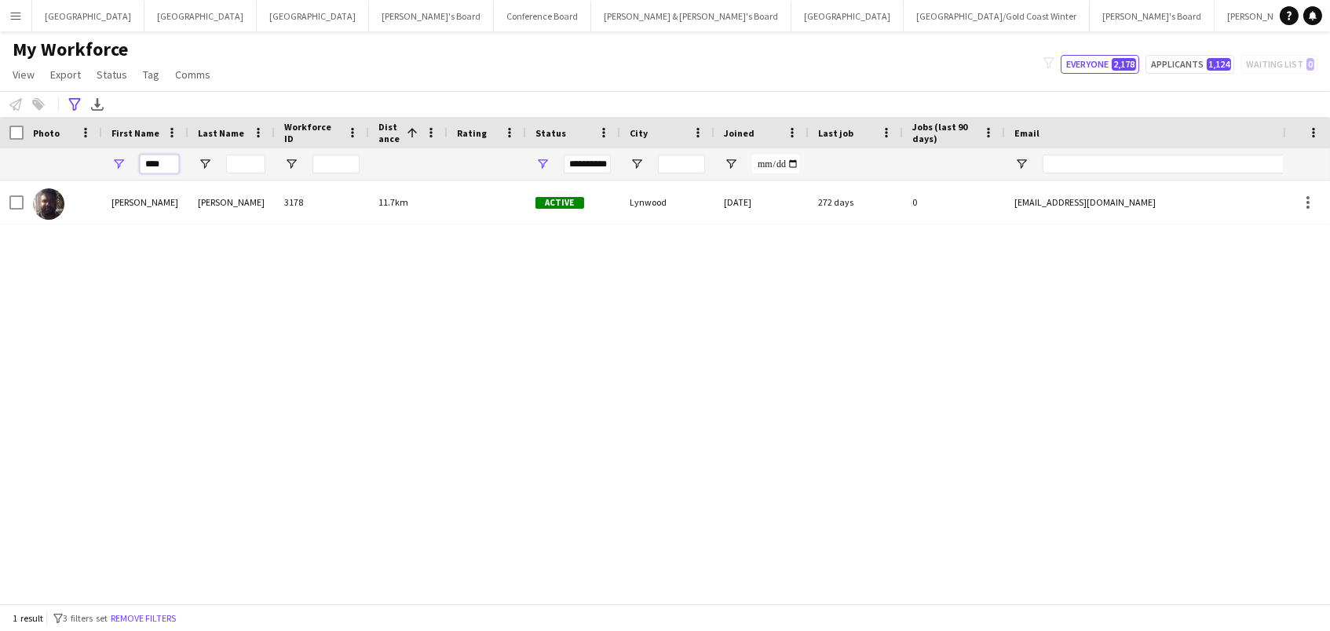
type input "****"
drag, startPoint x: 128, startPoint y: 160, endPoint x: 75, endPoint y: 104, distance: 77.2
click at [75, 104] on icon at bounding box center [74, 104] width 12 height 13
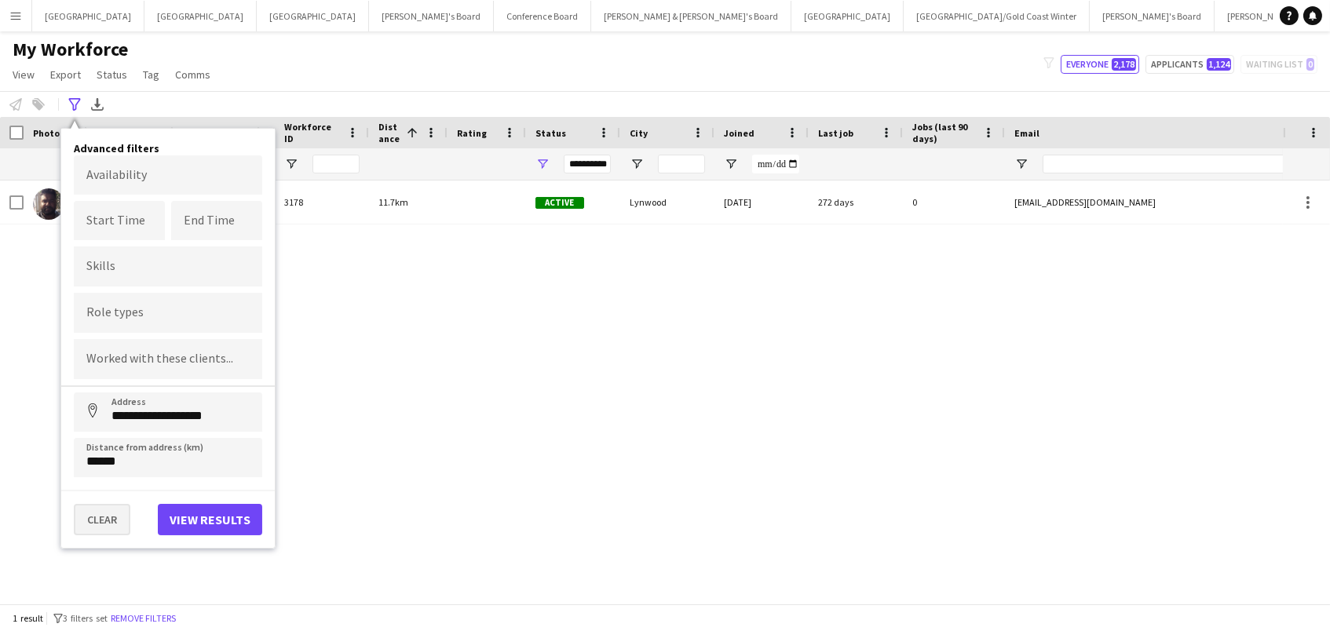
click at [105, 533] on button "Clear" at bounding box center [102, 519] width 57 height 31
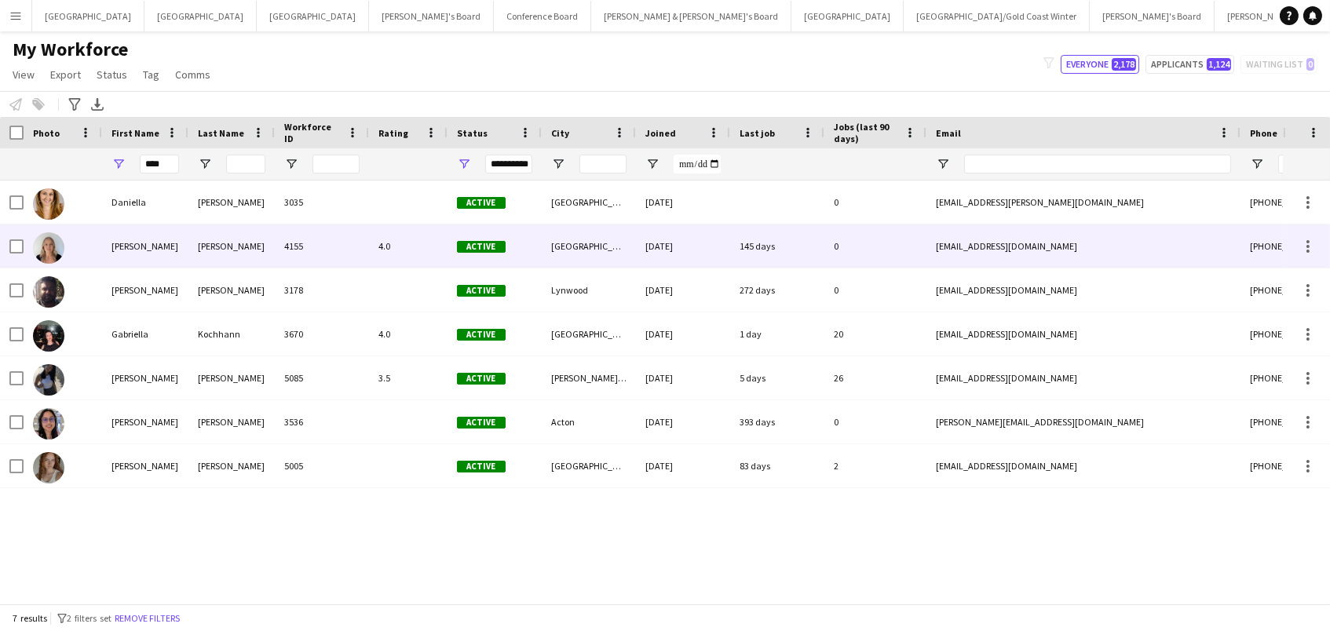
click at [216, 240] on div "[PERSON_NAME]" at bounding box center [231, 246] width 86 height 43
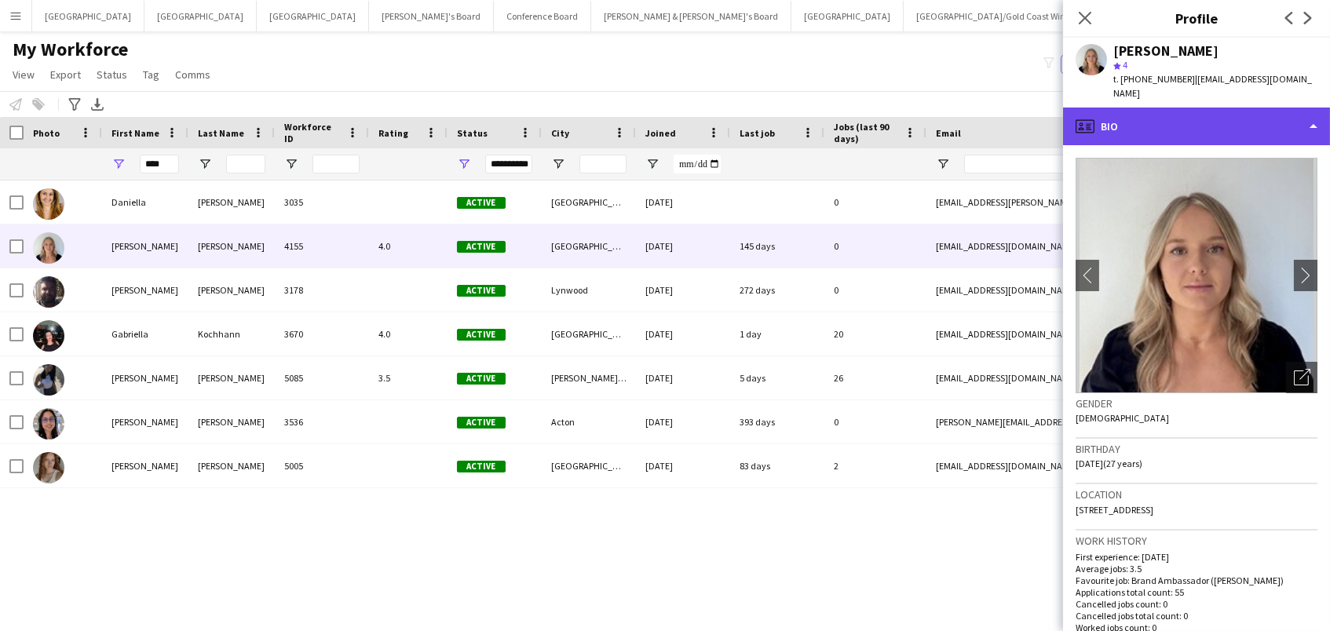
click at [1222, 119] on div "profile Bio" at bounding box center [1196, 127] width 267 height 38
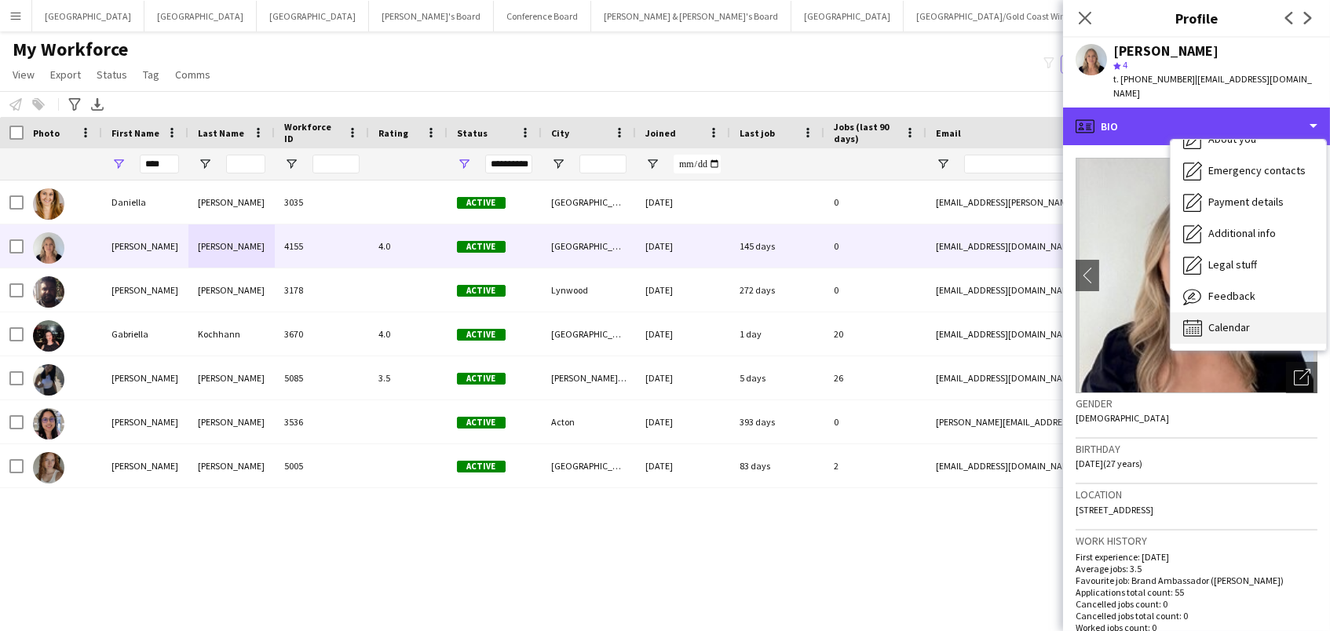
scroll to position [115, 0]
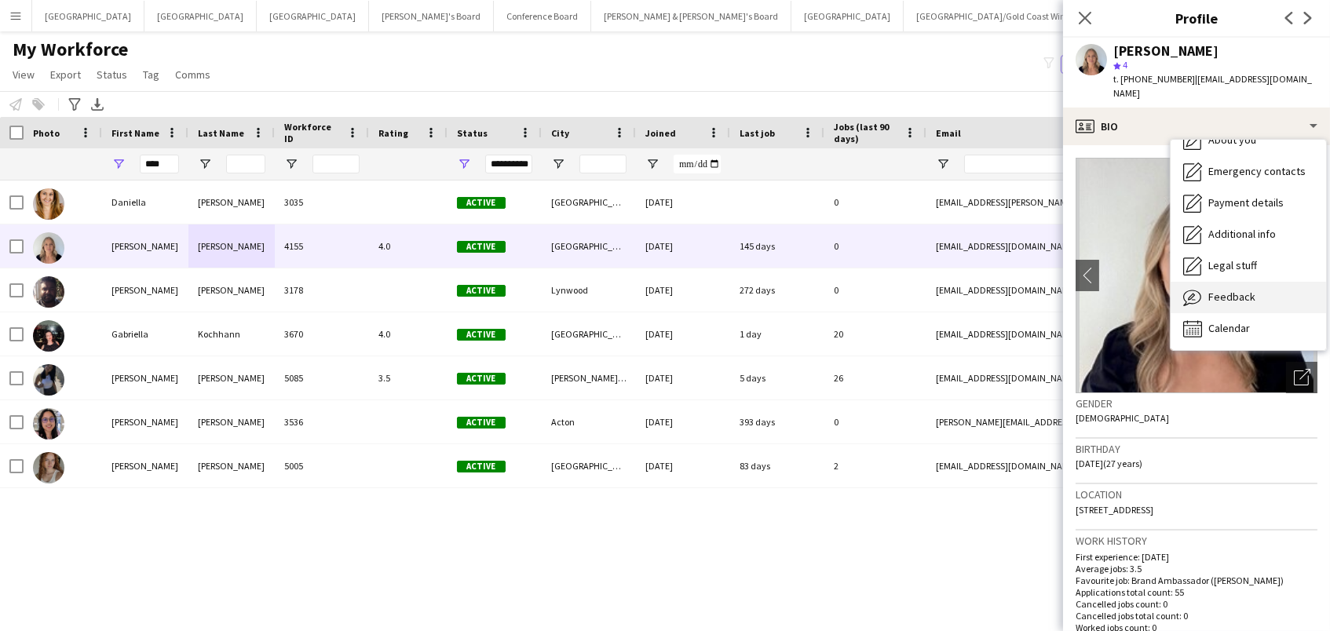
click at [1237, 290] on span "Feedback" at bounding box center [1232, 297] width 47 height 14
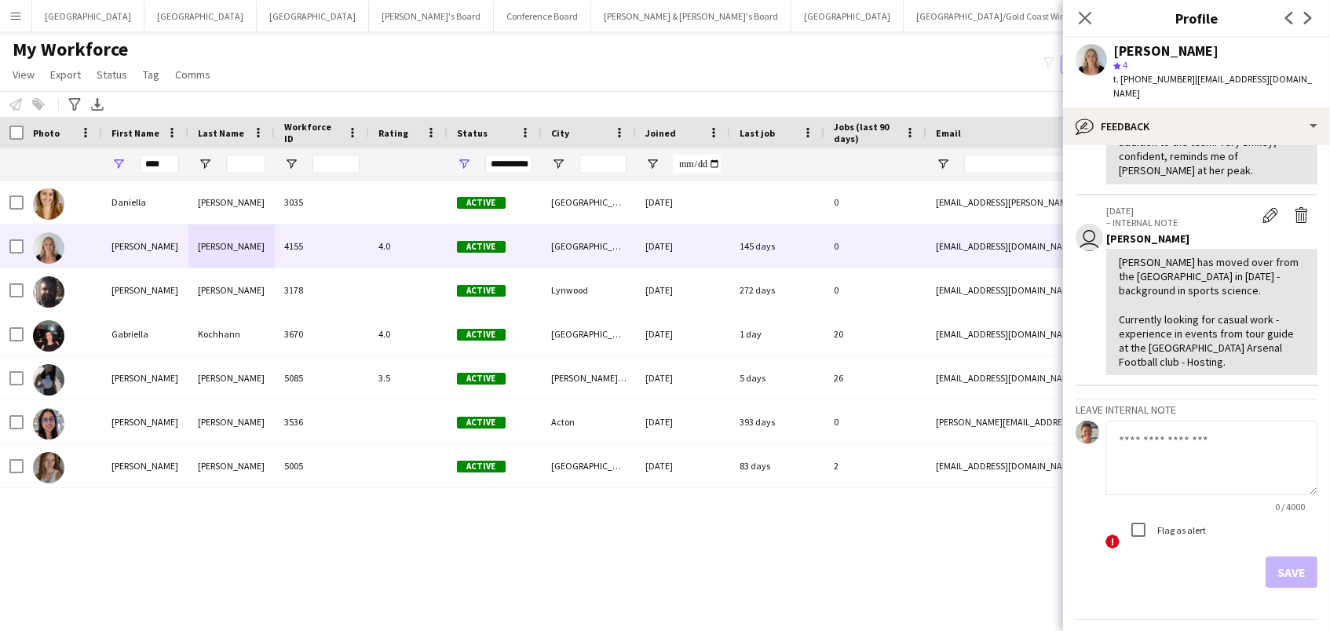
scroll to position [364, 0]
click at [1137, 435] on textarea at bounding box center [1212, 460] width 212 height 75
click at [1246, 423] on textarea "**********" at bounding box center [1212, 460] width 212 height 75
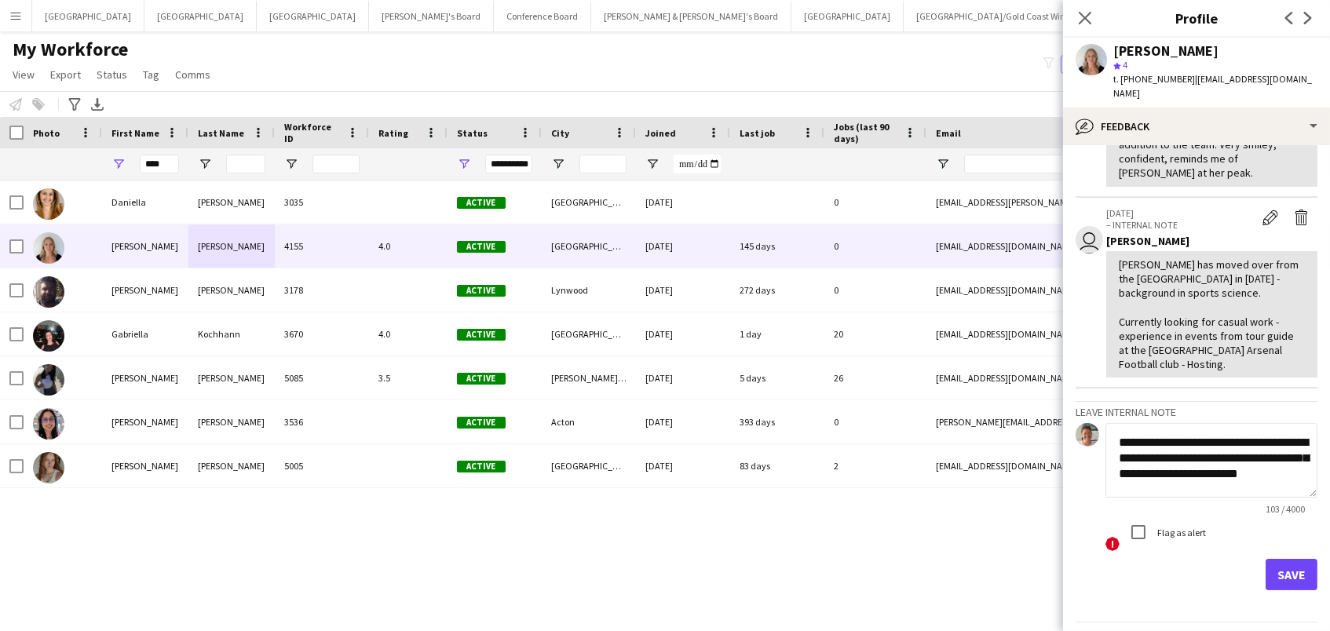
scroll to position [2, 0]
type textarea "**********"
click at [1278, 510] on form "**********" at bounding box center [1197, 506] width 242 height 167
click at [1293, 559] on button "Save" at bounding box center [1292, 574] width 52 height 31
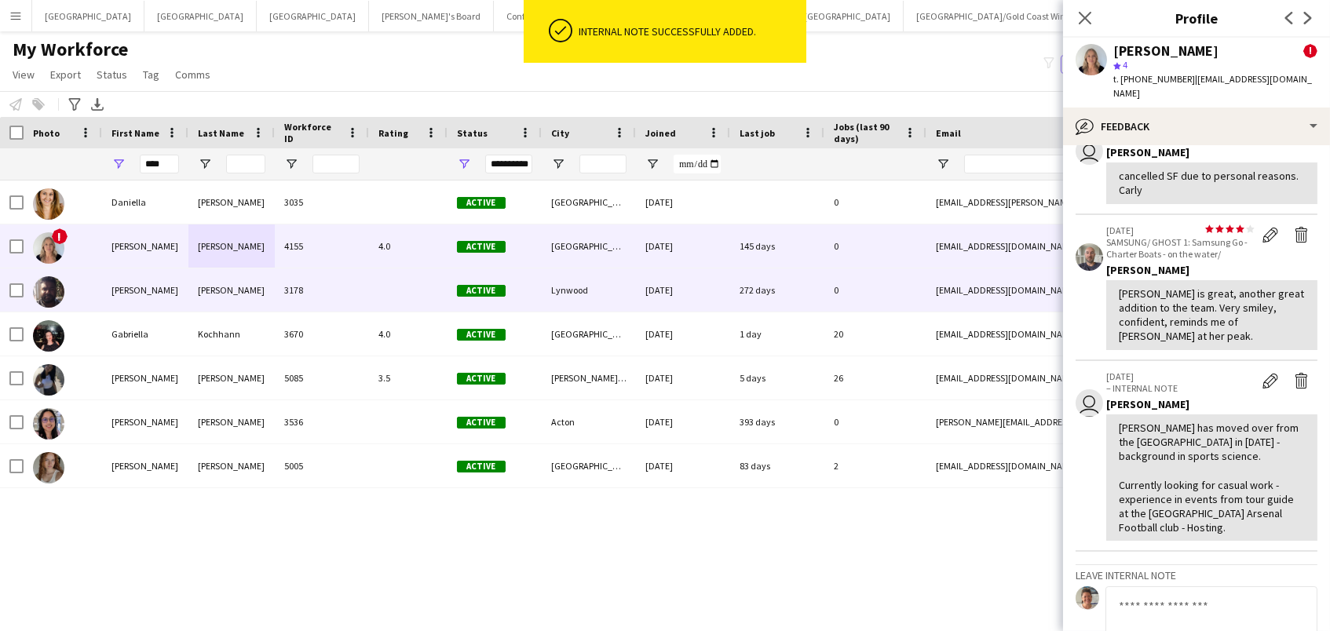
scroll to position [0, 0]
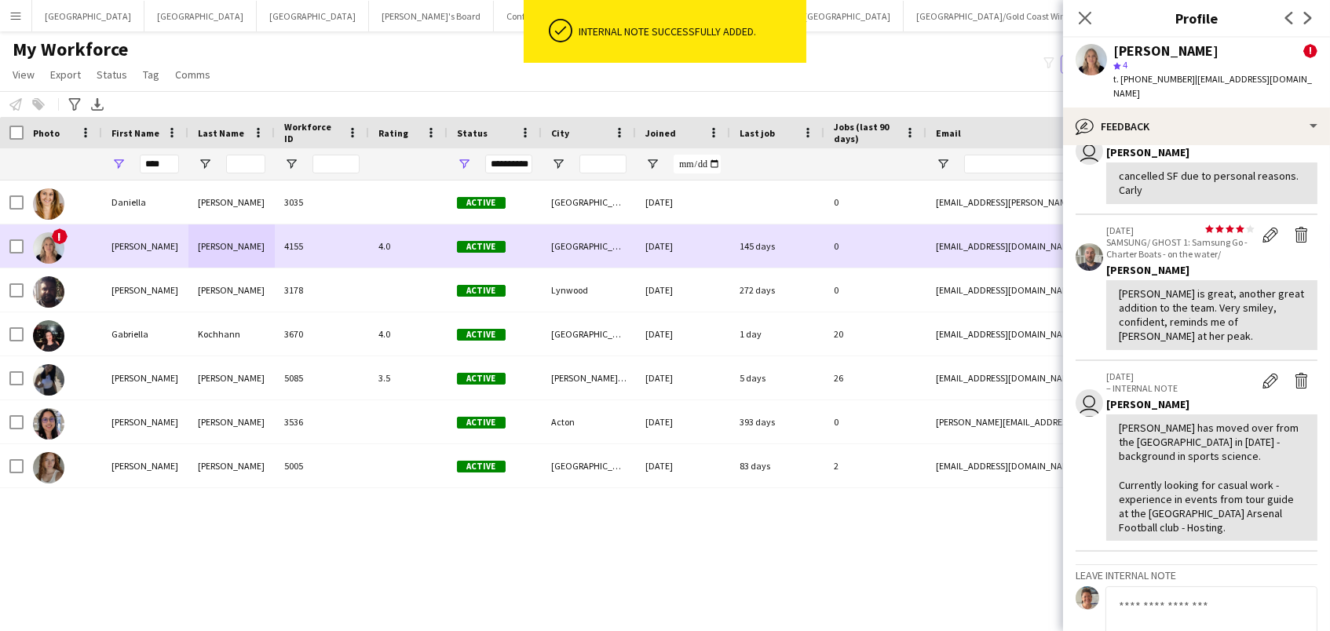
click at [7, 254] on div at bounding box center [12, 246] width 24 height 43
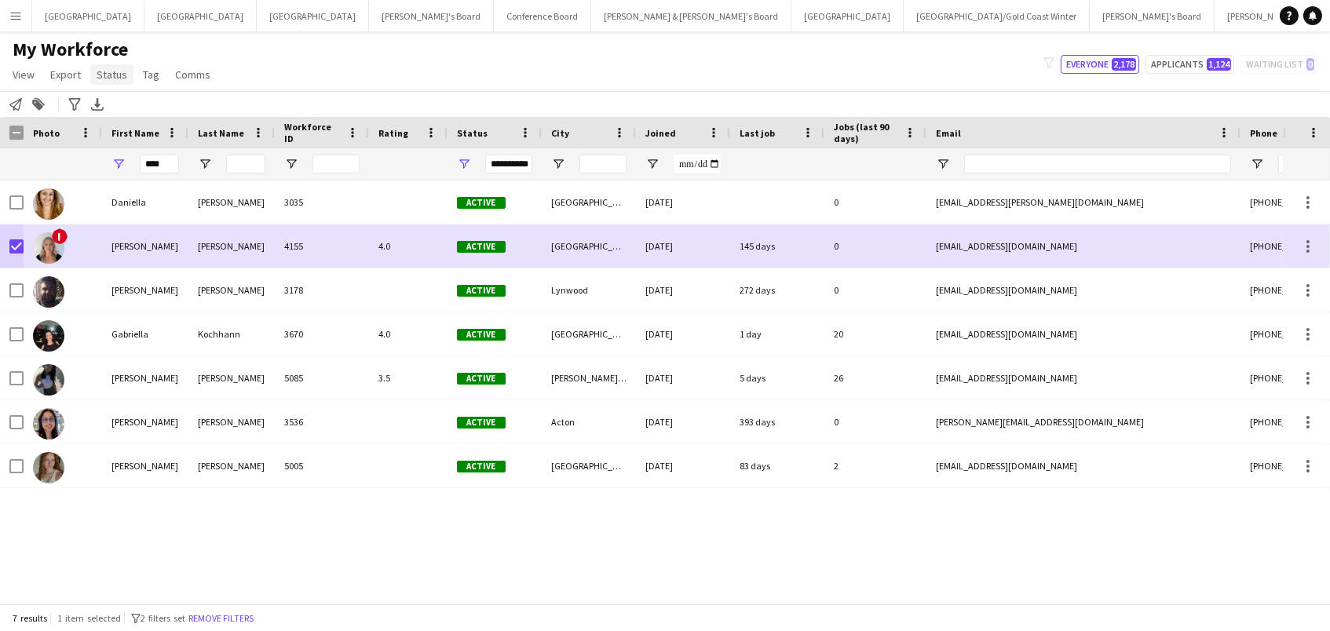
click at [117, 81] on link "Status" at bounding box center [111, 74] width 43 height 20
click at [131, 106] on link "Edit" at bounding box center [145, 107] width 110 height 33
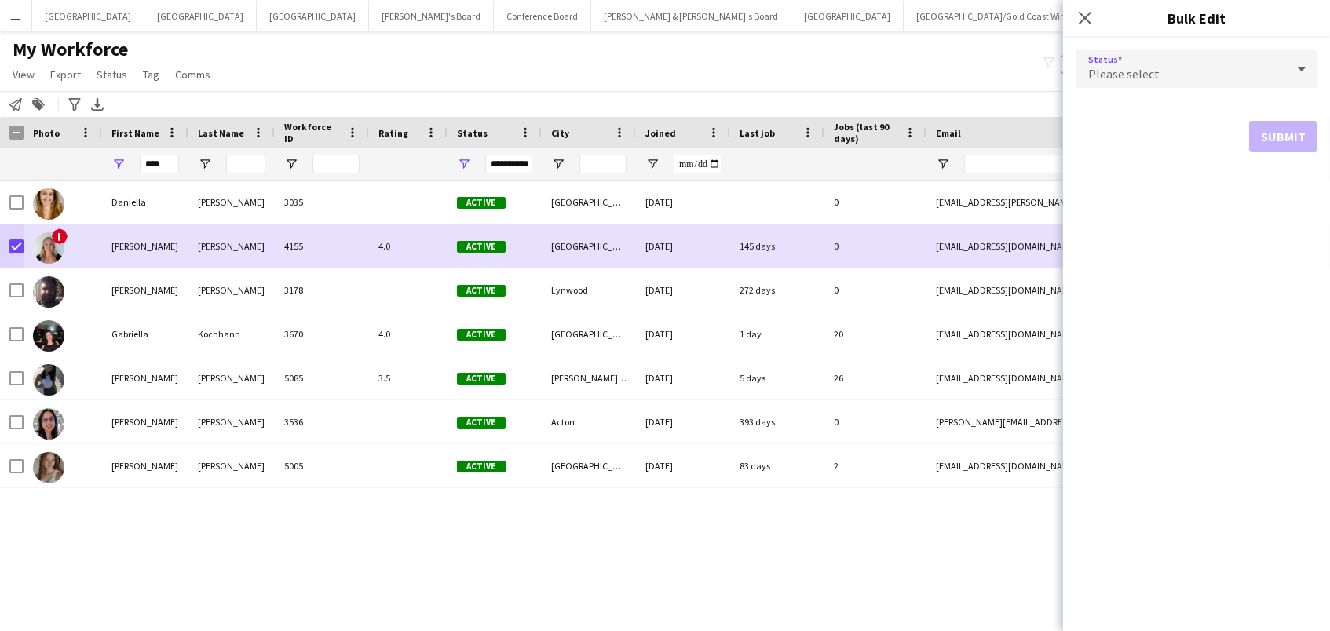
click at [1151, 69] on span "Please select" at bounding box center [1124, 74] width 71 height 16
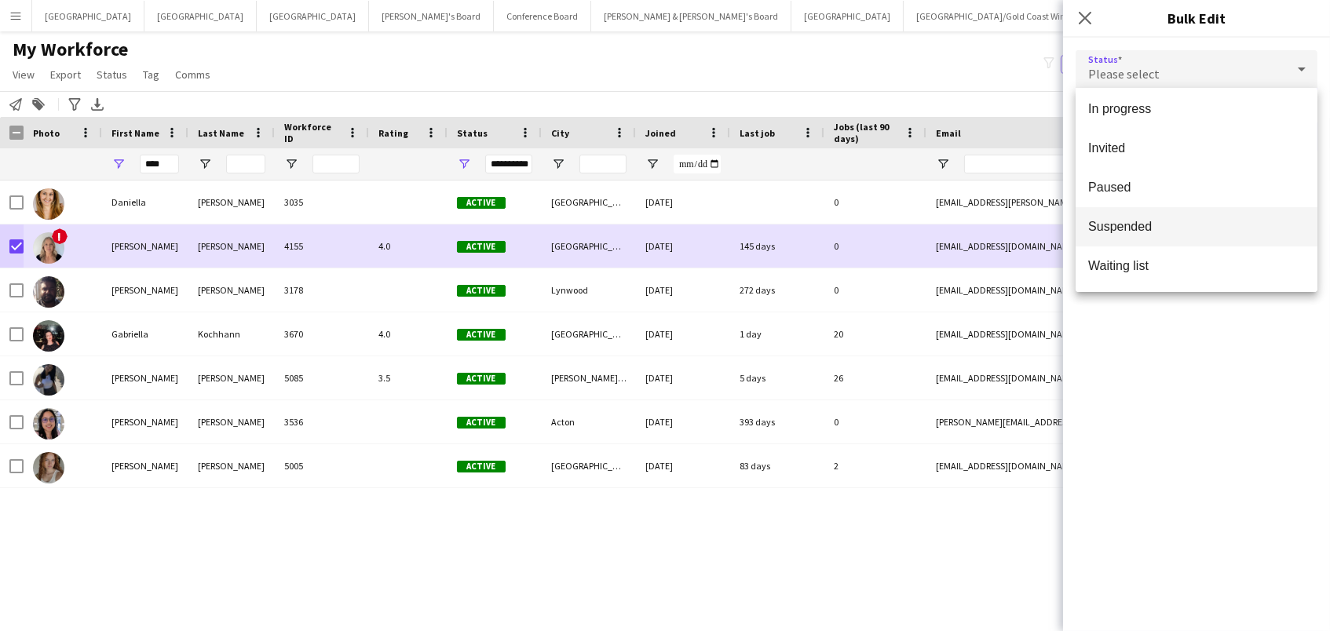
scroll to position [161, 0]
click at [1193, 229] on span "Suspended" at bounding box center [1197, 227] width 217 height 15
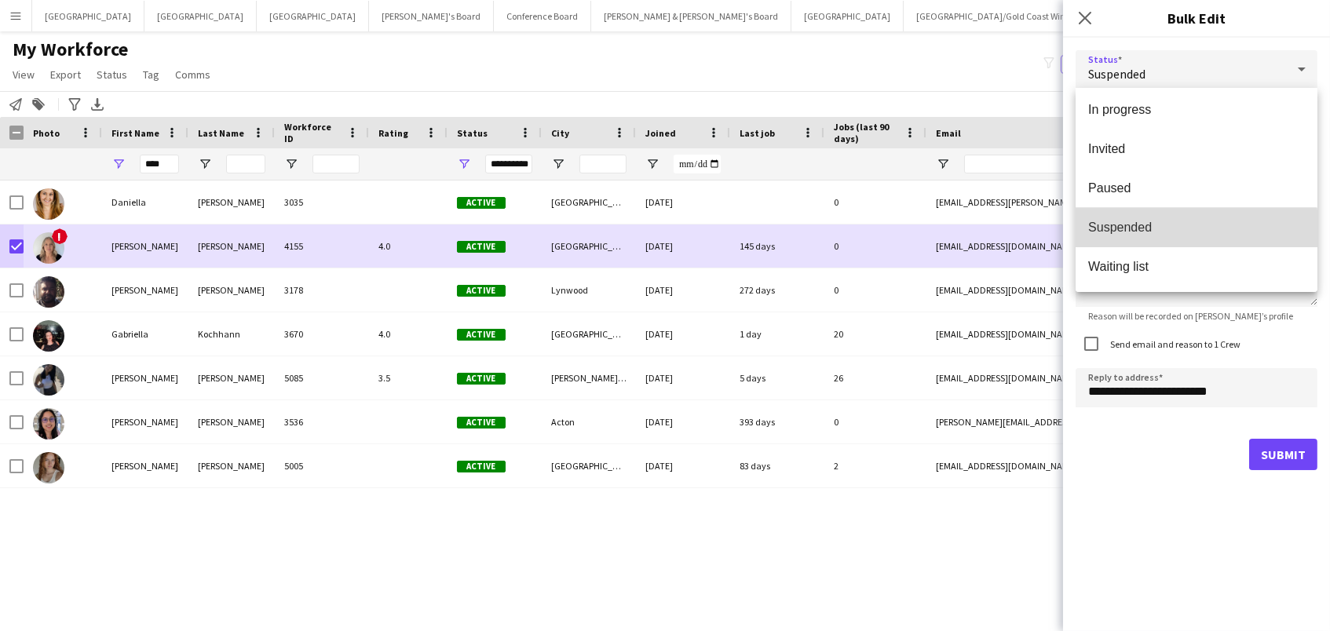
scroll to position [0, 0]
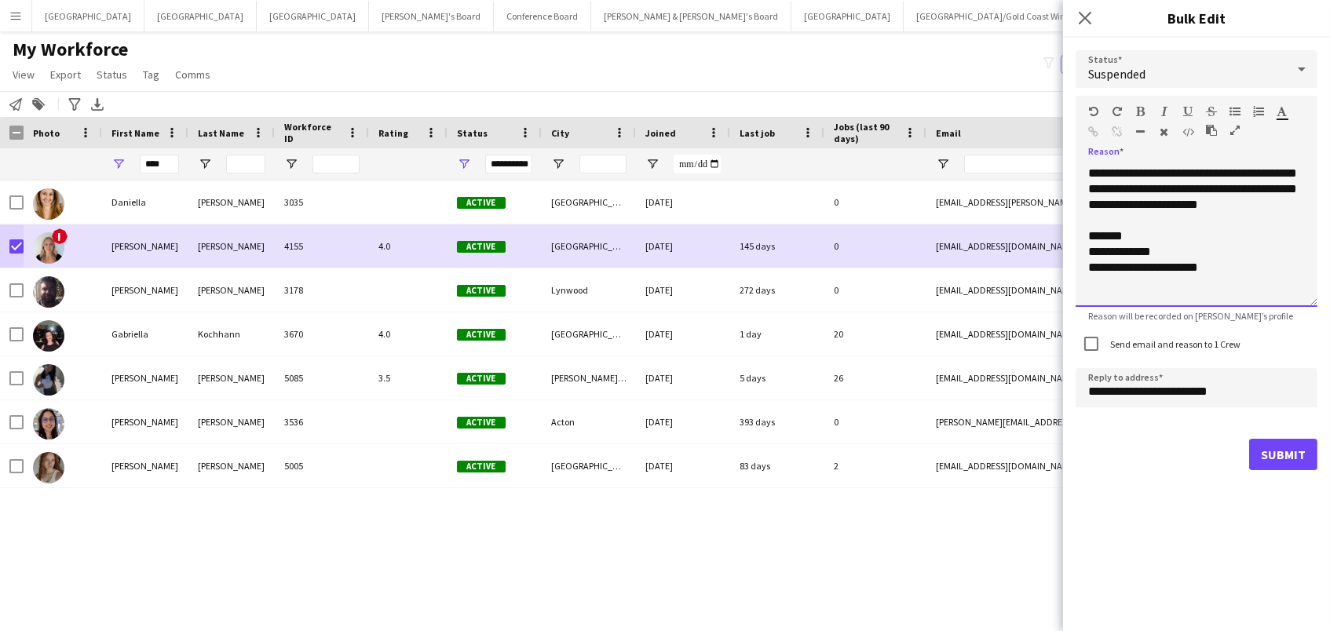
drag, startPoint x: 1171, startPoint y: 254, endPoint x: 1088, endPoint y: 251, distance: 83.3
click at [1088, 251] on div "**********" at bounding box center [1197, 236] width 242 height 141
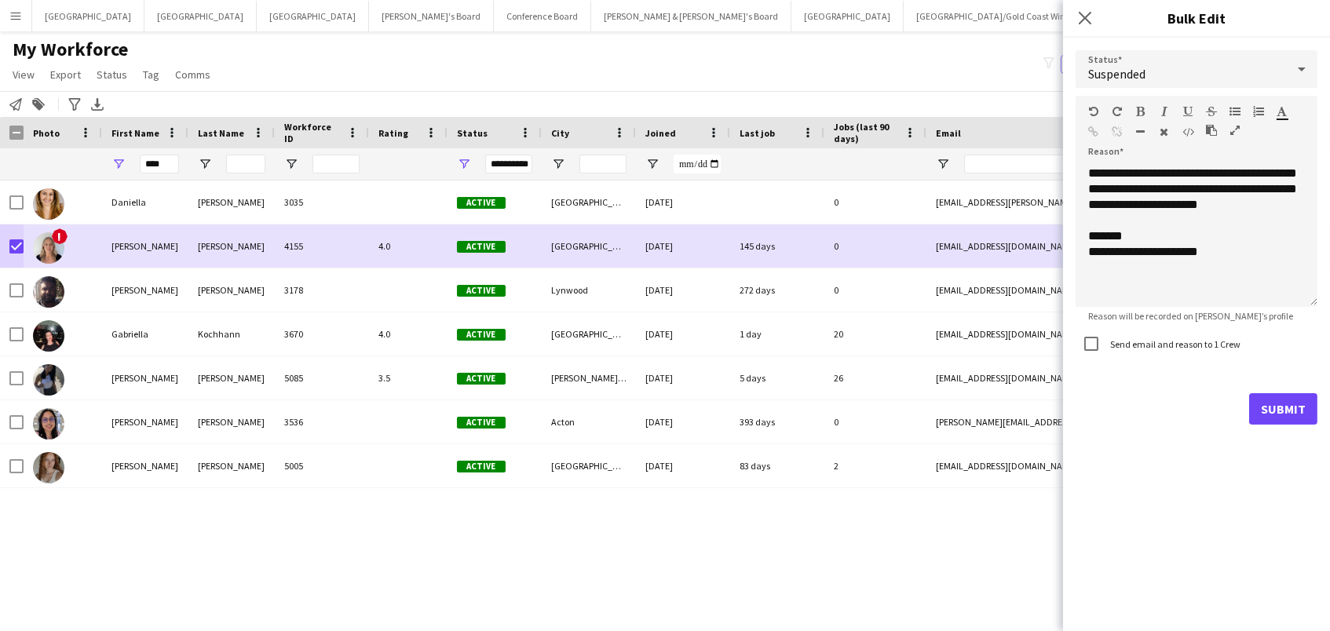
click at [1292, 410] on button "Submit" at bounding box center [1284, 408] width 68 height 31
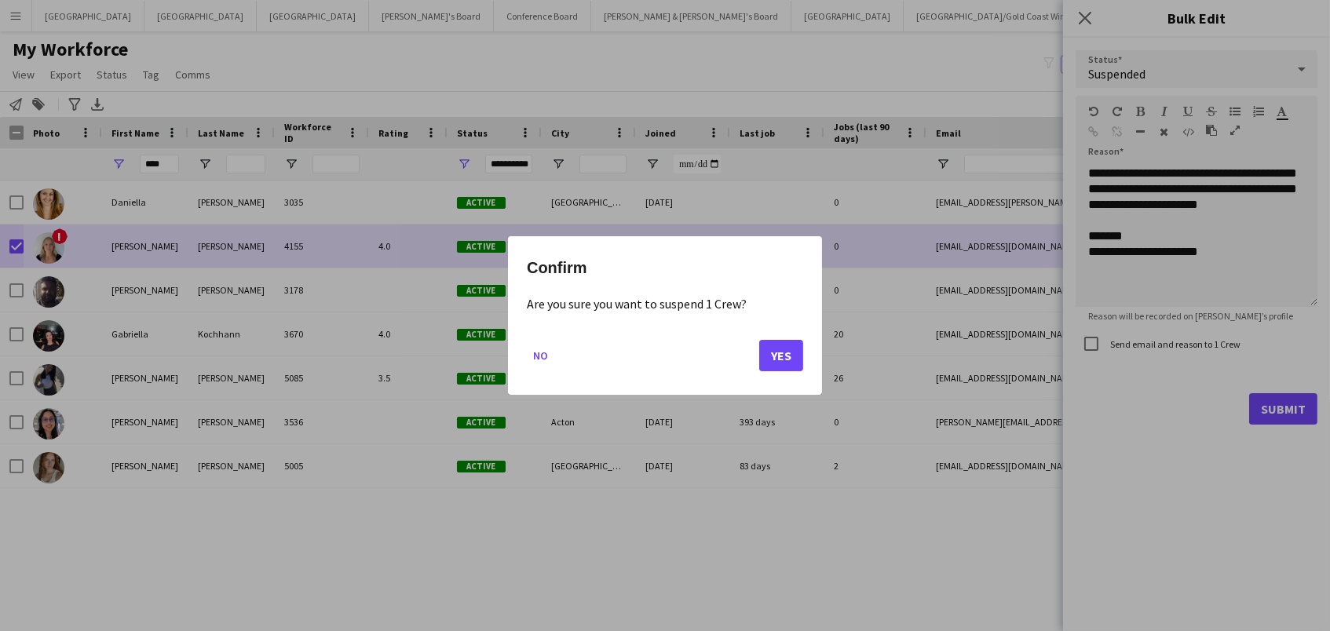
click at [799, 355] on button "Yes" at bounding box center [781, 355] width 44 height 31
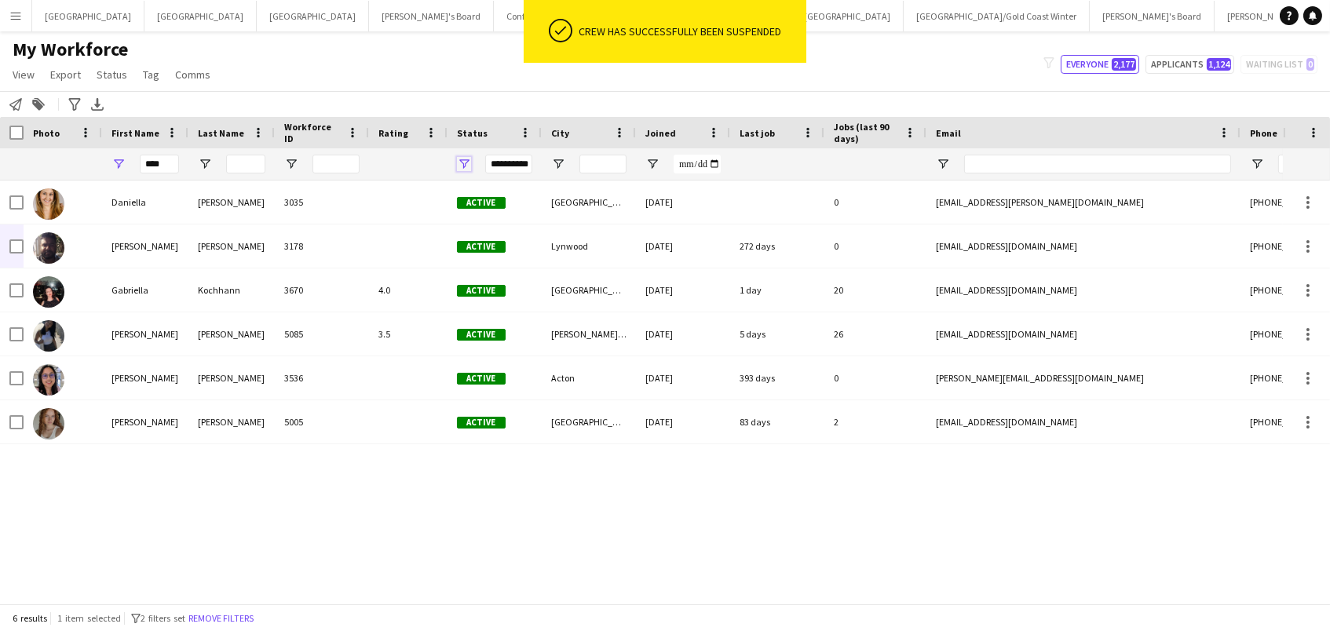
click at [459, 163] on span "Open Filter Menu" at bounding box center [464, 164] width 14 height 14
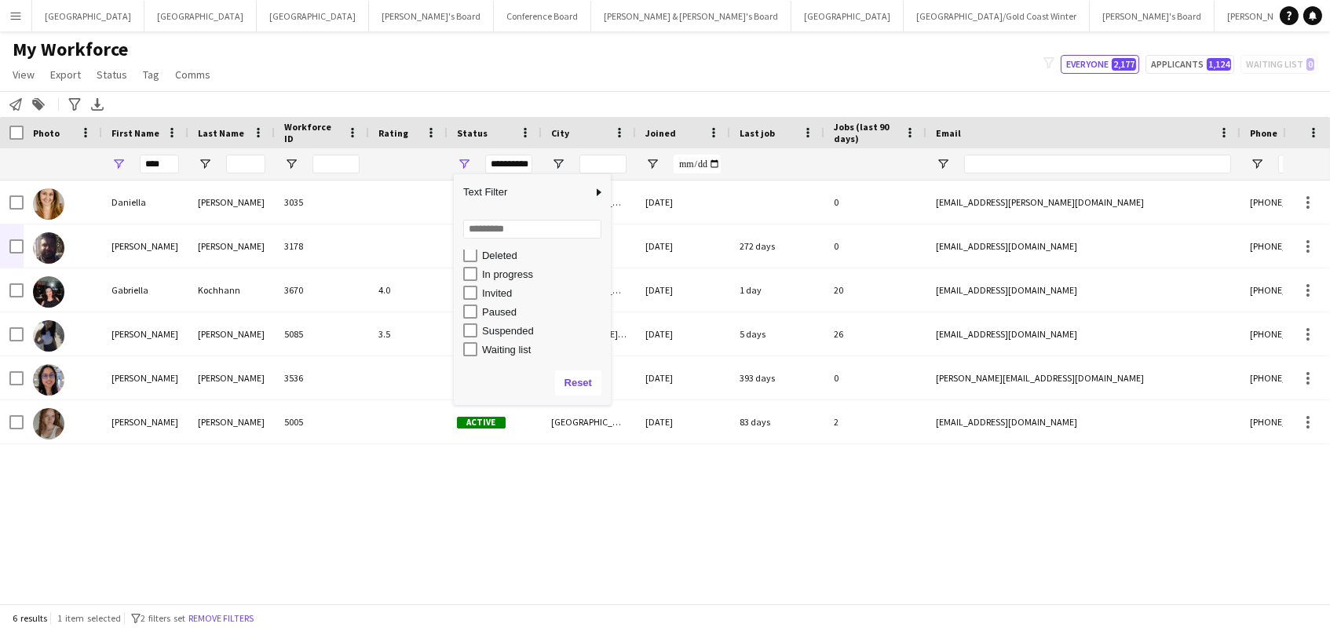
scroll to position [98, 0]
type input "**********"
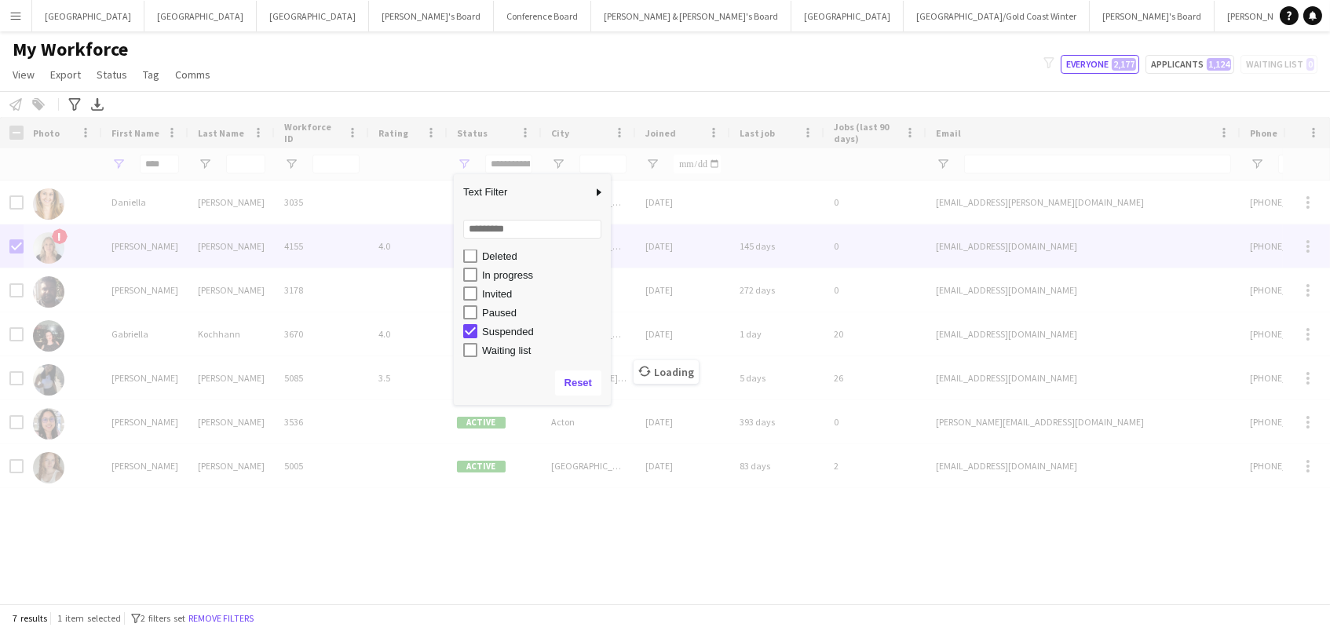
click at [342, 48] on div "My Workforce View Views Default view New view Update view Delete view Edit name…" at bounding box center [665, 64] width 1330 height 53
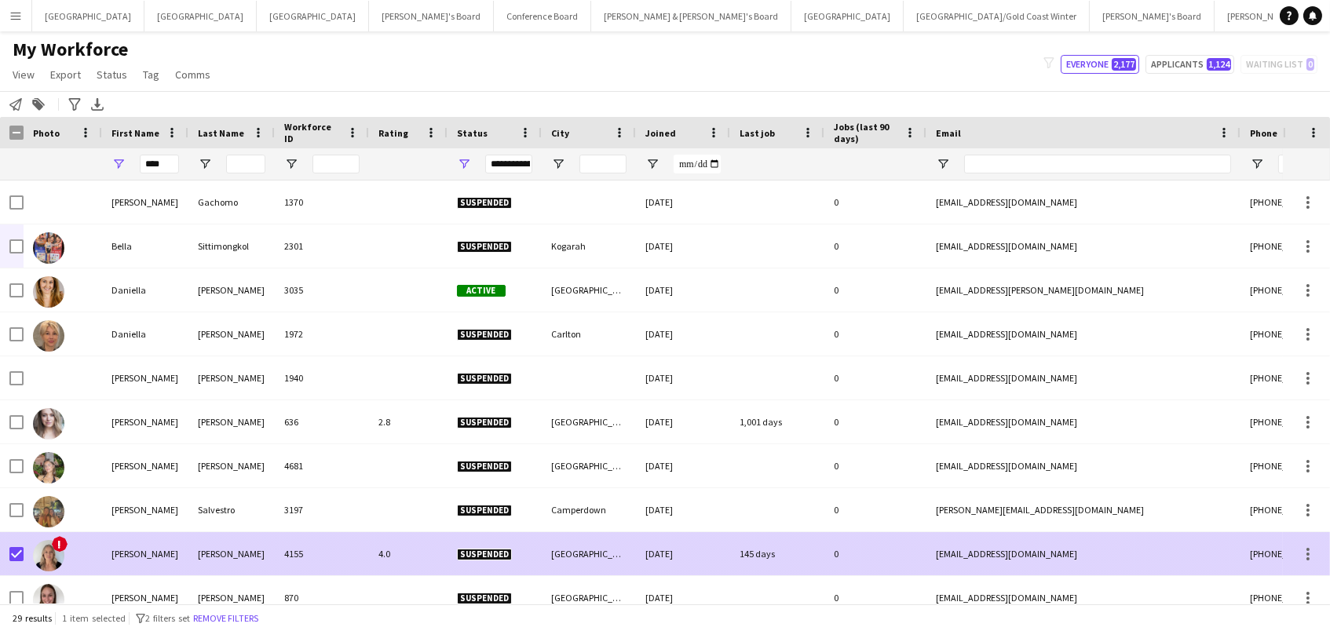
click at [785, 555] on div "145 days" at bounding box center [777, 553] width 94 height 43
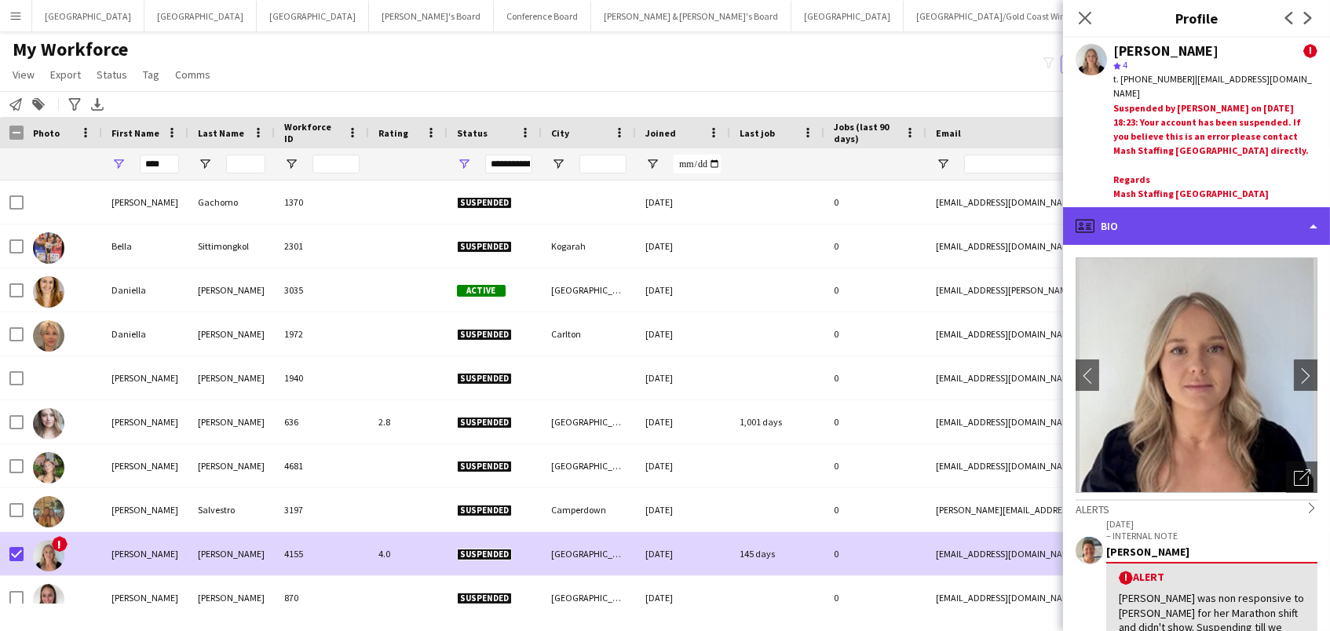
click at [1191, 207] on div "profile Bio" at bounding box center [1196, 226] width 267 height 38
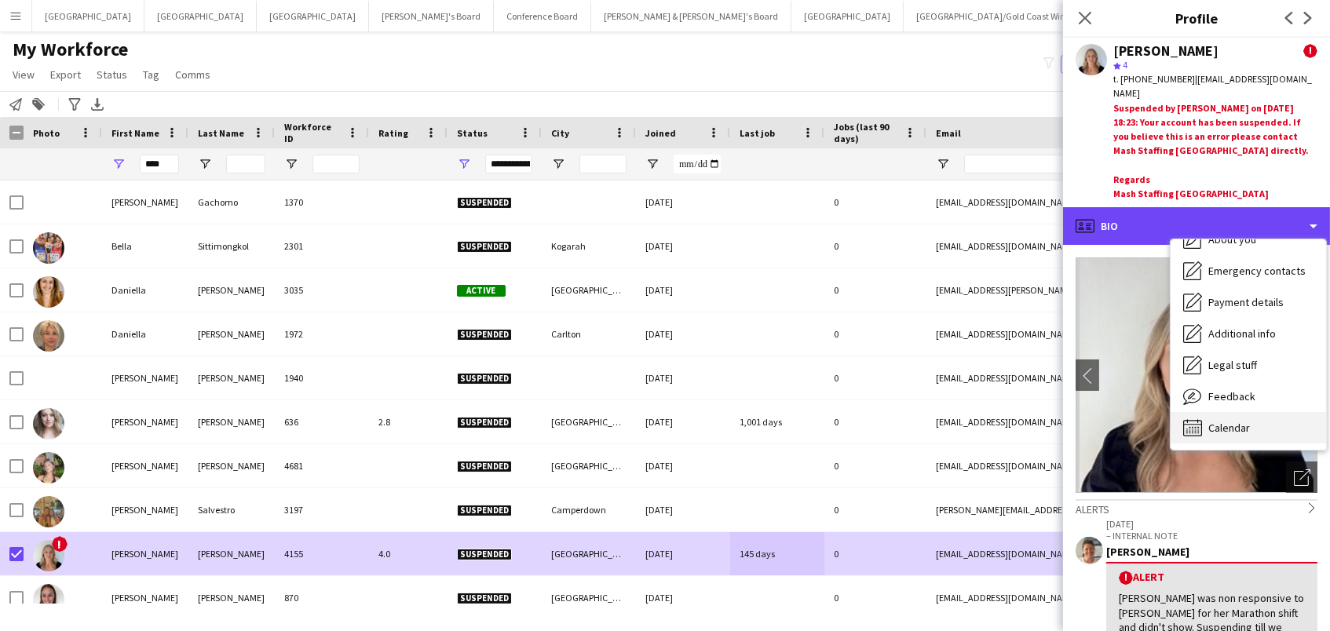
scroll to position [115, 0]
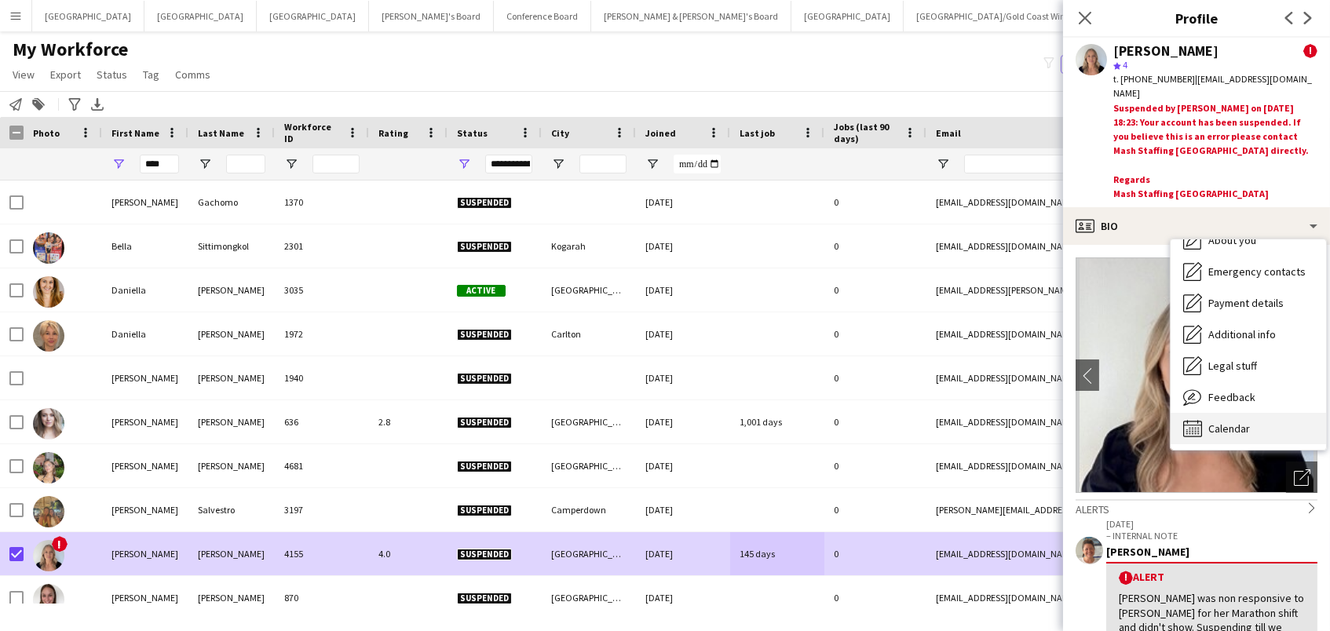
click at [1235, 422] on span "Calendar" at bounding box center [1230, 429] width 42 height 14
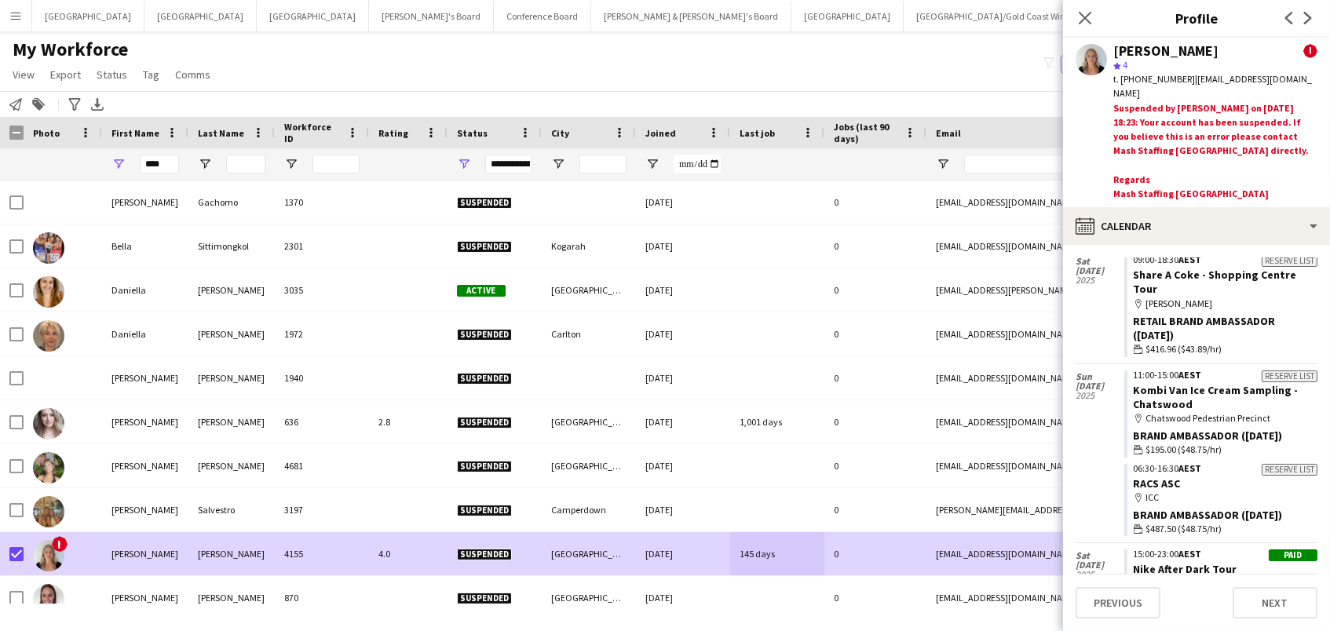
scroll to position [379, 0]
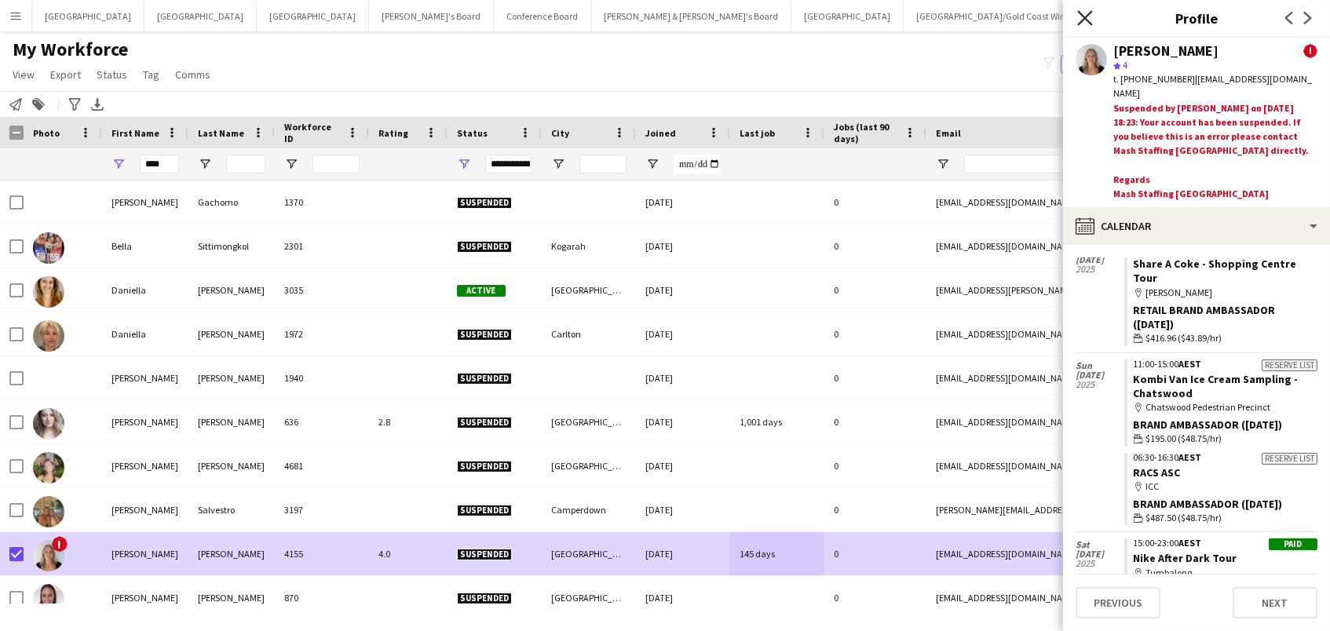
click at [1088, 14] on icon at bounding box center [1085, 17] width 15 height 15
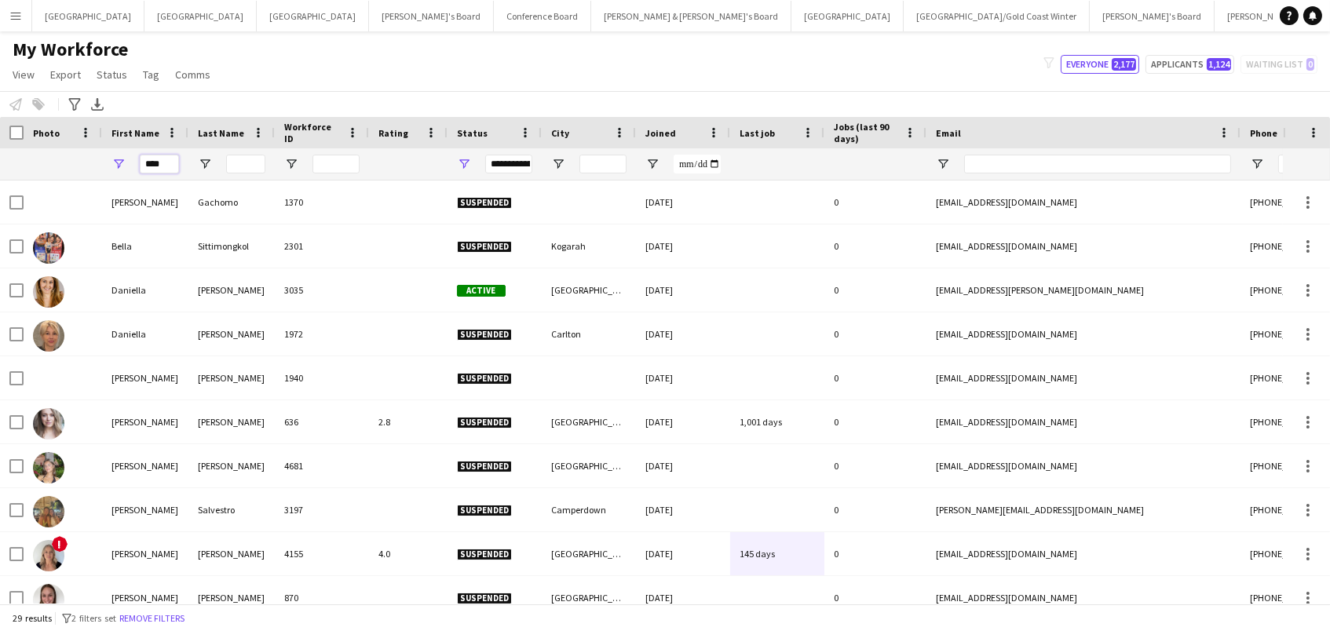
drag, startPoint x: 152, startPoint y: 163, endPoint x: 15, endPoint y: 140, distance: 139.4
click at [15, 140] on div "Workforce Details Photo First Name" at bounding box center [851, 149] width 1703 height 64
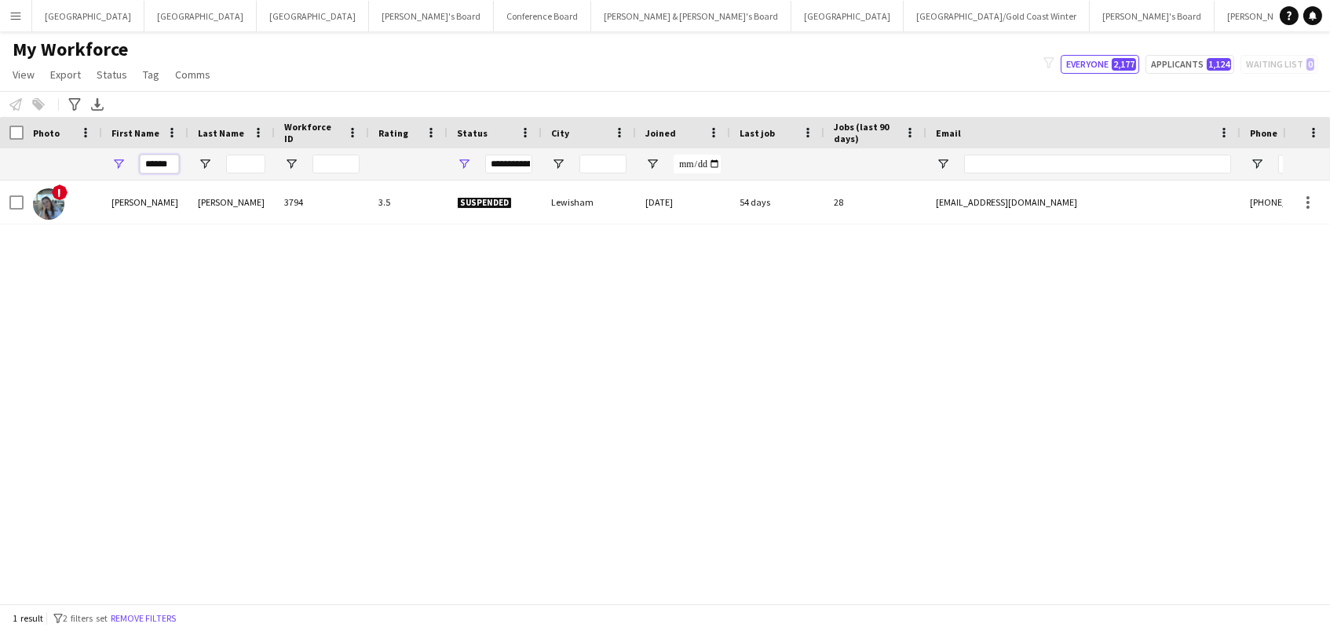
type input "******"
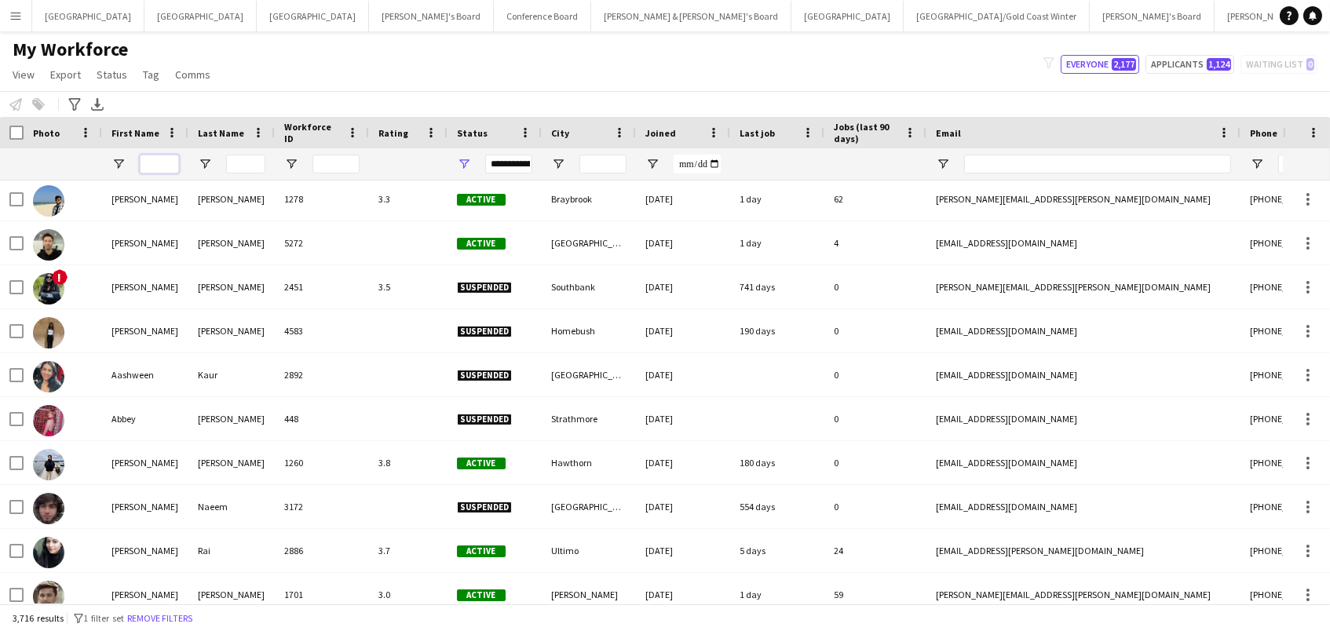
scroll to position [490, 0]
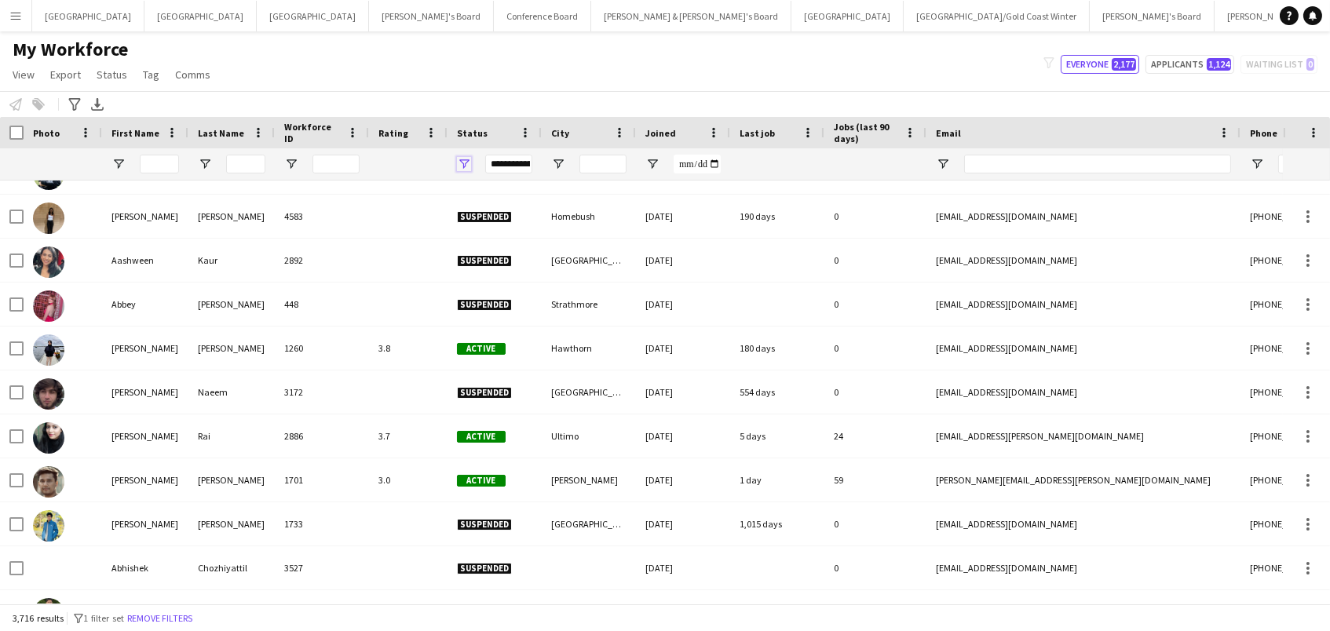
click at [462, 161] on span "Open Filter Menu" at bounding box center [464, 164] width 14 height 14
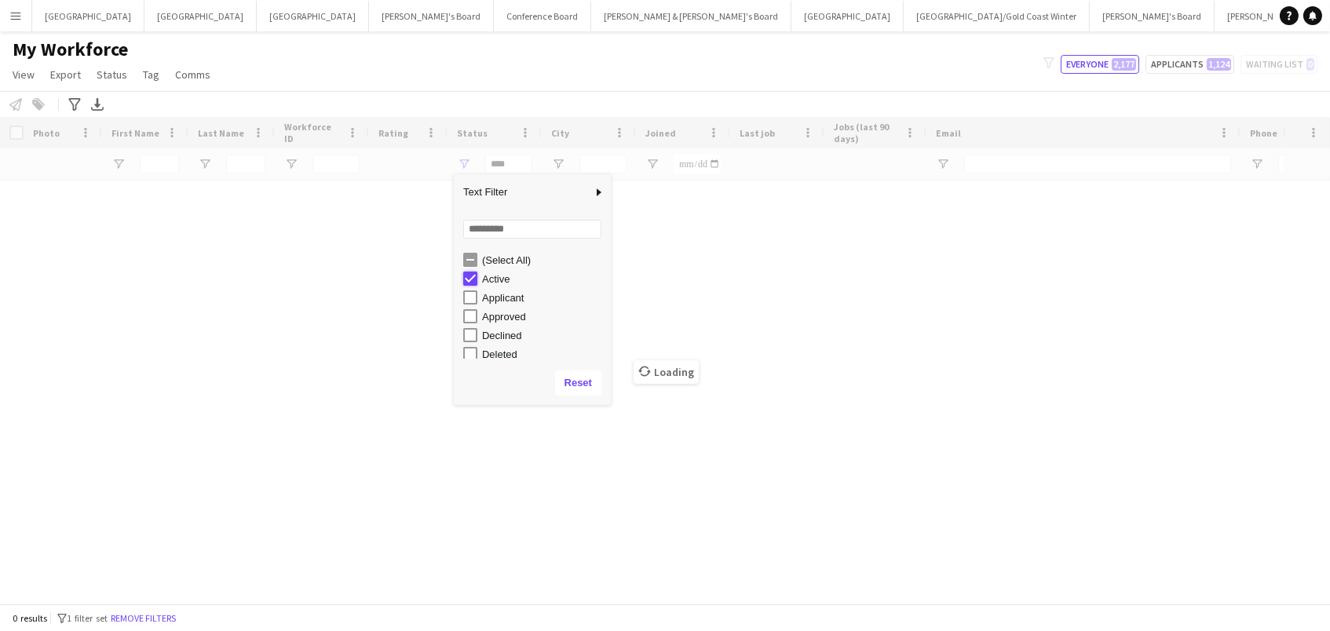
type input "**********"
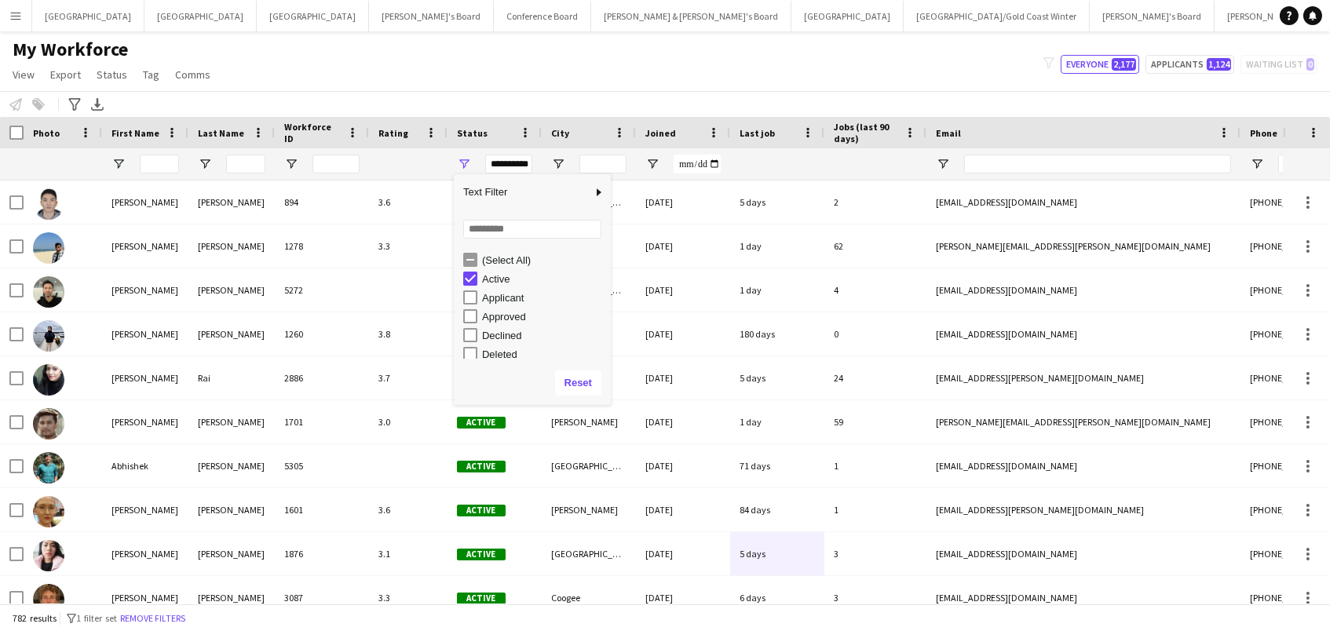
click at [427, 57] on div "My Workforce View Views Default view New view Update view Delete view Edit name…" at bounding box center [665, 64] width 1330 height 53
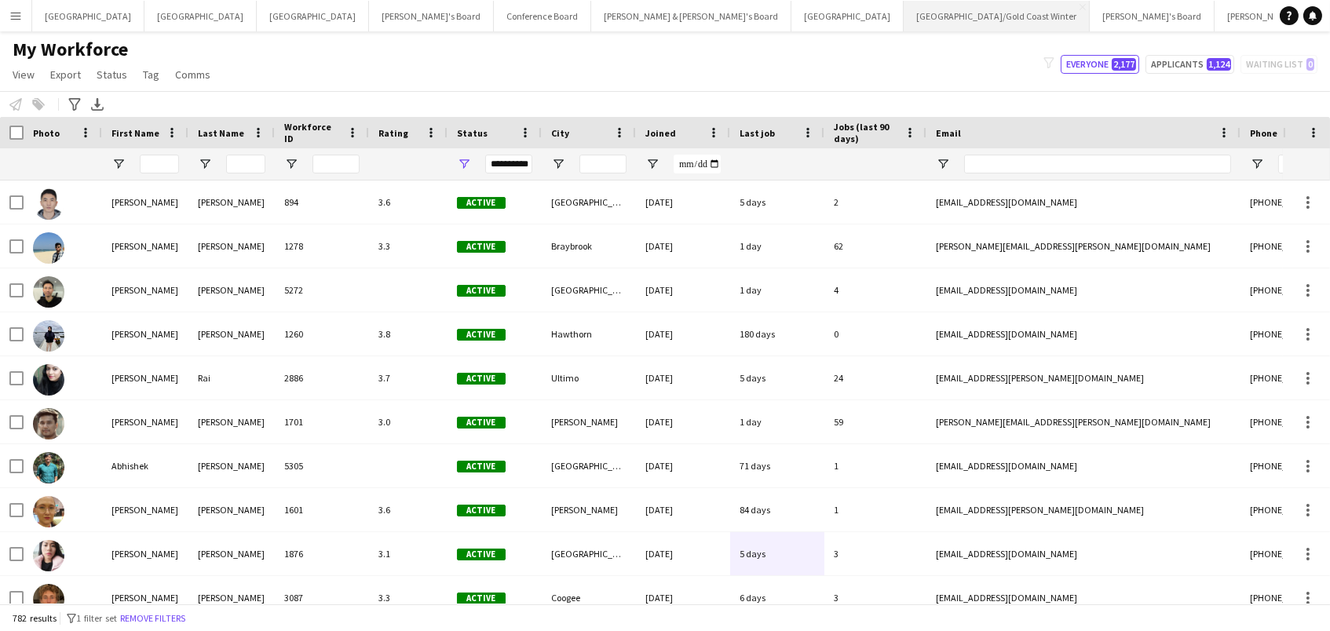
click at [904, 13] on button "[GEOGRAPHIC_DATA]/[GEOGRAPHIC_DATA] Winter Close" at bounding box center [997, 16] width 186 height 31
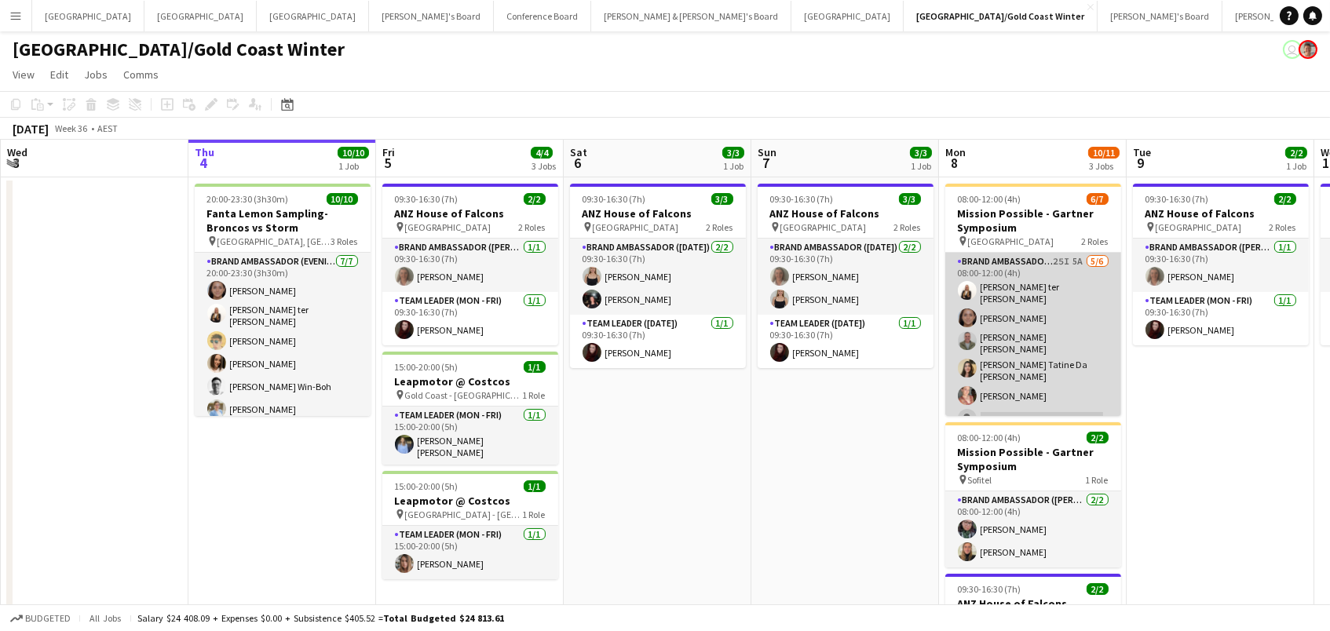
click at [1091, 371] on app-card-role "Brand Ambassador (Mon - Fri) 25I 5A [DATE] 08:00-12:00 (4h) [PERSON_NAME] ter […" at bounding box center [1034, 343] width 176 height 181
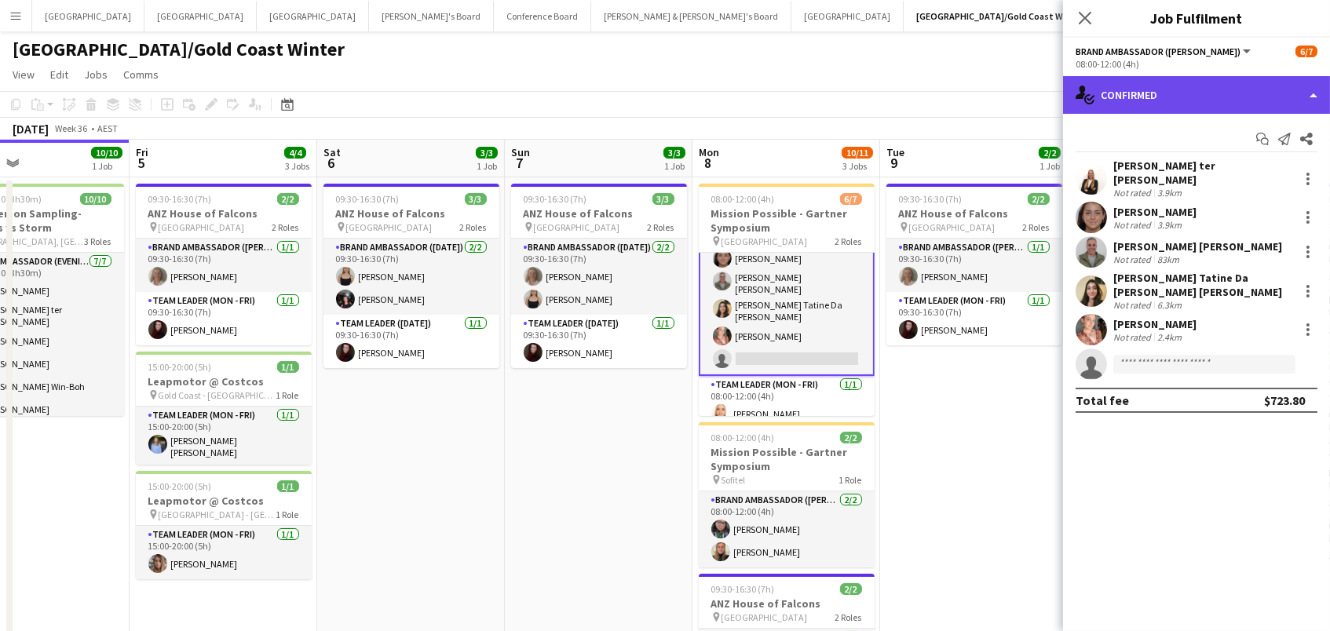
click at [1195, 100] on div "single-neutral-actions-check-2 Confirmed" at bounding box center [1196, 95] width 267 height 38
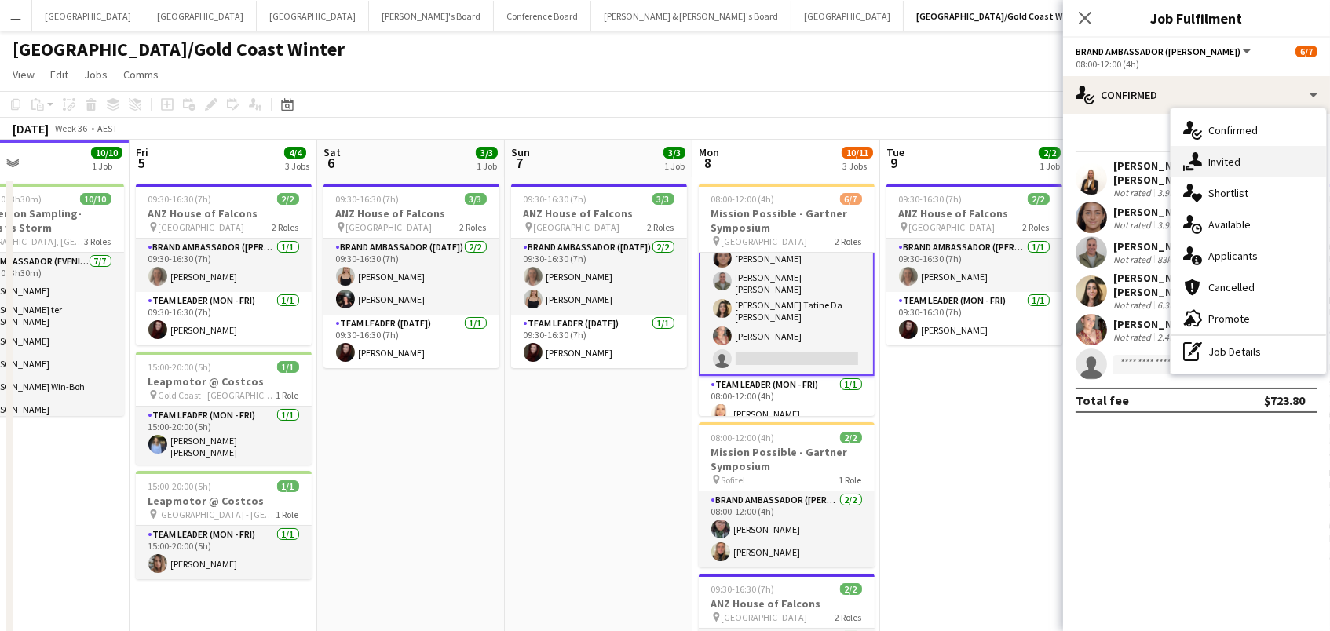
click at [1223, 163] on span "Invited" at bounding box center [1225, 162] width 32 height 14
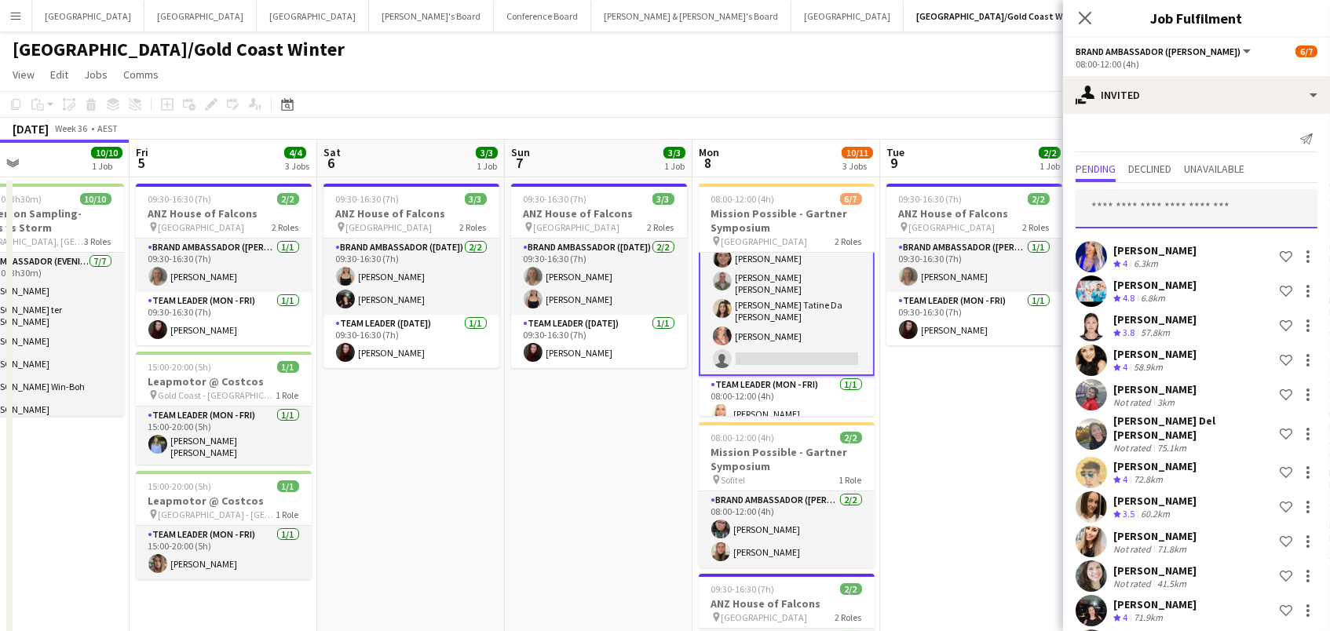
click at [1171, 208] on input "text" at bounding box center [1197, 208] width 242 height 39
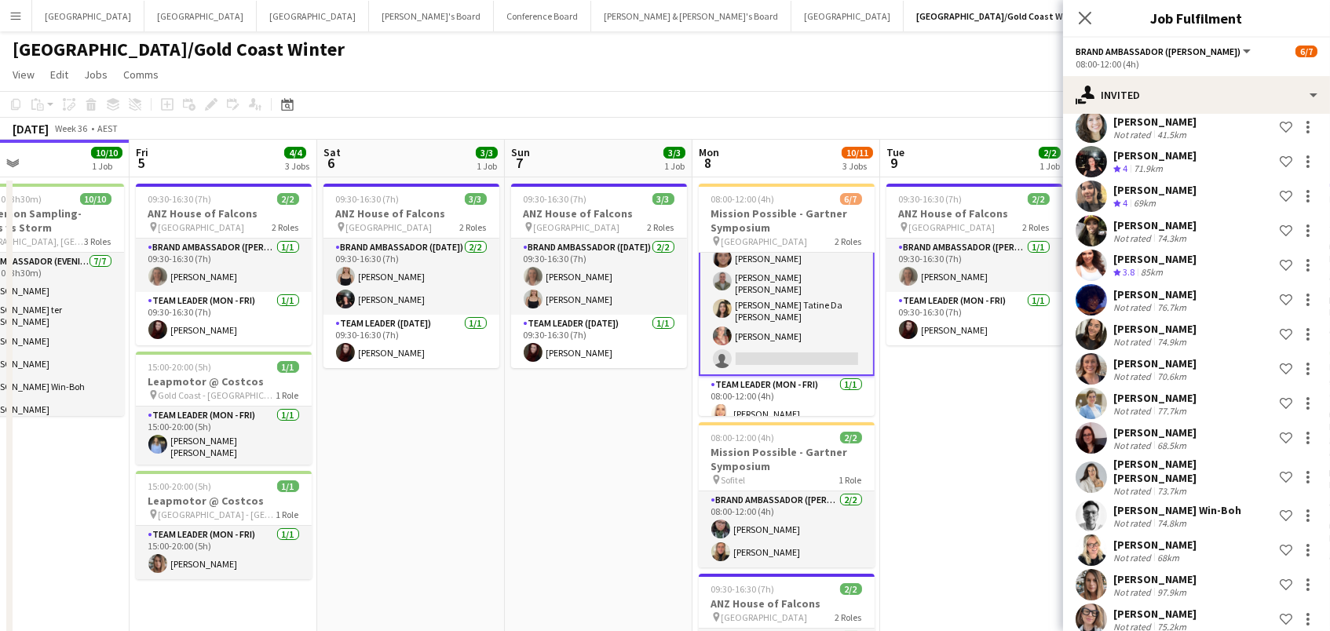
type input "****"
click at [964, 442] on app-date-cell "09:30-16:30 (7h) 2/2 ANZ House of Falcons pin Brisbane 2 Roles Brand Ambassador…" at bounding box center [974, 473] width 188 height 592
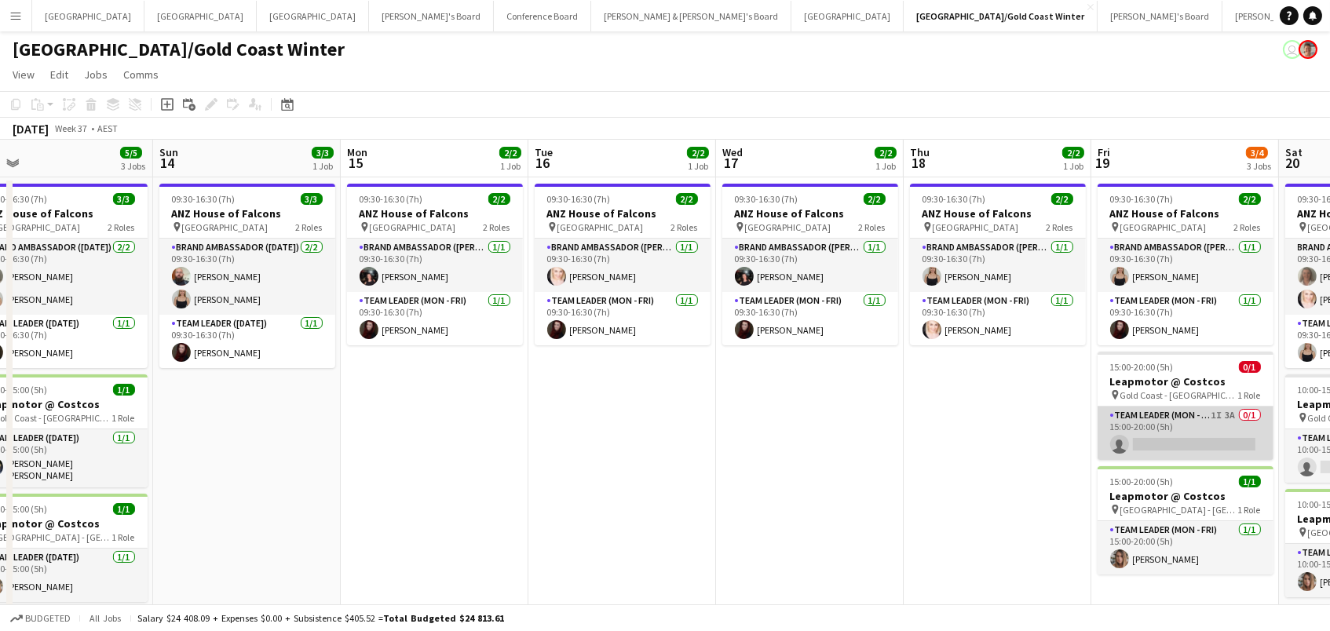
click at [1152, 419] on app-card-role "Team Leader (Mon - Fri) 1I 3A 0/1 15:00-20:00 (5h) single-neutral-actions" at bounding box center [1186, 433] width 176 height 53
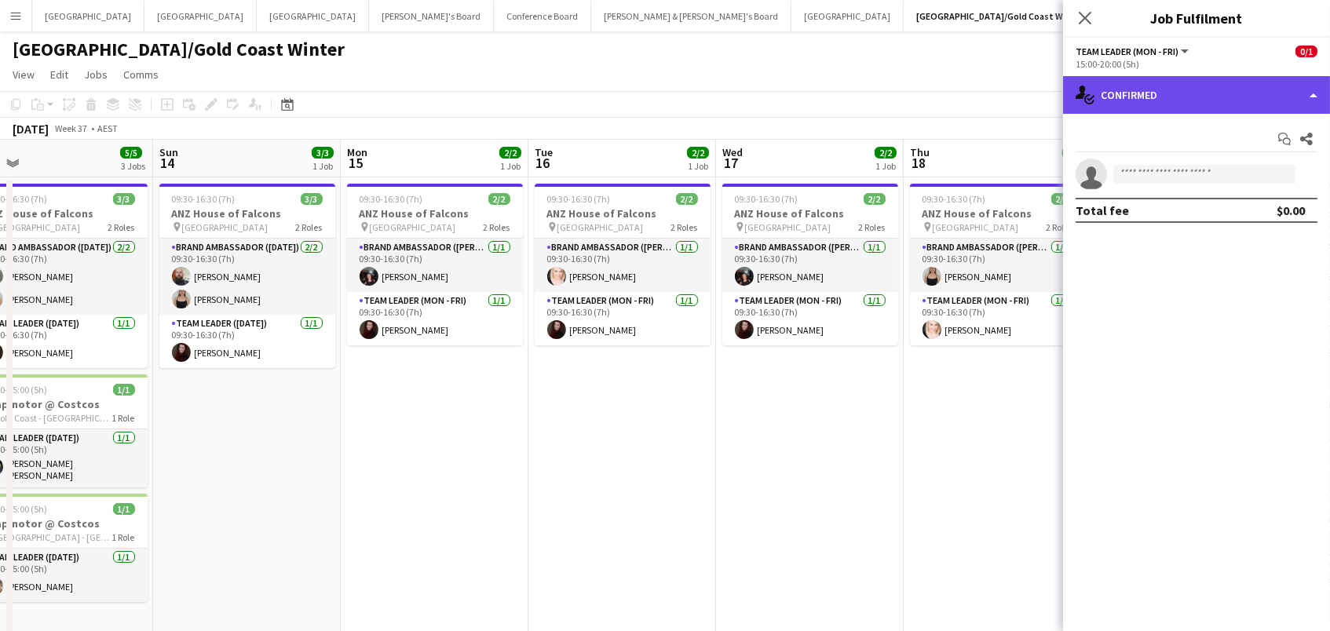
click at [1202, 97] on div "single-neutral-actions-check-2 Confirmed" at bounding box center [1196, 95] width 267 height 38
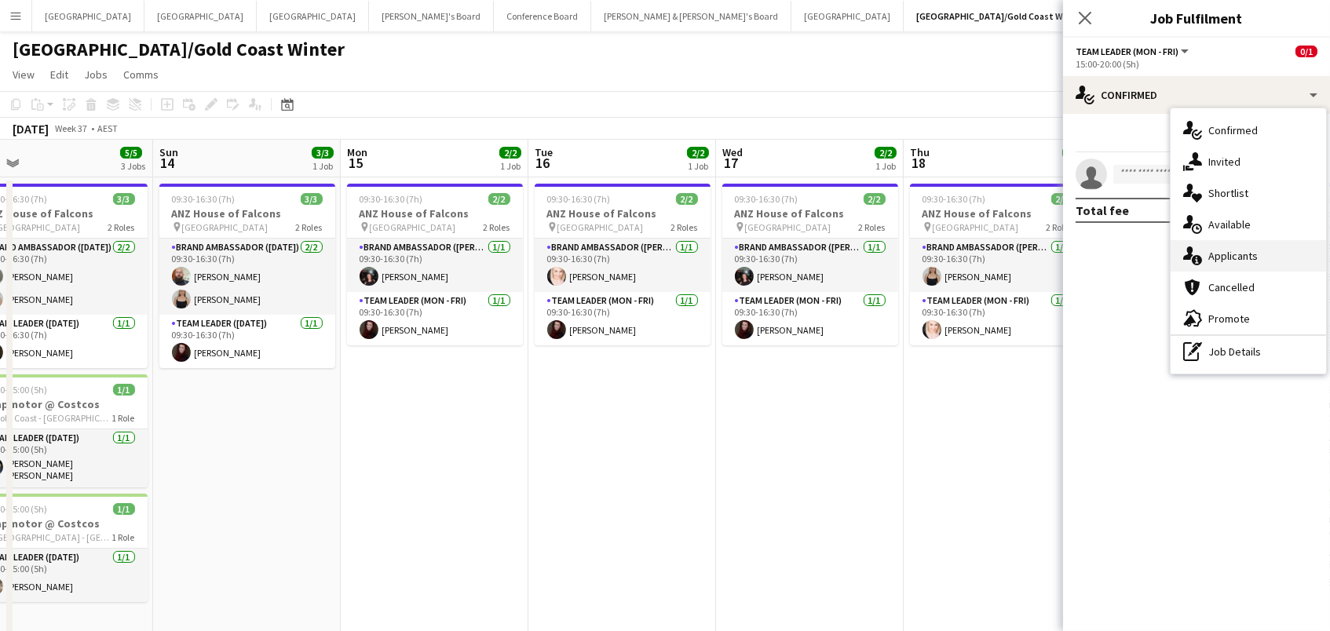
click at [1253, 251] on span "Applicants" at bounding box center [1233, 256] width 49 height 14
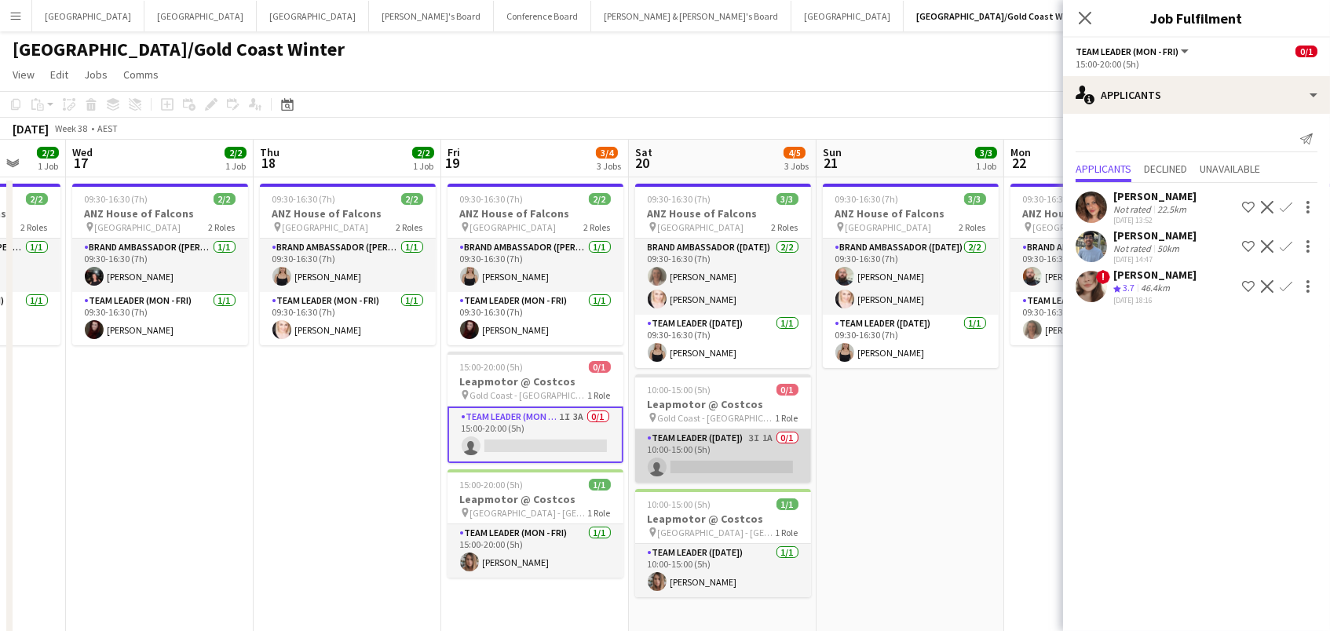
click at [741, 435] on app-card-role "Team Leader ([DATE]) 3I 1A 0/1 10:00-15:00 (5h) single-neutral-actions" at bounding box center [723, 456] width 176 height 53
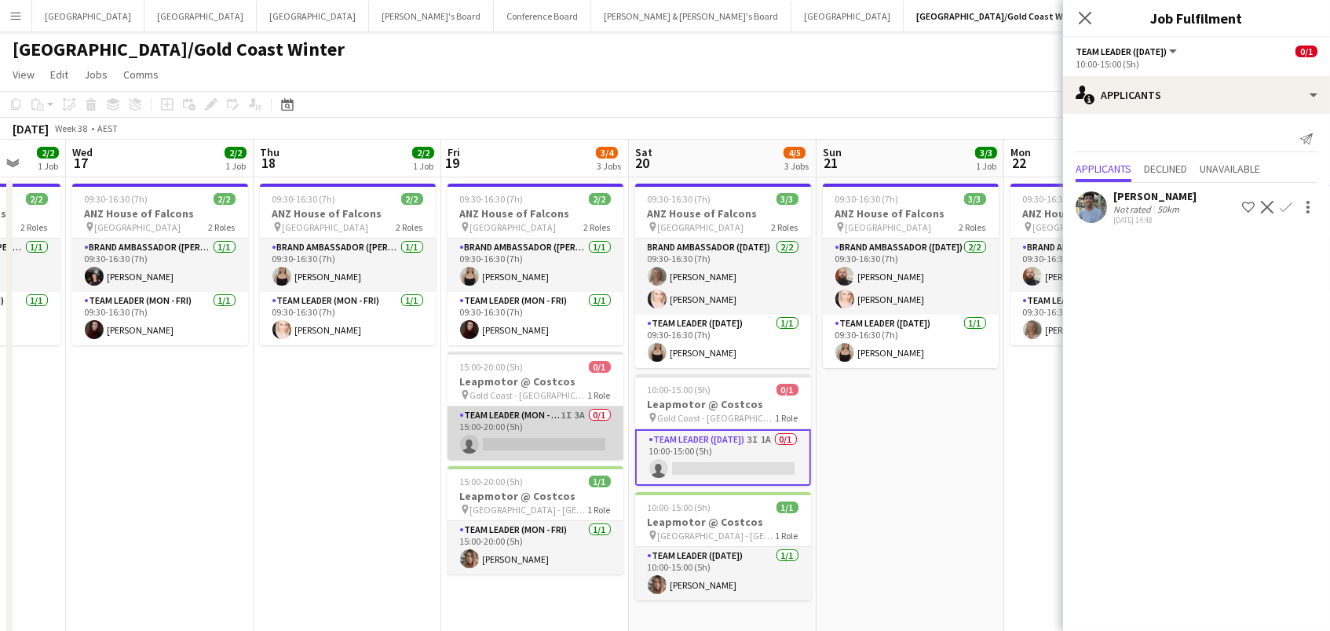
click at [579, 423] on app-card-role "Team Leader (Mon - Fri) 1I 3A 0/1 15:00-20:00 (5h) single-neutral-actions" at bounding box center [536, 433] width 176 height 53
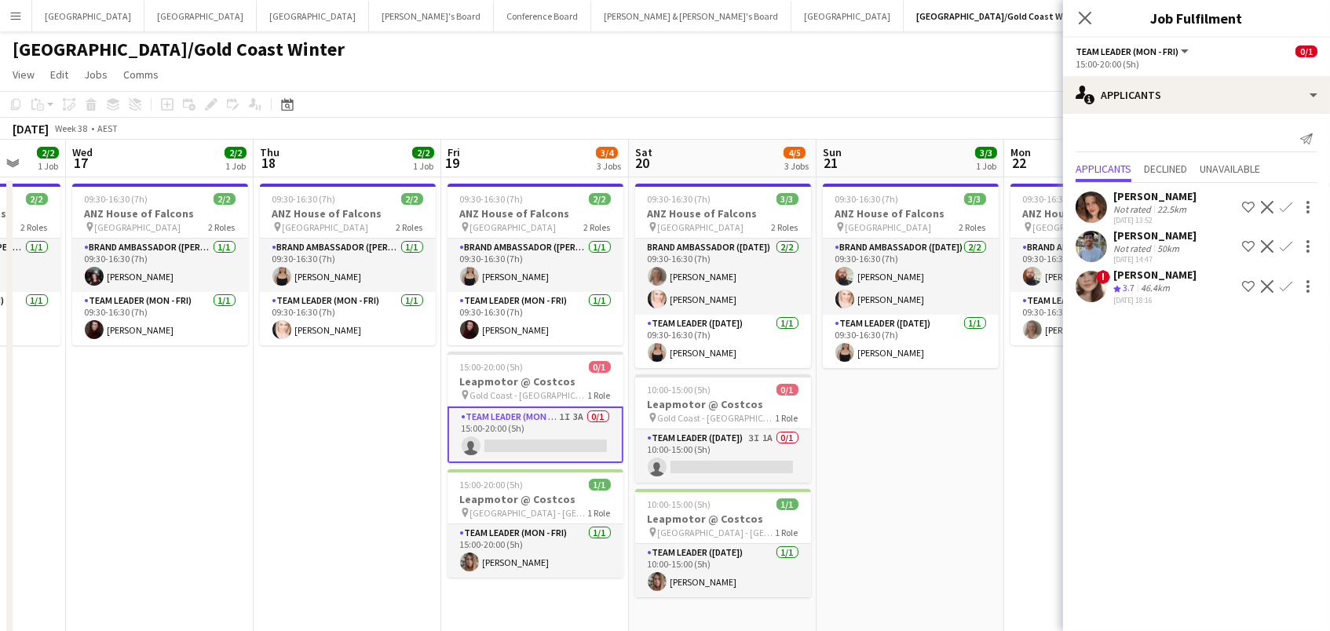
click at [1290, 280] on app-icon "Confirm" at bounding box center [1286, 286] width 13 height 13
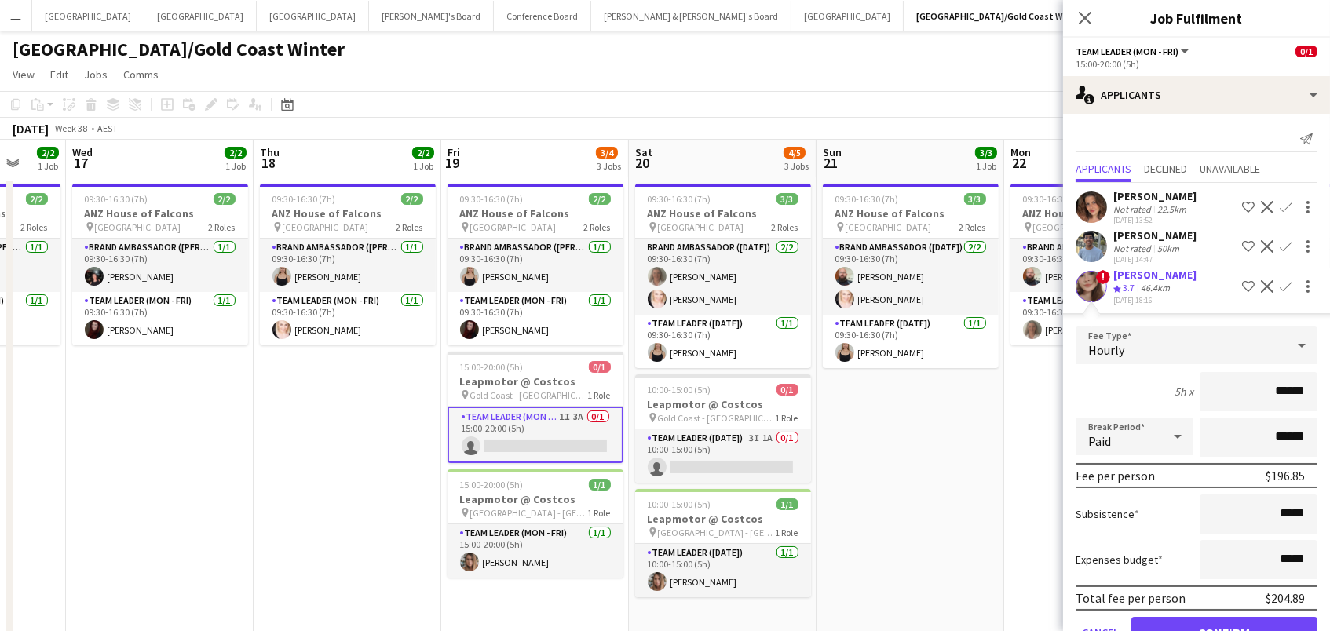
click at [1224, 627] on button "Confirm" at bounding box center [1225, 632] width 186 height 31
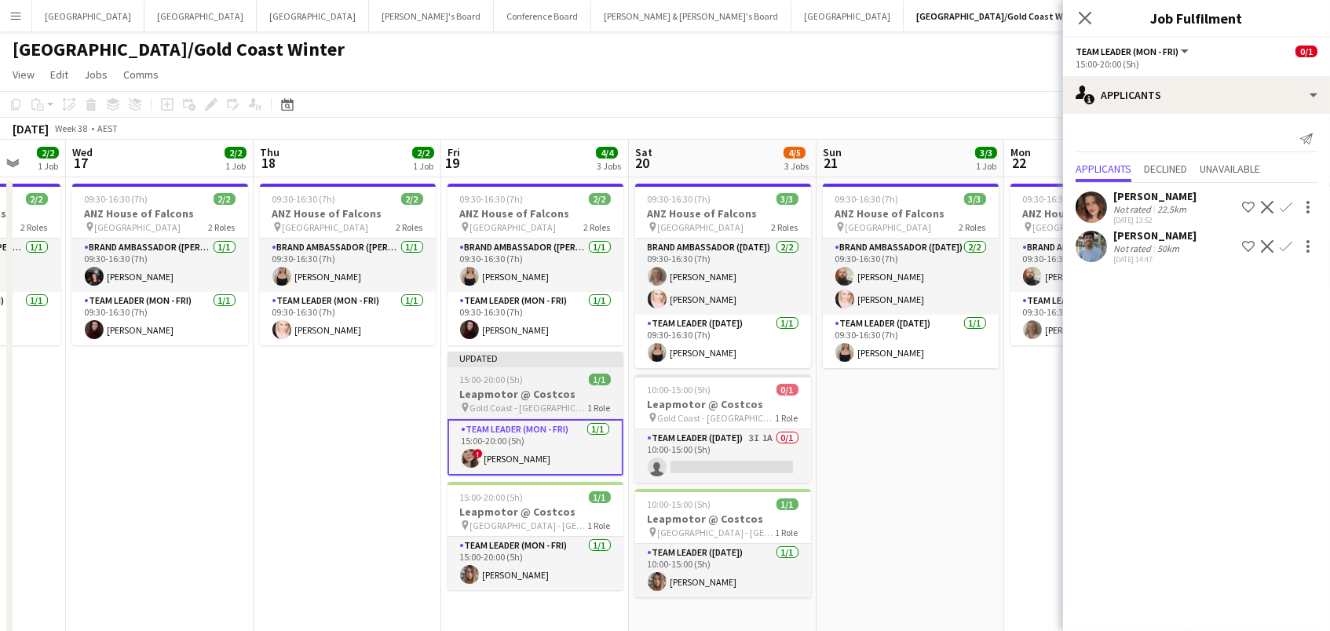
click at [566, 379] on div "15:00-20:00 (5h) 1/1" at bounding box center [536, 380] width 176 height 12
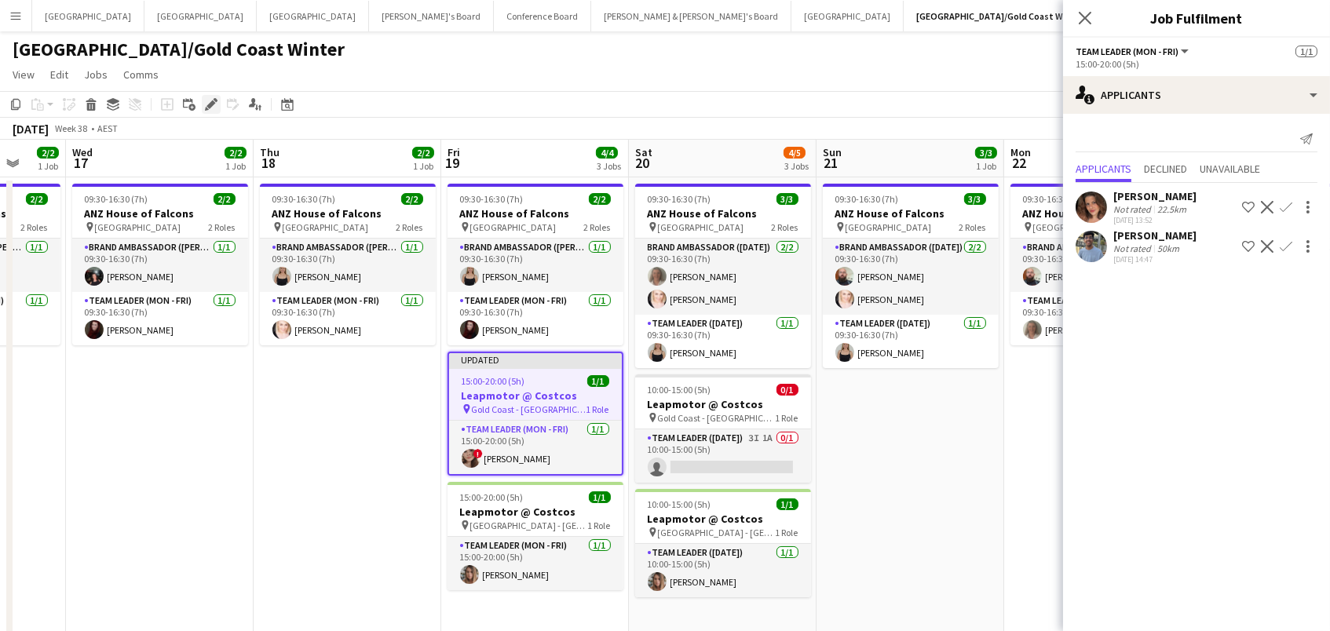
click at [210, 104] on icon at bounding box center [211, 105] width 9 height 9
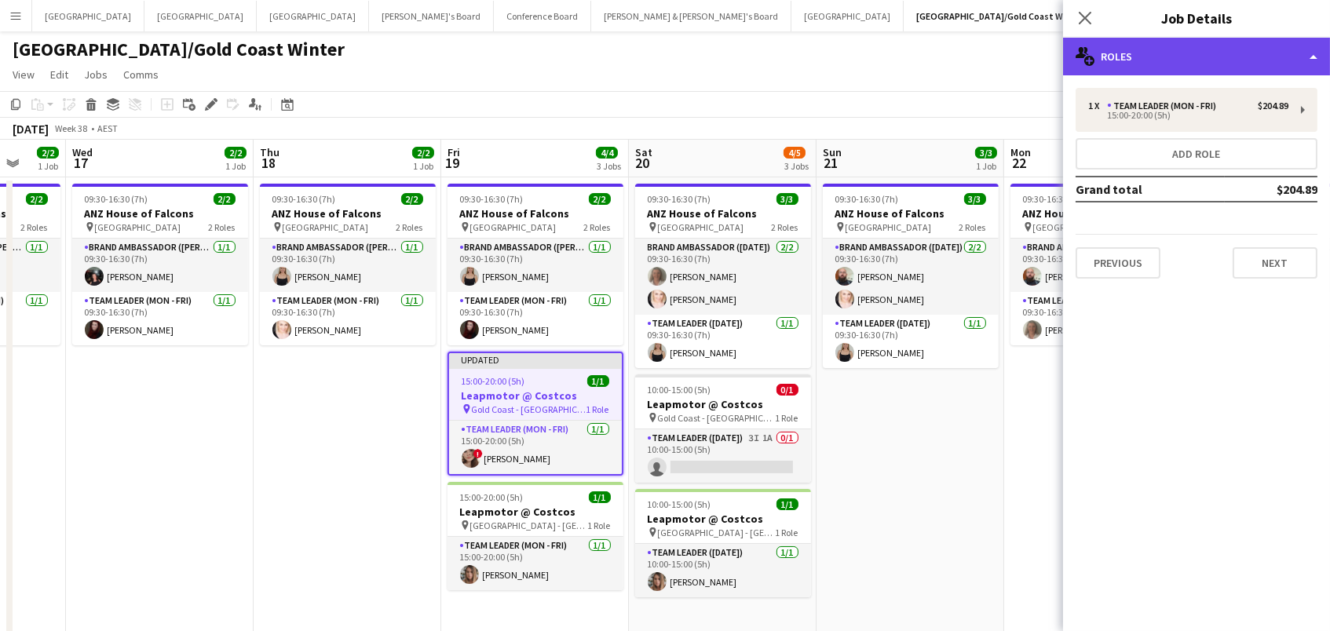
click at [1228, 64] on div "multiple-users-add Roles" at bounding box center [1196, 57] width 267 height 38
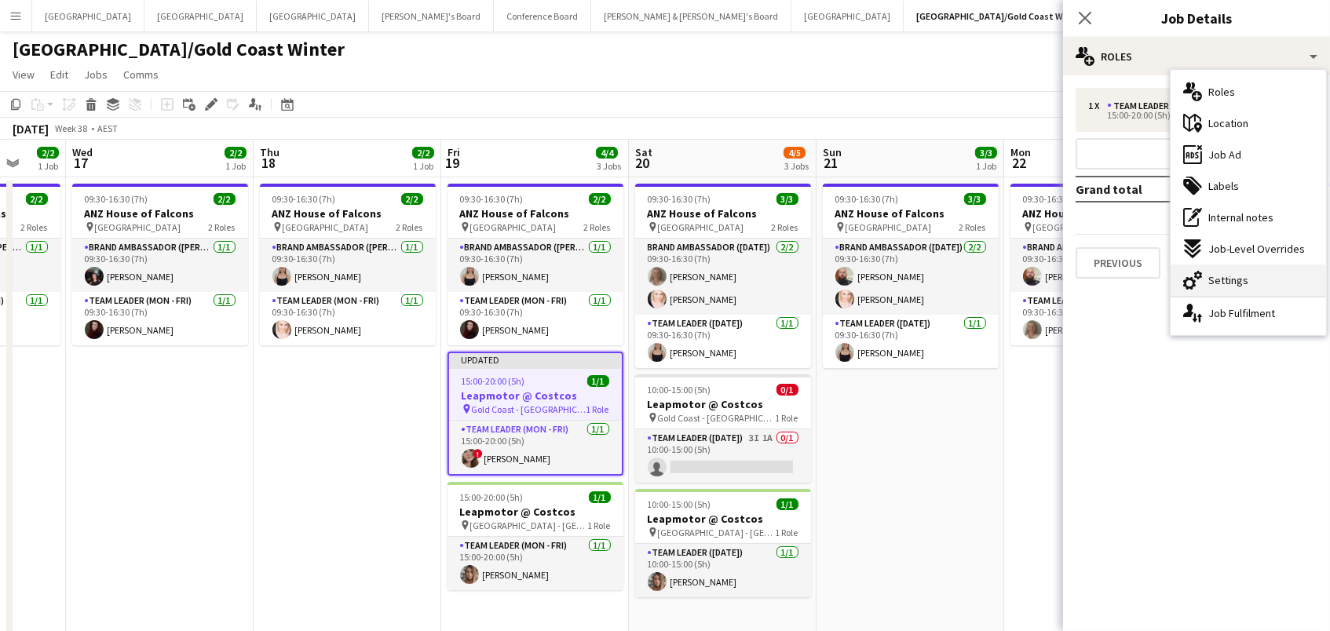
click at [1264, 289] on div "cog-double-3 Settings" at bounding box center [1249, 280] width 156 height 31
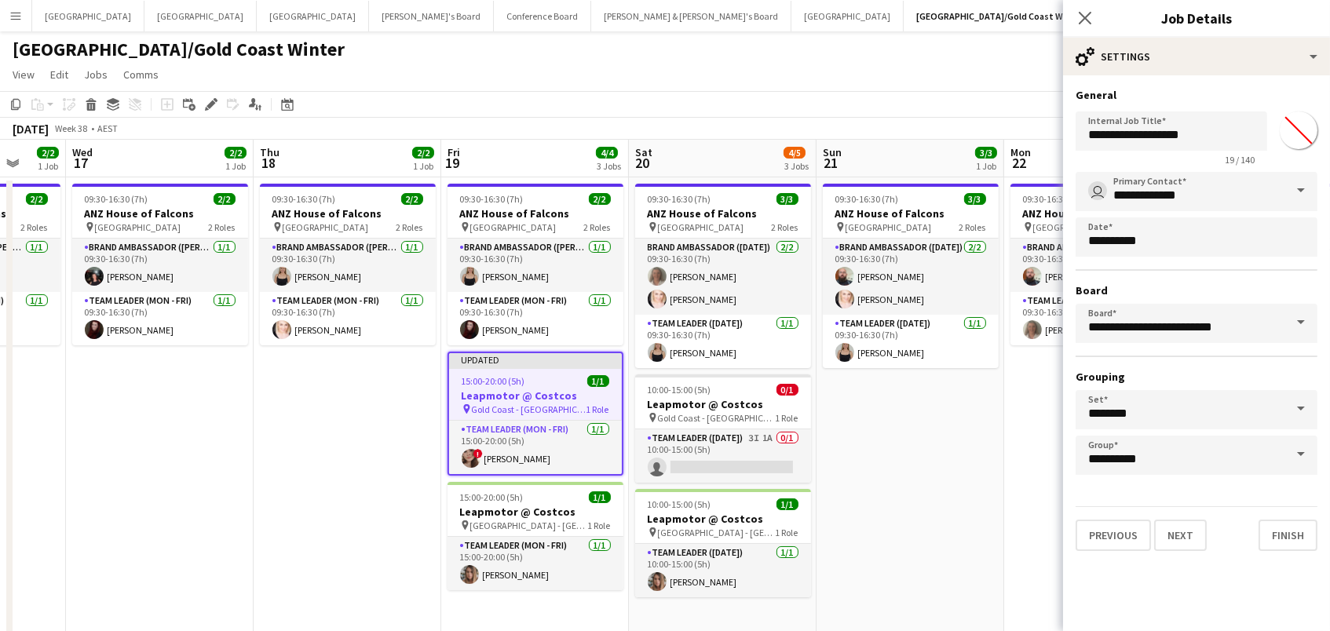
click at [1294, 137] on input "*******" at bounding box center [1299, 130] width 57 height 57
type input "*******"
click at [935, 478] on app-date-cell "09:30-16:30 (7h) 3/3 ANZ House of Falcons pin Brisbane 2 Roles Brand Ambassador…" at bounding box center [911, 473] width 188 height 592
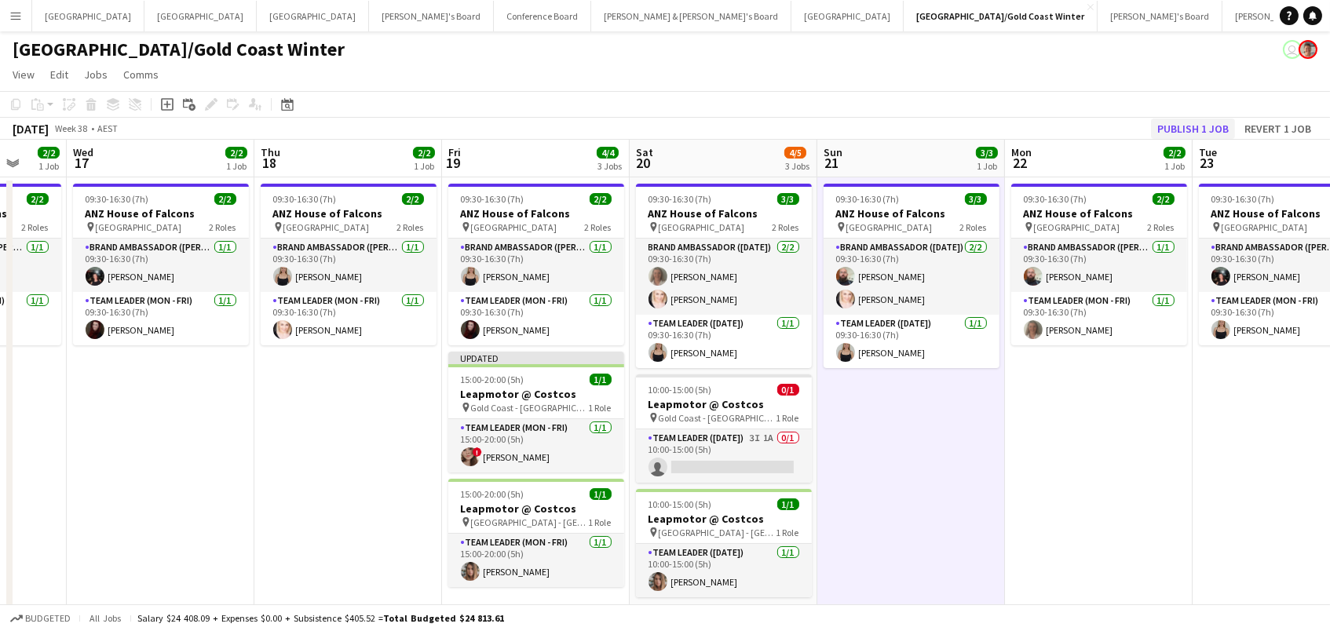
click at [1190, 126] on button "Publish 1 job" at bounding box center [1193, 129] width 84 height 20
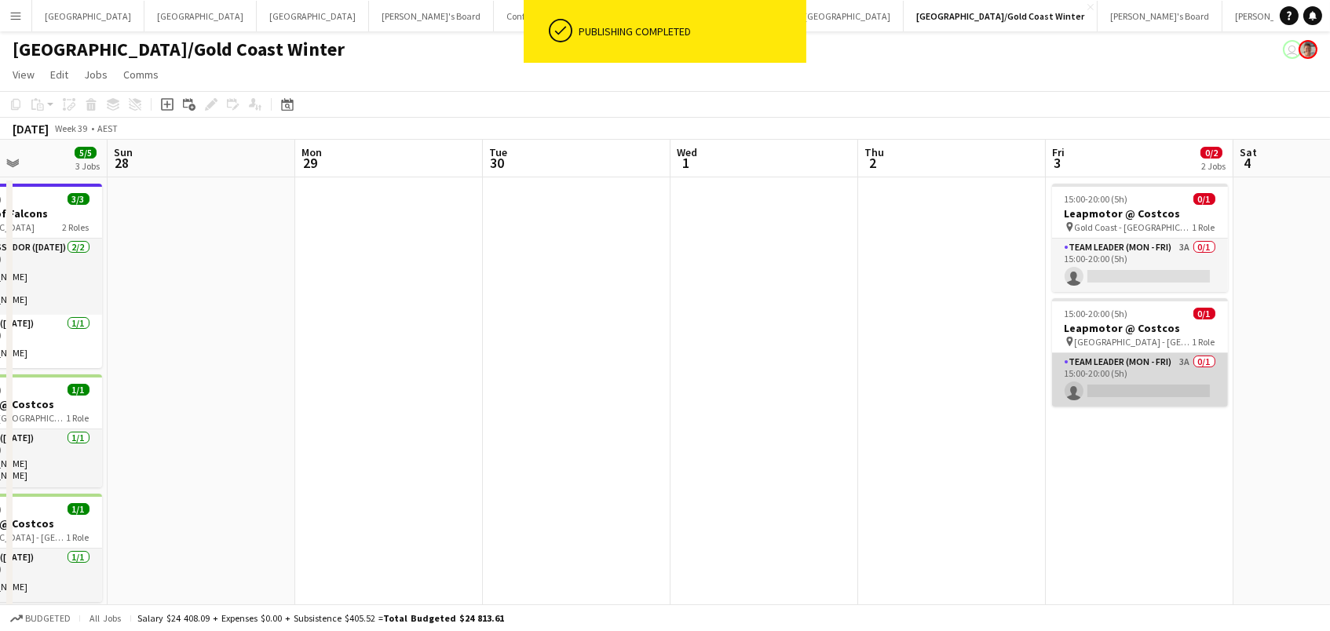
click at [1175, 385] on app-card-role "Team Leader (Mon - Fri) 3A 0/1 15:00-20:00 (5h) single-neutral-actions" at bounding box center [1140, 379] width 176 height 53
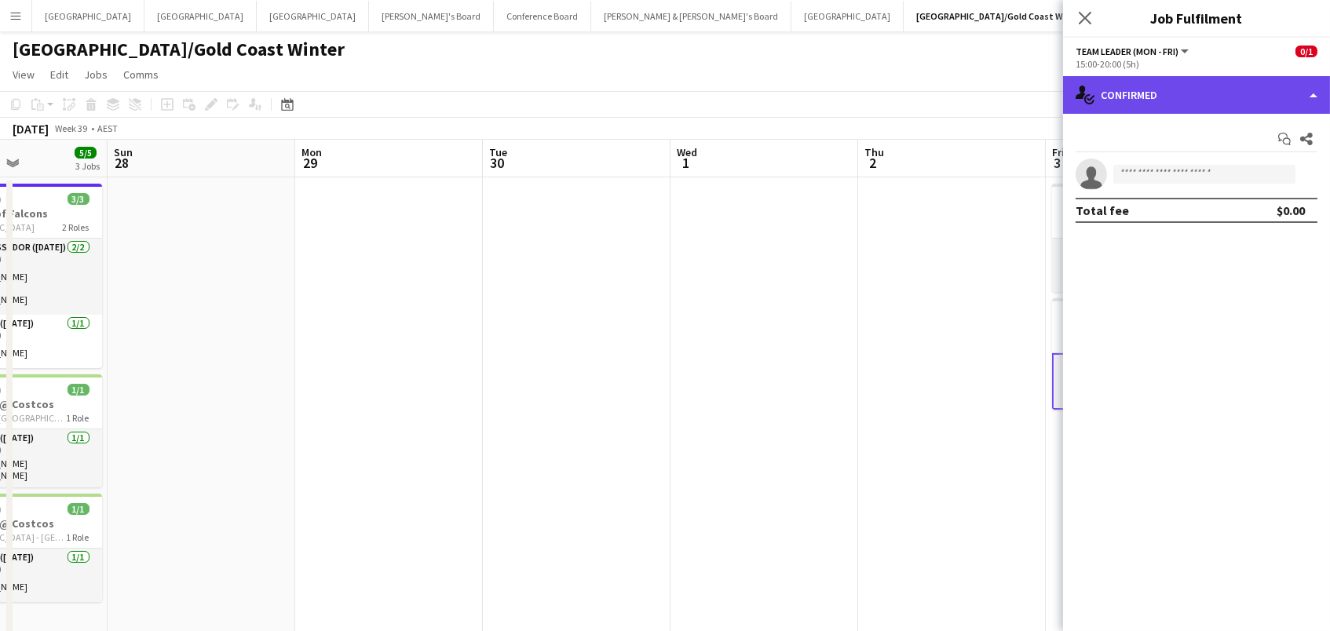
click at [1136, 102] on div "single-neutral-actions-check-2 Confirmed" at bounding box center [1196, 95] width 267 height 38
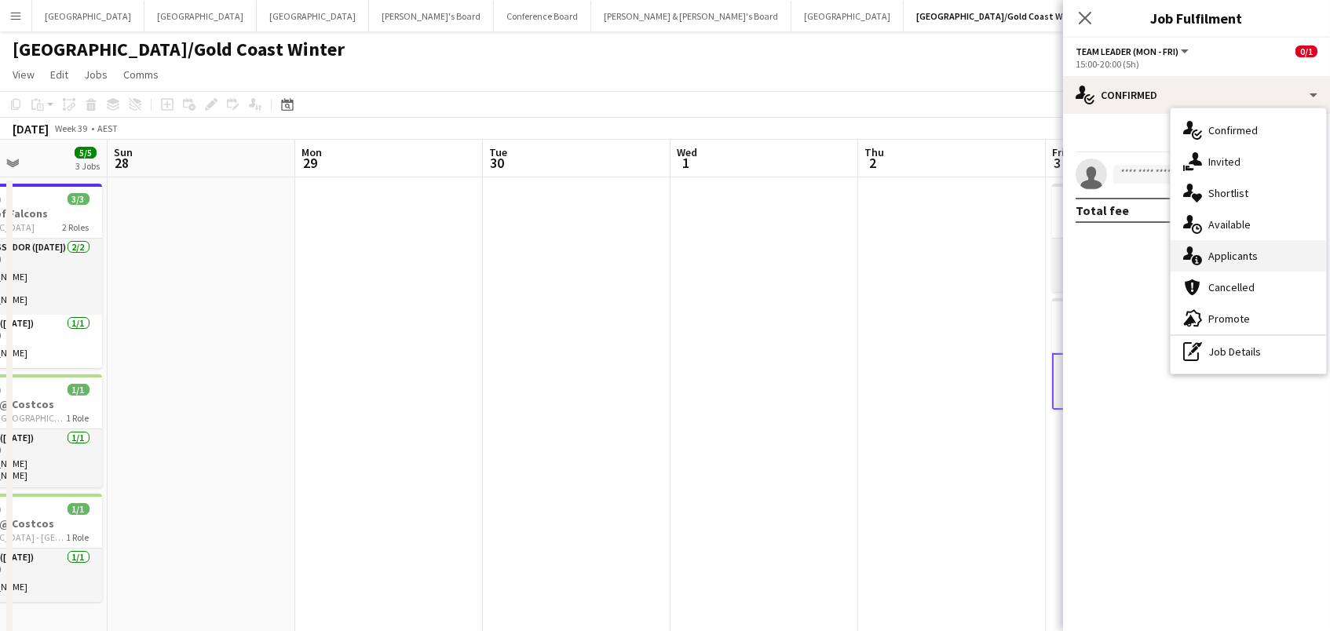
click at [1231, 258] on span "Applicants" at bounding box center [1233, 256] width 49 height 14
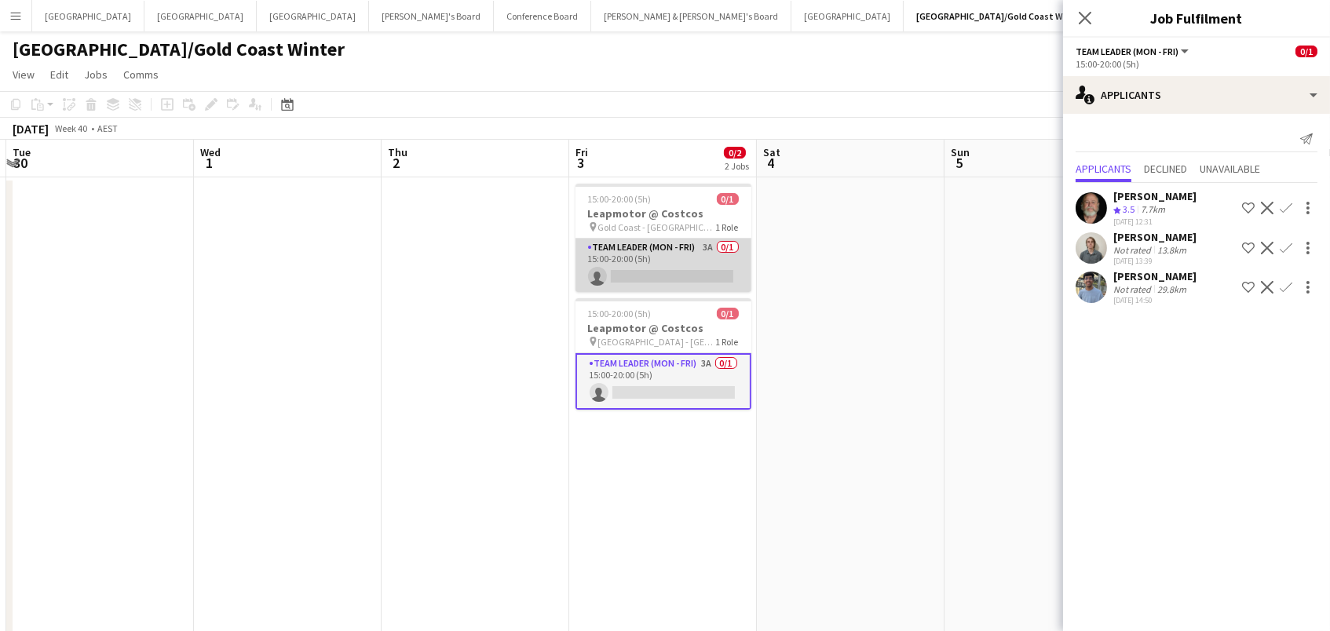
click at [634, 266] on app-card-role "Team Leader (Mon - Fri) 3A 0/1 15:00-20:00 (5h) single-neutral-actions" at bounding box center [664, 265] width 176 height 53
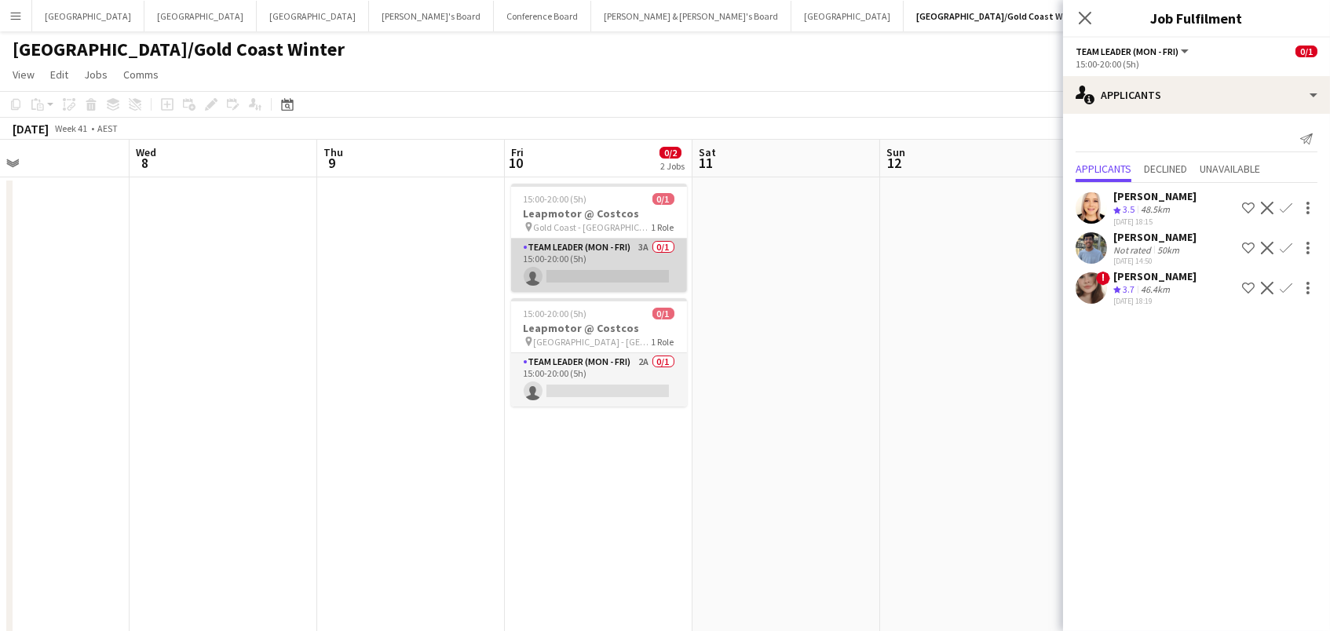
click at [635, 265] on app-card-role "Team Leader (Mon - Fri) 3A 0/1 15:00-20:00 (5h) single-neutral-actions" at bounding box center [599, 265] width 176 height 53
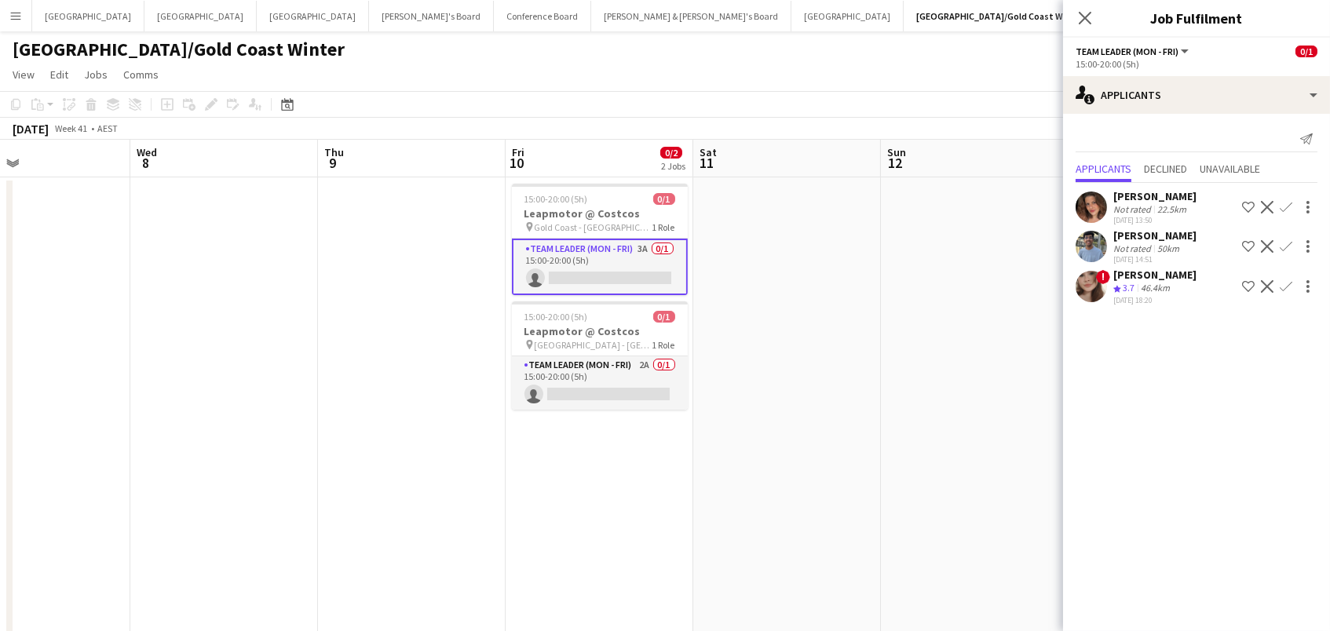
click at [1284, 284] on app-icon "Confirm" at bounding box center [1286, 286] width 13 height 13
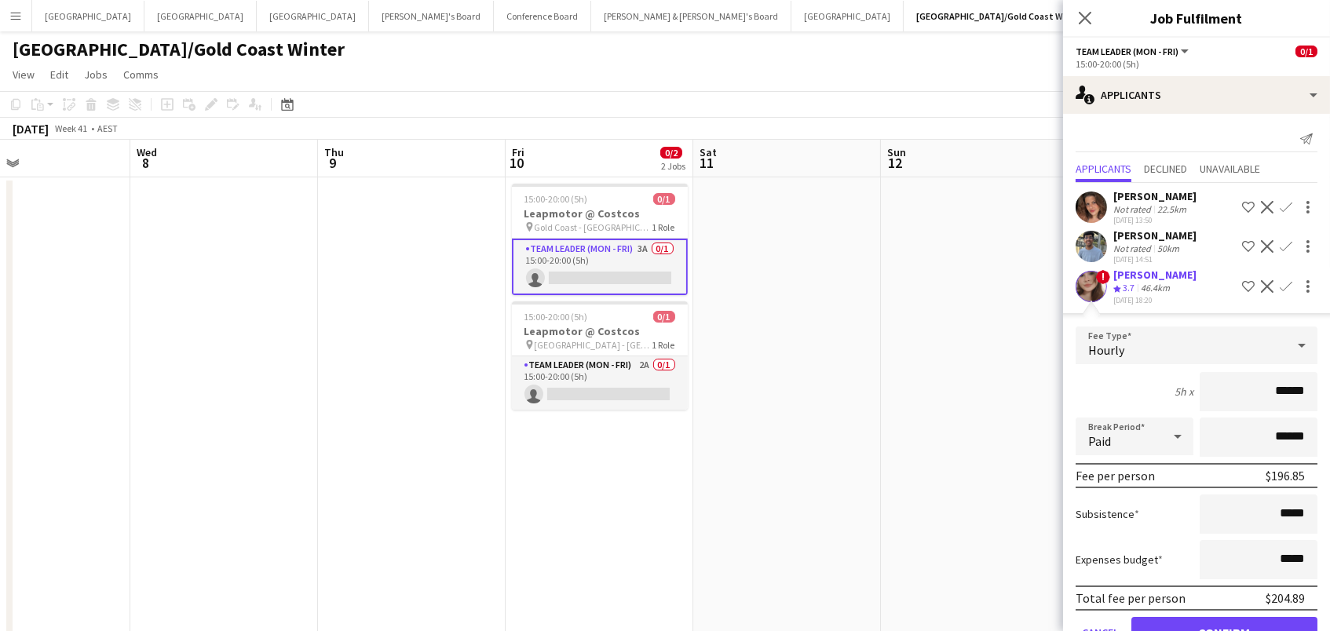
click at [1224, 627] on button "Confirm" at bounding box center [1225, 632] width 186 height 31
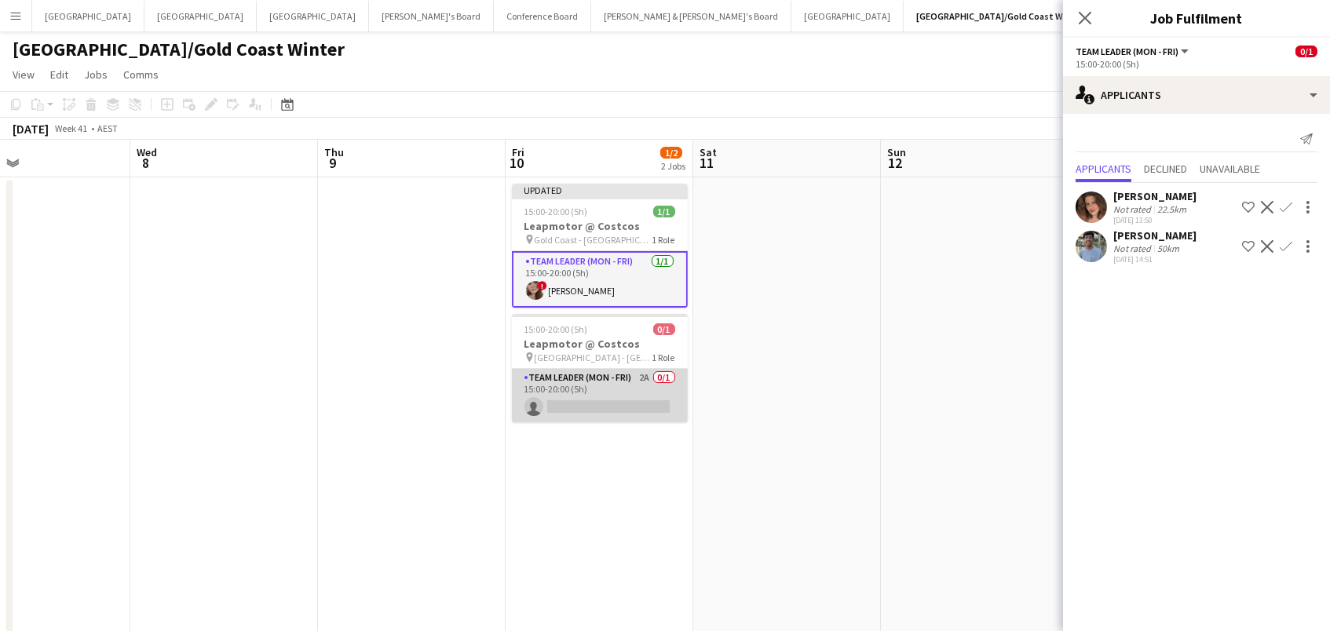
click at [661, 386] on app-card-role "Team Leader (Mon - Fri) 2A 0/1 15:00-20:00 (5h) single-neutral-actions" at bounding box center [600, 395] width 176 height 53
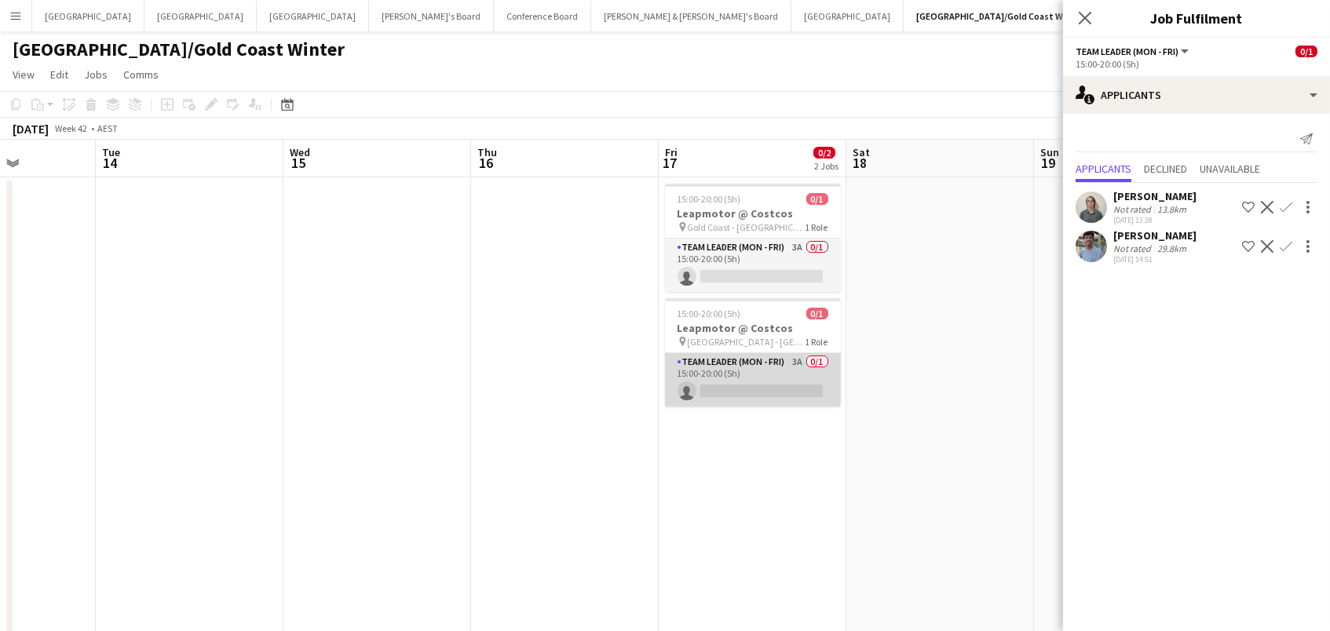
click at [796, 367] on app-card-role "Team Leader (Mon - Fri) 3A 0/1 15:00-20:00 (5h) single-neutral-actions" at bounding box center [753, 379] width 176 height 53
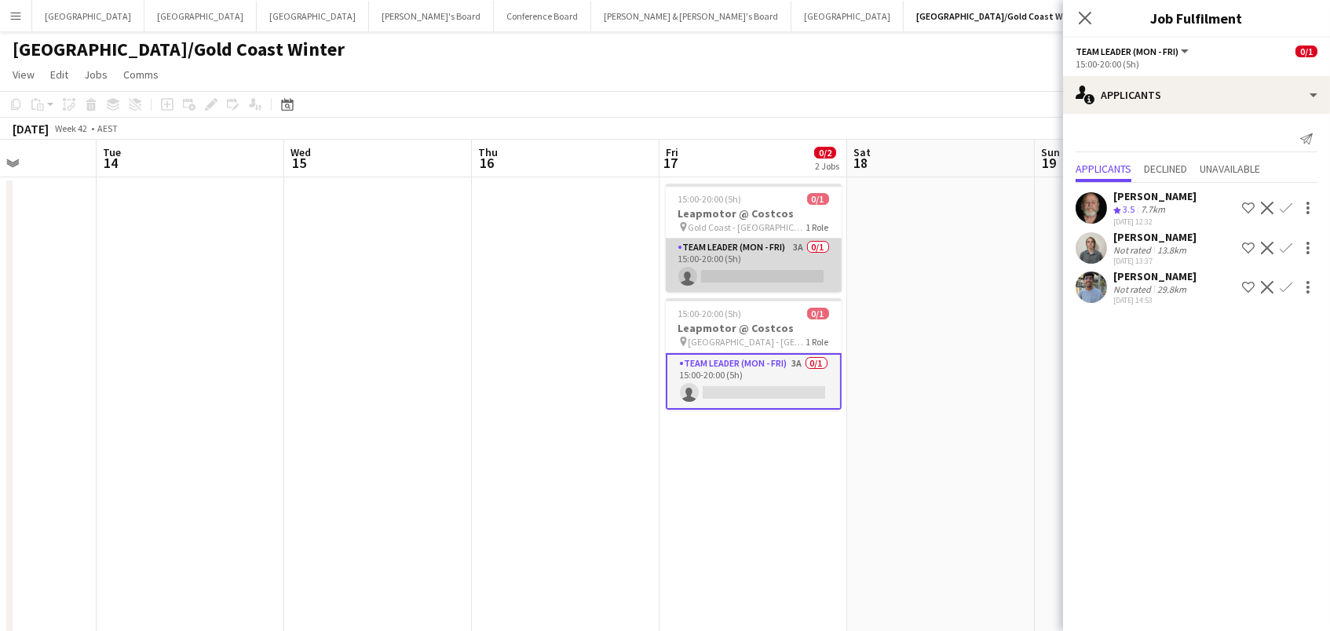
click at [785, 254] on app-card-role "Team Leader (Mon - Fri) 3A 0/1 15:00-20:00 (5h) single-neutral-actions" at bounding box center [754, 265] width 176 height 53
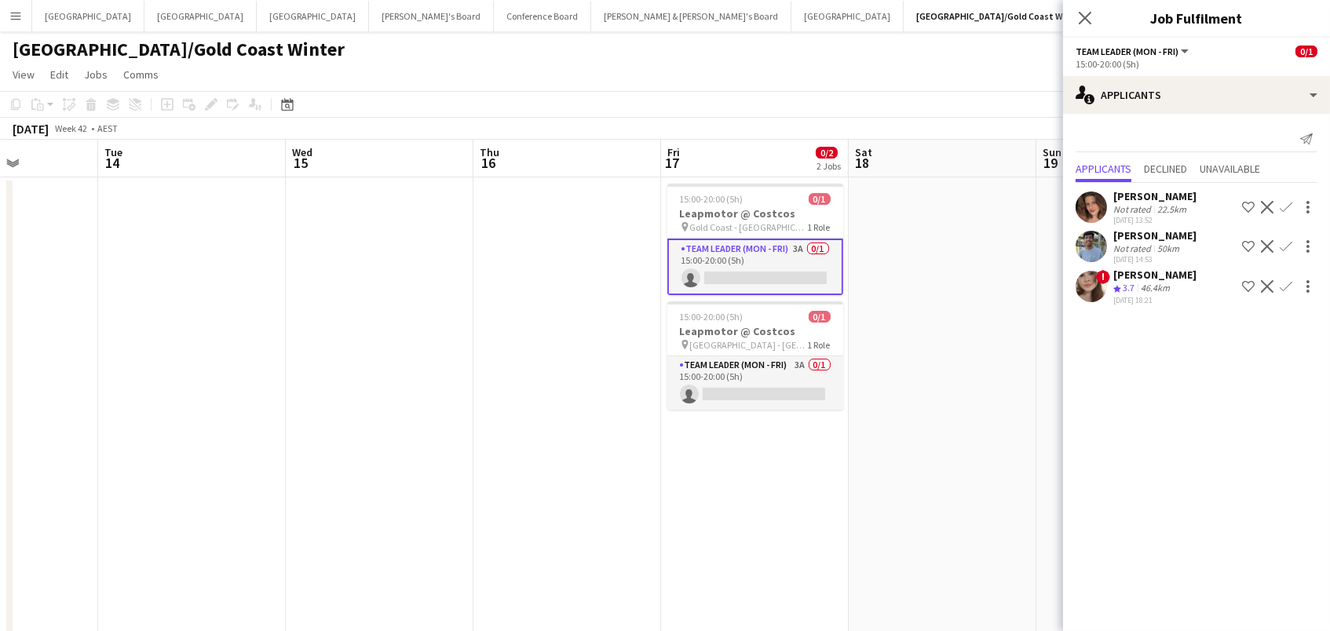
click at [1286, 280] on app-icon "Confirm" at bounding box center [1286, 286] width 13 height 13
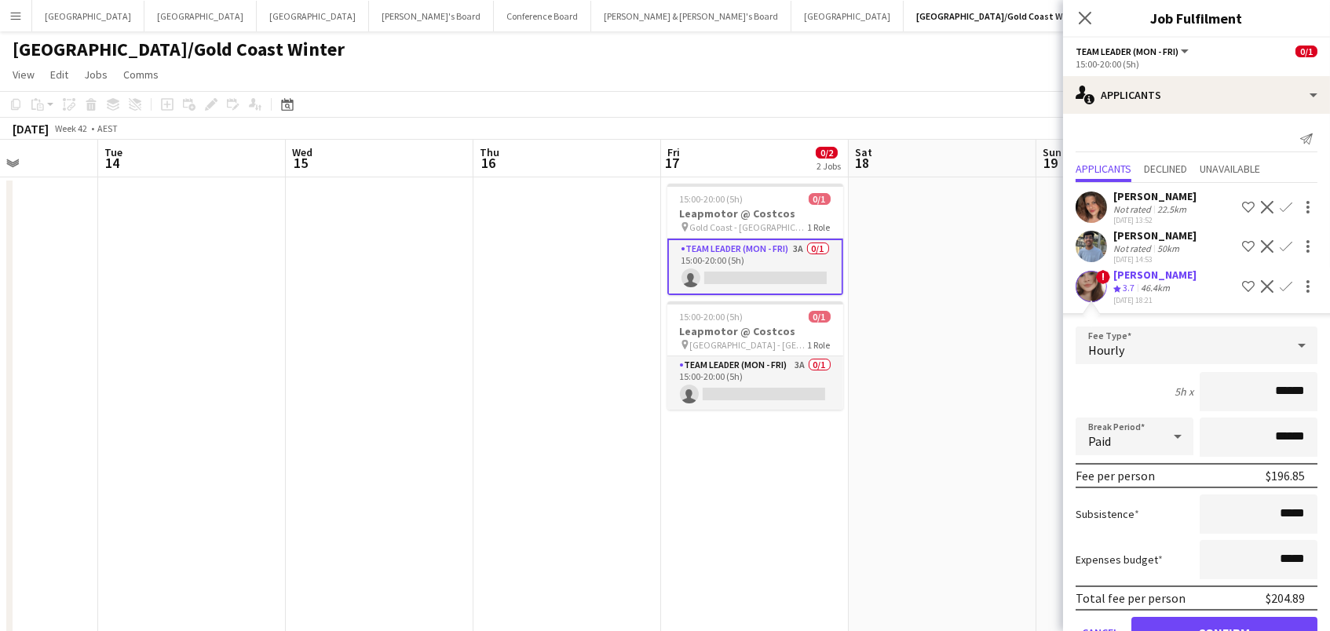
click at [1224, 627] on button "Confirm" at bounding box center [1225, 632] width 186 height 31
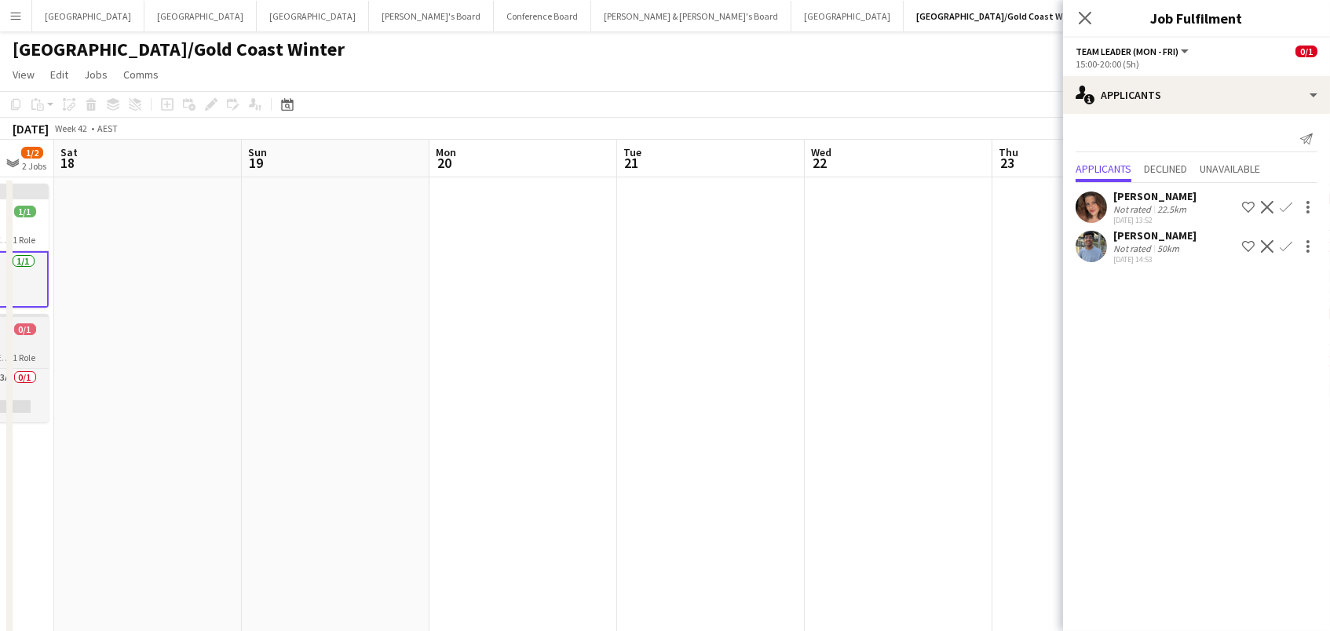
scroll to position [0, 732]
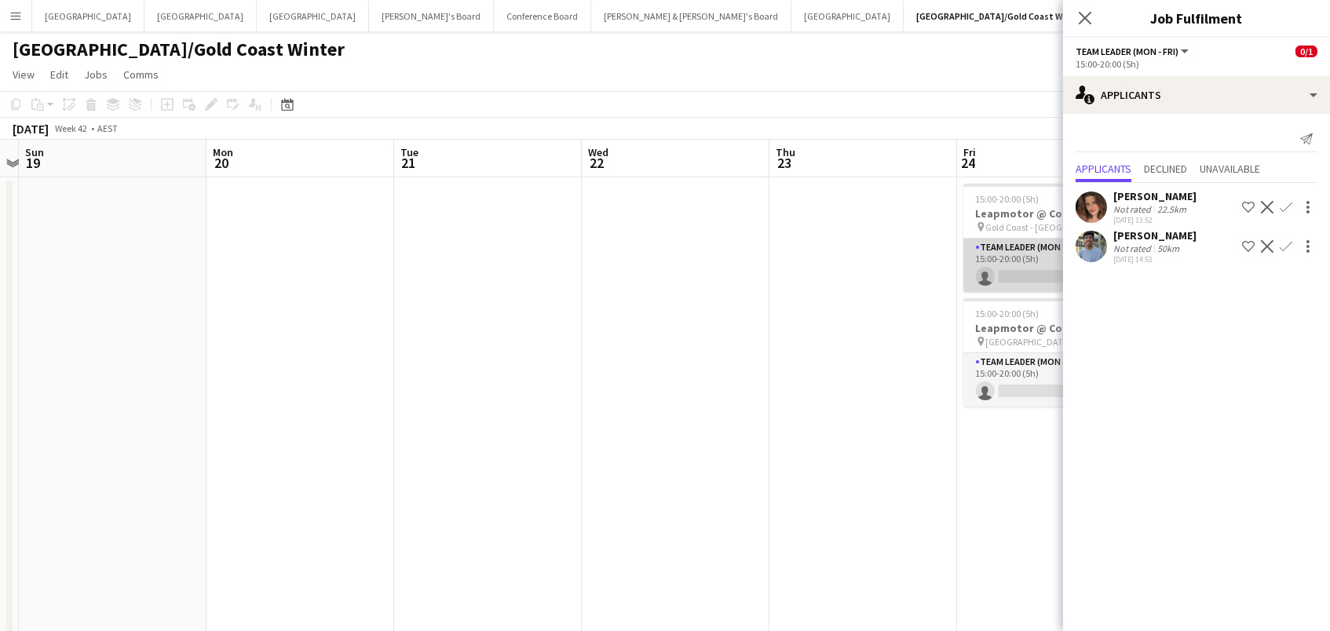
click at [997, 271] on app-card-role "Team Leader (Mon - Fri) 2A 0/1 15:00-20:00 (5h) single-neutral-actions" at bounding box center [1052, 265] width 176 height 53
click at [1287, 242] on app-icon "Confirm" at bounding box center [1286, 247] width 13 height 13
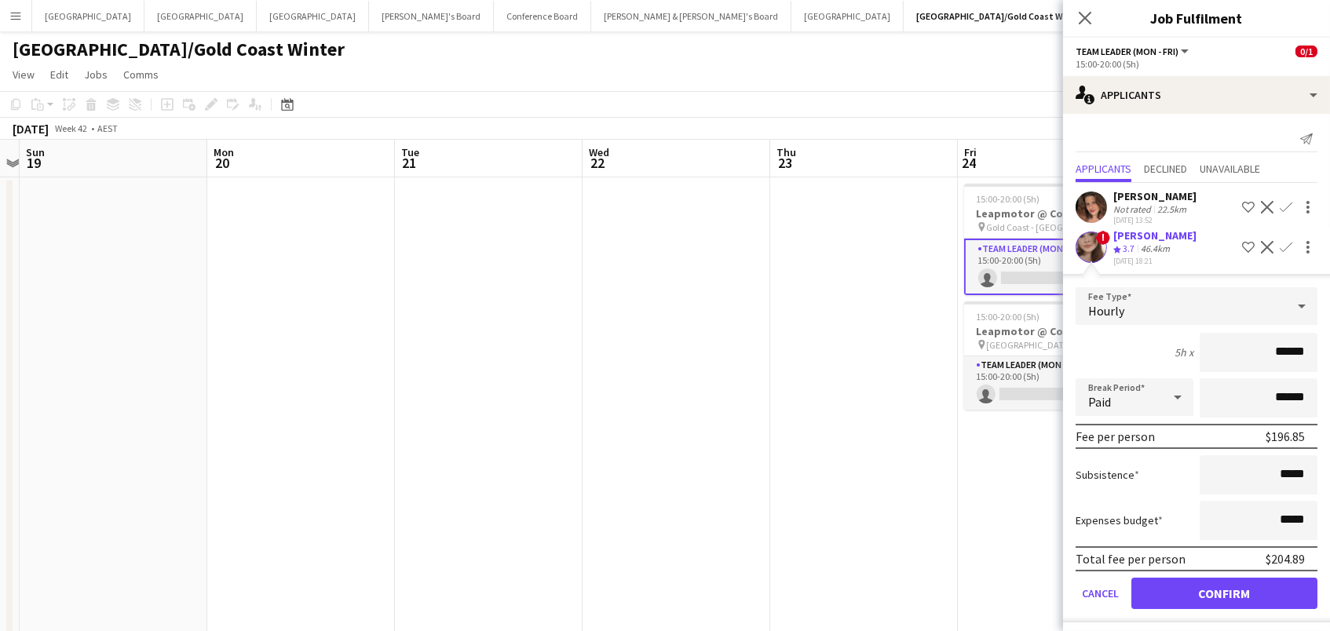
click at [1224, 588] on button "Confirm" at bounding box center [1225, 593] width 186 height 31
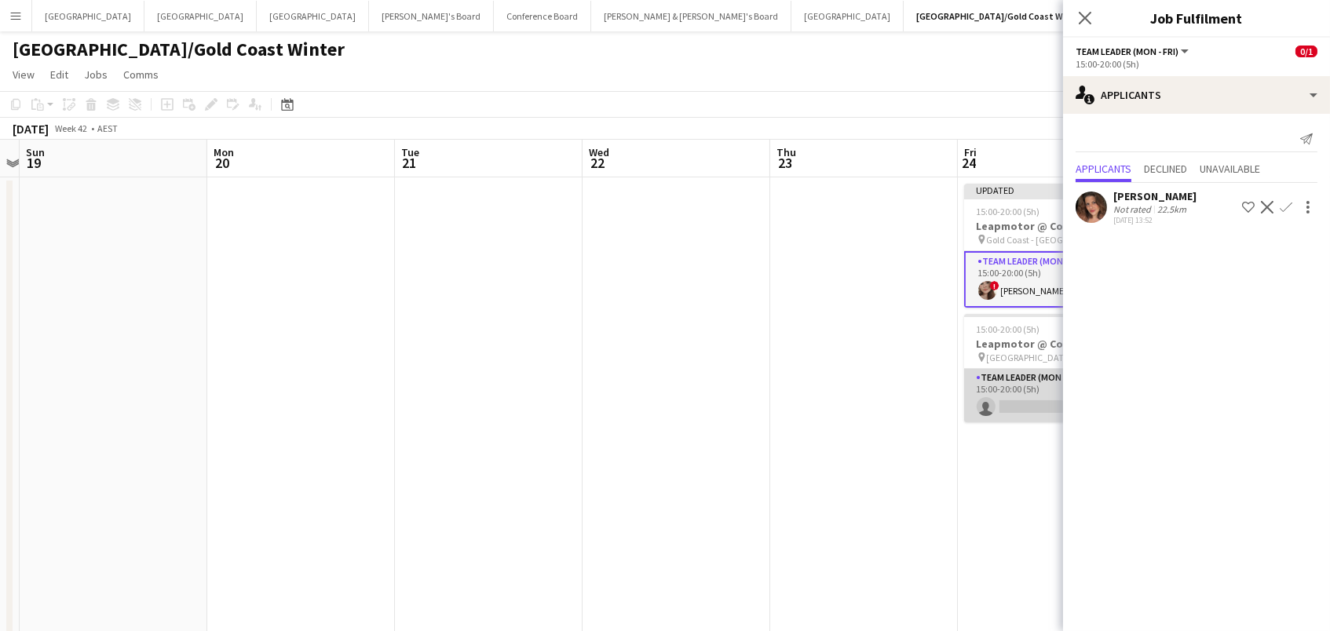
click at [1018, 399] on app-card-role "Team Leader (Mon - Fri) 3A 0/1 15:00-20:00 (5h) single-neutral-actions" at bounding box center [1052, 395] width 176 height 53
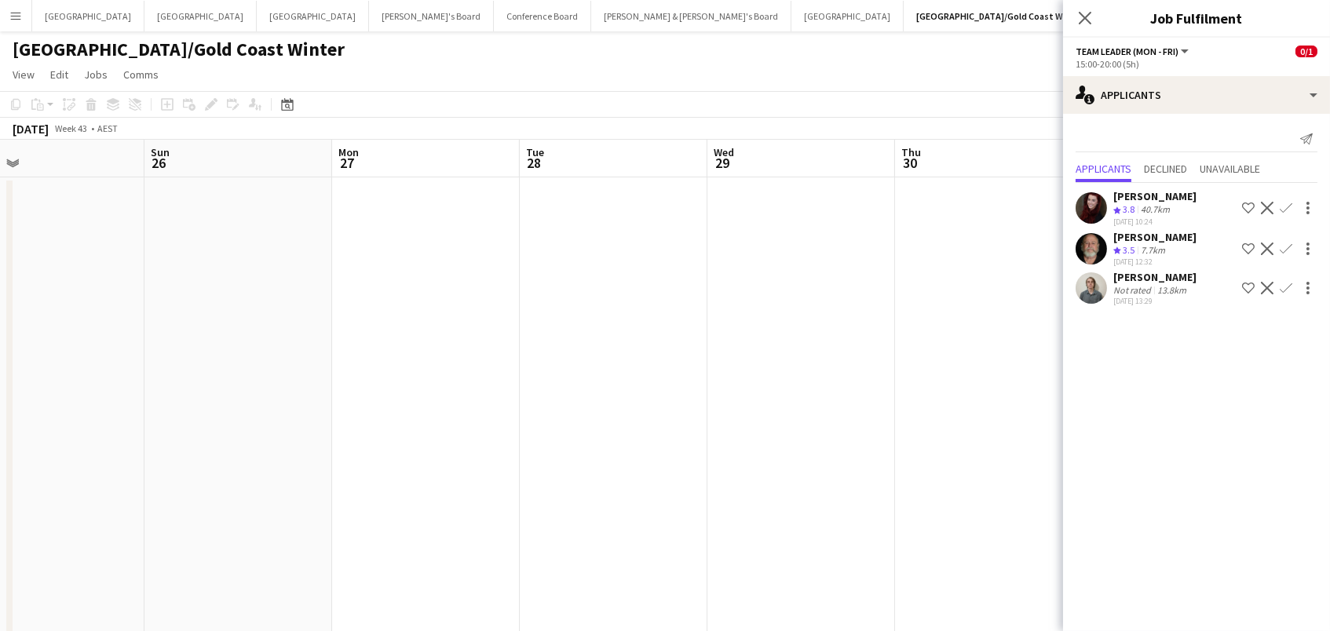
scroll to position [0, 553]
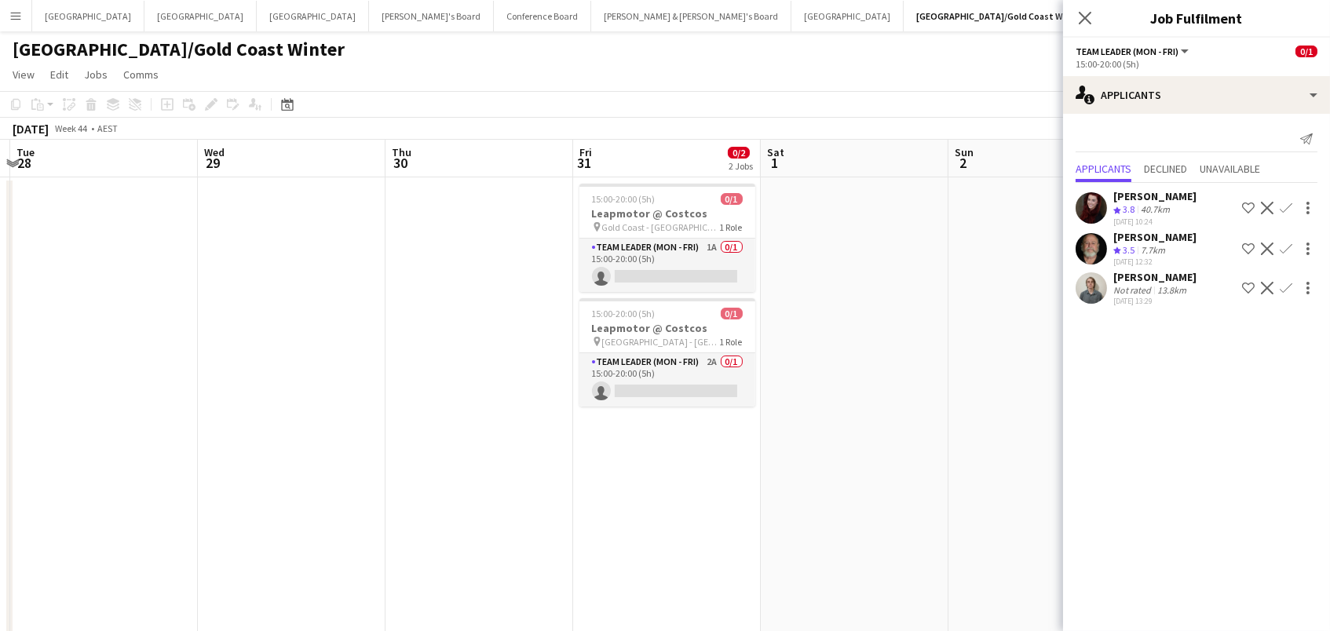
click at [851, 81] on app-page-menu "View Day view expanded Day view collapsed Month view Date picker Jump to [DATE]…" at bounding box center [665, 76] width 1330 height 30
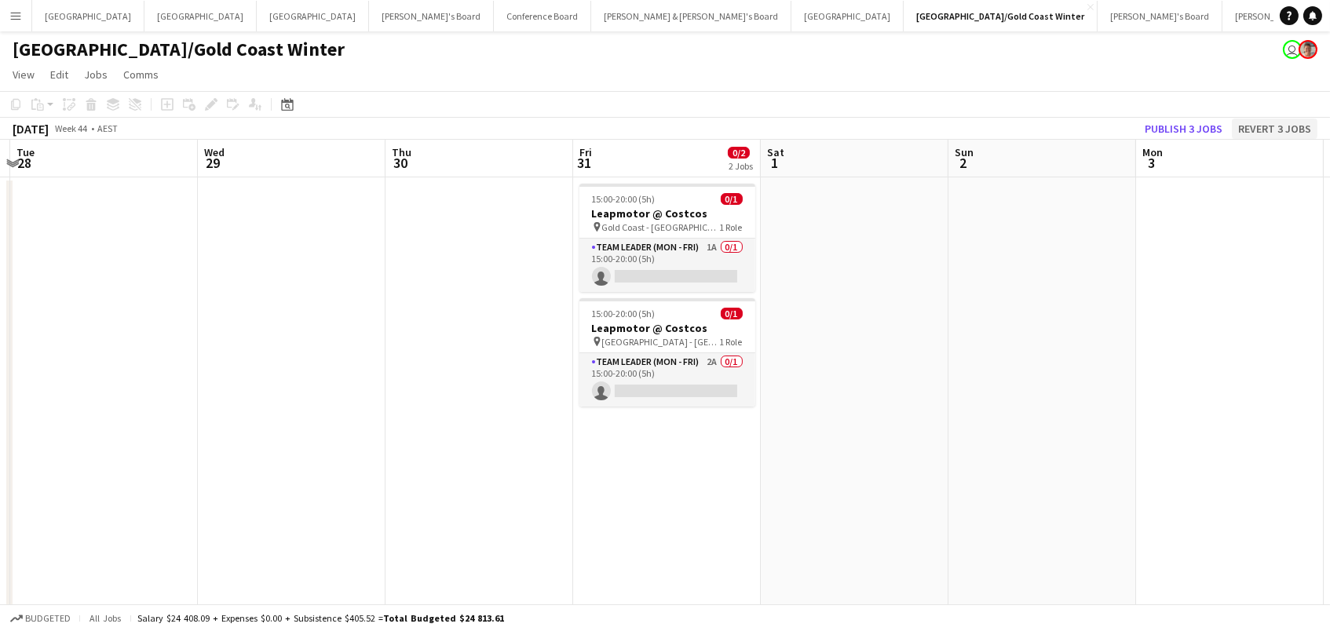
click at [1235, 130] on button "Revert 3 jobs" at bounding box center [1275, 129] width 86 height 20
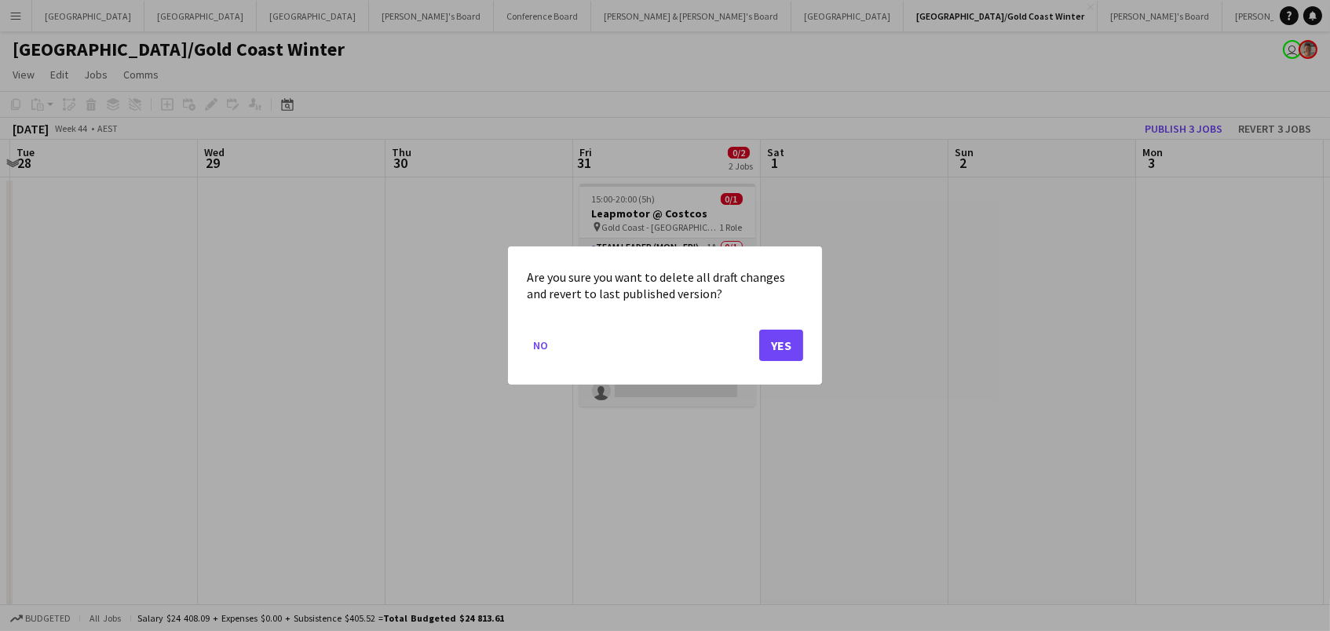
click at [783, 338] on button "Yes" at bounding box center [781, 345] width 44 height 31
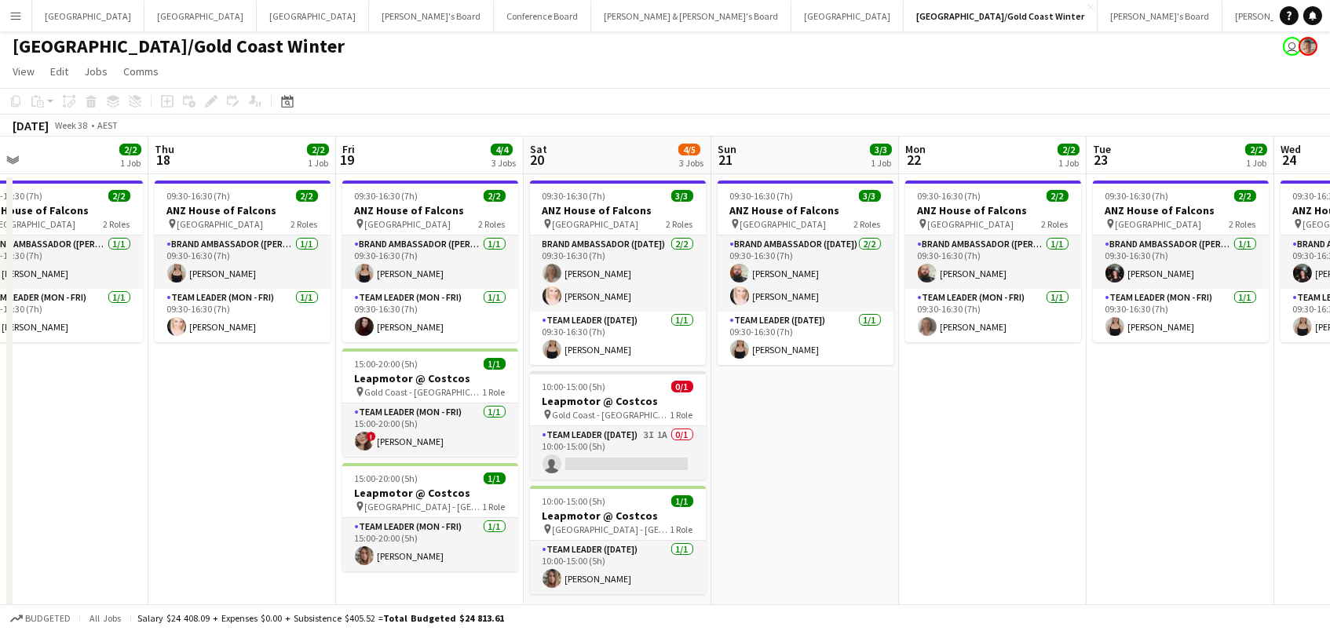
scroll to position [0, 377]
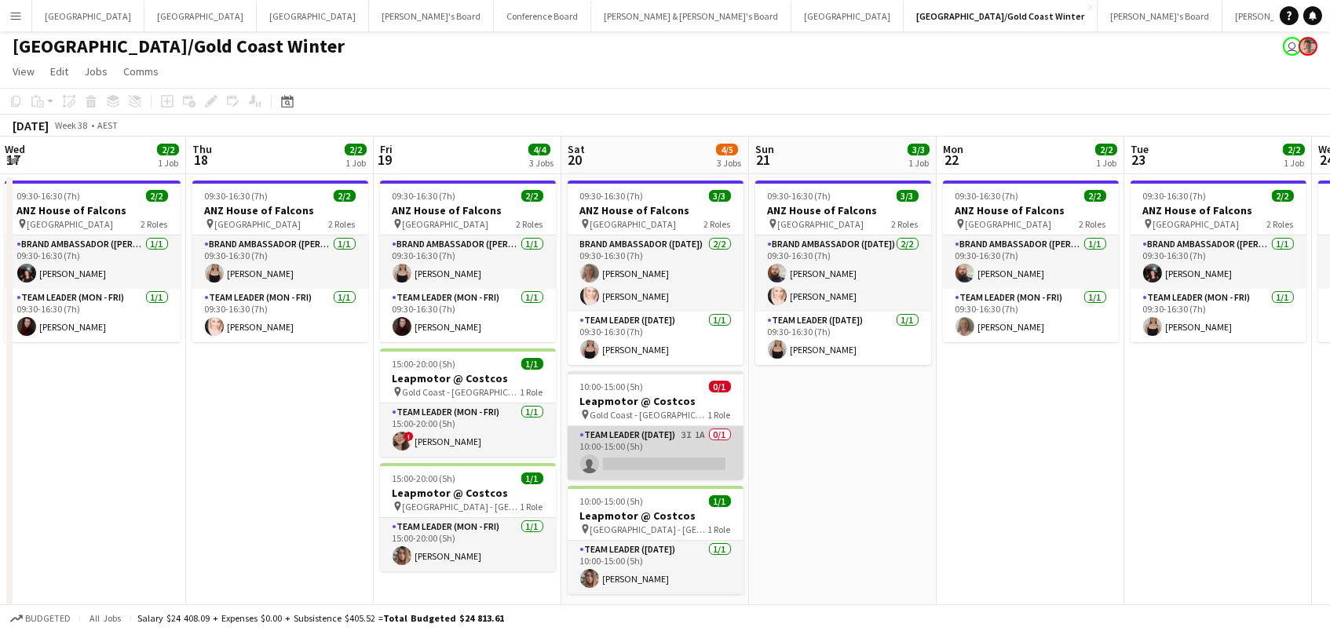
click at [730, 455] on app-card-role "Team Leader ([DATE]) 3I 1A 0/1 10:00-15:00 (5h) single-neutral-actions" at bounding box center [656, 452] width 176 height 53
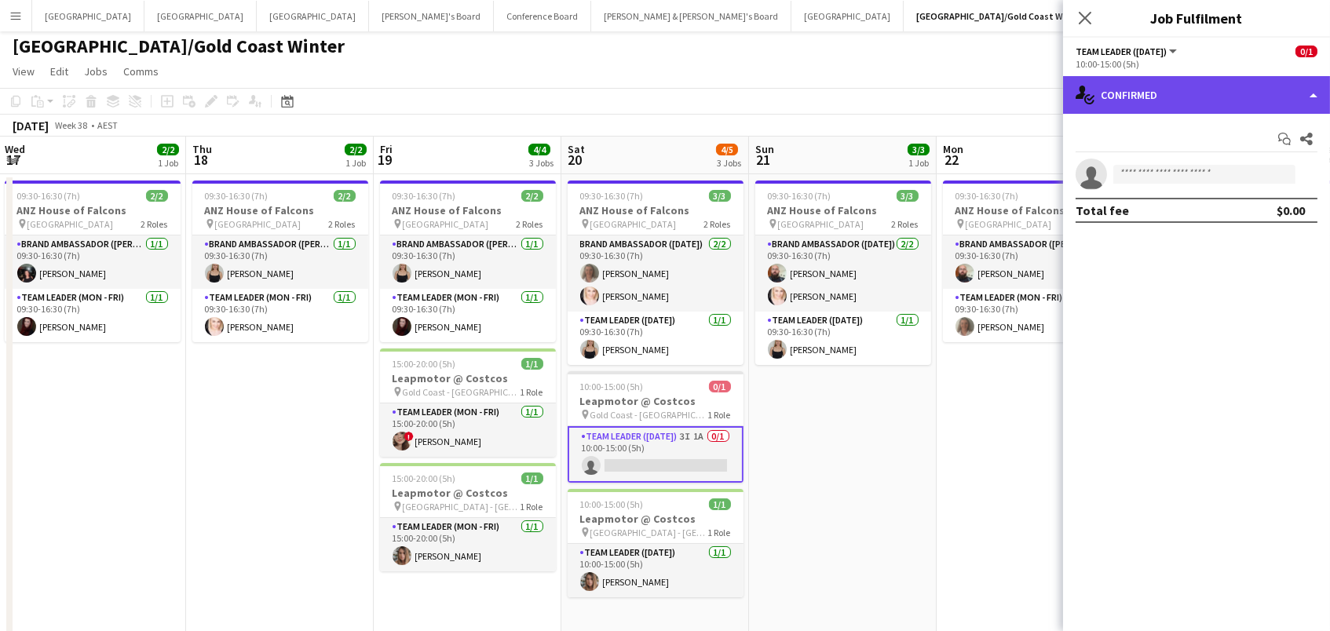
click at [1165, 97] on div "single-neutral-actions-check-2 Confirmed" at bounding box center [1196, 95] width 267 height 38
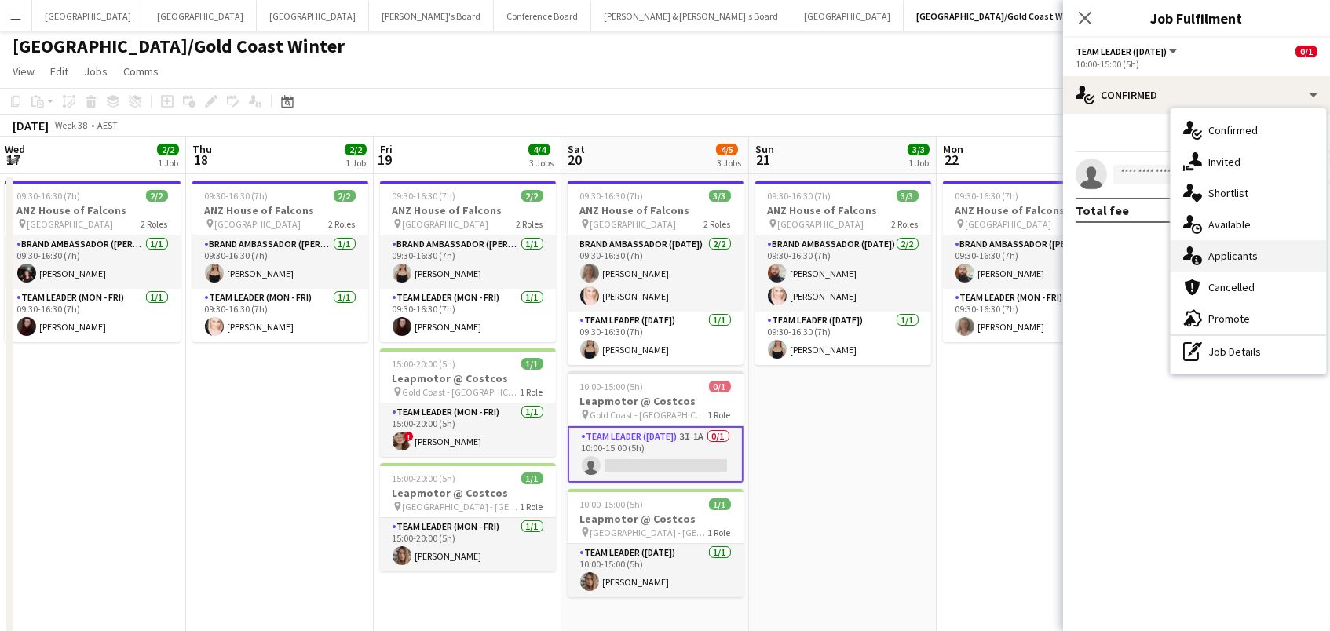
click at [1275, 245] on div "single-neutral-actions-information Applicants" at bounding box center [1249, 255] width 156 height 31
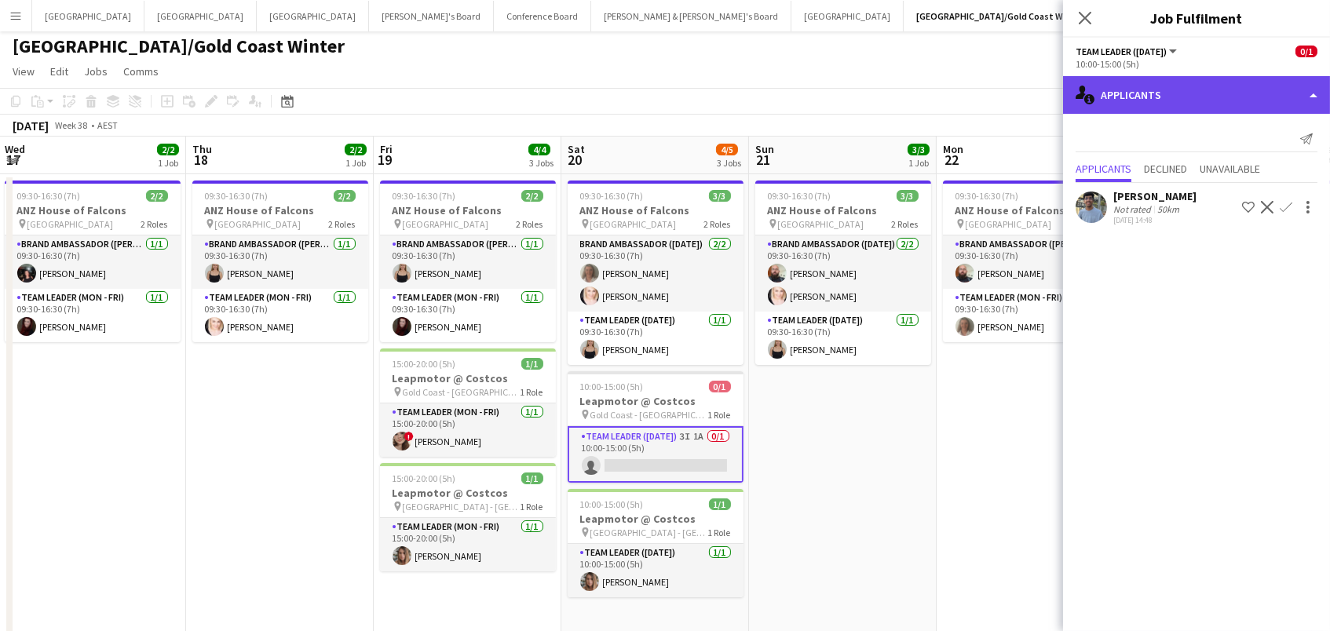
click at [1246, 88] on div "single-neutral-actions-information Applicants" at bounding box center [1196, 95] width 267 height 38
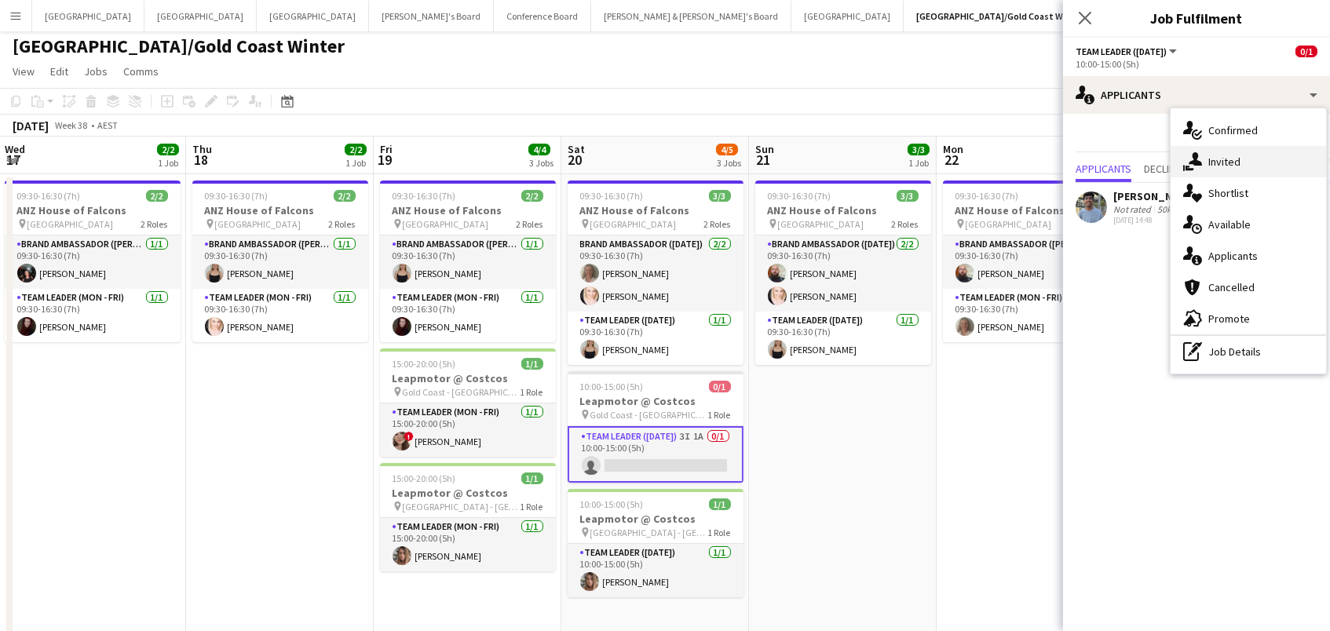
click at [1253, 163] on div "single-neutral-actions-share-1 Invited" at bounding box center [1249, 161] width 156 height 31
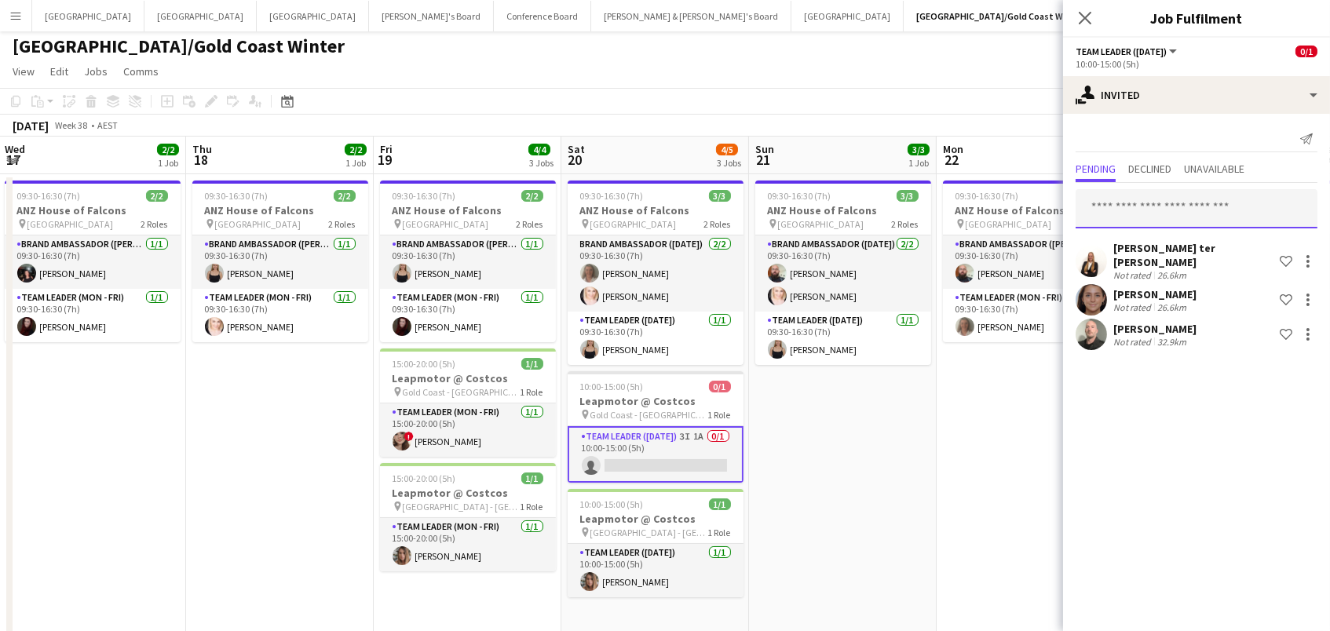
click at [1174, 210] on input "text" at bounding box center [1197, 208] width 242 height 39
type input "*******"
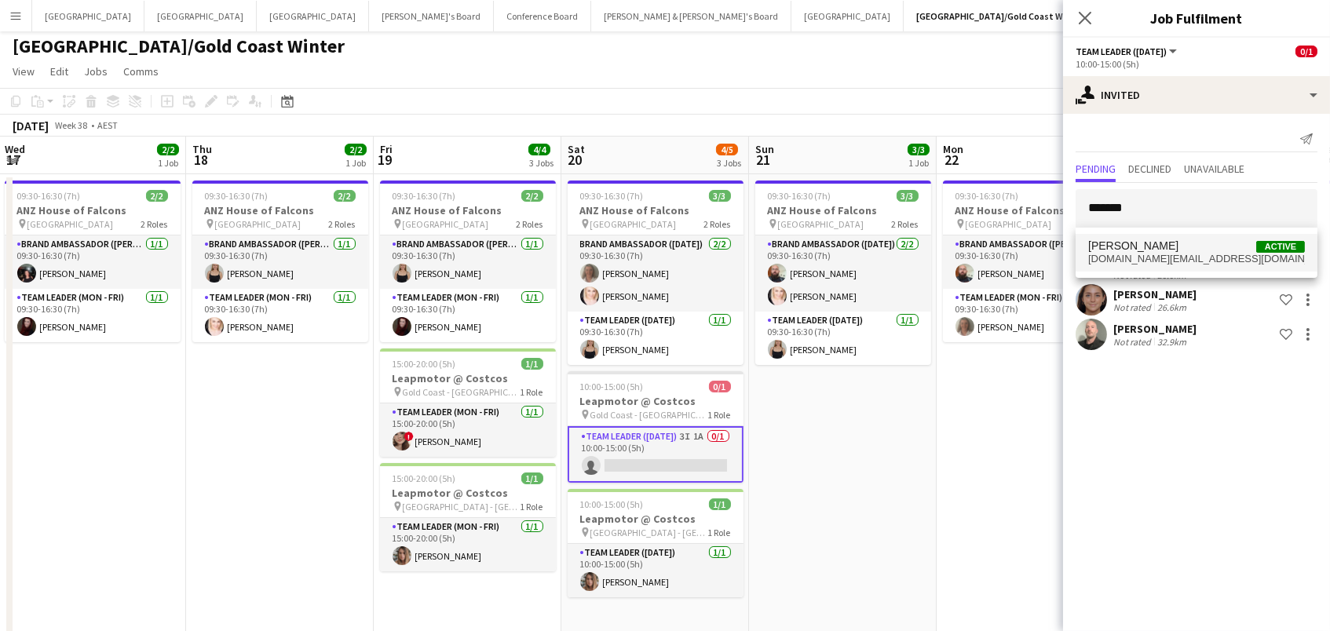
drag, startPoint x: 1174, startPoint y: 210, endPoint x: 1185, endPoint y: 253, distance: 44.6
click at [1185, 253] on span "[DOMAIN_NAME][EMAIL_ADDRESS][DOMAIN_NAME]" at bounding box center [1197, 259] width 217 height 13
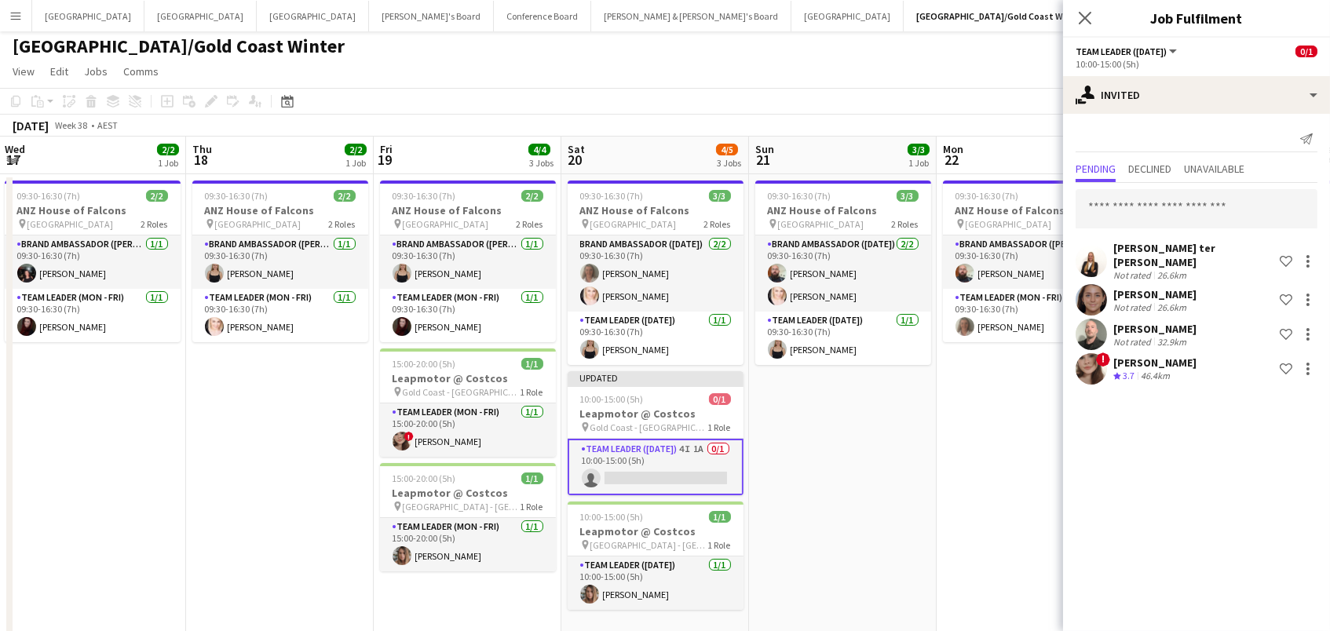
click at [959, 385] on app-date-cell "09:30-16:30 (7h) 2/2 ANZ House of Falcons pin Brisbane 2 Roles Brand Ambassador…" at bounding box center [1031, 470] width 188 height 592
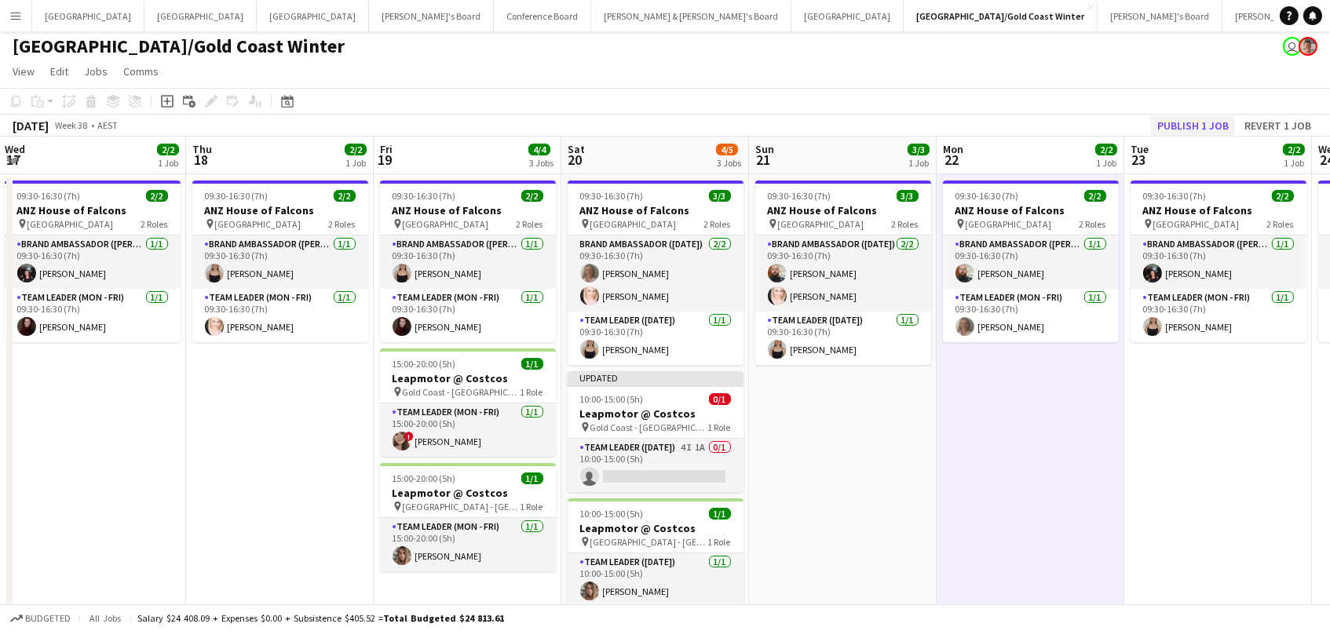
click at [1196, 121] on button "Publish 1 job" at bounding box center [1193, 125] width 84 height 20
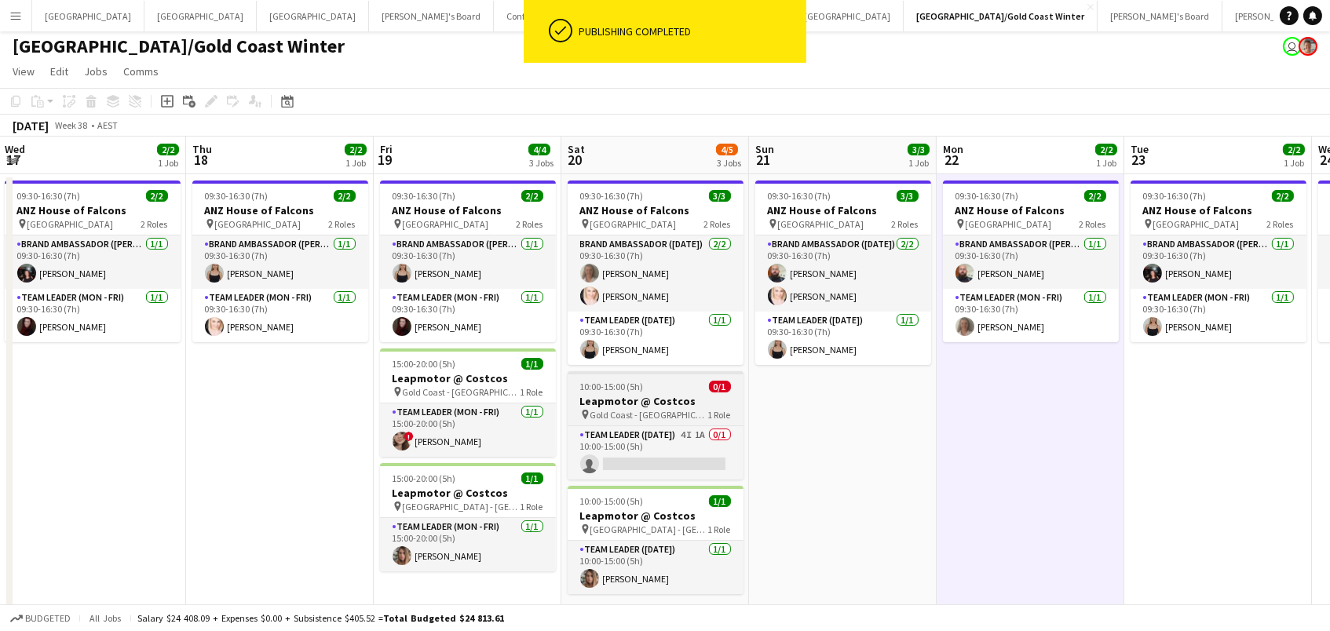
click at [599, 396] on h3 "Leapmotor @ Costcos" at bounding box center [656, 401] width 176 height 14
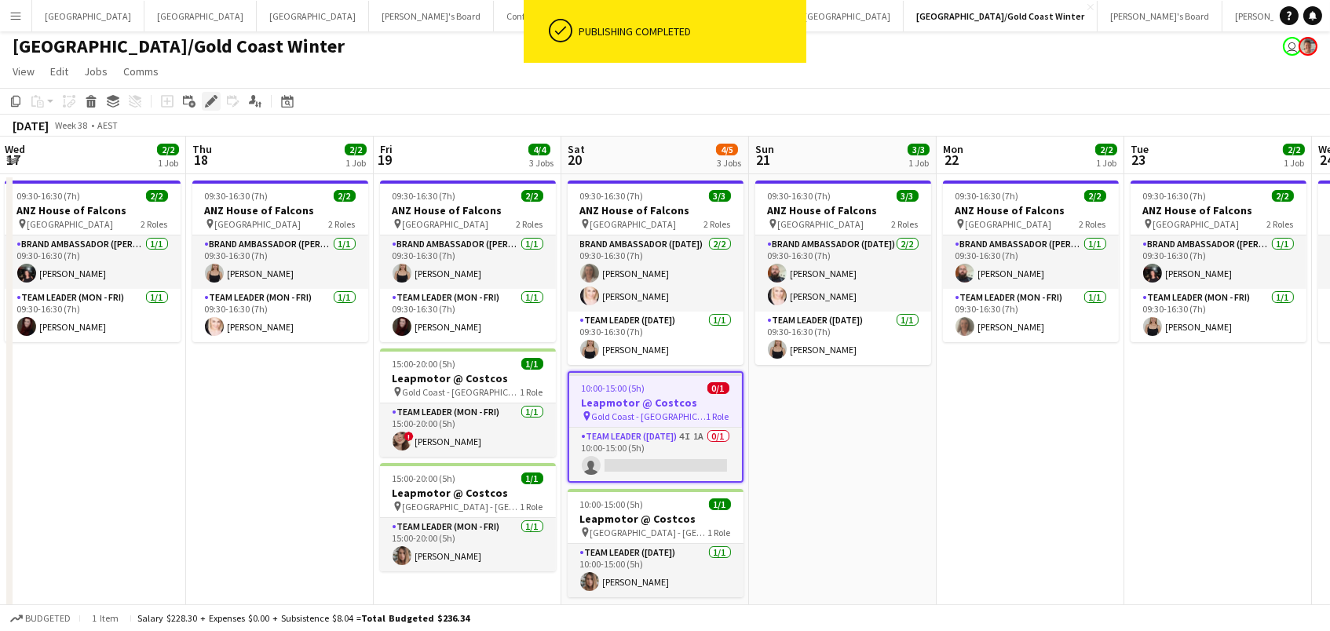
click at [211, 102] on icon "Edit" at bounding box center [211, 101] width 13 height 13
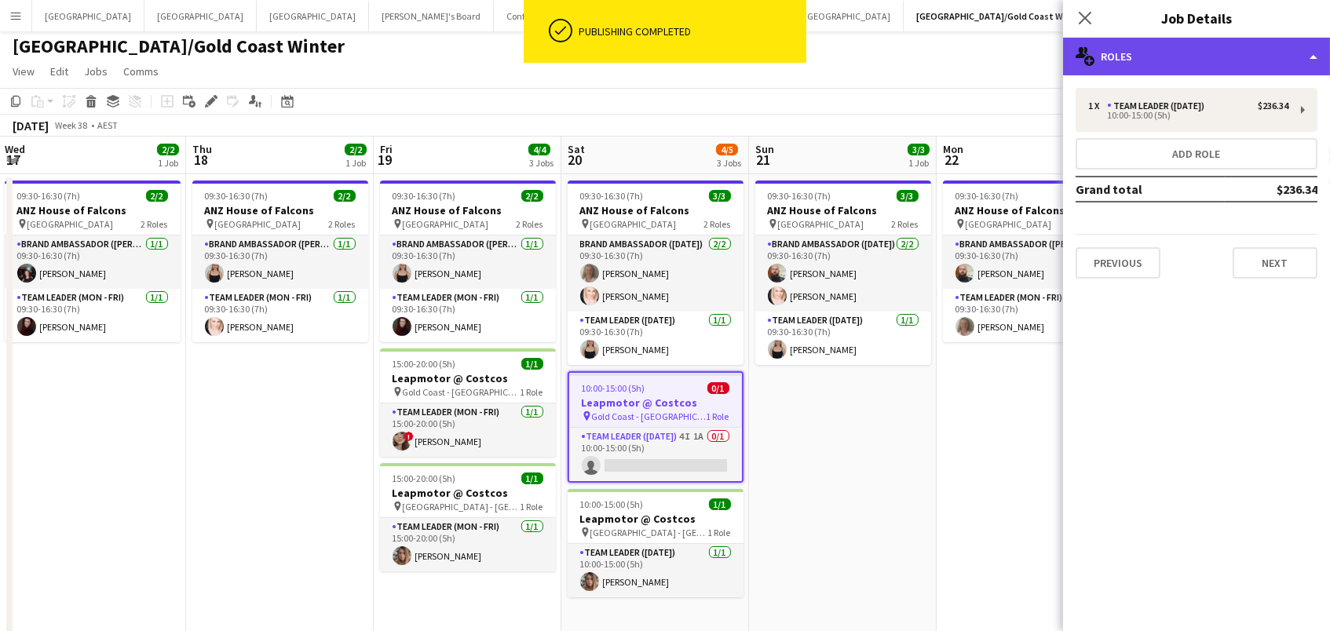
click at [1272, 50] on div "multiple-users-add Roles" at bounding box center [1196, 57] width 267 height 38
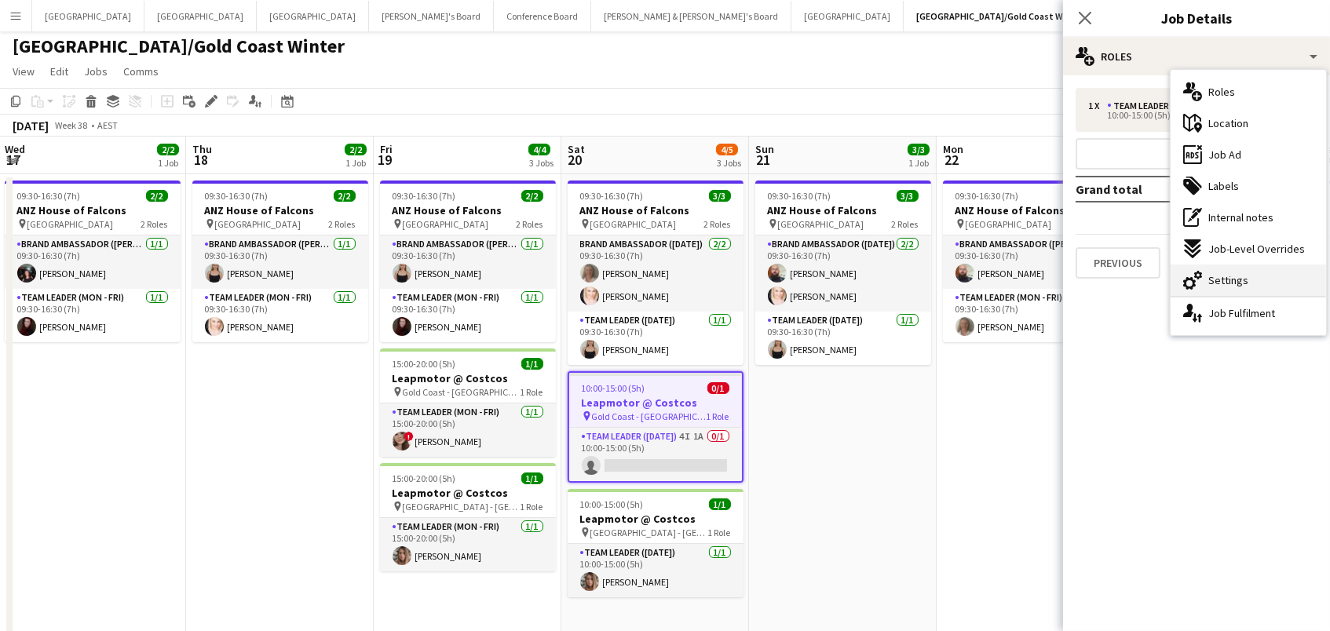
click at [1256, 276] on div "cog-double-3 Settings" at bounding box center [1249, 280] width 156 height 31
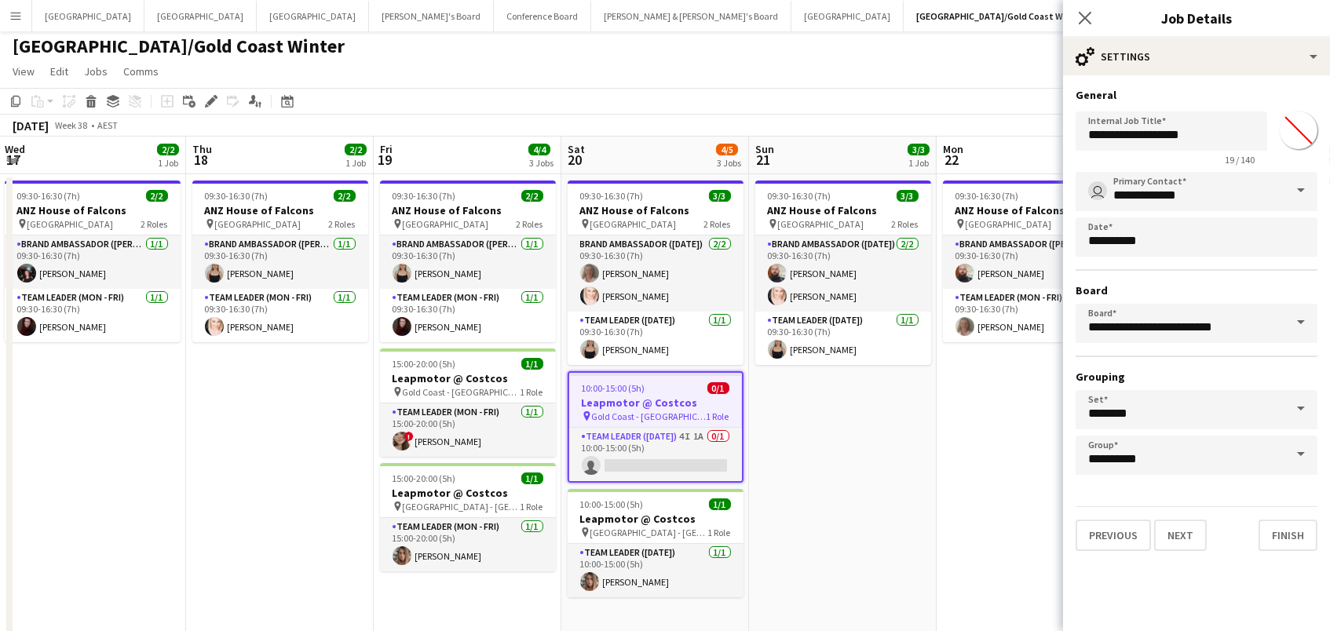
click at [1289, 112] on input "*******" at bounding box center [1299, 130] width 57 height 57
type input "*******"
click at [986, 116] on div "[DATE] Week 38 • AEST" at bounding box center [665, 126] width 1330 height 22
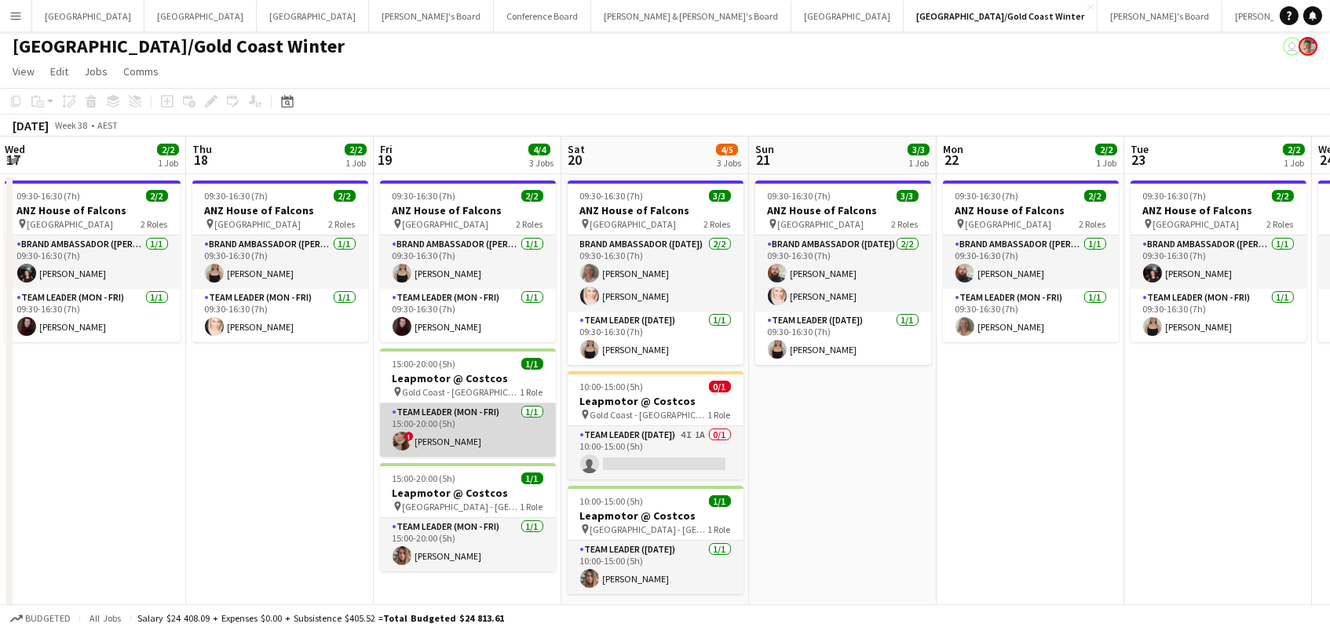
click at [439, 446] on app-card-role "Team Leader (Mon - Fri) [DATE] 15:00-20:00 (5h) ! [PERSON_NAME]" at bounding box center [468, 430] width 176 height 53
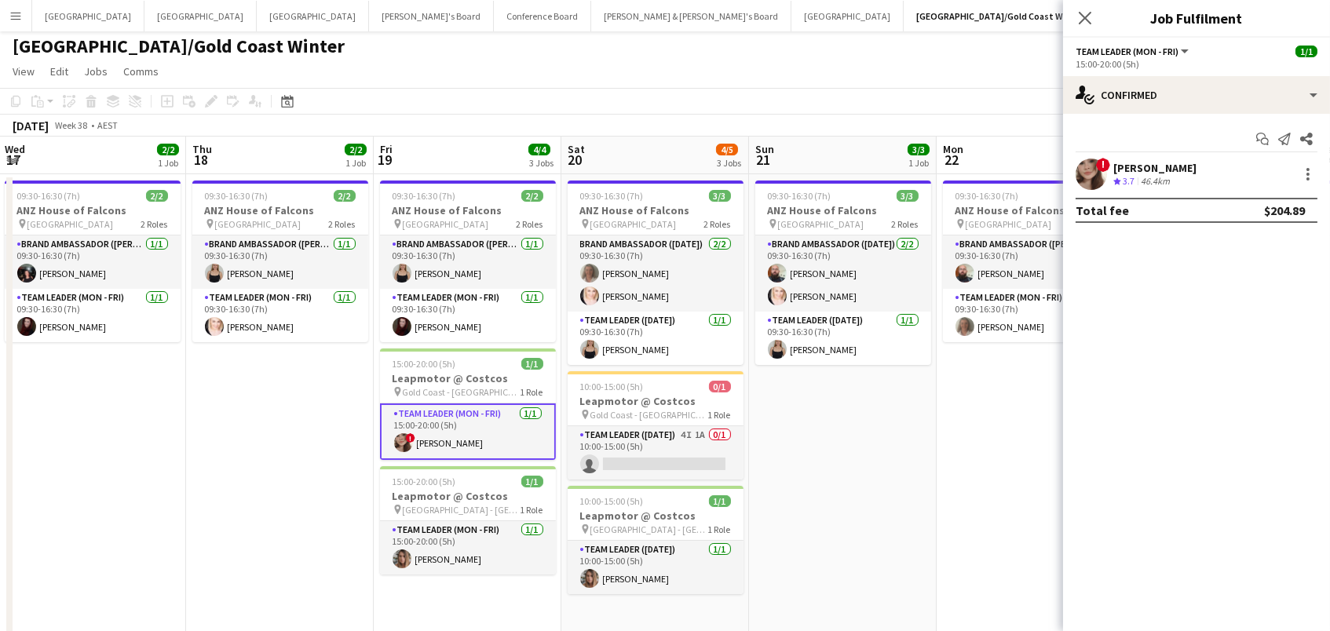
click at [1092, 171] on app-user-avatar at bounding box center [1091, 174] width 31 height 31
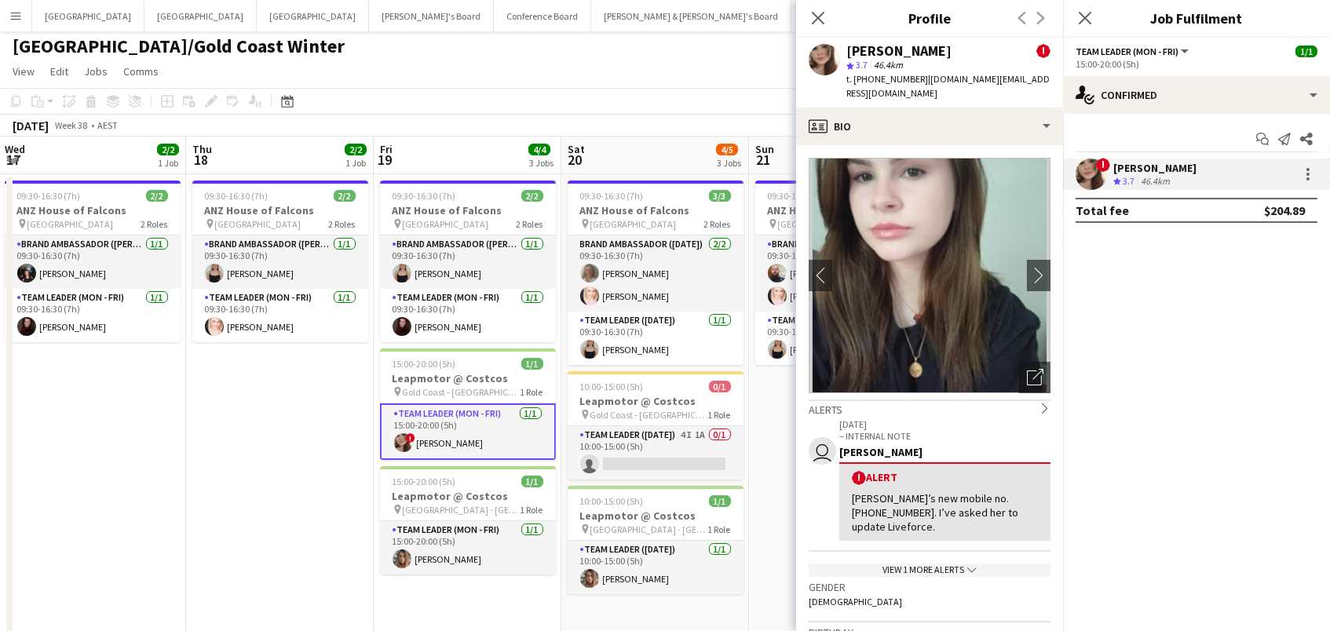
click at [891, 81] on span "t. [PHONE_NUMBER]" at bounding box center [888, 79] width 82 height 12
copy span "610439107972"
click at [257, 16] on button "Melbourne Close" at bounding box center [313, 16] width 112 height 31
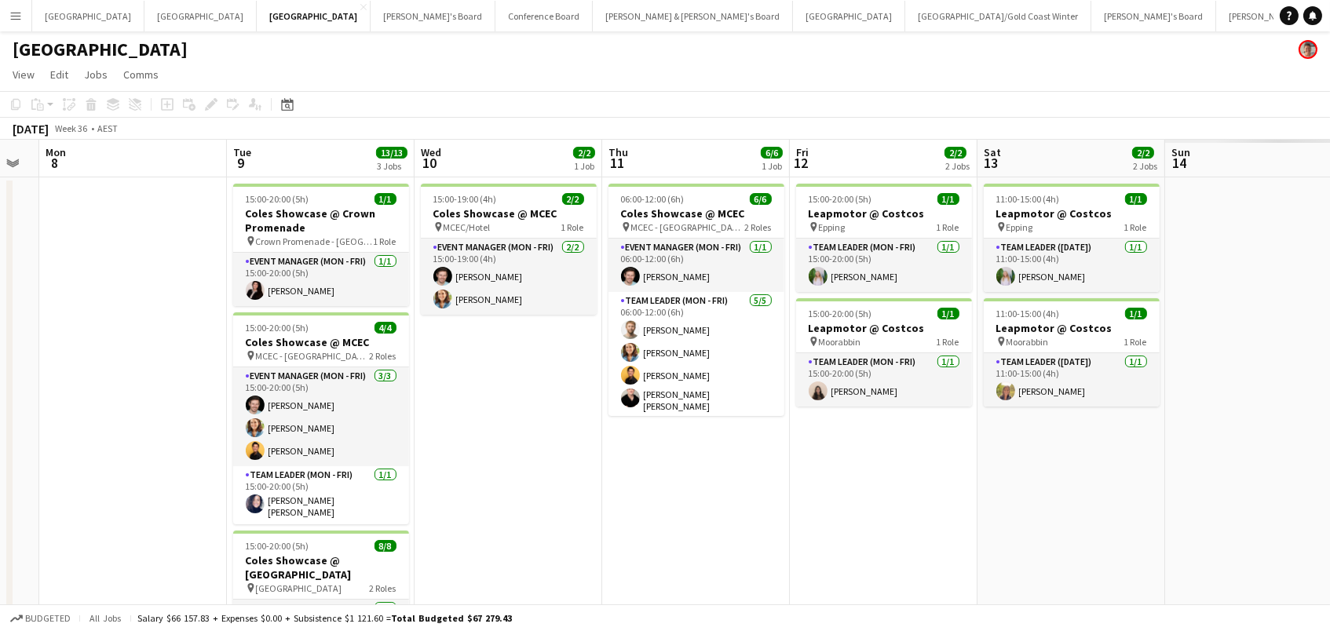
scroll to position [0, 767]
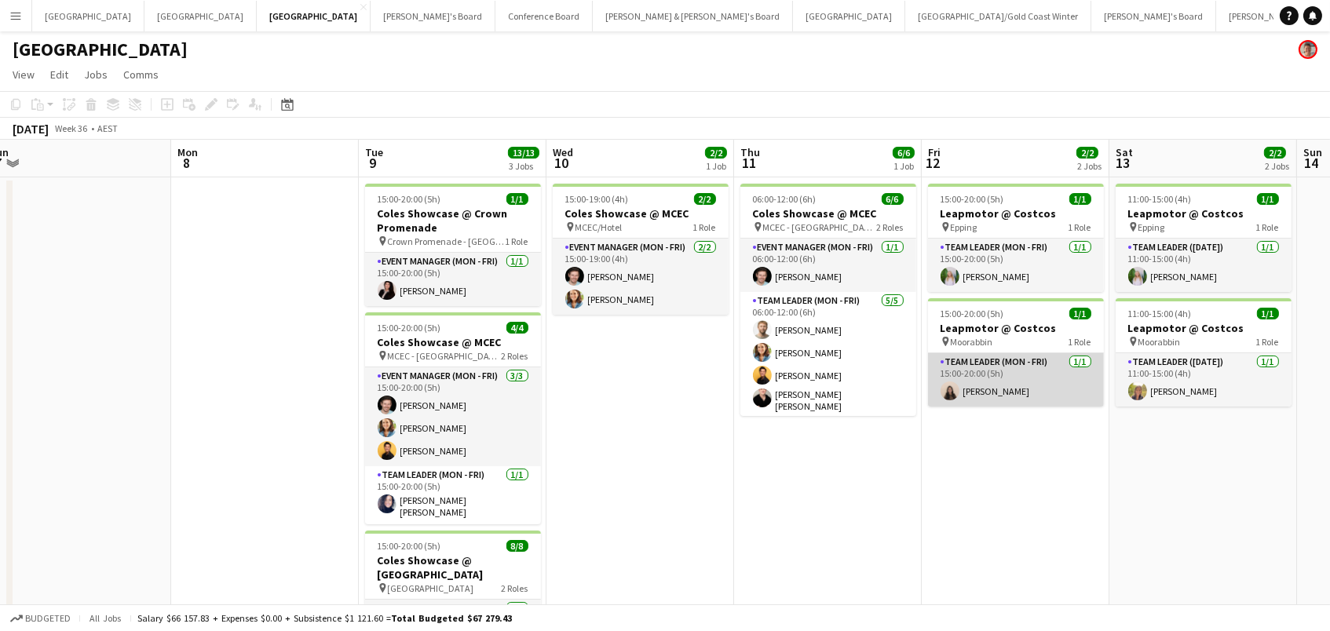
click at [993, 404] on app-card-role "Team Leader (Mon - Fri) [DATE] 15:00-20:00 (5h) [PERSON_NAME]" at bounding box center [1016, 379] width 176 height 53
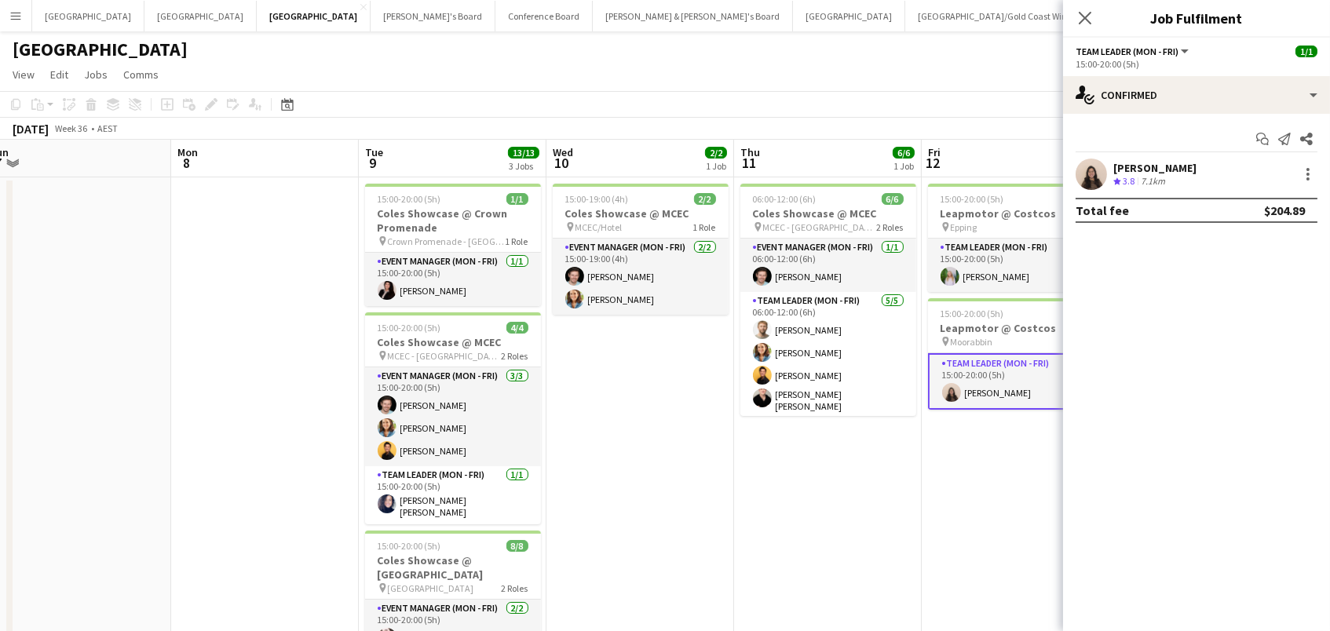
click at [1117, 186] on div "[PERSON_NAME] Crew rating 3.8 7.1km" at bounding box center [1196, 174] width 267 height 31
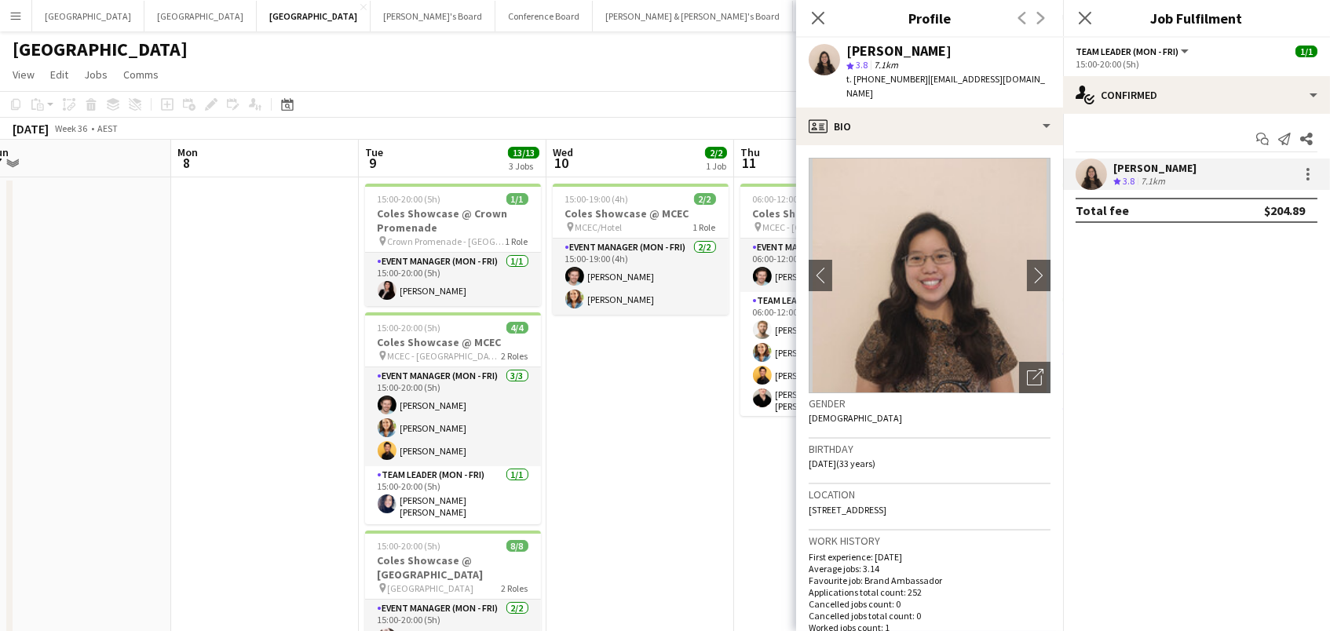
drag, startPoint x: 980, startPoint y: 55, endPoint x: 846, endPoint y: 54, distance: 134.3
click at [847, 54] on div "[PERSON_NAME]" at bounding box center [949, 51] width 204 height 14
copy div "[PERSON_NAME]"
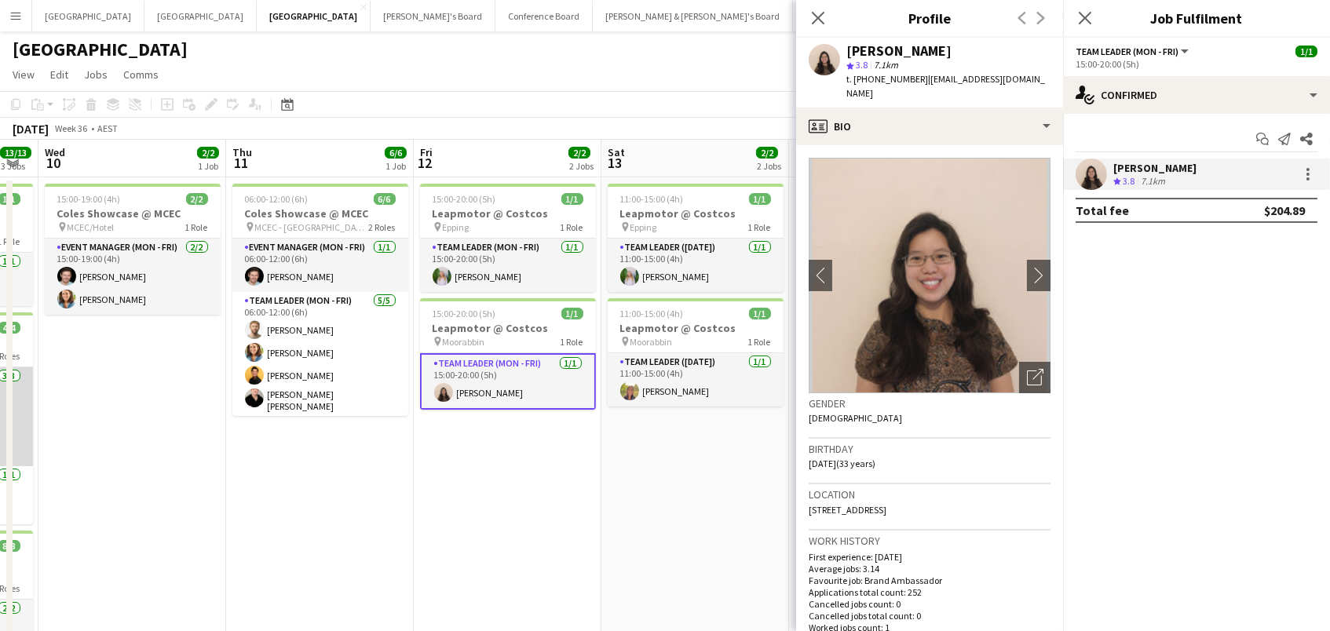
scroll to position [0, 740]
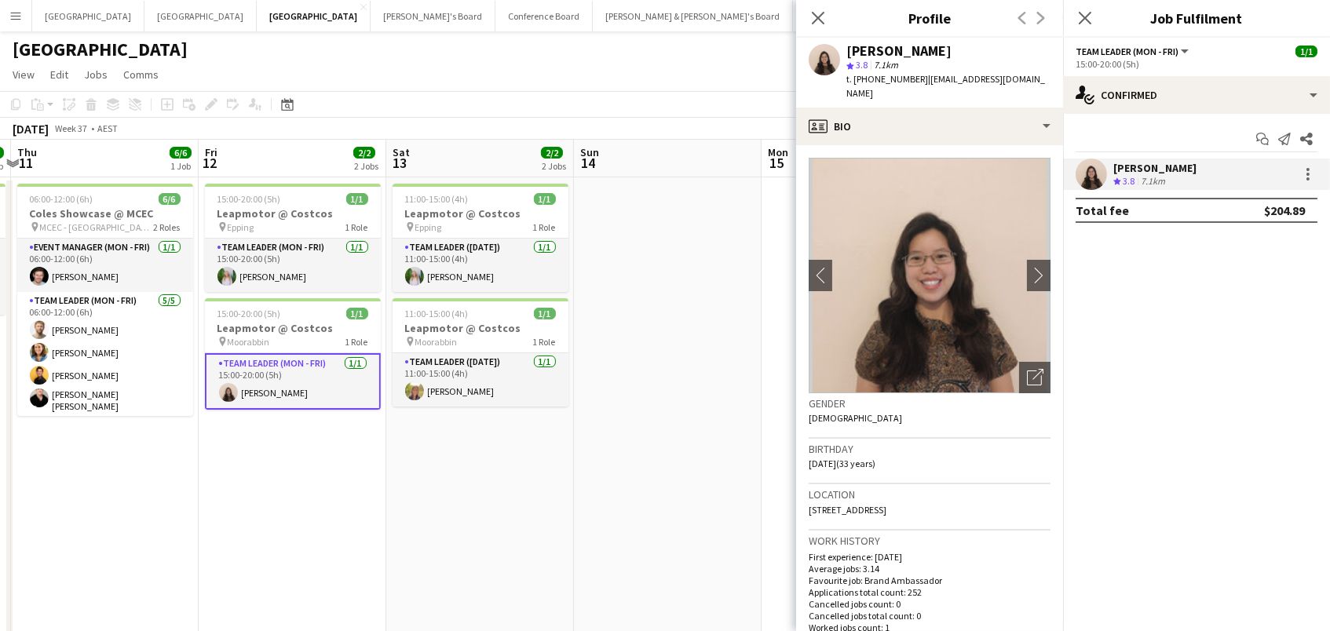
click at [869, 75] on span "t. [PHONE_NUMBER]" at bounding box center [888, 79] width 82 height 12
copy span "61452188642"
click at [818, 16] on icon at bounding box center [817, 17] width 15 height 15
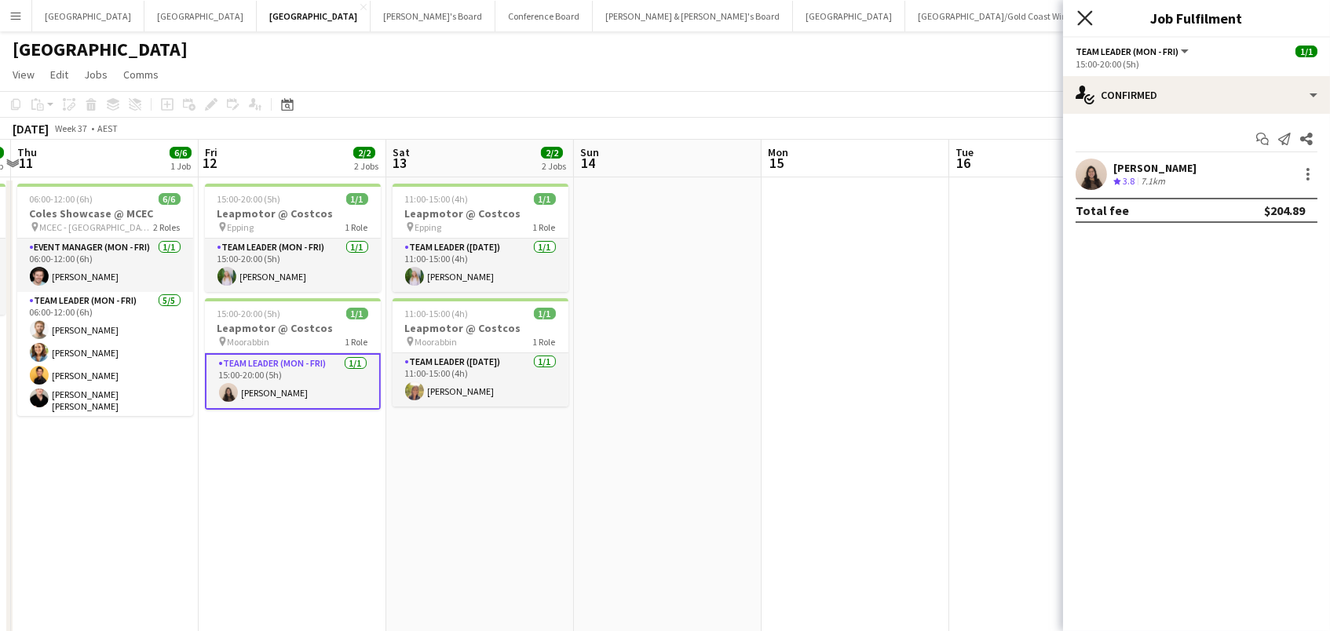
click at [1083, 20] on icon "Close pop-in" at bounding box center [1085, 17] width 15 height 15
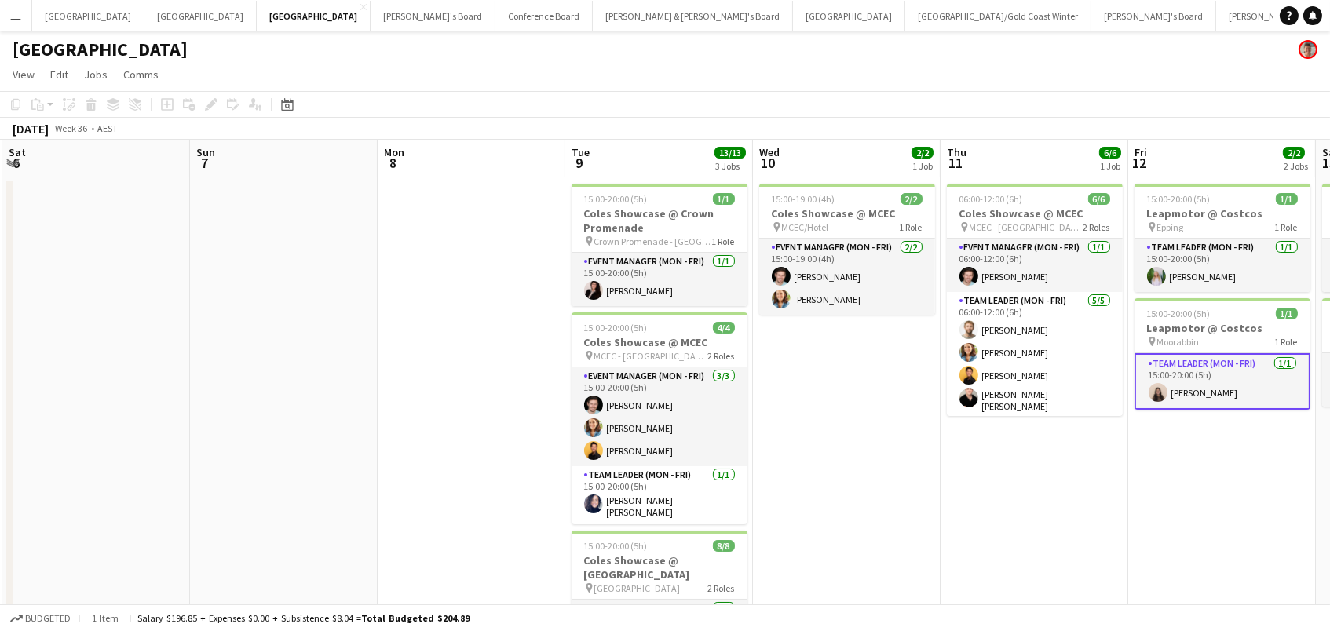
scroll to position [0, 370]
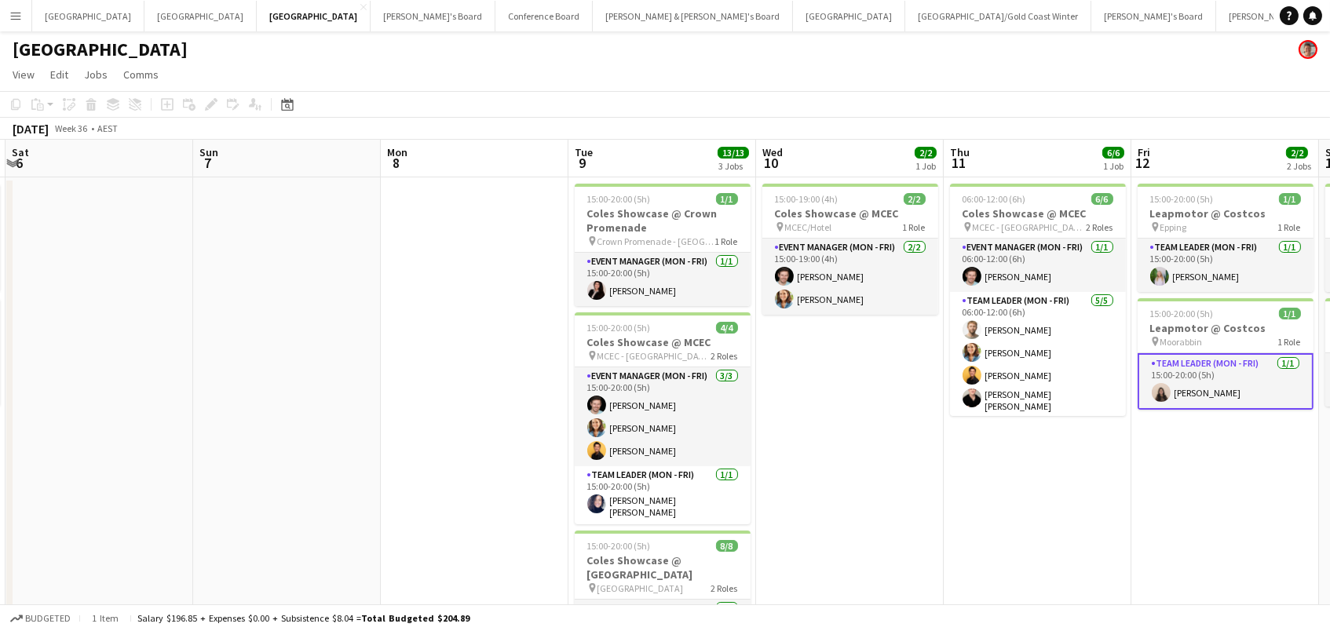
click at [11, 13] on app-icon "Menu" at bounding box center [15, 15] width 13 height 13
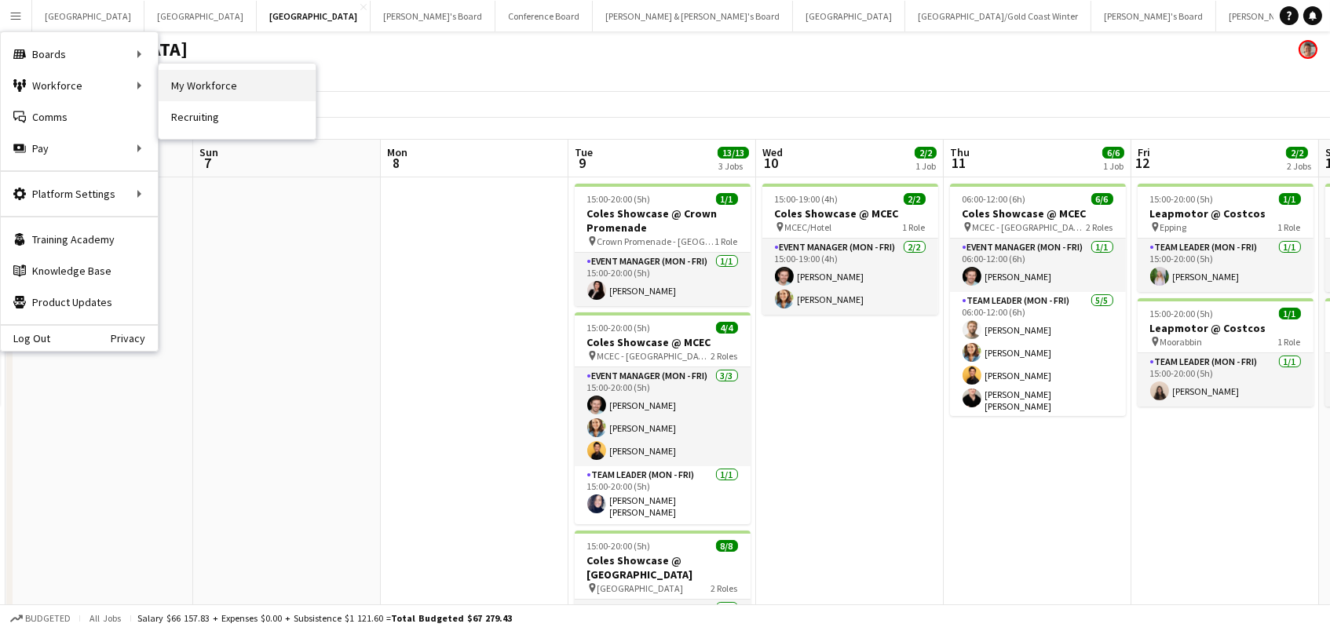
click at [174, 86] on link "My Workforce" at bounding box center [237, 85] width 157 height 31
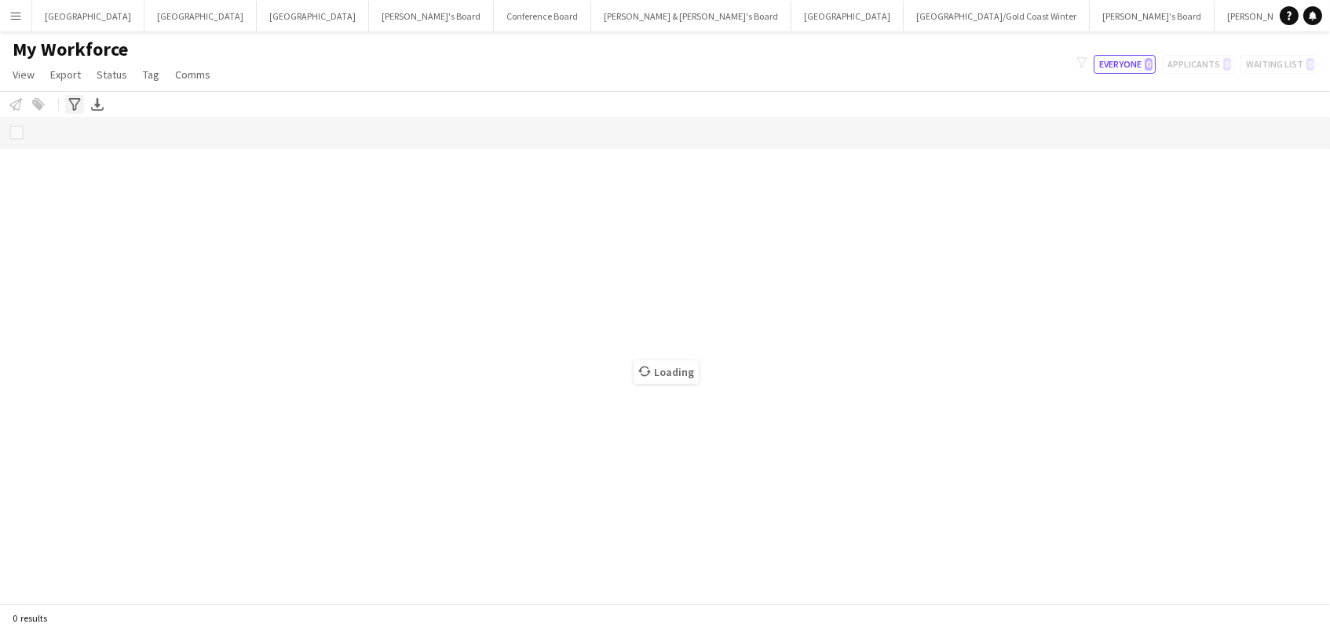
click at [71, 101] on icon "Advanced filters" at bounding box center [74, 104] width 13 height 13
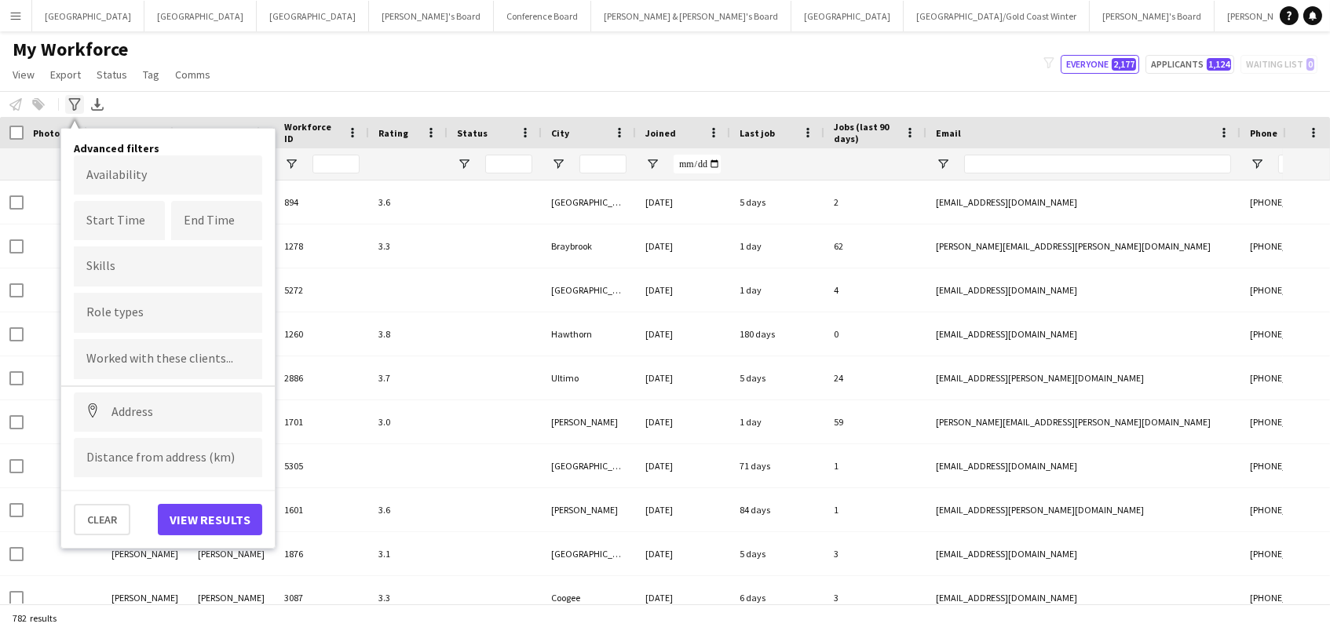
type input "**********"
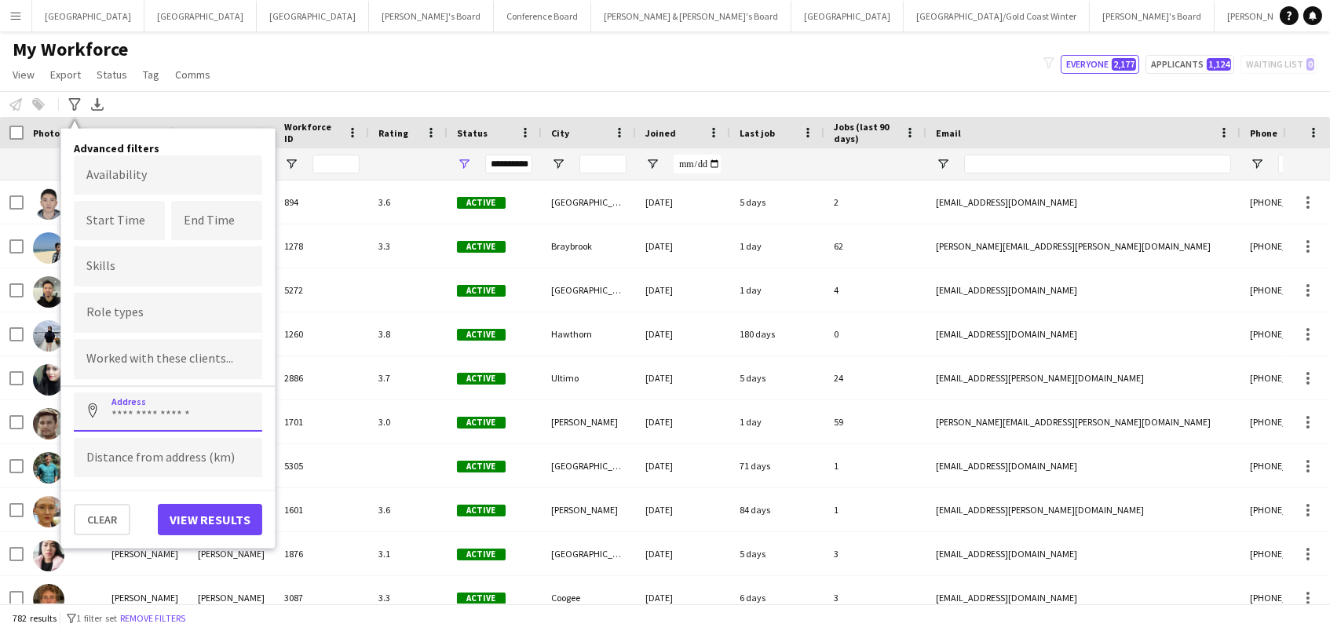
paste input "**********"
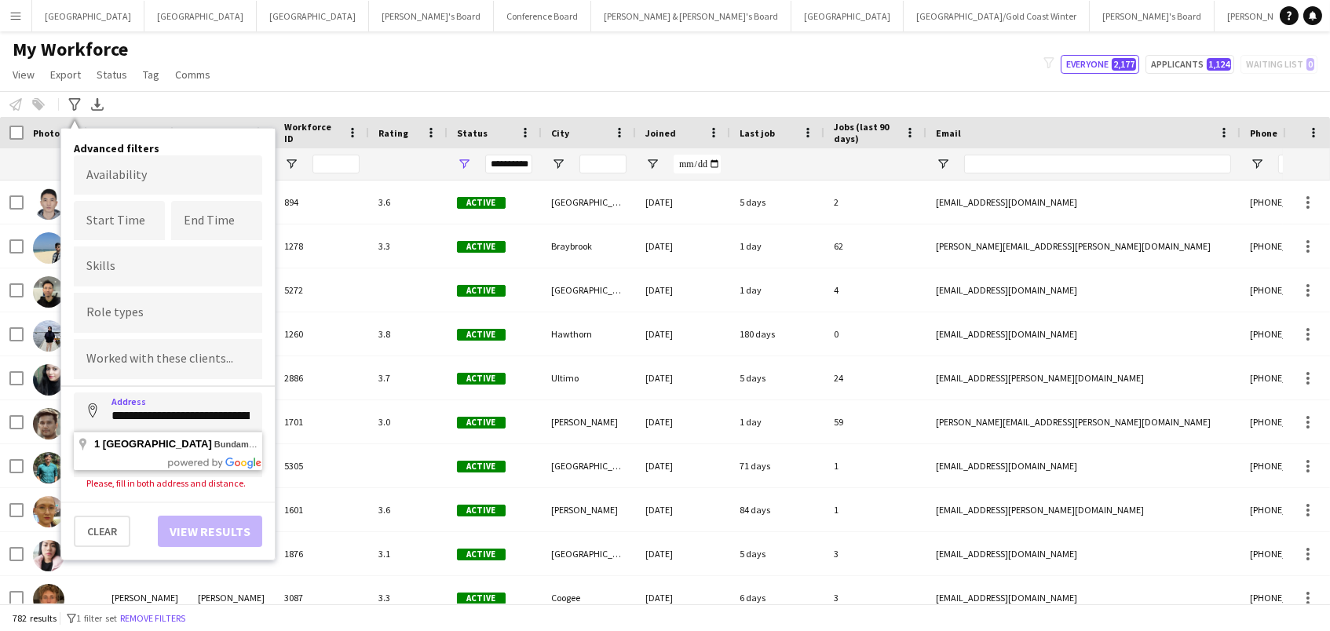
click at [166, 461] on body "Menu Boards Boards Boards All jobs Status Workforce Workforce My Workforce Recr…" at bounding box center [665, 315] width 1330 height 631
click at [166, 416] on input "**********" at bounding box center [168, 412] width 188 height 39
type input "**********"
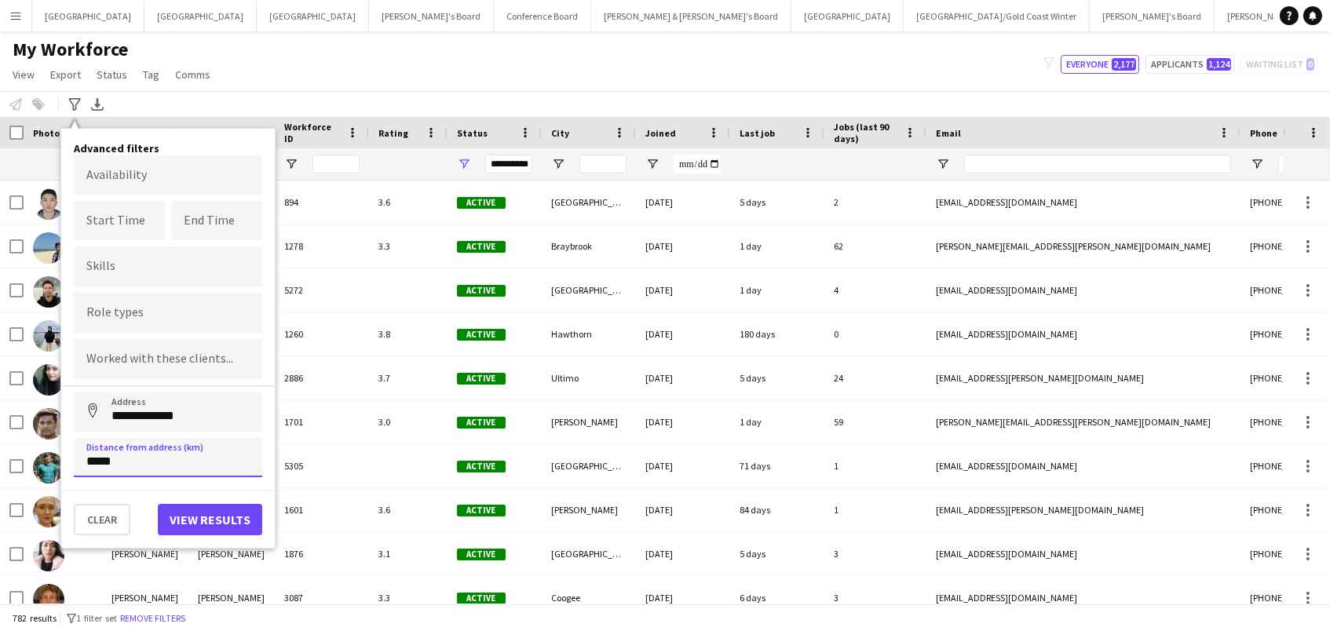
type input "*****"
click at [225, 508] on button "View results" at bounding box center [210, 519] width 104 height 31
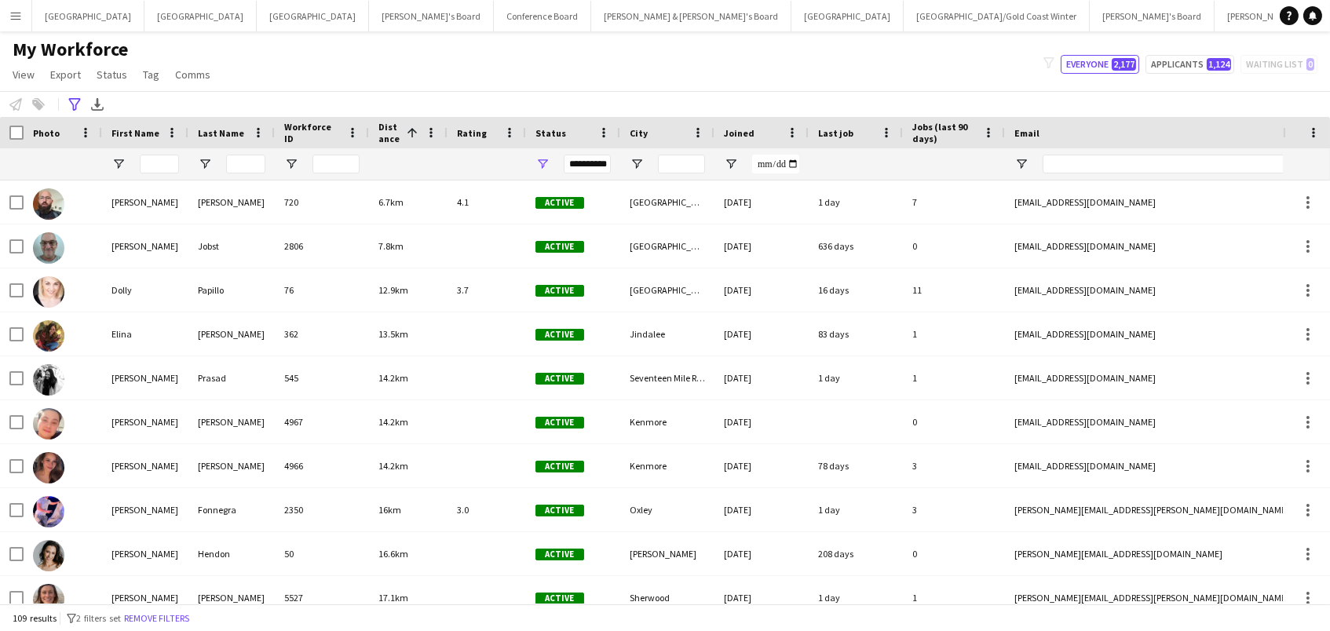
click at [383, 133] on span "Distance" at bounding box center [390, 133] width 22 height 24
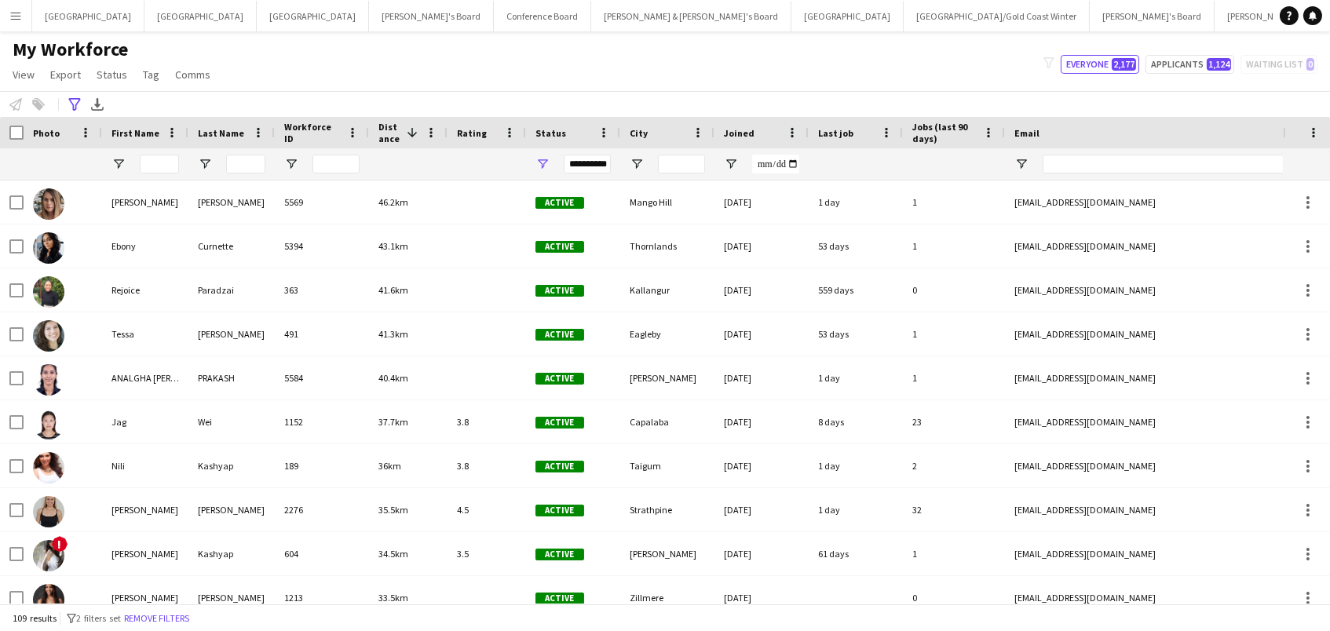
click at [383, 132] on span "Distance" at bounding box center [390, 133] width 22 height 24
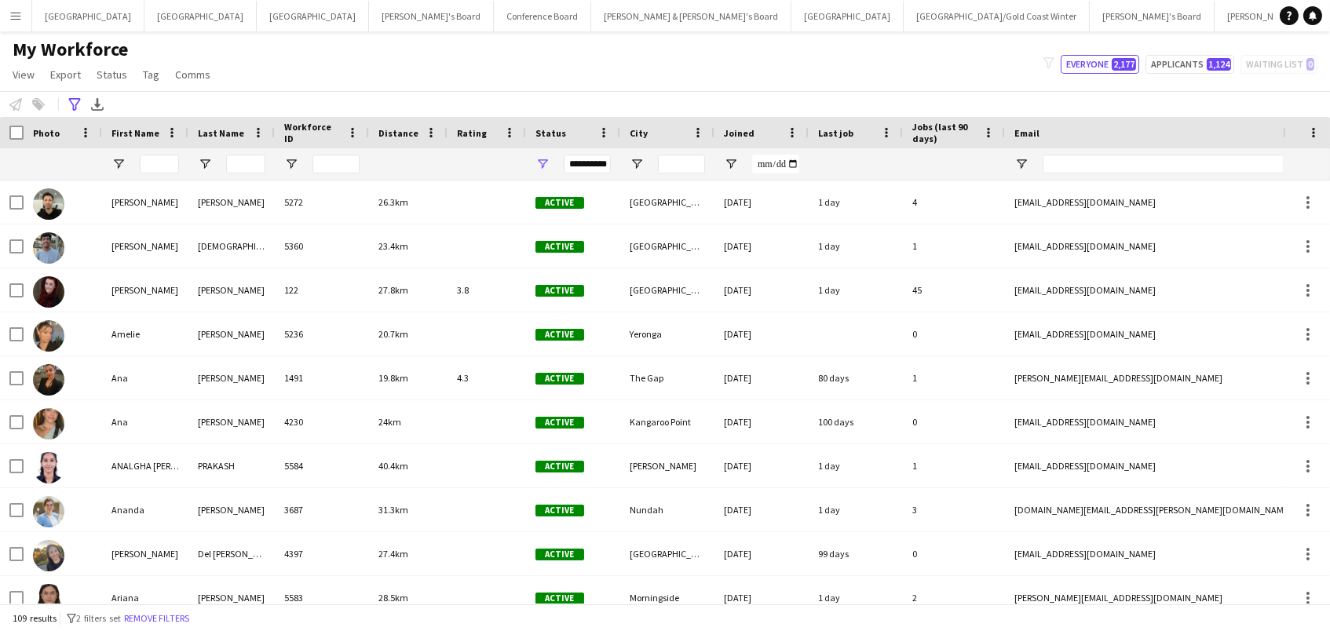
click at [388, 132] on span "Distance" at bounding box center [399, 133] width 40 height 12
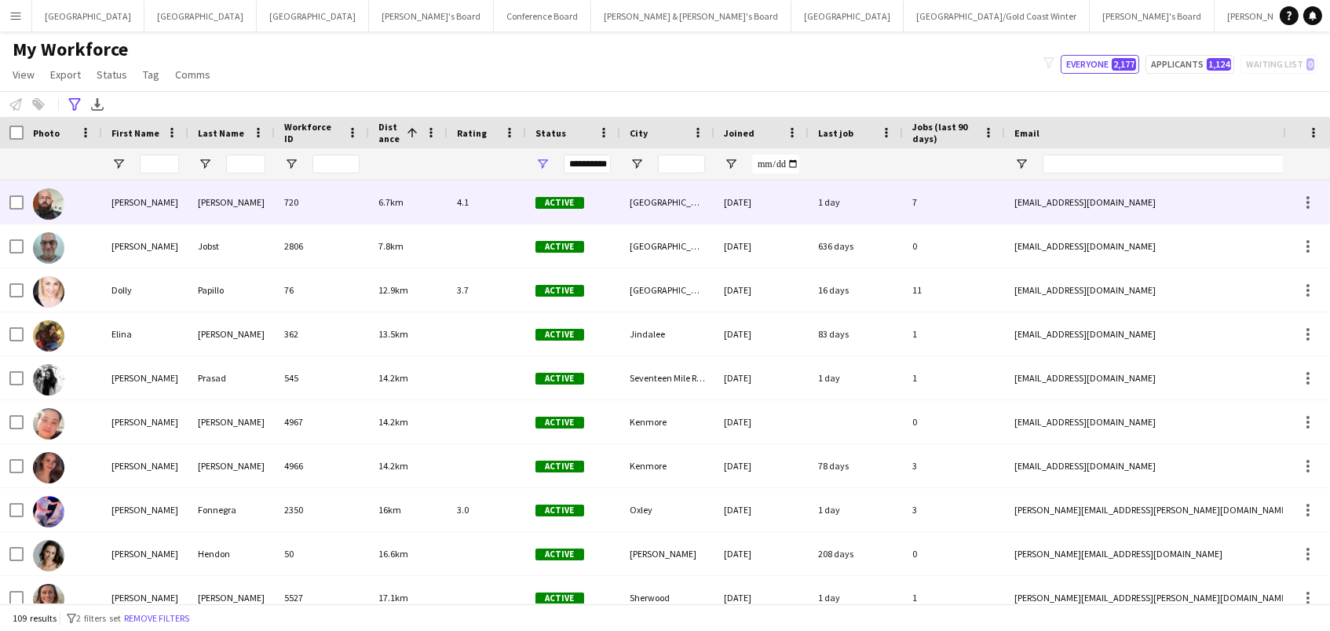
click at [703, 208] on div "[GEOGRAPHIC_DATA]" at bounding box center [667, 202] width 94 height 43
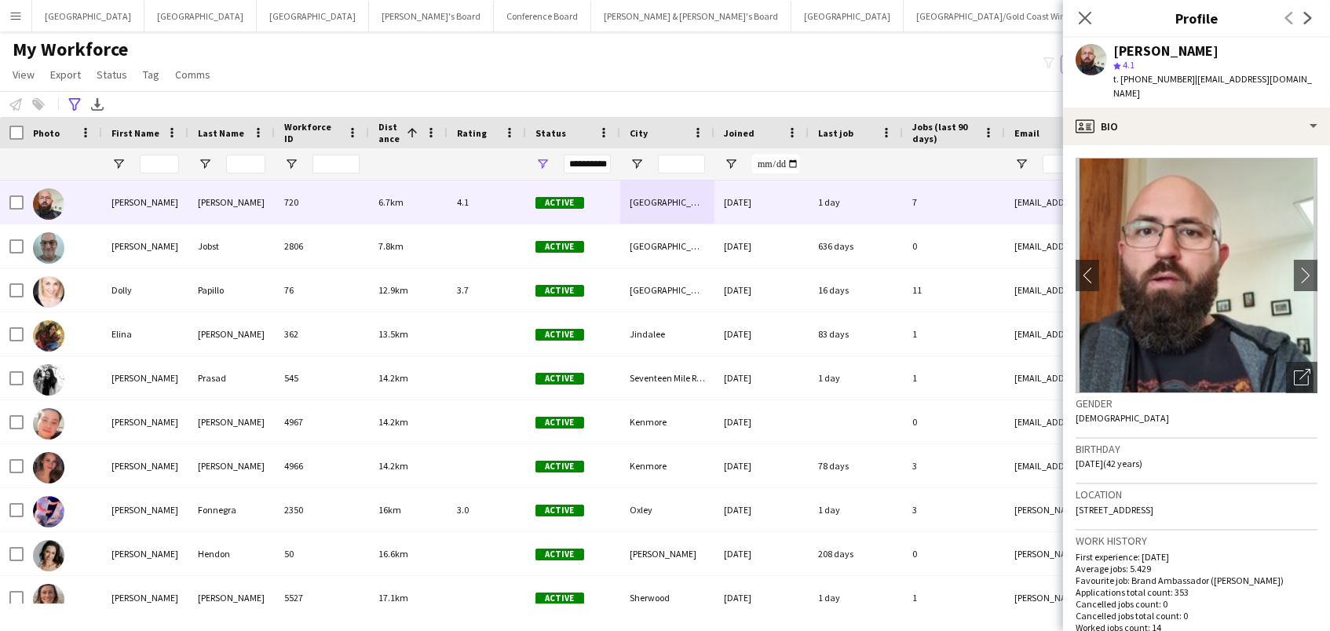
drag, startPoint x: 1257, startPoint y: 490, endPoint x: 1074, endPoint y: 486, distance: 183.0
click at [1074, 486] on app-crew-profile-bio "chevron-left chevron-right Open photos pop-in Gender [DEMOGRAPHIC_DATA] Birthda…" at bounding box center [1196, 388] width 267 height 486
copy span "[STREET_ADDRESS]"
click at [1081, 14] on icon at bounding box center [1085, 17] width 15 height 15
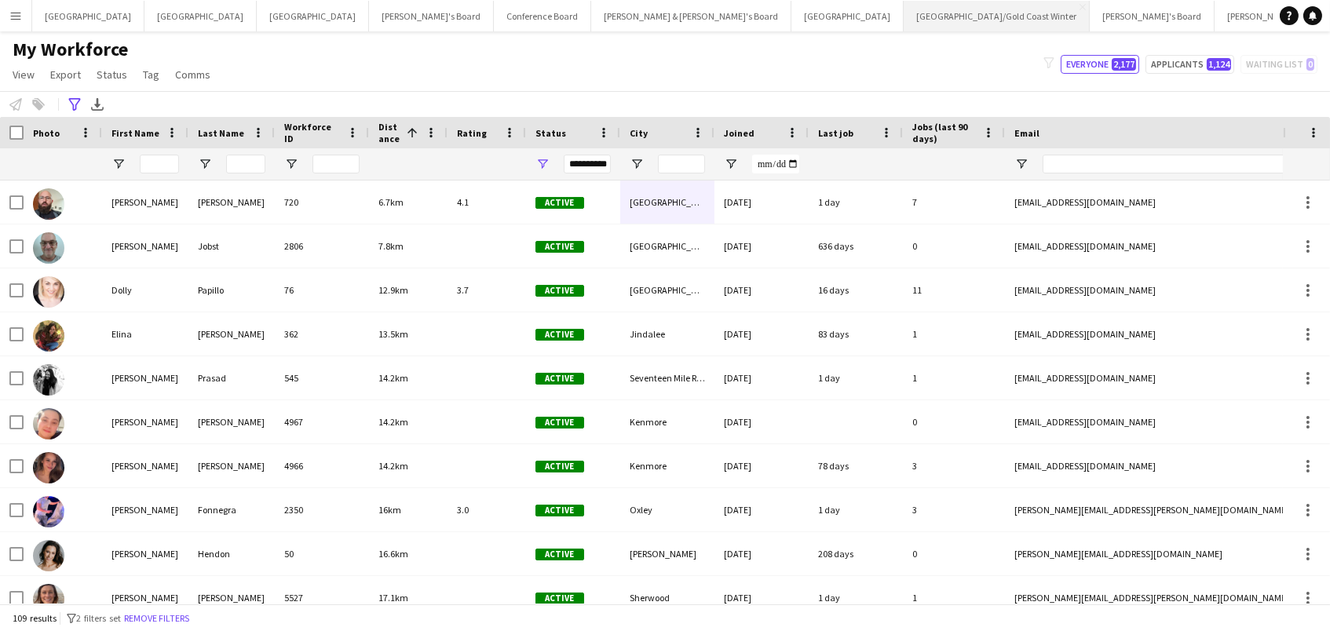
click at [904, 17] on button "[GEOGRAPHIC_DATA]/[GEOGRAPHIC_DATA] Winter Close" at bounding box center [997, 16] width 186 height 31
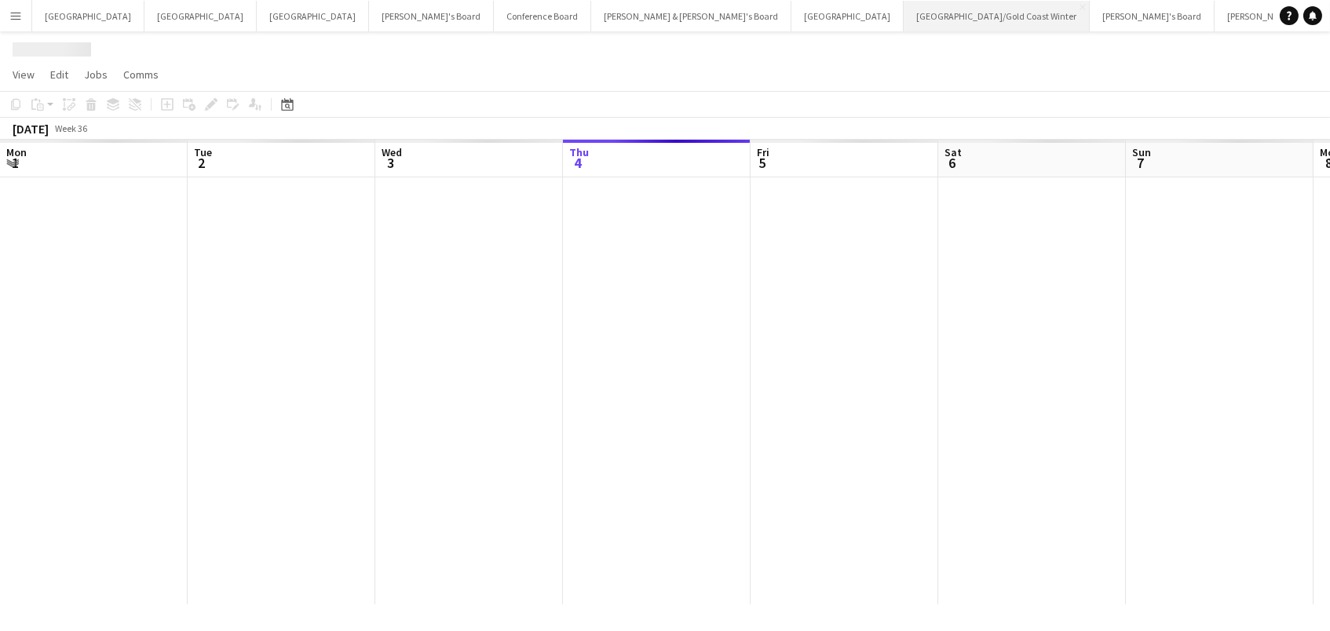
scroll to position [0, 375]
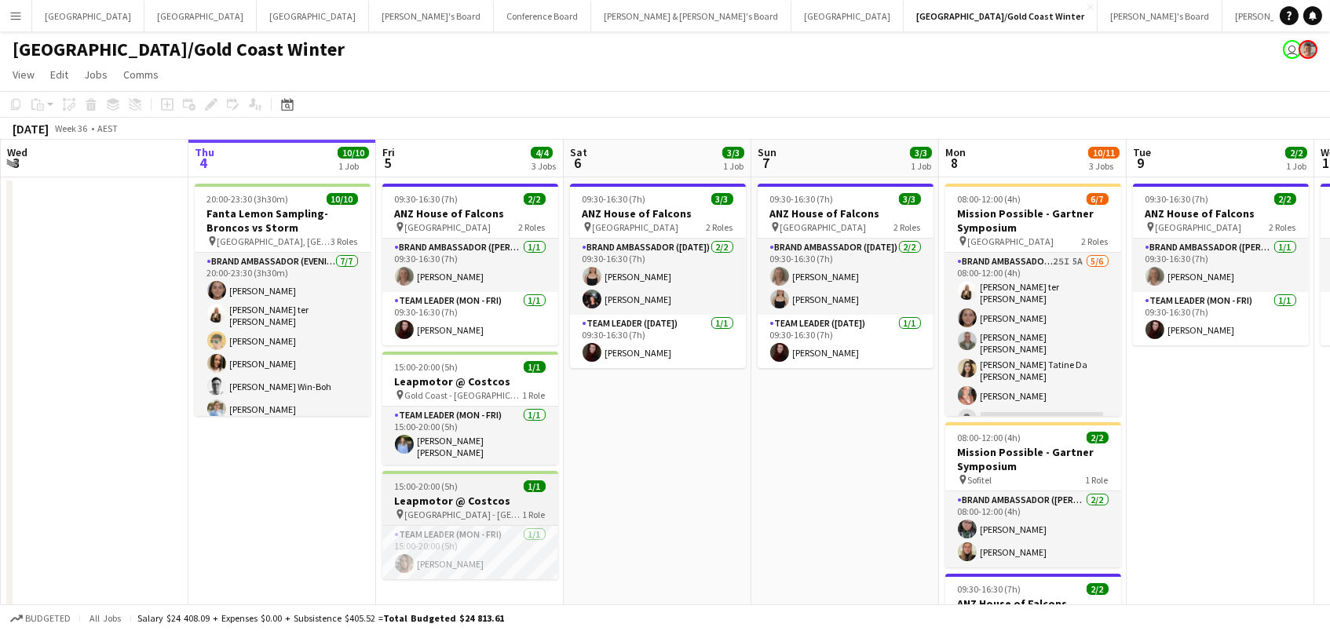
click at [412, 483] on span "15:00-20:00 (5h)" at bounding box center [427, 487] width 64 height 12
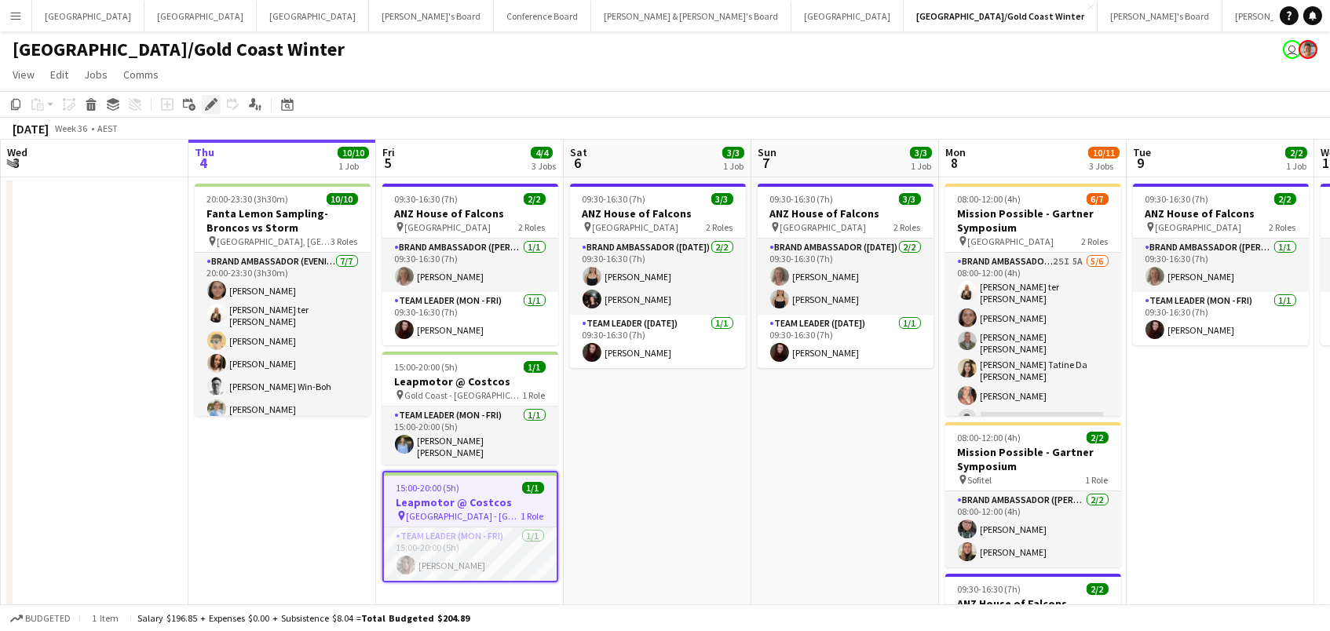
click at [206, 103] on icon "Edit" at bounding box center [211, 104] width 13 height 13
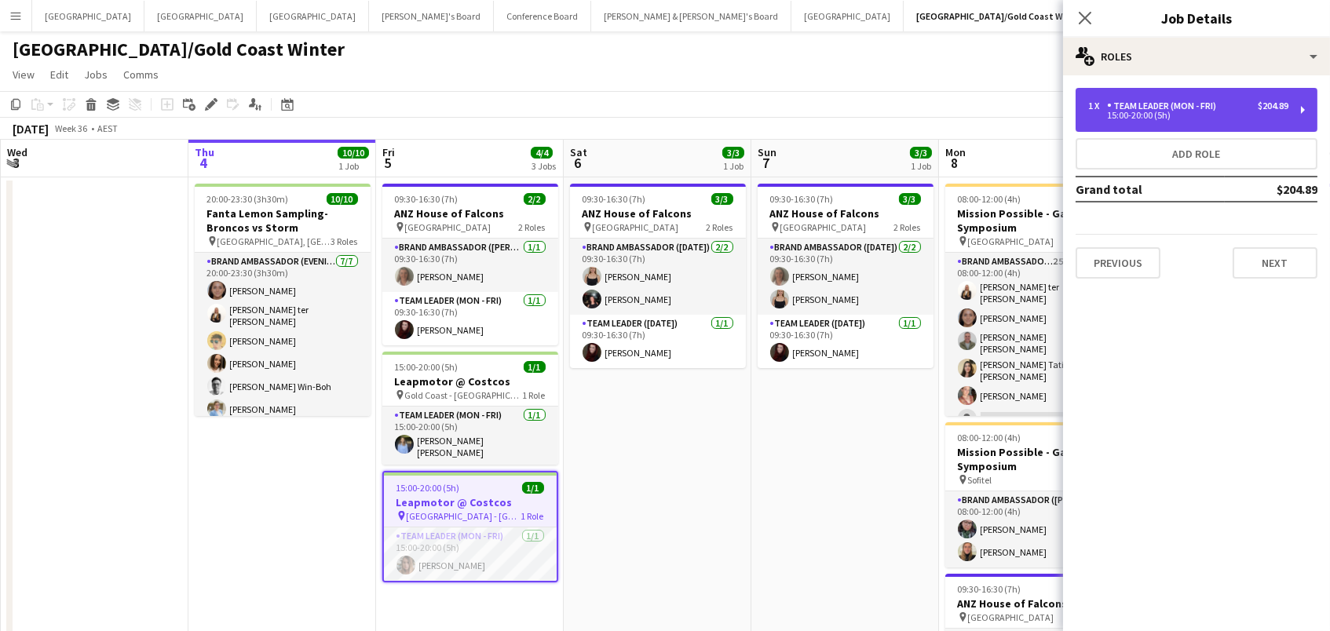
click at [1197, 121] on div "1 x Team Leader (Mon - Fri) $204.89 15:00-20:00 (5h)" at bounding box center [1197, 110] width 242 height 44
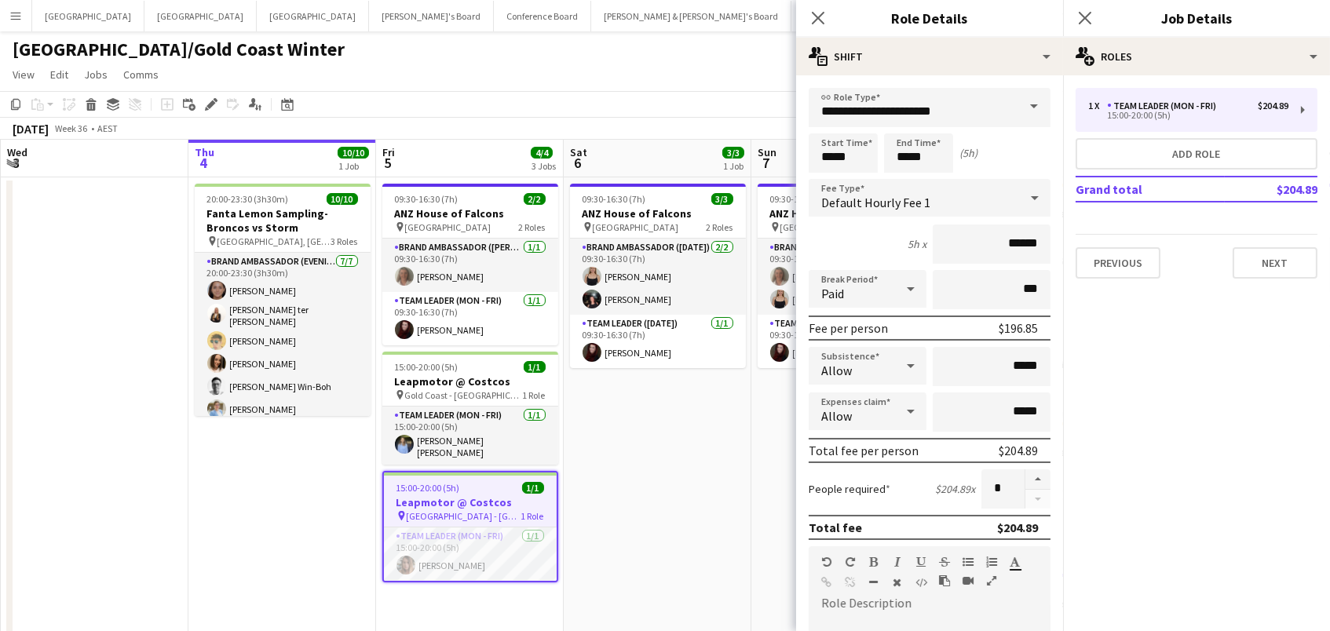
click at [646, 449] on app-date-cell "09:30-16:30 (7h) 3/3 ANZ House of Falcons pin Brisbane 2 Roles Brand Ambassador…" at bounding box center [658, 473] width 188 height 592
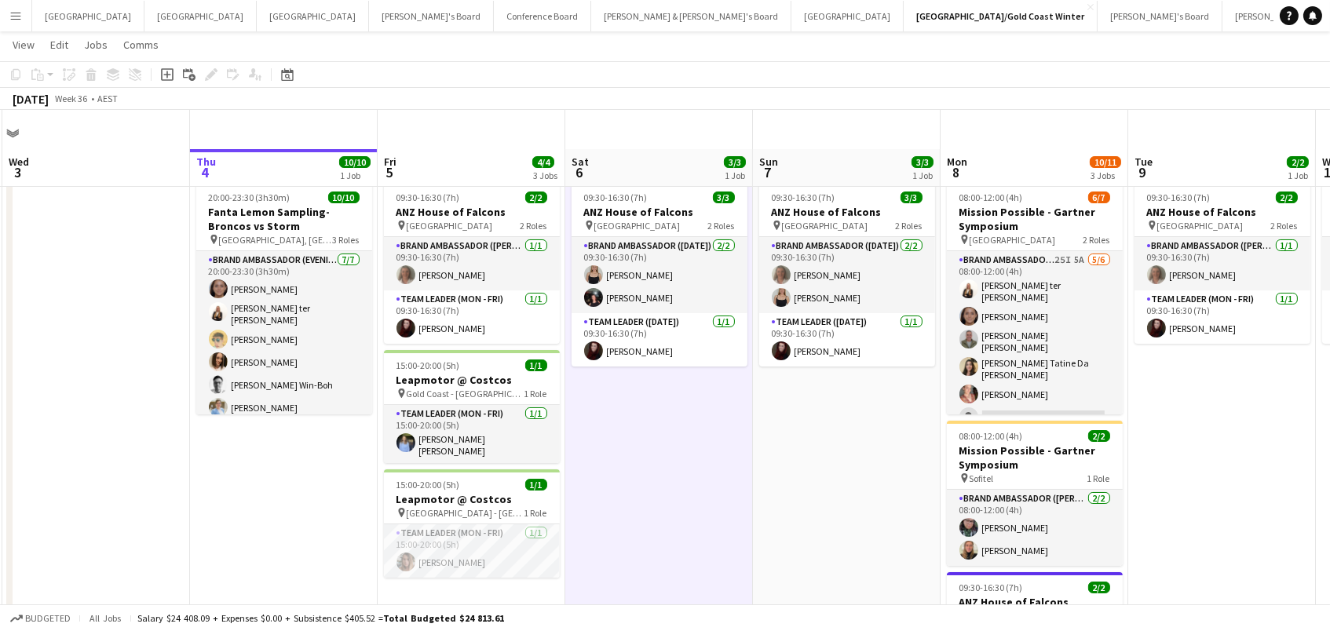
scroll to position [95, 0]
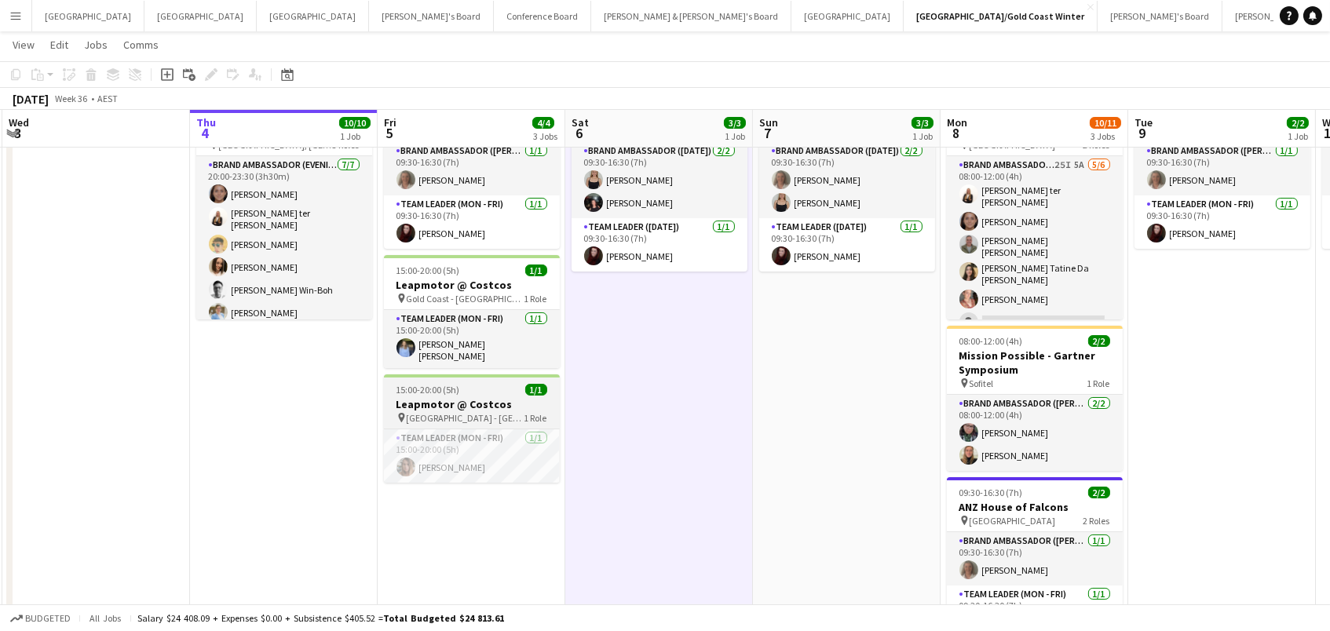
click at [437, 390] on app-job-card "15:00-20:00 (5h) 1/1 Leapmotor @ Costcos pin North Lakes - QLD 1 Role Team Lead…" at bounding box center [472, 429] width 176 height 108
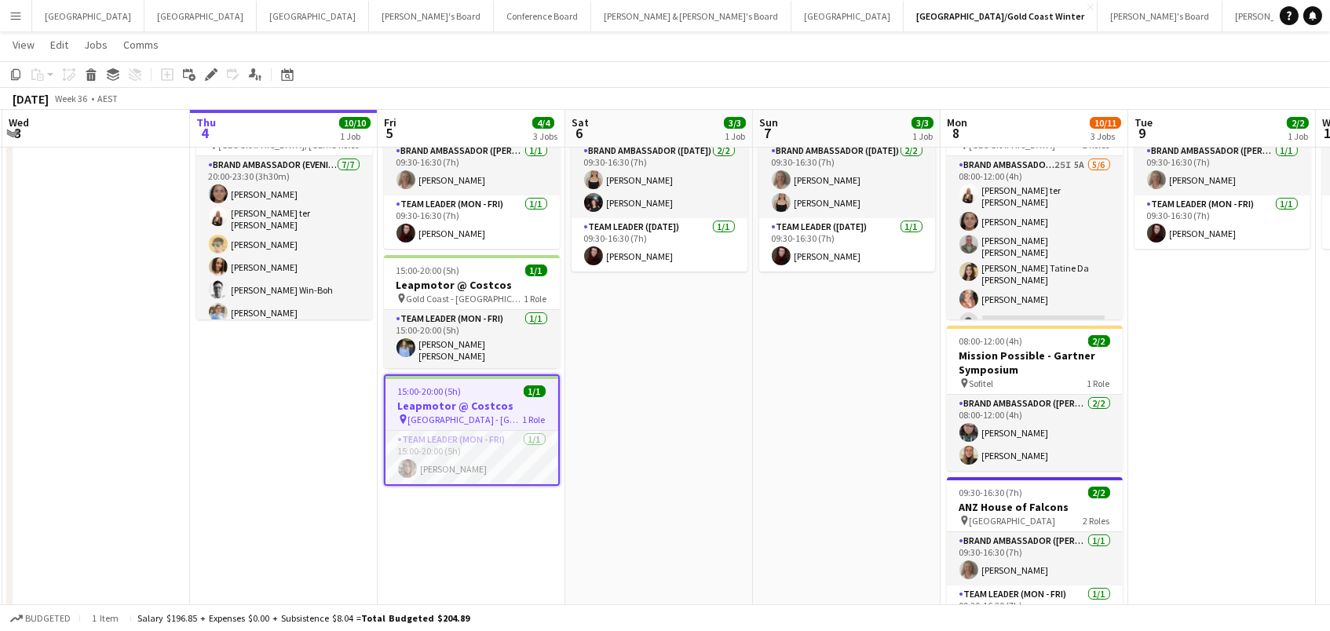
click at [425, 499] on app-date-cell "09:30-16:30 (7h) 2/2 ANZ House of Falcons pin Brisbane 2 Roles Brand Ambassador…" at bounding box center [472, 377] width 188 height 592
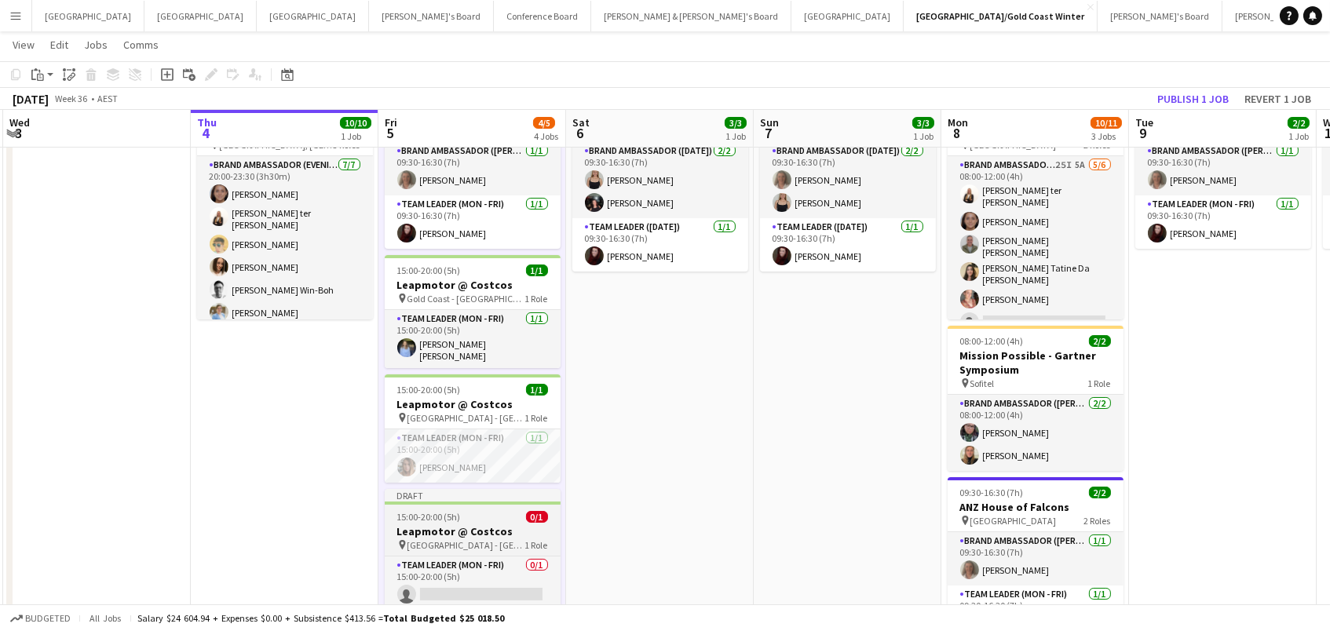
click at [438, 511] on span "15:00-20:00 (5h)" at bounding box center [429, 517] width 64 height 12
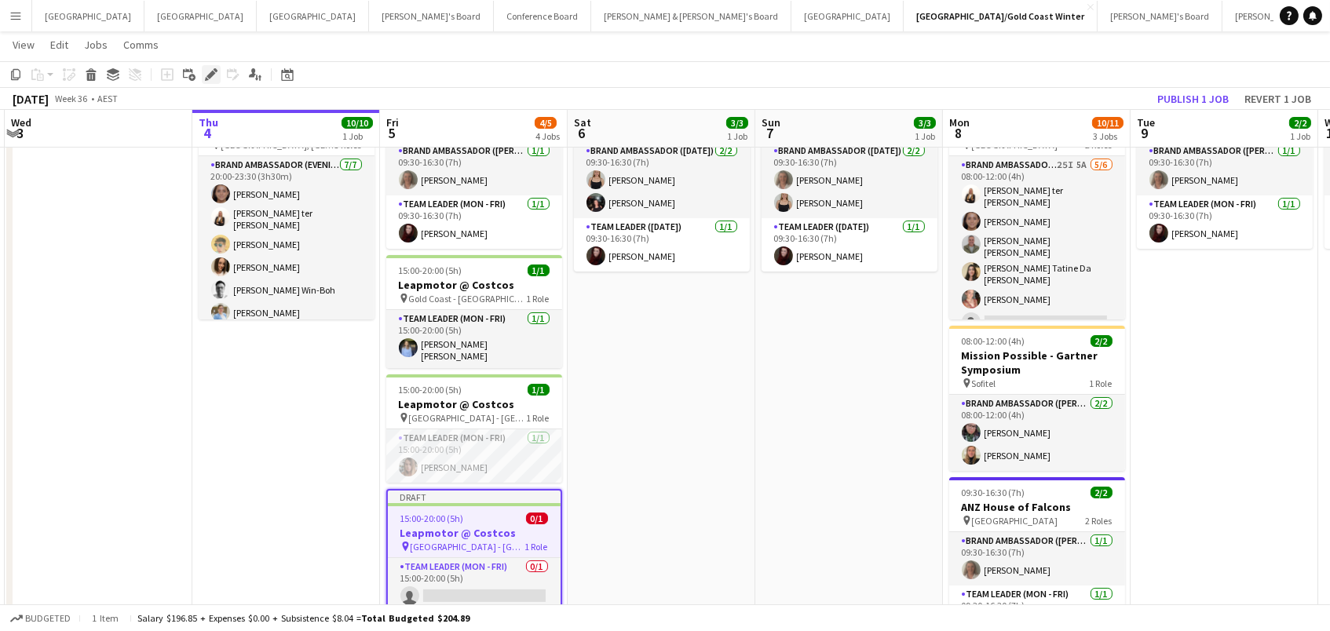
click at [207, 70] on icon "Edit" at bounding box center [211, 74] width 13 height 13
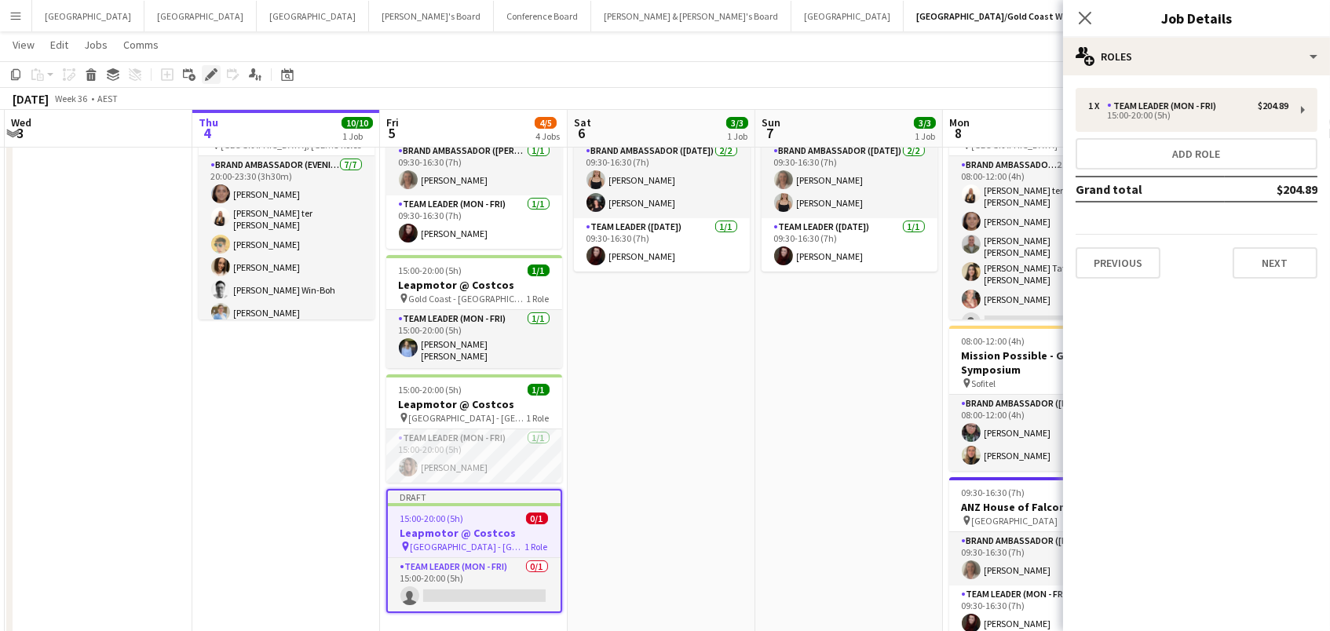
click at [210, 71] on icon at bounding box center [211, 75] width 9 height 9
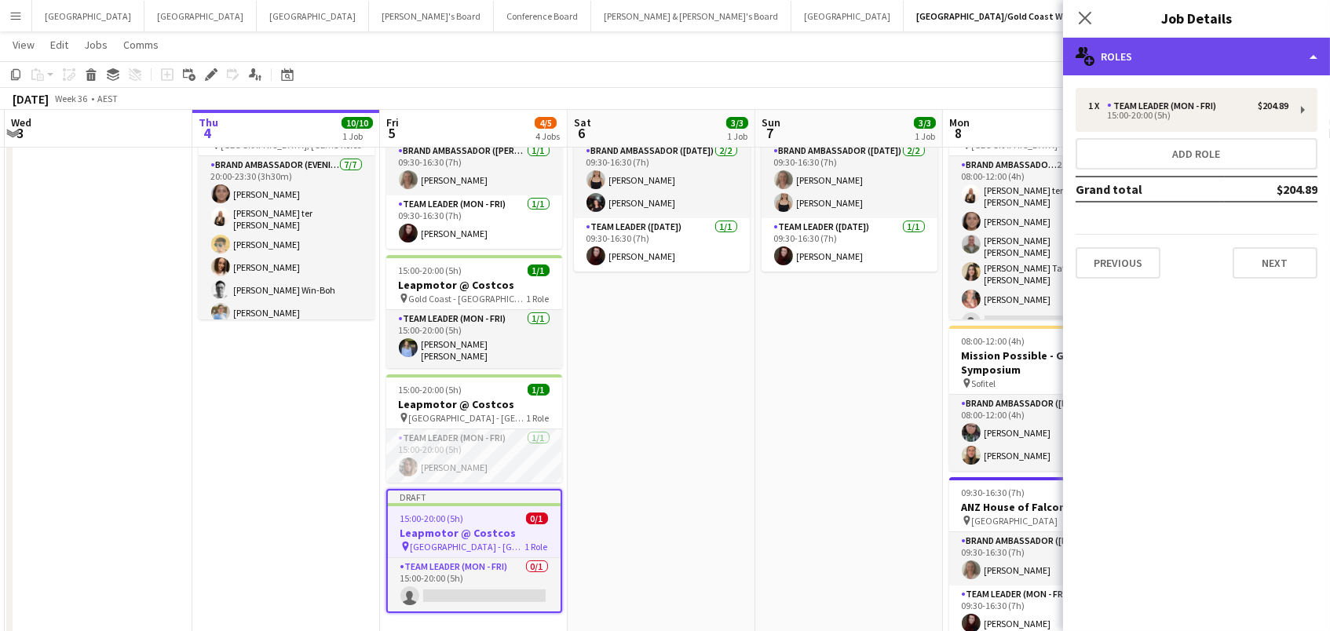
click at [1172, 61] on div "multiple-users-add Roles" at bounding box center [1196, 57] width 267 height 38
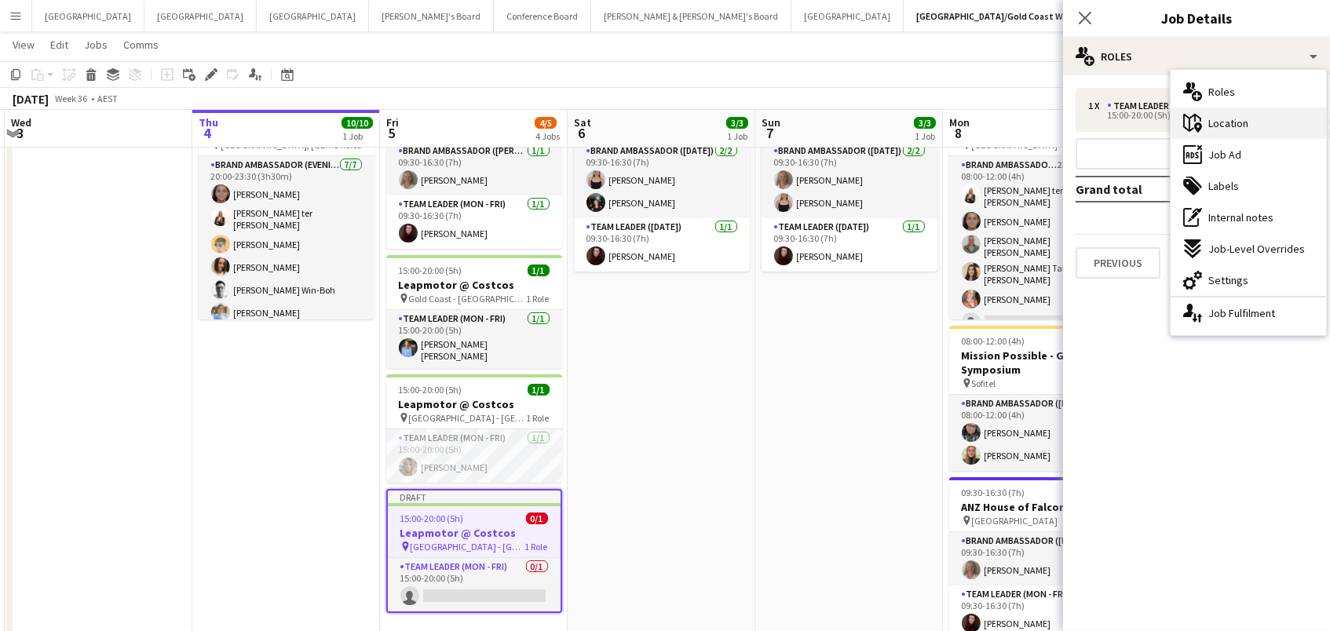
click at [1206, 113] on div "maps-pin-1 Location" at bounding box center [1249, 123] width 156 height 31
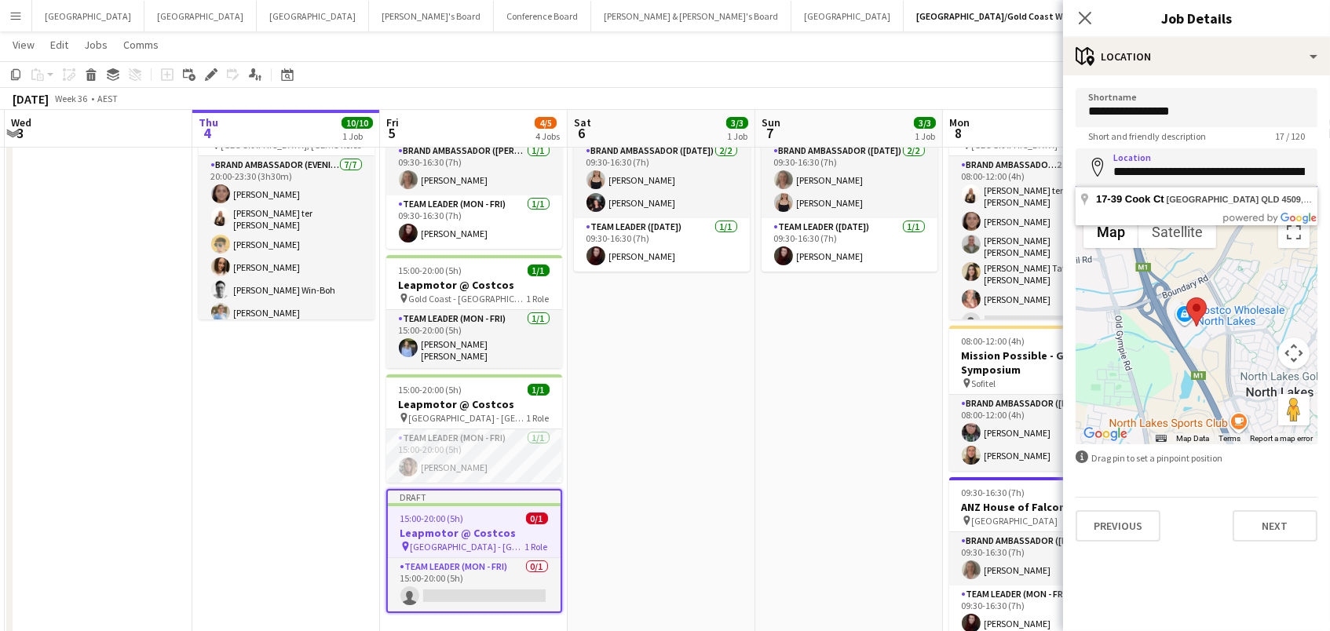
paste input
type input "**********"
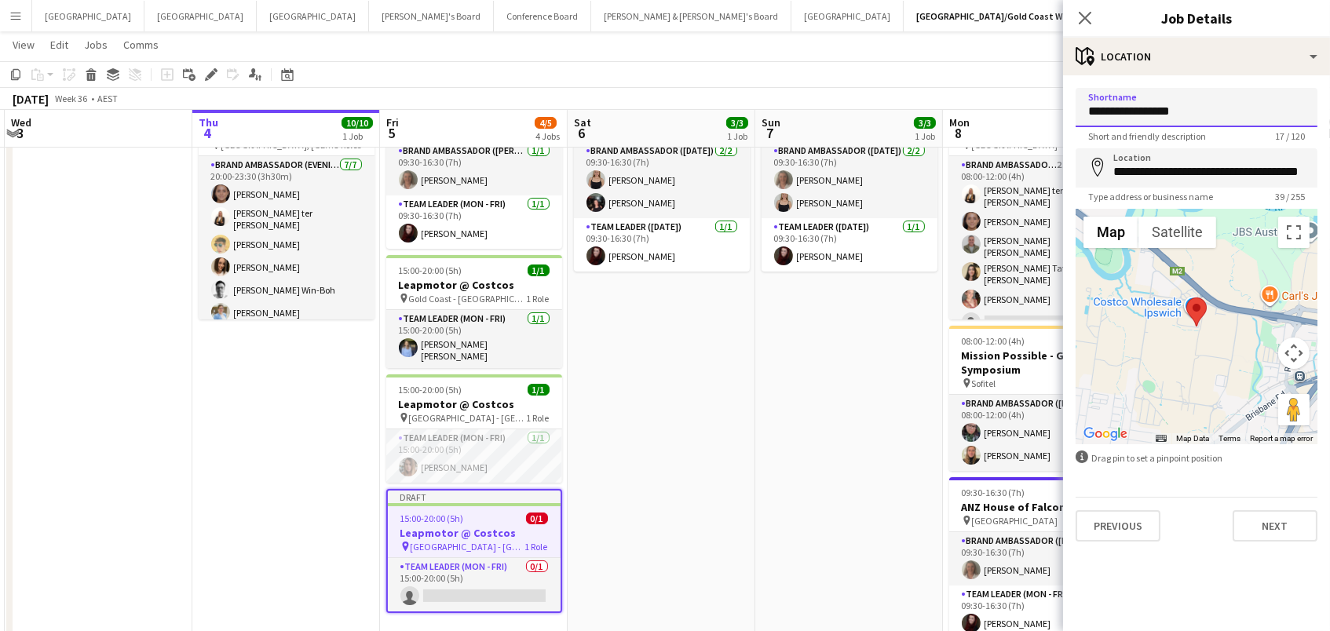
drag, startPoint x: 1197, startPoint y: 116, endPoint x: 885, endPoint y: 33, distance: 322.7
paste input "**********"
click at [1083, 108] on input "**********" at bounding box center [1197, 107] width 242 height 39
type input "**********"
click at [973, 80] on app-toolbar "Copy Paste Paste Command V Paste with crew Command Shift V Paste linked Job [GE…" at bounding box center [665, 74] width 1330 height 27
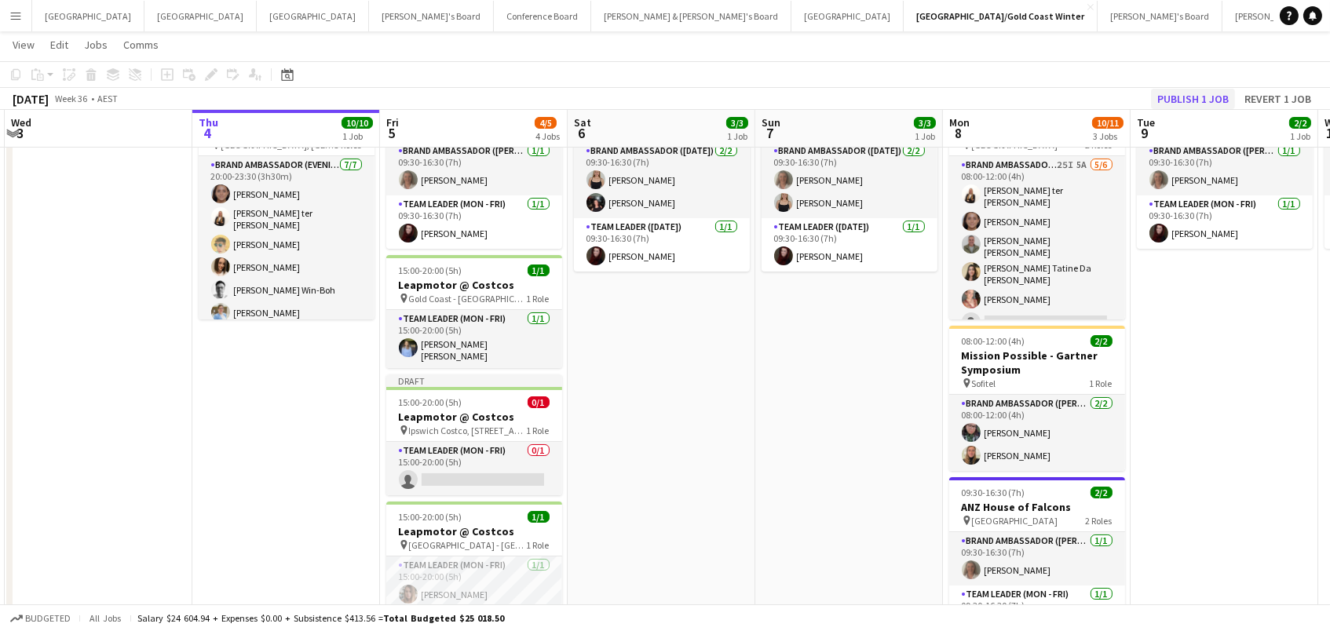
click at [1217, 101] on button "Publish 1 job" at bounding box center [1193, 99] width 84 height 20
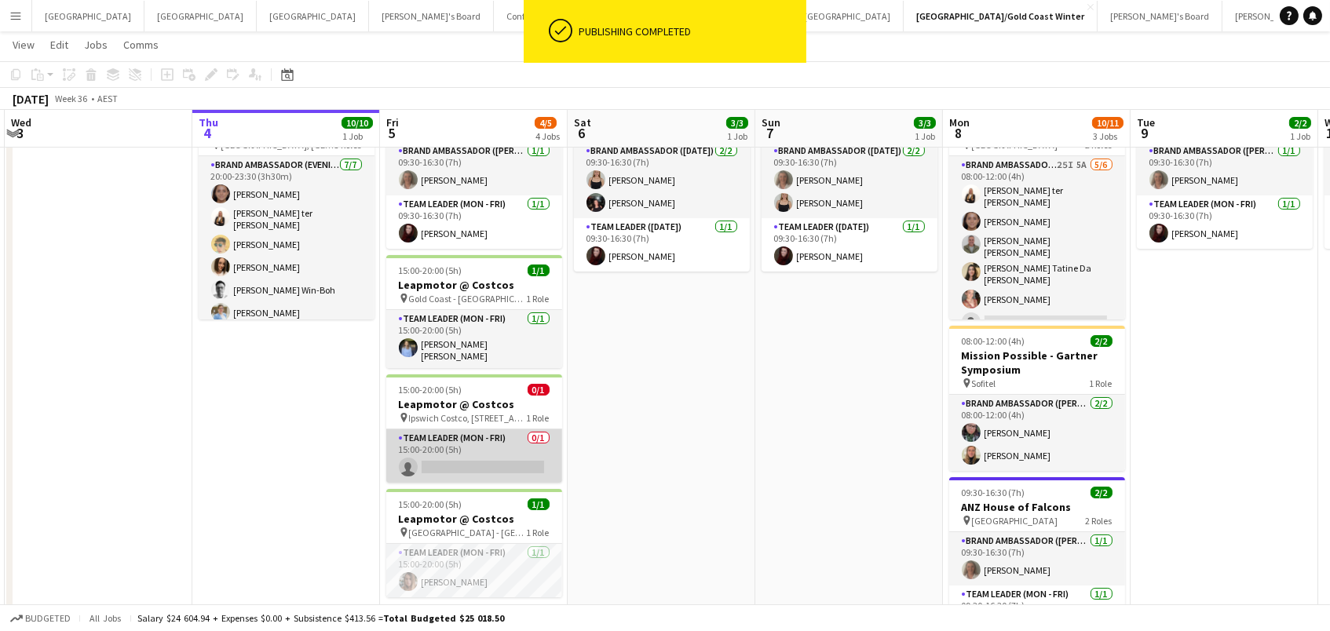
click at [441, 465] on app-card-role "Team Leader (Mon - Fri) 0/1 15:00-20:00 (5h) single-neutral-actions" at bounding box center [474, 456] width 176 height 53
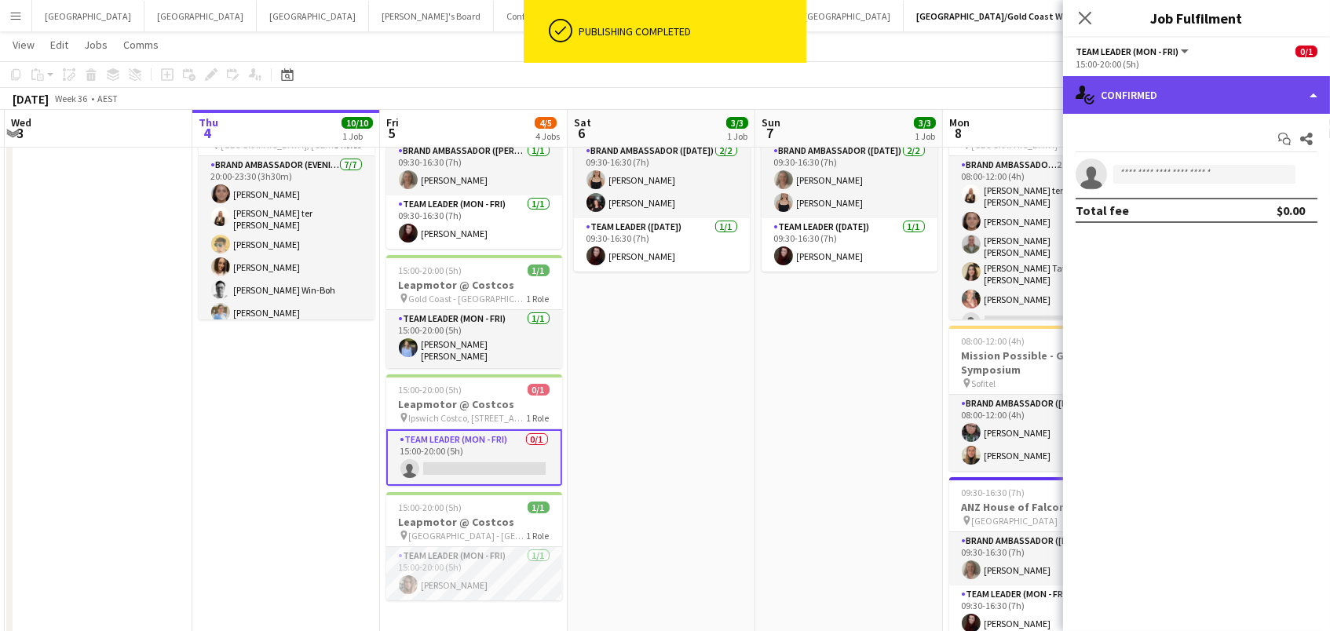
click at [1139, 88] on div "single-neutral-actions-check-2 Confirmed" at bounding box center [1196, 95] width 267 height 38
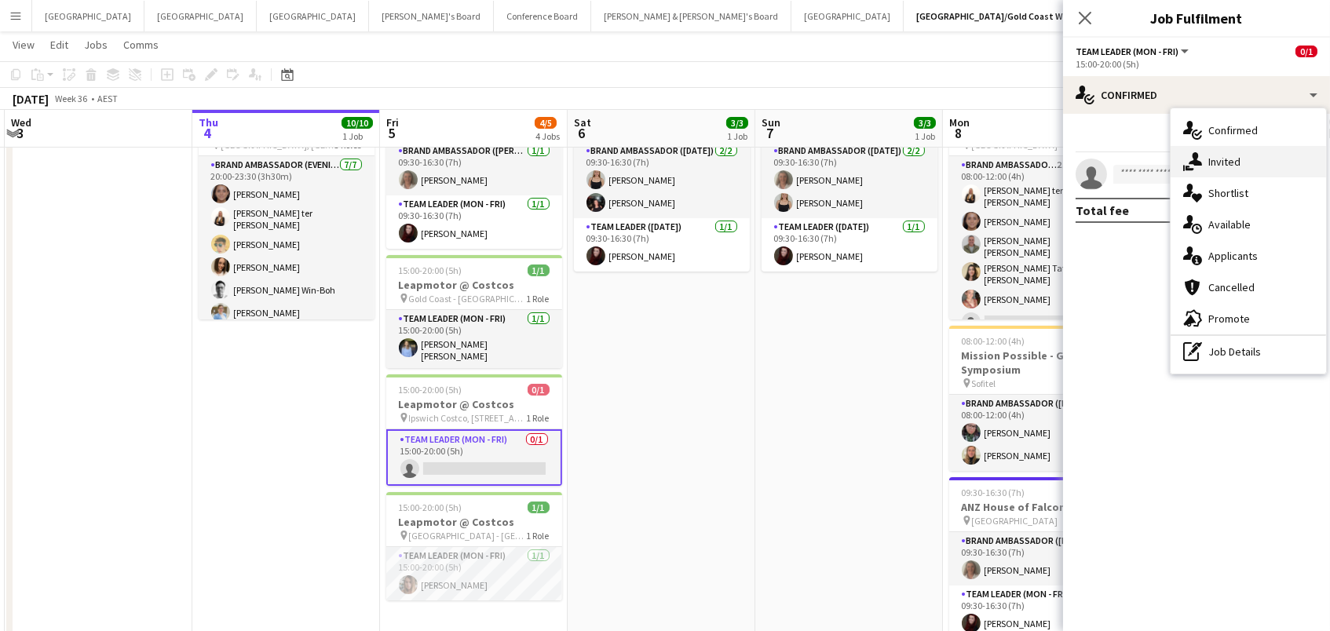
click at [1258, 163] on div "single-neutral-actions-share-1 Invited" at bounding box center [1249, 161] width 156 height 31
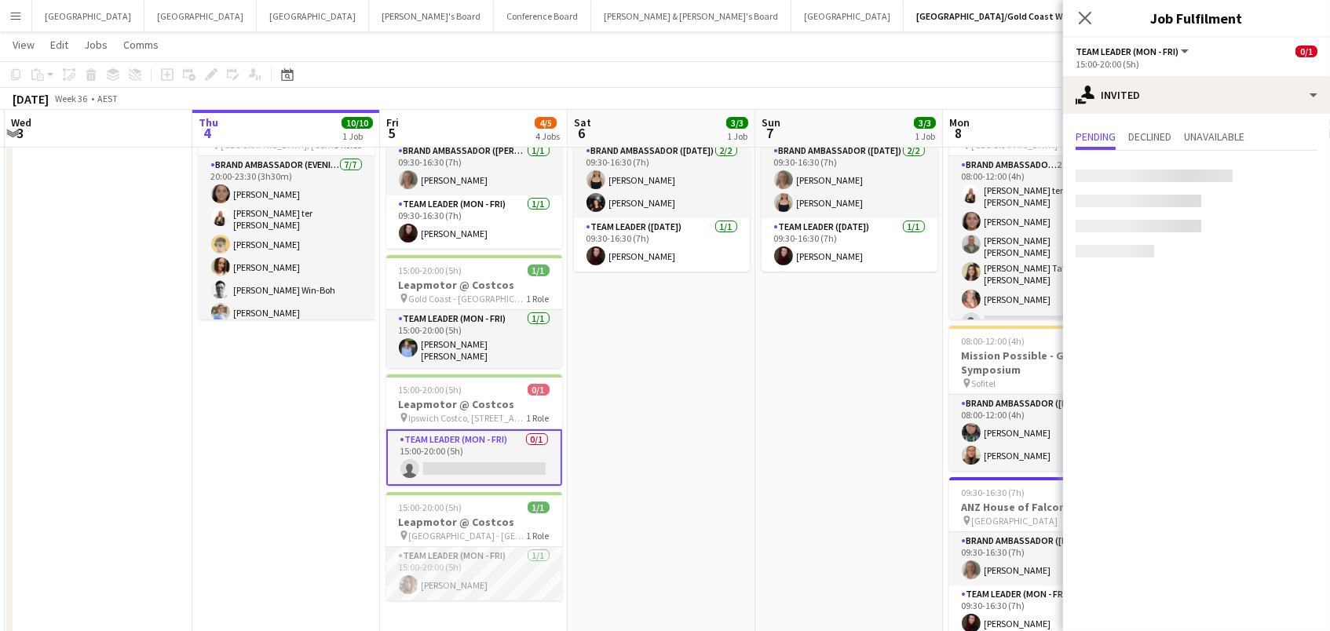
click at [1146, 174] on div at bounding box center [1154, 176] width 157 height 13
click at [1140, 172] on div at bounding box center [1154, 176] width 157 height 13
click at [1099, 181] on input "text" at bounding box center [1197, 176] width 242 height 39
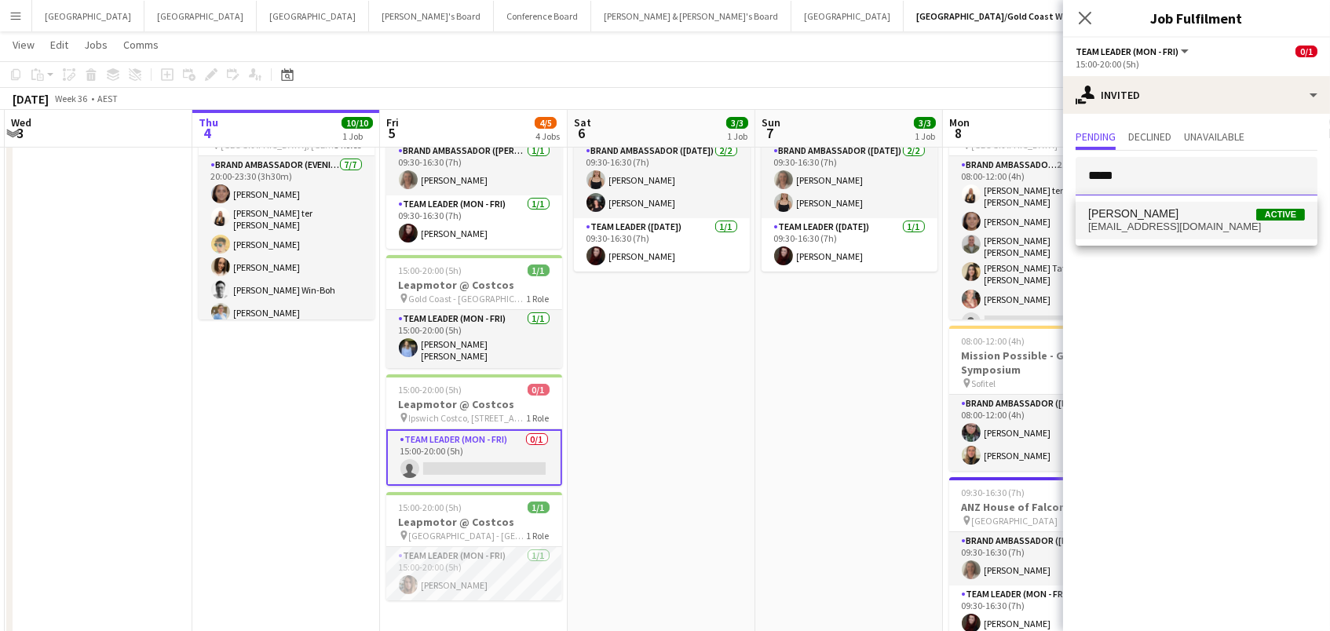
type input "*****"
drag, startPoint x: 1127, startPoint y: 206, endPoint x: 1129, endPoint y: 222, distance: 16.6
click at [1129, 222] on span "[EMAIL_ADDRESS][DOMAIN_NAME]" at bounding box center [1197, 227] width 217 height 13
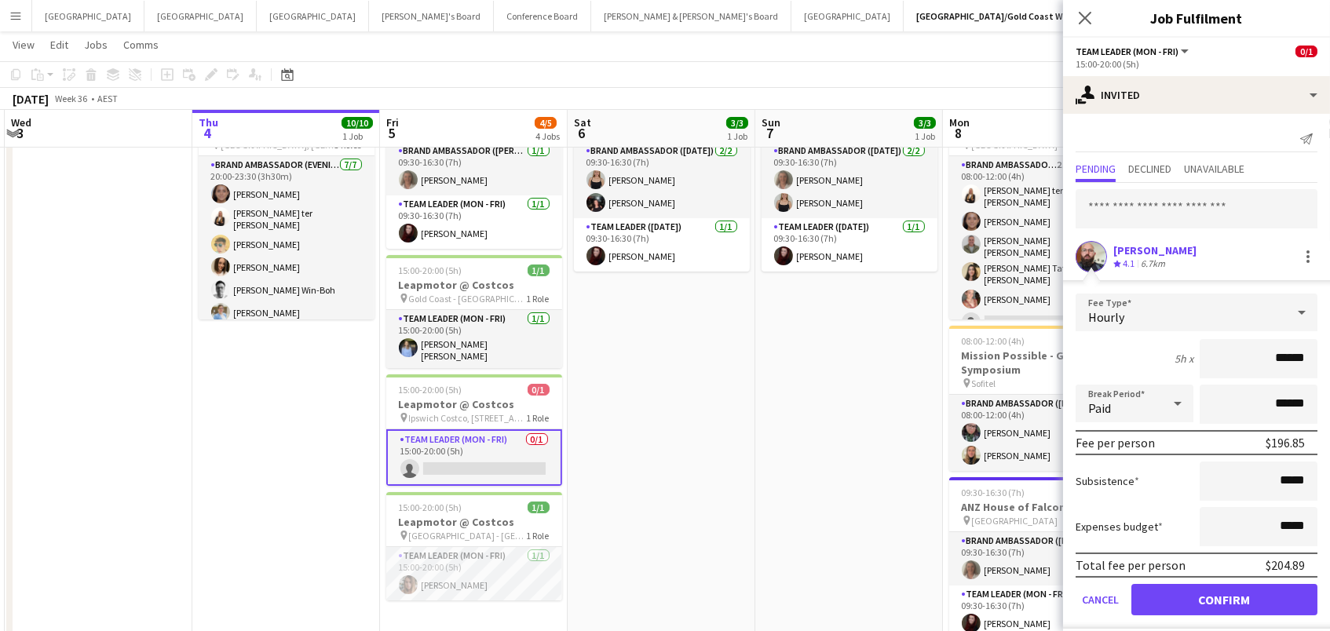
click at [1224, 598] on button "Confirm" at bounding box center [1225, 599] width 186 height 31
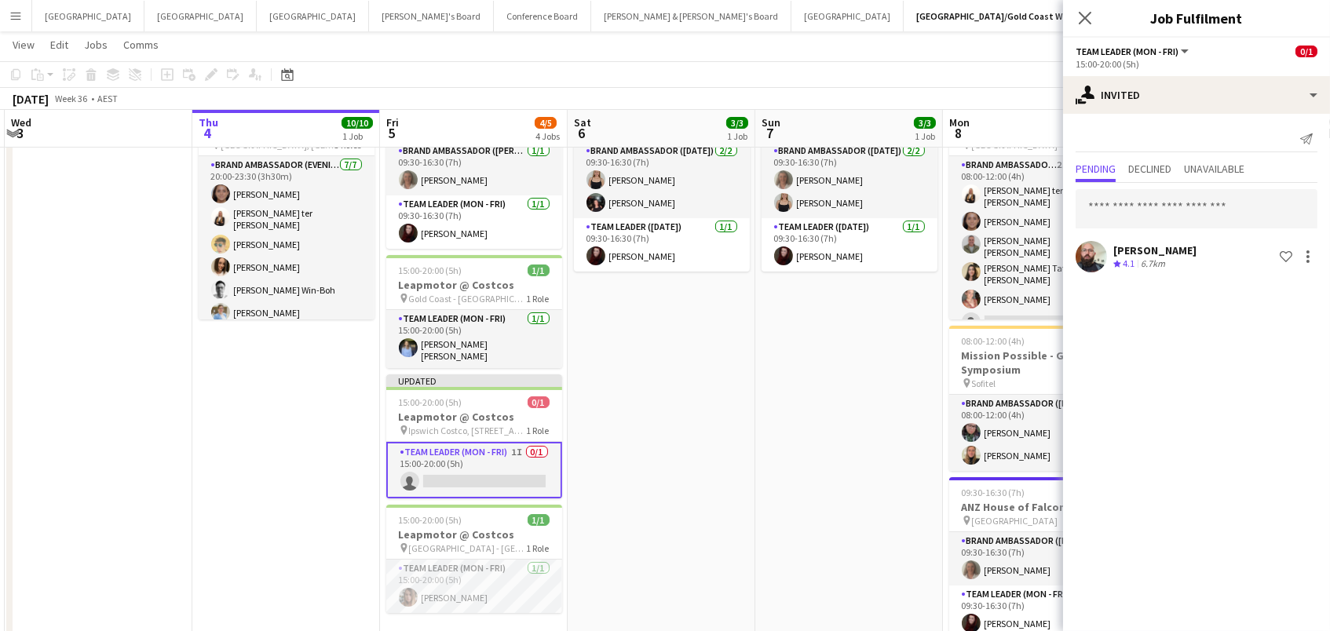
click at [732, 396] on app-date-cell "09:30-16:30 (7h) 3/3 ANZ House of Falcons pin Brisbane 2 Roles Brand Ambassador…" at bounding box center [662, 377] width 188 height 592
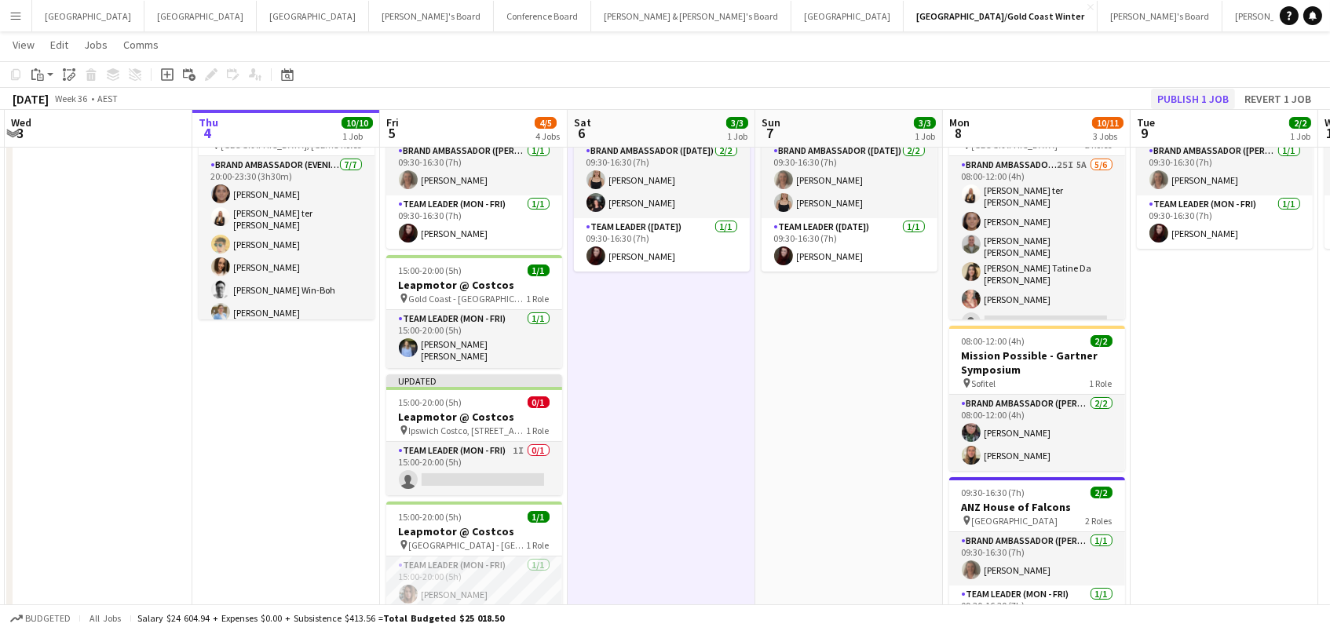
click at [1172, 97] on button "Publish 1 job" at bounding box center [1193, 99] width 84 height 20
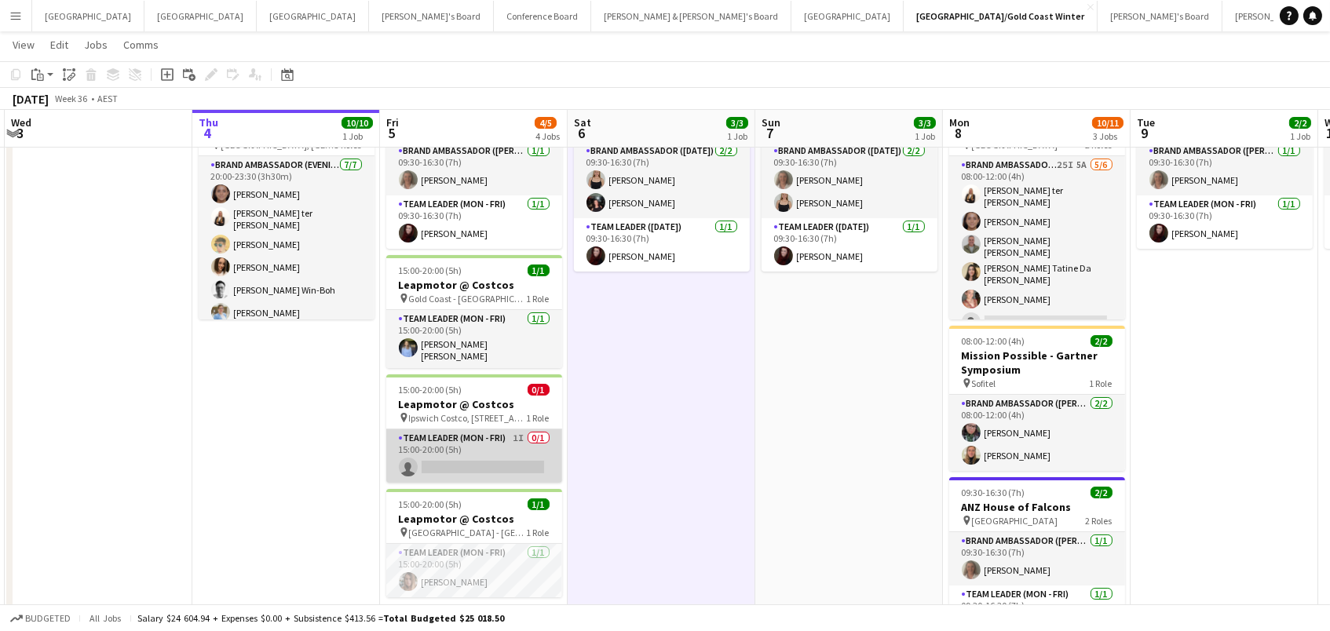
click at [462, 444] on app-card-role "Team Leader (Mon - Fri) 1I 0/1 15:00-20:00 (5h) single-neutral-actions" at bounding box center [474, 456] width 176 height 53
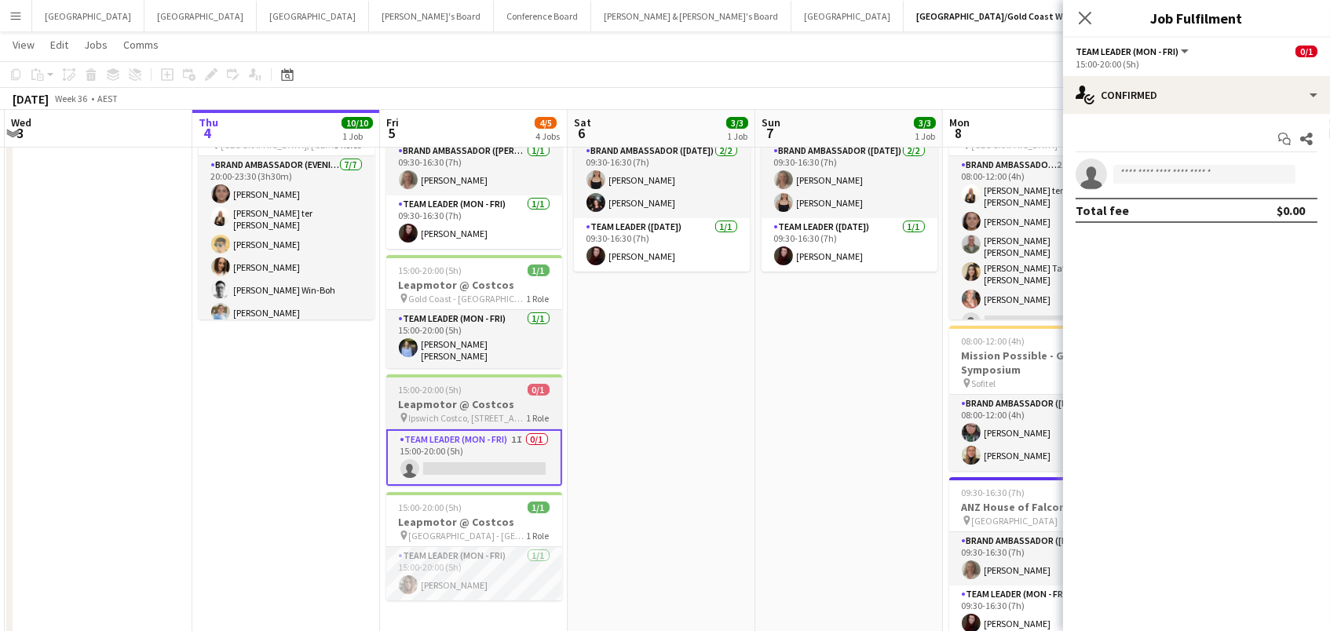
click at [423, 419] on app-job-card "15:00-20:00 (5h) 0/1 Leapmotor @ Costcos pin Ipswich Costco, [STREET_ADDRESS] 1…" at bounding box center [474, 431] width 176 height 112
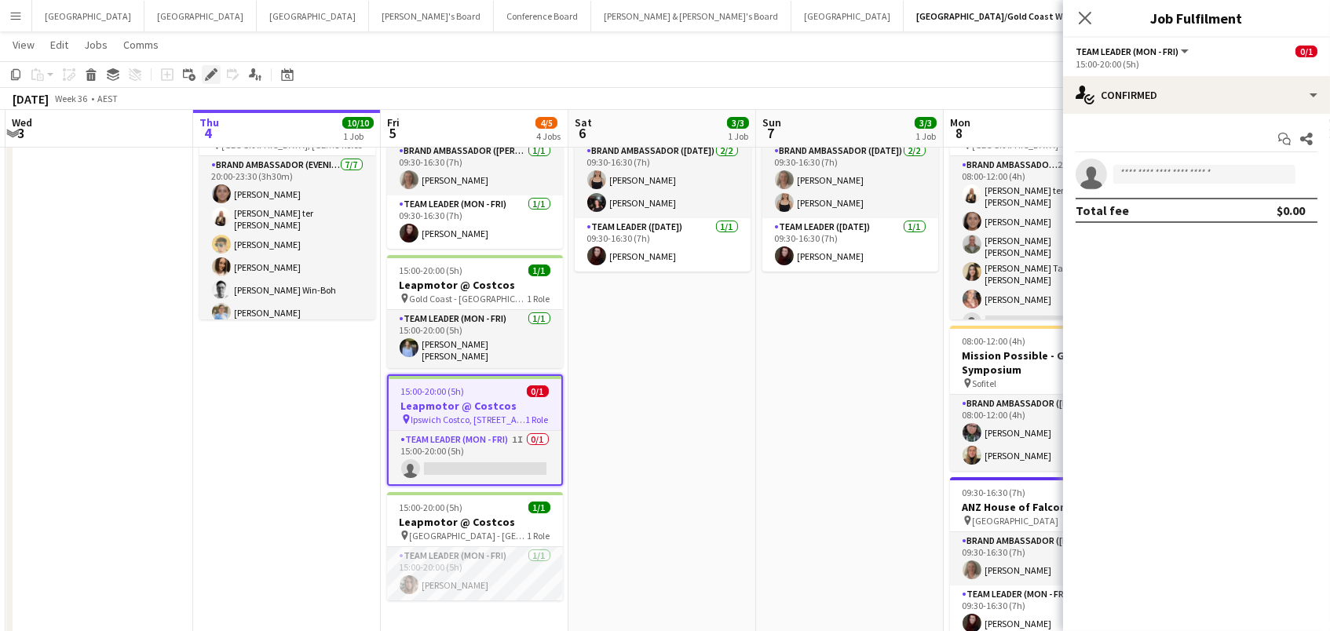
click at [208, 79] on icon "Edit" at bounding box center [211, 74] width 13 height 13
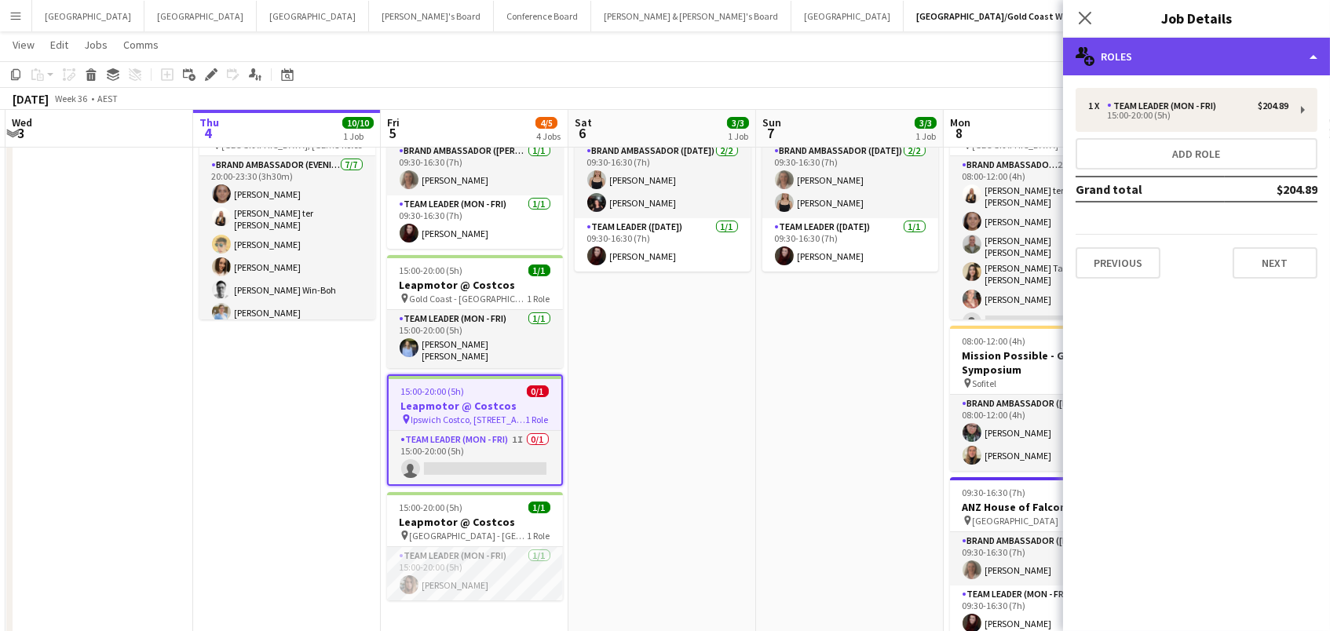
click at [1193, 64] on div "multiple-users-add Roles" at bounding box center [1196, 57] width 267 height 38
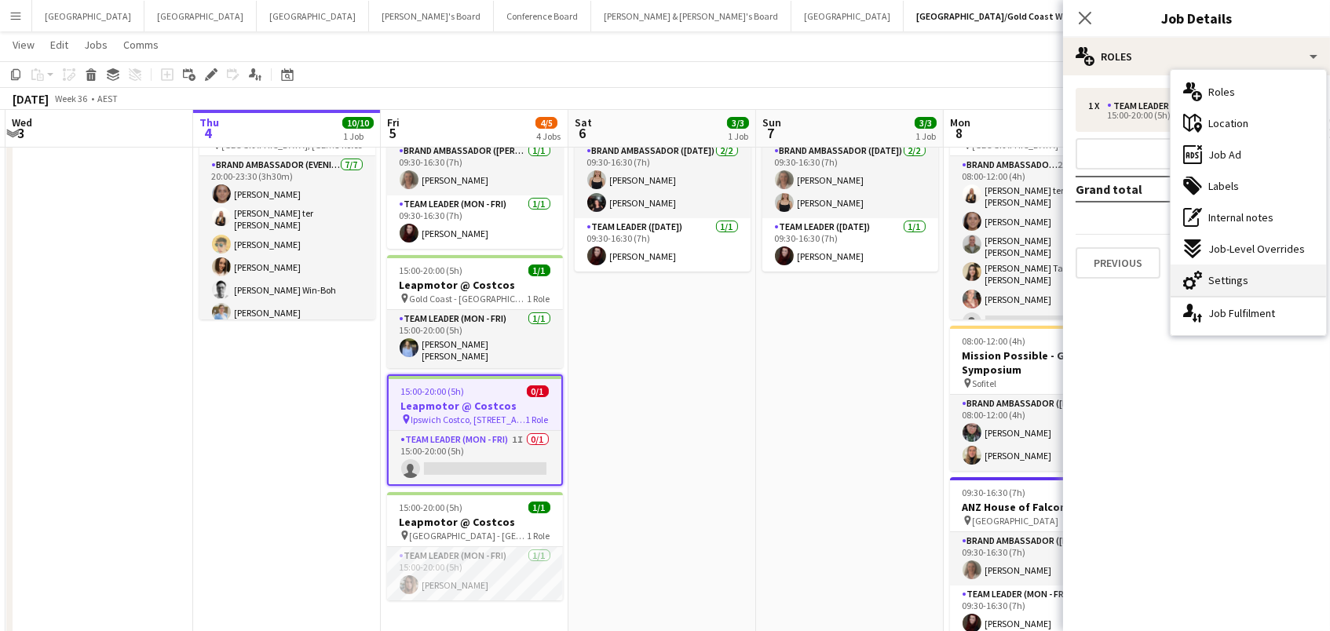
click at [1264, 284] on div "cog-double-3 Settings" at bounding box center [1249, 280] width 156 height 31
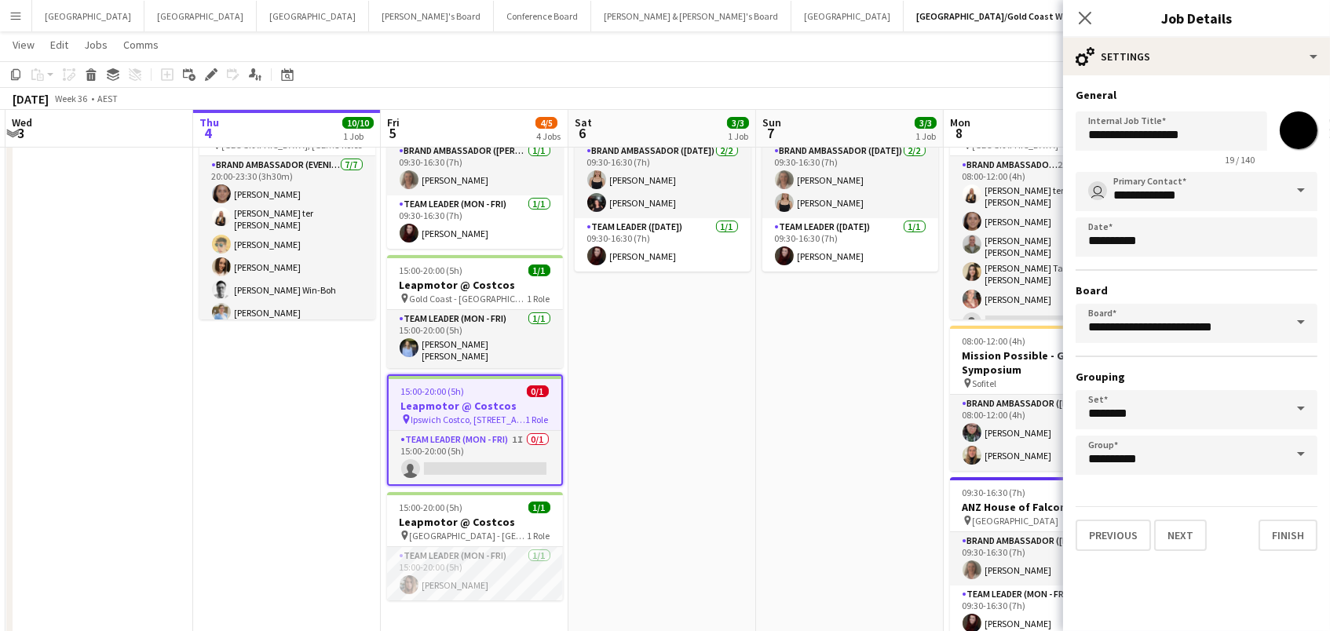
click at [1295, 134] on input "*******" at bounding box center [1299, 130] width 57 height 57
type input "*******"
click at [800, 442] on app-date-cell "09:30-16:30 (7h) 3/3 ANZ House of Falcons pin Brisbane 2 Roles Brand Ambassador…" at bounding box center [850, 377] width 188 height 592
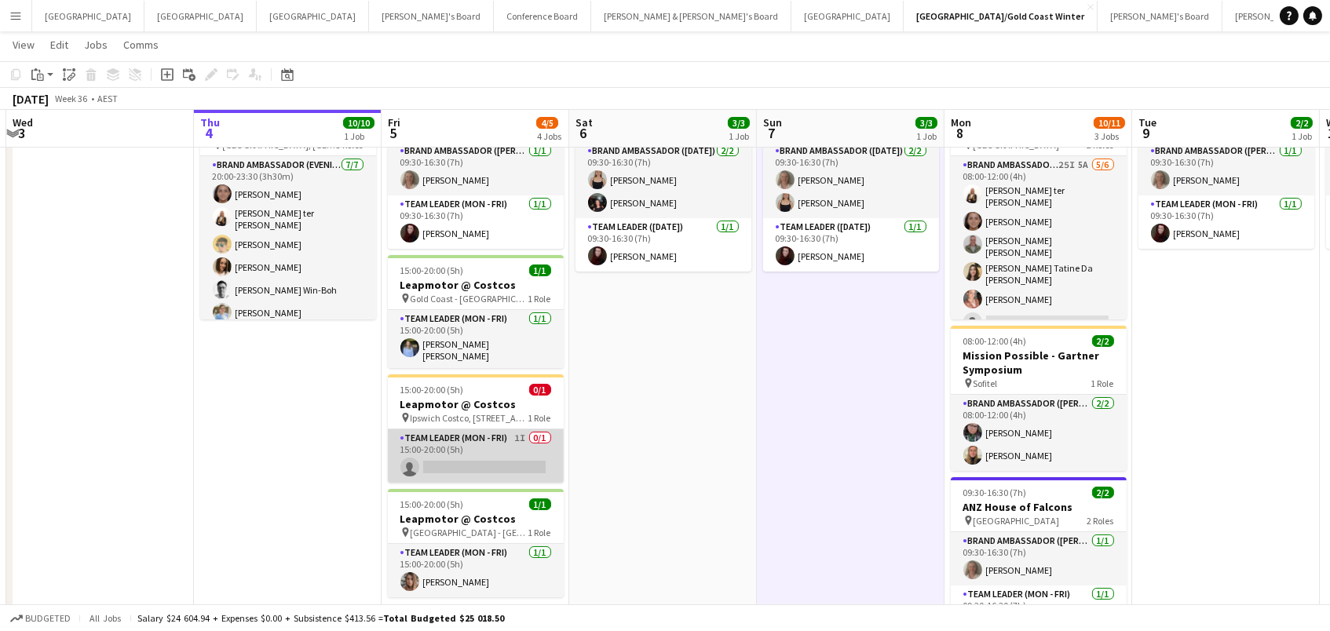
click at [455, 433] on app-card-role "Team Leader (Mon - Fri) 1I 0/1 15:00-20:00 (5h) single-neutral-actions" at bounding box center [476, 456] width 176 height 53
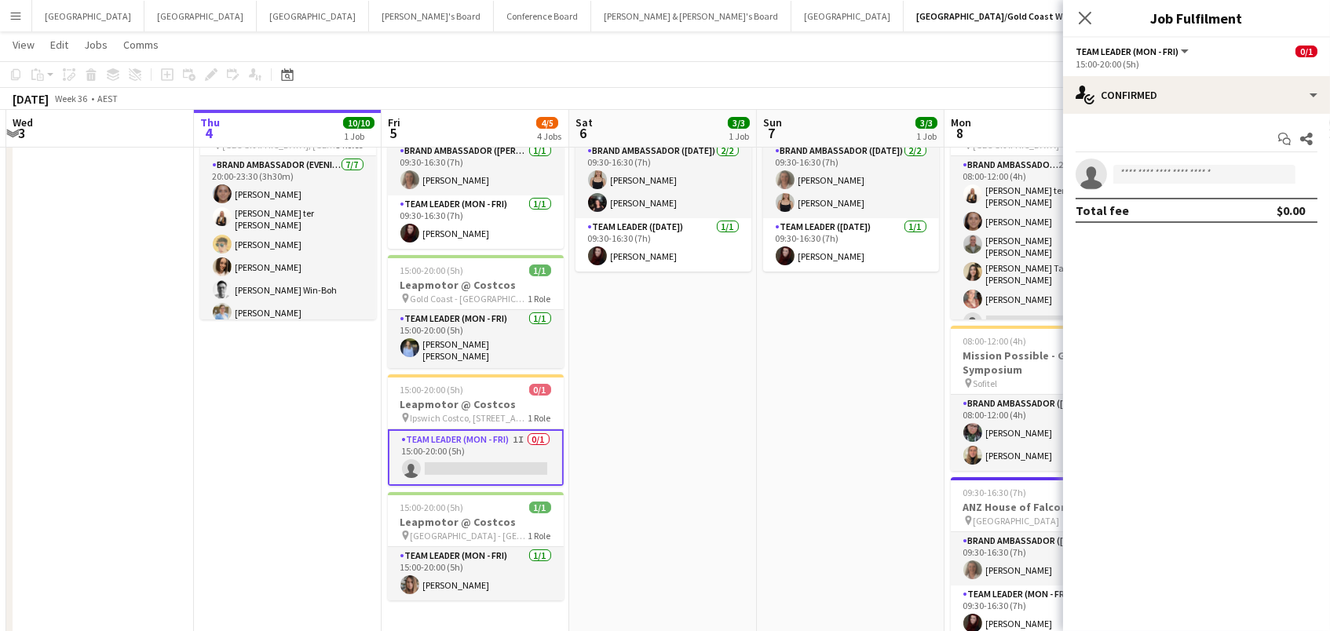
click at [455, 433] on app-card-role "Team Leader (Mon - Fri) 1I 0/1 15:00-20:00 (5h) single-neutral-actions" at bounding box center [476, 458] width 176 height 57
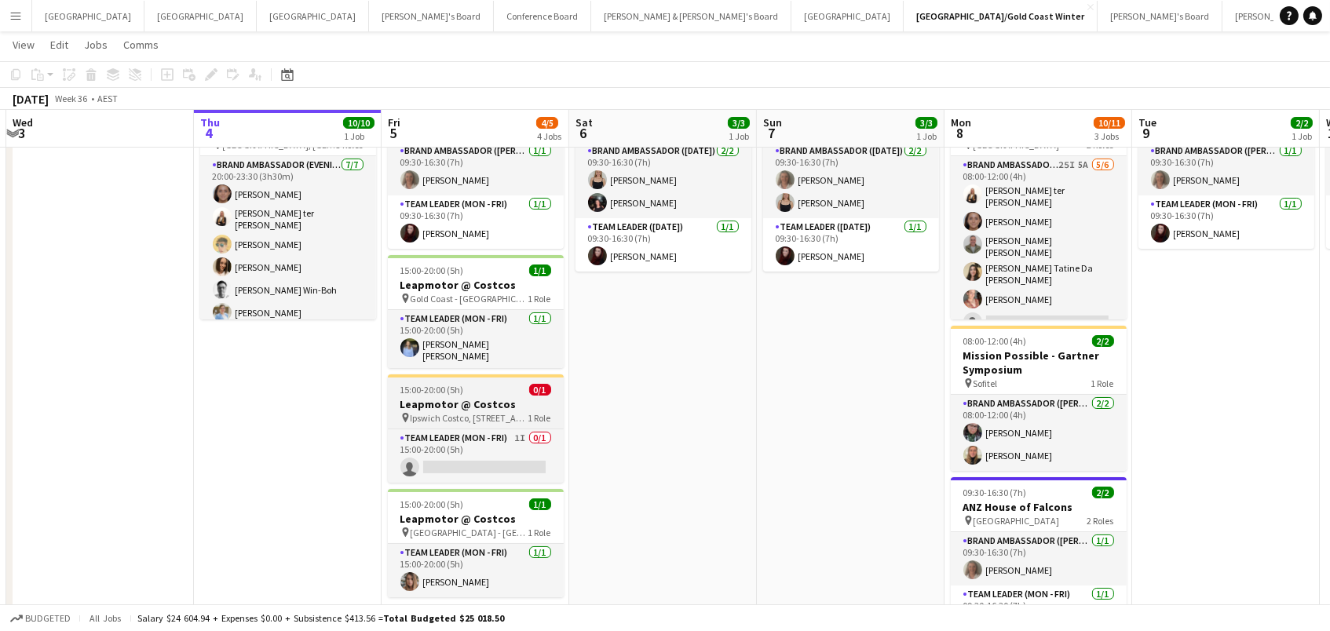
click at [432, 397] on h3 "Leapmotor @ Costcos" at bounding box center [476, 404] width 176 height 14
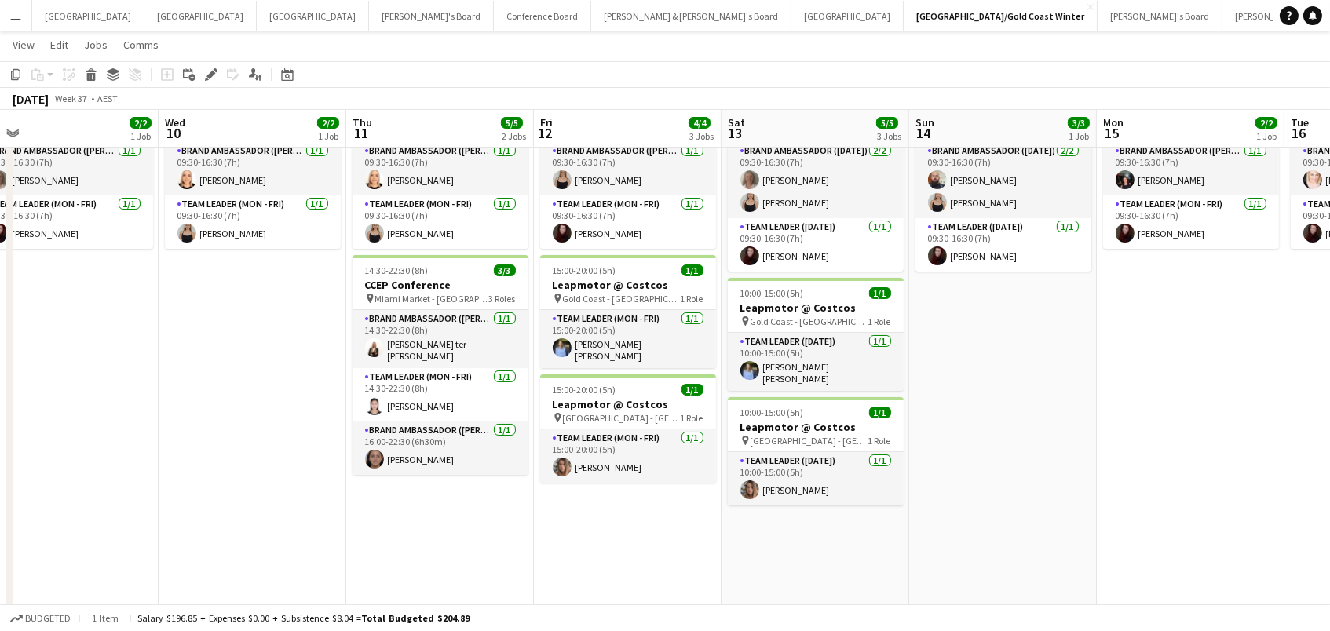
scroll to position [0, 593]
click at [609, 499] on app-date-cell "09:30-16:30 (7h) 2/2 ANZ House of Falcons pin Brisbane 2 Roles Brand Ambassador…" at bounding box center [627, 377] width 188 height 592
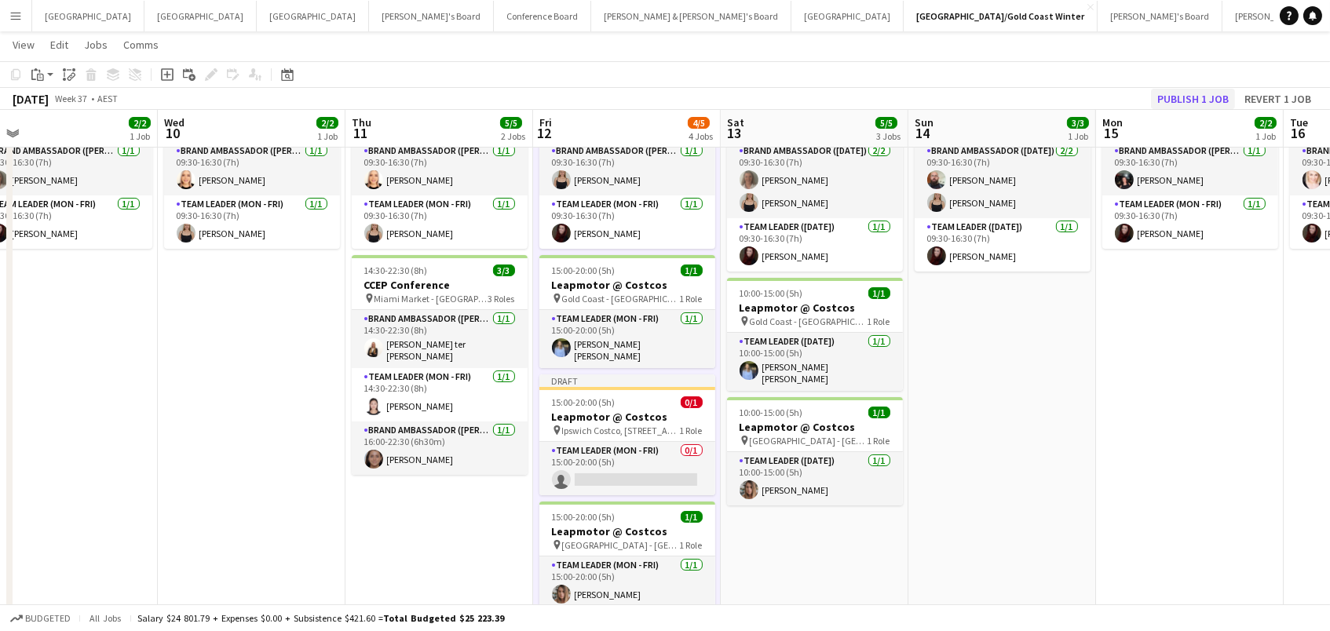
click at [1182, 97] on button "Publish 1 job" at bounding box center [1193, 99] width 84 height 20
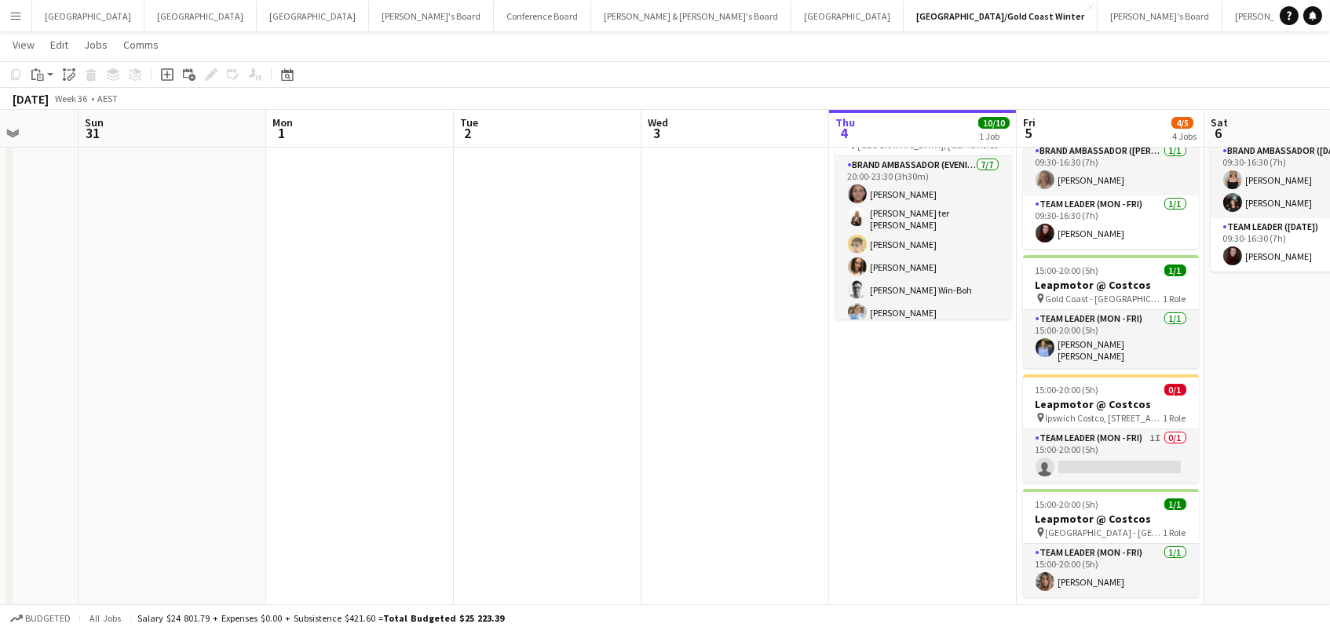
scroll to position [0, 484]
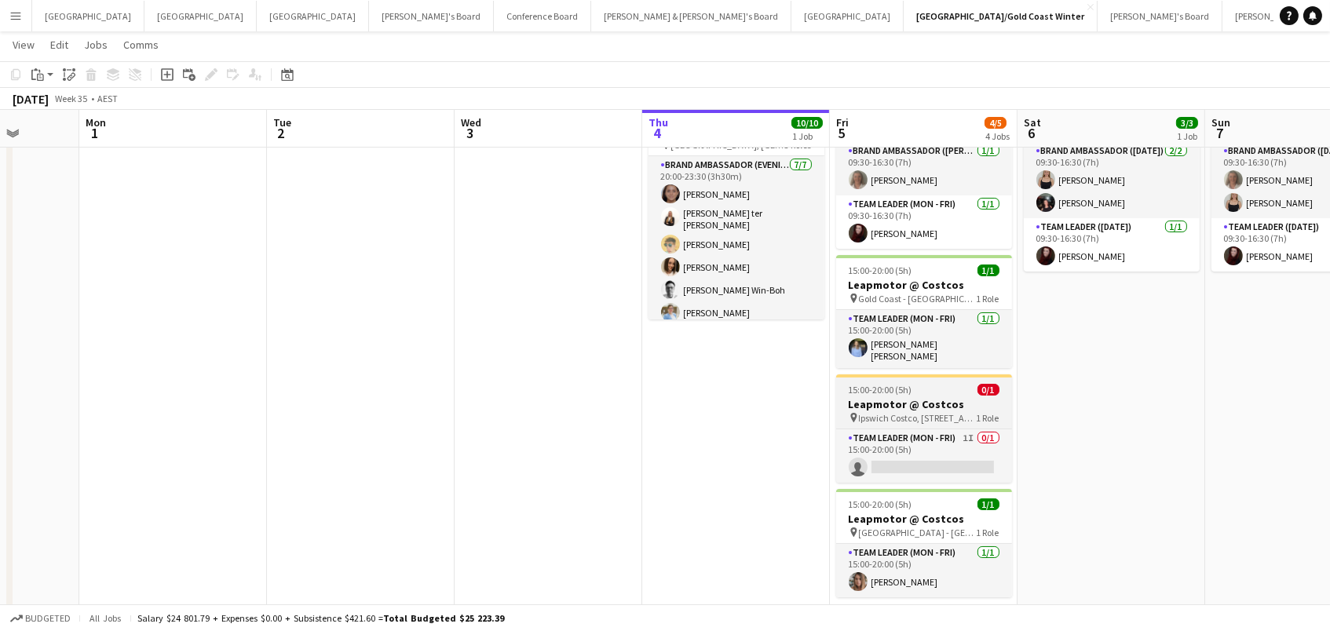
click at [885, 389] on span "15:00-20:00 (5h)" at bounding box center [881, 390] width 64 height 12
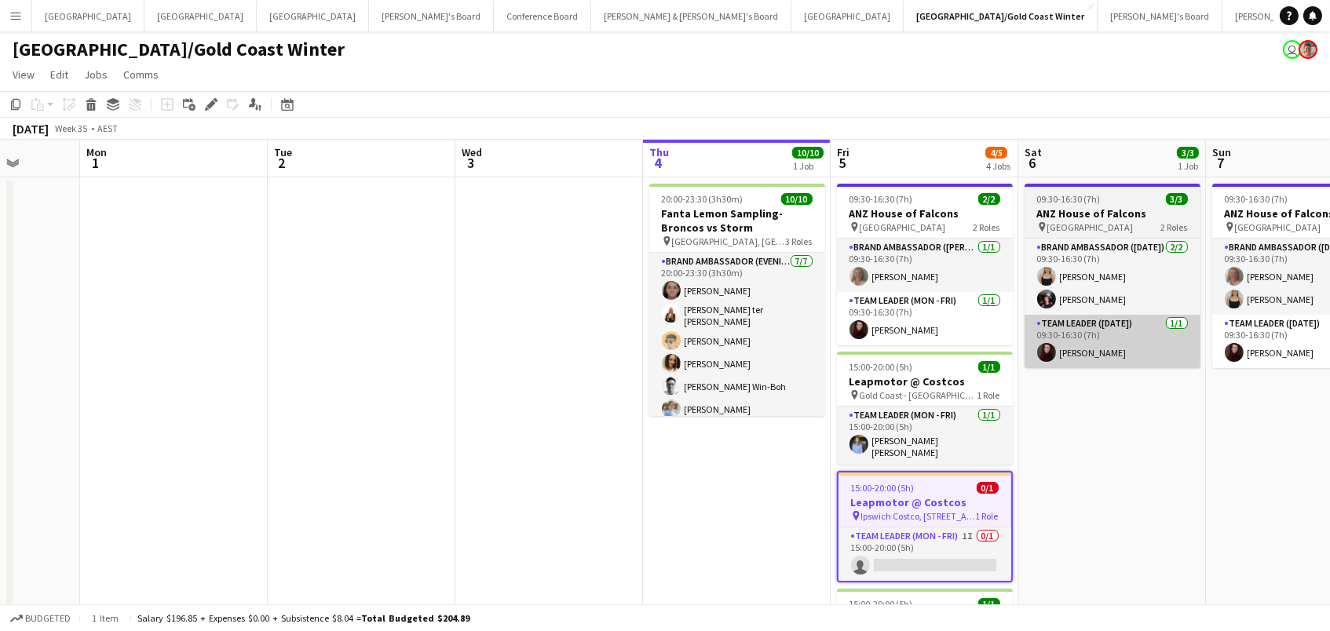
scroll to position [0, 0]
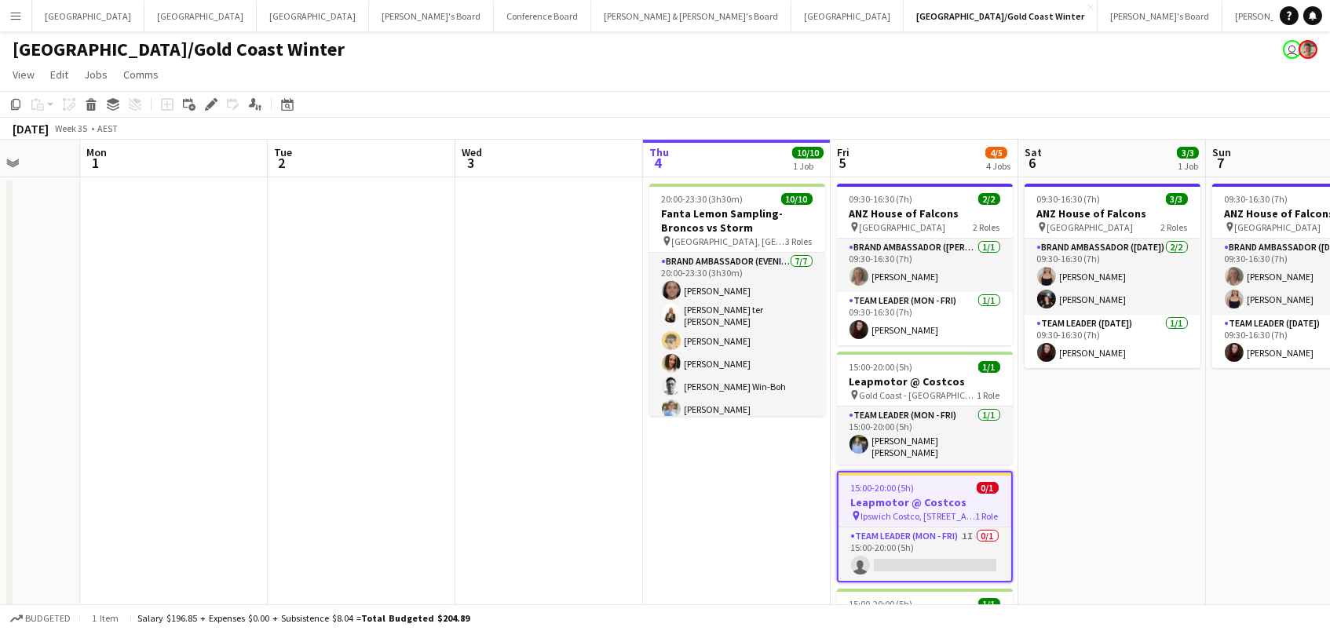
click at [1065, 410] on app-date-cell "09:30-16:30 (7h) 3/3 ANZ House of Falcons pin Brisbane 2 Roles Brand Ambassador…" at bounding box center [1113, 473] width 188 height 592
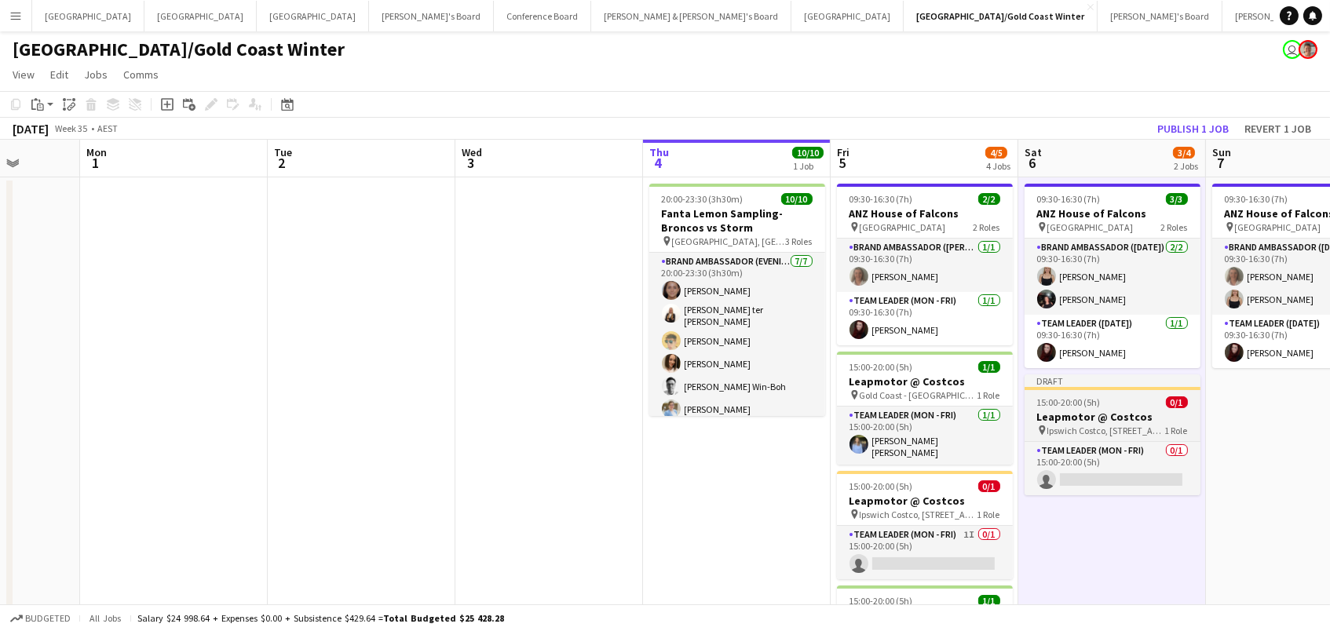
click at [1048, 418] on h3 "Leapmotor @ Costcos" at bounding box center [1113, 417] width 176 height 14
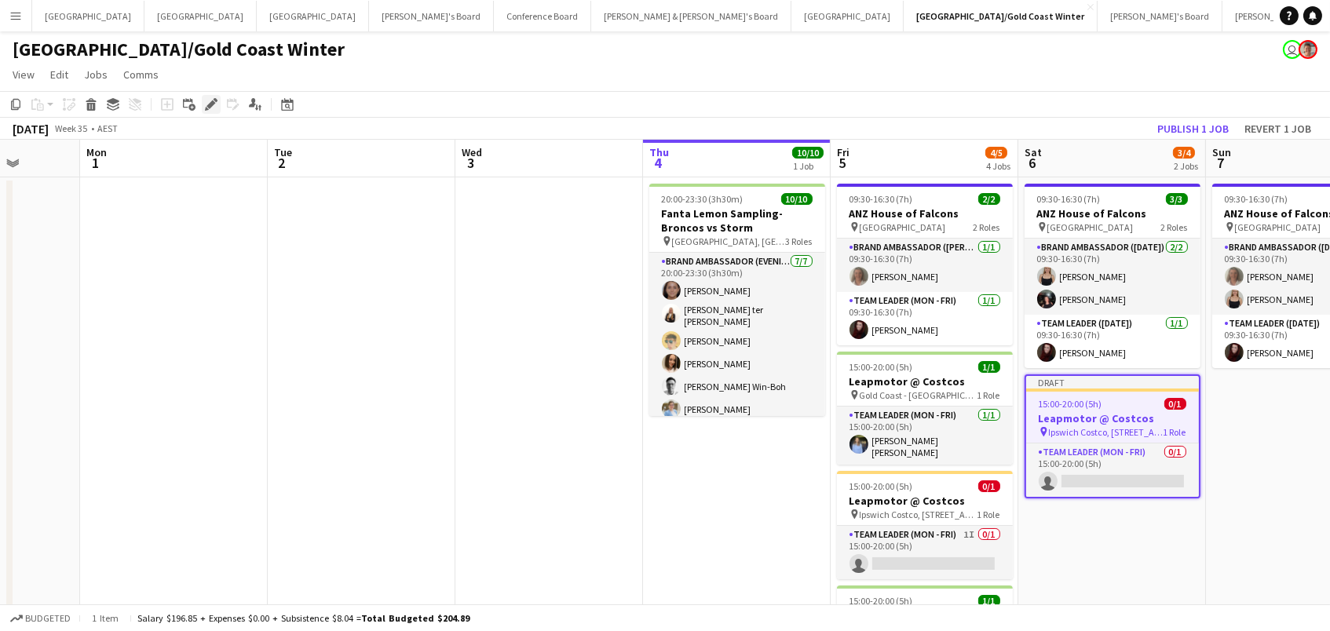
click at [207, 101] on icon "Edit" at bounding box center [211, 104] width 13 height 13
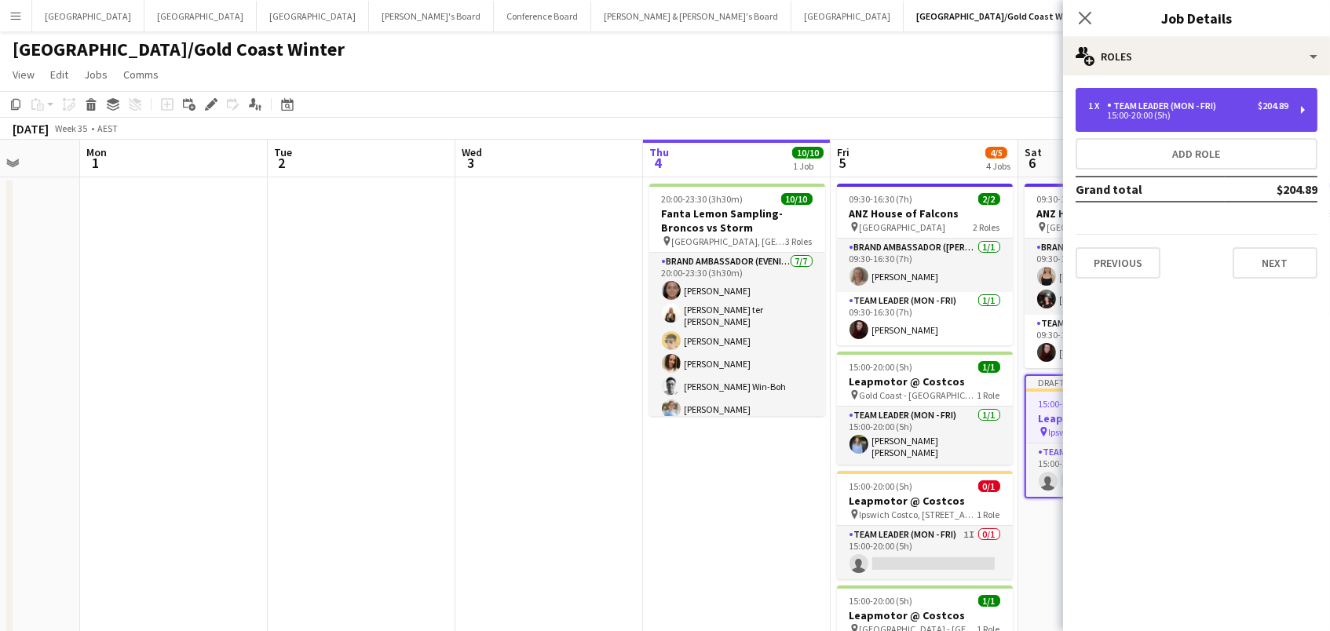
click at [1118, 118] on div "15:00-20:00 (5h)" at bounding box center [1189, 116] width 200 height 8
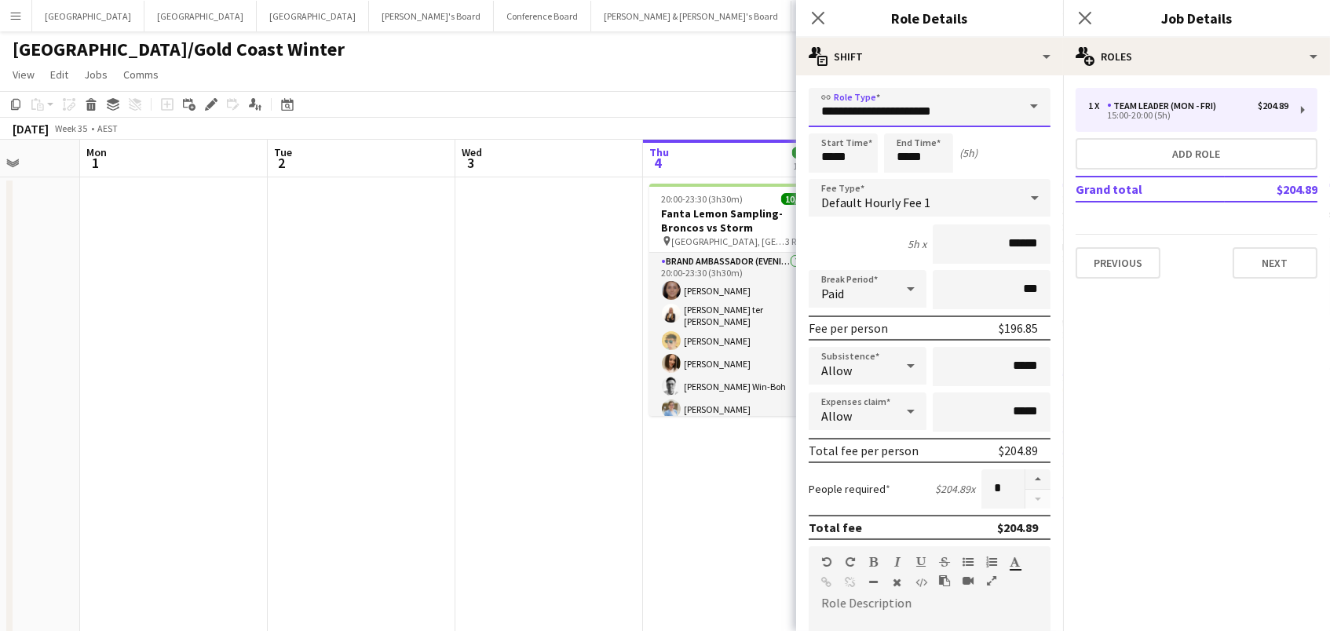
click at [923, 101] on input "**********" at bounding box center [930, 107] width 242 height 39
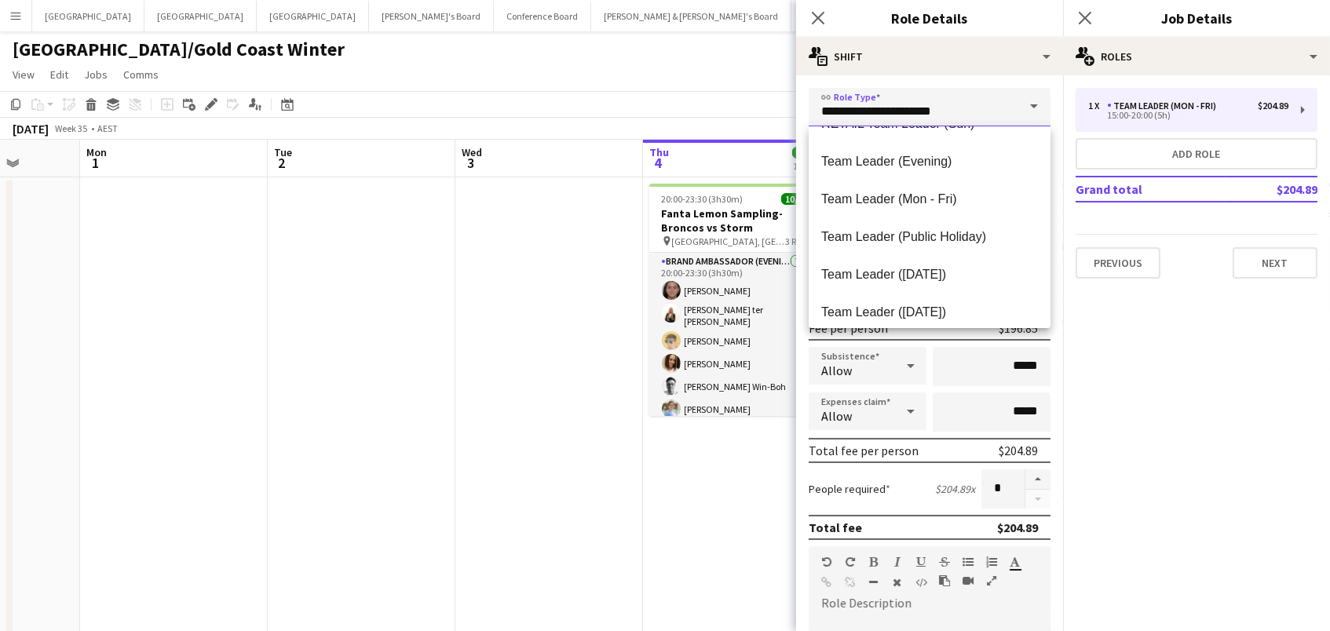
scroll to position [1533, 0]
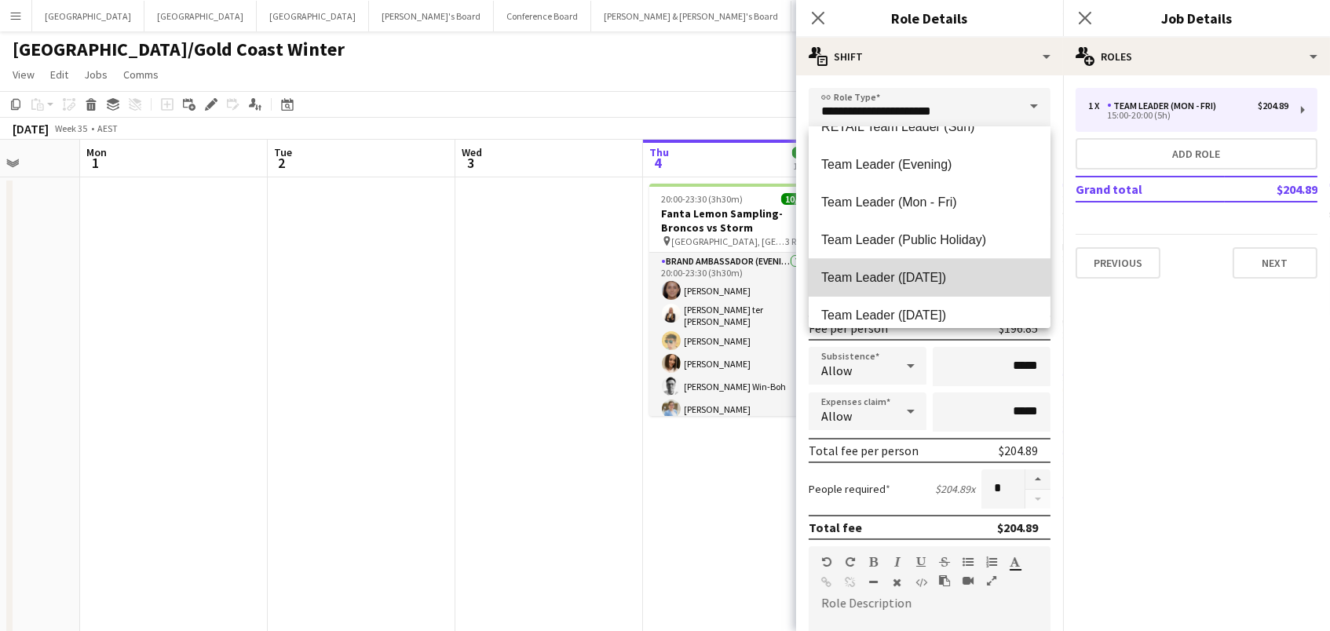
click at [929, 276] on span "Team Leader ([DATE])" at bounding box center [929, 277] width 217 height 15
type input "**********"
type input "******"
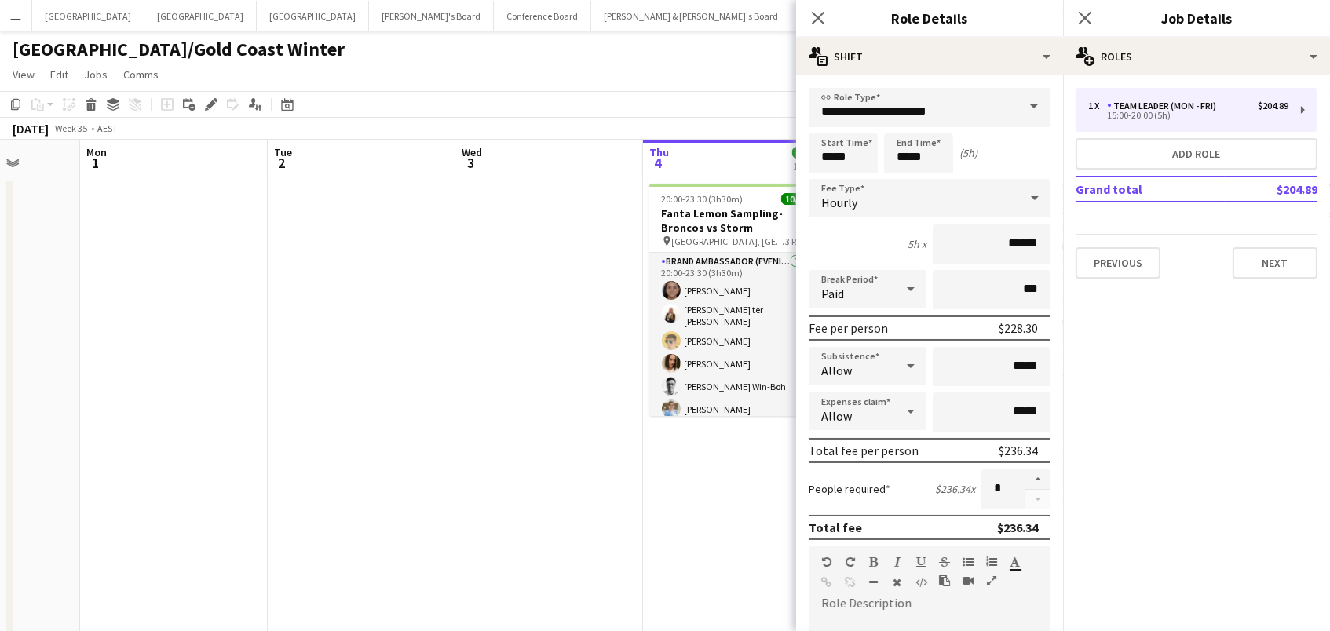
drag, startPoint x: 325, startPoint y: 310, endPoint x: 348, endPoint y: 310, distance: 22.8
click at [325, 310] on app-date-cell at bounding box center [362, 473] width 188 height 592
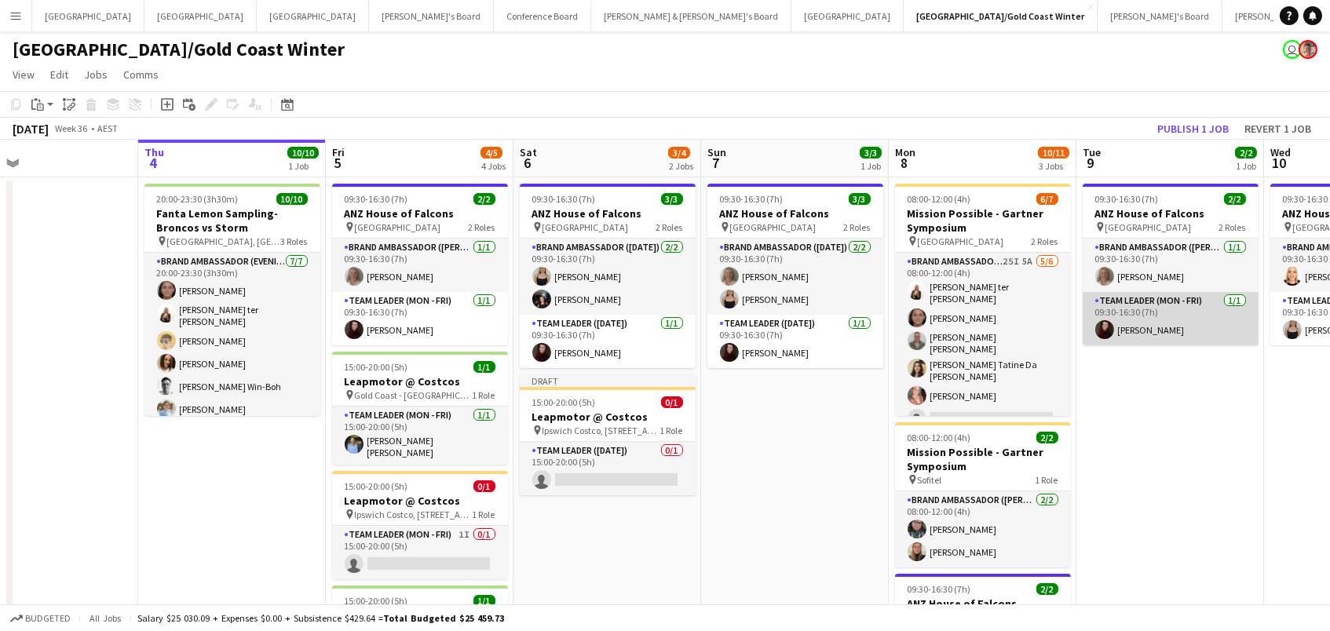
scroll to position [0, 343]
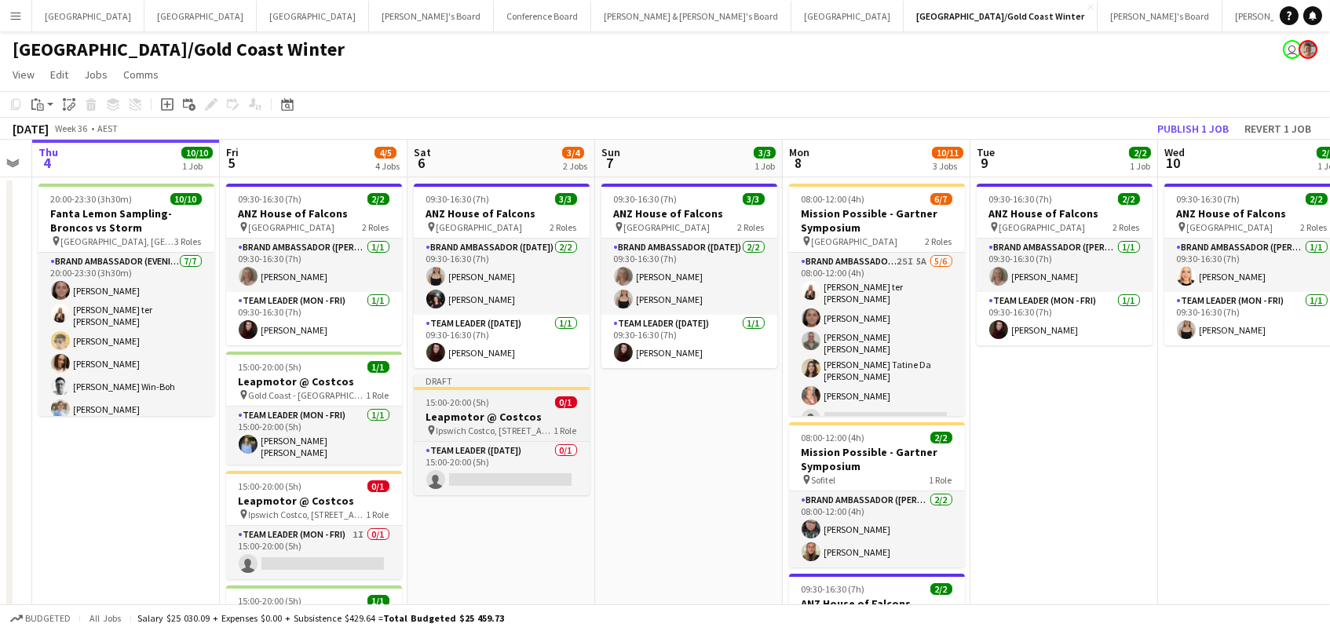
click at [473, 424] on div "pin Ipswich Costco, [STREET_ADDRESS]" at bounding box center [502, 430] width 176 height 13
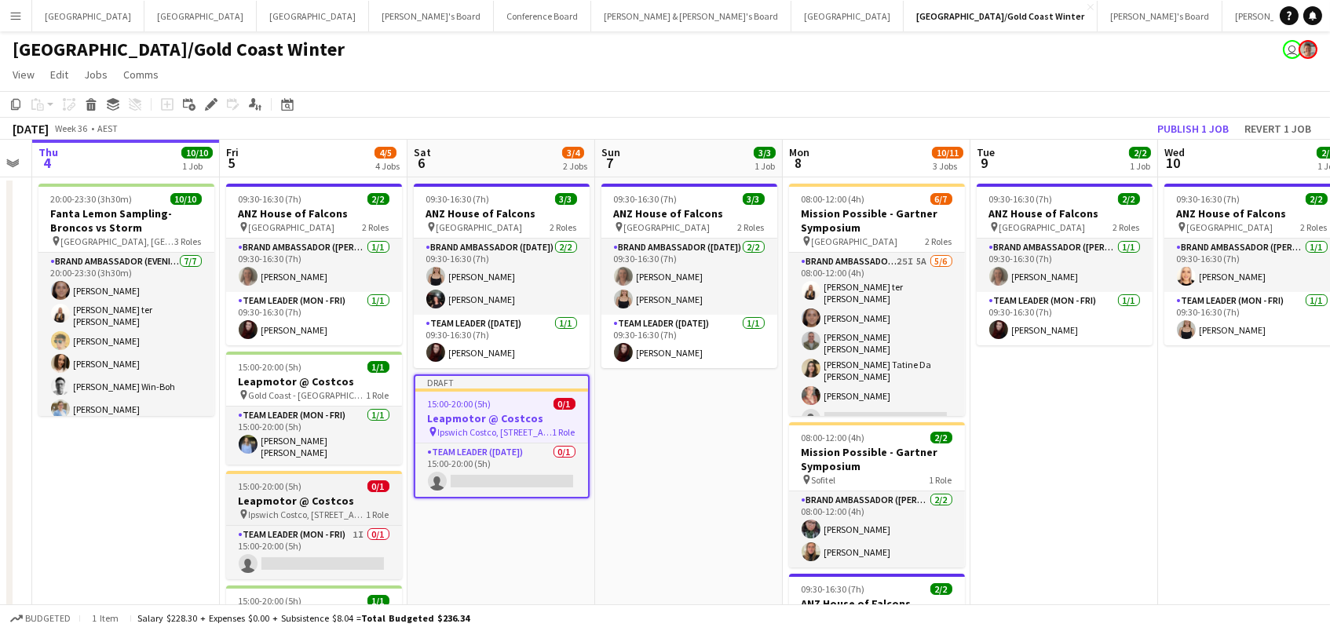
click at [286, 496] on h3 "Leapmotor @ Costcos" at bounding box center [314, 501] width 176 height 14
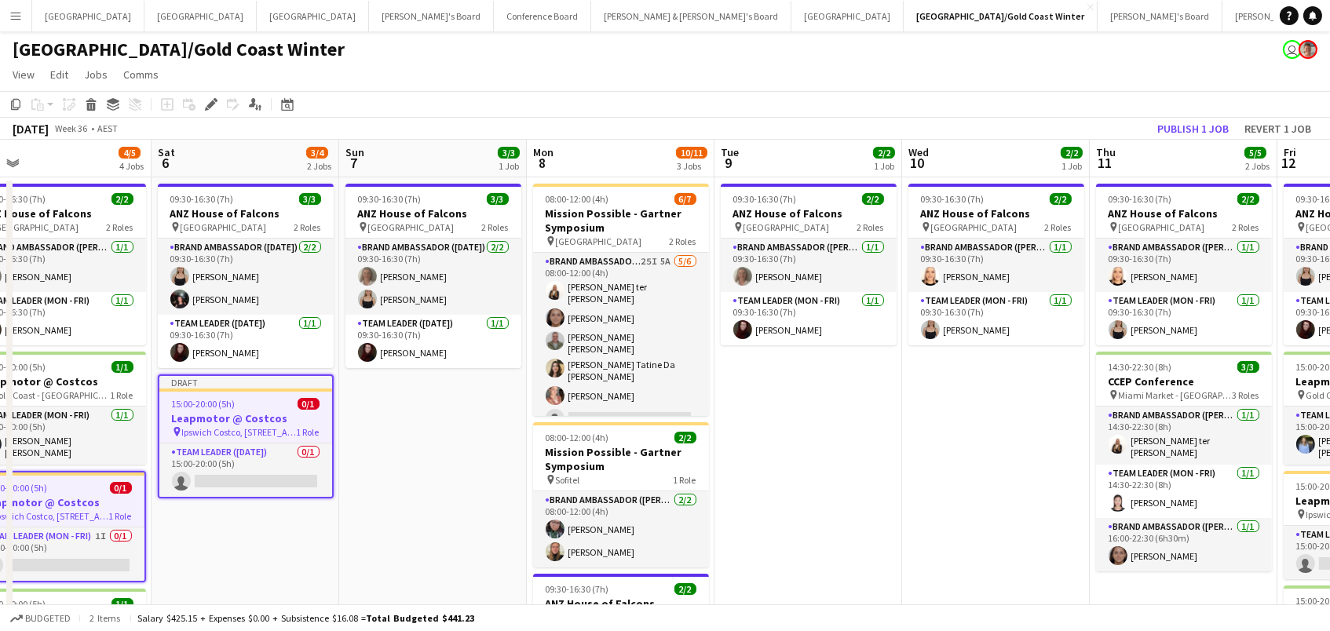
scroll to position [0, 731]
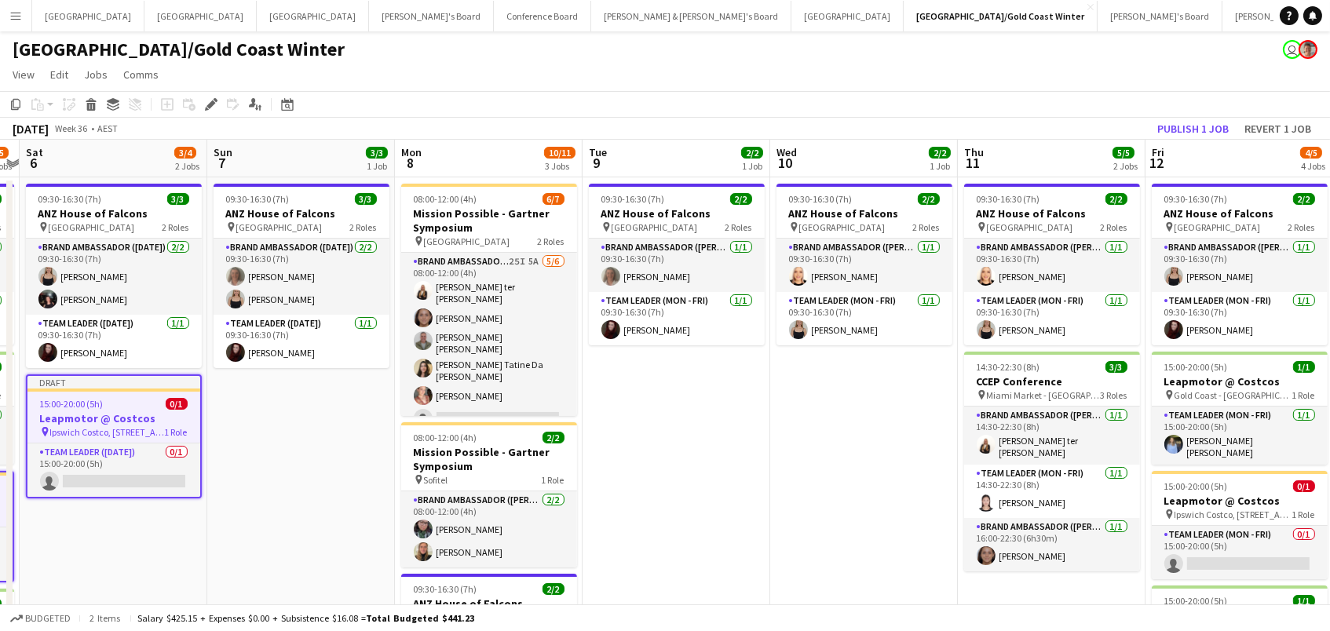
click at [294, 485] on app-date-cell "09:30-16:30 (7h) 3/3 ANZ House of Falcons pin Brisbane 2 Roles Brand Ambassador…" at bounding box center [301, 473] width 188 height 592
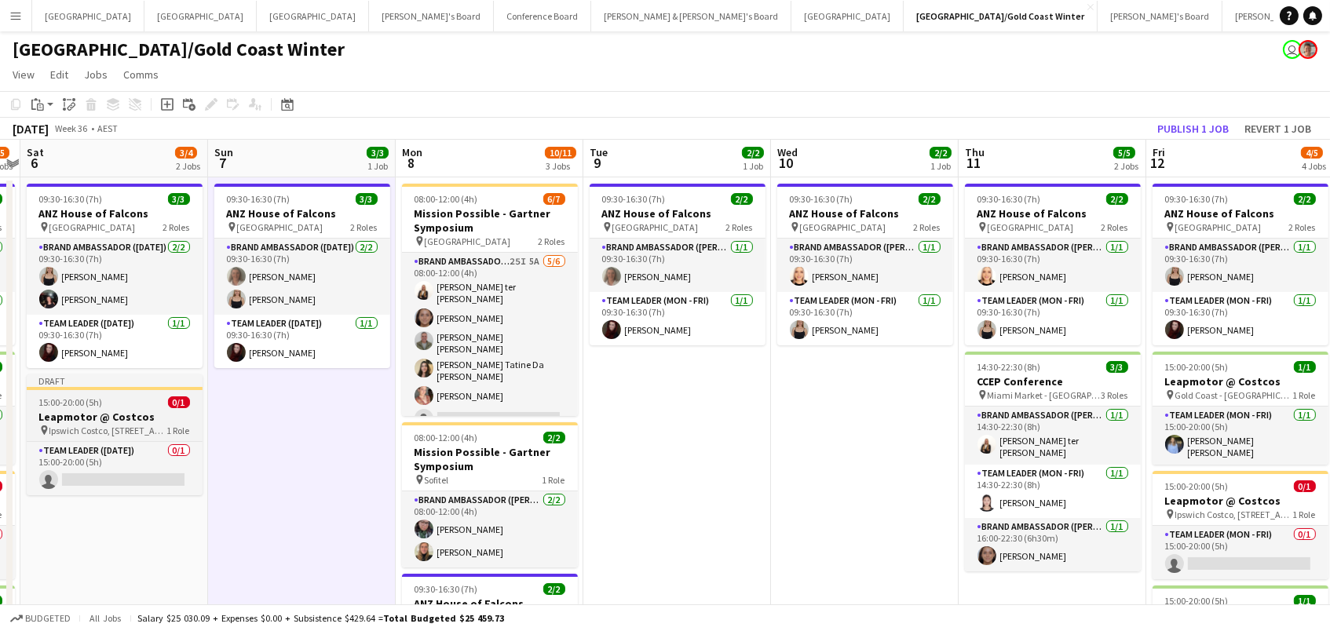
click at [159, 418] on h3 "Leapmotor @ Costcos" at bounding box center [115, 417] width 176 height 14
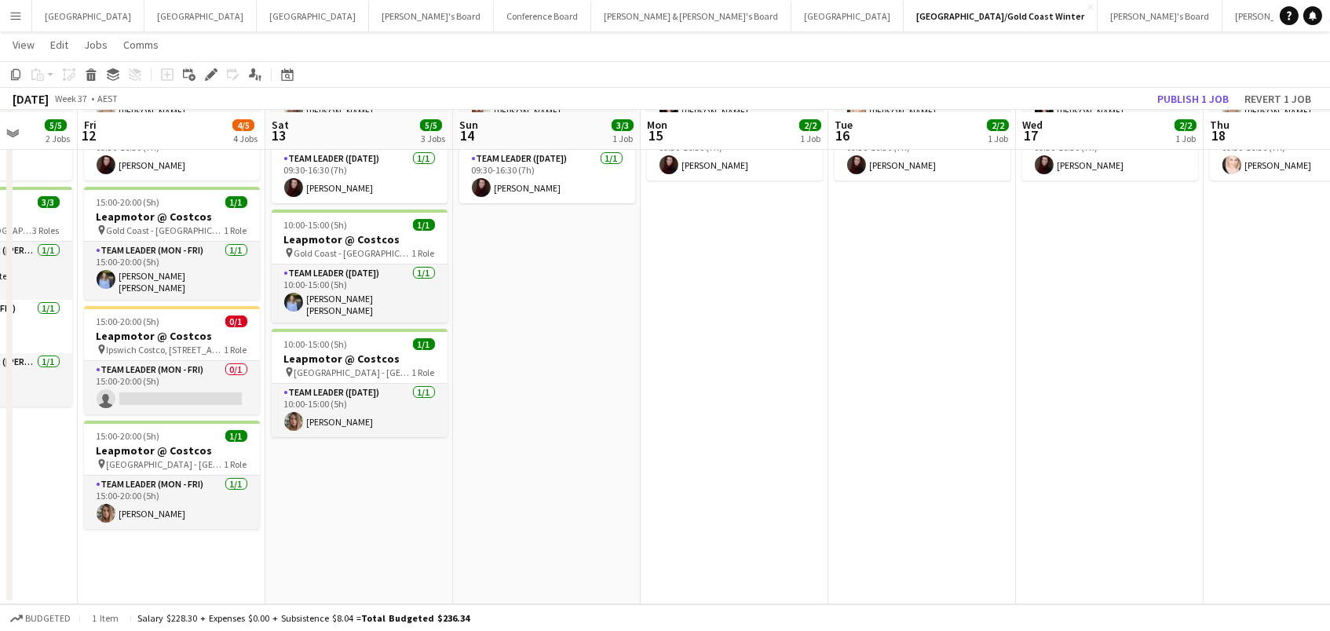
scroll to position [164, 0]
click at [336, 469] on app-date-cell "09:30-16:30 (7h) 3/3 ANZ House of Falcons pin Brisbane 2 Roles Brand Ambassador…" at bounding box center [359, 309] width 188 height 592
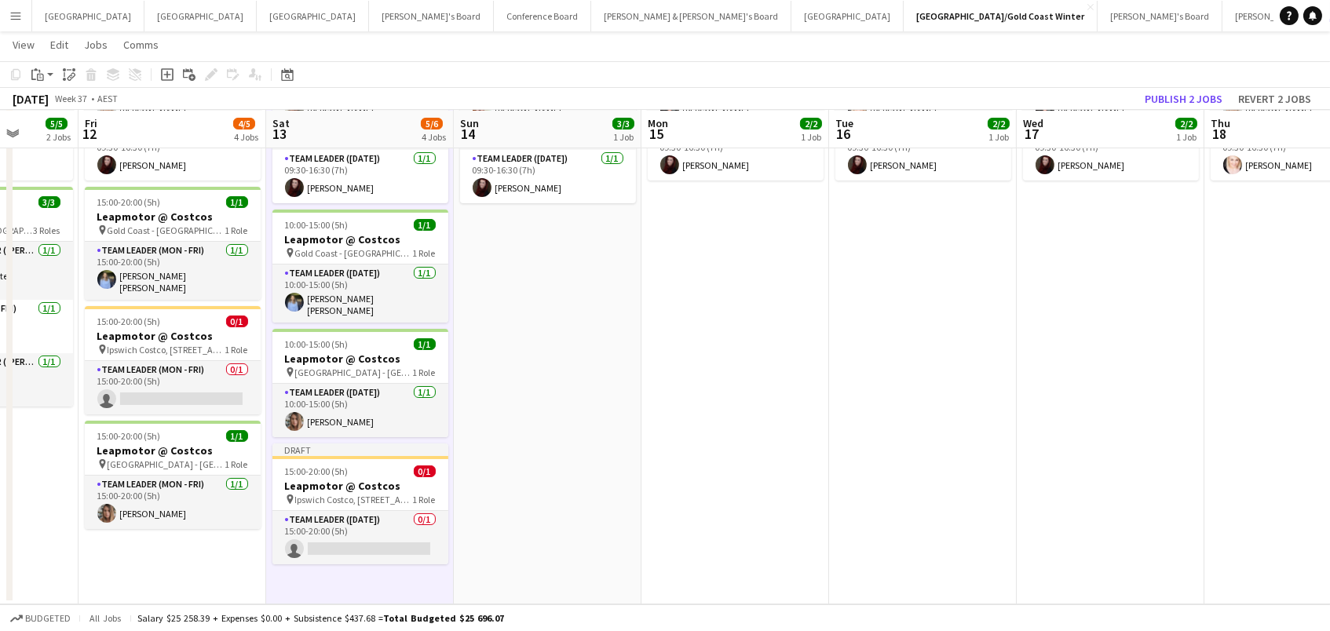
click at [653, 434] on app-date-cell "09:30-16:30 (7h) 2/2 ANZ House of Falcons pin Brisbane 2 Roles Brand Ambassador…" at bounding box center [736, 309] width 188 height 592
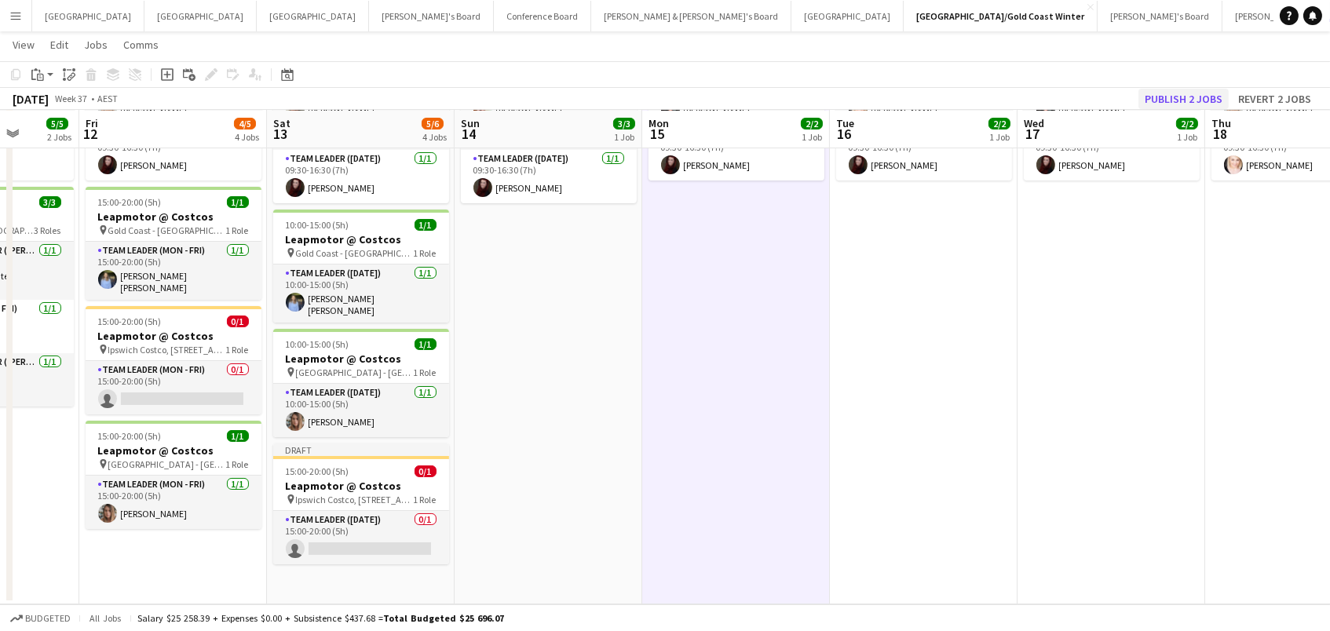
click at [1179, 91] on button "Publish 2 jobs" at bounding box center [1184, 99] width 90 height 20
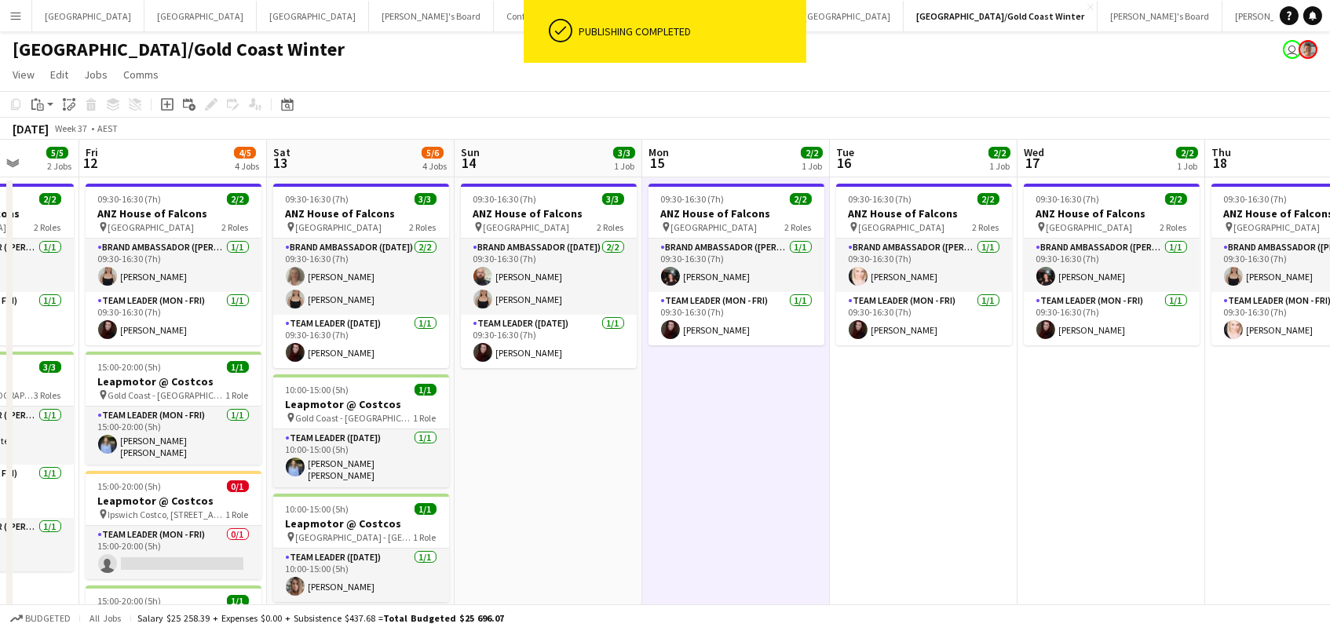
scroll to position [0, 375]
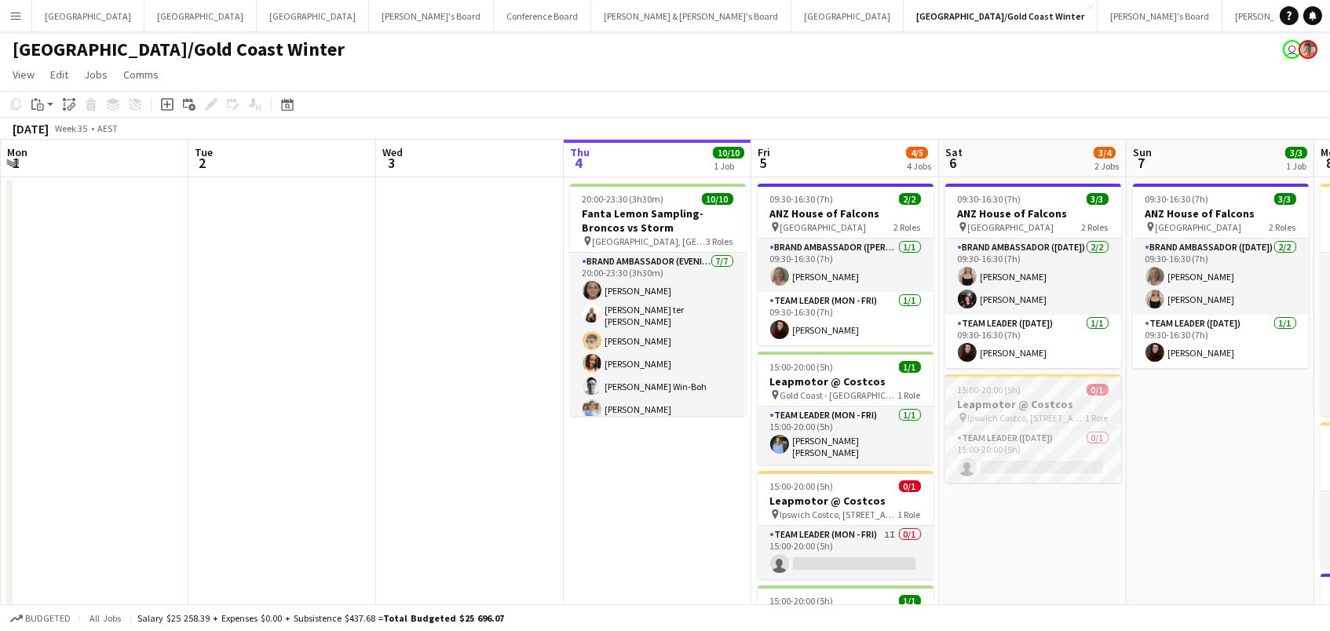
click at [993, 391] on span "15:00-20:00 (5h)" at bounding box center [990, 390] width 64 height 12
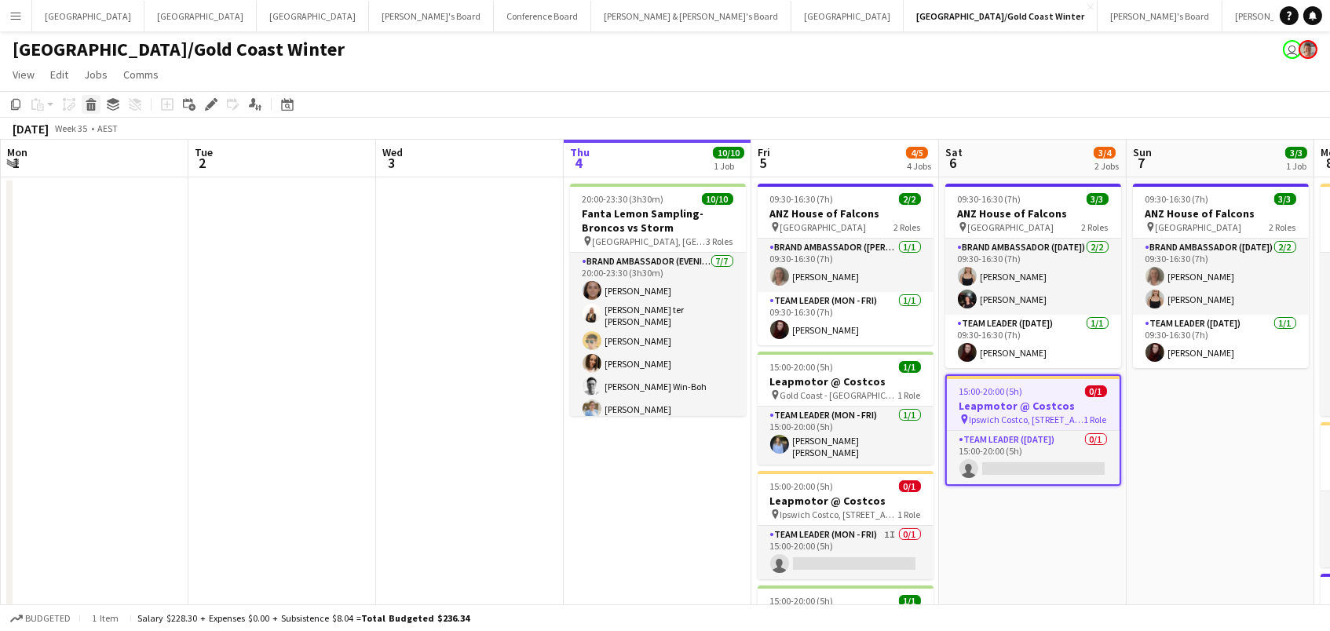
click at [93, 100] on icon at bounding box center [91, 100] width 10 height 4
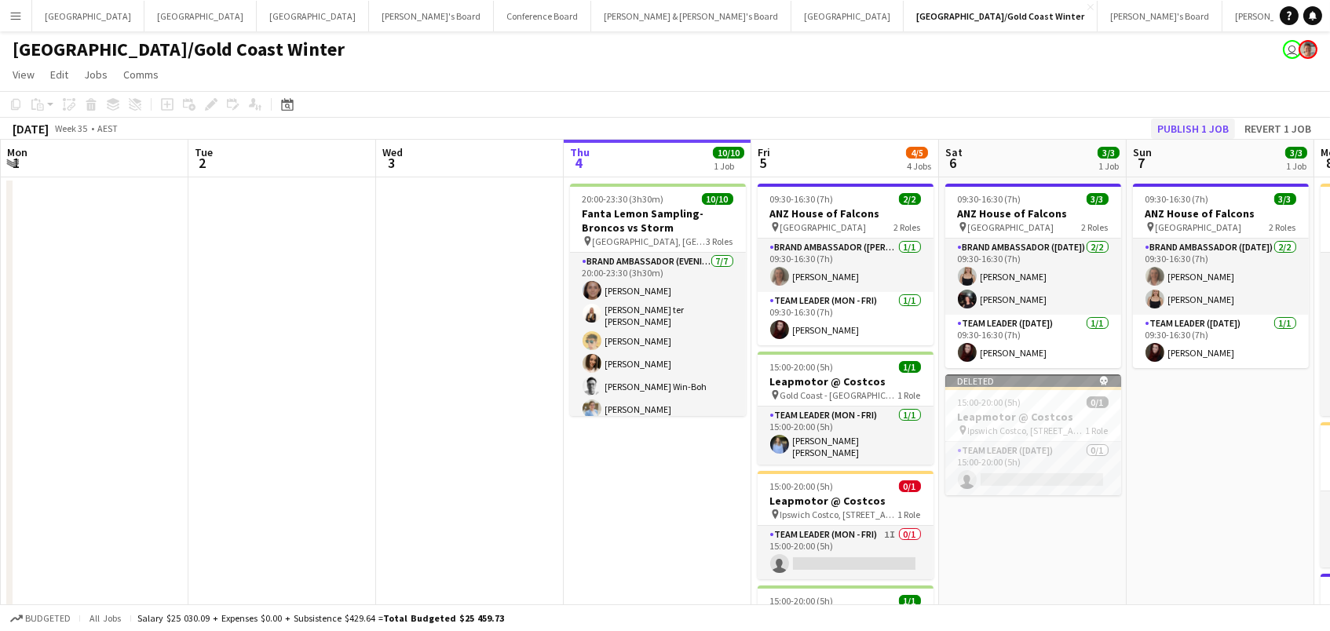
click at [1174, 131] on button "Publish 1 job" at bounding box center [1193, 129] width 84 height 20
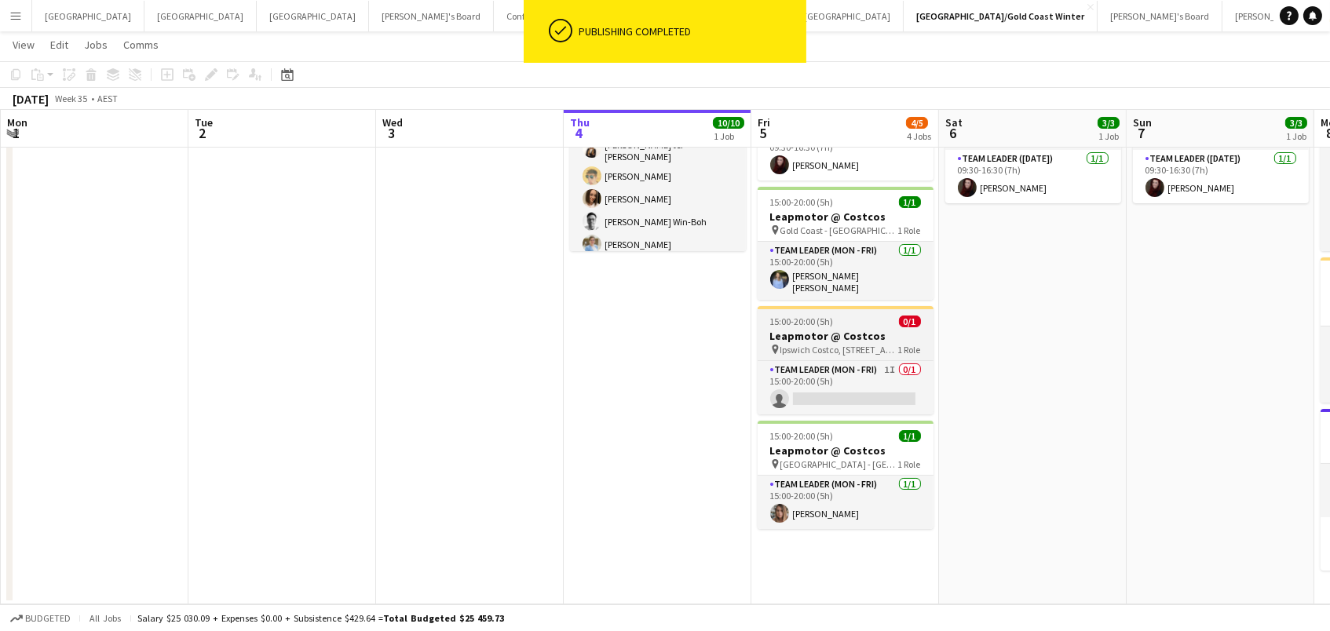
scroll to position [163, 0]
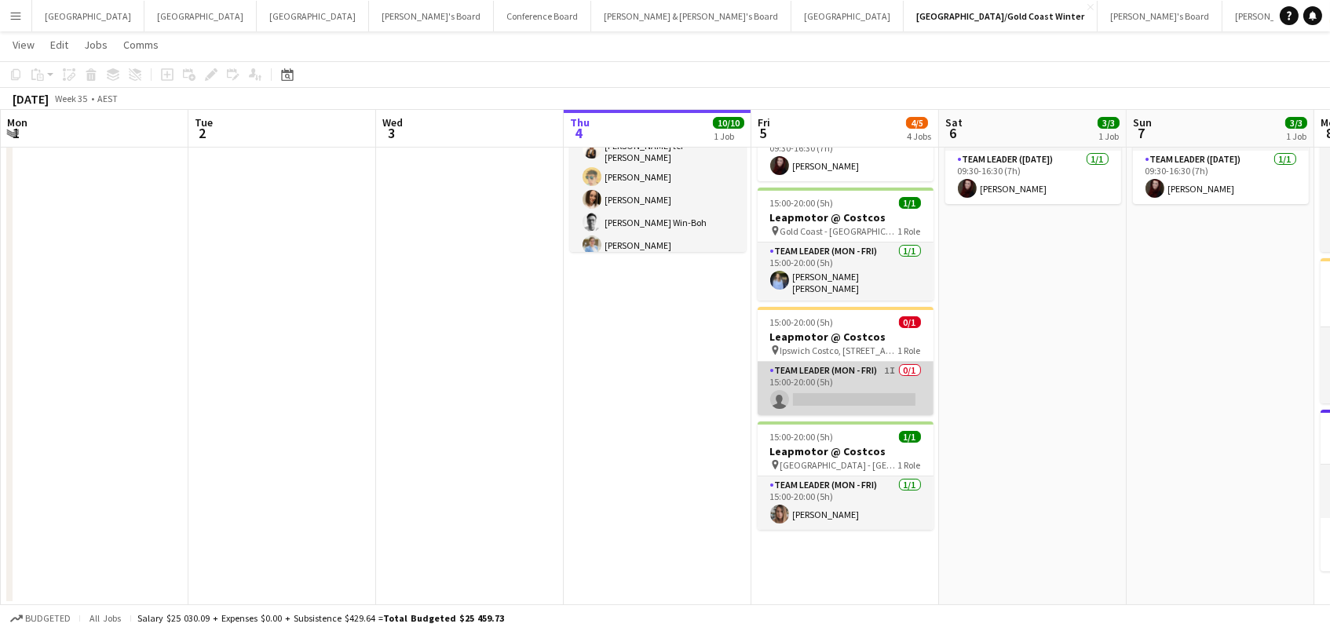
click at [830, 362] on app-card-role "Team Leader (Mon - Fri) 1I 0/1 15:00-20:00 (5h) single-neutral-actions" at bounding box center [846, 388] width 176 height 53
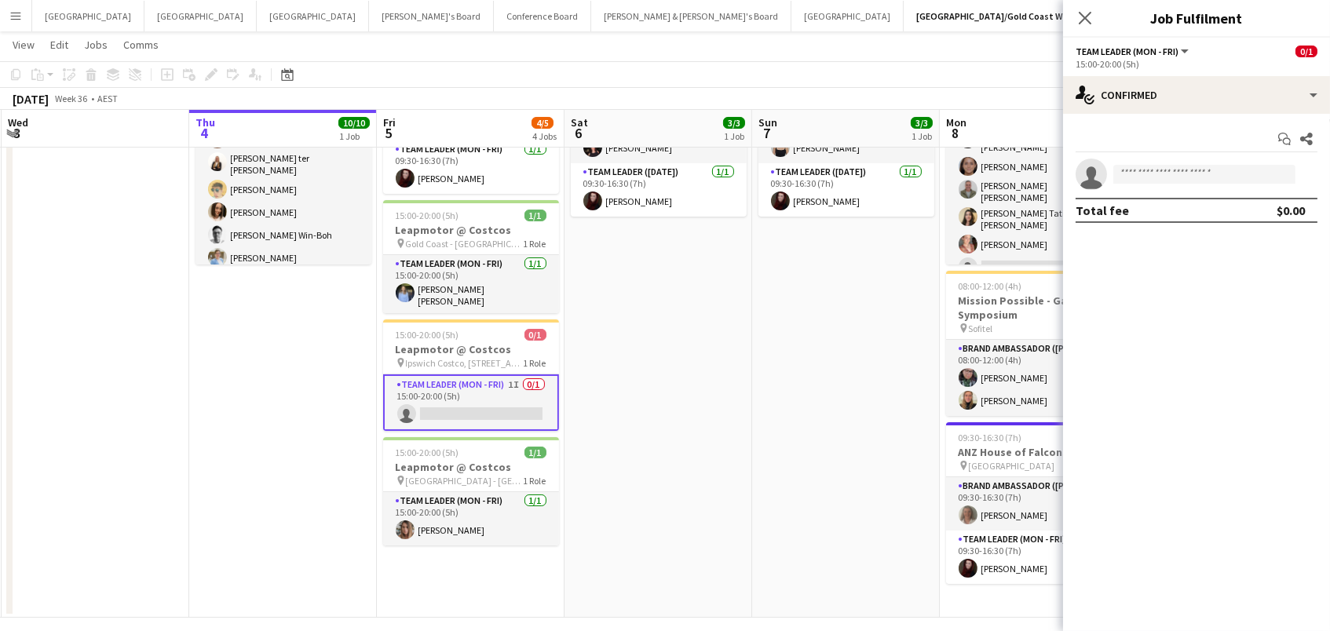
scroll to position [0, 370]
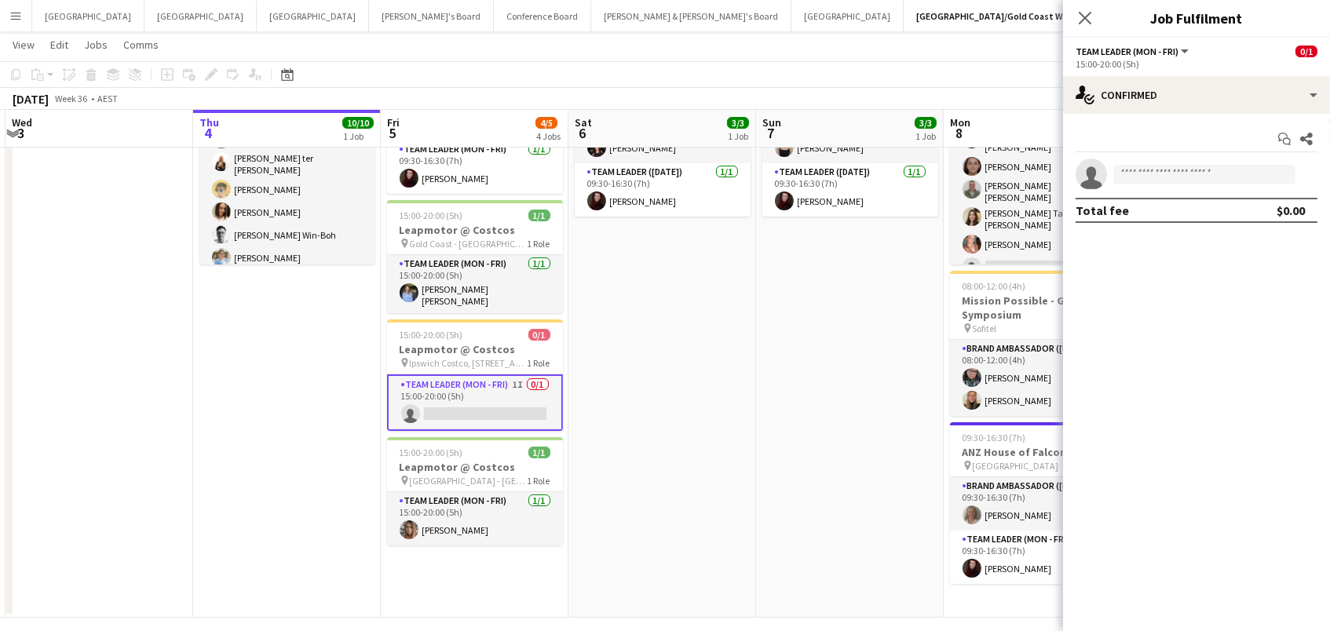
click at [728, 375] on app-date-cell "09:30-16:30 (7h) 3/3 ANZ House of Falcons pin Brisbane 2 Roles Brand Ambassador…" at bounding box center [663, 322] width 188 height 592
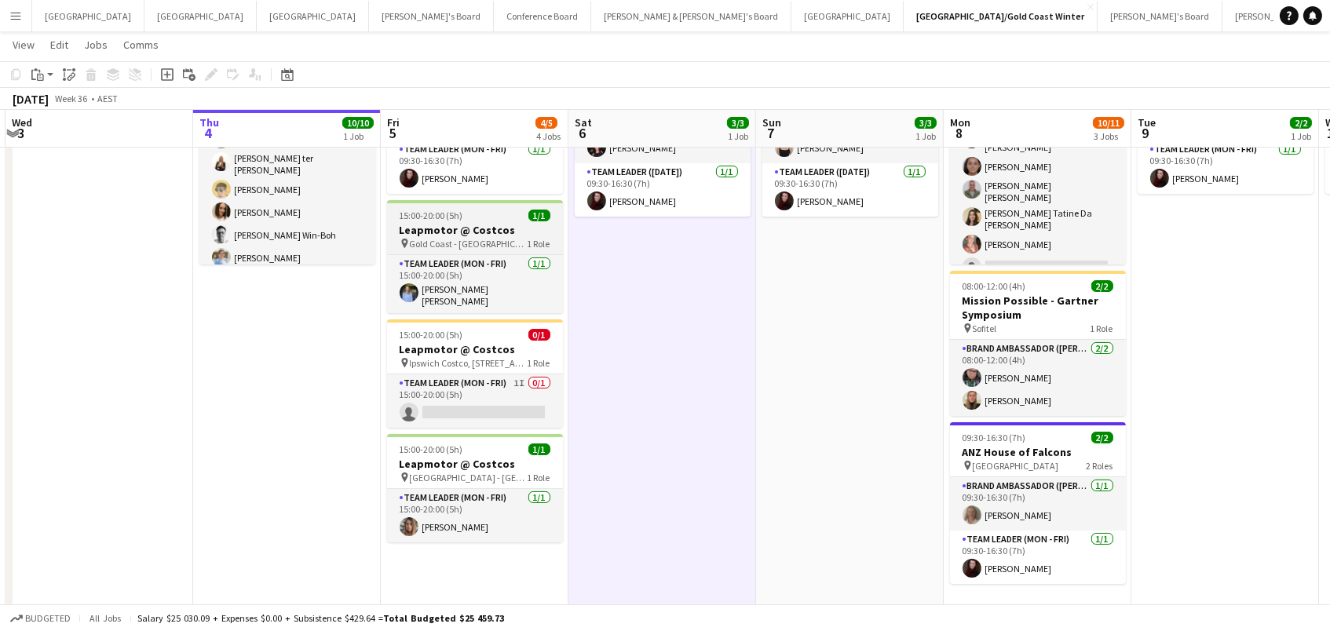
click at [435, 238] on span "Gold Coast - [GEOGRAPHIC_DATA]" at bounding box center [469, 244] width 118 height 12
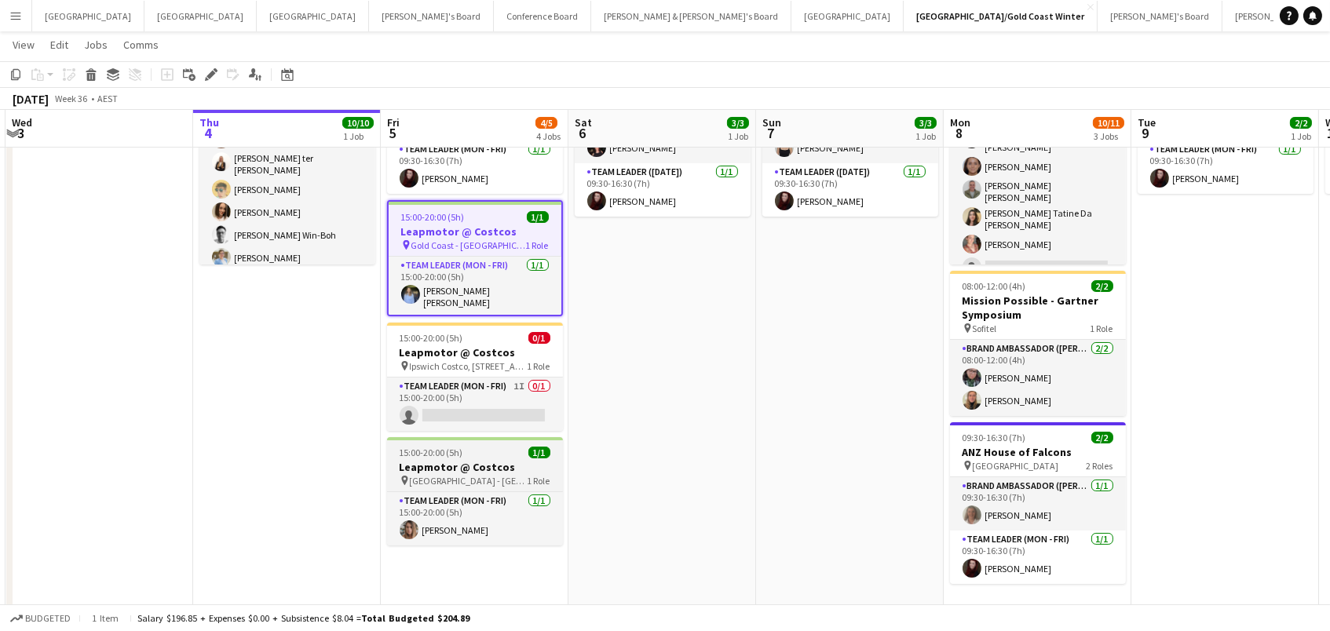
click at [441, 465] on h3 "Leapmotor @ Costcos" at bounding box center [475, 467] width 176 height 14
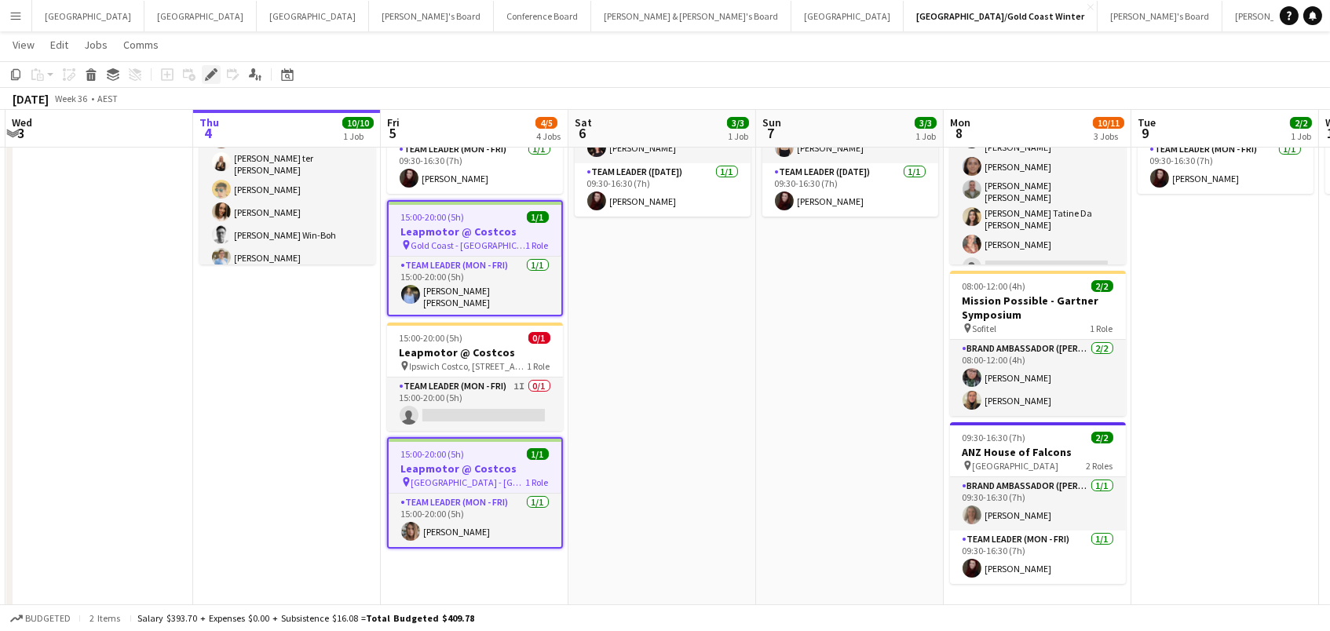
click at [210, 65] on div "Edit" at bounding box center [211, 74] width 19 height 19
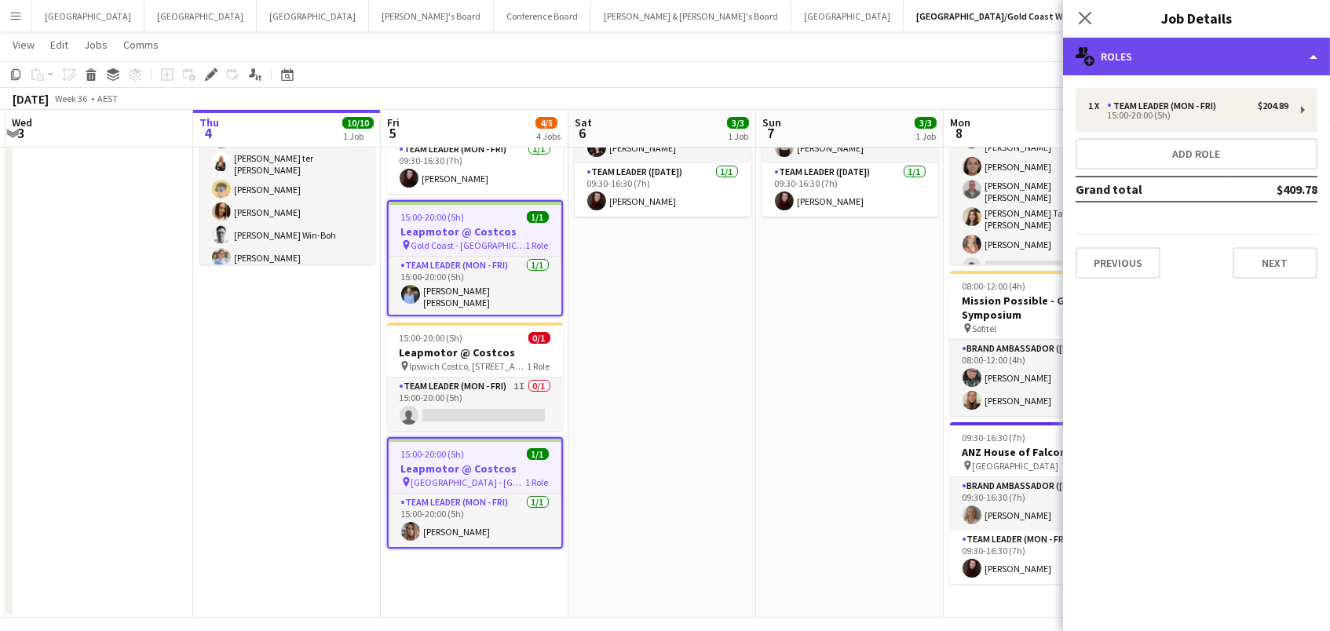
click at [1169, 60] on div "multiple-users-add Roles" at bounding box center [1196, 57] width 267 height 38
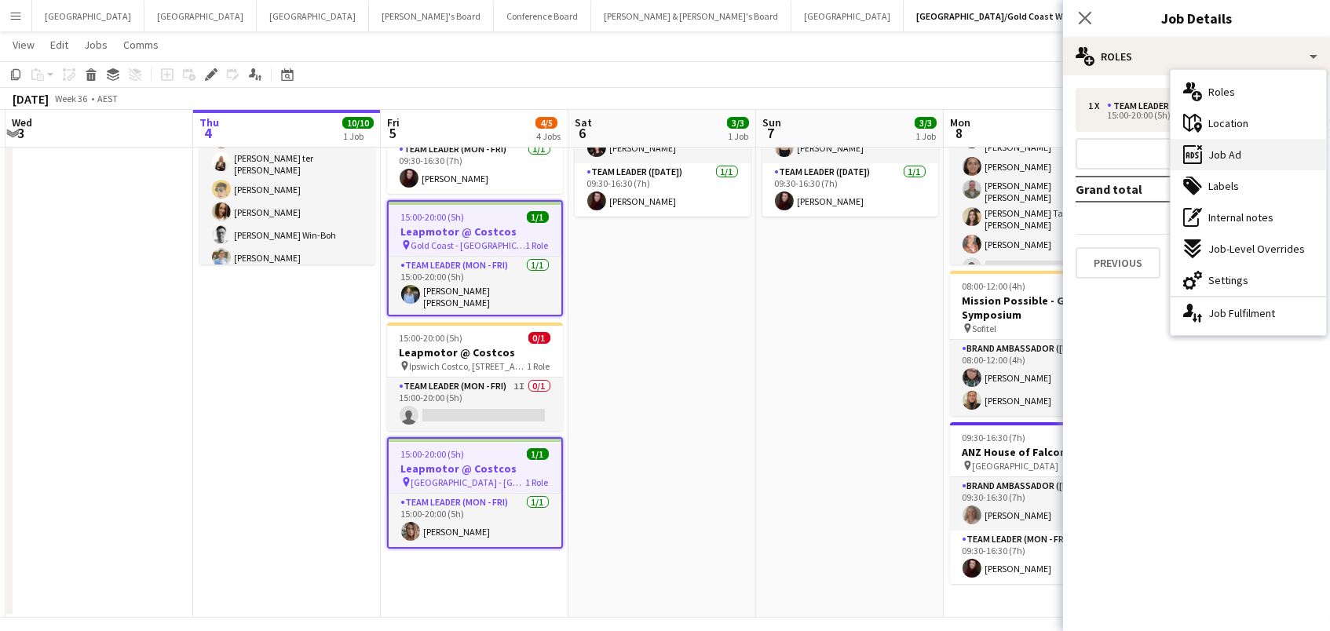
click at [1235, 156] on span "Job Ad" at bounding box center [1225, 155] width 33 height 14
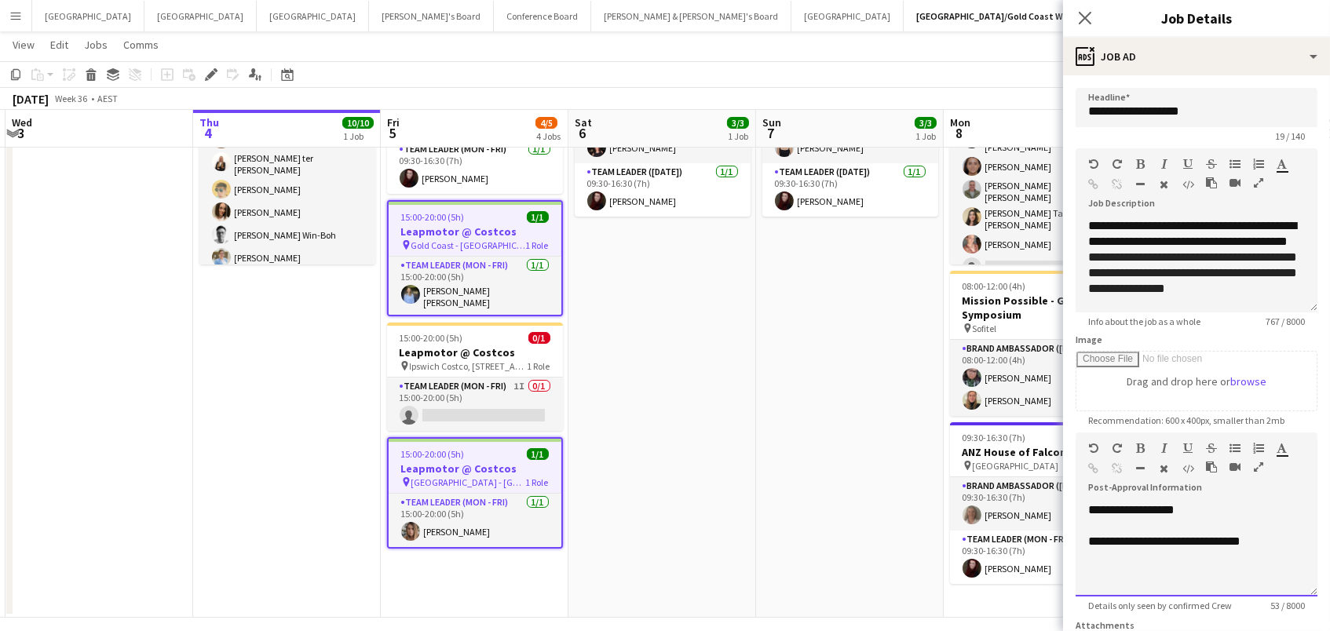
click at [1182, 524] on div at bounding box center [1197, 526] width 217 height 16
paste div
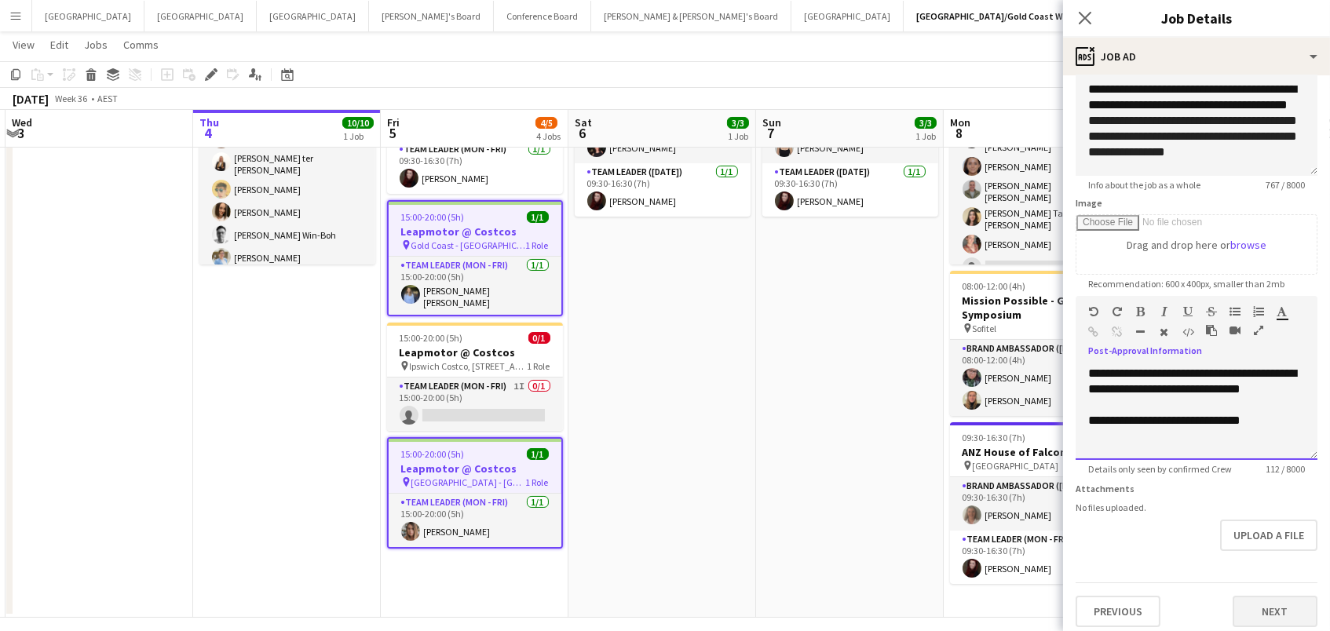
scroll to position [135, 0]
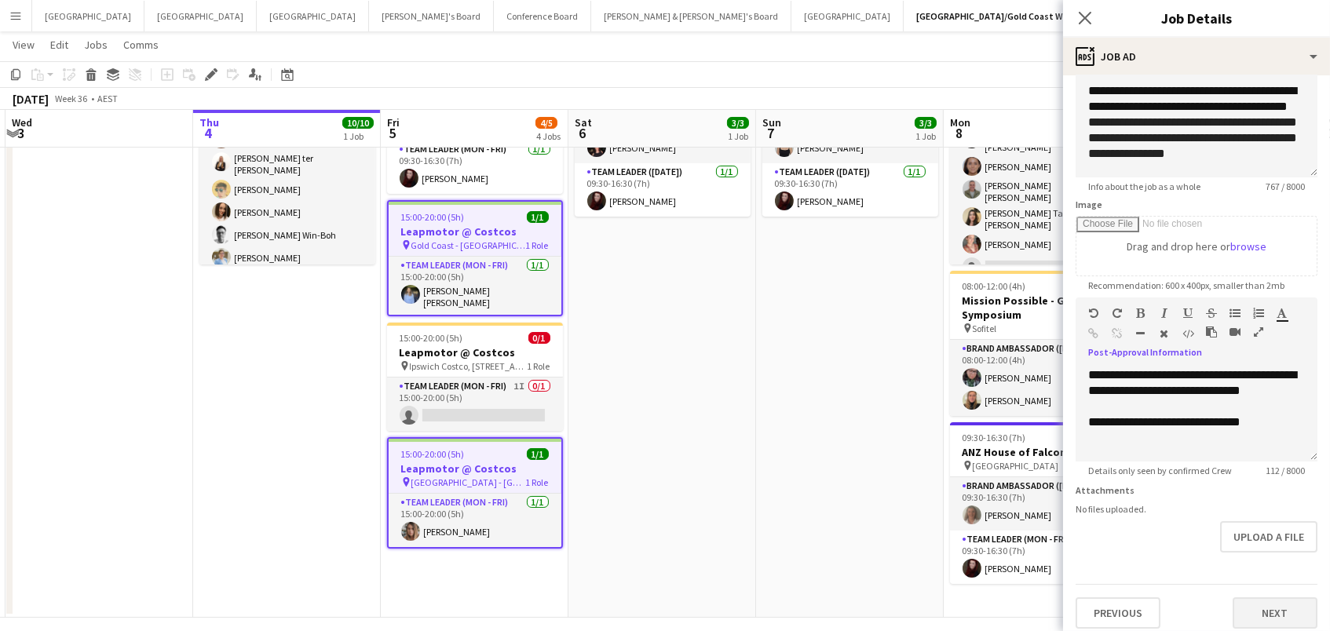
click at [1268, 598] on button "Next" at bounding box center [1275, 613] width 85 height 31
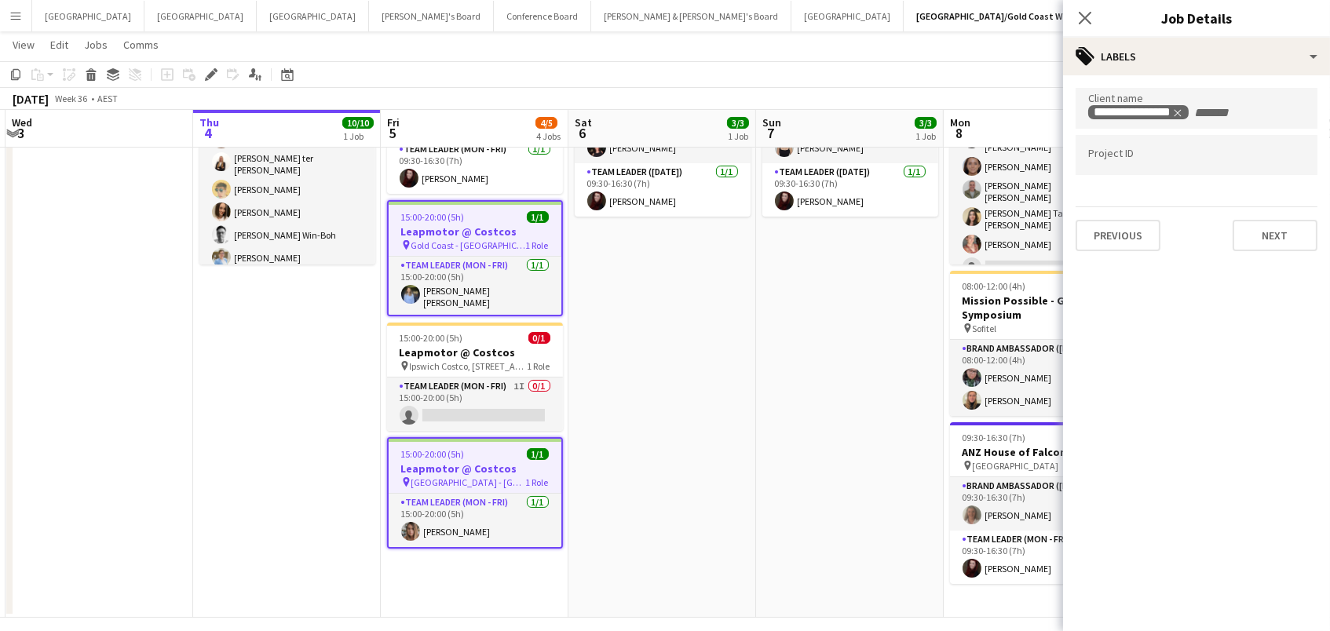
scroll to position [0, 0]
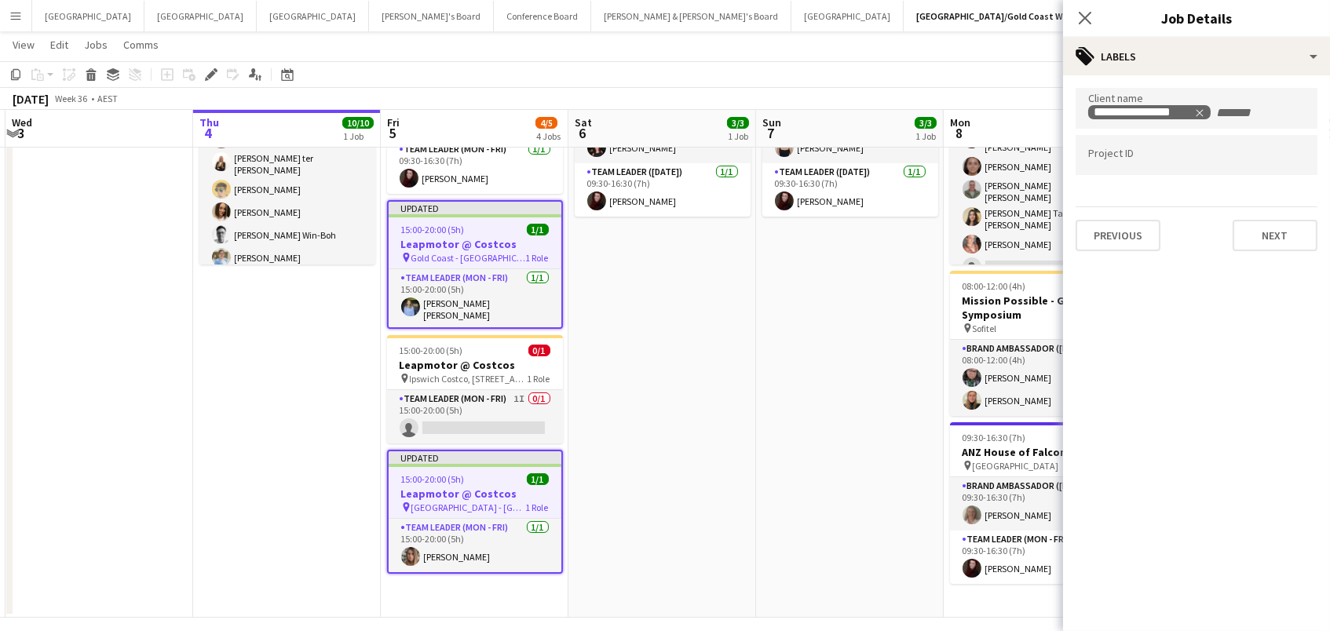
click at [1042, 97] on div "[DATE] Week 36 • AEST Publish 2 jobs Revert 2 jobs" at bounding box center [665, 99] width 1330 height 22
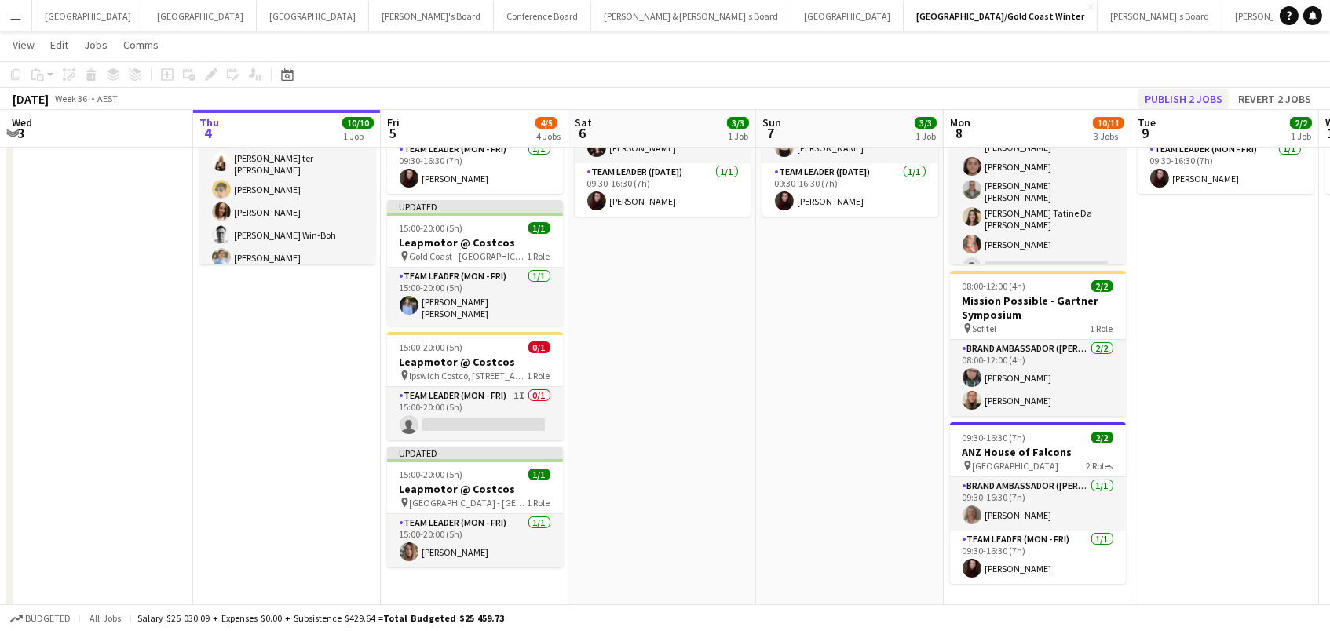
click at [1198, 96] on button "Publish 2 jobs" at bounding box center [1184, 99] width 90 height 20
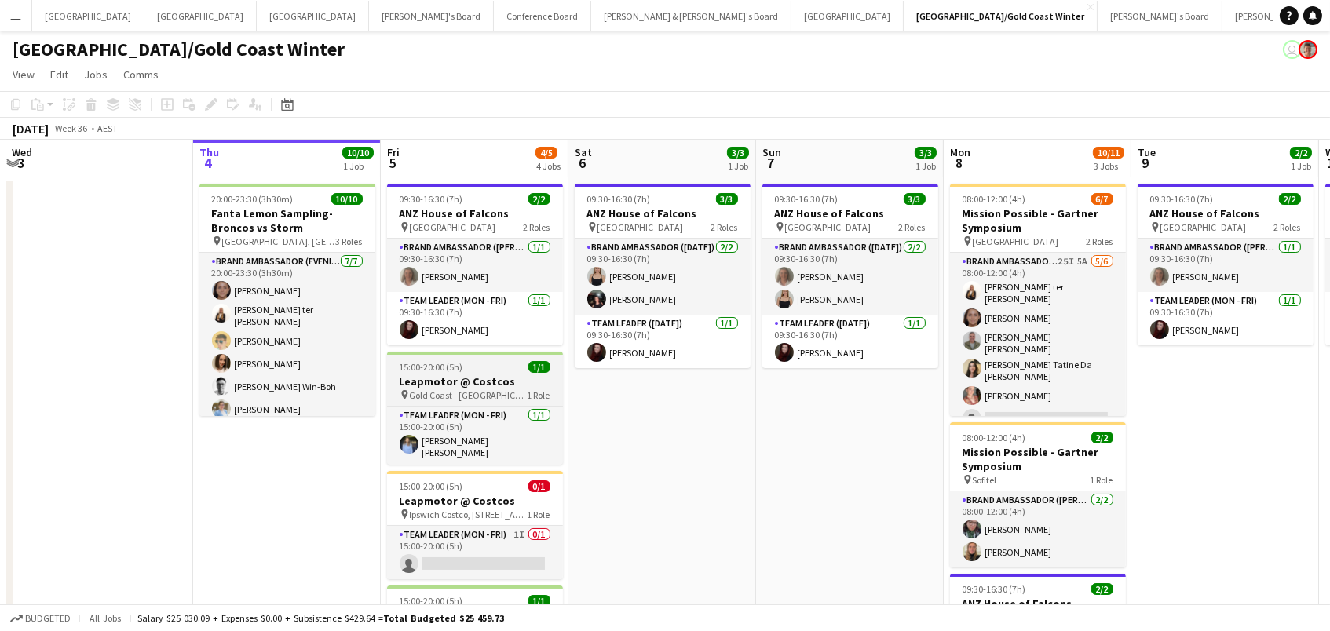
click at [452, 380] on h3 "Leapmotor @ Costcos" at bounding box center [475, 382] width 176 height 14
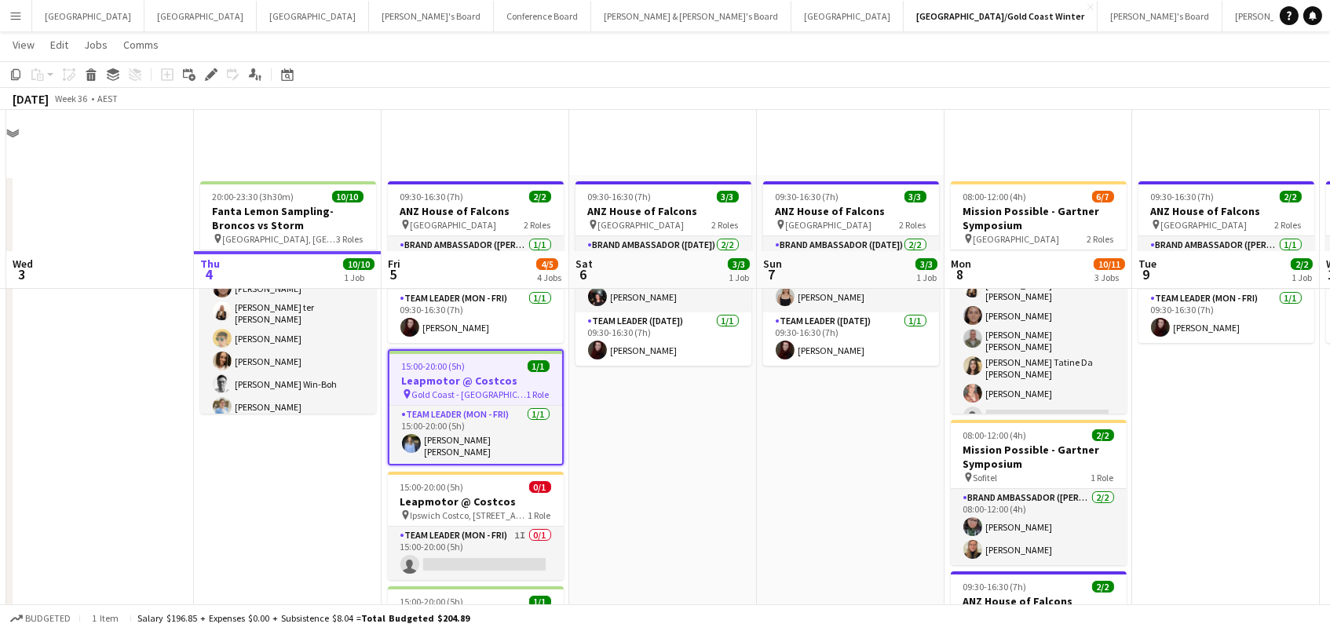
scroll to position [154, 0]
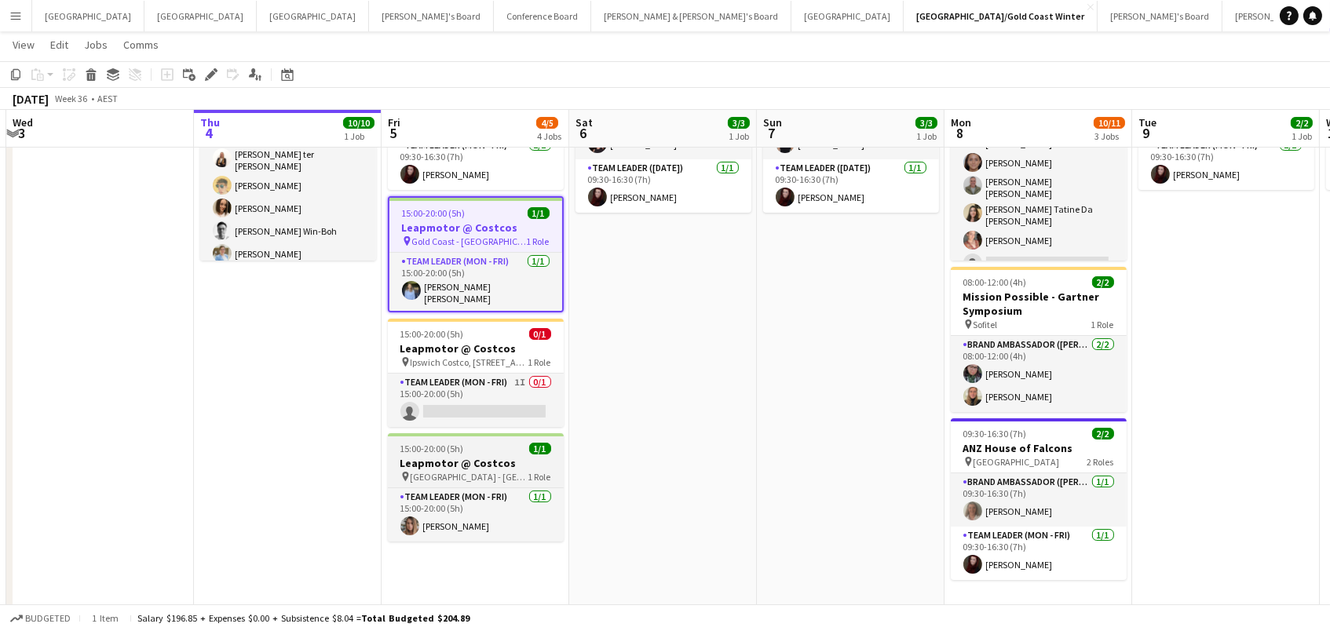
click at [459, 456] on h3 "Leapmotor @ Costcos" at bounding box center [476, 463] width 176 height 14
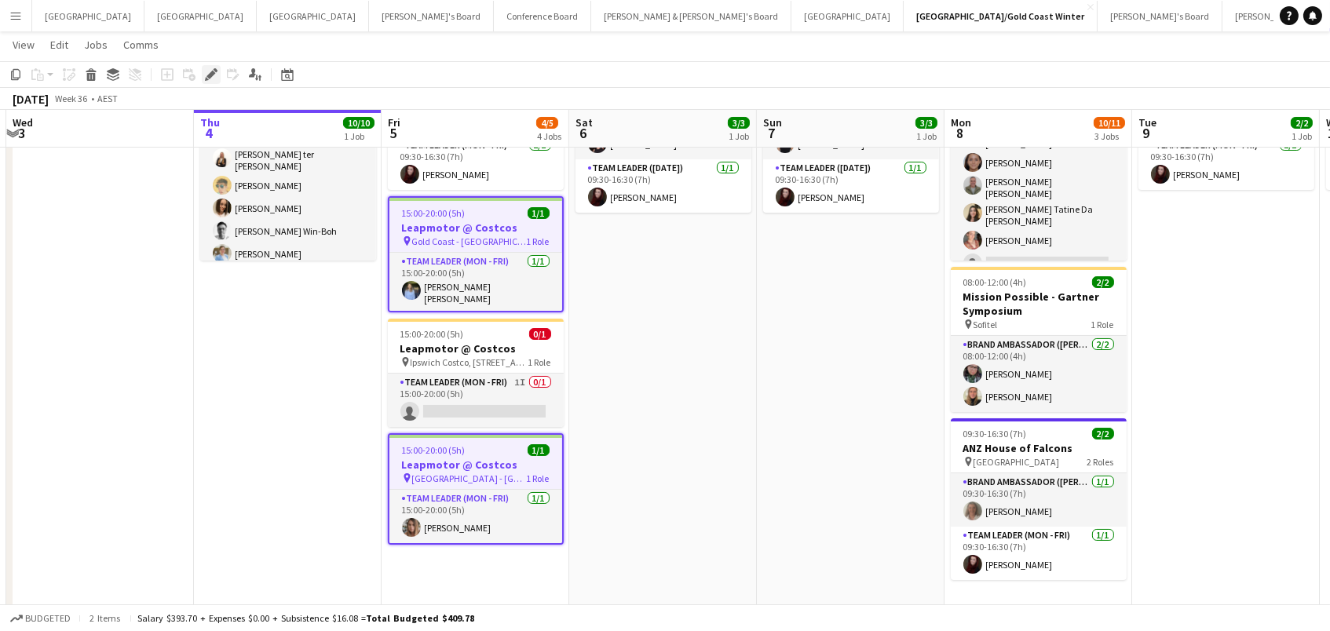
click at [206, 74] on icon "Edit" at bounding box center [211, 74] width 13 height 13
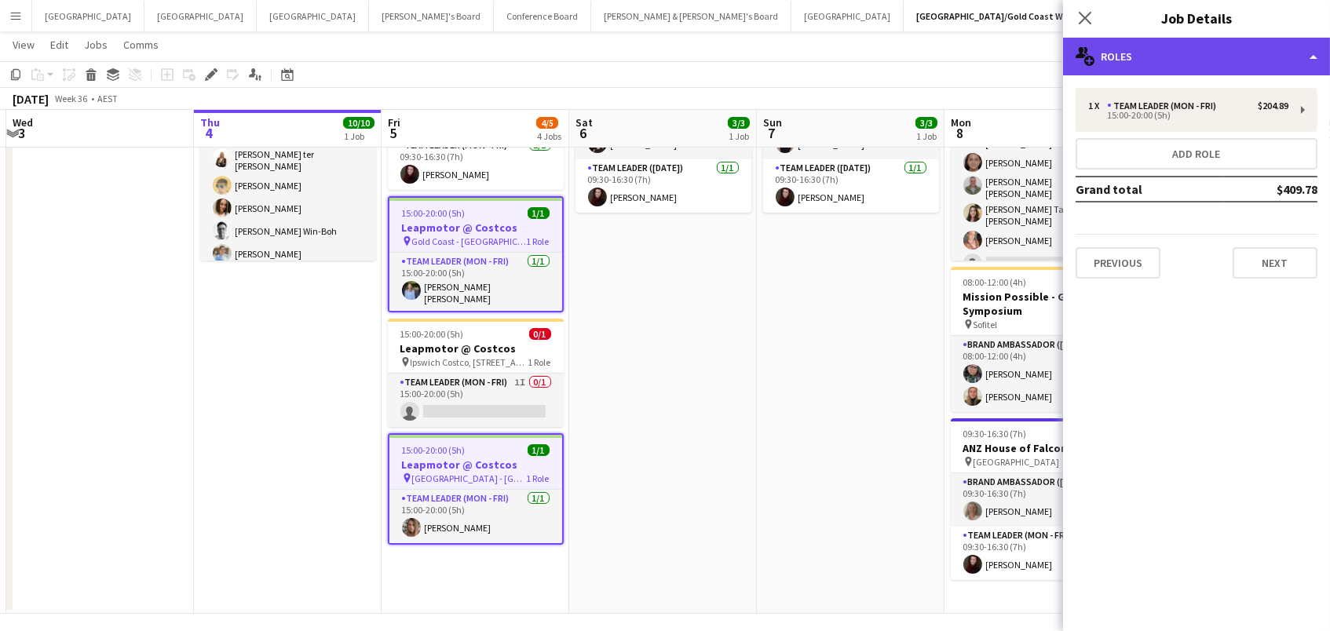
click at [1169, 56] on div "multiple-users-add Roles" at bounding box center [1196, 57] width 267 height 38
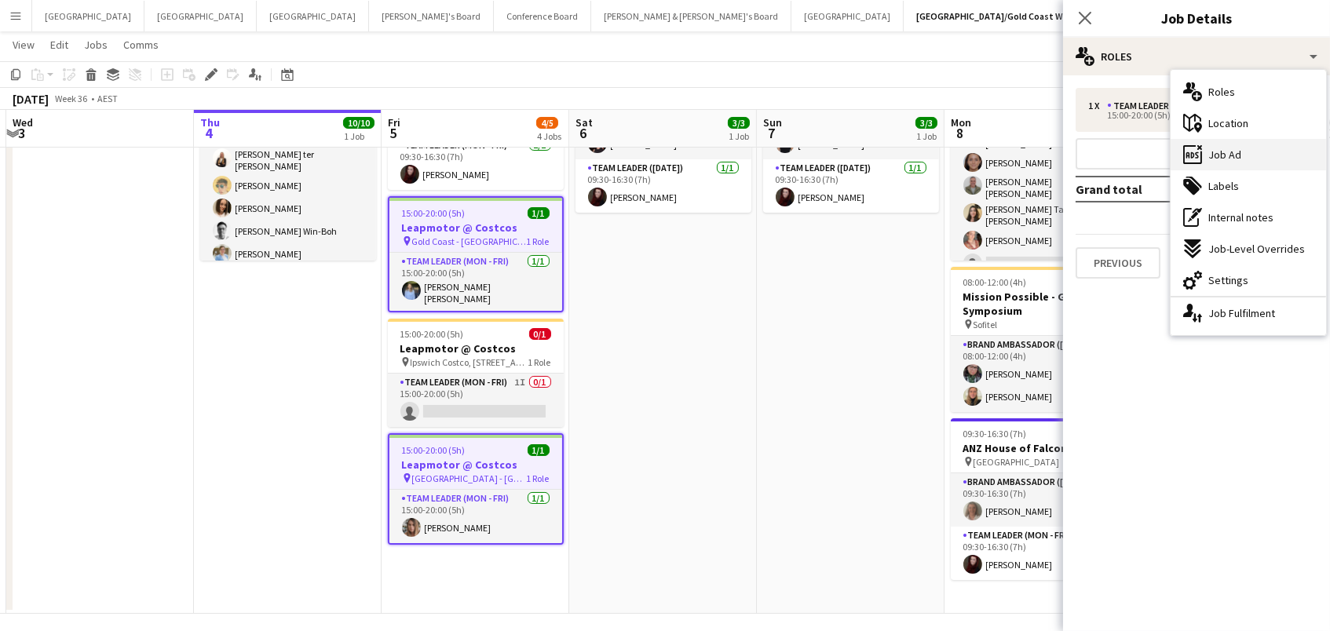
click at [1227, 159] on span "Job Ad" at bounding box center [1225, 155] width 33 height 14
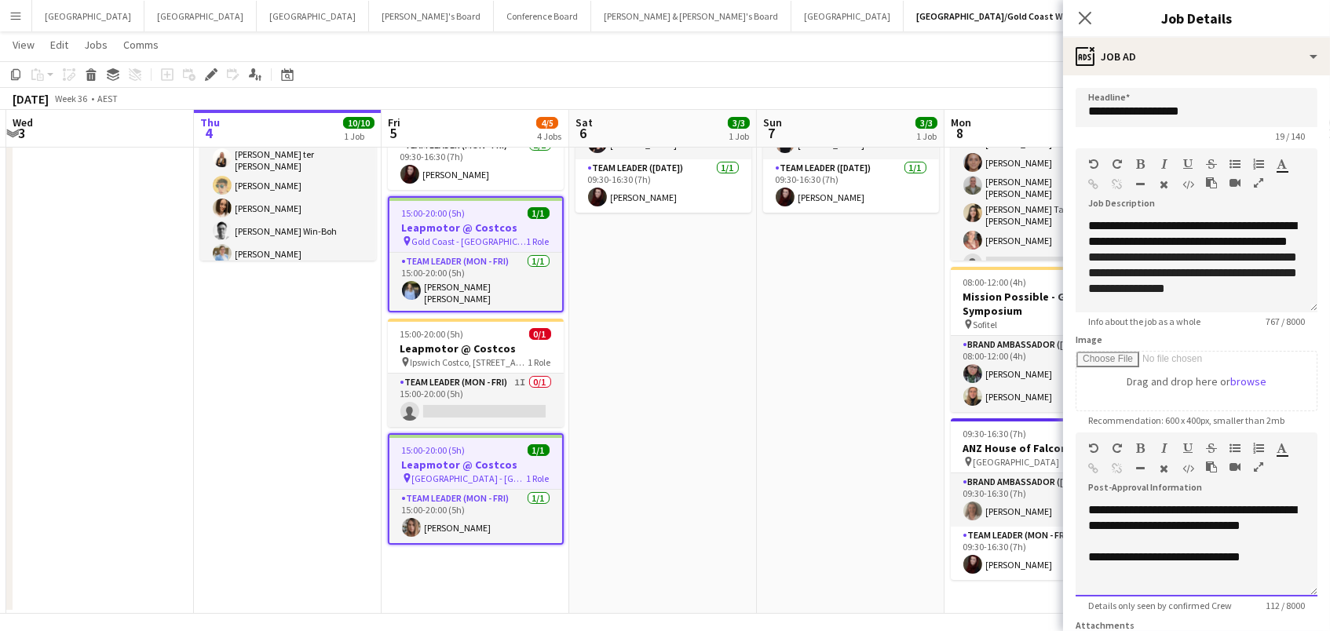
click at [1297, 553] on div "**********" at bounding box center [1197, 558] width 217 height 16
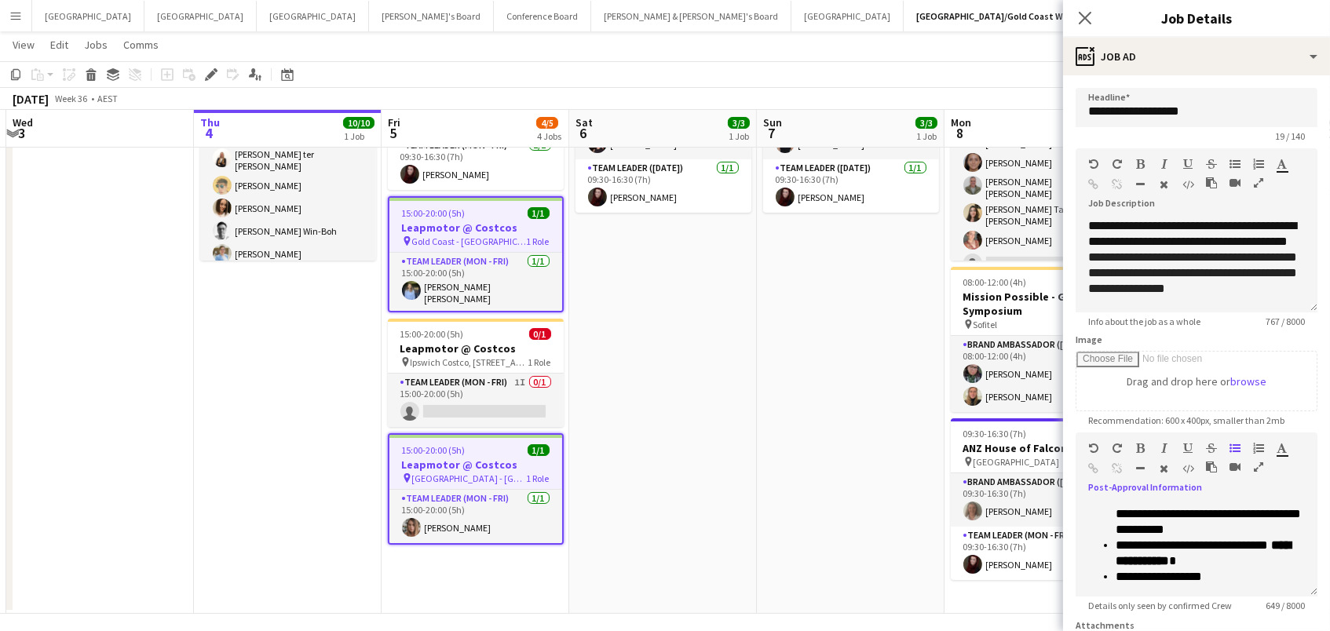
click at [708, 358] on app-date-cell "09:30-16:30 (7h) 3/3 ANZ House of Falcons pin Brisbane 2 Roles Brand Ambassador…" at bounding box center [663, 318] width 188 height 592
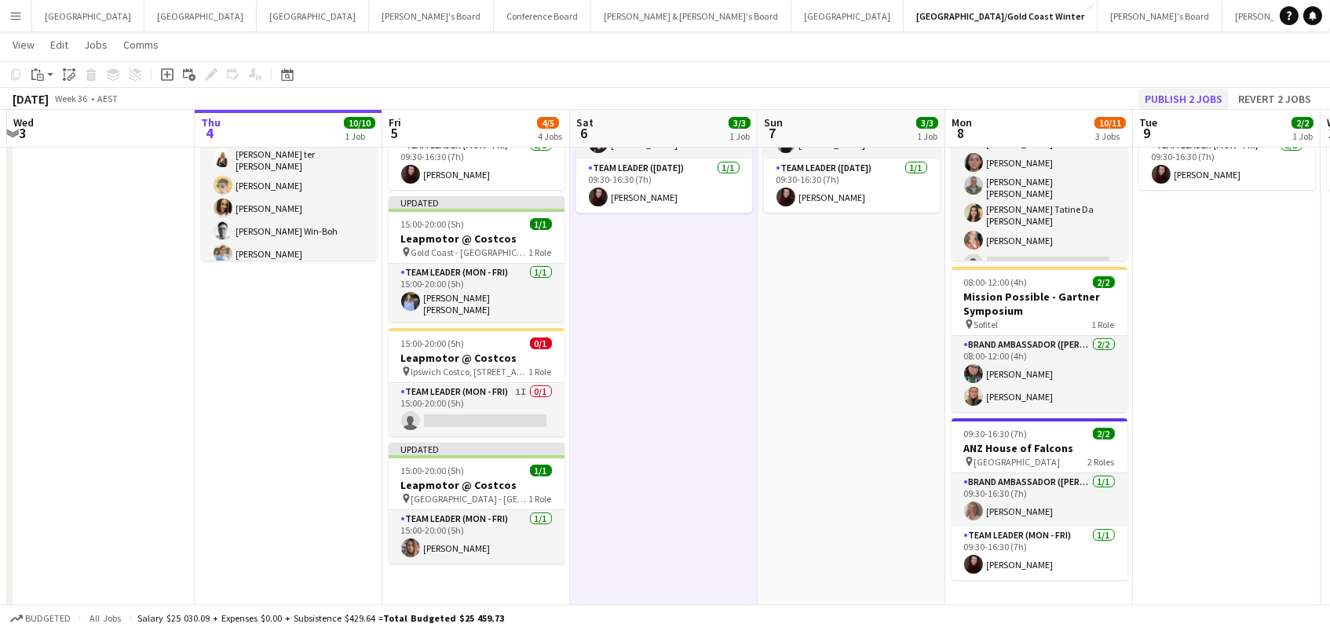
click at [1200, 98] on button "Publish 2 jobs" at bounding box center [1184, 99] width 90 height 20
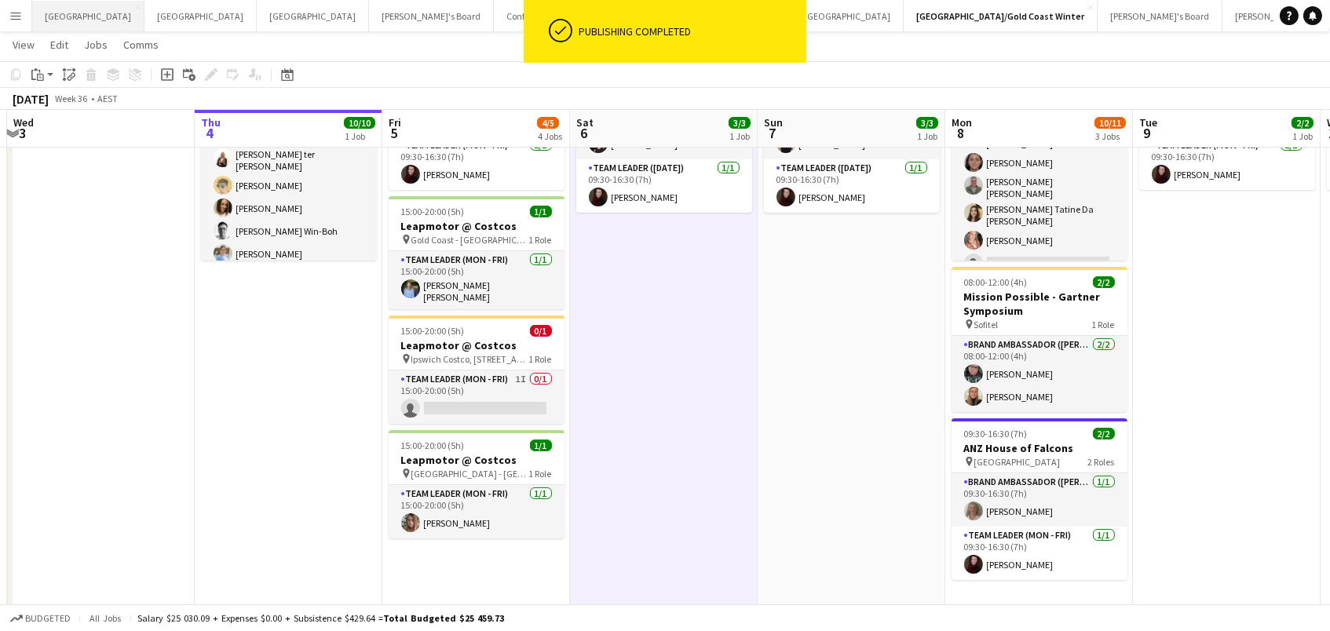
click at [62, 18] on button "Adelaide Close" at bounding box center [88, 16] width 112 height 31
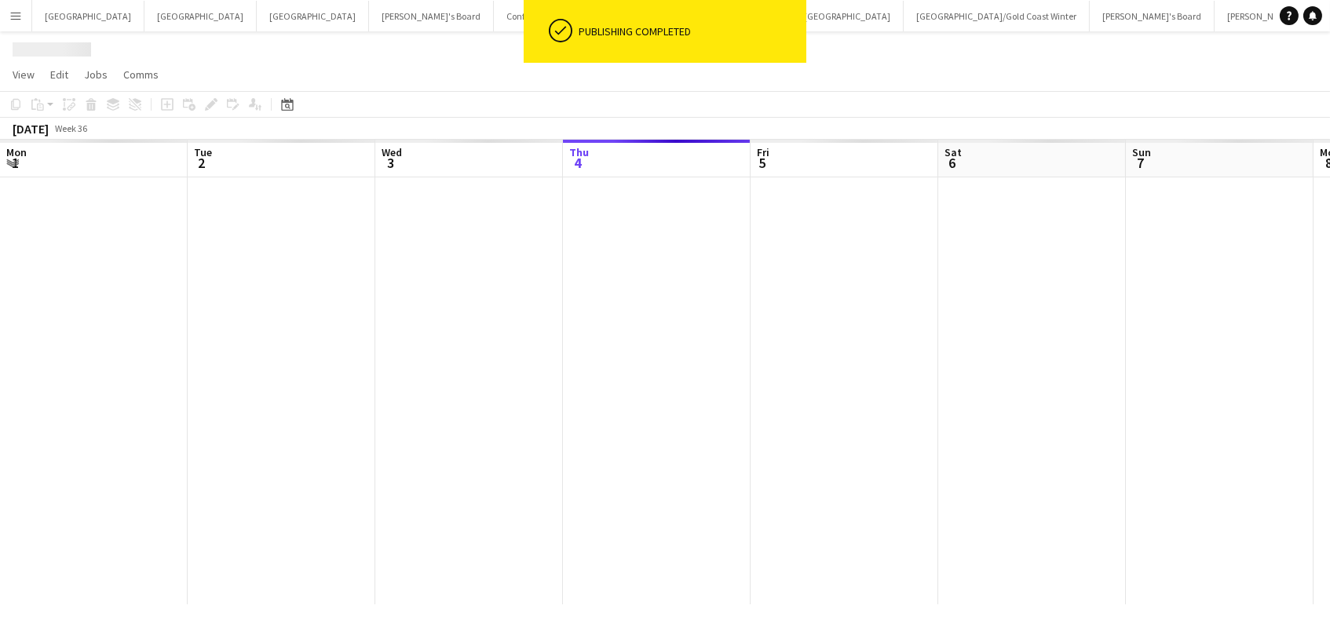
scroll to position [0, 375]
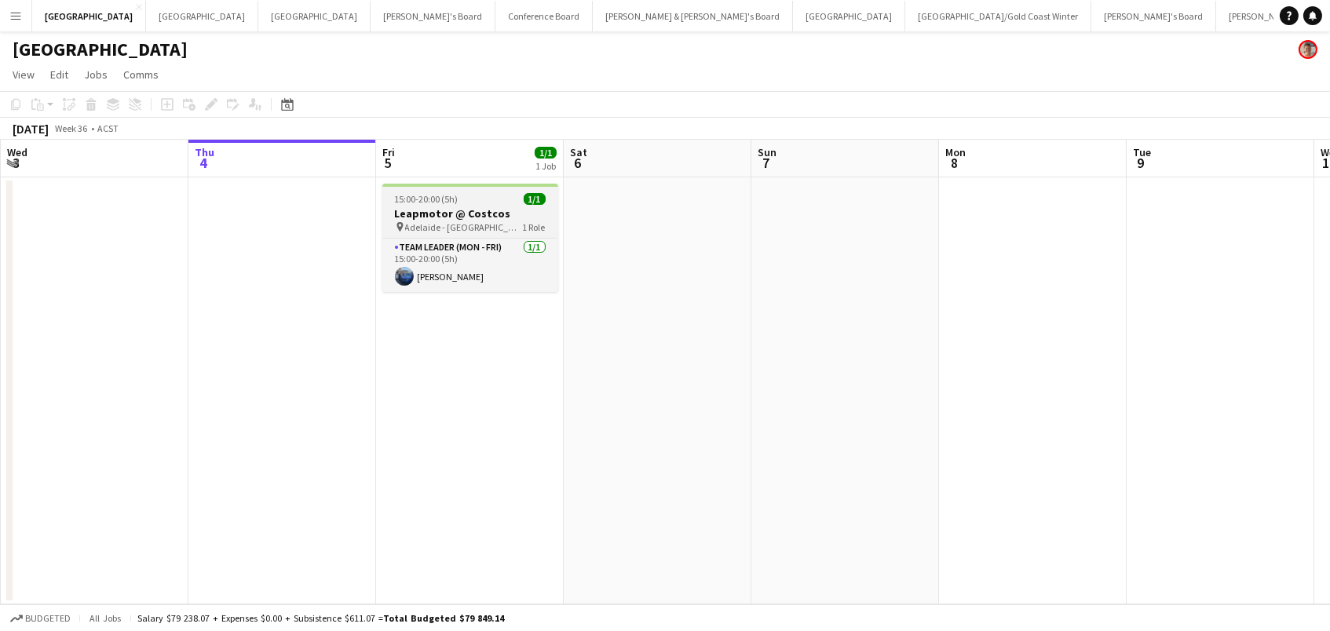
click at [486, 218] on h3 "Leapmotor @ Costcos" at bounding box center [470, 214] width 176 height 14
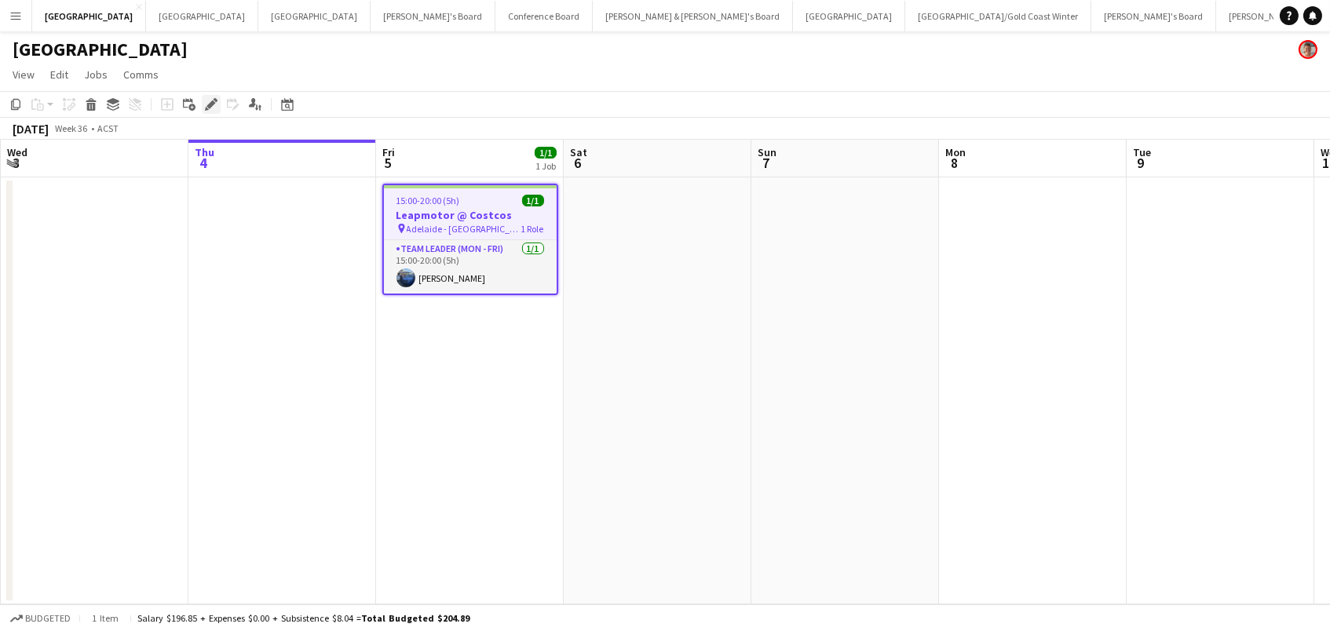
click at [213, 101] on icon at bounding box center [211, 105] width 9 height 9
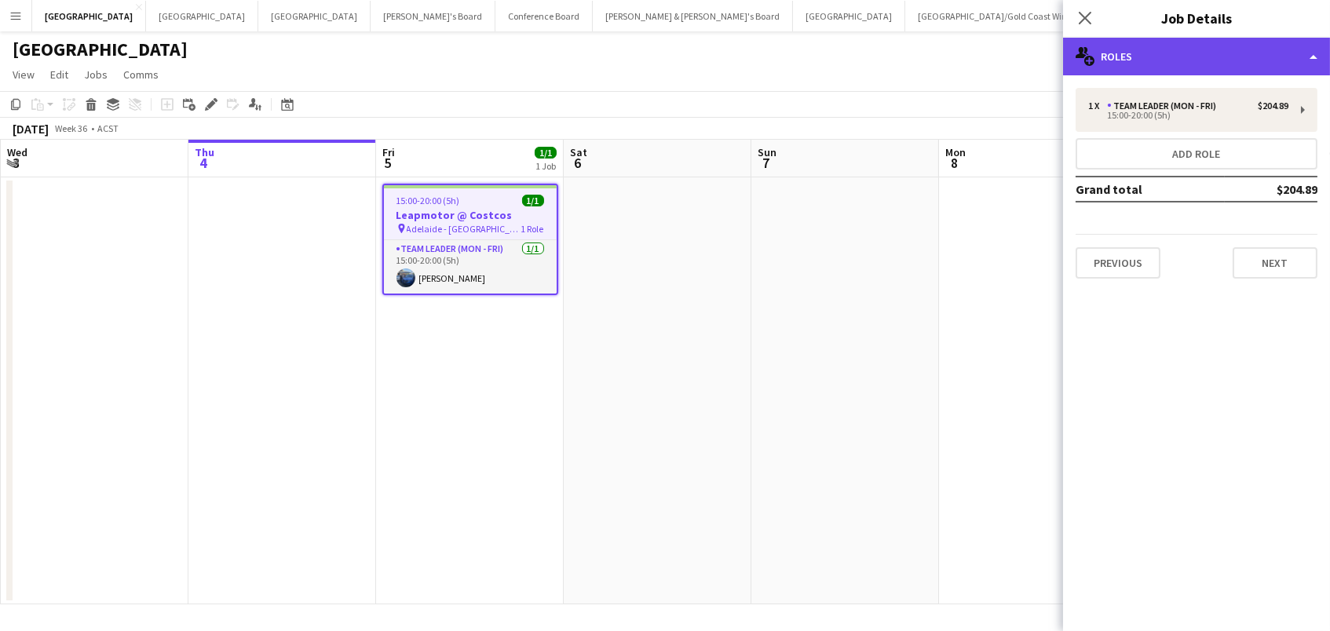
click at [1236, 44] on div "multiple-users-add Roles" at bounding box center [1196, 57] width 267 height 38
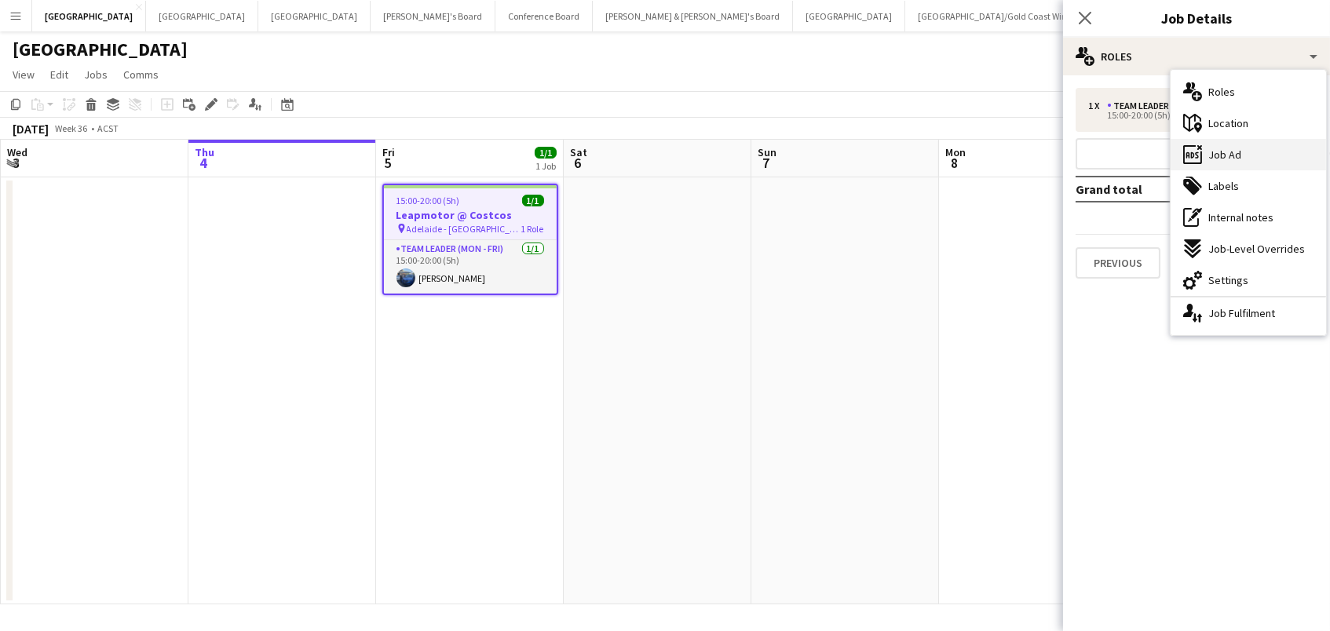
click at [1254, 158] on div "ads-window Job Ad" at bounding box center [1249, 154] width 156 height 31
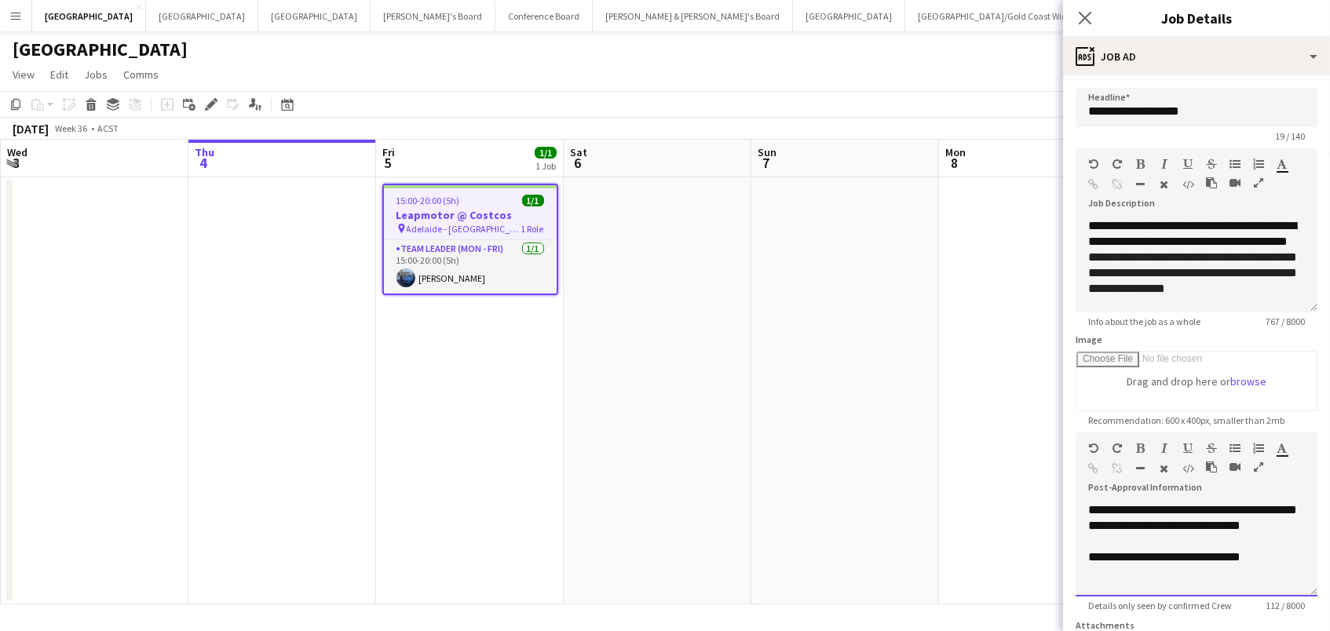
click at [1278, 553] on div "**********" at bounding box center [1197, 558] width 217 height 16
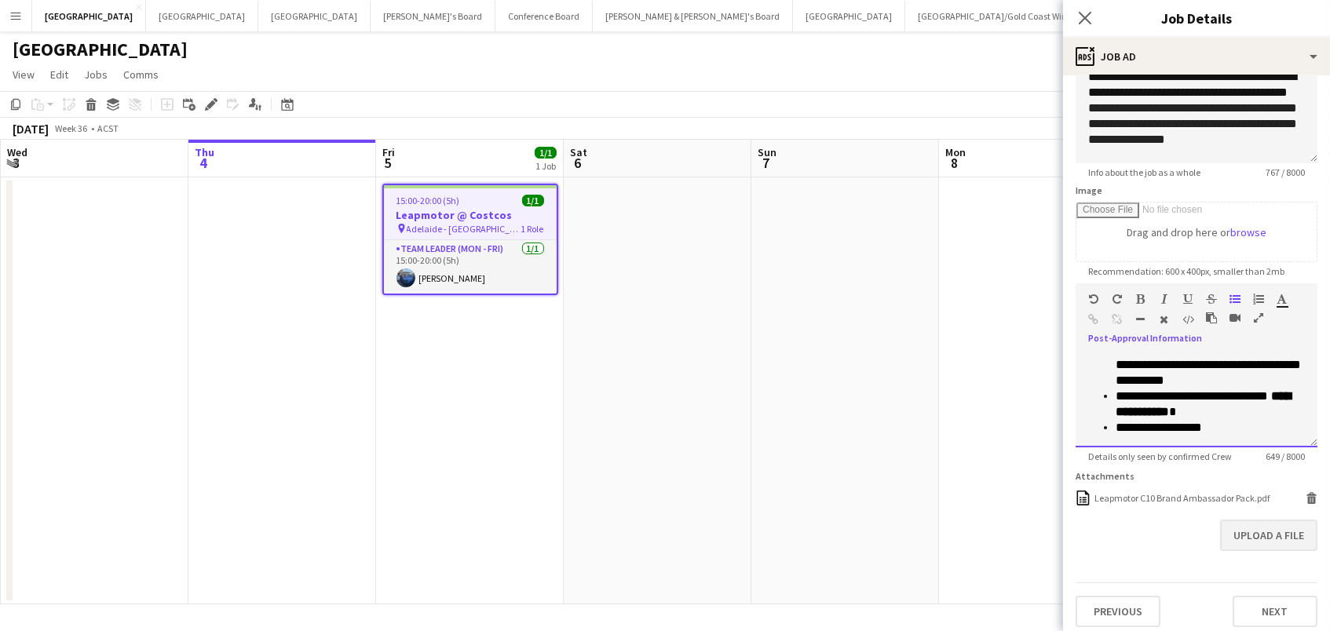
scroll to position [148, 0]
click at [825, 368] on app-date-cell at bounding box center [846, 390] width 188 height 427
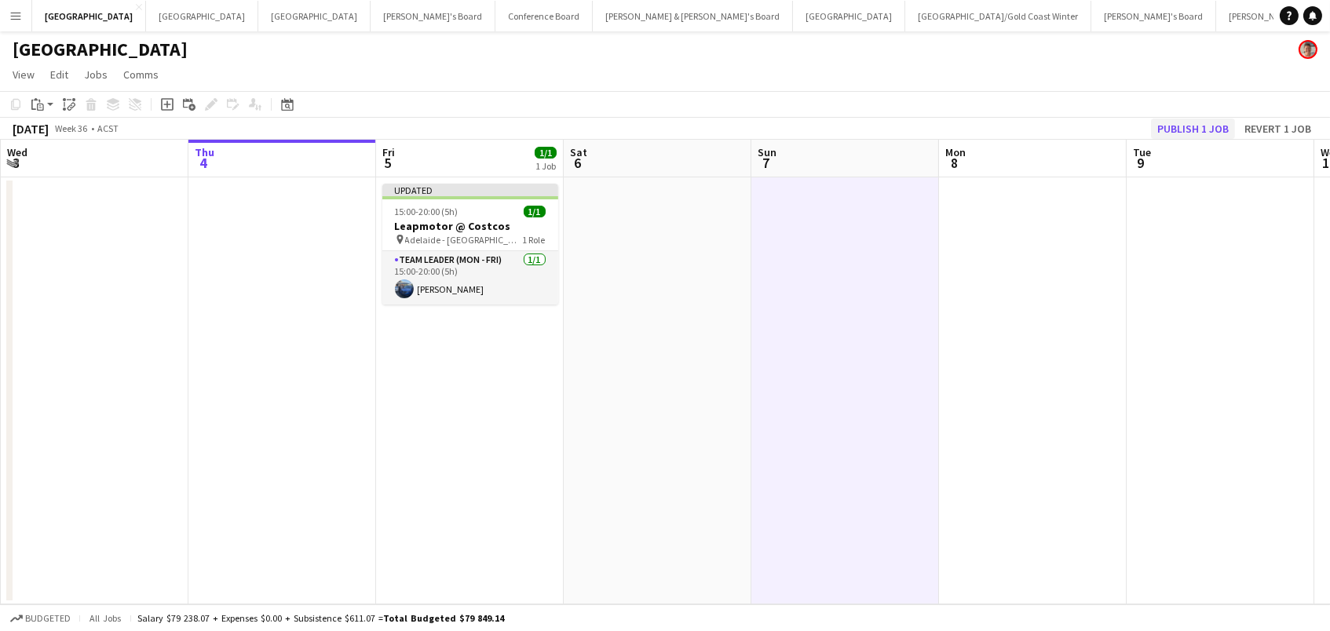
click at [1181, 133] on button "Publish 1 job" at bounding box center [1193, 129] width 84 height 20
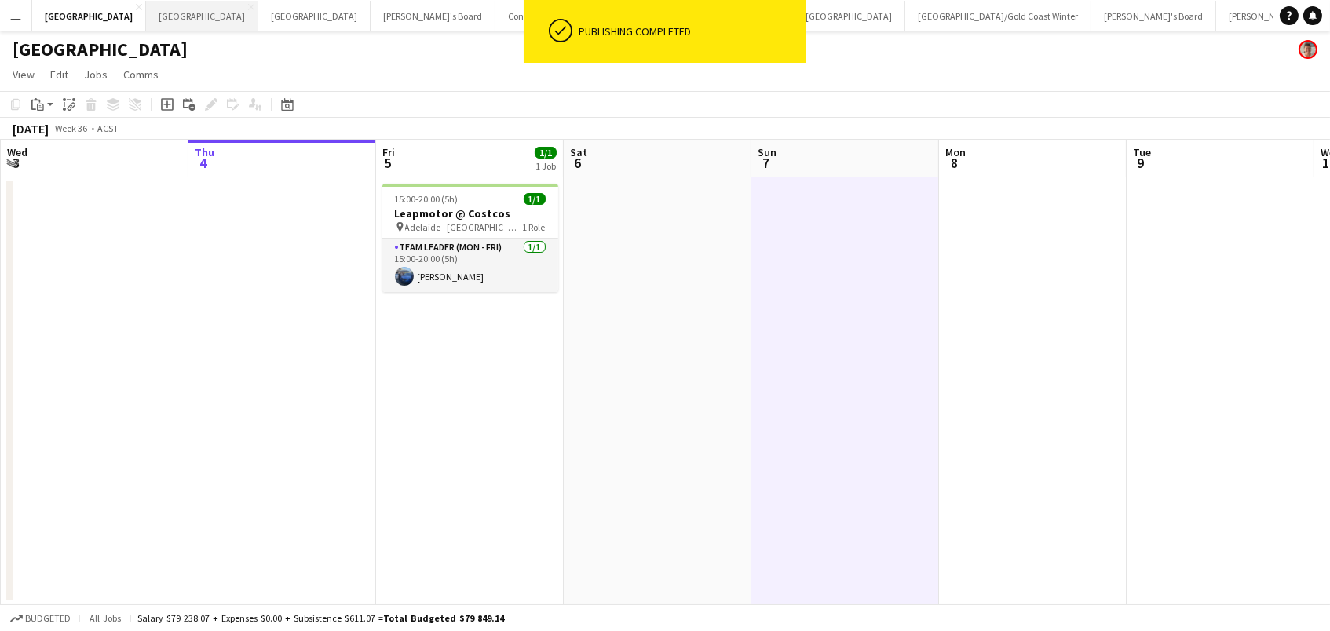
click at [146, 14] on button "Perth Close" at bounding box center [202, 16] width 112 height 31
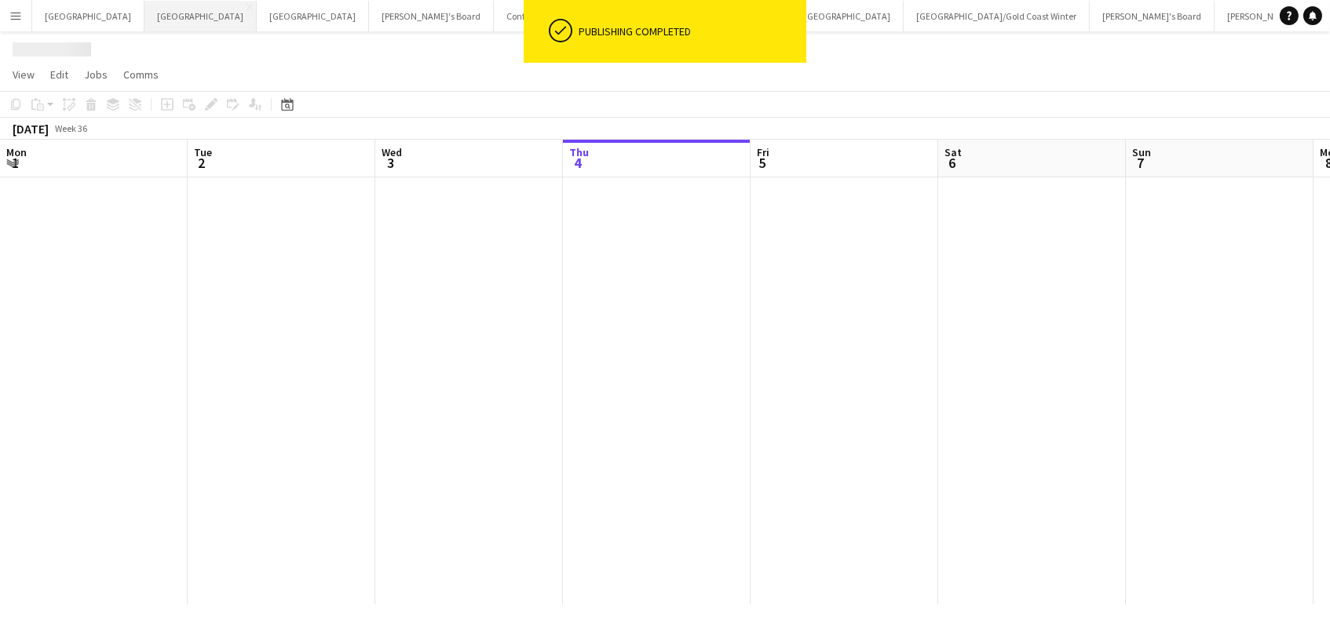
scroll to position [0, 375]
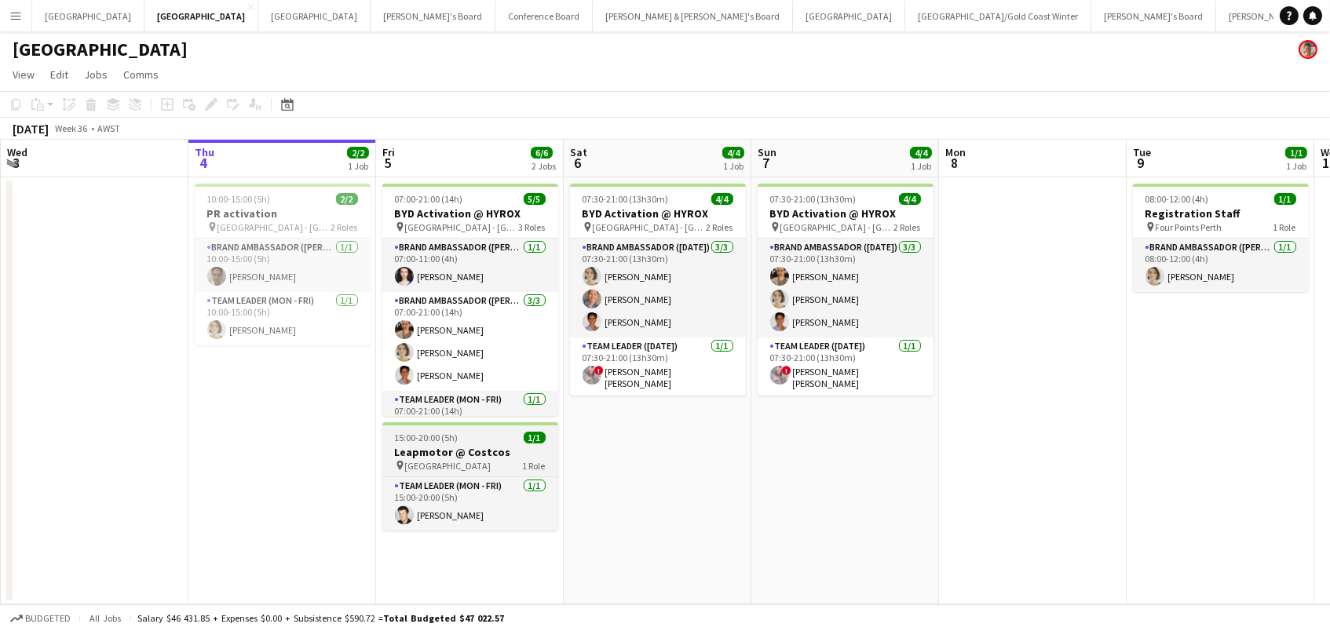
click at [430, 460] on span "[GEOGRAPHIC_DATA]" at bounding box center [448, 466] width 86 height 12
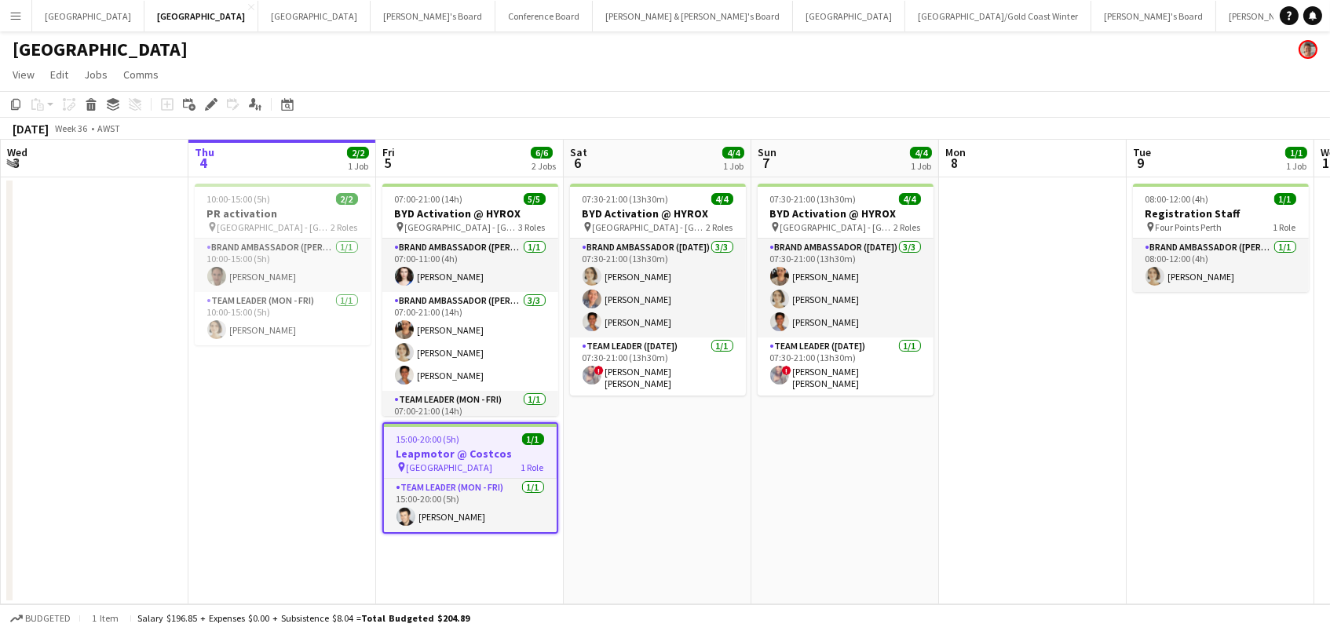
drag, startPoint x: 210, startPoint y: 105, endPoint x: 199, endPoint y: 102, distance: 10.7
click at [210, 105] on icon at bounding box center [211, 105] width 9 height 9
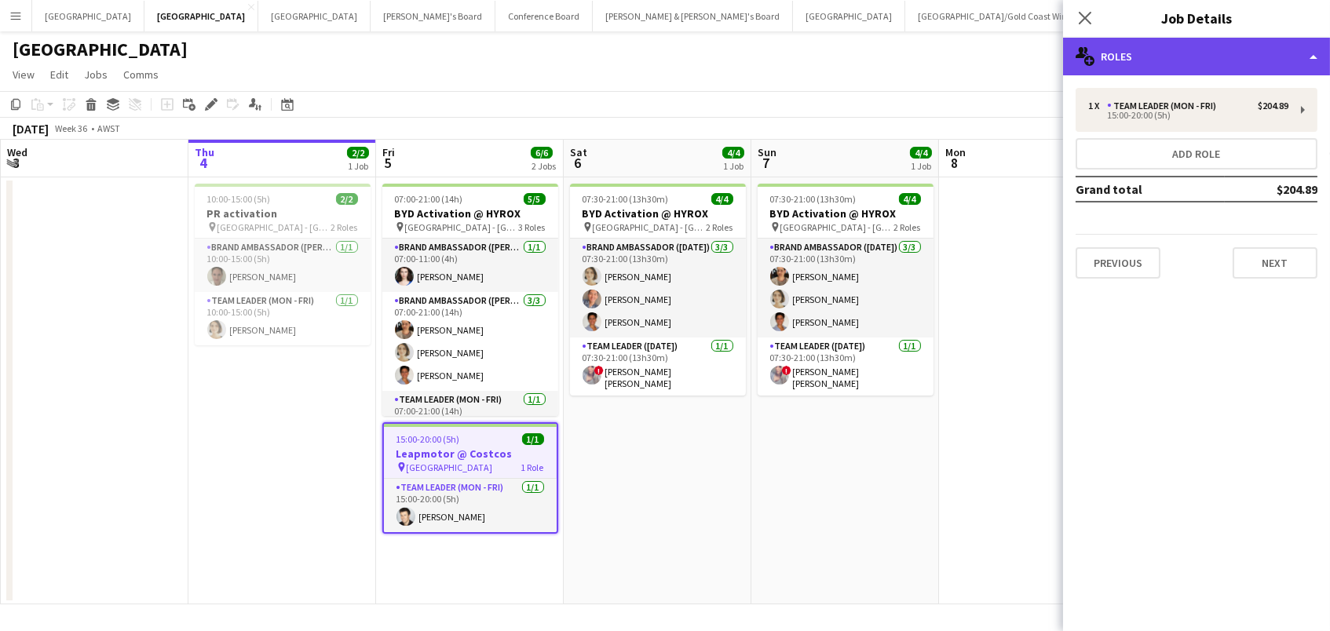
click at [1171, 60] on div "multiple-users-add Roles" at bounding box center [1196, 57] width 267 height 38
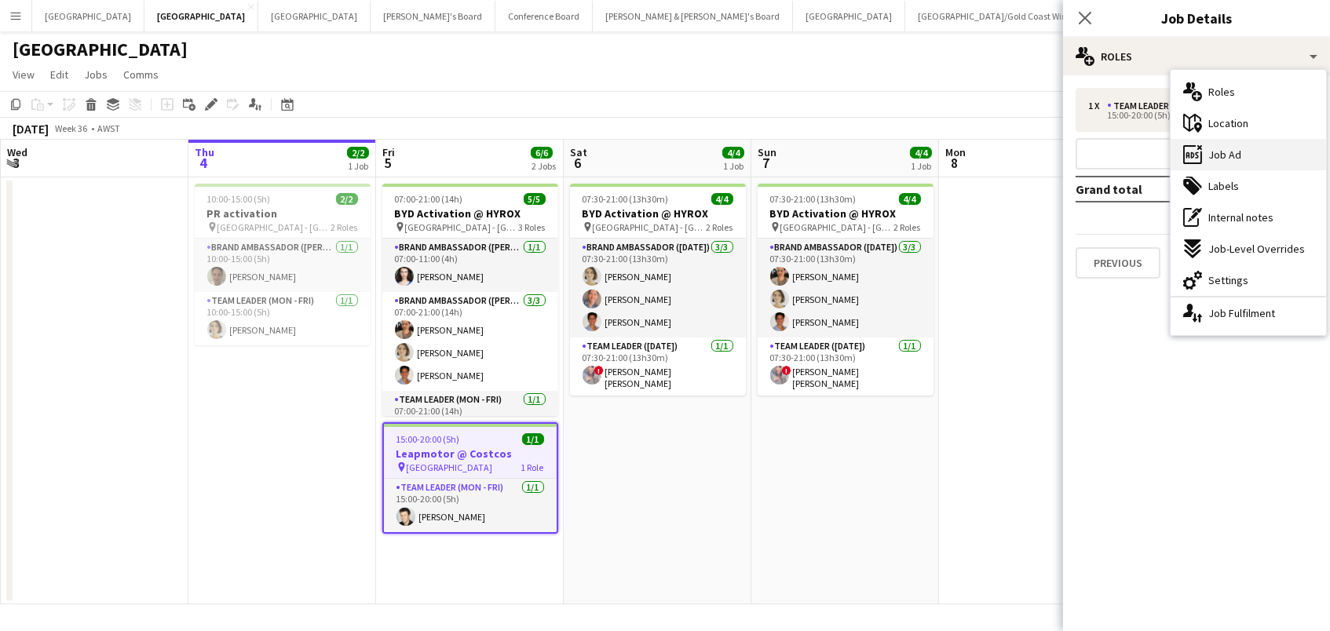
click at [1253, 151] on div "ads-window Job Ad" at bounding box center [1249, 154] width 156 height 31
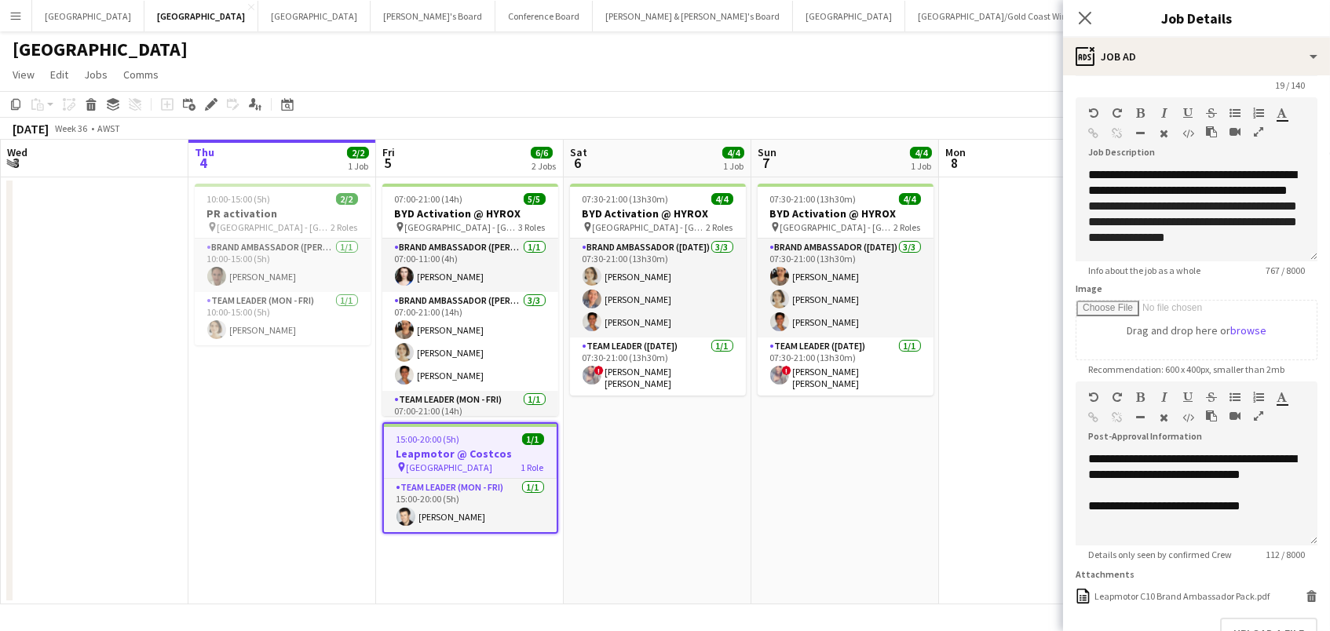
scroll to position [86, 0]
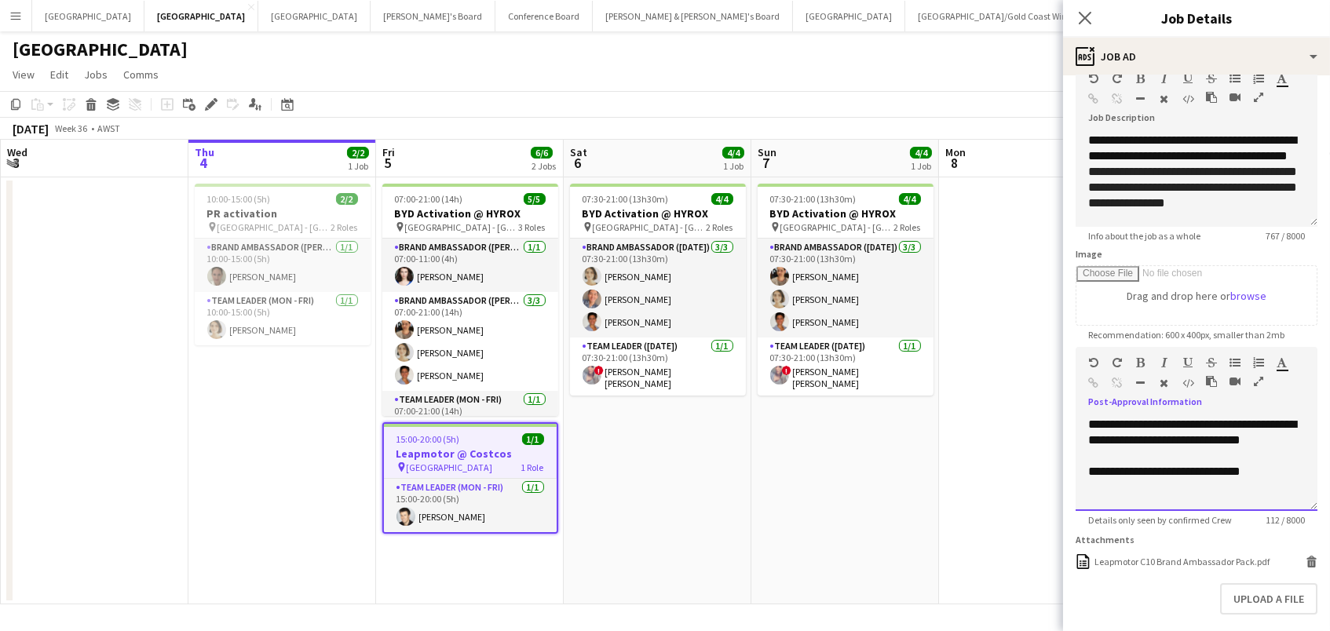
click at [1286, 465] on div "**********" at bounding box center [1197, 472] width 217 height 16
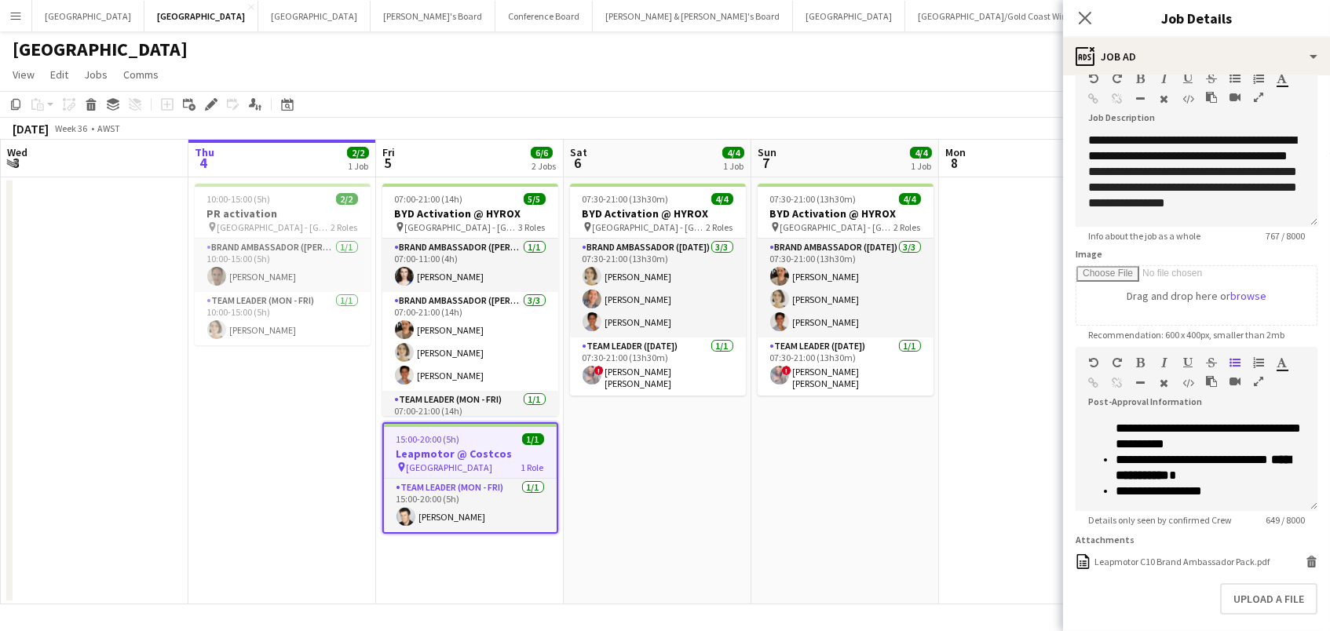
scroll to position [0, 374]
click at [917, 511] on app-date-cell "07:30-21:00 (13h30m) 4/4 BYD Activation @ HYROX pin Perth - WA 2 Roles Brand Am…" at bounding box center [846, 390] width 188 height 427
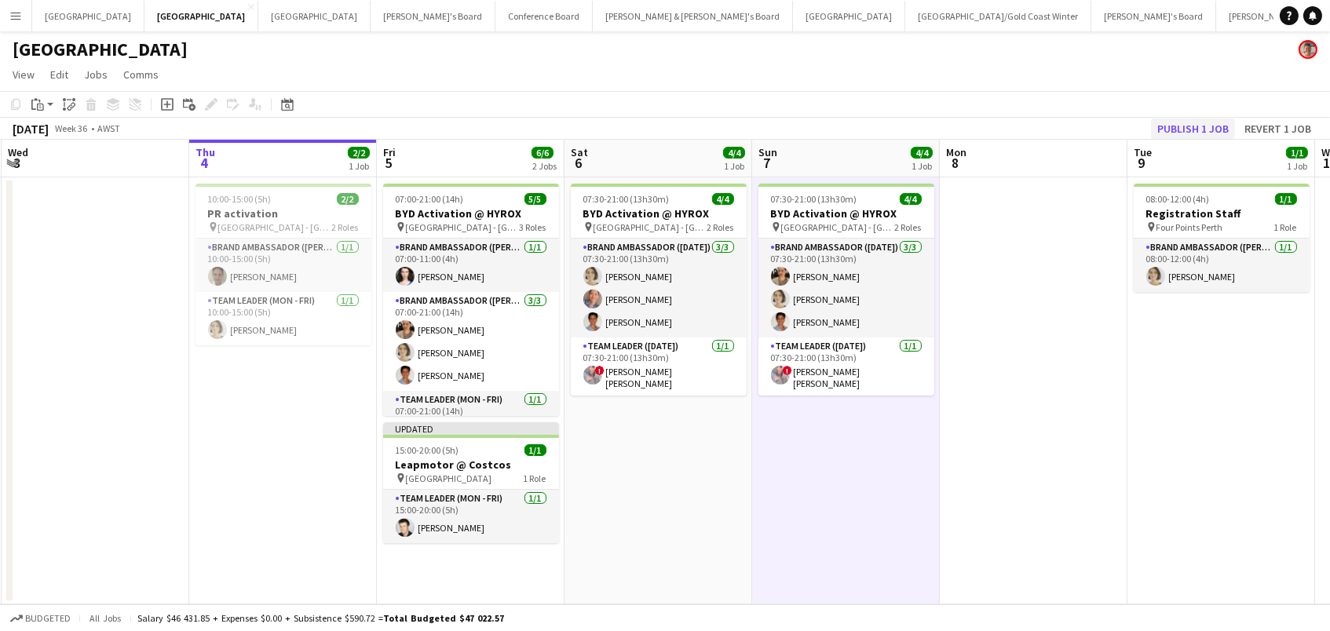
click at [1220, 119] on button "Publish 1 job" at bounding box center [1193, 129] width 84 height 20
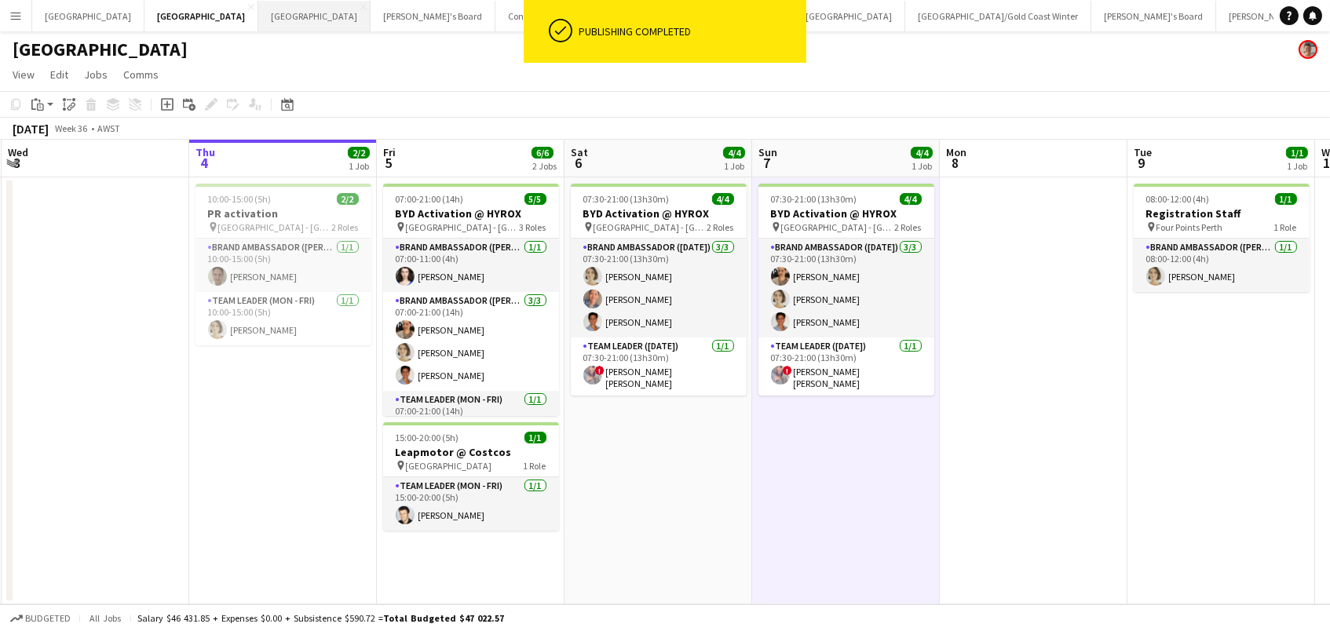
click at [258, 23] on button "Melbourne Close" at bounding box center [314, 16] width 112 height 31
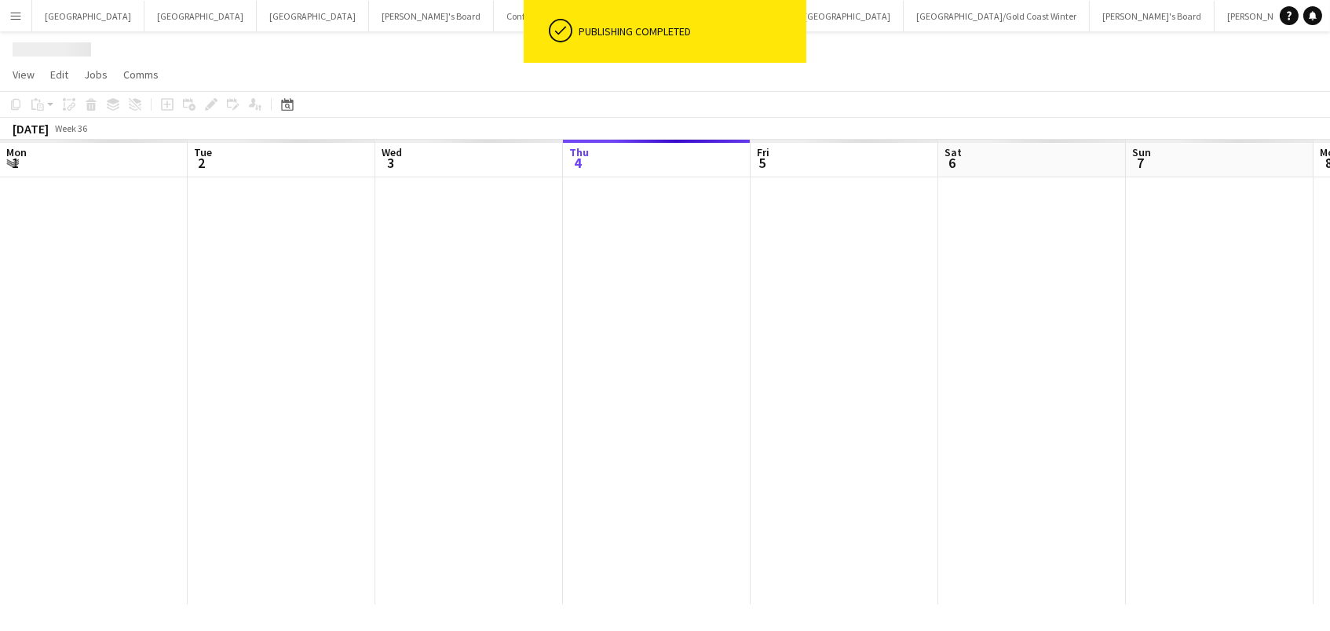
scroll to position [0, 375]
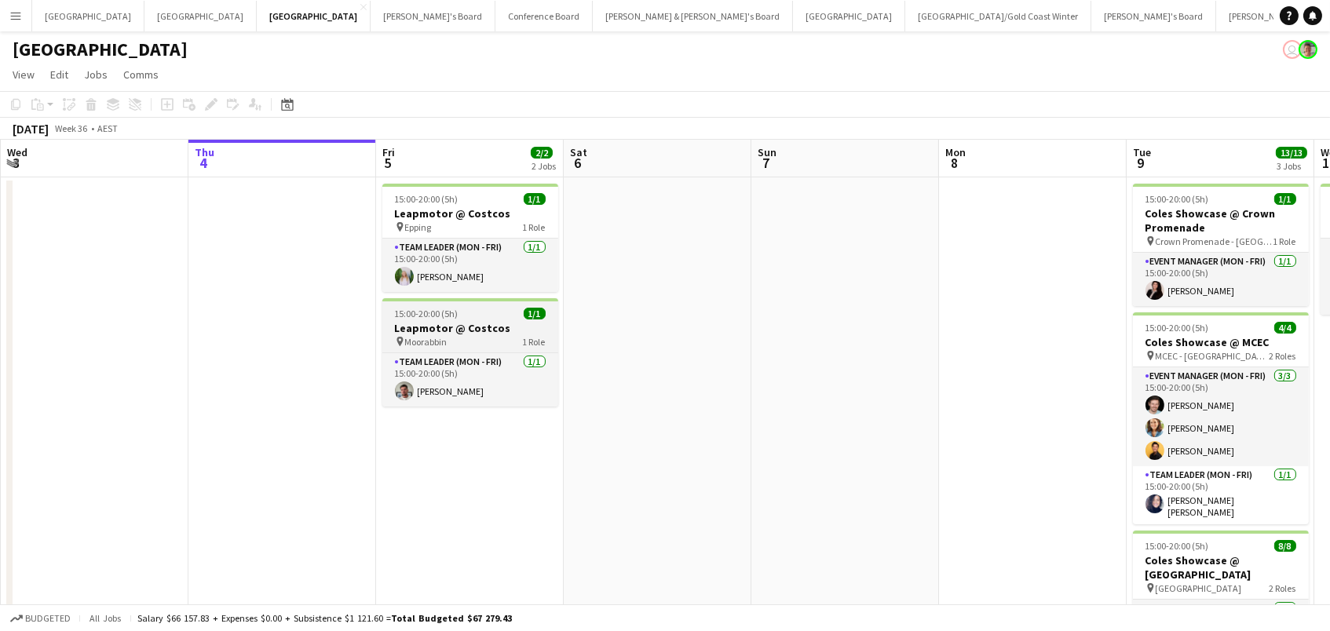
click at [443, 336] on span "Moorabbin" at bounding box center [426, 342] width 42 height 12
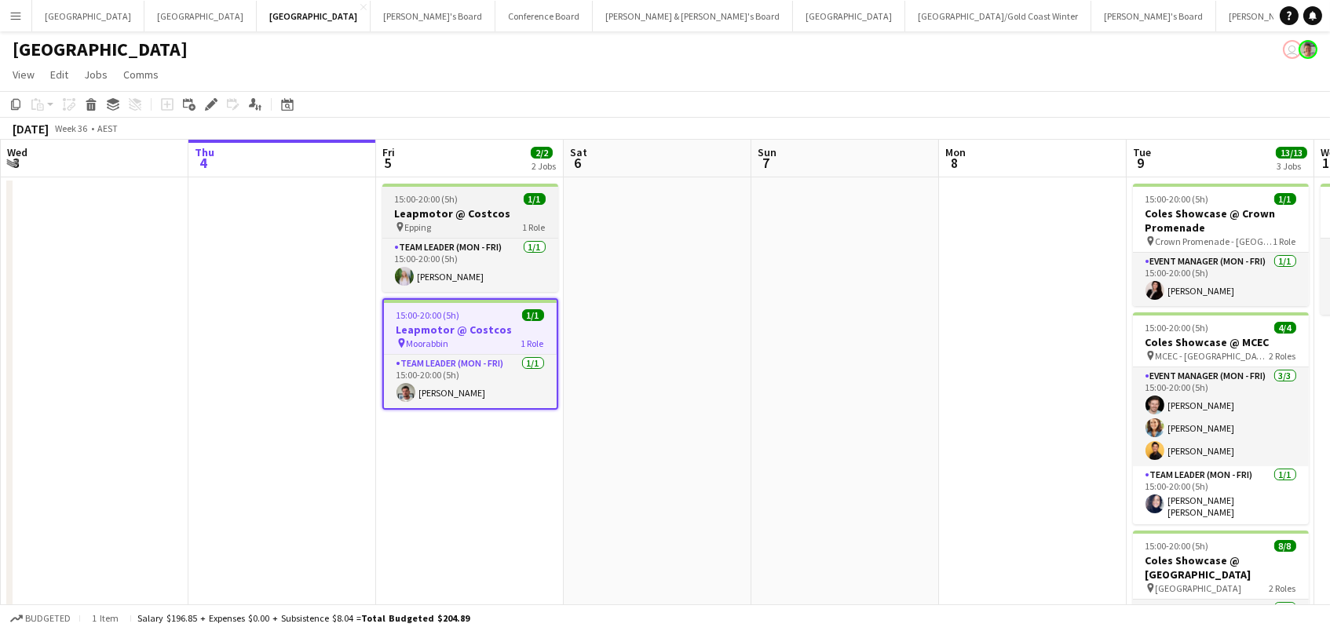
click at [428, 218] on h3 "Leapmotor @ Costcos" at bounding box center [470, 214] width 176 height 14
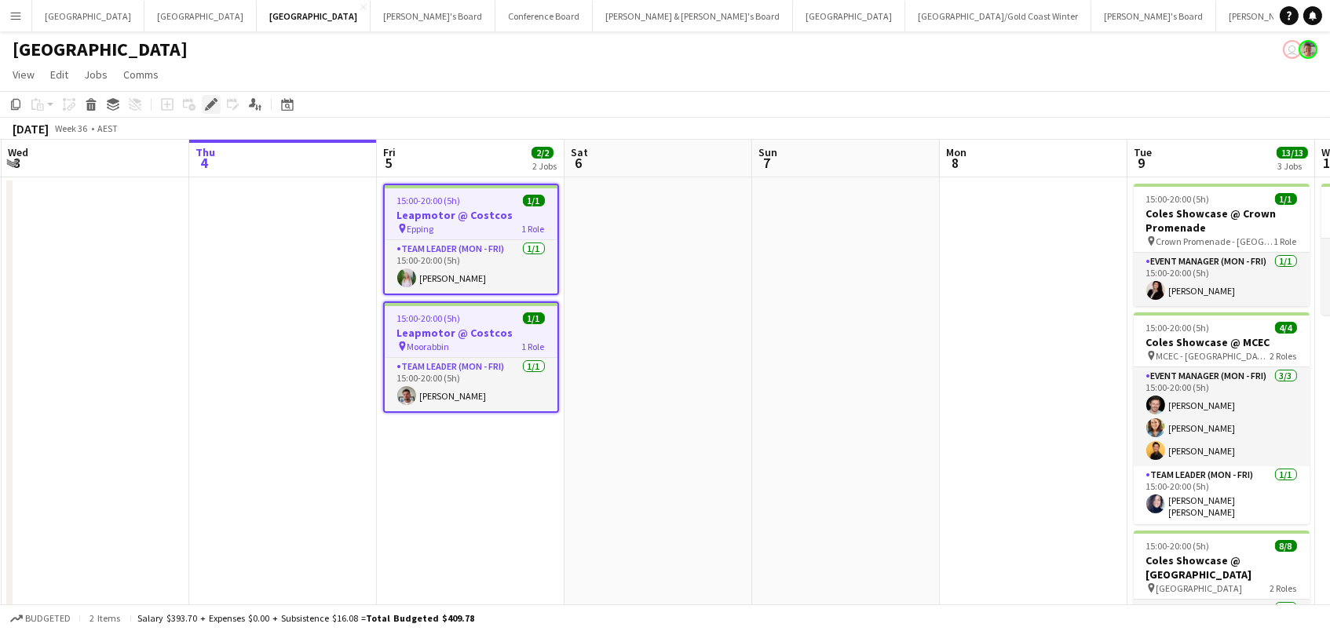
click at [208, 100] on icon "Edit" at bounding box center [211, 104] width 13 height 13
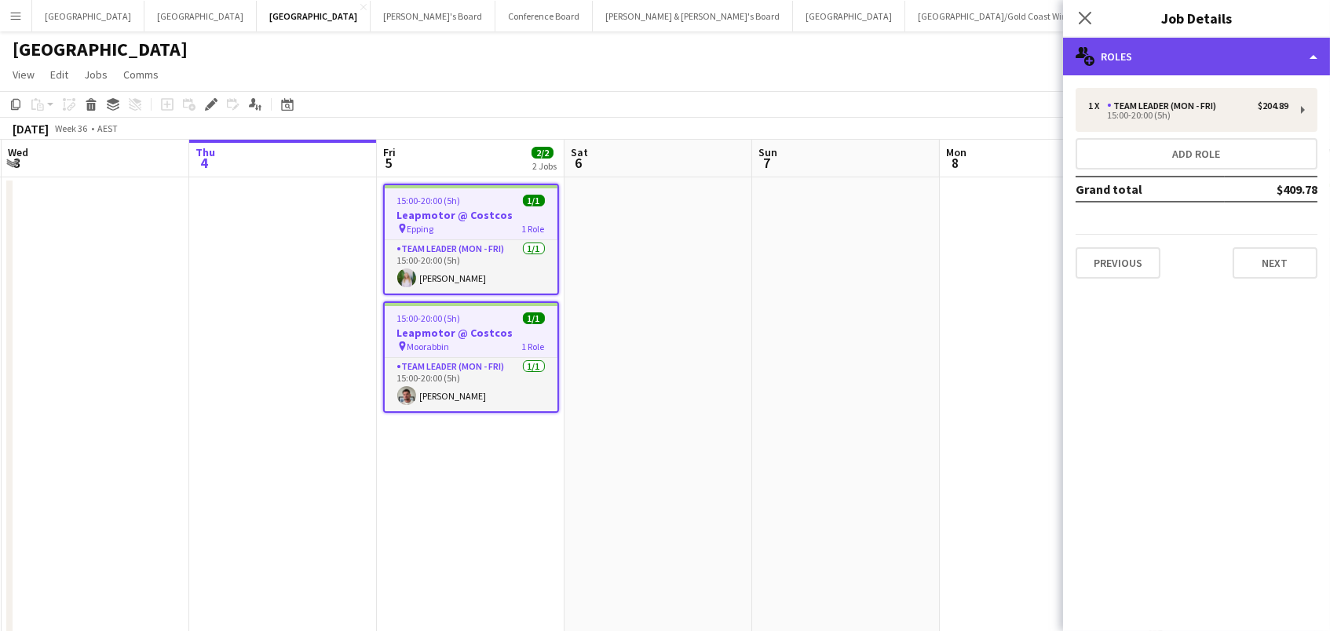
click at [1268, 54] on div "multiple-users-add Roles" at bounding box center [1196, 57] width 267 height 38
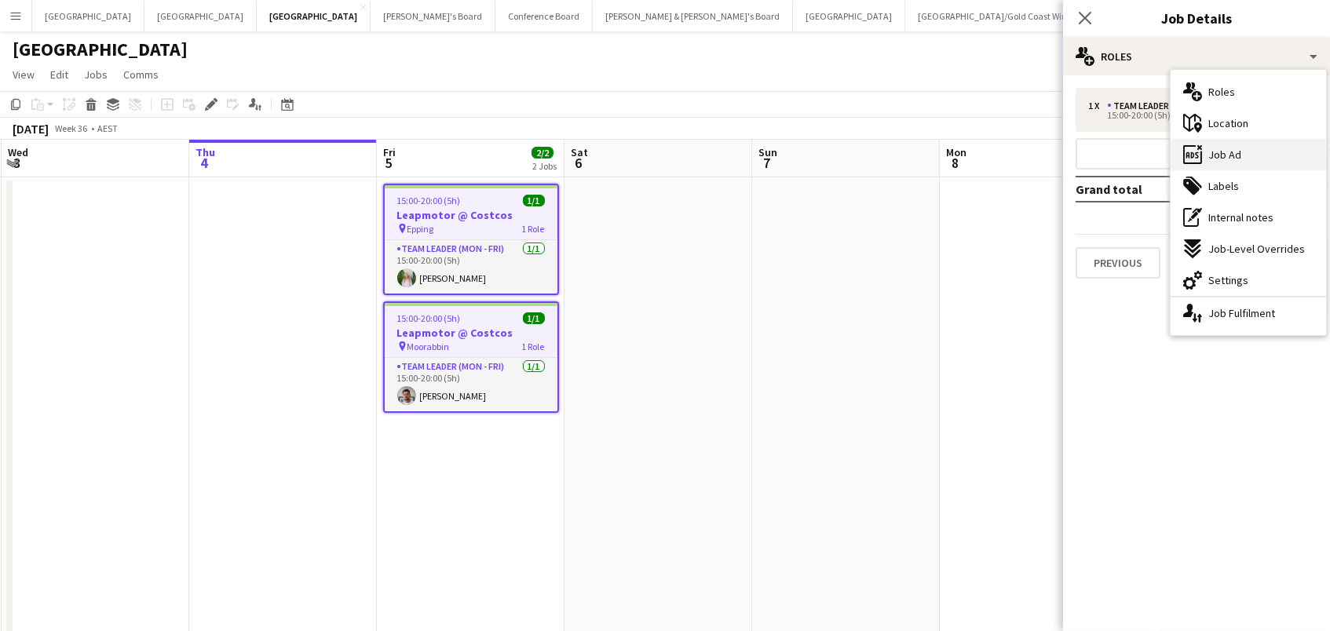
click at [1272, 148] on div "ads-window Job Ad" at bounding box center [1249, 154] width 156 height 31
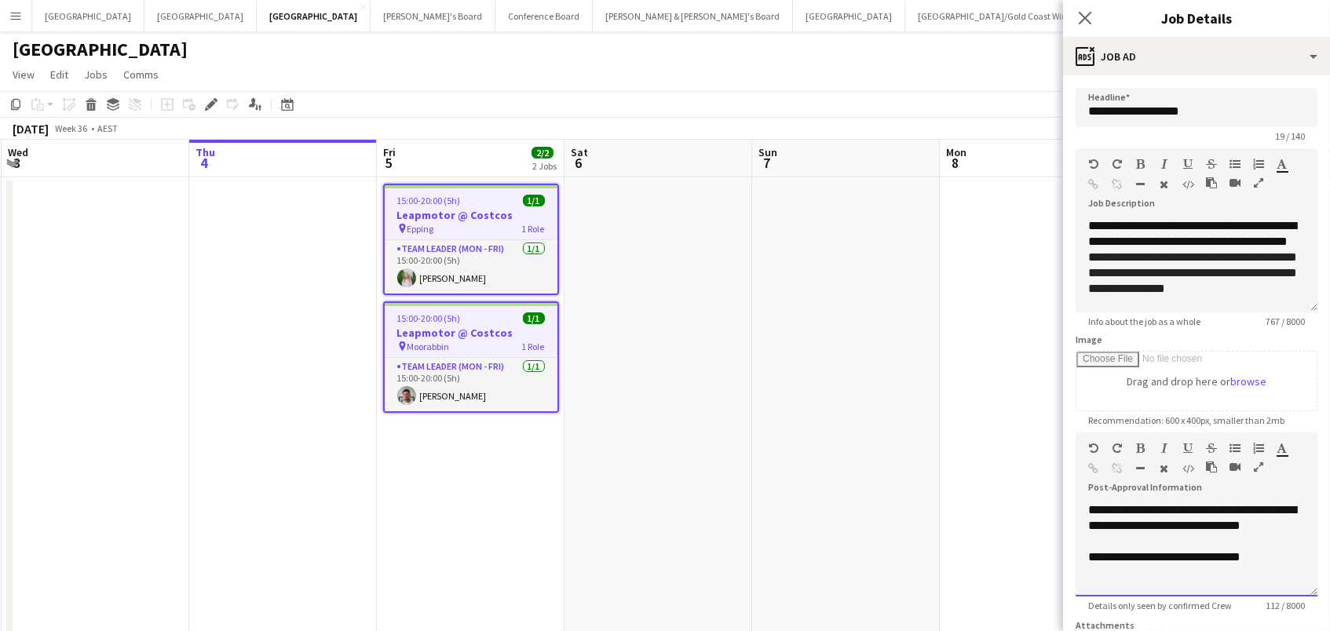
click at [1284, 550] on div "**********" at bounding box center [1197, 558] width 217 height 16
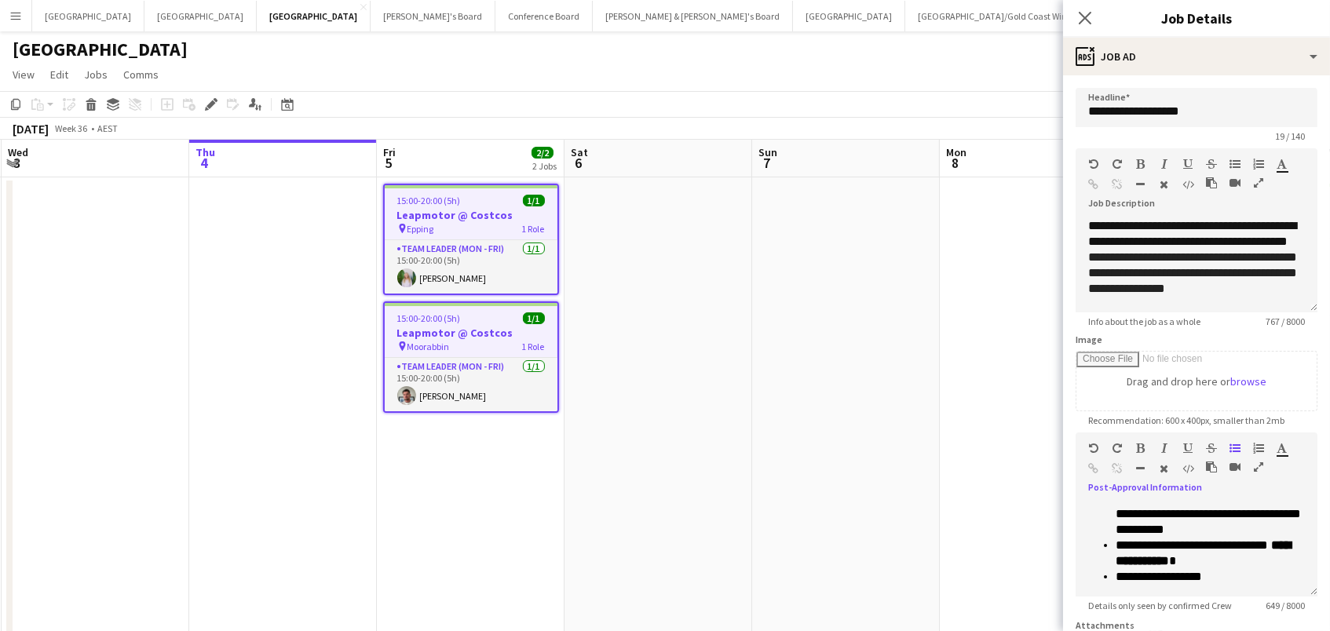
click at [961, 486] on app-date-cell at bounding box center [1034, 491] width 188 height 629
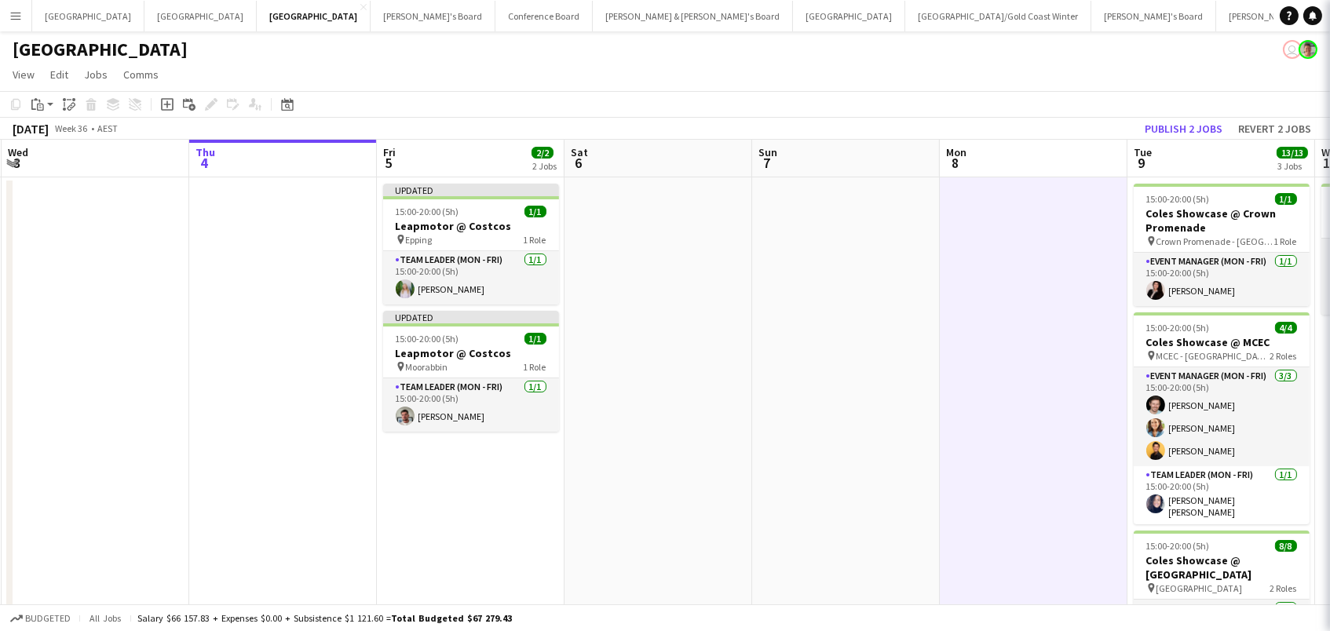
scroll to position [0, 373]
click at [1180, 130] on button "Publish 2 jobs" at bounding box center [1184, 129] width 90 height 20
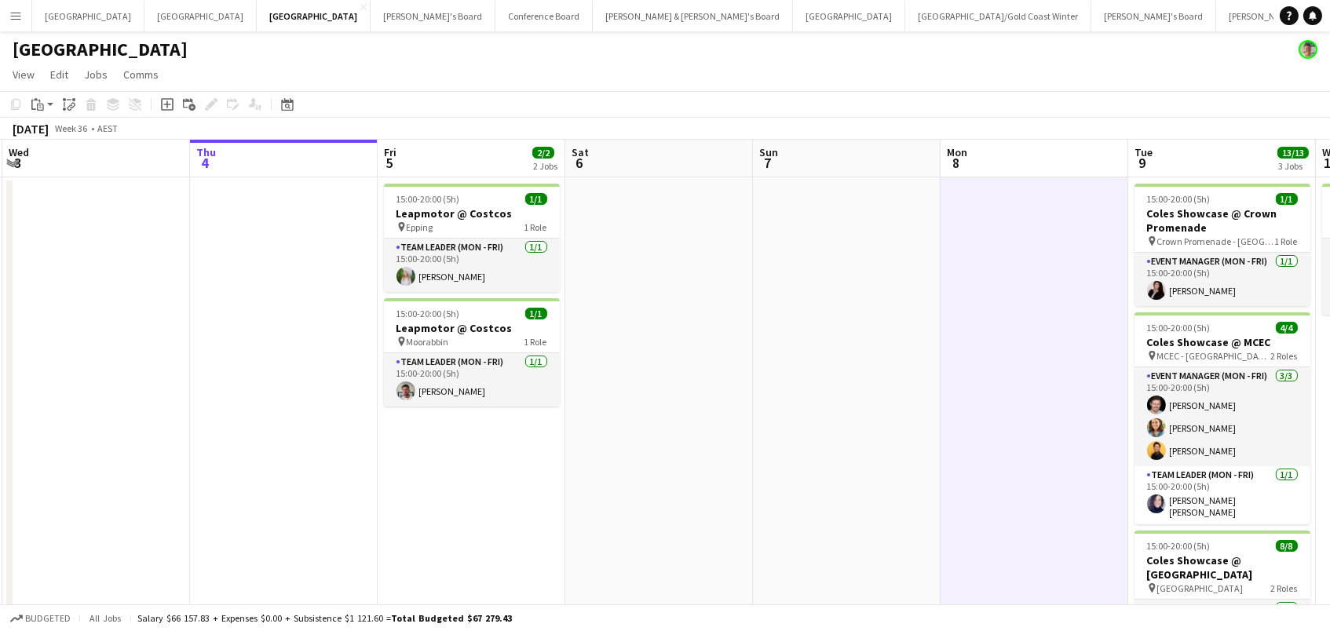
click at [17, 12] on app-icon "Menu" at bounding box center [15, 15] width 13 height 13
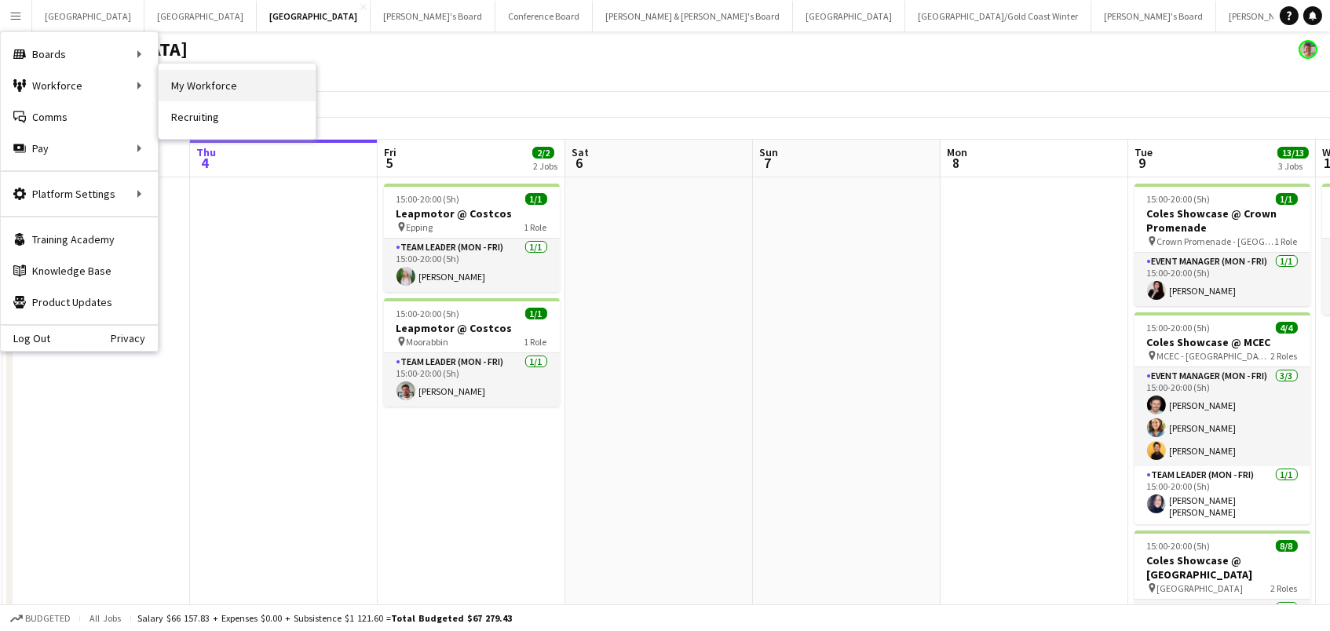
click at [192, 80] on link "My Workforce" at bounding box center [237, 85] width 157 height 31
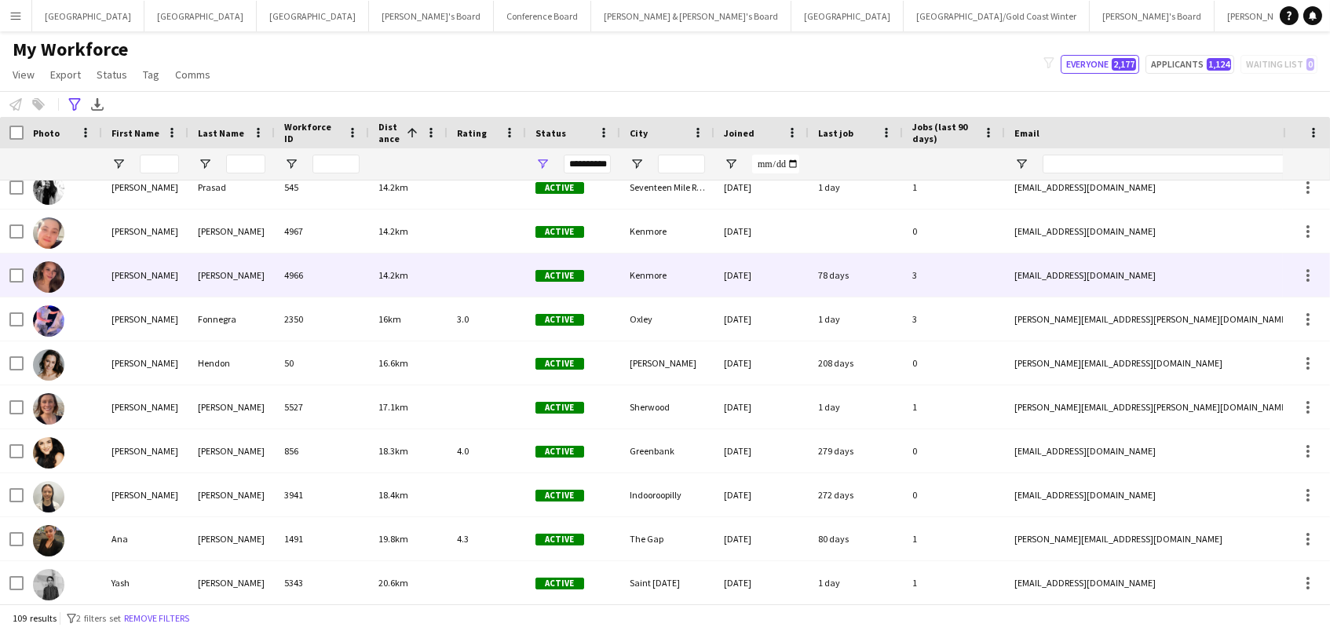
scroll to position [208, 0]
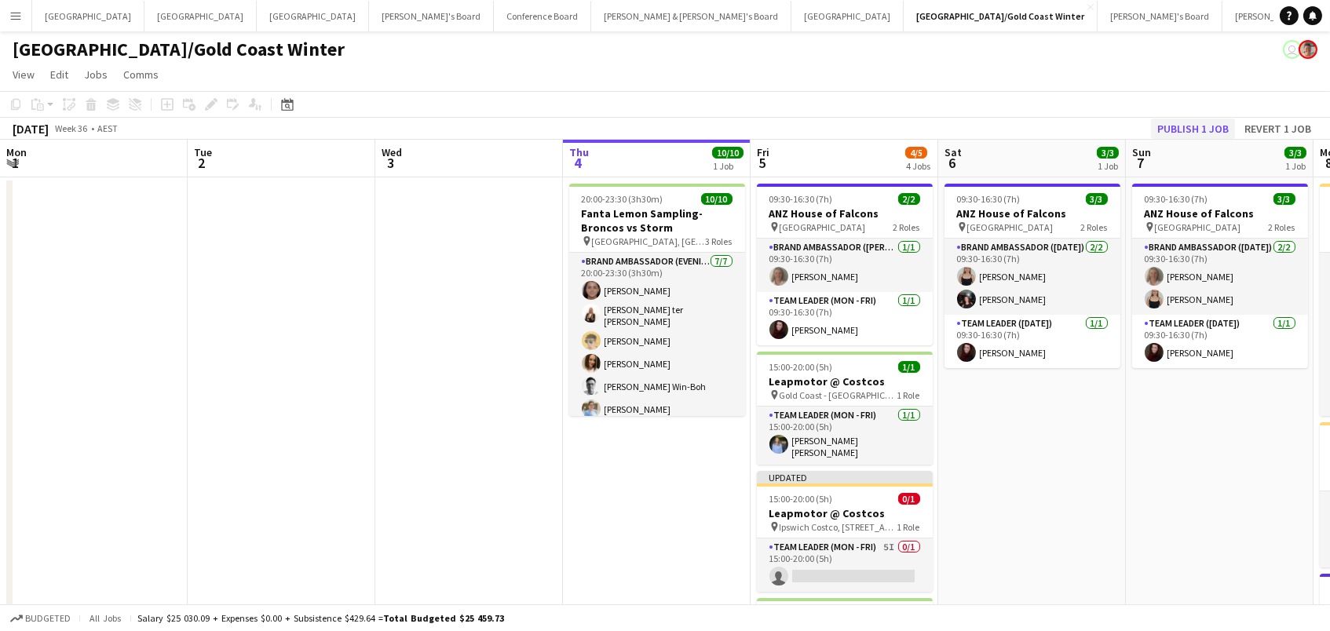
scroll to position [0, 375]
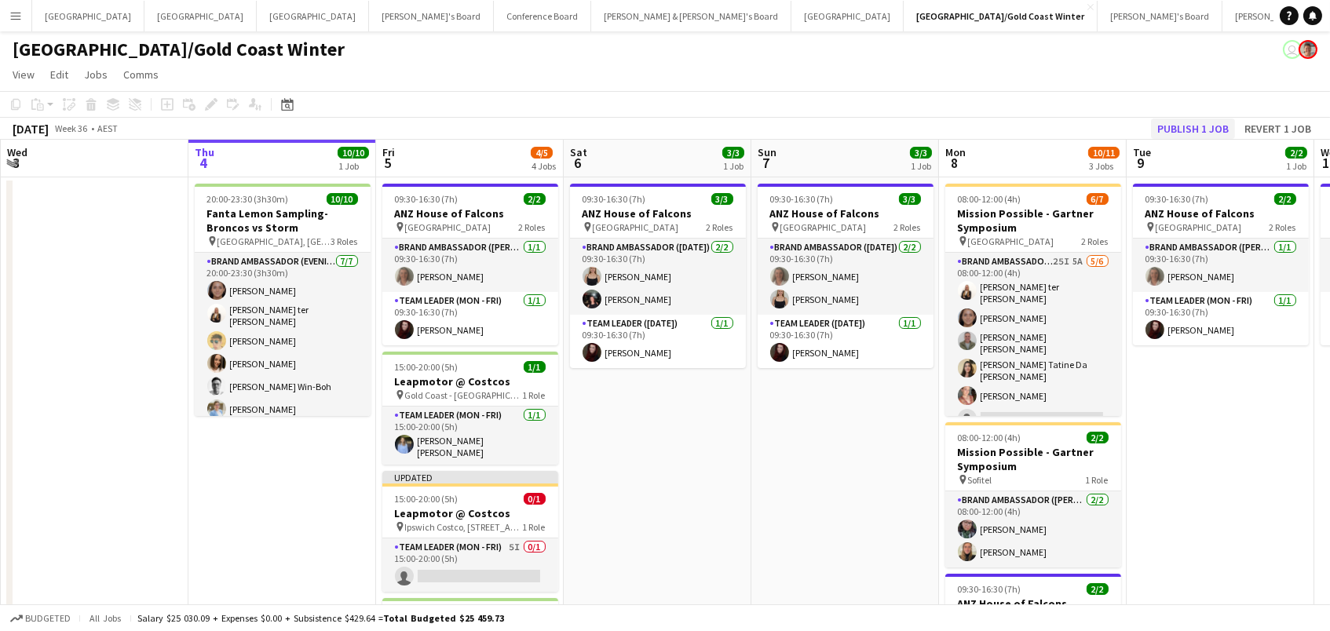
click at [1176, 131] on button "Publish 1 job" at bounding box center [1193, 129] width 84 height 20
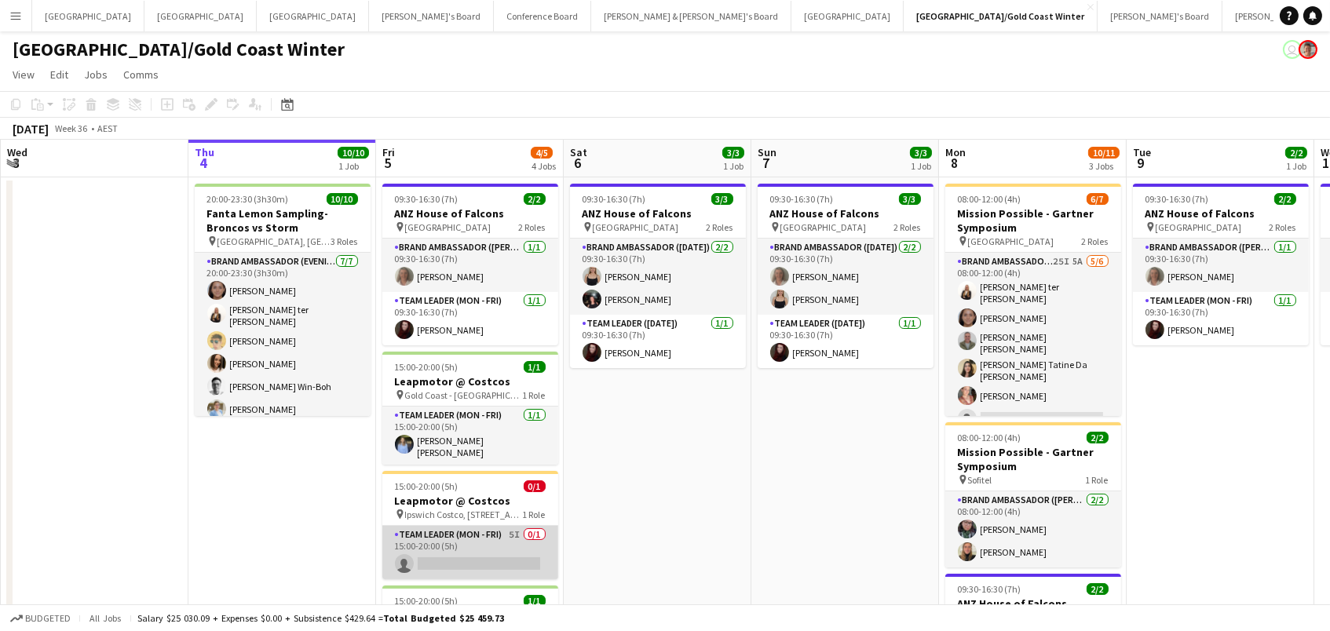
click at [463, 543] on app-card-role "Team Leader (Mon - Fri) 5I 0/1 15:00-20:00 (5h) single-neutral-actions" at bounding box center [470, 552] width 176 height 53
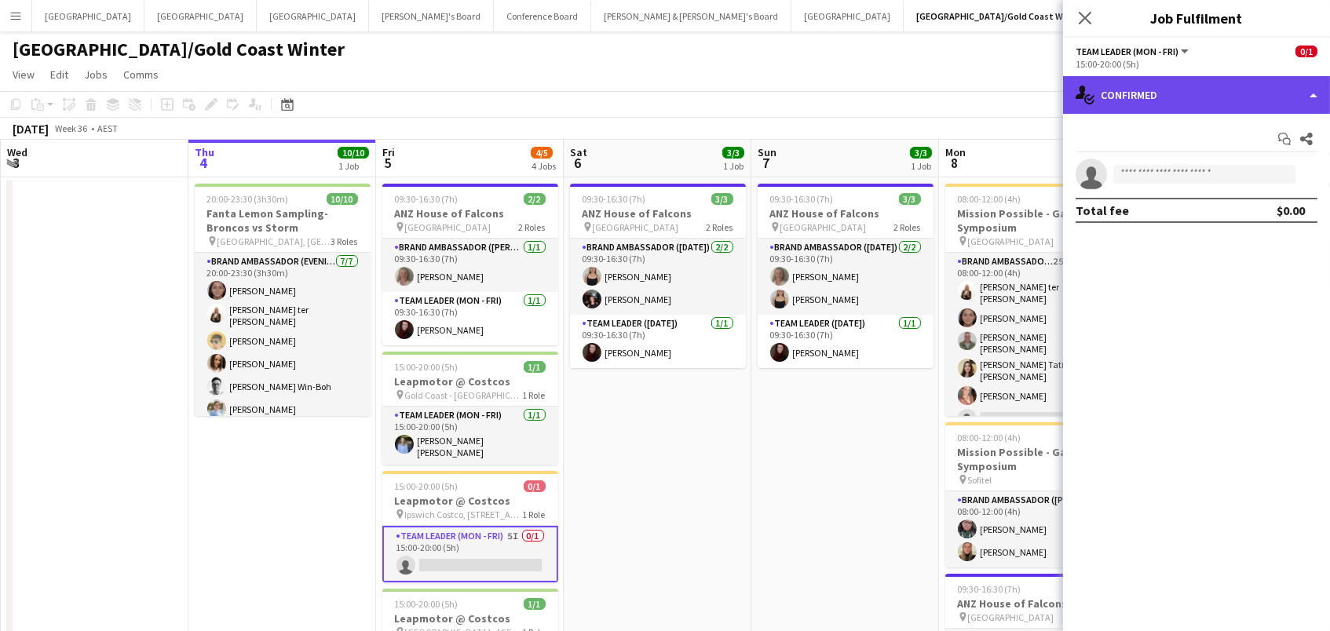
click at [1163, 98] on div "single-neutral-actions-check-2 Confirmed" at bounding box center [1196, 95] width 267 height 38
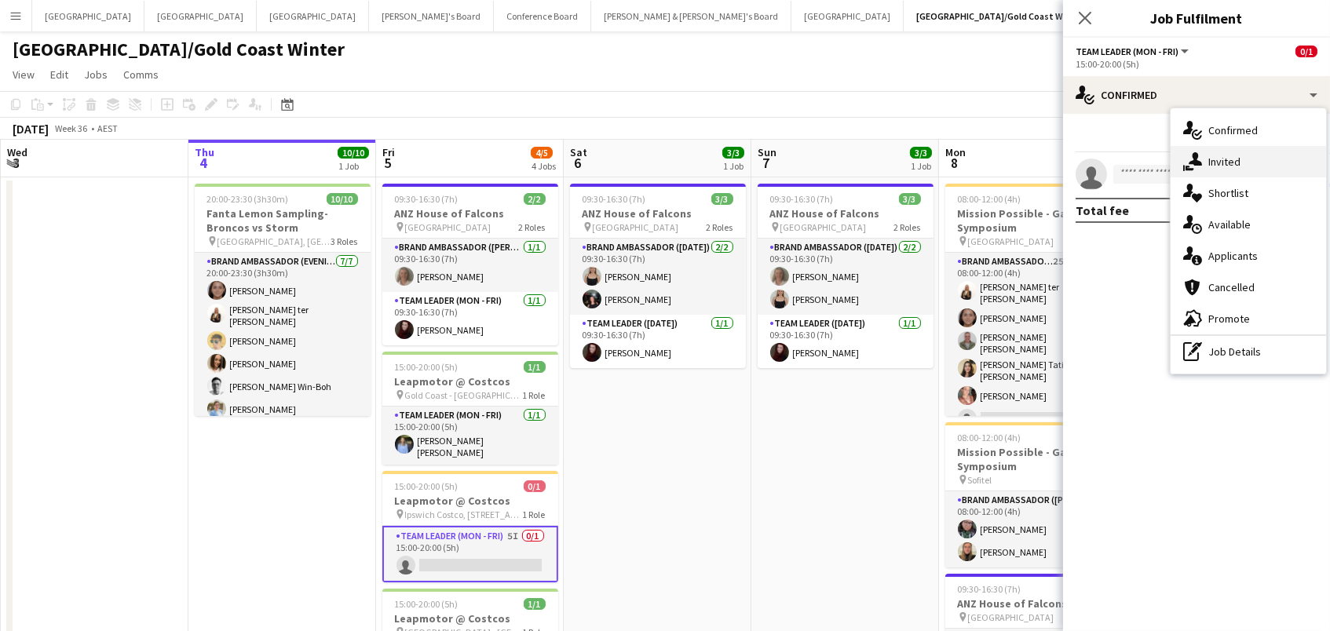
click at [1206, 163] on div "single-neutral-actions-share-1 Invited" at bounding box center [1249, 161] width 156 height 31
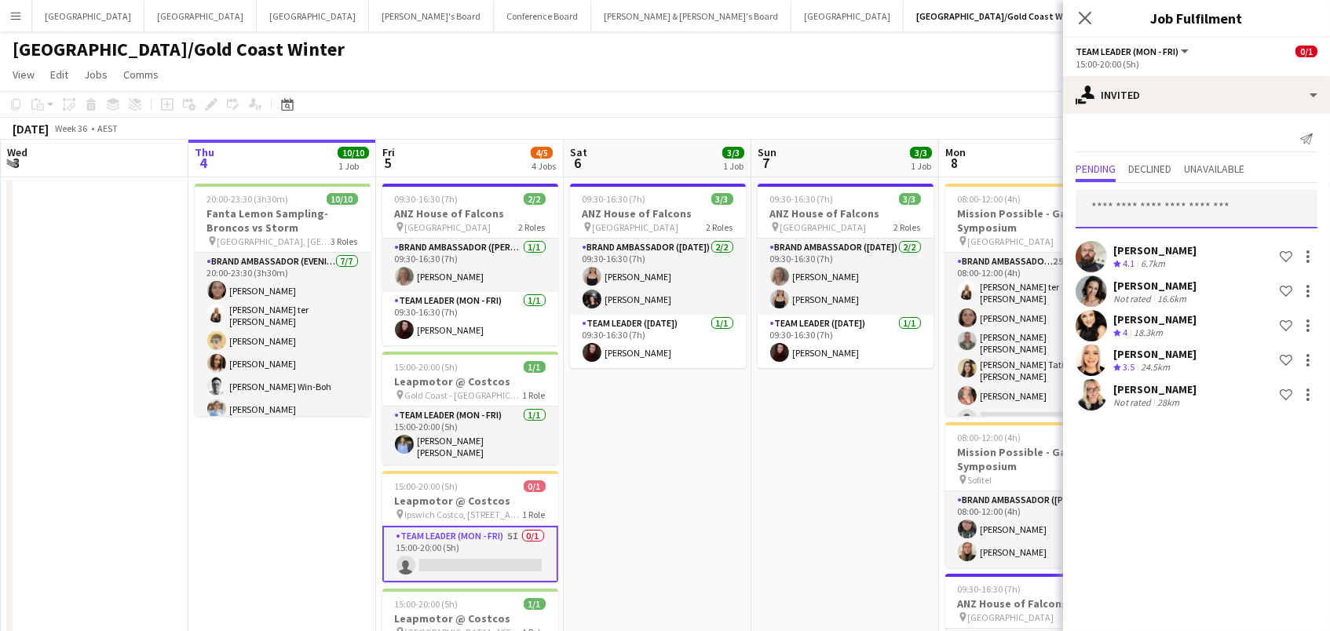
click at [1145, 207] on input "text" at bounding box center [1197, 208] width 242 height 39
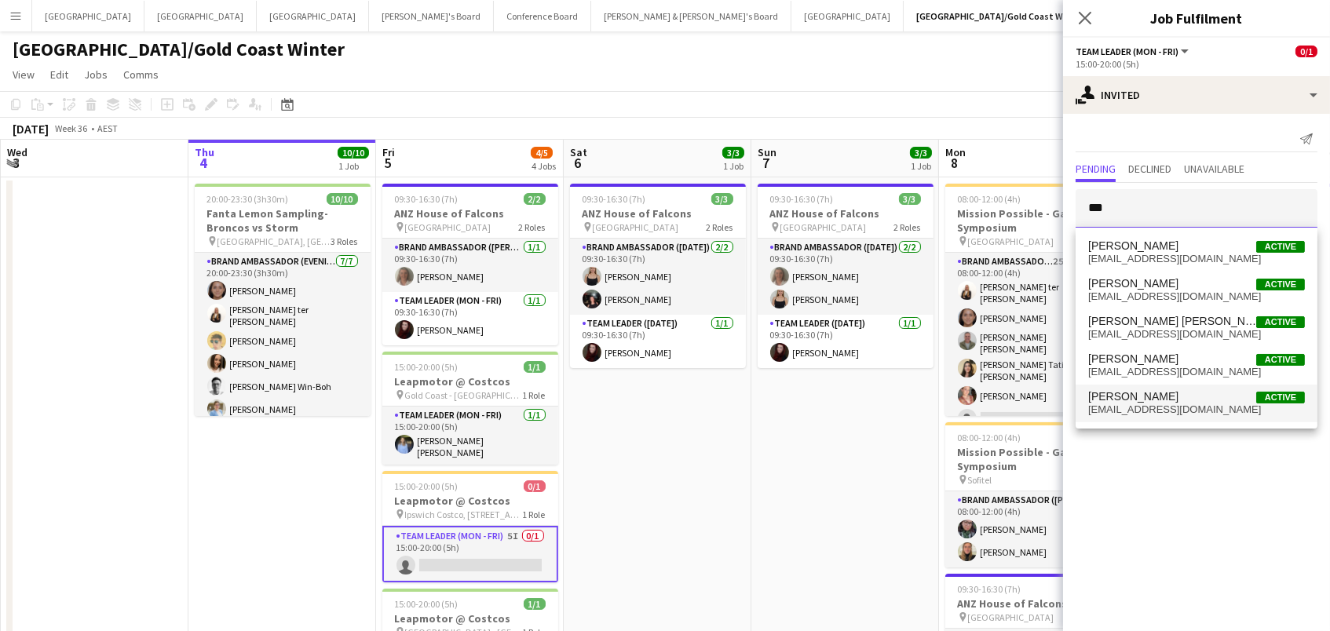
type input "***"
click at [1181, 414] on span "[EMAIL_ADDRESS][DOMAIN_NAME]" at bounding box center [1197, 410] width 217 height 13
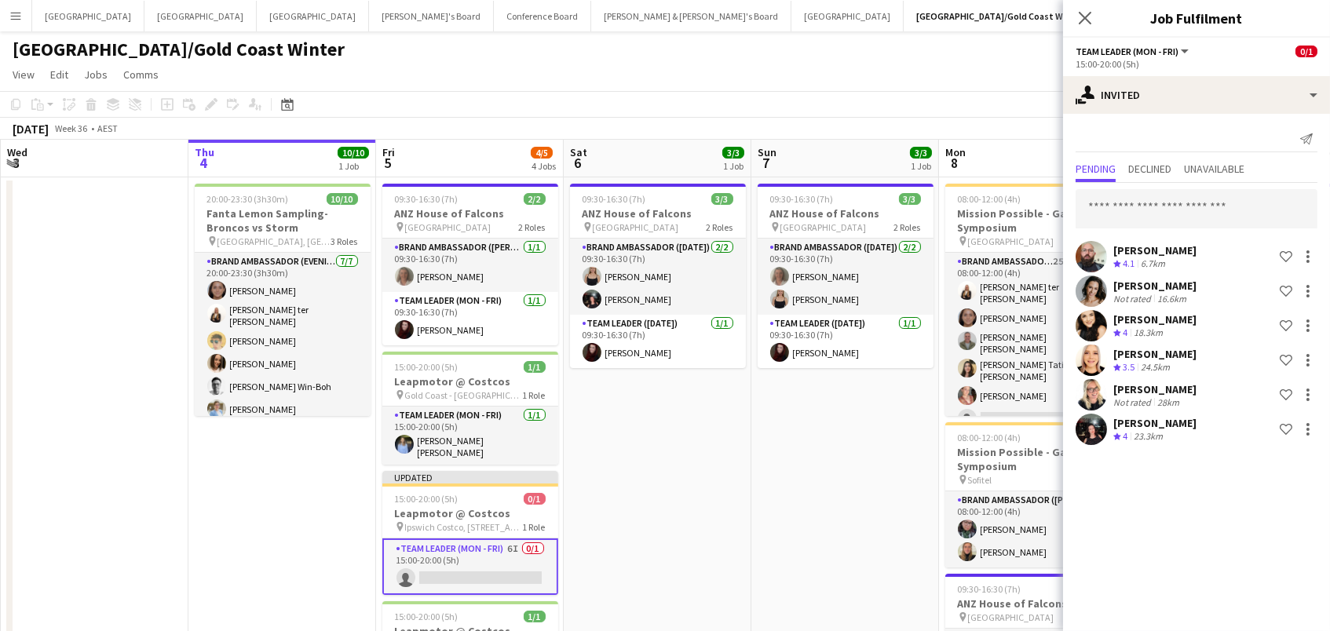
click at [859, 475] on app-date-cell "09:30-16:30 (7h) 3/3 ANZ House of Falcons pin Brisbane 2 Roles Brand Ambassador…" at bounding box center [846, 473] width 188 height 592
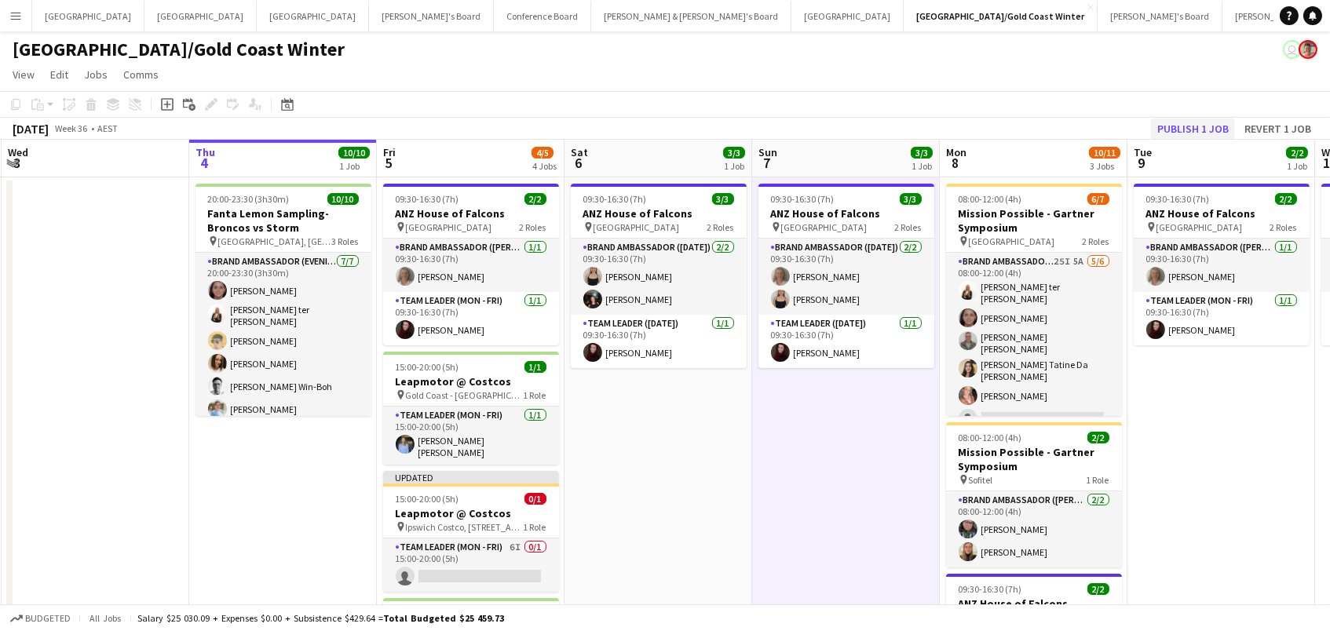
click at [1171, 119] on button "Publish 1 job" at bounding box center [1193, 129] width 84 height 20
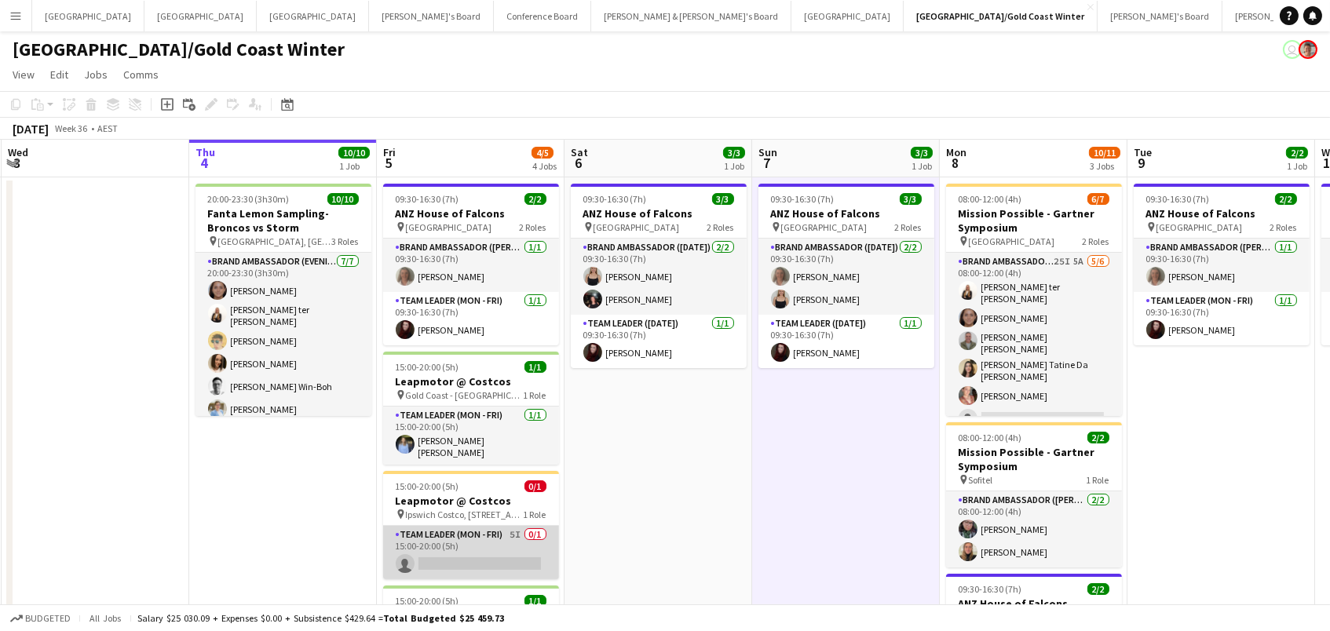
click at [447, 553] on app-card-role "Team Leader (Mon - Fri) 5I 0/1 15:00-20:00 (5h) single-neutral-actions" at bounding box center [471, 552] width 176 height 53
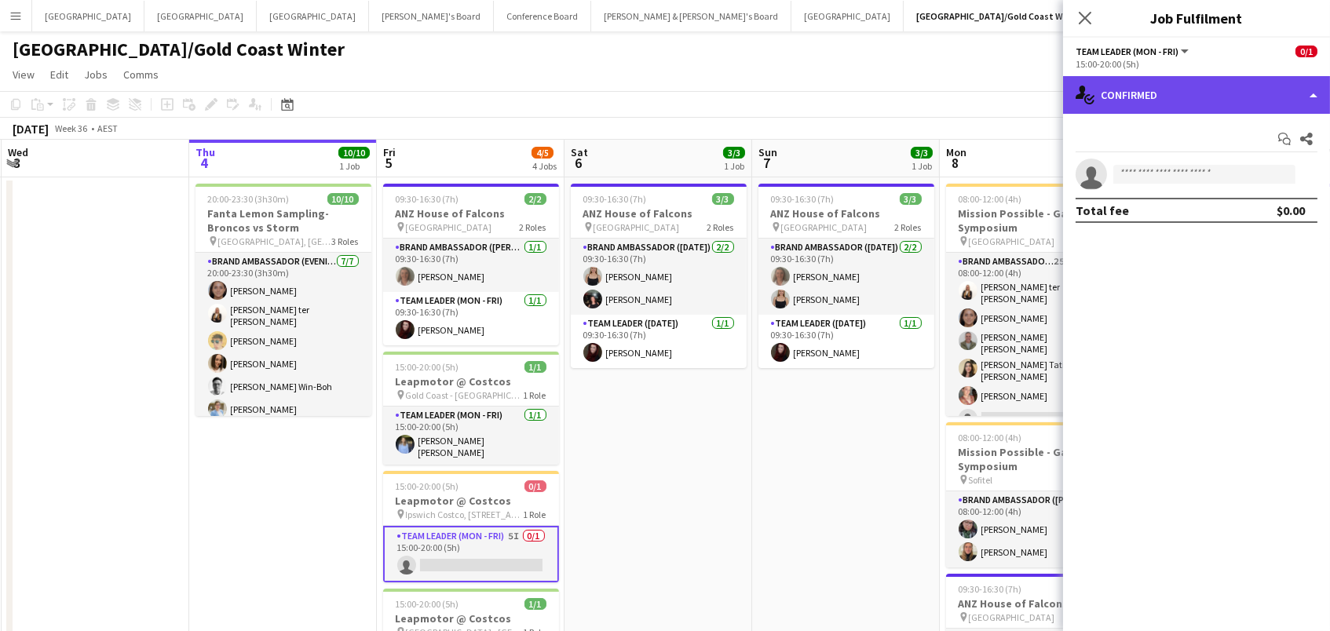
click at [1200, 101] on div "single-neutral-actions-check-2 Confirmed" at bounding box center [1196, 95] width 267 height 38
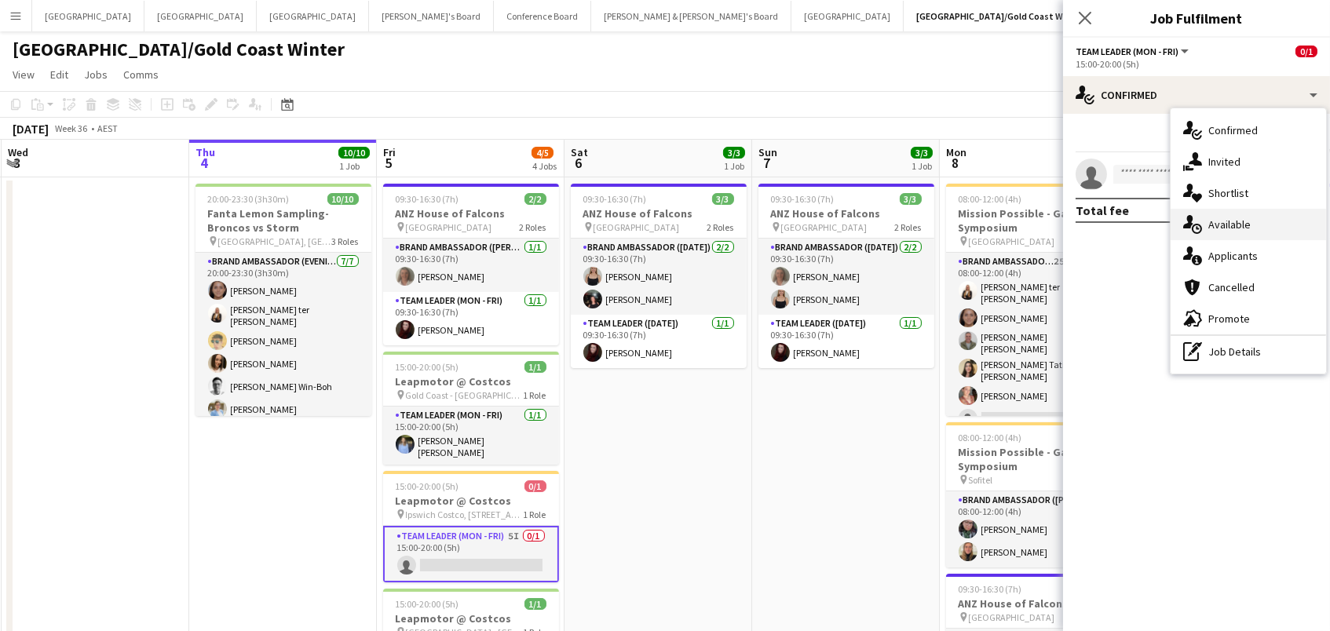
click at [1257, 231] on div "single-neutral-actions-upload Available" at bounding box center [1249, 224] width 156 height 31
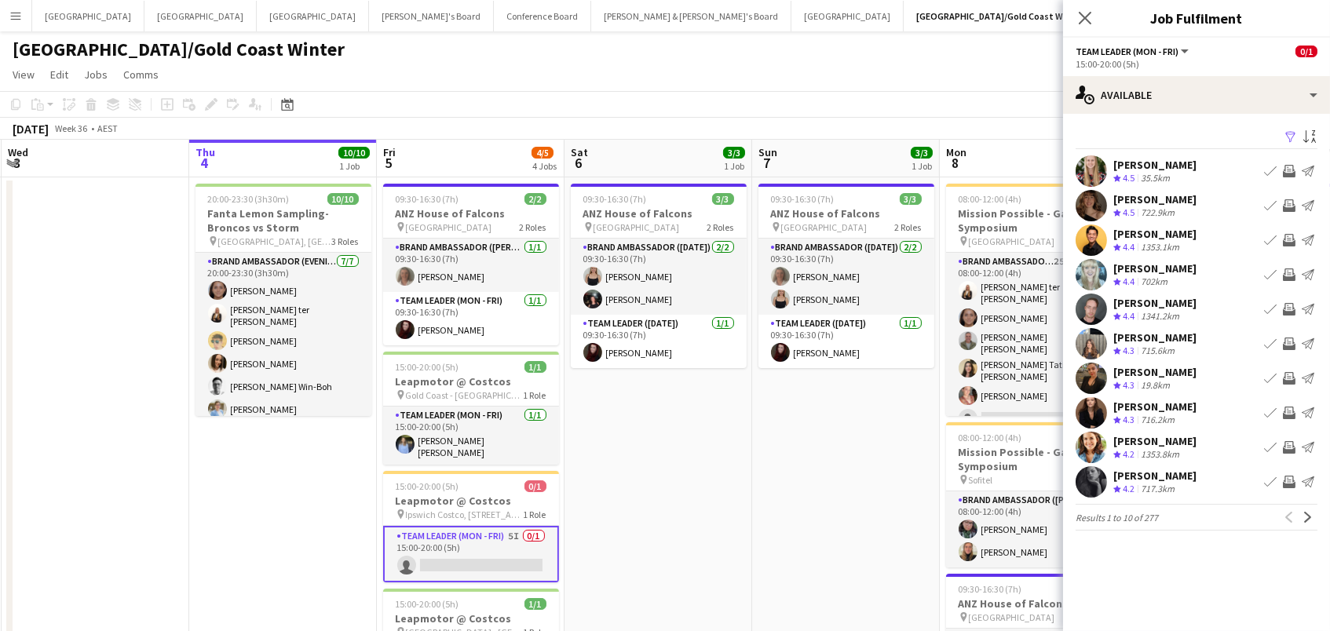
click at [1290, 131] on app-icon "Filter" at bounding box center [1291, 137] width 13 height 15
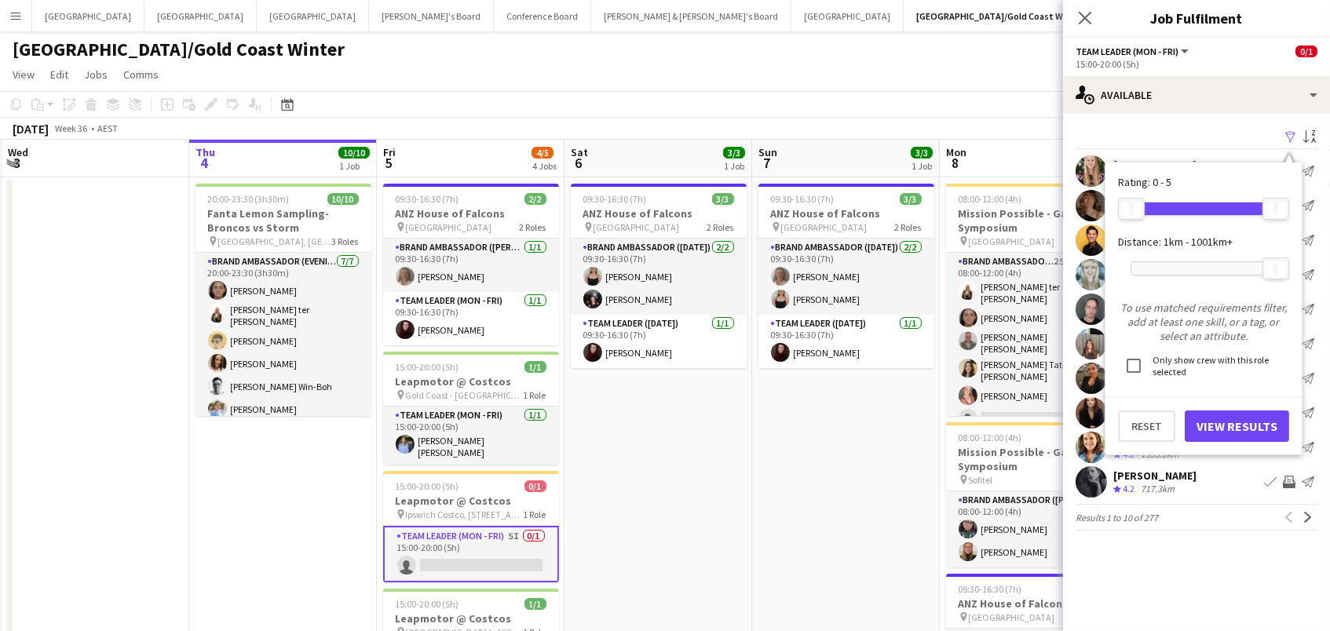
click at [1171, 264] on div at bounding box center [1204, 268] width 145 height 13
click at [1213, 421] on button "View Results" at bounding box center [1237, 426] width 104 height 31
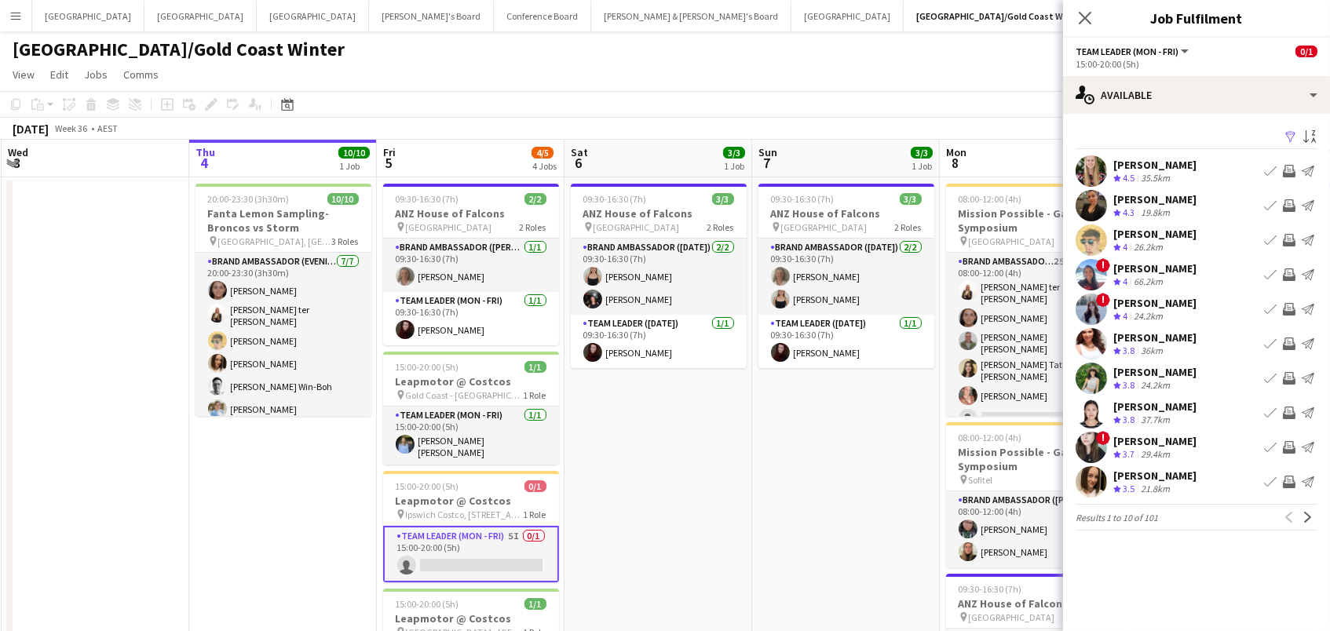
click at [1287, 170] on app-icon "Invite crew" at bounding box center [1289, 171] width 13 height 13
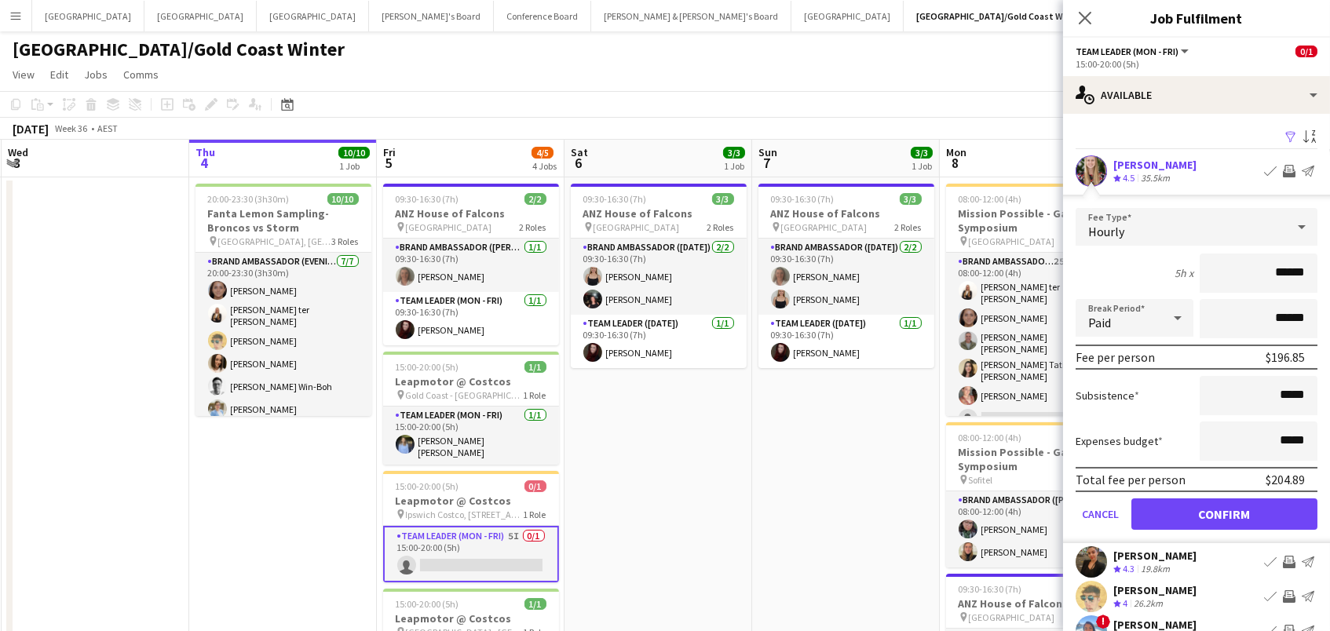
click at [1224, 512] on button "Confirm" at bounding box center [1225, 514] width 186 height 31
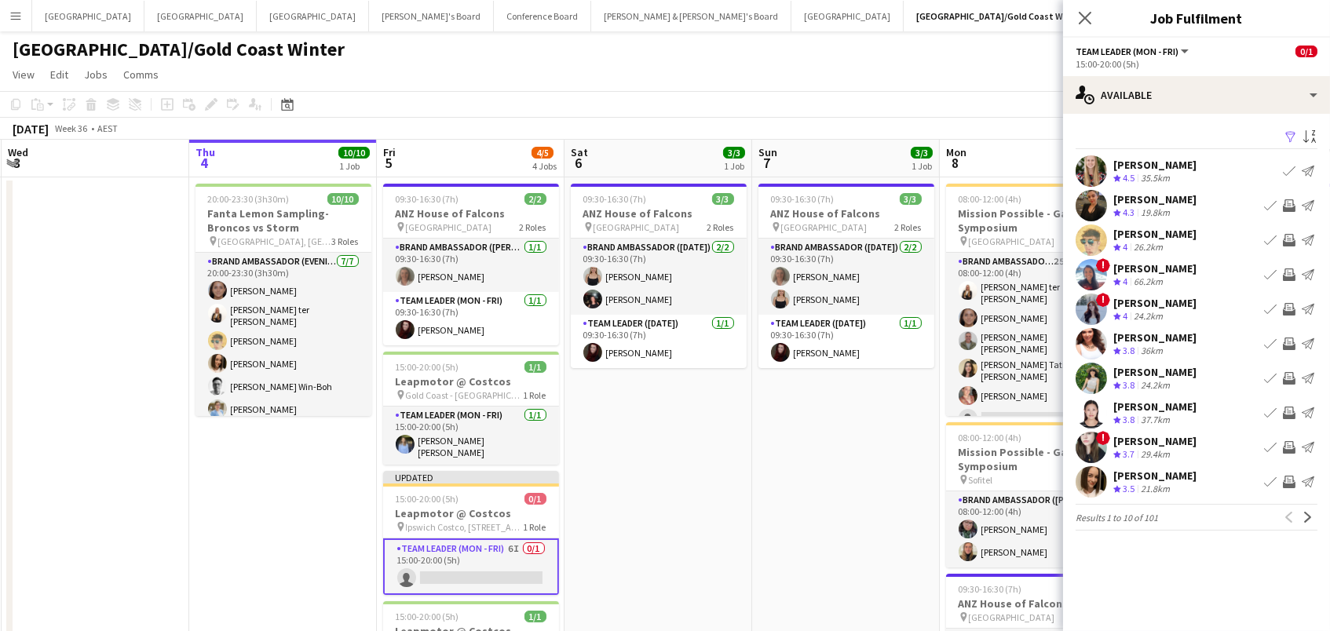
click at [1287, 338] on app-icon "Invite crew" at bounding box center [1289, 344] width 13 height 13
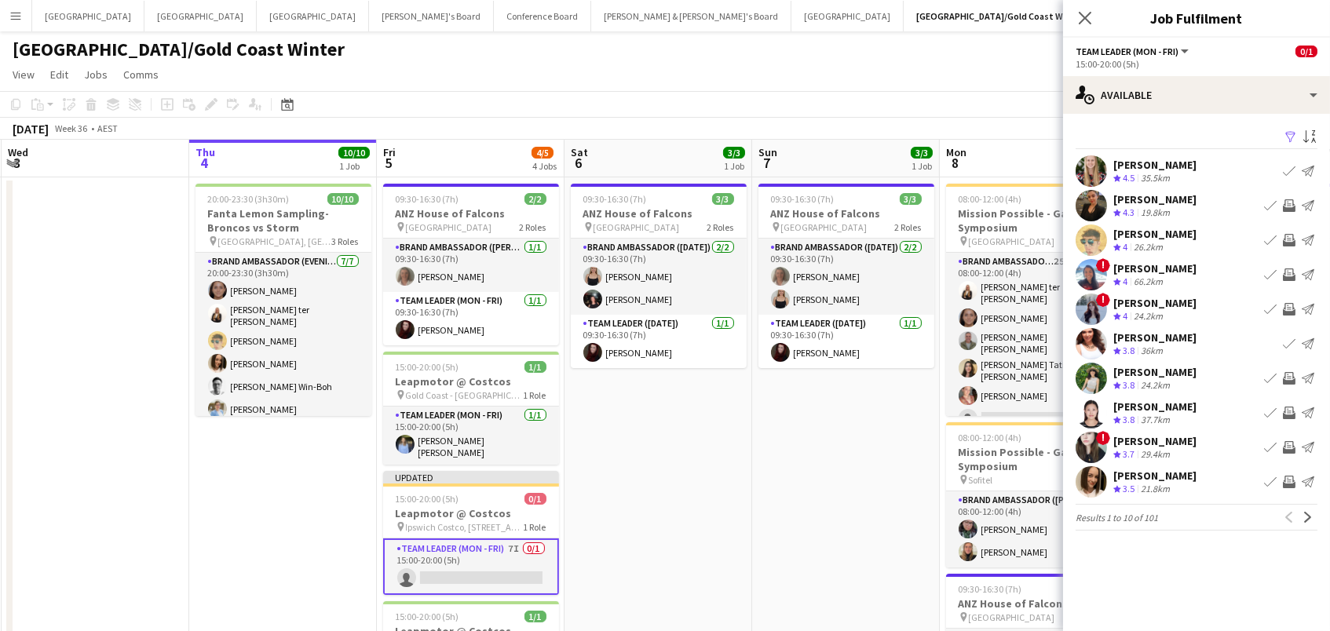
click at [1292, 409] on app-icon "Invite crew" at bounding box center [1289, 413] width 13 height 13
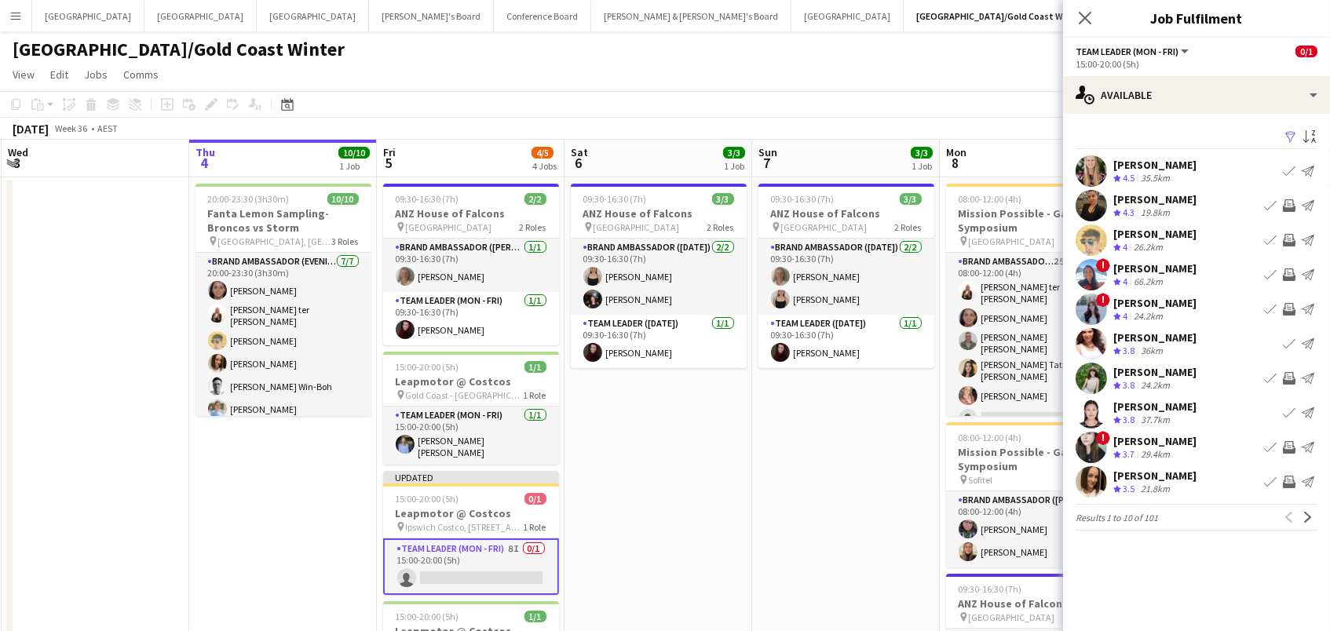
click at [1289, 446] on app-icon "Invite crew" at bounding box center [1289, 447] width 13 height 13
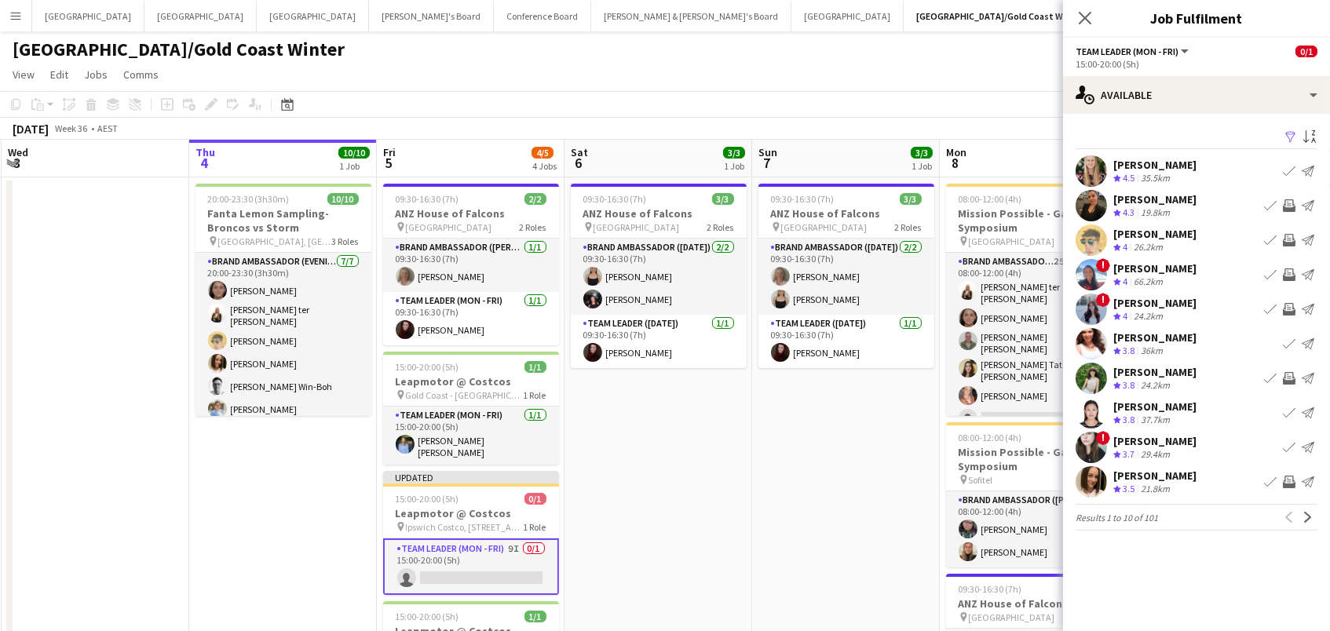
click at [1289, 234] on app-icon "Invite crew" at bounding box center [1289, 240] width 13 height 13
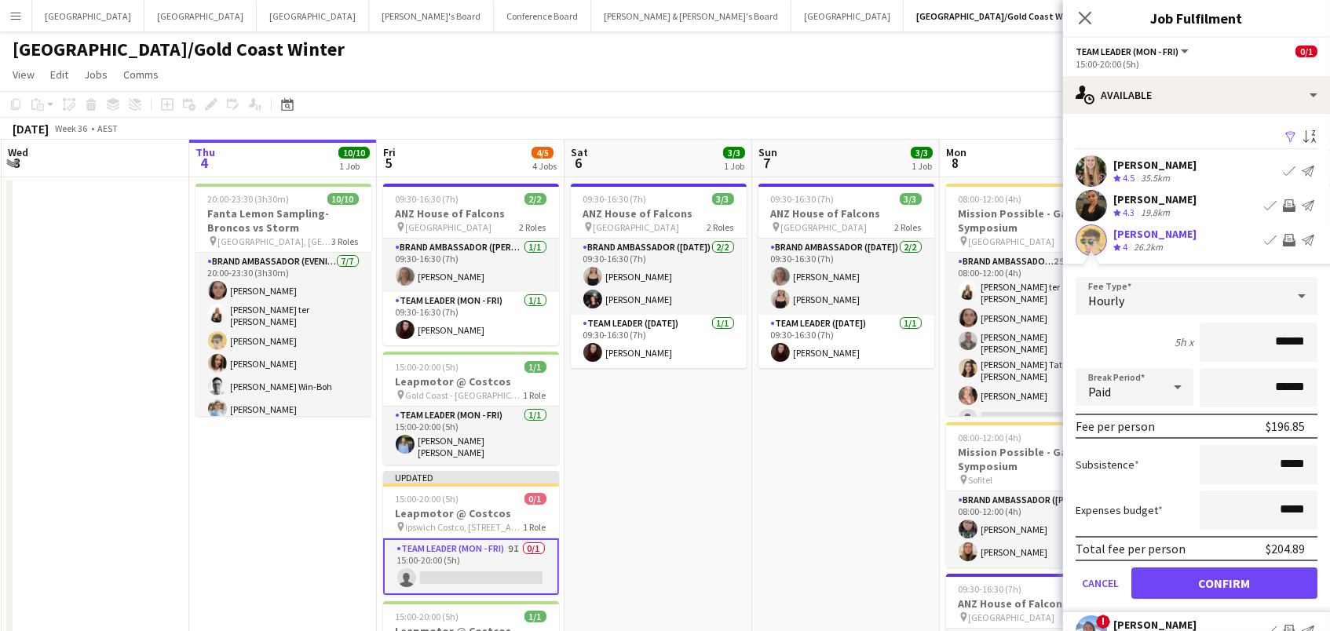
click at [1224, 581] on button "Confirm" at bounding box center [1225, 583] width 186 height 31
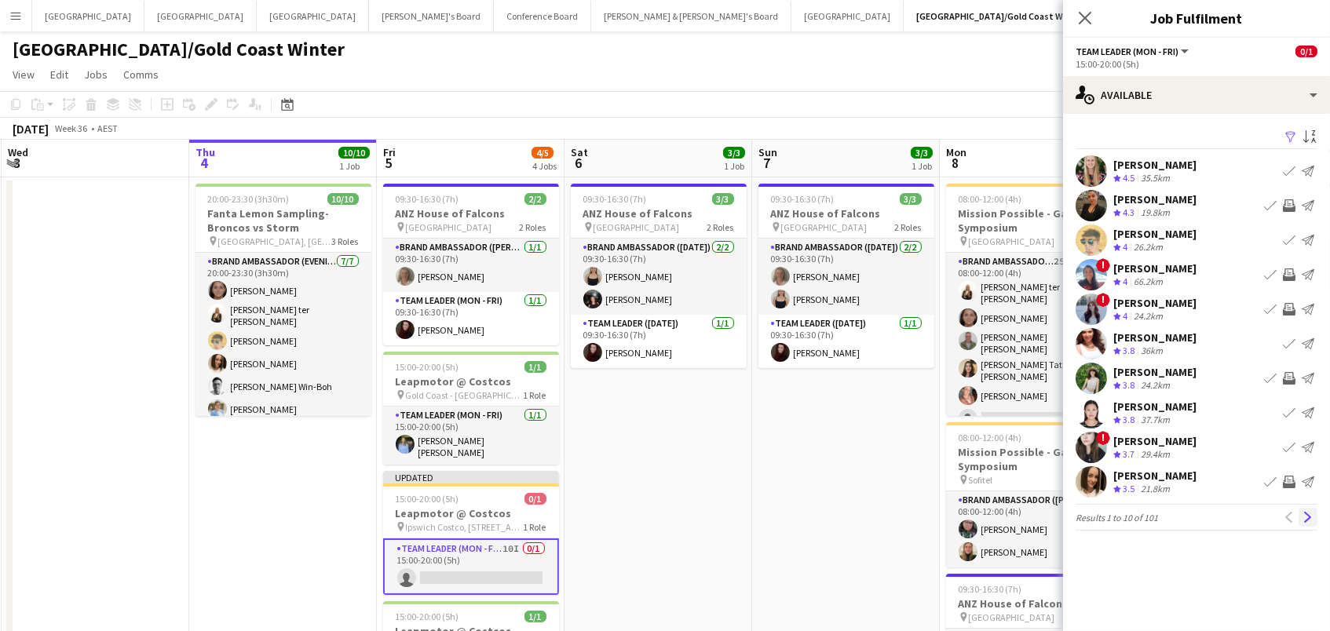
click at [1305, 512] on app-icon "Next" at bounding box center [1308, 517] width 11 height 11
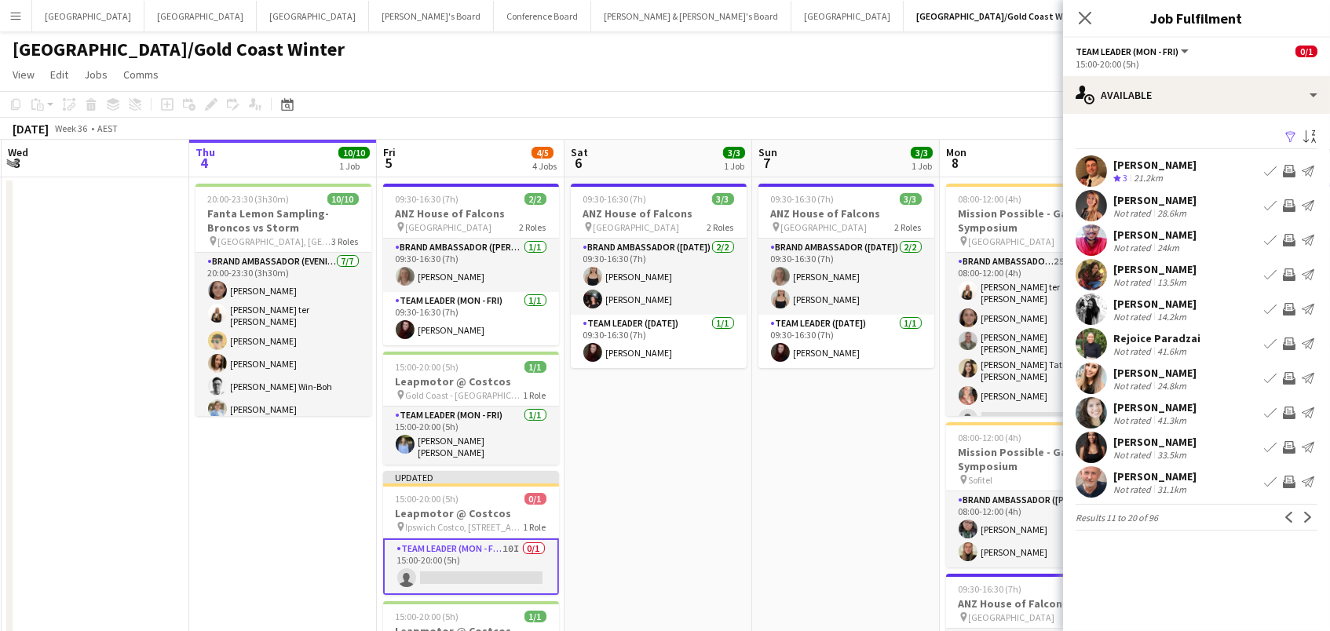
click at [875, 451] on app-date-cell "09:30-16:30 (7h) 3/3 ANZ House of Falcons pin Brisbane 2 Roles Brand Ambassador…" at bounding box center [846, 473] width 188 height 592
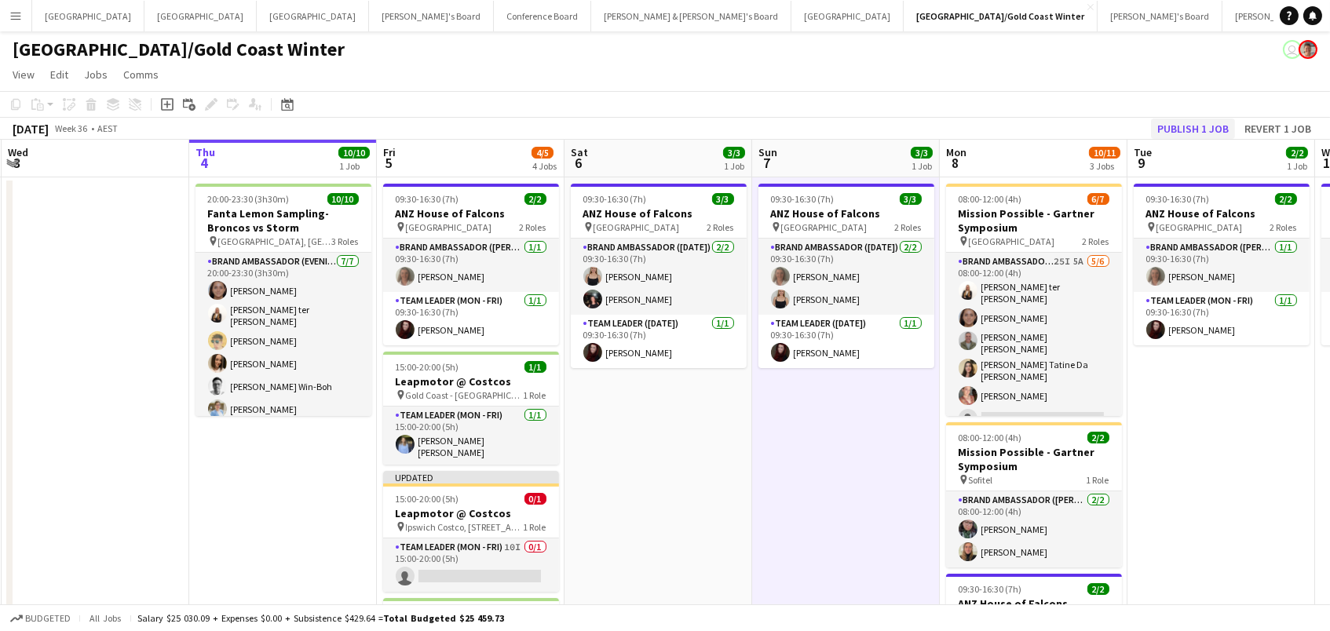
click at [1187, 126] on button "Publish 1 job" at bounding box center [1193, 129] width 84 height 20
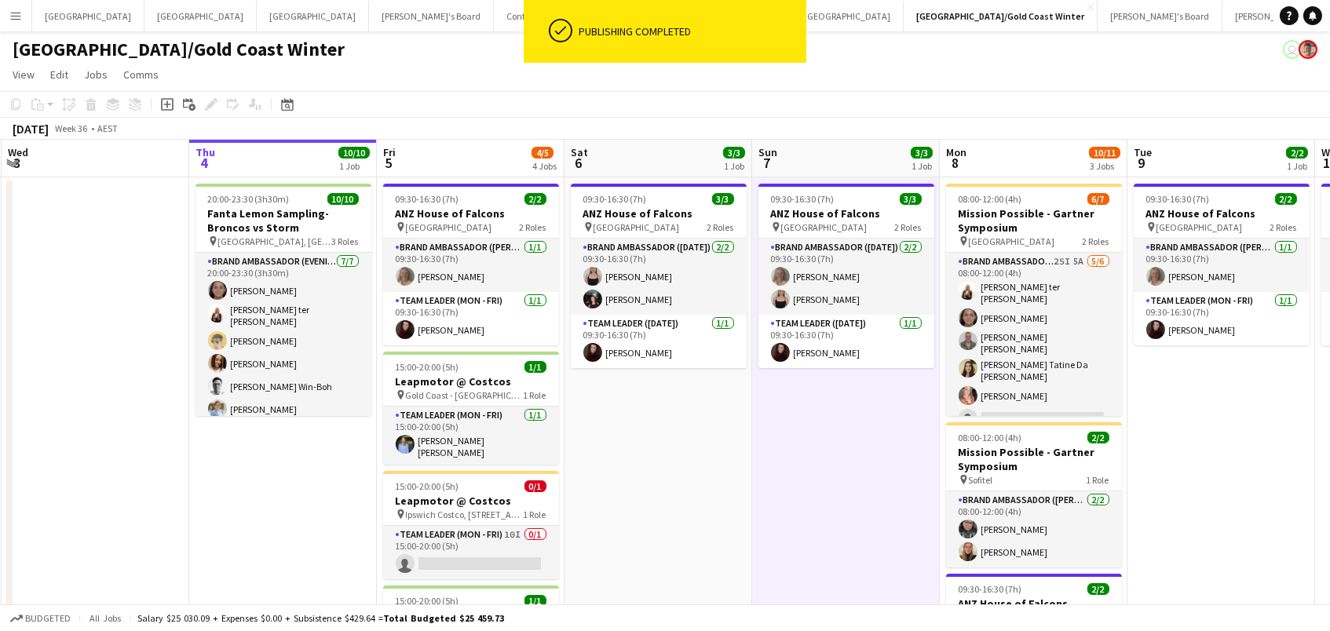
click at [434, 547] on app-card-role "Team Leader (Mon - Fri) 10I 0/1 15:00-20:00 (5h) single-neutral-actions" at bounding box center [471, 552] width 176 height 53
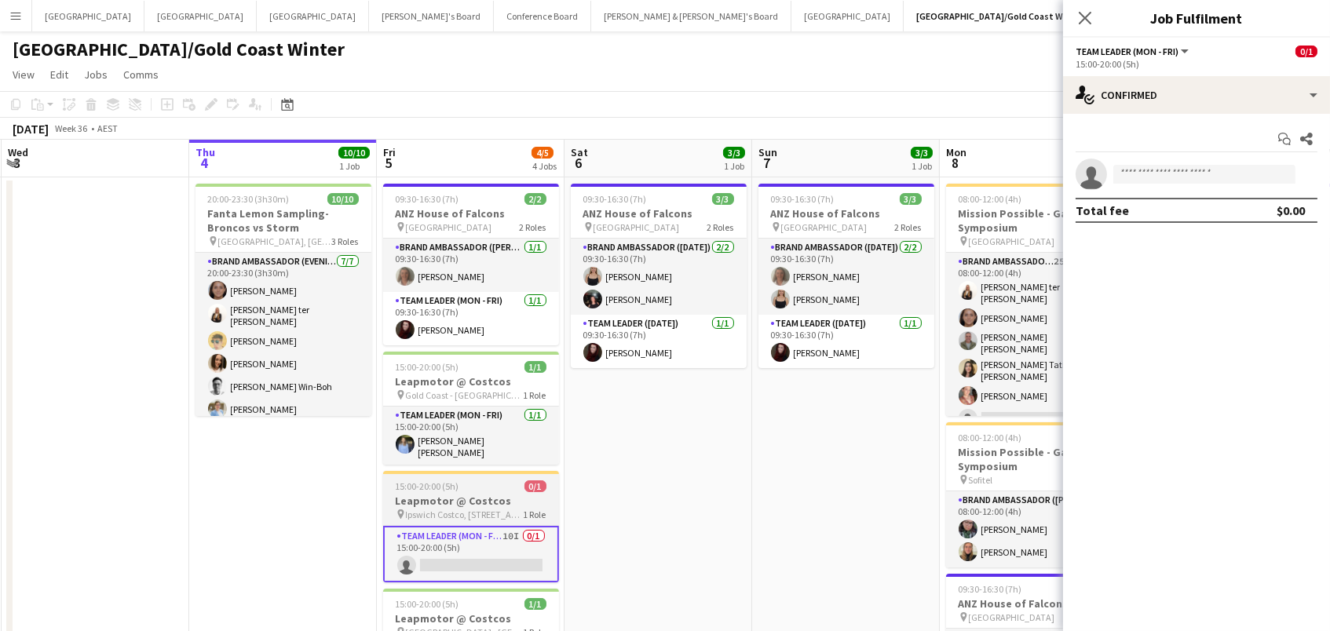
click at [443, 494] on h3 "Leapmotor @ Costcos" at bounding box center [471, 501] width 176 height 14
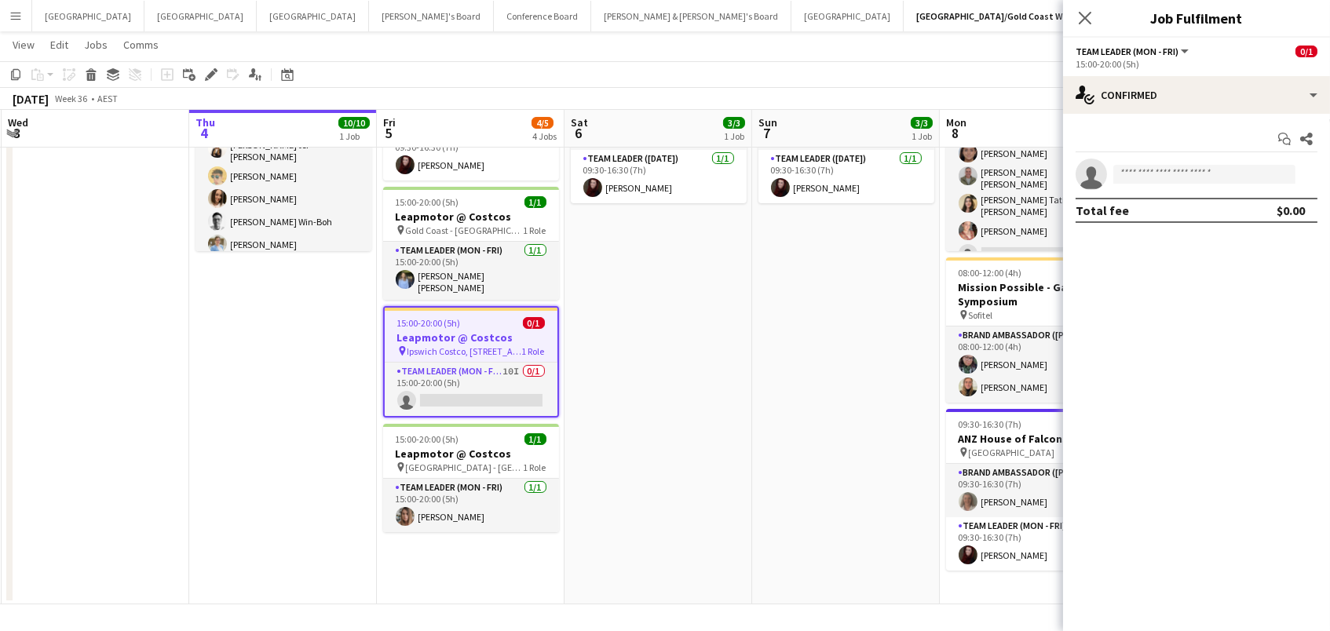
scroll to position [163, 0]
click at [435, 554] on app-date-cell "09:30-16:30 (7h) 2/2 ANZ House of Falcons pin Brisbane 2 Roles Brand Ambassador…" at bounding box center [471, 309] width 188 height 592
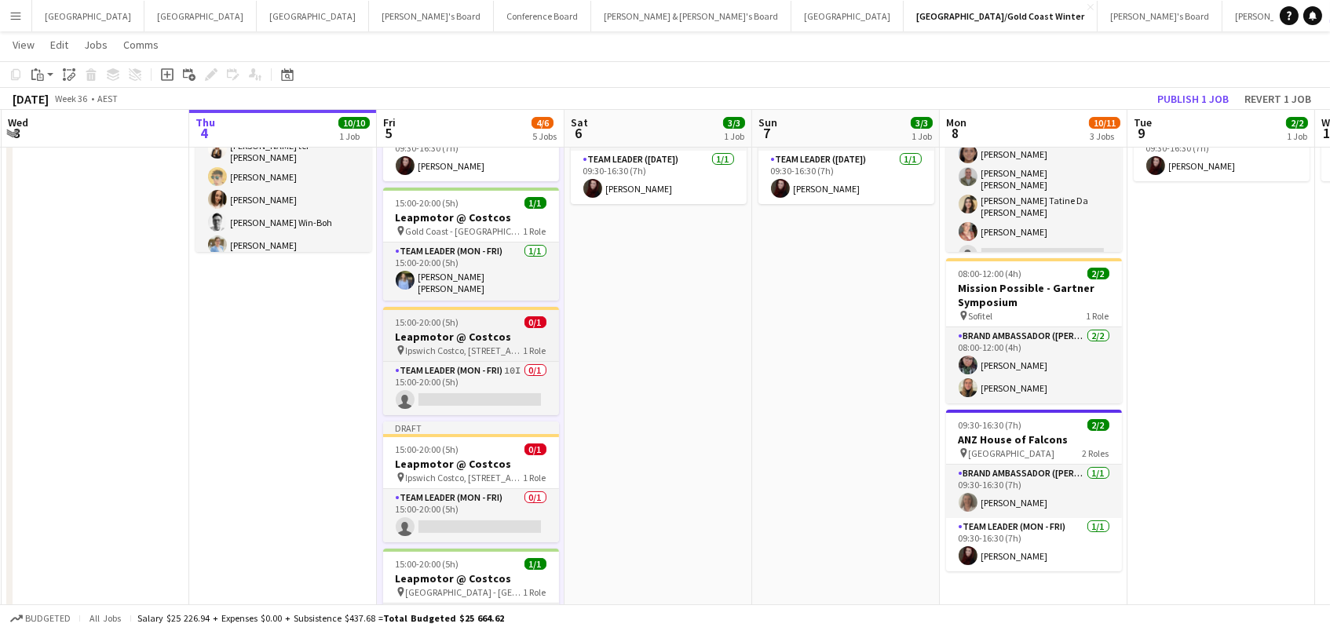
click at [432, 331] on h3 "Leapmotor @ Costcos" at bounding box center [471, 337] width 176 height 14
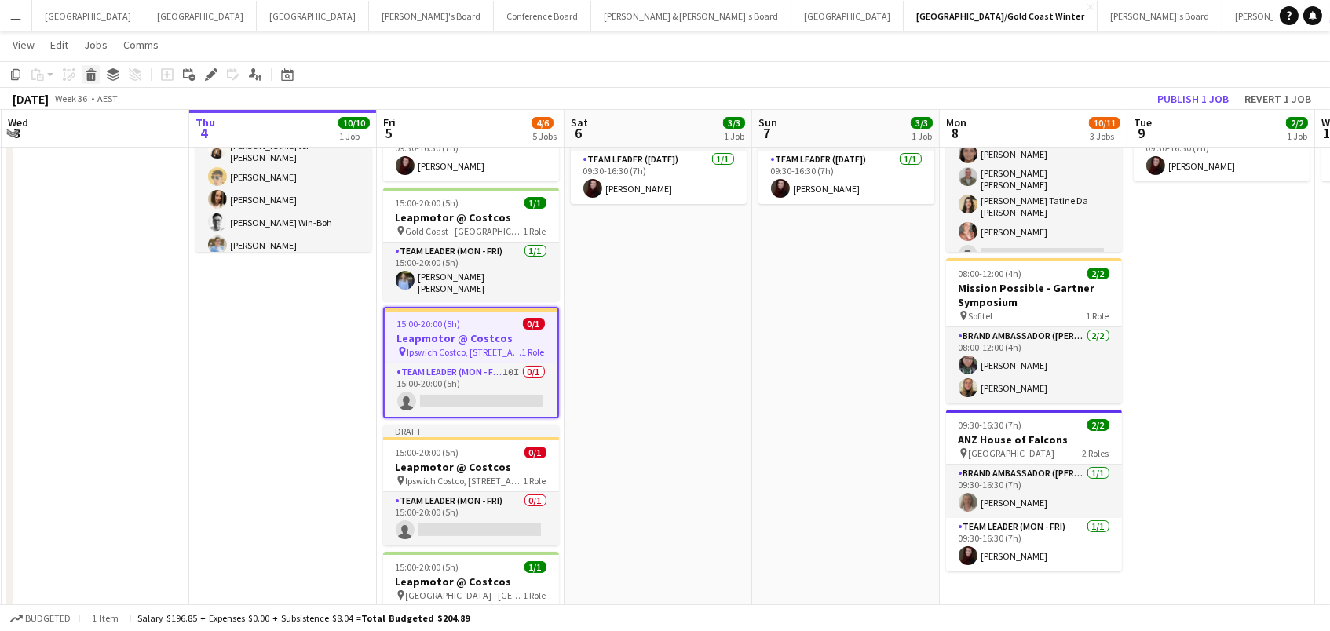
click at [90, 77] on icon at bounding box center [91, 77] width 9 height 8
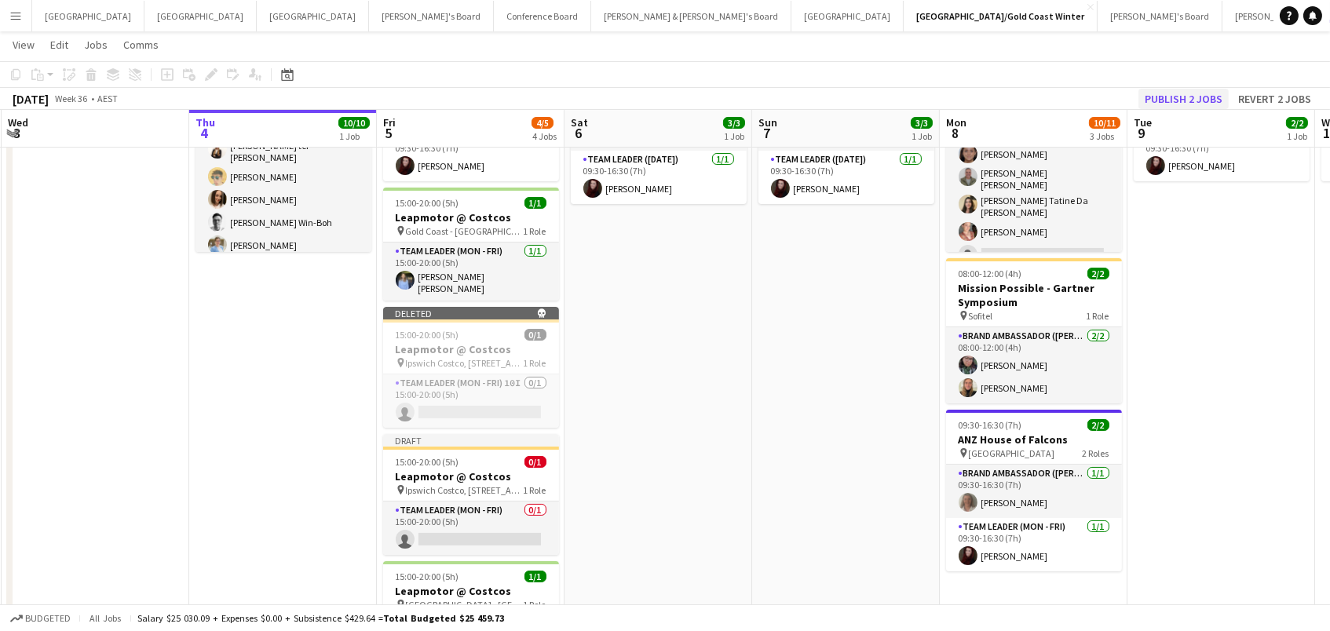
click at [1187, 100] on button "Publish 2 jobs" at bounding box center [1184, 99] width 90 height 20
